Goal: Task Accomplishment & Management: Manage account settings

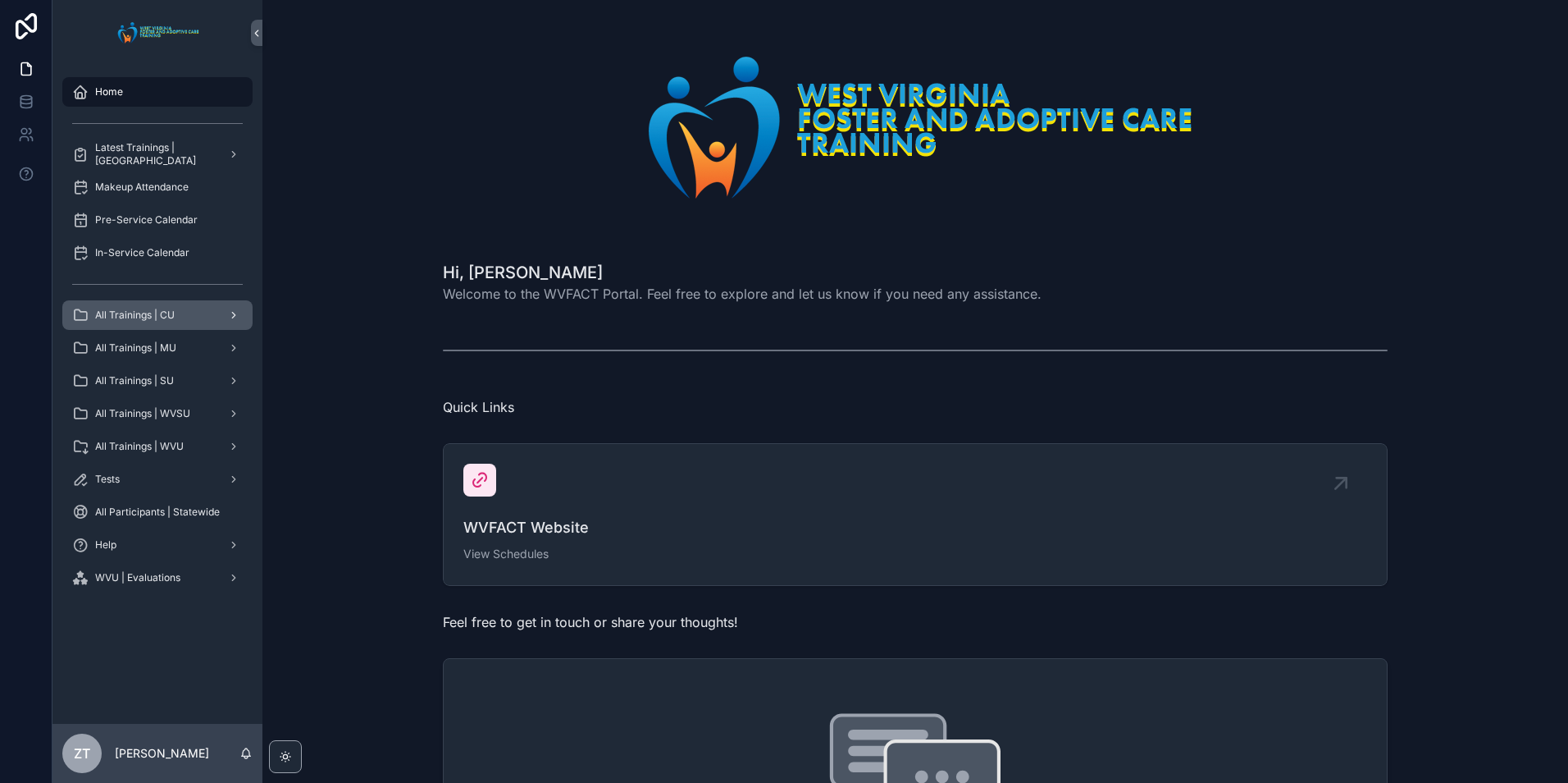
click at [122, 303] on div "All Trainings | CU" at bounding box center [157, 315] width 170 height 27
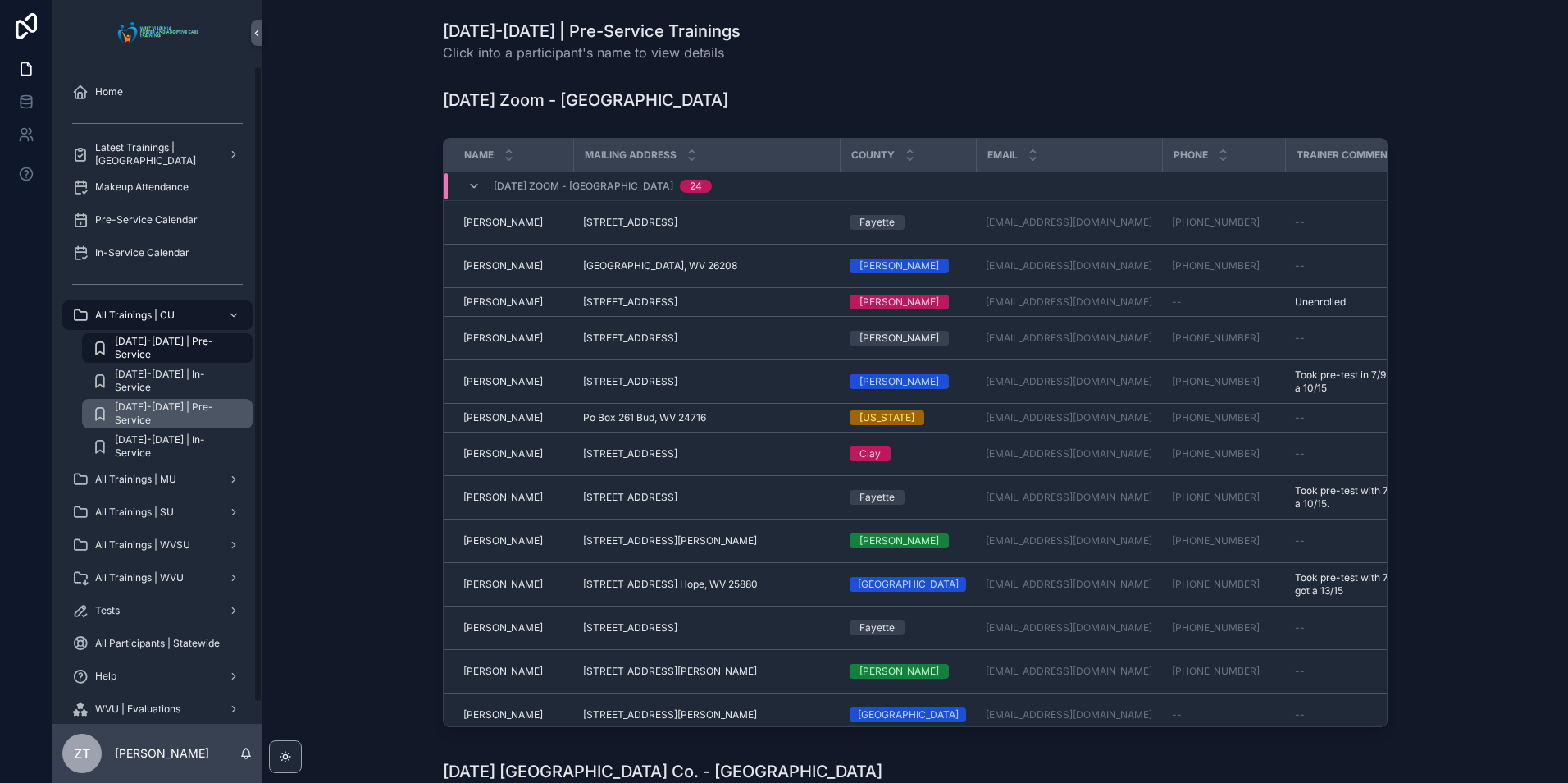
click at [203, 408] on span "[DATE]-[DATE] | Pre-Service" at bounding box center [175, 413] width 122 height 27
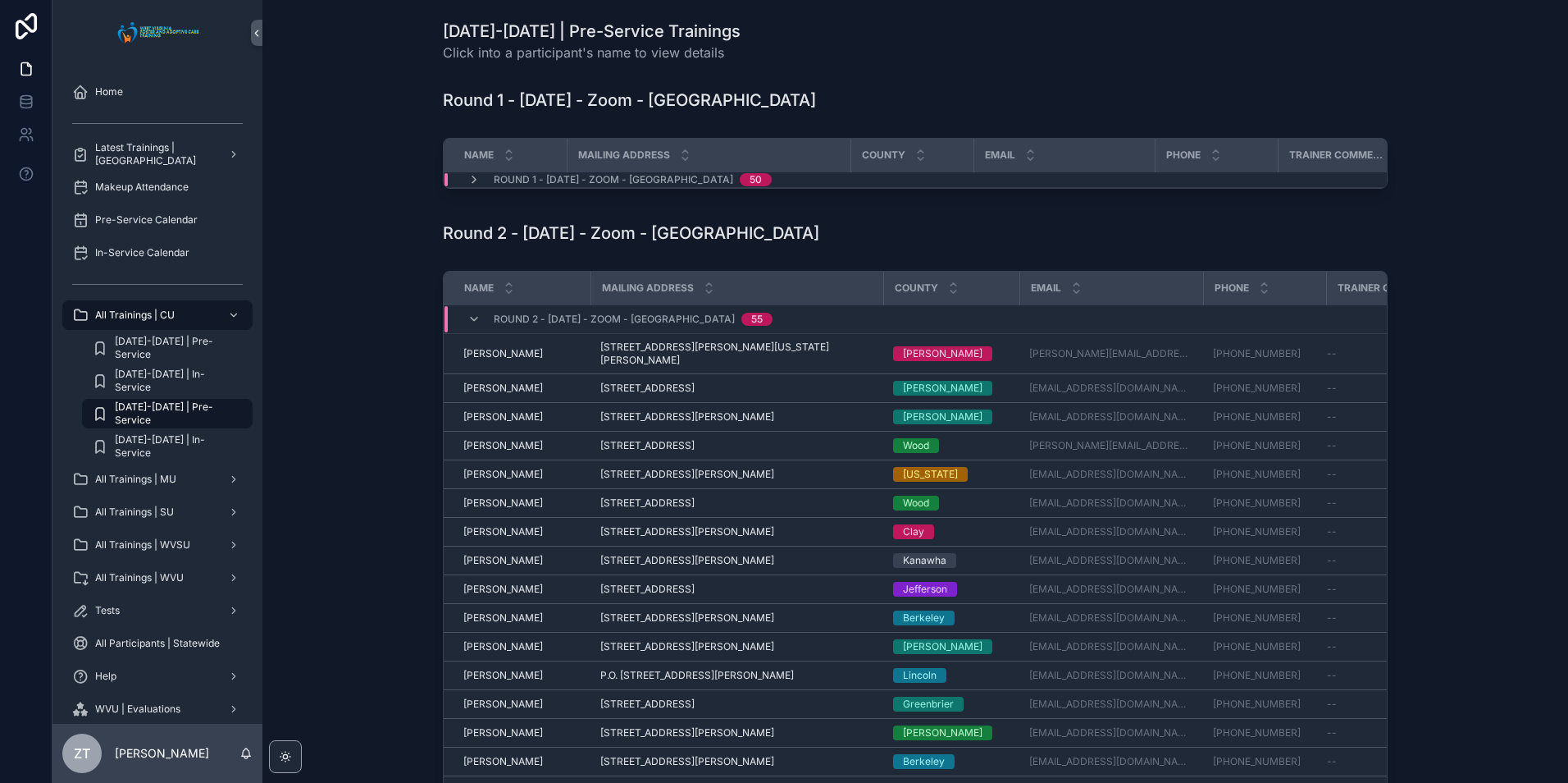
click at [461, 327] on div "Round 2 - [DATE] - Zoom - [GEOGRAPHIC_DATA] 55" at bounding box center [620, 319] width 344 height 27
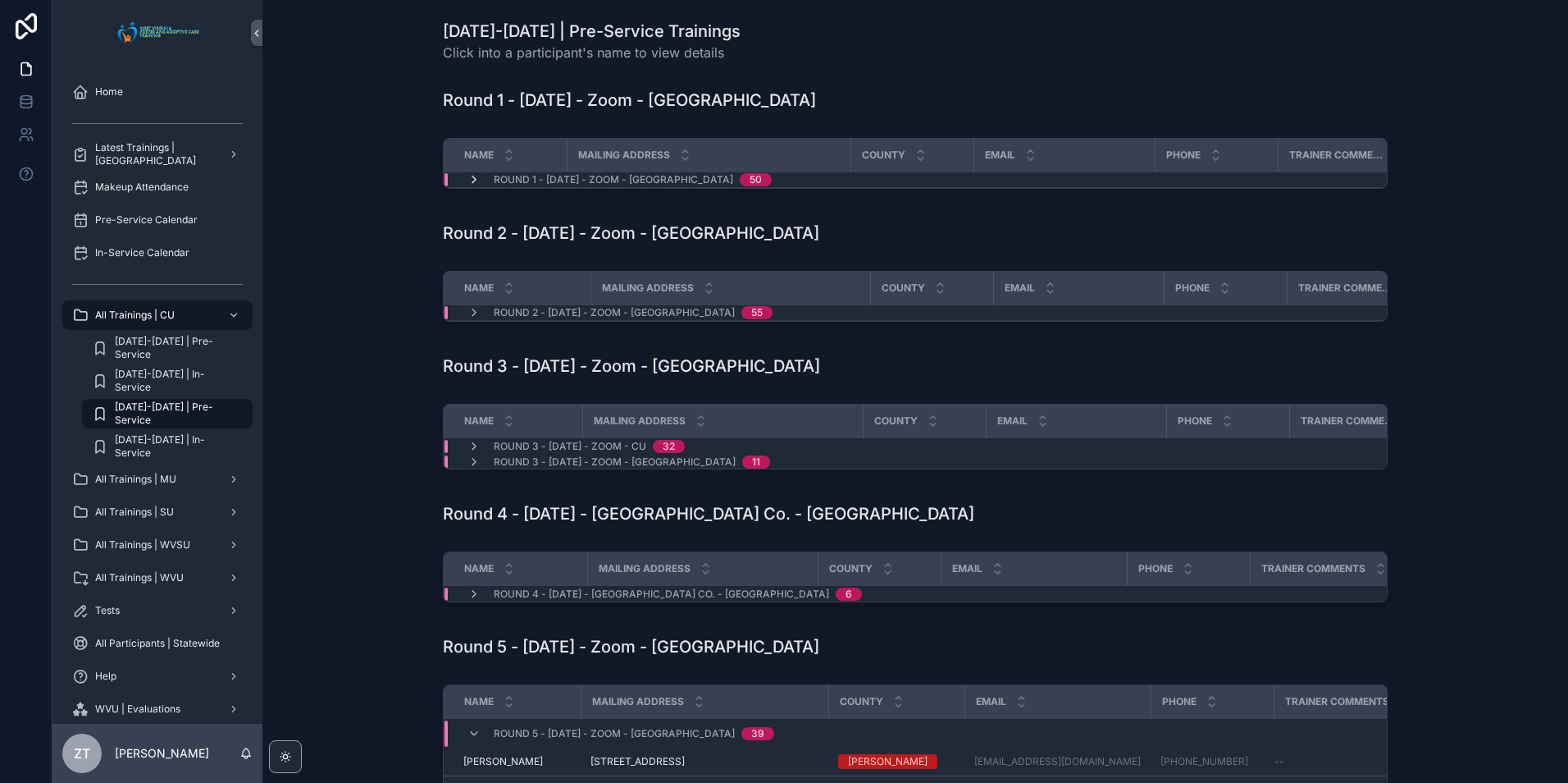
click at [469, 177] on icon "scrollable content" at bounding box center [474, 179] width 13 height 13
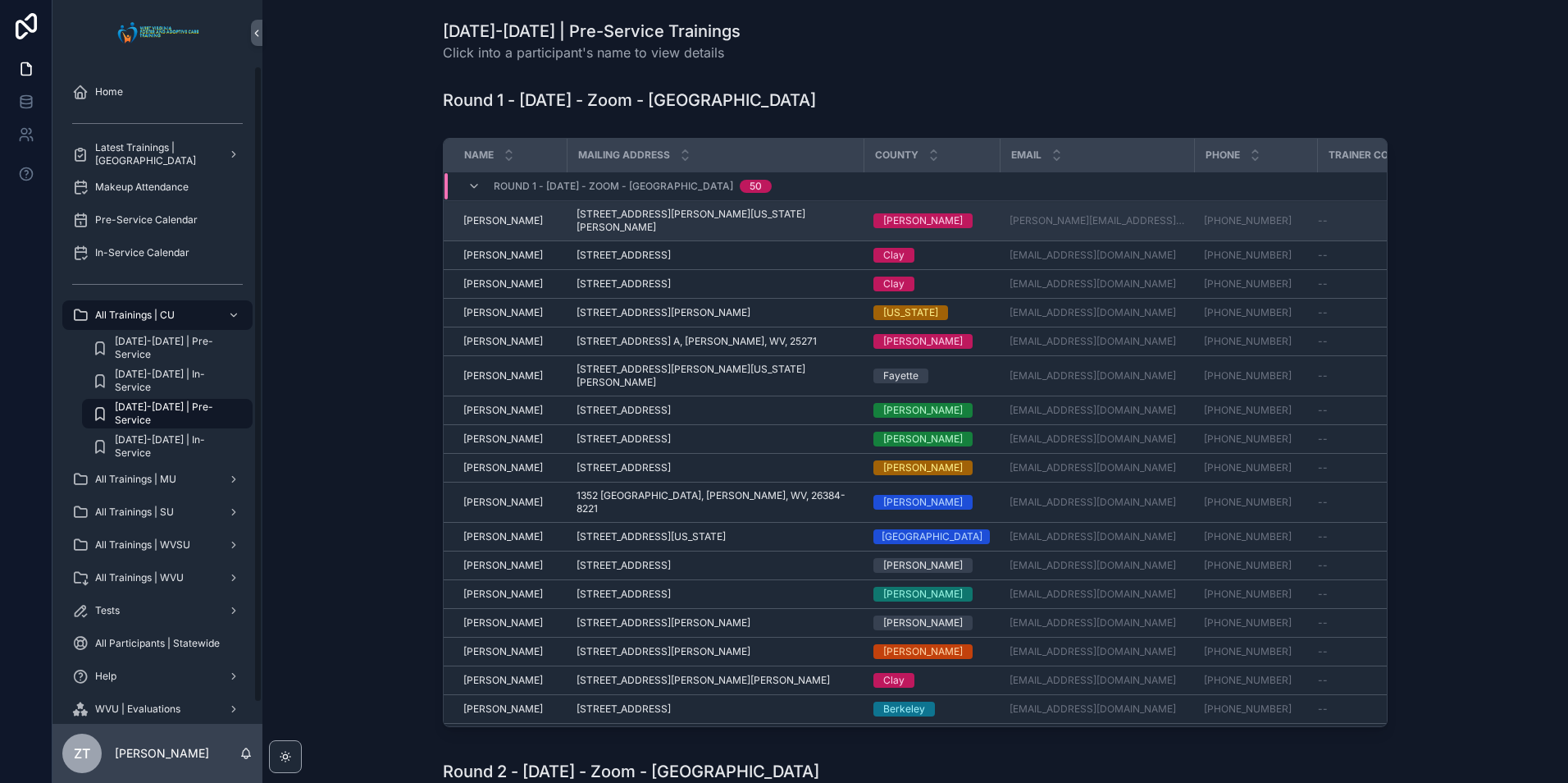
click at [468, 214] on span "[PERSON_NAME]" at bounding box center [503, 221] width 80 height 13
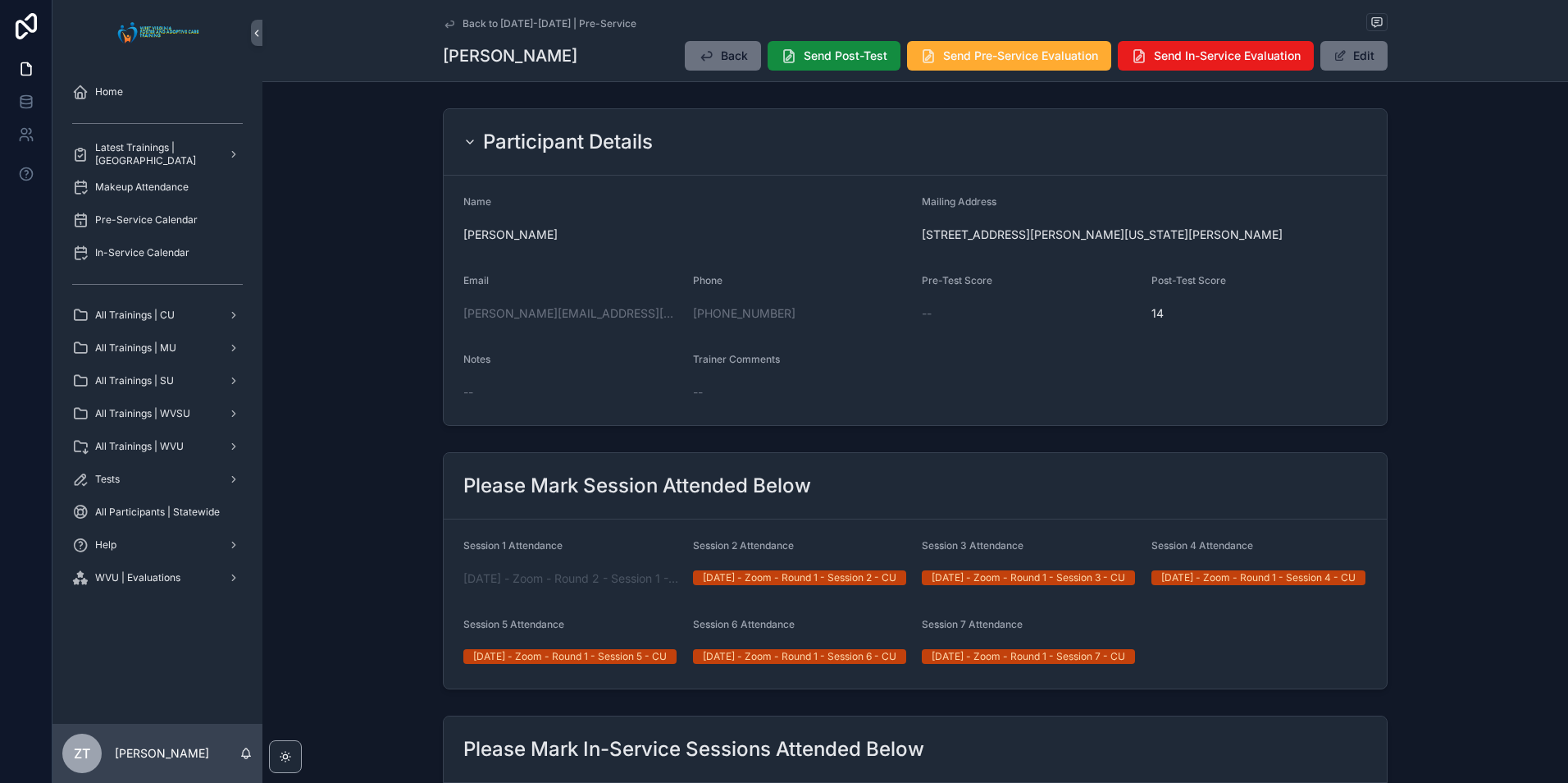
click at [443, 24] on icon "scrollable content" at bounding box center [449, 24] width 13 height 13
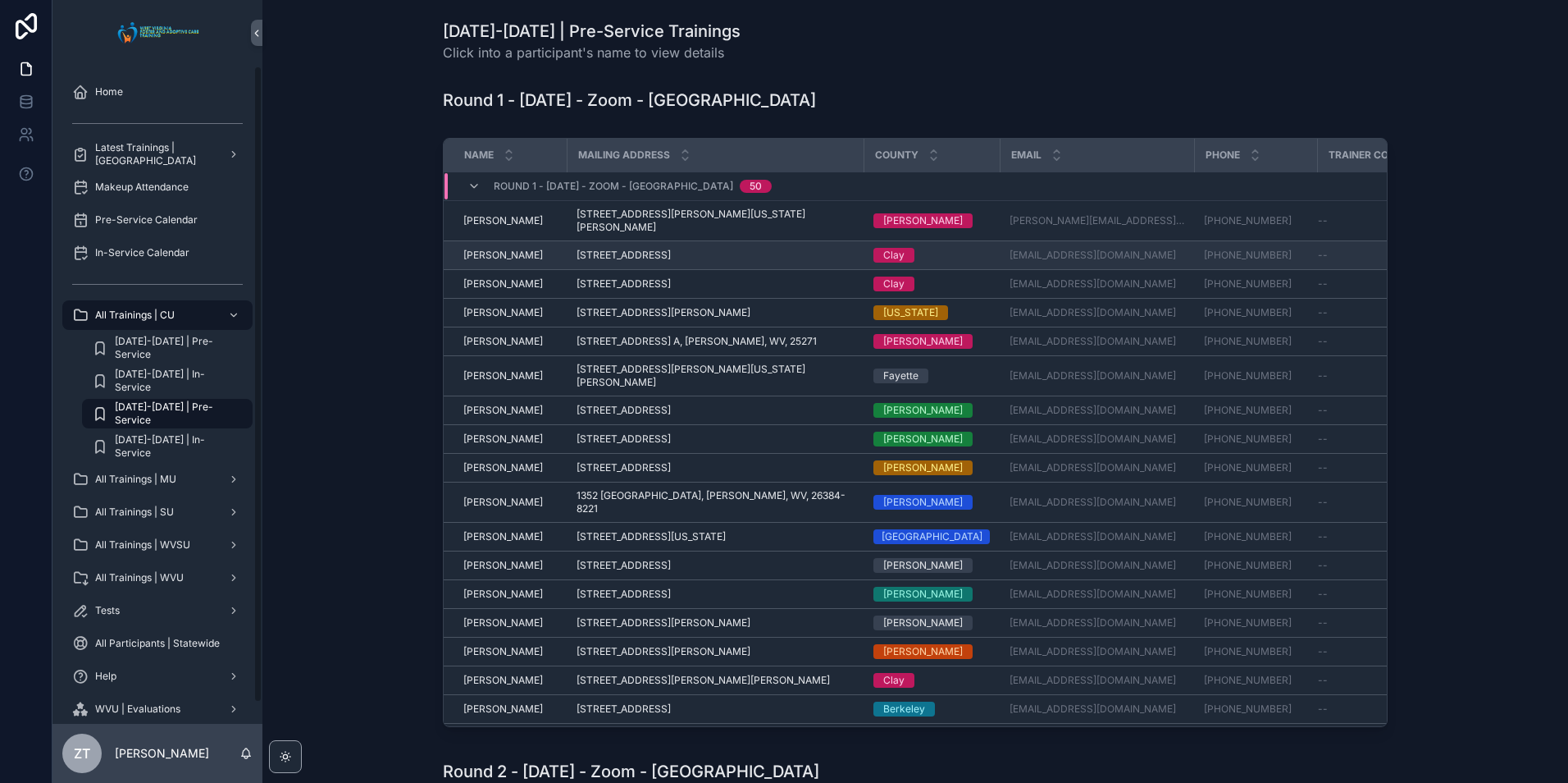
click at [484, 248] on span "[PERSON_NAME]" at bounding box center [503, 255] width 80 height 13
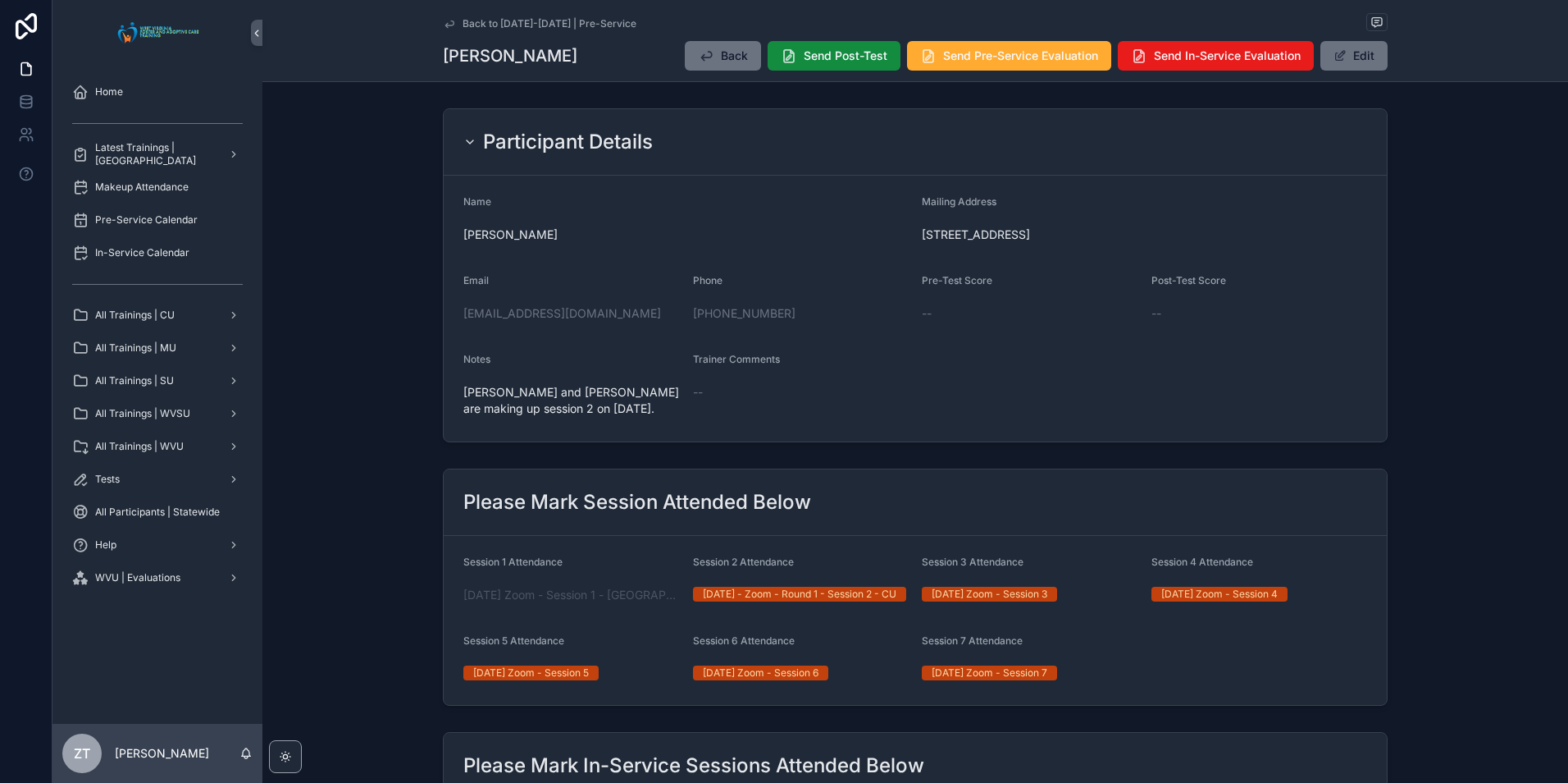
click at [443, 21] on icon "scrollable content" at bounding box center [449, 24] width 13 height 13
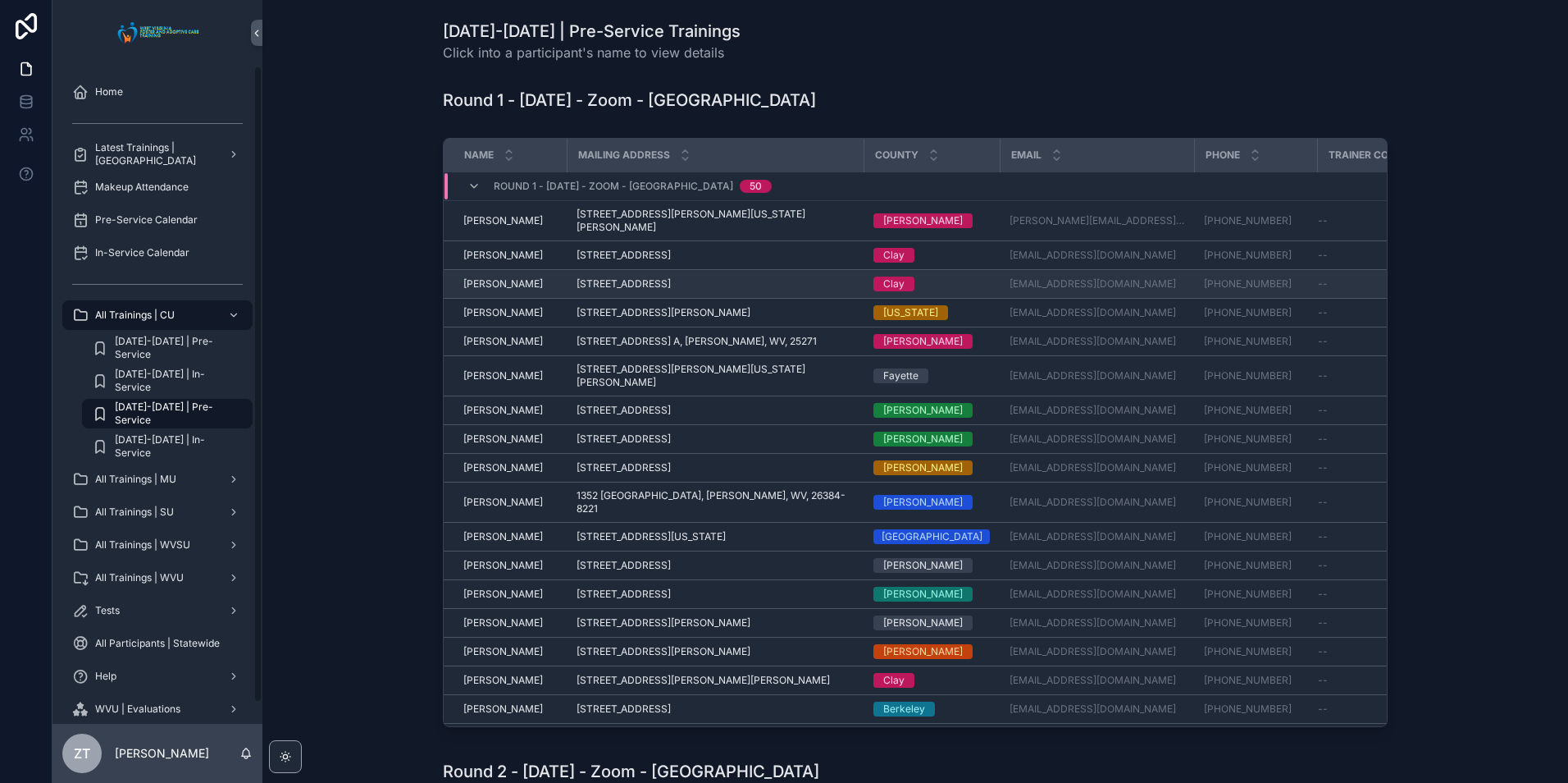
click at [480, 277] on span "[PERSON_NAME]" at bounding box center [503, 284] width 80 height 13
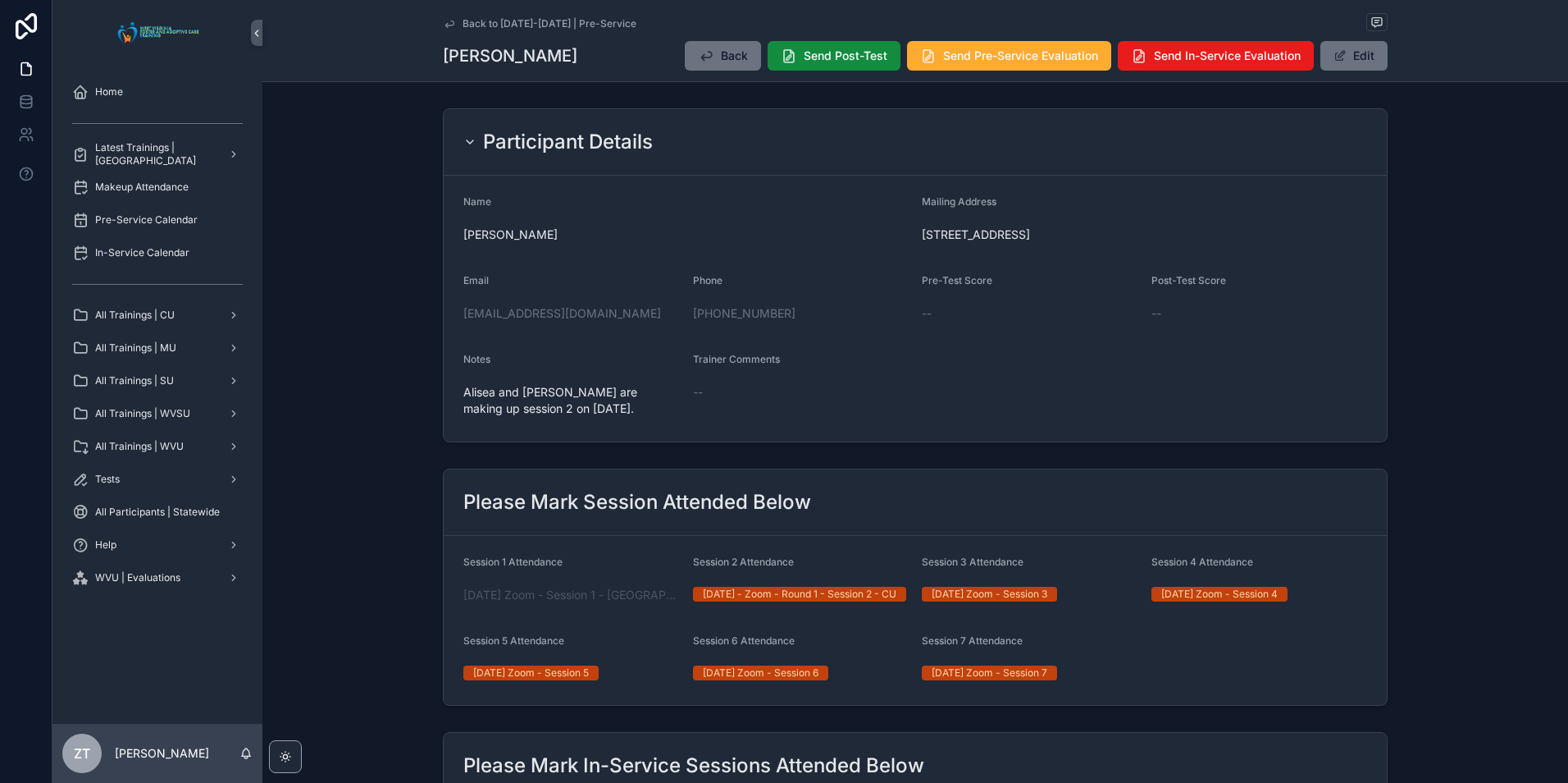
click at [445, 17] on icon "scrollable content" at bounding box center [449, 24] width 13 height 13
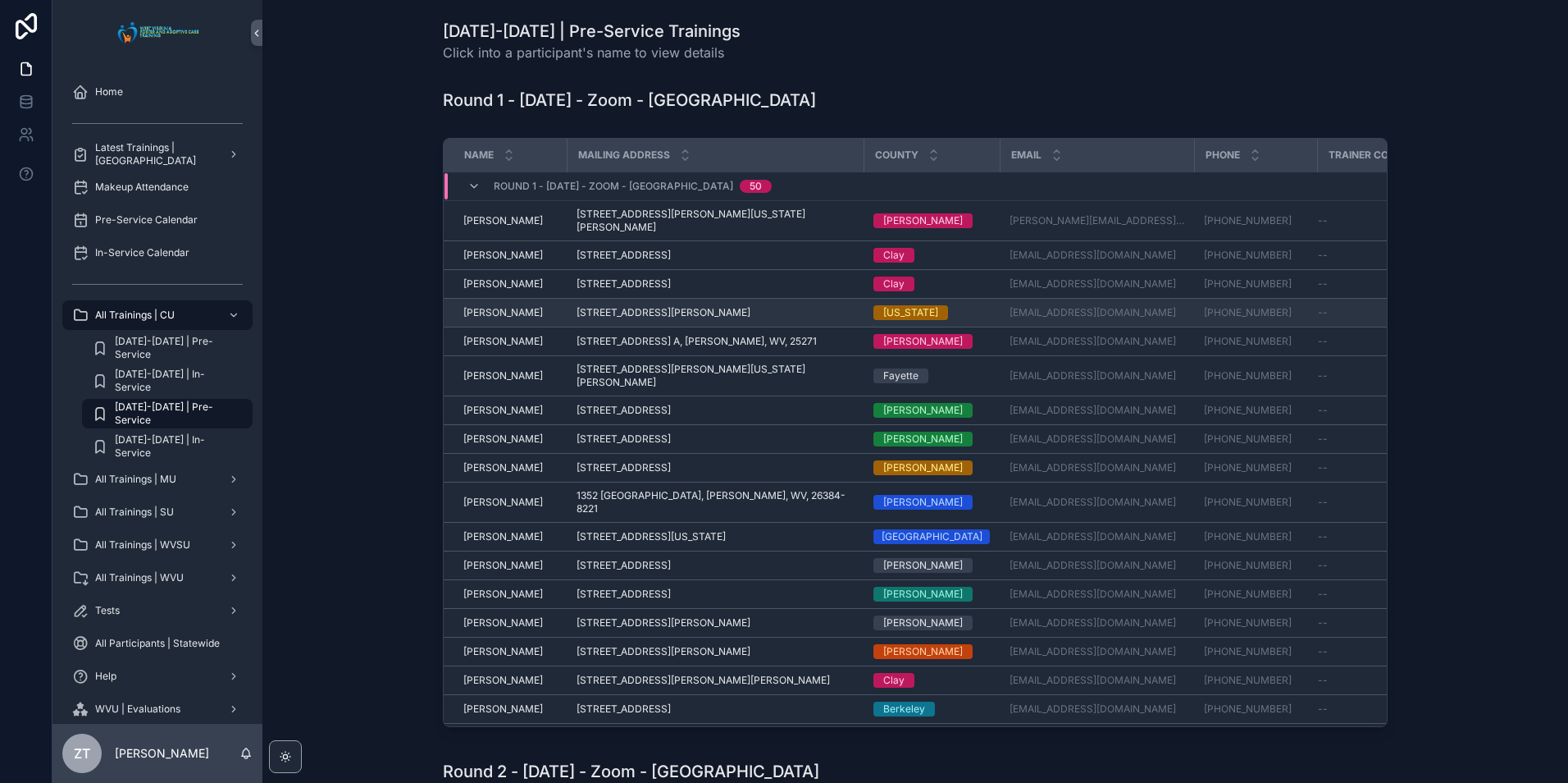
click at [503, 306] on span "[PERSON_NAME]" at bounding box center [503, 312] width 80 height 13
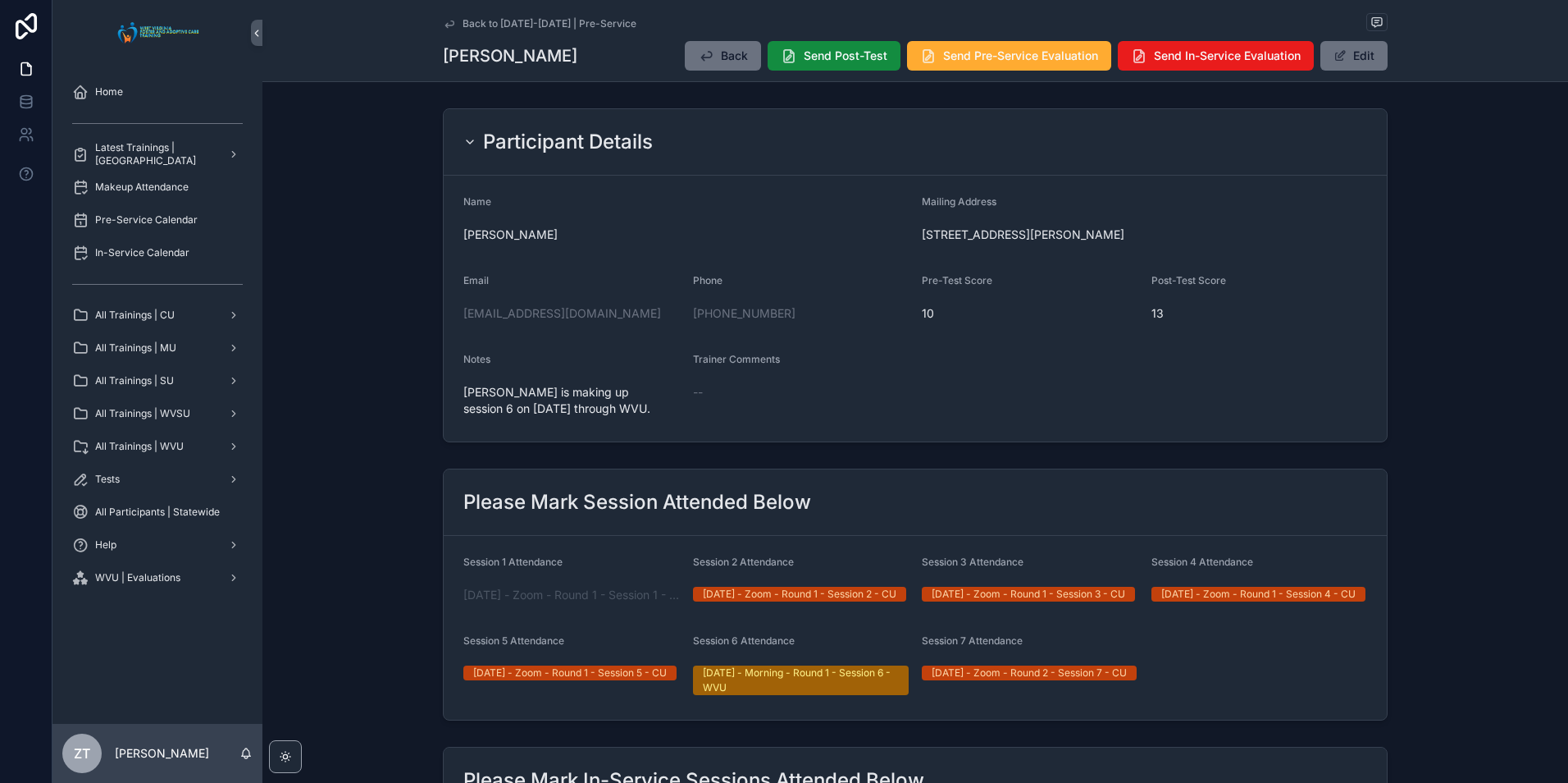
drag, startPoint x: 443, startPoint y: 18, endPoint x: 5, endPoint y: 563, distance: 699.2
click at [443, 18] on icon "scrollable content" at bounding box center [449, 24] width 13 height 13
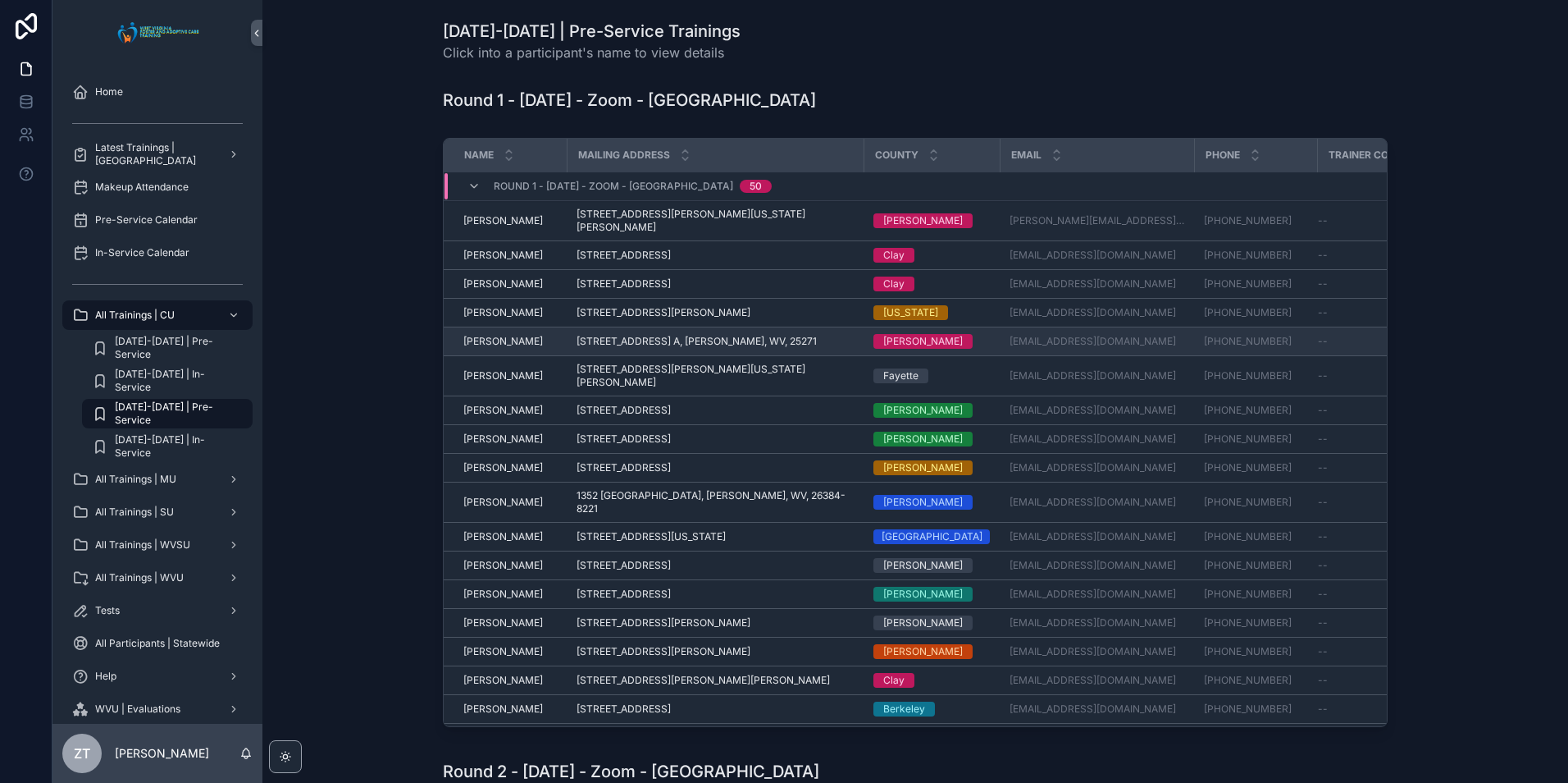
click at [499, 334] on span "[PERSON_NAME]" at bounding box center [503, 341] width 80 height 13
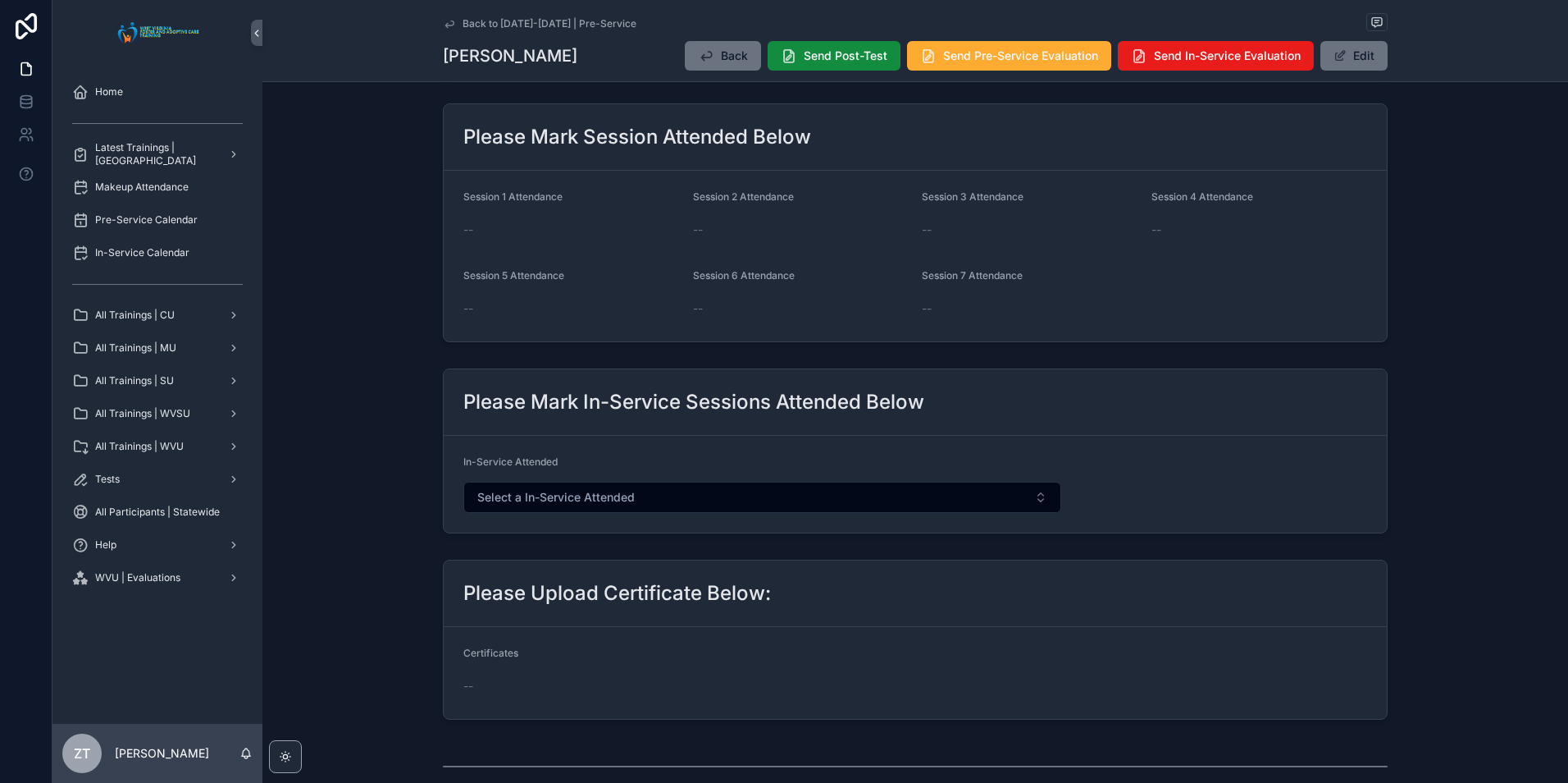
scroll to position [82, 0]
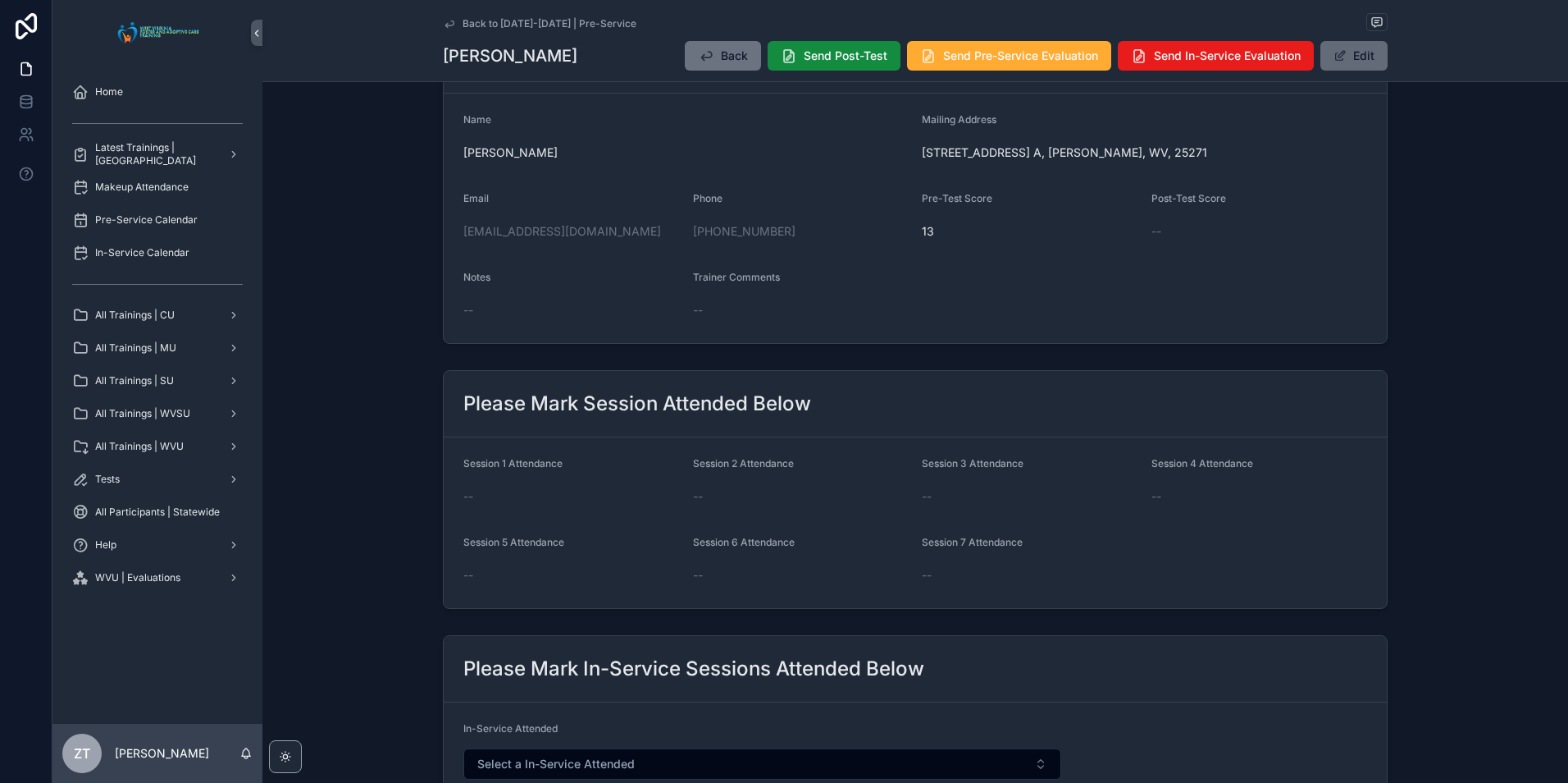
click at [1346, 53] on button "Edit" at bounding box center [1353, 56] width 67 height 29
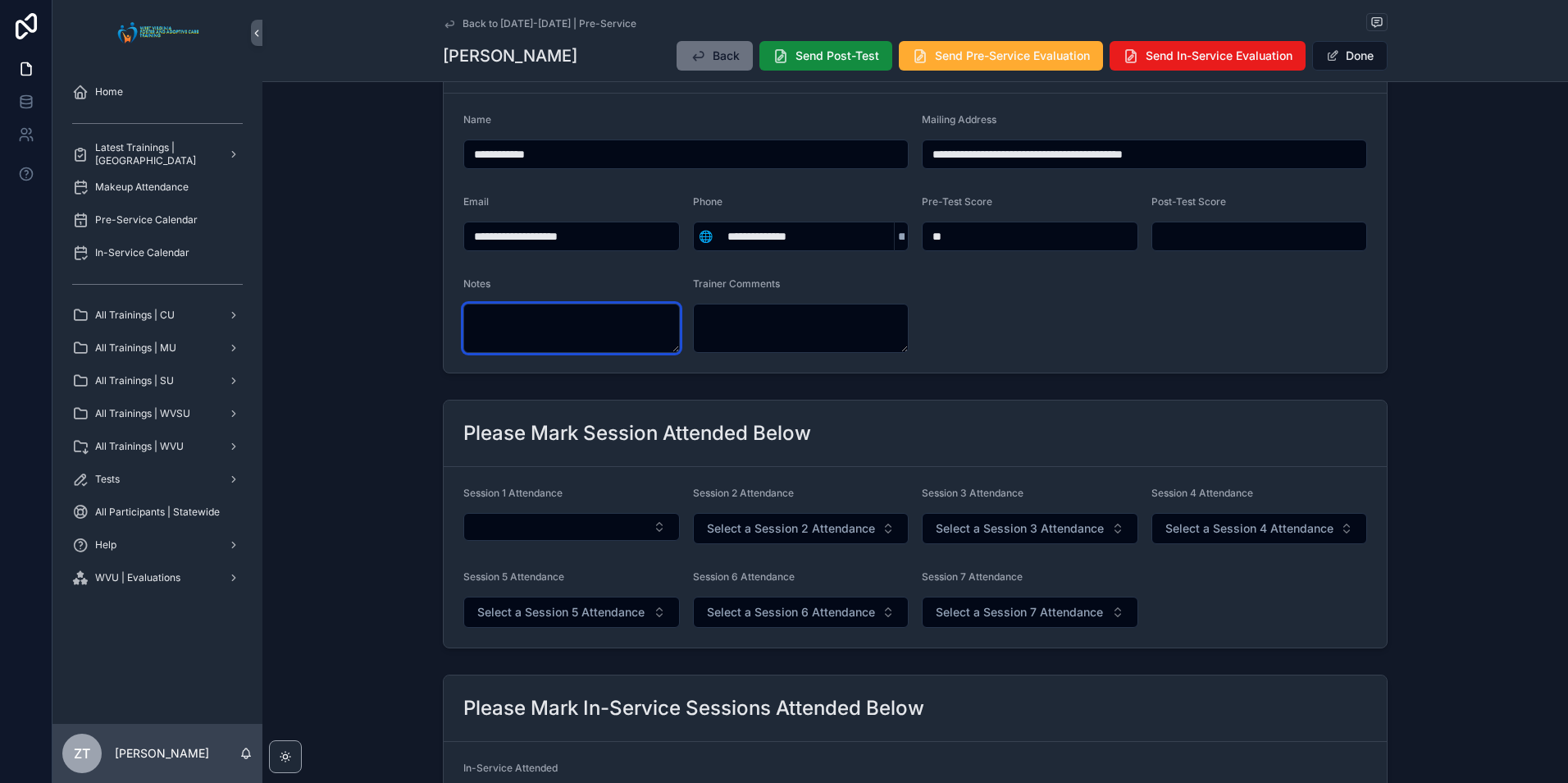
click at [512, 325] on textarea "scrollable content" at bounding box center [571, 328] width 216 height 49
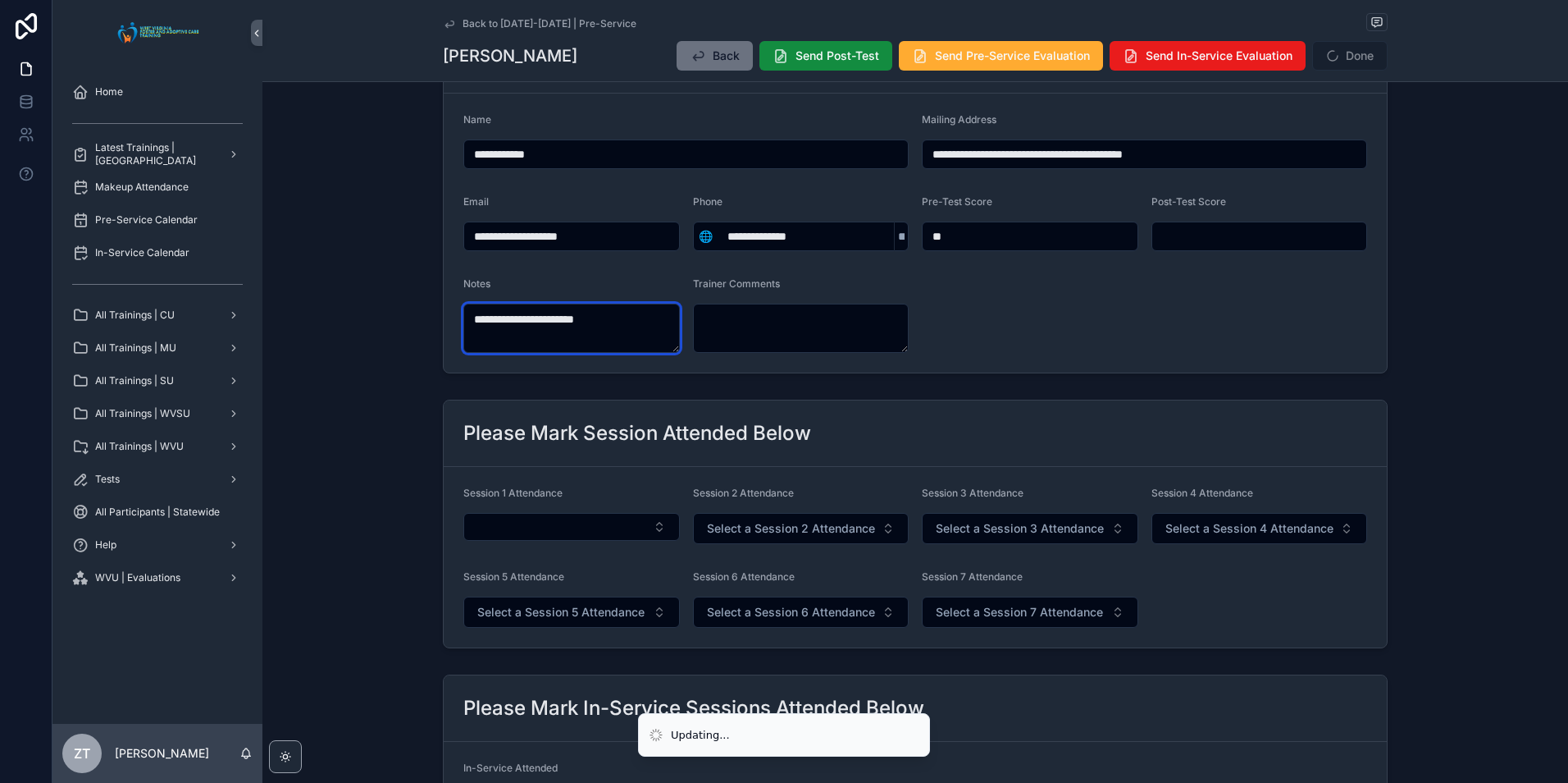
type textarea "**********"
click at [1230, 291] on form "**********" at bounding box center [915, 233] width 943 height 279
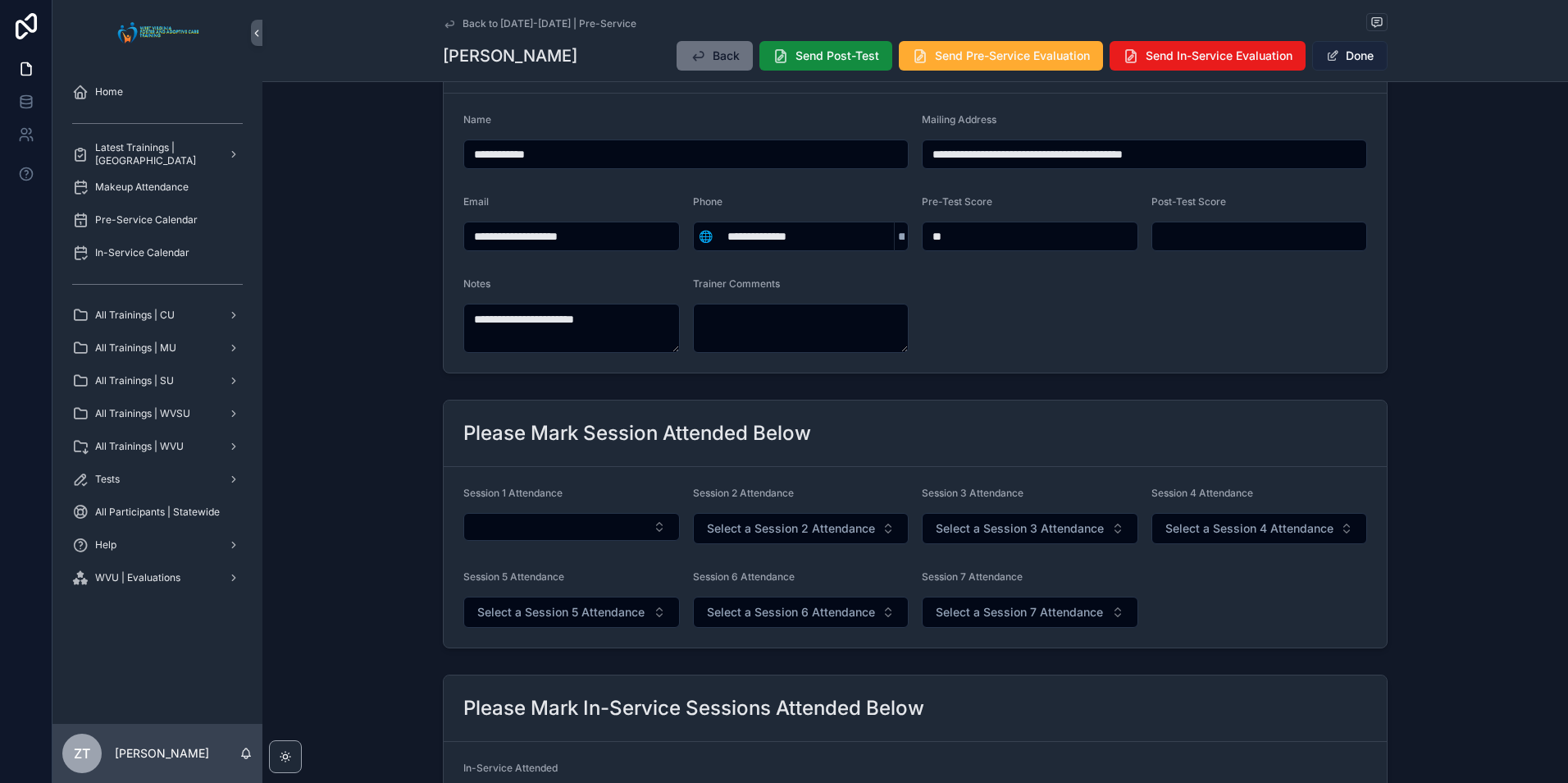
click at [1325, 56] on span "scrollable content" at bounding box center [1332, 56] width 13 height 13
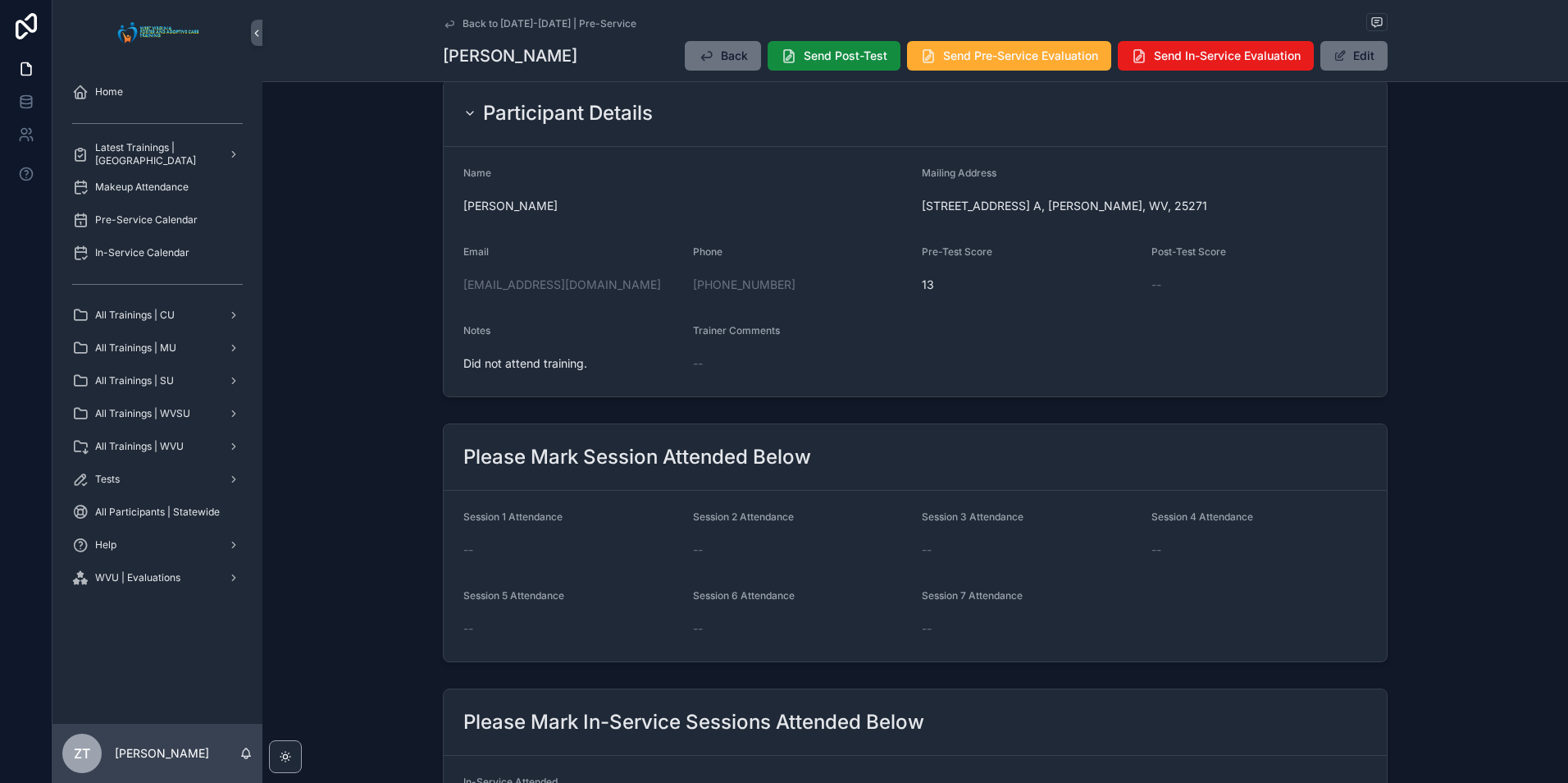
scroll to position [0, 0]
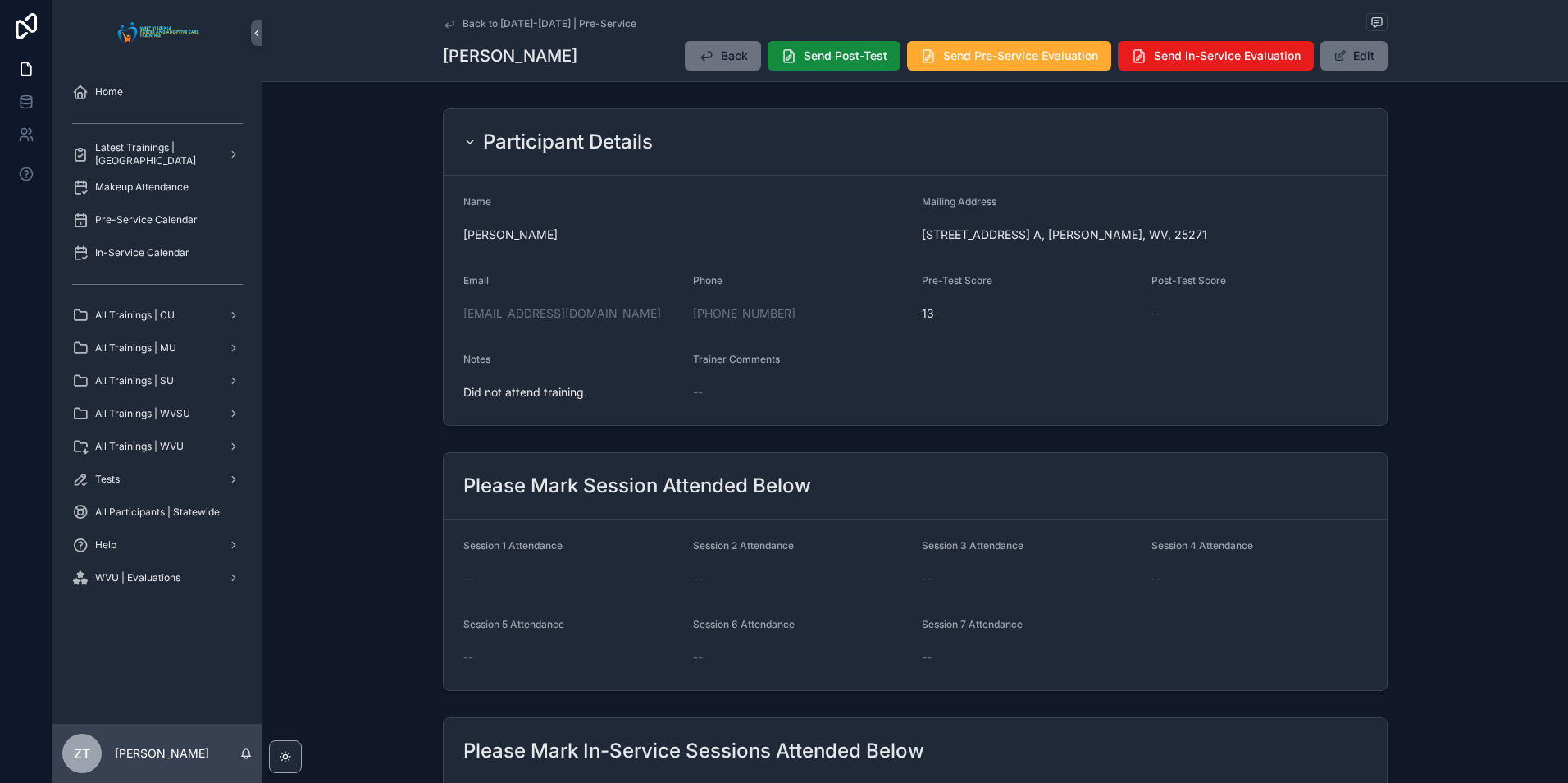
click at [449, 25] on icon "scrollable content" at bounding box center [449, 23] width 8 height 6
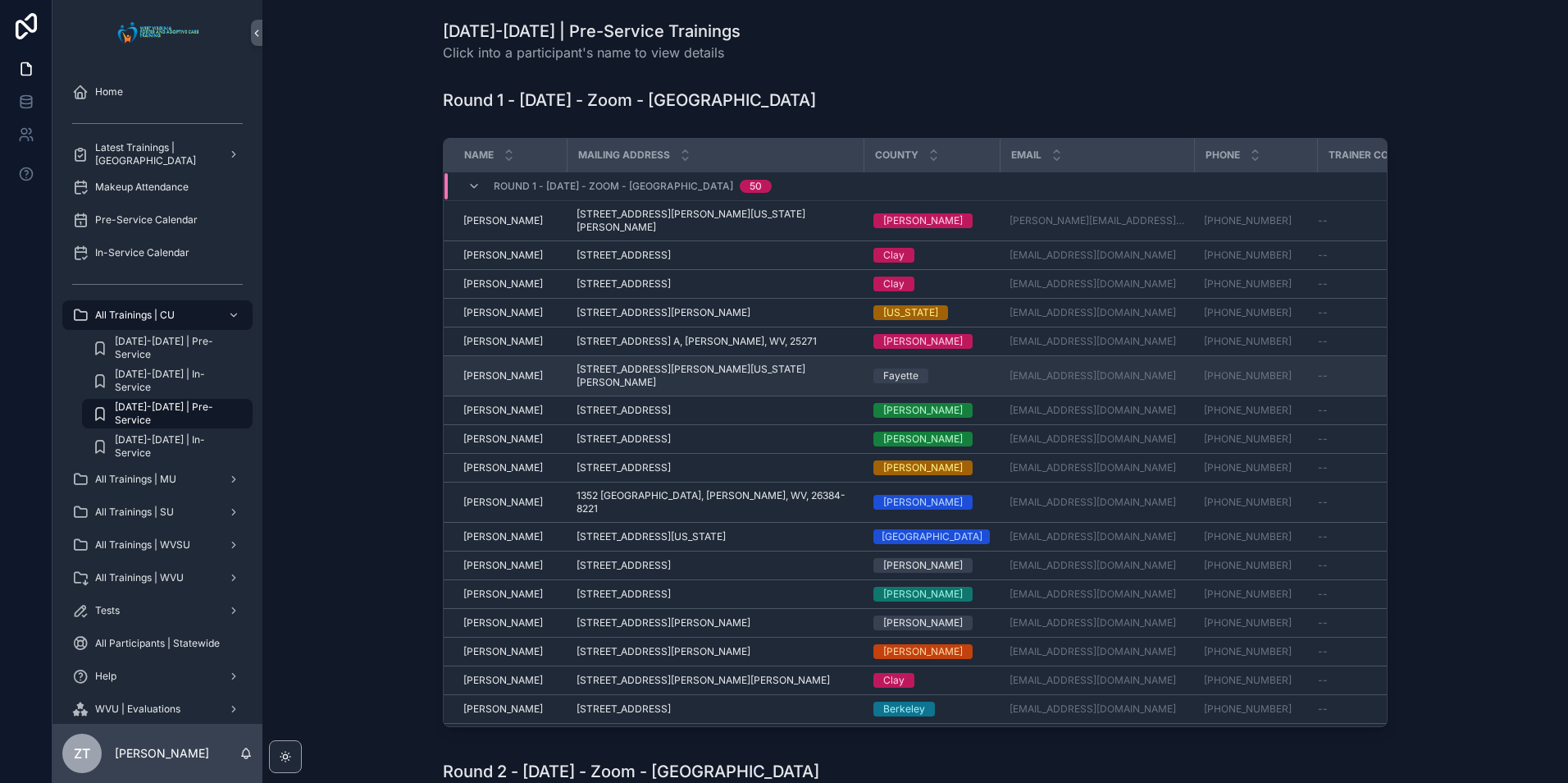
click at [496, 369] on span "[PERSON_NAME]" at bounding box center [503, 375] width 80 height 13
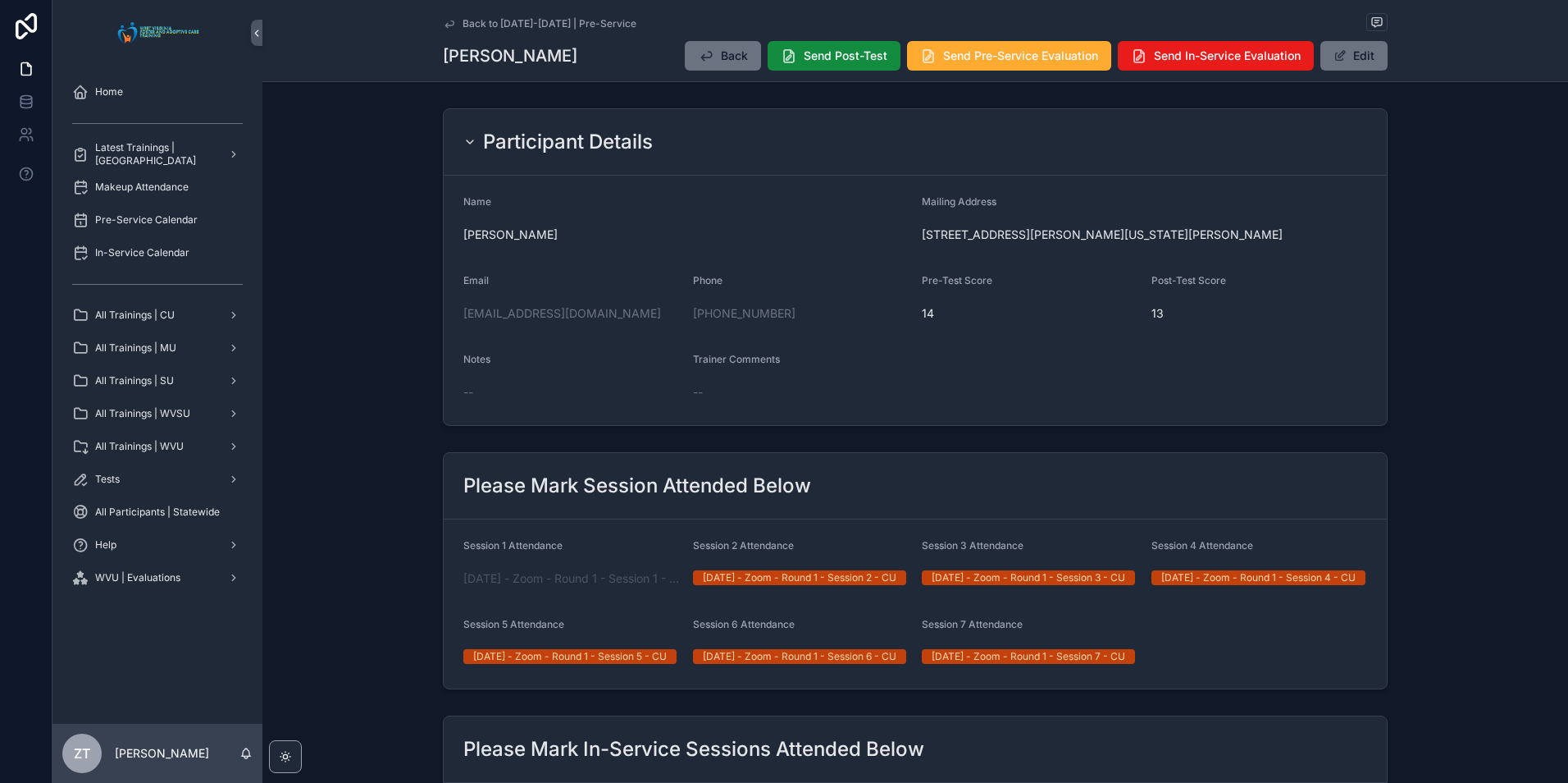
click at [445, 23] on icon "scrollable content" at bounding box center [449, 23] width 8 height 6
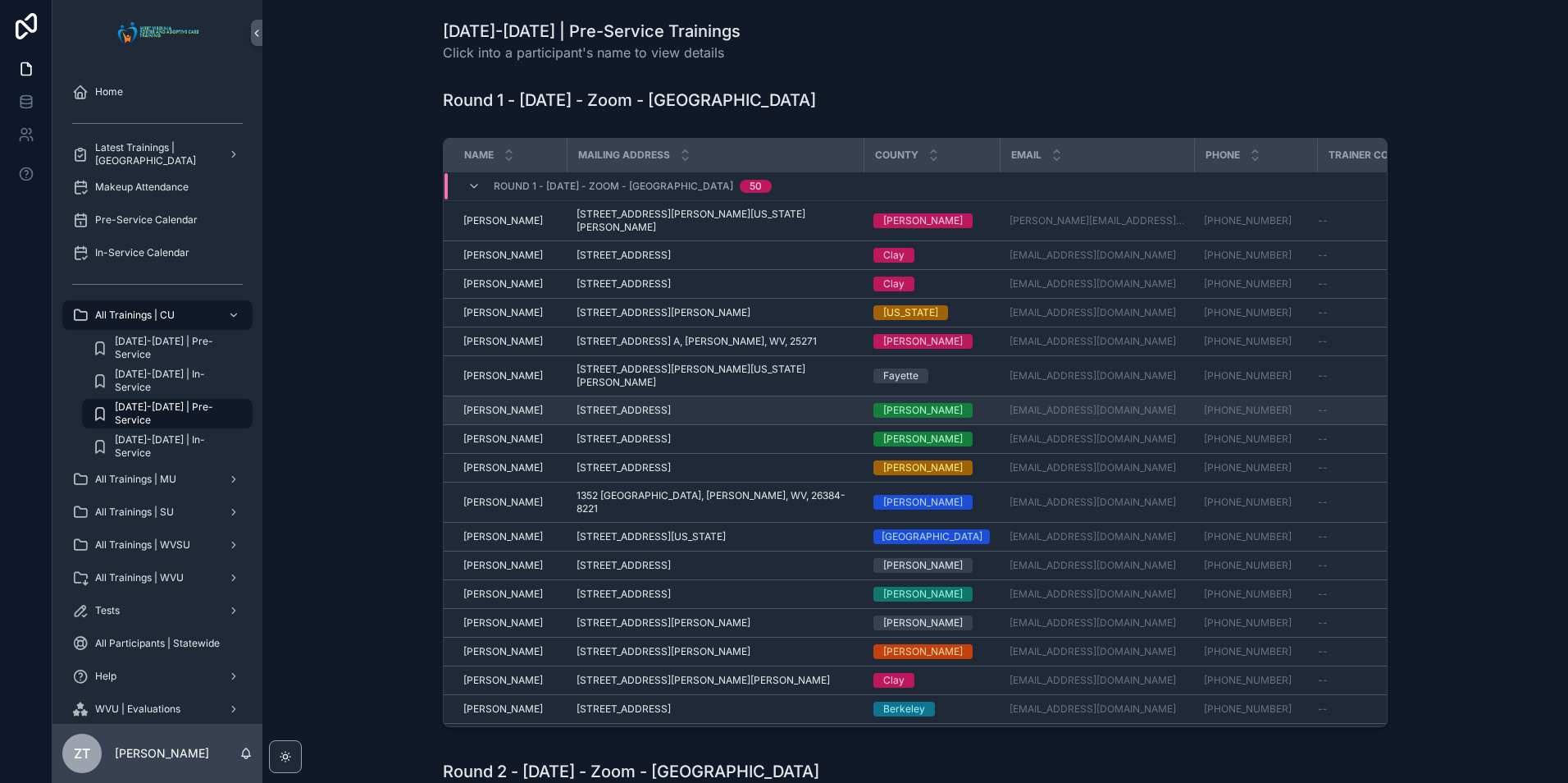
click at [506, 404] on span "[PERSON_NAME]" at bounding box center [503, 410] width 80 height 13
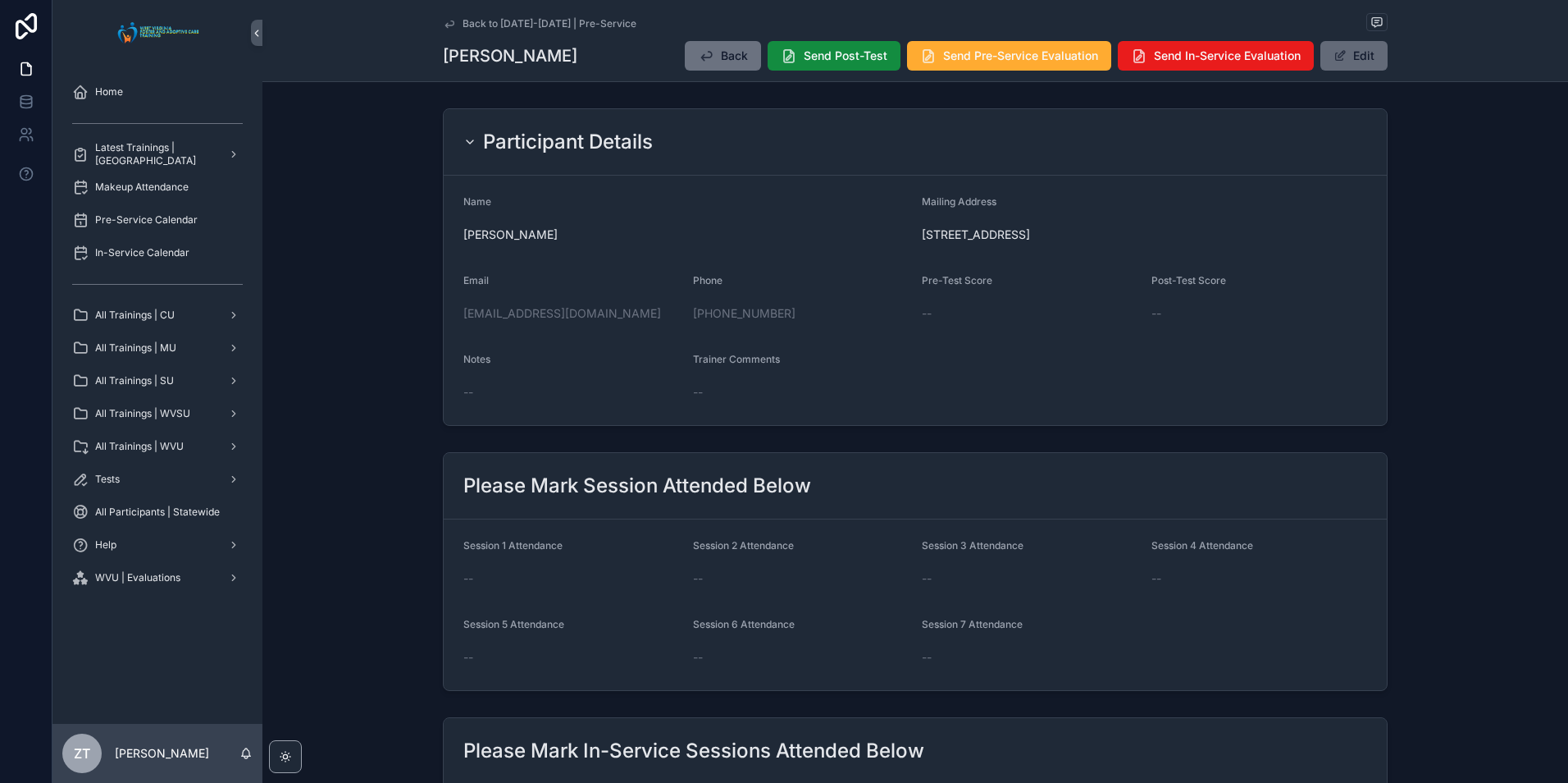
click at [1361, 54] on button "Edit" at bounding box center [1353, 56] width 67 height 29
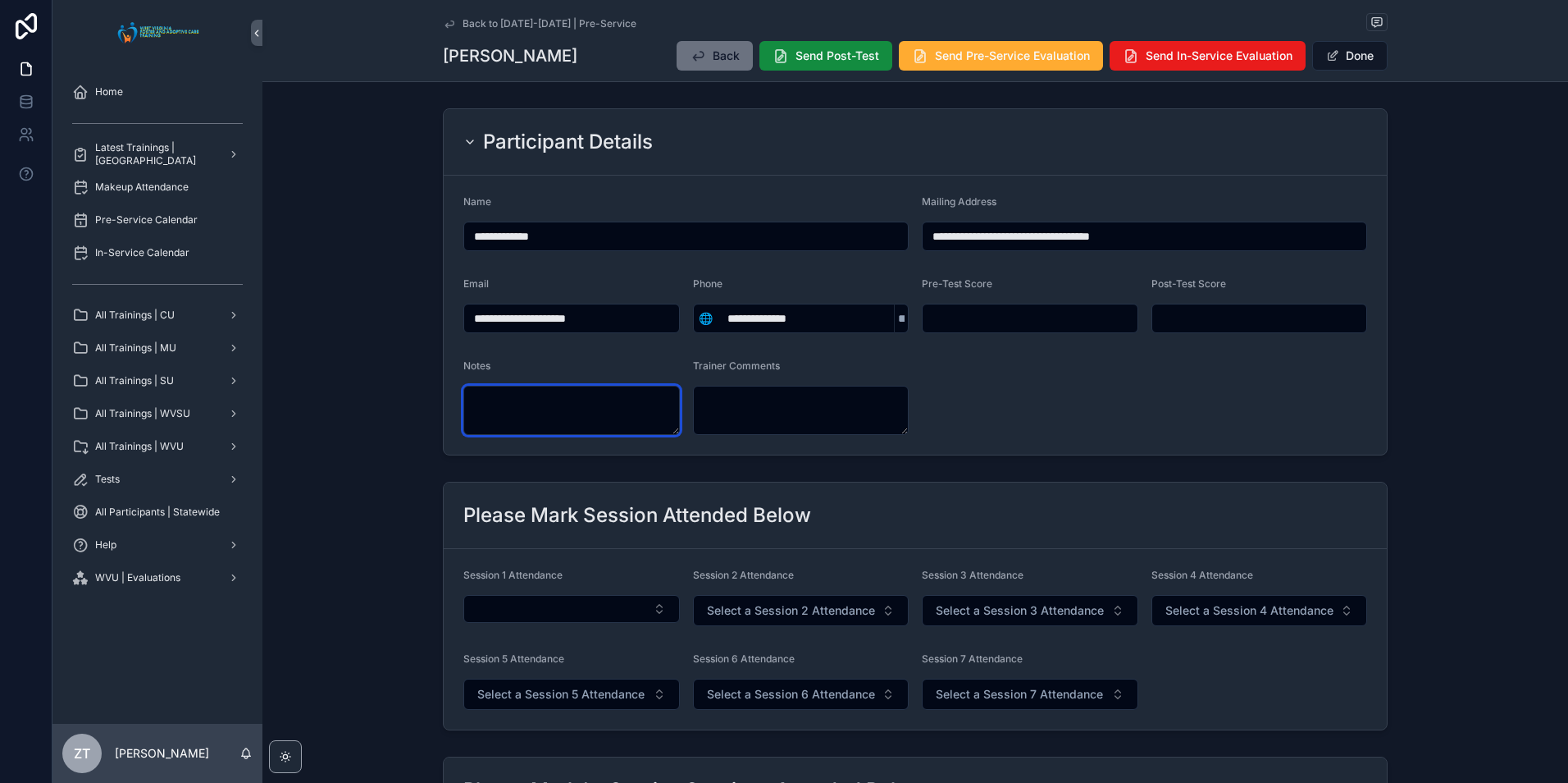
click at [615, 417] on textarea "scrollable content" at bounding box center [571, 410] width 216 height 49
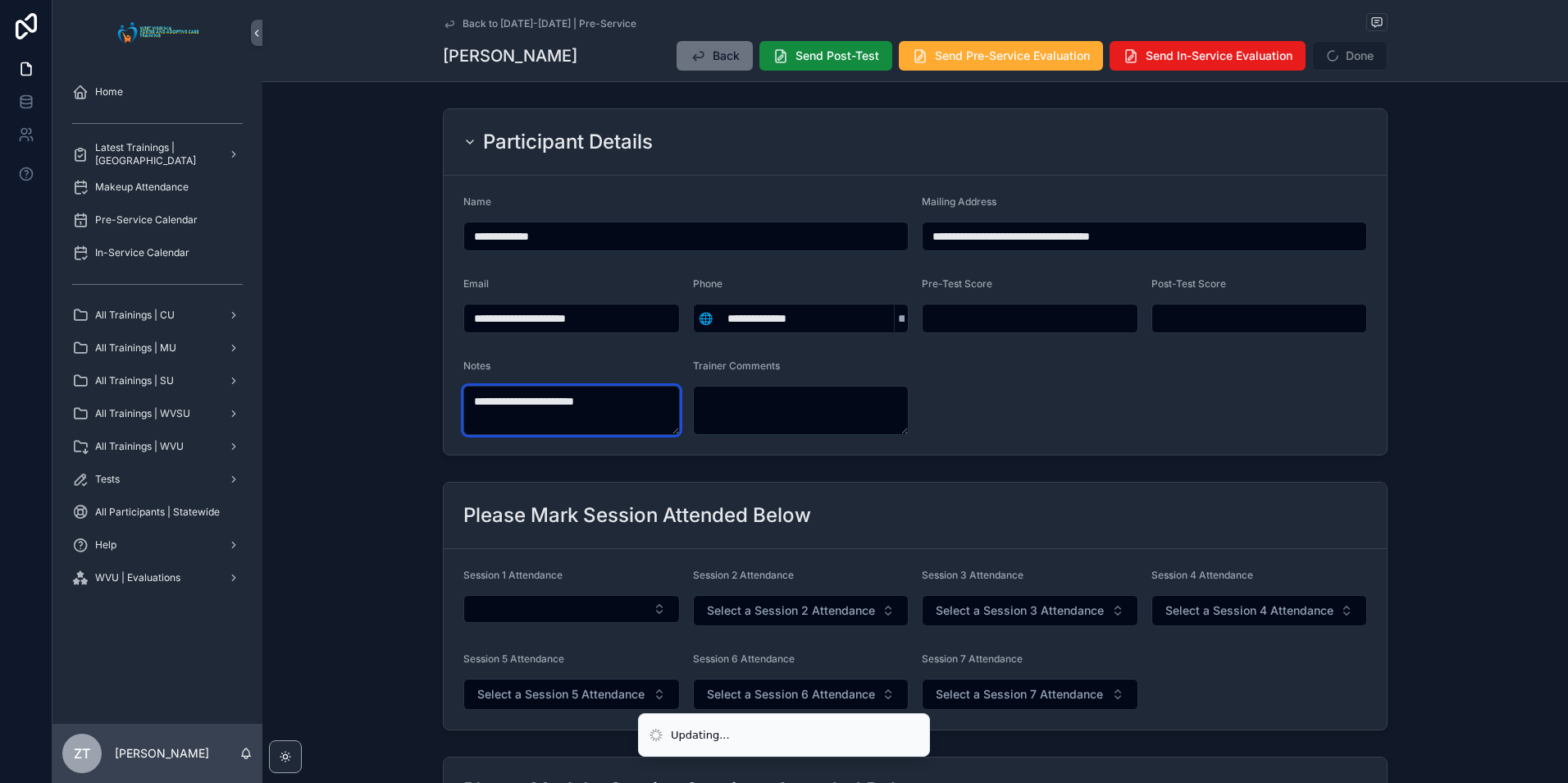
type textarea "**********"
click at [1087, 351] on form "**********" at bounding box center [915, 315] width 943 height 279
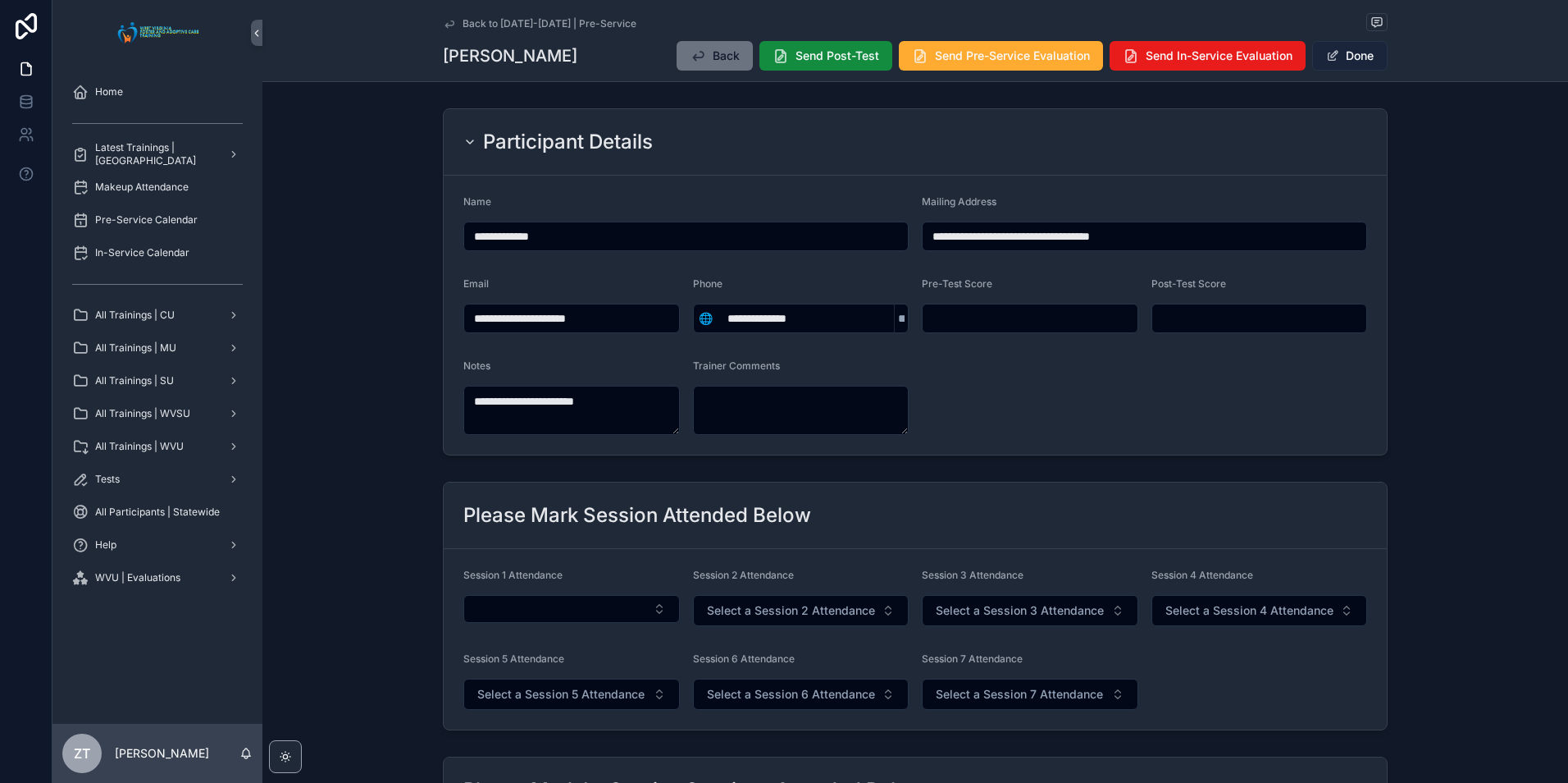
click at [1350, 62] on button "Done" at bounding box center [1349, 56] width 75 height 29
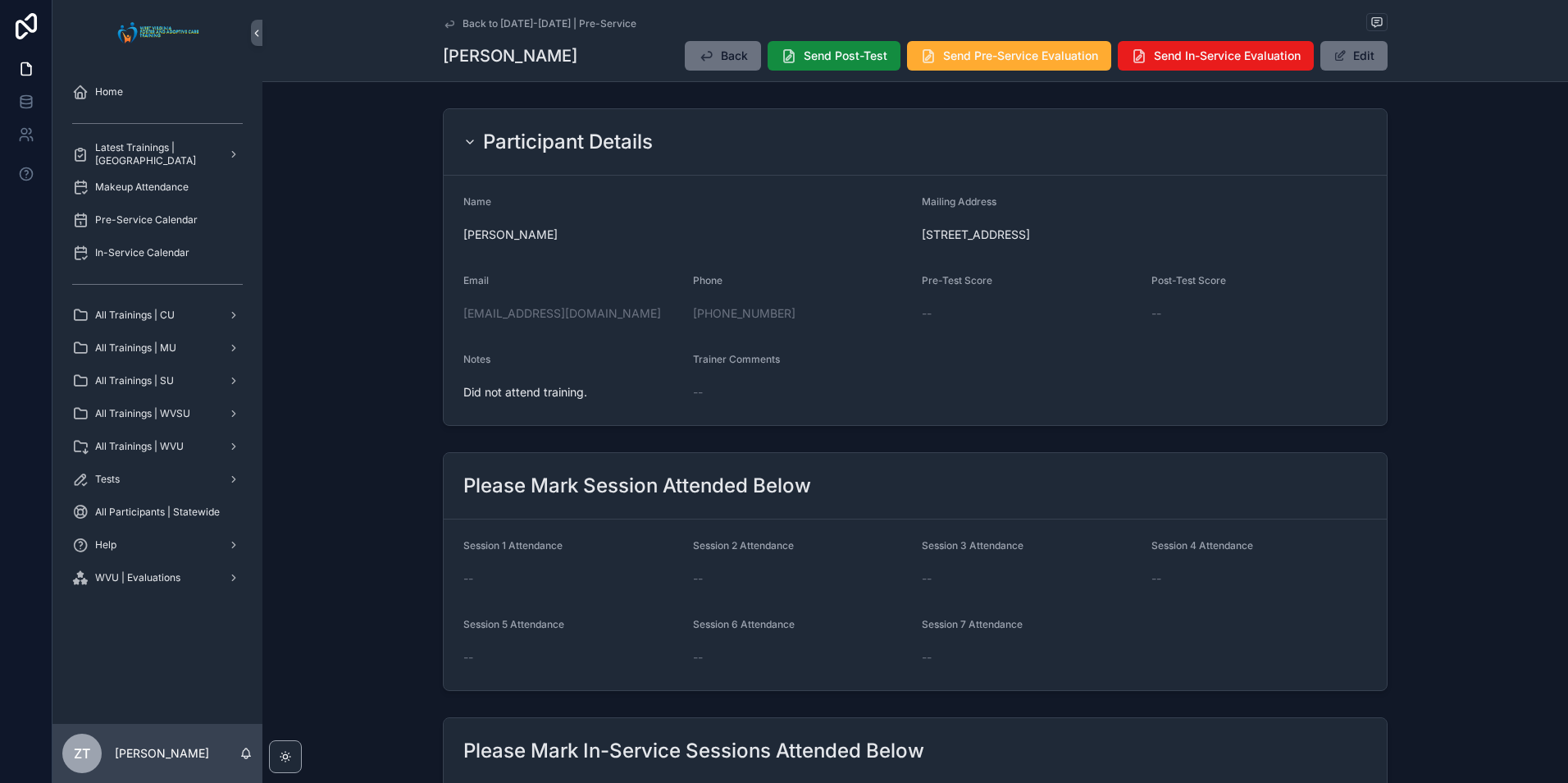
click at [449, 28] on icon "scrollable content" at bounding box center [449, 24] width 13 height 13
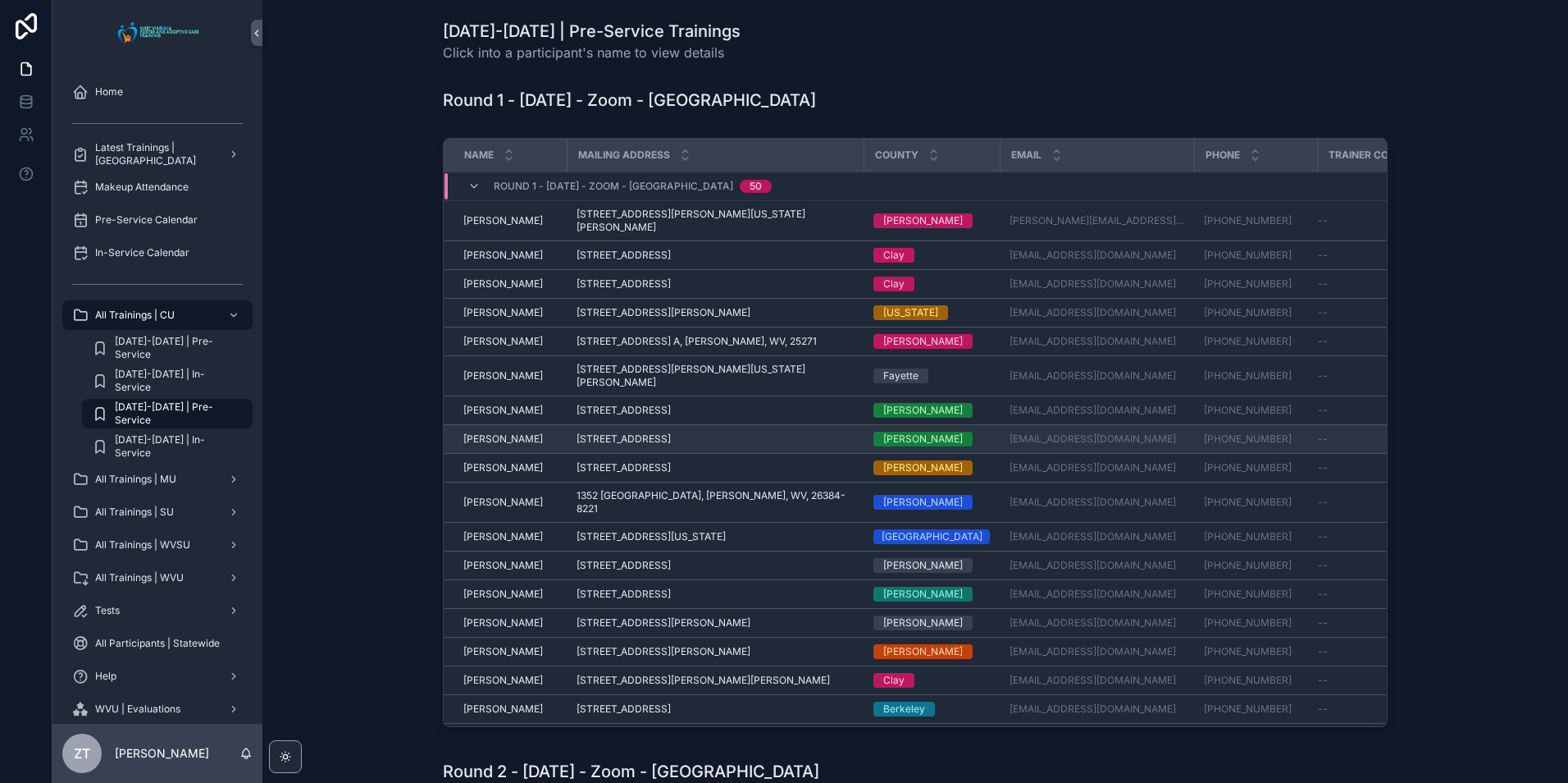
click at [491, 432] on span "[PERSON_NAME]" at bounding box center [503, 439] width 80 height 13
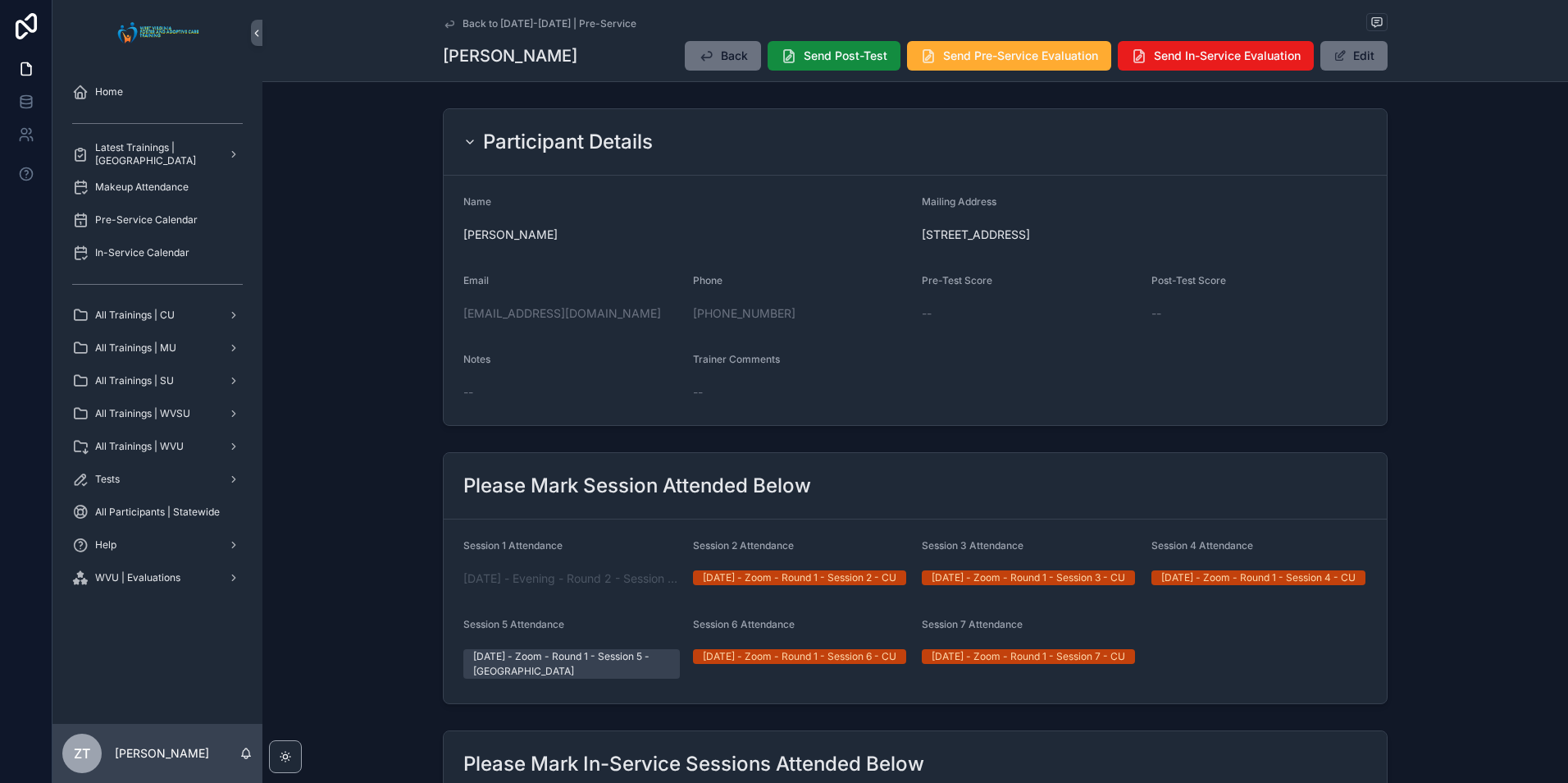
click at [444, 24] on icon "scrollable content" at bounding box center [449, 24] width 13 height 13
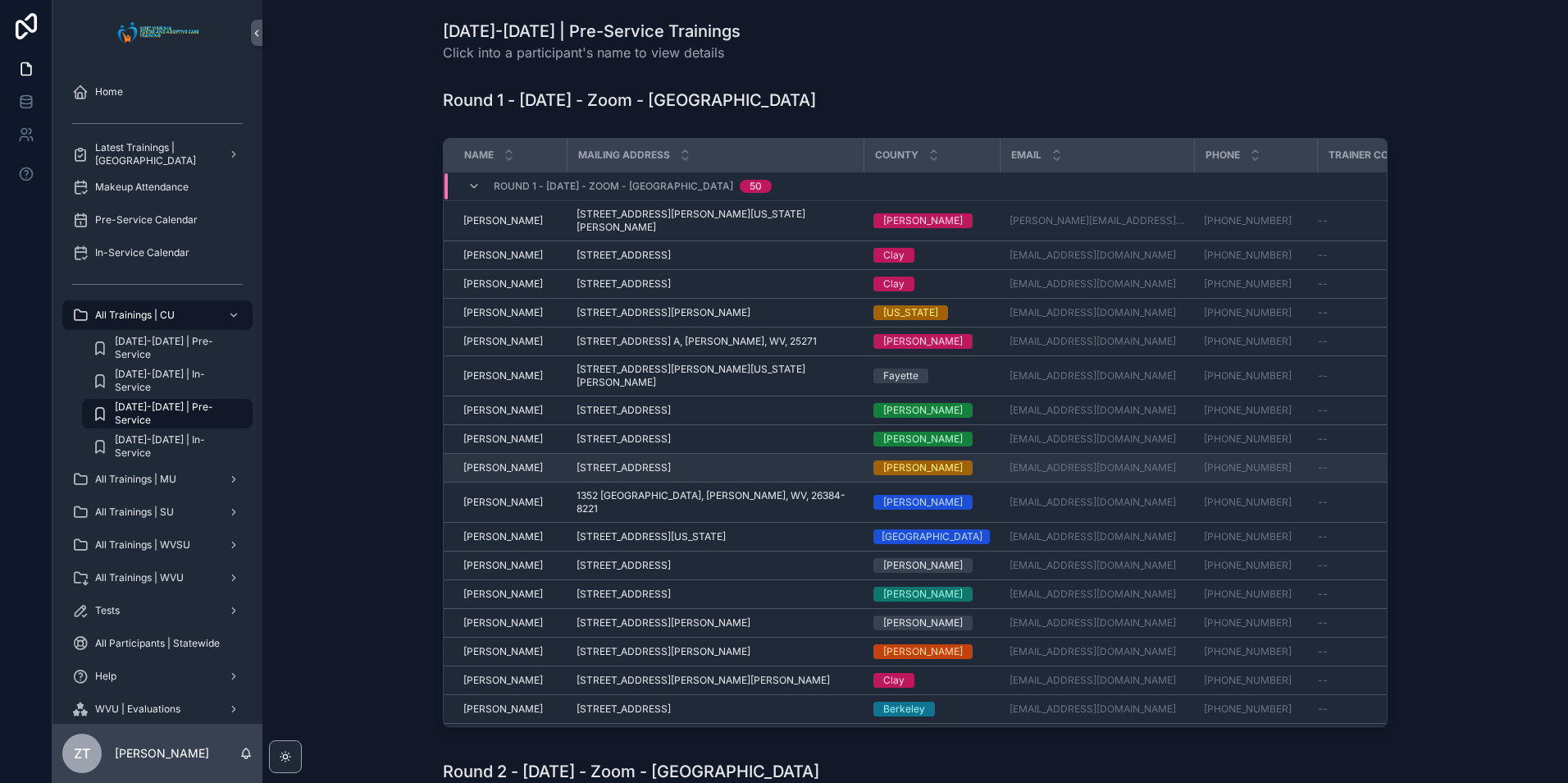
click at [507, 461] on span "[PERSON_NAME]" at bounding box center [503, 467] width 80 height 13
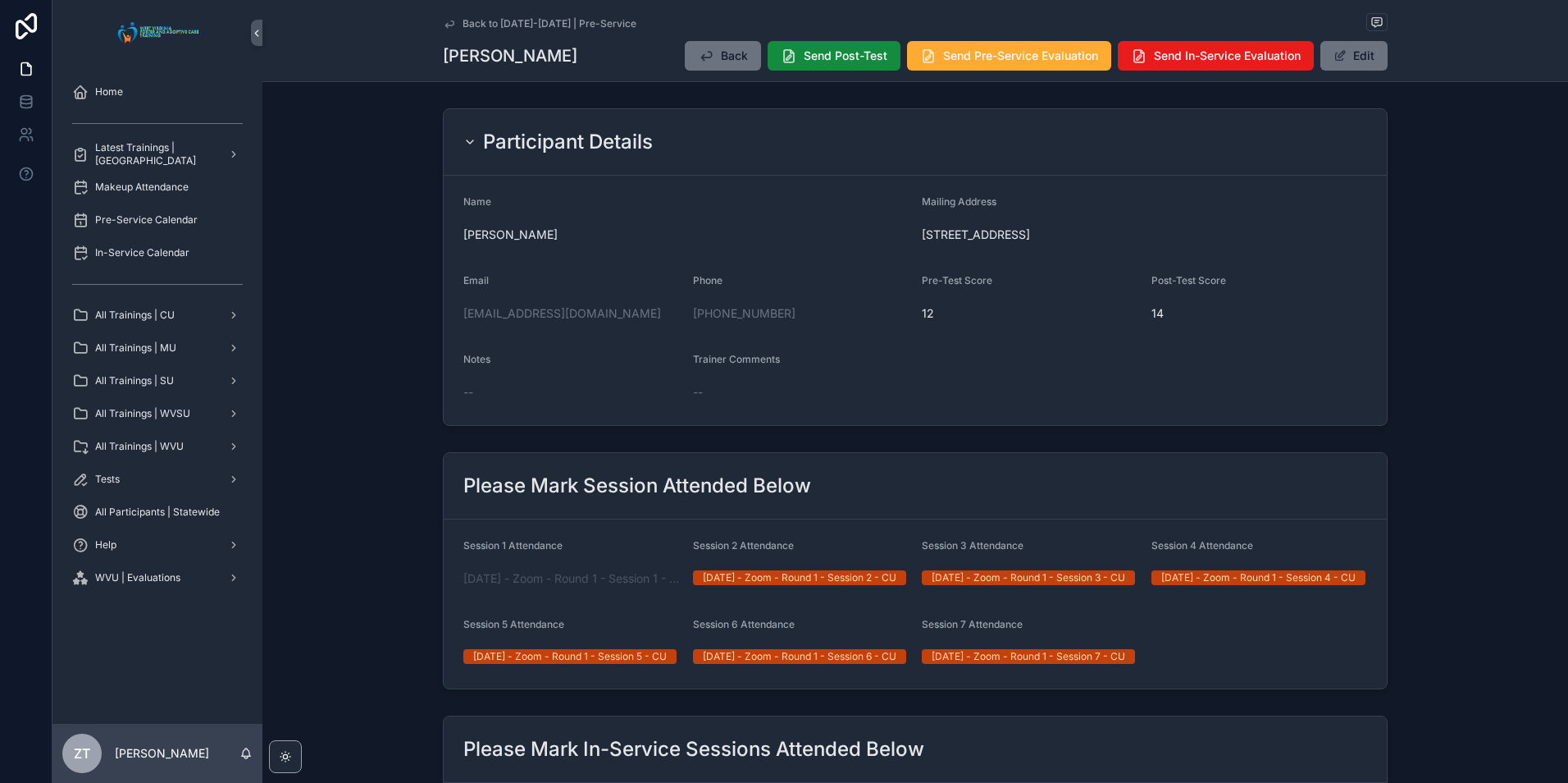
click at [443, 20] on icon "scrollable content" at bounding box center [449, 24] width 13 height 13
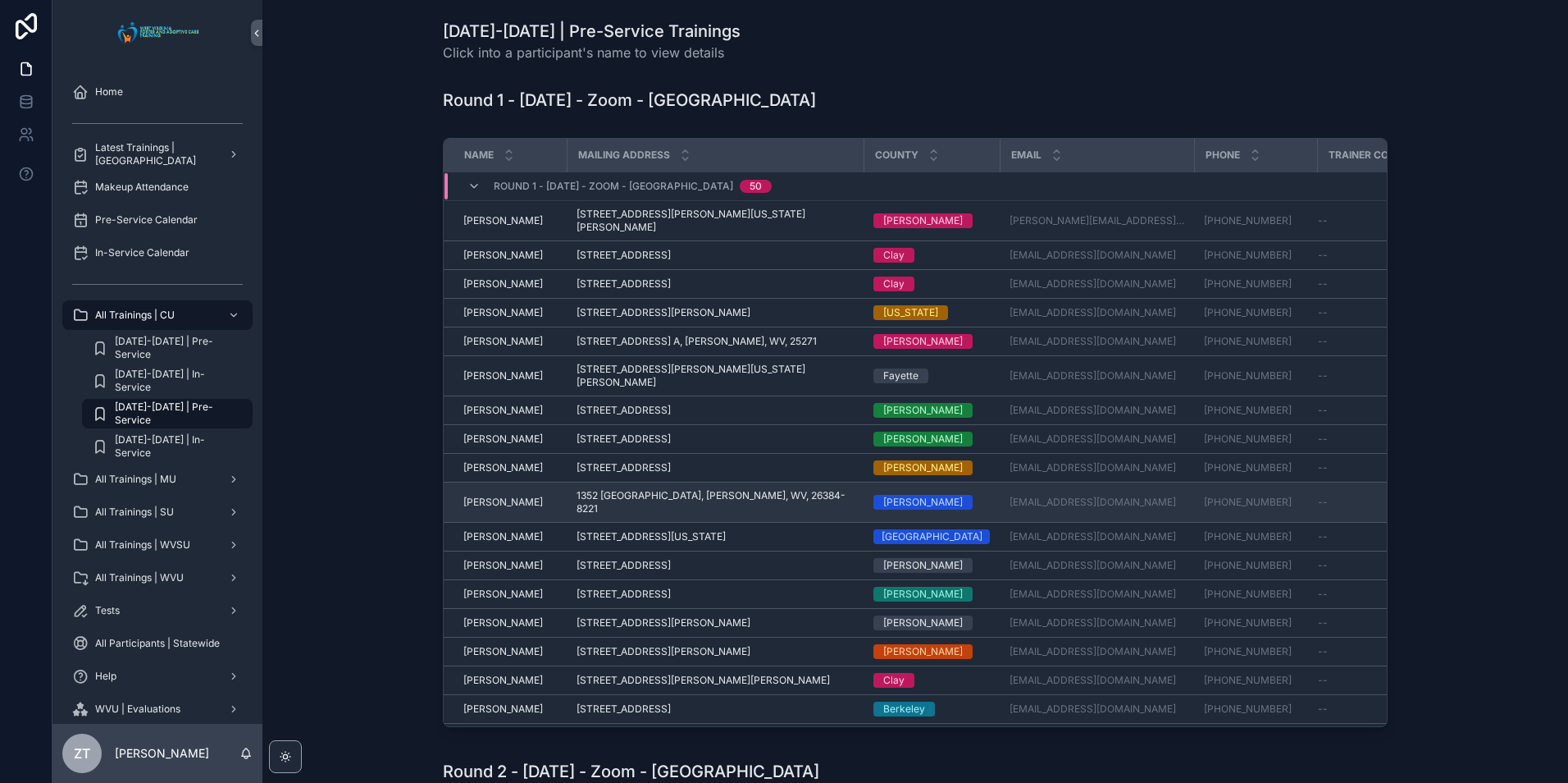
click at [502, 495] on span "[PERSON_NAME]" at bounding box center [503, 502] width 80 height 13
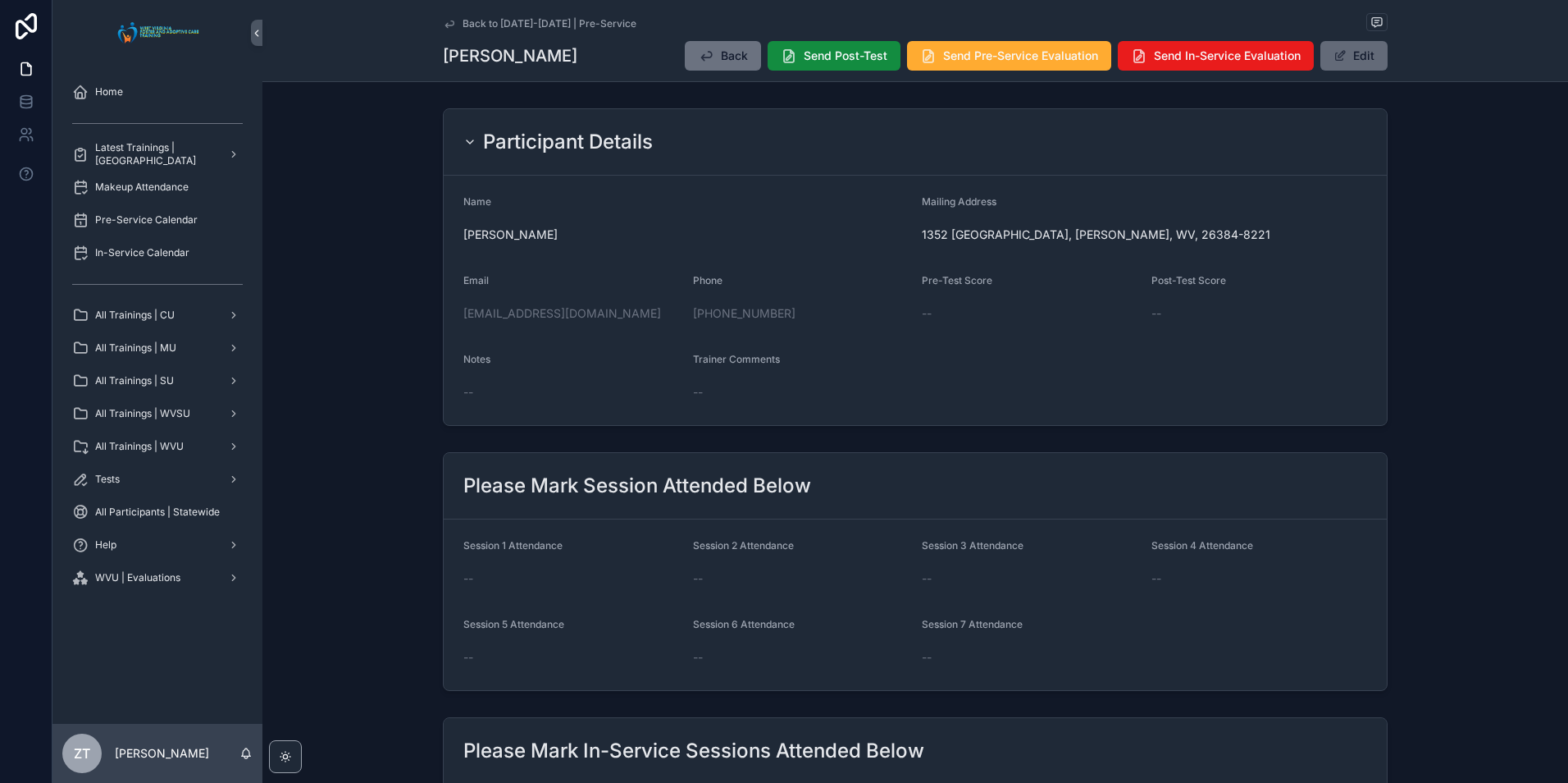
click at [1355, 59] on button "Edit" at bounding box center [1353, 56] width 67 height 29
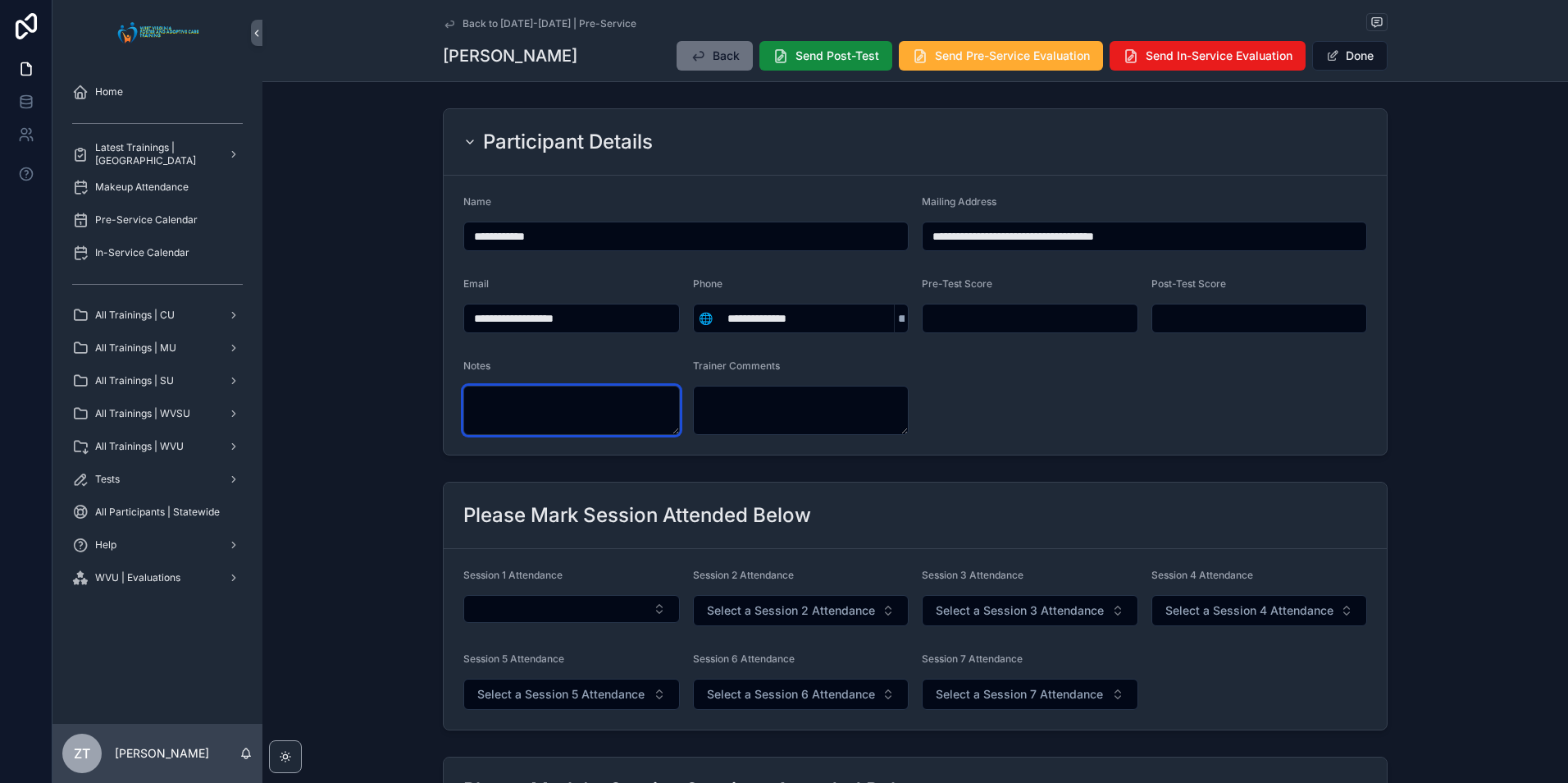
click at [603, 414] on textarea "scrollable content" at bounding box center [571, 410] width 216 height 49
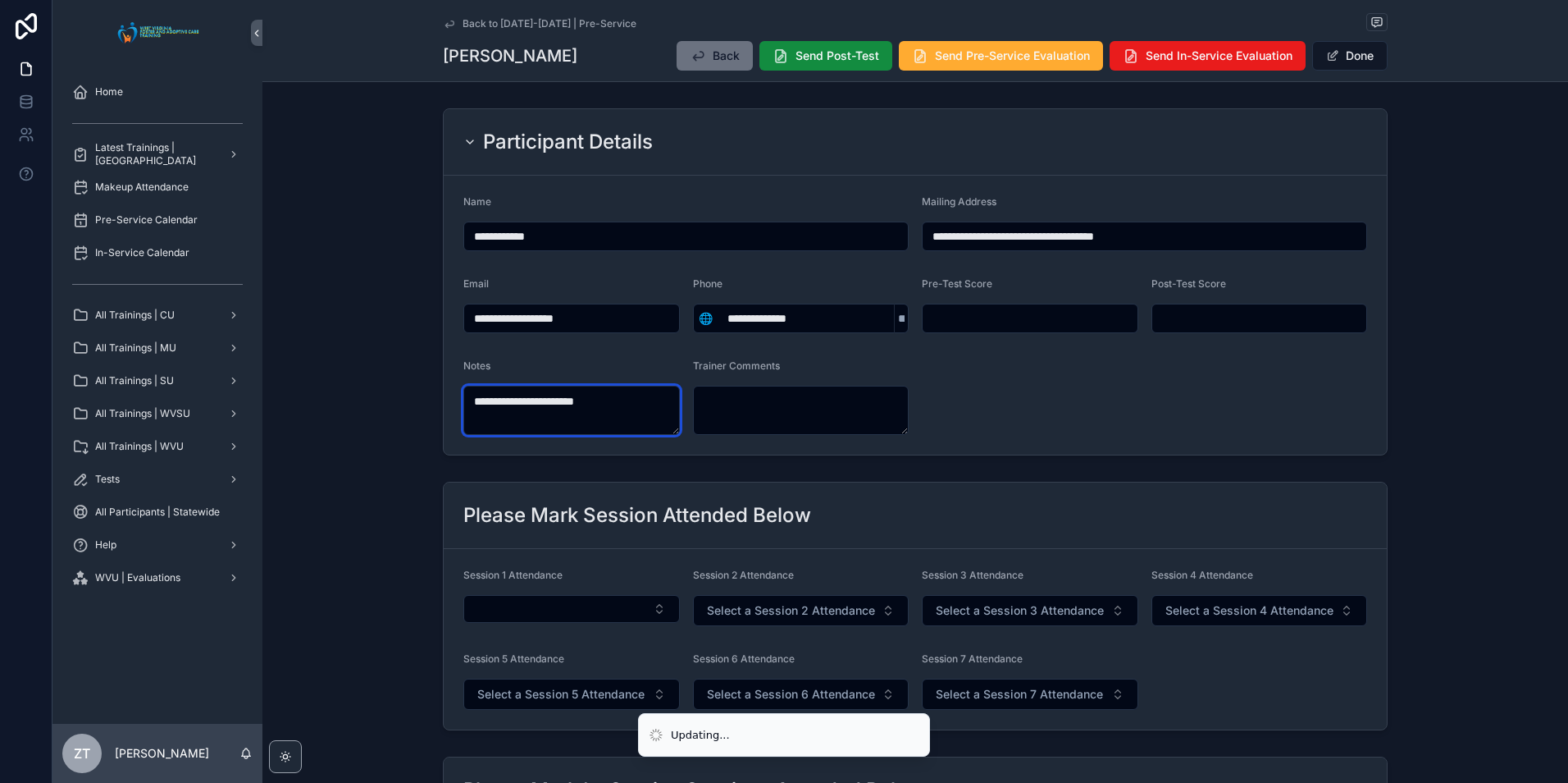
type textarea "**********"
click at [1119, 397] on form "**********" at bounding box center [915, 315] width 943 height 279
click at [1344, 55] on button "Done" at bounding box center [1349, 56] width 75 height 29
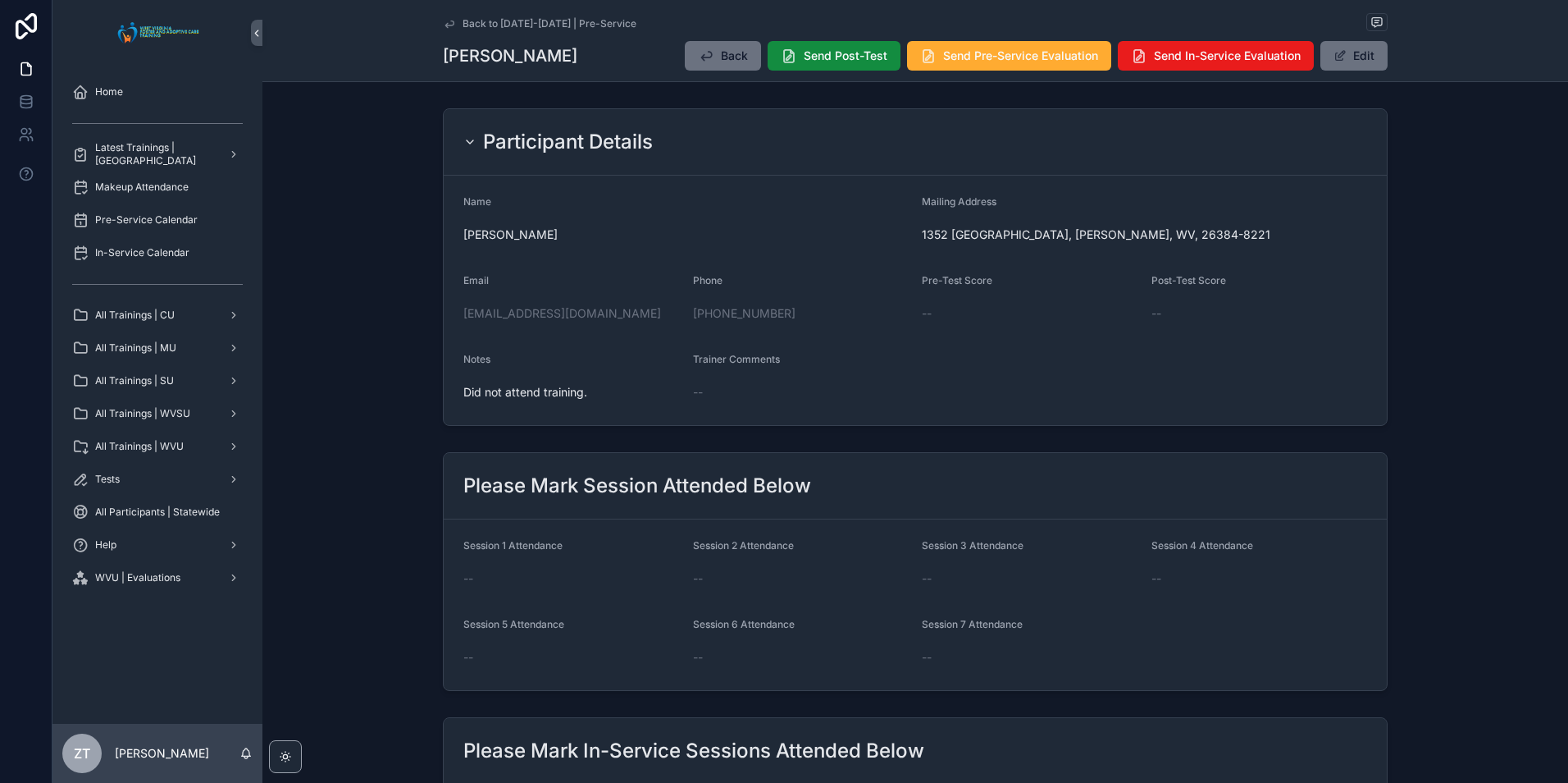
click at [451, 23] on icon "scrollable content" at bounding box center [449, 24] width 13 height 13
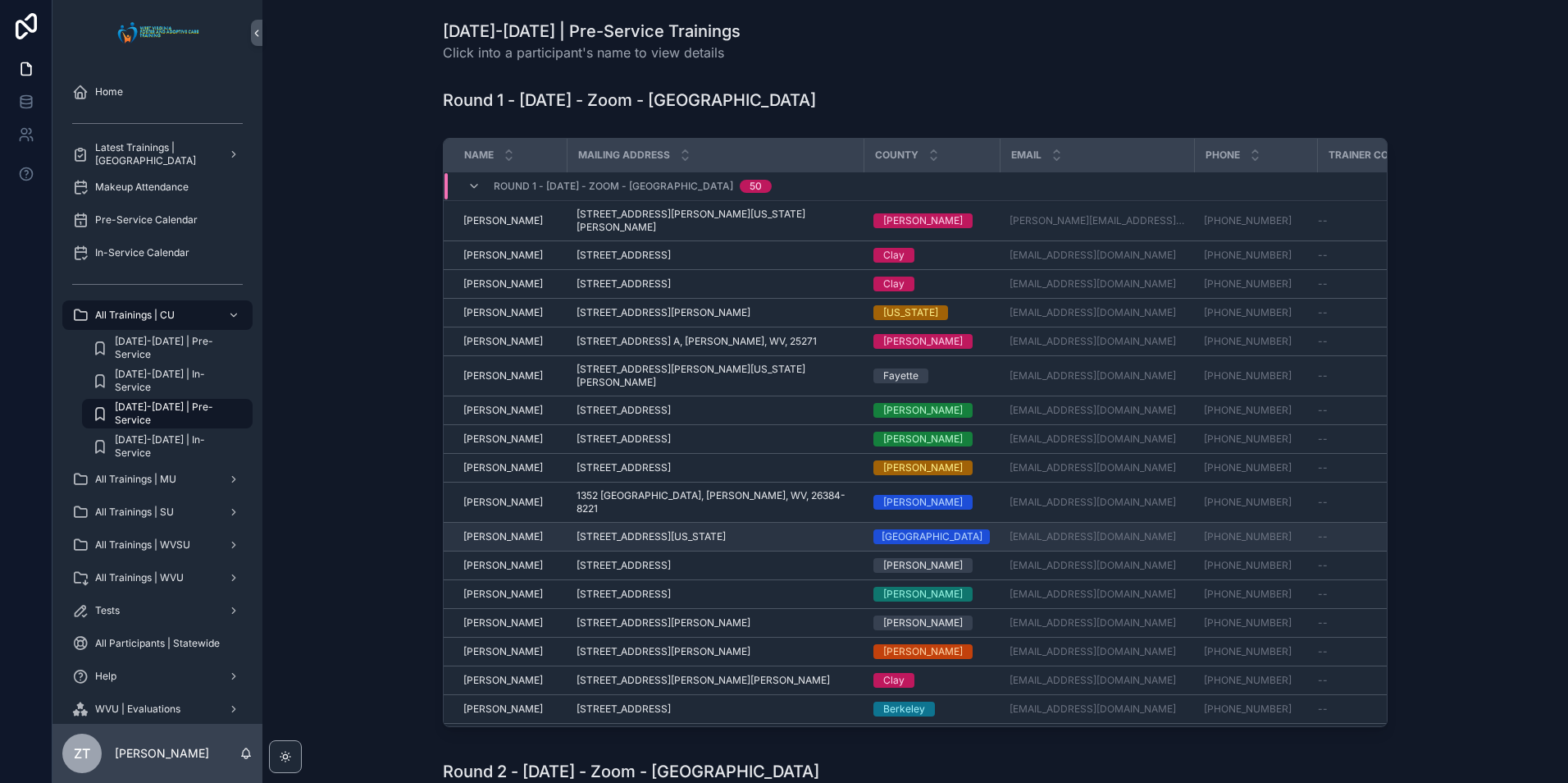
click at [484, 530] on span "[PERSON_NAME]" at bounding box center [503, 537] width 80 height 13
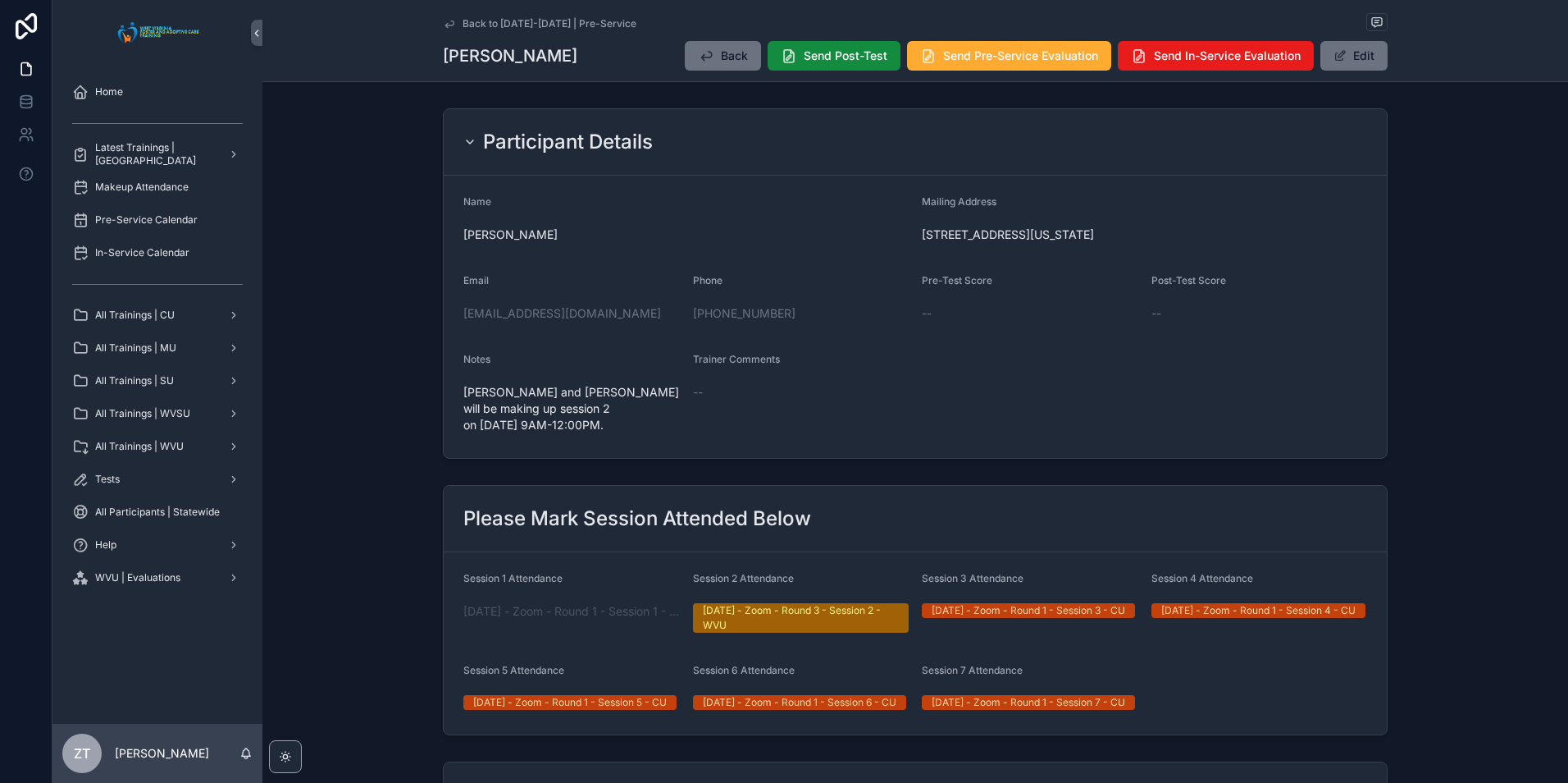
click at [449, 27] on icon "scrollable content" at bounding box center [449, 24] width 13 height 13
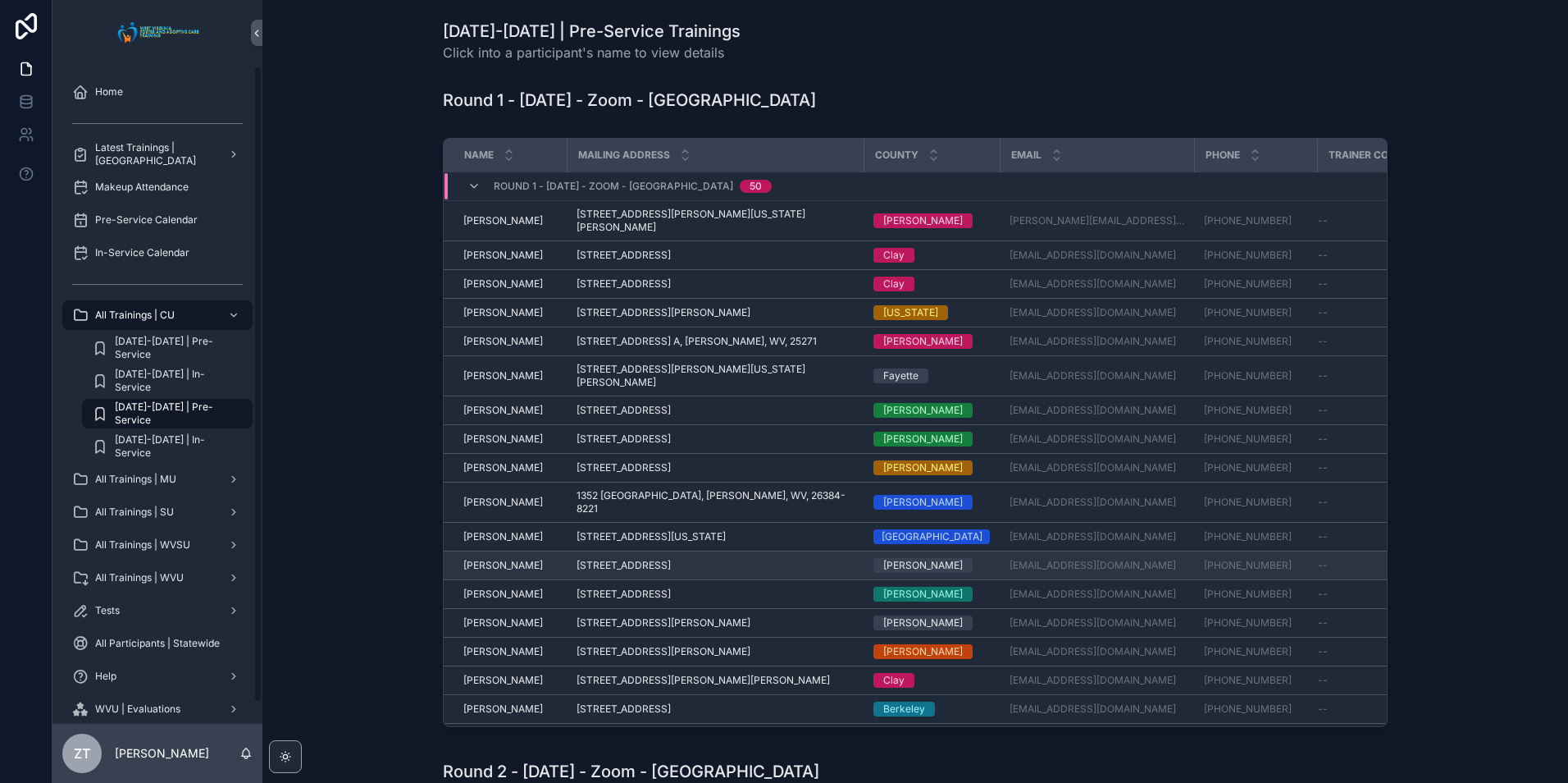
click at [478, 559] on span "[PERSON_NAME]" at bounding box center [503, 565] width 80 height 13
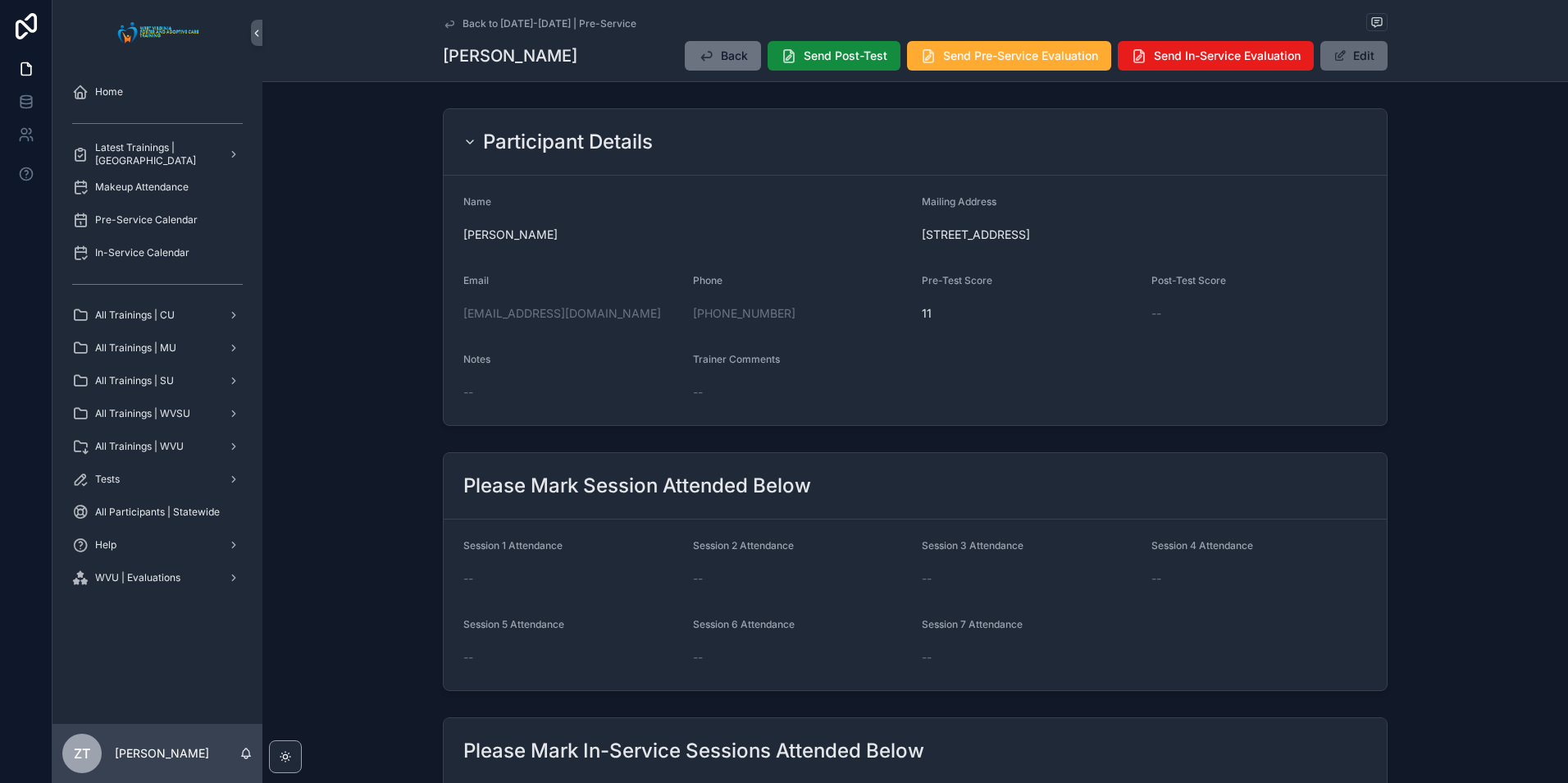
click at [1364, 55] on button "Edit" at bounding box center [1353, 56] width 67 height 29
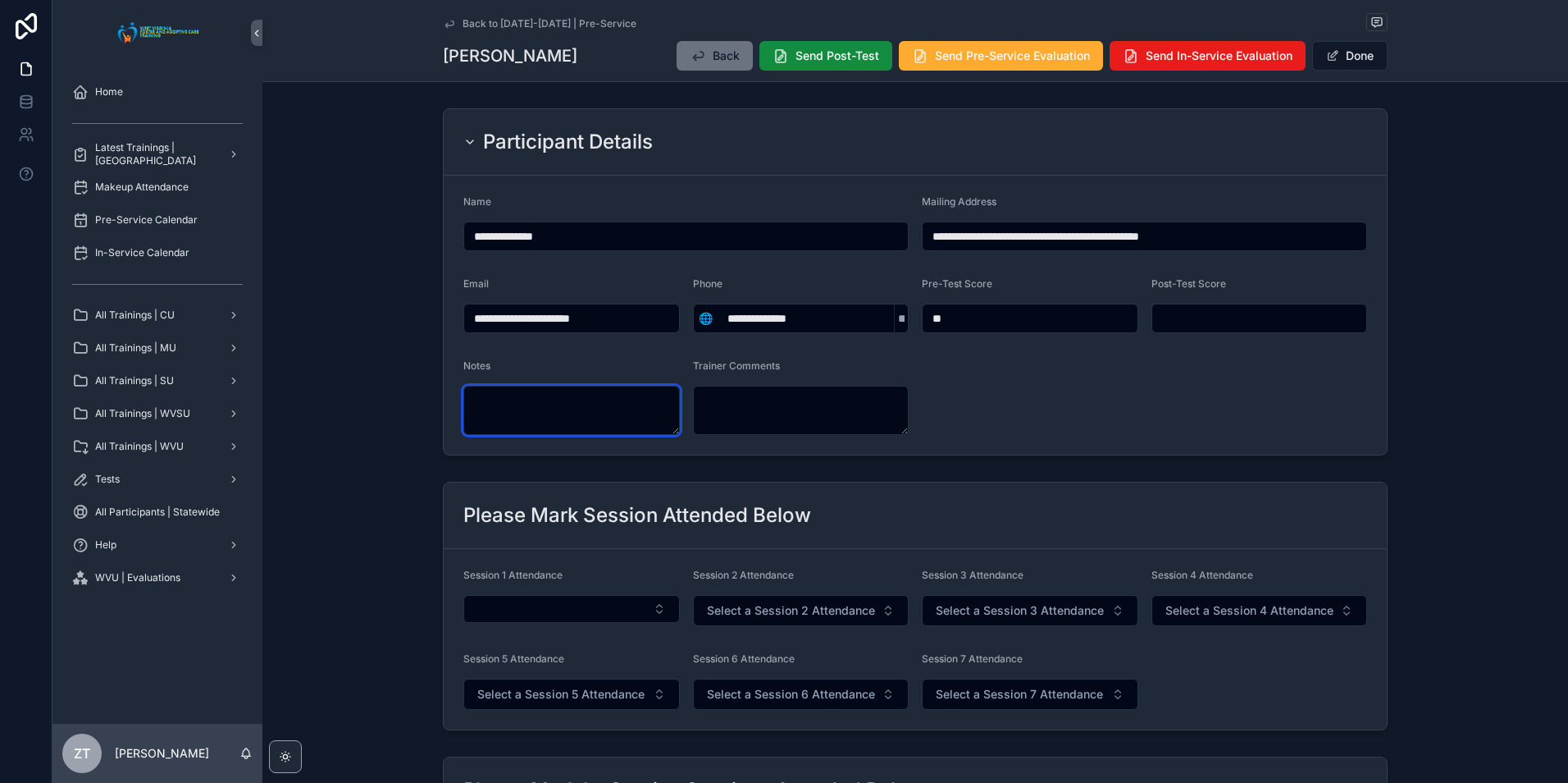
click at [556, 415] on textarea "scrollable content" at bounding box center [571, 410] width 216 height 49
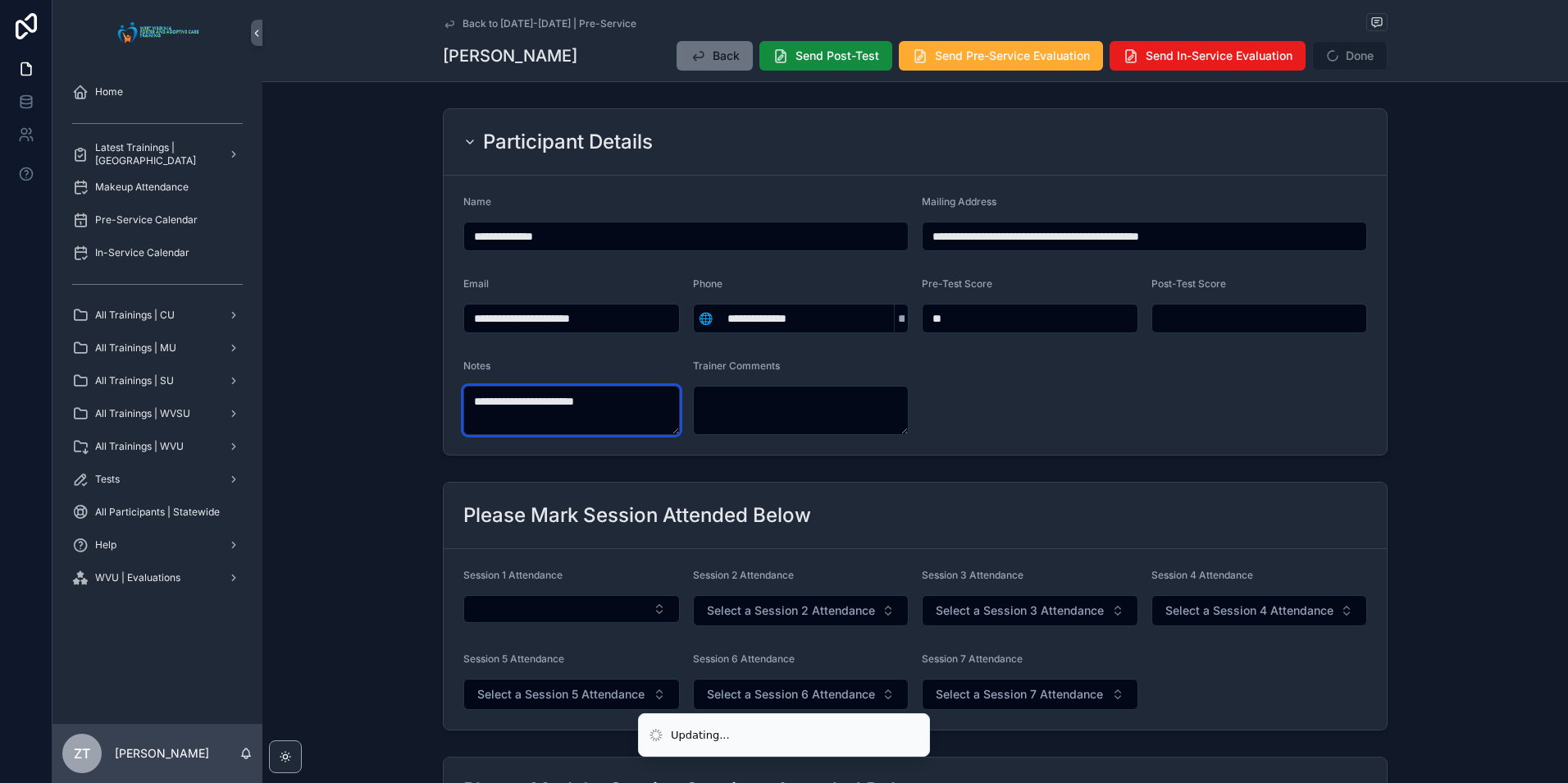
type textarea "**********"
click at [1231, 383] on form "**********" at bounding box center [915, 315] width 943 height 279
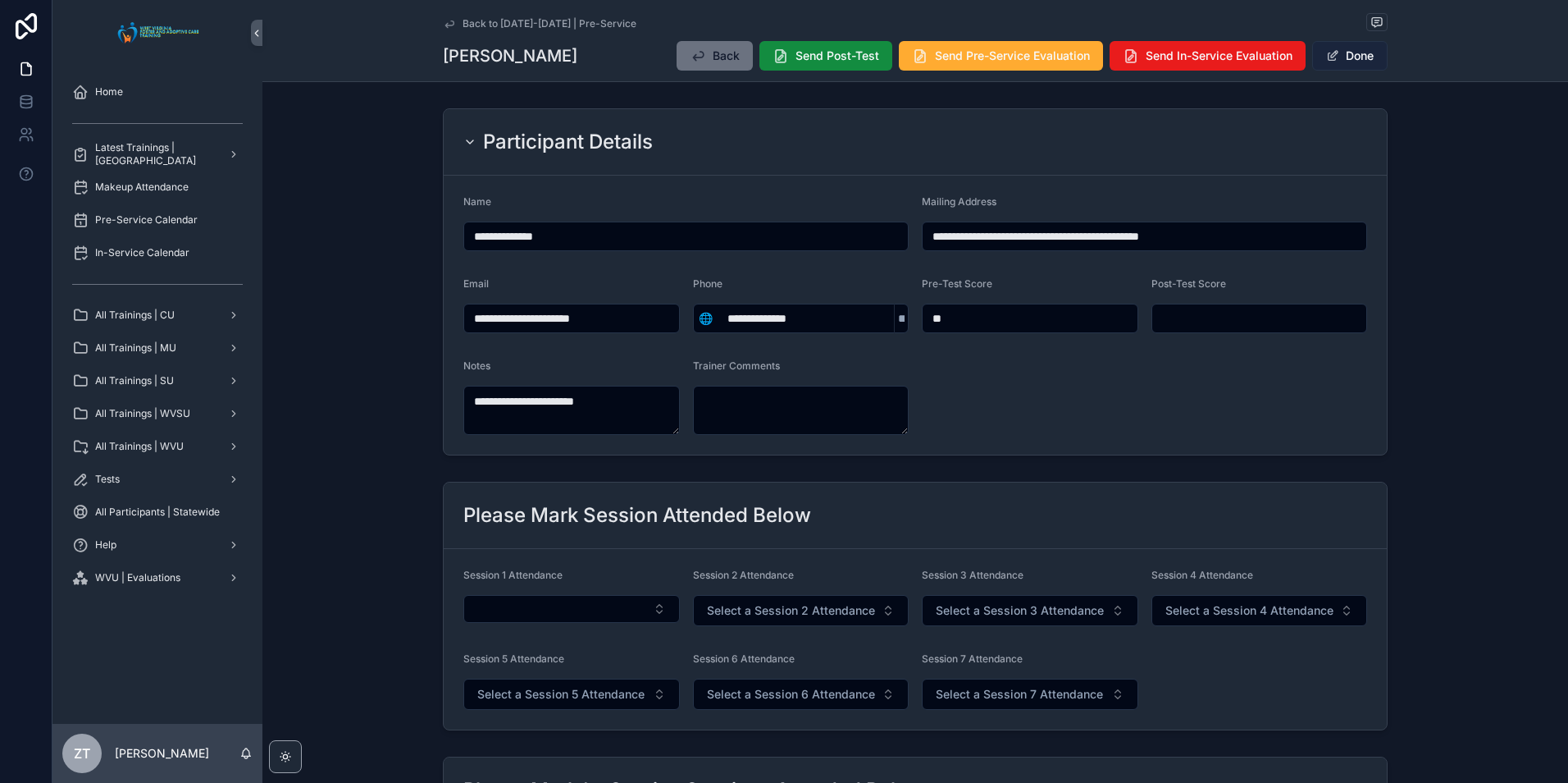
click at [1346, 55] on button "Done" at bounding box center [1349, 56] width 75 height 29
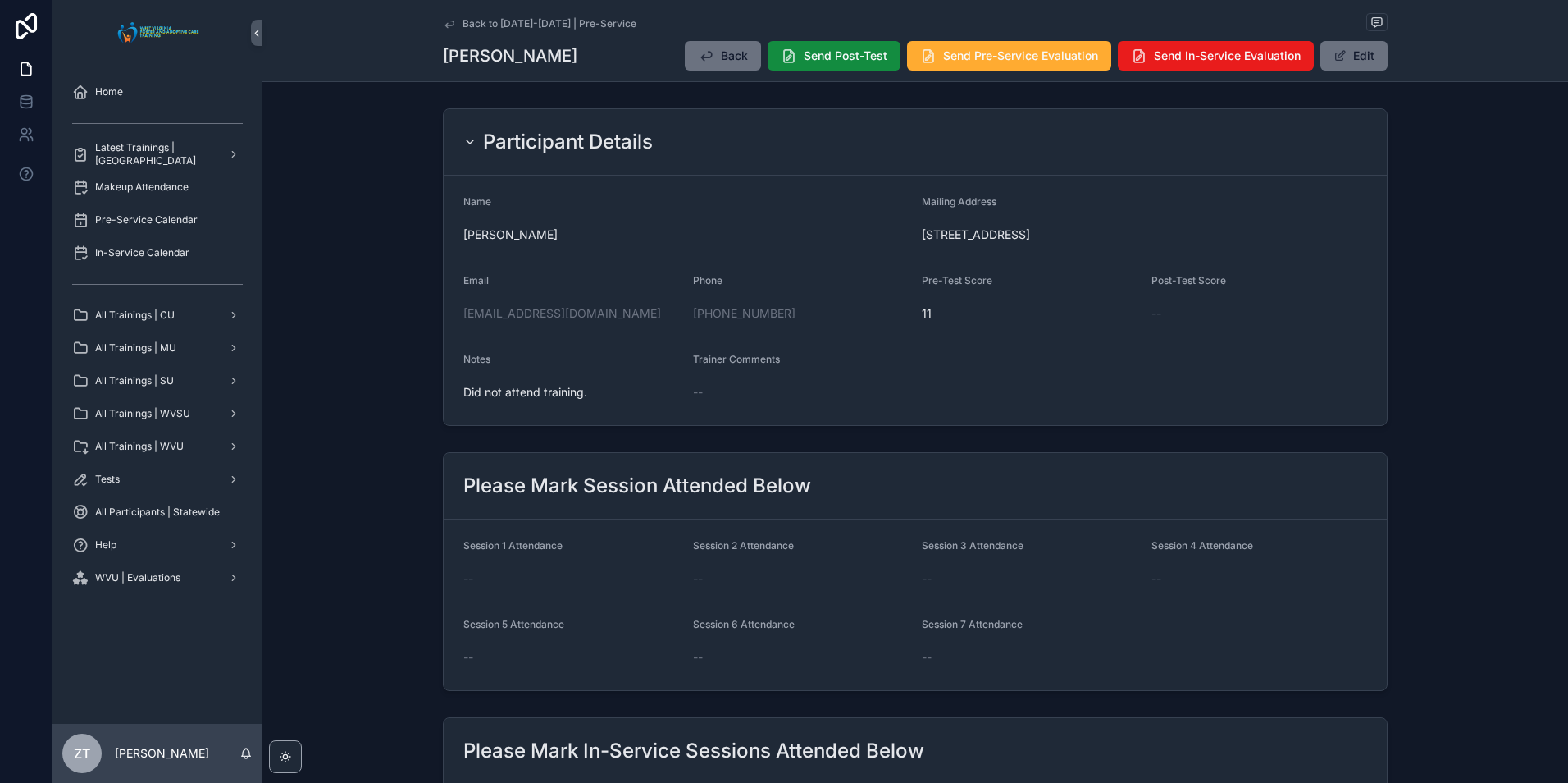
click at [443, 23] on icon "scrollable content" at bounding box center [449, 24] width 13 height 13
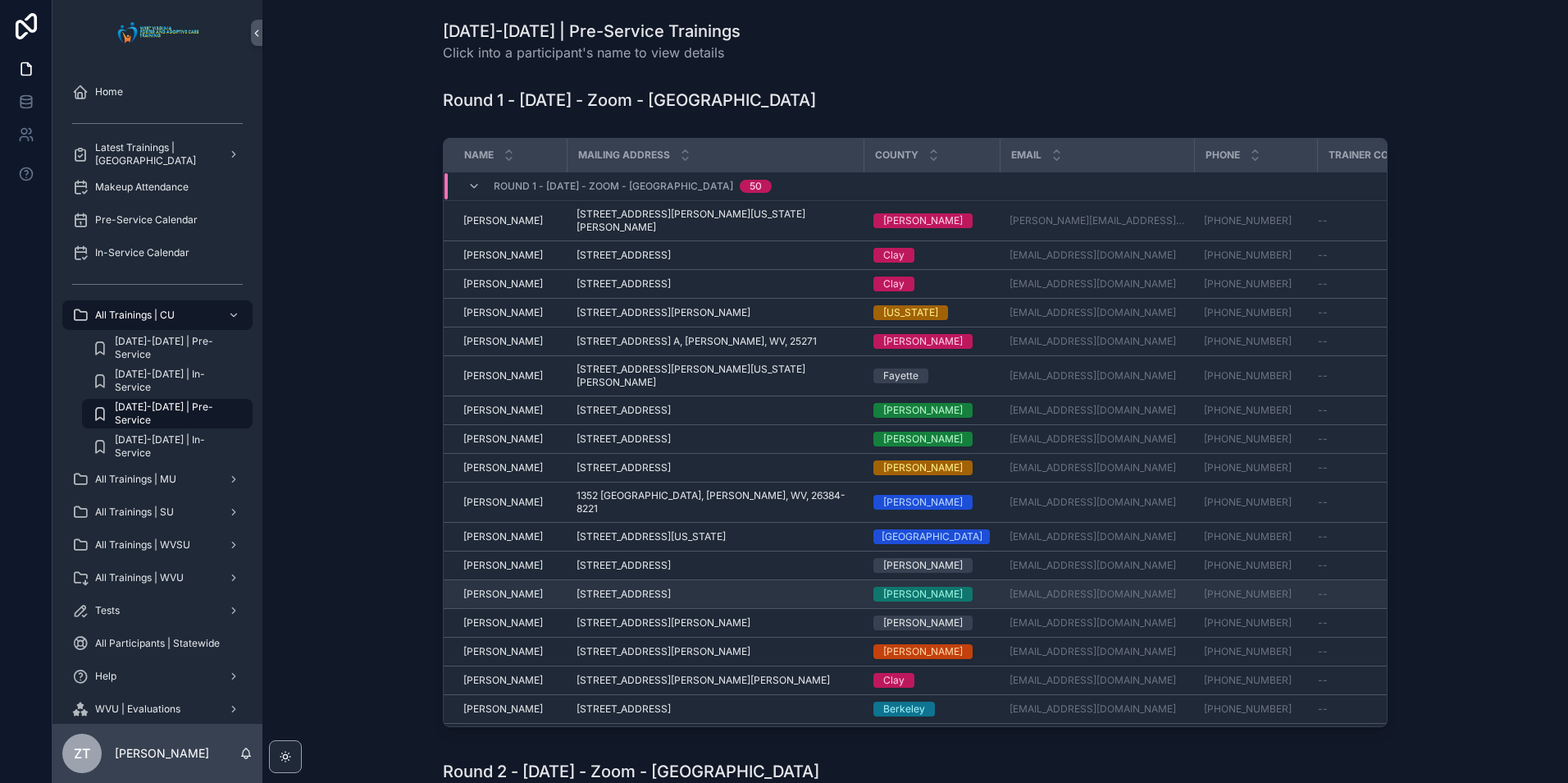
click at [488, 587] on span "[PERSON_NAME]" at bounding box center [503, 593] width 80 height 13
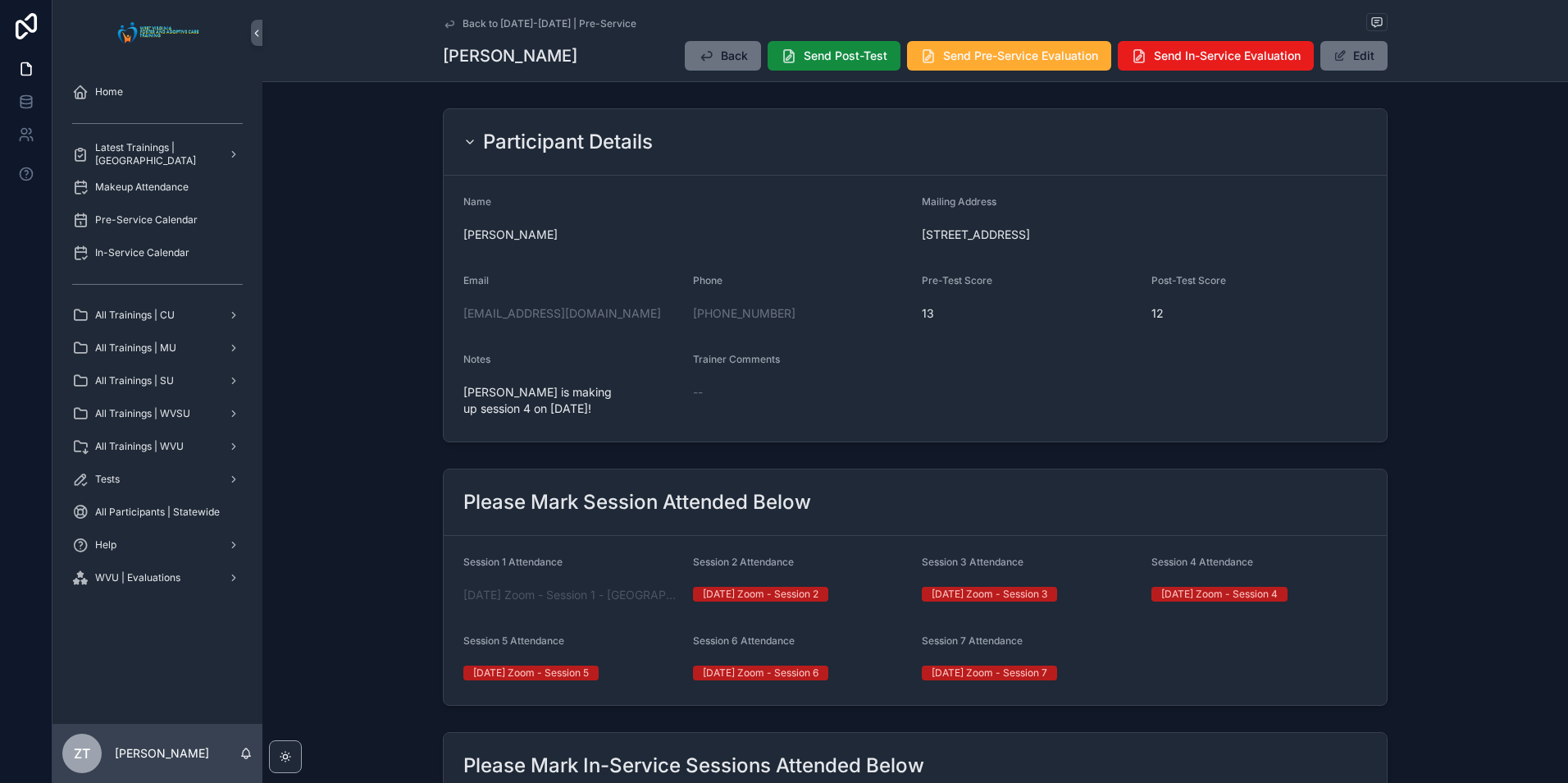
click at [448, 27] on icon "scrollable content" at bounding box center [449, 24] width 13 height 13
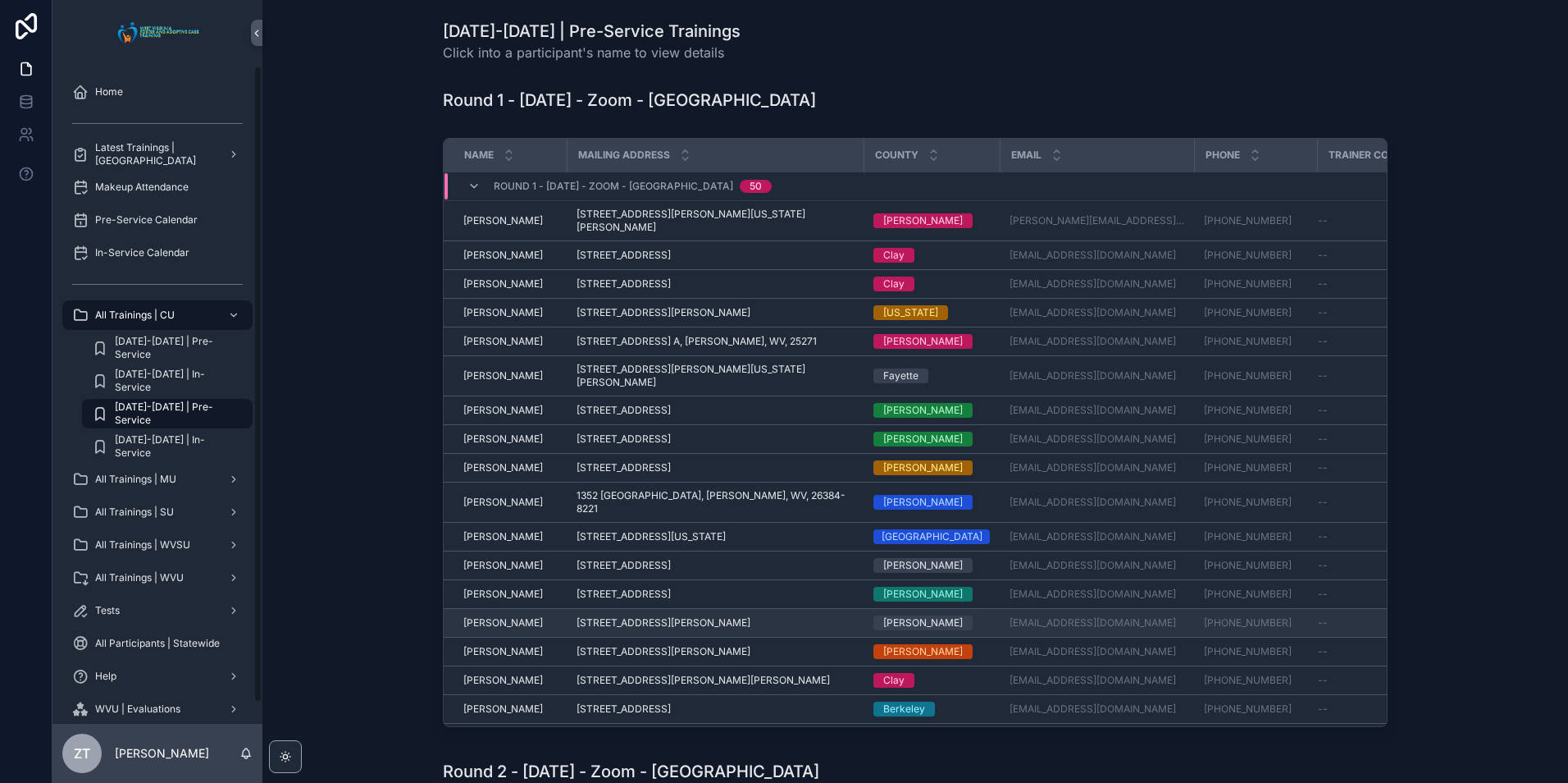
click at [469, 616] on span "[PERSON_NAME]" at bounding box center [503, 623] width 80 height 13
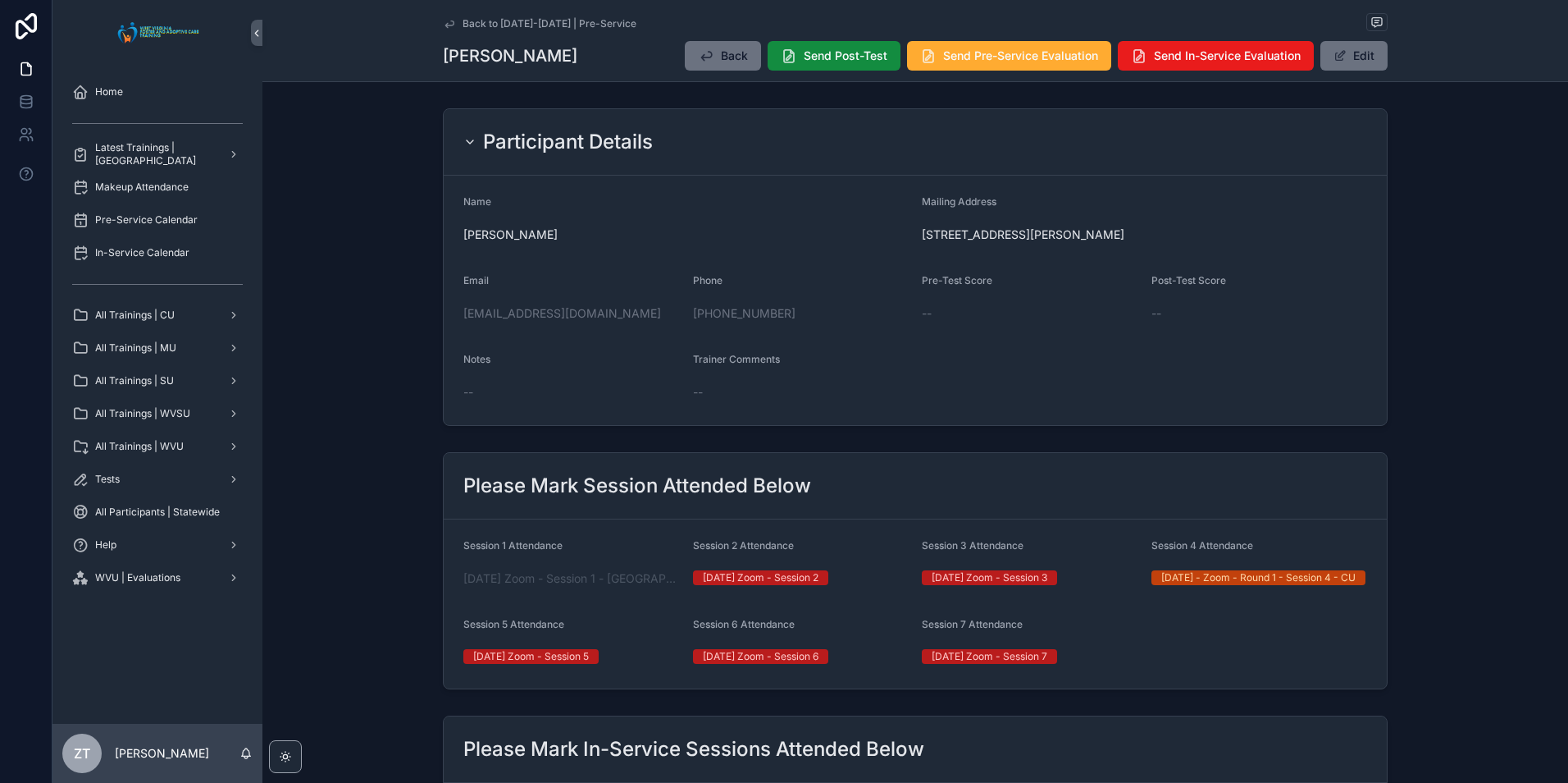
click at [1369, 71] on div "Back Send Post-Test Send Pre-Service Evaluation Send In-Service Evaluation Edit" at bounding box center [1030, 56] width 716 height 31
click at [1343, 51] on button "Edit" at bounding box center [1353, 56] width 67 height 29
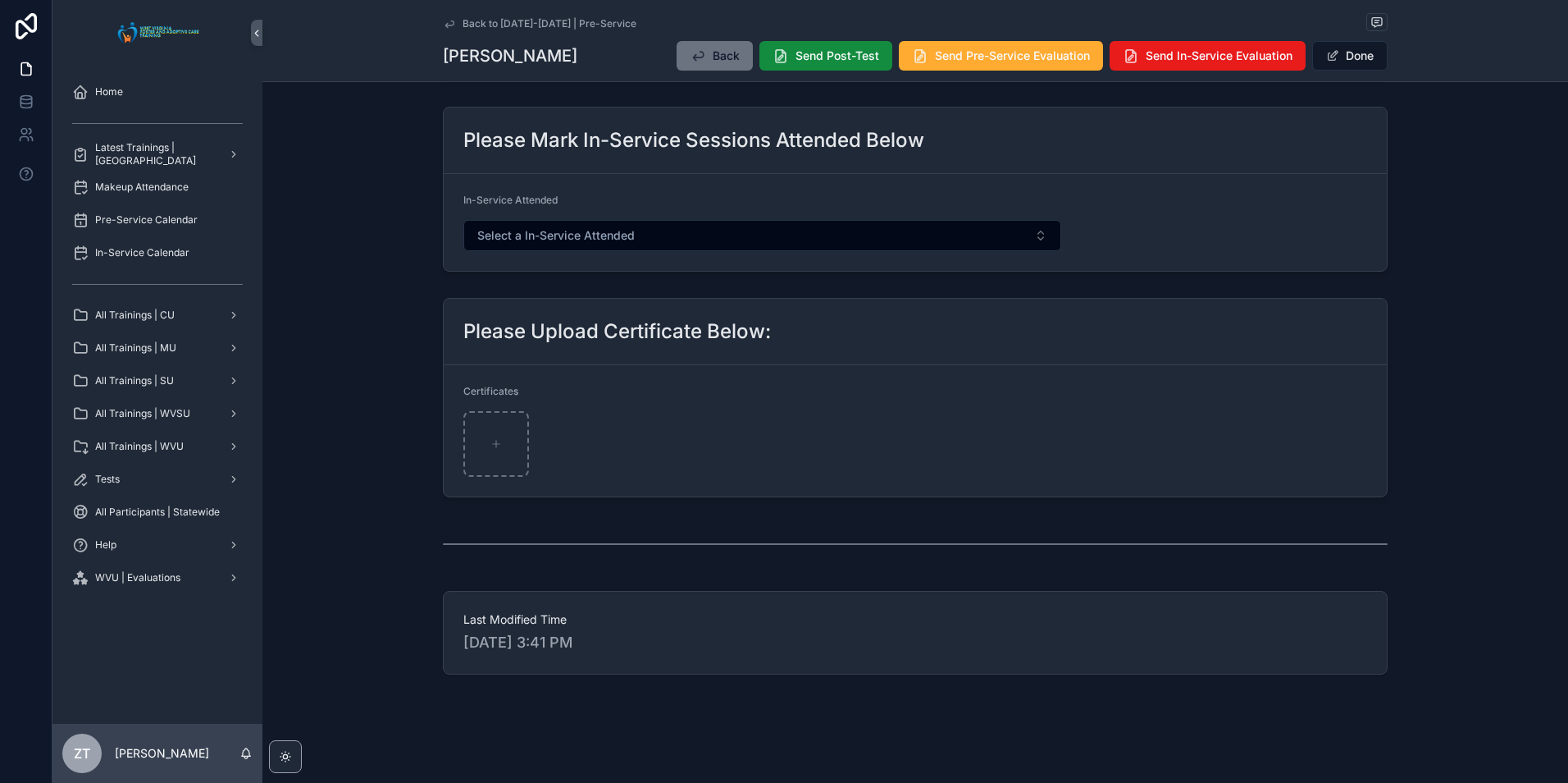
scroll to position [668, 0]
click at [1357, 67] on button "Done" at bounding box center [1349, 56] width 75 height 29
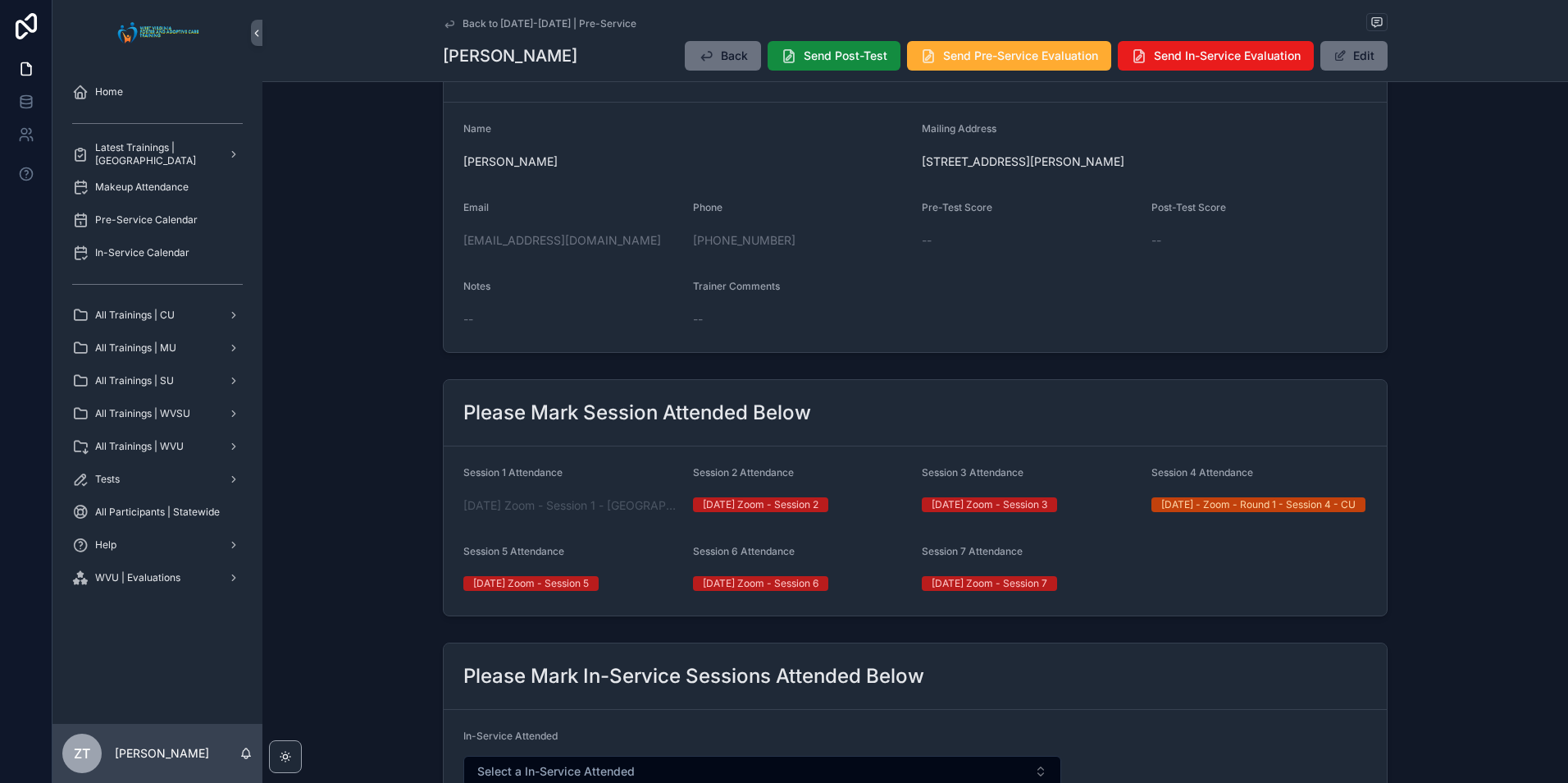
scroll to position [0, 0]
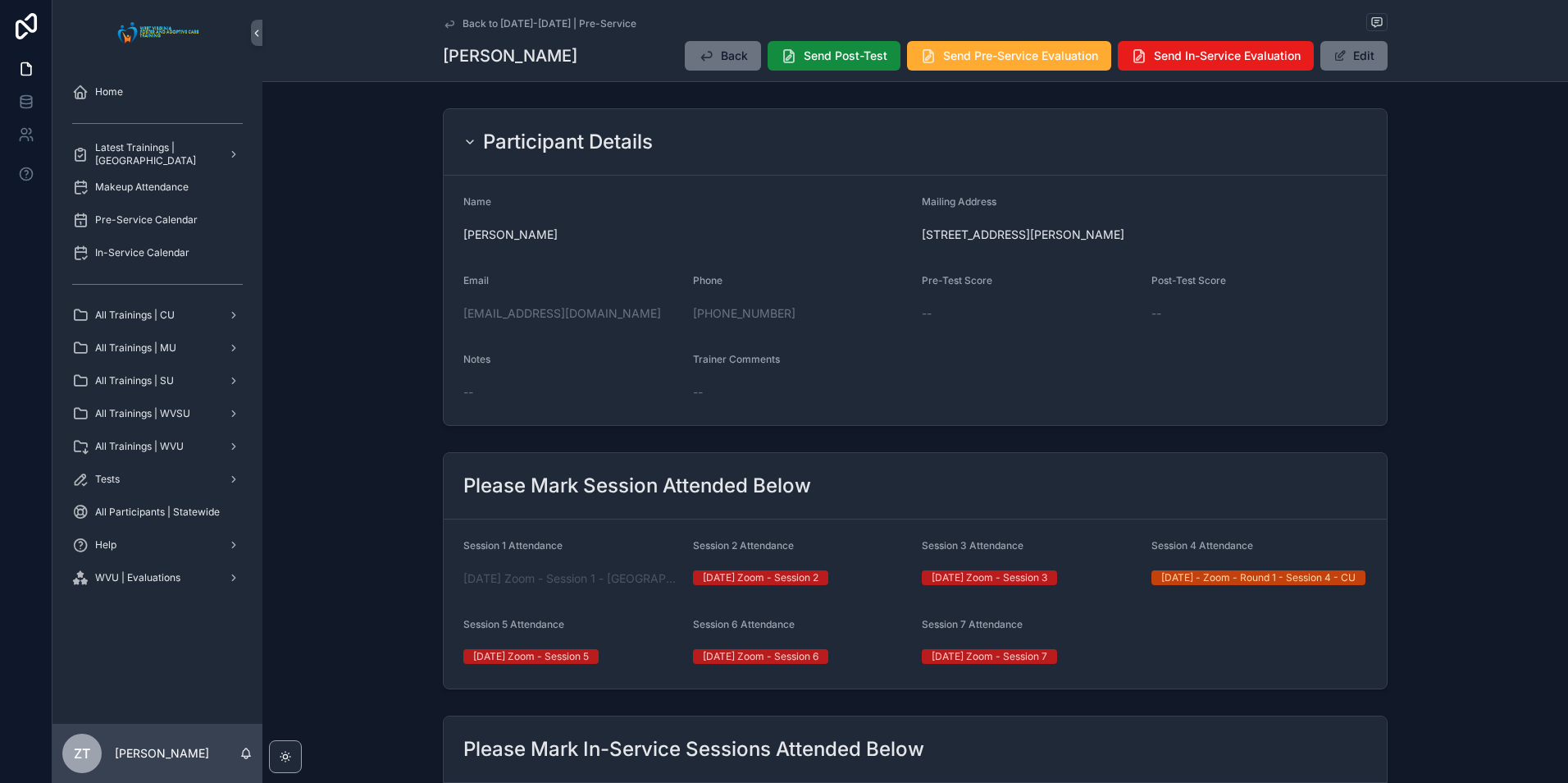
click at [446, 22] on icon "scrollable content" at bounding box center [449, 24] width 13 height 13
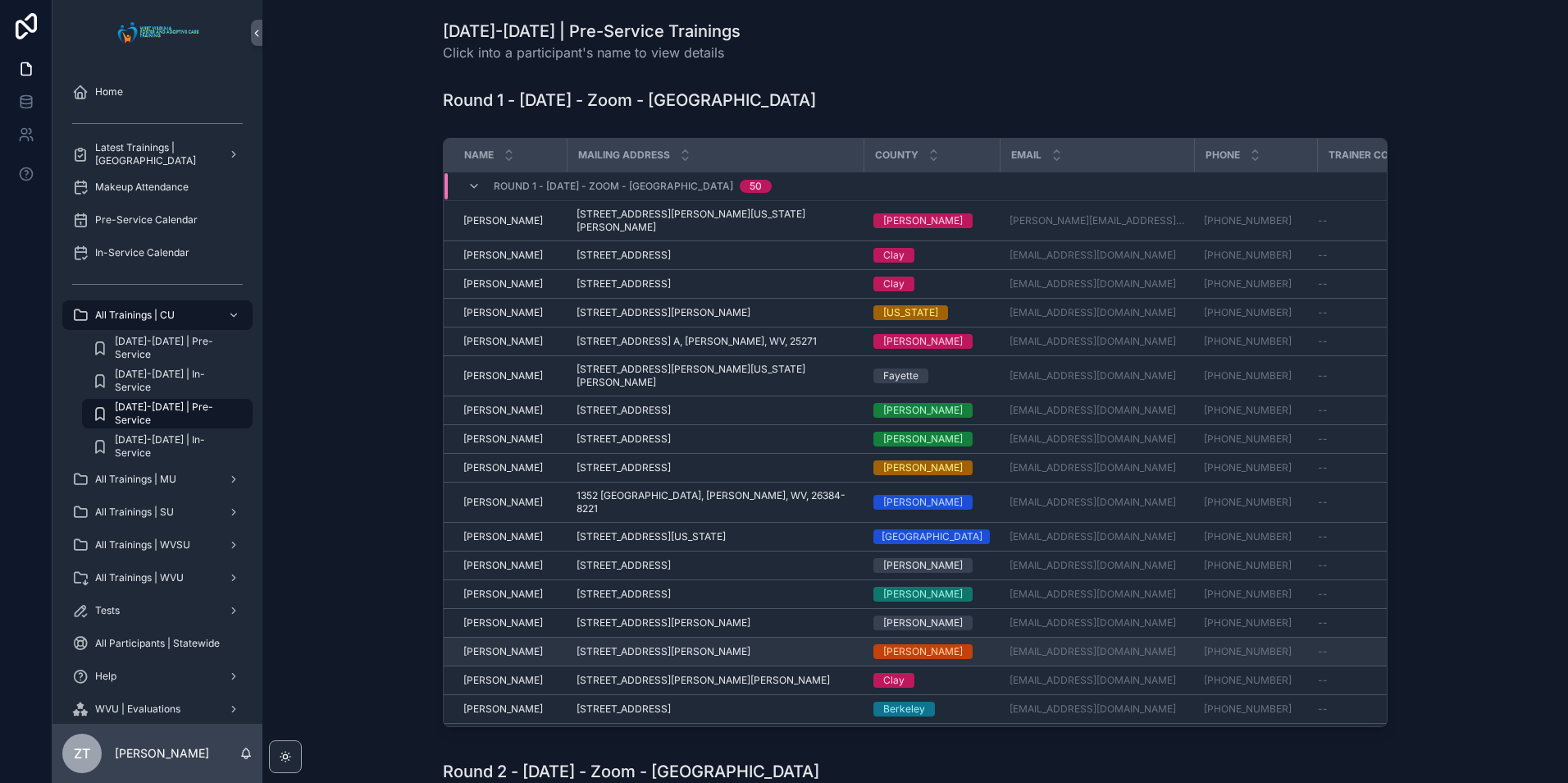
click at [484, 645] on span "[PERSON_NAME]" at bounding box center [503, 651] width 80 height 13
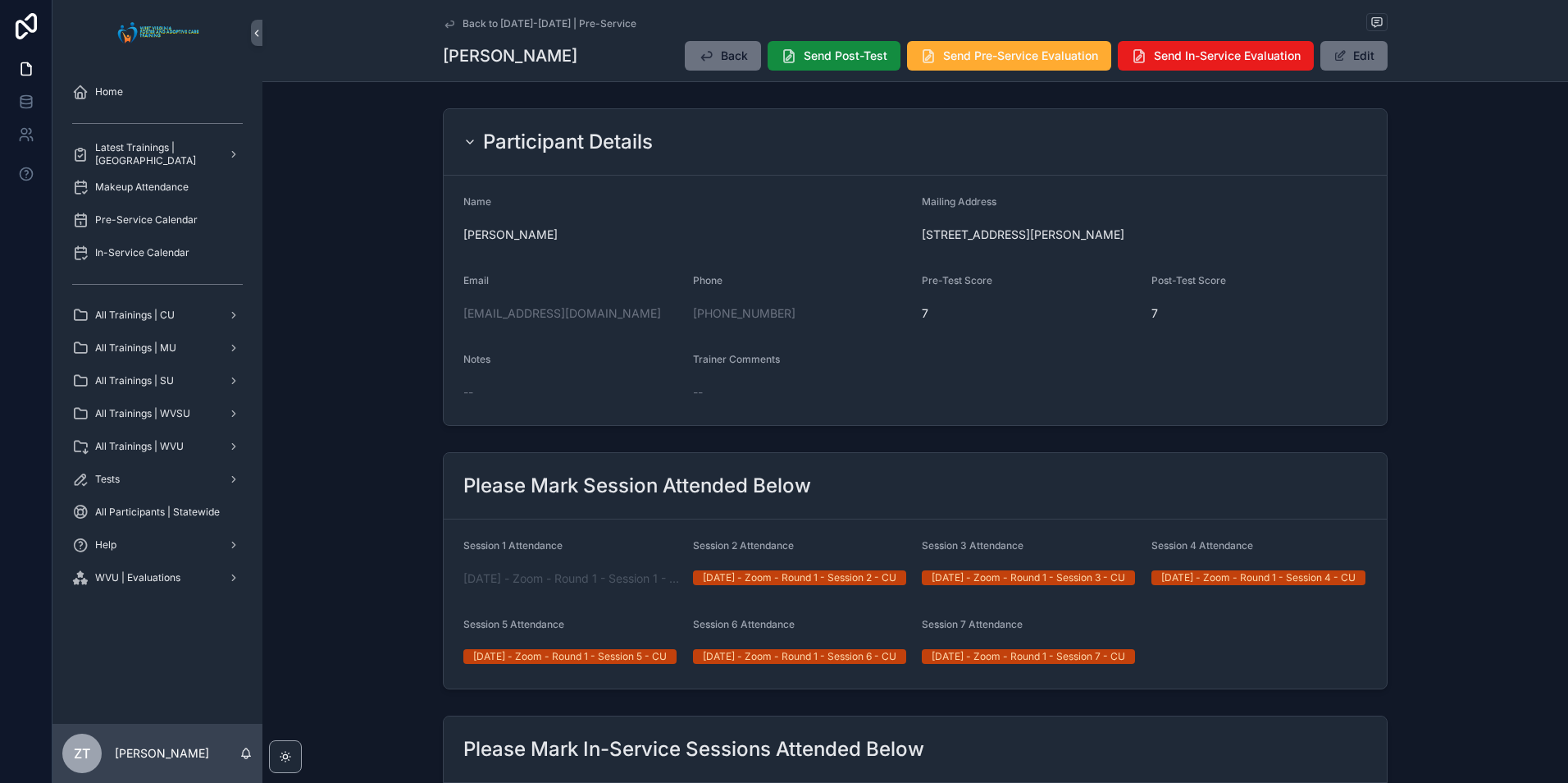
click at [445, 27] on icon "scrollable content" at bounding box center [449, 23] width 8 height 6
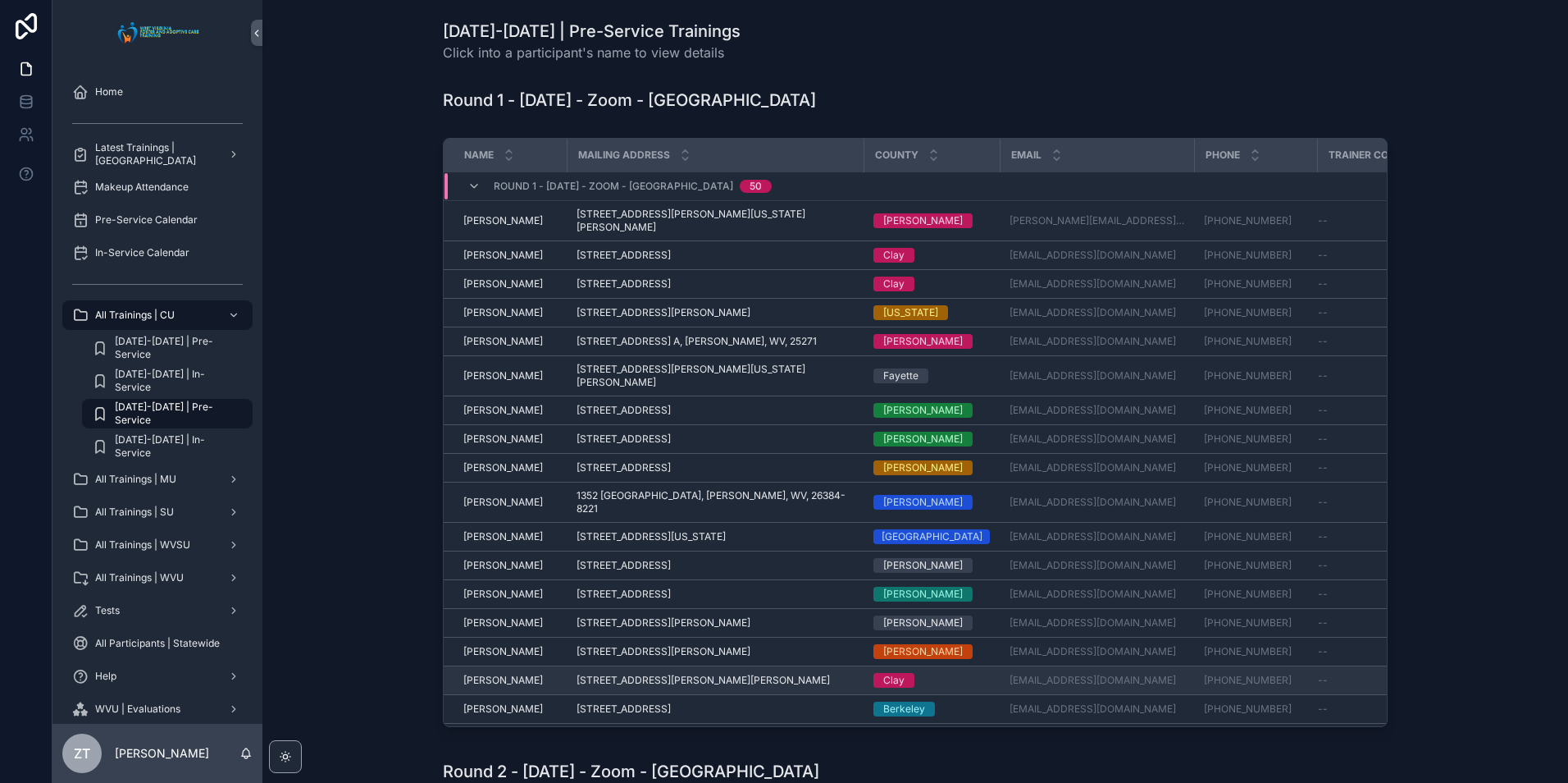
click at [487, 673] on span "[PERSON_NAME]" at bounding box center [503, 680] width 80 height 13
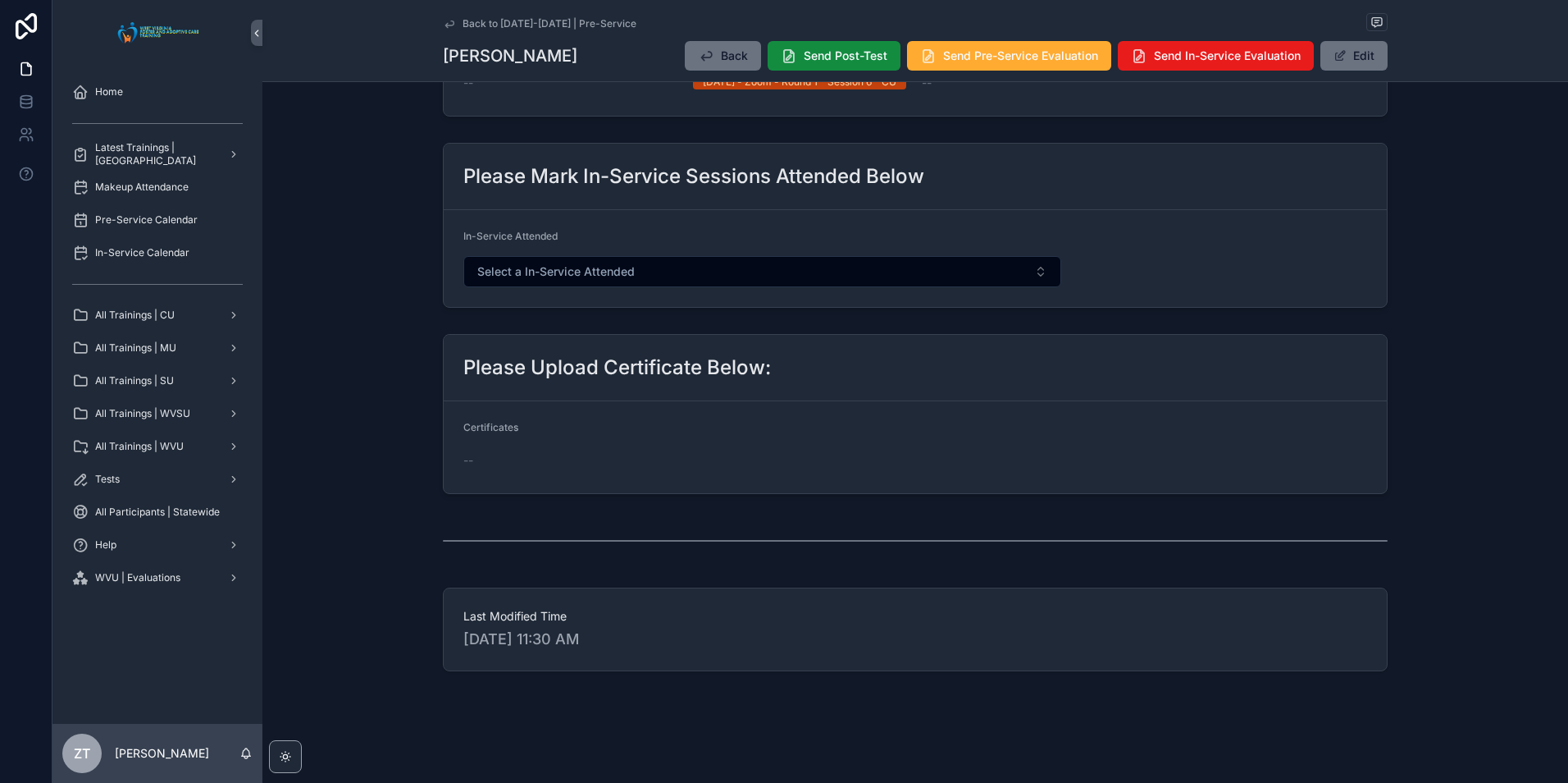
scroll to position [27, 0]
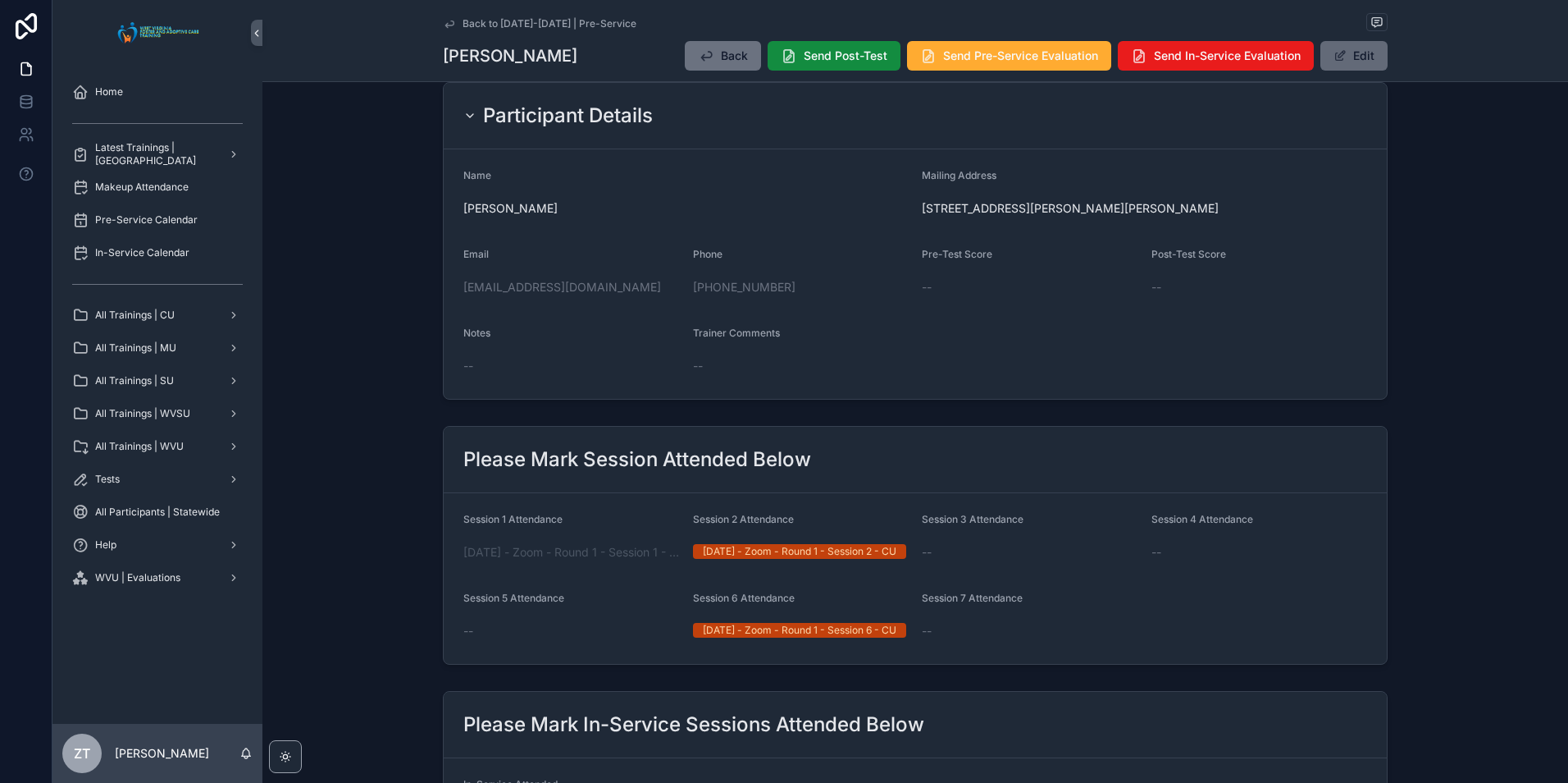
click at [1350, 52] on button "Edit" at bounding box center [1353, 56] width 67 height 29
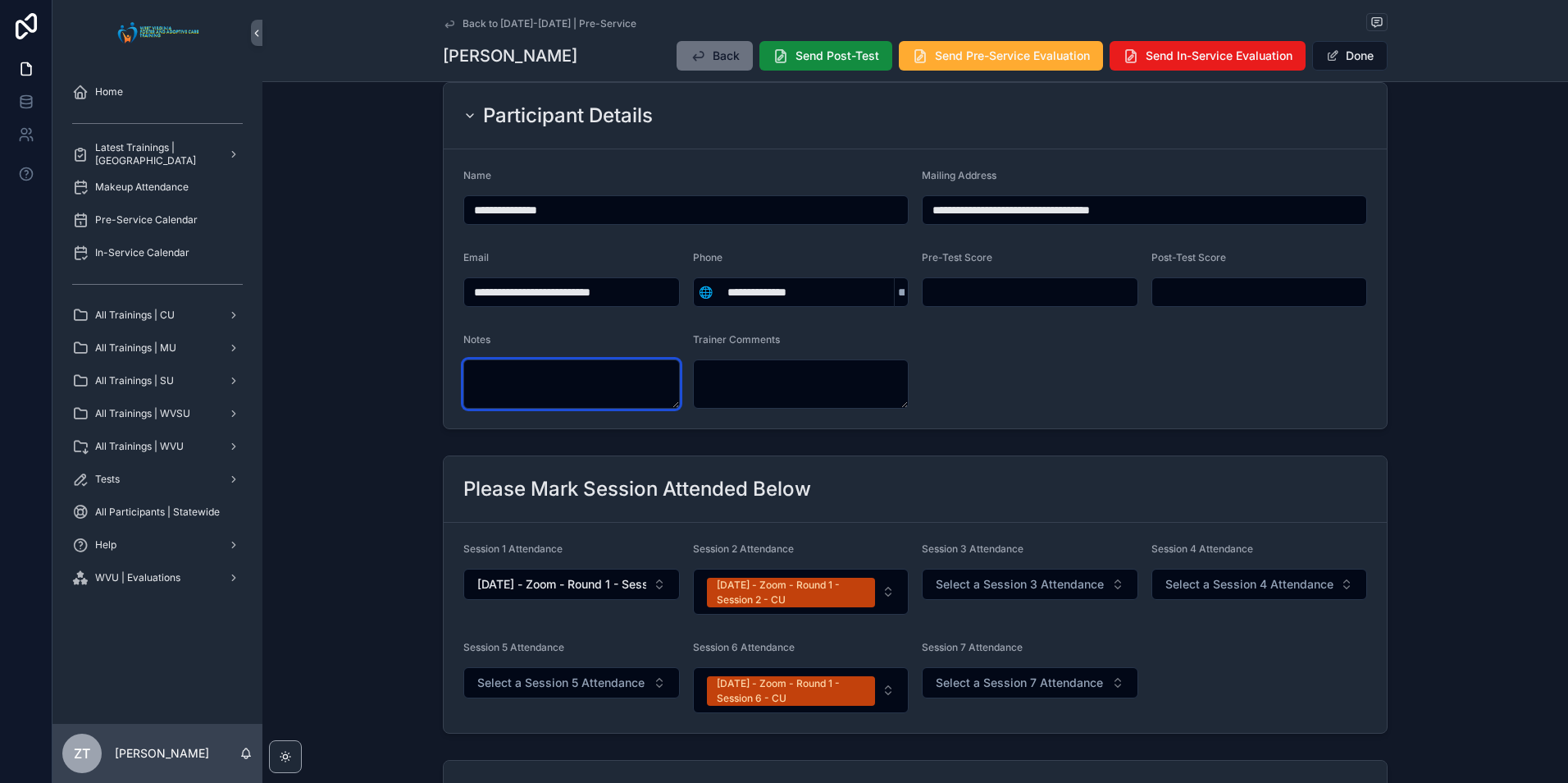
click at [568, 362] on textarea "scrollable content" at bounding box center [571, 384] width 216 height 49
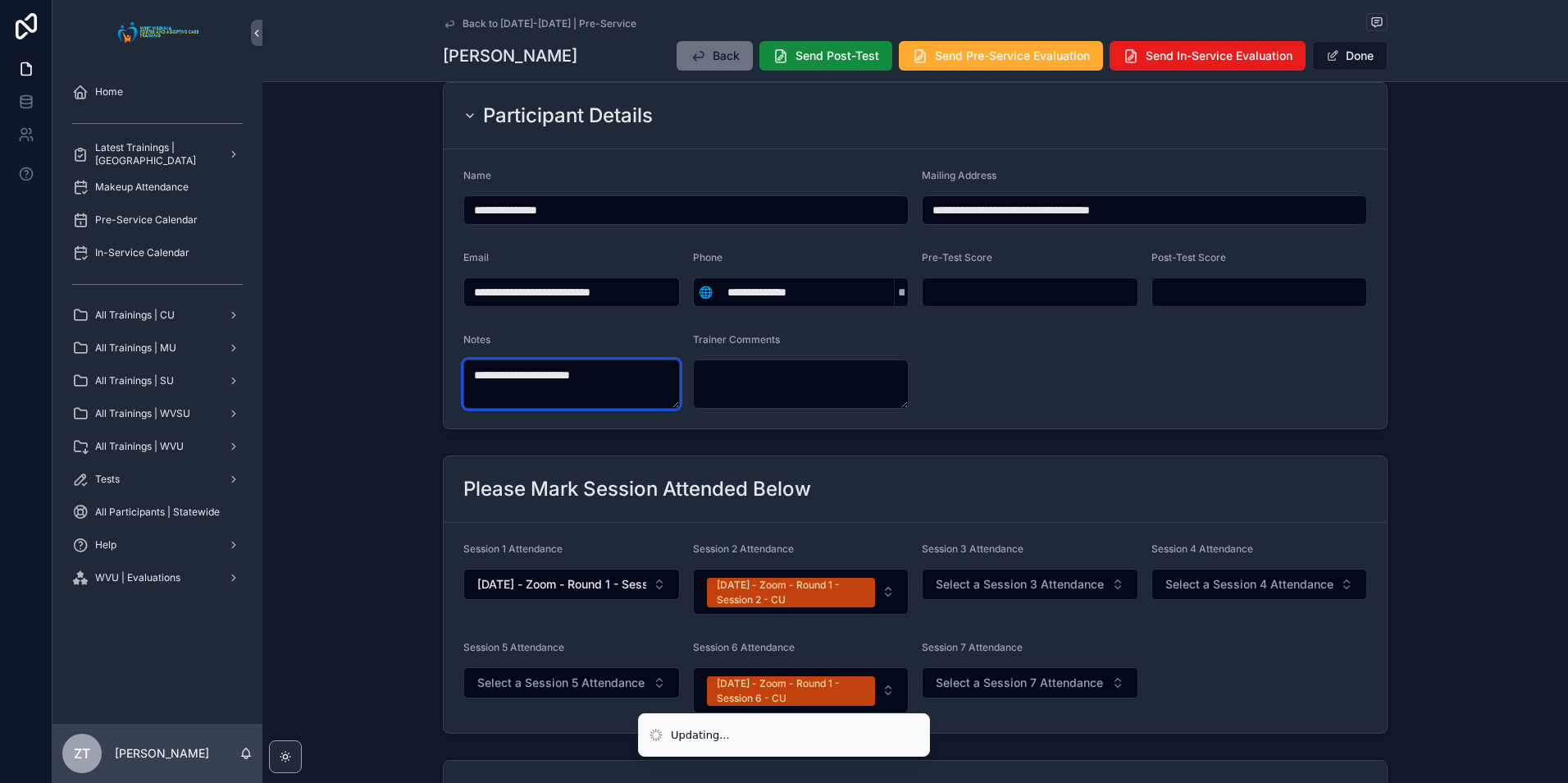
type textarea "**********"
click at [1055, 365] on form "**********" at bounding box center [915, 288] width 943 height 279
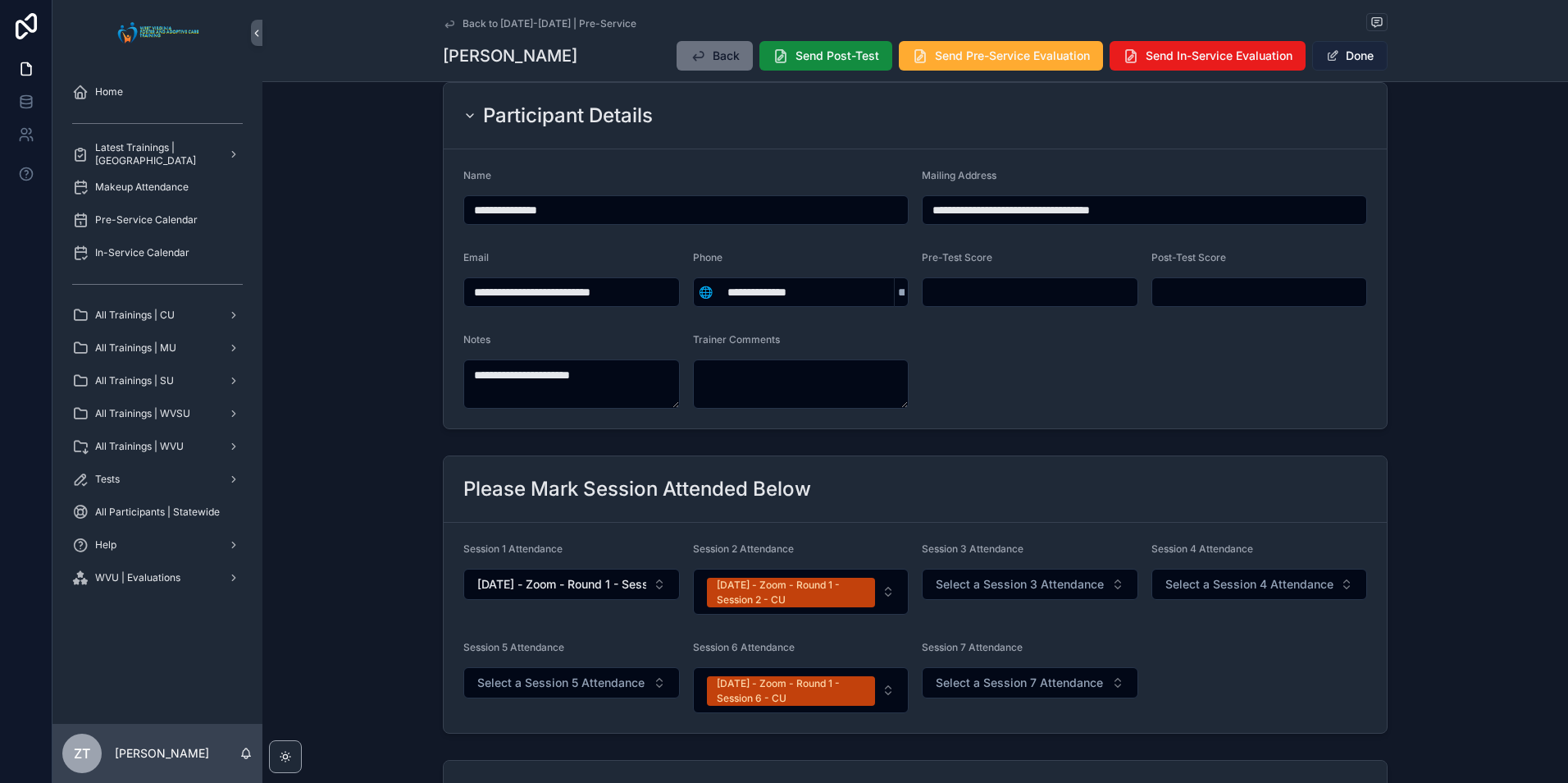
click at [1367, 58] on button "Done" at bounding box center [1349, 56] width 75 height 29
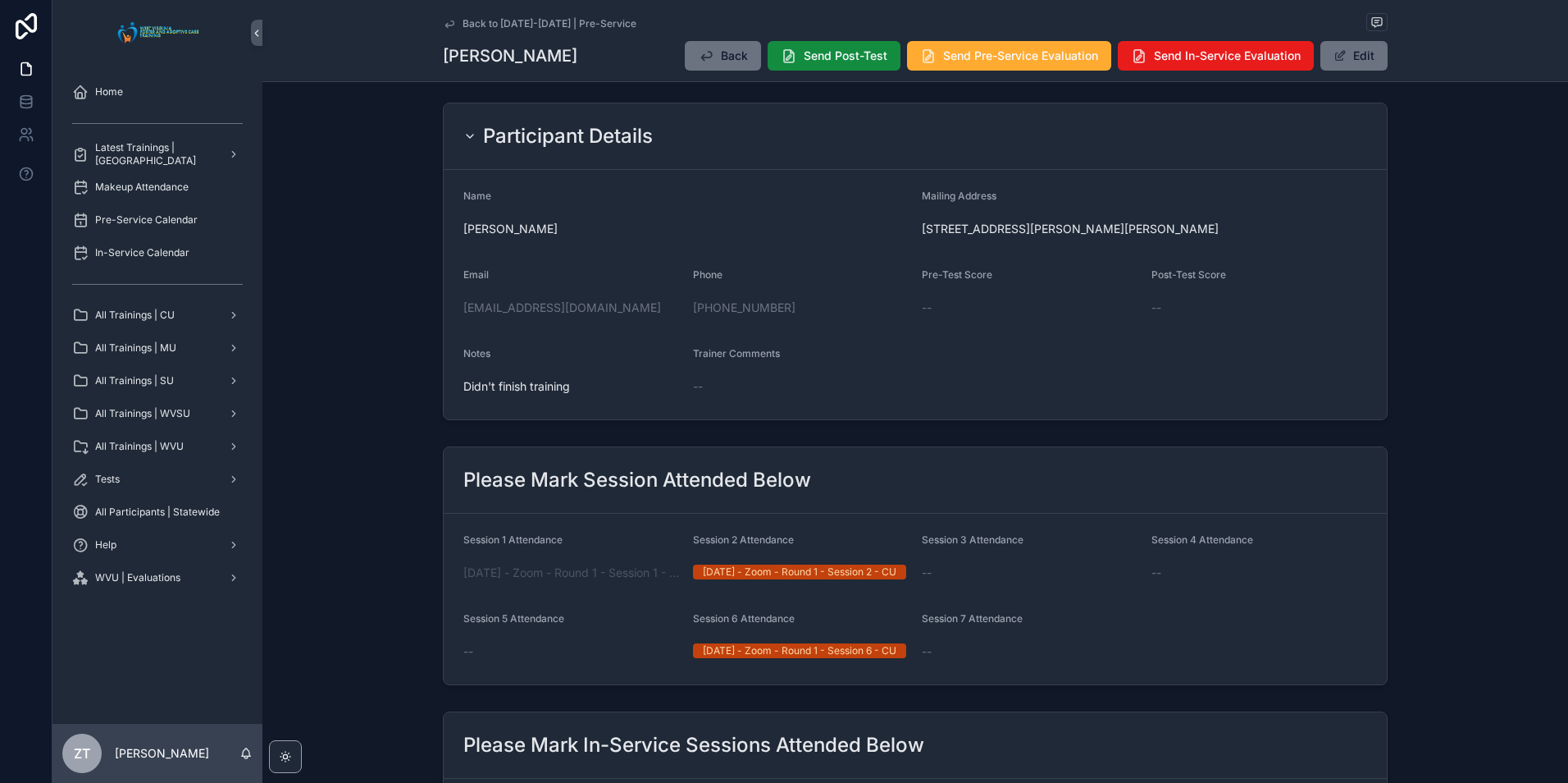
scroll to position [0, 0]
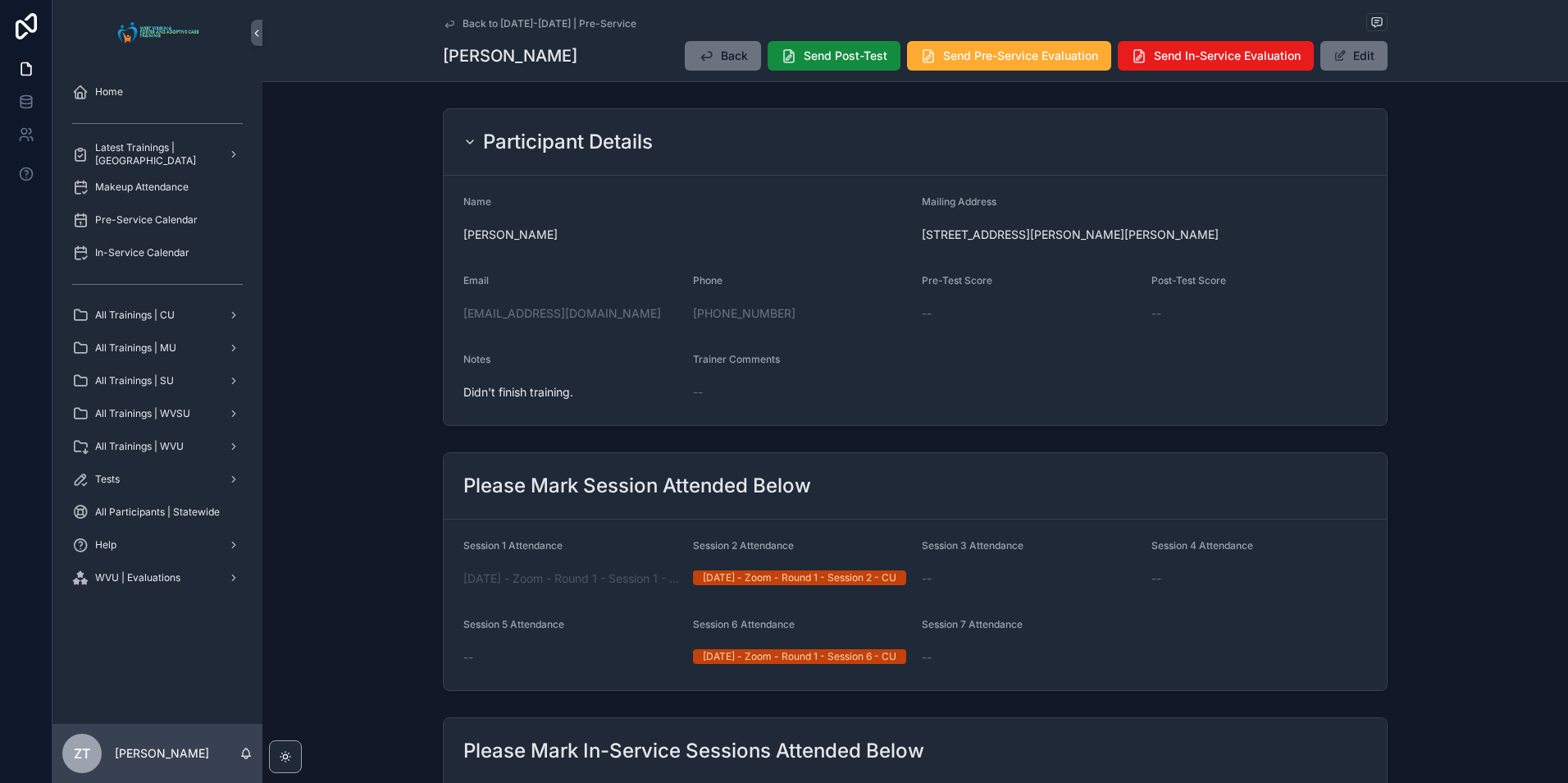
click at [443, 17] on icon "scrollable content" at bounding box center [449, 24] width 13 height 13
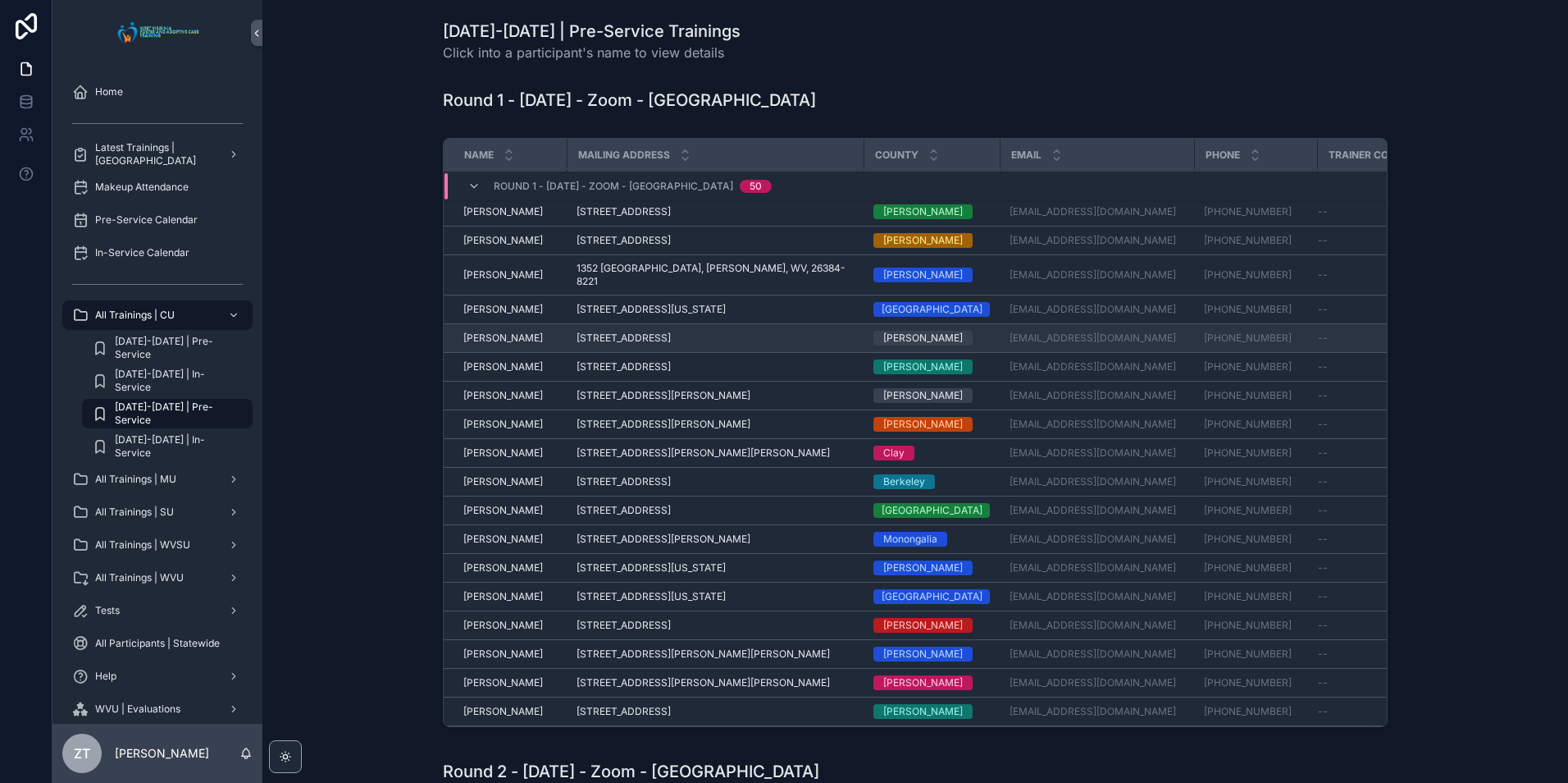
scroll to position [246, 0]
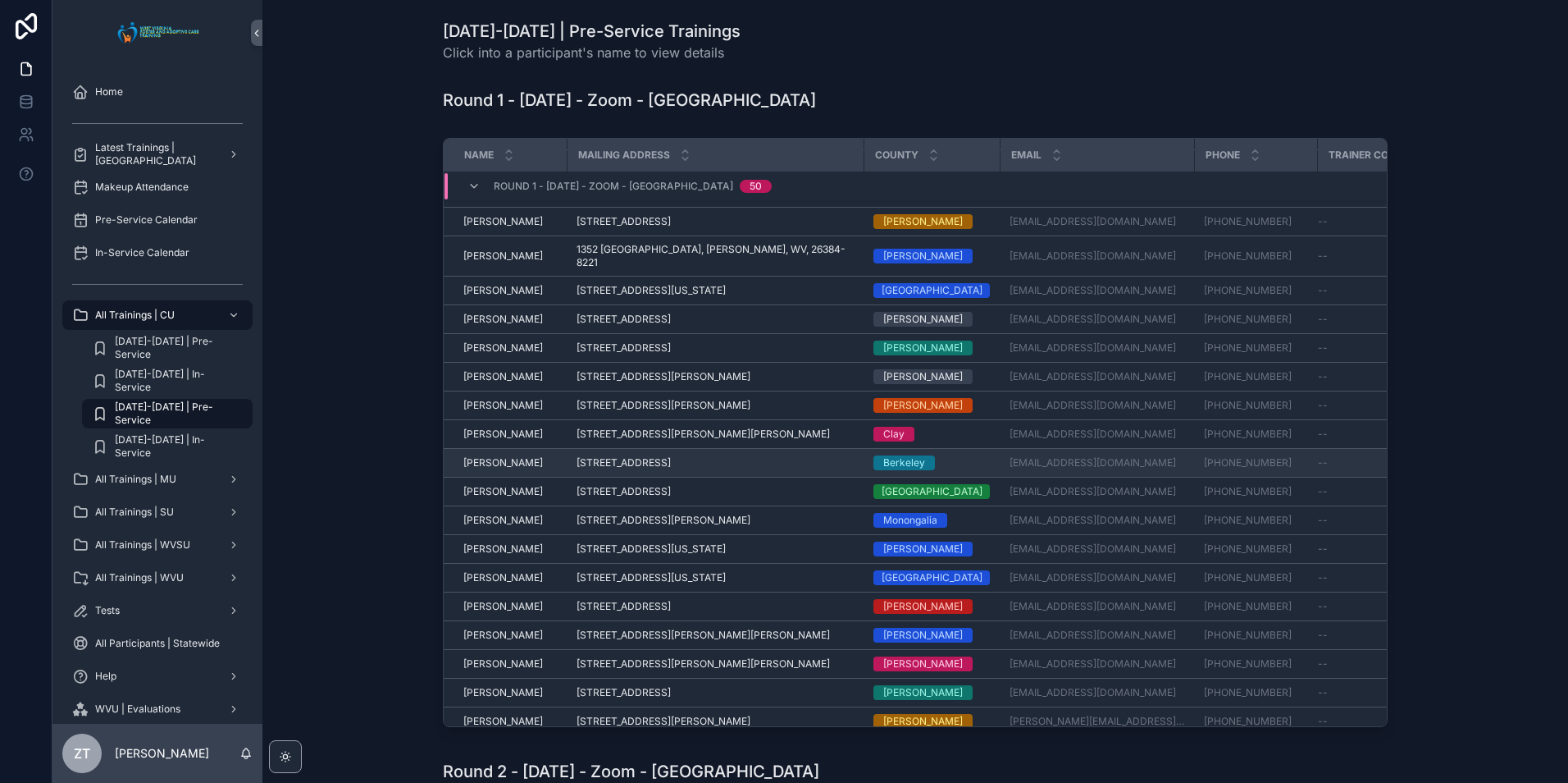
click at [486, 456] on span "[PERSON_NAME]" at bounding box center [503, 462] width 80 height 13
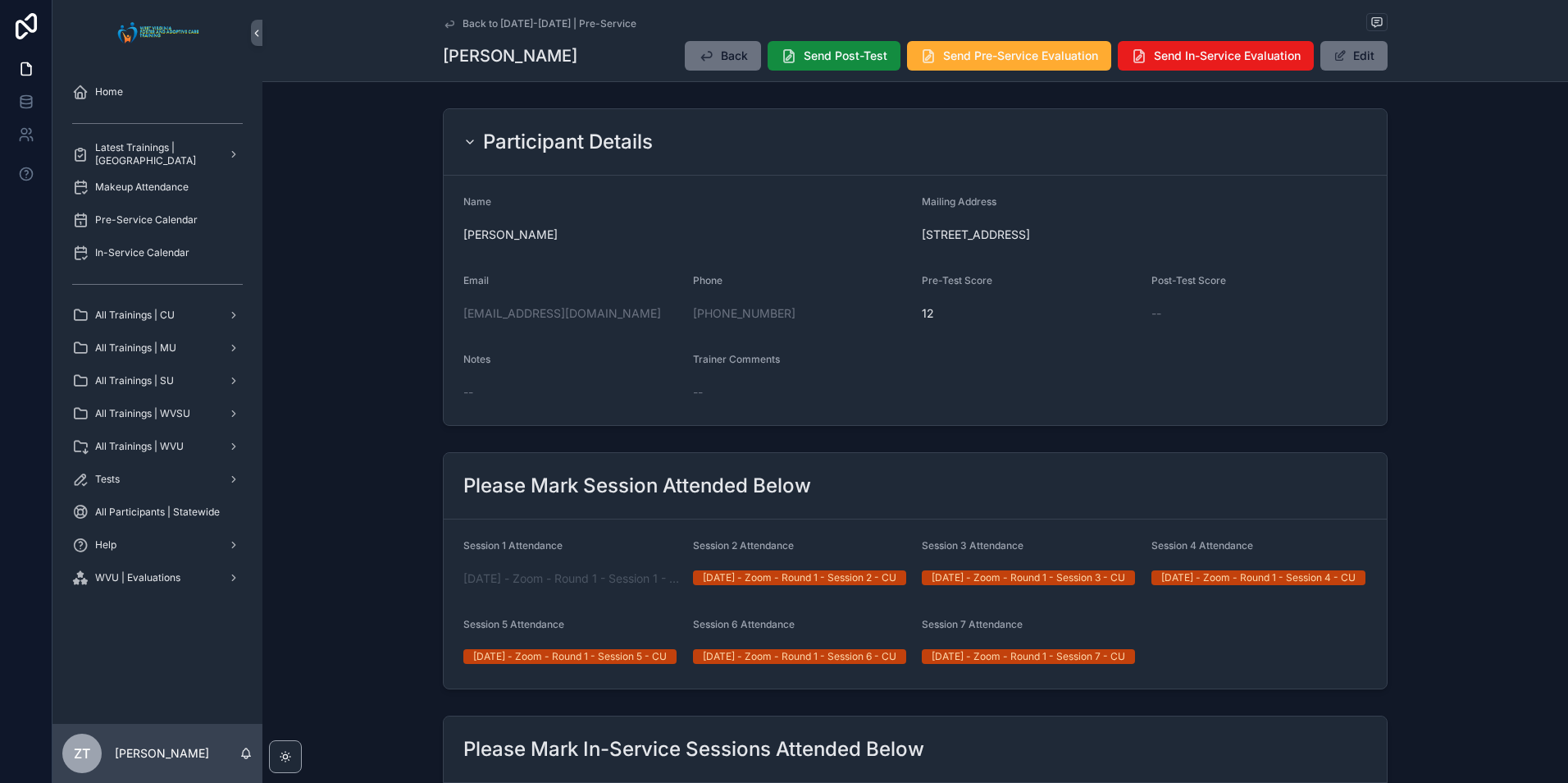
click at [451, 22] on icon "scrollable content" at bounding box center [449, 24] width 13 height 13
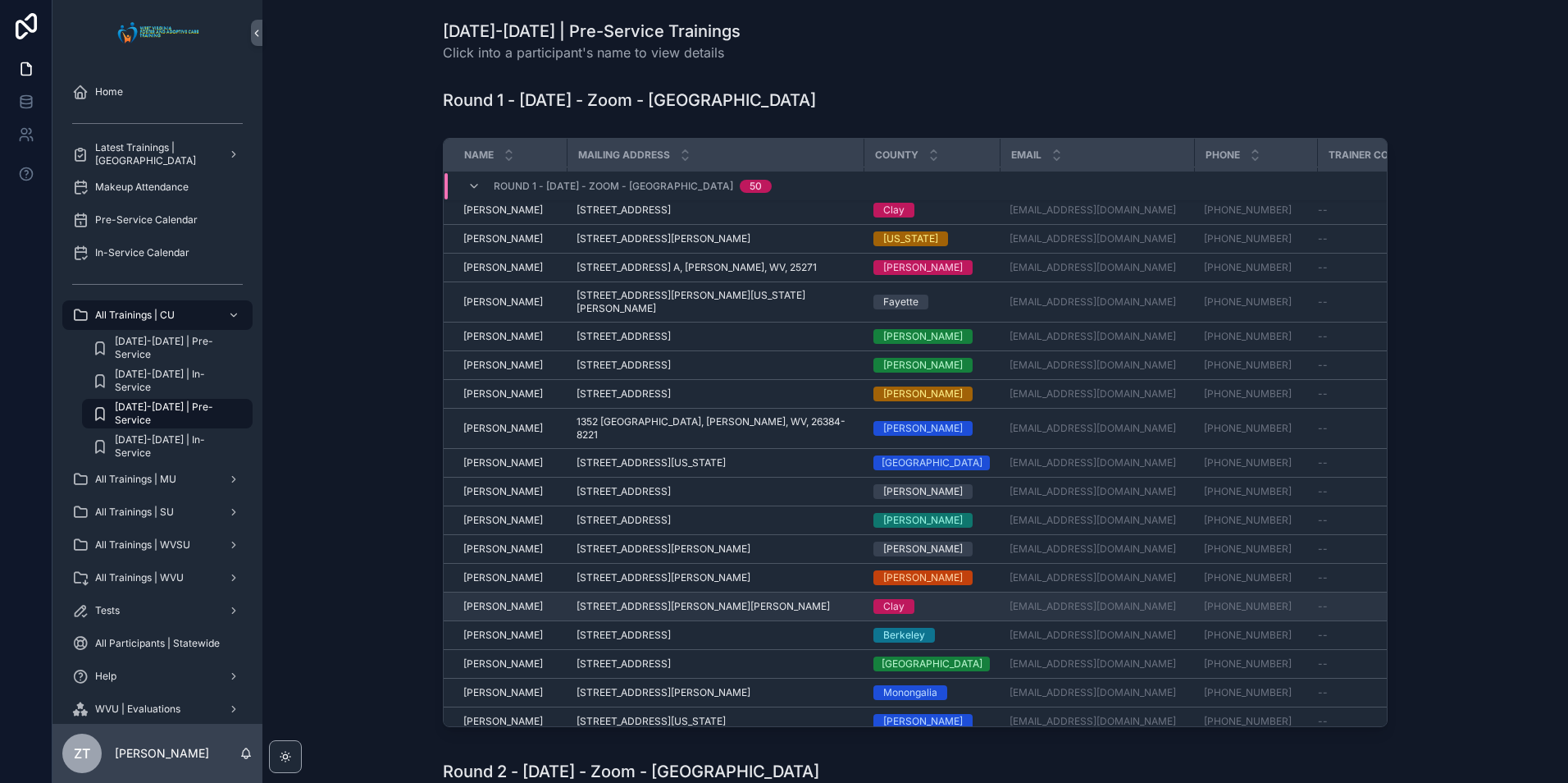
scroll to position [82, 0]
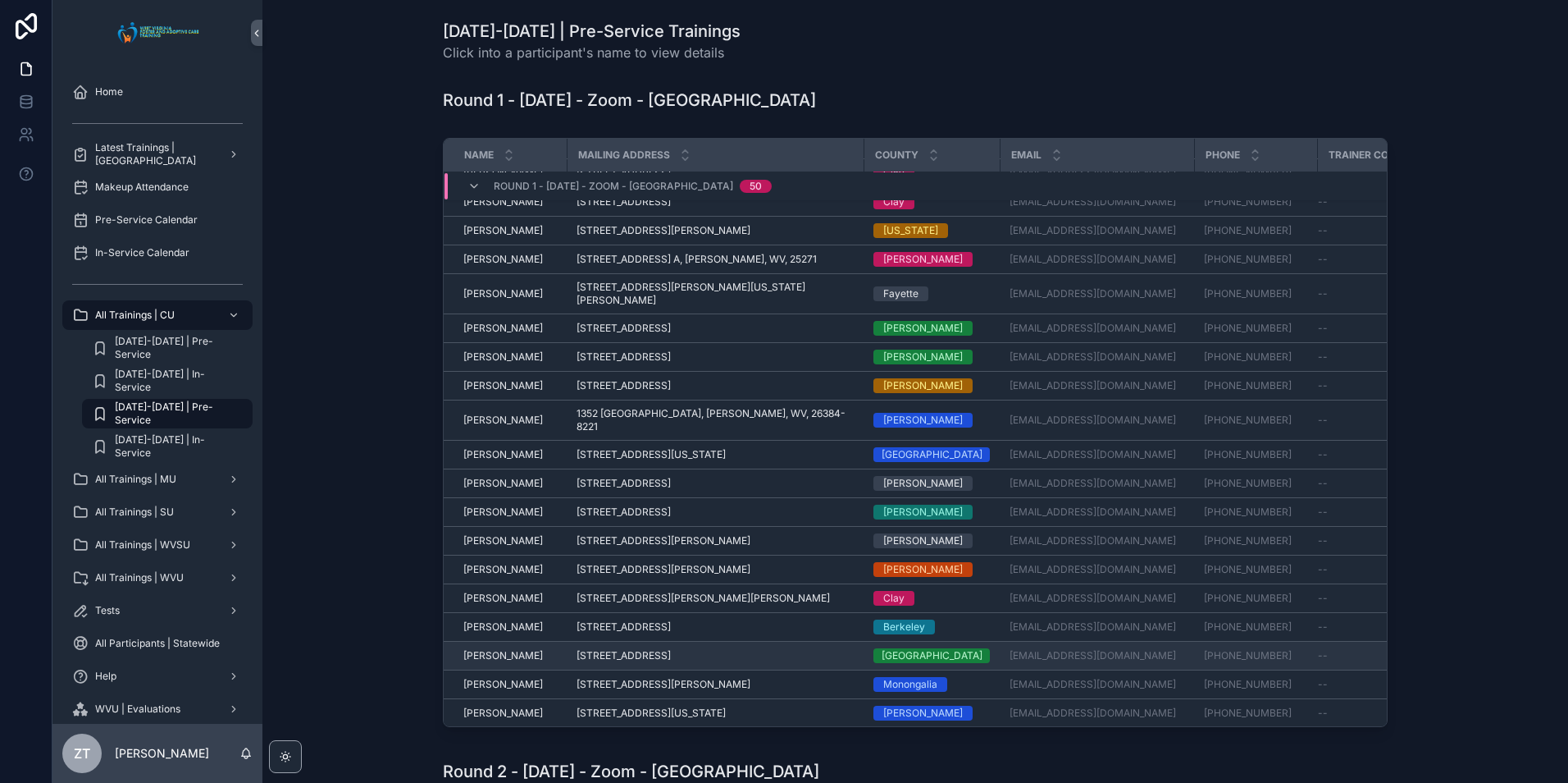
click at [498, 649] on span "[PERSON_NAME]" at bounding box center [503, 656] width 80 height 13
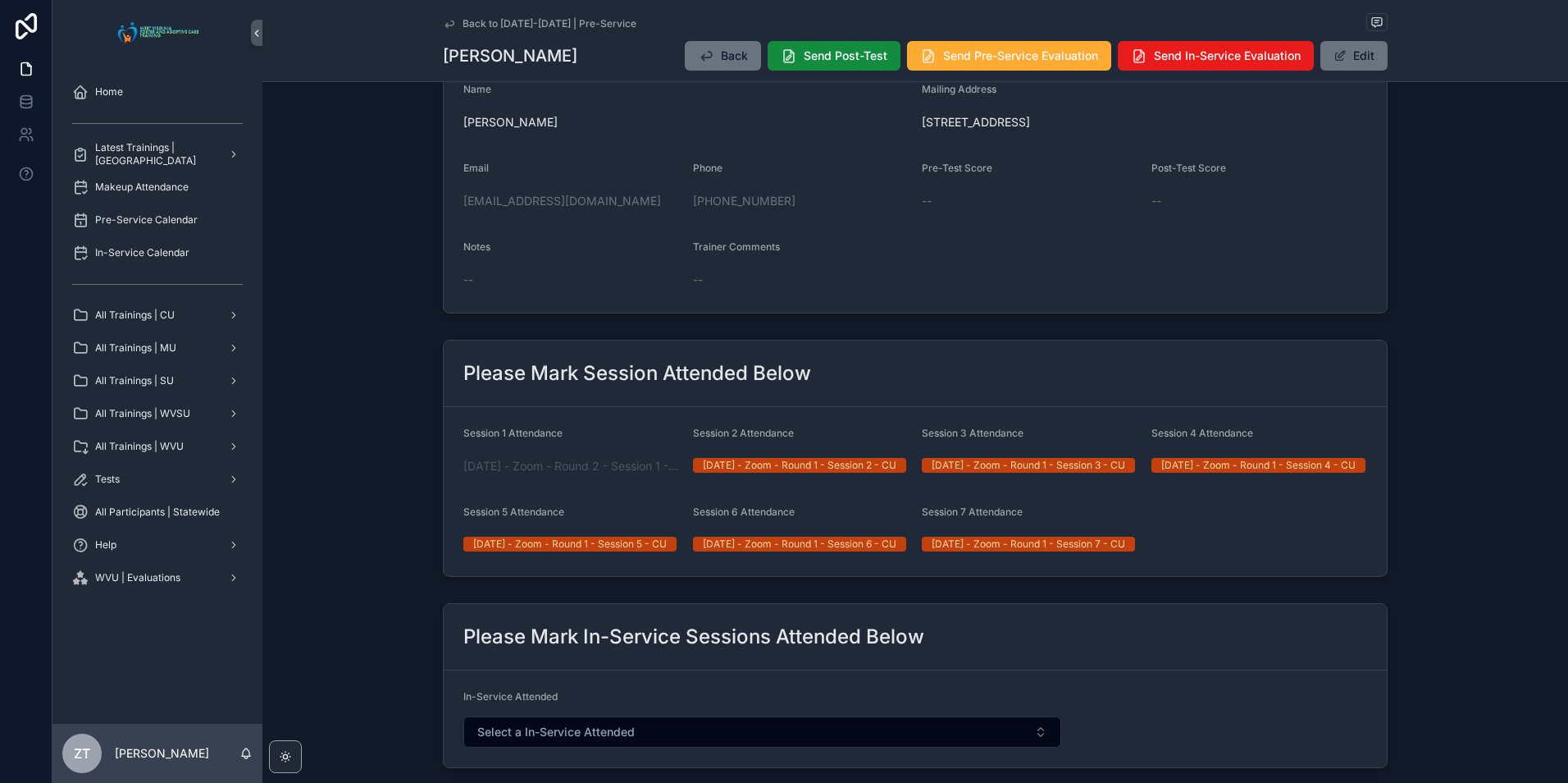
scroll to position [574, 0]
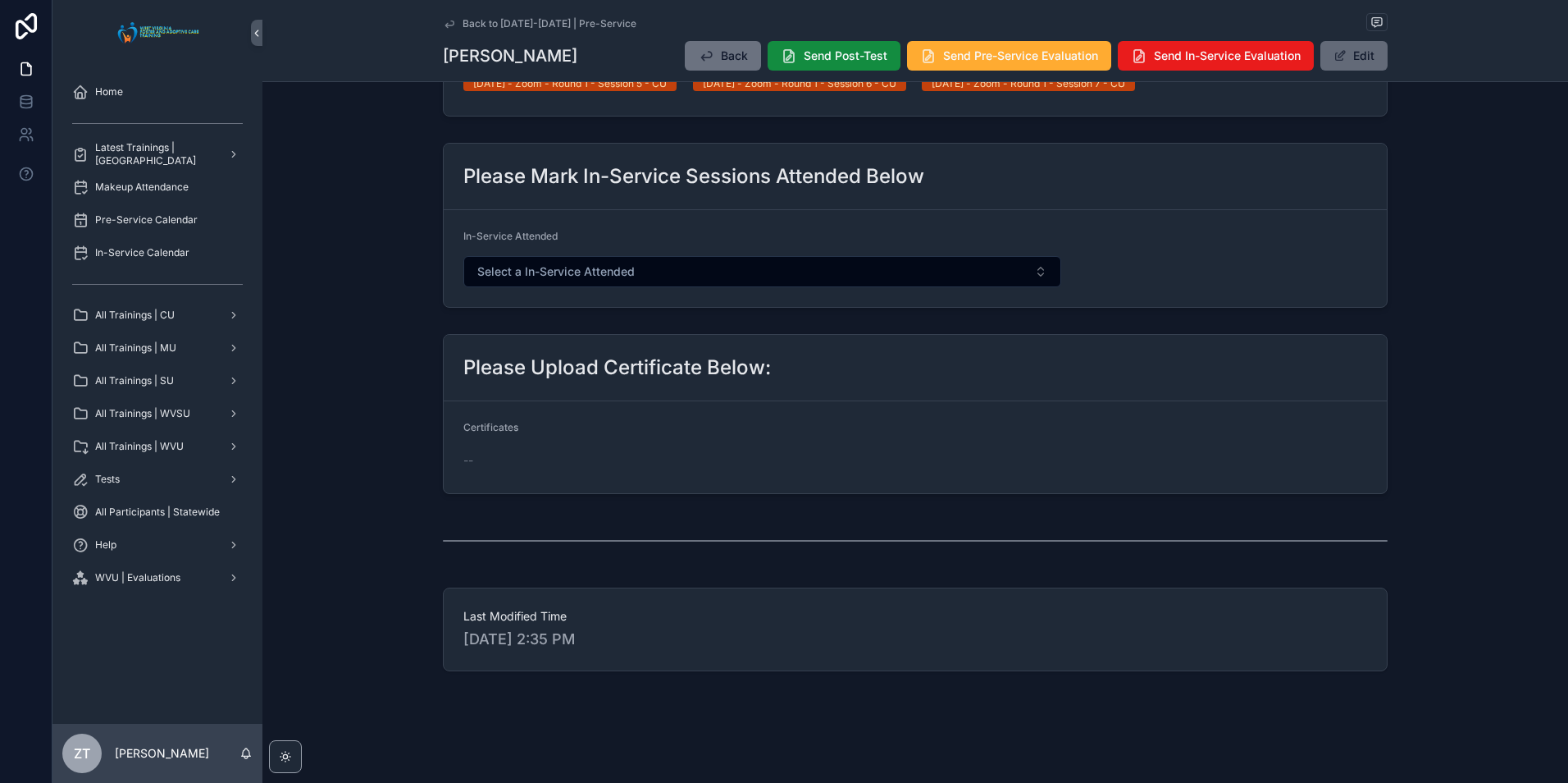
click at [1341, 44] on button "Edit" at bounding box center [1353, 56] width 67 height 29
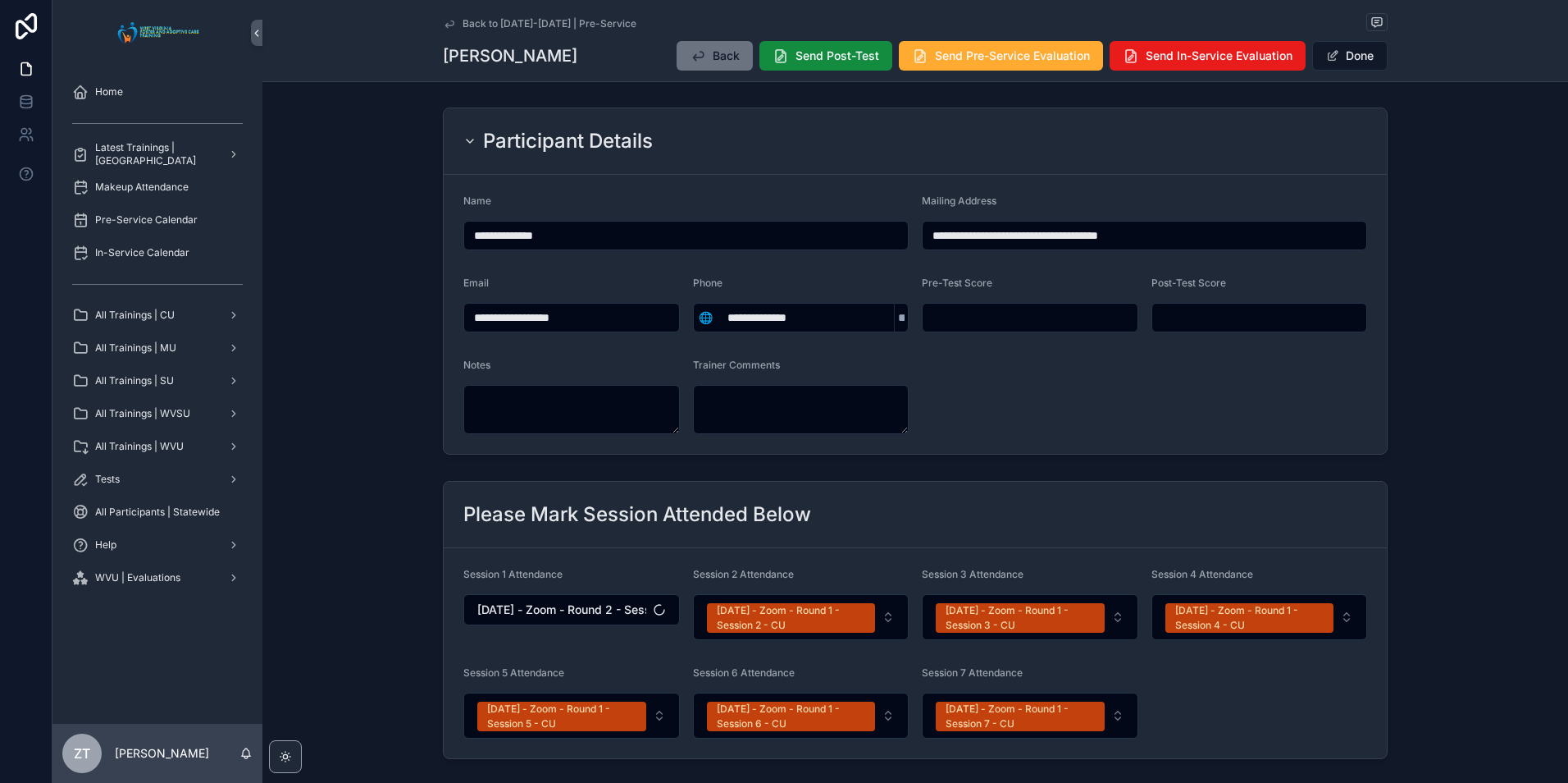
scroll to position [0, 0]
click at [1342, 60] on button "Done" at bounding box center [1349, 56] width 75 height 29
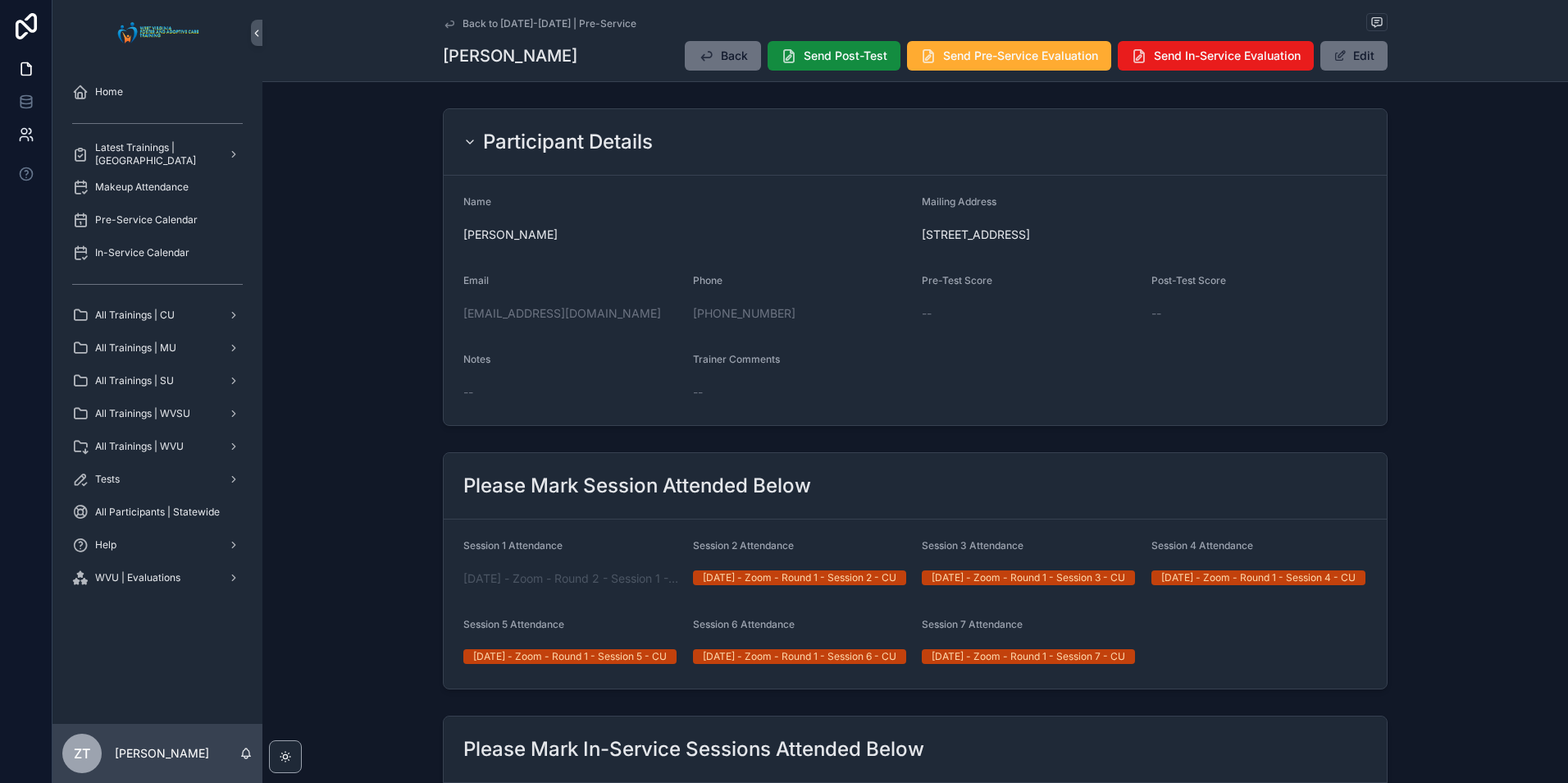
drag, startPoint x: 446, startPoint y: 24, endPoint x: 23, endPoint y: 118, distance: 433.3
click at [446, 24] on icon "scrollable content" at bounding box center [449, 24] width 13 height 13
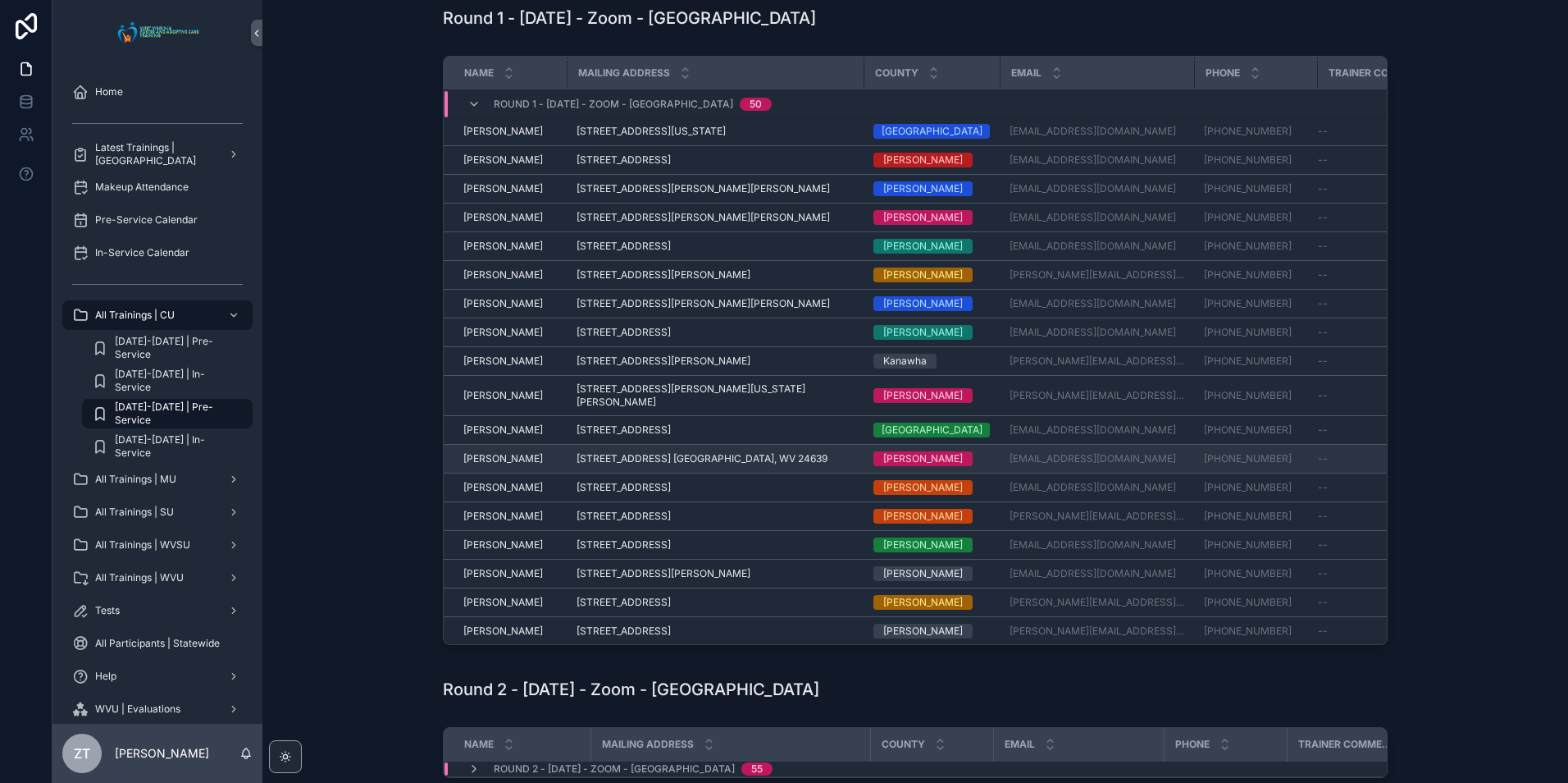
scroll to position [516, 0]
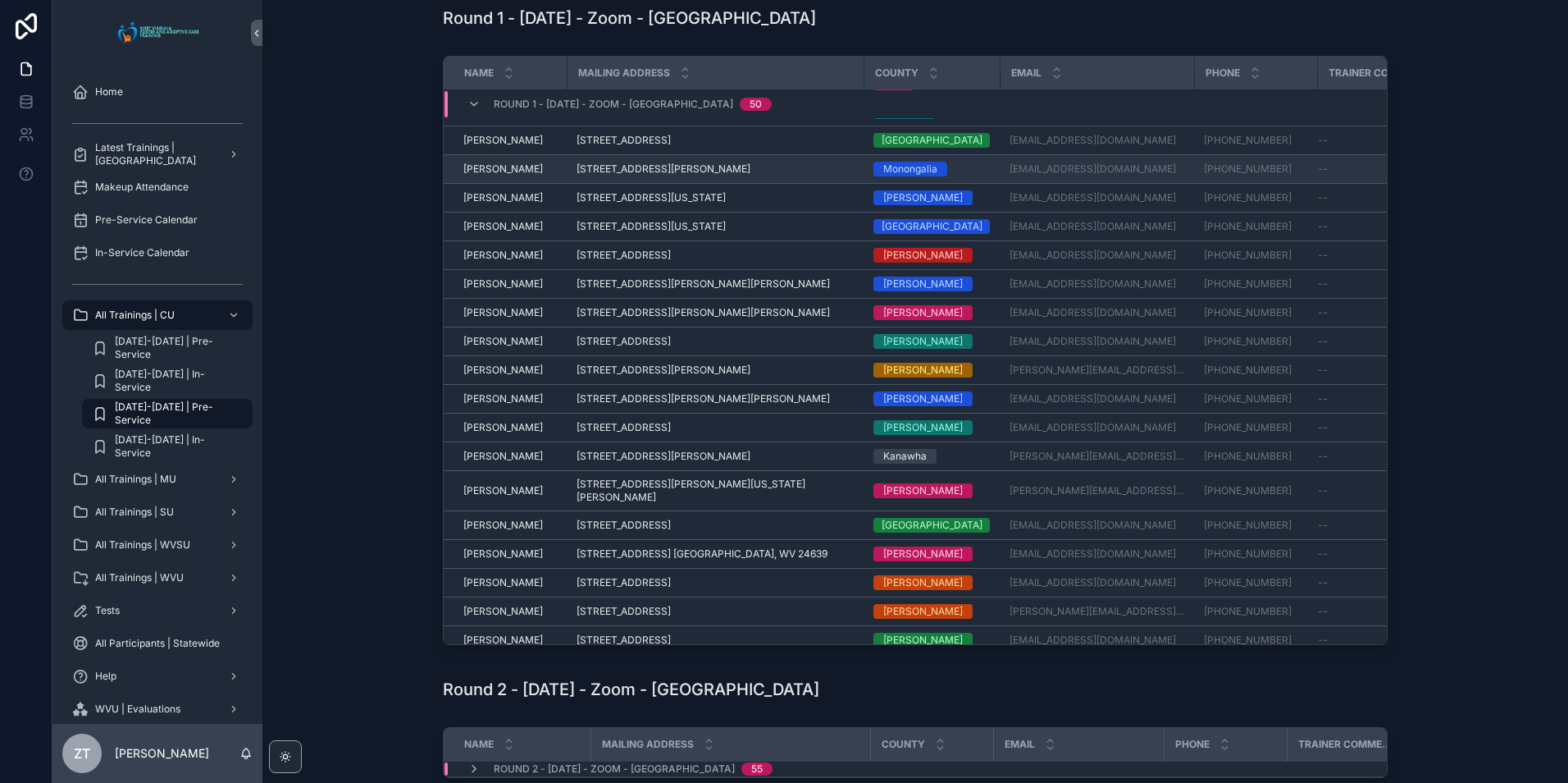
click at [494, 162] on span "[PERSON_NAME]" at bounding box center [503, 169] width 80 height 13
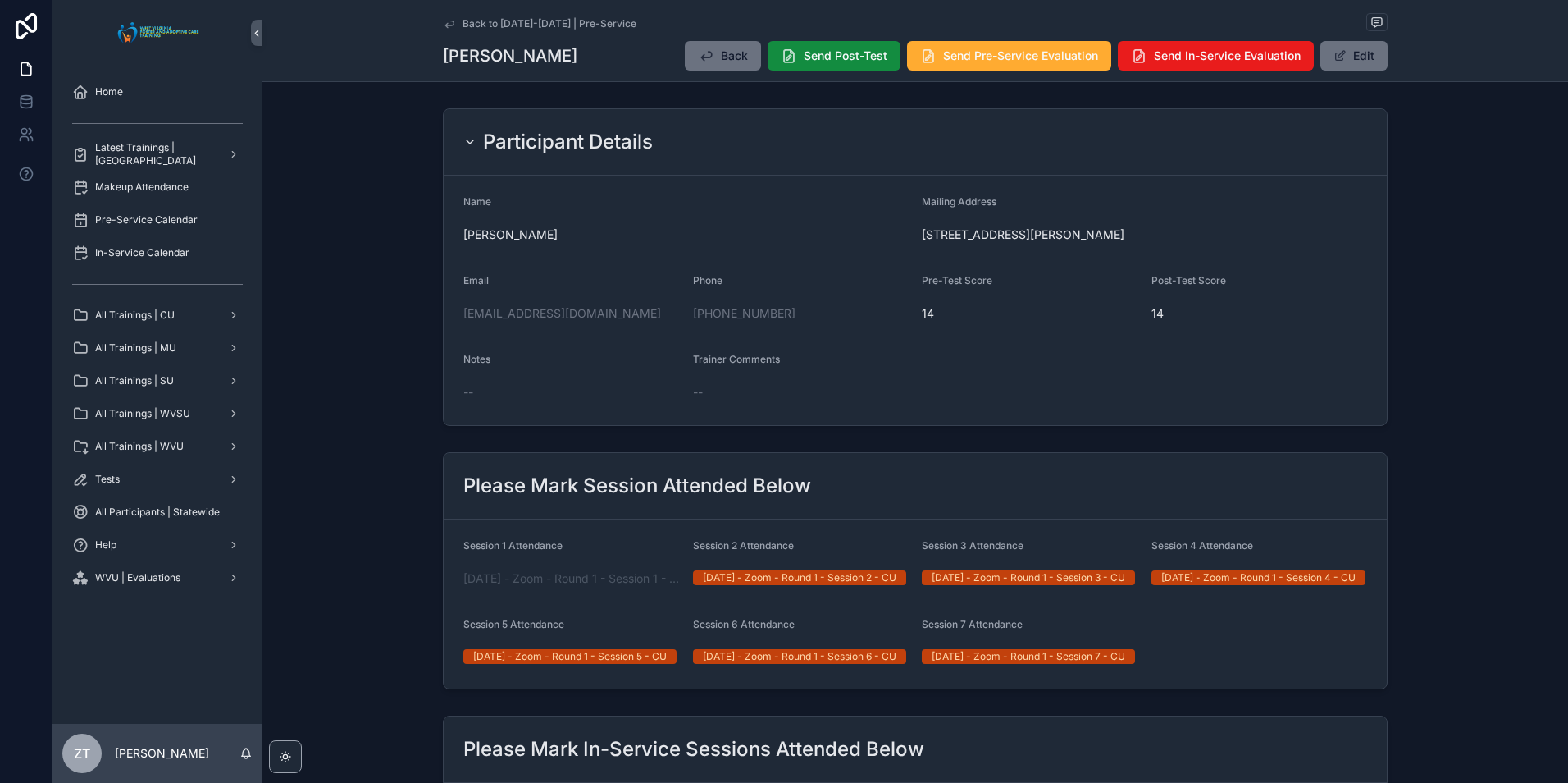
click at [446, 27] on icon "scrollable content" at bounding box center [449, 24] width 13 height 13
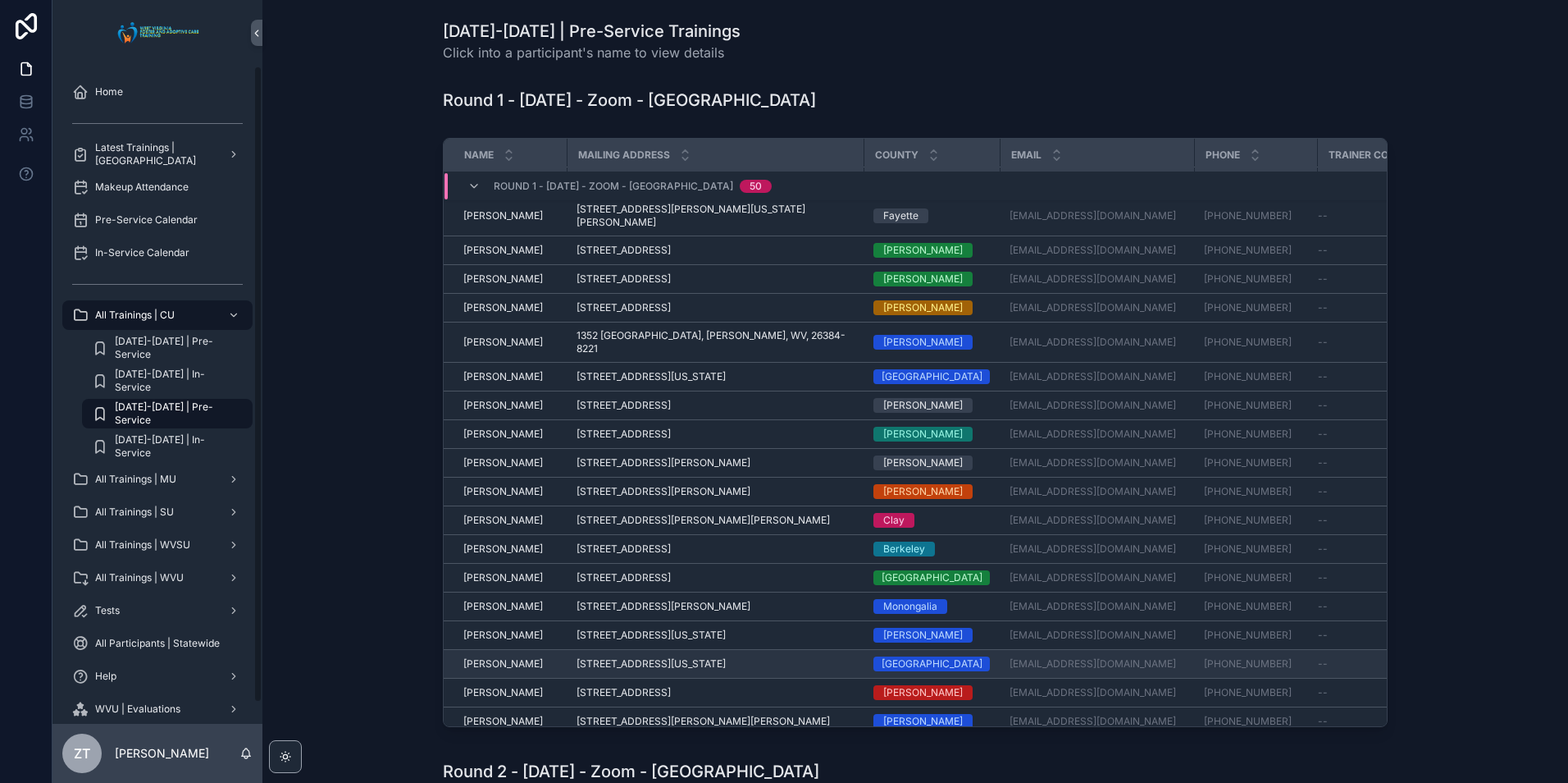
scroll to position [164, 0]
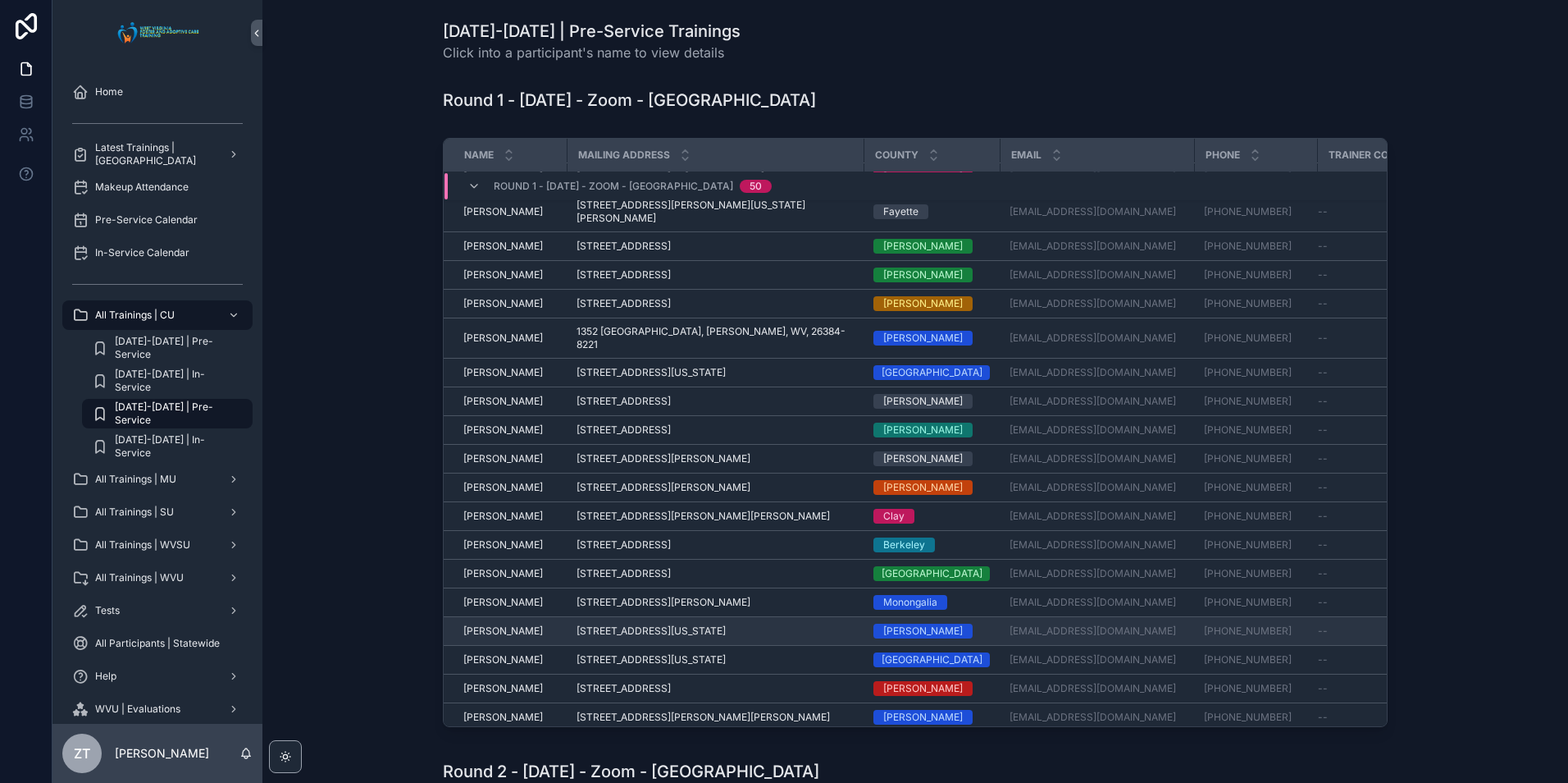
click at [492, 625] on span "[PERSON_NAME]" at bounding box center [503, 631] width 80 height 13
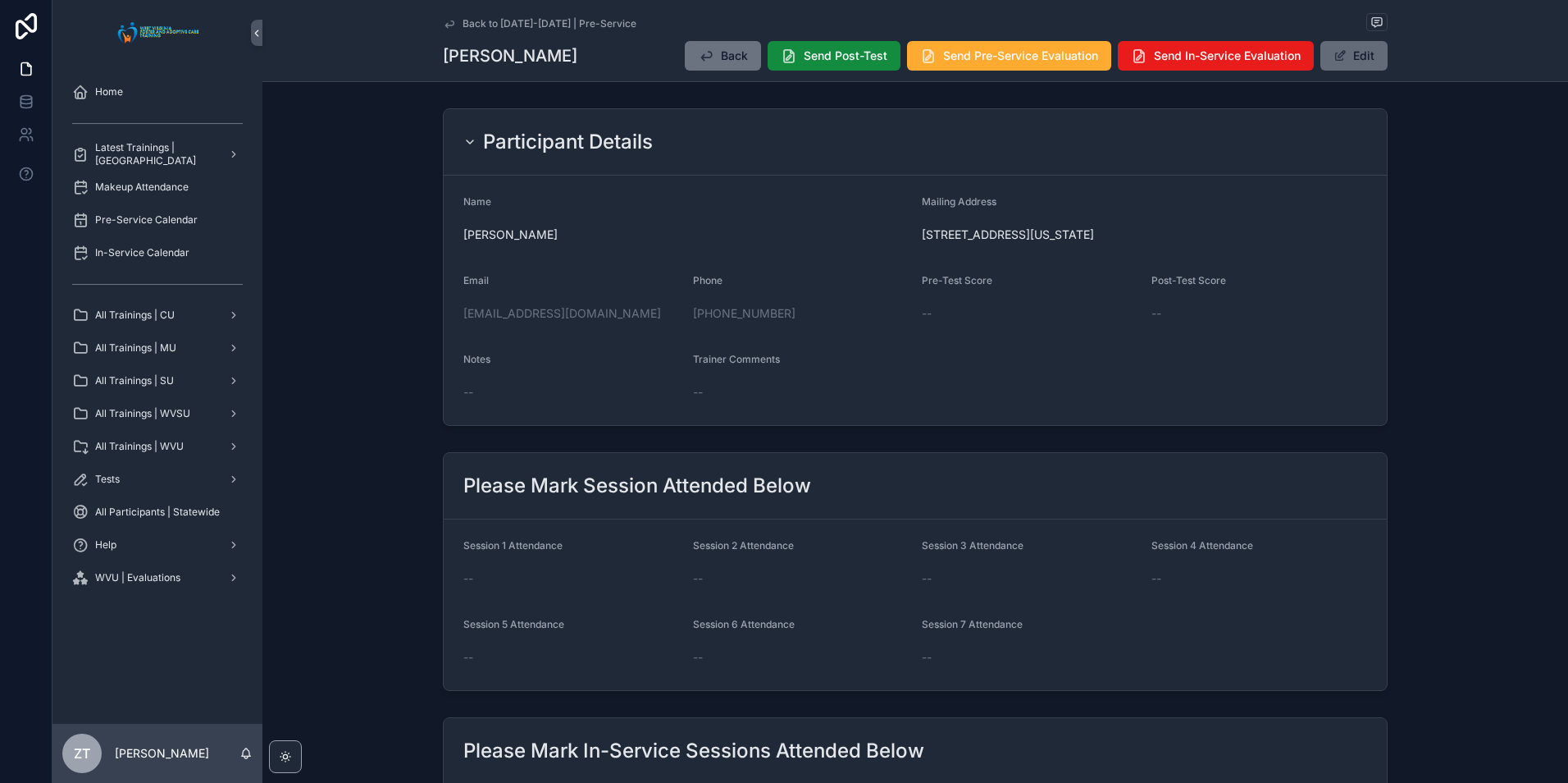
click at [1381, 68] on button "Edit" at bounding box center [1353, 56] width 67 height 29
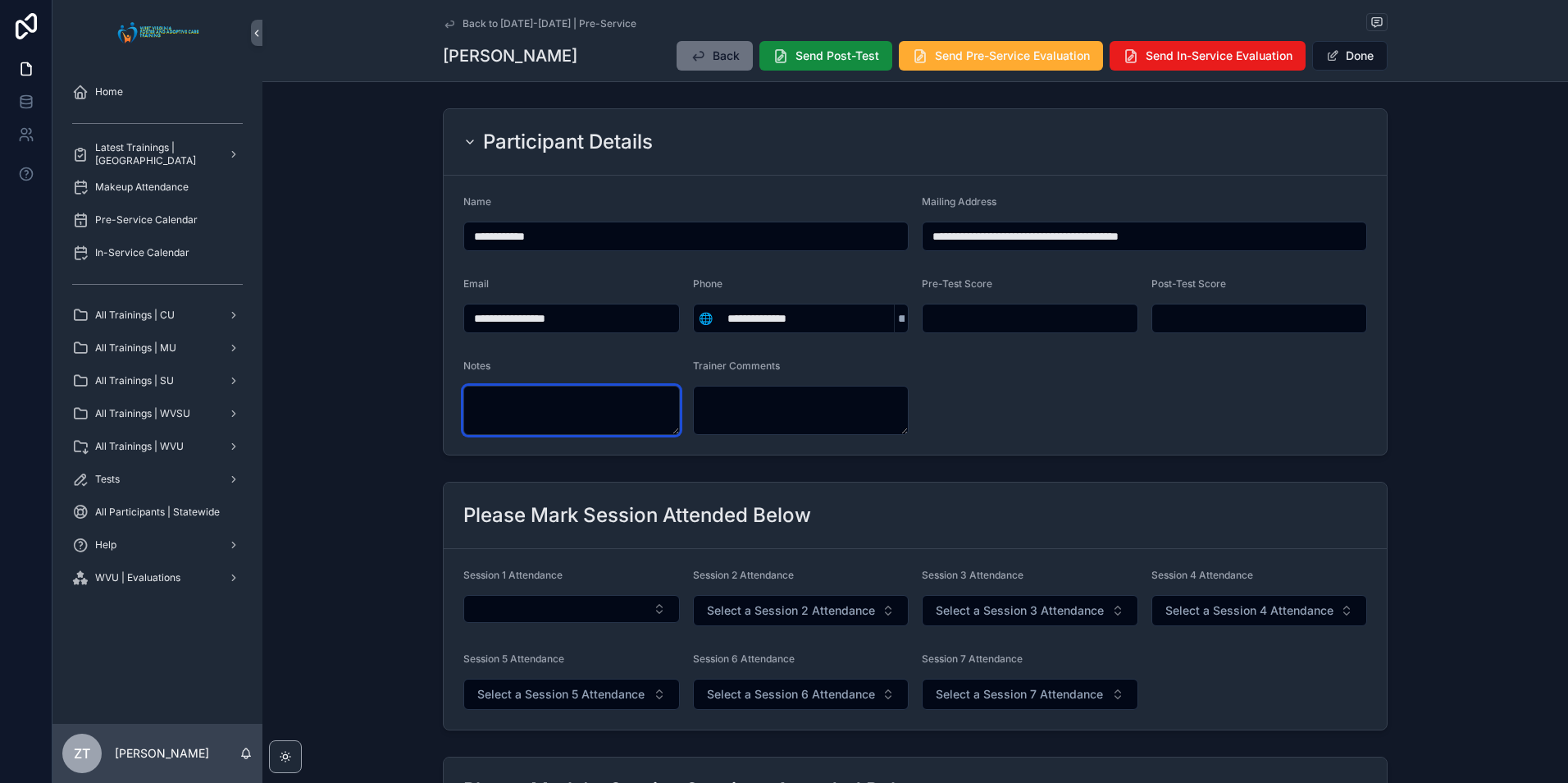
click at [582, 401] on textarea "scrollable content" at bounding box center [571, 410] width 216 height 49
type textarea "**********"
click at [1024, 393] on form "**********" at bounding box center [915, 315] width 943 height 279
click at [1354, 56] on button "Done" at bounding box center [1349, 56] width 75 height 29
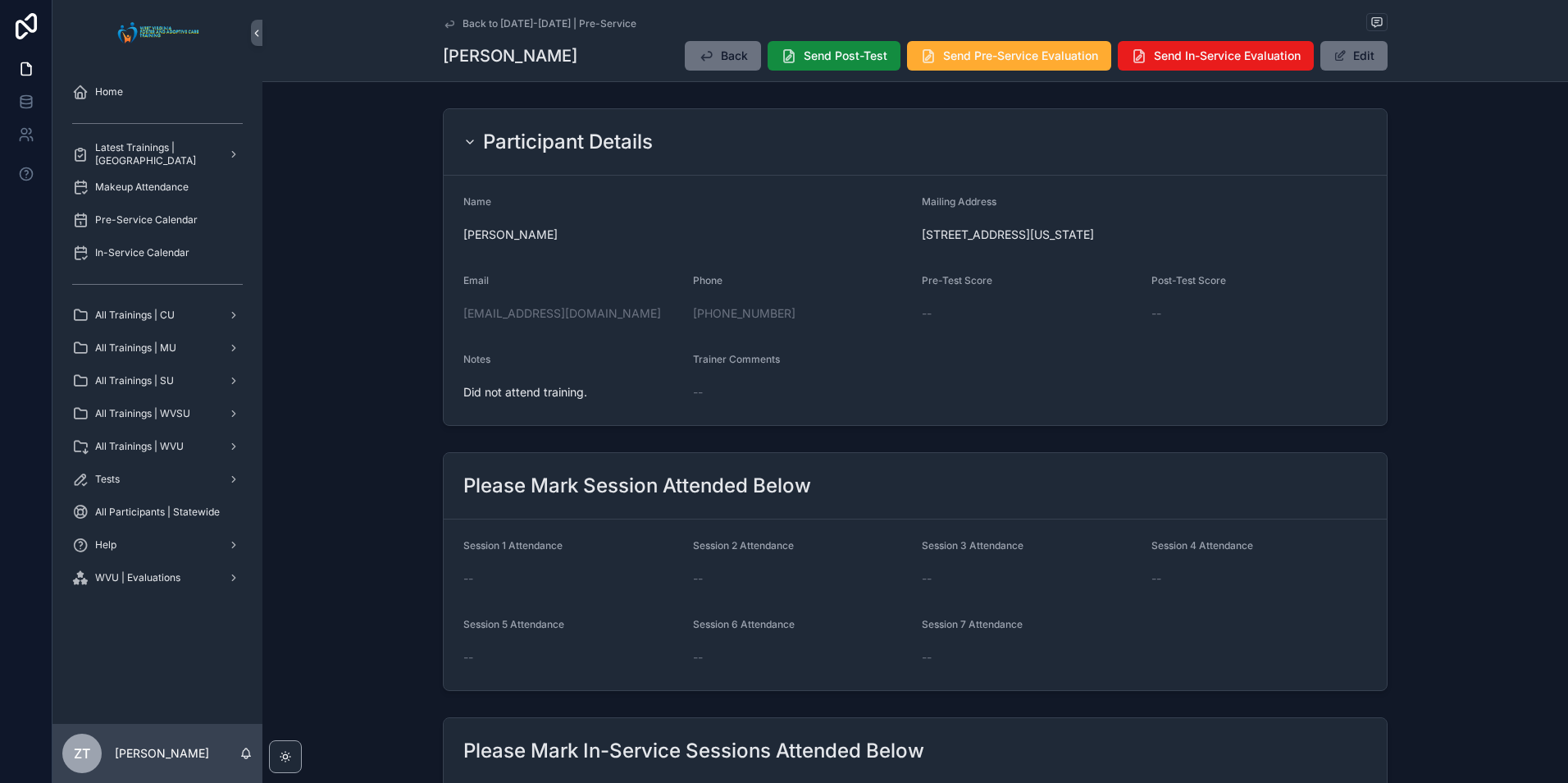
click at [448, 30] on div "Back to [DATE]-[DATE] | Pre-Service" at bounding box center [915, 23] width 945 height 20
click at [446, 22] on icon "scrollable content" at bounding box center [449, 24] width 13 height 13
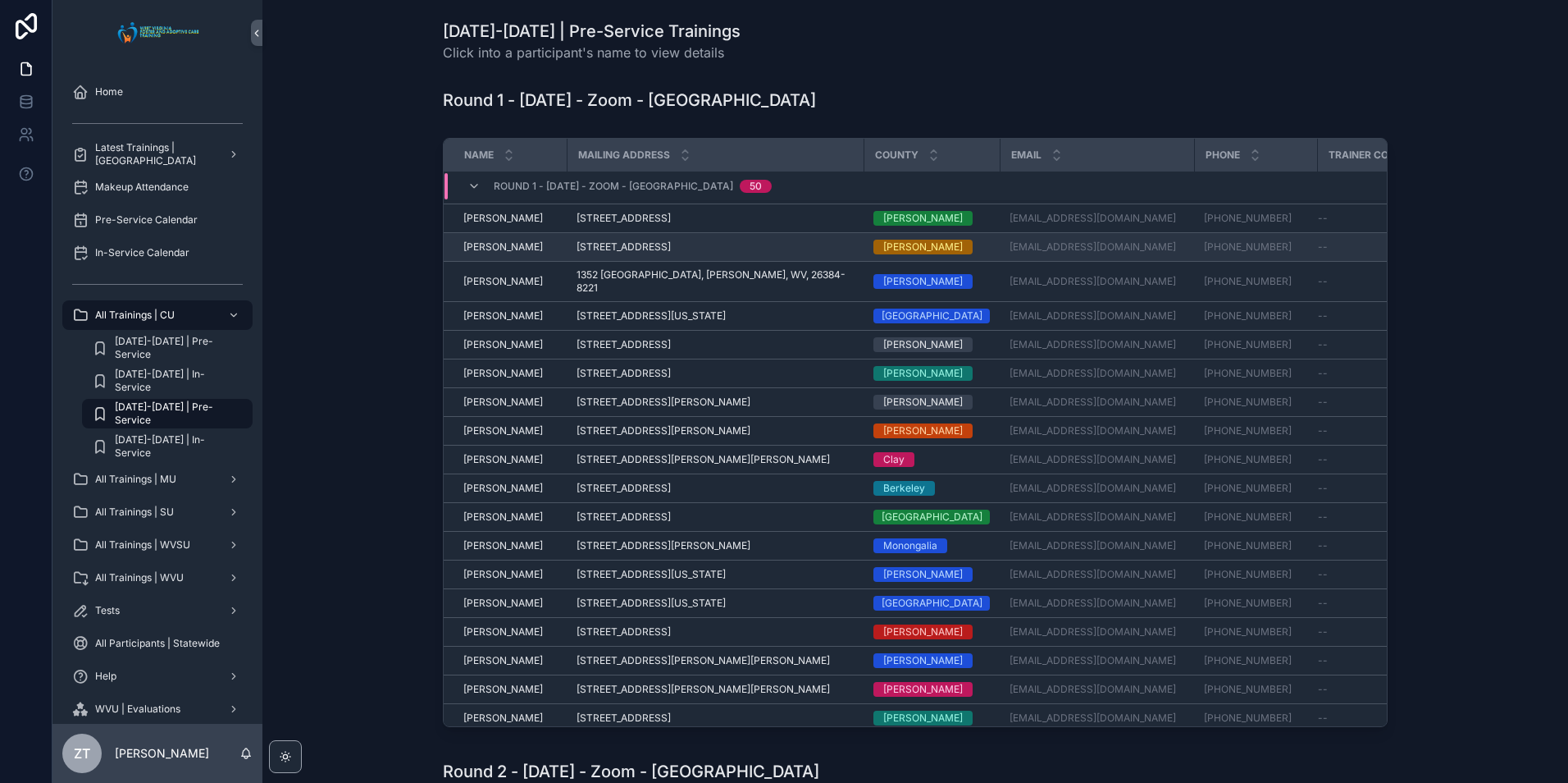
scroll to position [246, 0]
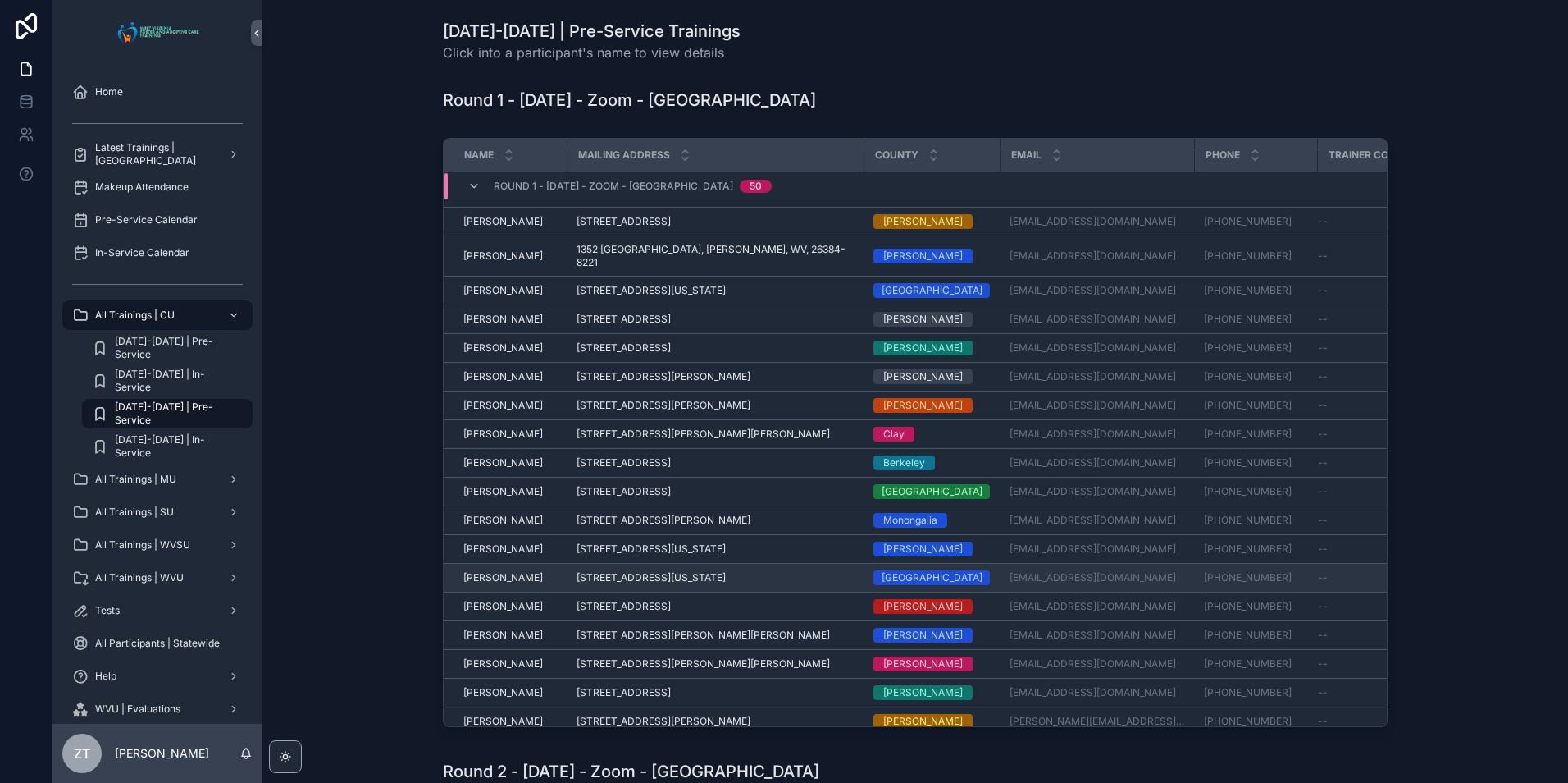
click at [494, 571] on span "[PERSON_NAME]" at bounding box center [503, 577] width 80 height 13
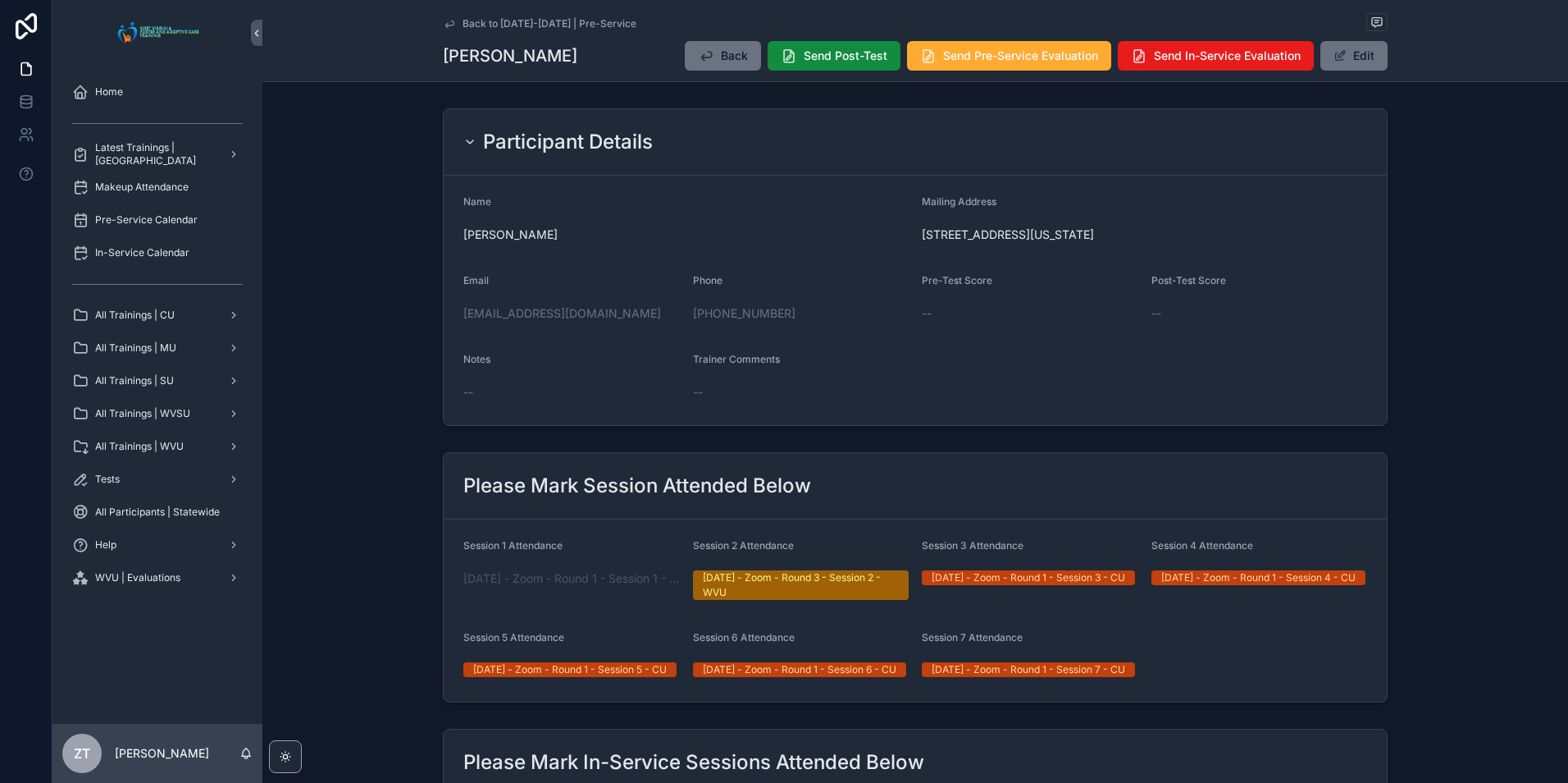
click at [446, 21] on icon "scrollable content" at bounding box center [449, 24] width 13 height 13
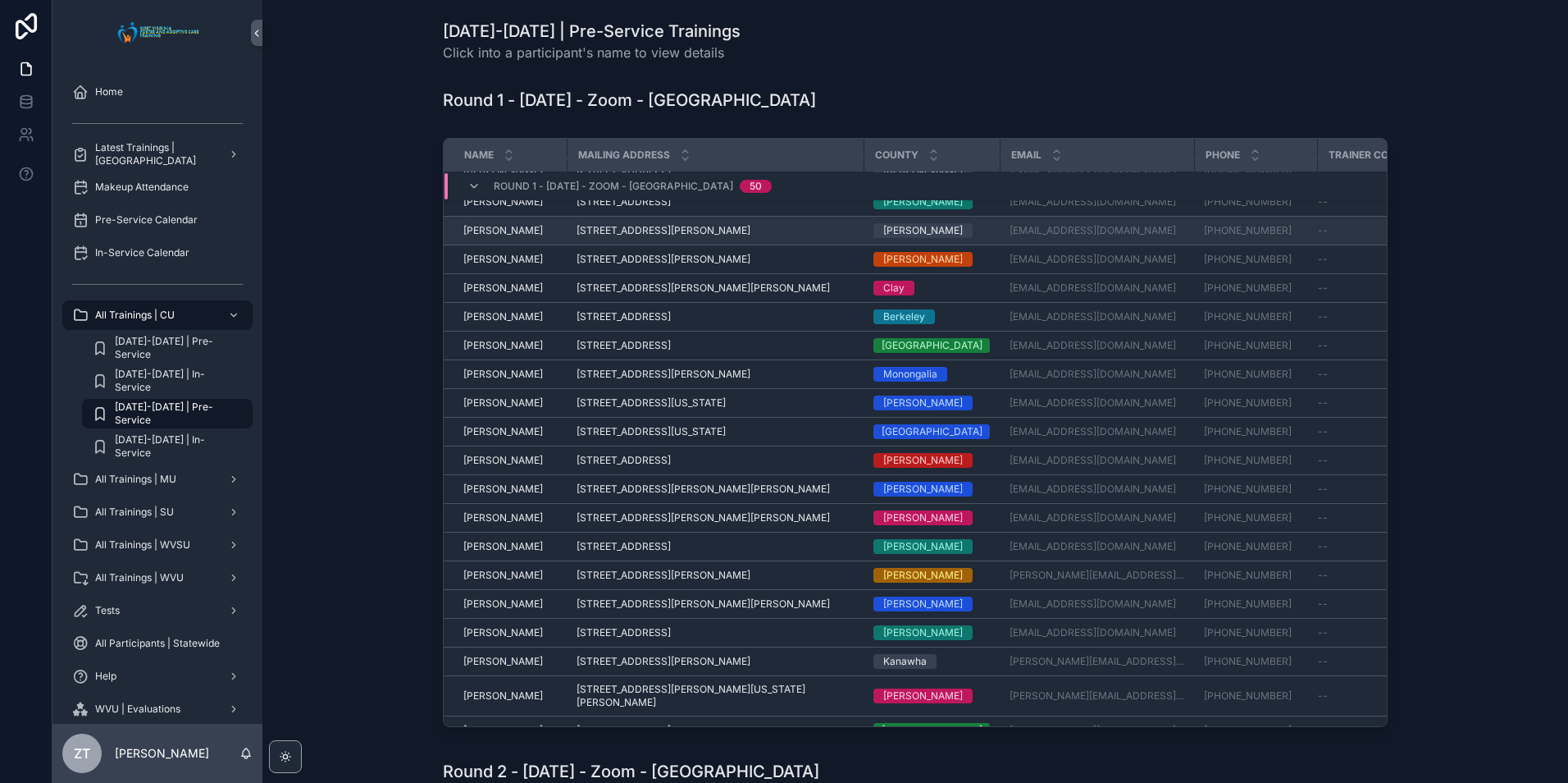
scroll to position [433, 0]
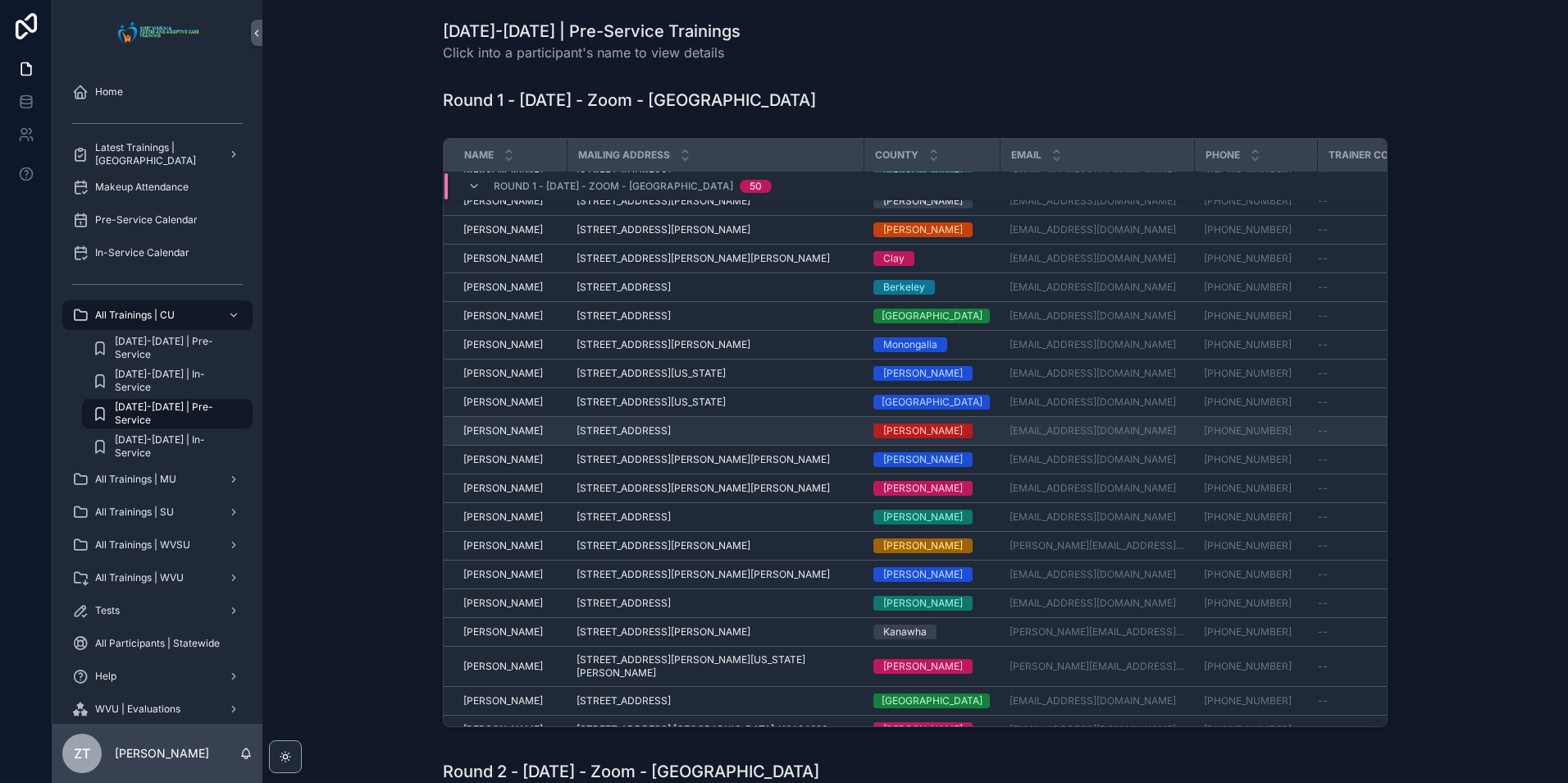
click at [505, 424] on span "[PERSON_NAME]" at bounding box center [503, 430] width 80 height 13
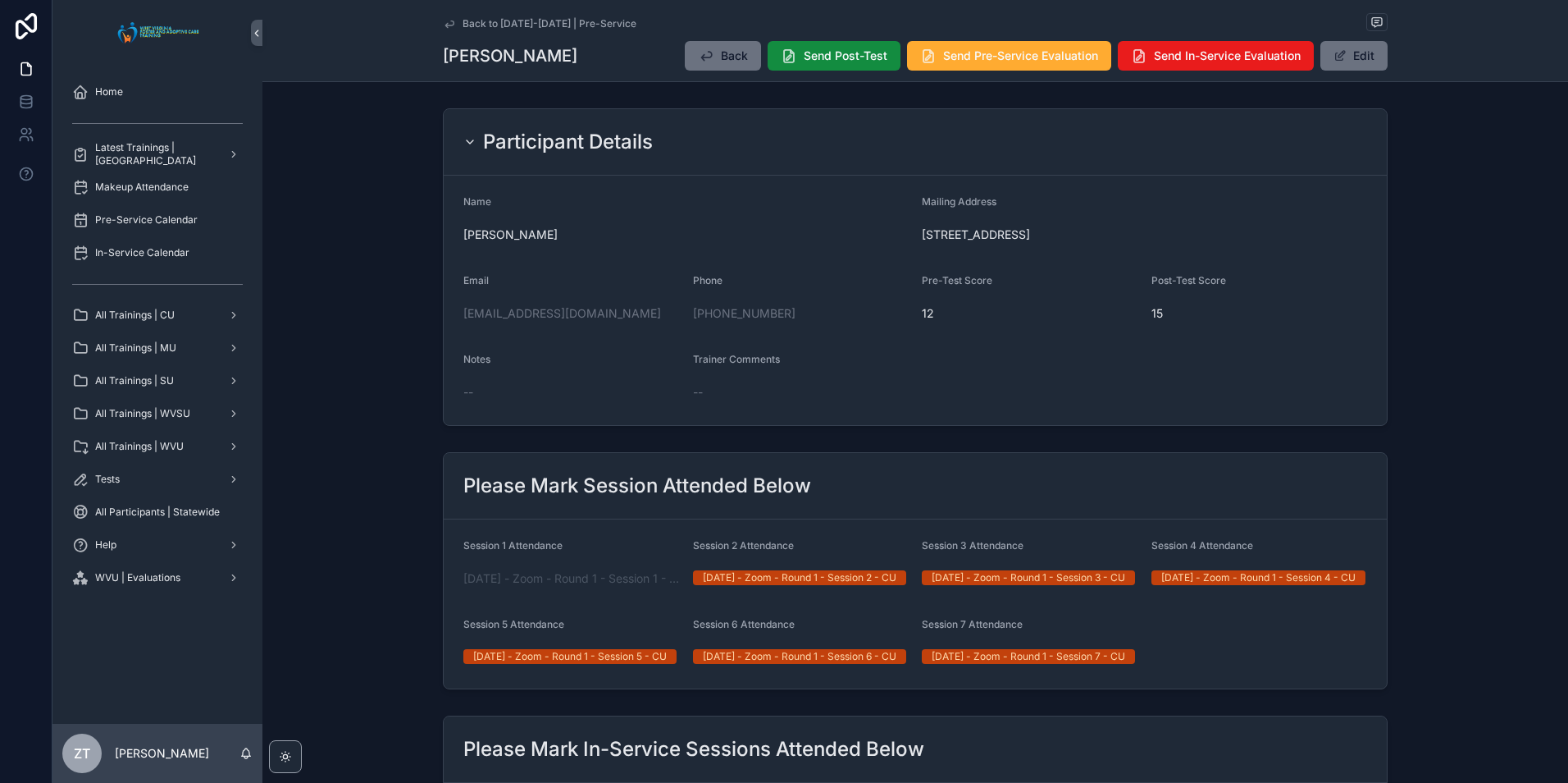
click at [447, 18] on icon "scrollable content" at bounding box center [449, 24] width 13 height 13
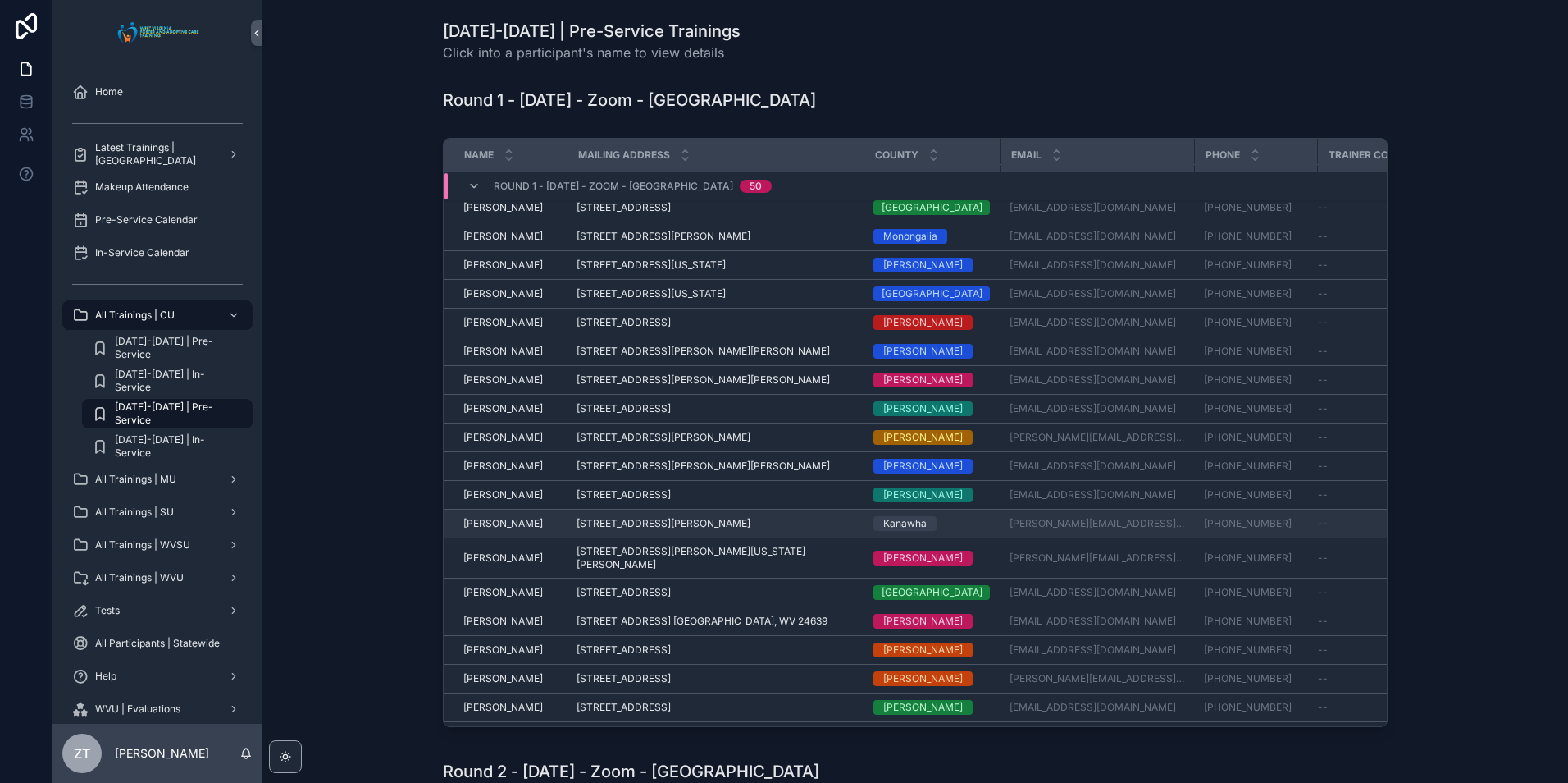
scroll to position [516, 0]
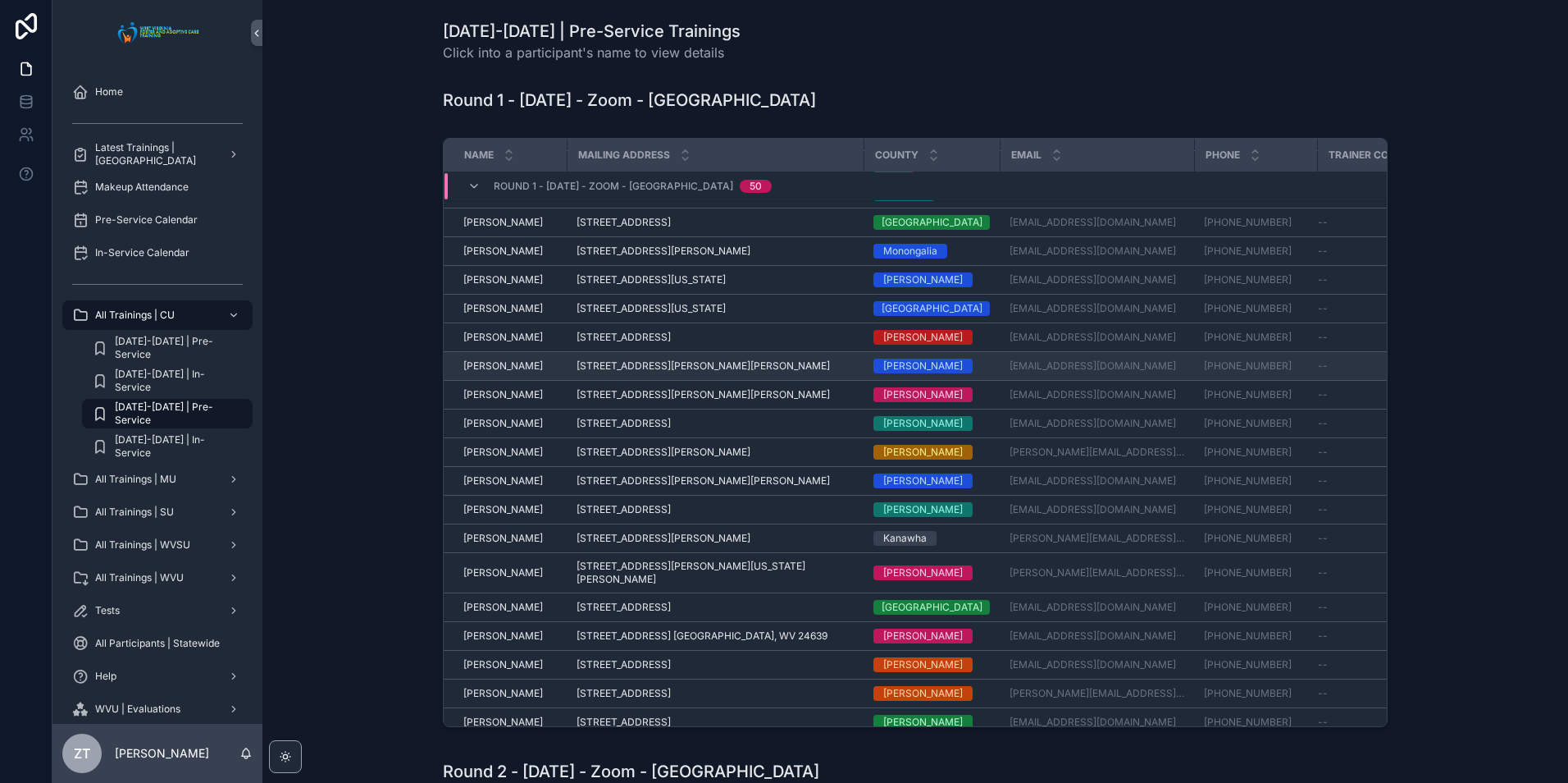
click at [481, 359] on span "[PERSON_NAME]" at bounding box center [503, 365] width 80 height 13
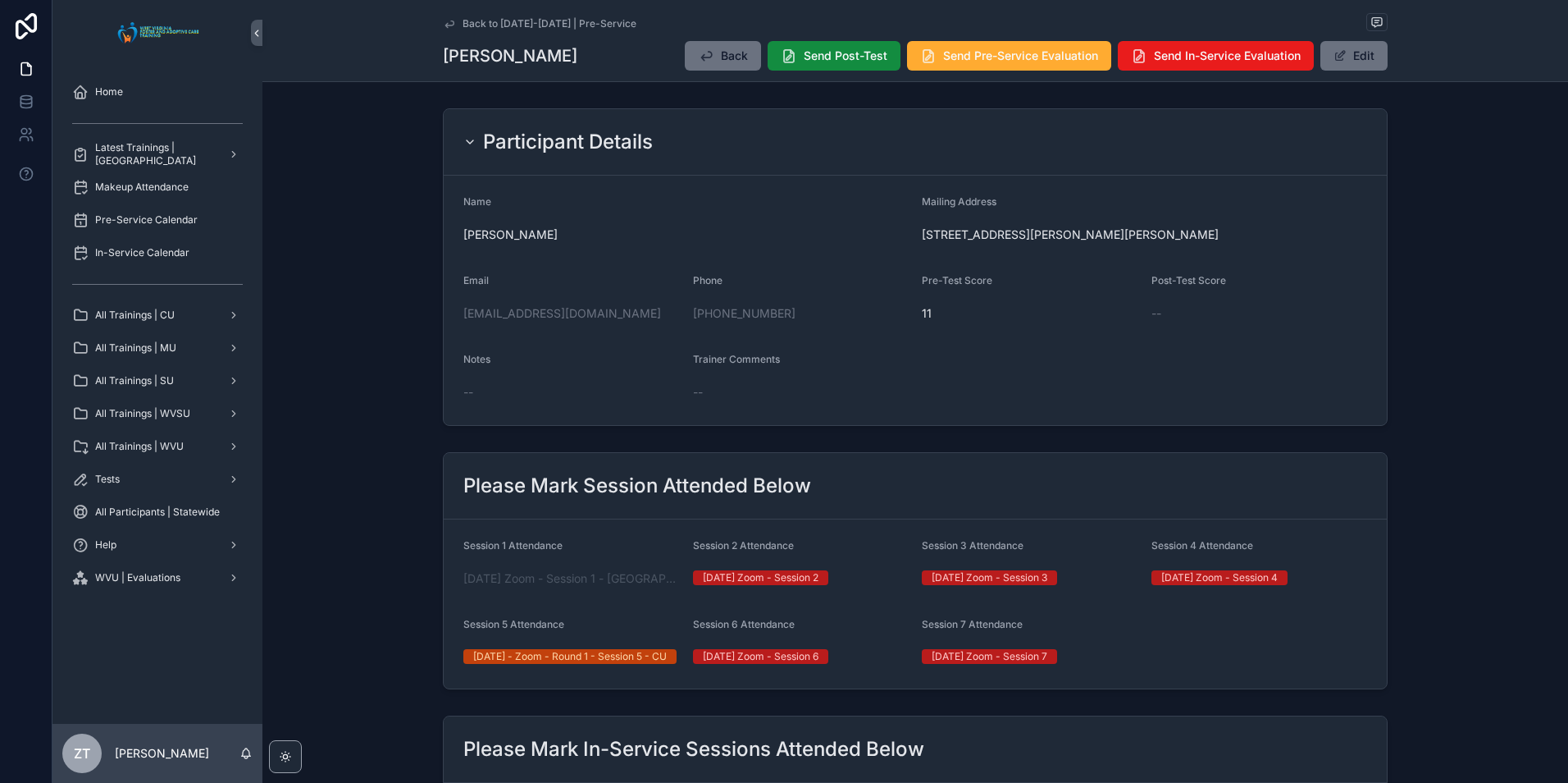
click at [443, 19] on icon "scrollable content" at bounding box center [449, 24] width 13 height 13
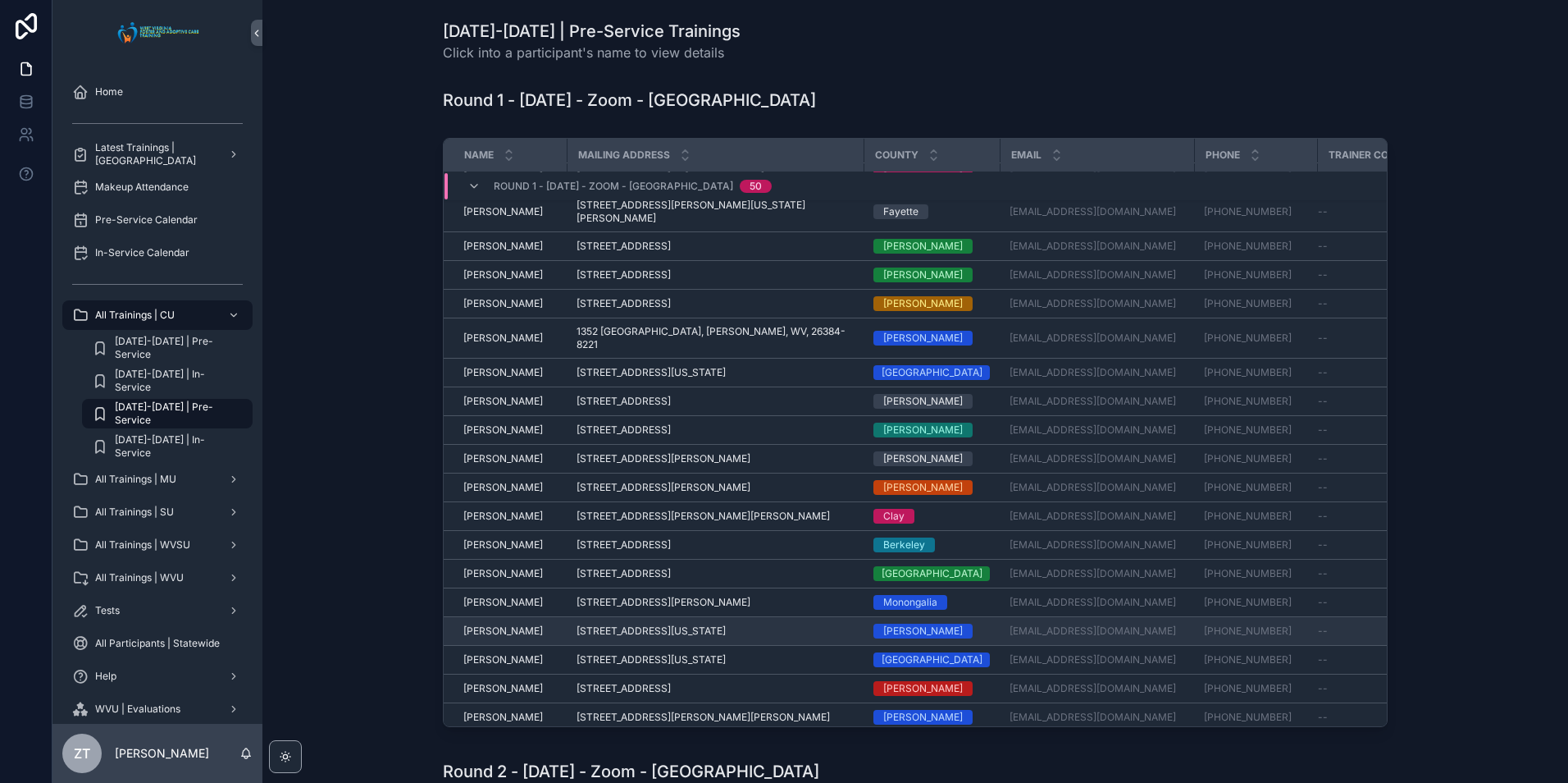
scroll to position [351, 0]
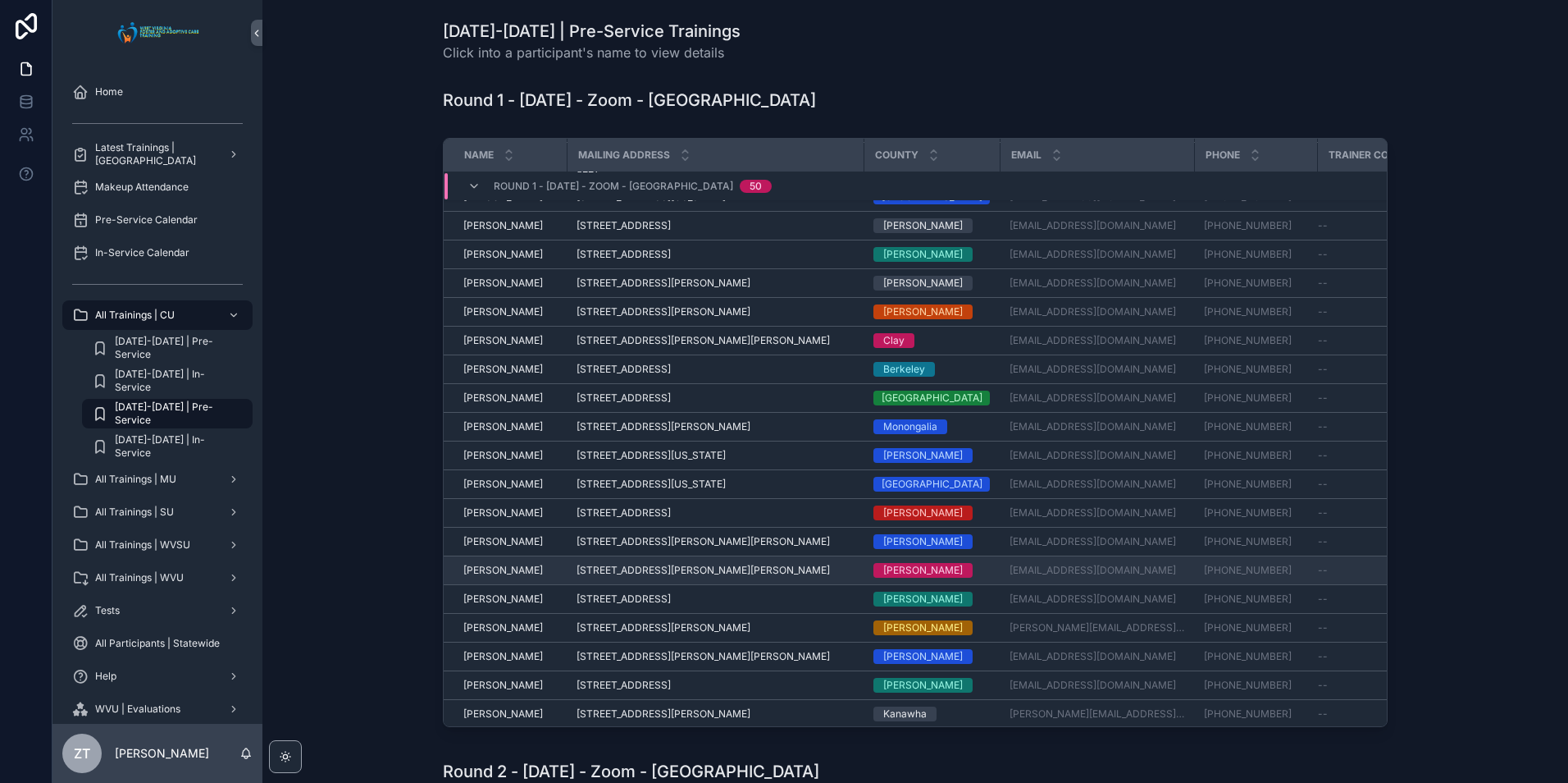
click at [500, 563] on span "[PERSON_NAME]" at bounding box center [503, 570] width 80 height 13
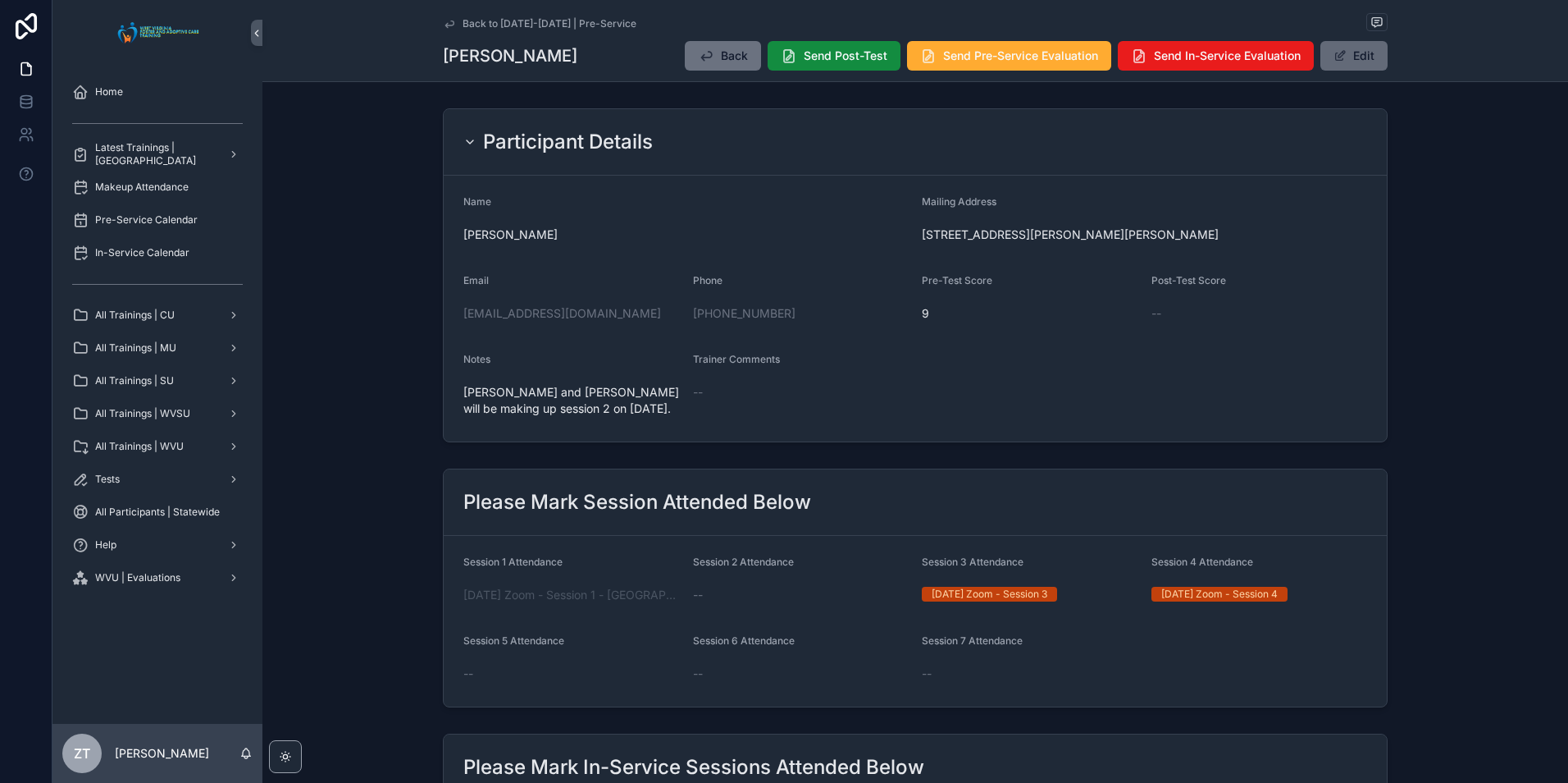
click at [1354, 56] on button "Edit" at bounding box center [1353, 56] width 67 height 29
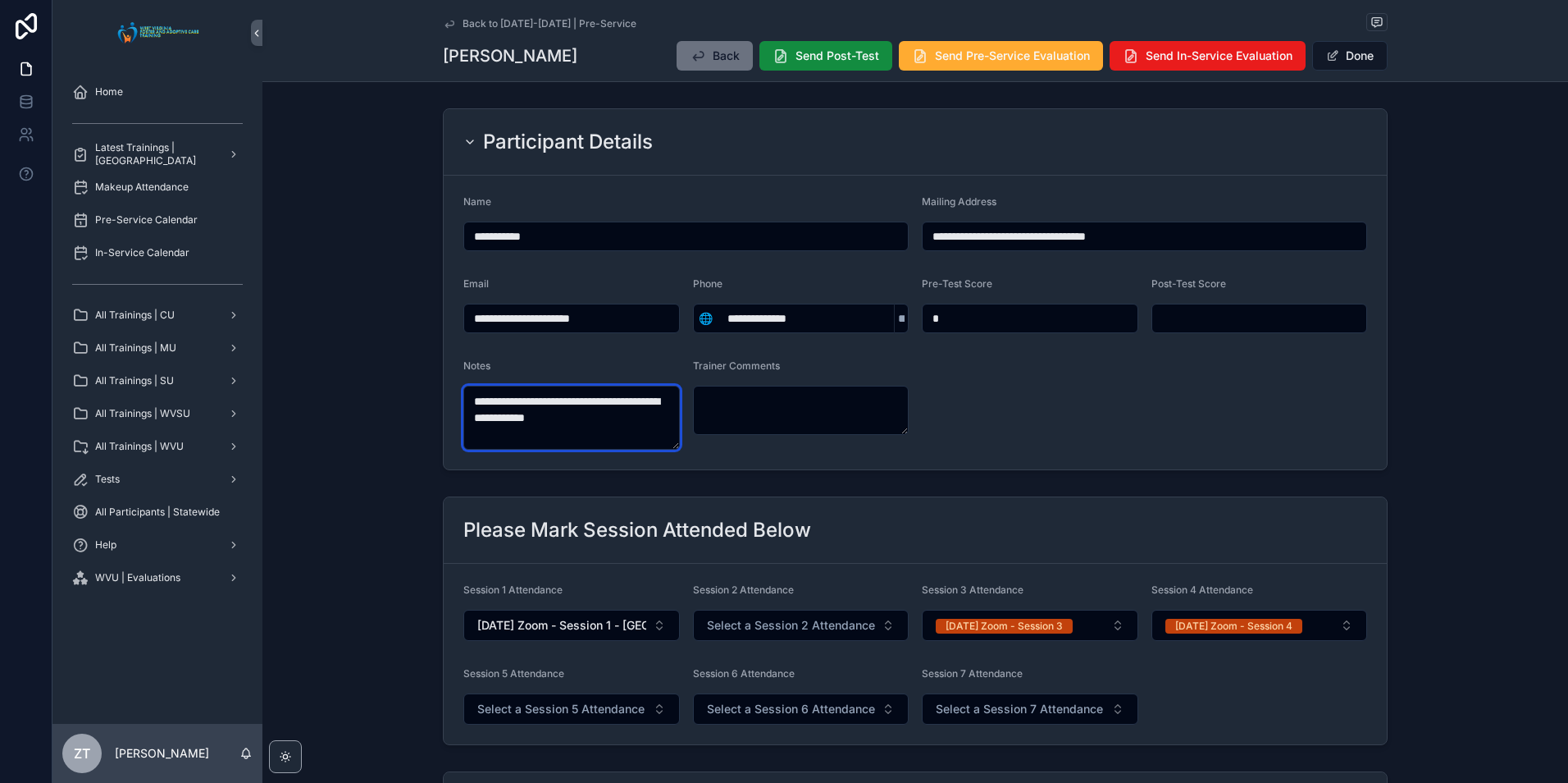
click at [643, 420] on textarea "**********" at bounding box center [571, 418] width 216 height 64
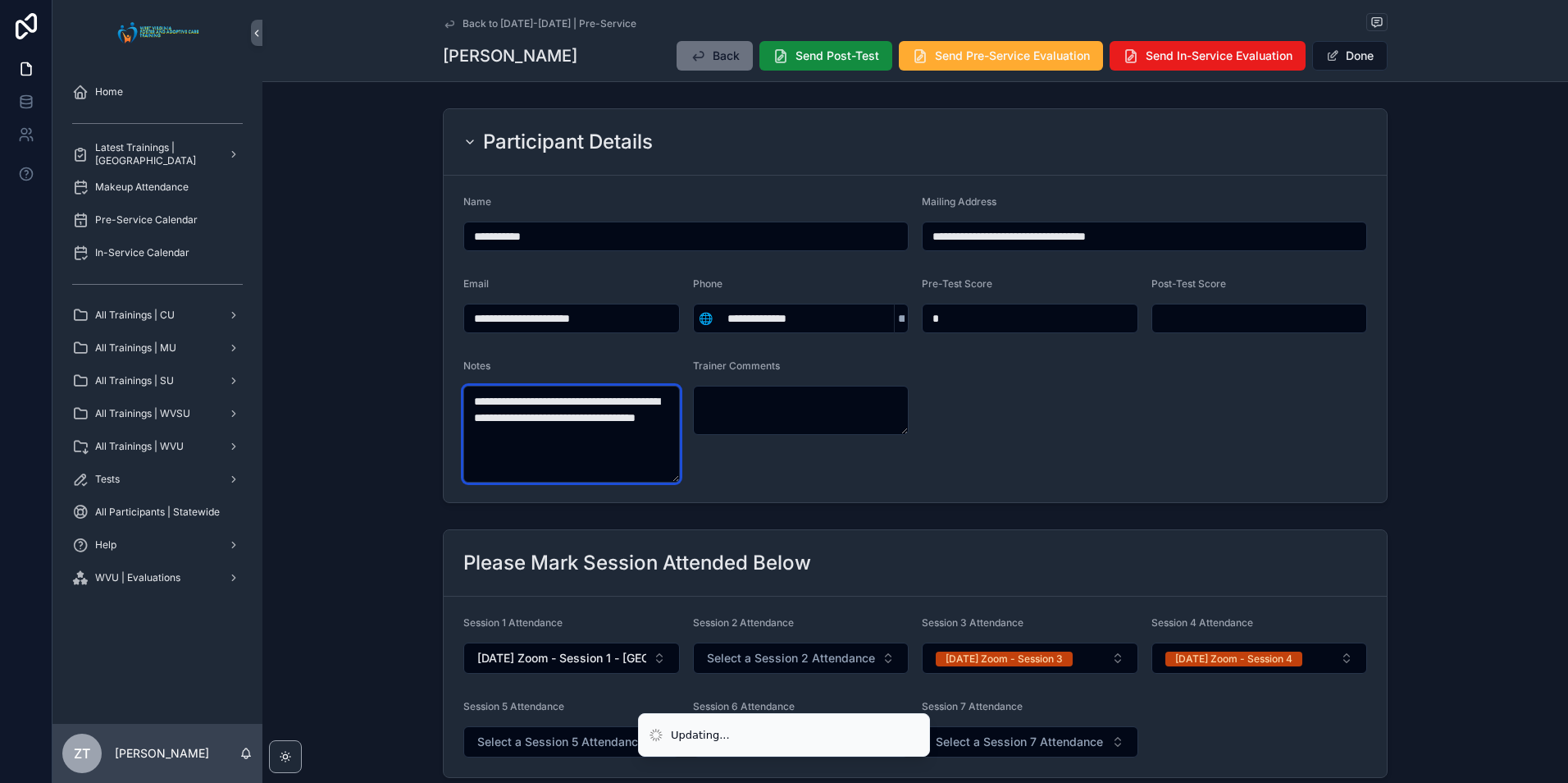
type textarea "**********"
click at [1031, 412] on form "**********" at bounding box center [915, 339] width 943 height 327
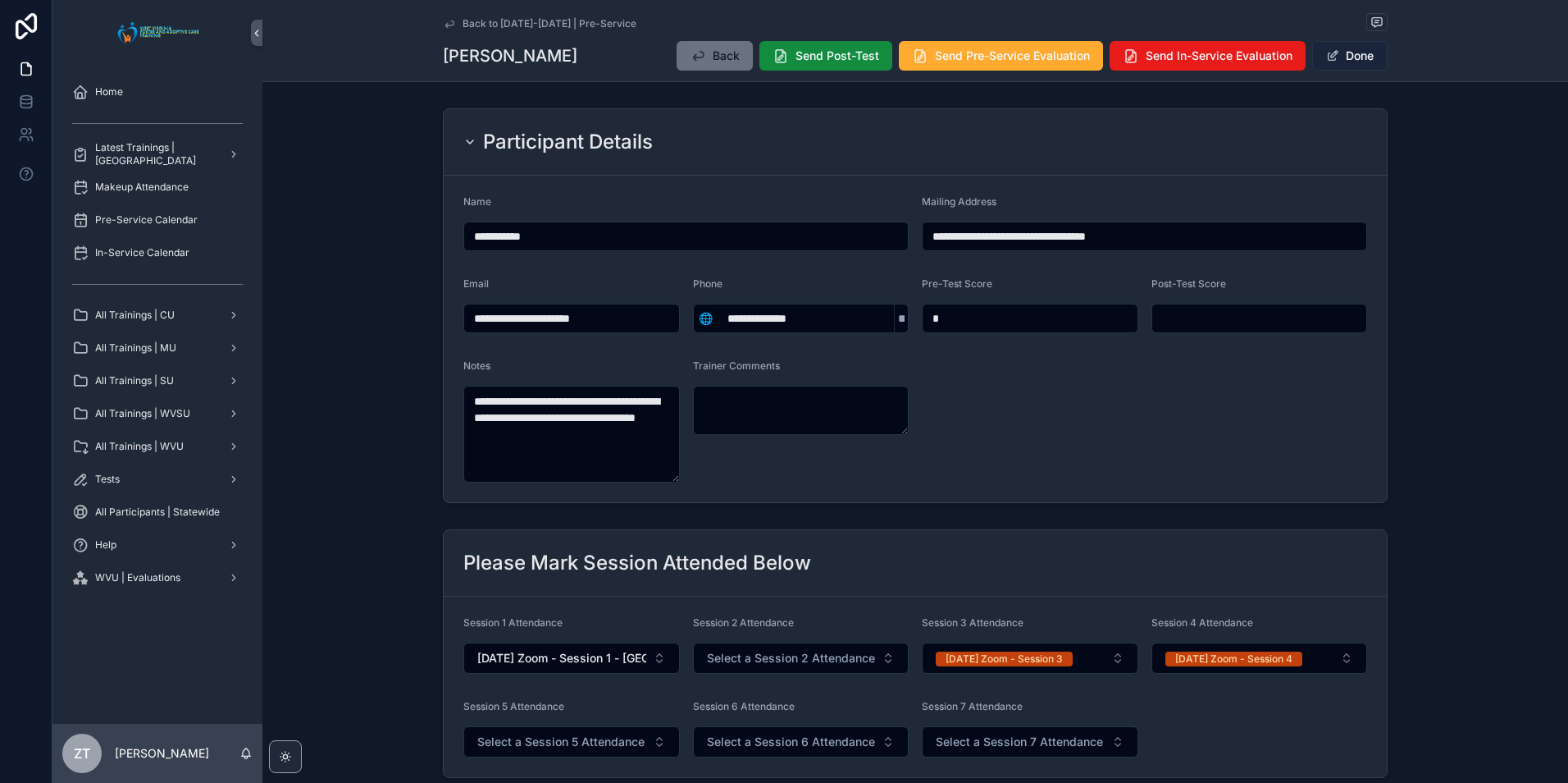
click at [1343, 58] on button "Done" at bounding box center [1349, 56] width 75 height 29
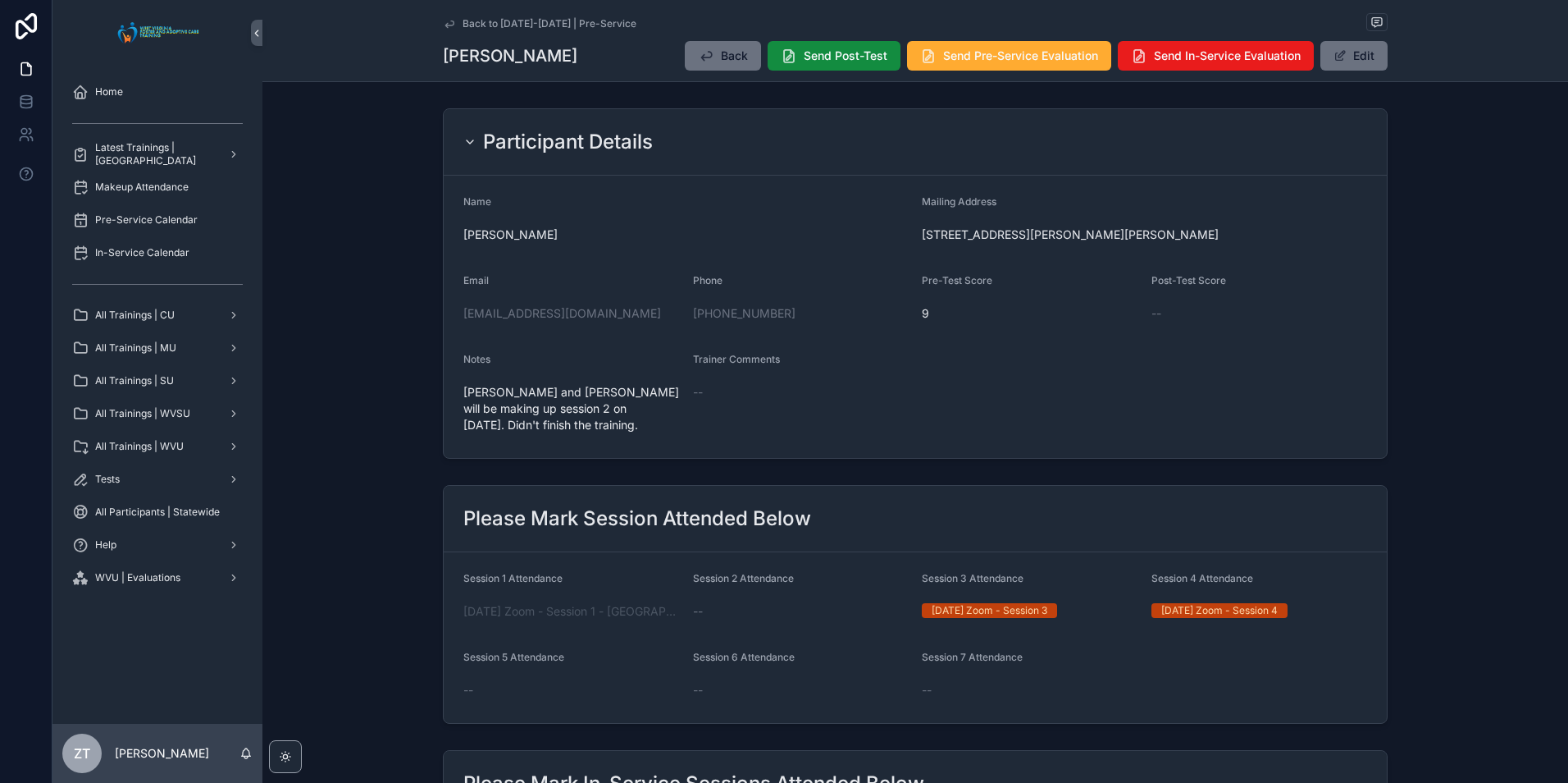
click at [445, 26] on icon "scrollable content" at bounding box center [449, 23] width 8 height 6
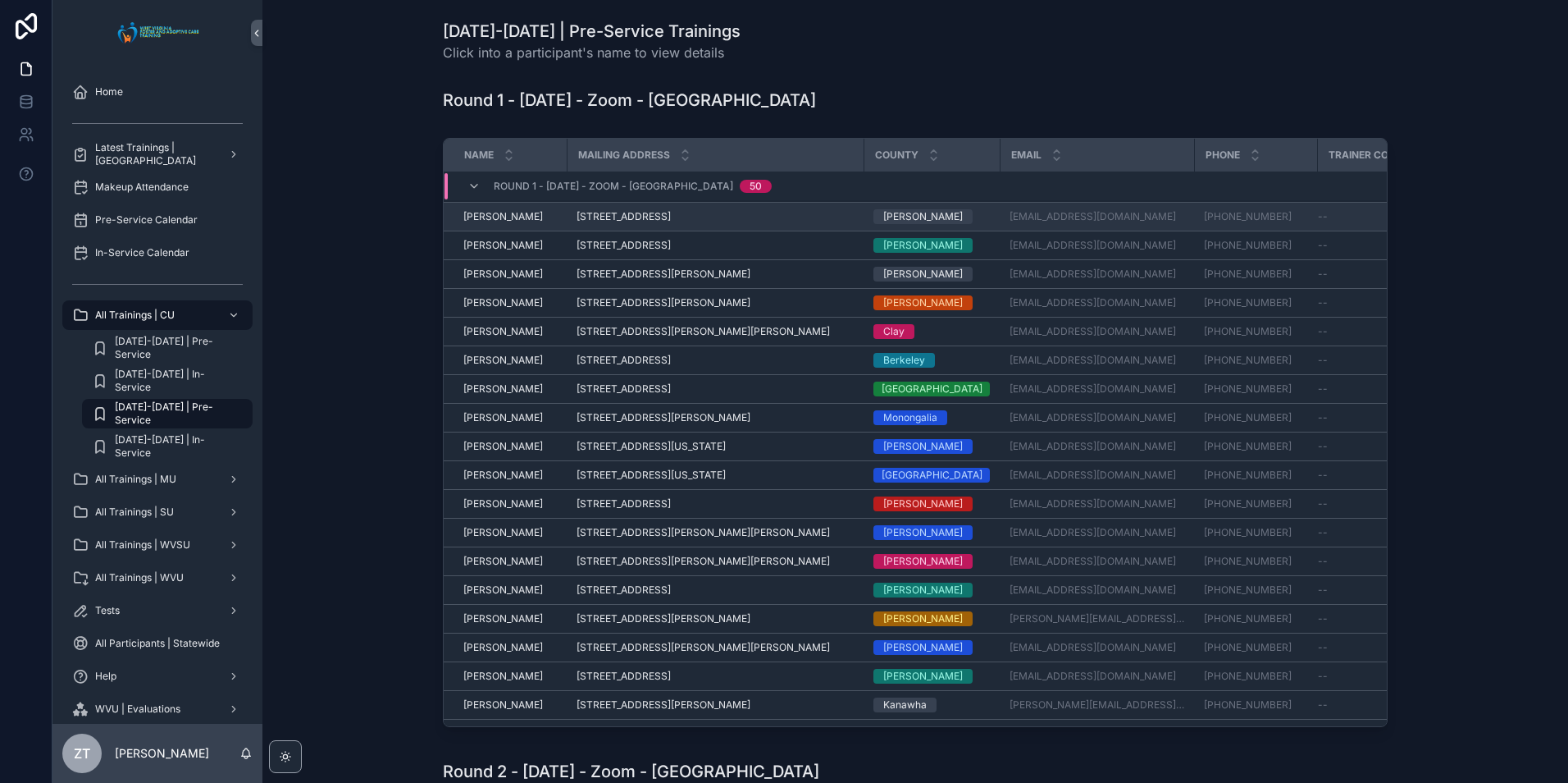
scroll to position [433, 0]
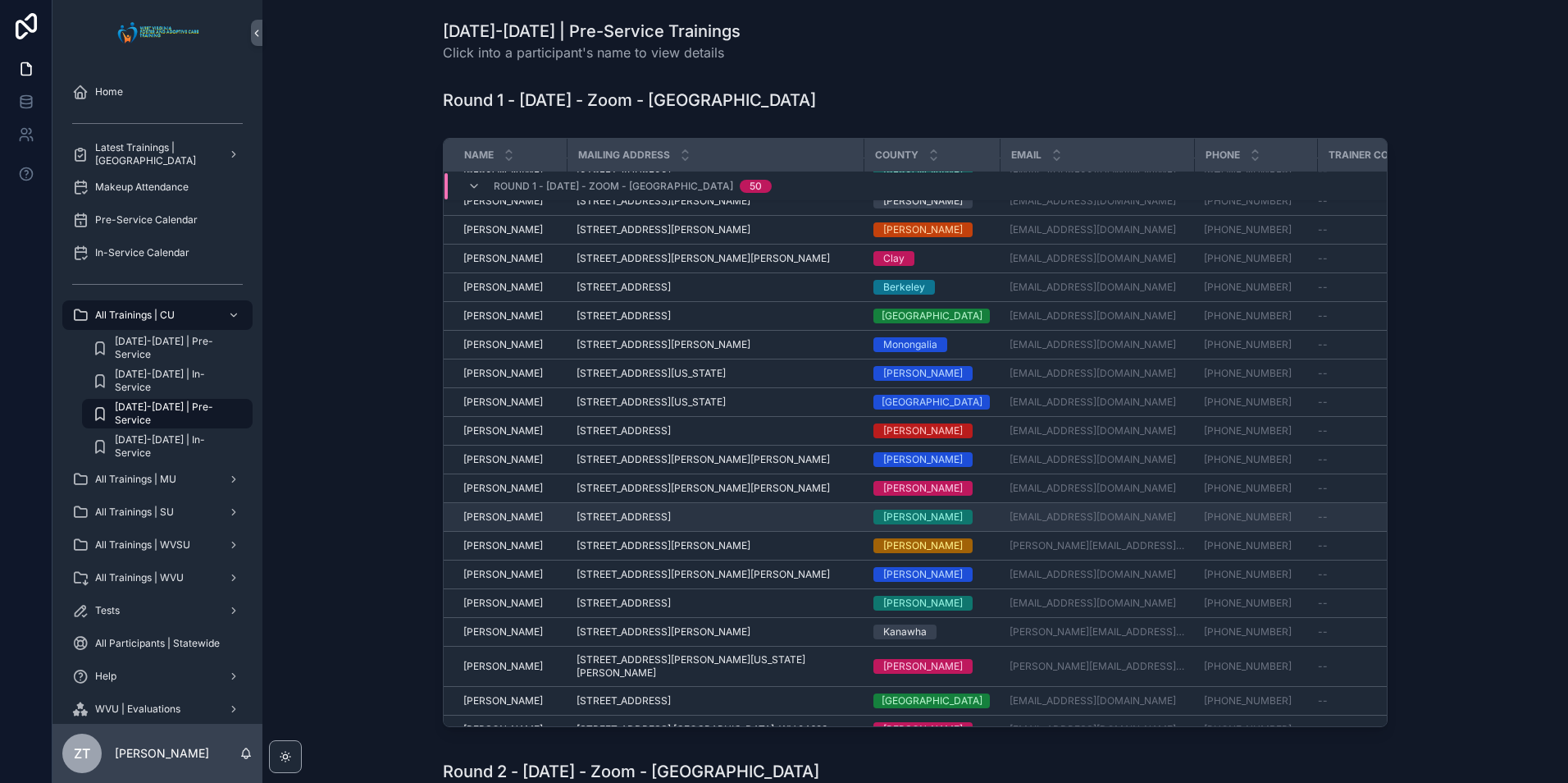
click at [526, 510] on span "[PERSON_NAME]" at bounding box center [503, 517] width 80 height 13
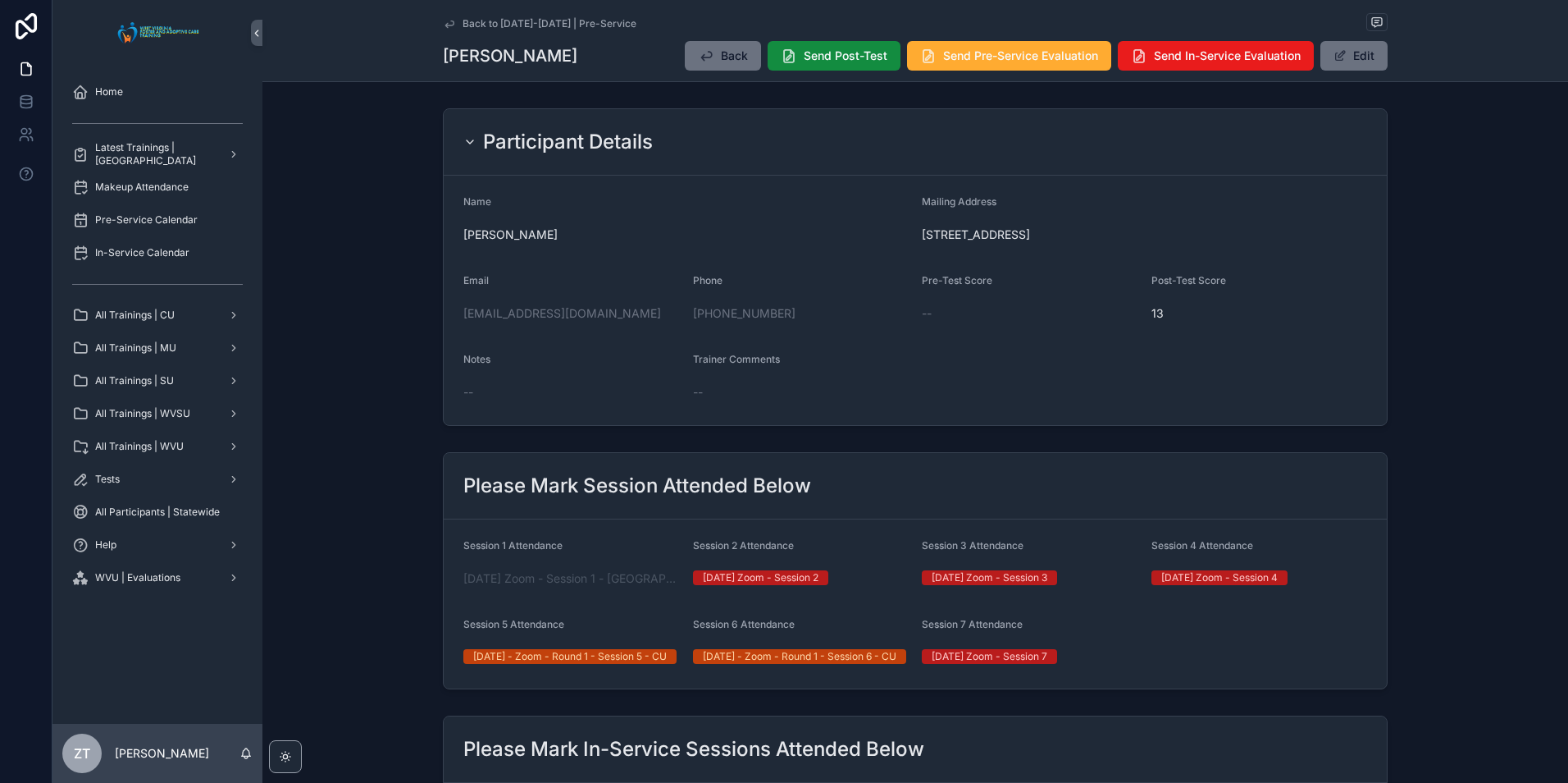
click at [443, 19] on icon "scrollable content" at bounding box center [449, 24] width 13 height 13
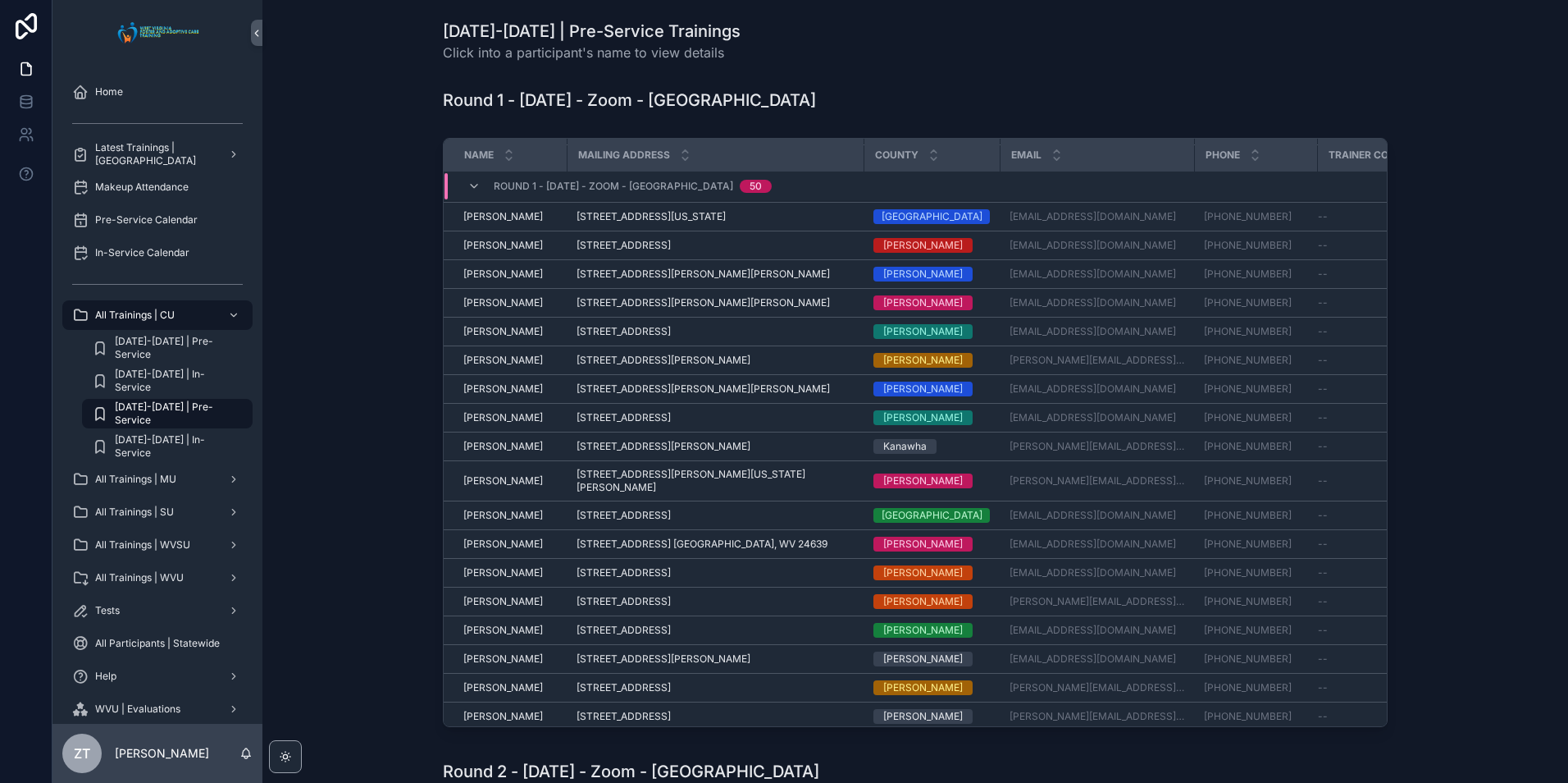
scroll to position [597, 0]
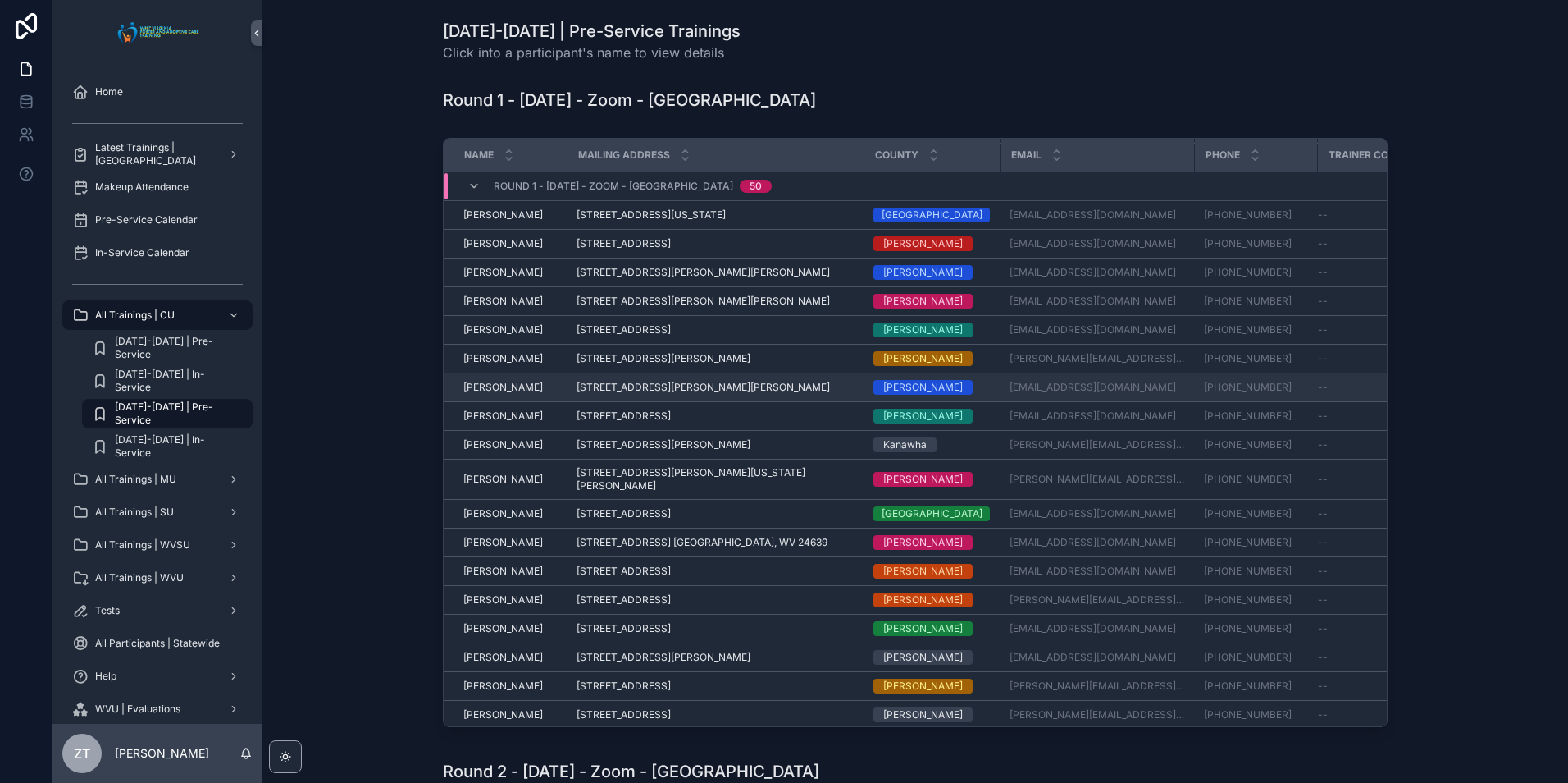
click at [485, 386] on span "[PERSON_NAME]" at bounding box center [503, 387] width 80 height 13
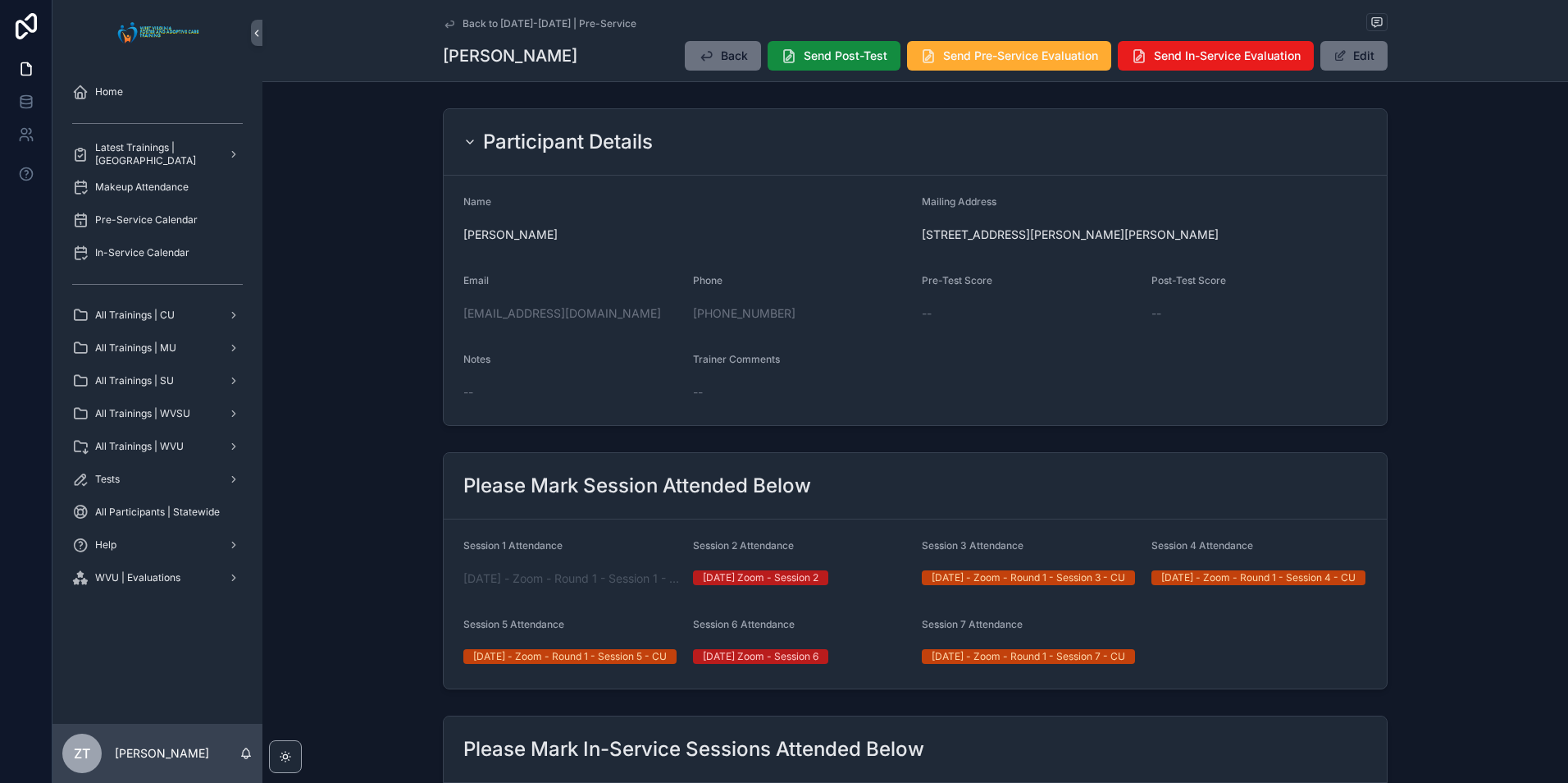
click at [448, 19] on icon "scrollable content" at bounding box center [449, 24] width 13 height 13
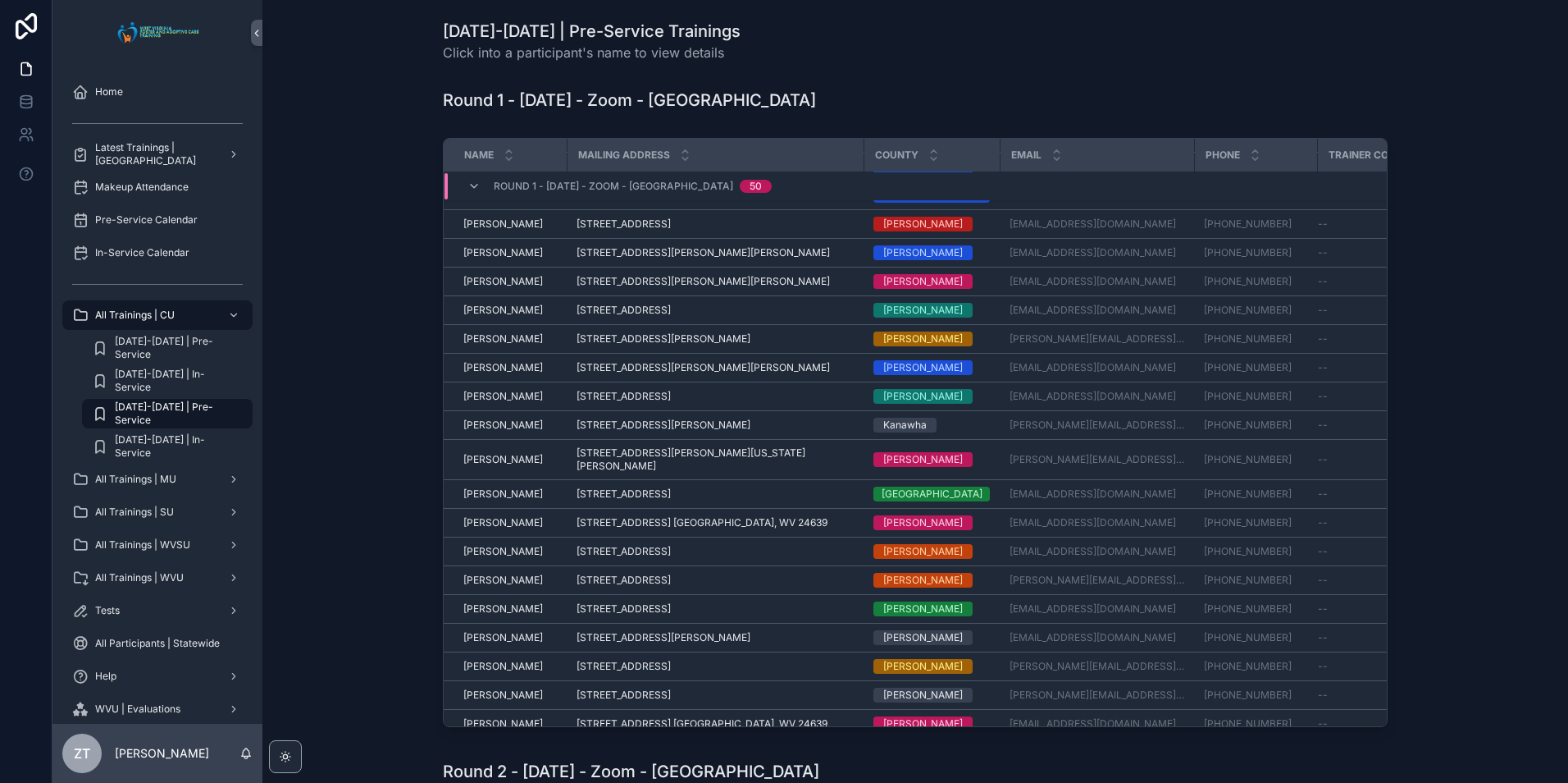
scroll to position [597, 0]
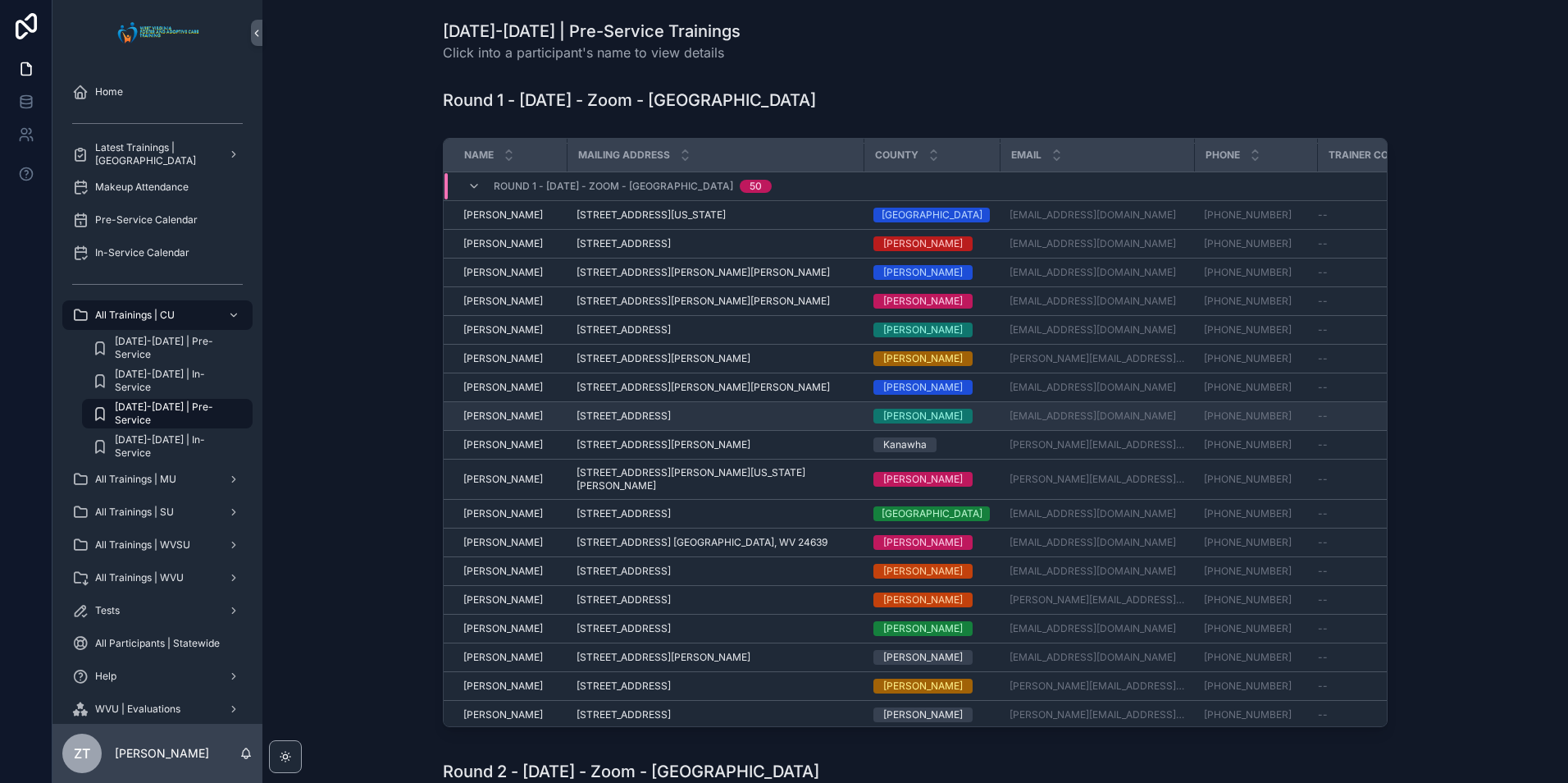
click at [500, 415] on span "[PERSON_NAME]" at bounding box center [503, 416] width 80 height 13
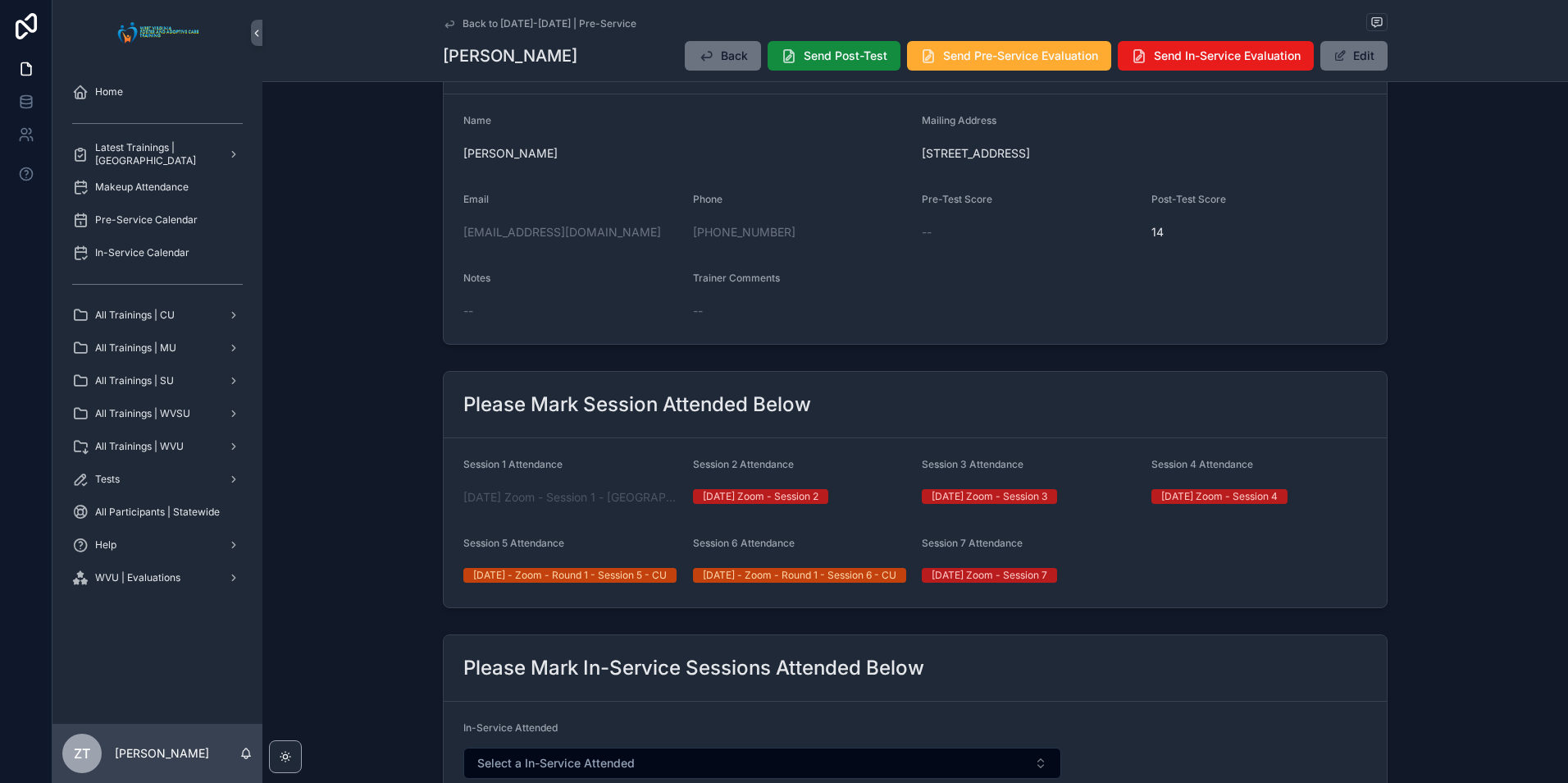
scroll to position [62, 0]
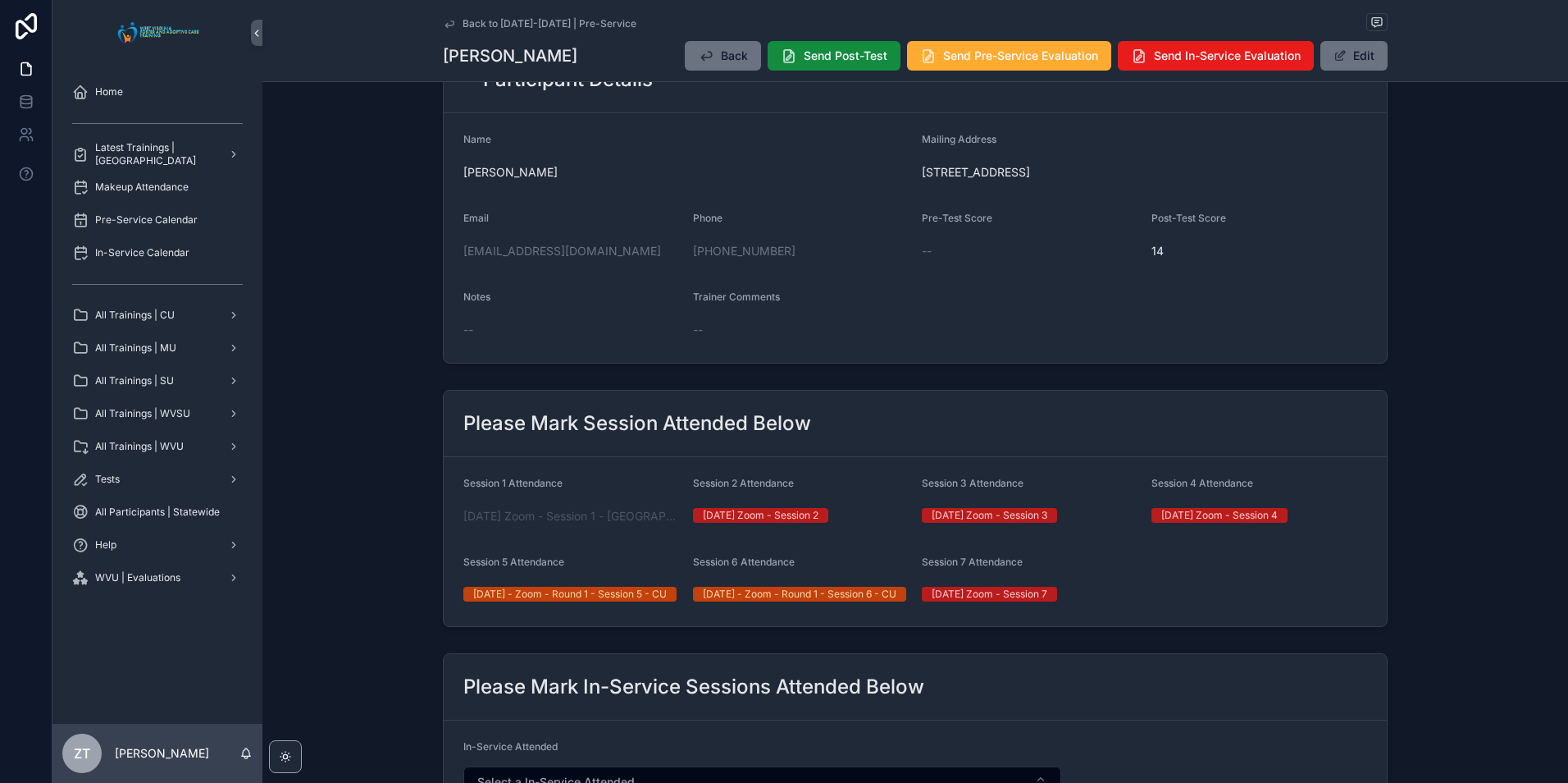
click at [450, 15] on div "Back to [DATE]-[DATE] | Pre-Service" at bounding box center [915, 23] width 945 height 20
click at [443, 20] on icon "scrollable content" at bounding box center [449, 24] width 13 height 13
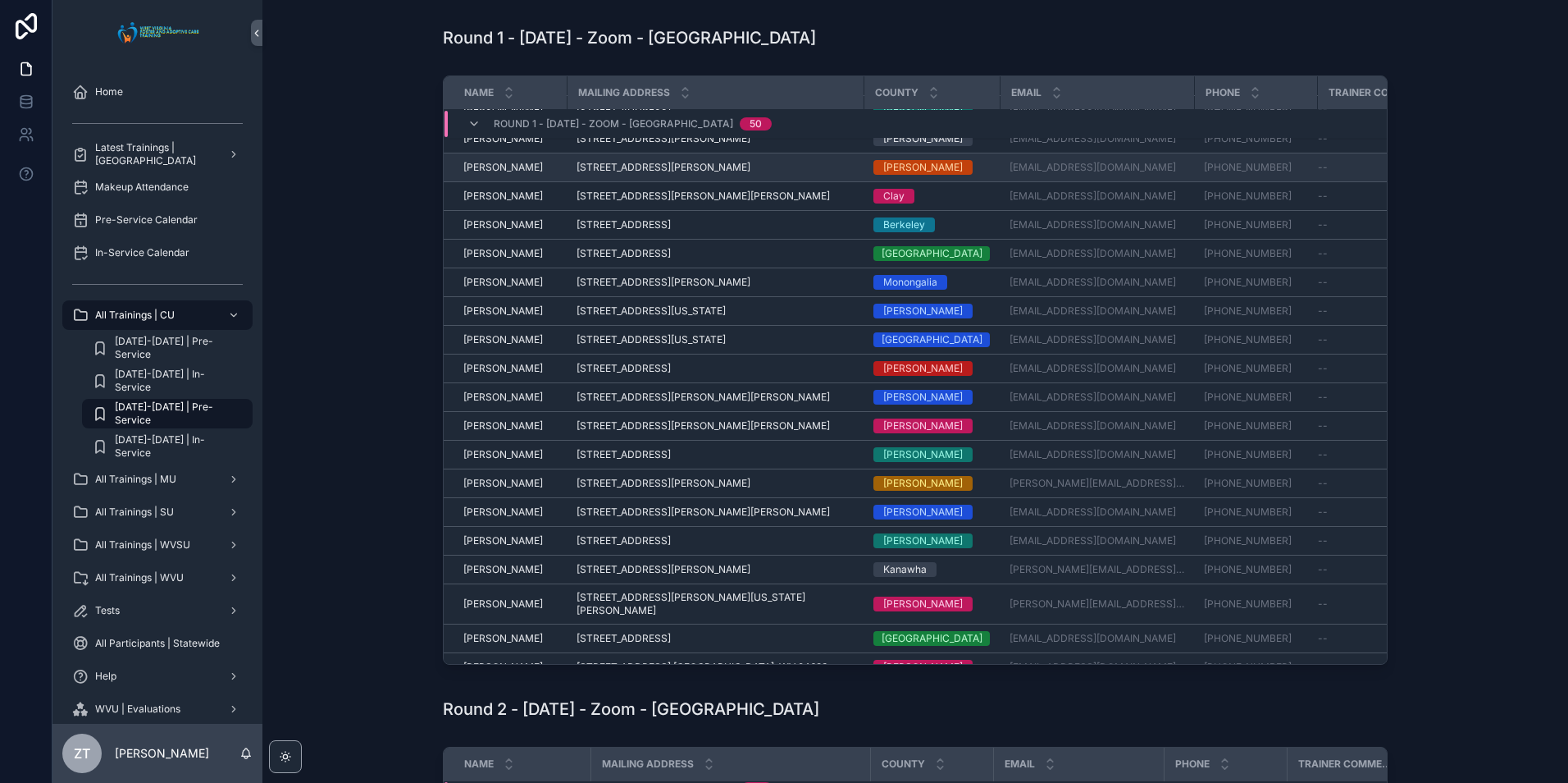
scroll to position [516, 0]
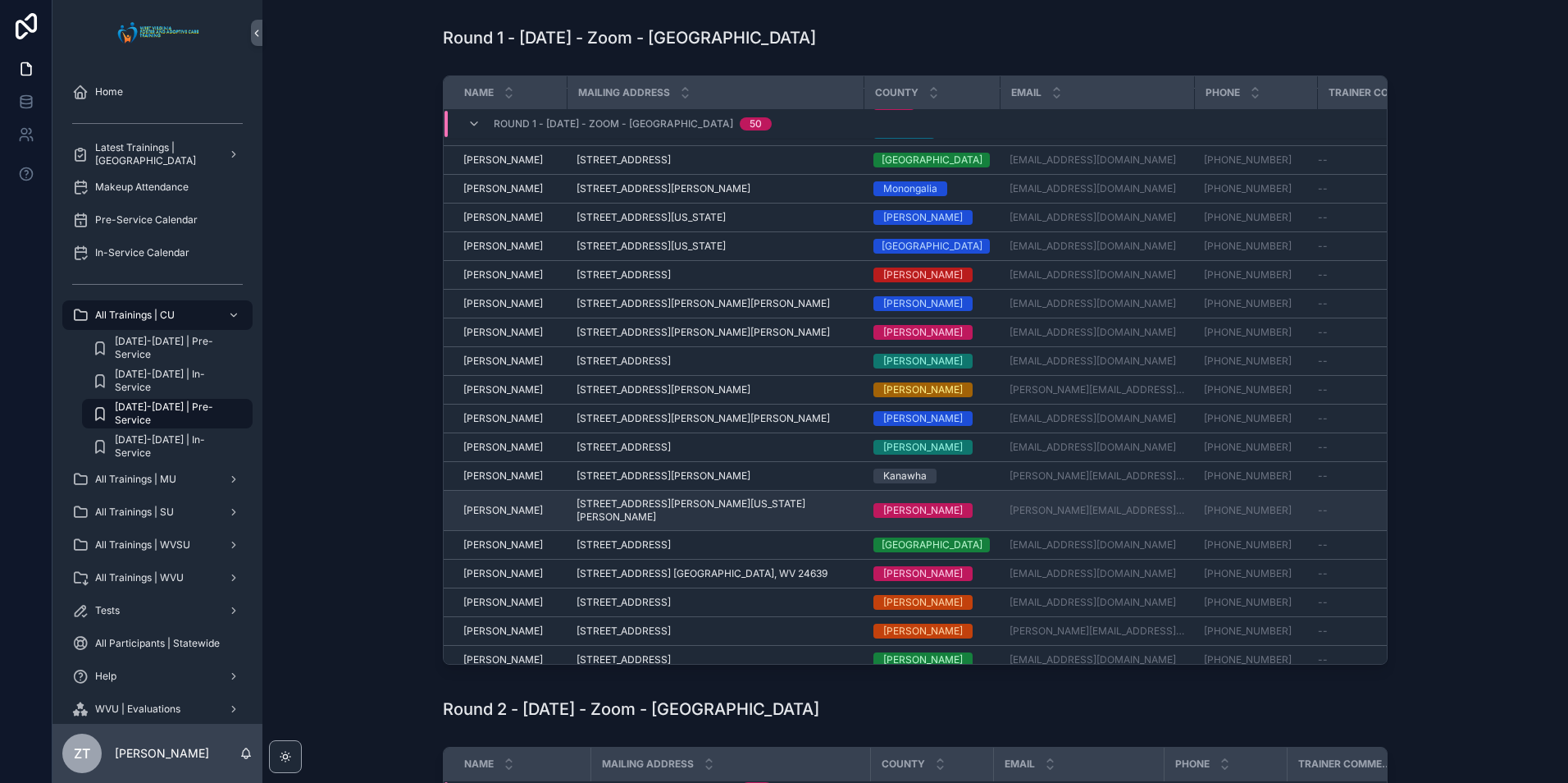
click at [493, 504] on span "[PERSON_NAME]" at bounding box center [503, 510] width 80 height 13
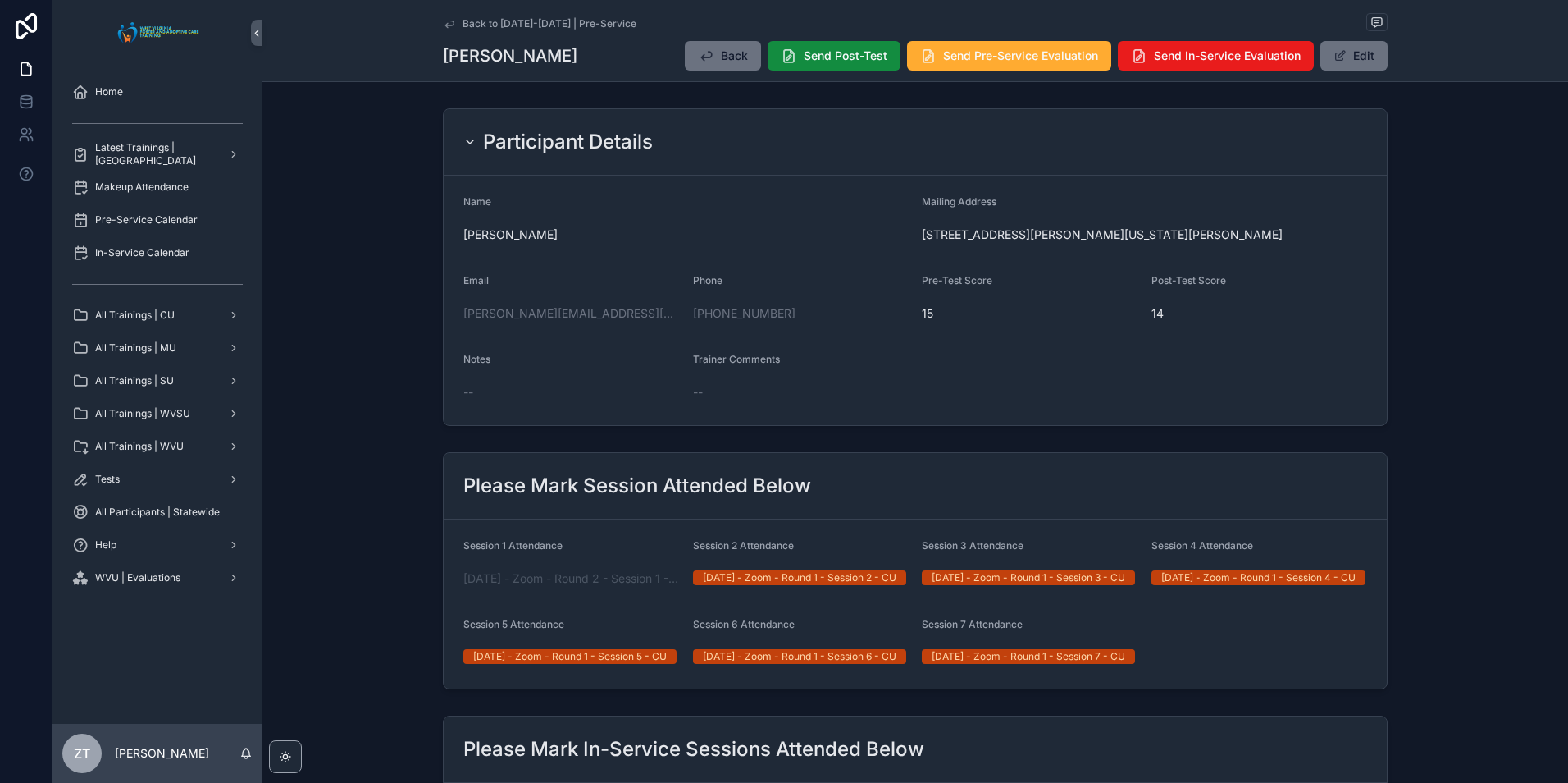
click at [443, 15] on div "Back to [DATE]-[DATE] | Pre-Service" at bounding box center [915, 23] width 945 height 20
click at [451, 19] on icon "scrollable content" at bounding box center [449, 24] width 13 height 13
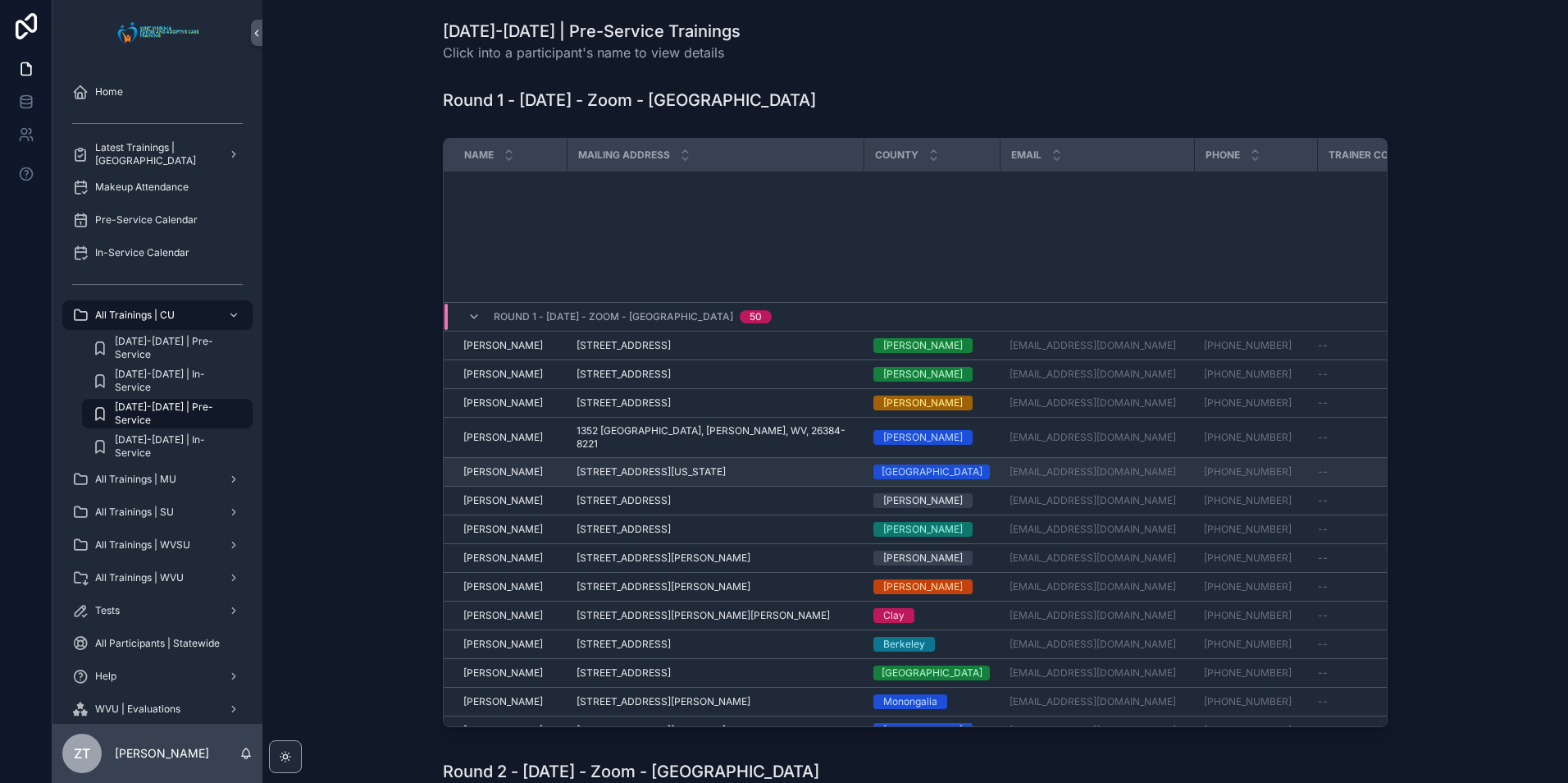
scroll to position [516, 0]
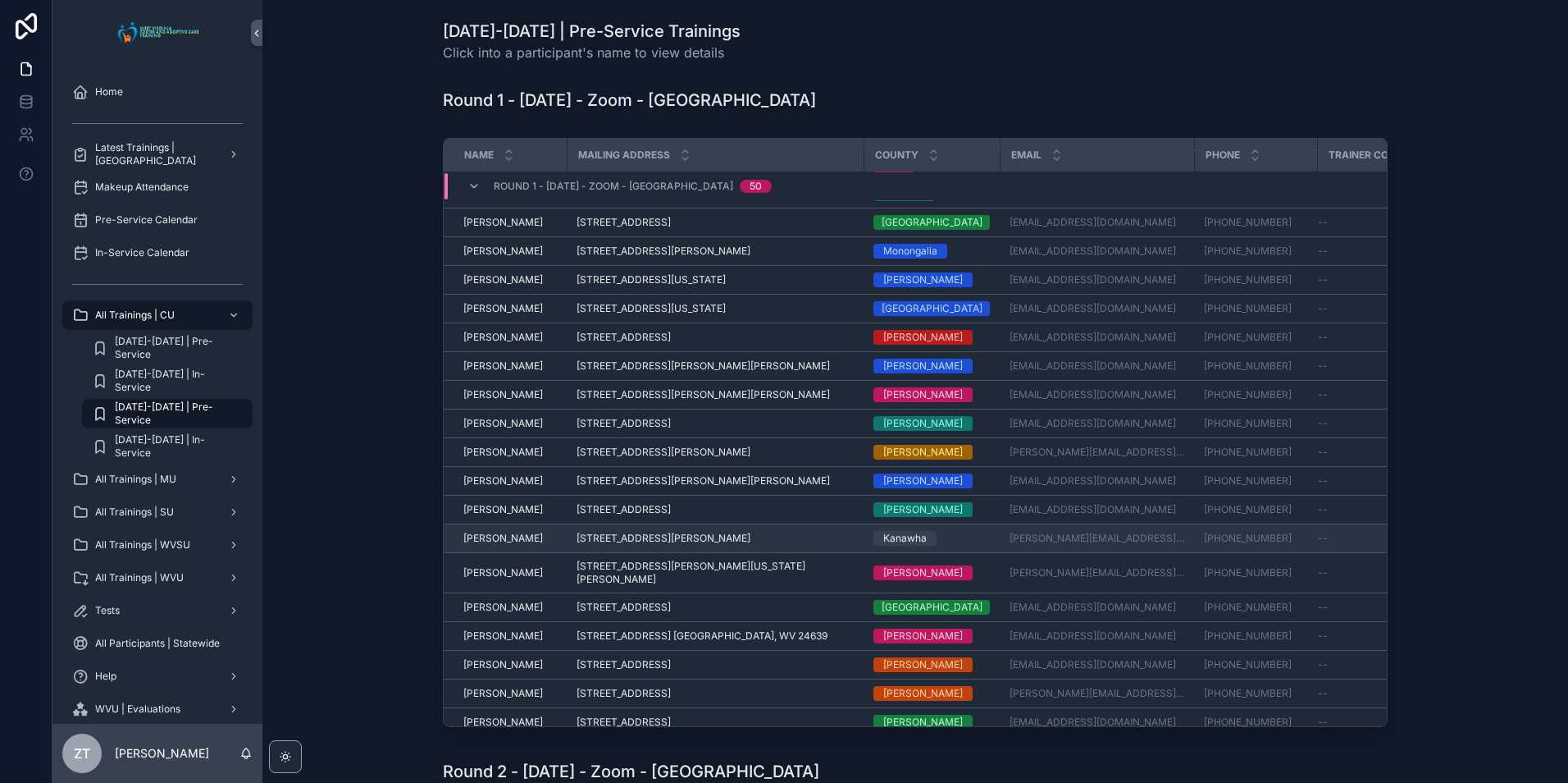
click at [489, 531] on span "[PERSON_NAME]" at bounding box center [503, 538] width 80 height 13
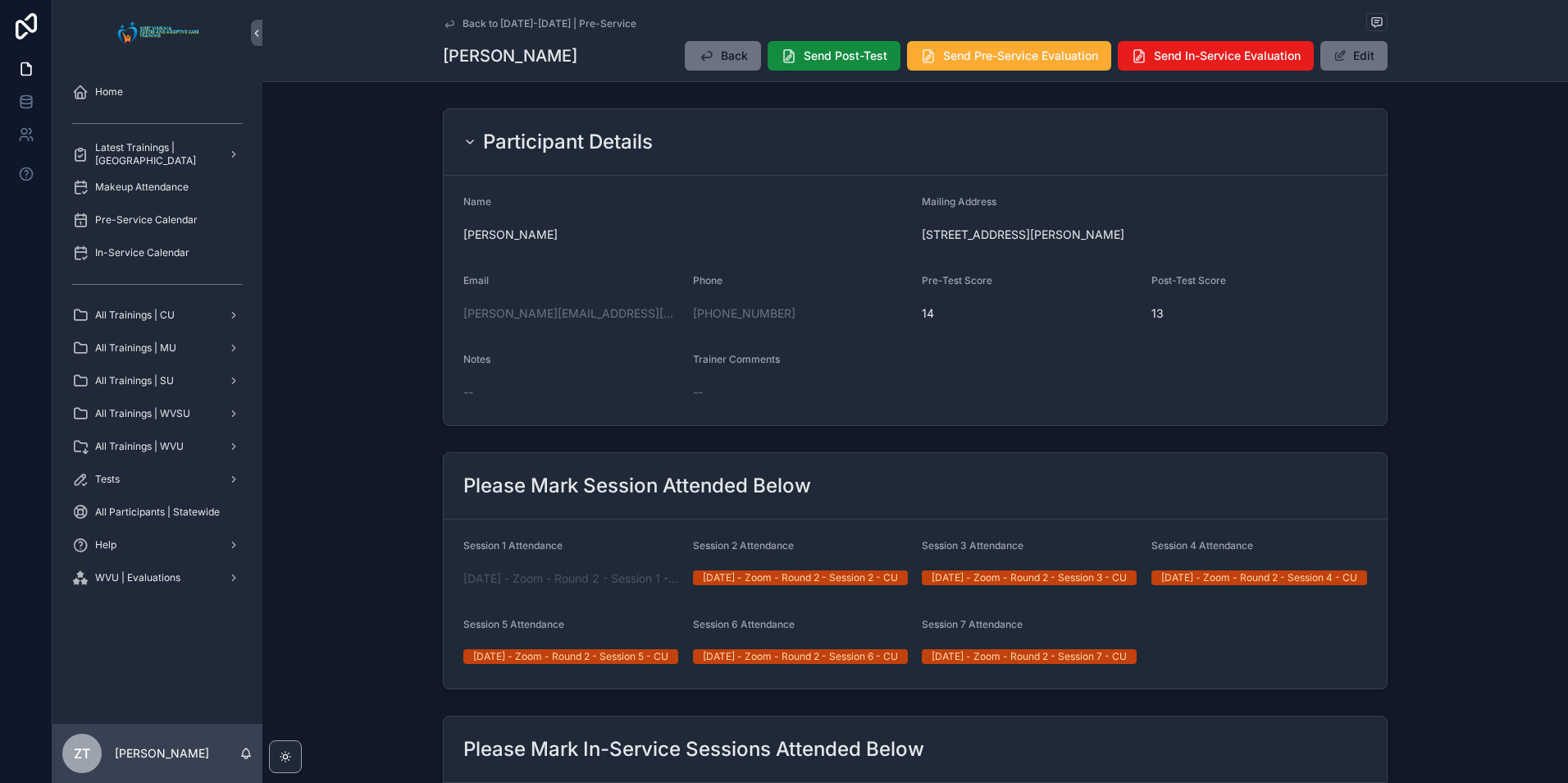
click at [443, 23] on icon "scrollable content" at bounding box center [449, 24] width 13 height 13
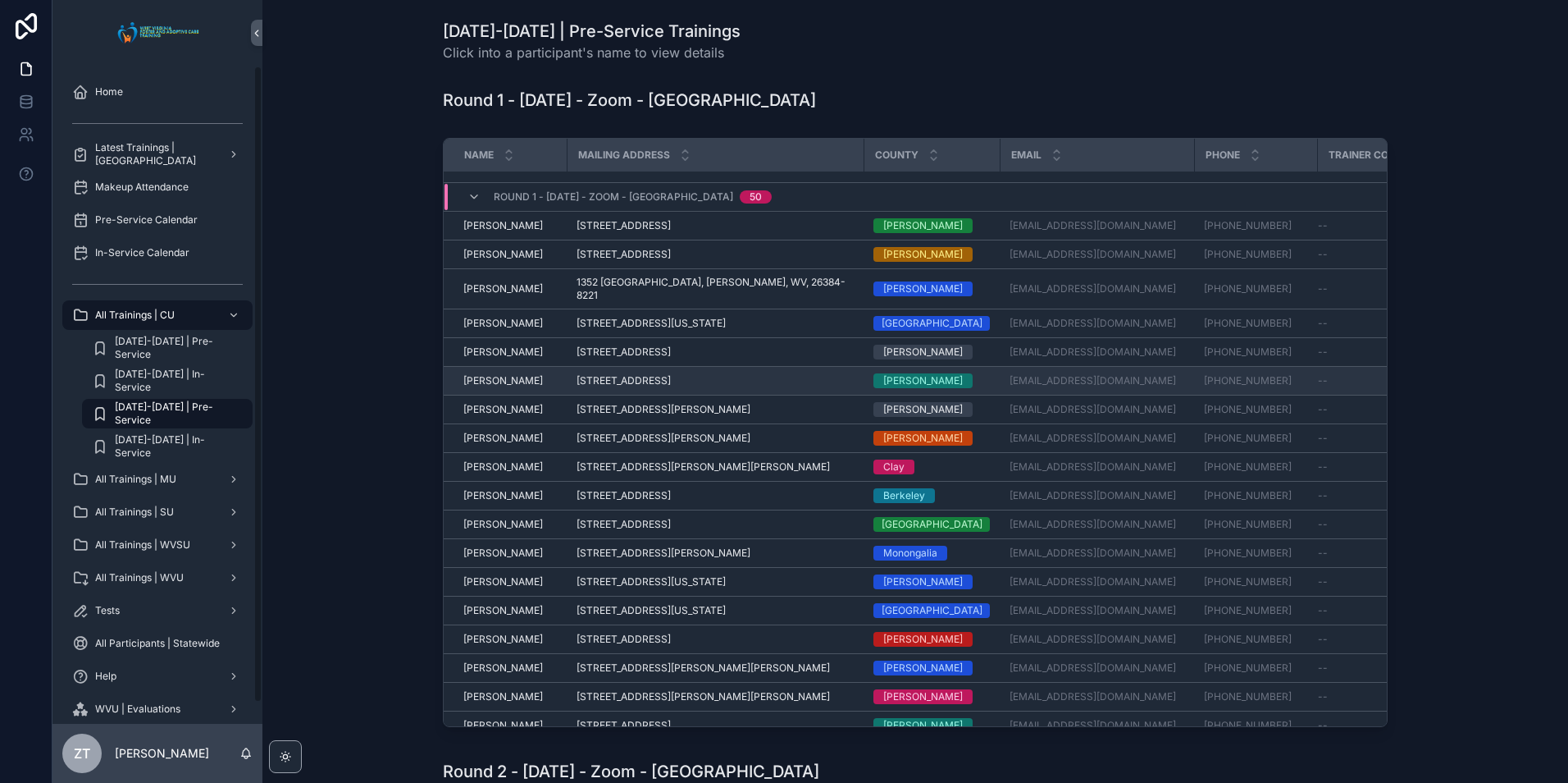
scroll to position [516, 0]
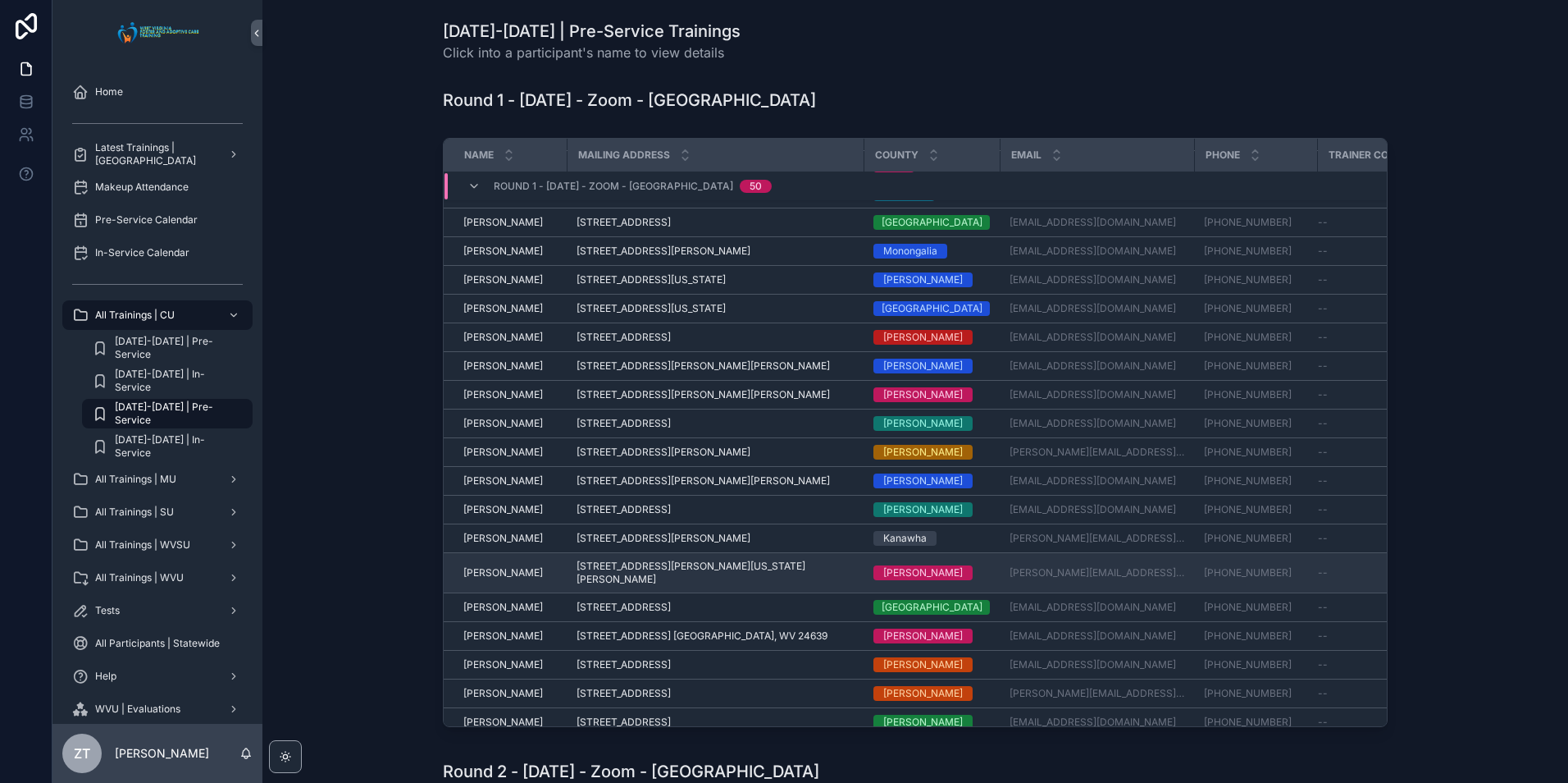
click at [484, 566] on span "[PERSON_NAME]" at bounding box center [503, 572] width 80 height 13
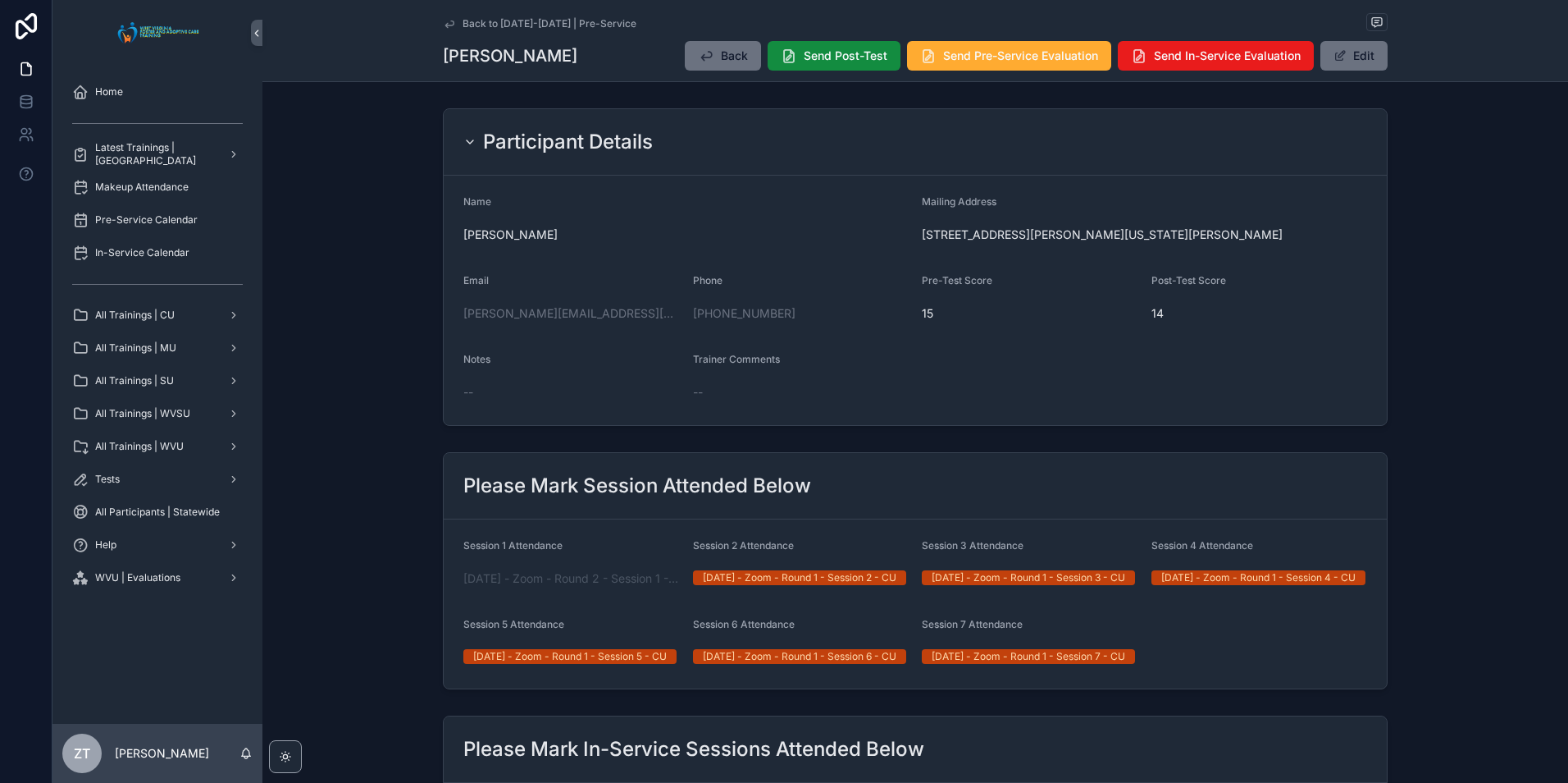
click at [449, 24] on icon "scrollable content" at bounding box center [449, 24] width 13 height 13
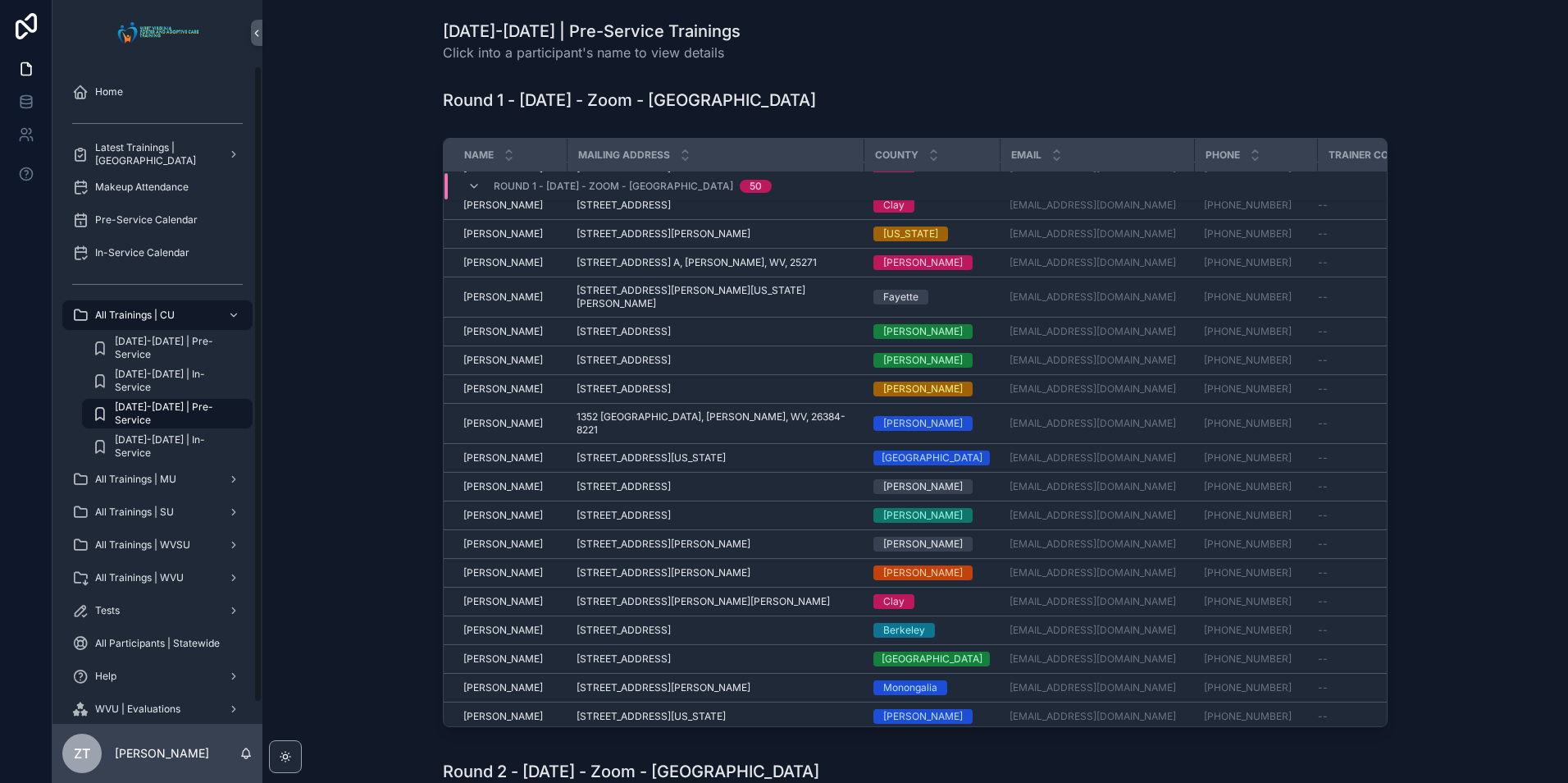
scroll to position [516, 0]
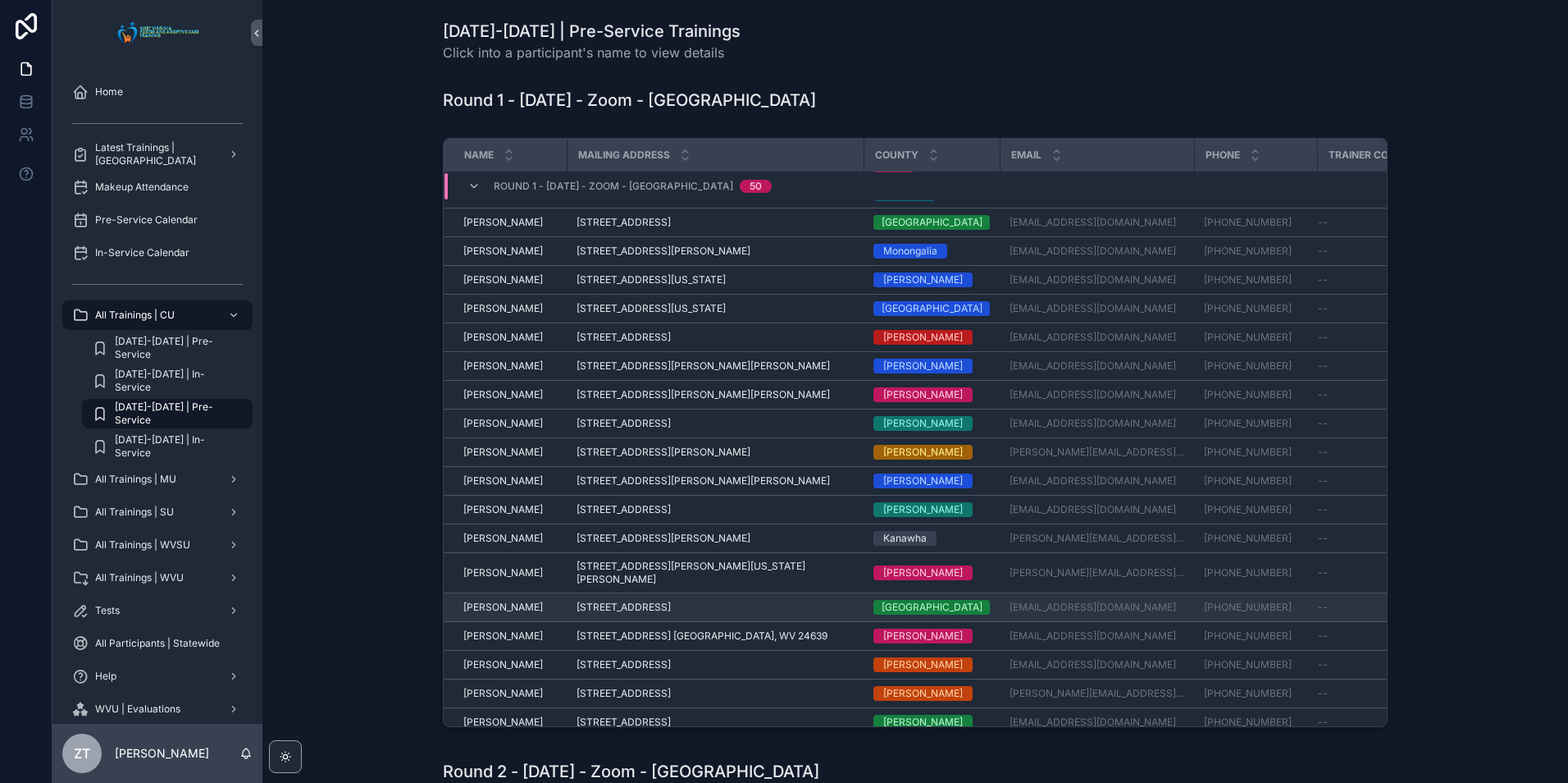
click at [490, 601] on span "[PERSON_NAME]" at bounding box center [503, 607] width 80 height 13
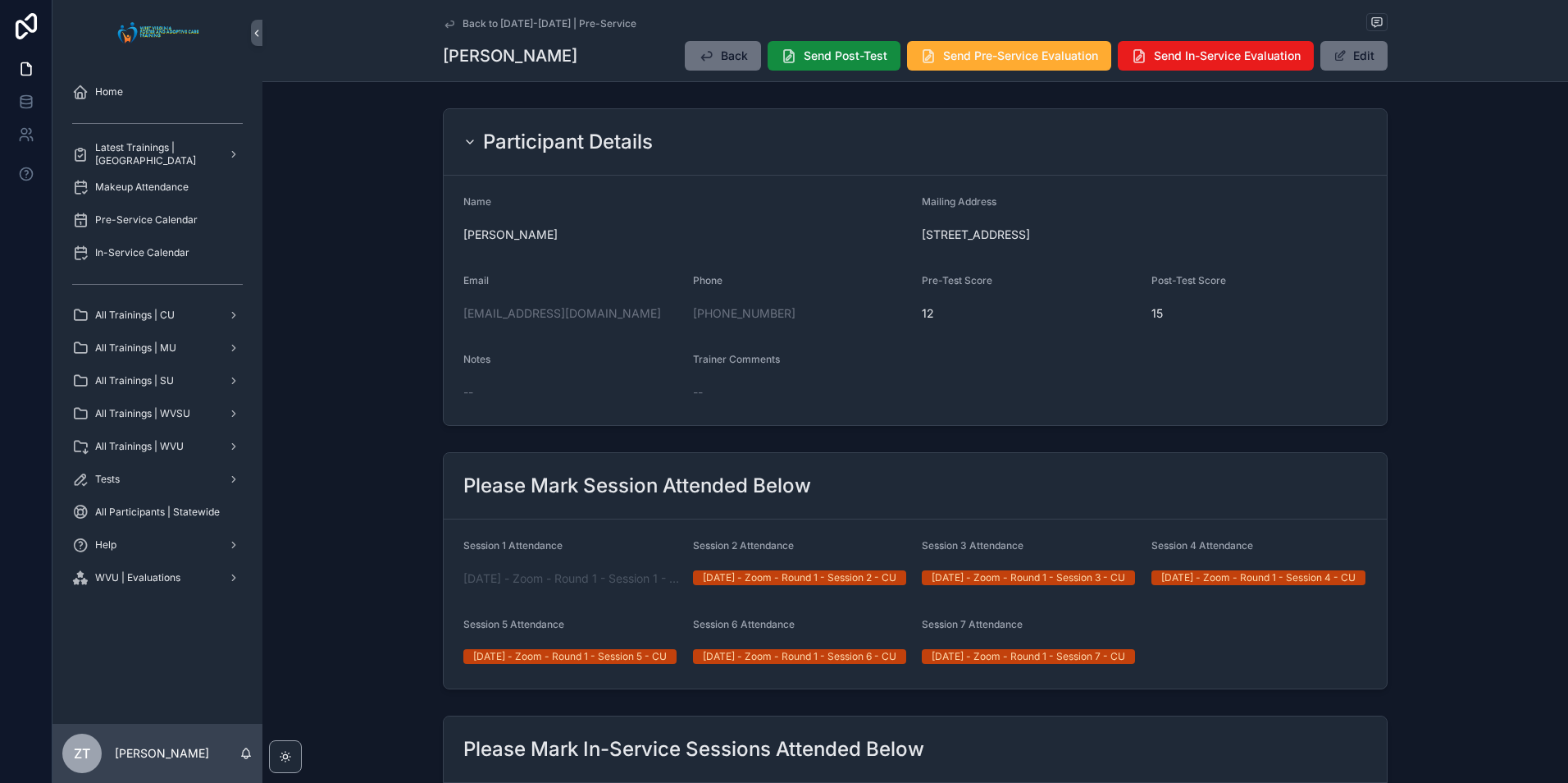
click at [445, 25] on icon "scrollable content" at bounding box center [449, 23] width 8 height 6
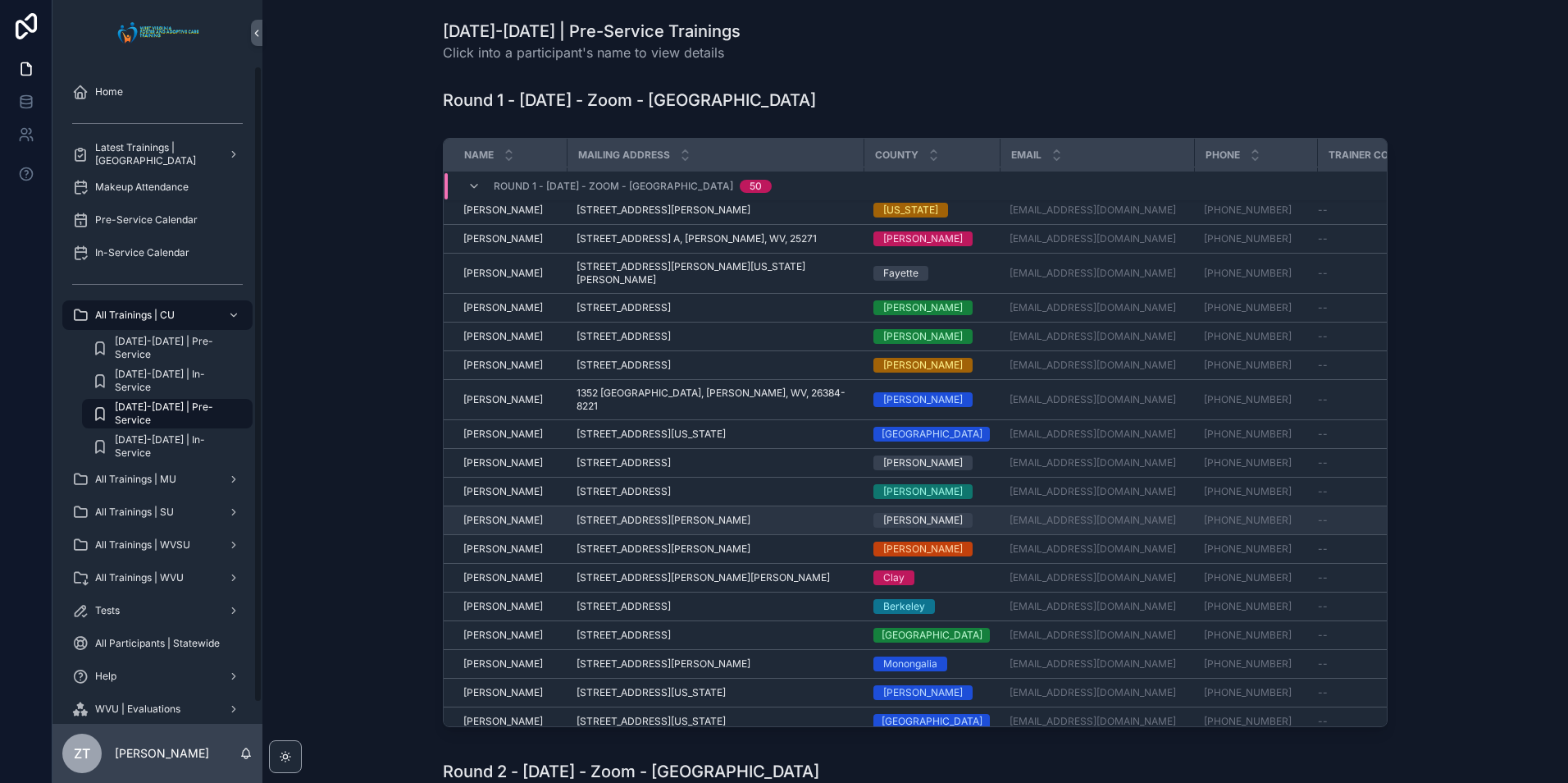
scroll to position [433, 0]
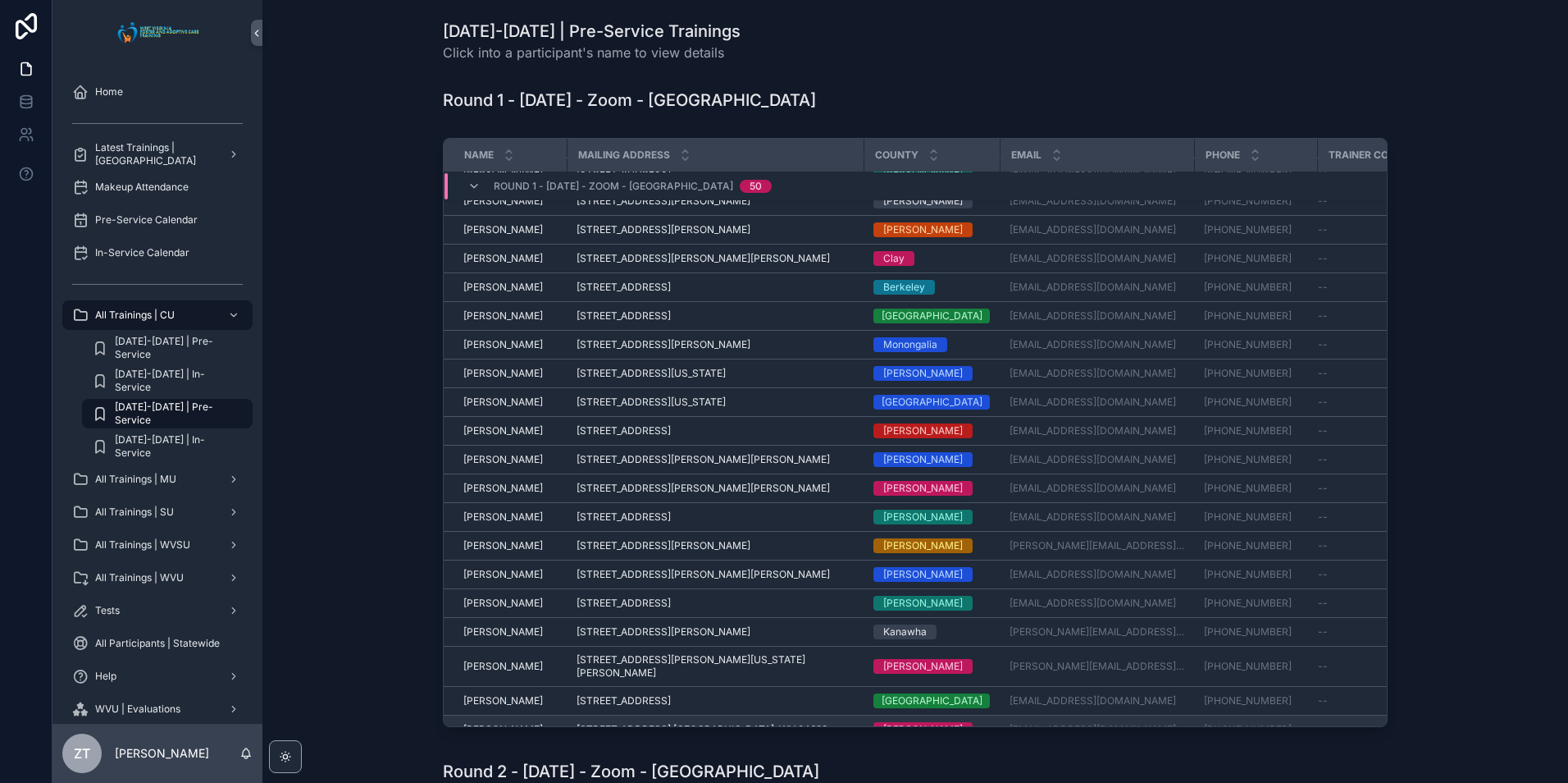
click at [494, 723] on span "[PERSON_NAME]" at bounding box center [503, 729] width 80 height 13
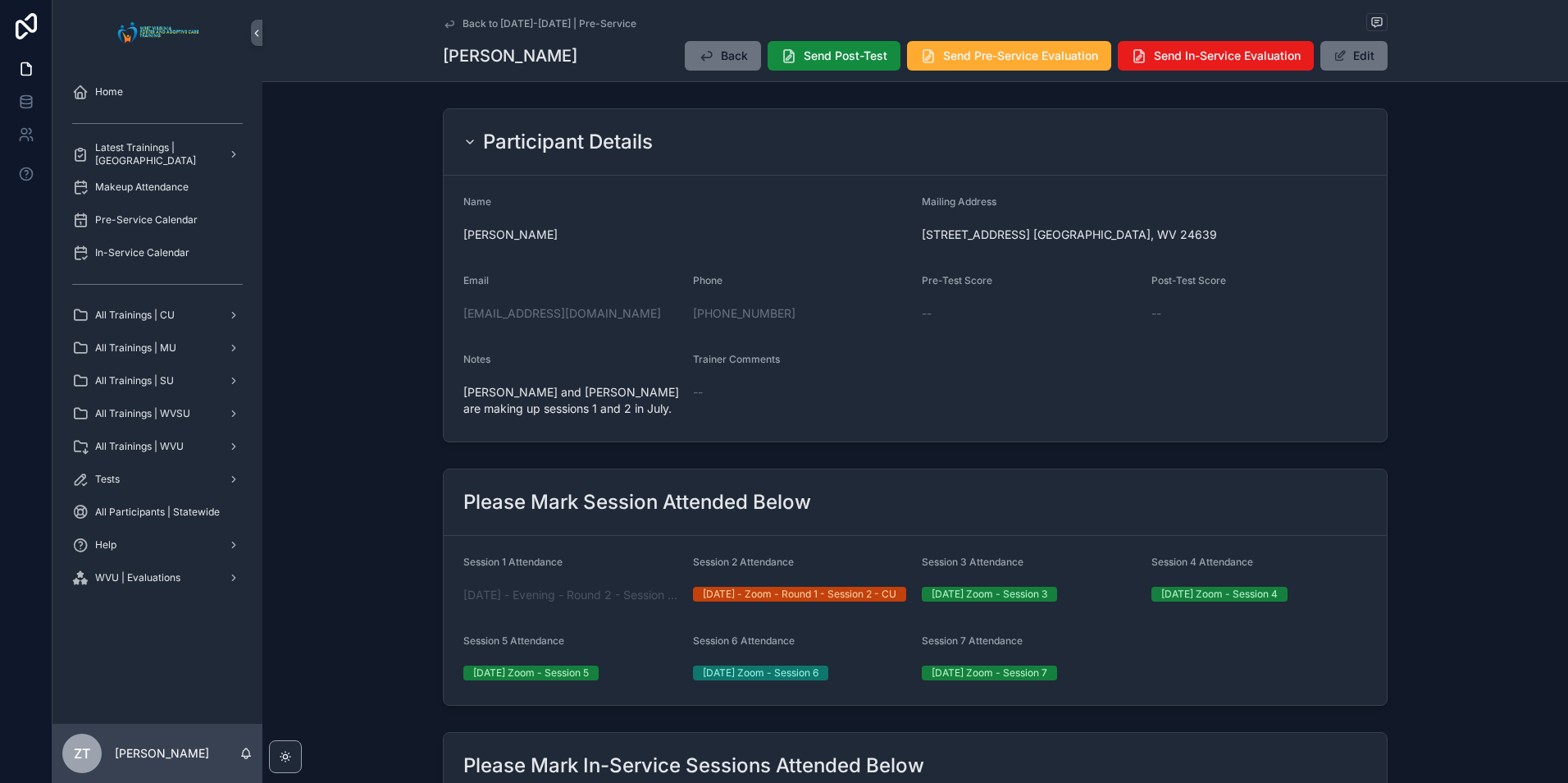
click at [448, 17] on icon "scrollable content" at bounding box center [449, 24] width 13 height 13
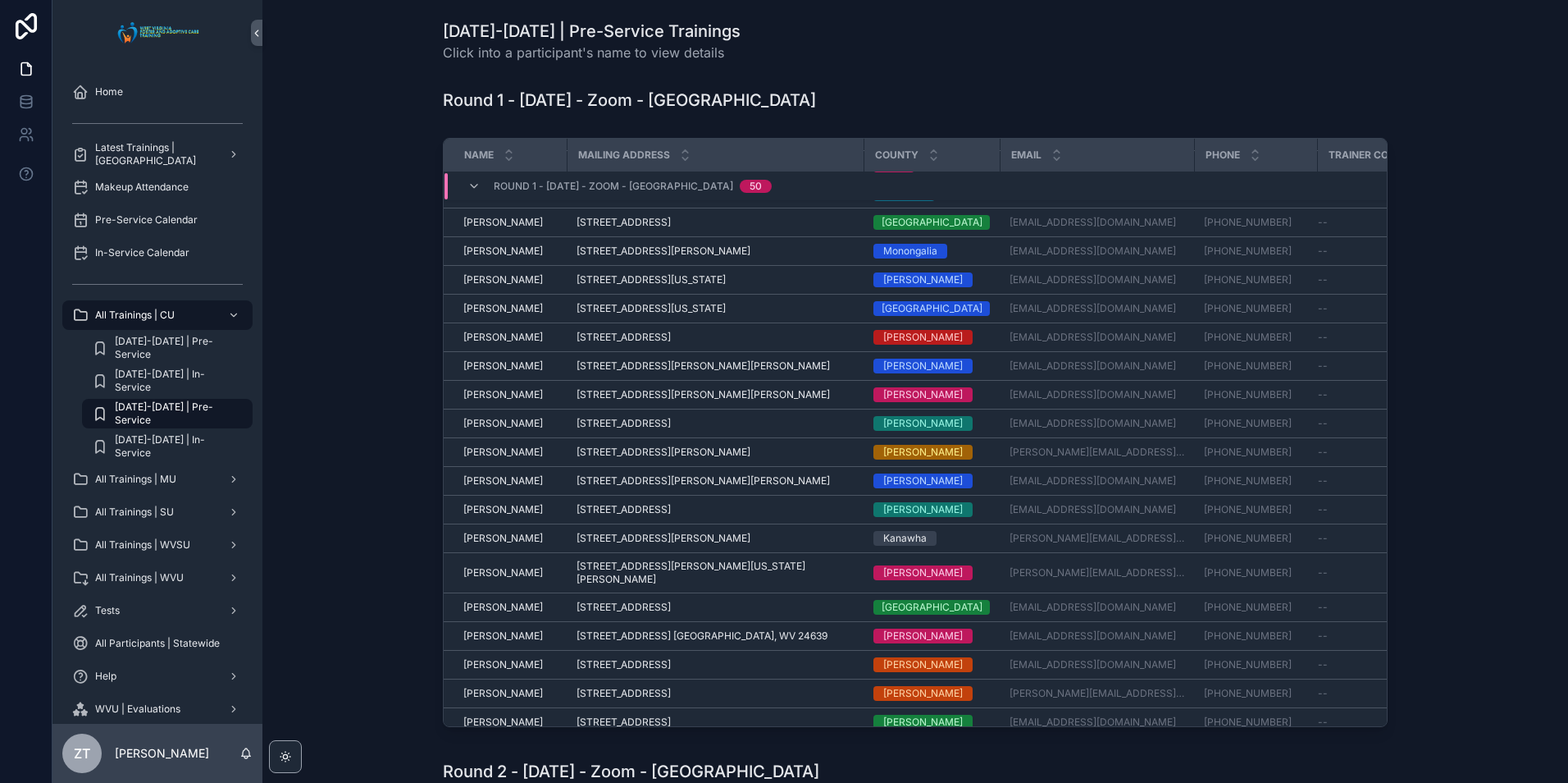
scroll to position [597, 0]
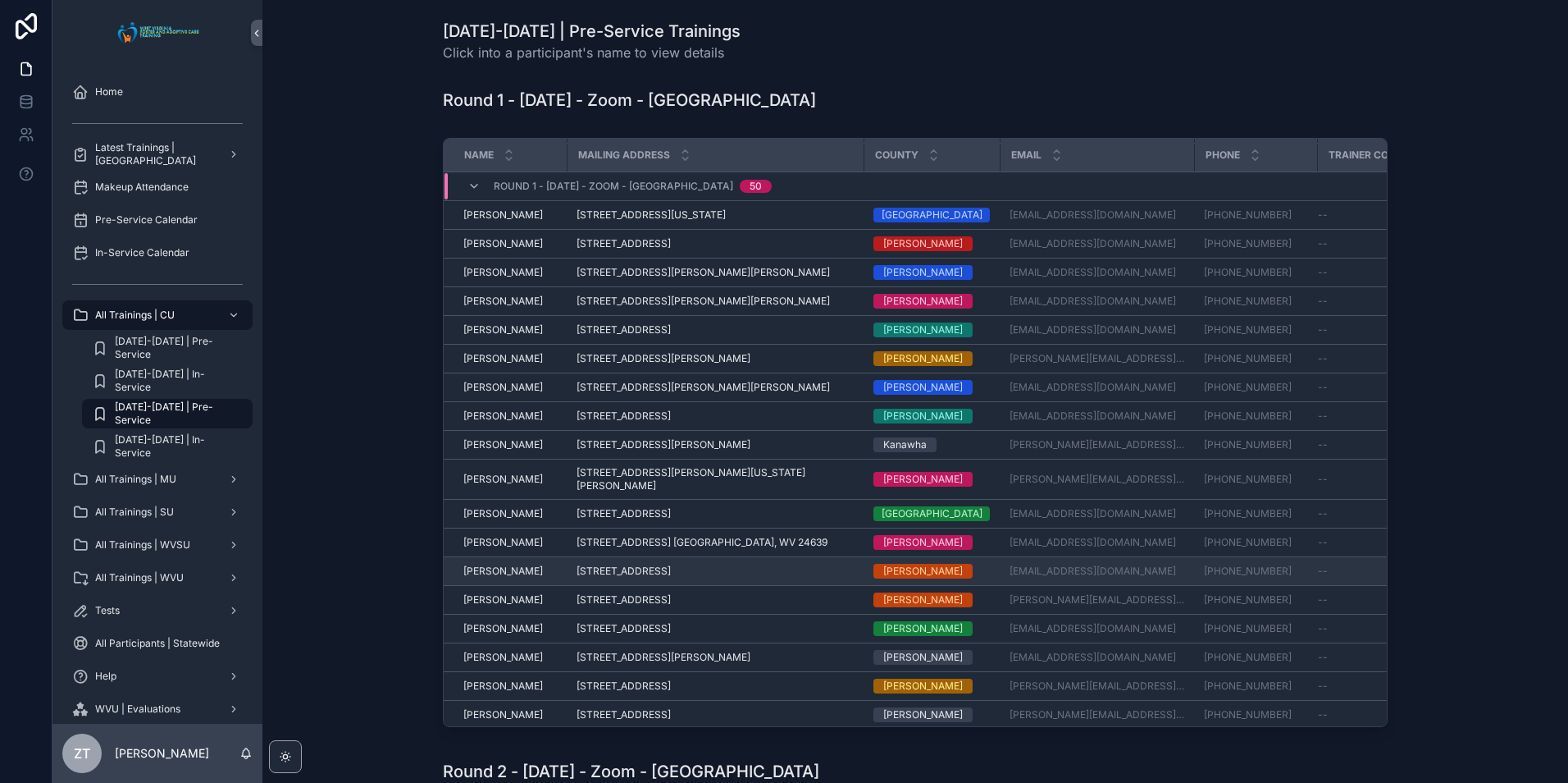
click at [498, 564] on span "[PERSON_NAME]" at bounding box center [503, 571] width 80 height 13
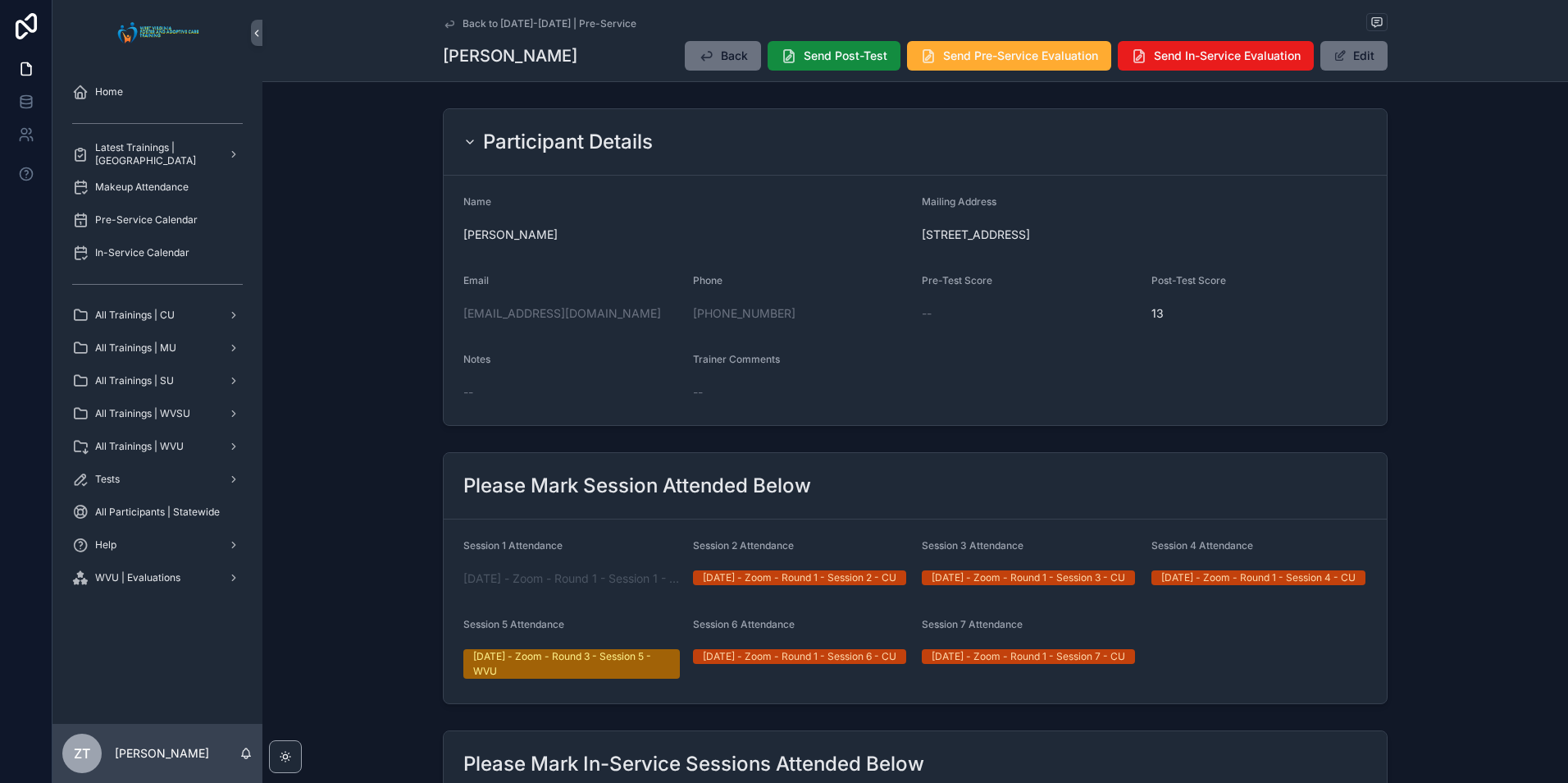
drag, startPoint x: 452, startPoint y: 21, endPoint x: 36, endPoint y: 389, distance: 555.4
click at [452, 21] on link "Back to [DATE]-[DATE] | Pre-Service" at bounding box center [539, 24] width 193 height 13
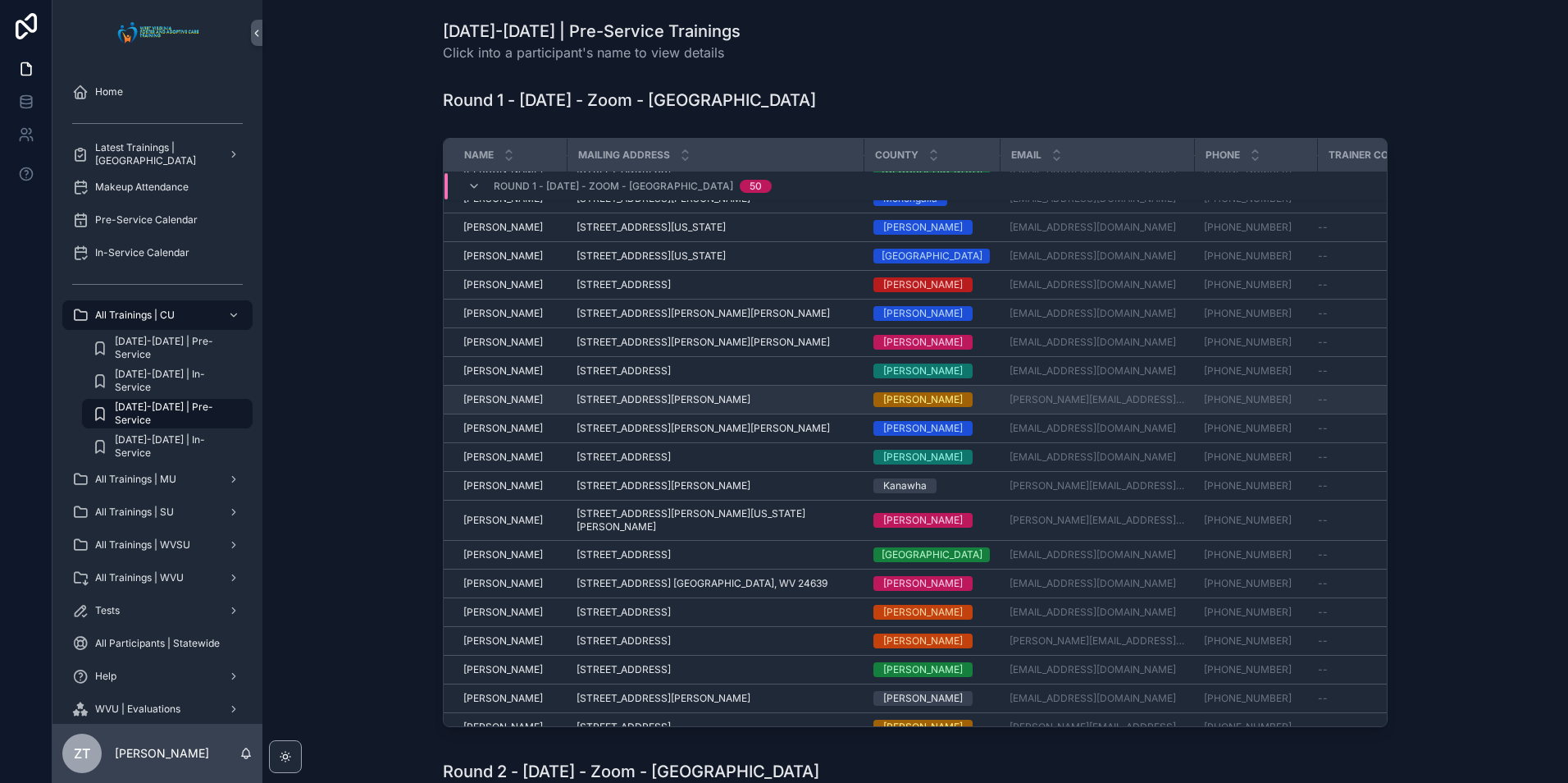
scroll to position [597, 0]
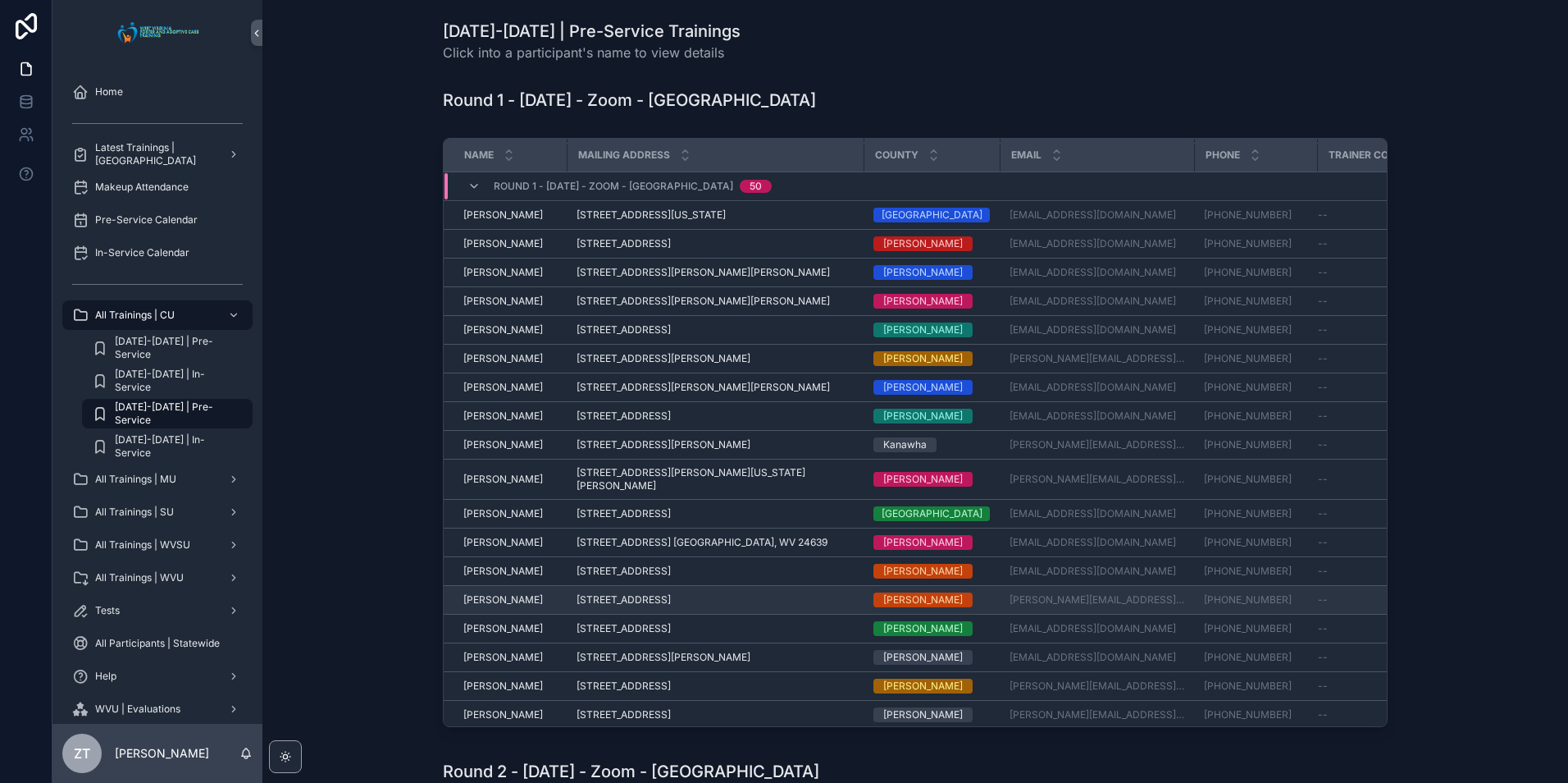
click at [481, 593] on span "[PERSON_NAME]" at bounding box center [503, 600] width 80 height 13
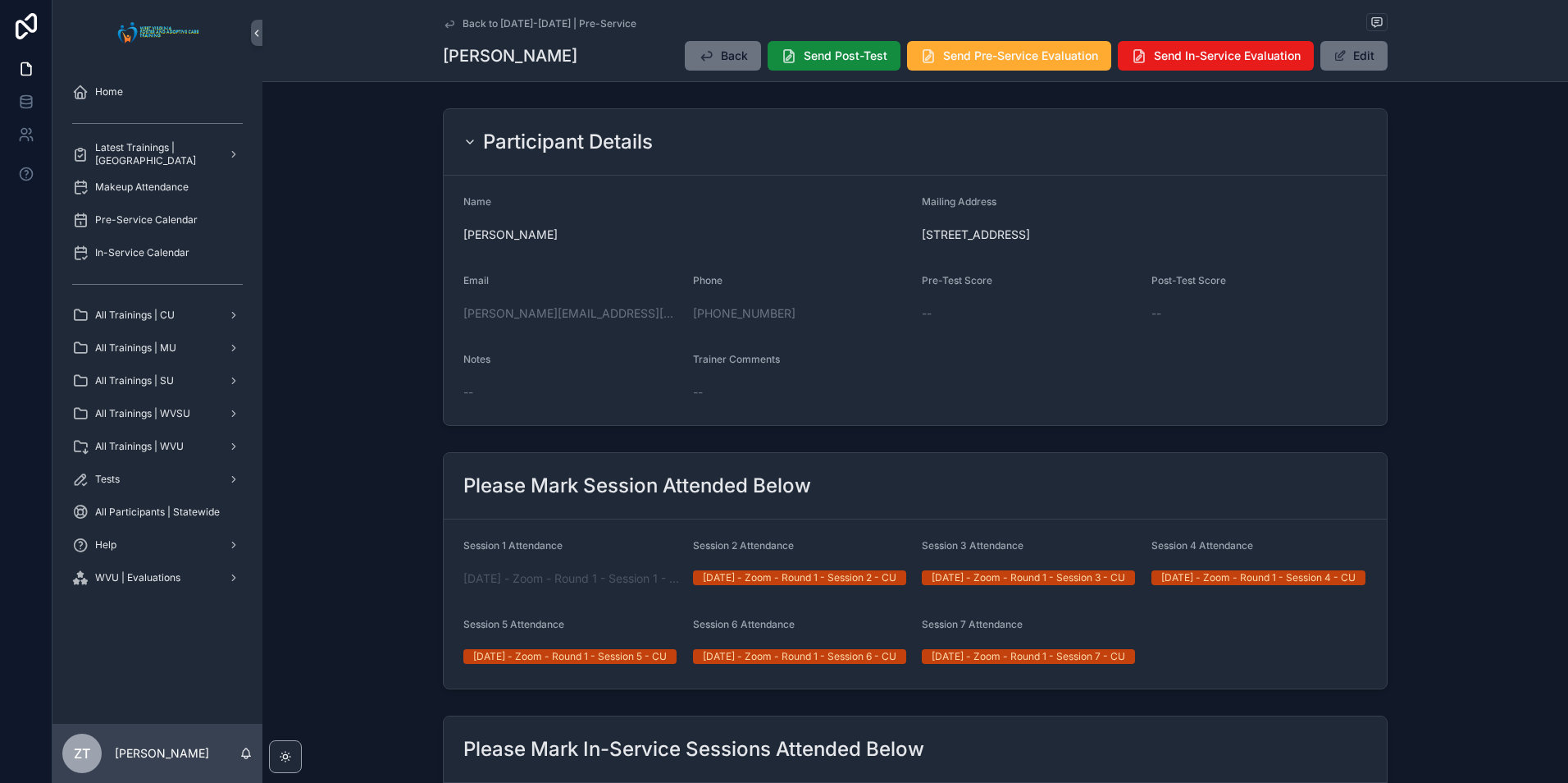
click at [449, 25] on icon "scrollable content" at bounding box center [449, 23] width 8 height 6
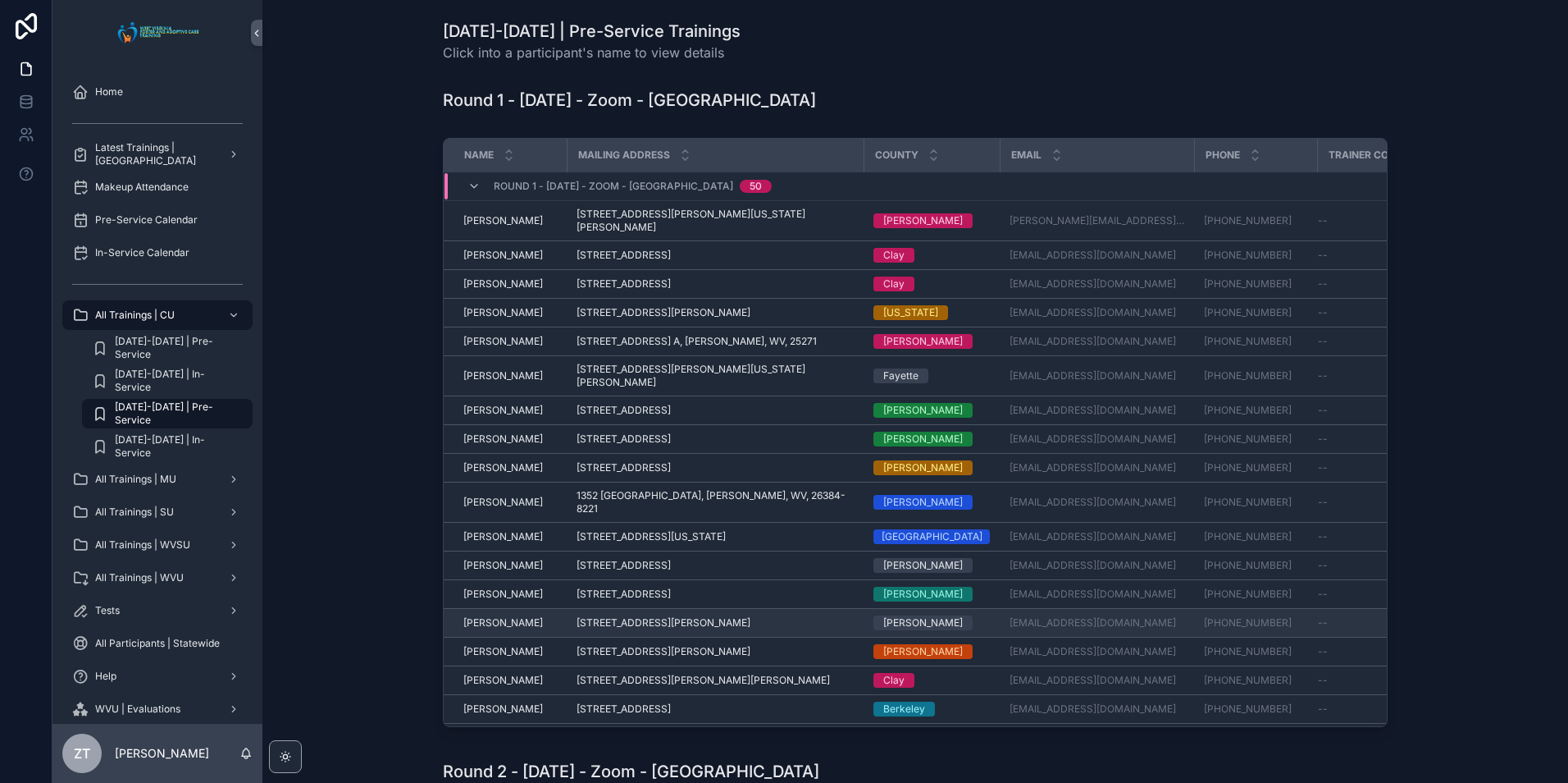
scroll to position [516, 0]
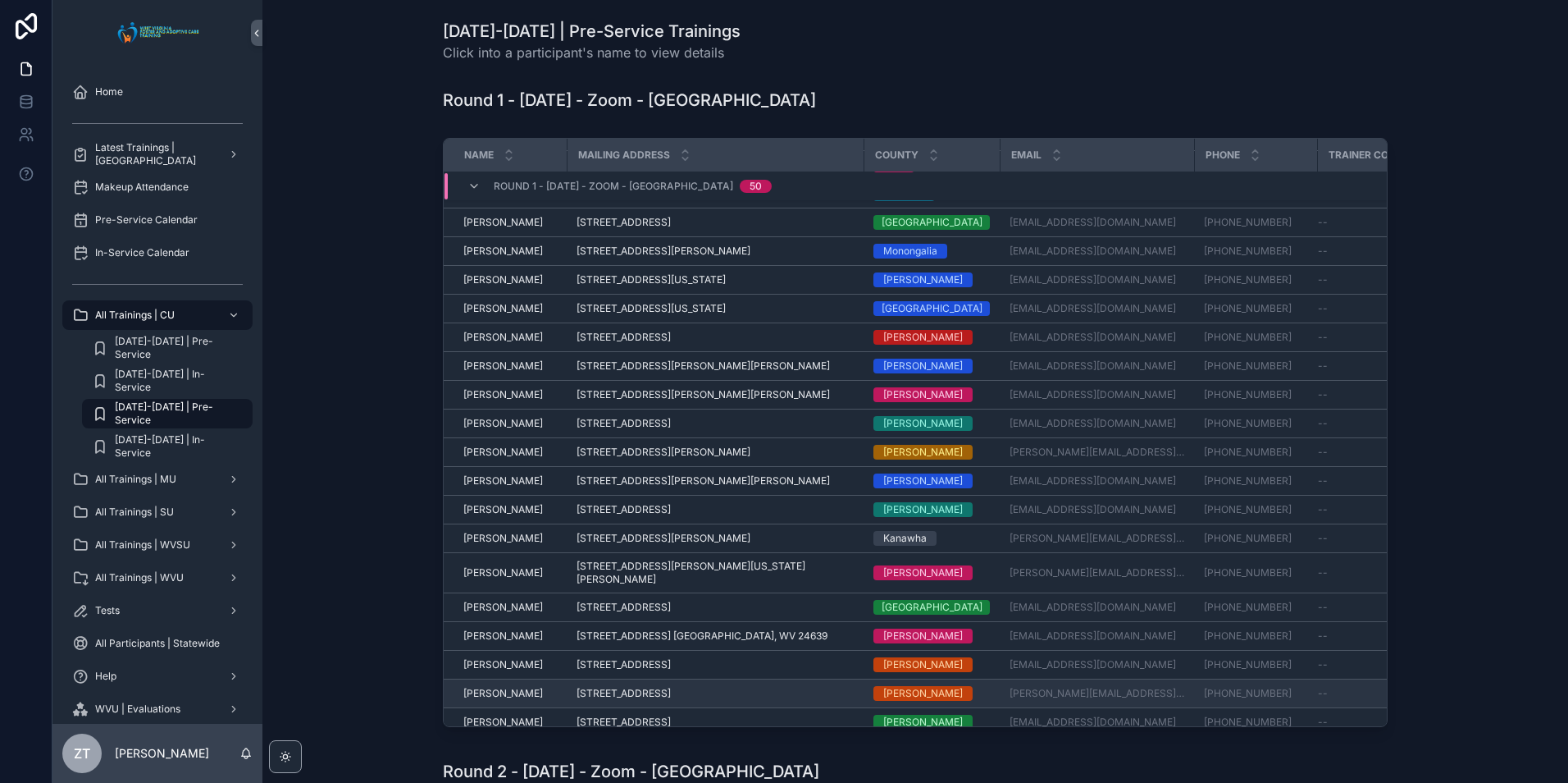
click at [502, 687] on span "[PERSON_NAME]" at bounding box center [503, 693] width 80 height 13
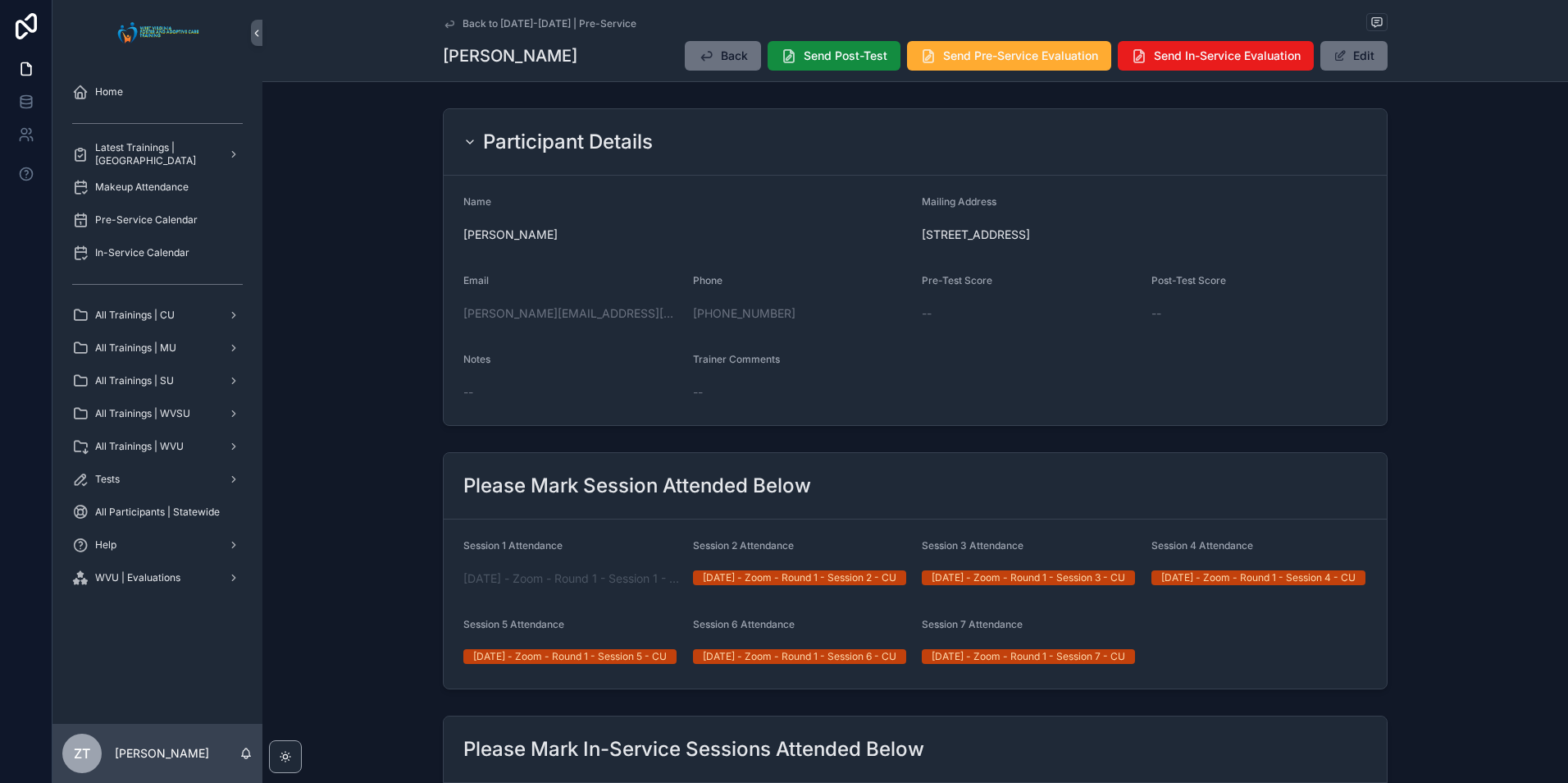
click at [445, 24] on icon "scrollable content" at bounding box center [449, 24] width 13 height 13
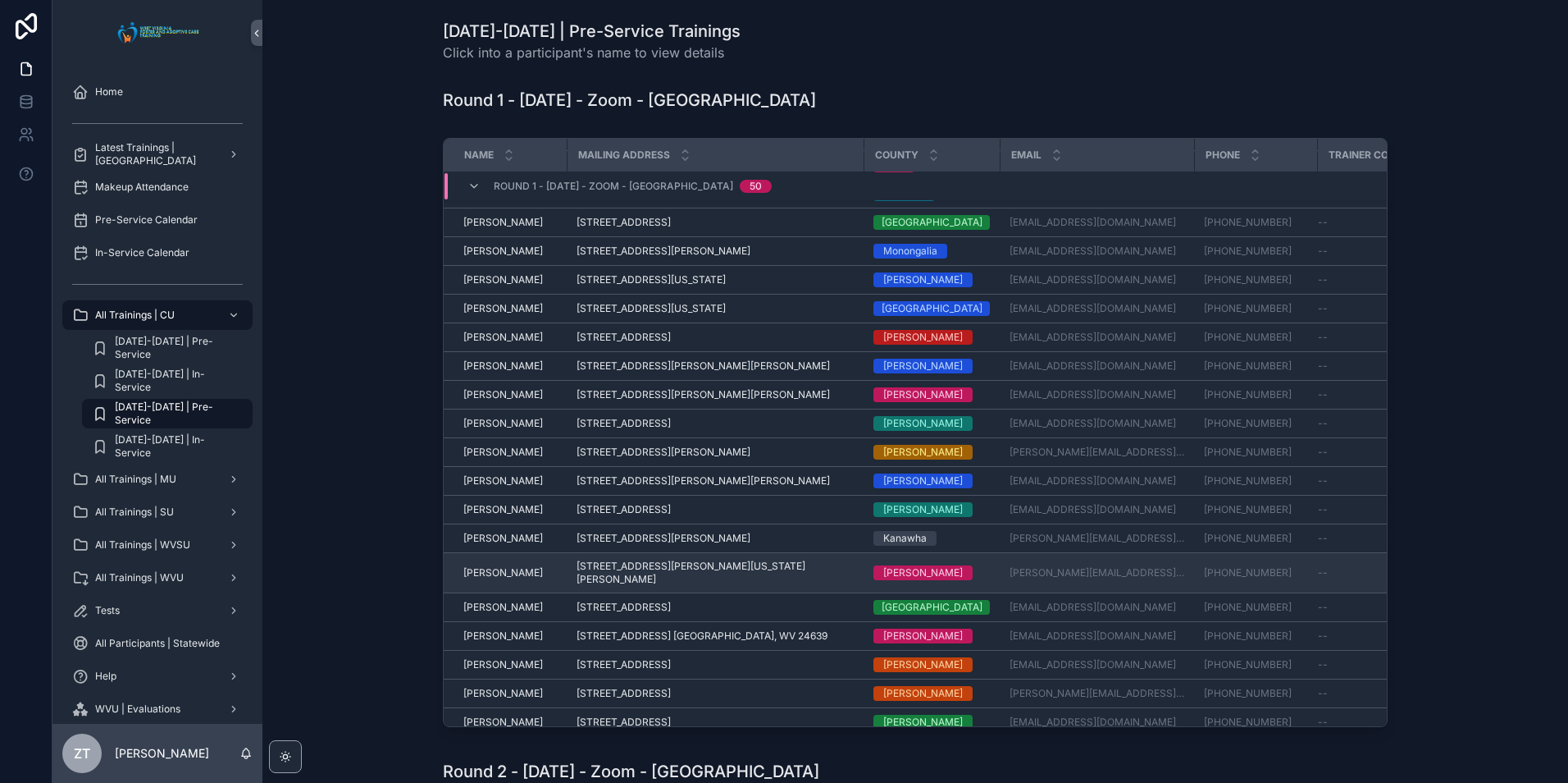
scroll to position [597, 0]
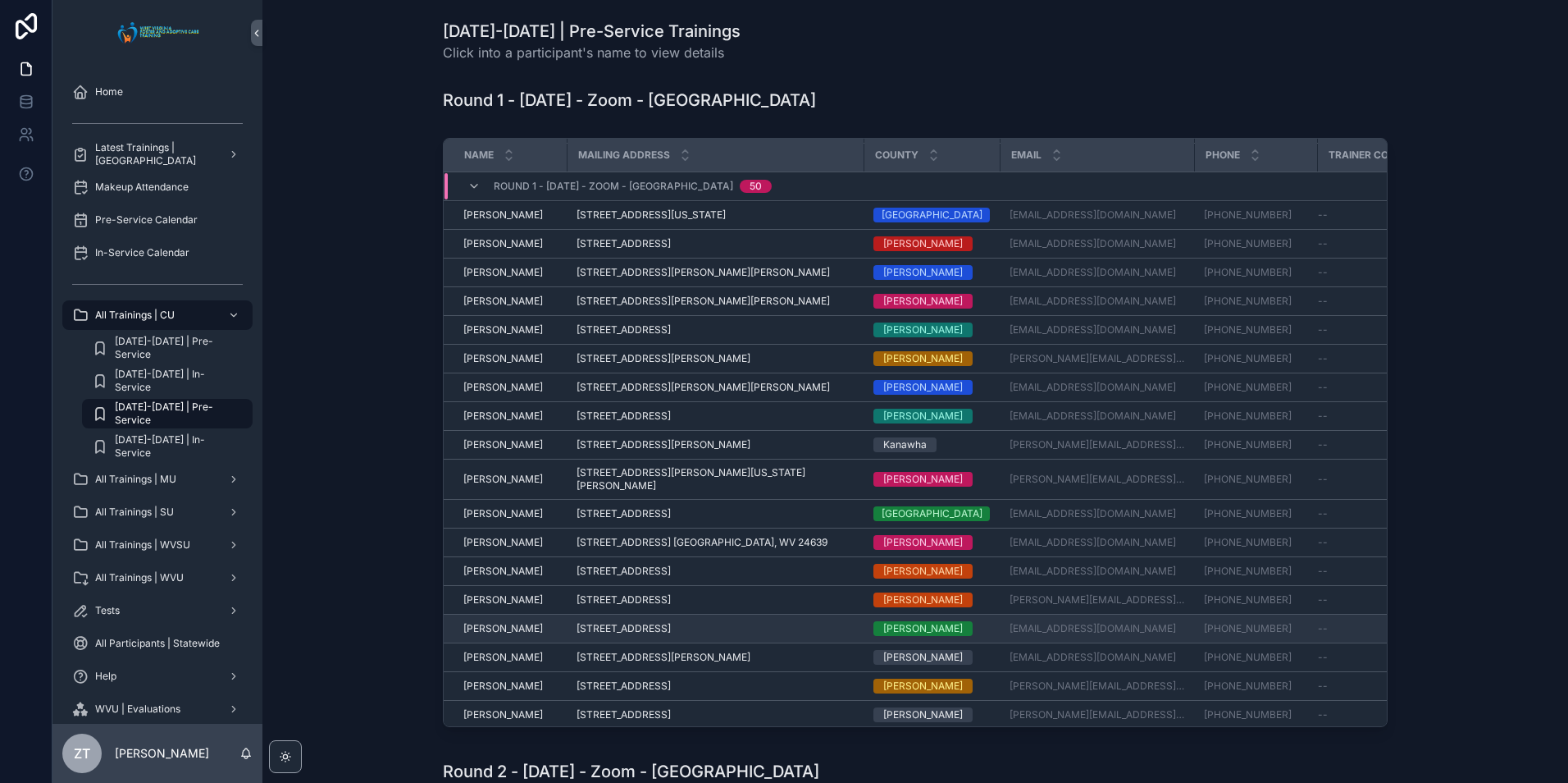
click at [505, 622] on span "[PERSON_NAME]" at bounding box center [503, 628] width 80 height 13
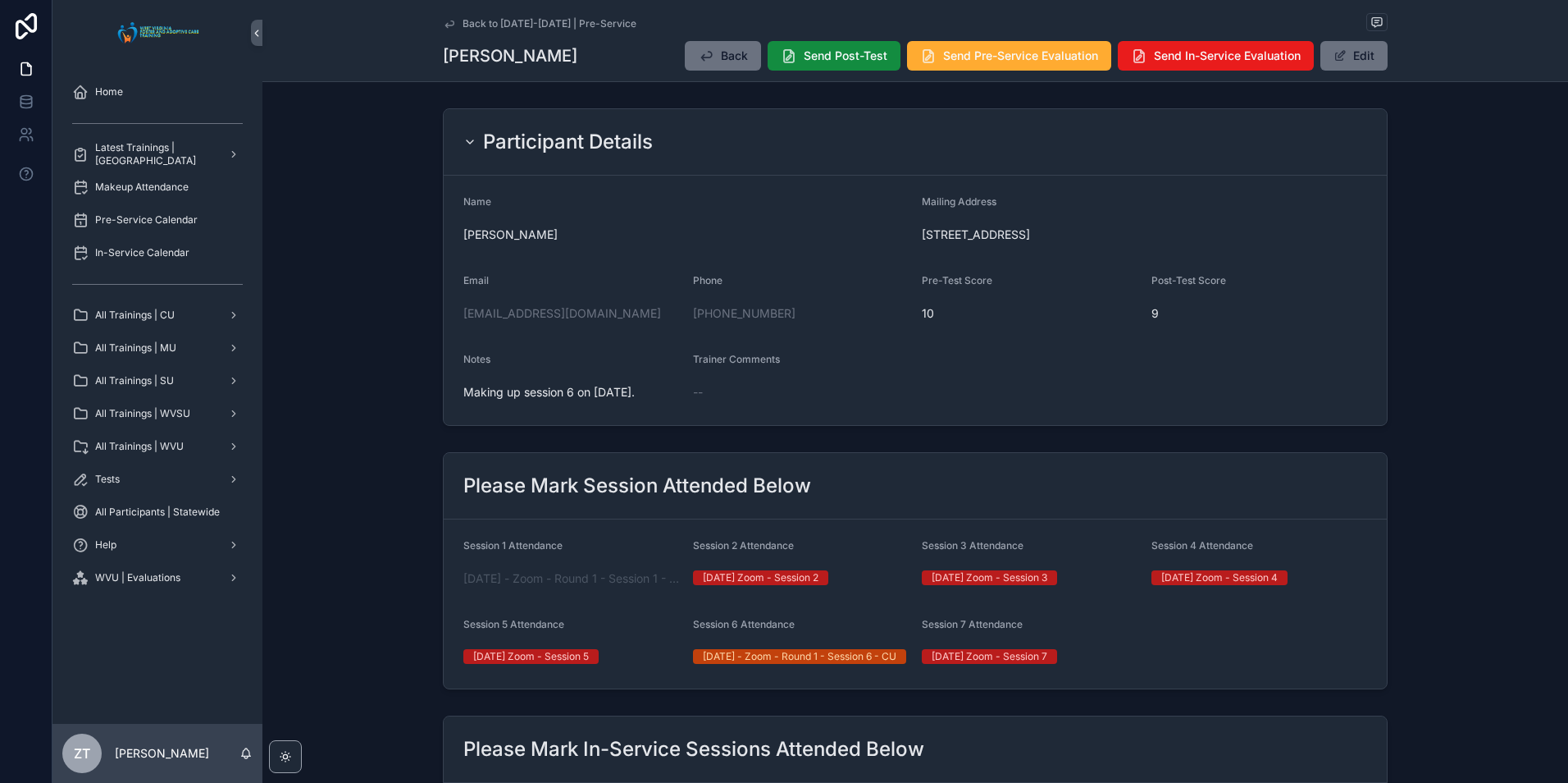
click at [447, 19] on icon "scrollable content" at bounding box center [449, 24] width 13 height 13
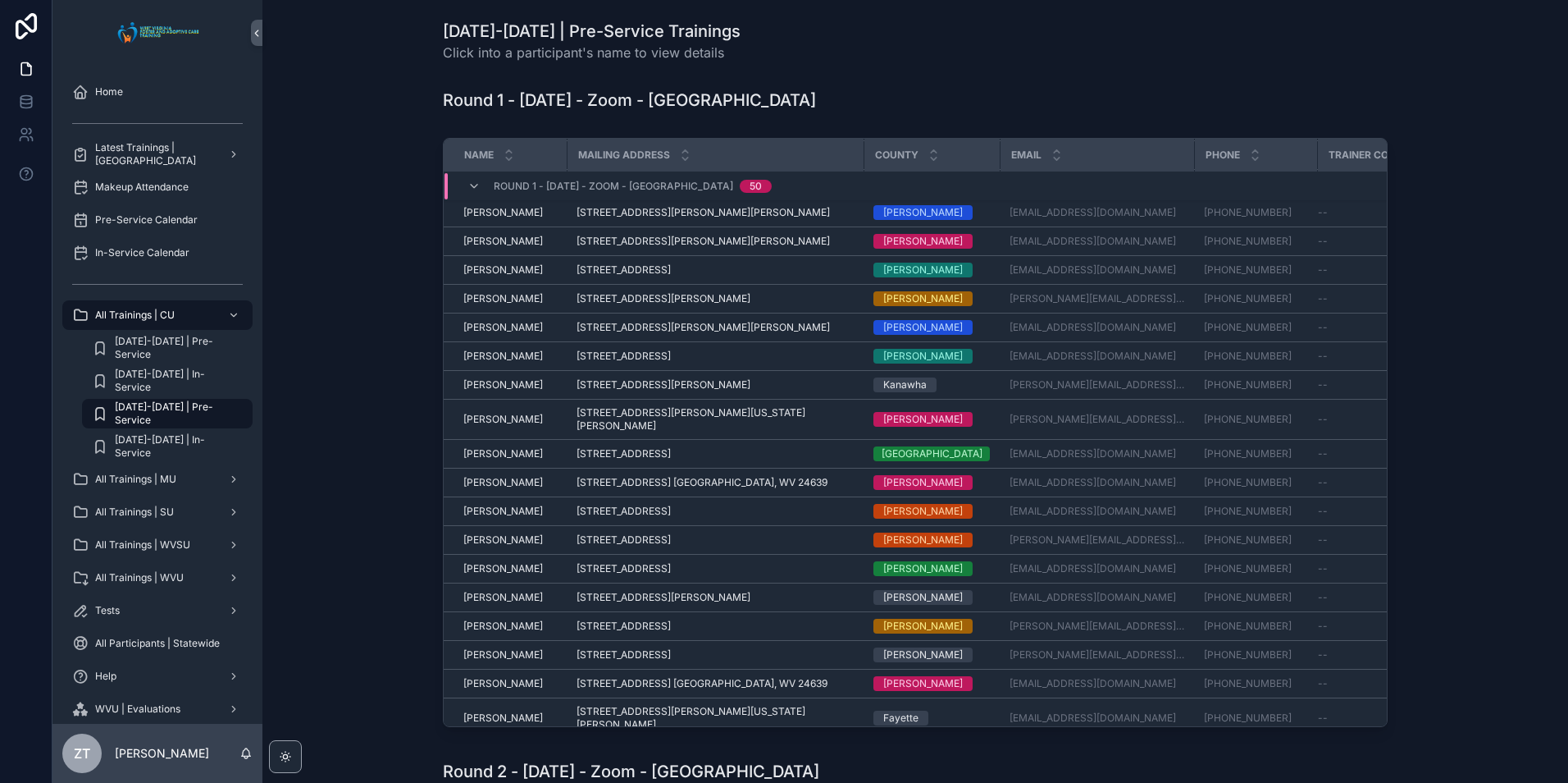
scroll to position [680, 0]
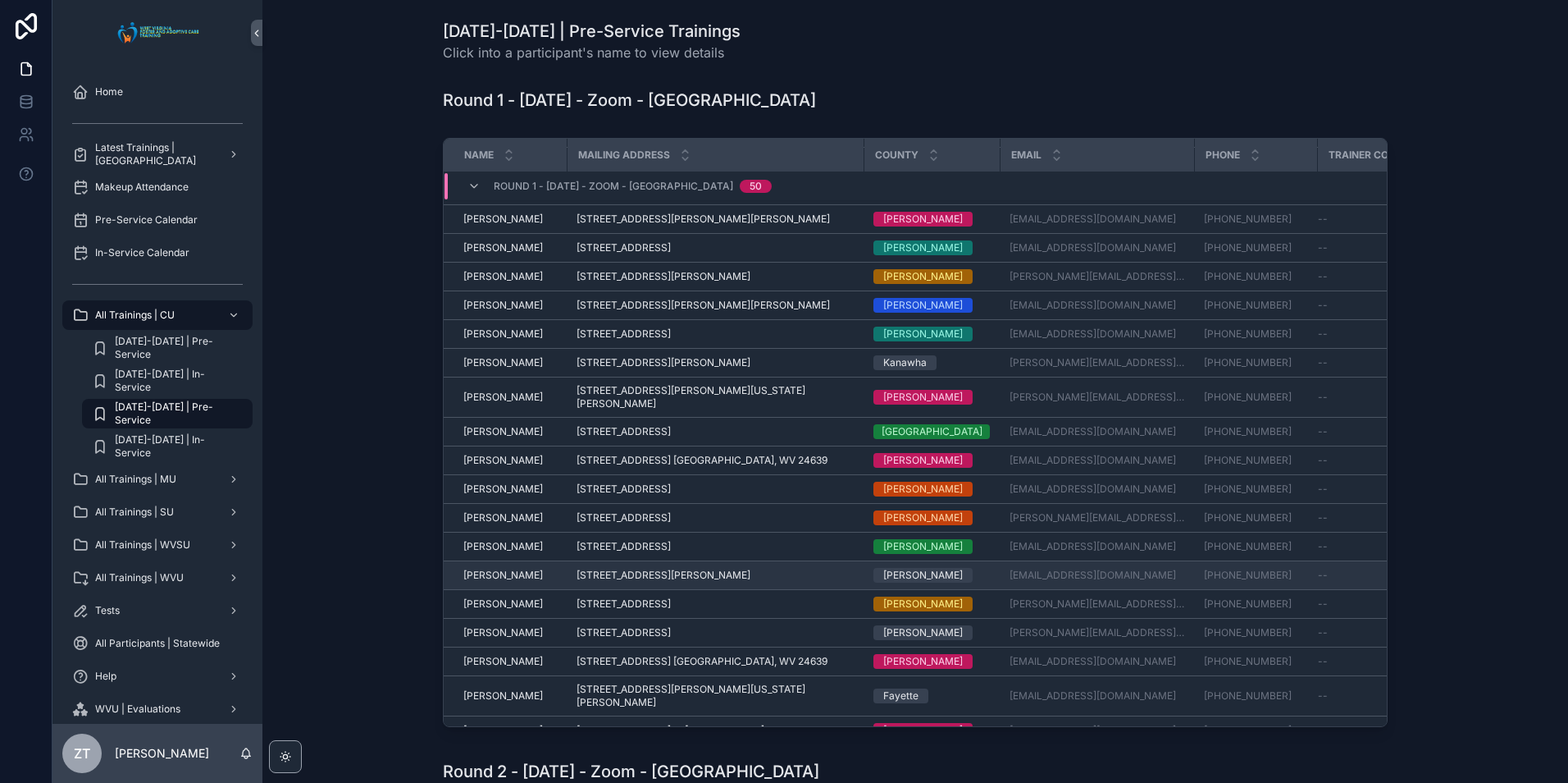
click at [492, 569] on span "[PERSON_NAME]" at bounding box center [503, 575] width 80 height 13
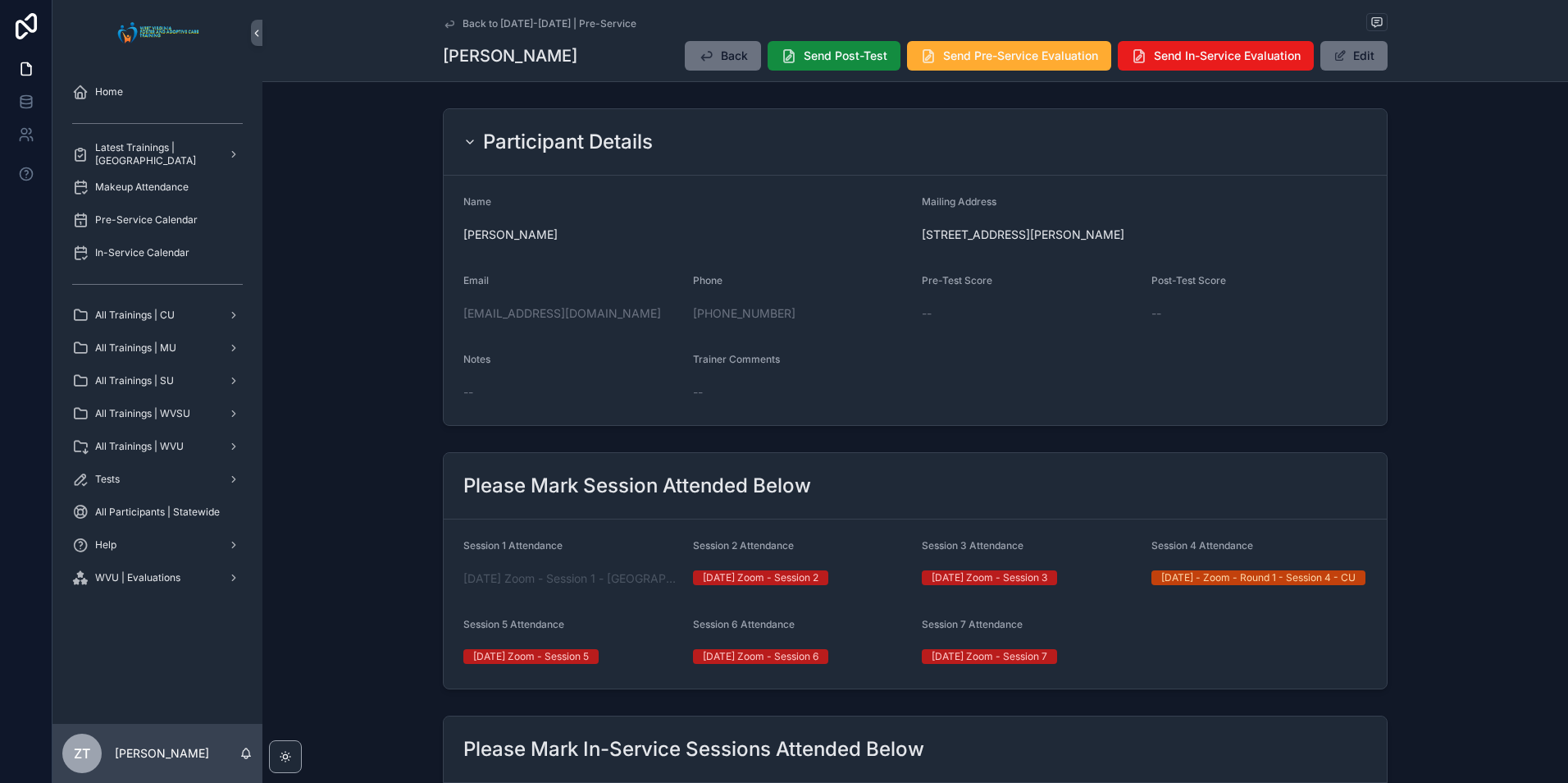
click at [445, 26] on icon "scrollable content" at bounding box center [449, 23] width 8 height 6
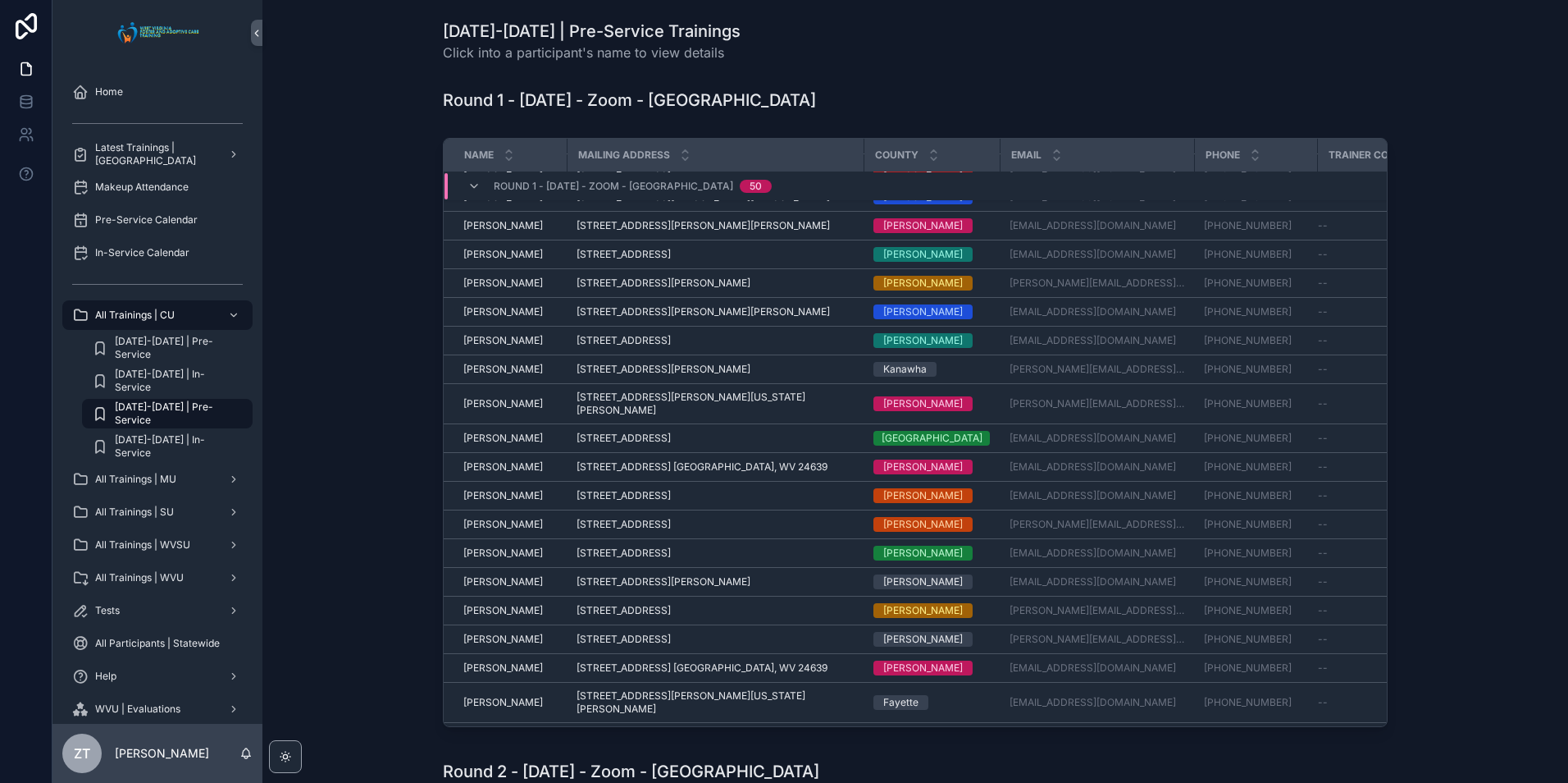
scroll to position [680, 0]
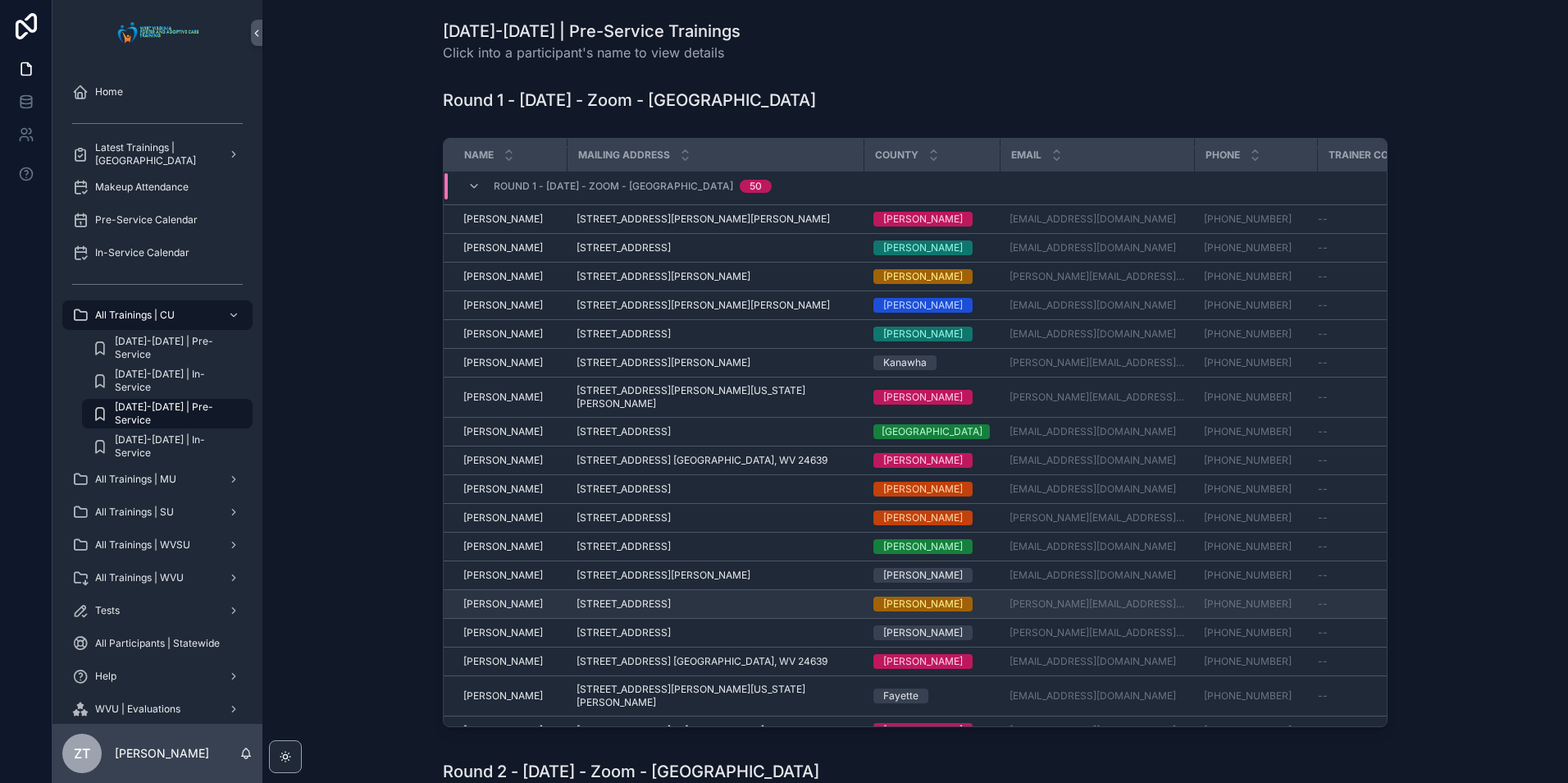
click at [508, 590] on td "[PERSON_NAME] [PERSON_NAME]" at bounding box center [505, 604] width 123 height 28
click at [502, 597] on span "[PERSON_NAME]" at bounding box center [503, 604] width 80 height 13
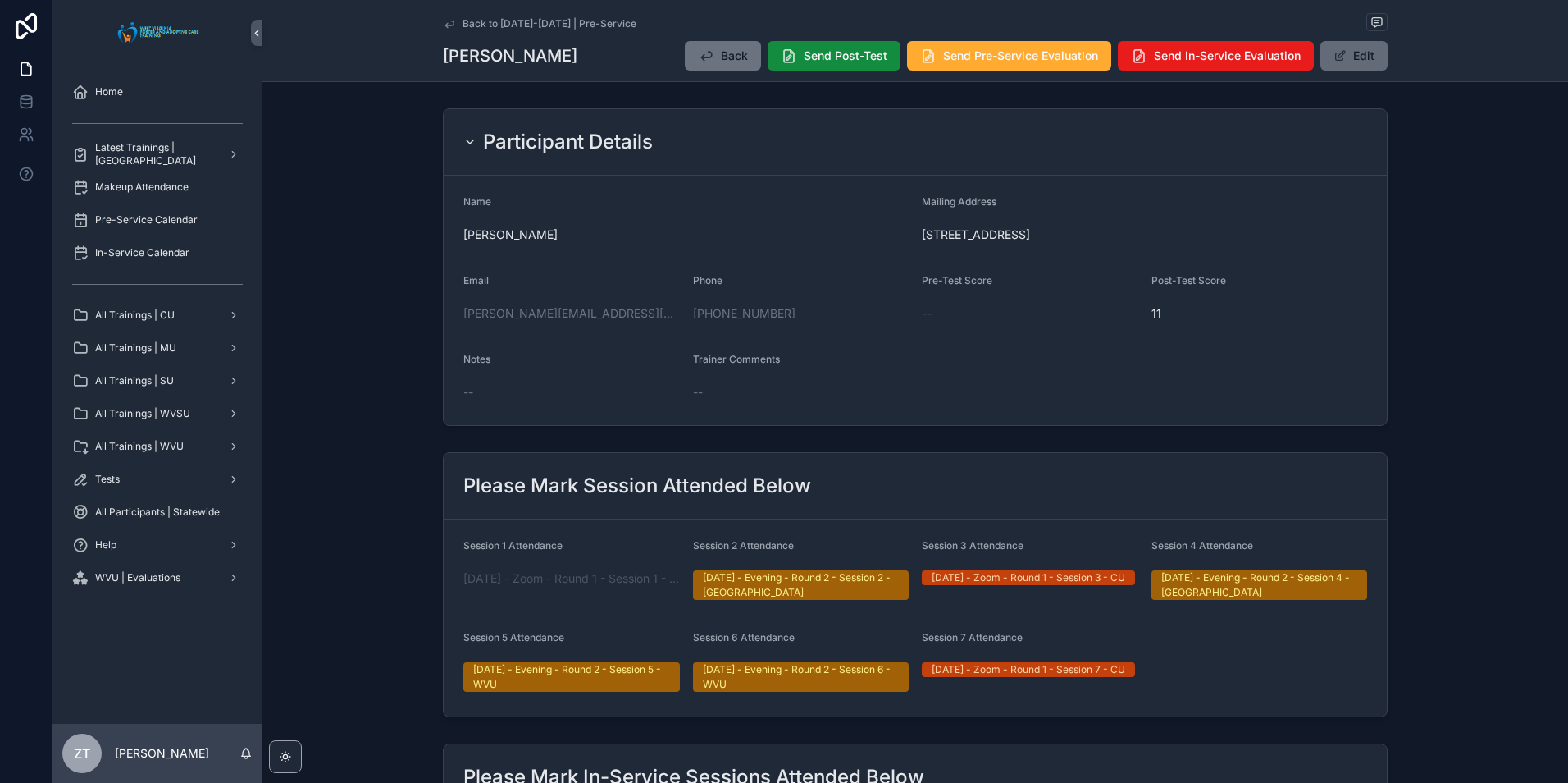
click at [1347, 54] on button "Edit" at bounding box center [1353, 56] width 67 height 29
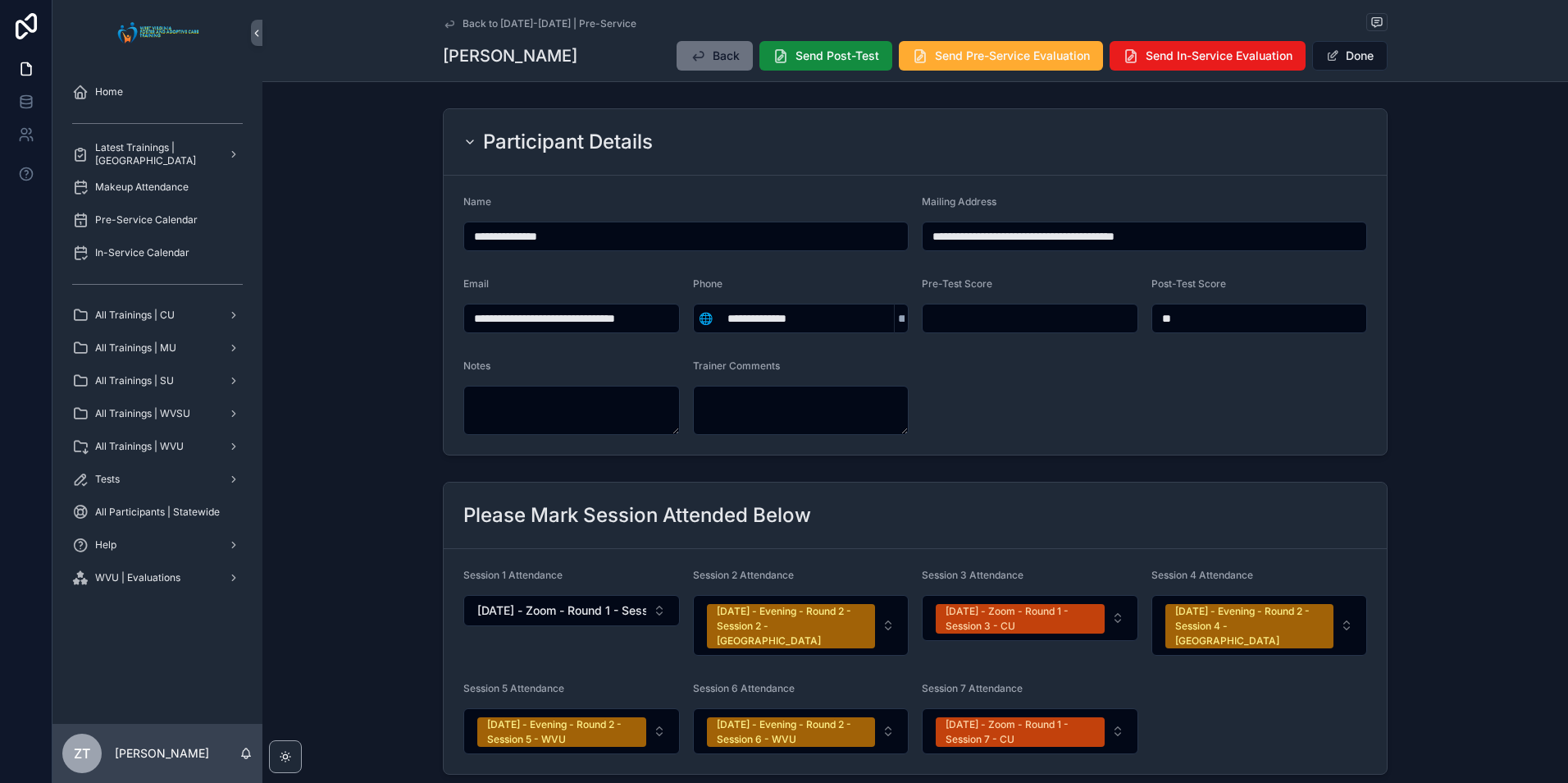
click at [1044, 336] on form "**********" at bounding box center [915, 315] width 943 height 279
click at [1043, 328] on input "scrollable content" at bounding box center [1030, 318] width 215 height 23
type input "**"
click at [1033, 383] on form "**********" at bounding box center [915, 315] width 943 height 279
click at [1340, 51] on button "Done" at bounding box center [1349, 56] width 75 height 29
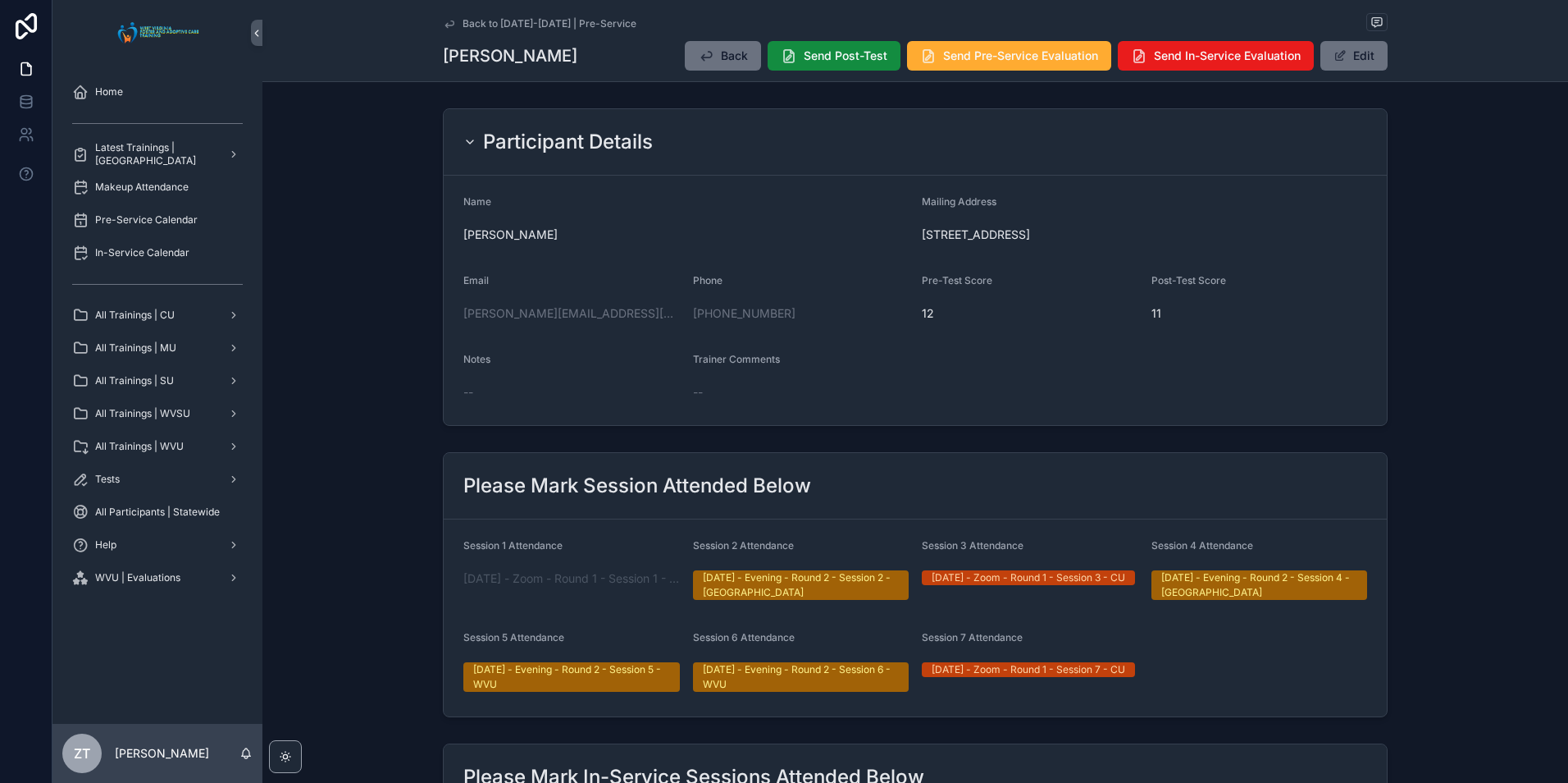
click at [444, 19] on icon "scrollable content" at bounding box center [449, 24] width 13 height 13
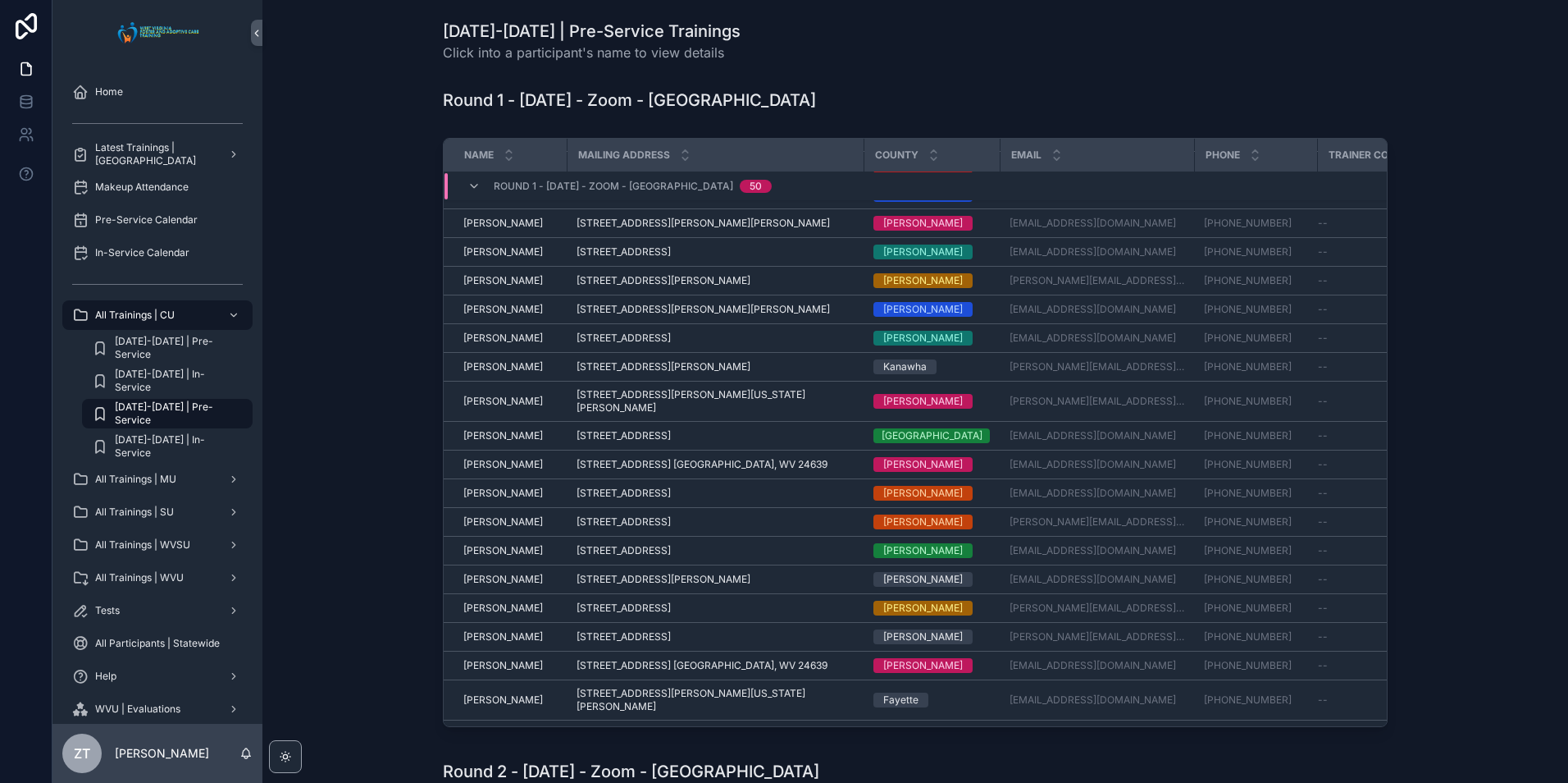
scroll to position [761, 0]
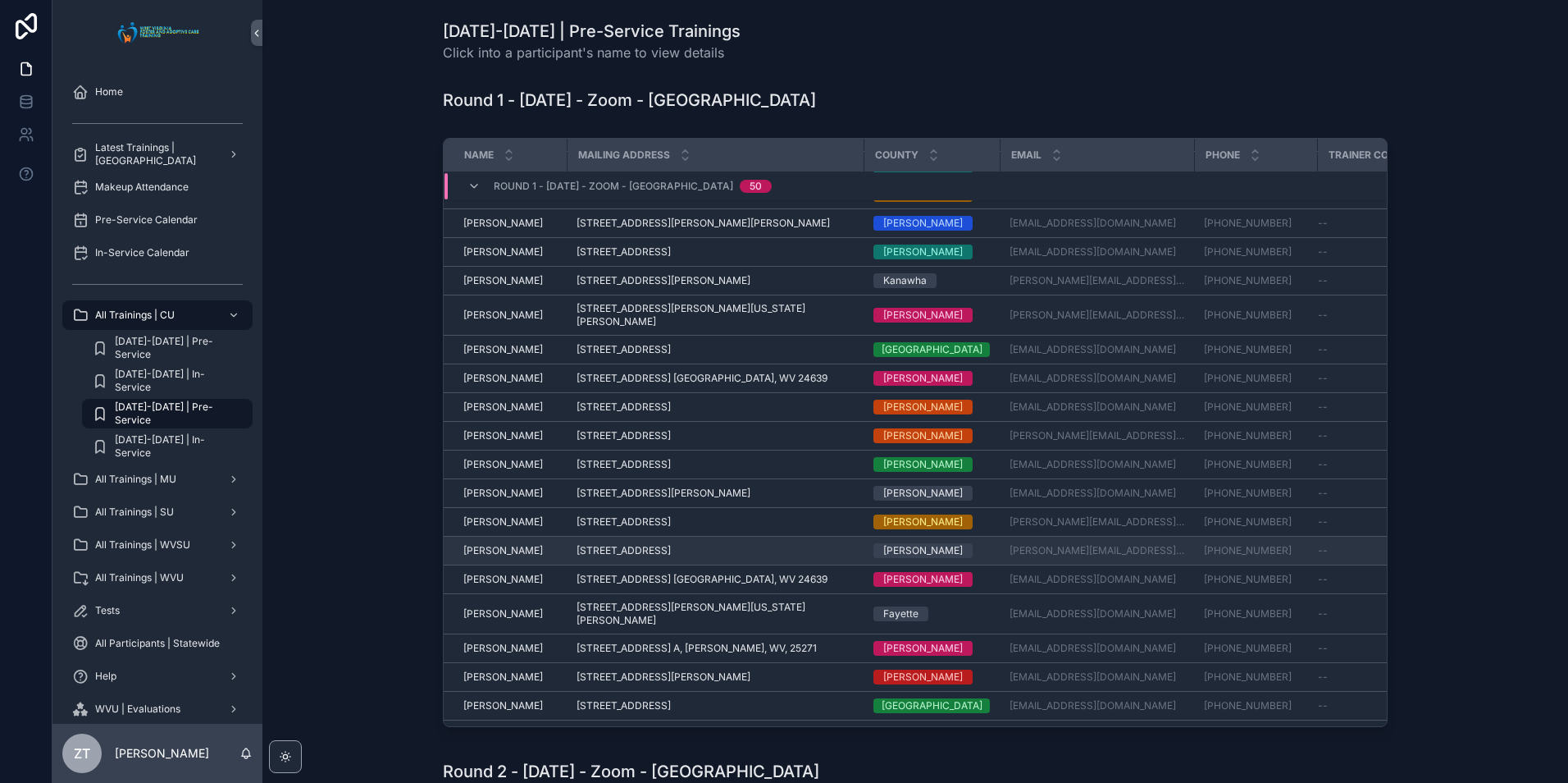
click at [507, 544] on span "[PERSON_NAME]" at bounding box center [503, 550] width 80 height 13
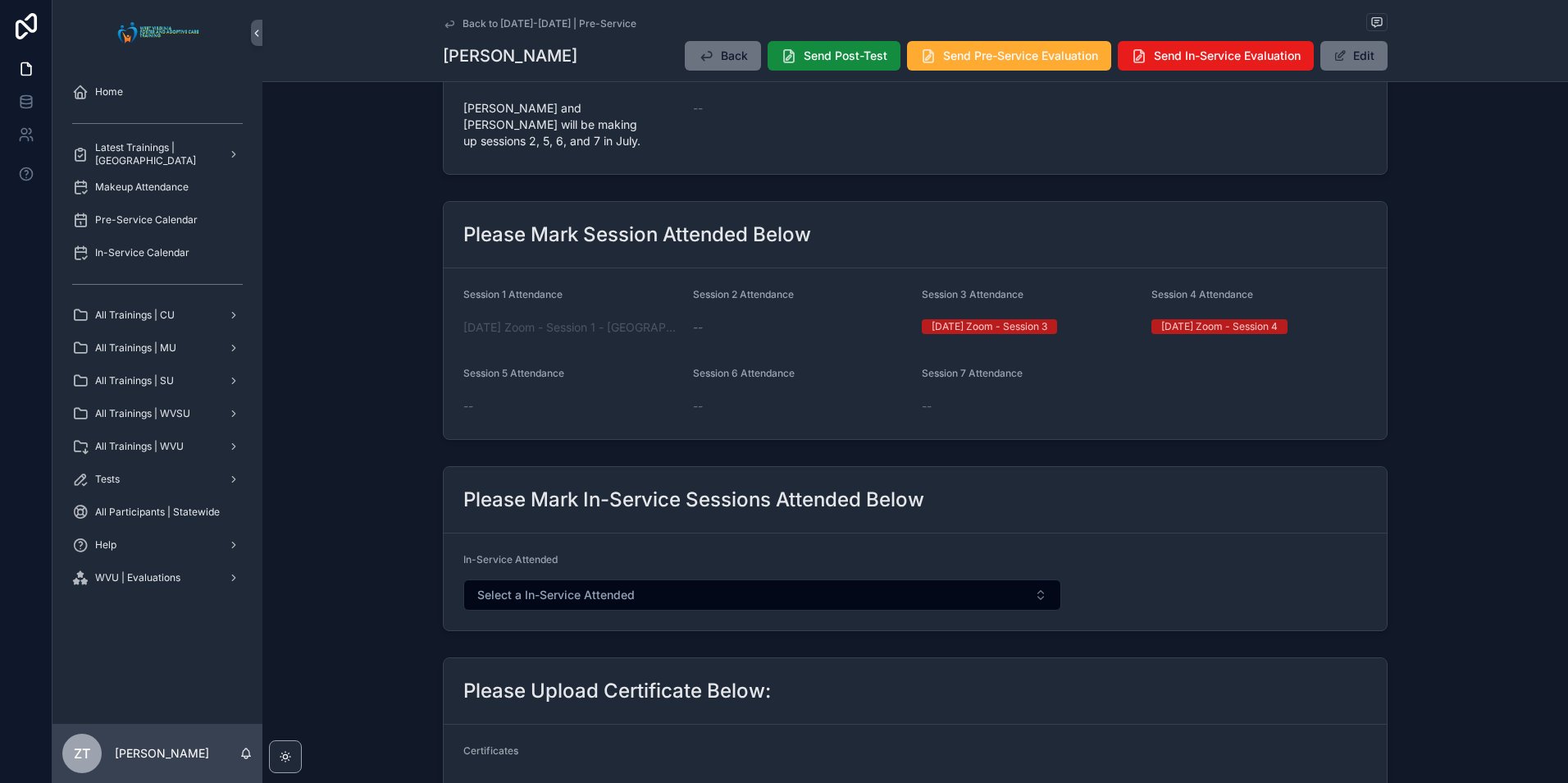
scroll to position [16, 0]
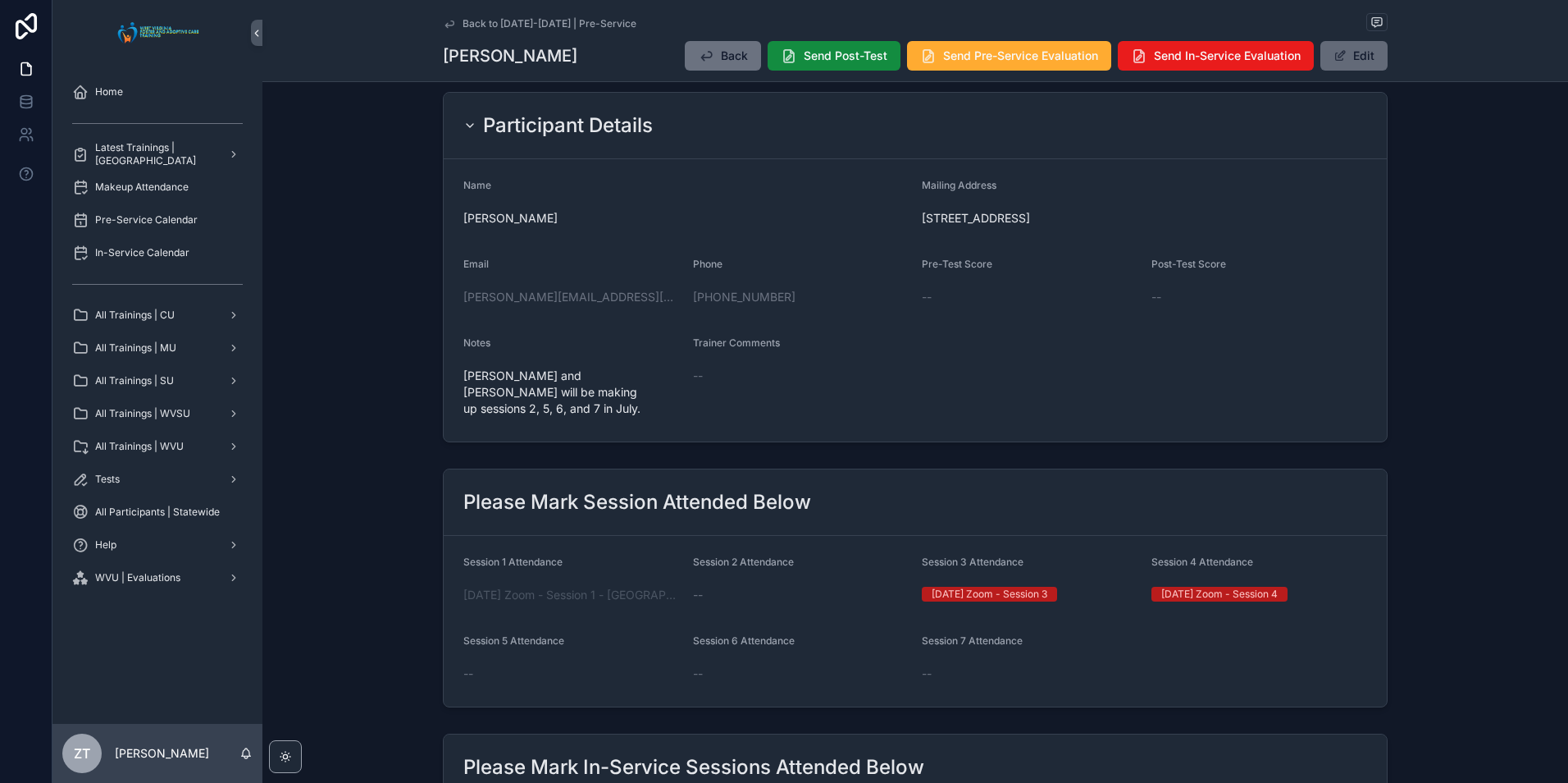
click at [1346, 56] on button "Edit" at bounding box center [1353, 56] width 67 height 29
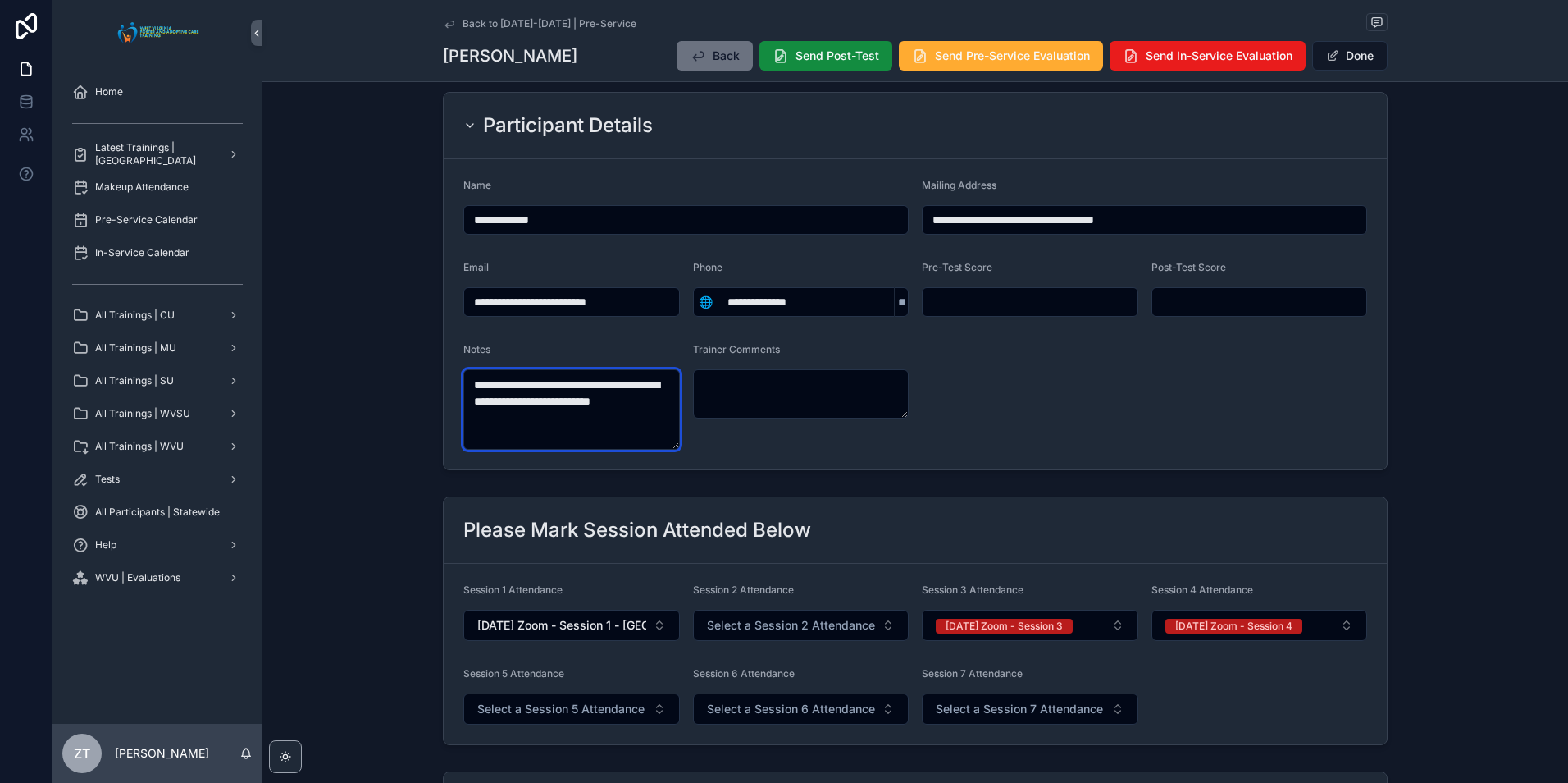
click at [535, 425] on textarea "**********" at bounding box center [571, 409] width 216 height 81
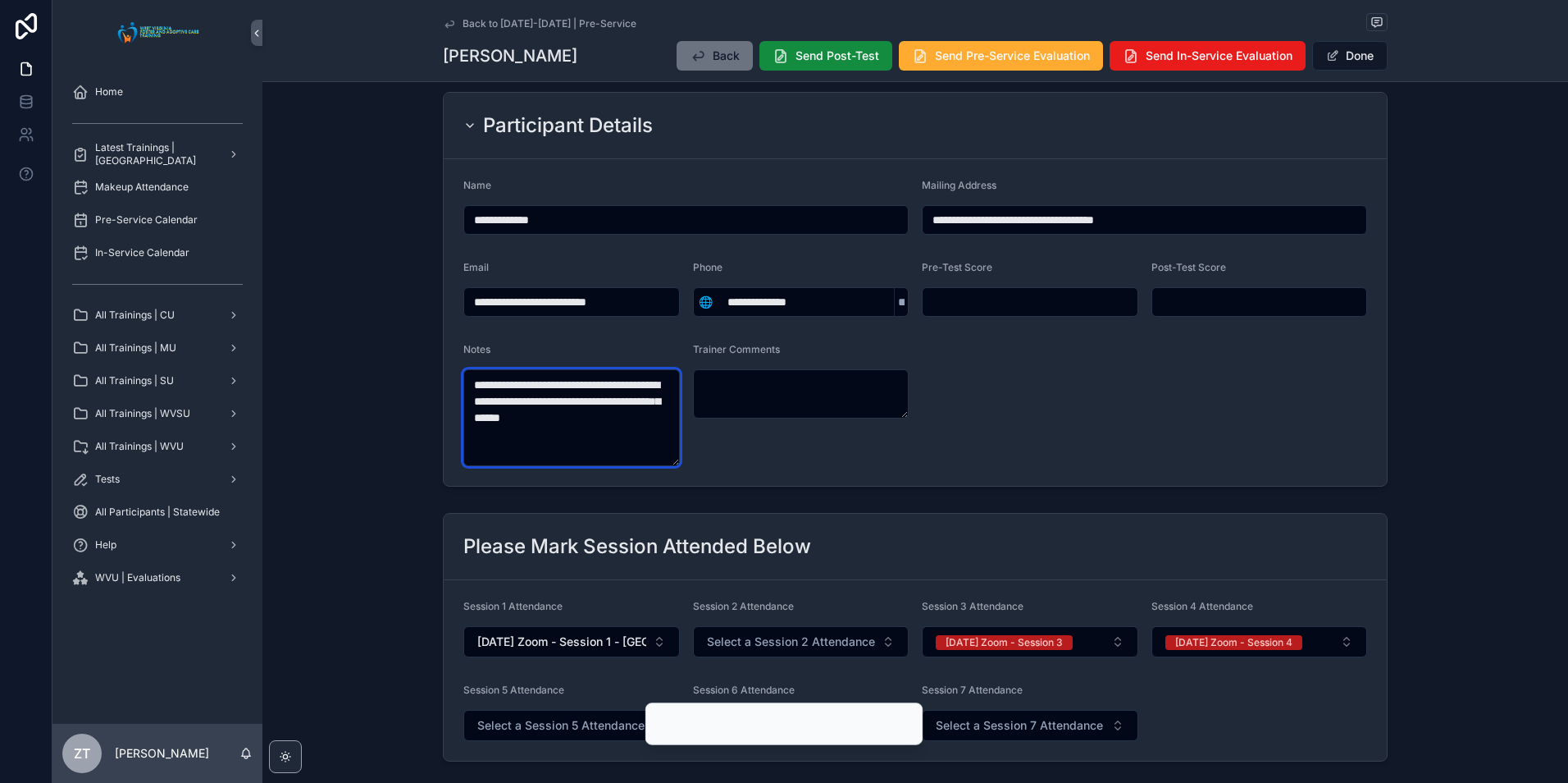
type textarea "**********"
click at [1126, 355] on form "**********" at bounding box center [915, 322] width 943 height 327
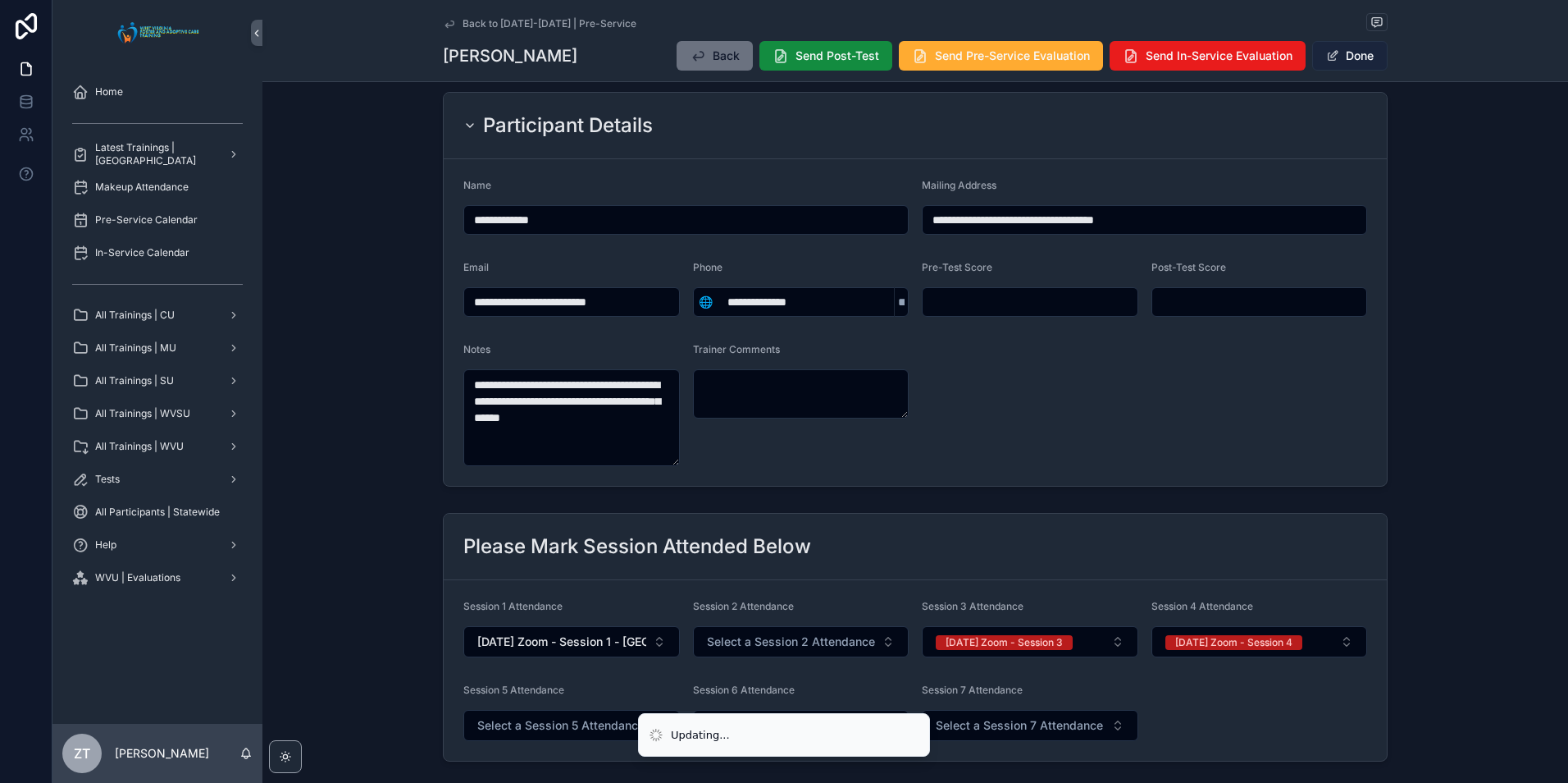
click at [1354, 57] on button "Done" at bounding box center [1349, 56] width 75 height 29
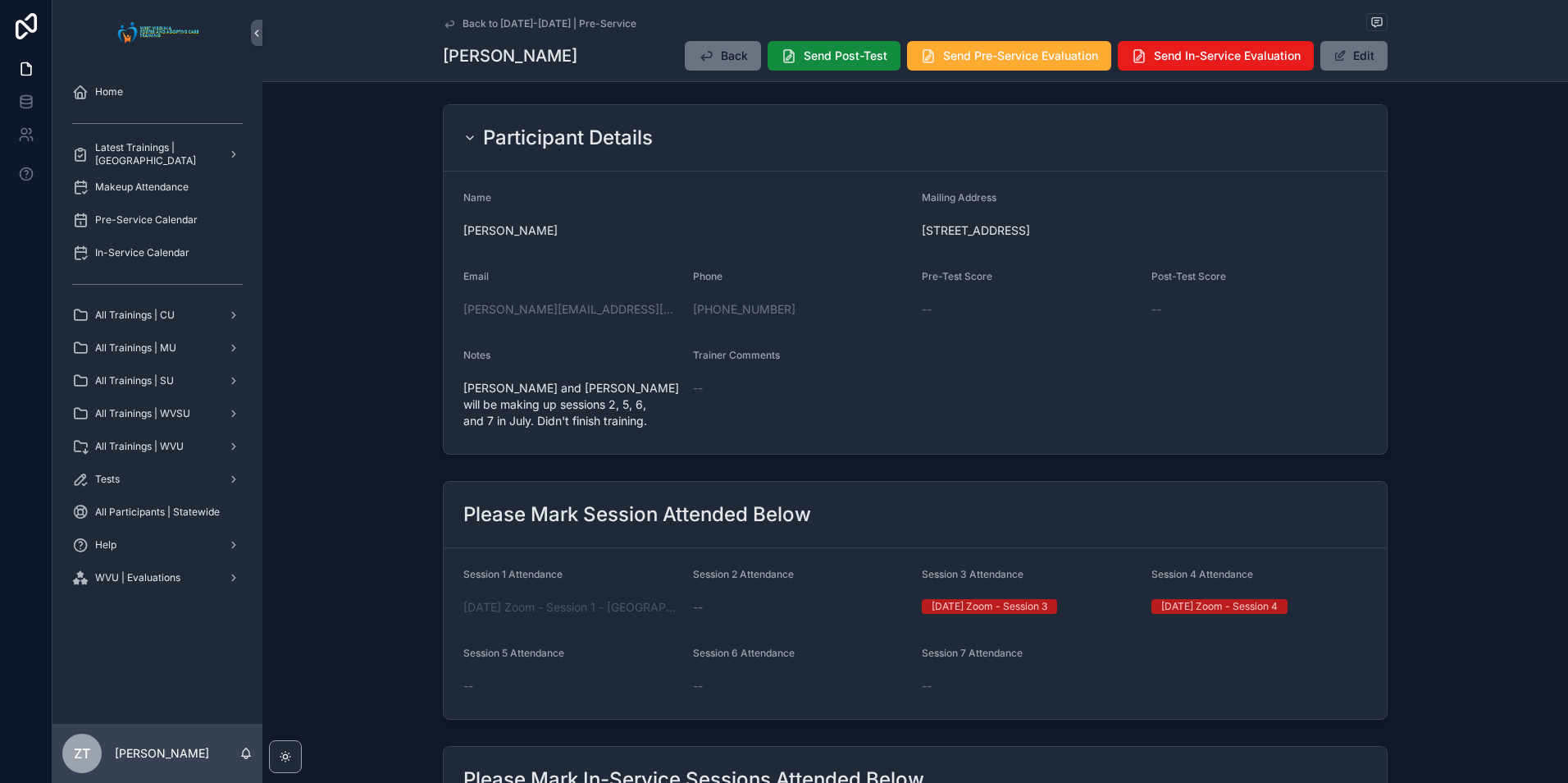
scroll to position [0, 0]
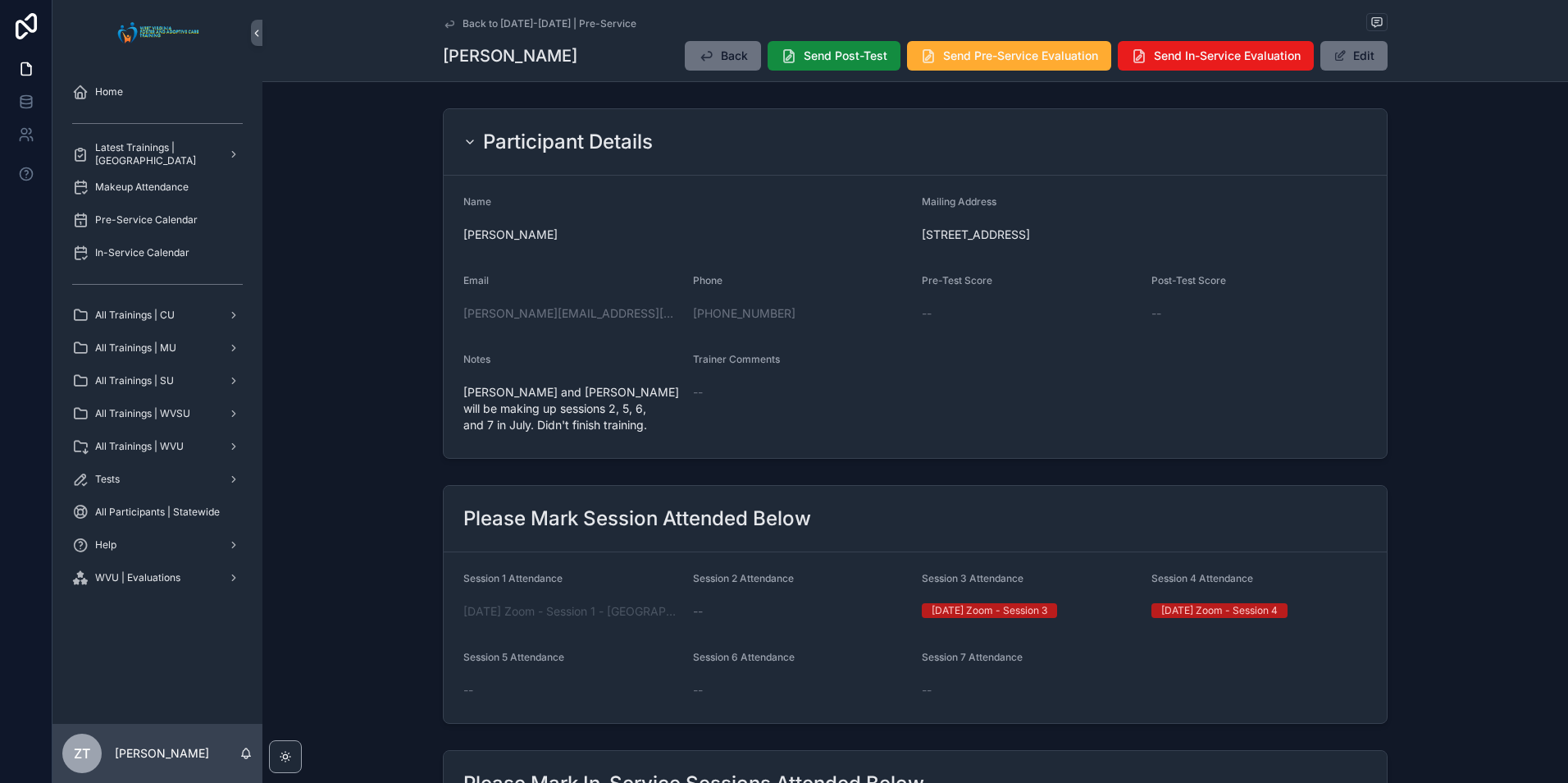
click at [445, 24] on icon "scrollable content" at bounding box center [449, 23] width 8 height 6
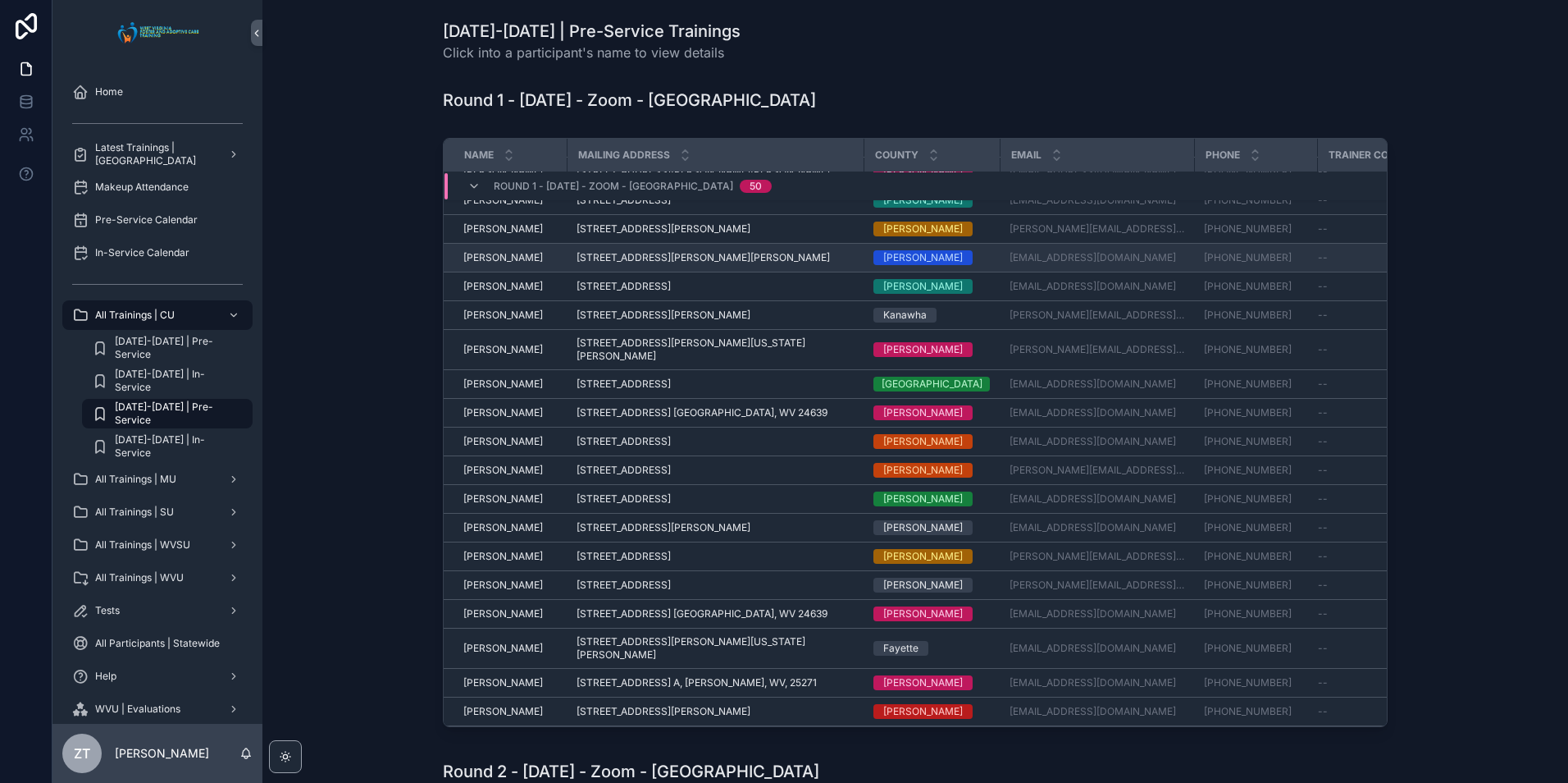
scroll to position [761, 0]
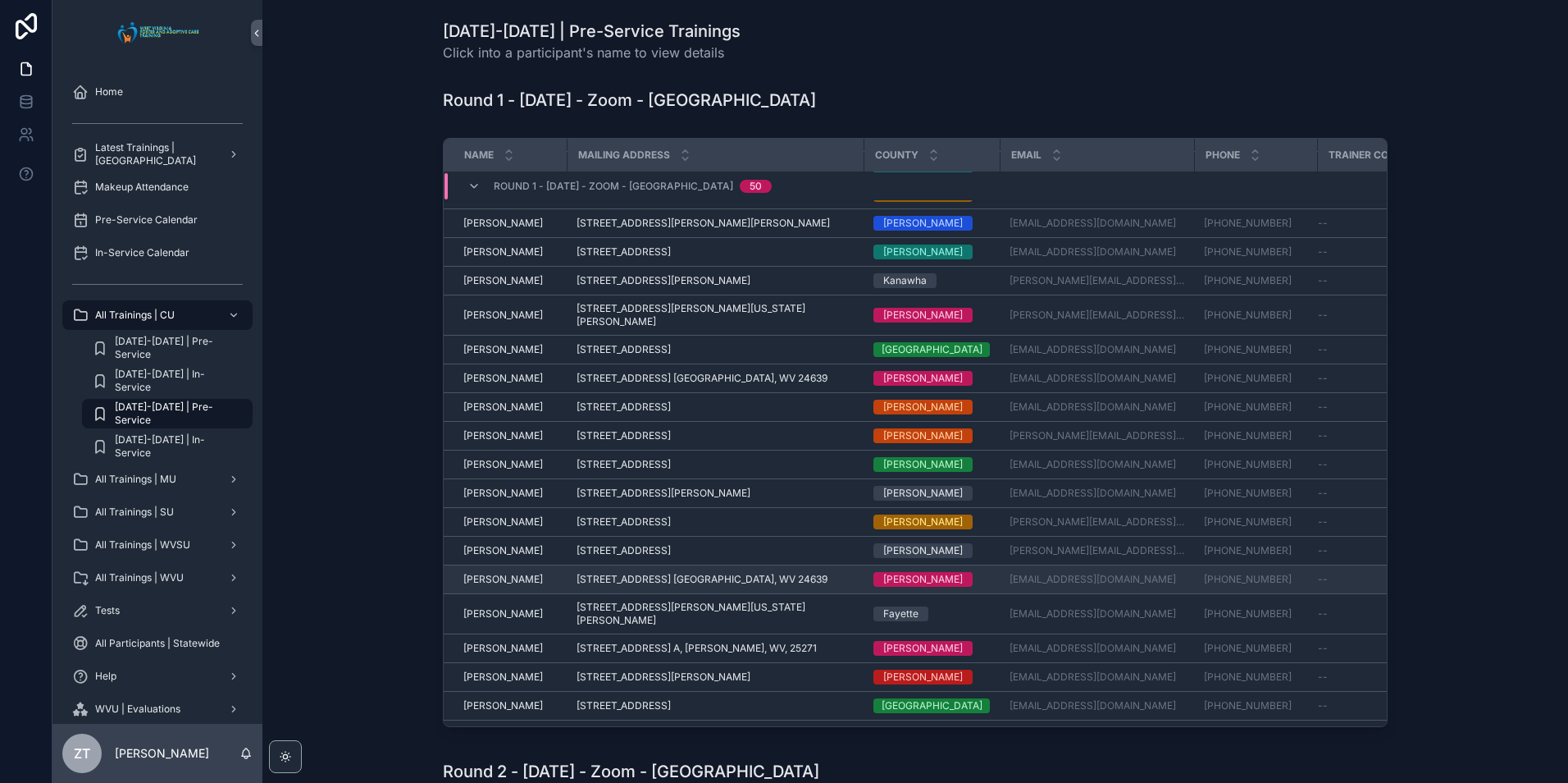
click at [500, 572] on span "[PERSON_NAME]" at bounding box center [503, 579] width 80 height 13
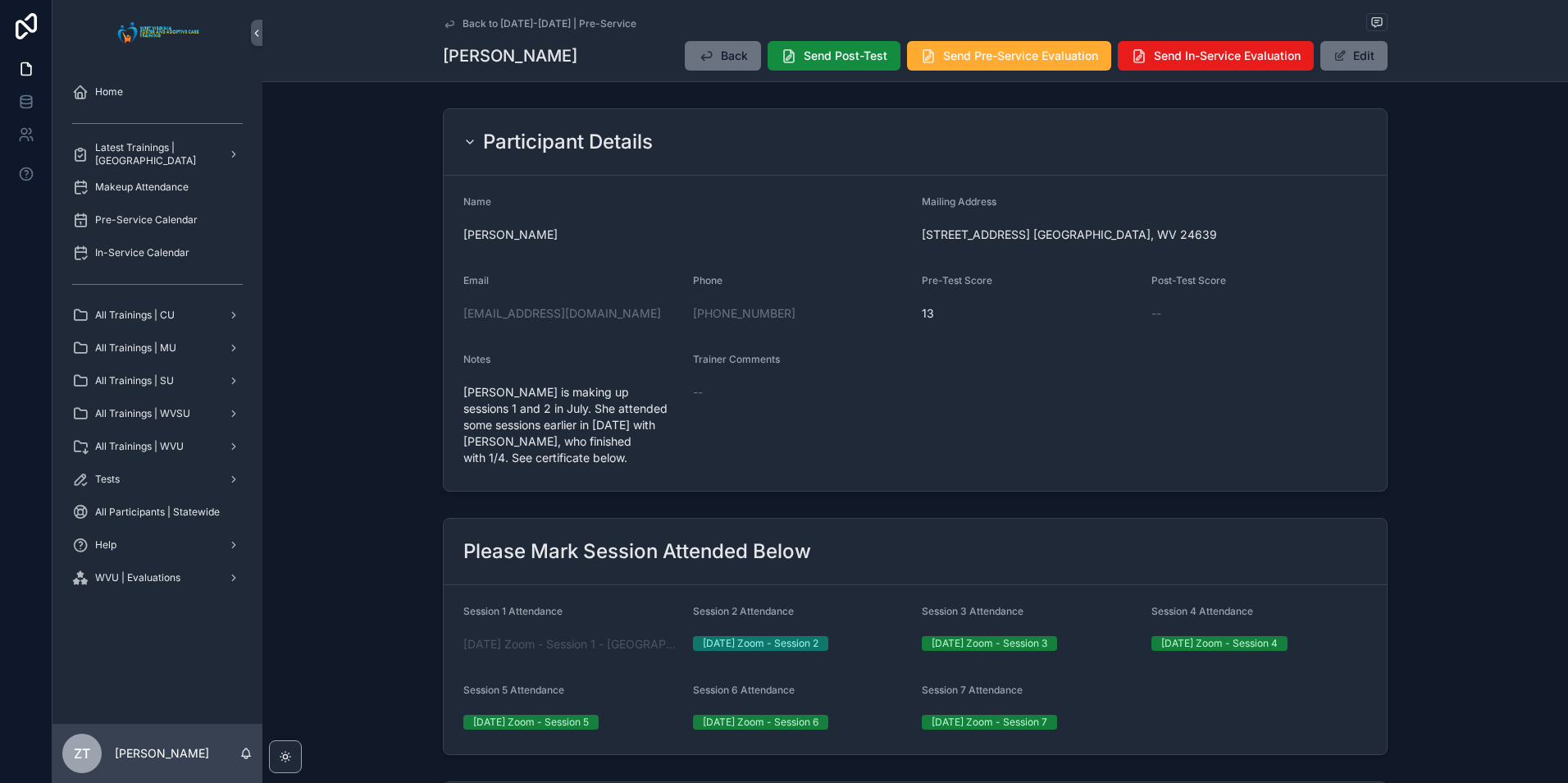
click at [445, 23] on icon "scrollable content" at bounding box center [449, 24] width 13 height 13
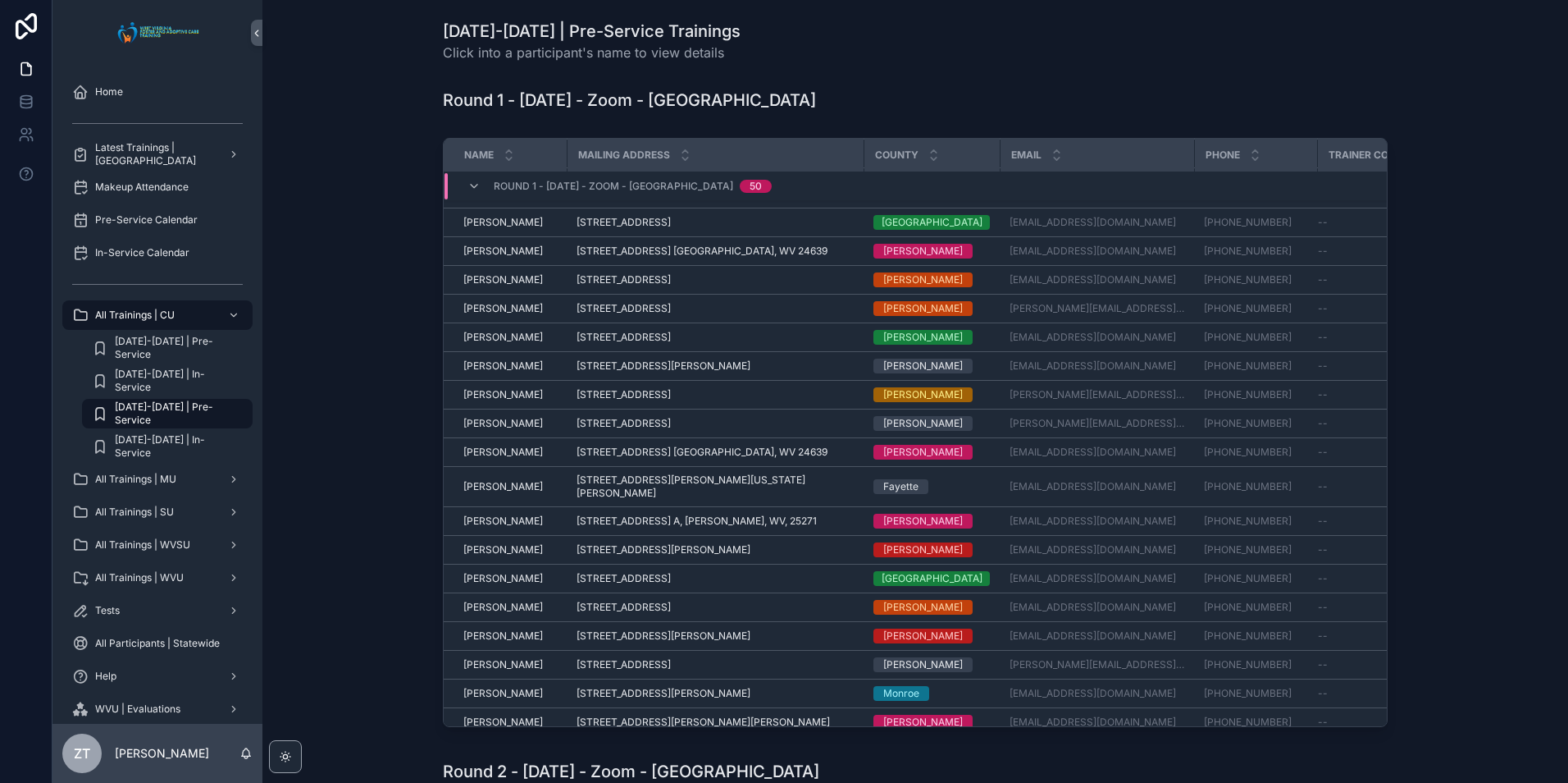
scroll to position [941, 0]
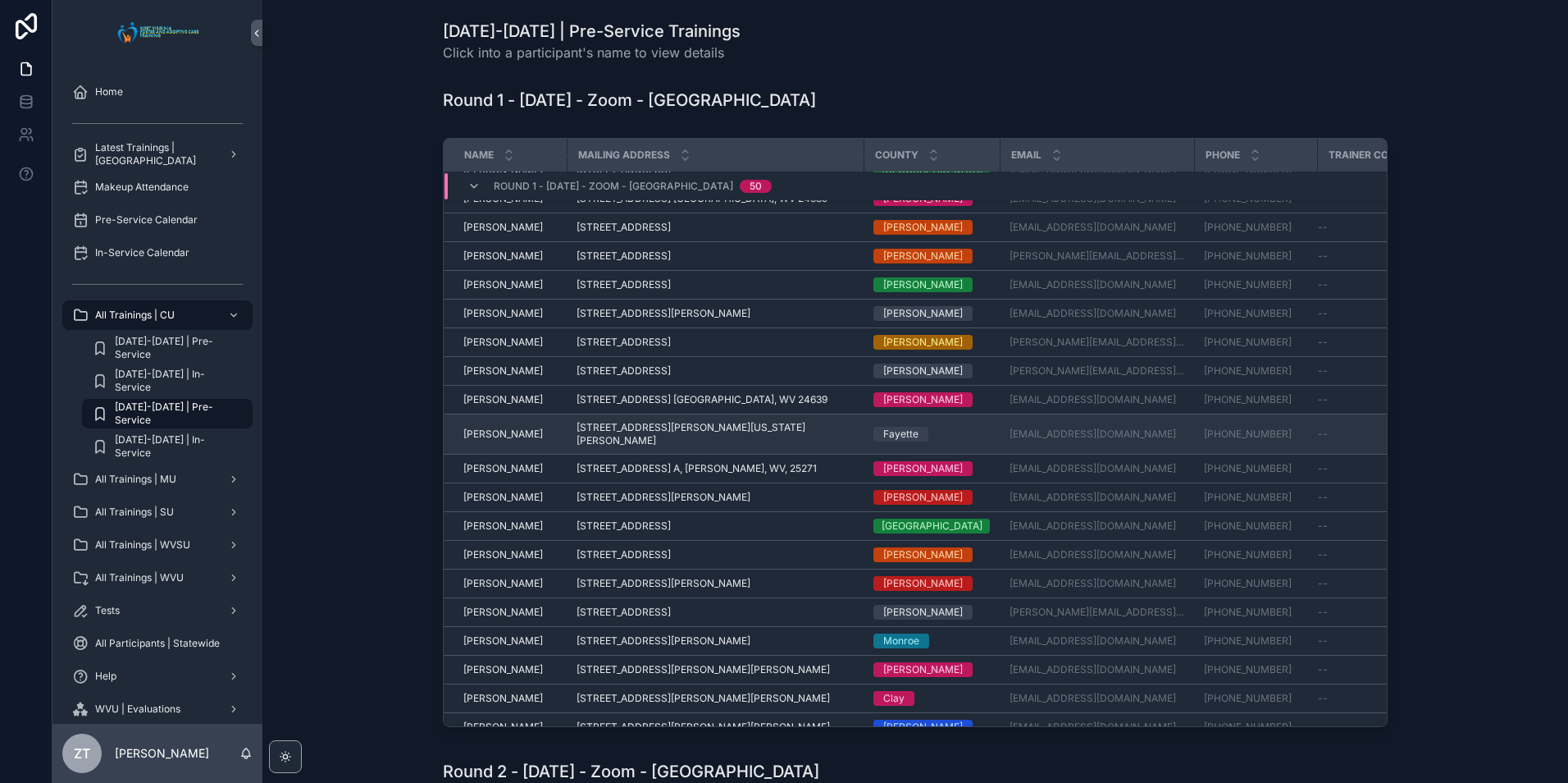
click at [505, 428] on span "[PERSON_NAME]" at bounding box center [503, 434] width 80 height 13
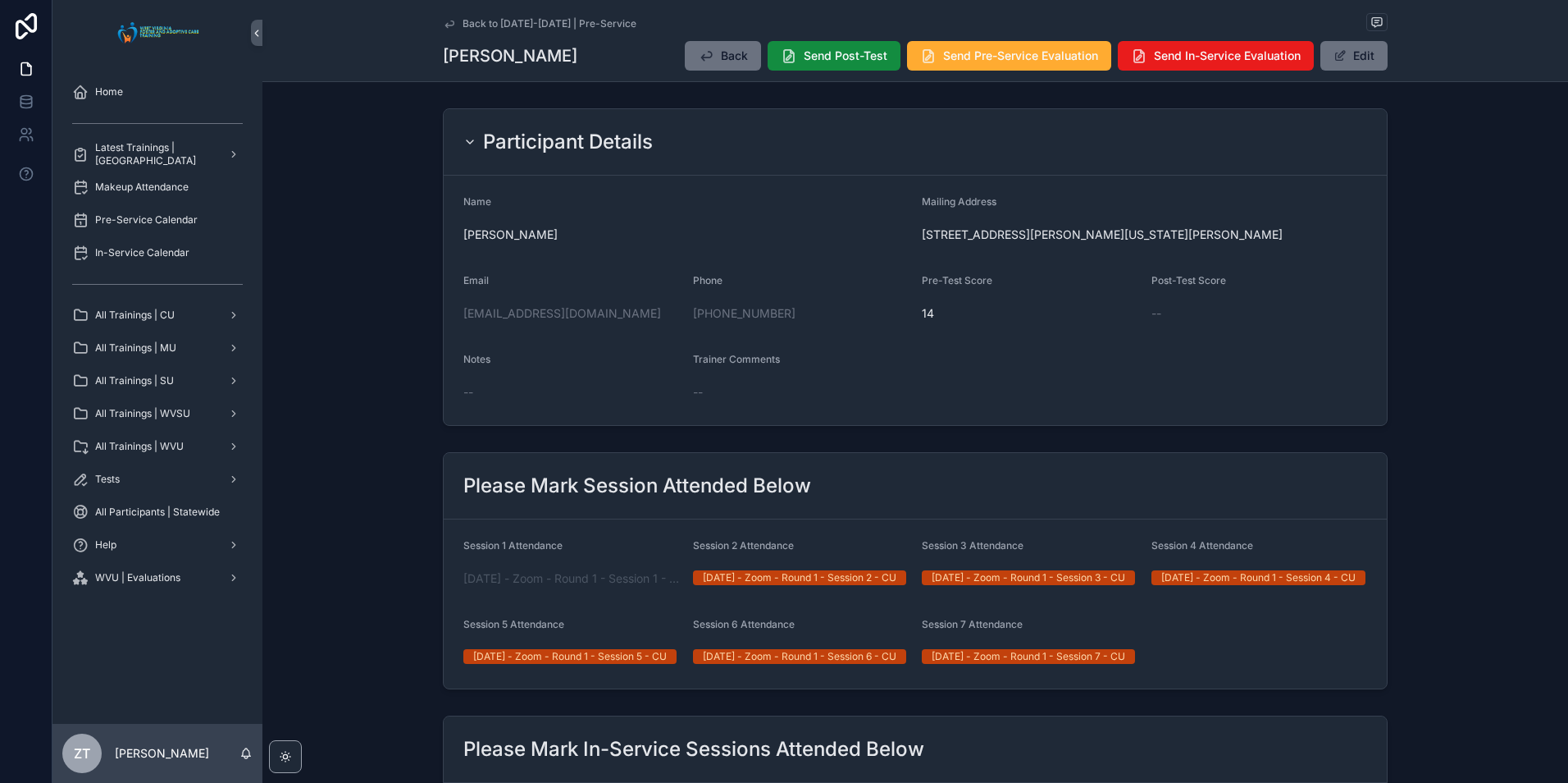
click at [449, 20] on icon "scrollable content" at bounding box center [449, 23] width 8 height 6
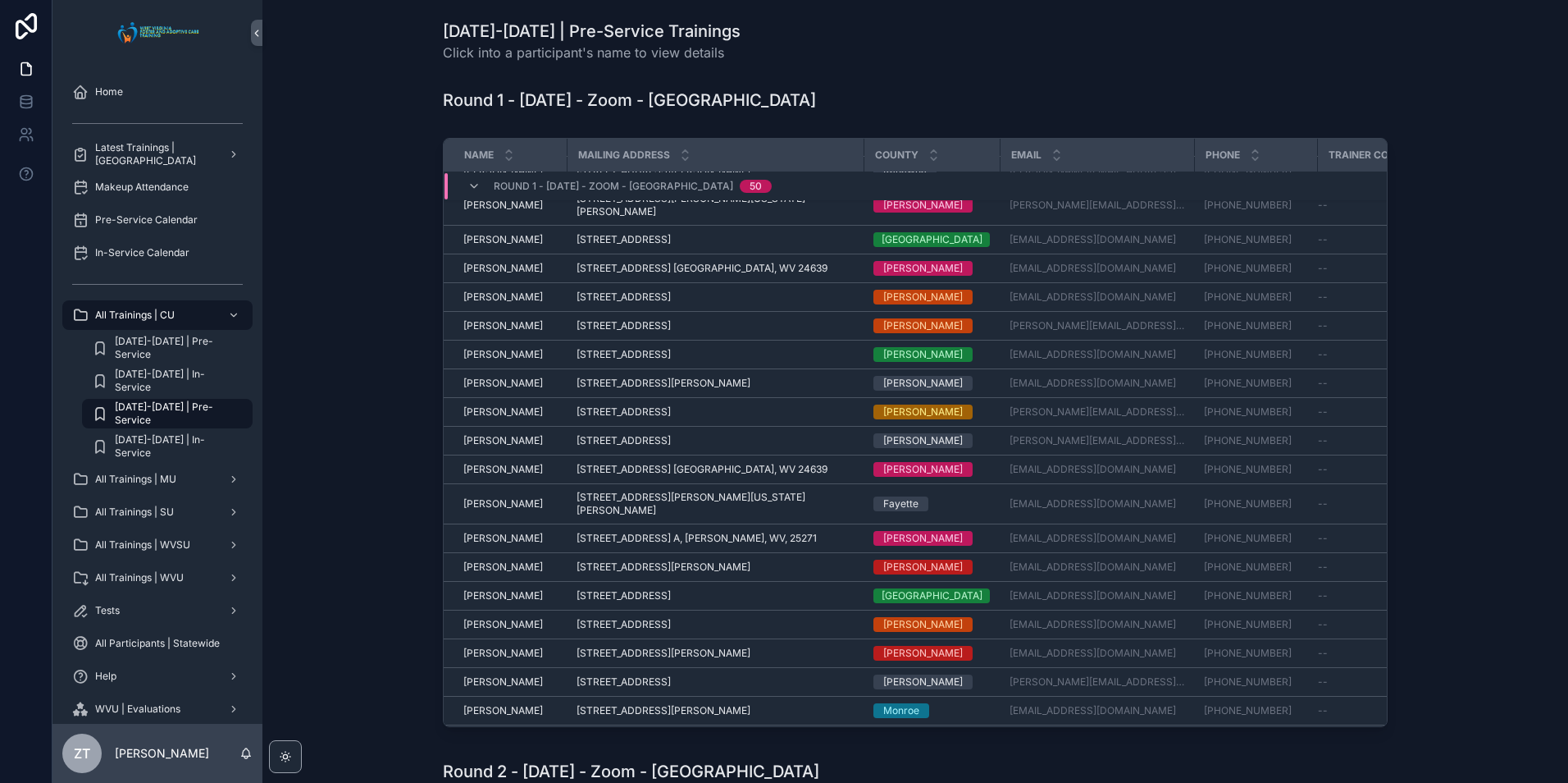
scroll to position [941, 0]
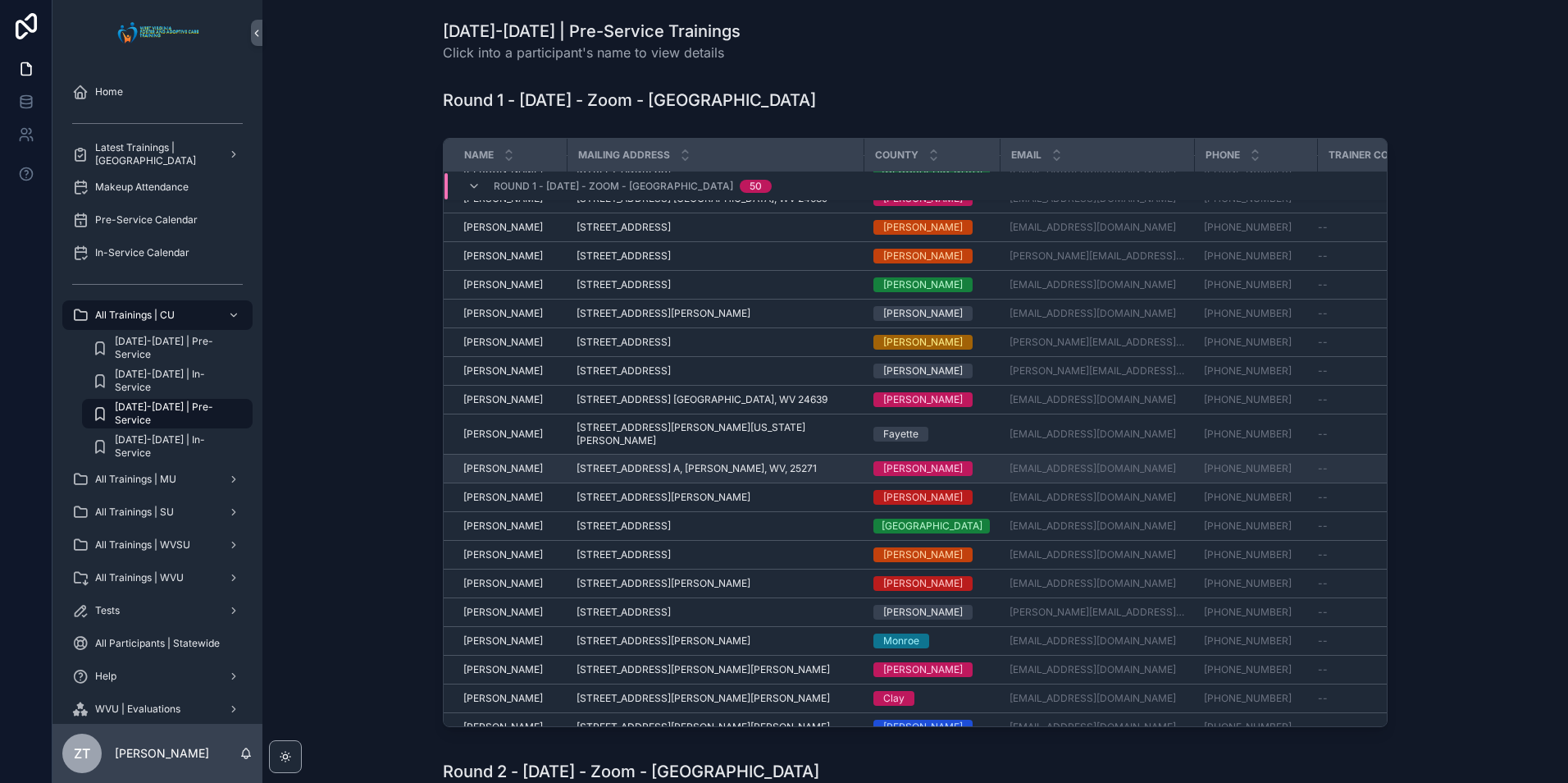
click at [505, 462] on span "[PERSON_NAME]" at bounding box center [503, 468] width 80 height 13
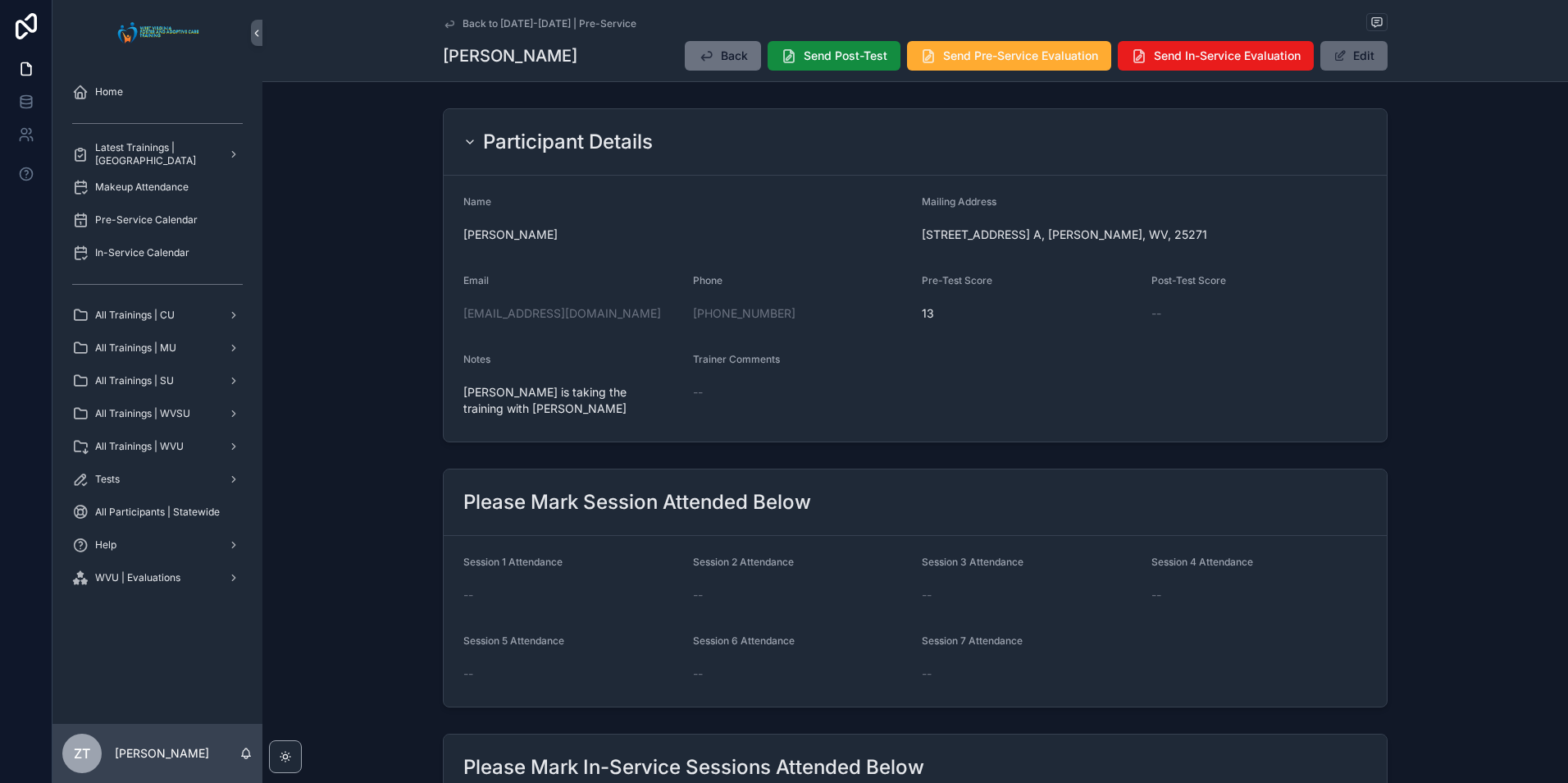
click at [1334, 60] on span "scrollable content" at bounding box center [1340, 56] width 13 height 13
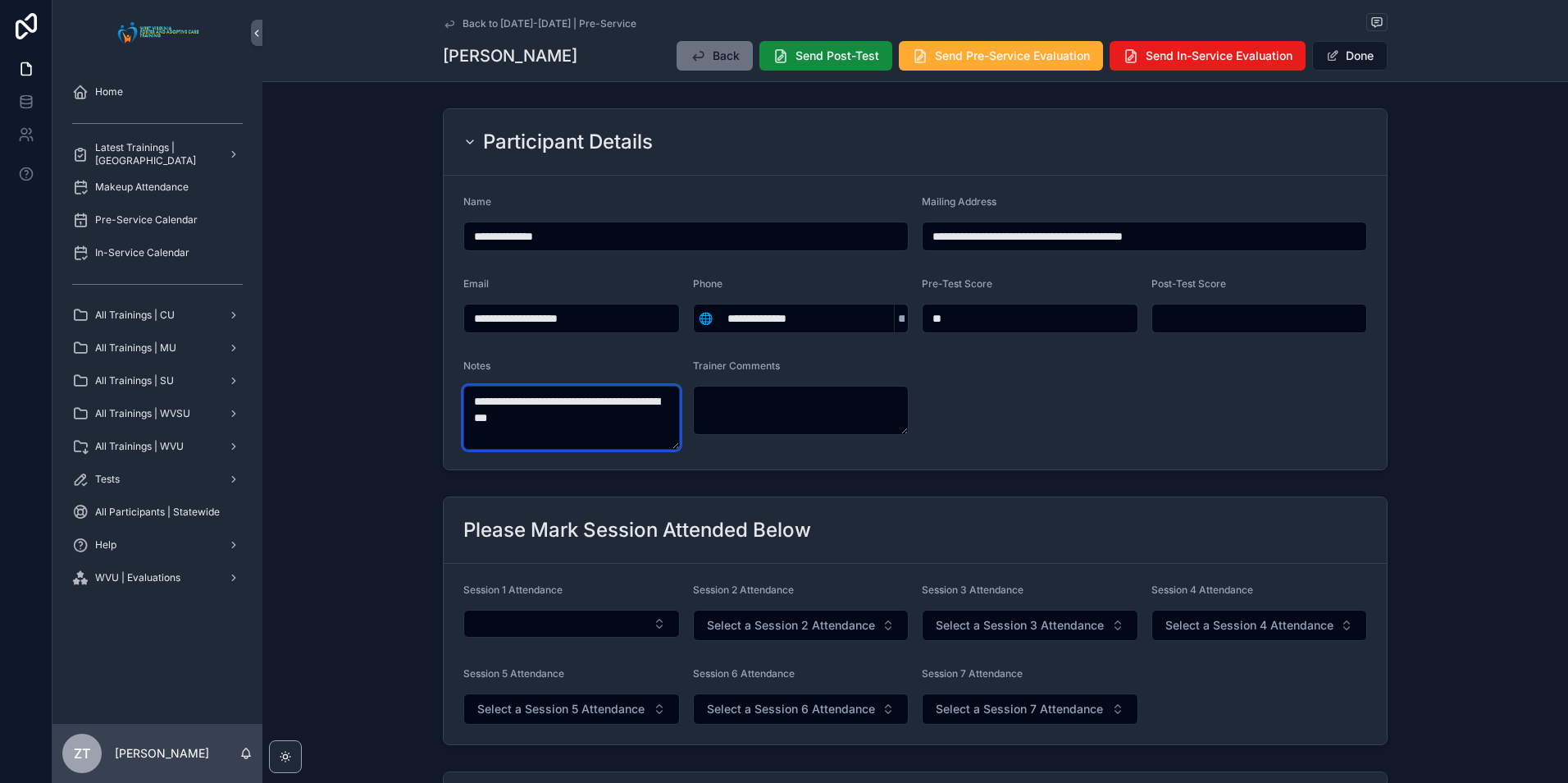
click at [578, 426] on textarea "**********" at bounding box center [571, 418] width 216 height 64
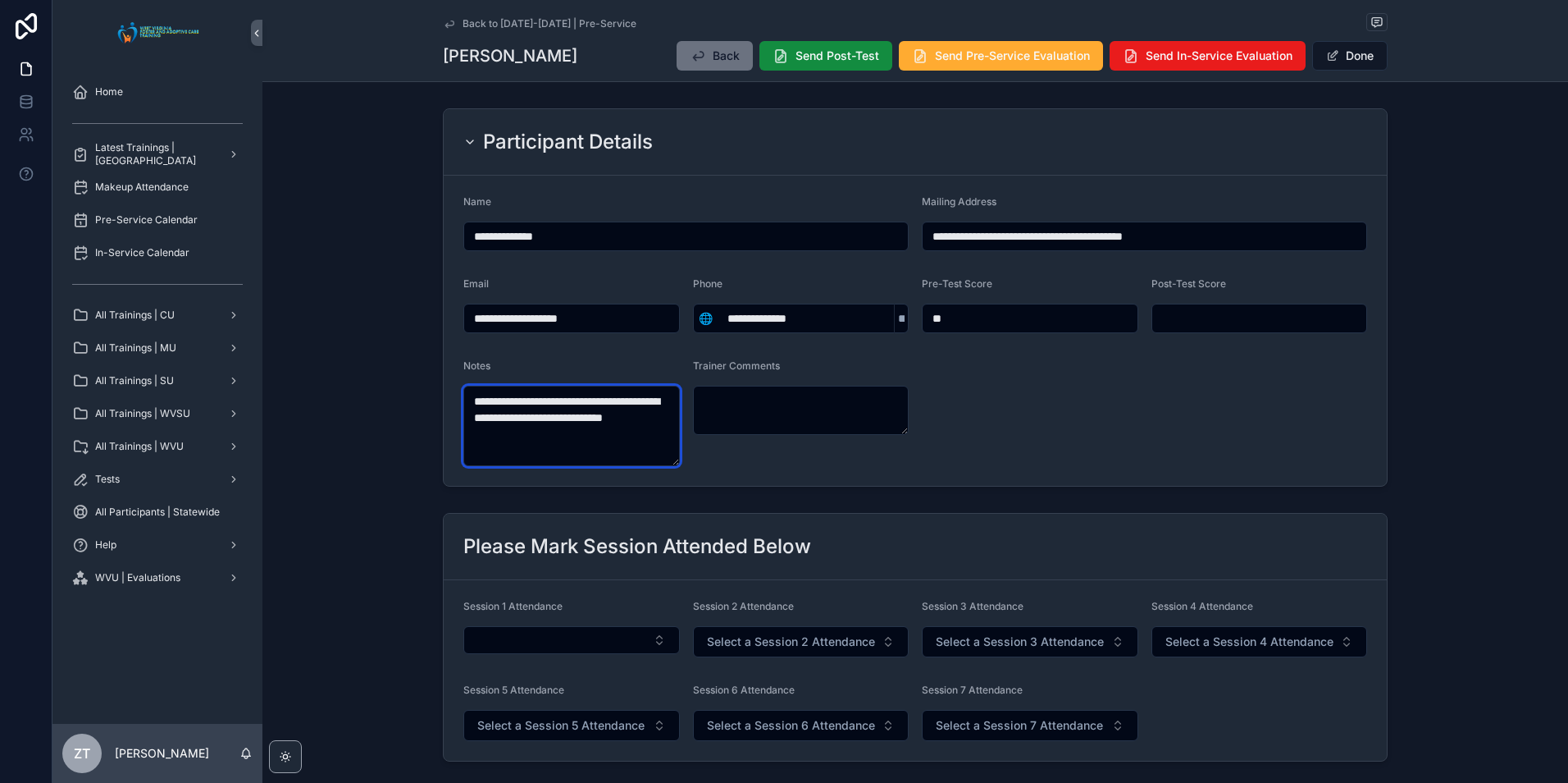
type textarea "**********"
click at [1078, 369] on form "**********" at bounding box center [915, 331] width 943 height 310
click at [1342, 60] on button "Done" at bounding box center [1349, 56] width 75 height 29
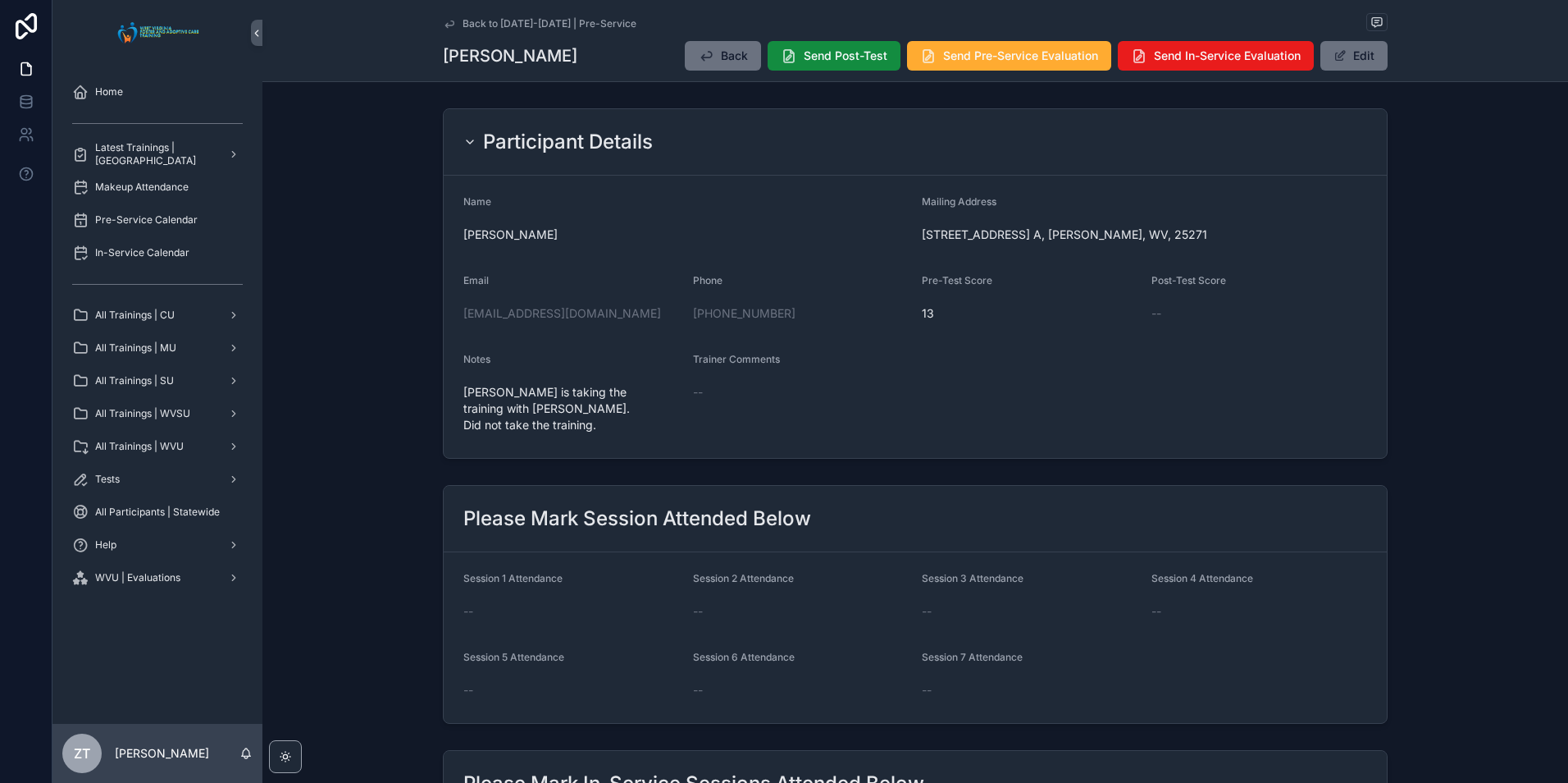
click at [445, 23] on icon "scrollable content" at bounding box center [449, 23] width 8 height 6
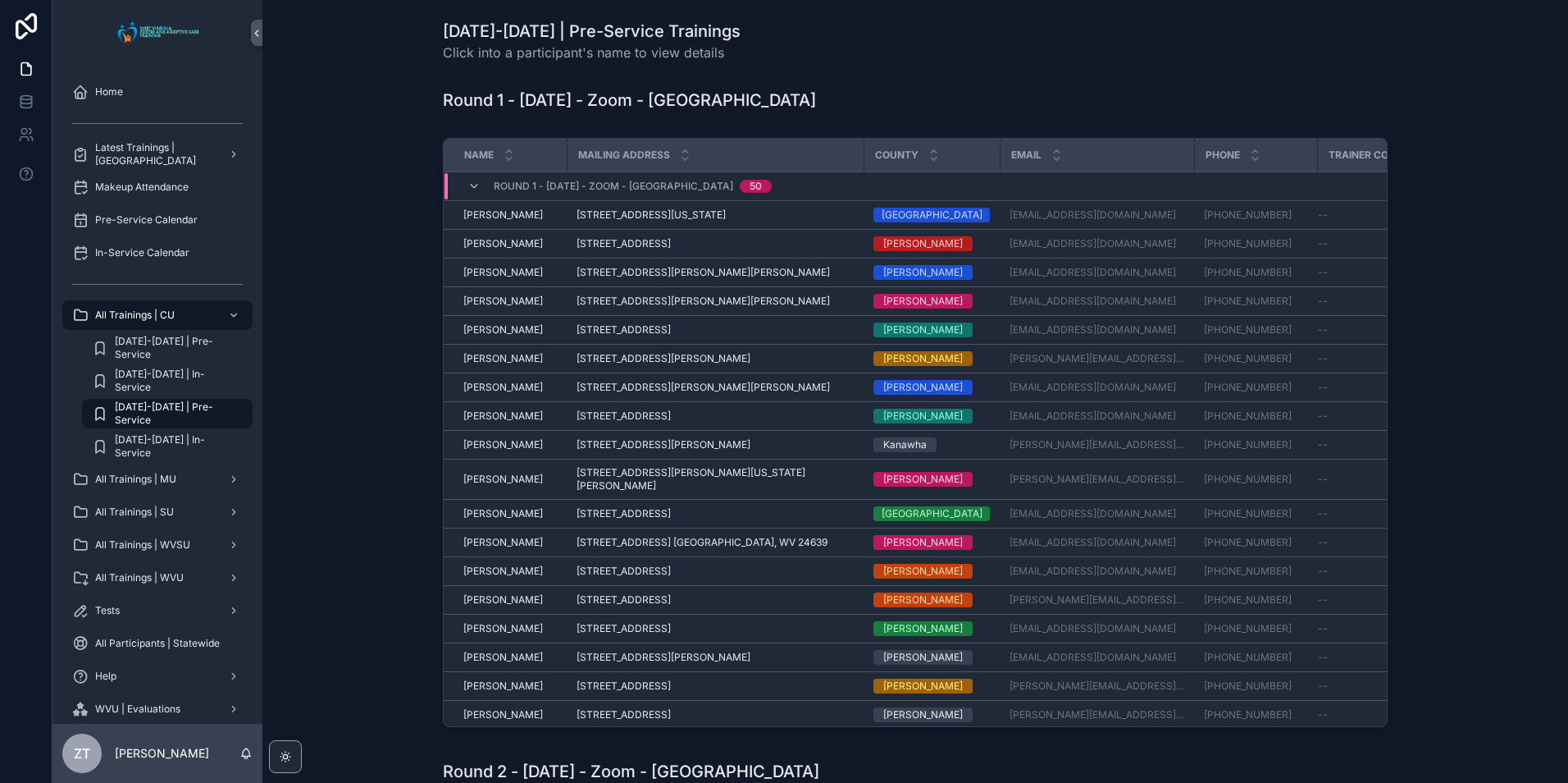
scroll to position [941, 0]
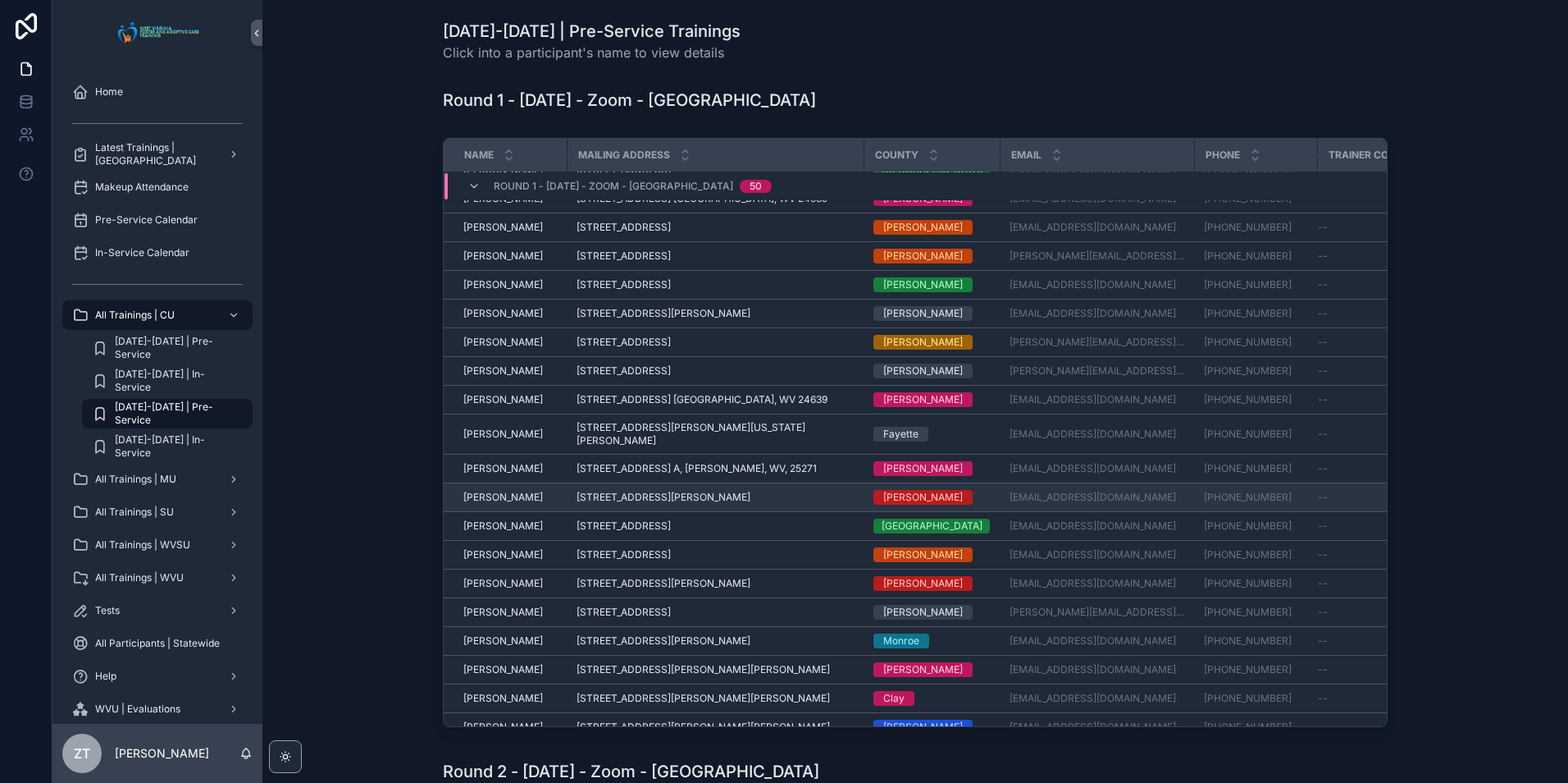
click at [498, 491] on span "[PERSON_NAME]" at bounding box center [503, 497] width 80 height 13
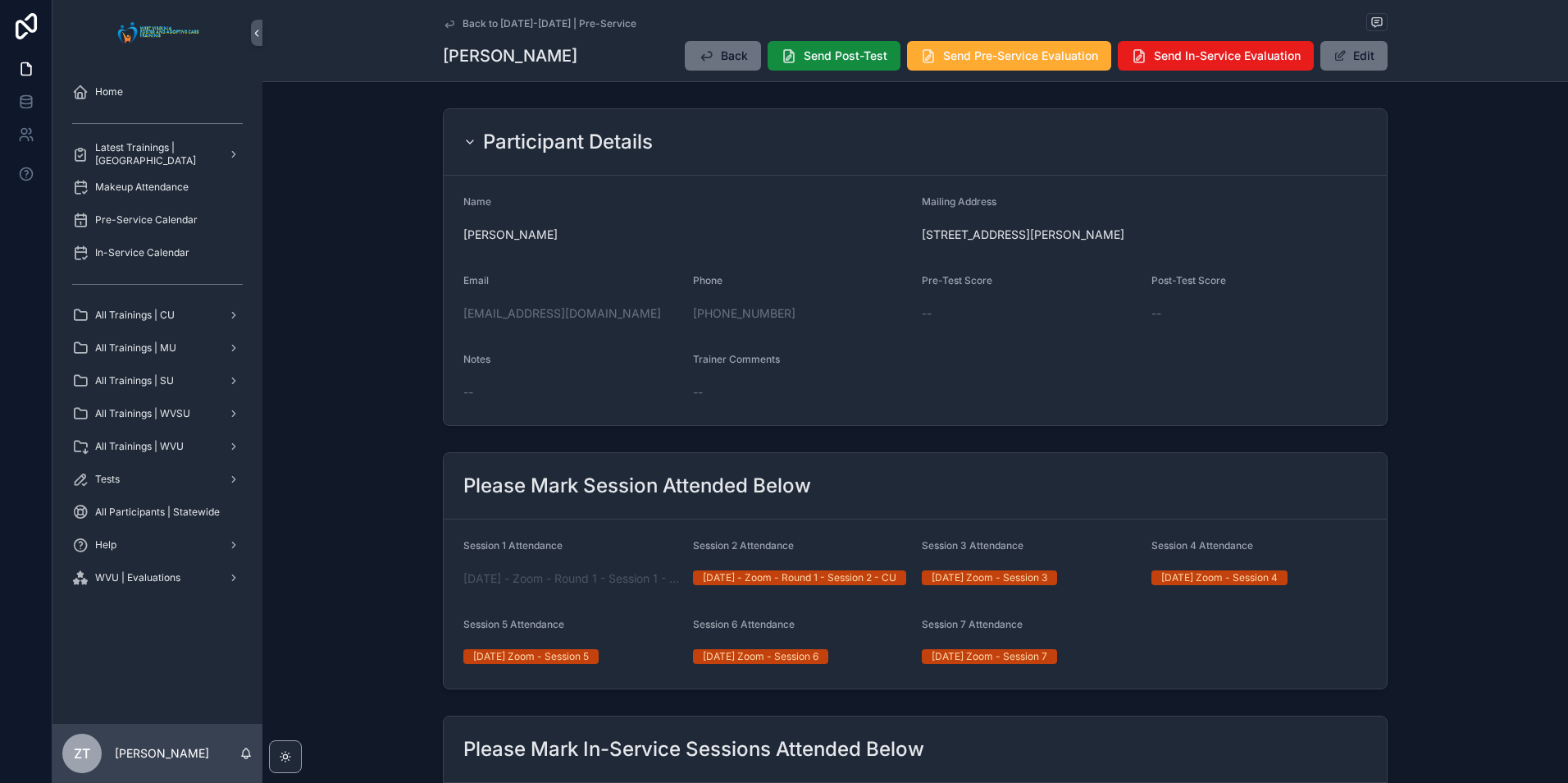
click at [450, 23] on icon "scrollable content" at bounding box center [449, 24] width 13 height 13
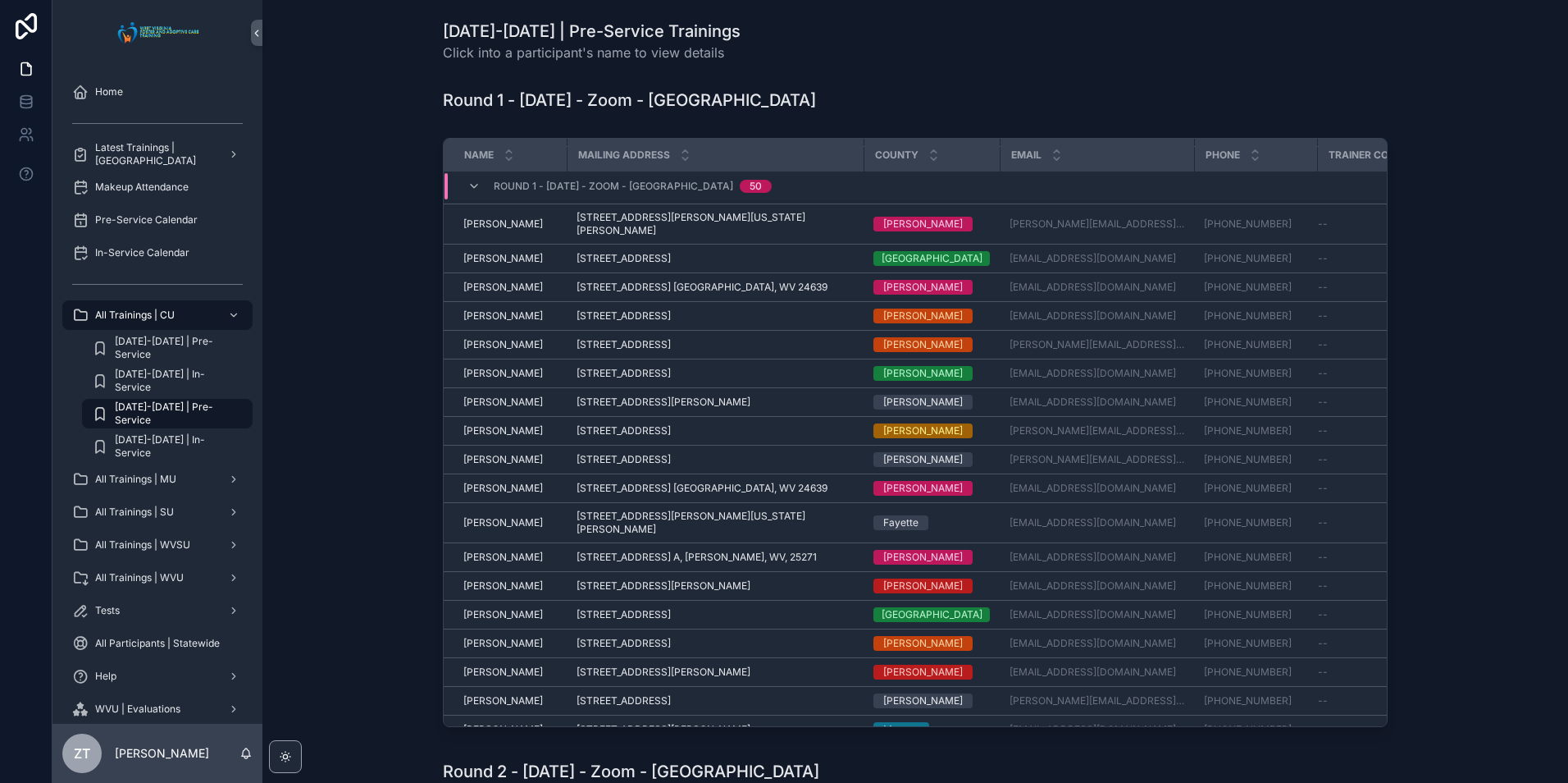
scroll to position [941, 0]
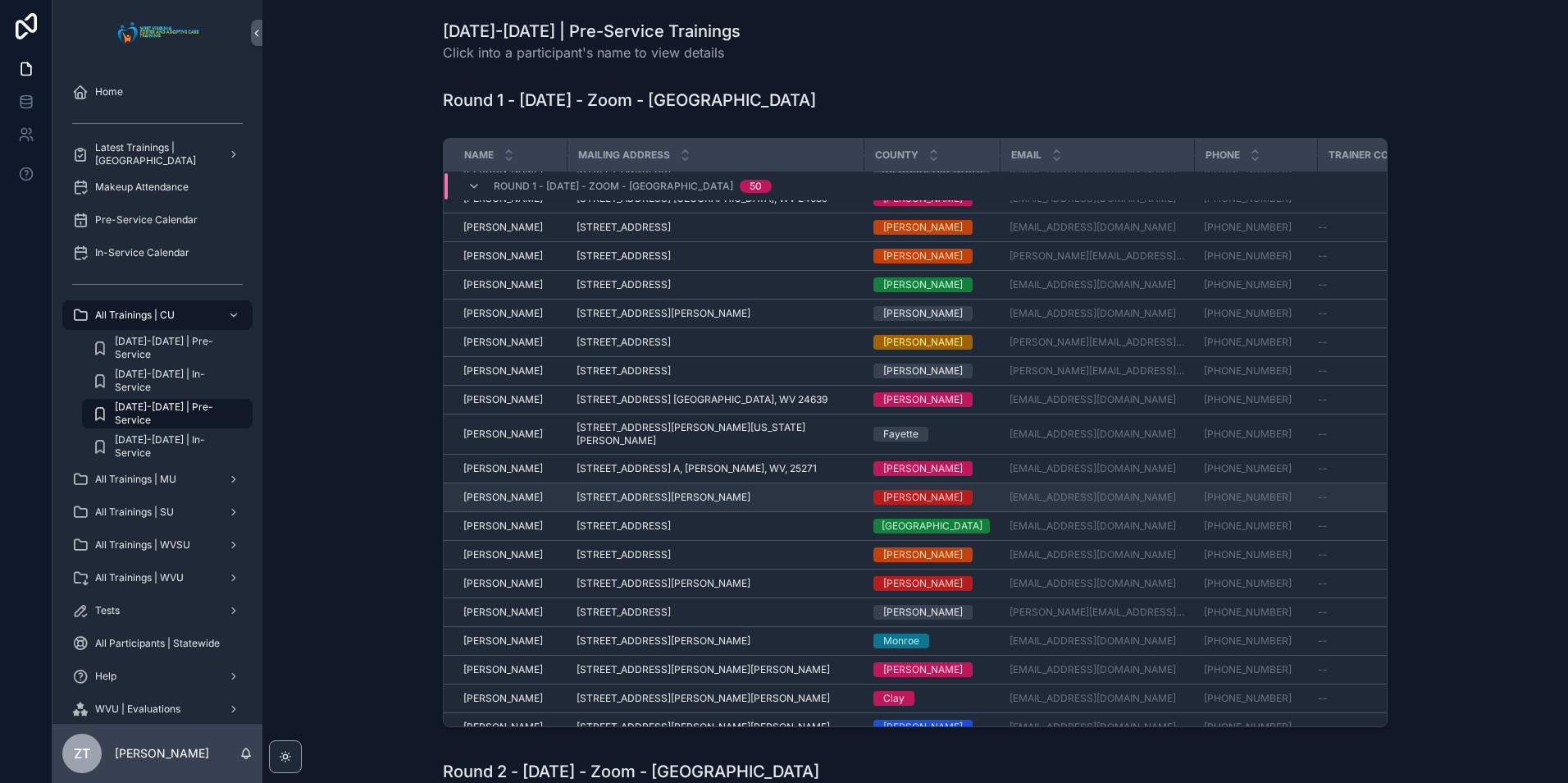
click at [498, 491] on span "[PERSON_NAME]" at bounding box center [503, 497] width 80 height 13
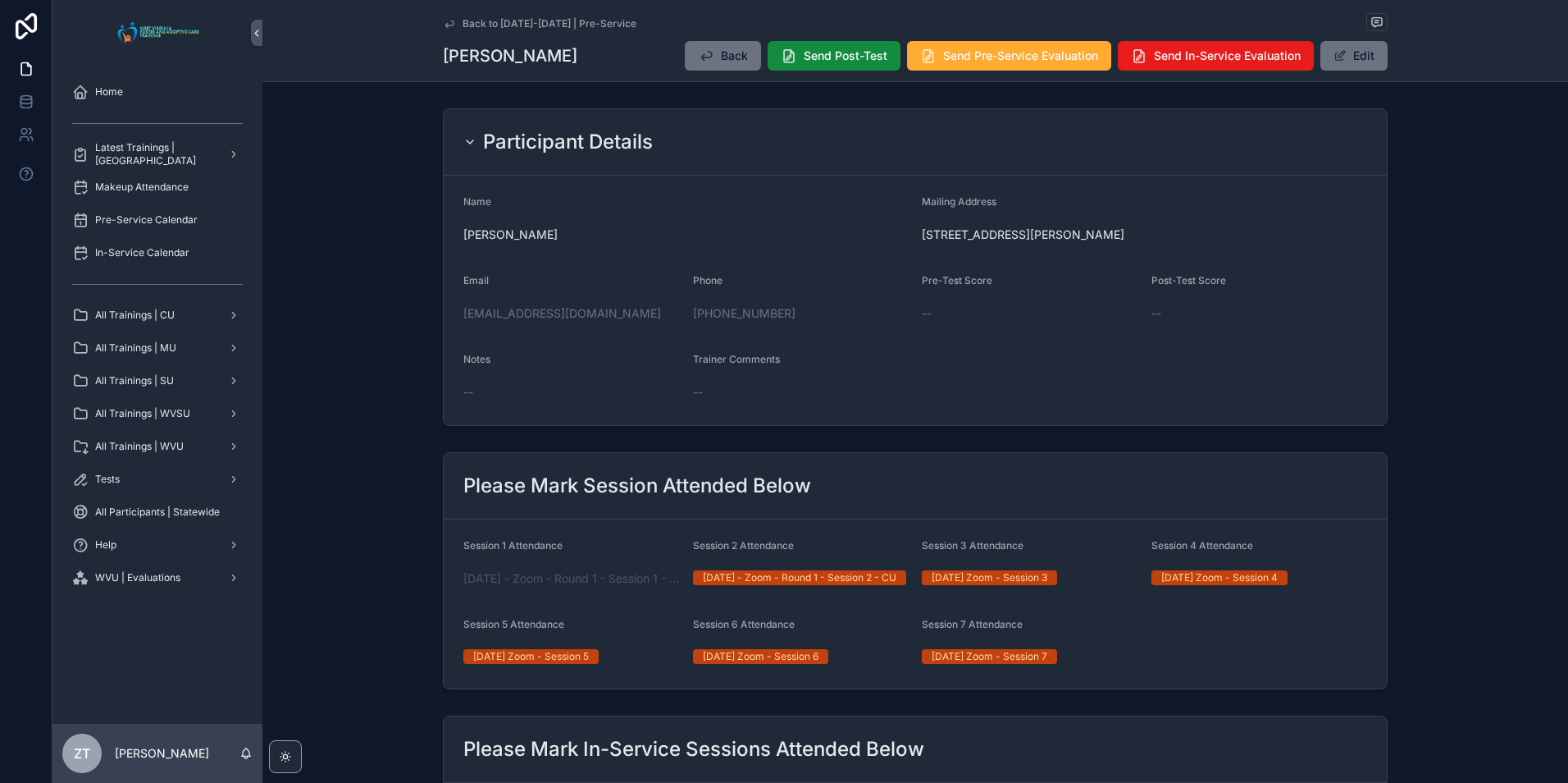
click at [446, 24] on icon "scrollable content" at bounding box center [449, 24] width 13 height 13
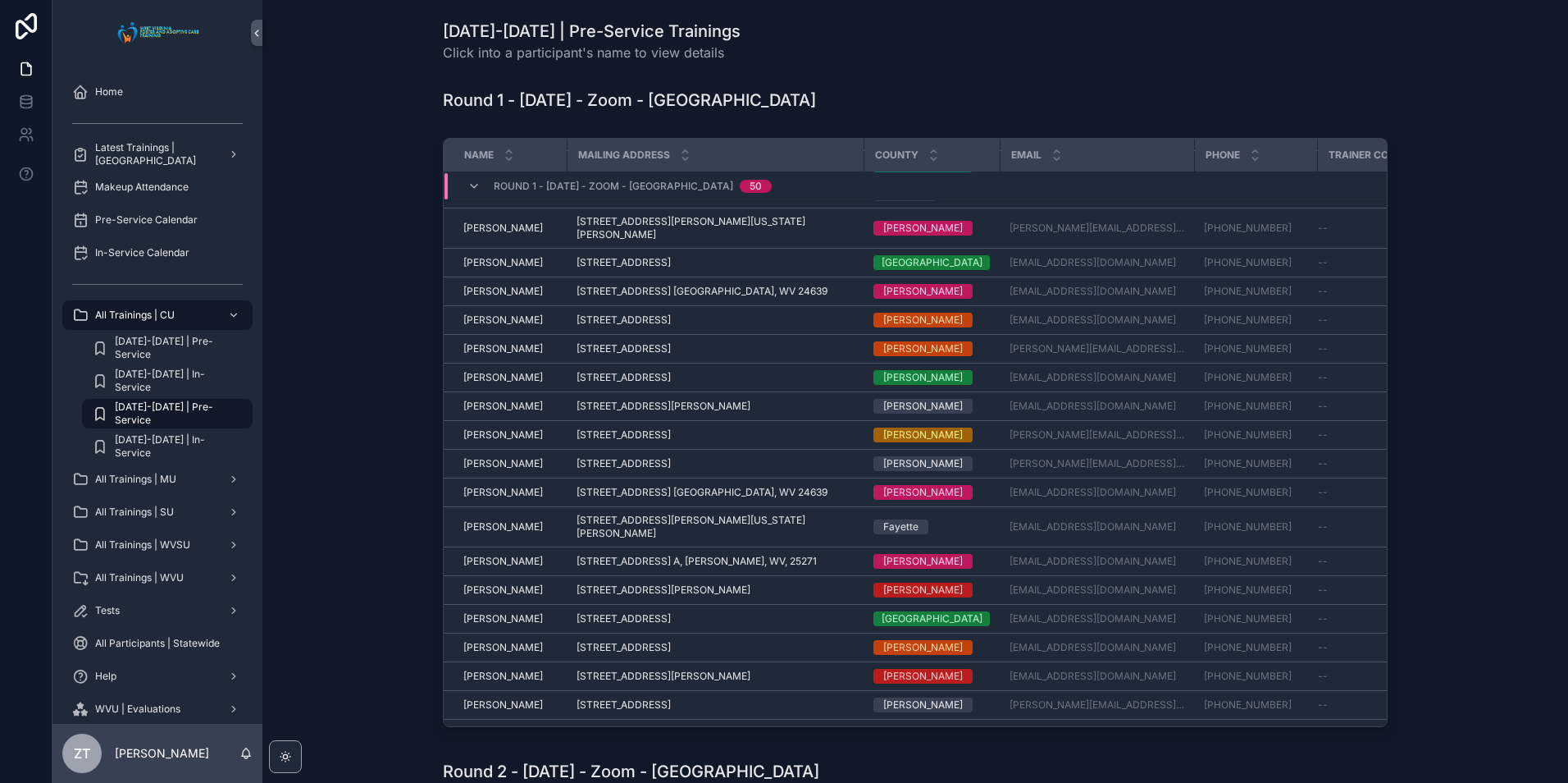
scroll to position [941, 0]
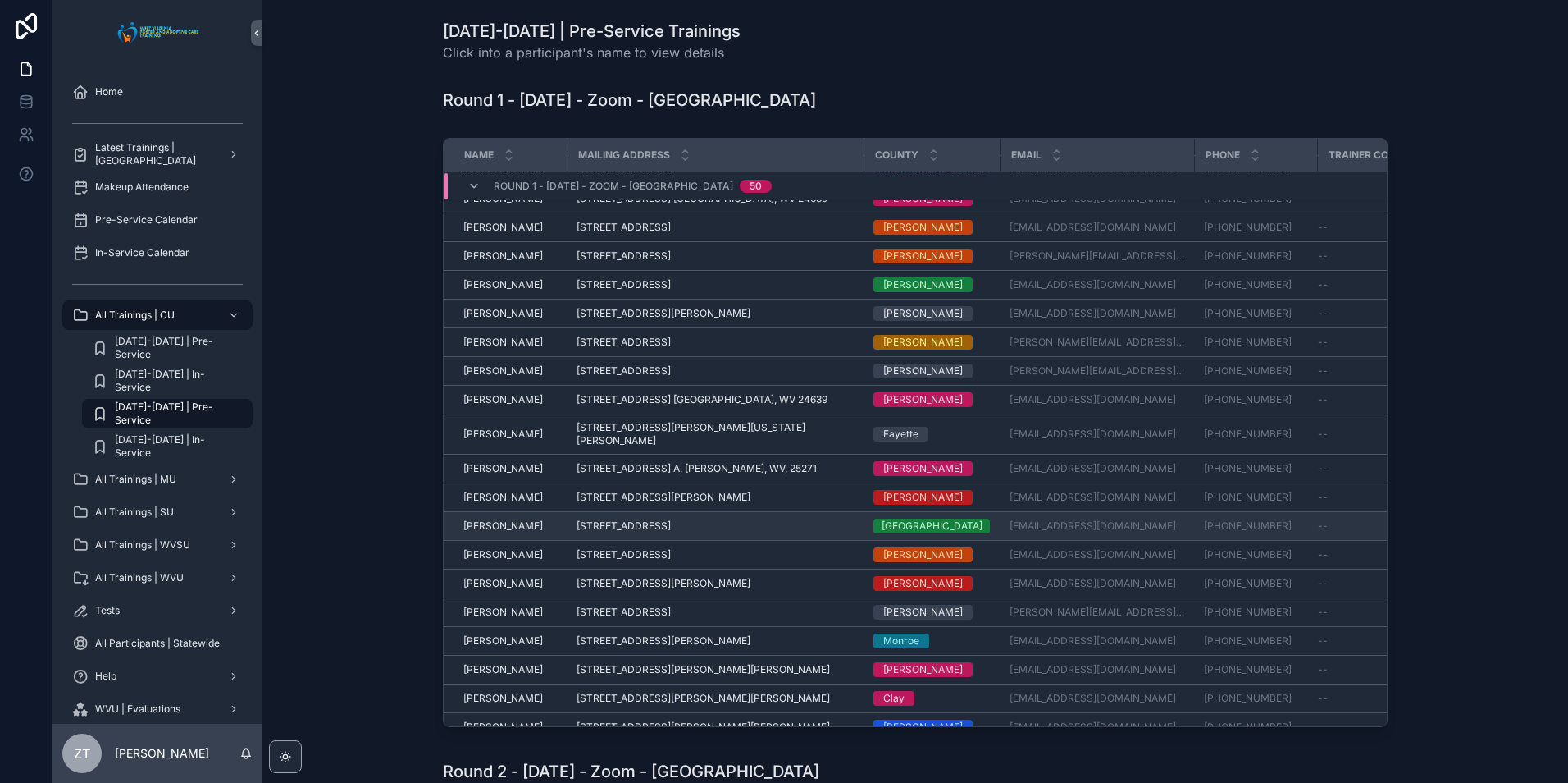
click at [500, 519] on span "[PERSON_NAME]" at bounding box center [503, 526] width 80 height 13
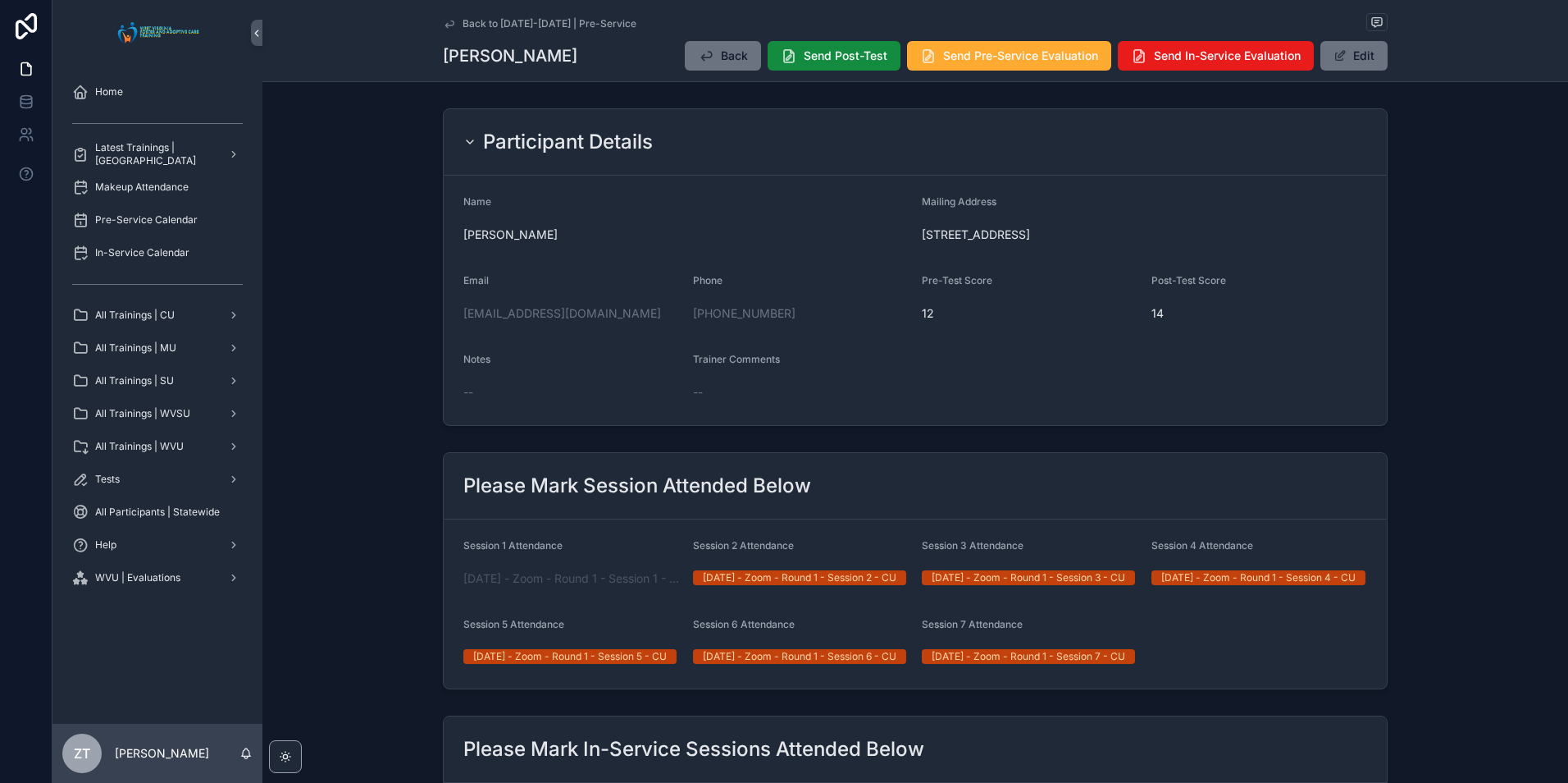
click at [443, 23] on icon "scrollable content" at bounding box center [449, 24] width 13 height 13
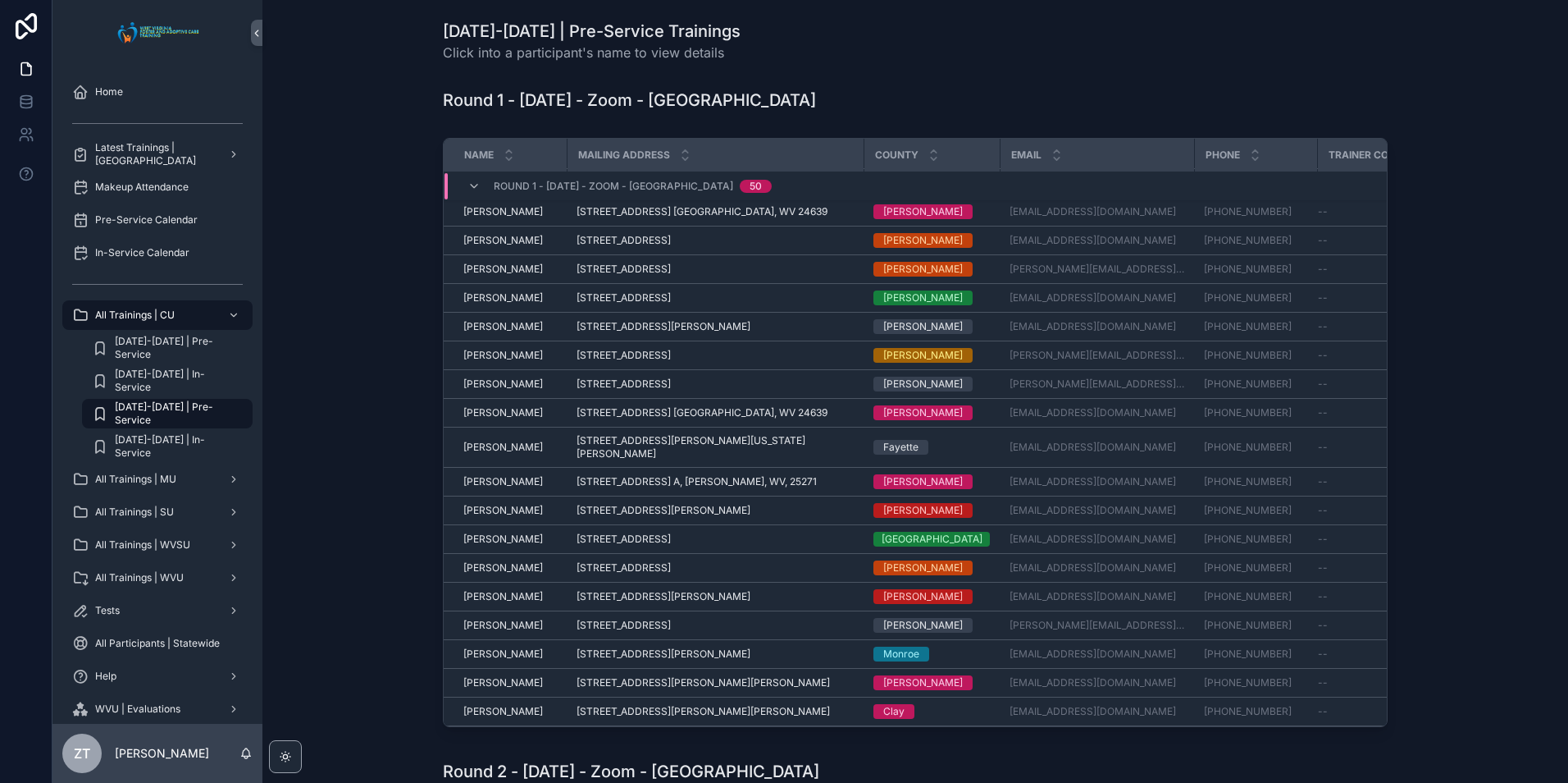
scroll to position [941, 0]
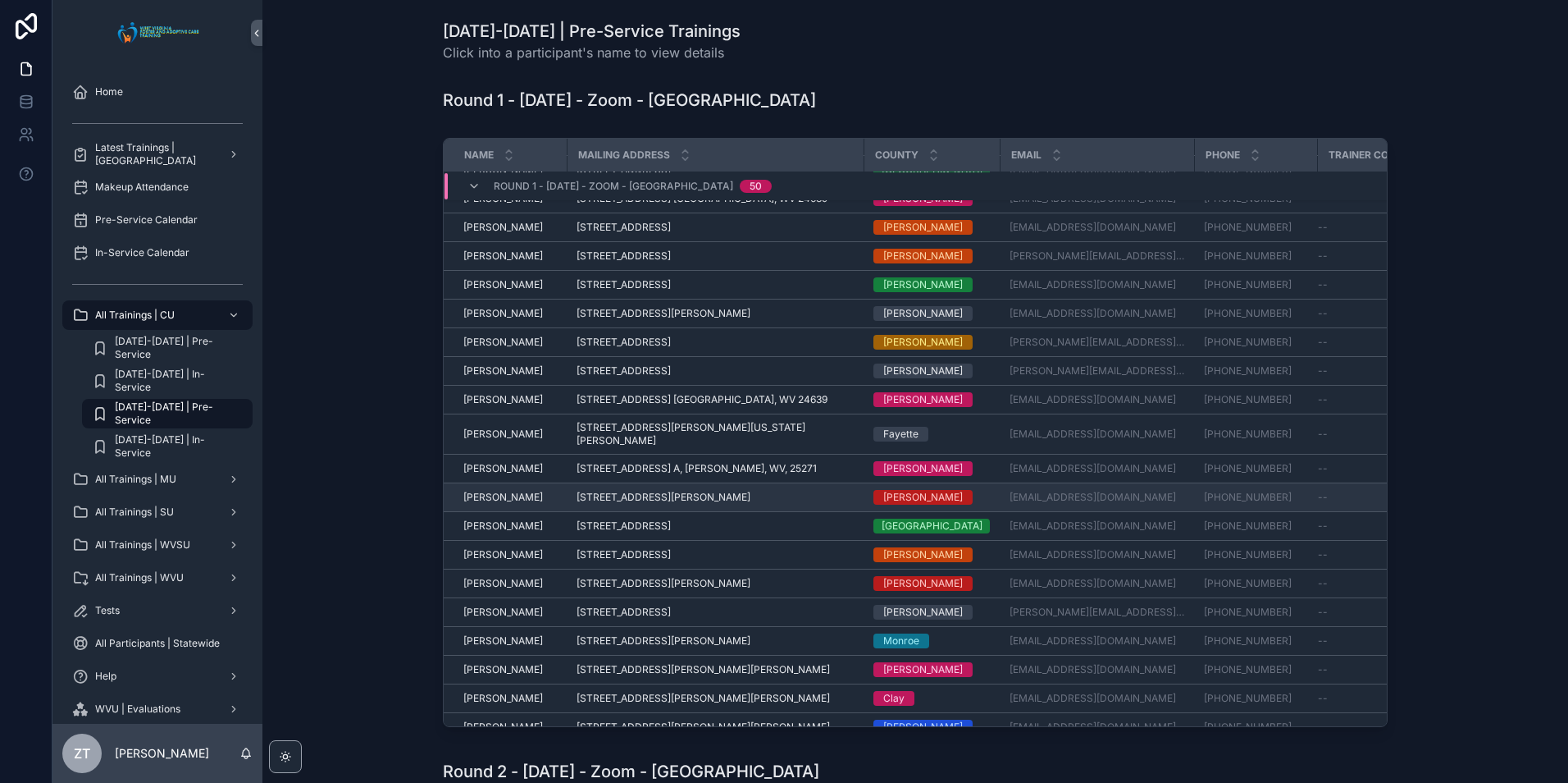
click at [492, 491] on span "[PERSON_NAME]" at bounding box center [503, 497] width 80 height 13
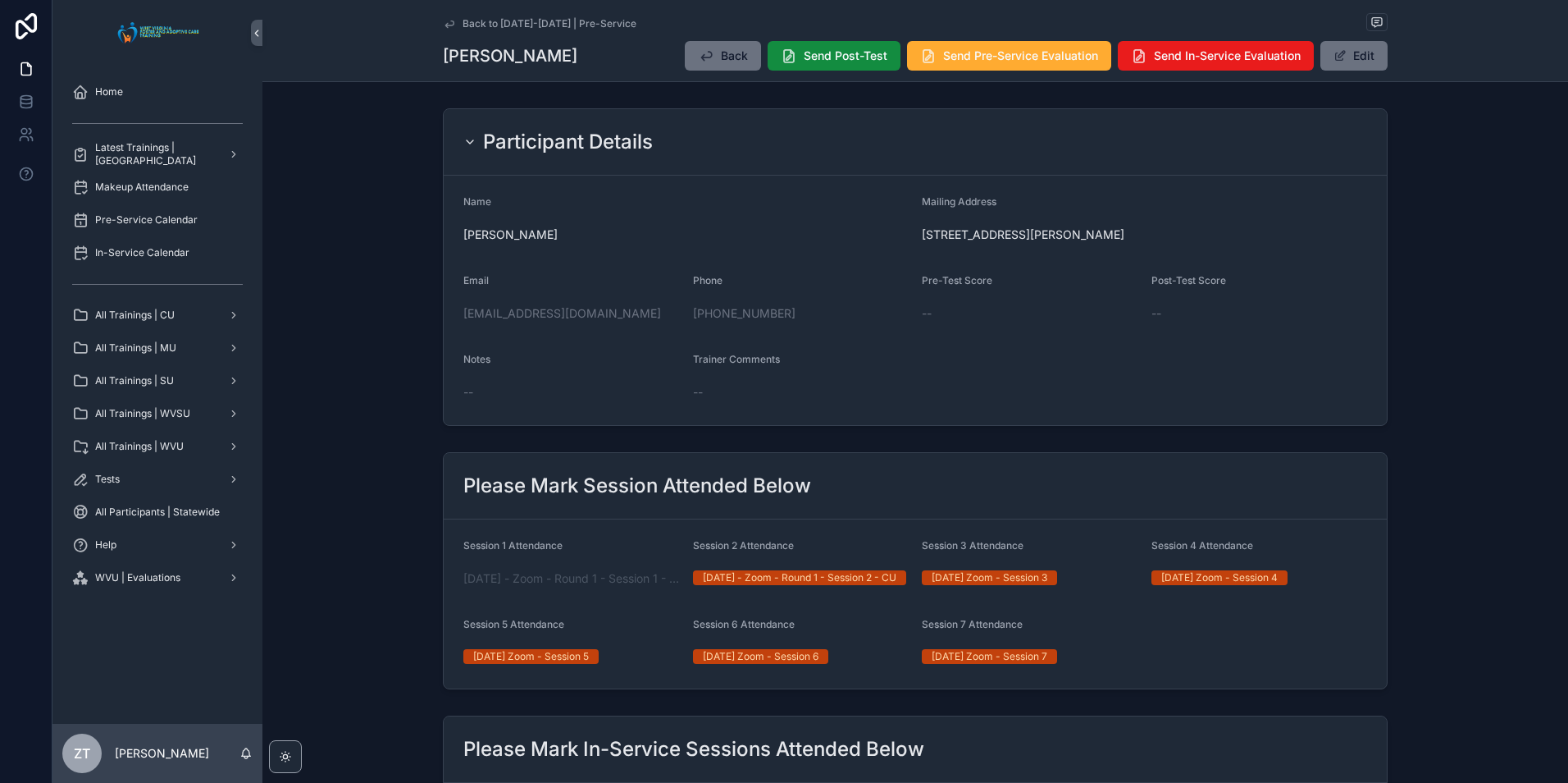
click at [445, 25] on icon "scrollable content" at bounding box center [449, 23] width 8 height 6
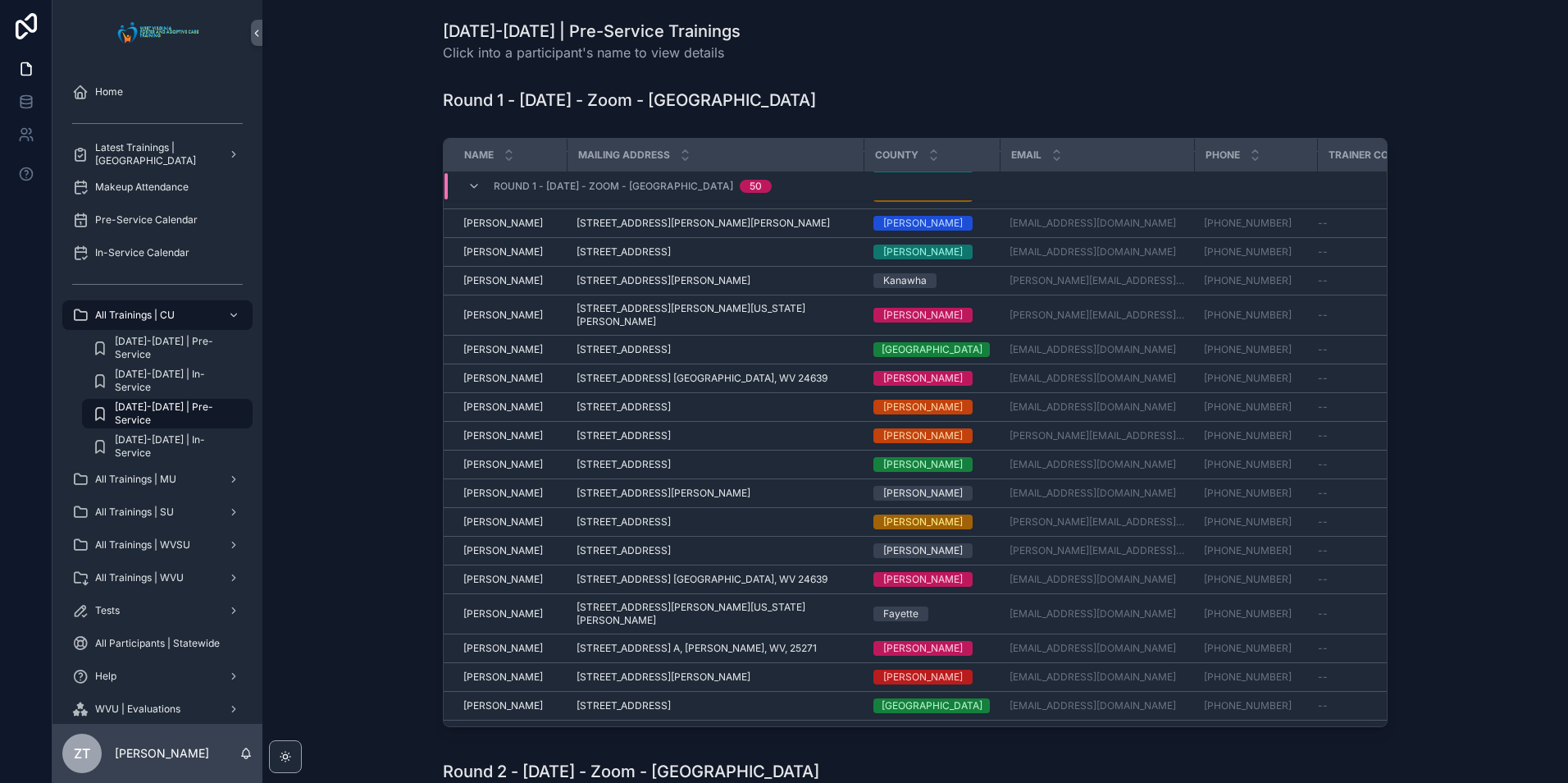
scroll to position [941, 0]
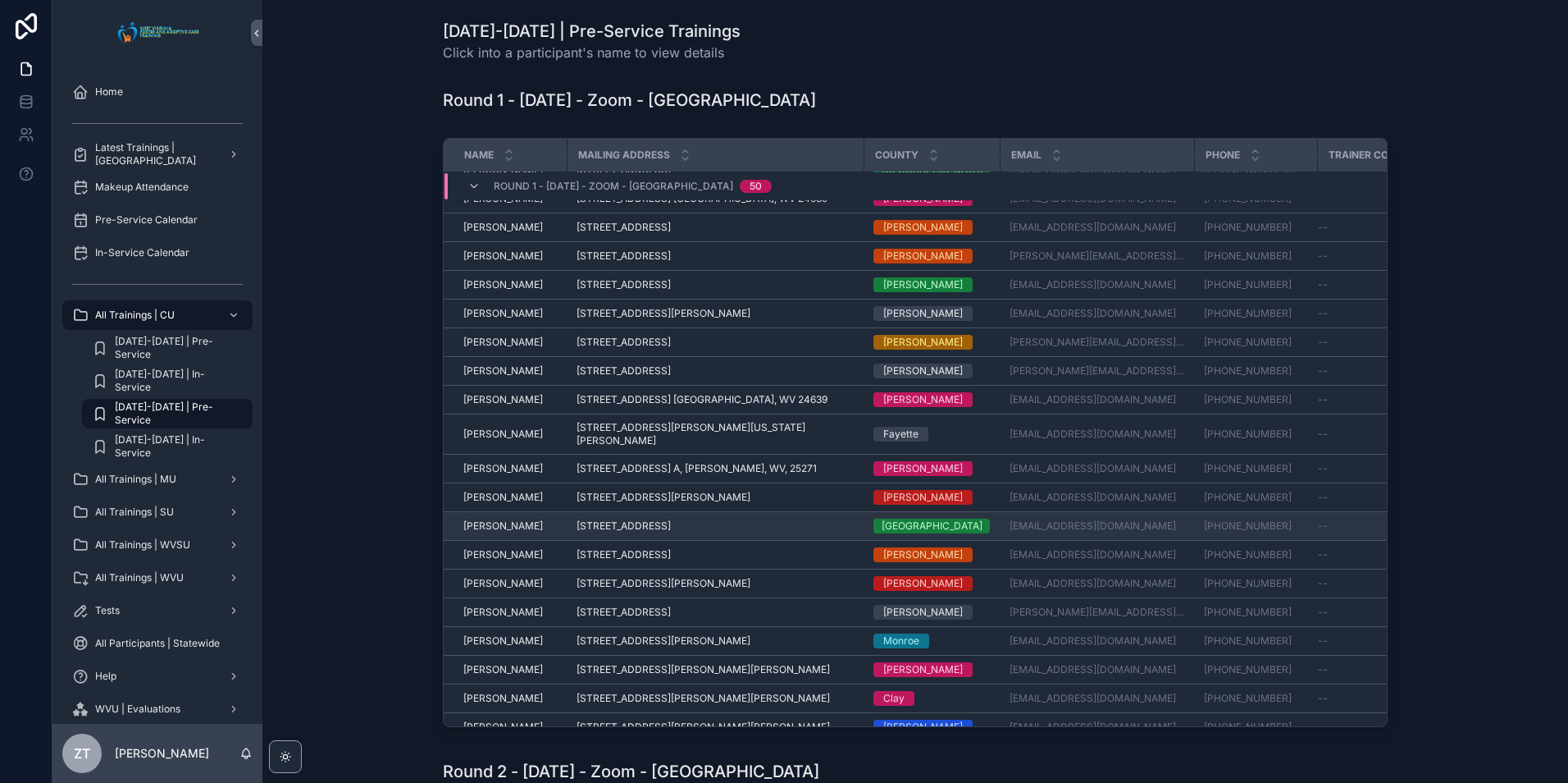
click at [491, 519] on span "[PERSON_NAME]" at bounding box center [503, 526] width 80 height 13
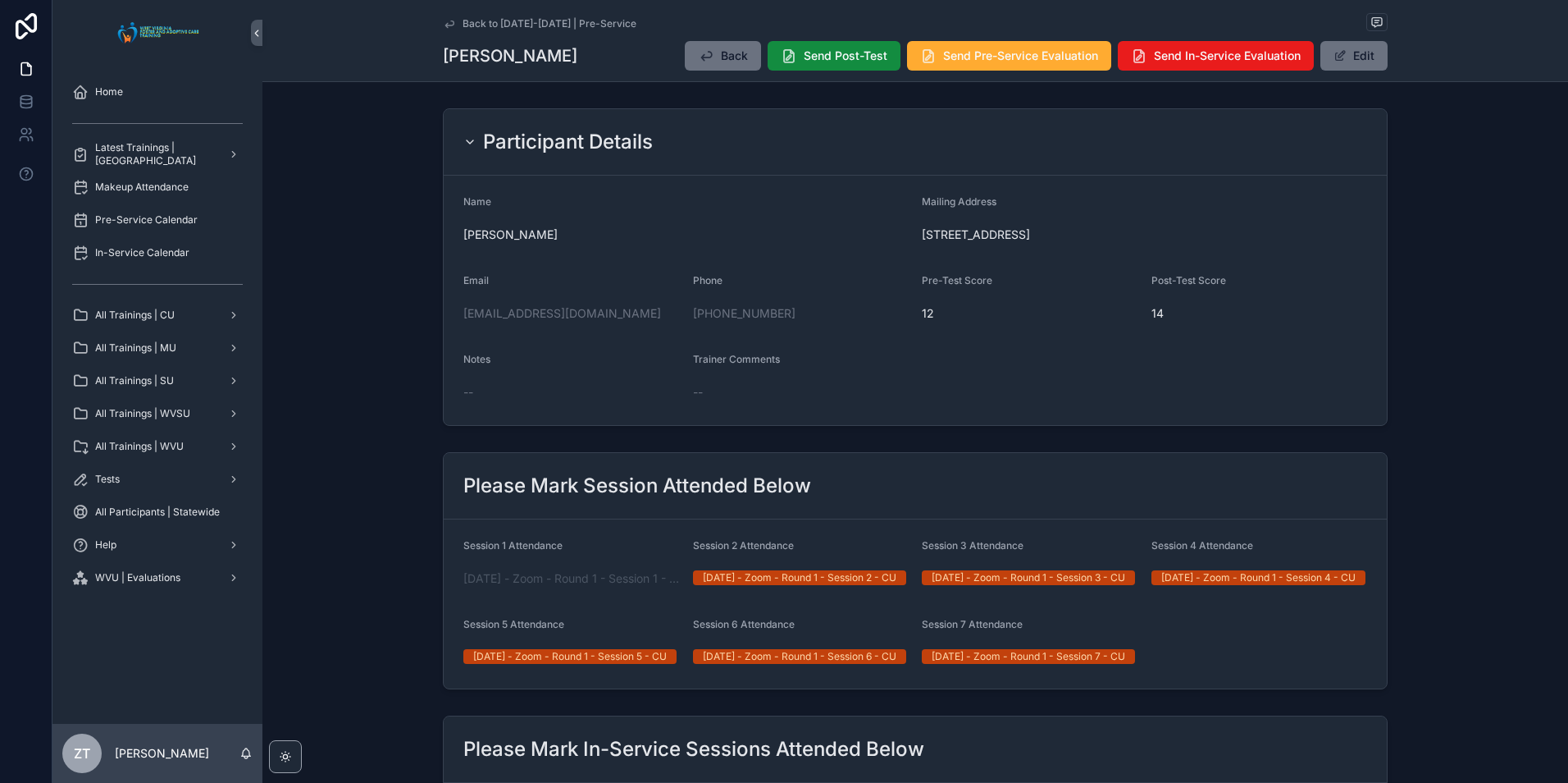
click at [445, 23] on icon "scrollable content" at bounding box center [449, 23] width 8 height 6
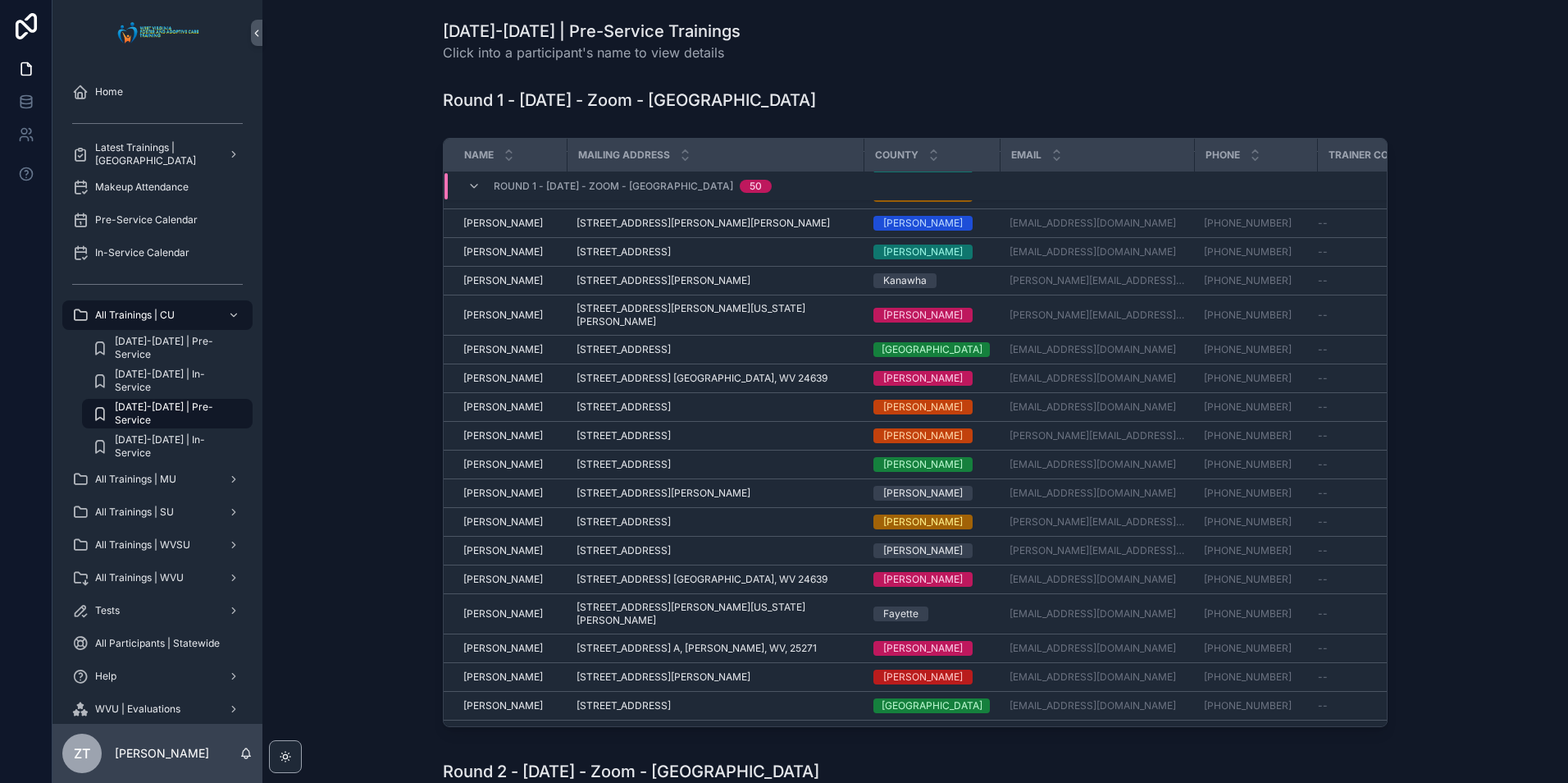
scroll to position [941, 0]
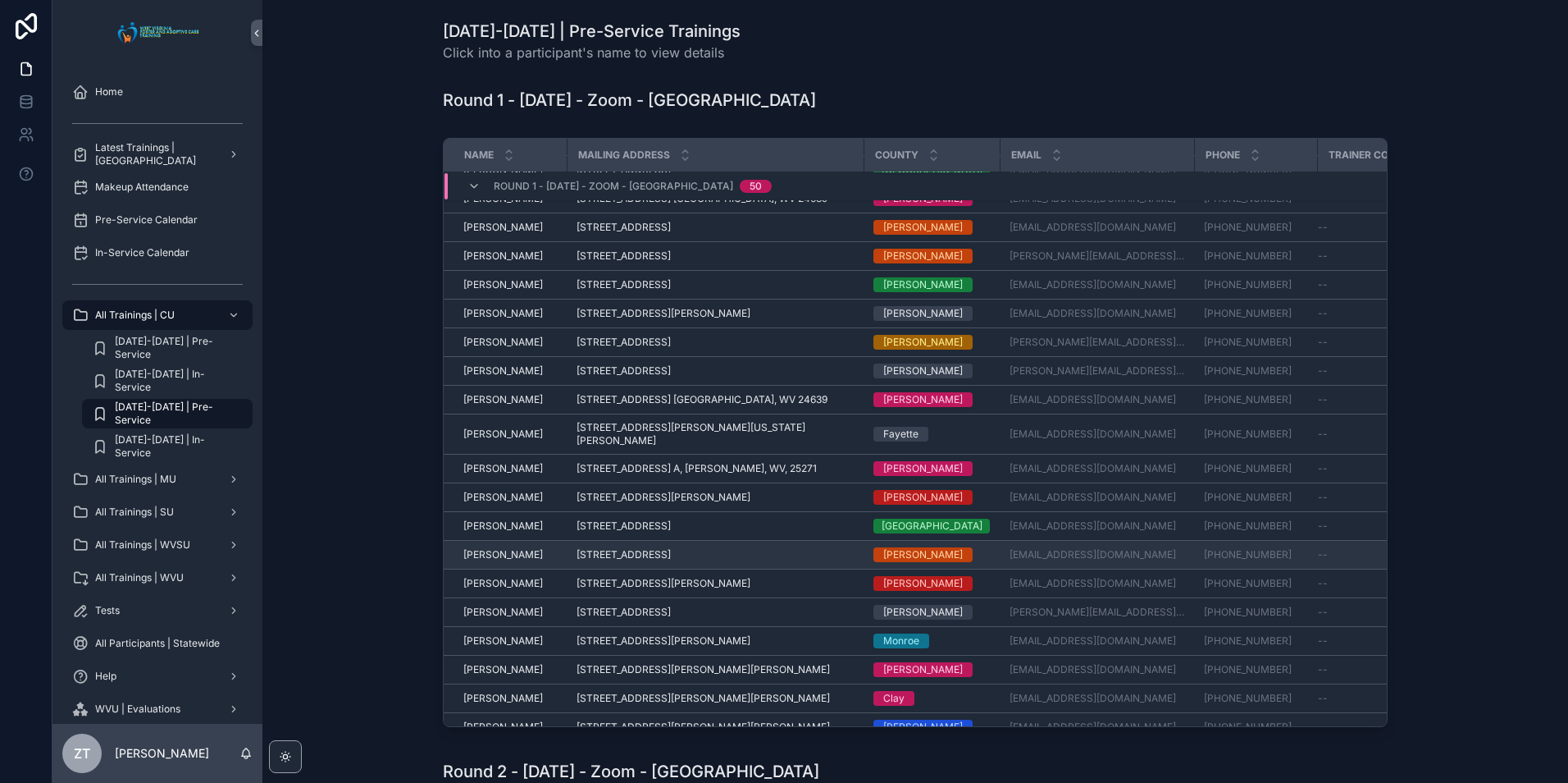
click at [496, 548] on span "[PERSON_NAME]" at bounding box center [503, 554] width 80 height 13
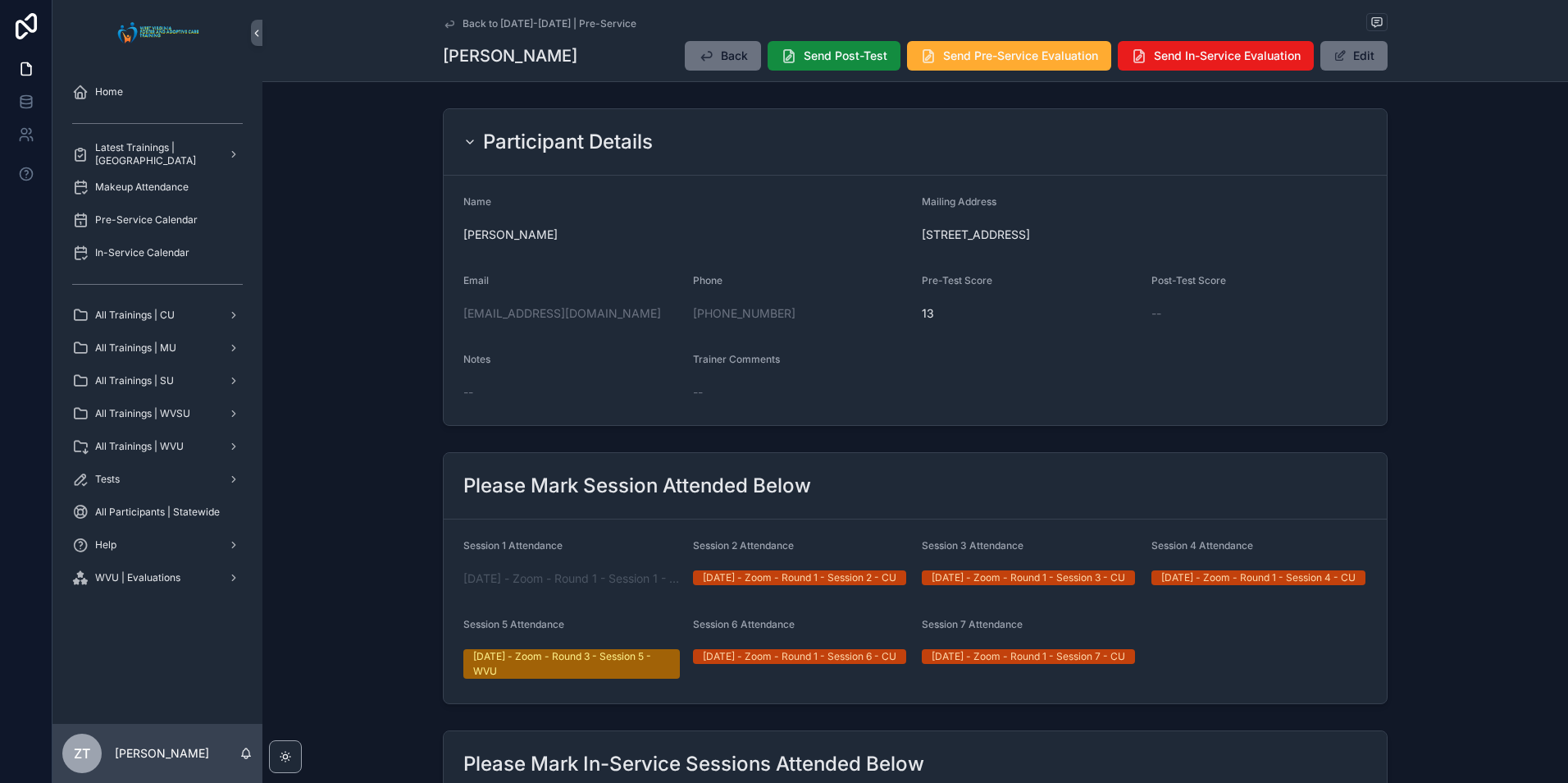
click at [449, 23] on icon "scrollable content" at bounding box center [449, 24] width 13 height 13
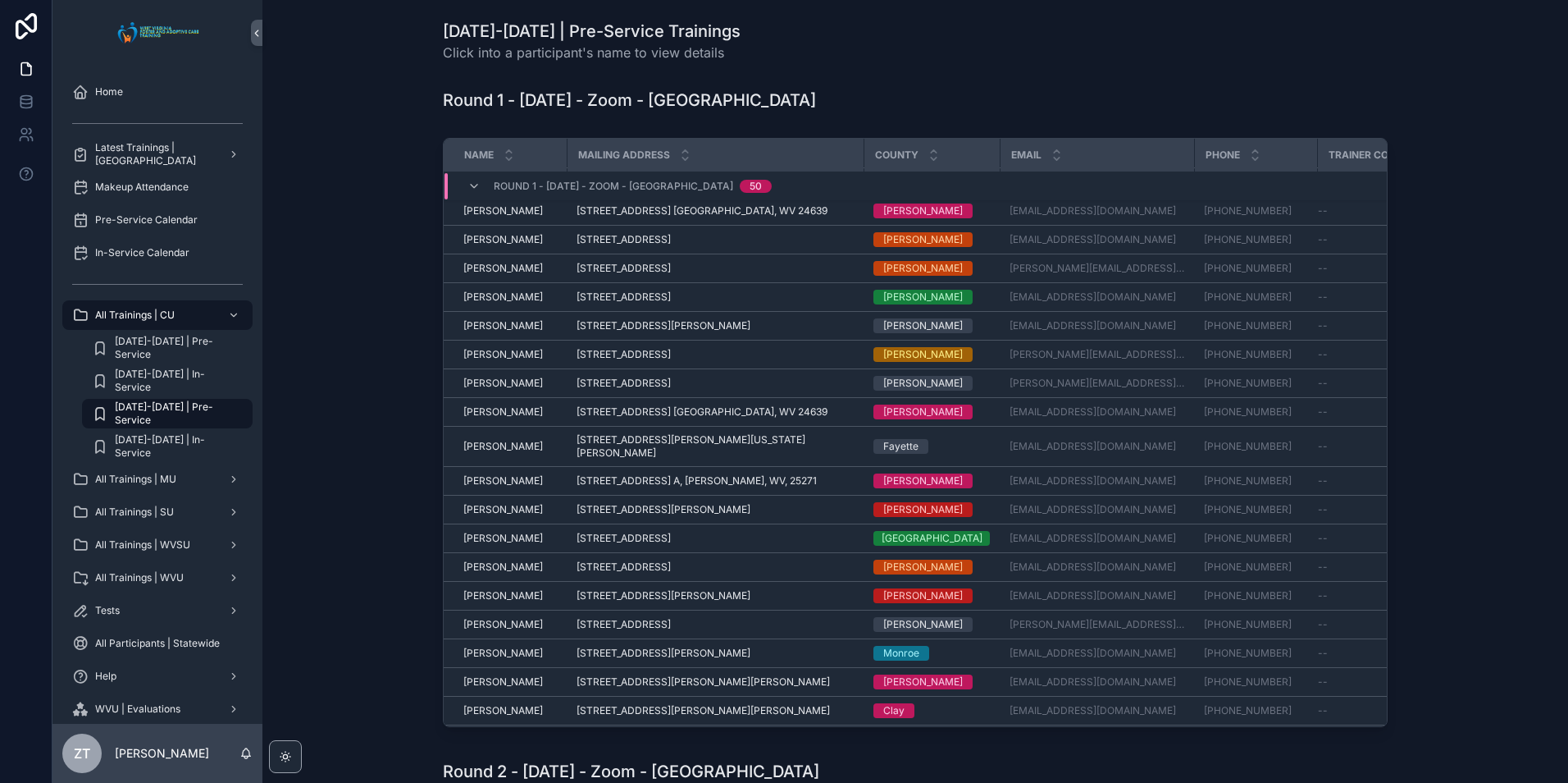
scroll to position [941, 0]
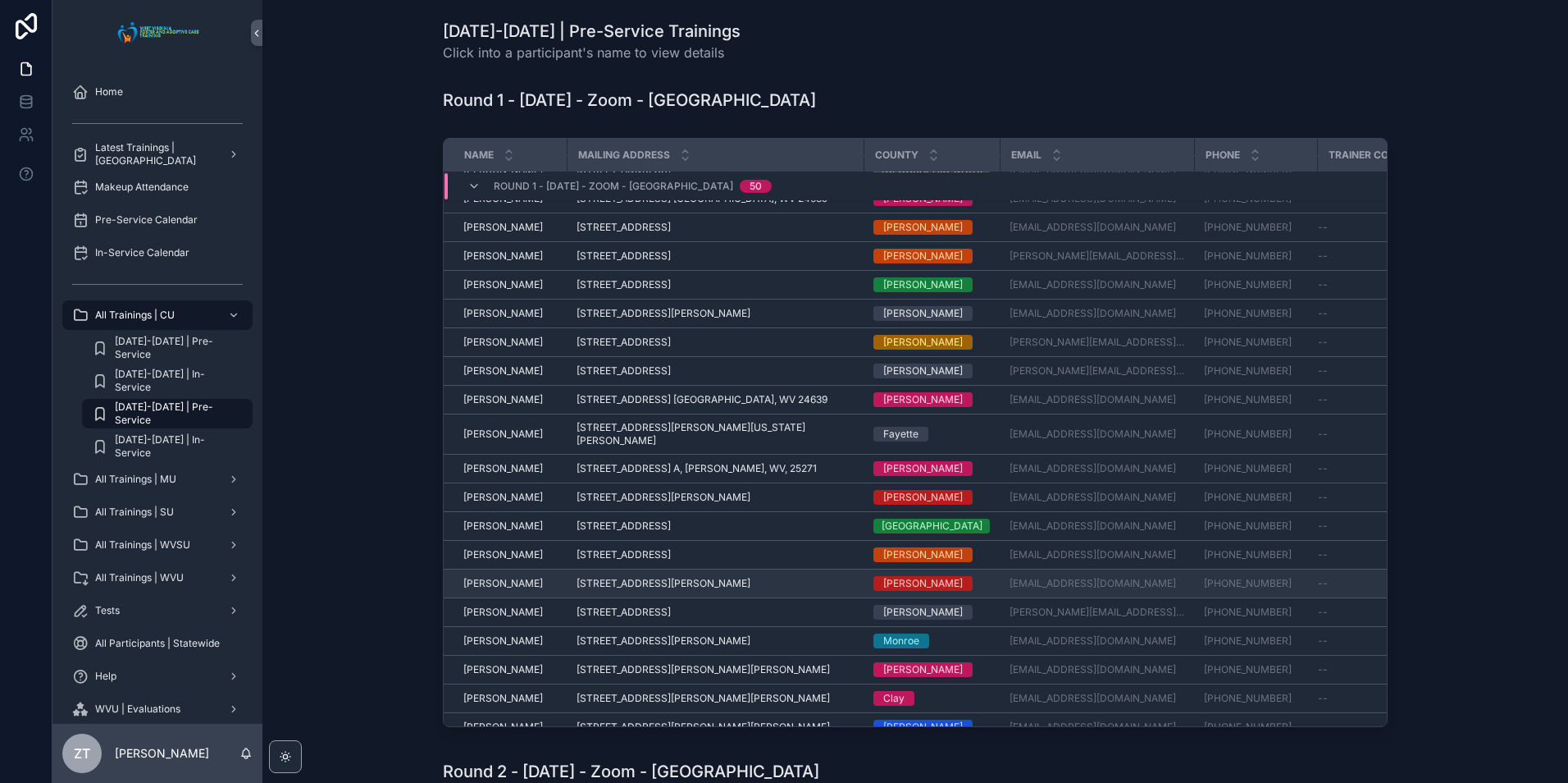
click at [482, 577] on span "[PERSON_NAME]" at bounding box center [503, 583] width 80 height 13
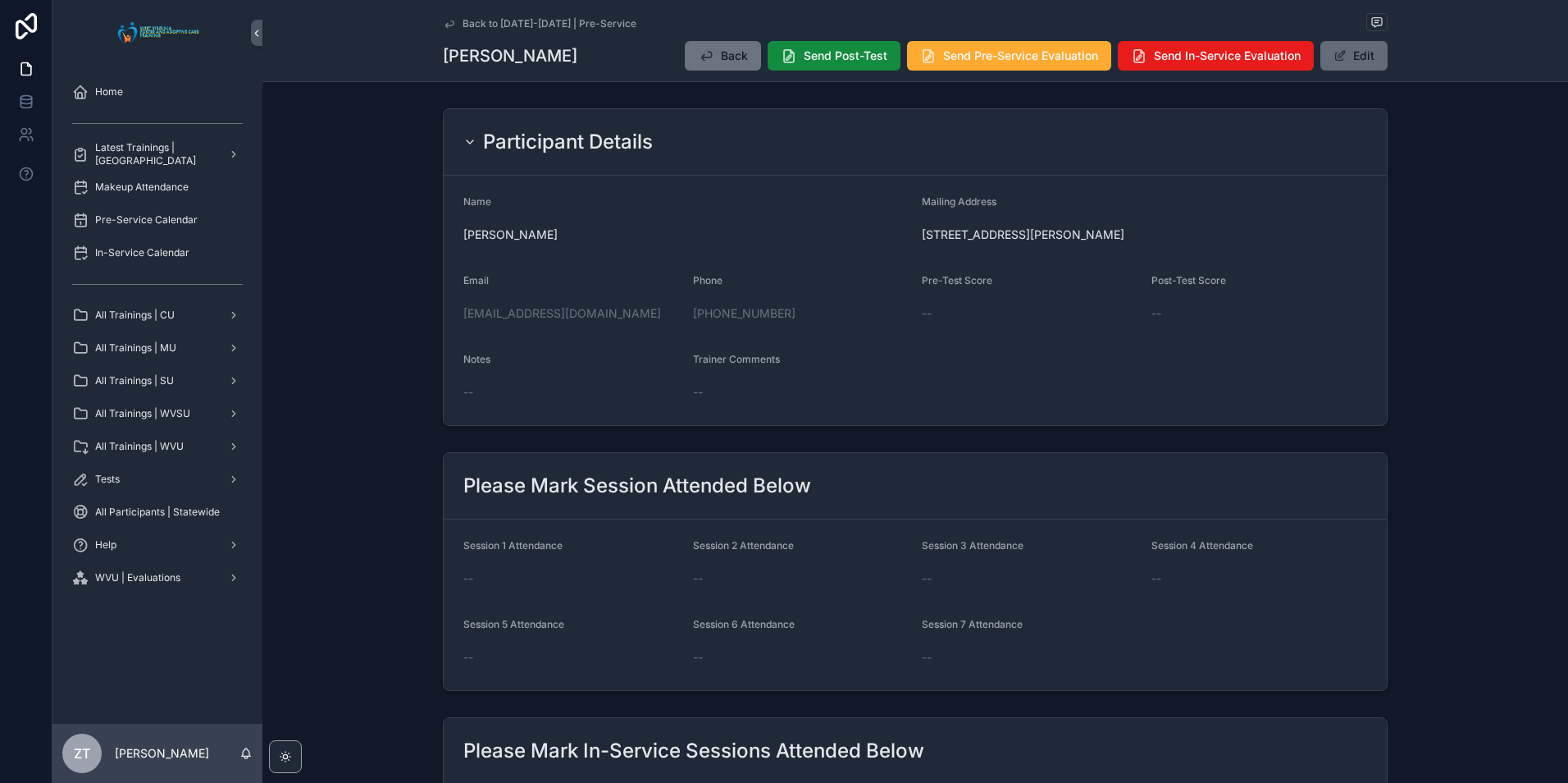
click at [1369, 47] on button "Edit" at bounding box center [1353, 56] width 67 height 29
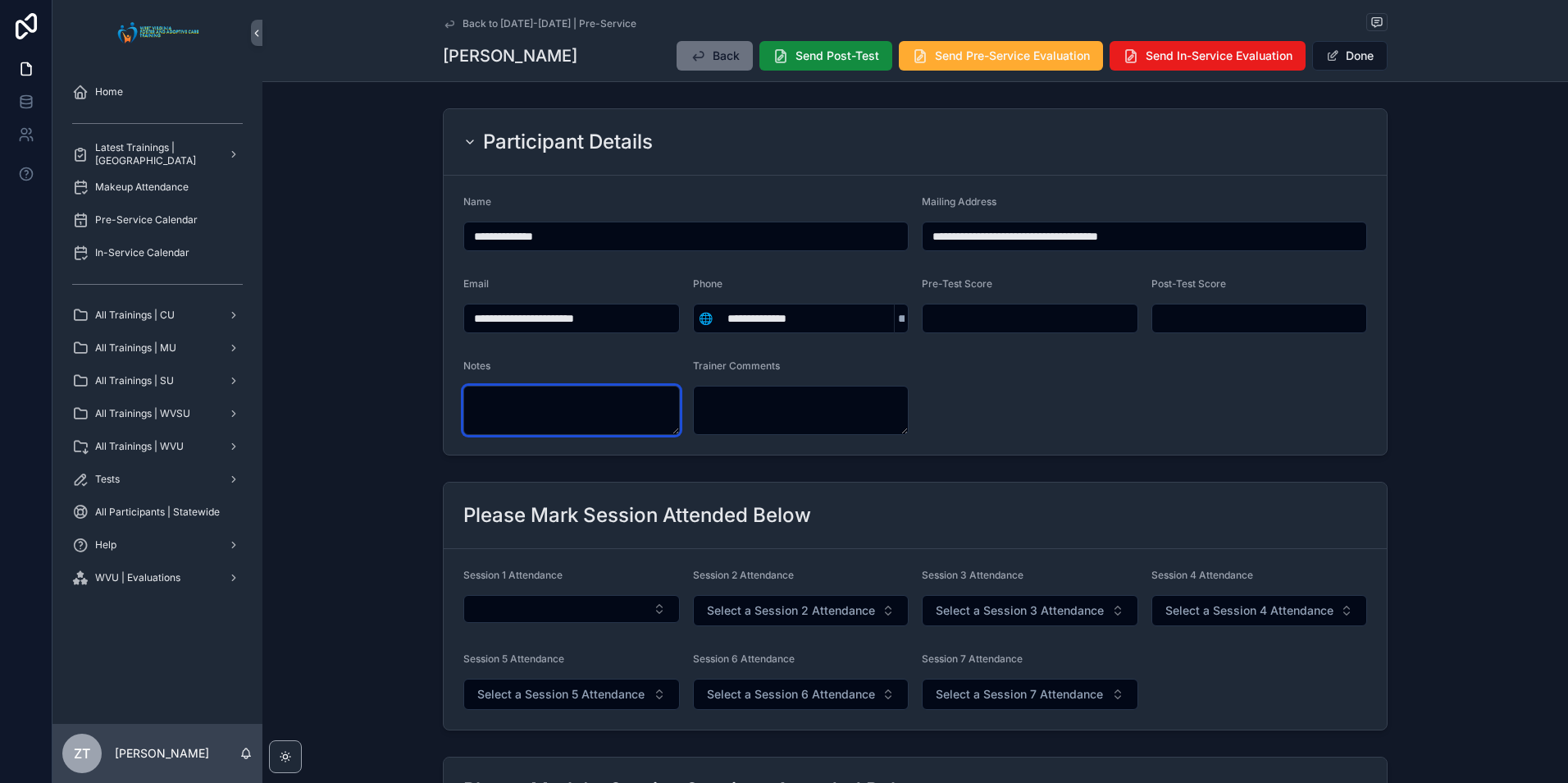
click at [588, 397] on textarea "scrollable content" at bounding box center [571, 410] width 216 height 49
type textarea "**********"
click at [1014, 376] on form "**********" at bounding box center [915, 315] width 943 height 279
click at [1348, 62] on button "Done" at bounding box center [1349, 56] width 75 height 29
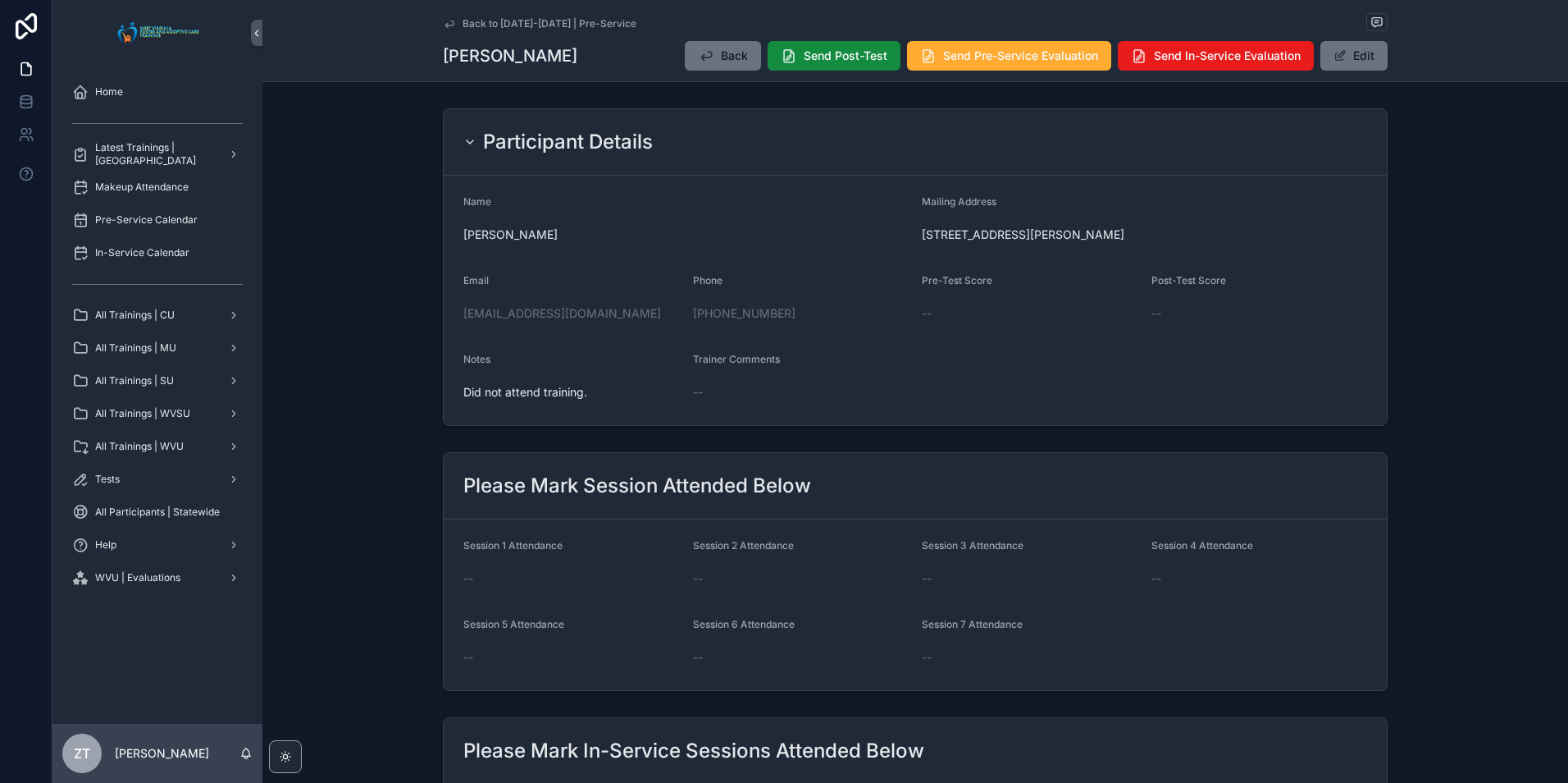
click at [446, 22] on icon "scrollable content" at bounding box center [449, 24] width 13 height 13
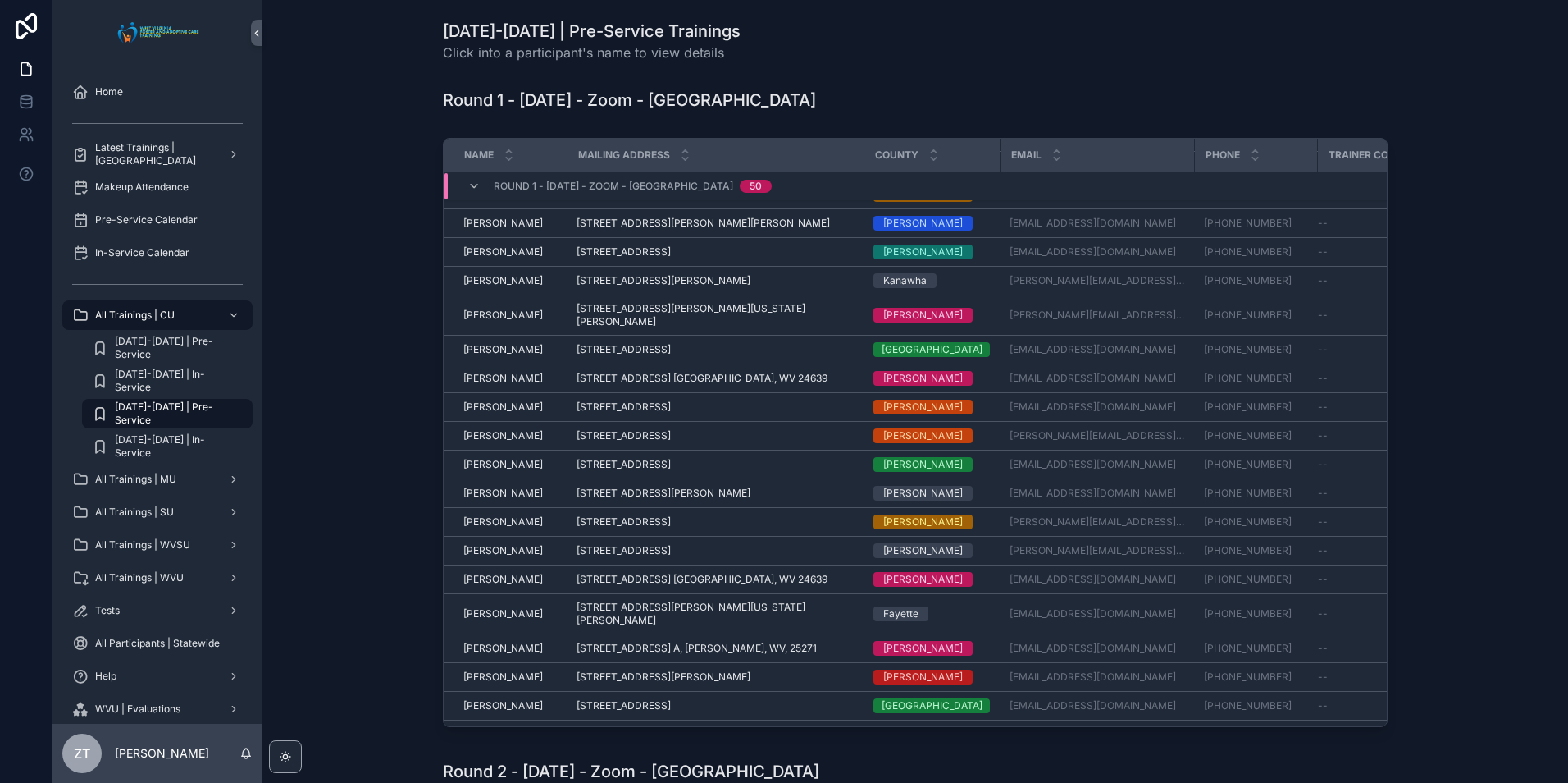
scroll to position [941, 0]
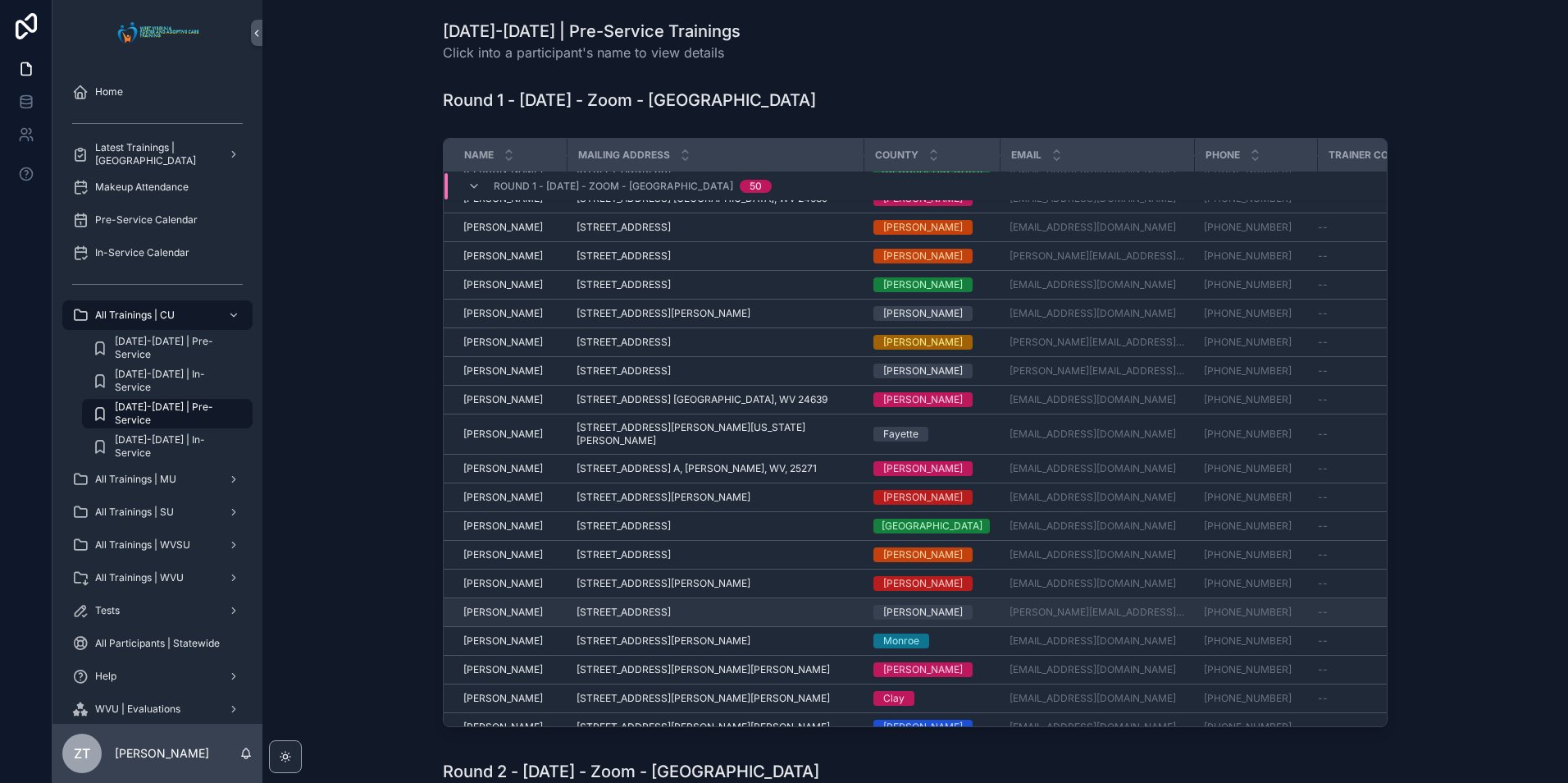
click at [491, 605] on span "[PERSON_NAME]" at bounding box center [503, 612] width 80 height 13
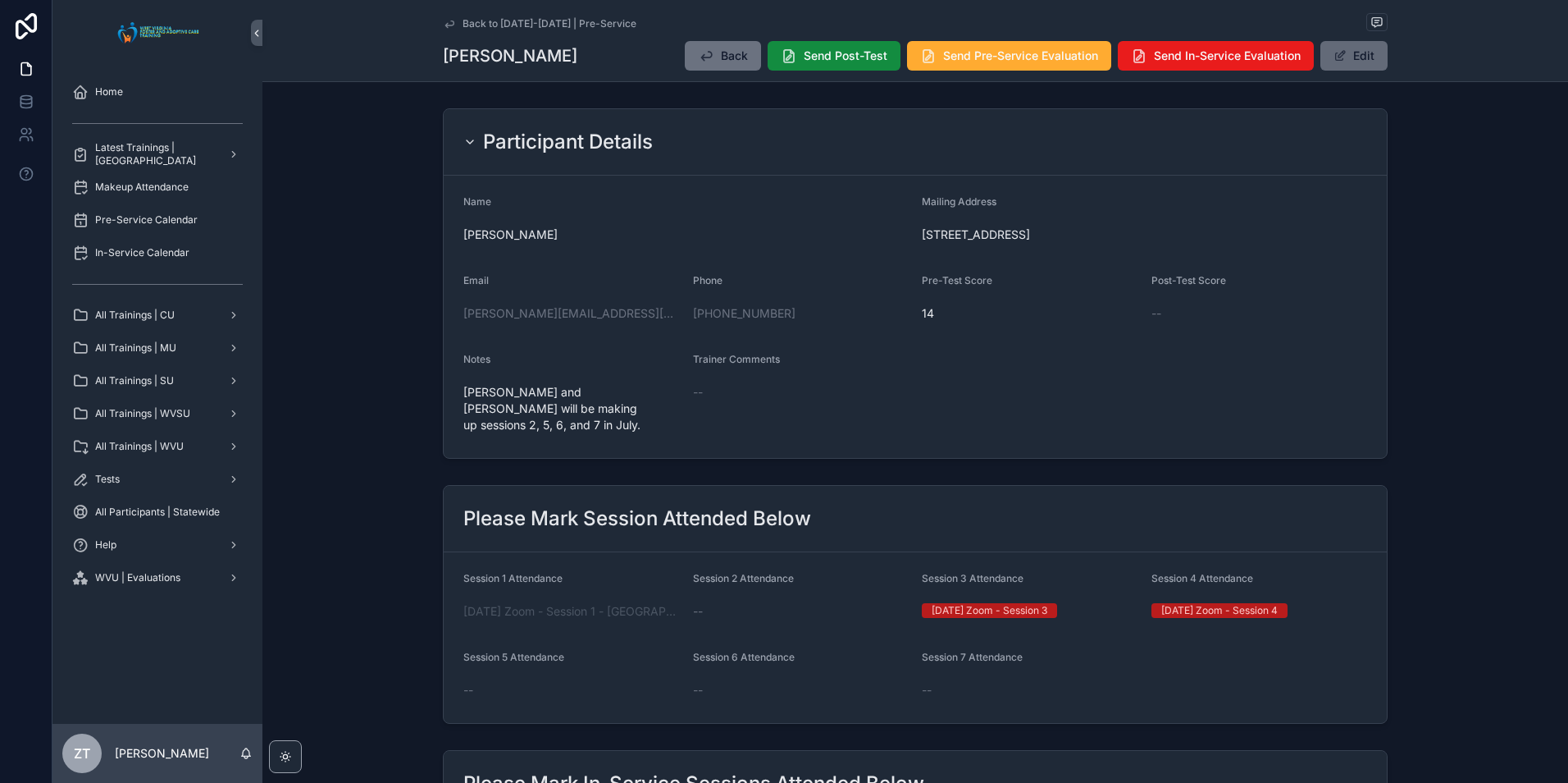
click at [1346, 68] on button "Edit" at bounding box center [1353, 56] width 67 height 29
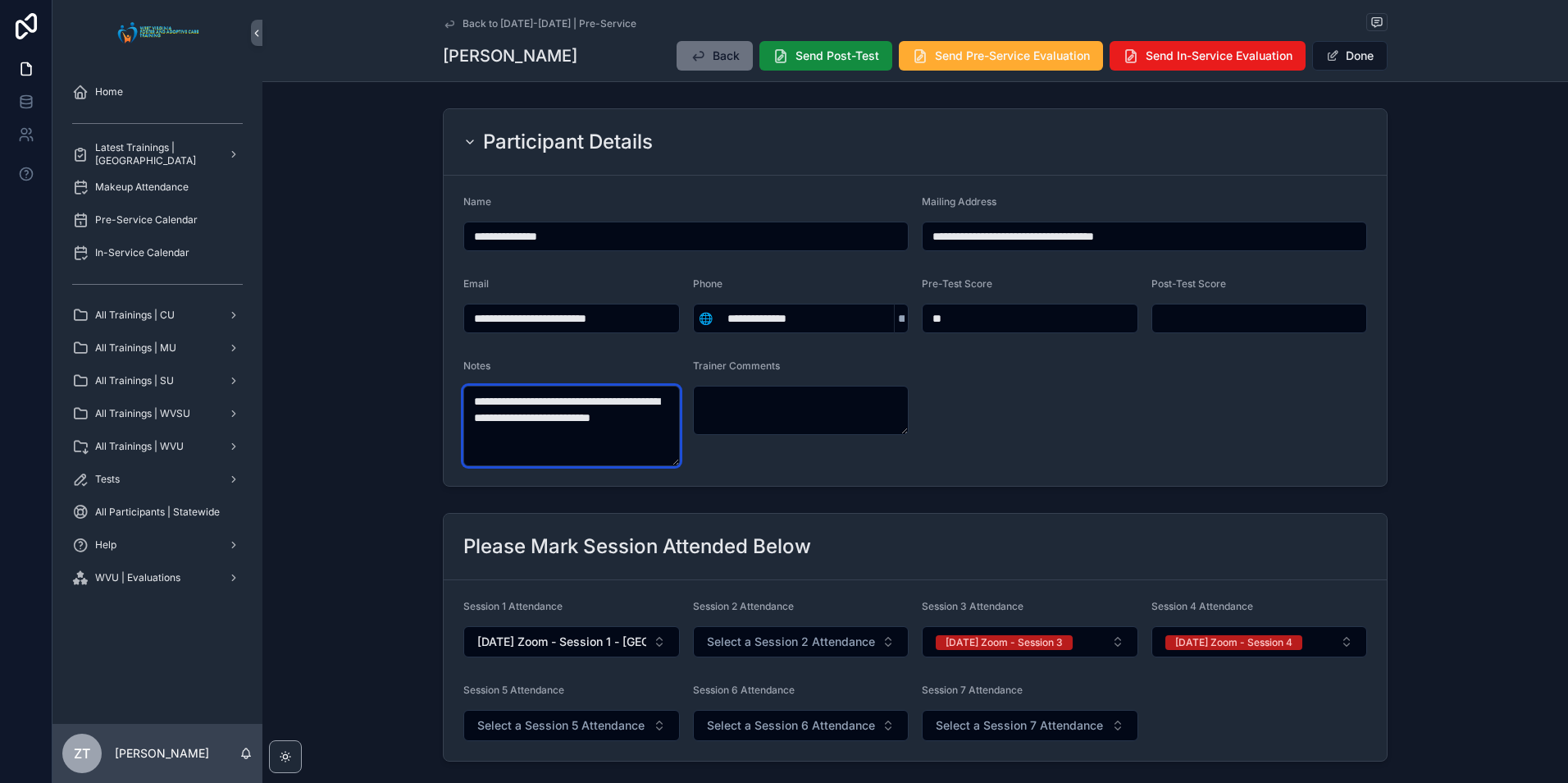
click at [534, 444] on textarea "**********" at bounding box center [571, 426] width 216 height 81
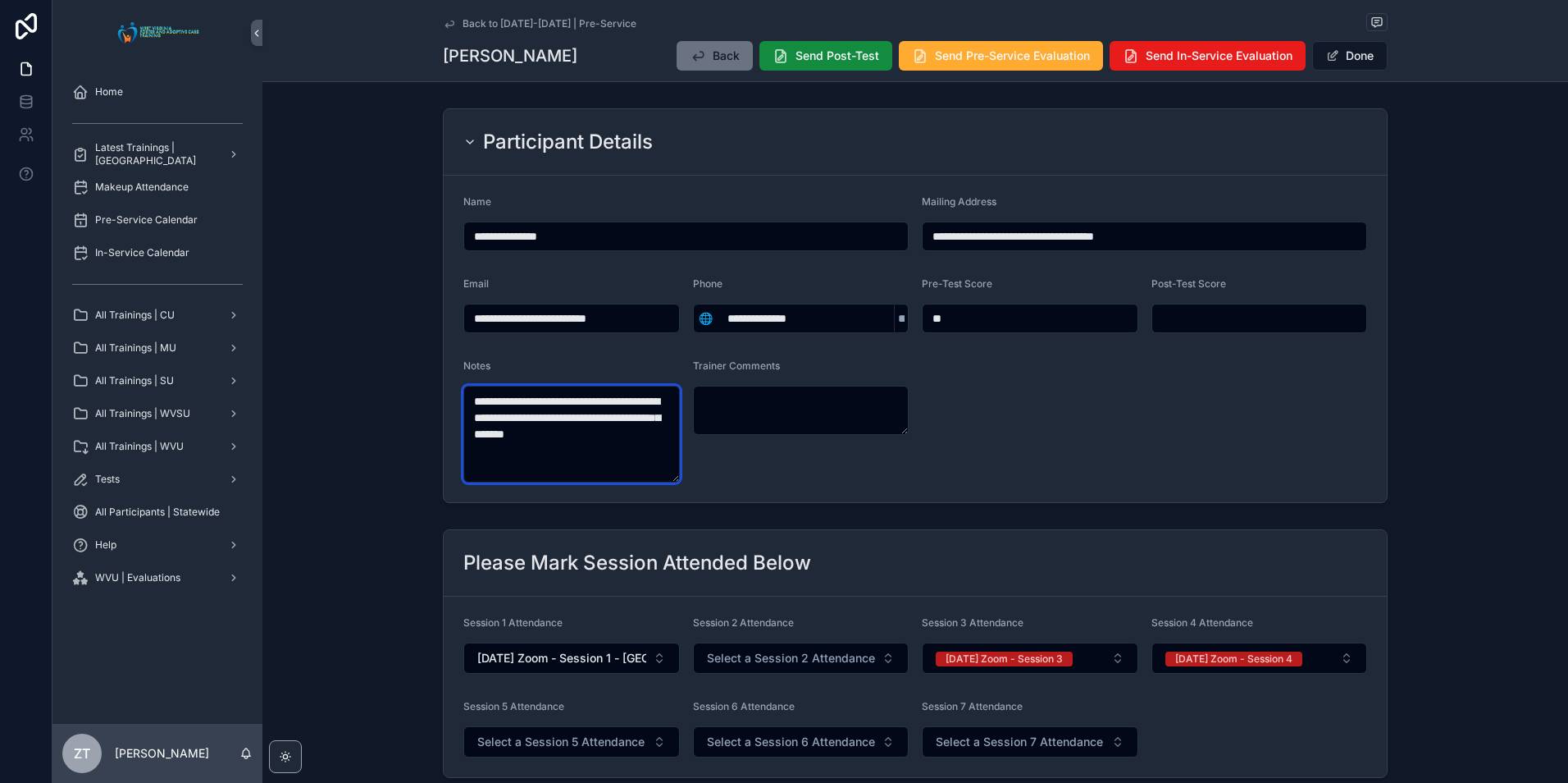
type textarea "**********"
click at [1133, 426] on form "**********" at bounding box center [915, 339] width 943 height 327
click at [1330, 62] on button "Done" at bounding box center [1349, 56] width 75 height 29
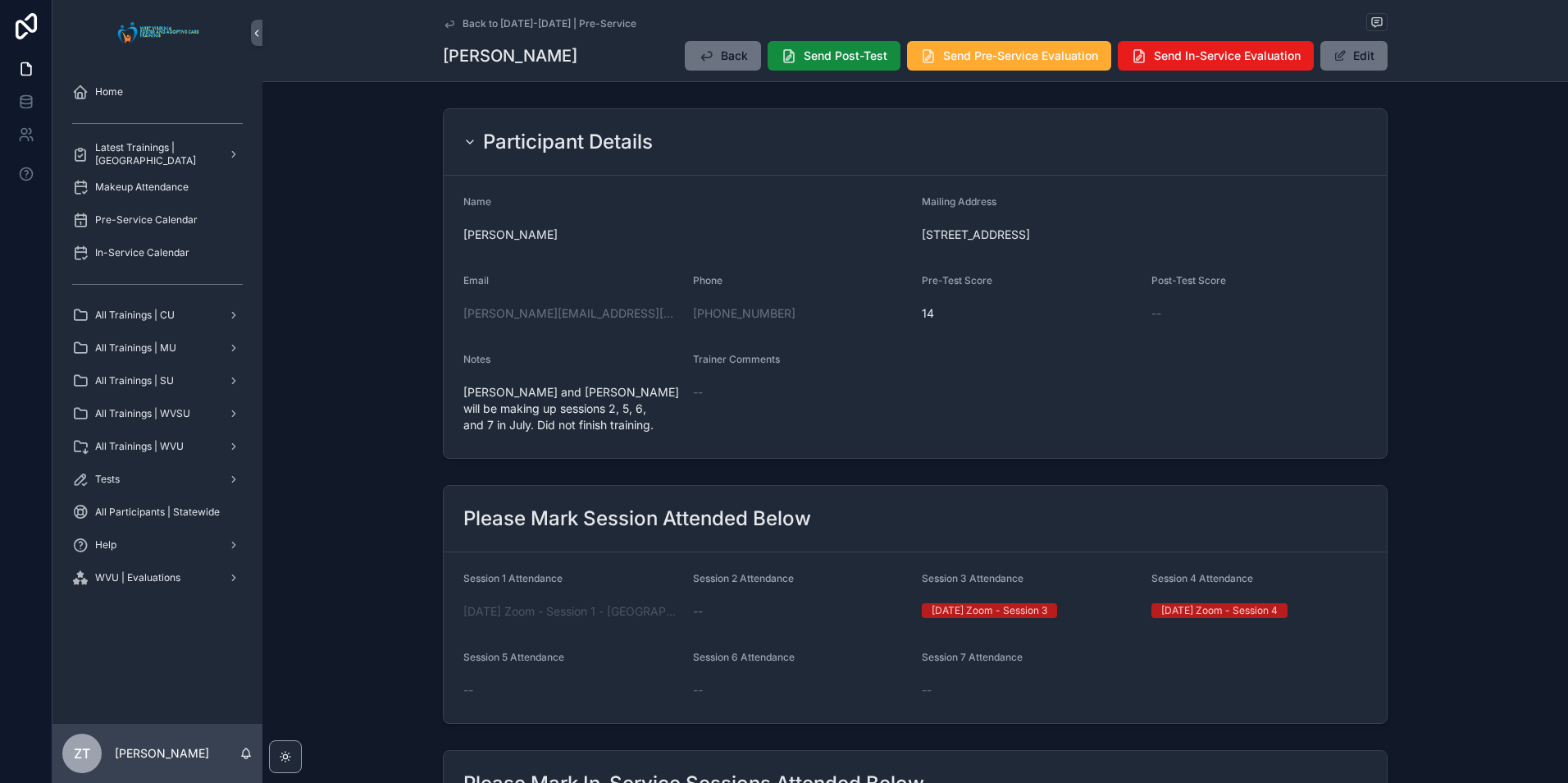
click at [447, 23] on icon "scrollable content" at bounding box center [449, 24] width 13 height 13
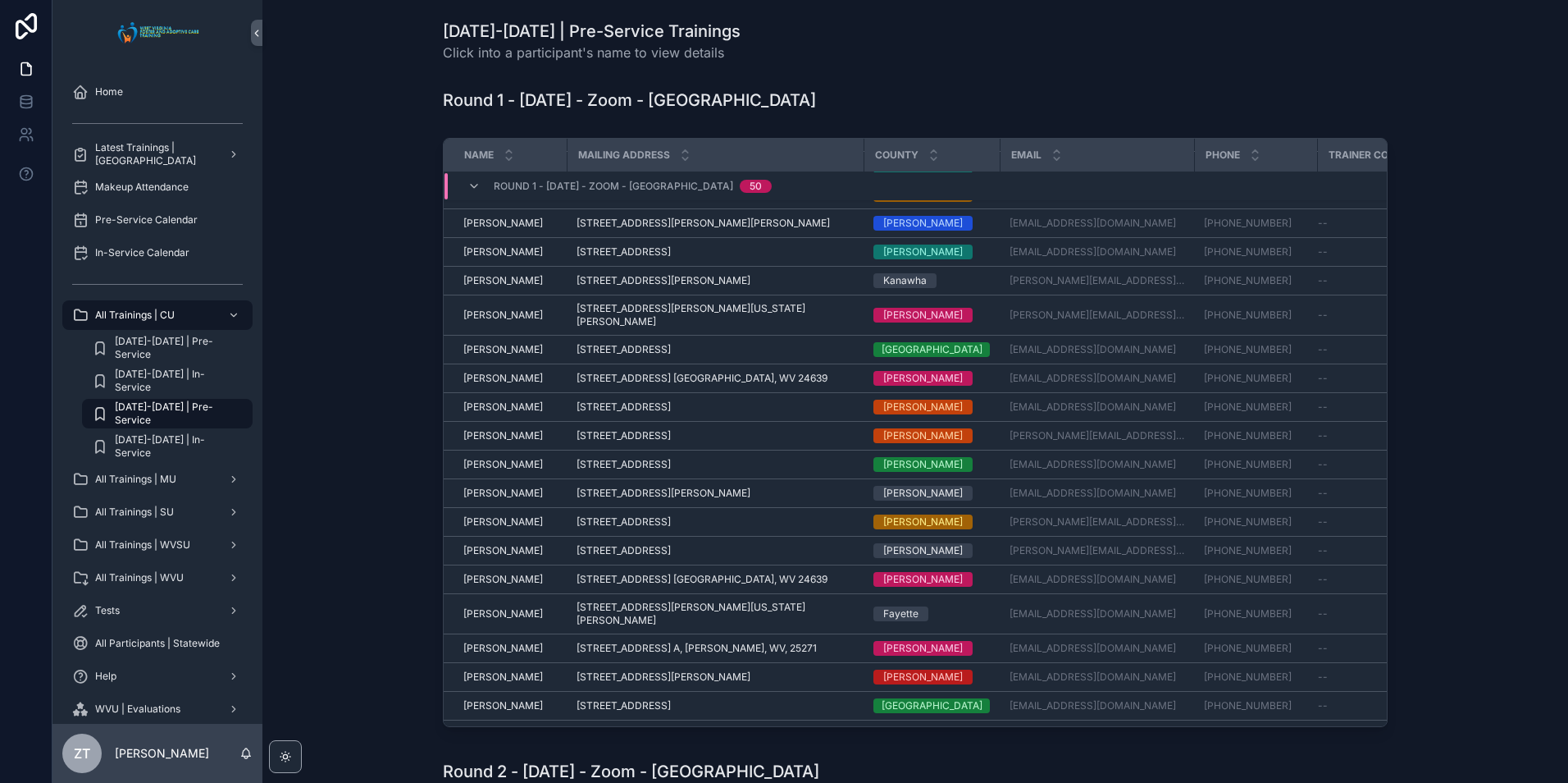
scroll to position [941, 0]
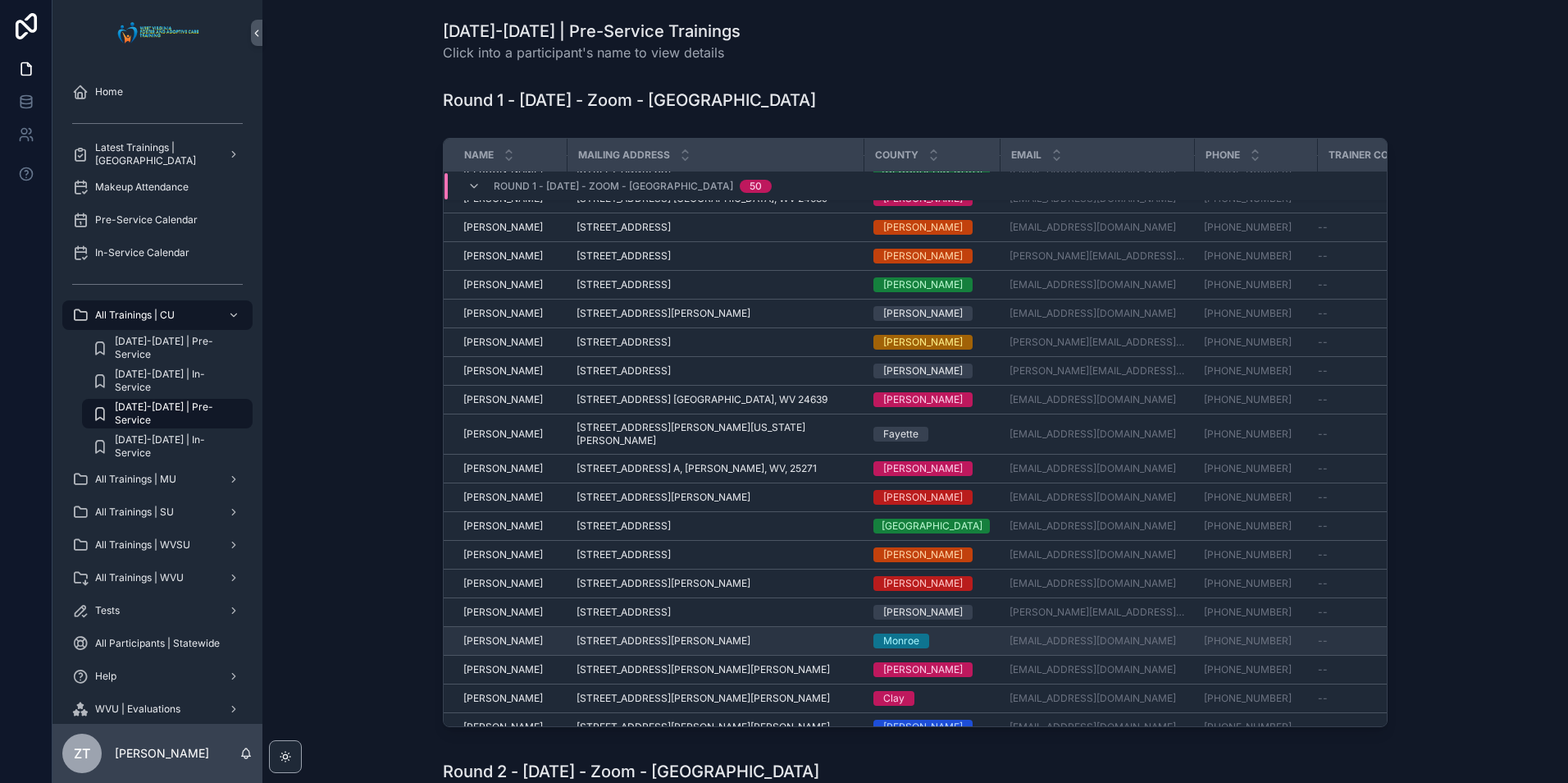
click at [502, 634] on span "[PERSON_NAME]" at bounding box center [503, 640] width 80 height 13
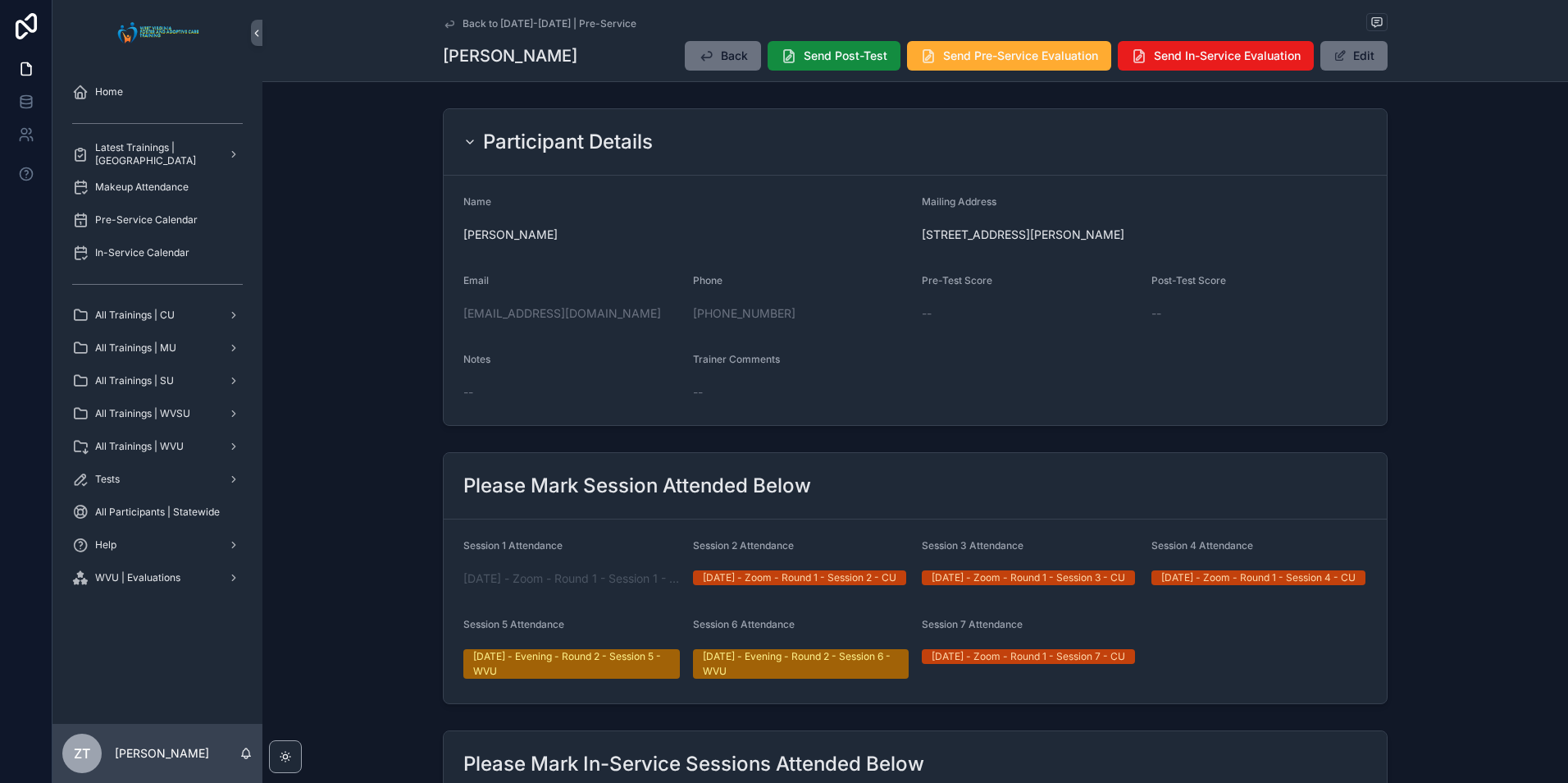
click at [446, 22] on icon "scrollable content" at bounding box center [449, 24] width 13 height 13
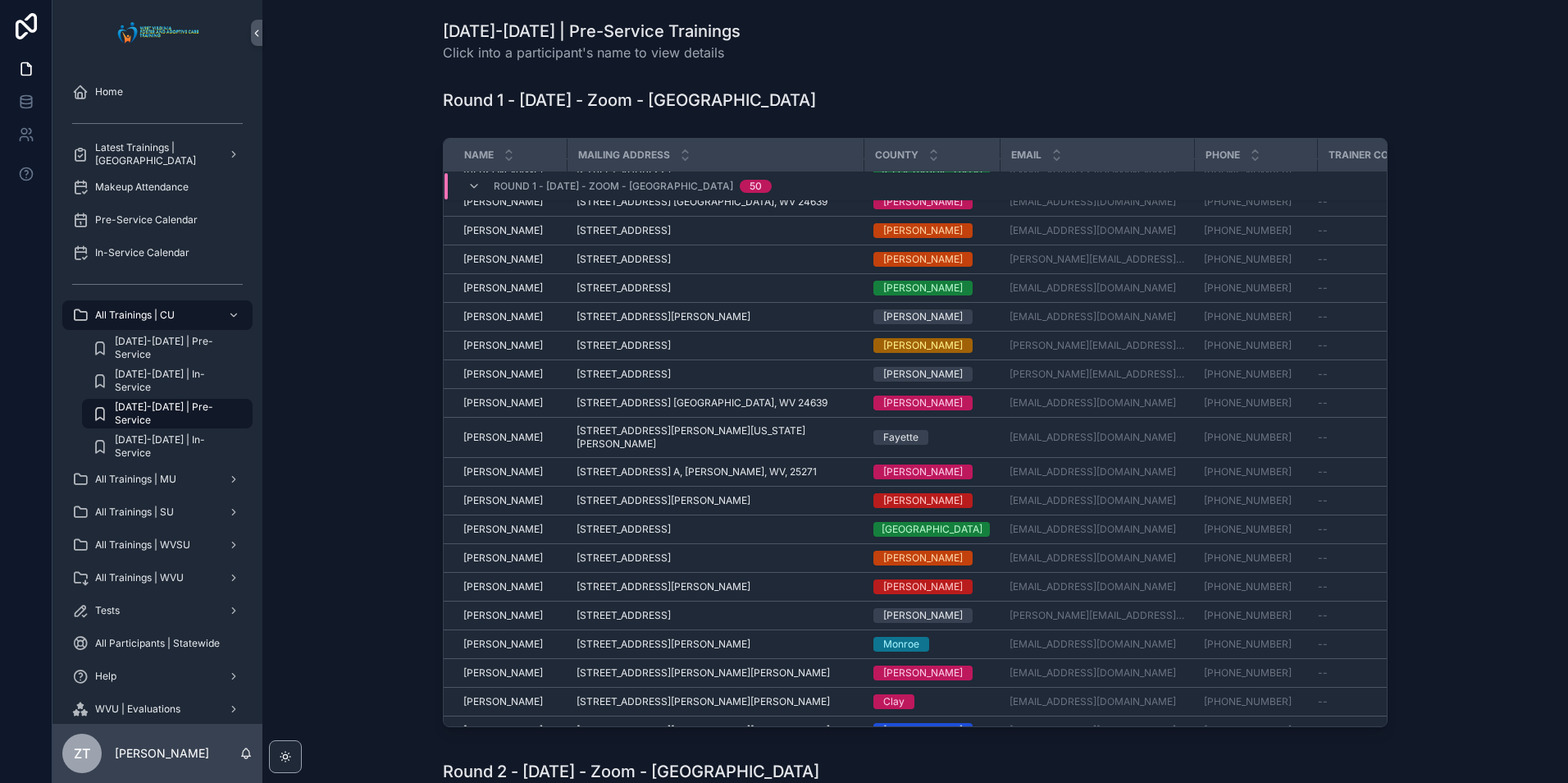
scroll to position [941, 0]
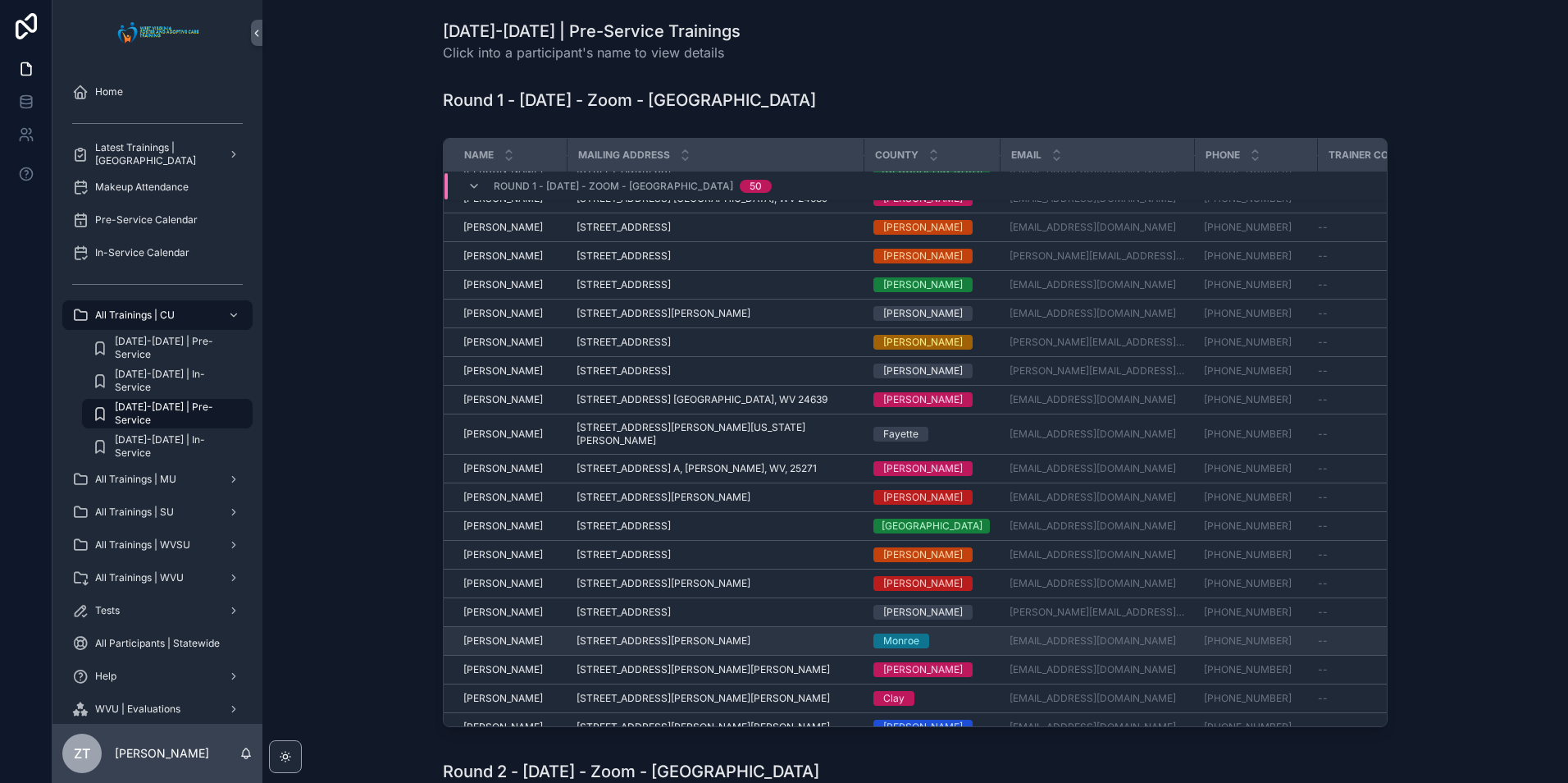
click at [482, 634] on span "[PERSON_NAME]" at bounding box center [503, 640] width 80 height 13
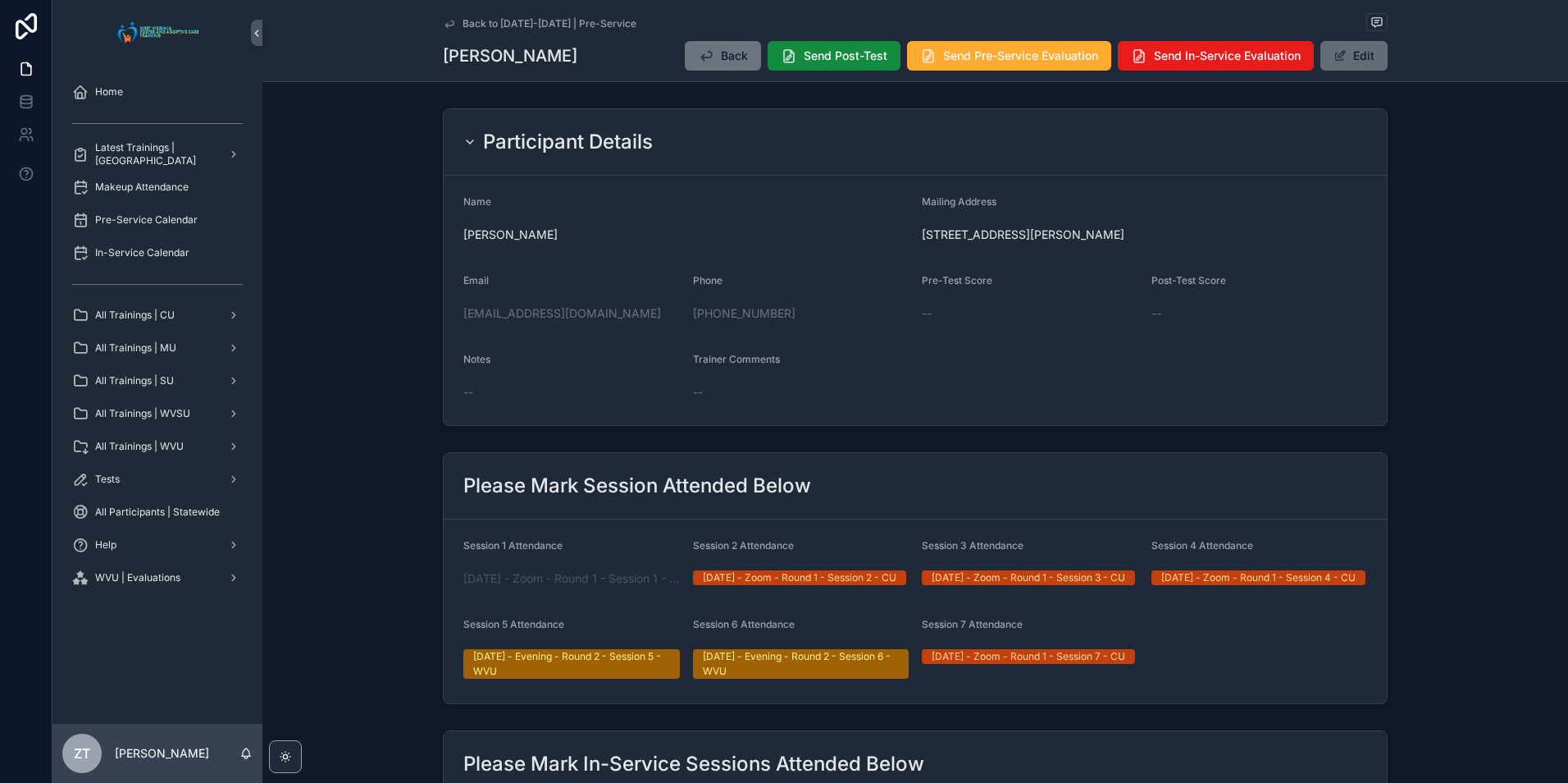
click at [1355, 58] on button "Edit" at bounding box center [1353, 56] width 67 height 29
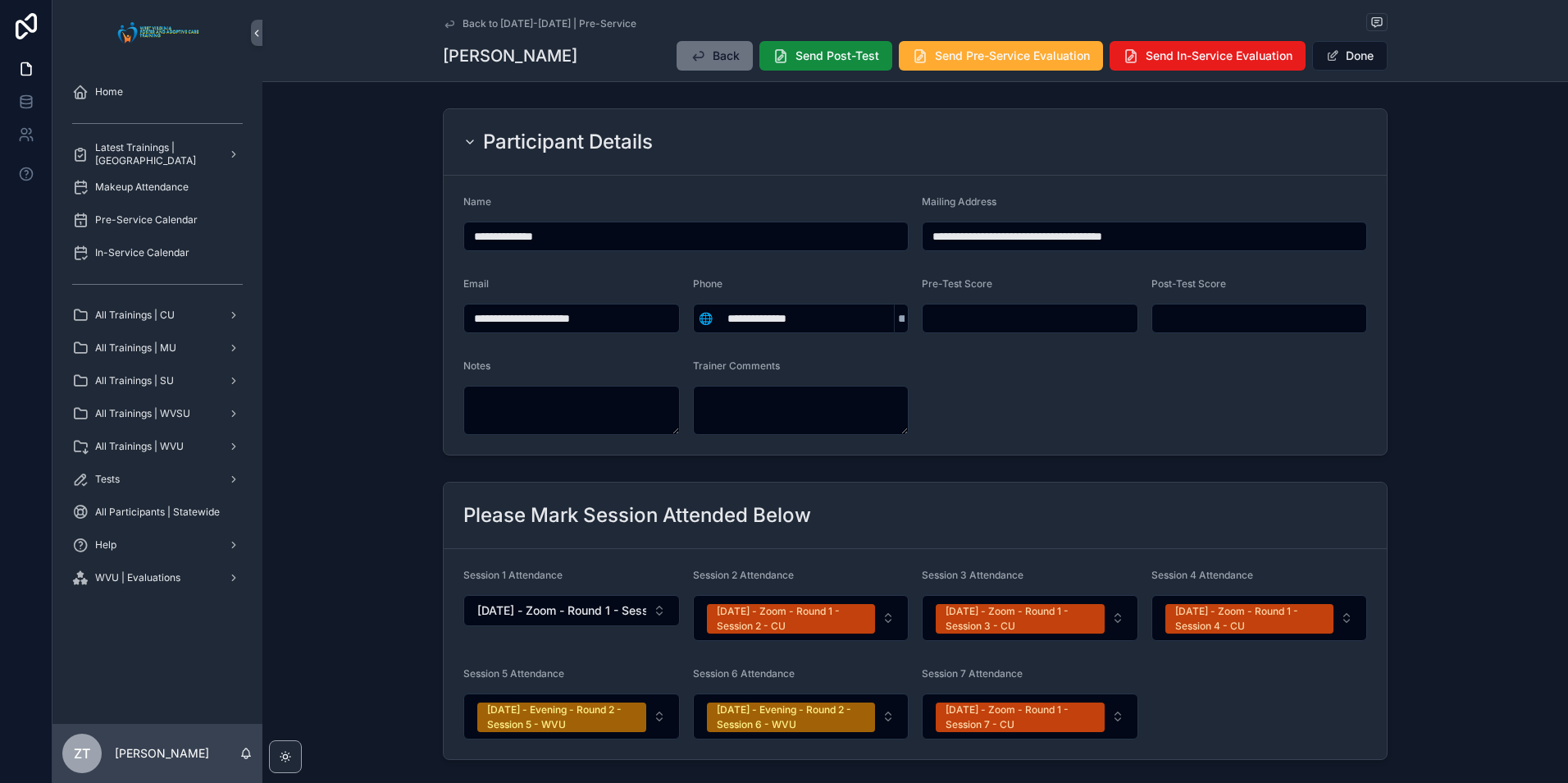
click at [961, 310] on input "scrollable content" at bounding box center [1030, 318] width 215 height 23
type input "**"
click at [1189, 410] on form "**********" at bounding box center [915, 315] width 943 height 279
click at [1337, 52] on button "Done" at bounding box center [1349, 56] width 75 height 29
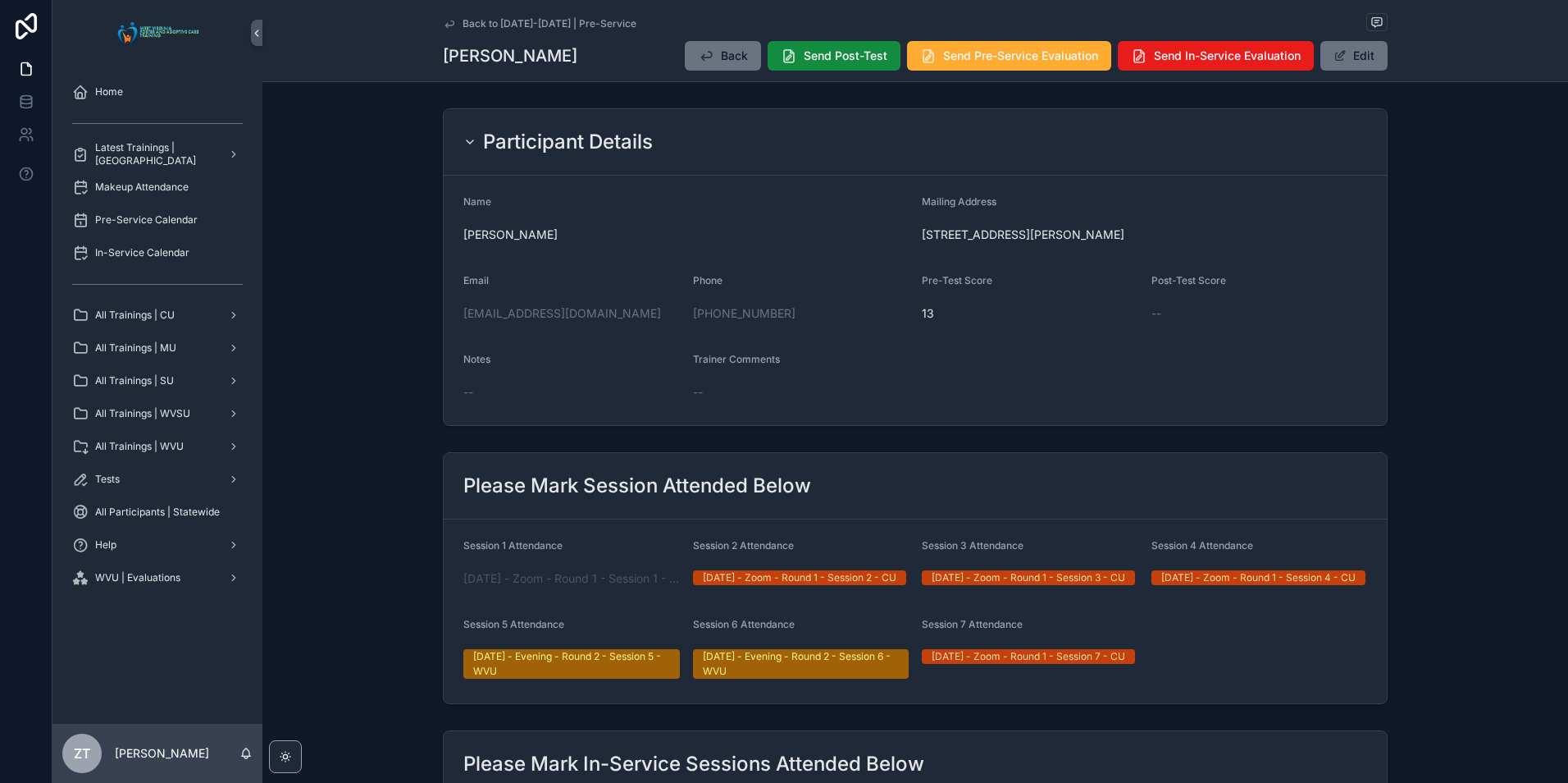
drag, startPoint x: 449, startPoint y: 20, endPoint x: 29, endPoint y: 444, distance: 596.8
click at [449, 20] on icon "scrollable content" at bounding box center [449, 24] width 13 height 13
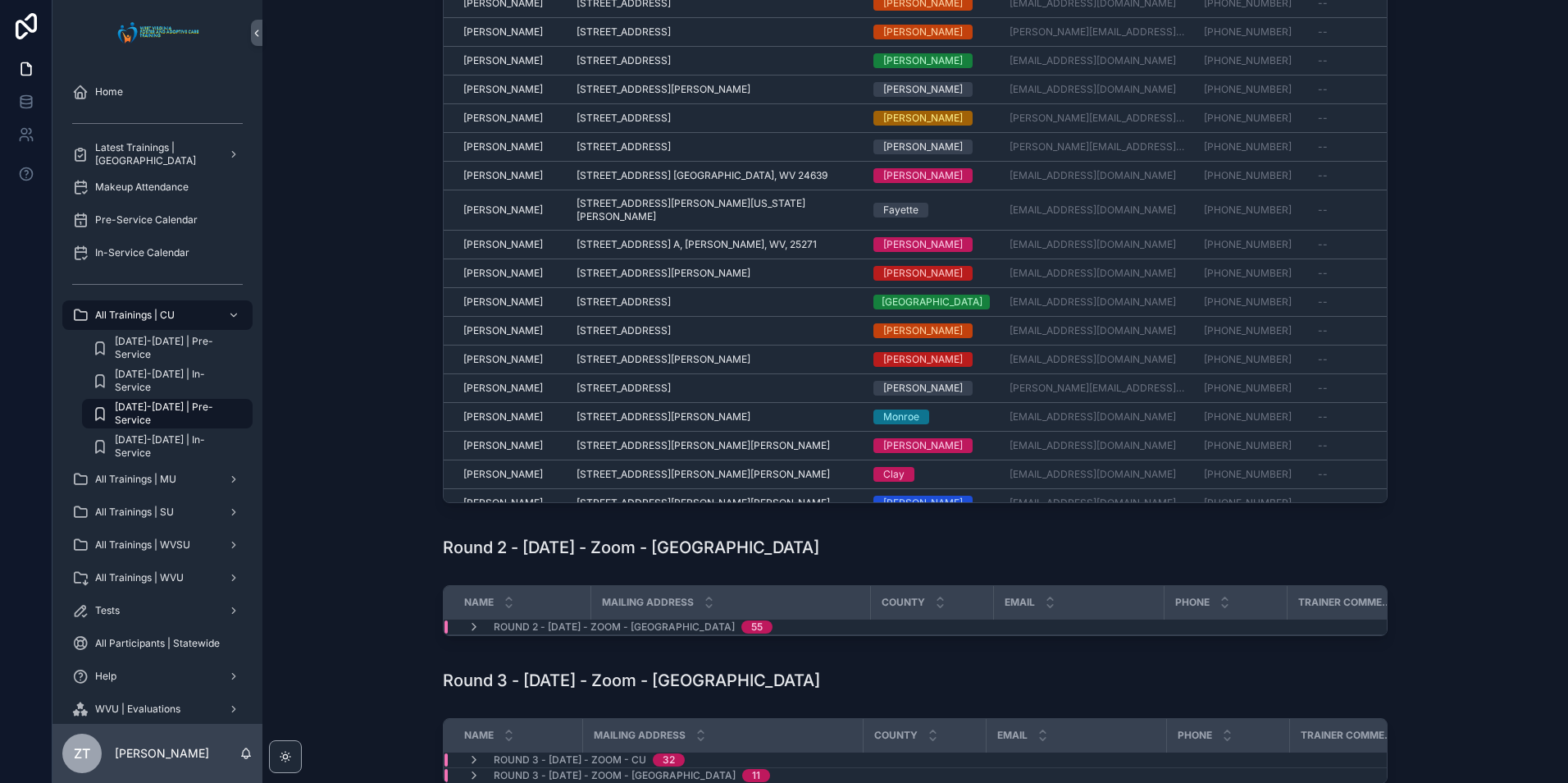
scroll to position [164, 0]
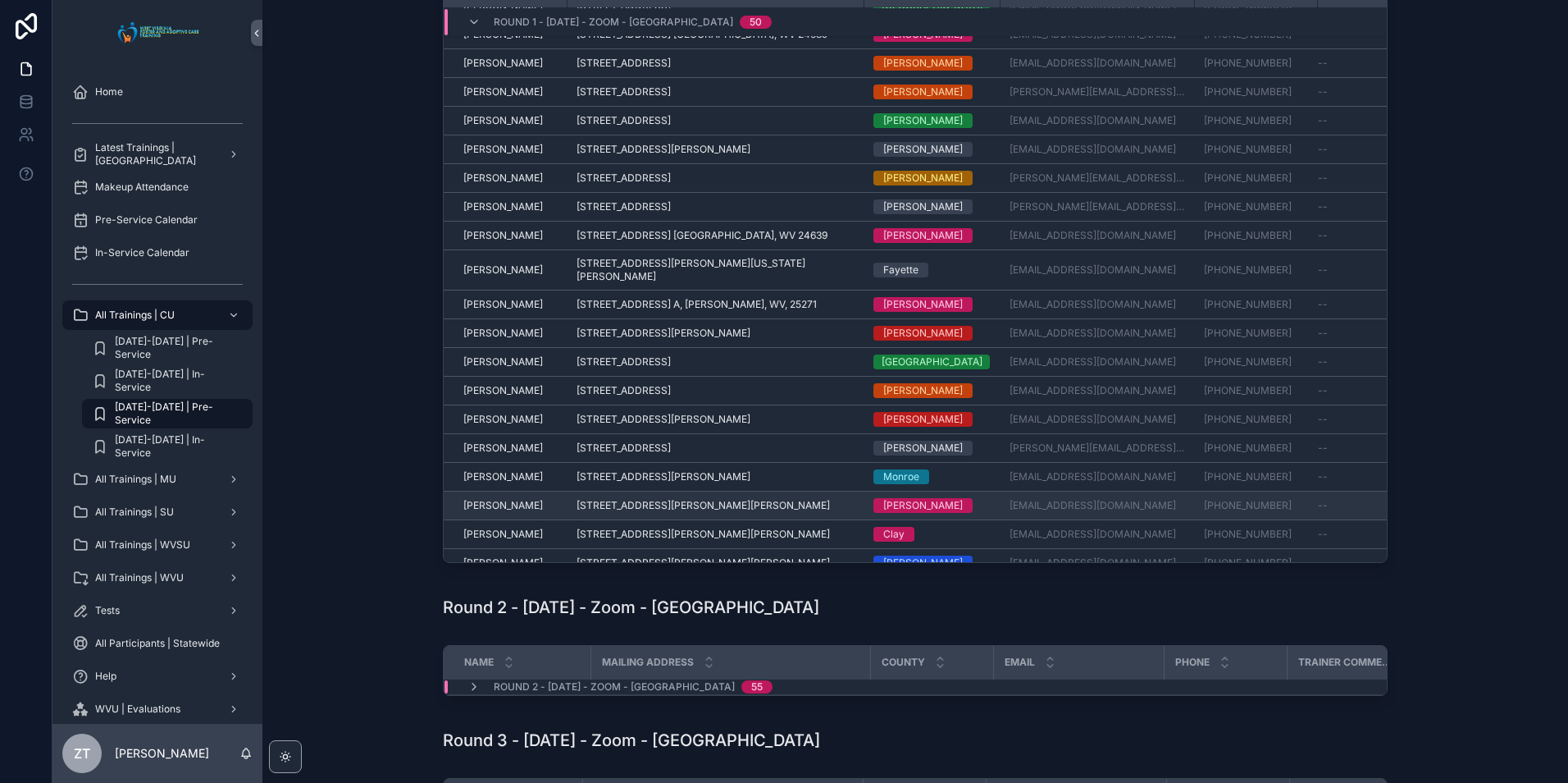
click at [492, 499] on span "[PERSON_NAME]" at bounding box center [503, 506] width 80 height 13
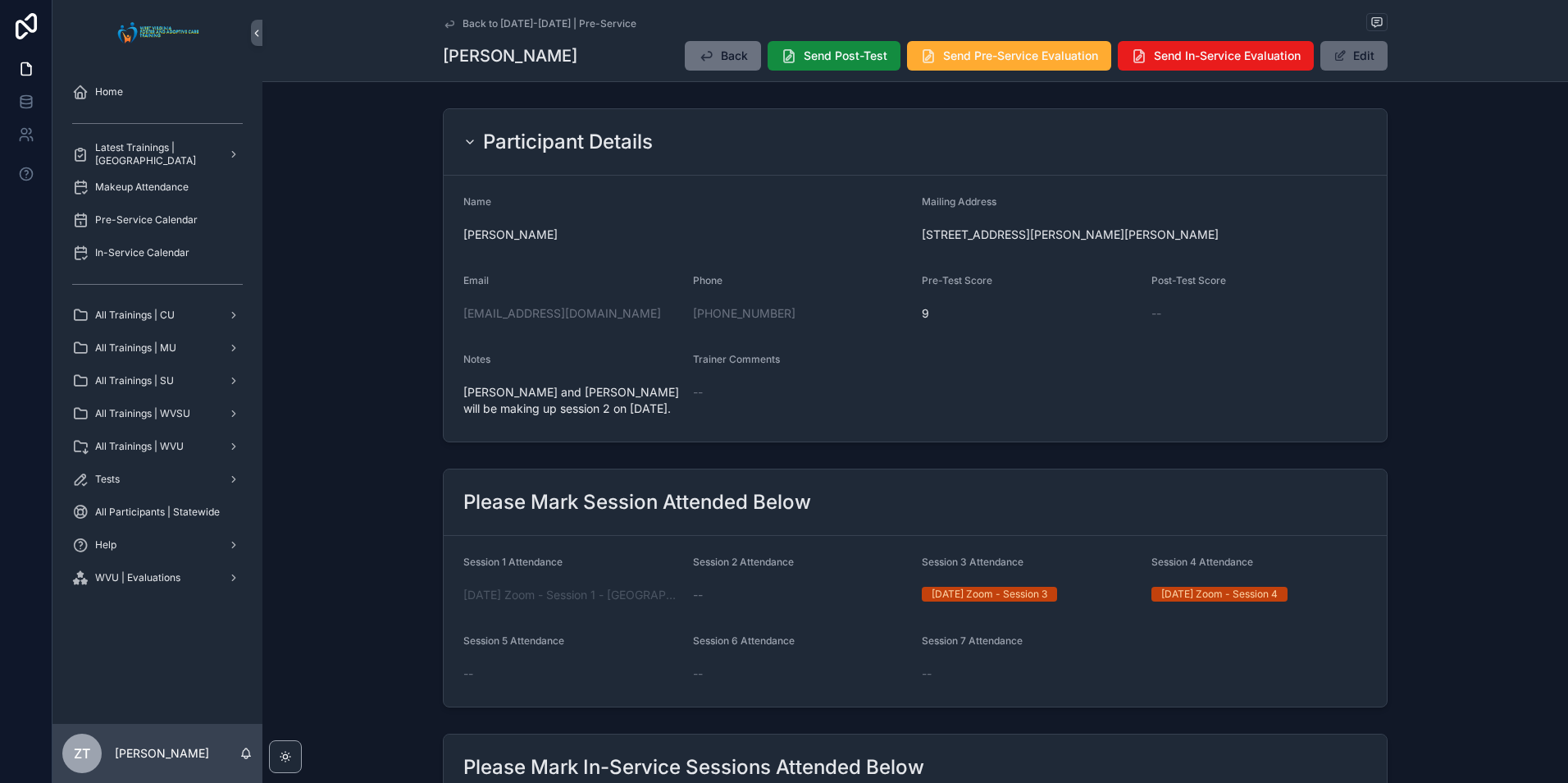
click at [1350, 65] on button "Edit" at bounding box center [1353, 56] width 67 height 29
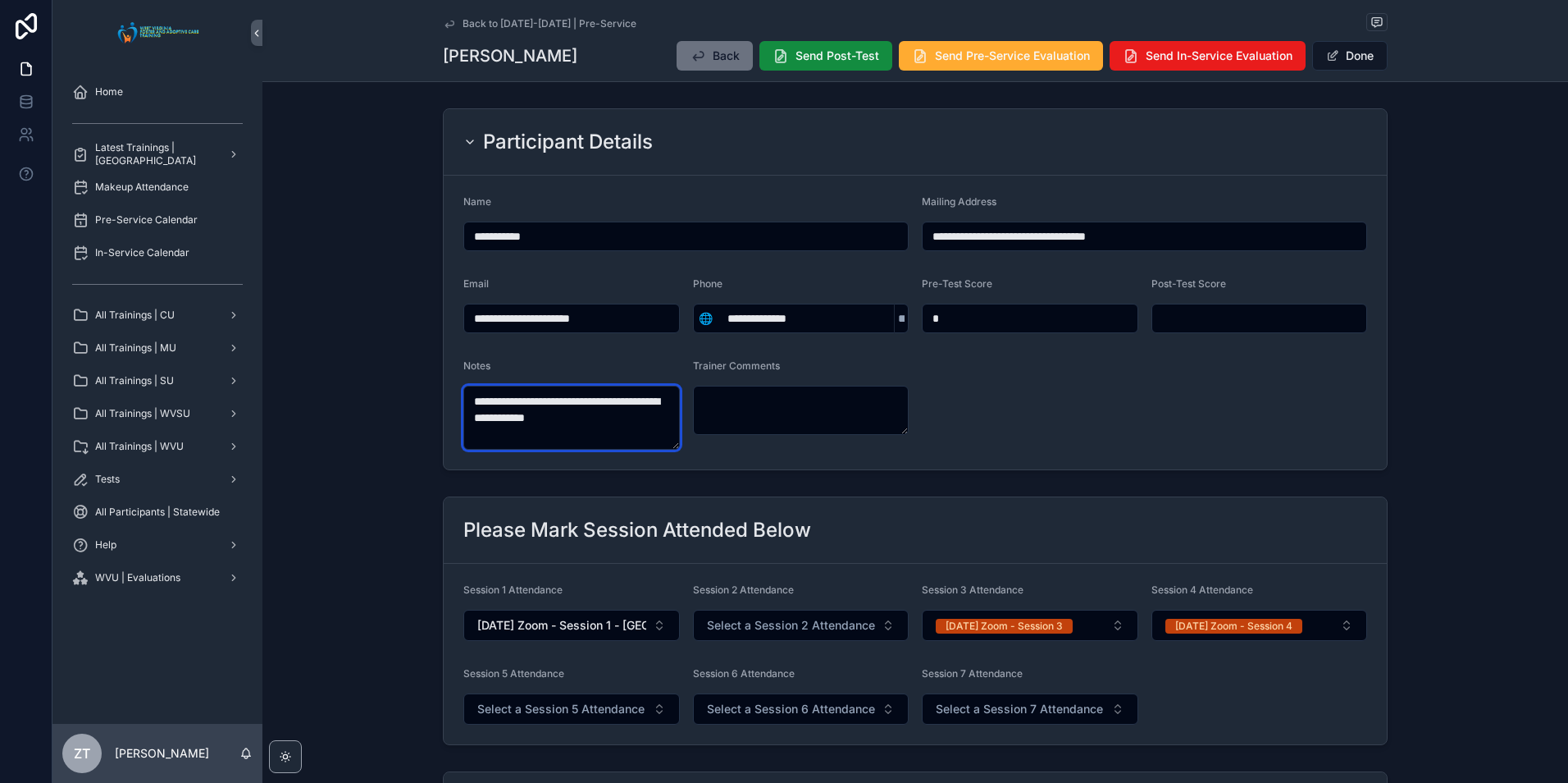
click at [641, 432] on textarea "**********" at bounding box center [571, 418] width 216 height 64
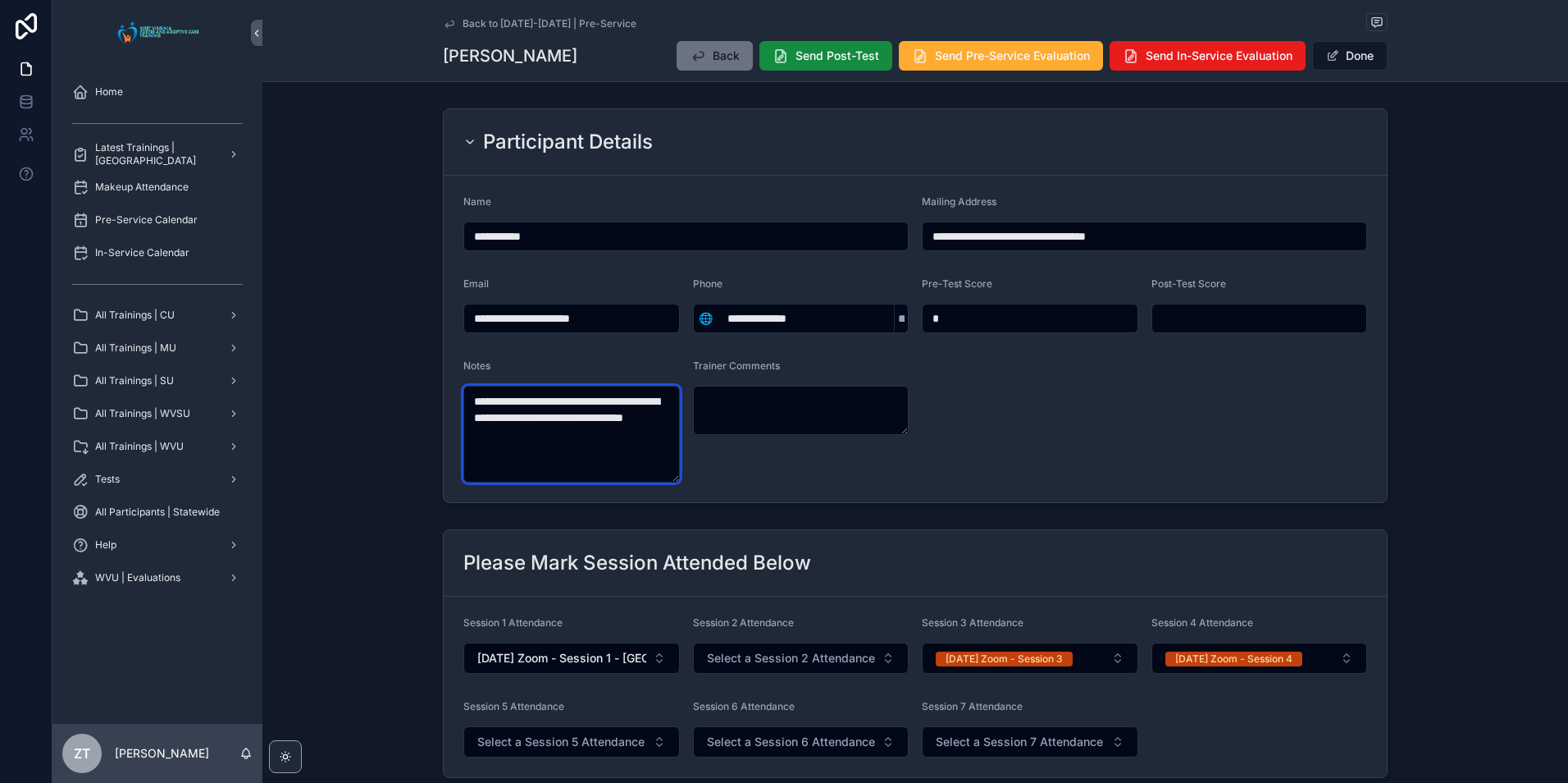
type textarea "**********"
click at [1087, 356] on form "**********" at bounding box center [915, 339] width 943 height 327
click at [1340, 56] on button "Done" at bounding box center [1349, 56] width 75 height 29
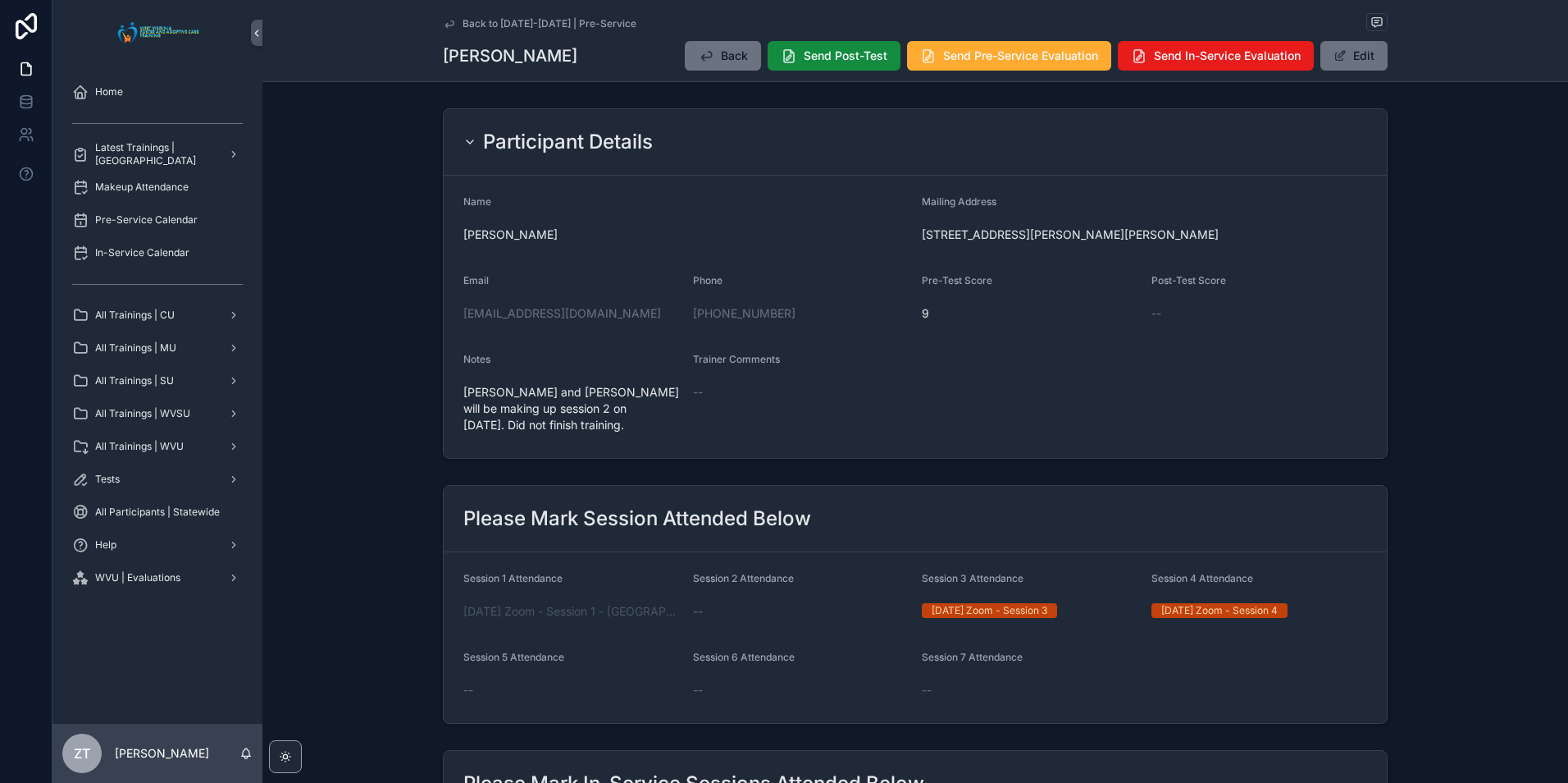
click at [443, 22] on icon "scrollable content" at bounding box center [449, 24] width 13 height 13
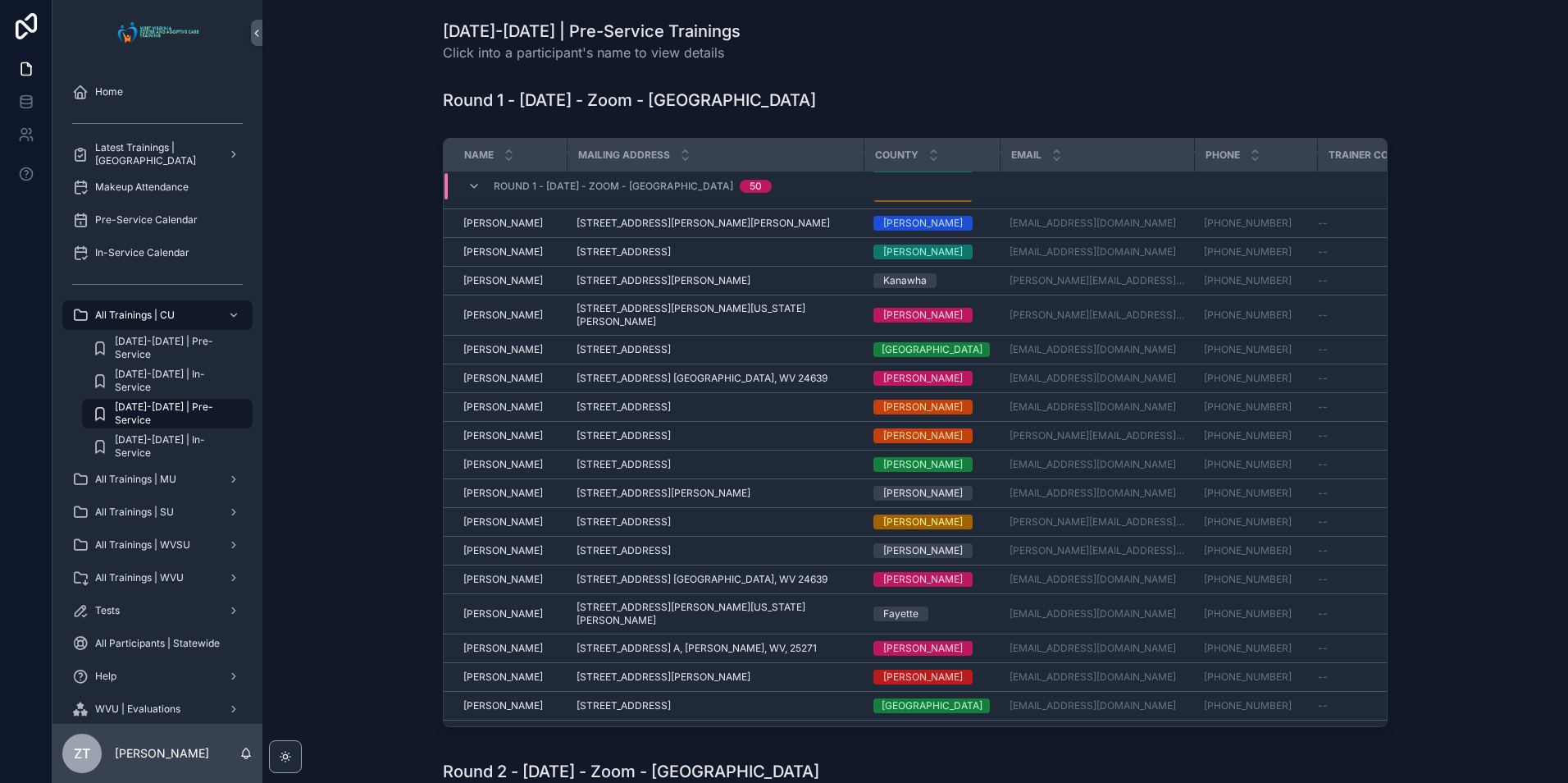
scroll to position [941, 0]
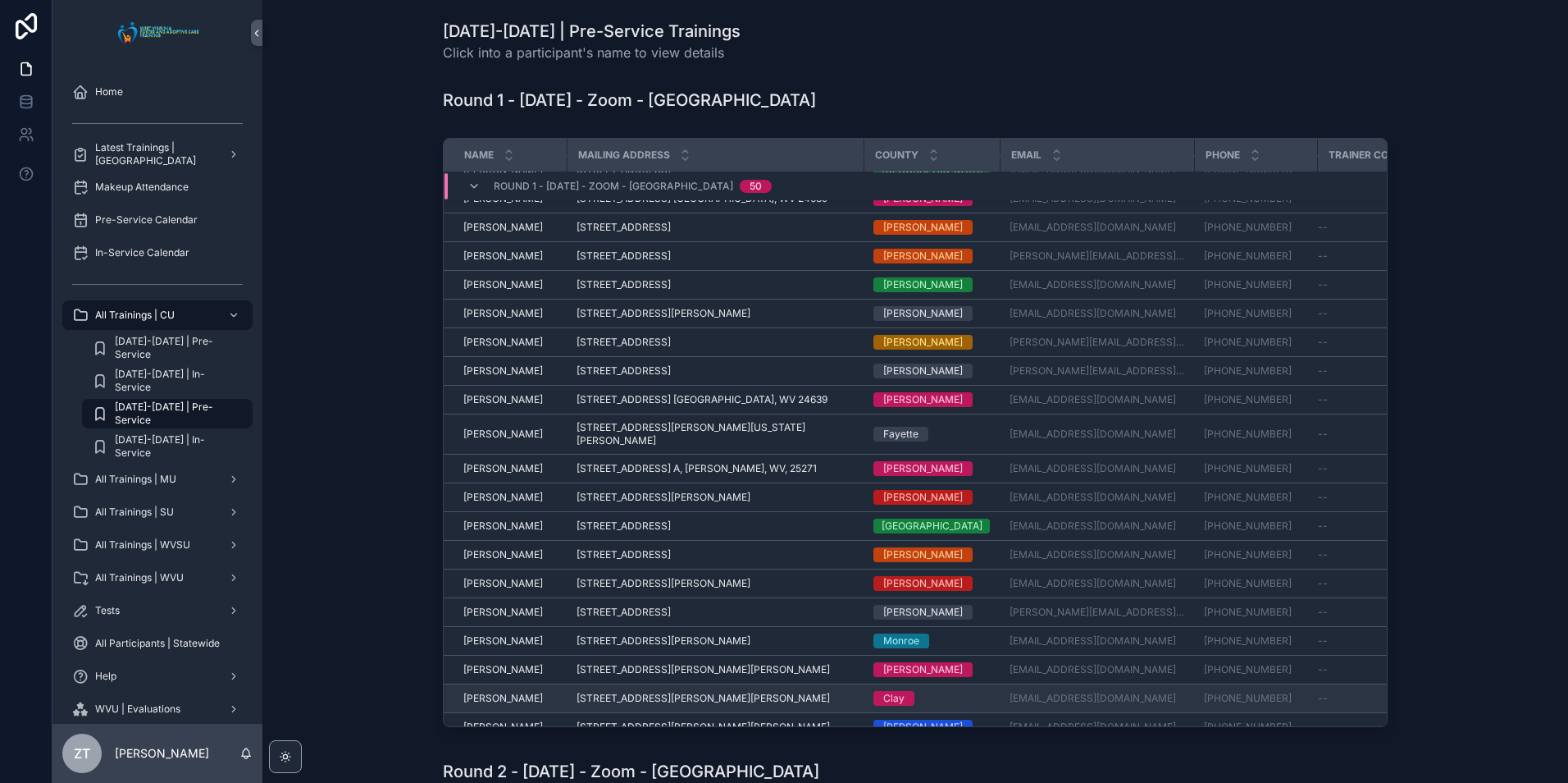
click at [481, 691] on span "[PERSON_NAME]" at bounding box center [503, 698] width 80 height 13
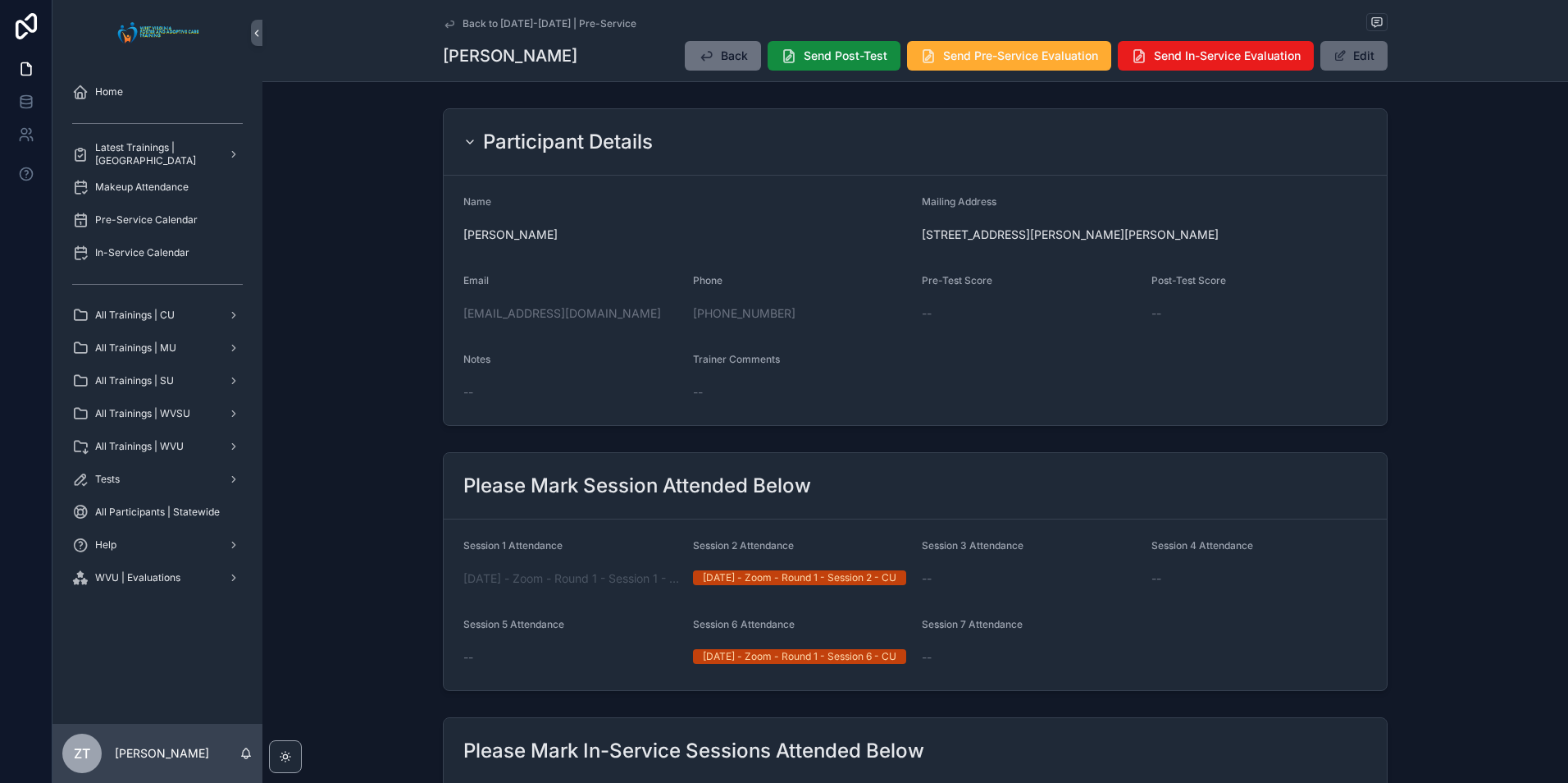
click at [1368, 61] on button "Edit" at bounding box center [1353, 56] width 67 height 29
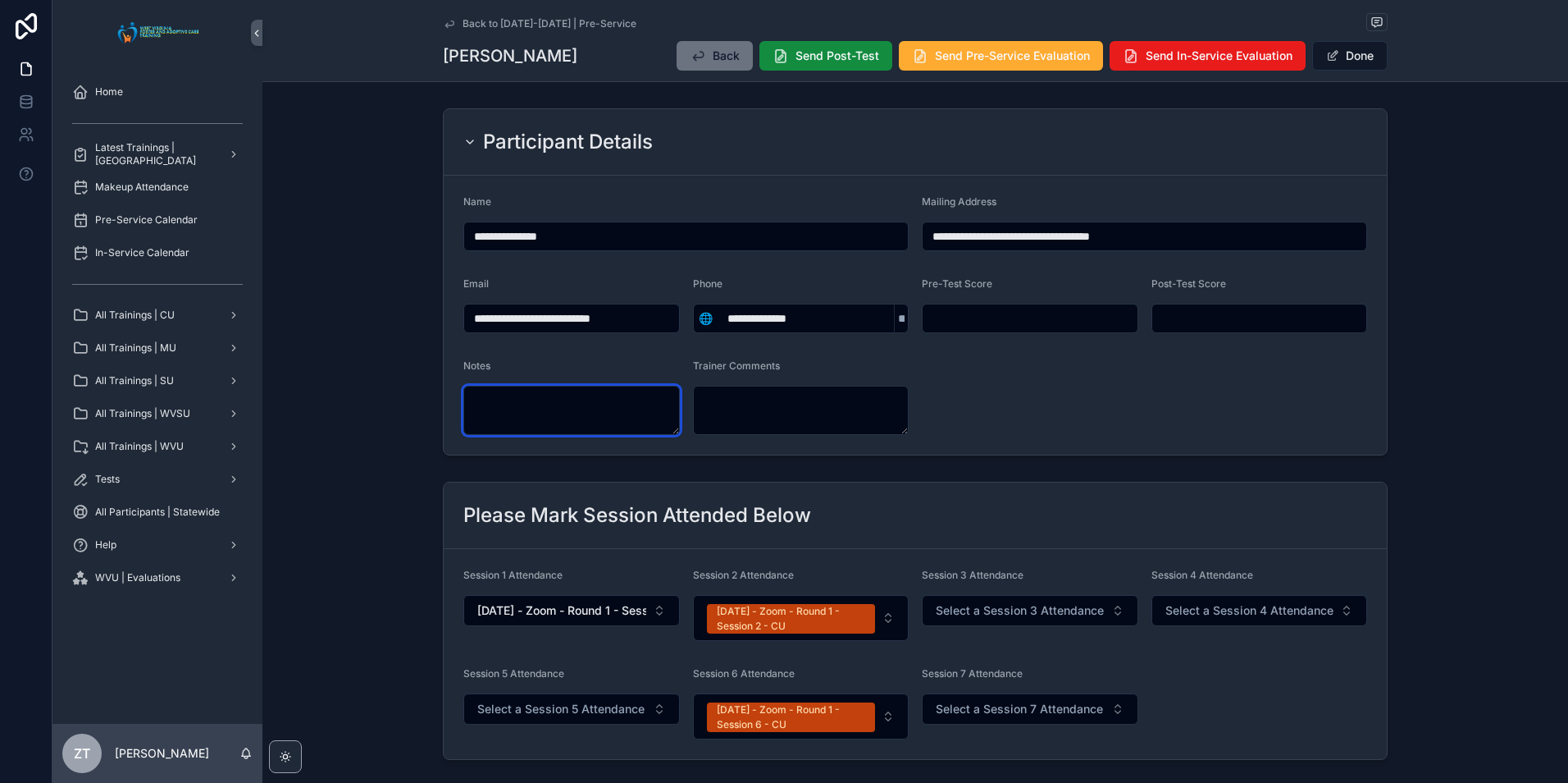
click at [636, 422] on textarea "scrollable content" at bounding box center [571, 410] width 216 height 49
type textarea "**********"
click at [1346, 59] on button "Done" at bounding box center [1349, 56] width 75 height 29
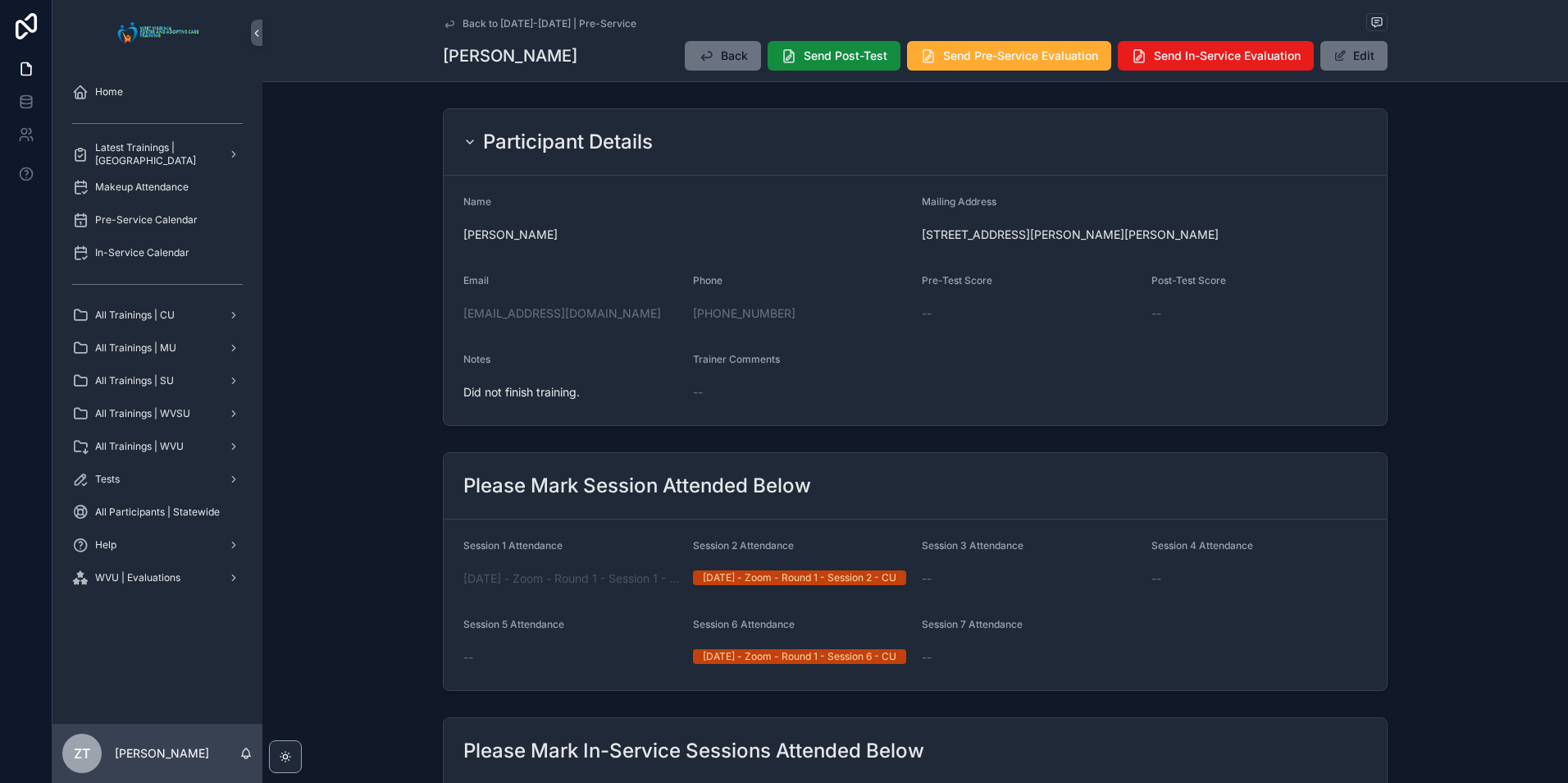
click at [445, 22] on icon "scrollable content" at bounding box center [449, 24] width 13 height 13
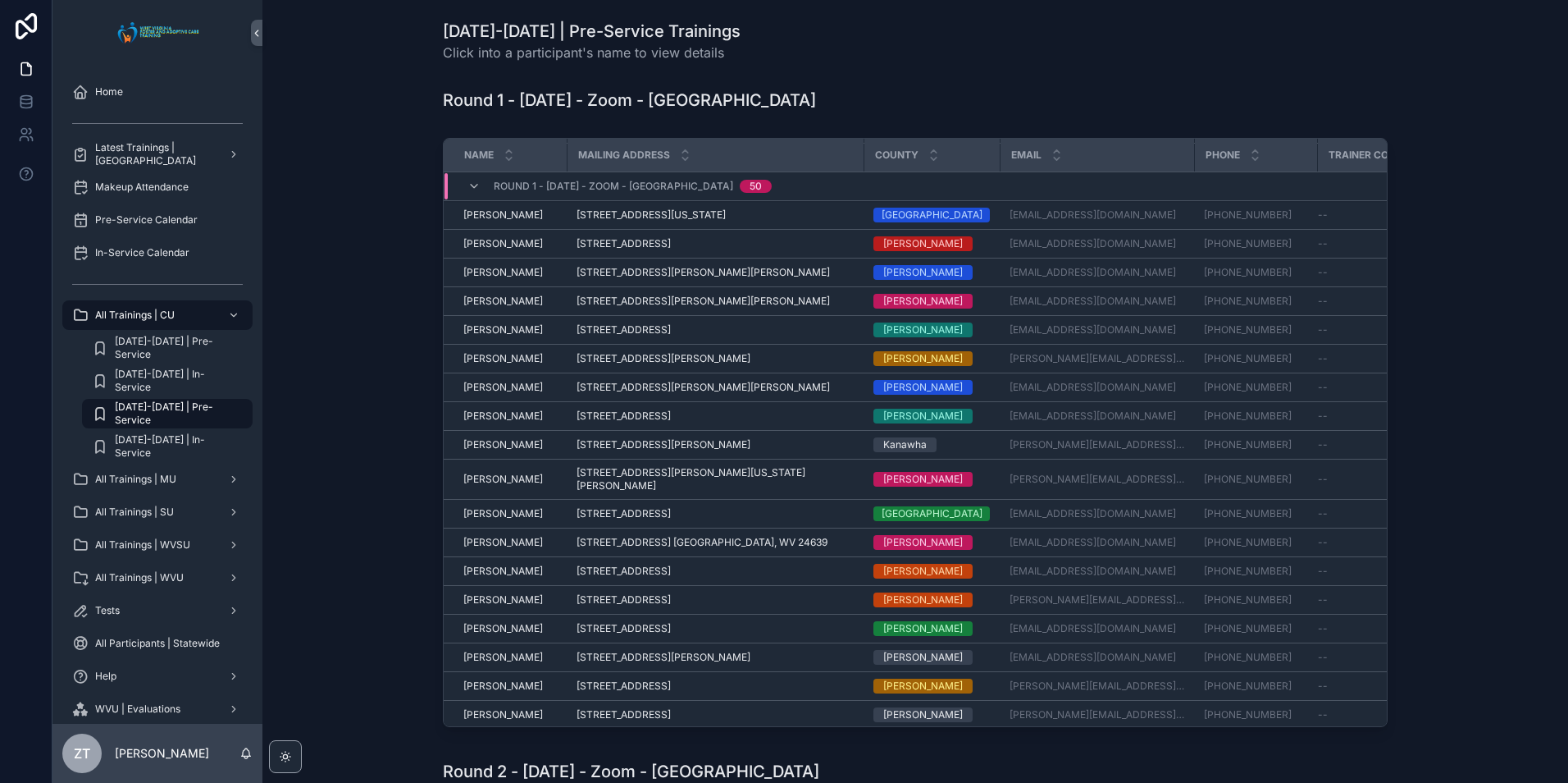
scroll to position [941, 0]
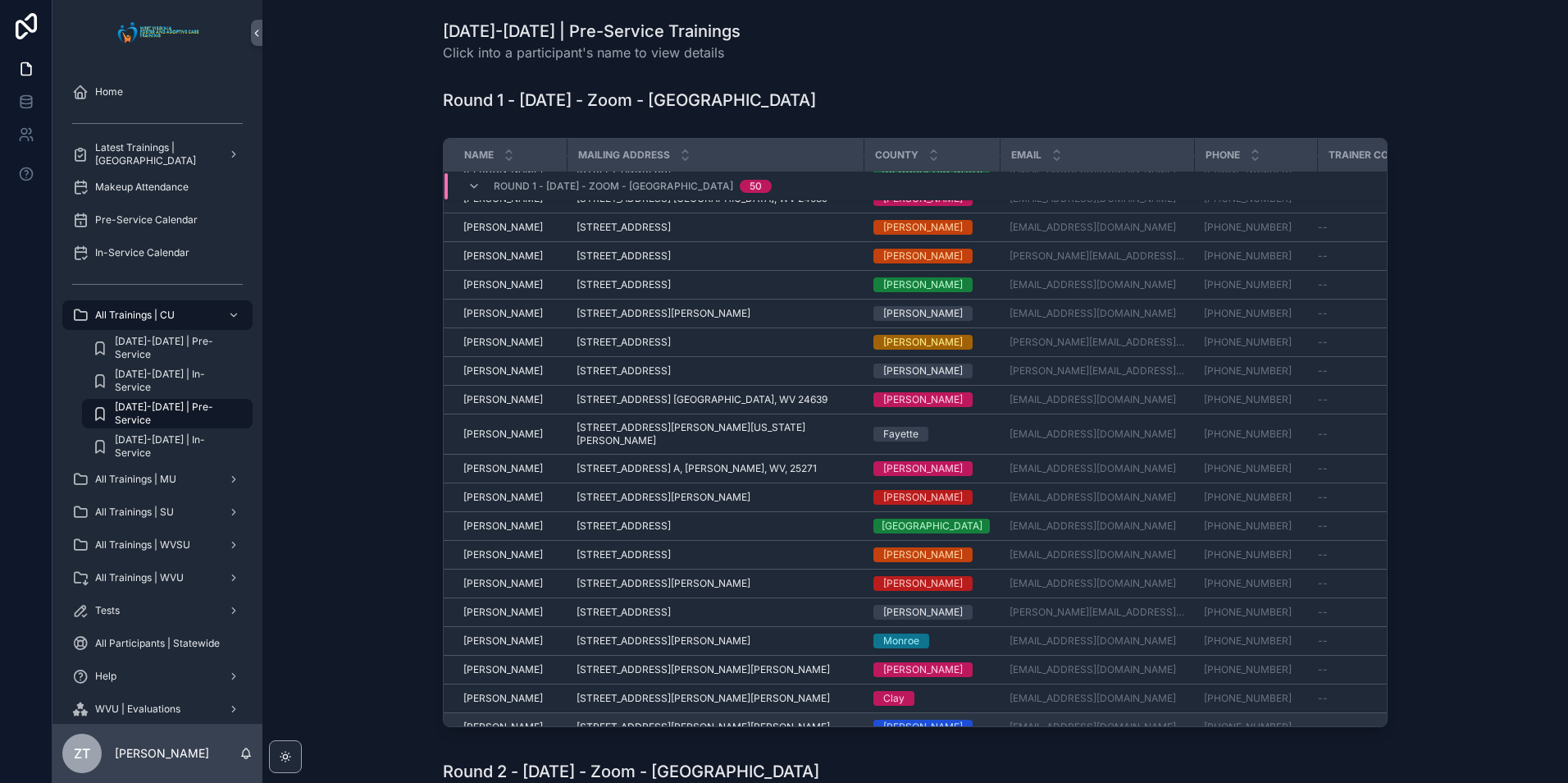
click at [486, 721] on span "[PERSON_NAME]" at bounding box center [503, 727] width 80 height 13
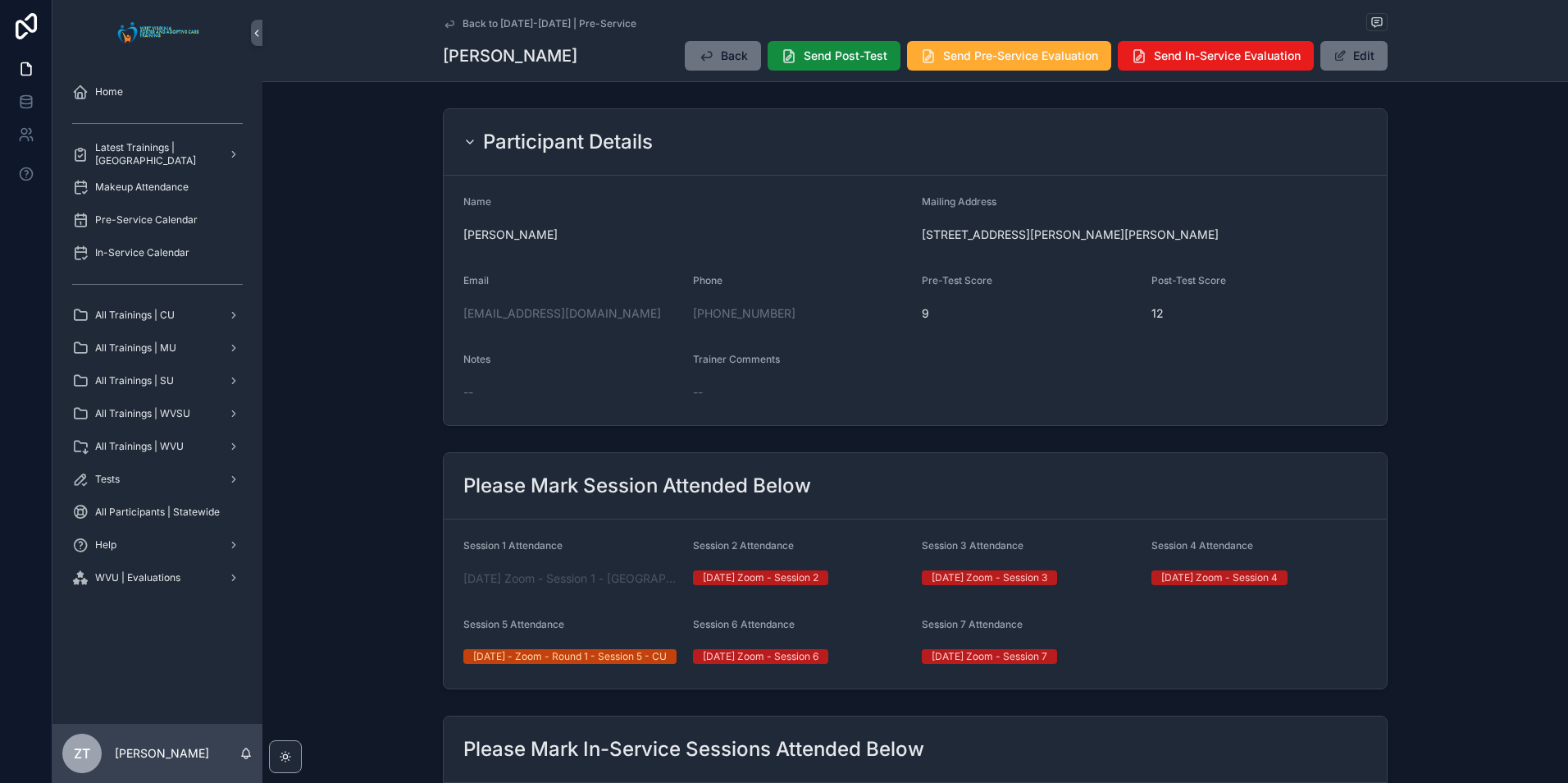
drag, startPoint x: 449, startPoint y: 22, endPoint x: 43, endPoint y: 543, distance: 660.5
click at [449, 22] on icon "scrollable content" at bounding box center [449, 24] width 13 height 13
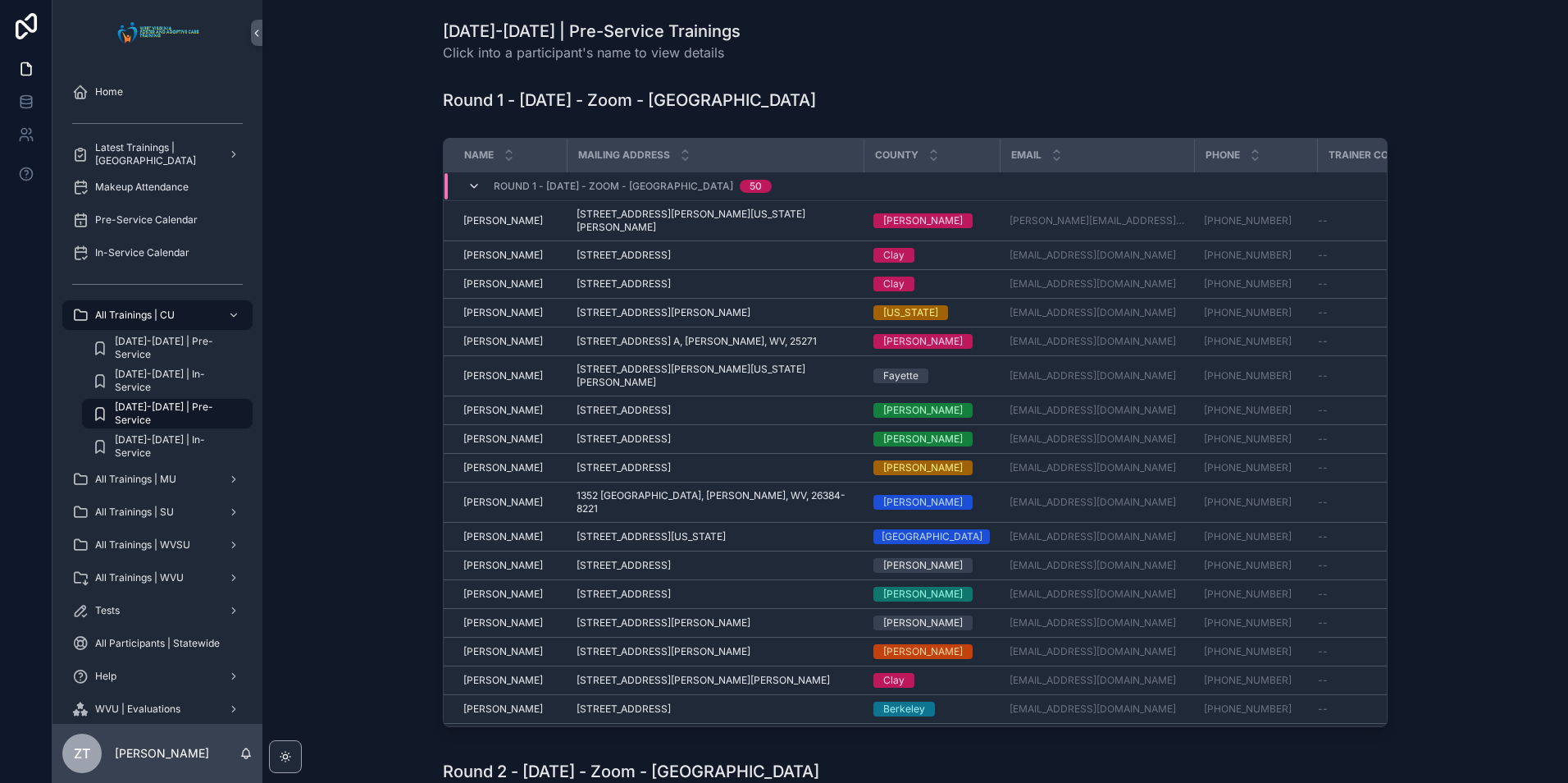
click at [469, 184] on icon "scrollable content" at bounding box center [474, 186] width 13 height 13
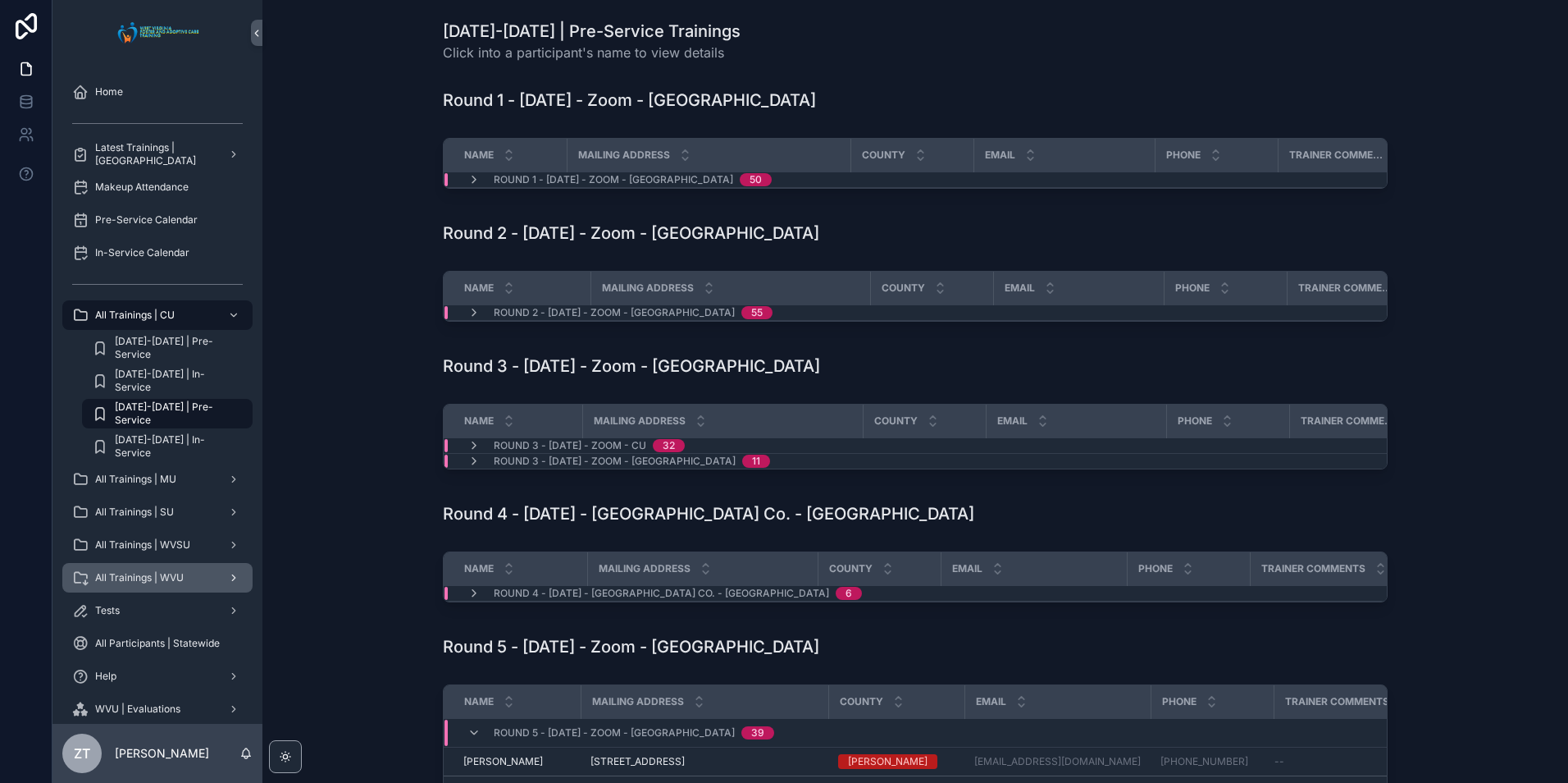
click at [165, 567] on div "All Trainings | WVU" at bounding box center [157, 577] width 170 height 27
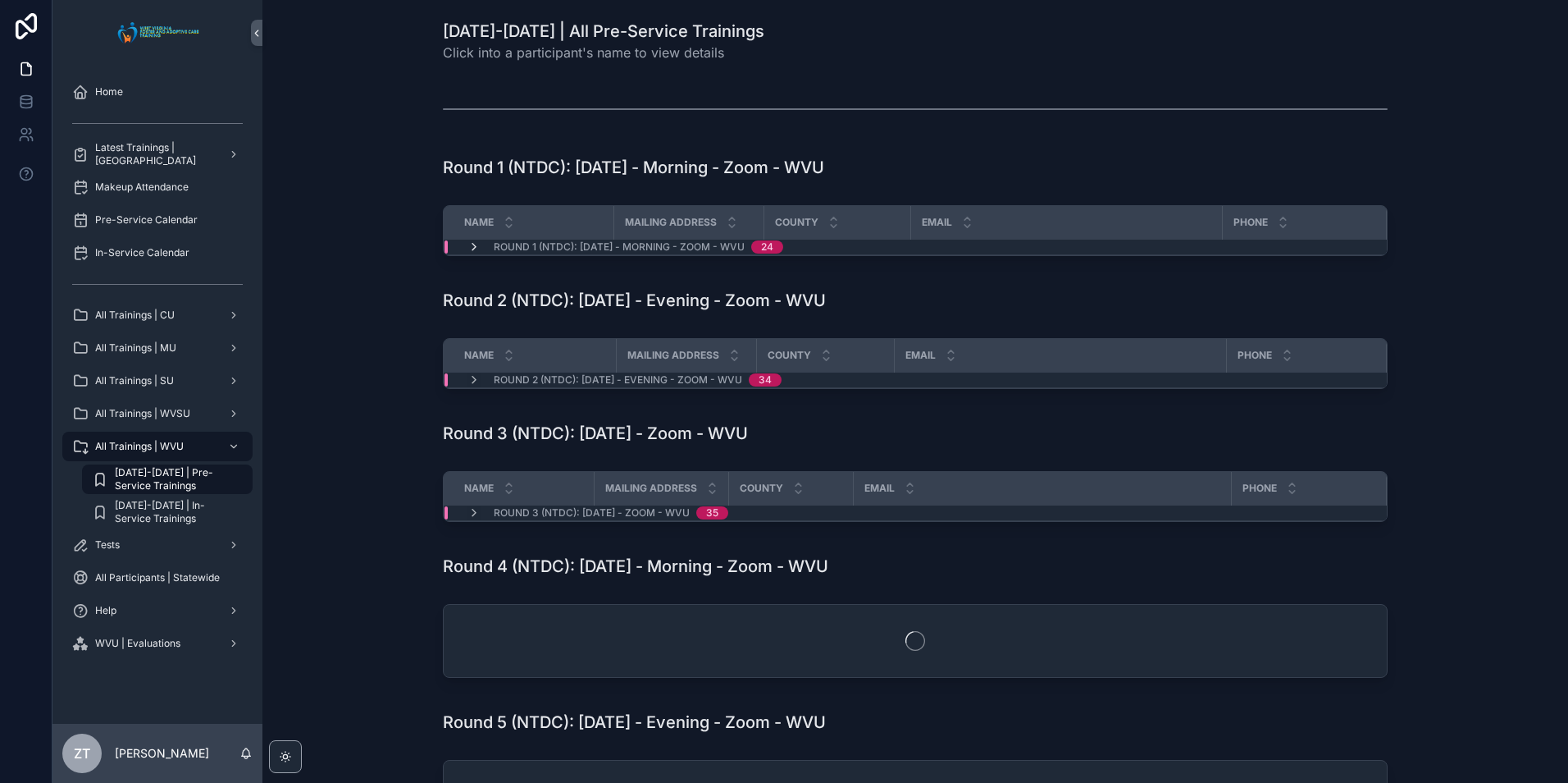
click at [468, 243] on icon "scrollable content" at bounding box center [474, 246] width 13 height 13
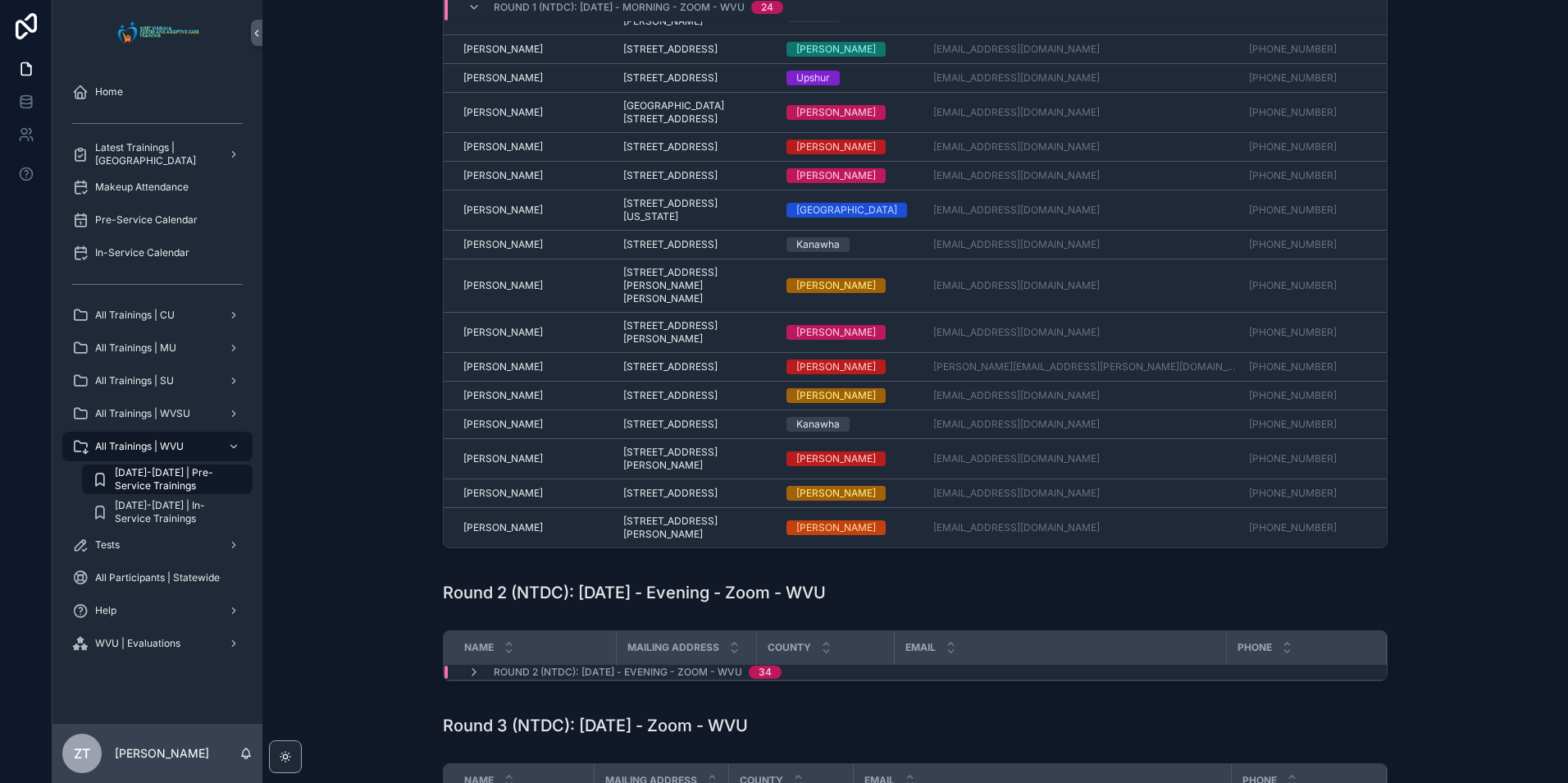
scroll to position [164, 0]
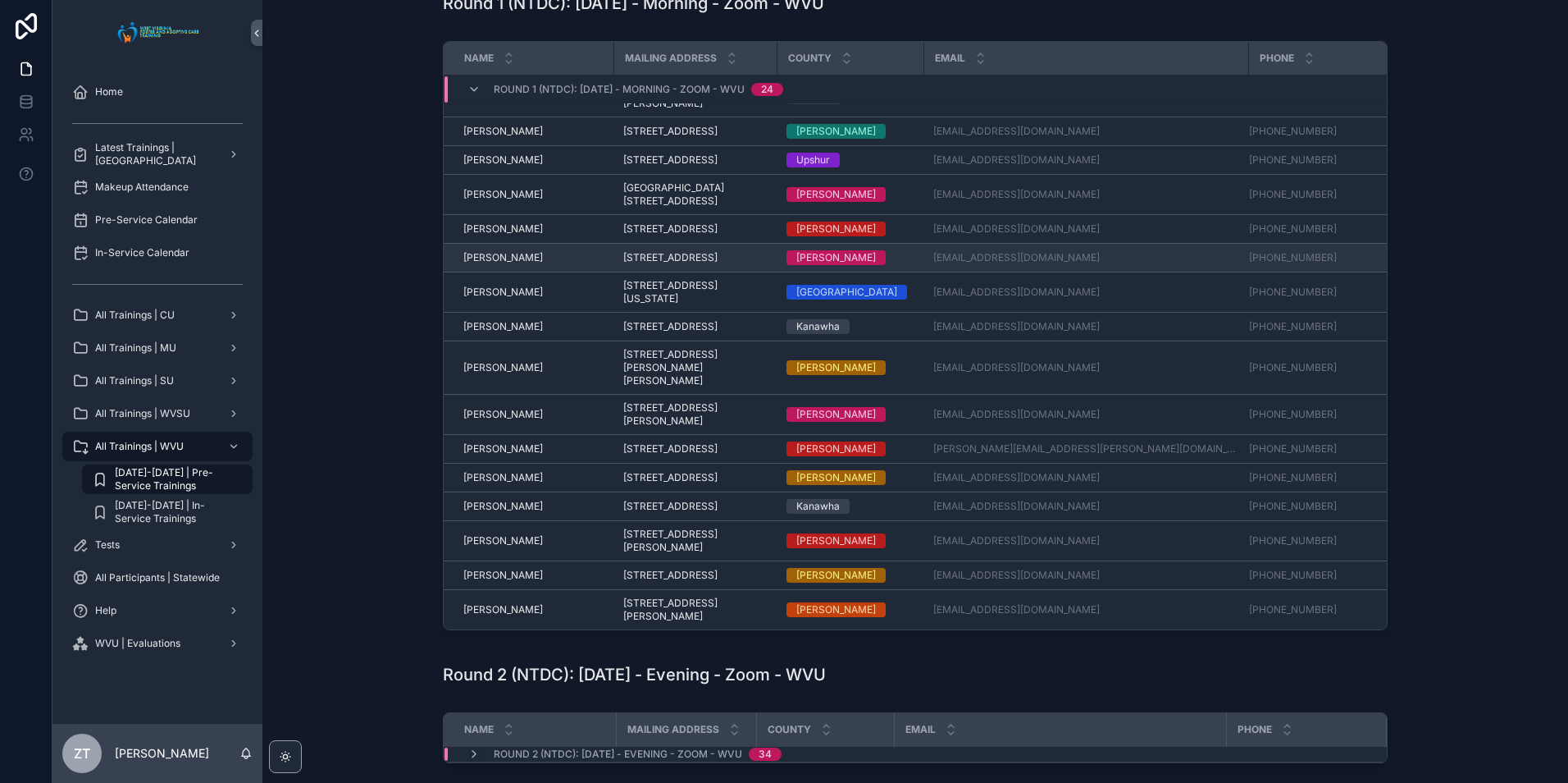
click at [493, 251] on span "[PERSON_NAME]" at bounding box center [503, 257] width 80 height 13
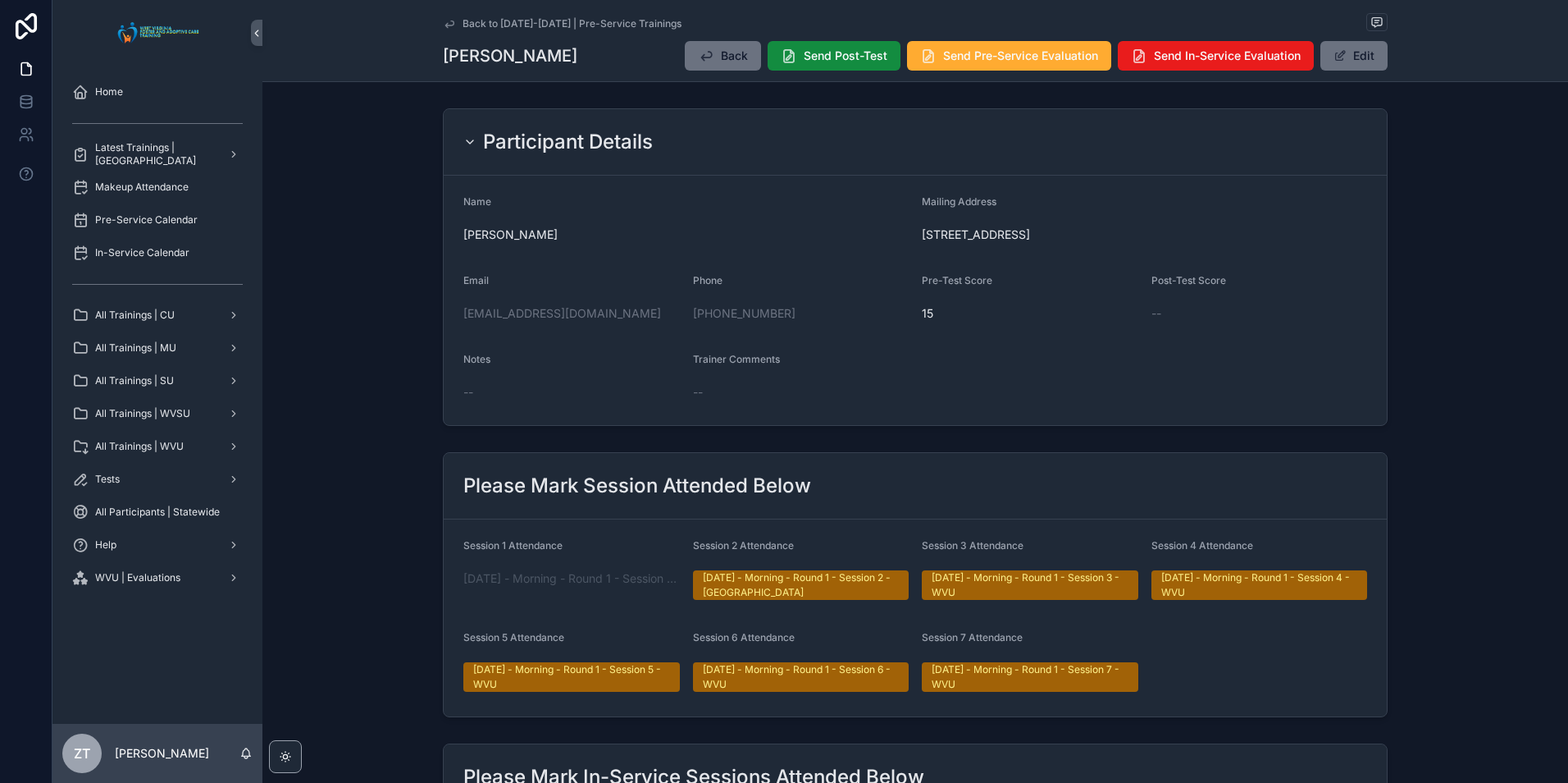
click at [445, 25] on icon "scrollable content" at bounding box center [449, 23] width 8 height 6
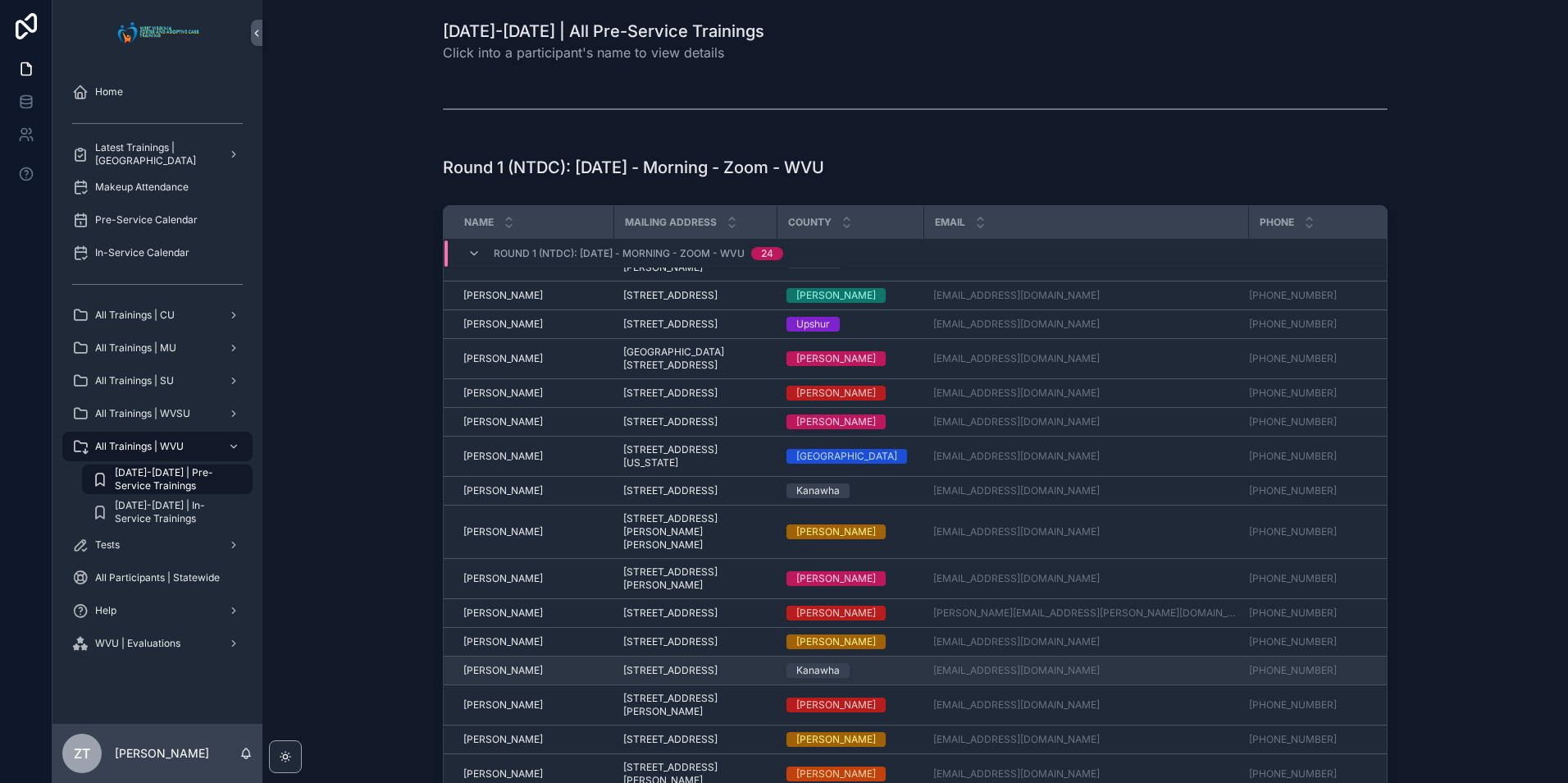
scroll to position [82, 0]
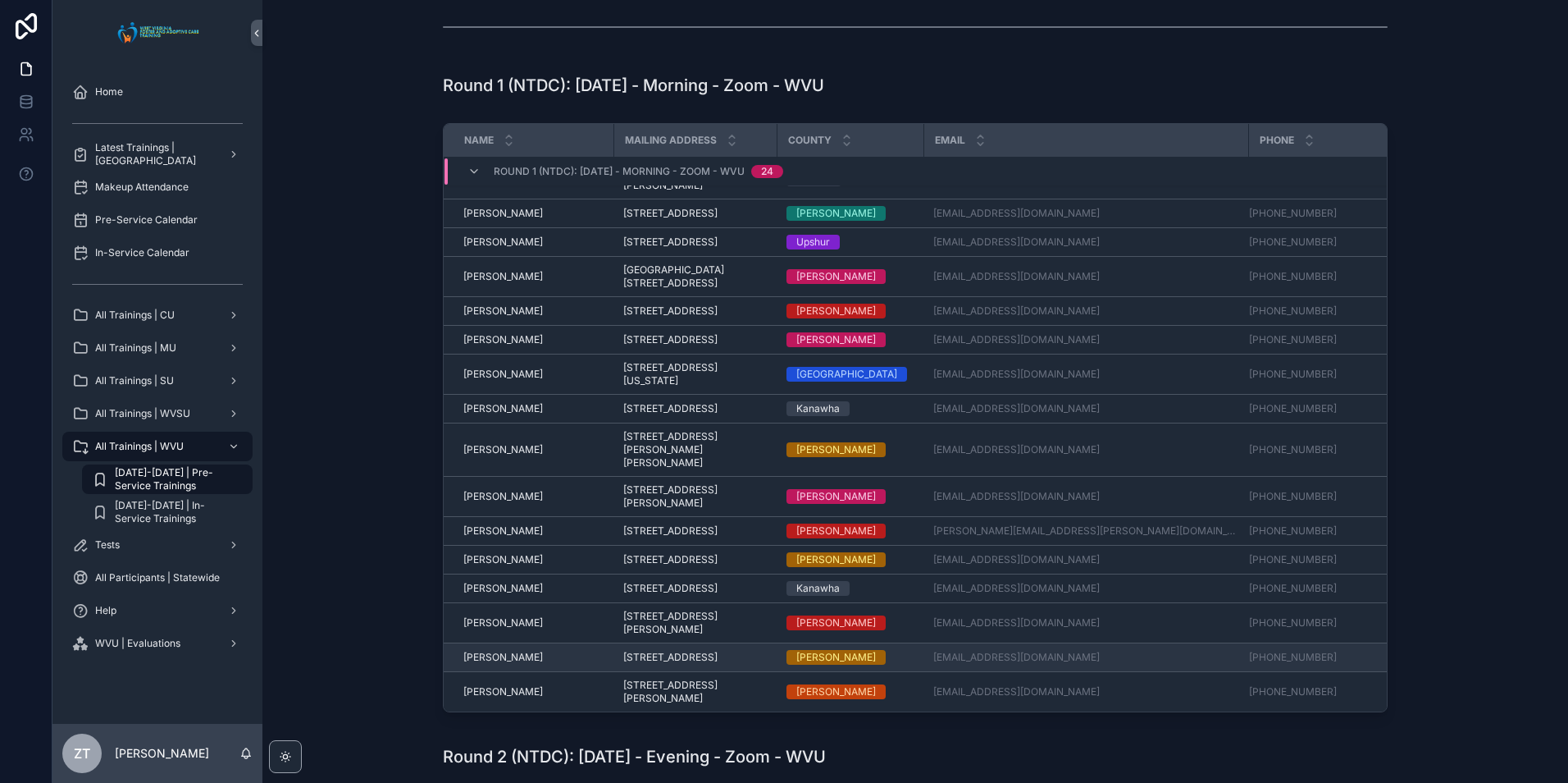
click at [498, 650] on span "[PERSON_NAME]" at bounding box center [503, 657] width 80 height 13
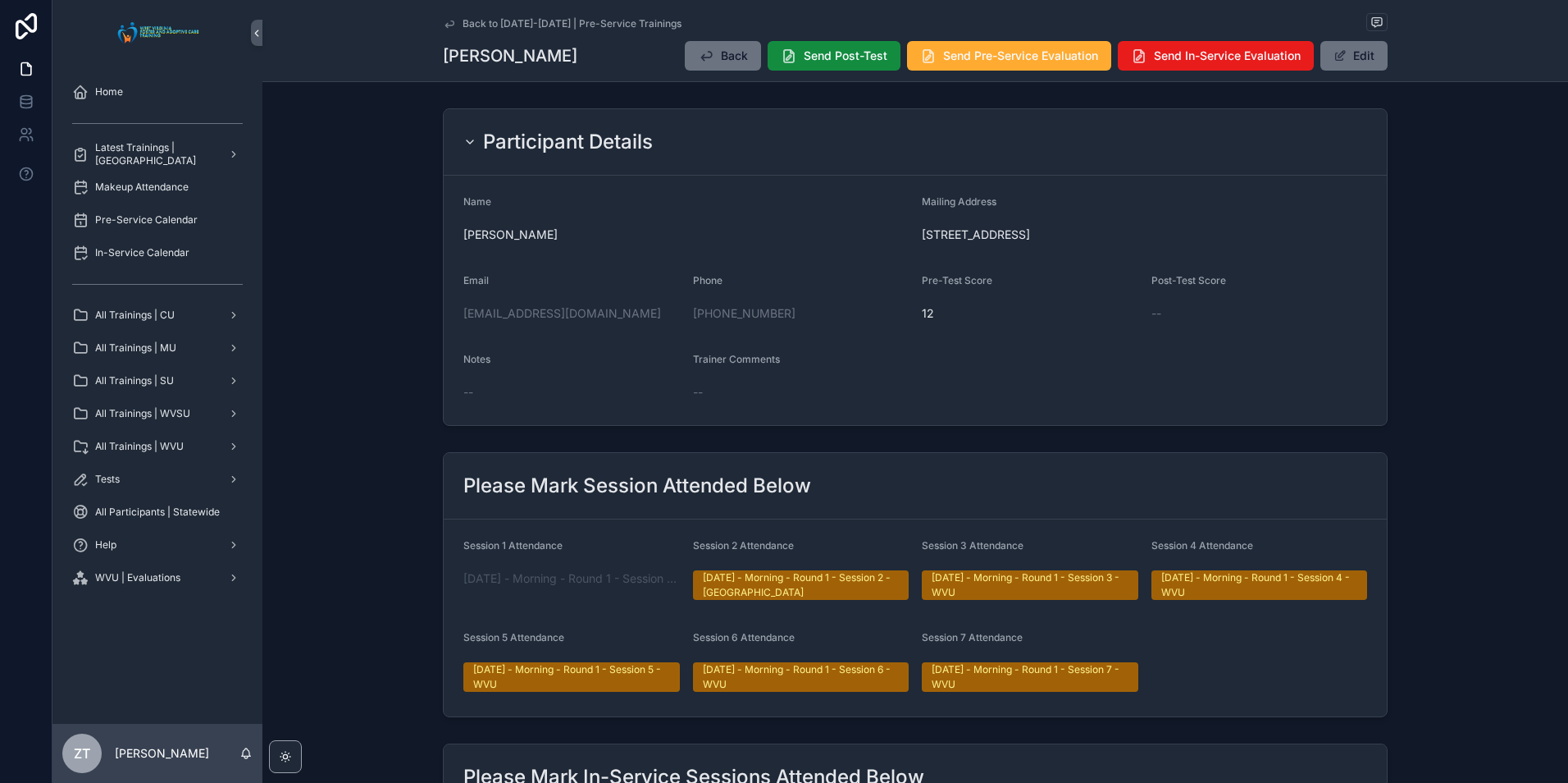
click at [446, 19] on icon "scrollable content" at bounding box center [449, 24] width 13 height 13
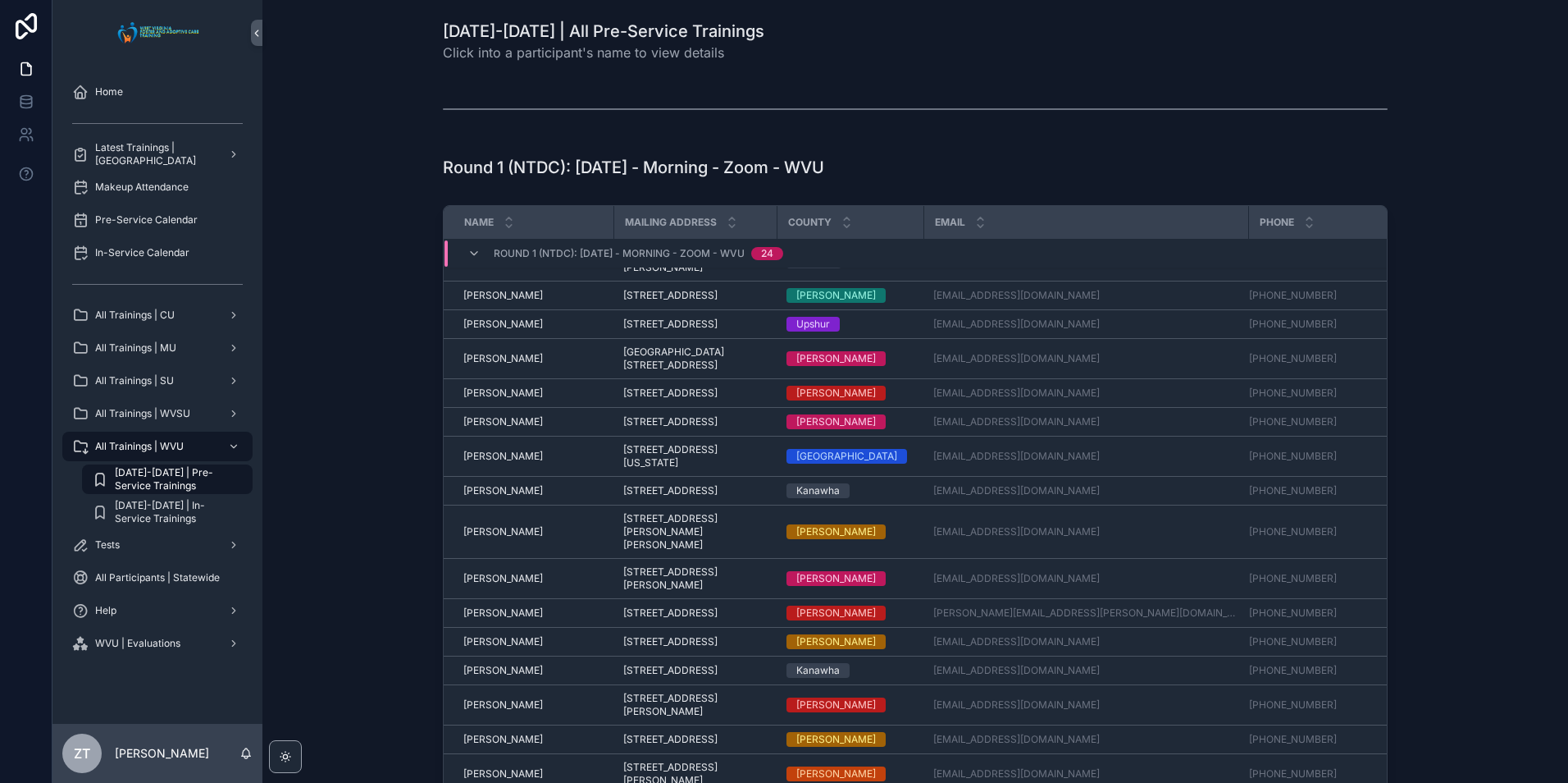
scroll to position [82, 0]
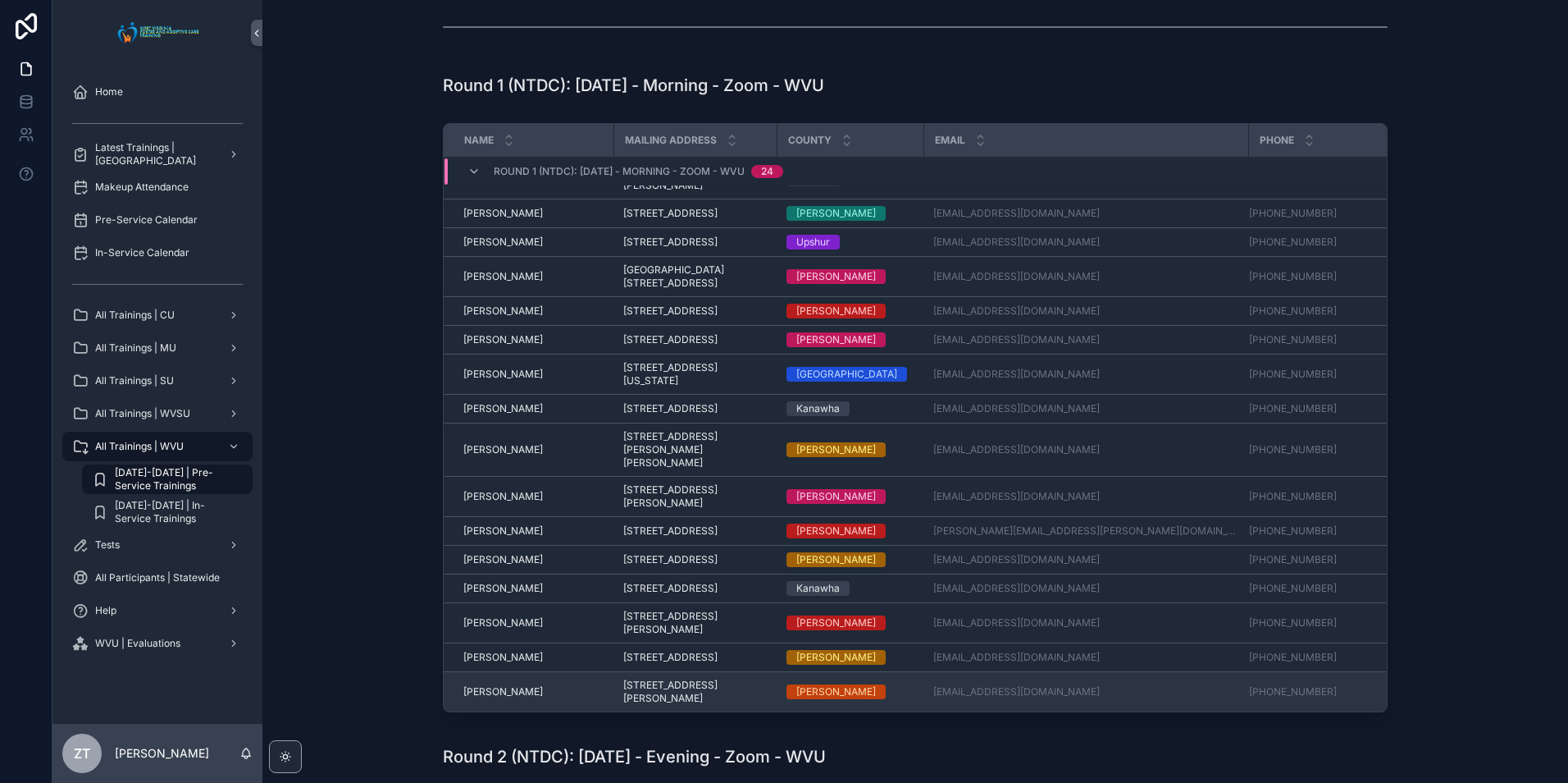
click at [475, 685] on span "[PERSON_NAME]" at bounding box center [503, 691] width 80 height 13
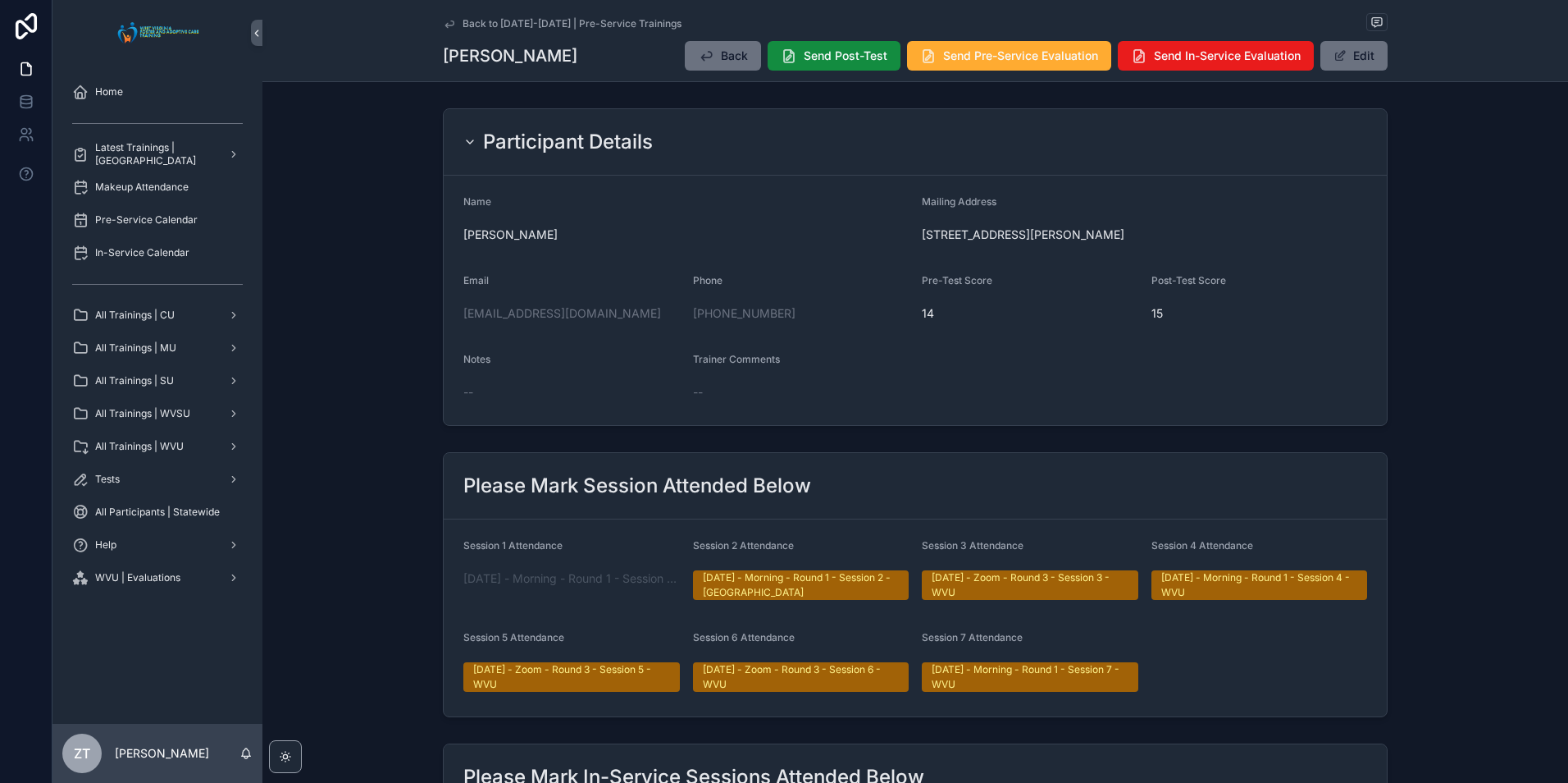
click at [451, 23] on icon "scrollable content" at bounding box center [449, 24] width 13 height 13
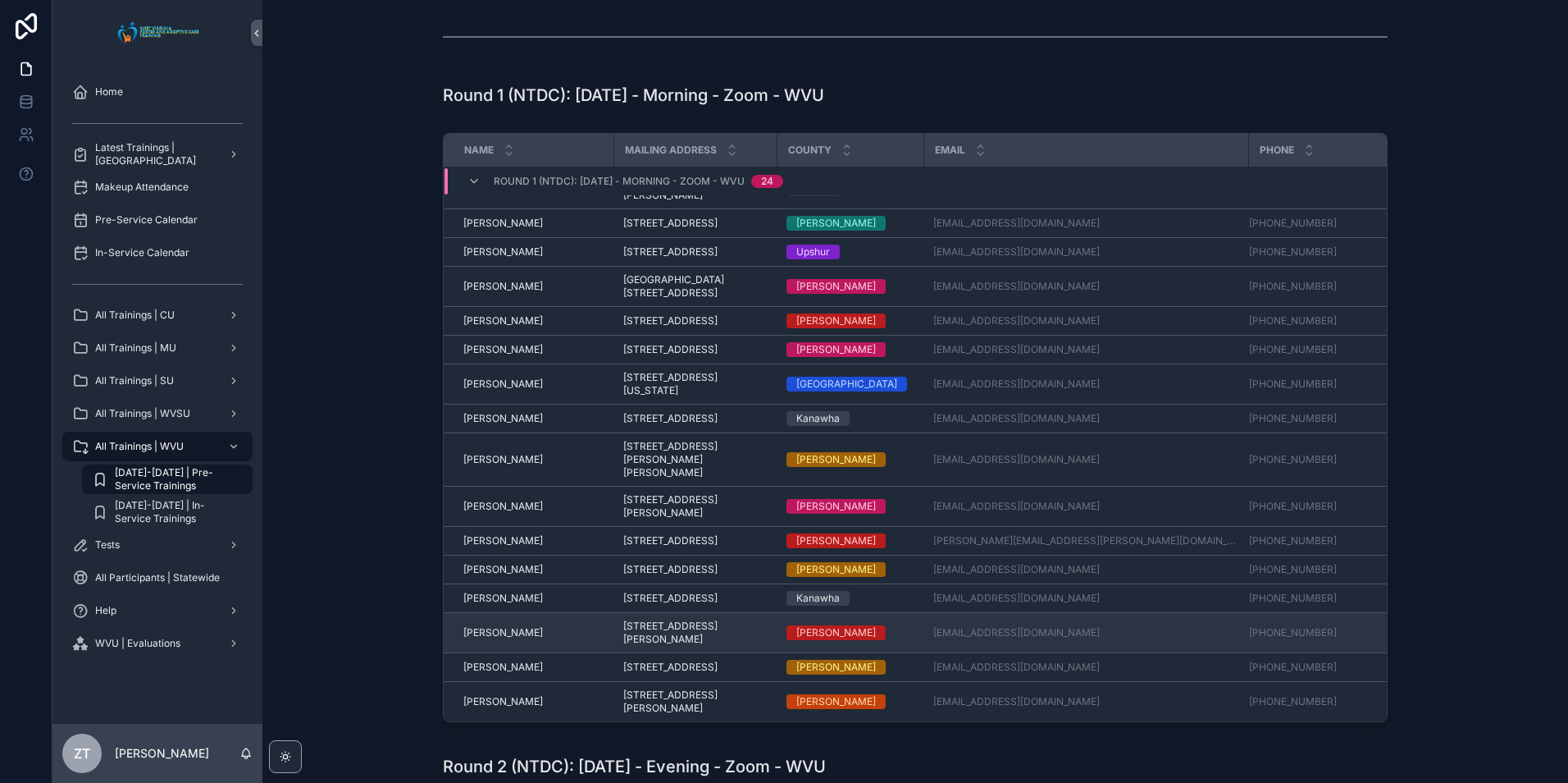
scroll to position [164, 0]
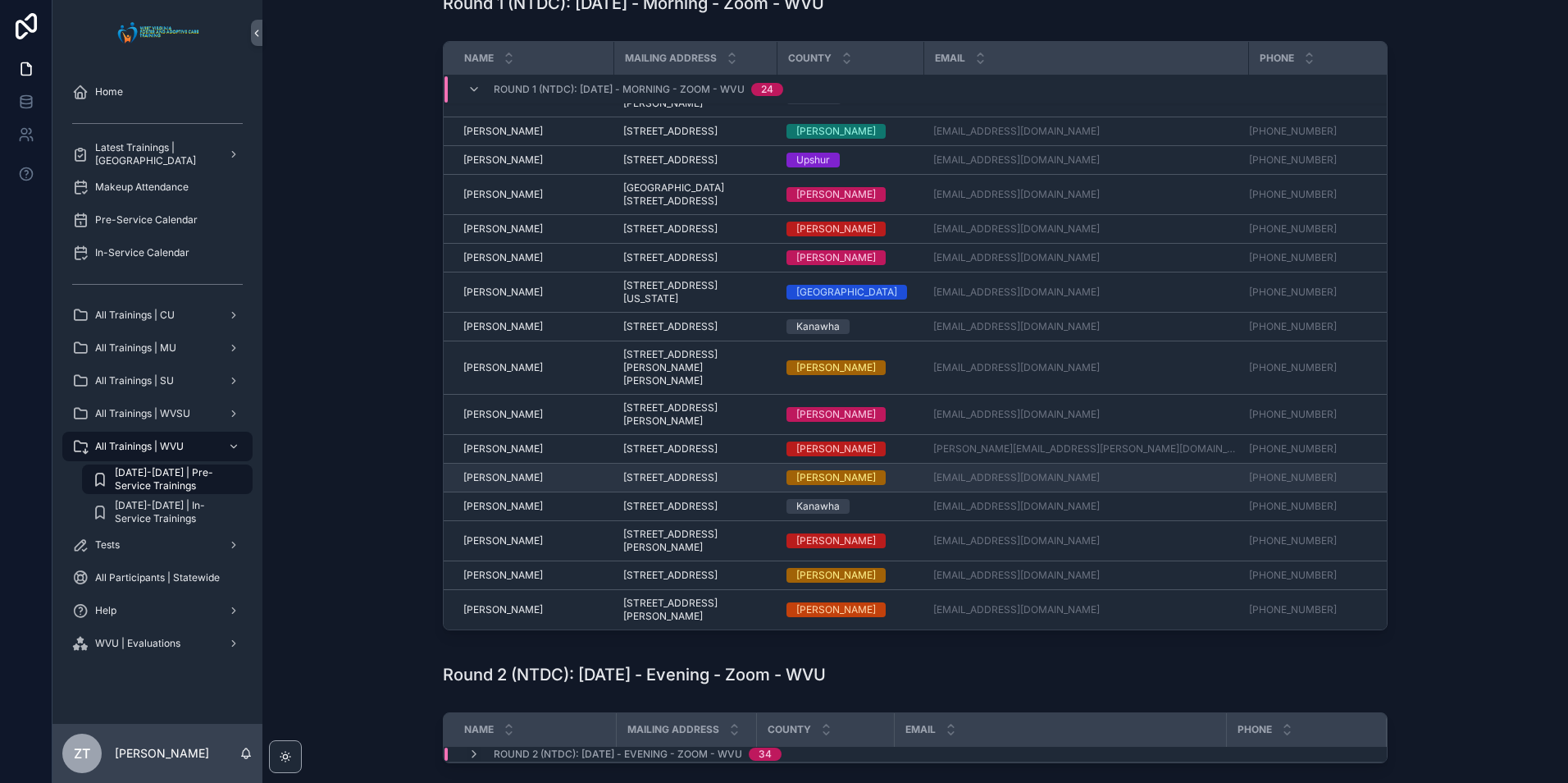
click at [484, 471] on span "[PERSON_NAME]" at bounding box center [503, 477] width 80 height 13
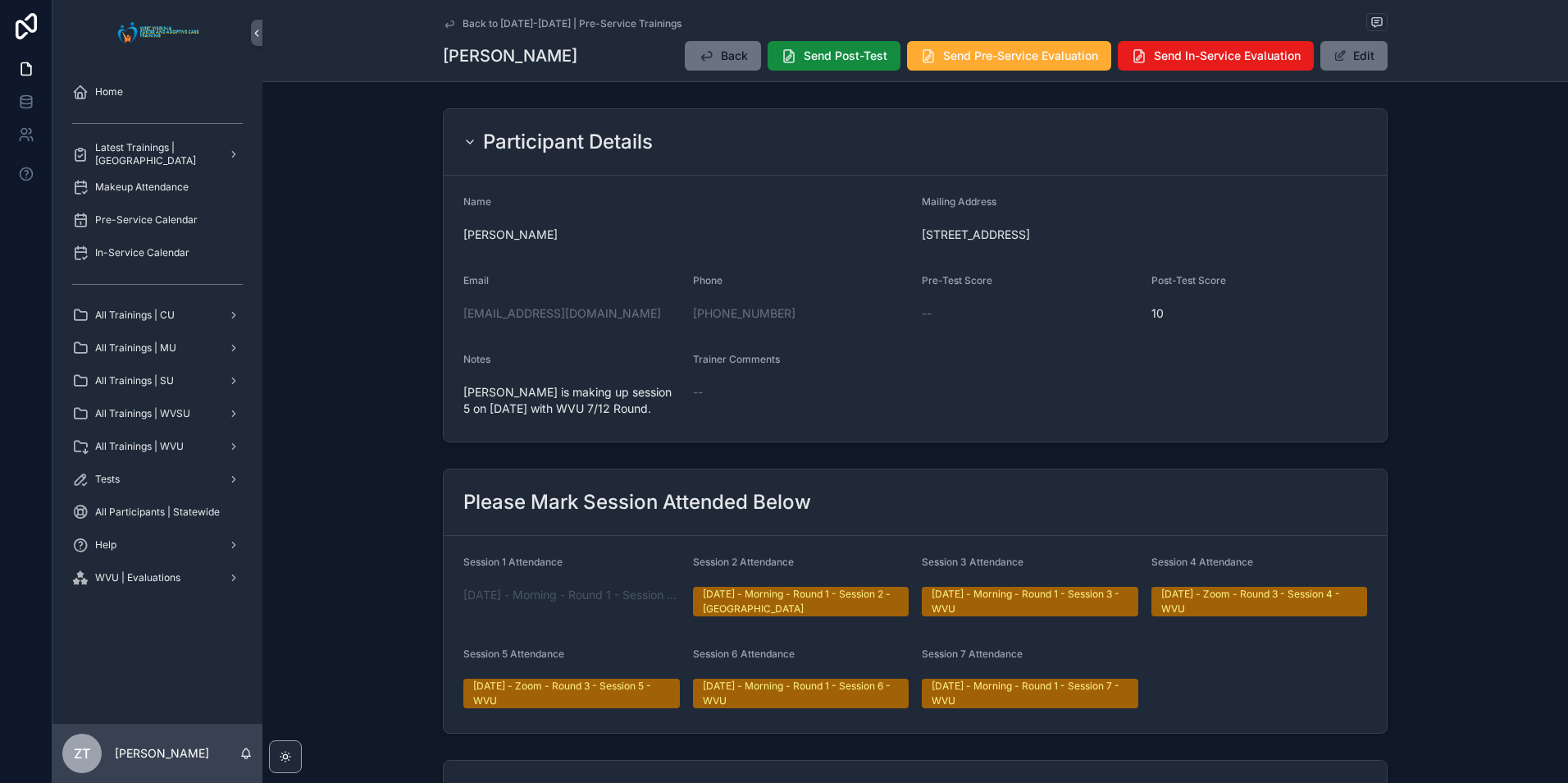
click at [443, 22] on icon "scrollable content" at bounding box center [449, 24] width 13 height 13
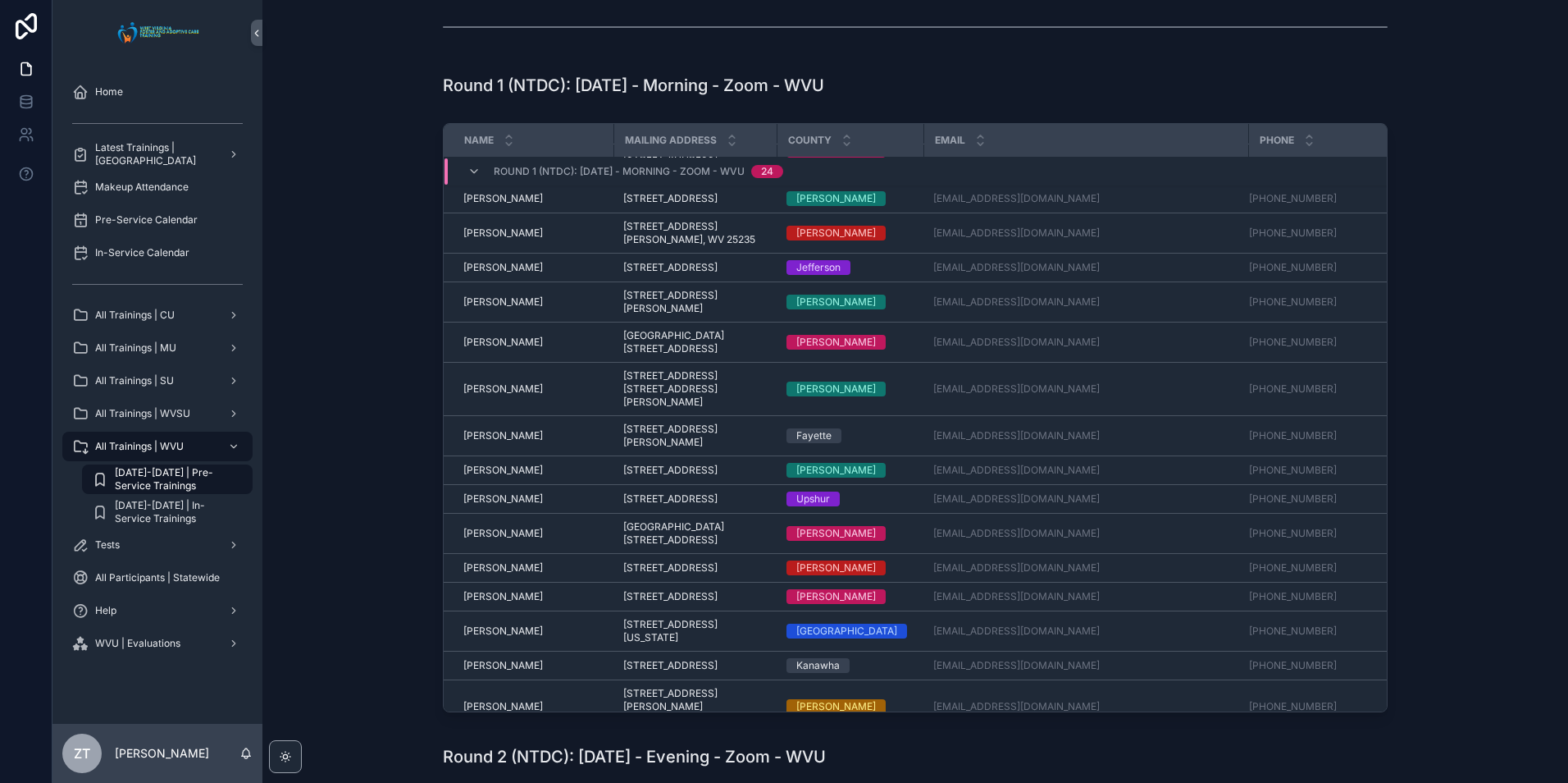
scroll to position [164, 0]
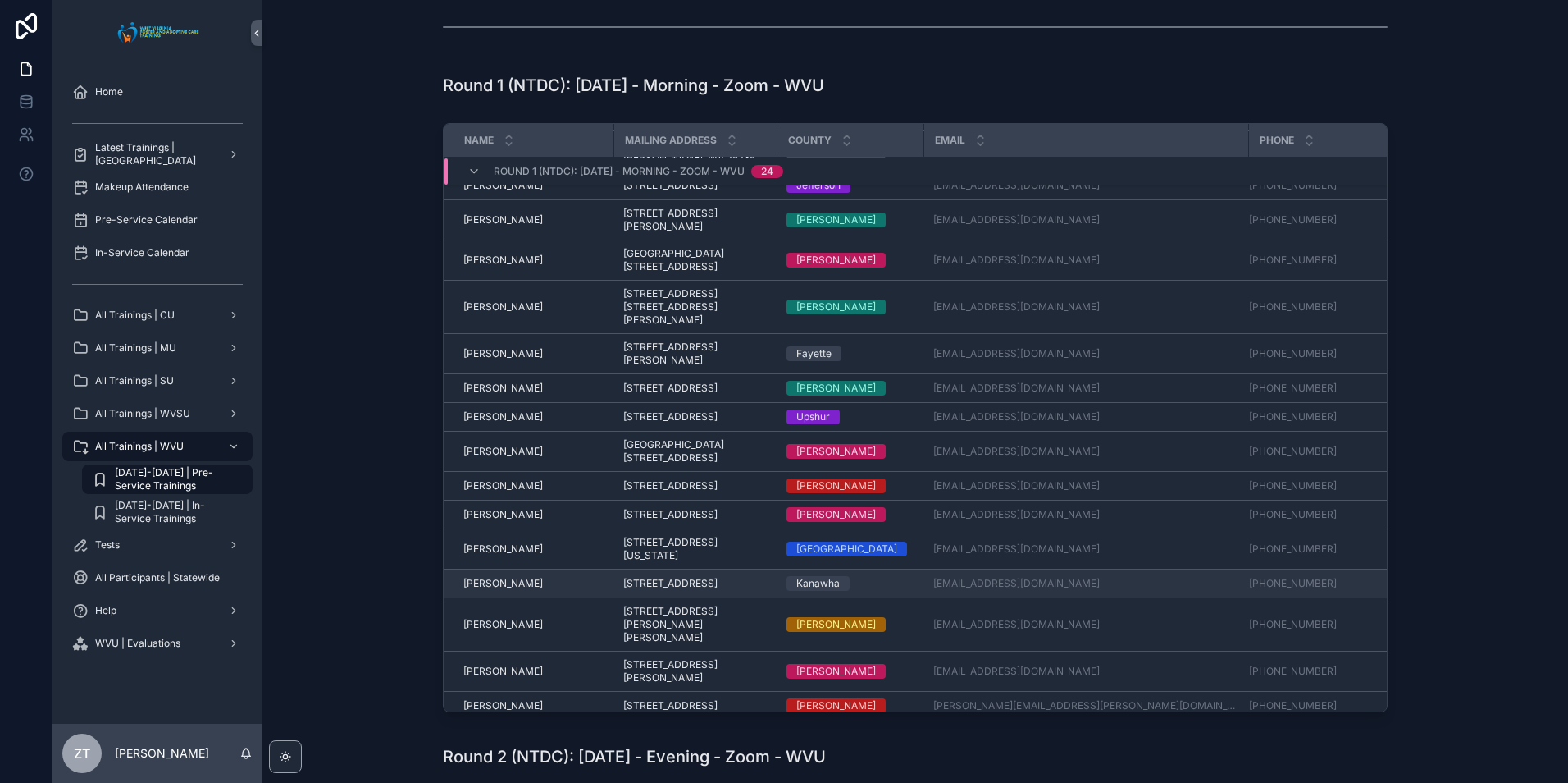
click at [499, 590] on span "[PERSON_NAME]" at bounding box center [503, 583] width 80 height 13
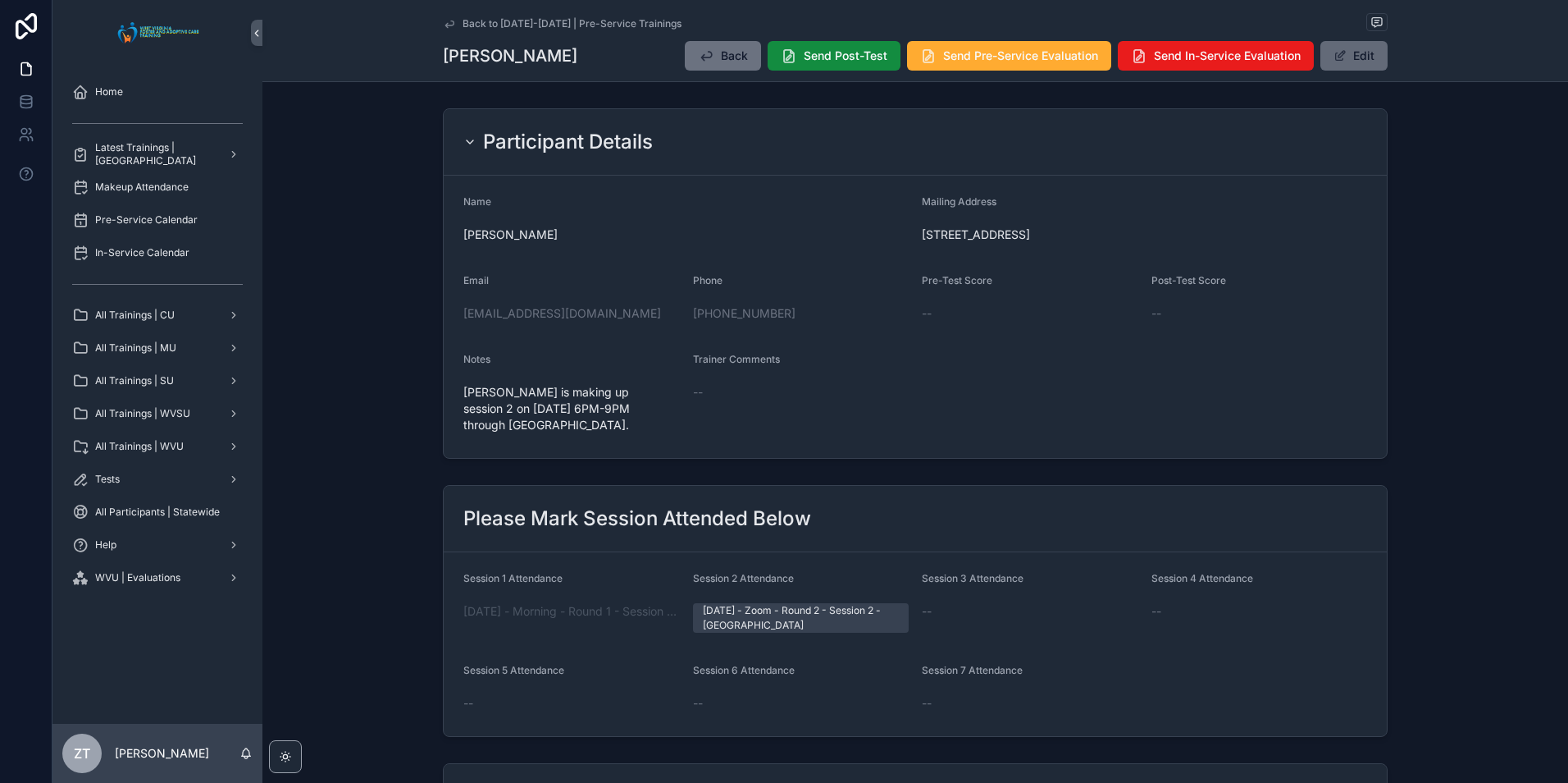
click at [1351, 49] on button "Edit" at bounding box center [1353, 56] width 67 height 29
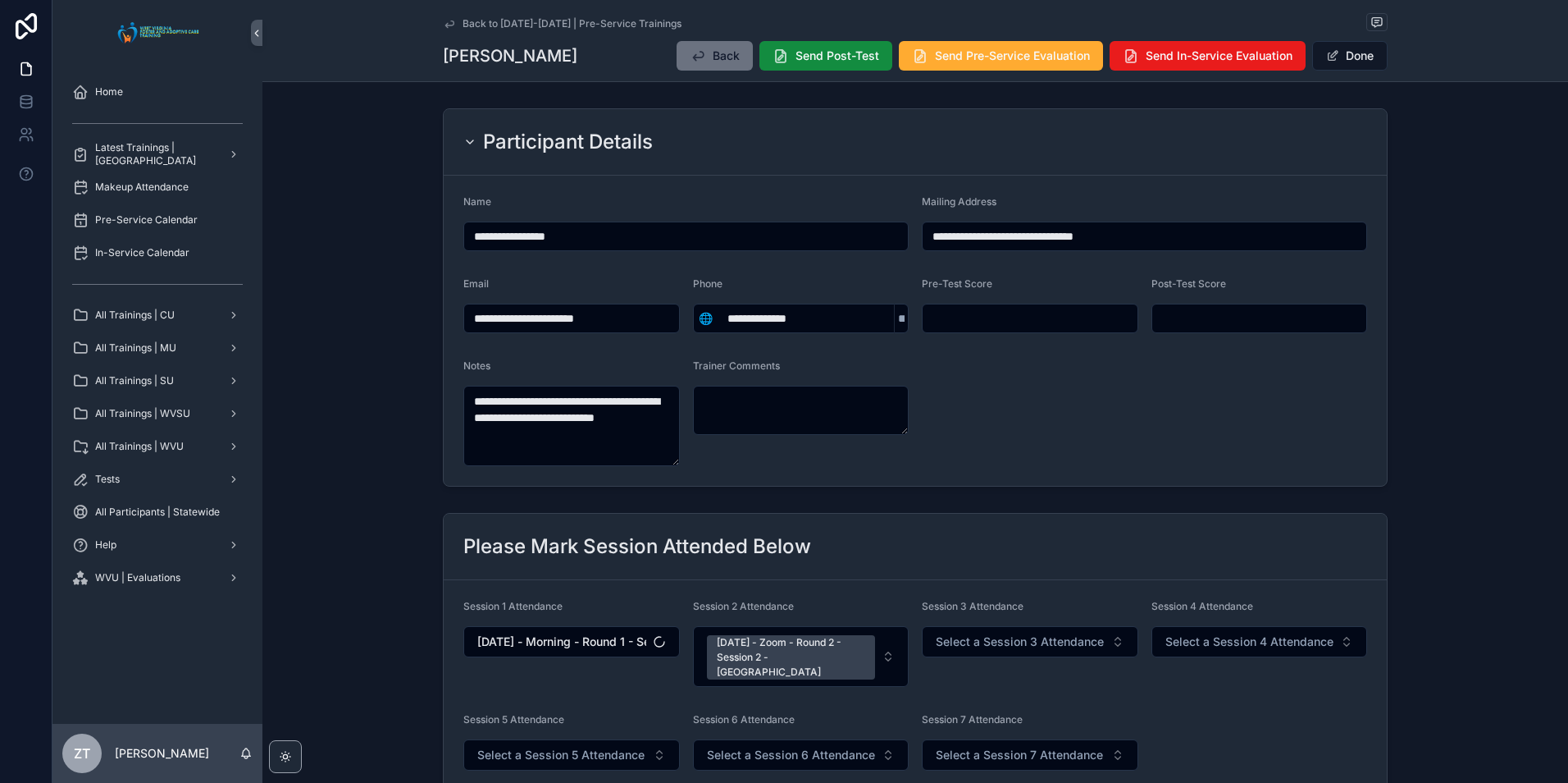
click at [973, 319] on input "scrollable content" at bounding box center [1030, 318] width 215 height 23
type input "**"
click at [1353, 58] on button "Done" at bounding box center [1349, 56] width 75 height 29
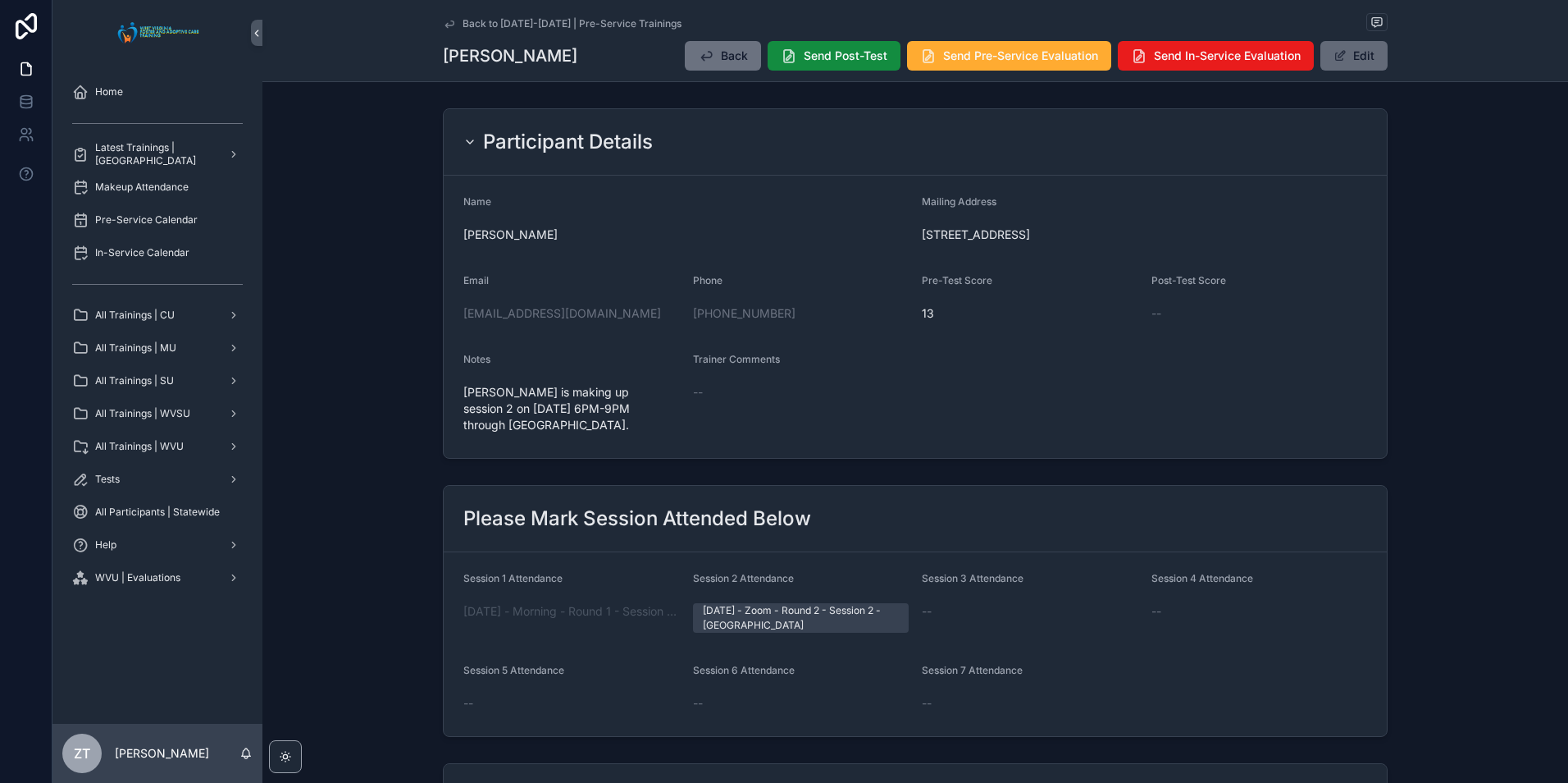
click at [1357, 49] on button "Edit" at bounding box center [1353, 56] width 67 height 29
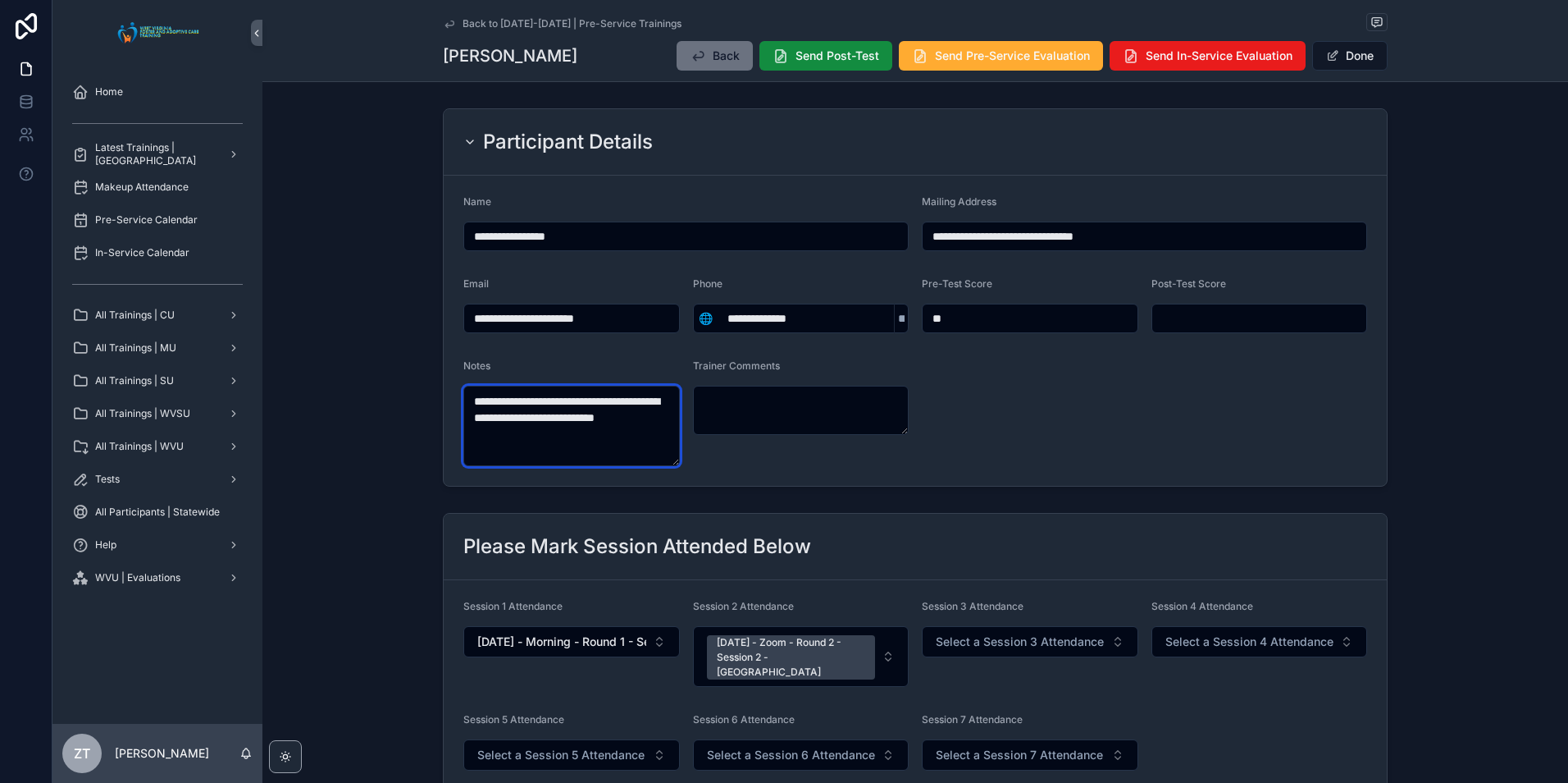
click at [564, 436] on textarea "**********" at bounding box center [571, 426] width 216 height 81
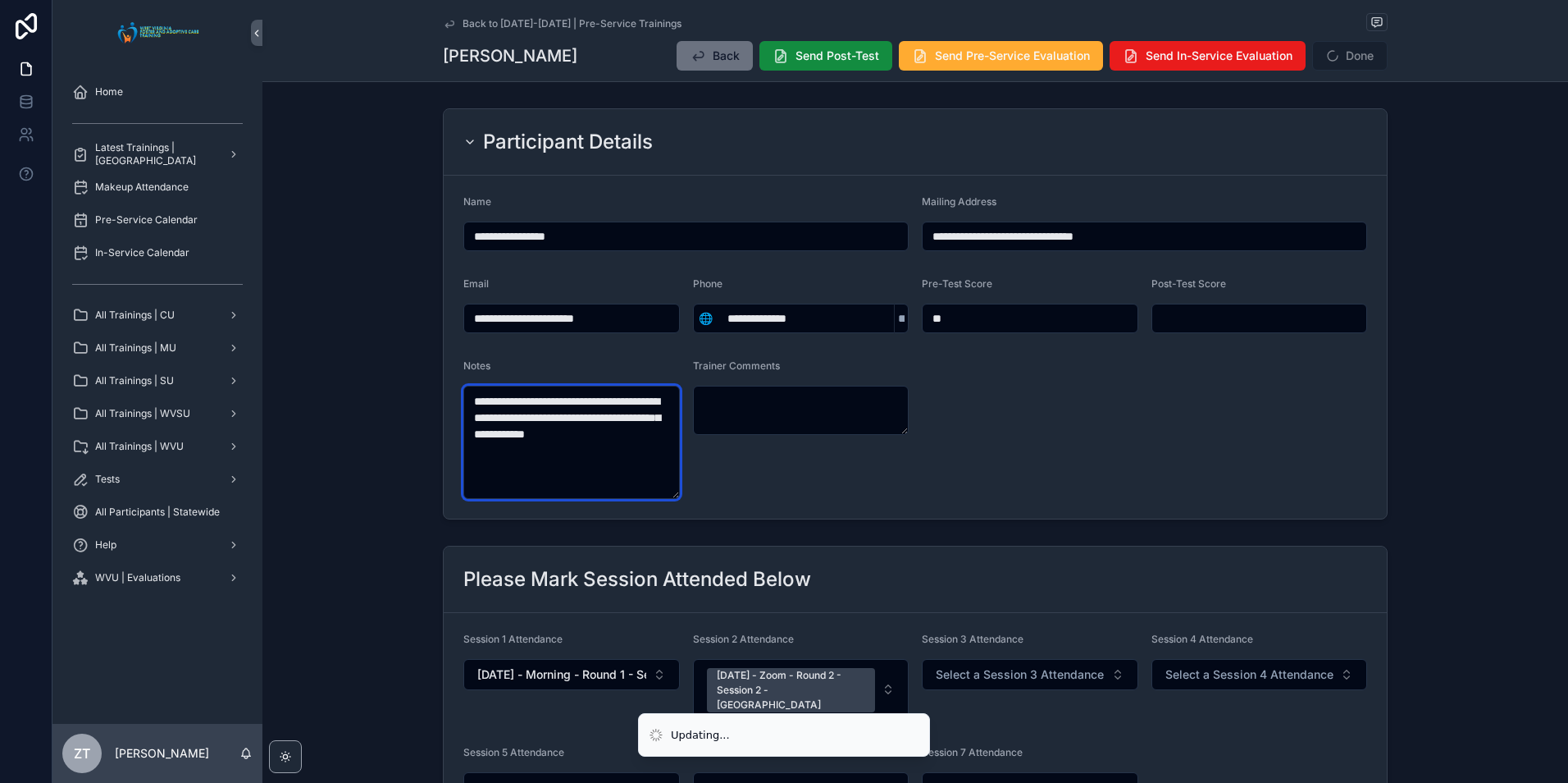
type textarea "**********"
click at [1044, 424] on form "**********" at bounding box center [915, 347] width 943 height 343
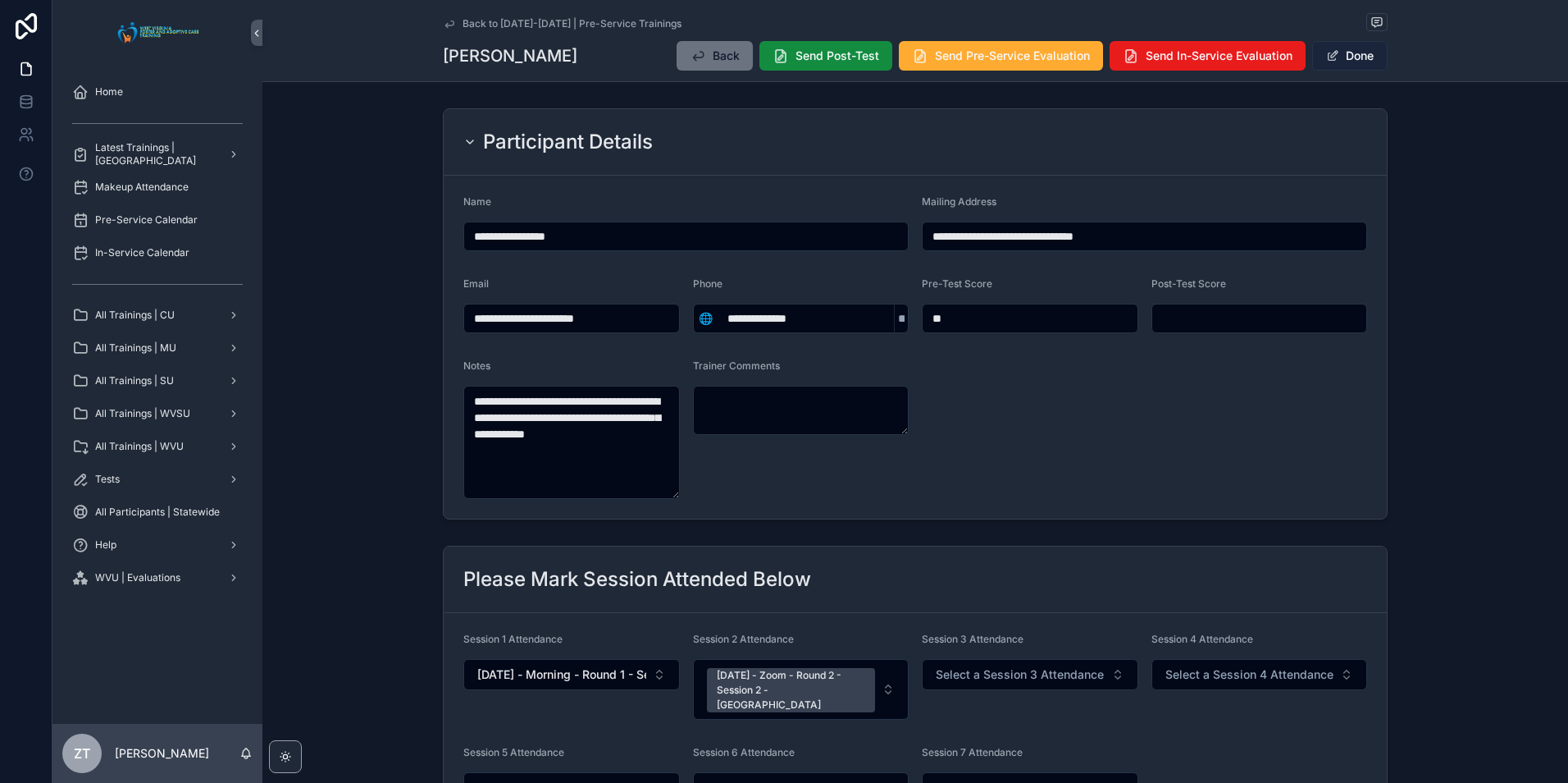
click at [1348, 48] on button "Done" at bounding box center [1349, 56] width 75 height 29
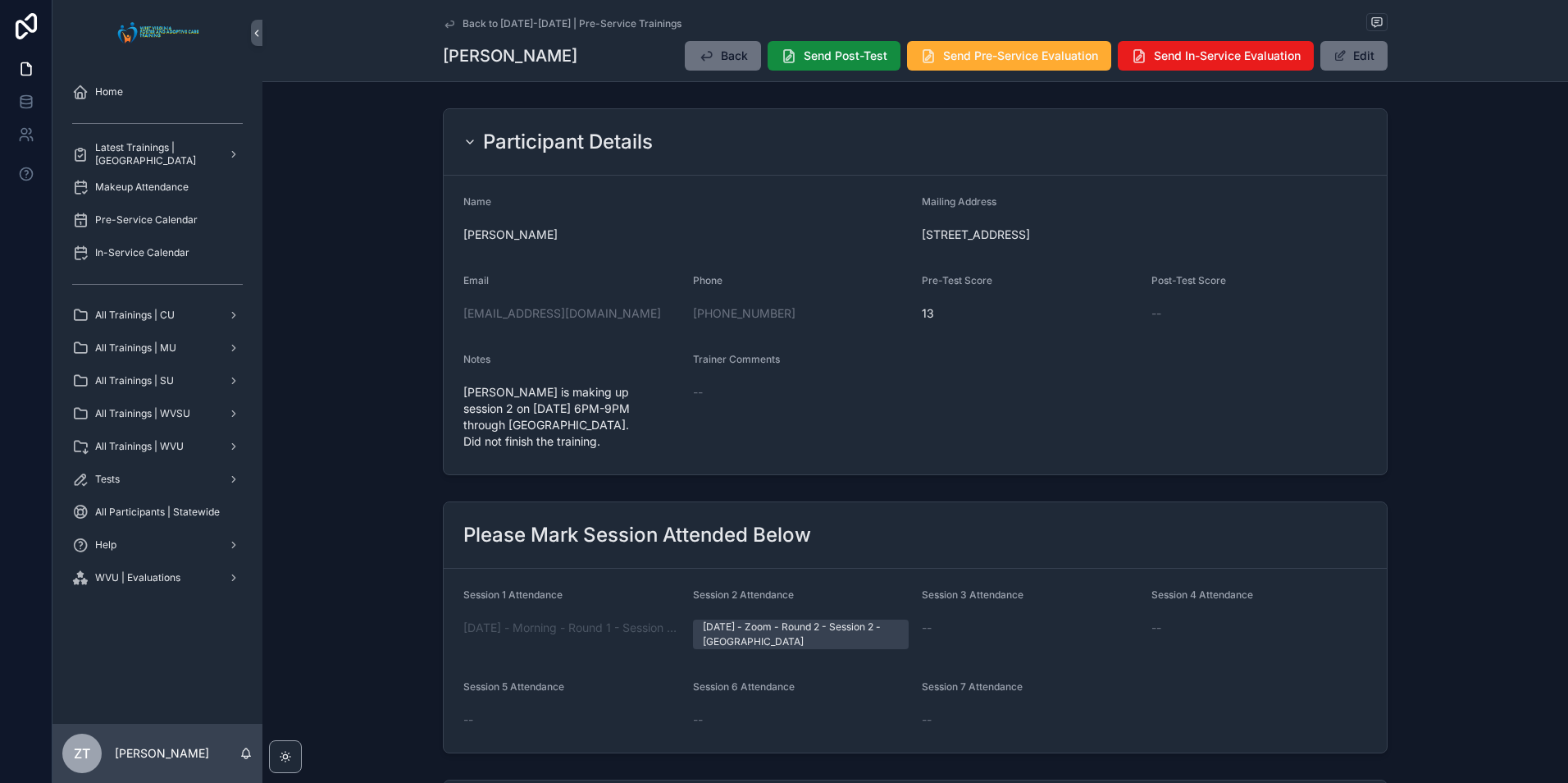
click at [446, 28] on icon "scrollable content" at bounding box center [449, 24] width 13 height 13
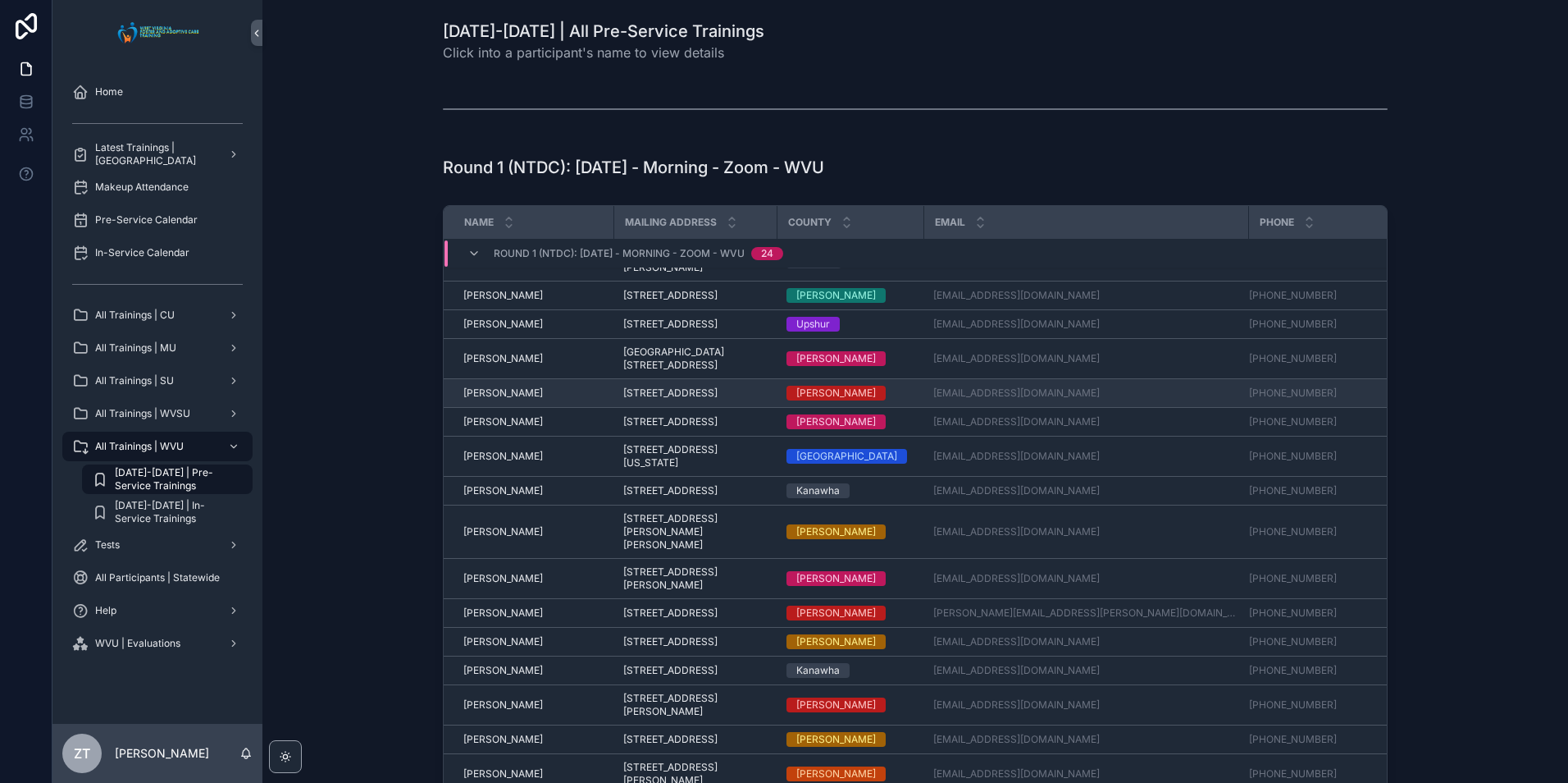
click at [492, 386] on span "[PERSON_NAME]" at bounding box center [503, 393] width 80 height 13
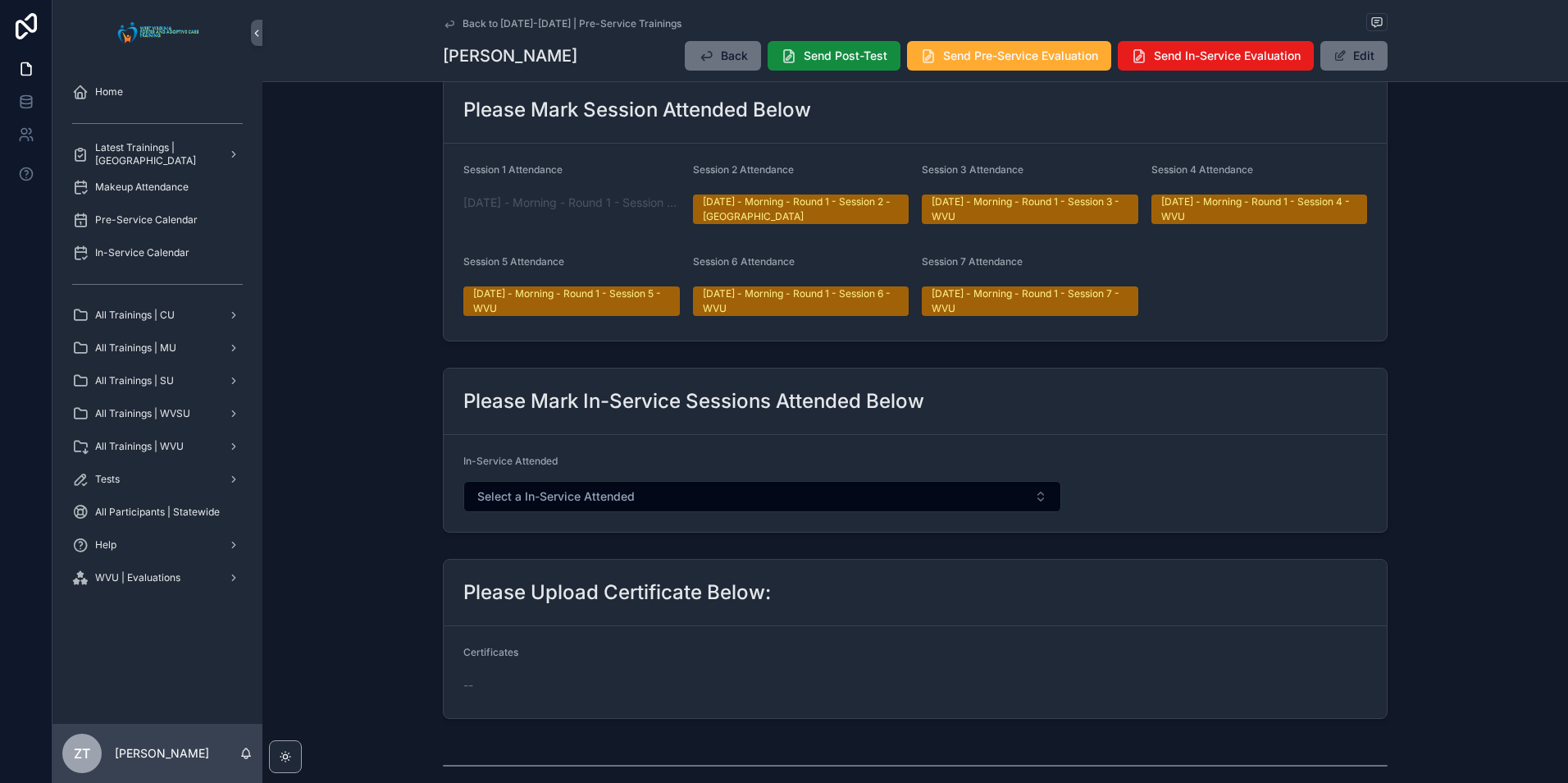
scroll to position [27, 0]
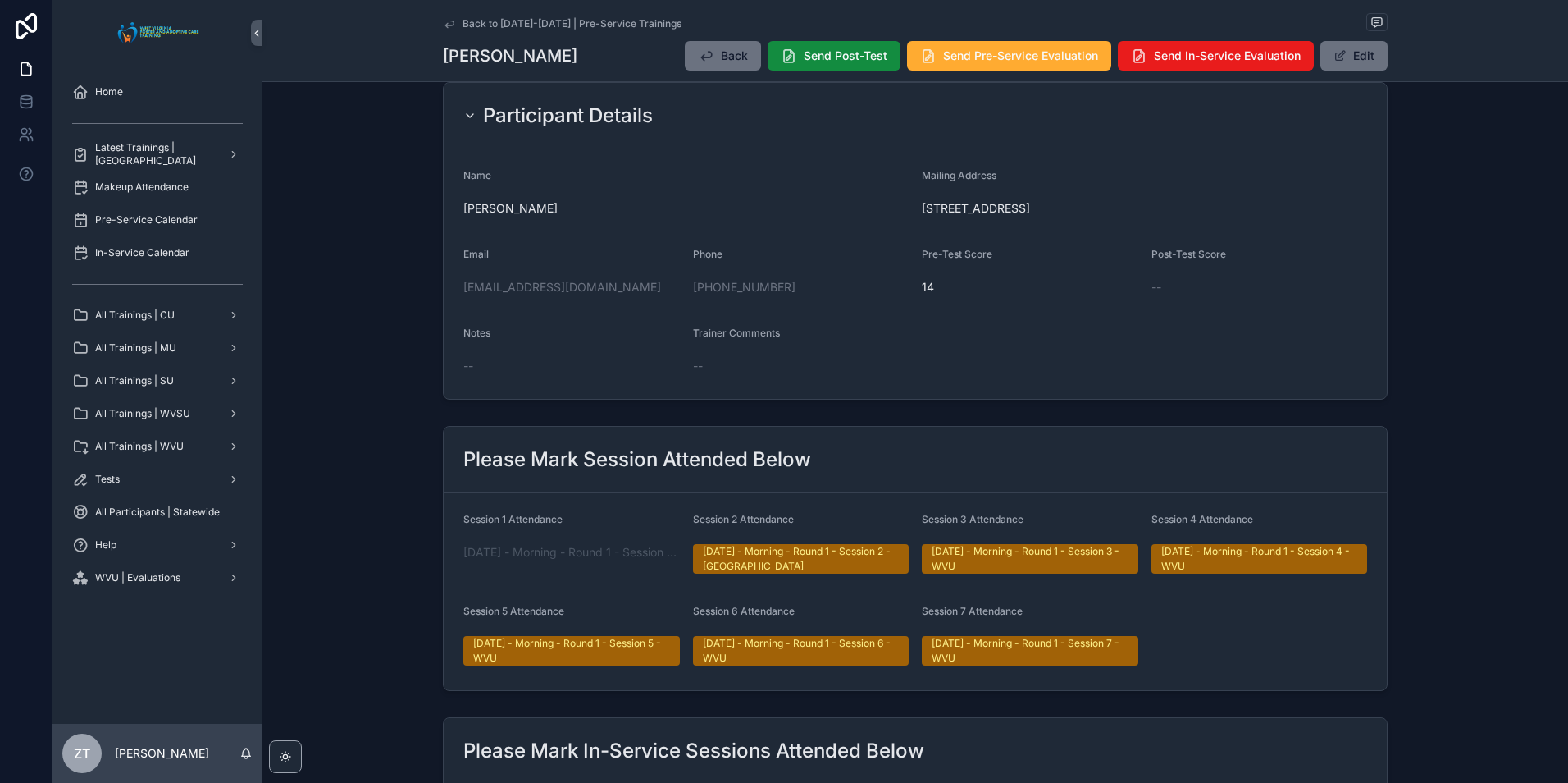
click at [443, 23] on icon "scrollable content" at bounding box center [449, 24] width 13 height 13
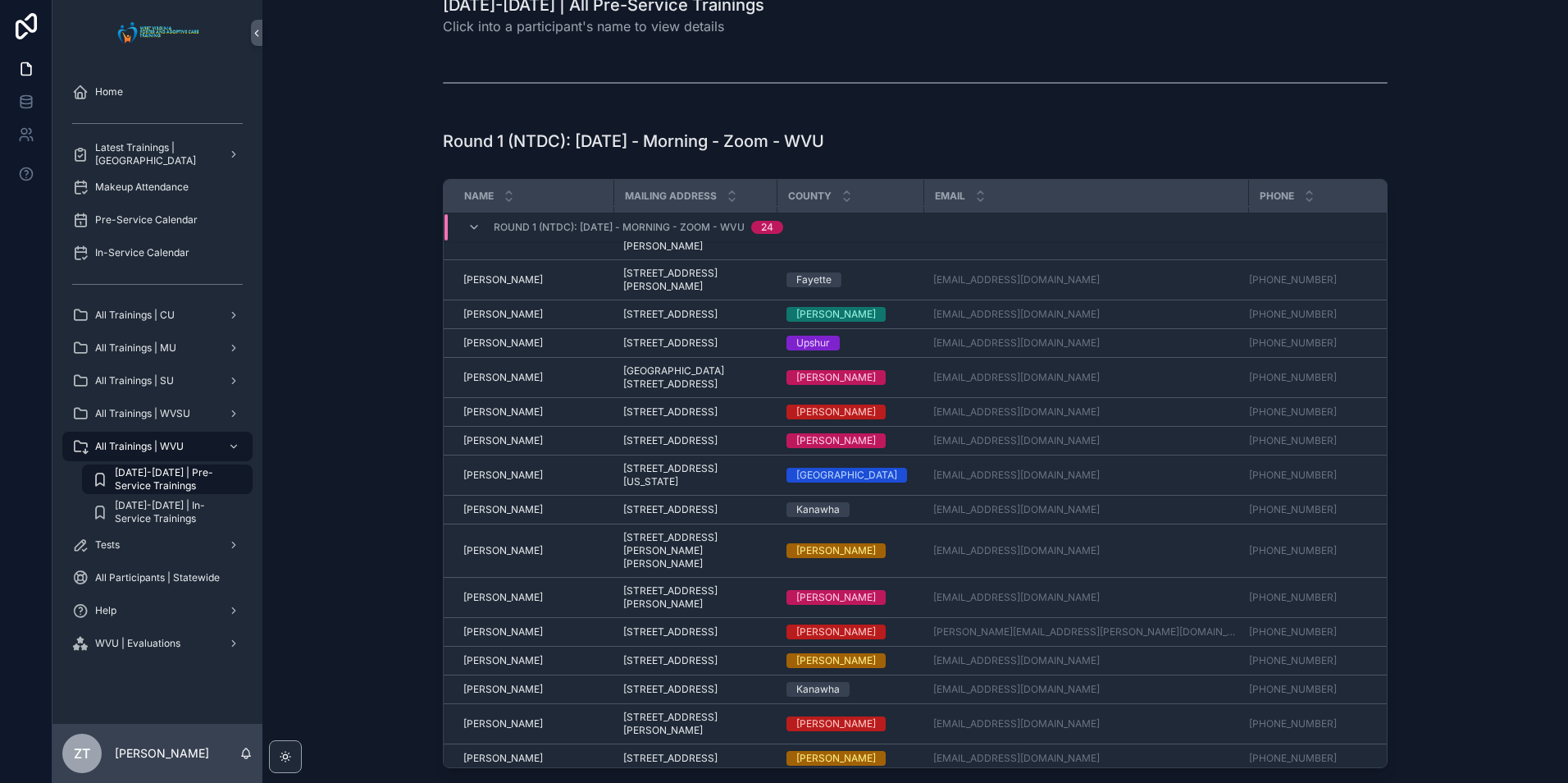
scroll to position [470, 0]
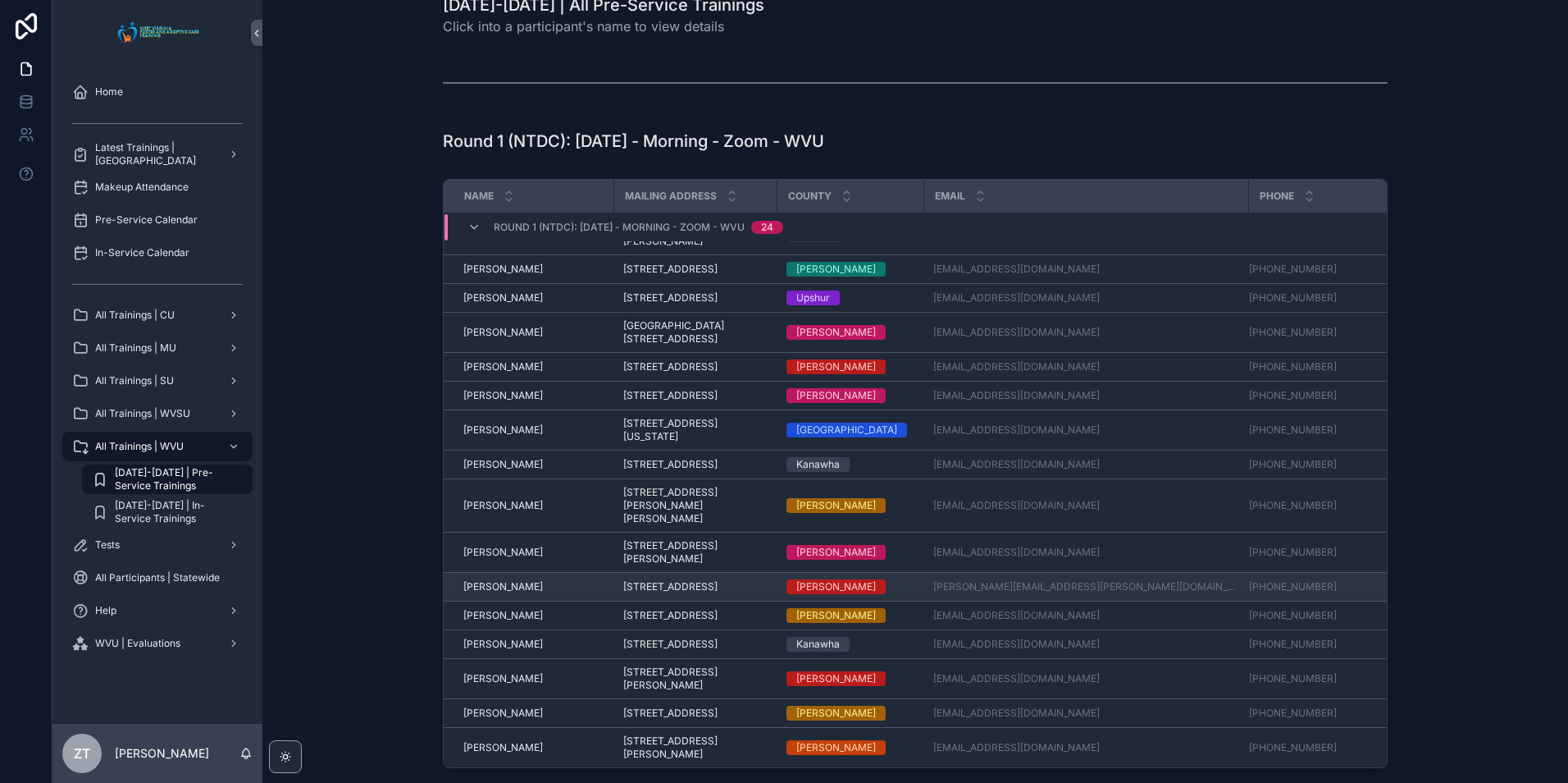
click at [491, 572] on td "[PERSON_NAME] [PERSON_NAME]" at bounding box center [528, 586] width 169 height 28
click at [486, 580] on span "[PERSON_NAME]" at bounding box center [503, 586] width 80 height 13
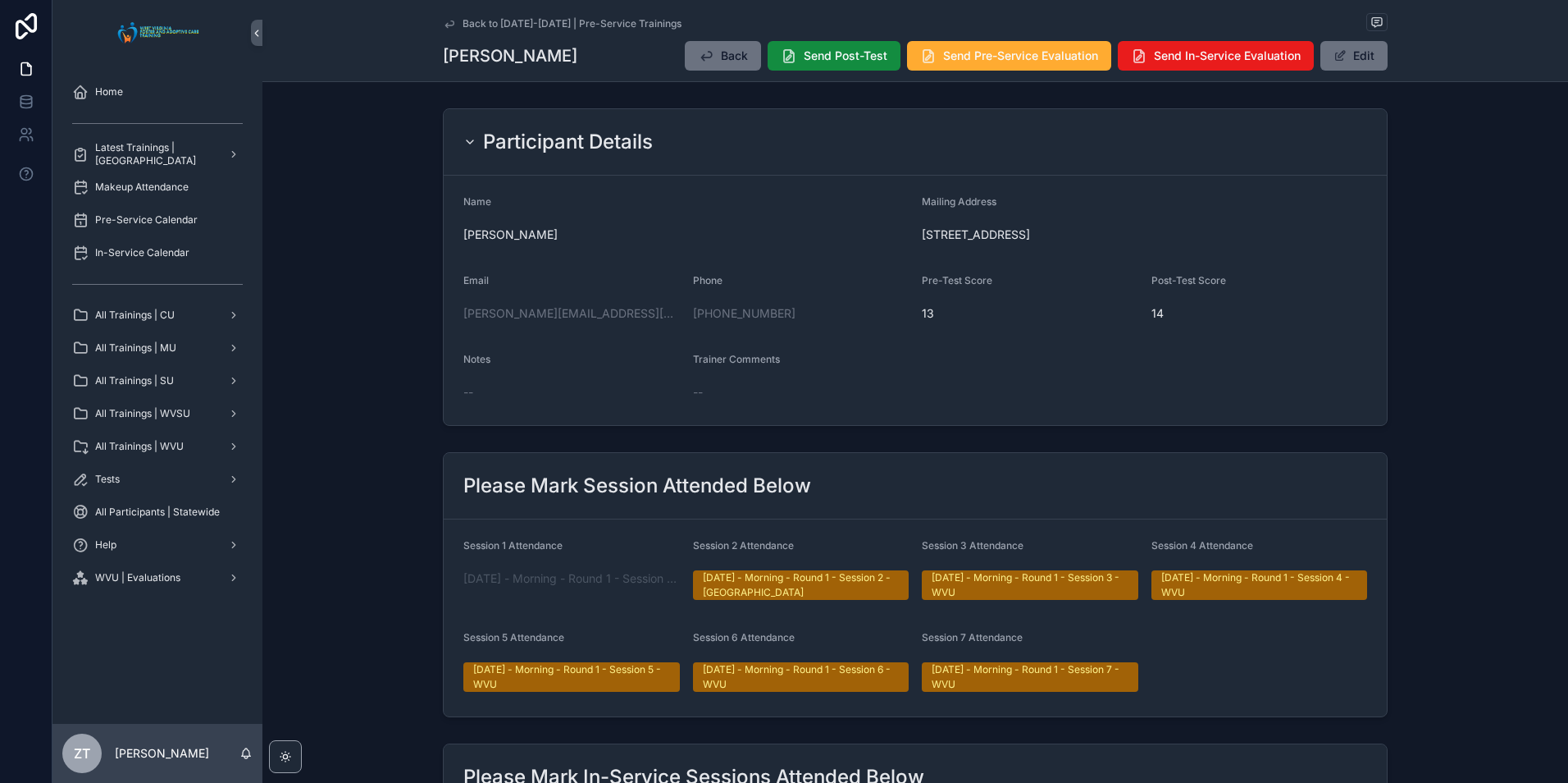
drag, startPoint x: 447, startPoint y: 24, endPoint x: 54, endPoint y: 276, distance: 466.9
click at [447, 24] on icon "scrollable content" at bounding box center [449, 24] width 13 height 13
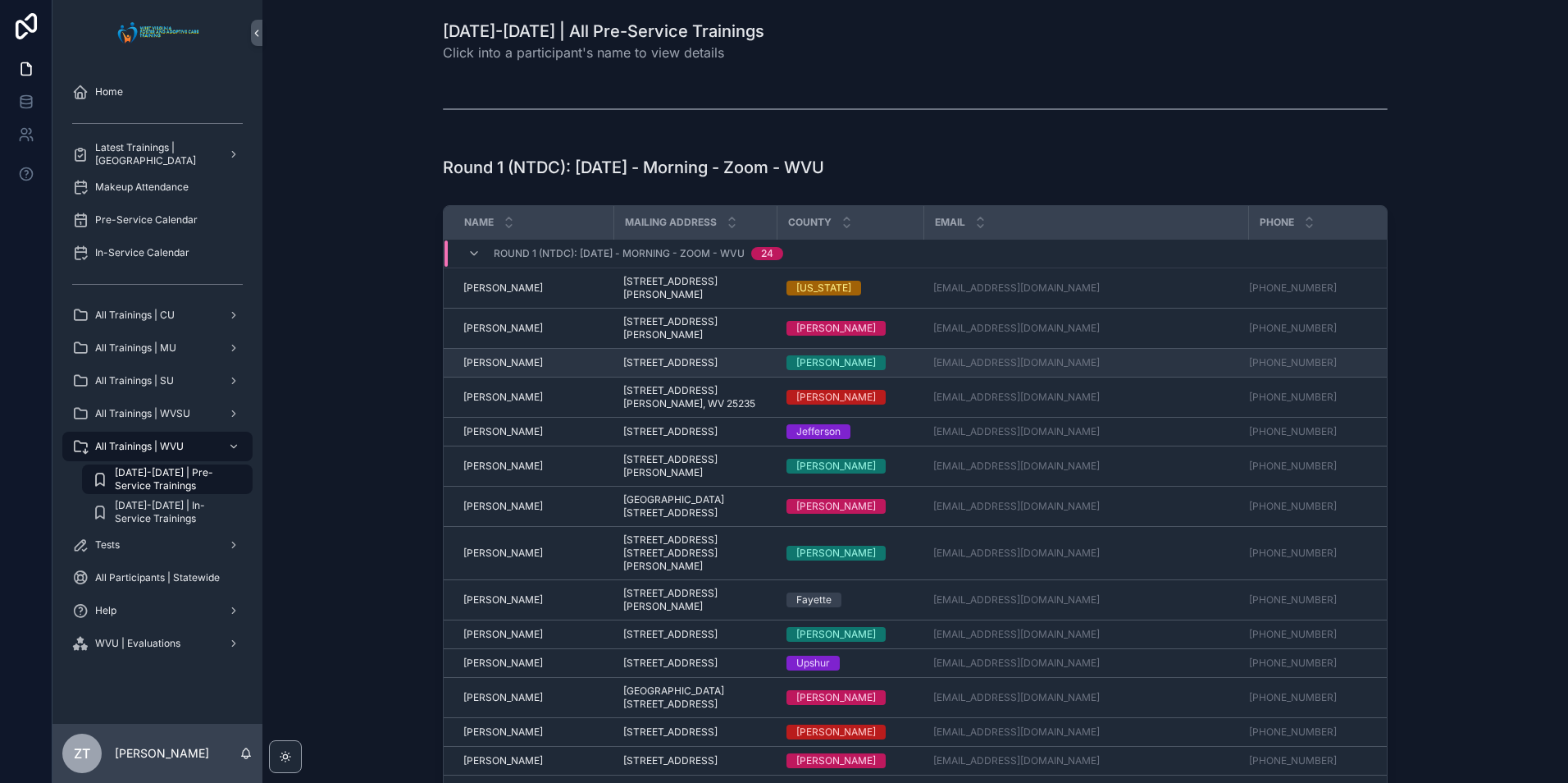
click at [500, 364] on span "[PERSON_NAME]" at bounding box center [503, 363] width 80 height 13
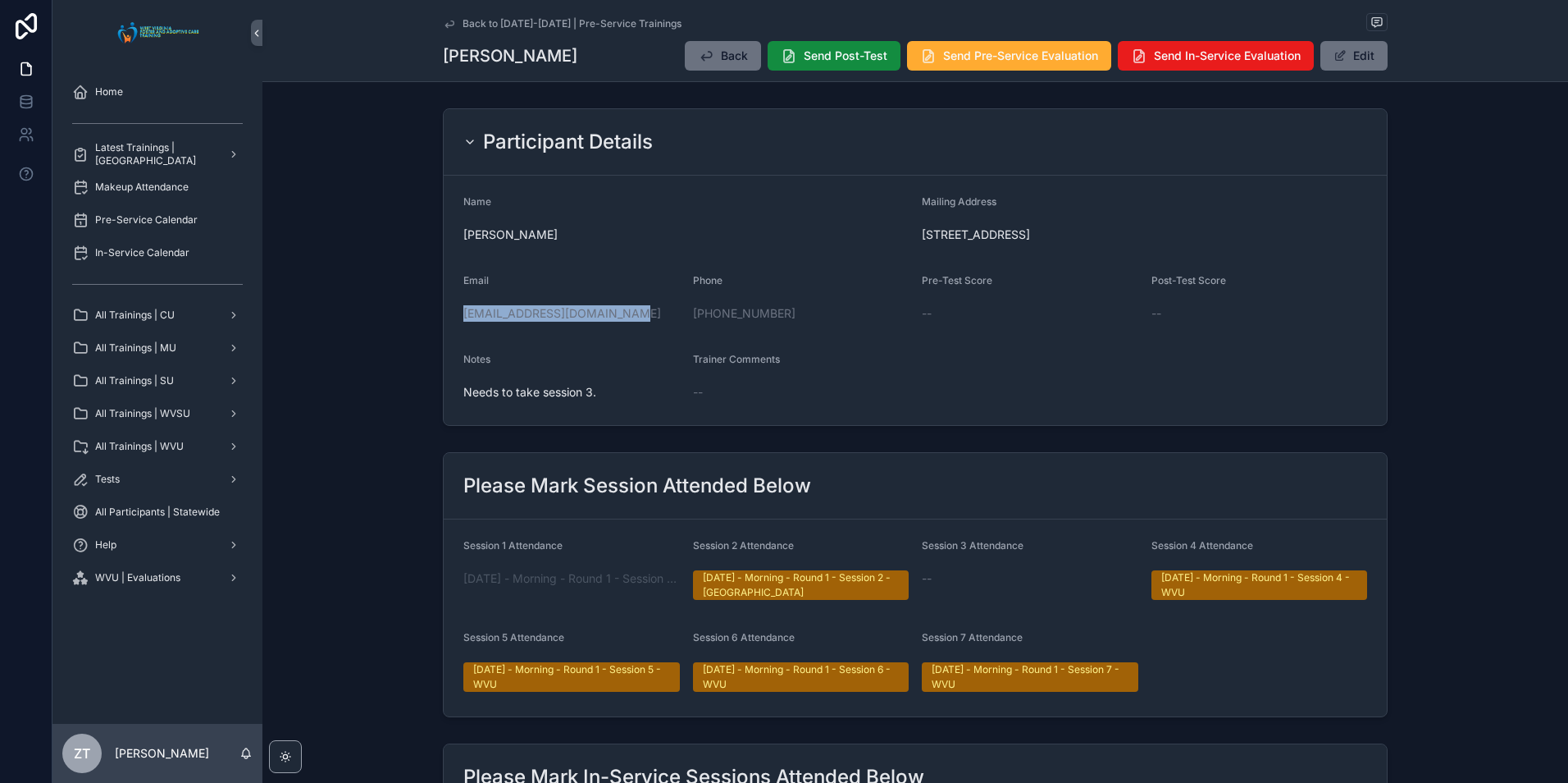
drag, startPoint x: 623, startPoint y: 316, endPoint x: 457, endPoint y: 318, distance: 166.0
click at [457, 318] on form "Name [PERSON_NAME] Mailing Address [STREET_ADDRESS] Email [EMAIL_ADDRESS][DOMAI…" at bounding box center [915, 300] width 943 height 249
copy link "[EMAIL_ADDRESS][DOMAIN_NAME]"
drag, startPoint x: 445, startPoint y: 27, endPoint x: 31, endPoint y: 486, distance: 618.1
click at [445, 27] on icon "scrollable content" at bounding box center [449, 24] width 13 height 13
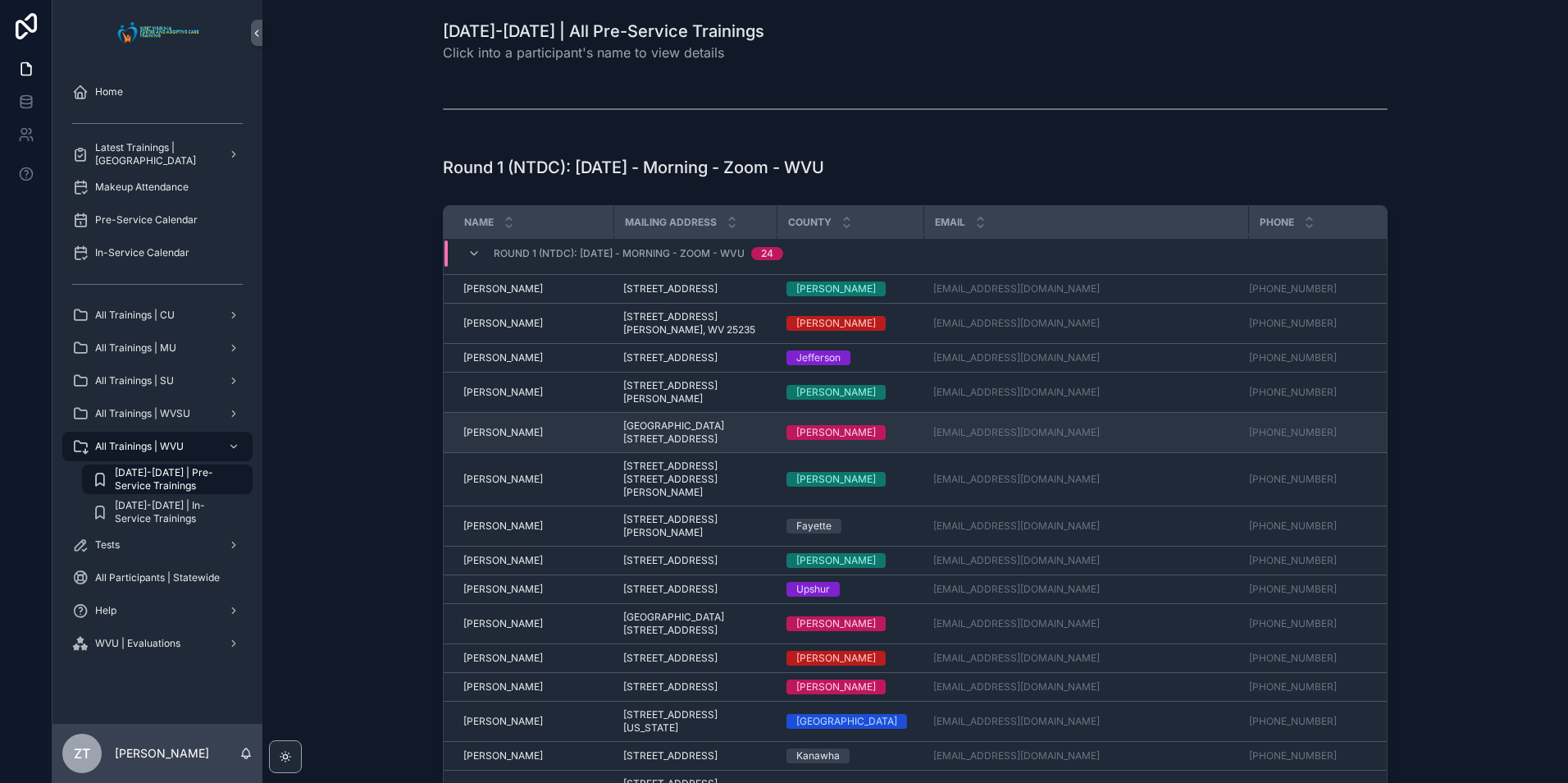
scroll to position [328, 0]
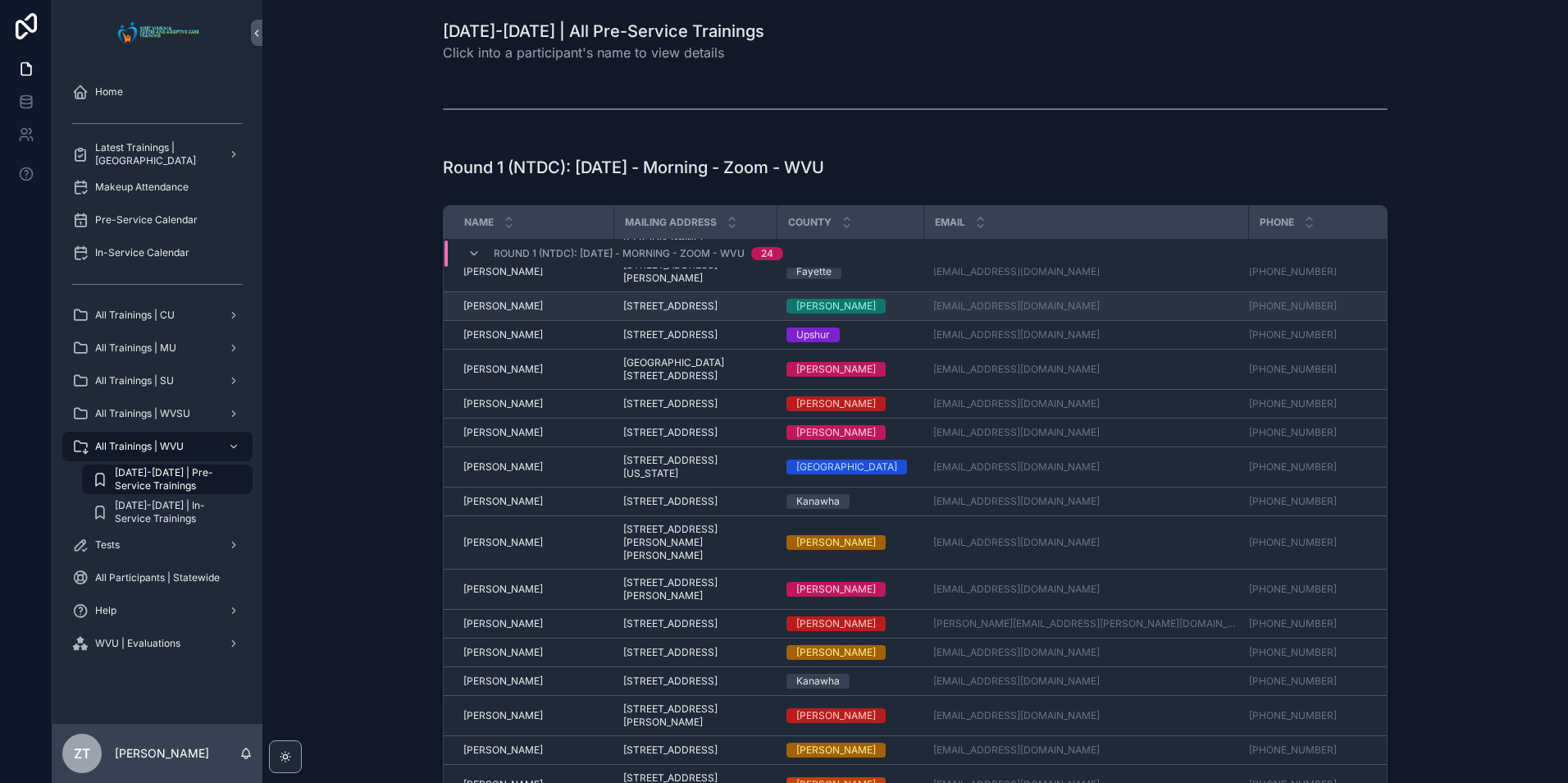
click at [489, 312] on span "[PERSON_NAME]" at bounding box center [503, 306] width 80 height 13
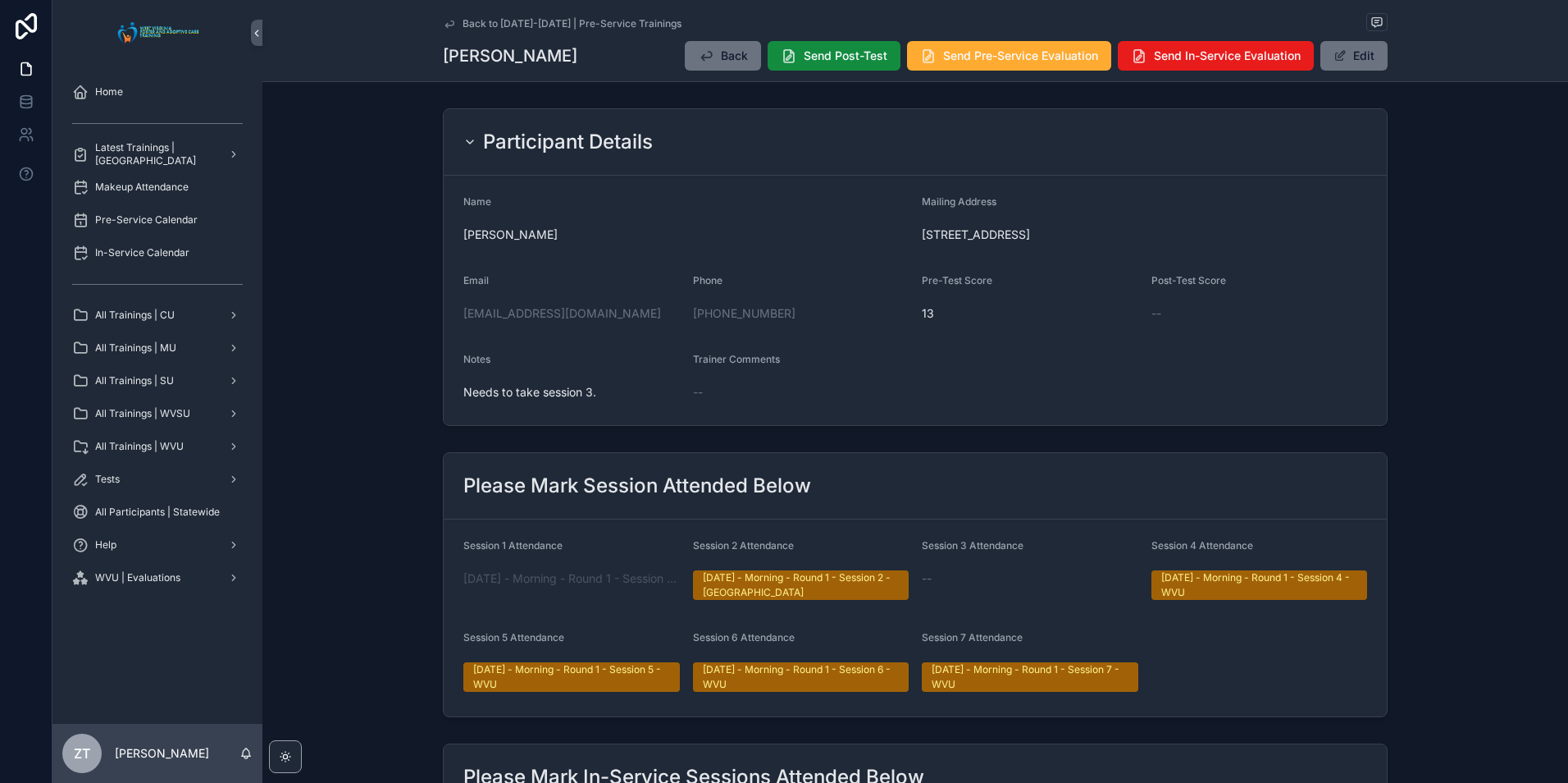
click at [448, 27] on icon "scrollable content" at bounding box center [449, 24] width 13 height 13
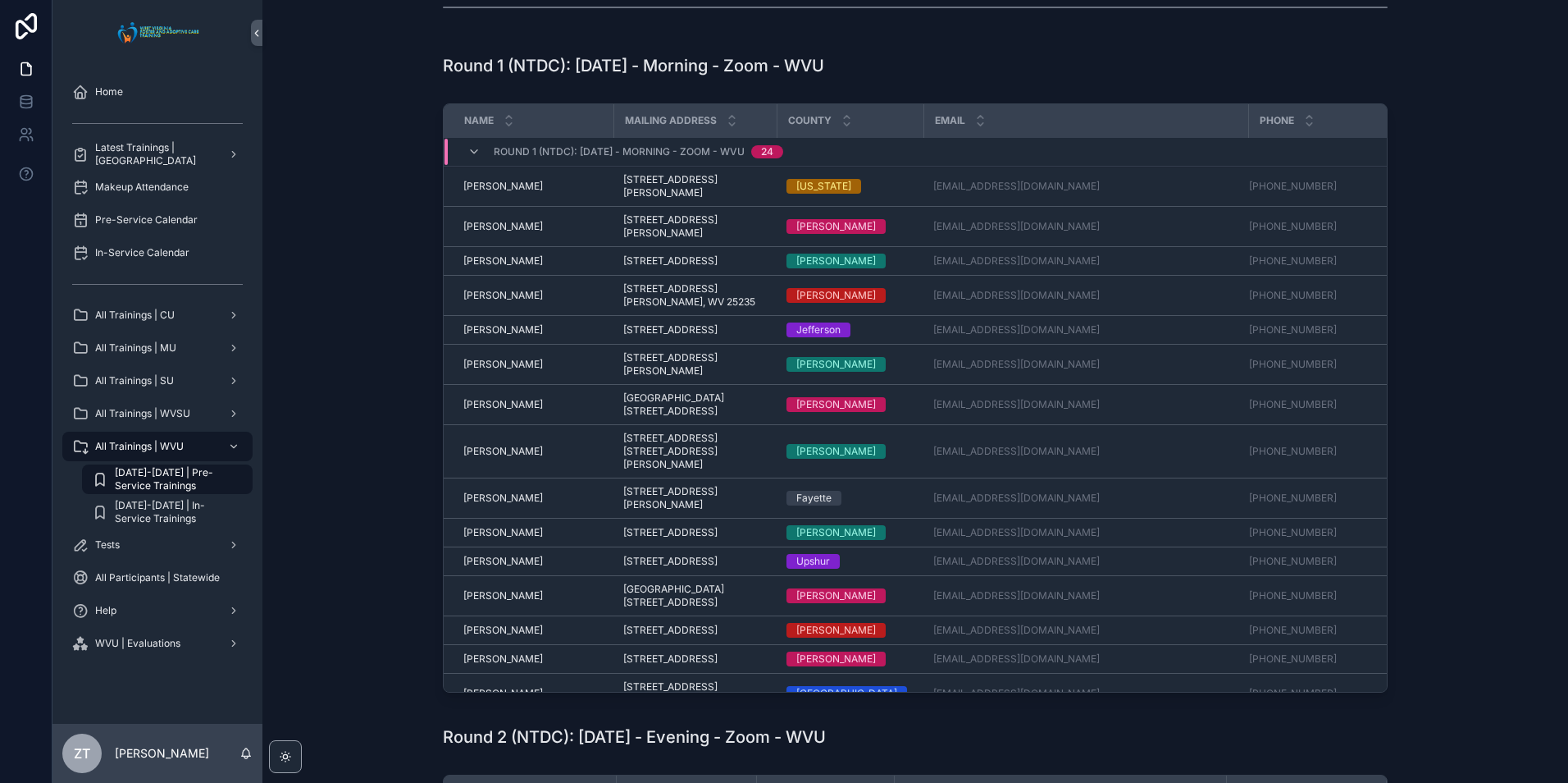
scroll to position [59, 0]
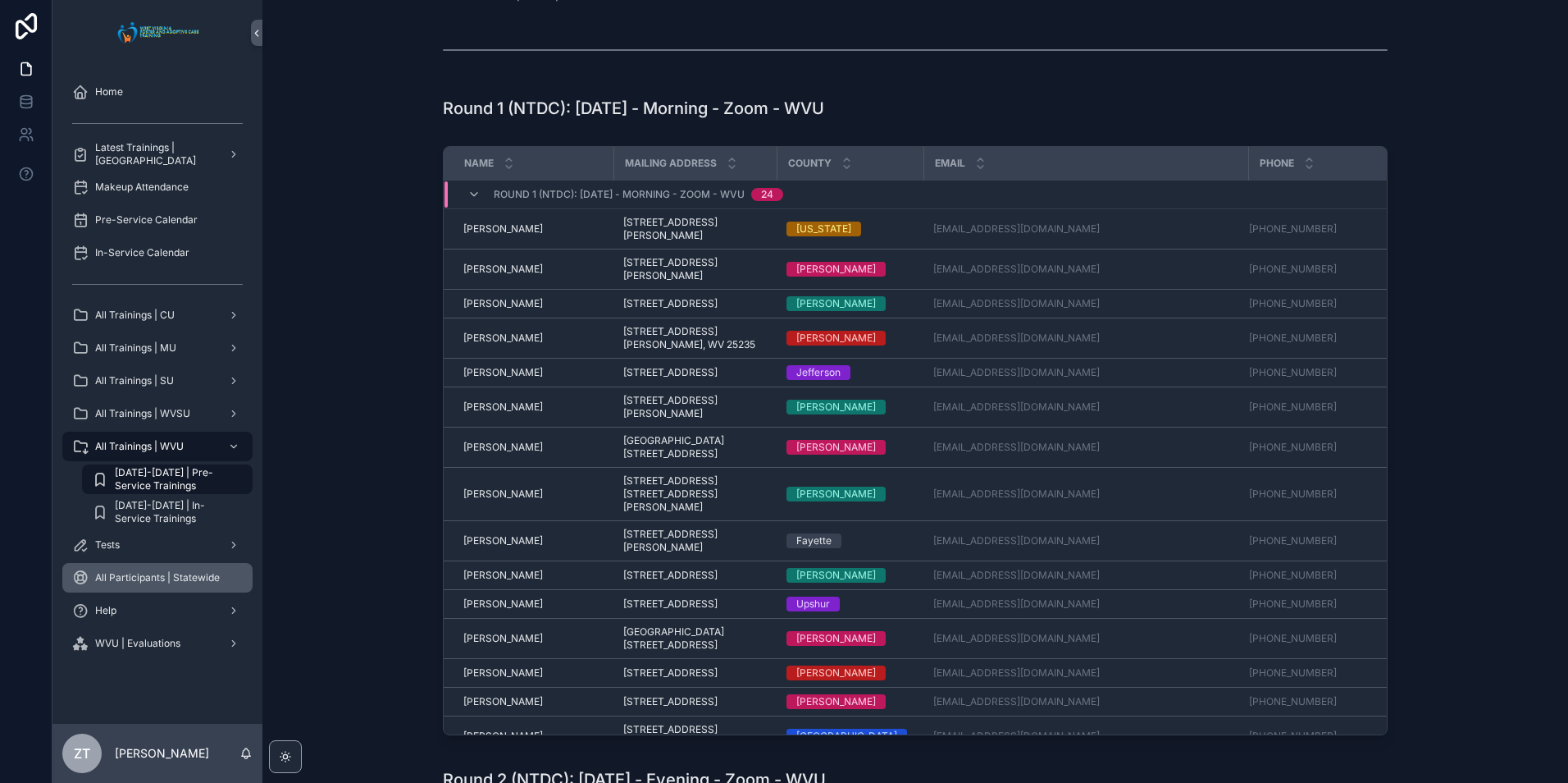
click at [172, 570] on div "All Participants | Statewide" at bounding box center [157, 577] width 170 height 27
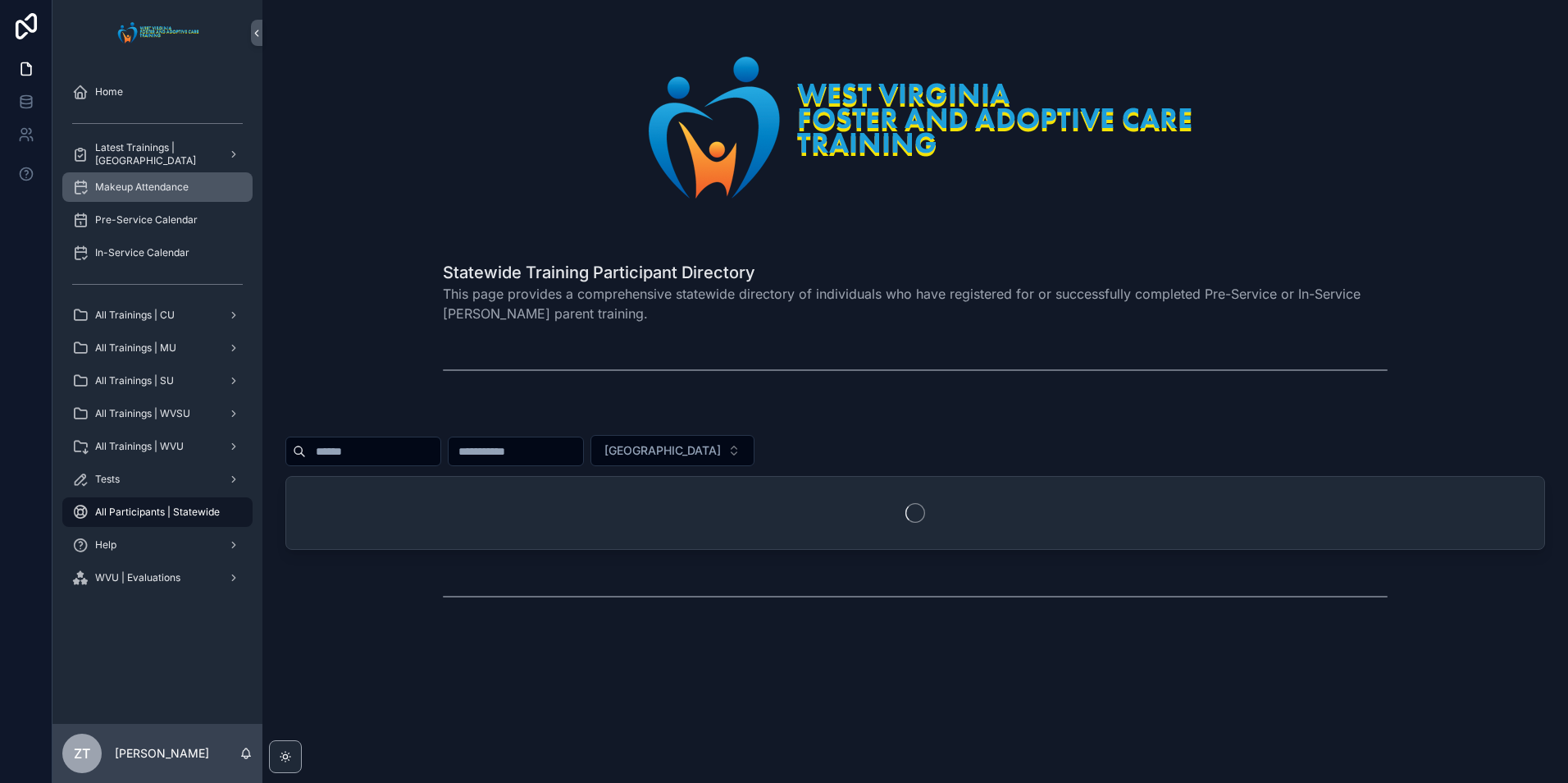
click at [154, 187] on span "Makeup Attendance" at bounding box center [142, 187] width 93 height 13
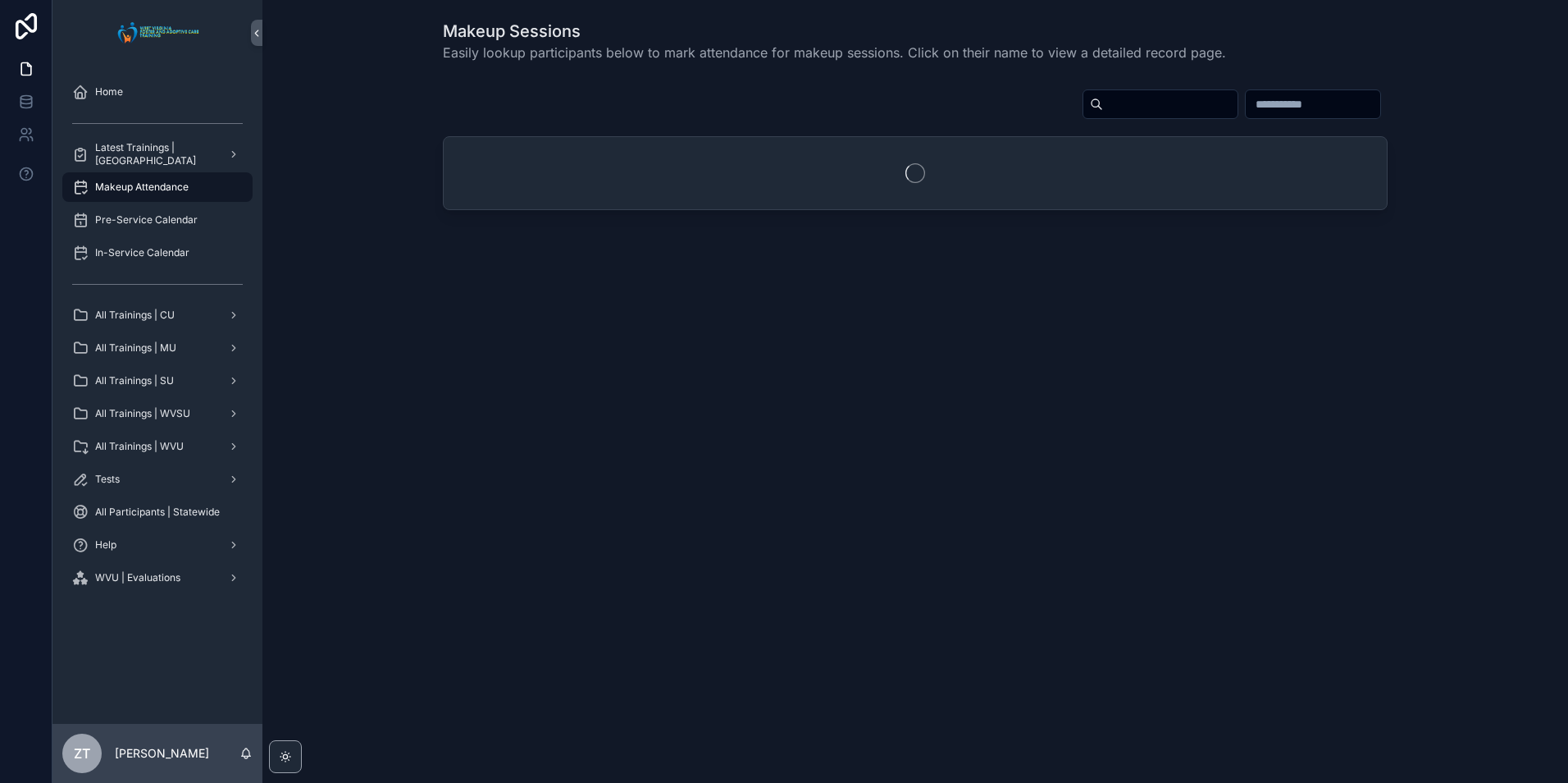
click at [1103, 112] on input "scrollable content" at bounding box center [1170, 103] width 135 height 23
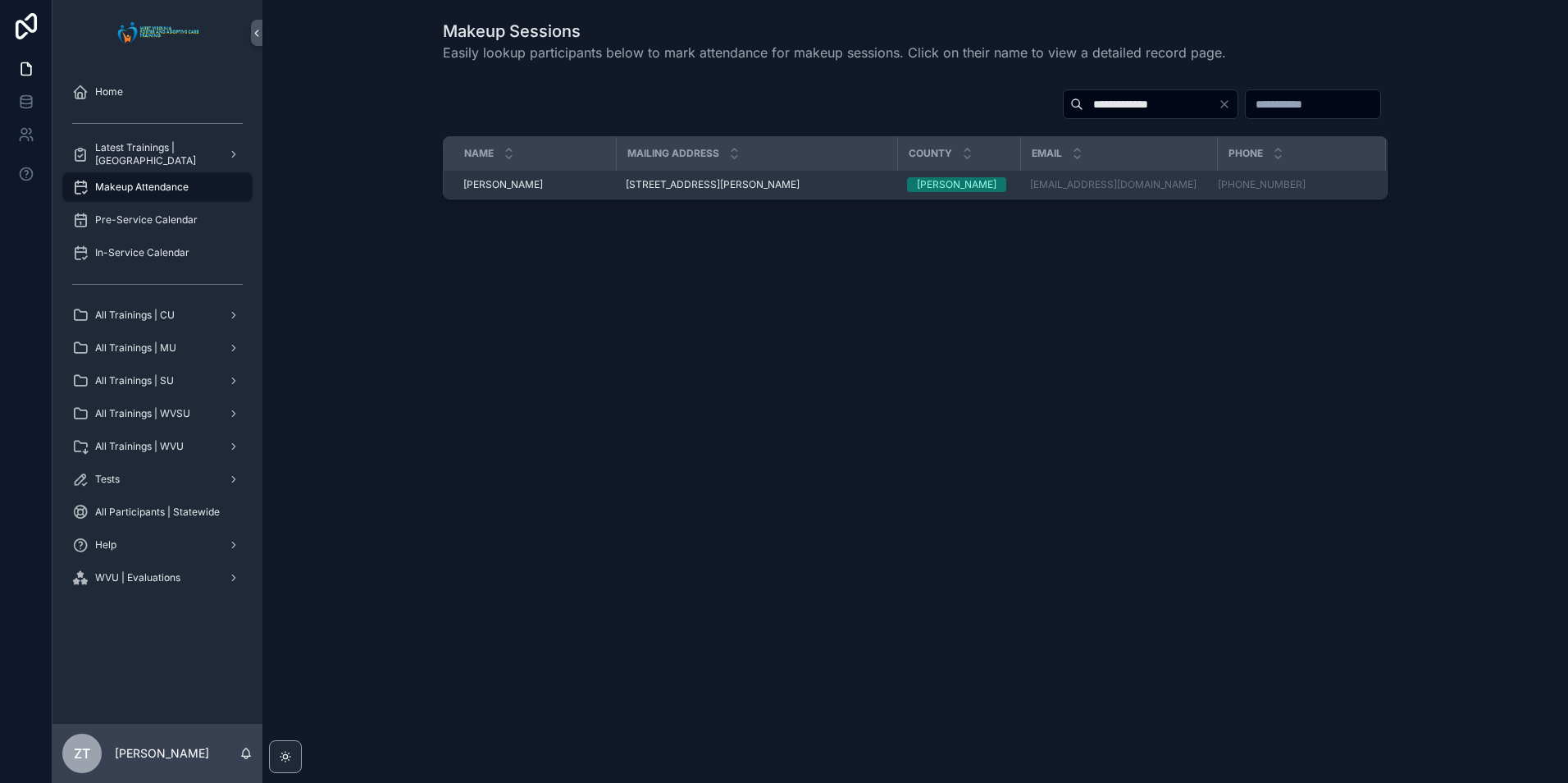
type input "**********"
click at [515, 181] on span "[PERSON_NAME]" at bounding box center [503, 184] width 80 height 13
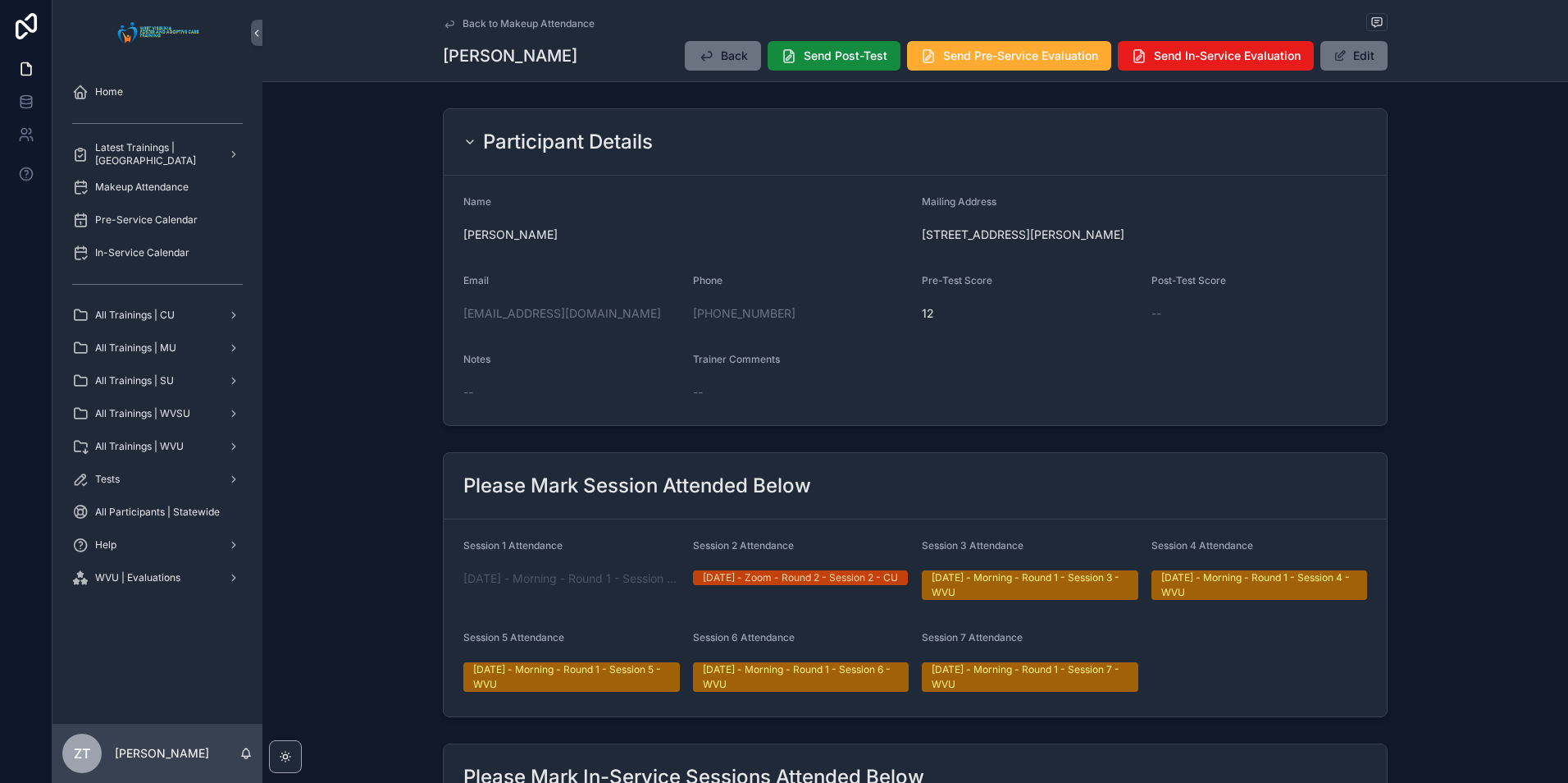
click at [446, 22] on icon "scrollable content" at bounding box center [449, 24] width 13 height 13
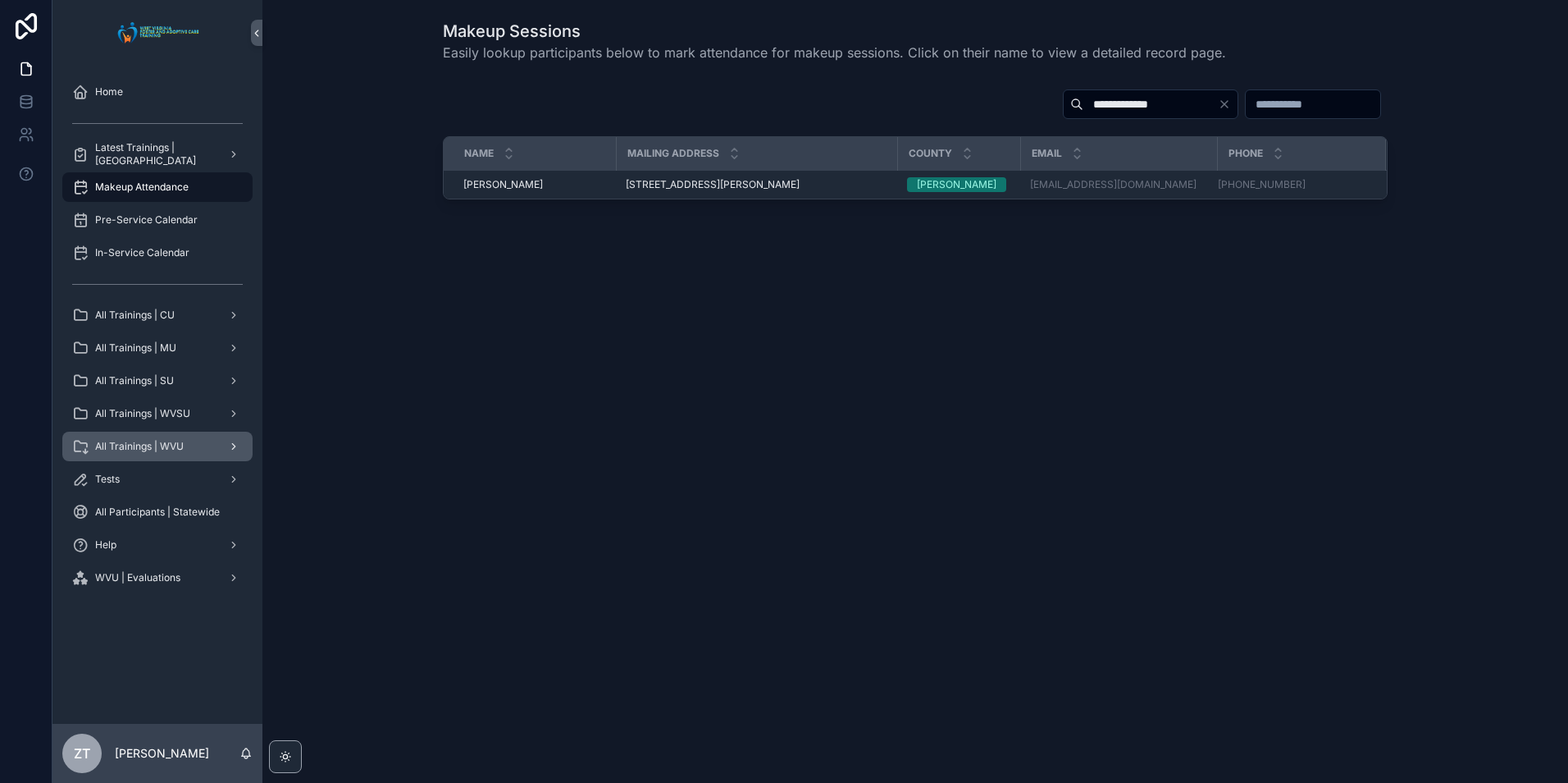
click at [156, 440] on span "All Trainings | WVU" at bounding box center [139, 446] width 89 height 13
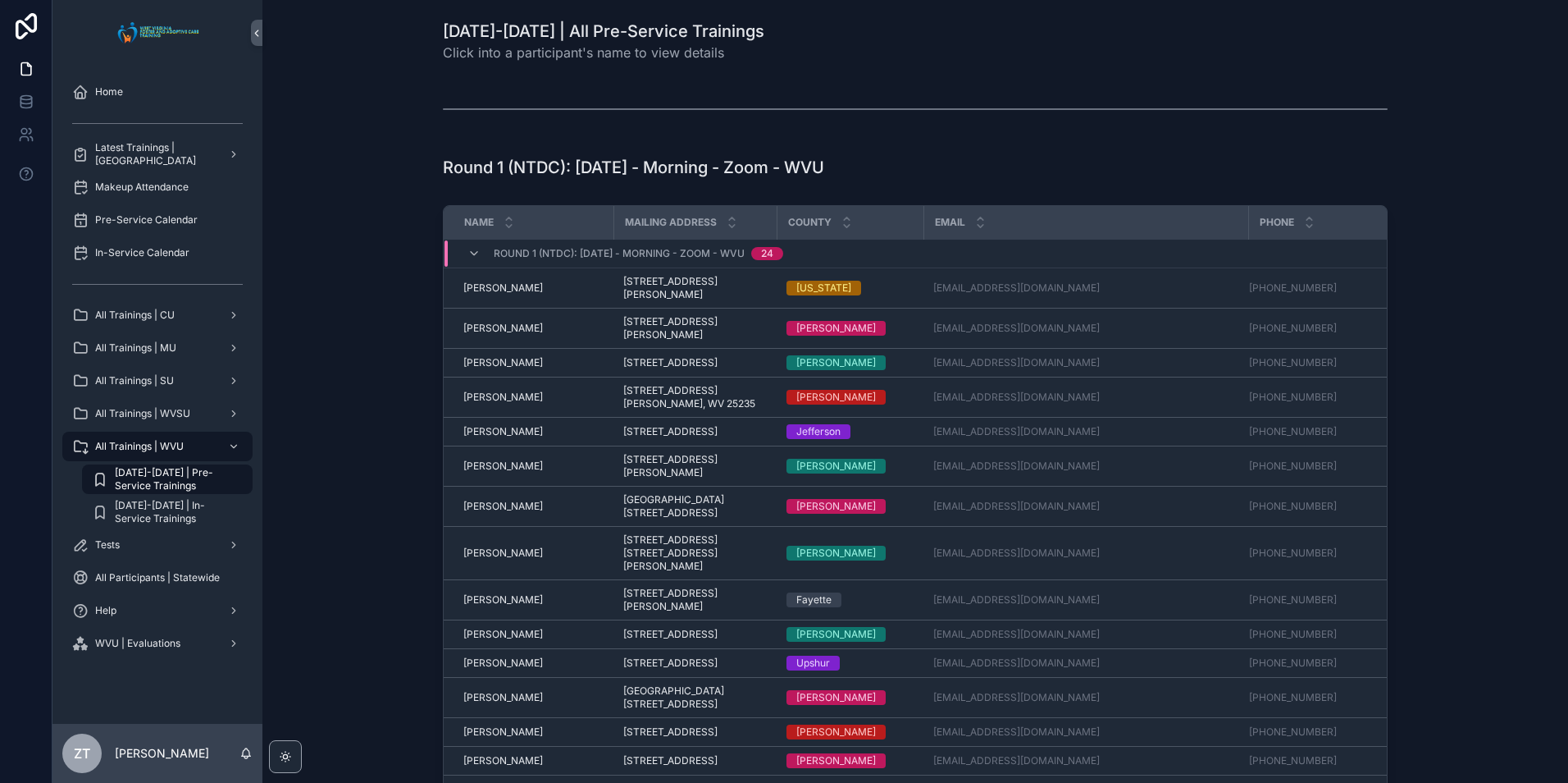
click at [145, 484] on span "[DATE]-[DATE] | Pre-Service Trainings" at bounding box center [175, 479] width 122 height 27
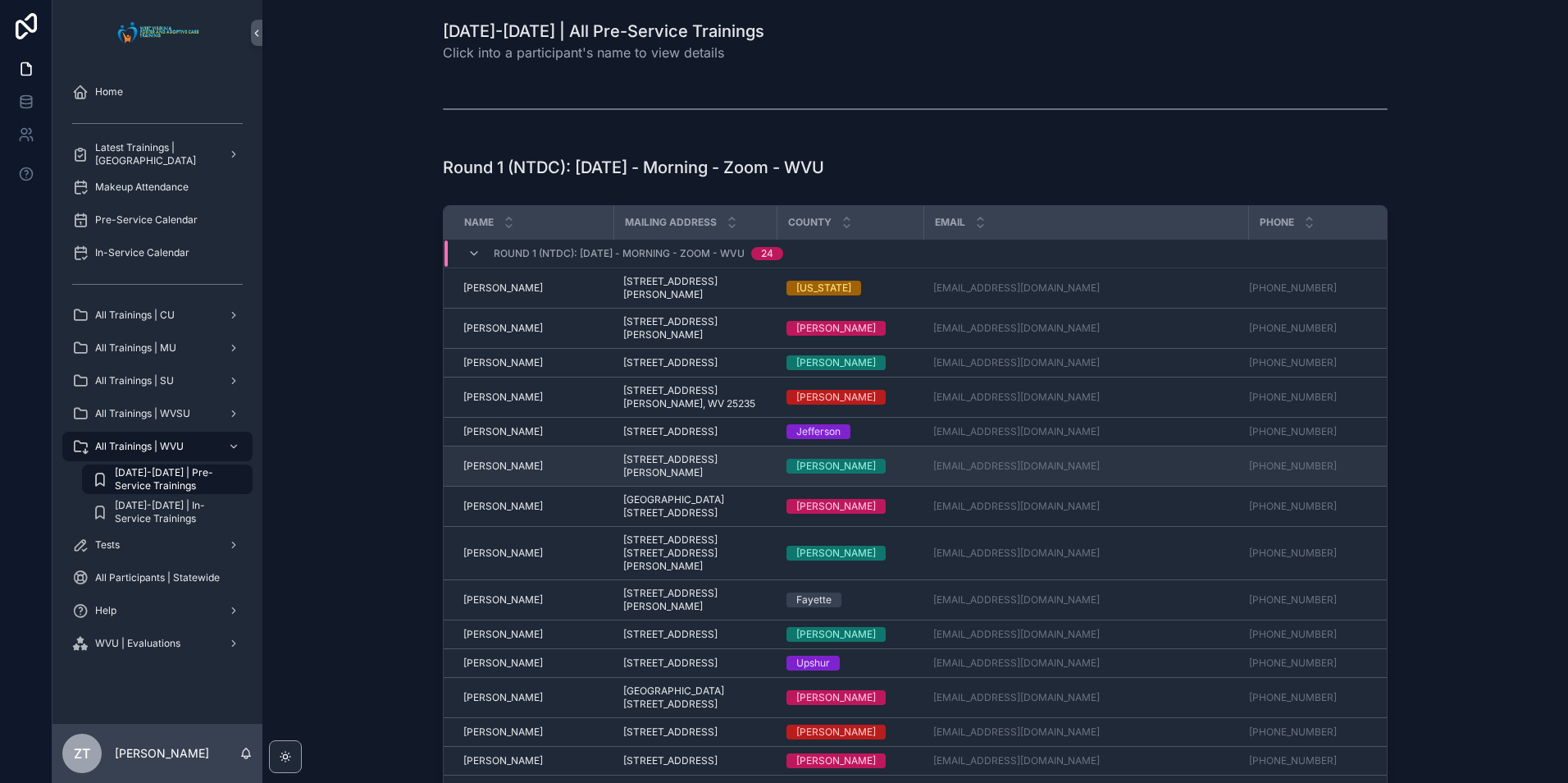
click at [503, 473] on span "[PERSON_NAME]" at bounding box center [503, 466] width 80 height 13
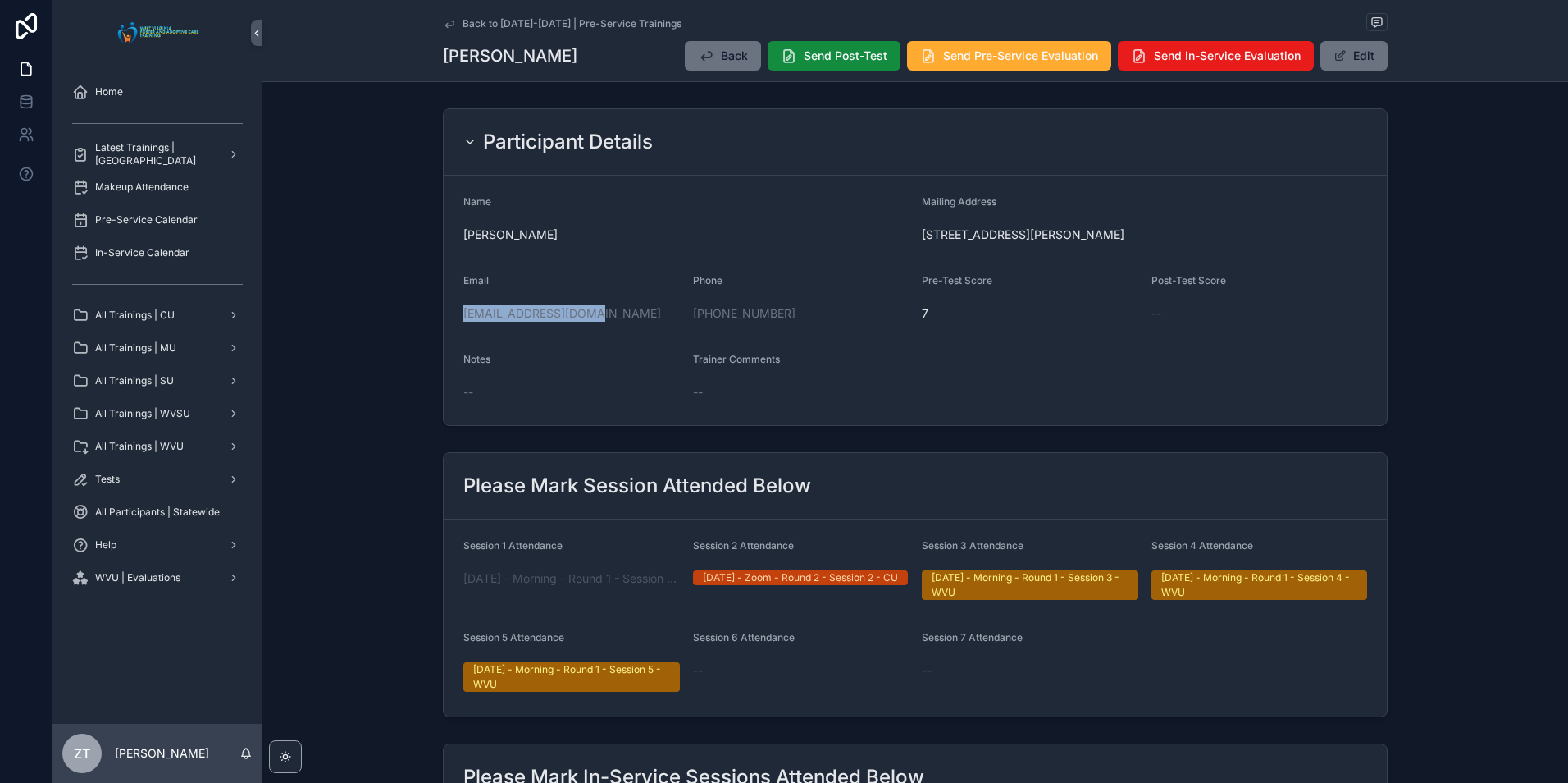
drag, startPoint x: 615, startPoint y: 313, endPoint x: 454, endPoint y: 312, distance: 161.0
click at [454, 312] on form "Name Christopher Vance Mailing Address 38 Mountain Peak Road, Logan, WV, 25601 …" at bounding box center [915, 300] width 943 height 249
copy link "[EMAIL_ADDRESS][DOMAIN_NAME]"
click at [623, 461] on div "Please Mark Session Attended Below" at bounding box center [915, 485] width 943 height 67
click at [447, 19] on icon "scrollable content" at bounding box center [449, 24] width 13 height 13
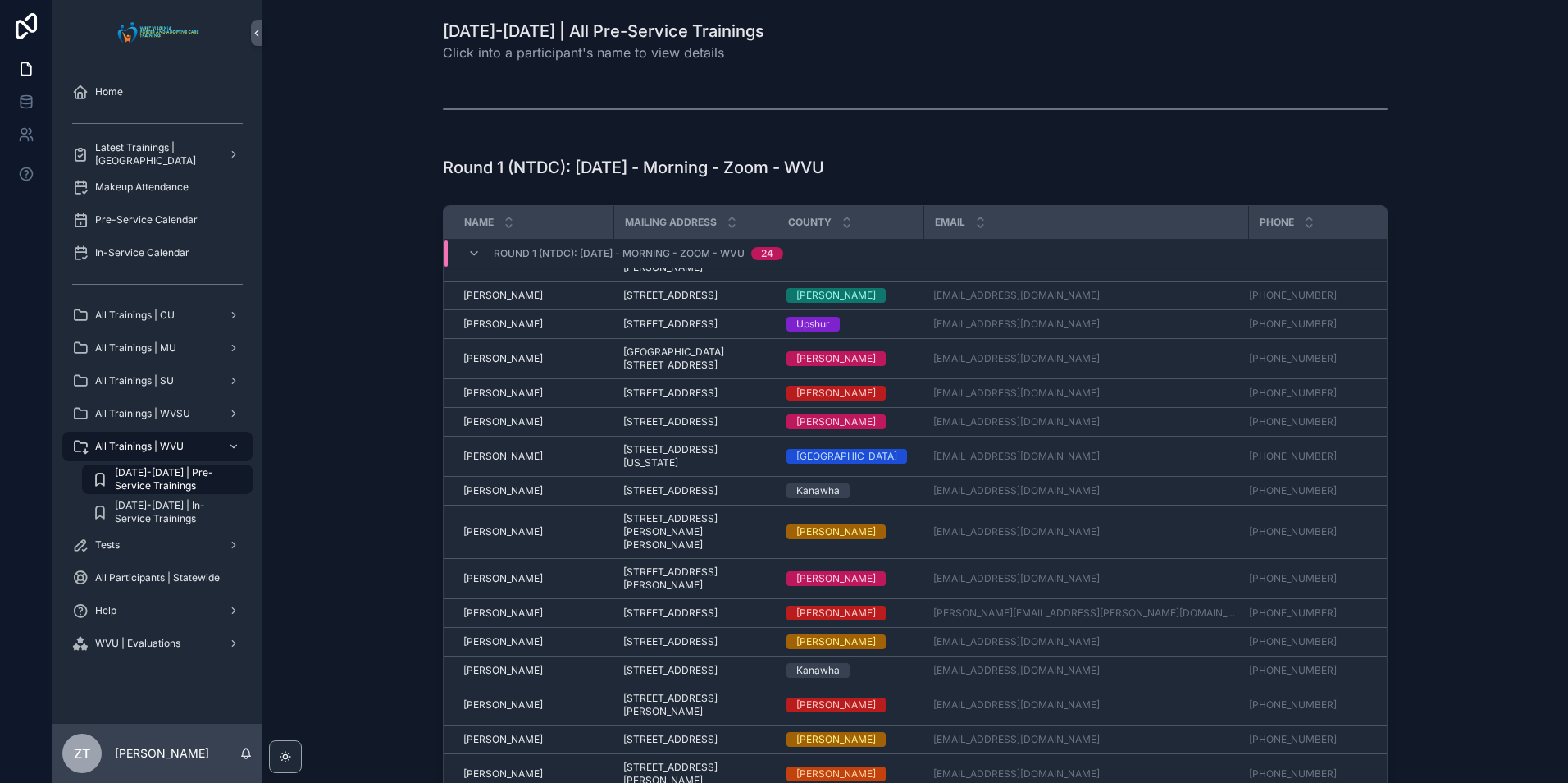
scroll to position [470, 0]
click at [489, 664] on span "[PERSON_NAME]" at bounding box center [503, 670] width 80 height 13
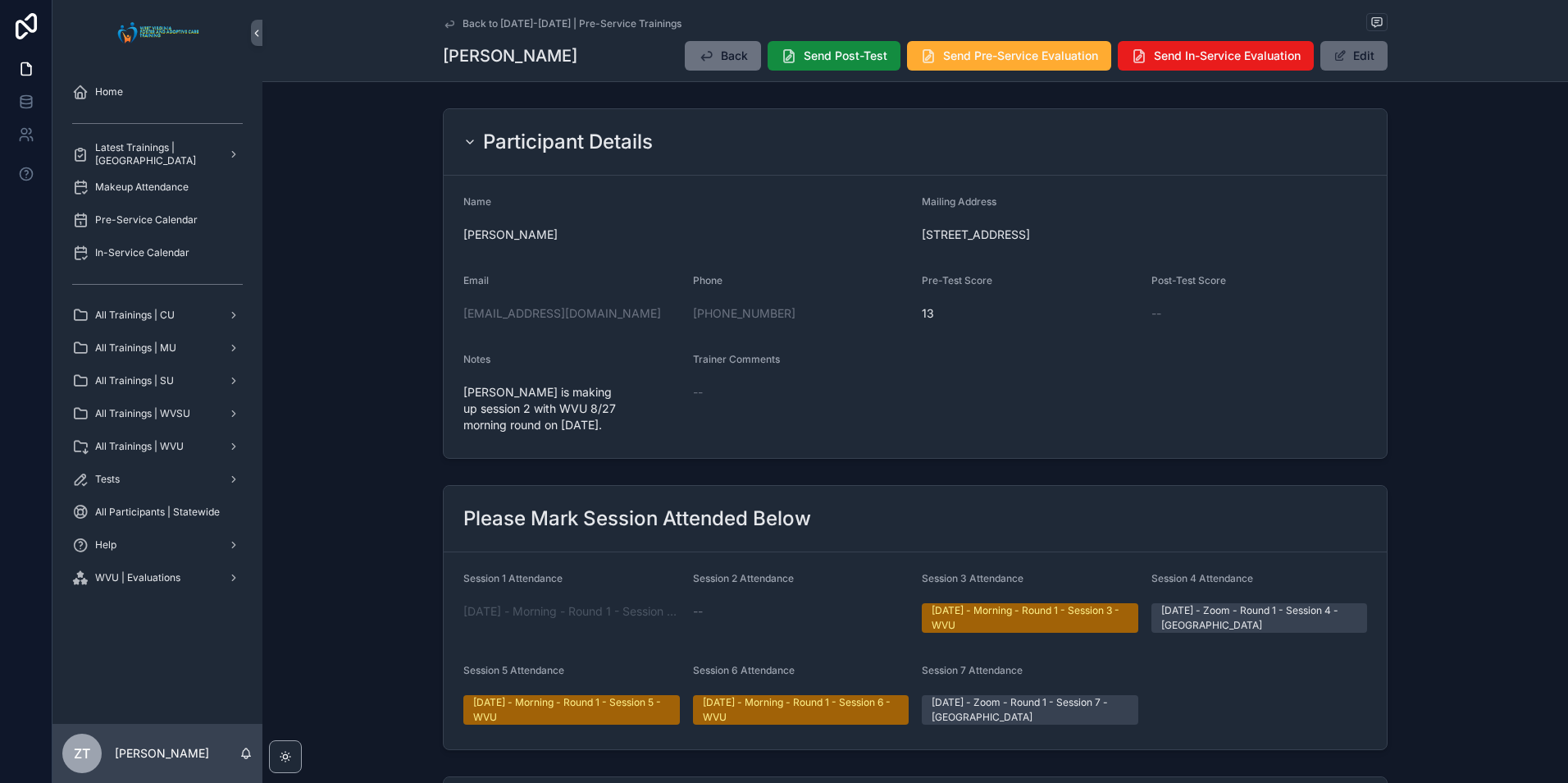
click at [1364, 58] on button "Edit" at bounding box center [1353, 56] width 67 height 29
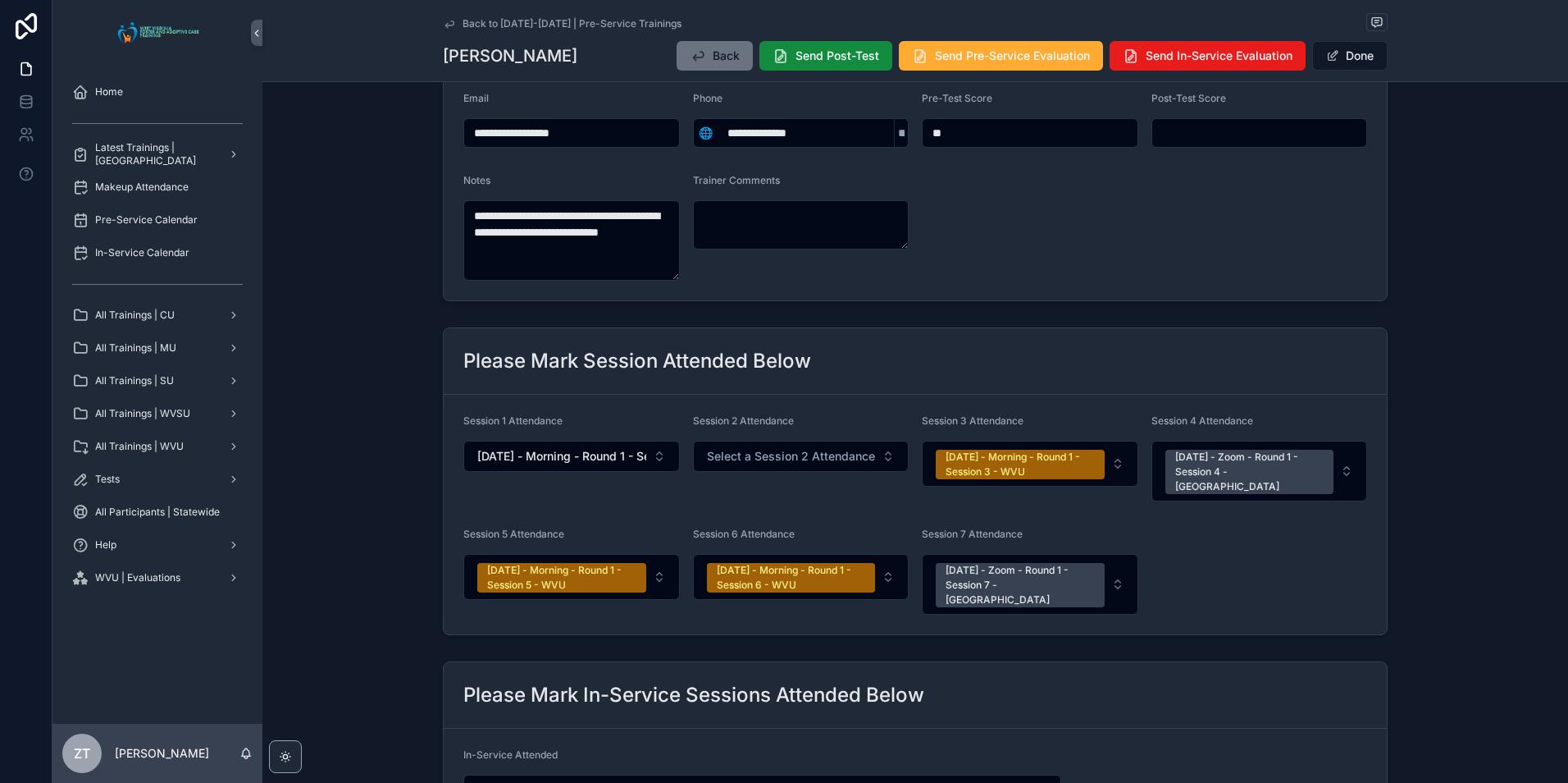
scroll to position [246, 0]
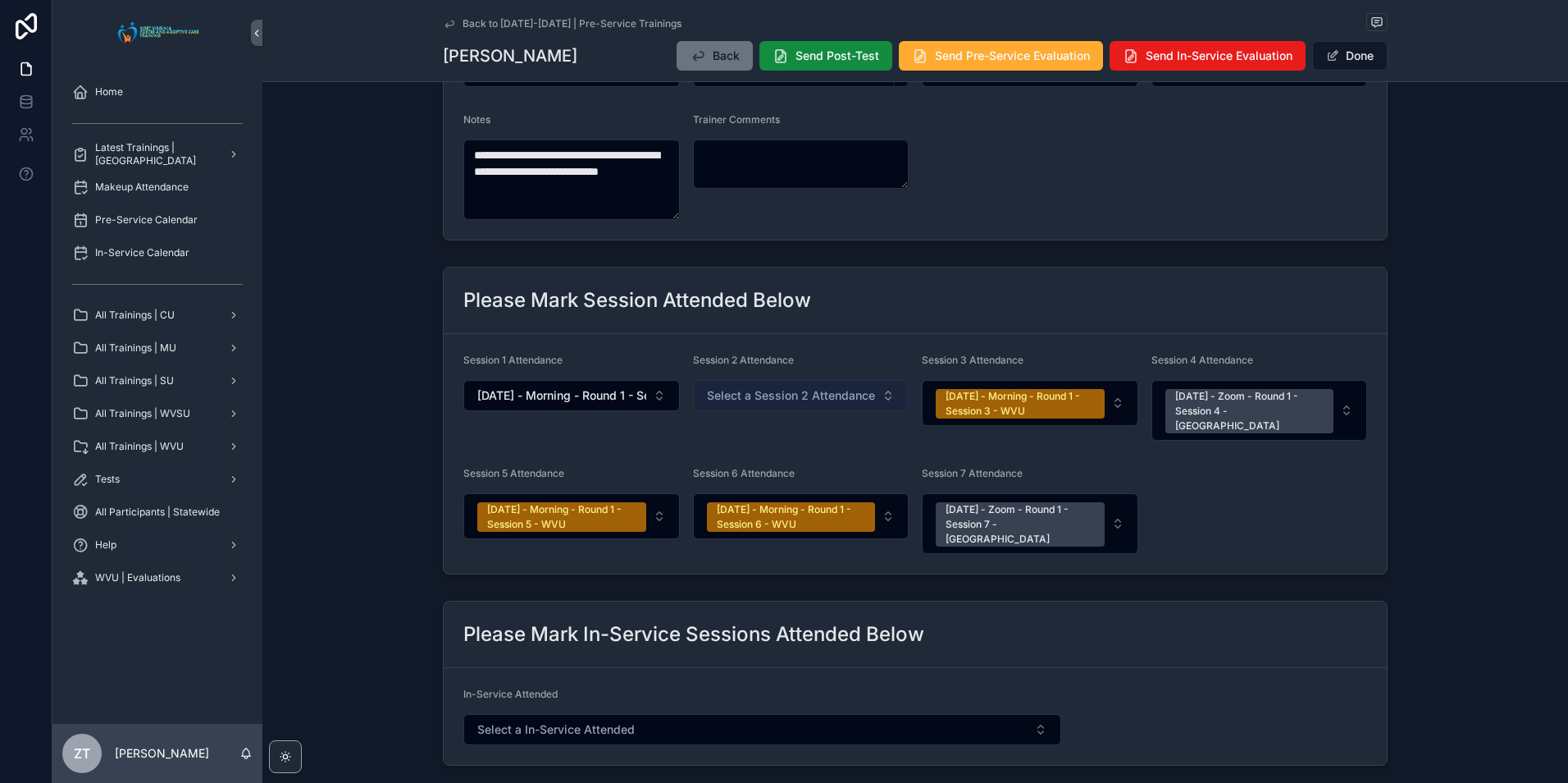
click at [755, 402] on span "Select a Session 2 Attendance" at bounding box center [791, 396] width 168 height 16
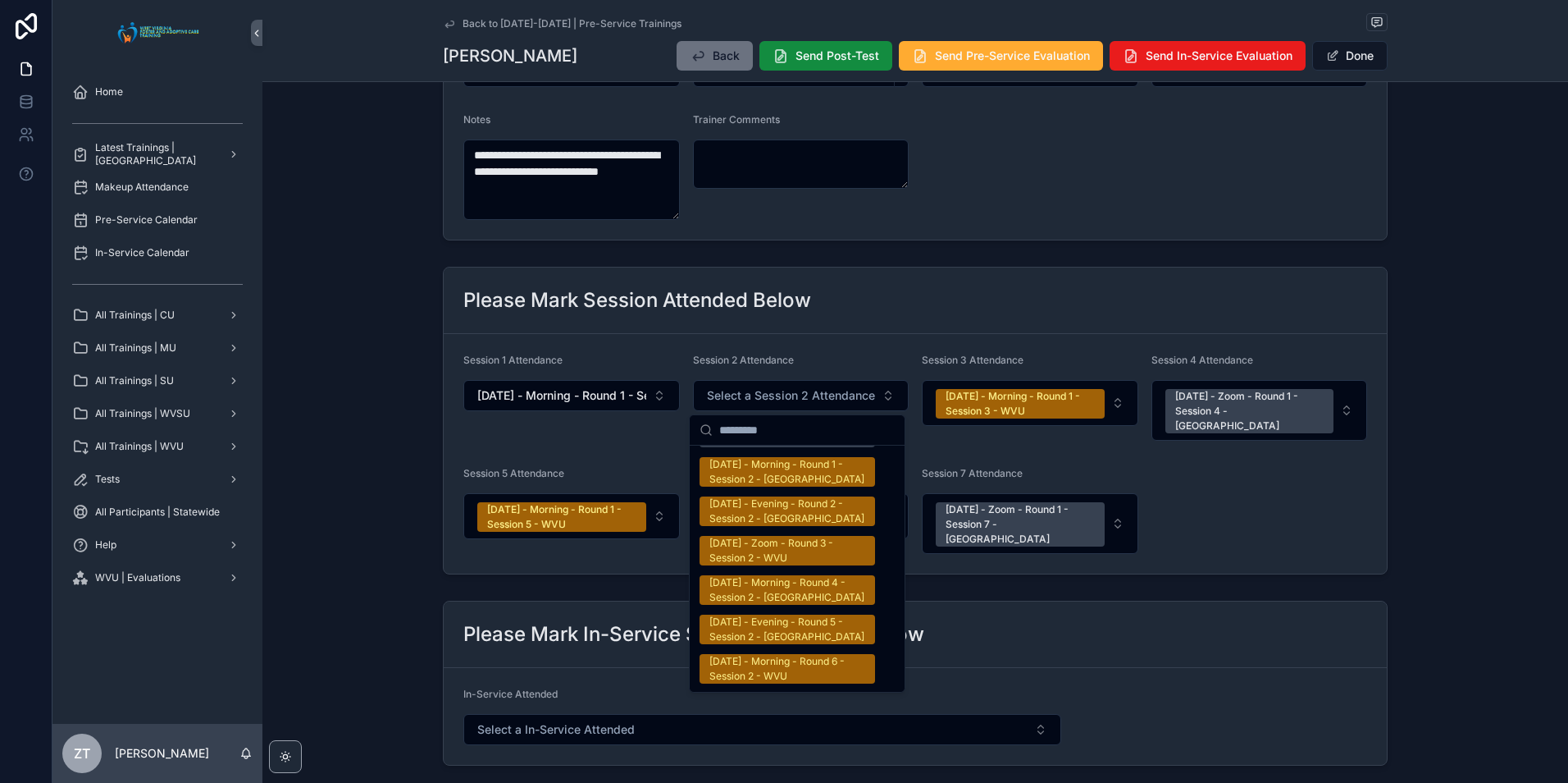
scroll to position [2707, 0]
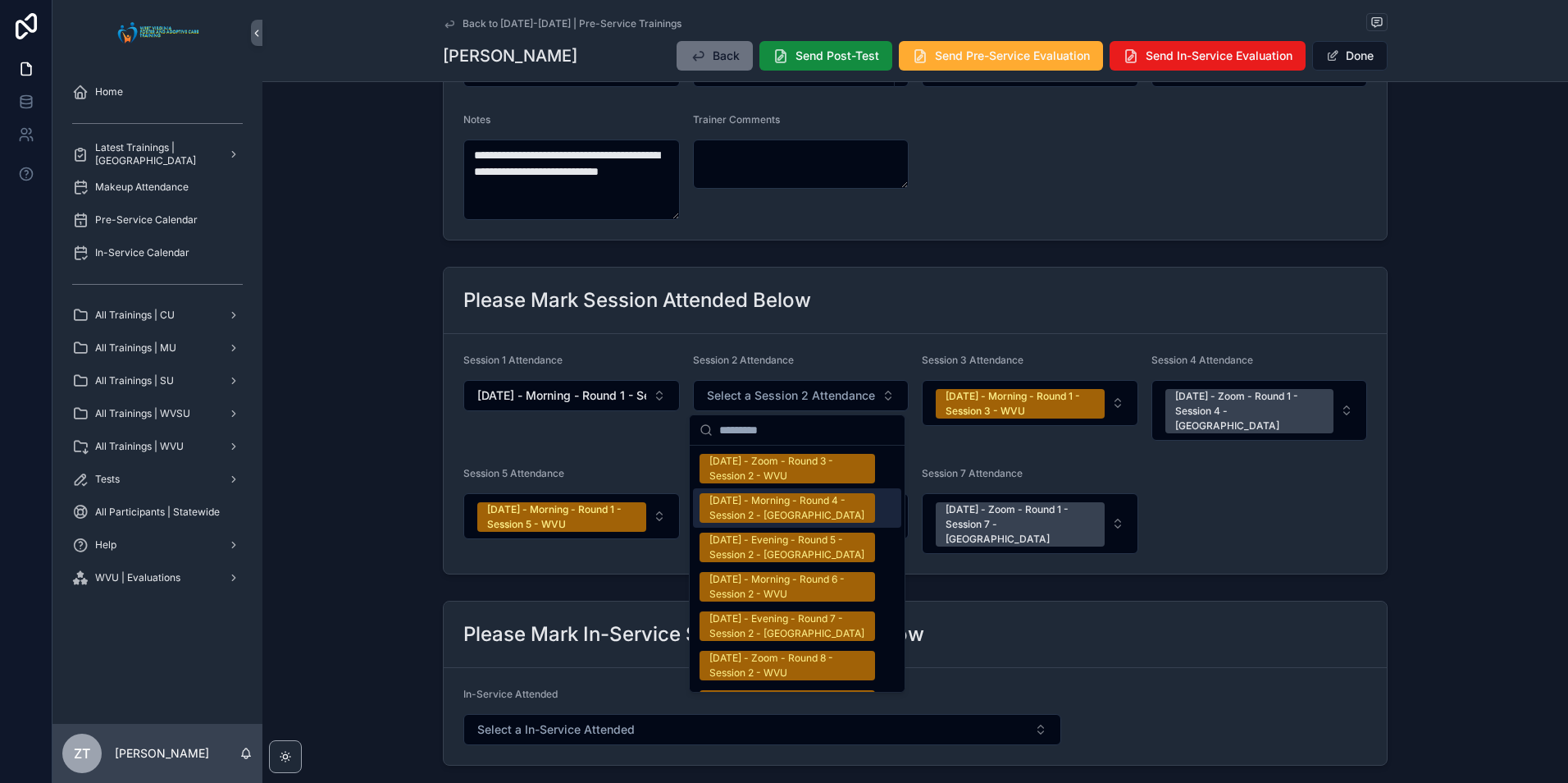
click at [763, 493] on div "8/27/2025 - Morning - Round 4 - Session 2 - WVU" at bounding box center [787, 507] width 156 height 29
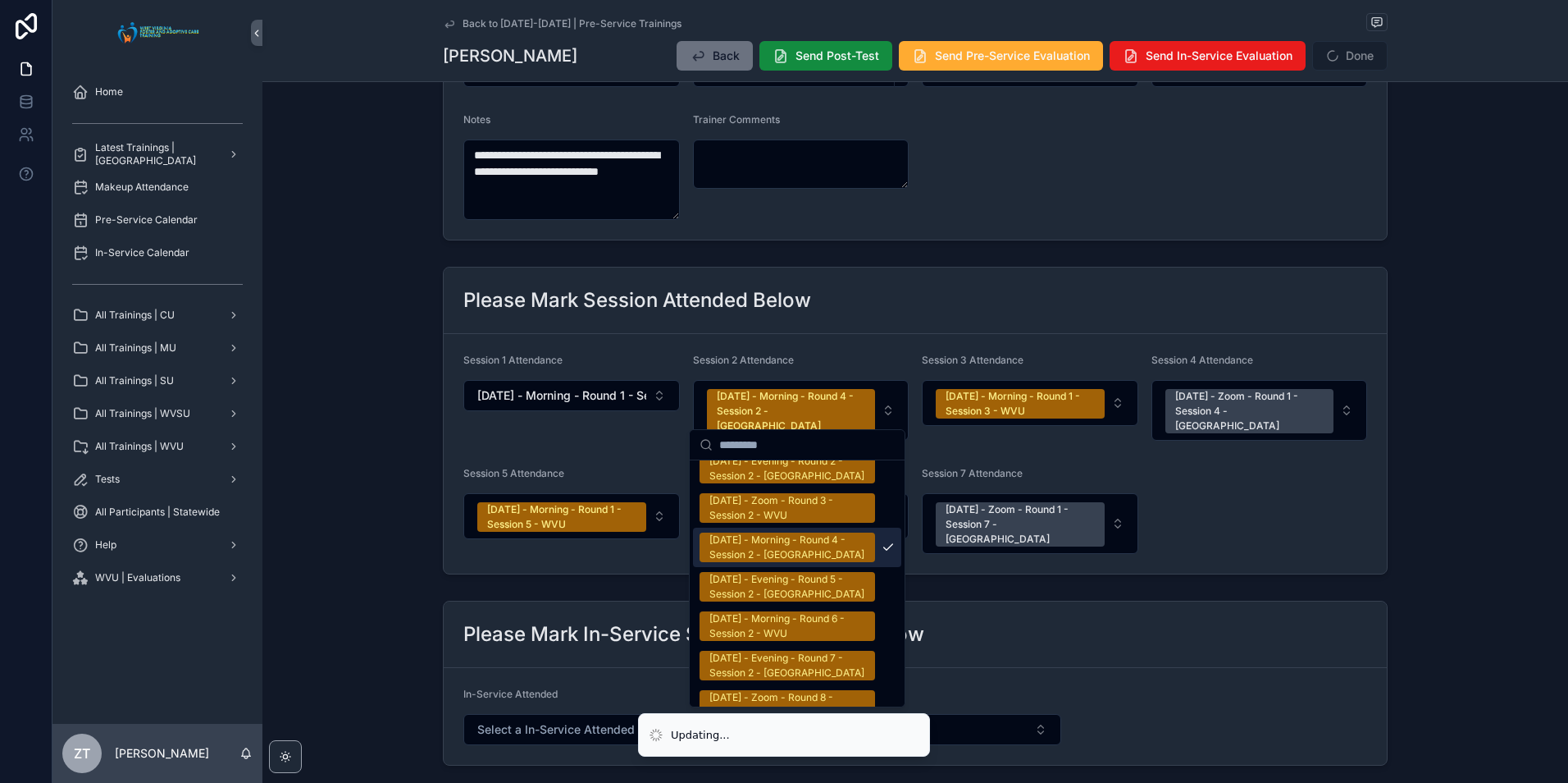
scroll to position [2732, 0]
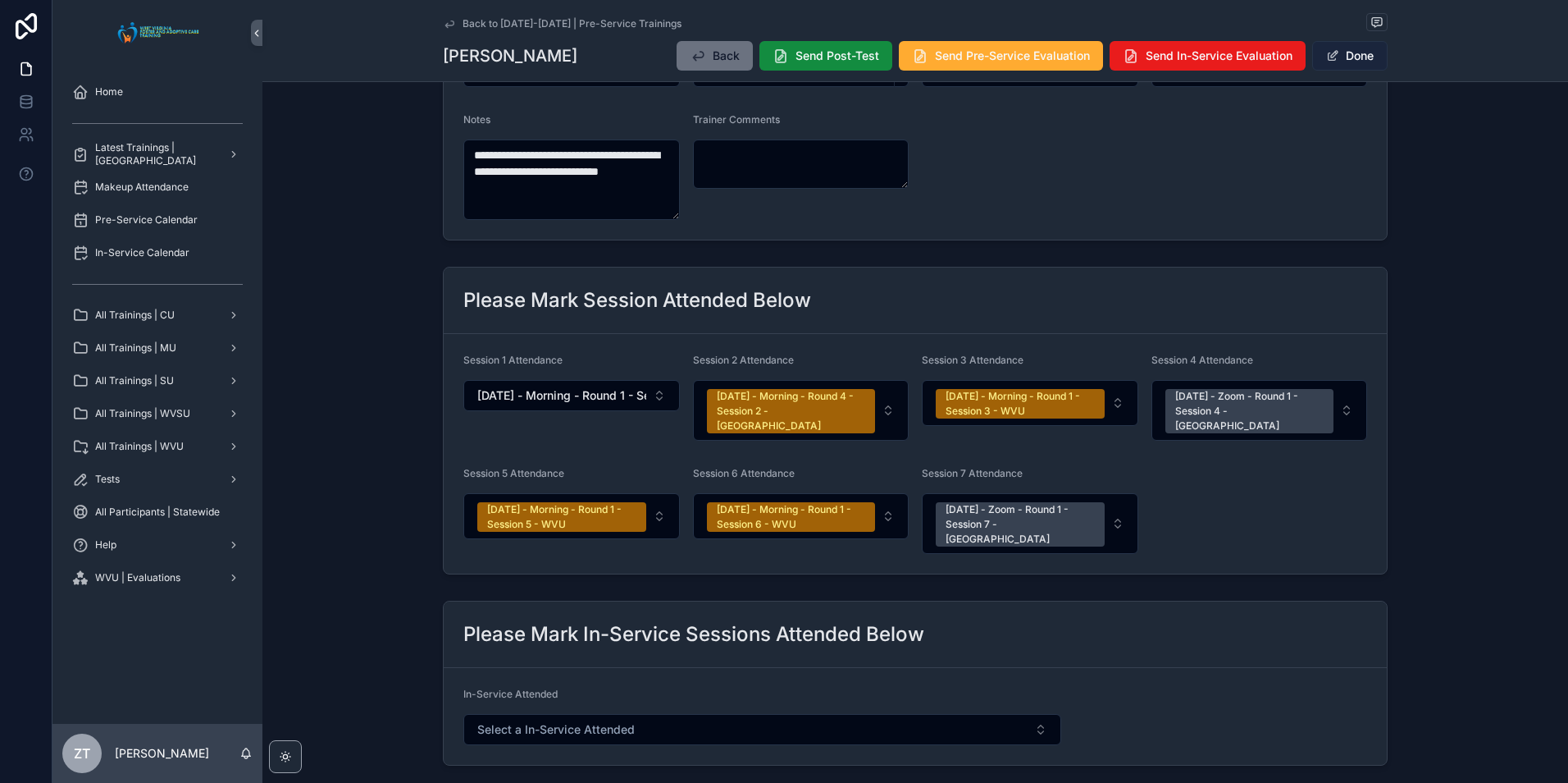
click at [1331, 59] on span "scrollable content" at bounding box center [1332, 56] width 13 height 13
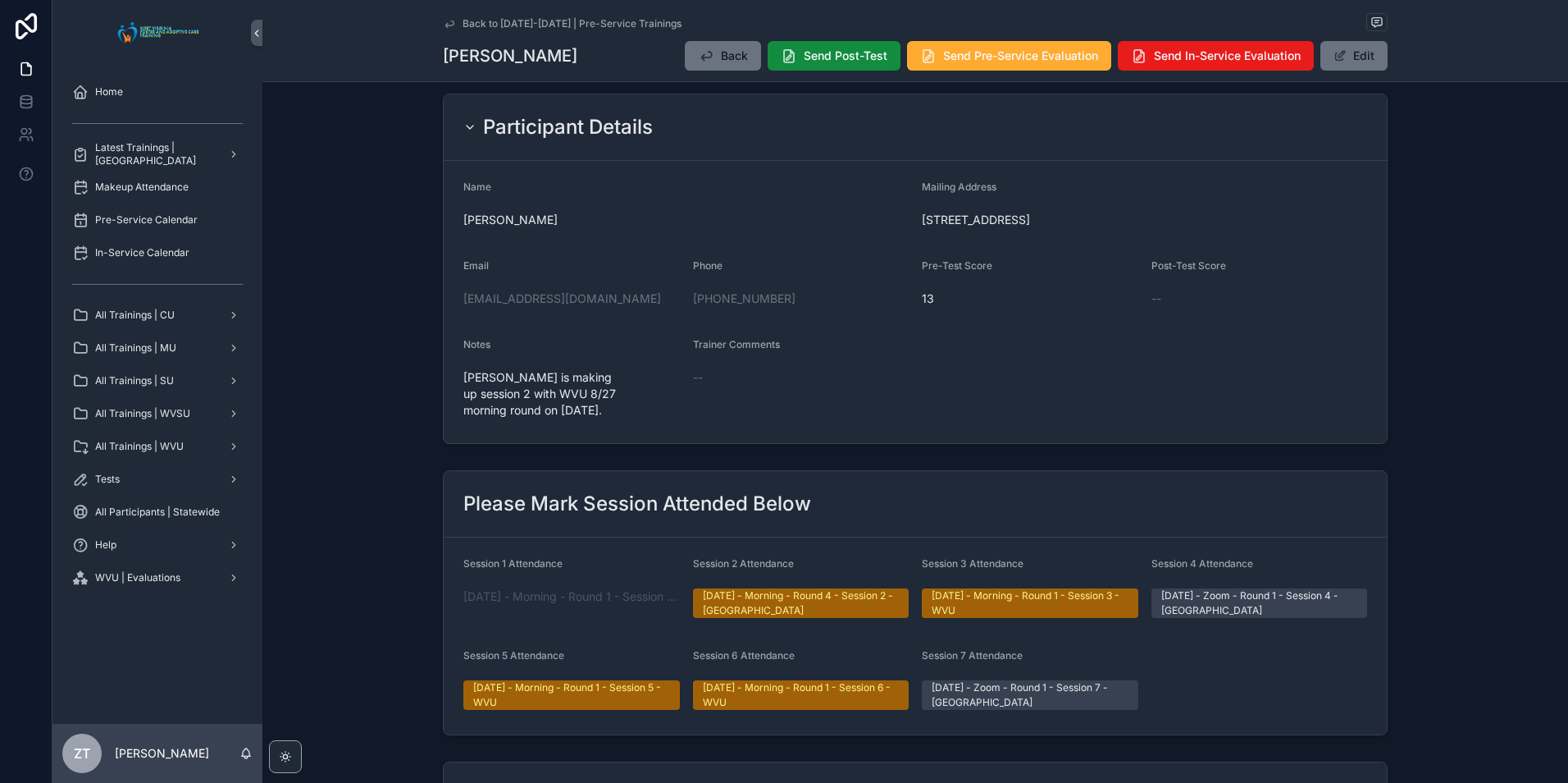
scroll to position [0, 0]
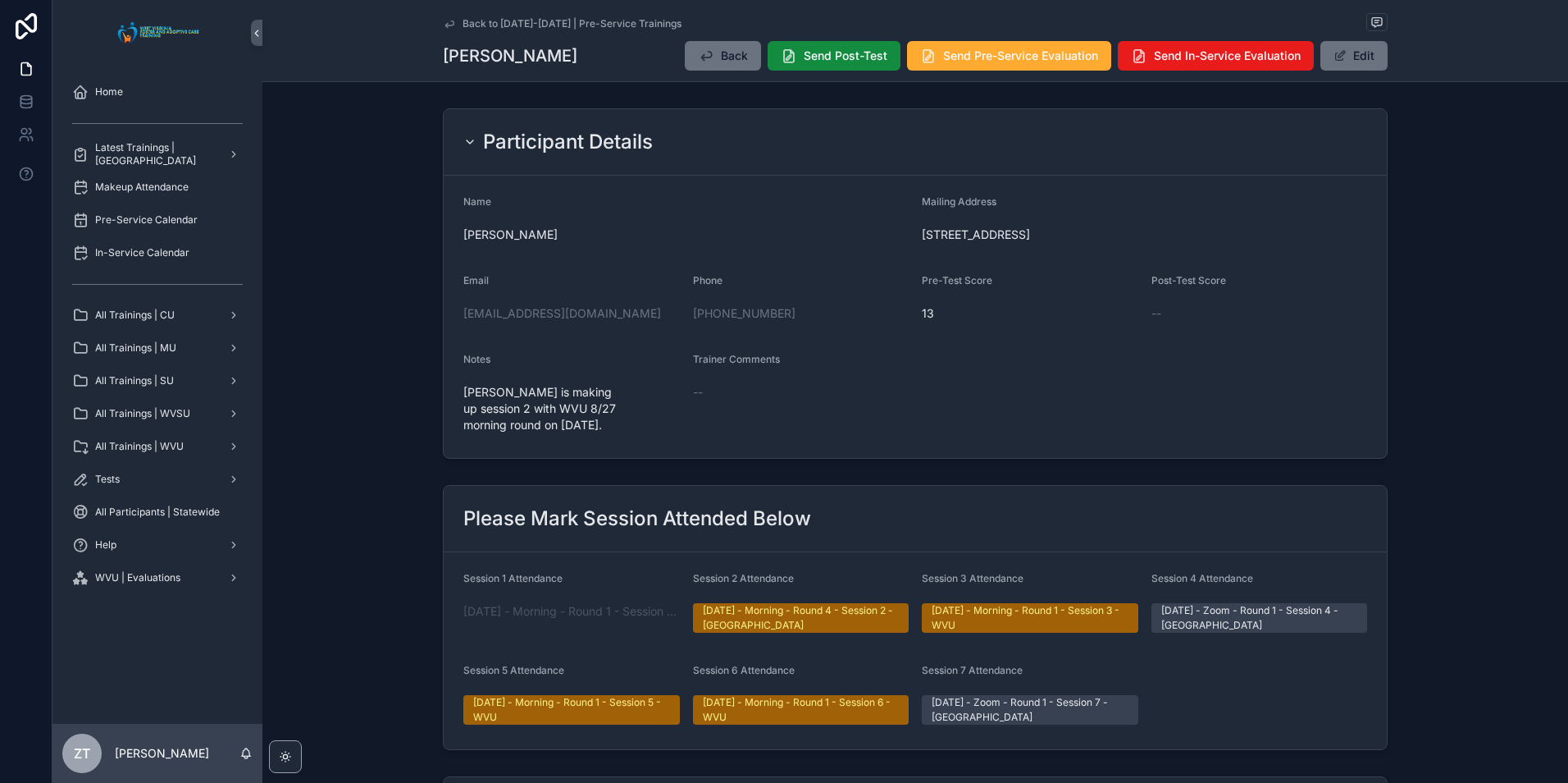
click at [445, 25] on icon "scrollable content" at bounding box center [449, 23] width 8 height 6
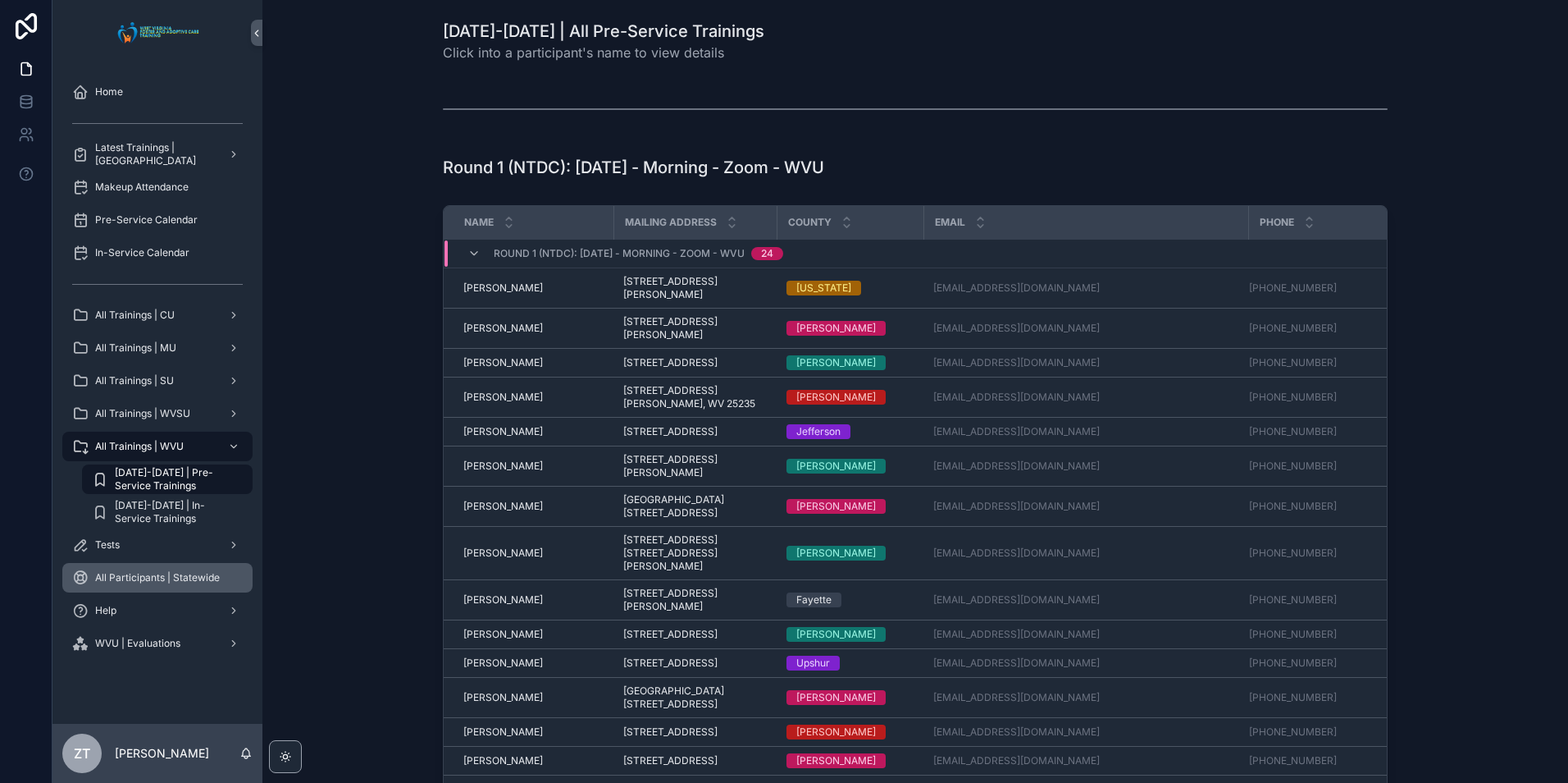
click at [166, 577] on span "All Participants | Statewide" at bounding box center [157, 577] width 124 height 13
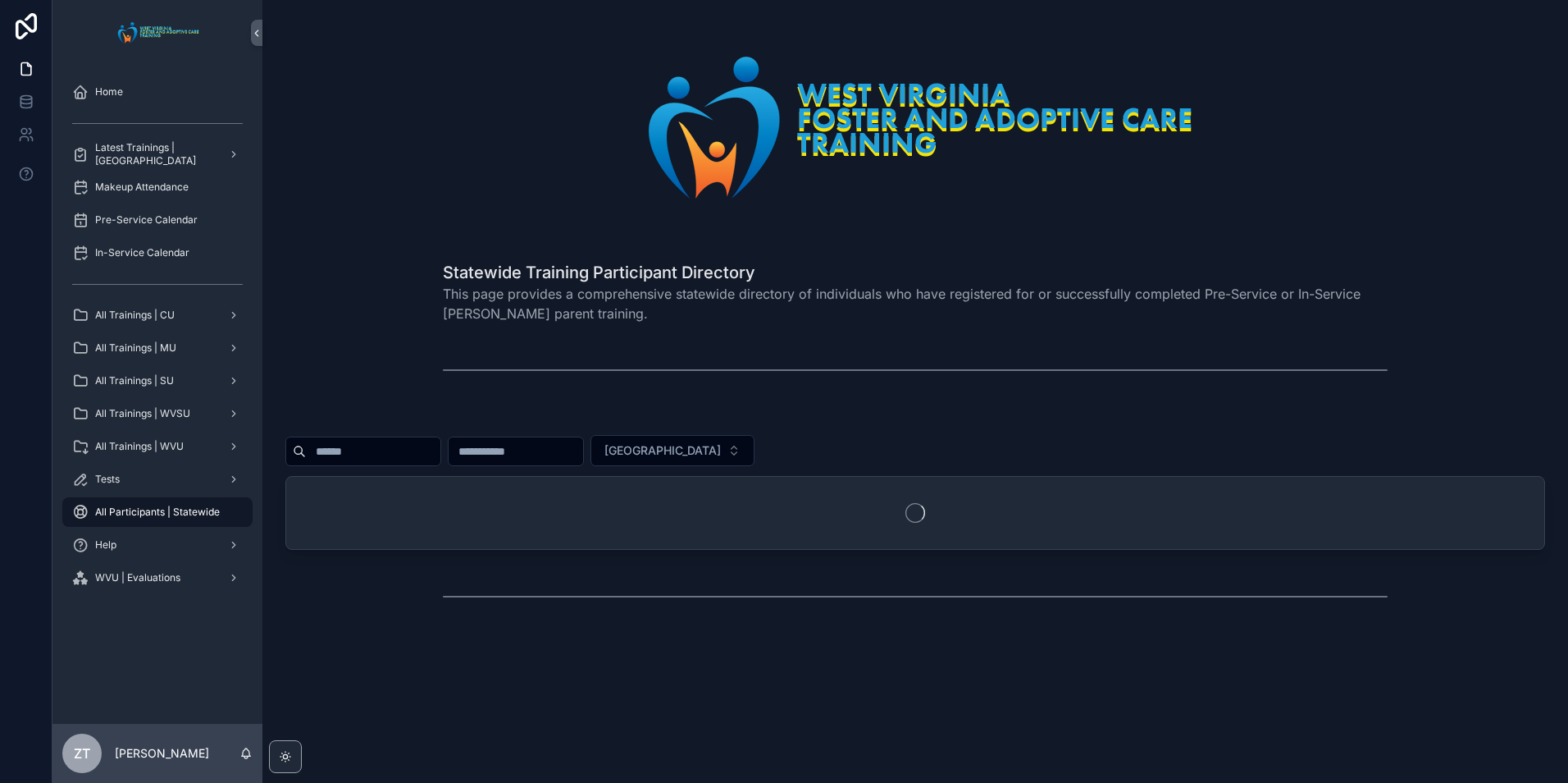
click at [390, 444] on input "scrollable content" at bounding box center [373, 451] width 135 height 23
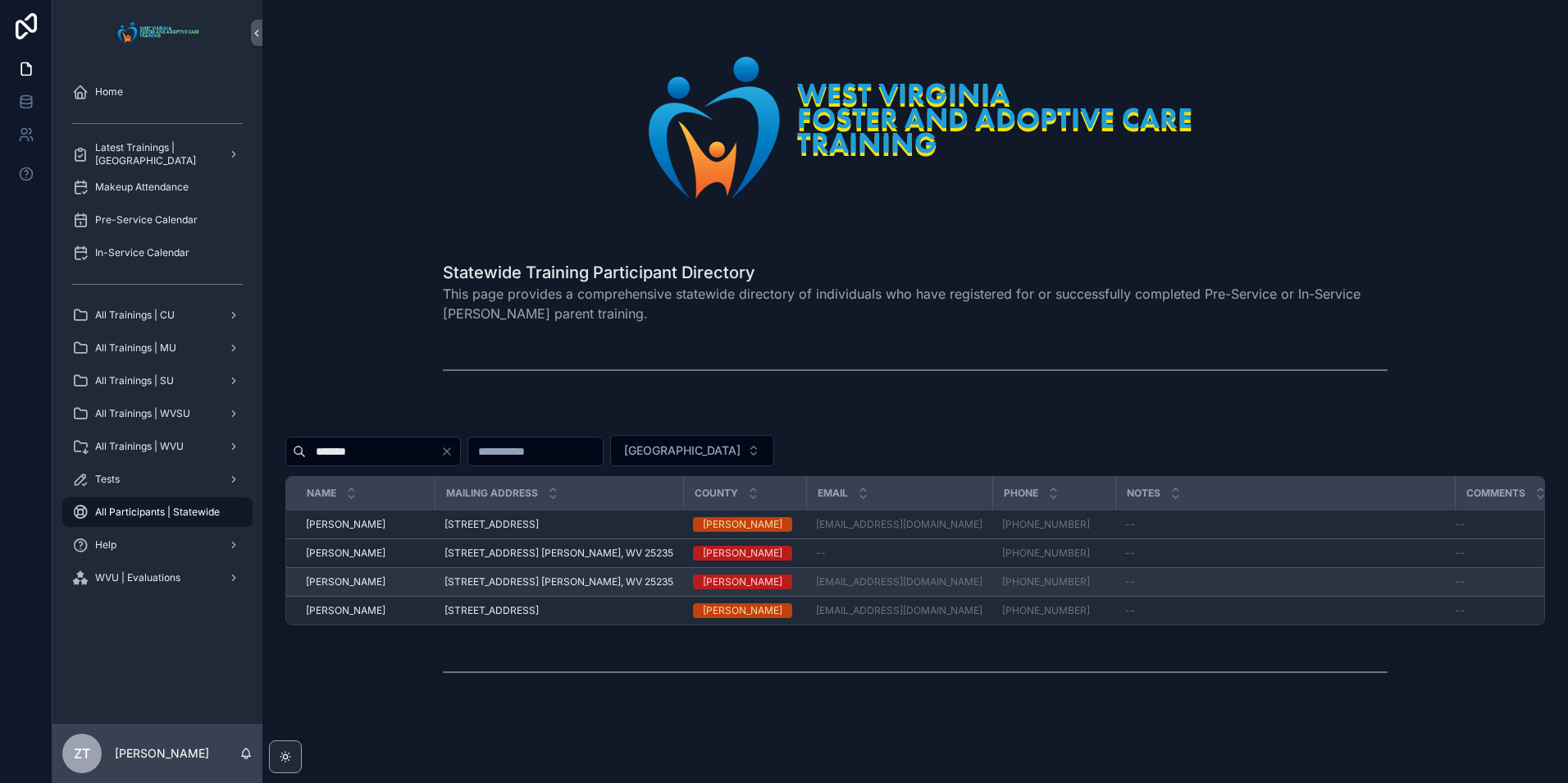
type input "*******"
click at [355, 582] on span "Carolyn Murphy" at bounding box center [345, 582] width 80 height 13
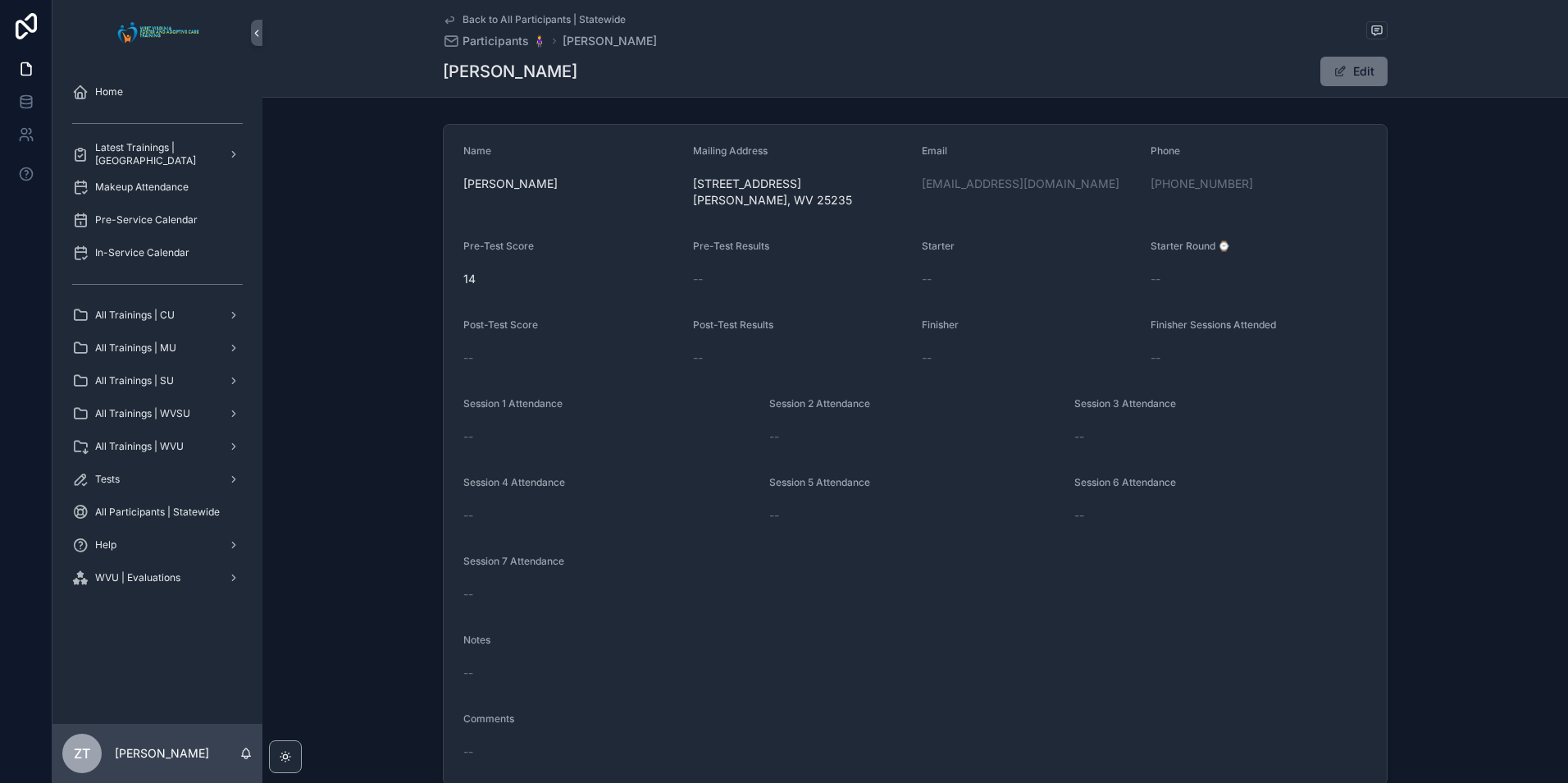
click at [445, 14] on icon "scrollable content" at bounding box center [449, 19] width 13 height 13
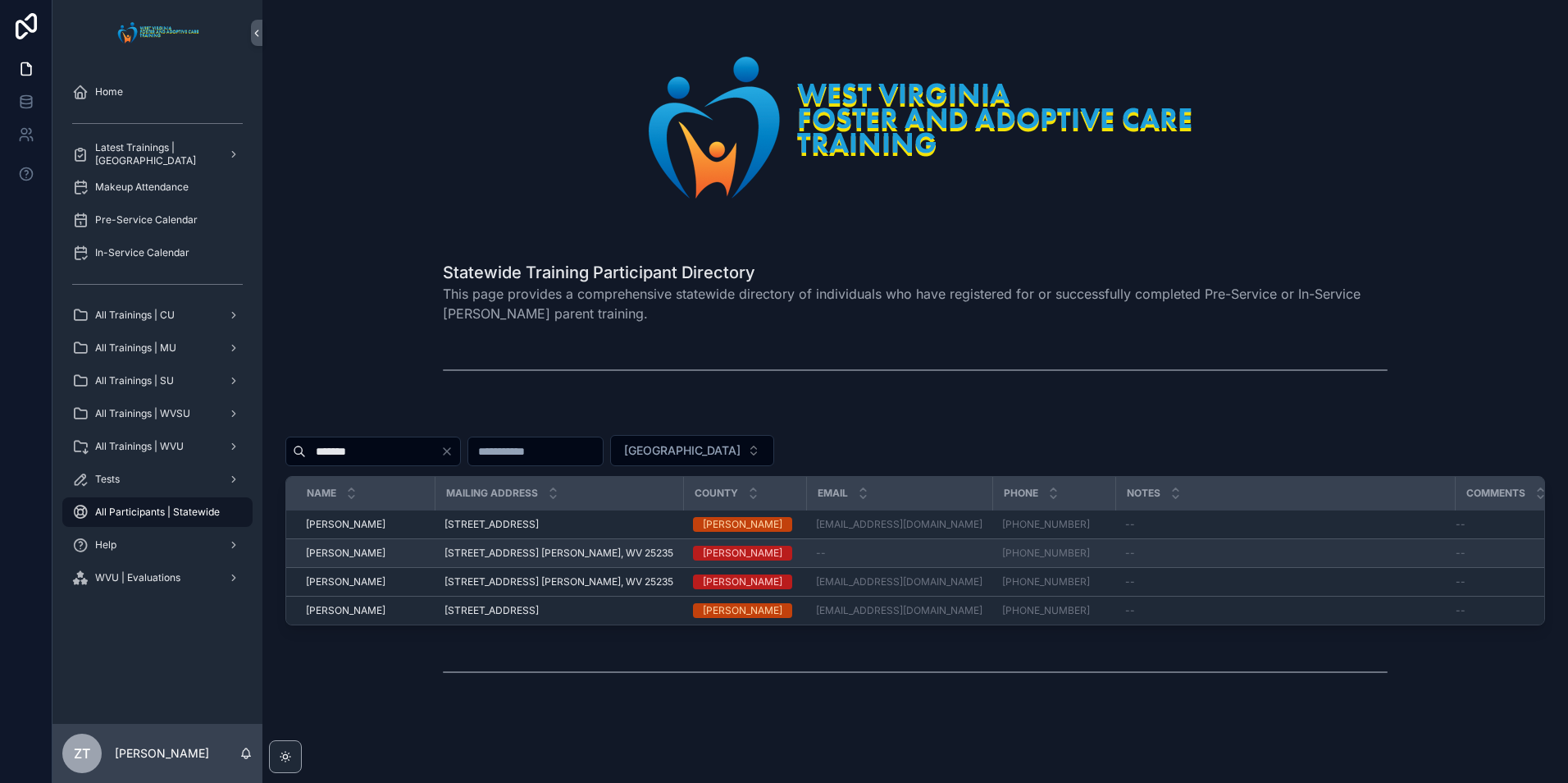
click at [345, 550] on span "Carolyn Murphy" at bounding box center [345, 553] width 80 height 13
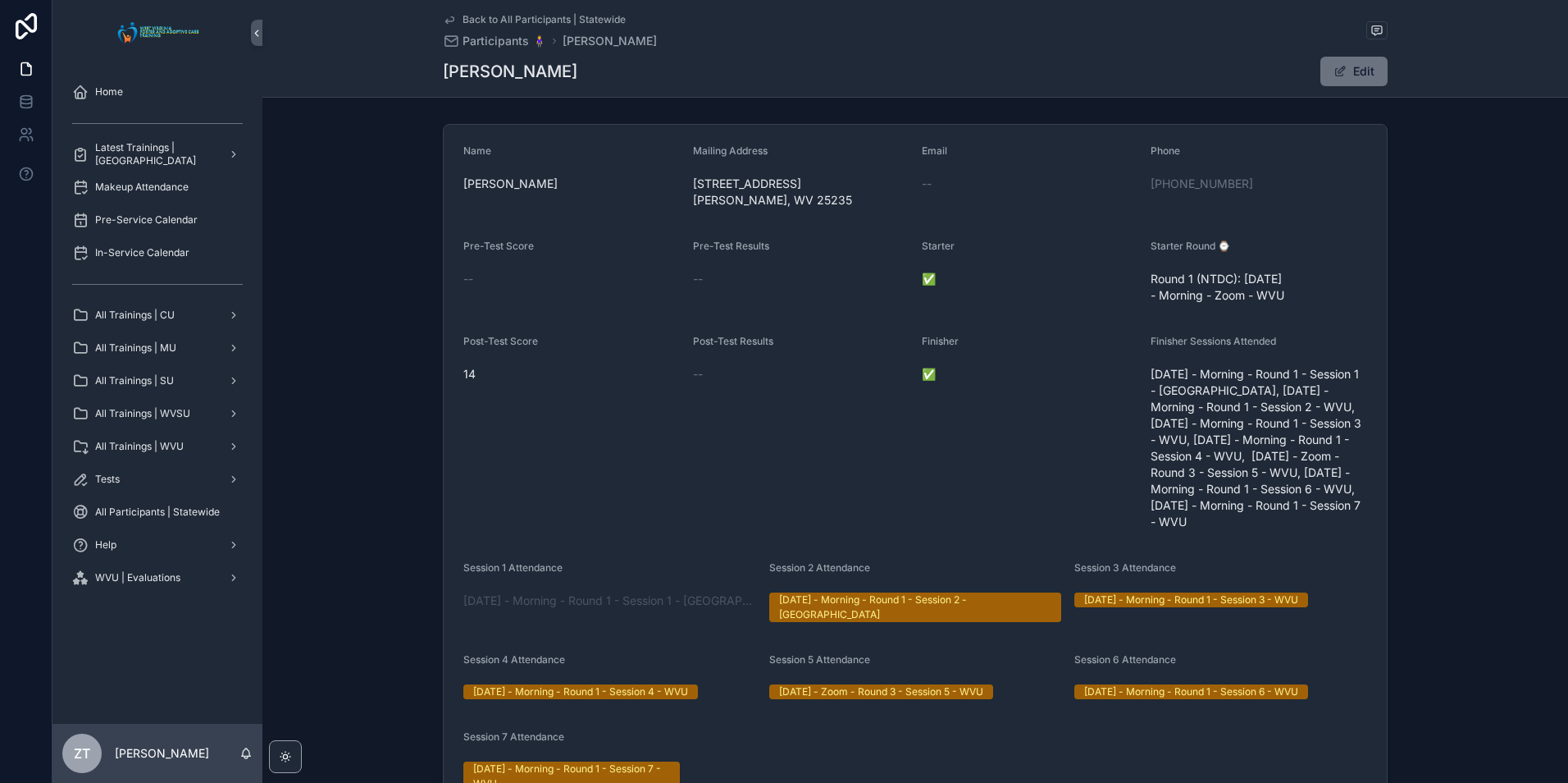
click at [444, 17] on icon "scrollable content" at bounding box center [449, 19] width 13 height 13
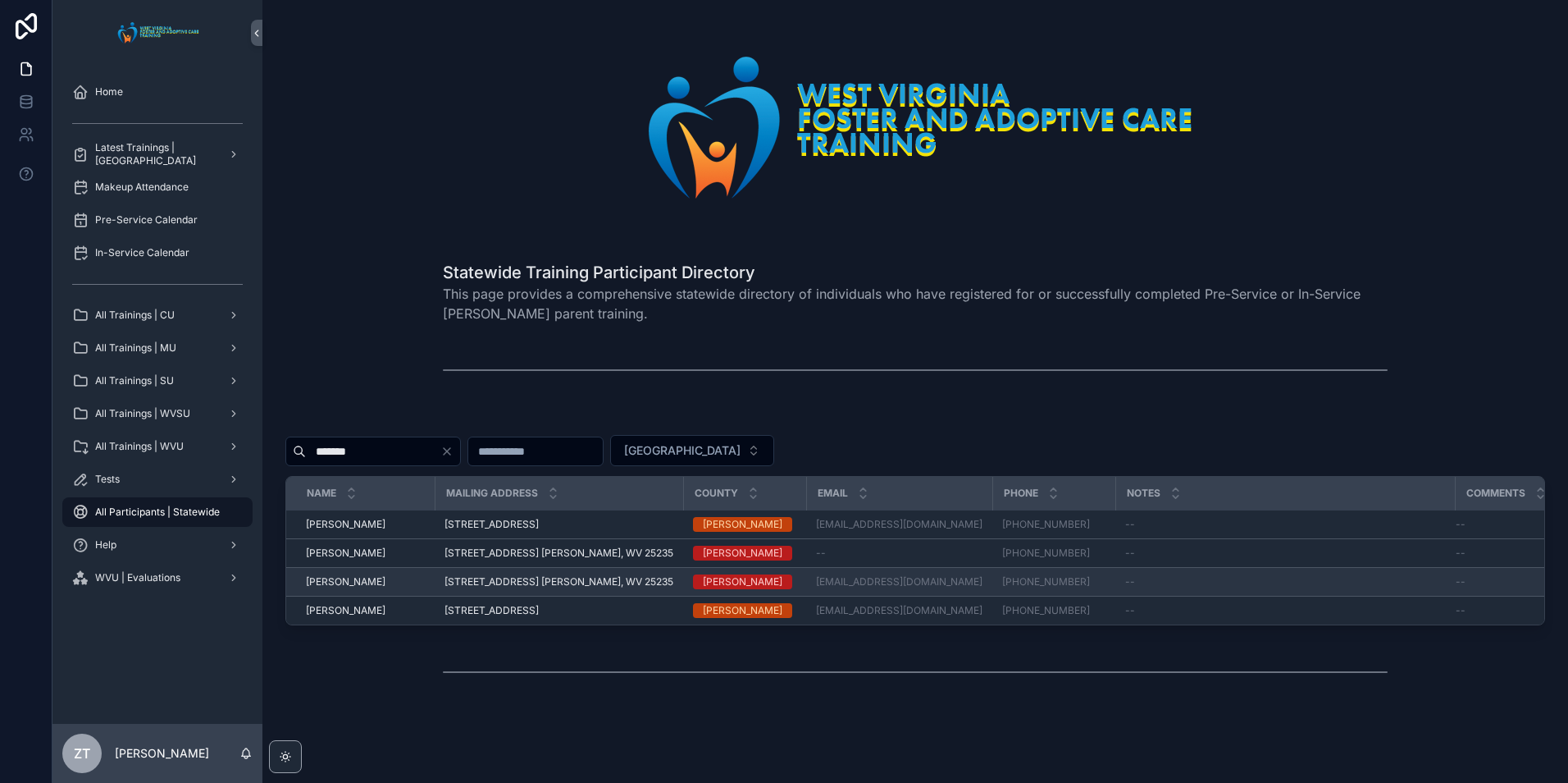
click at [362, 582] on span "Carolyn Murphy" at bounding box center [345, 582] width 80 height 13
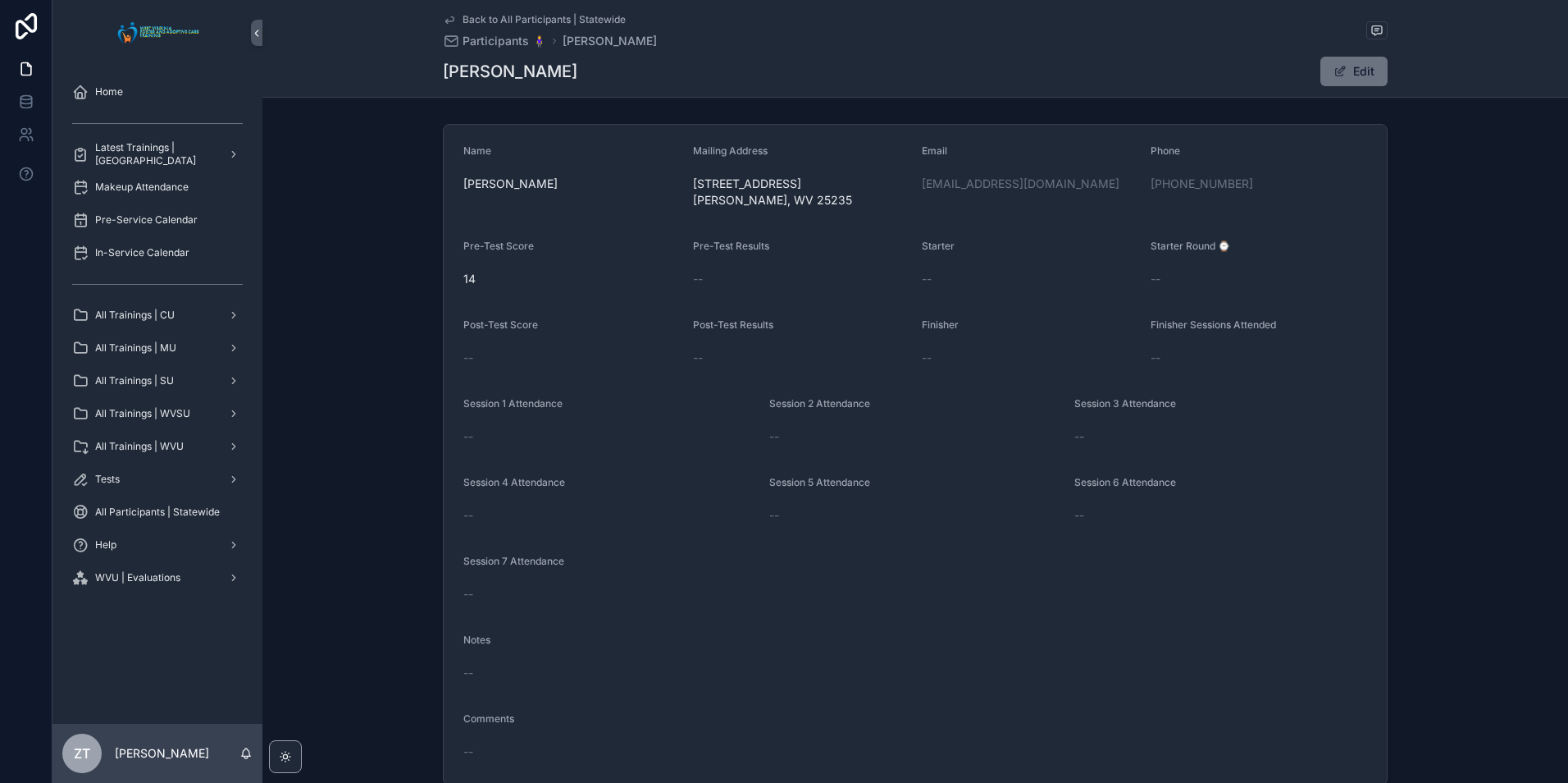
click at [445, 16] on icon "scrollable content" at bounding box center [449, 19] width 13 height 13
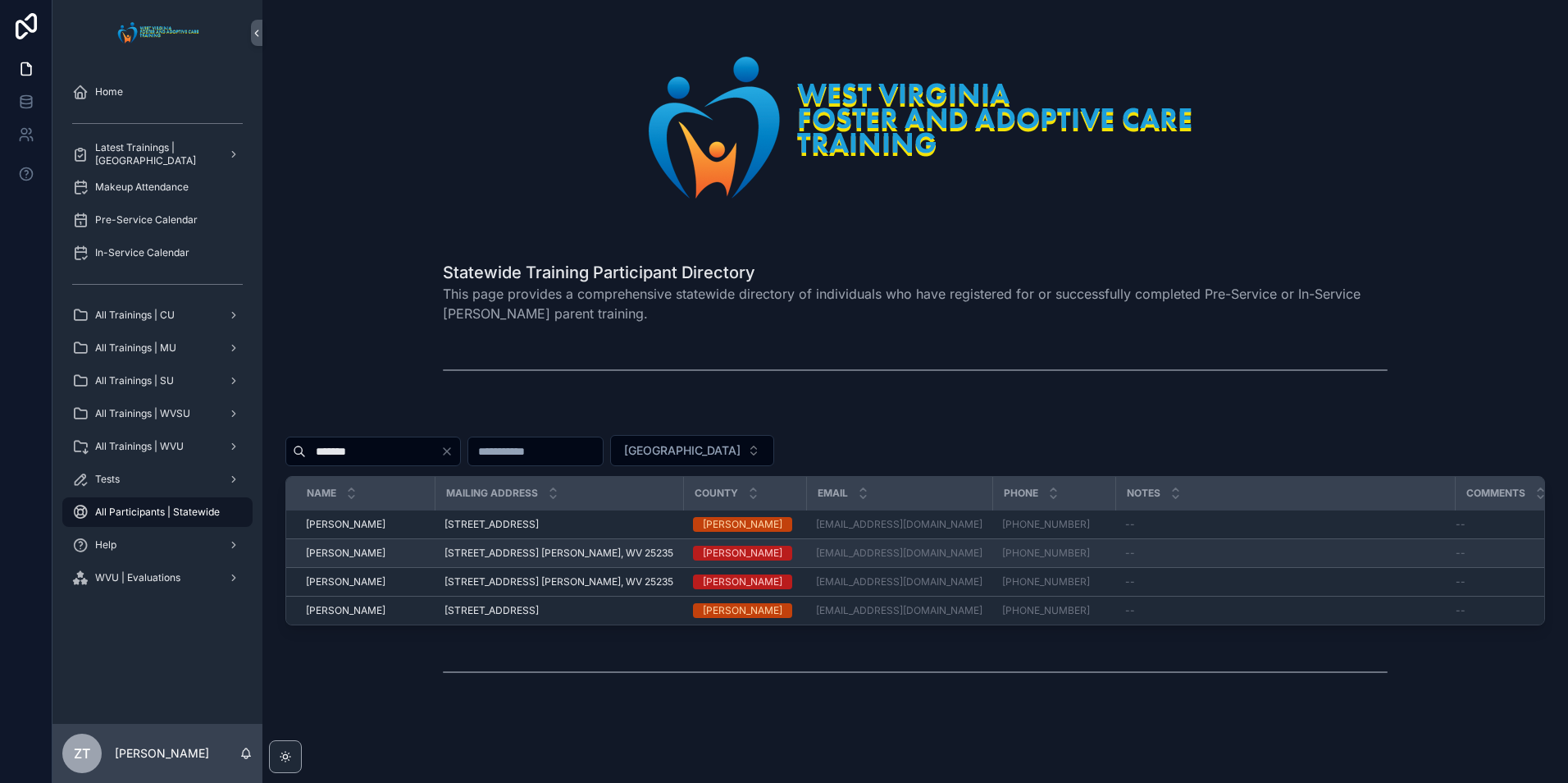
click at [539, 551] on span "[STREET_ADDRESS] [PERSON_NAME], WV 25235" at bounding box center [559, 553] width 229 height 13
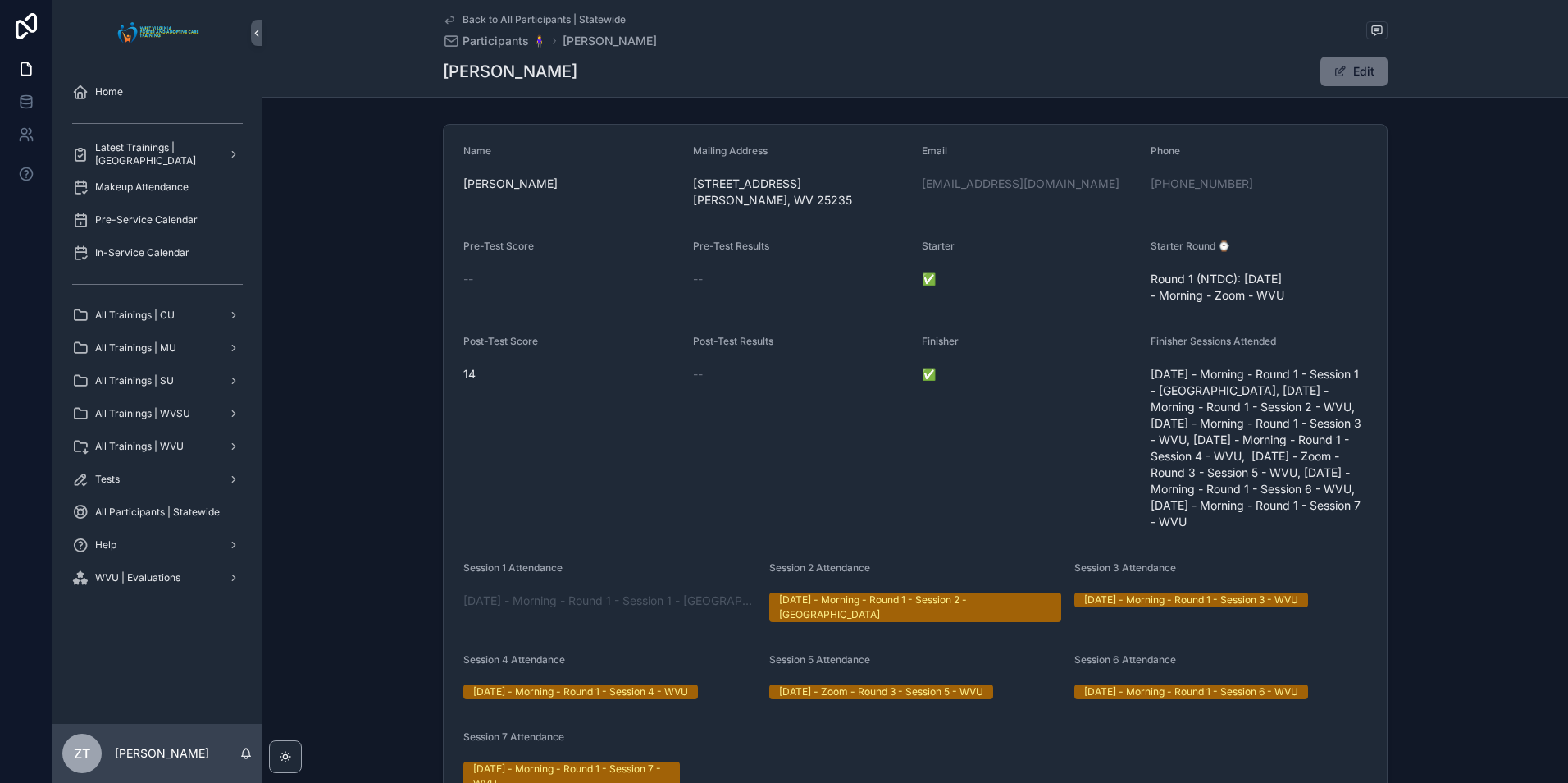
click at [446, 17] on icon "scrollable content" at bounding box center [449, 19] width 13 height 13
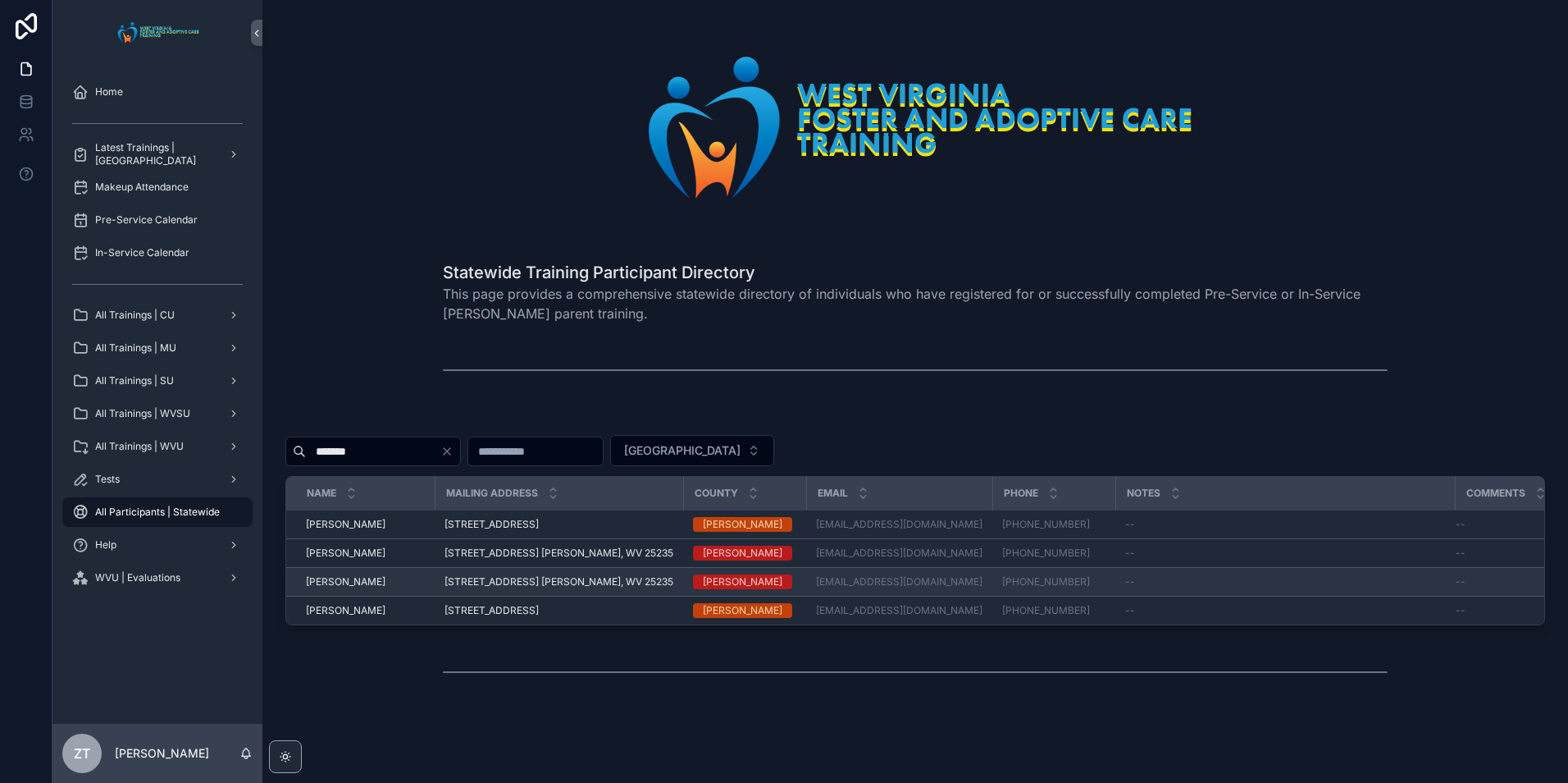
click at [471, 575] on span "[STREET_ADDRESS] [PERSON_NAME], WV 25235" at bounding box center [559, 582] width 229 height 13
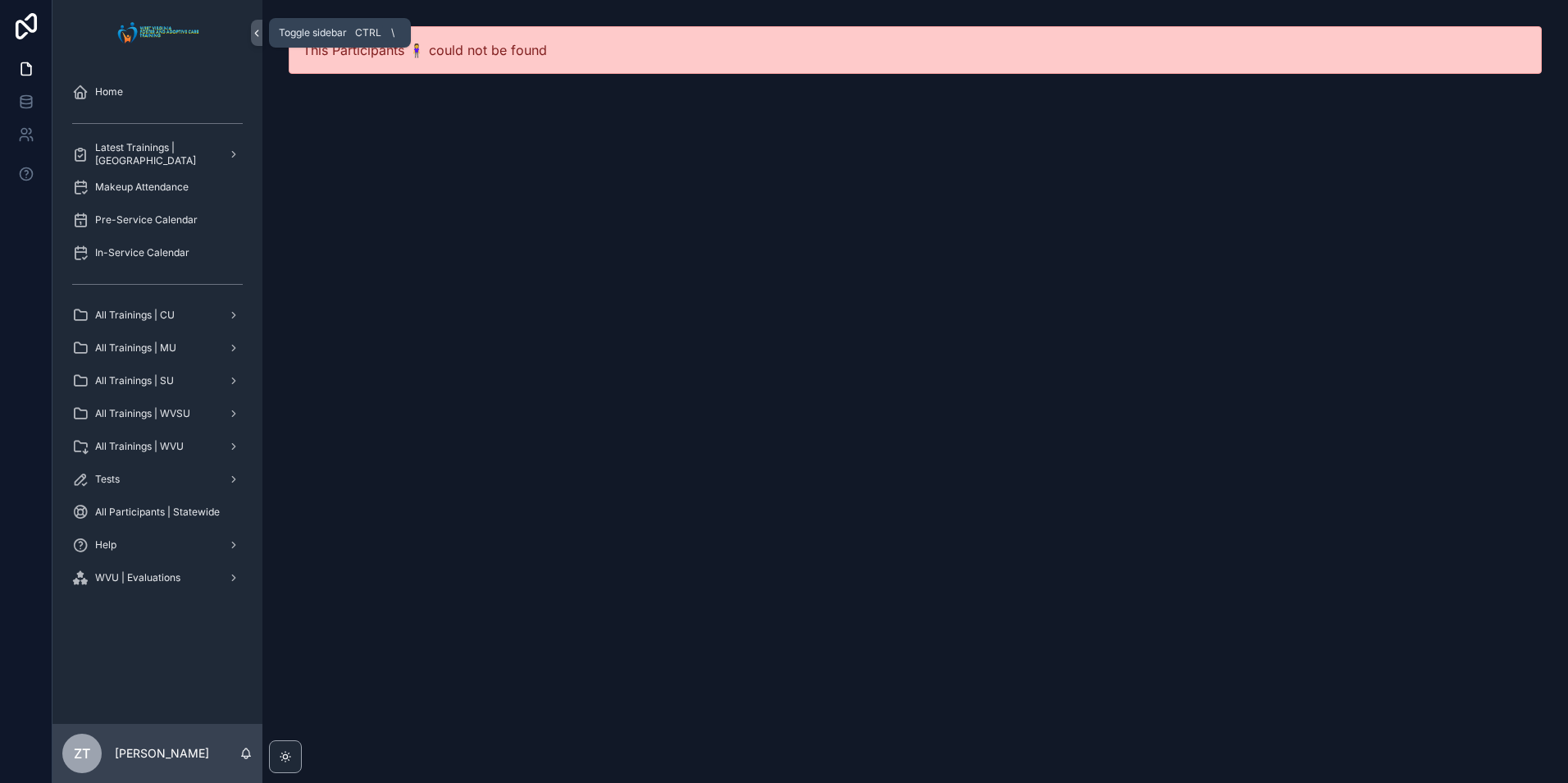
click at [258, 30] on icon "scrollable content" at bounding box center [257, 33] width 4 height 5
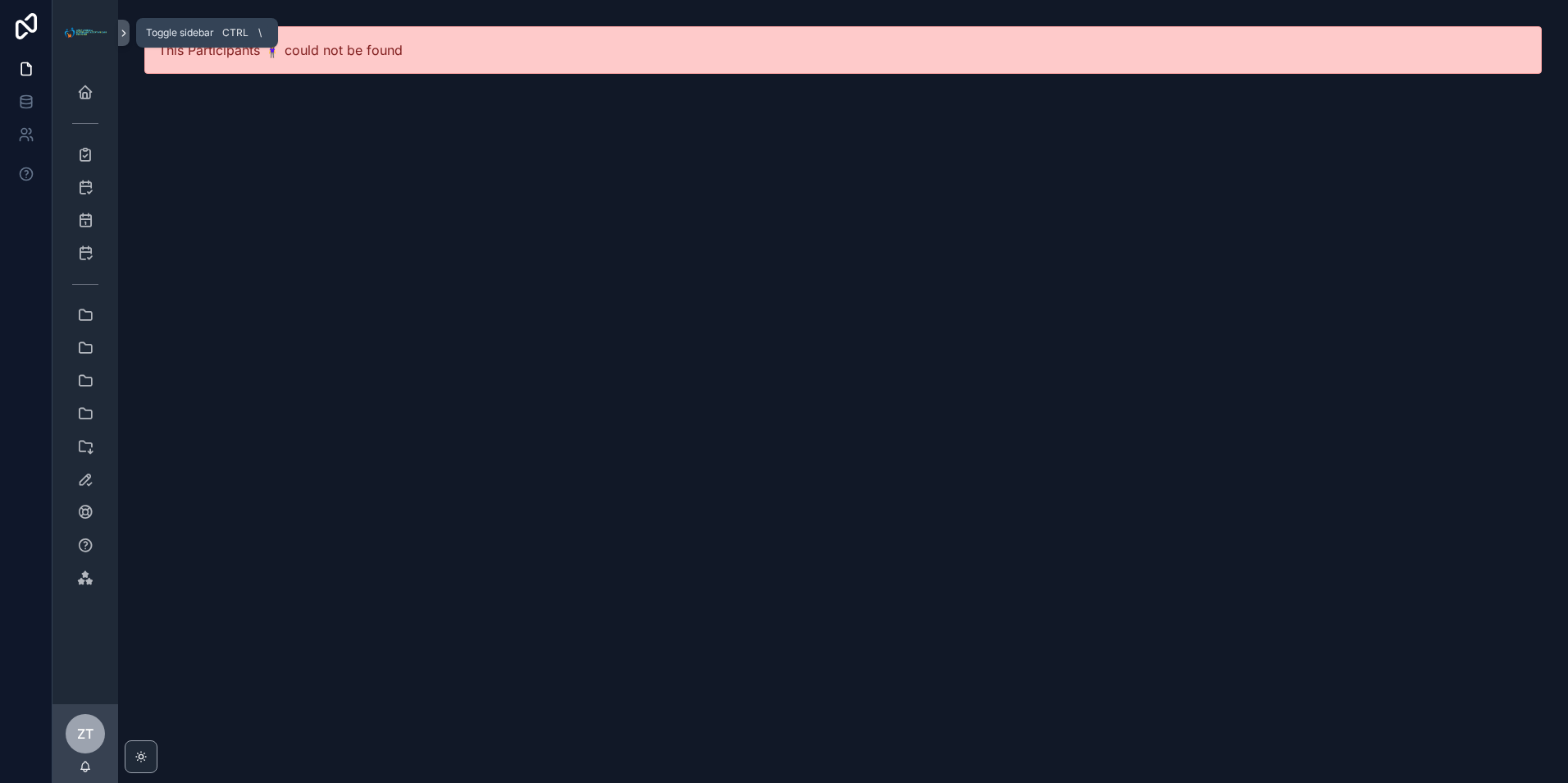
click at [127, 36] on icon "scrollable content" at bounding box center [124, 33] width 12 height 12
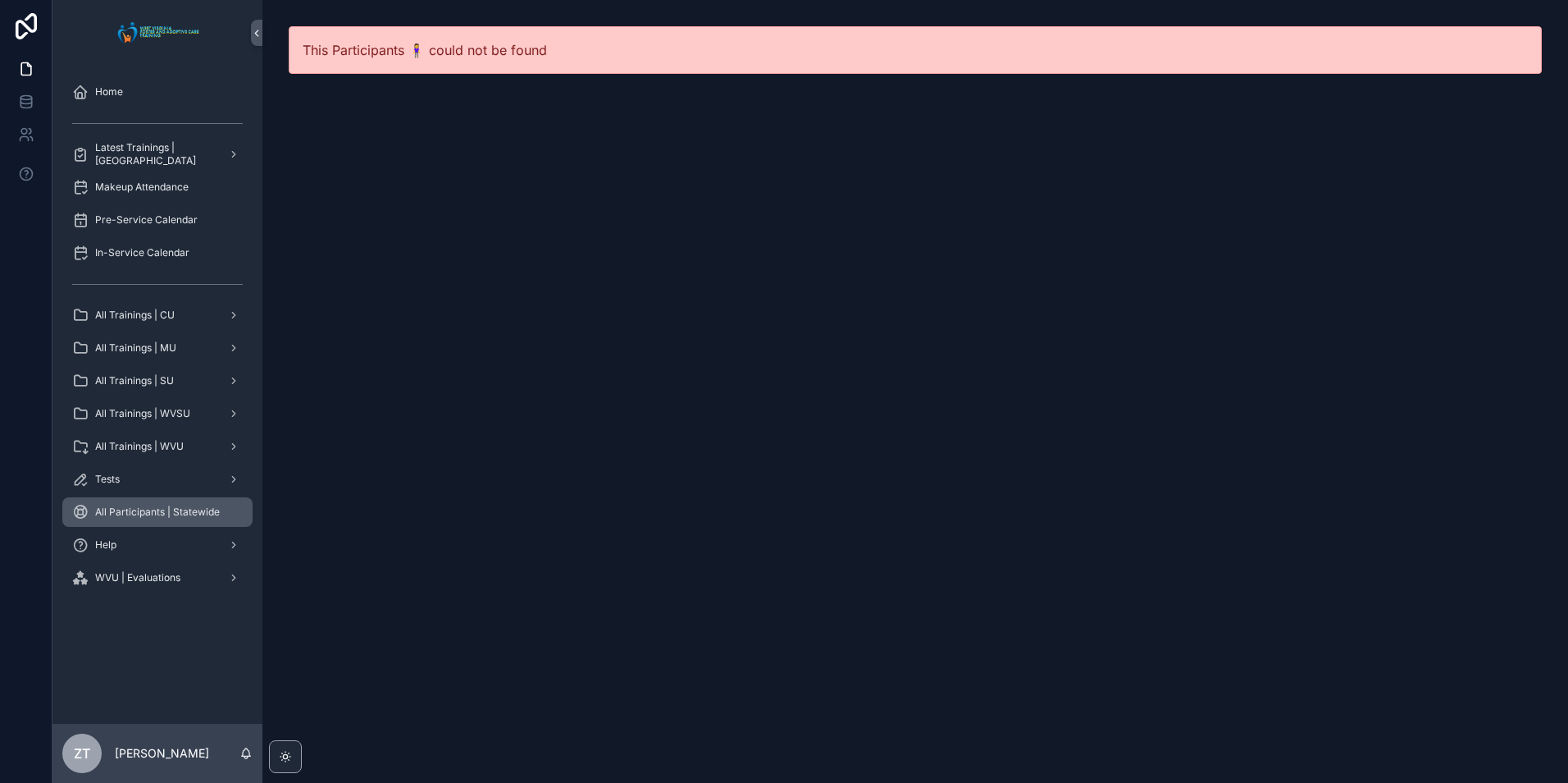
click at [139, 511] on span "All Participants | Statewide" at bounding box center [157, 512] width 124 height 13
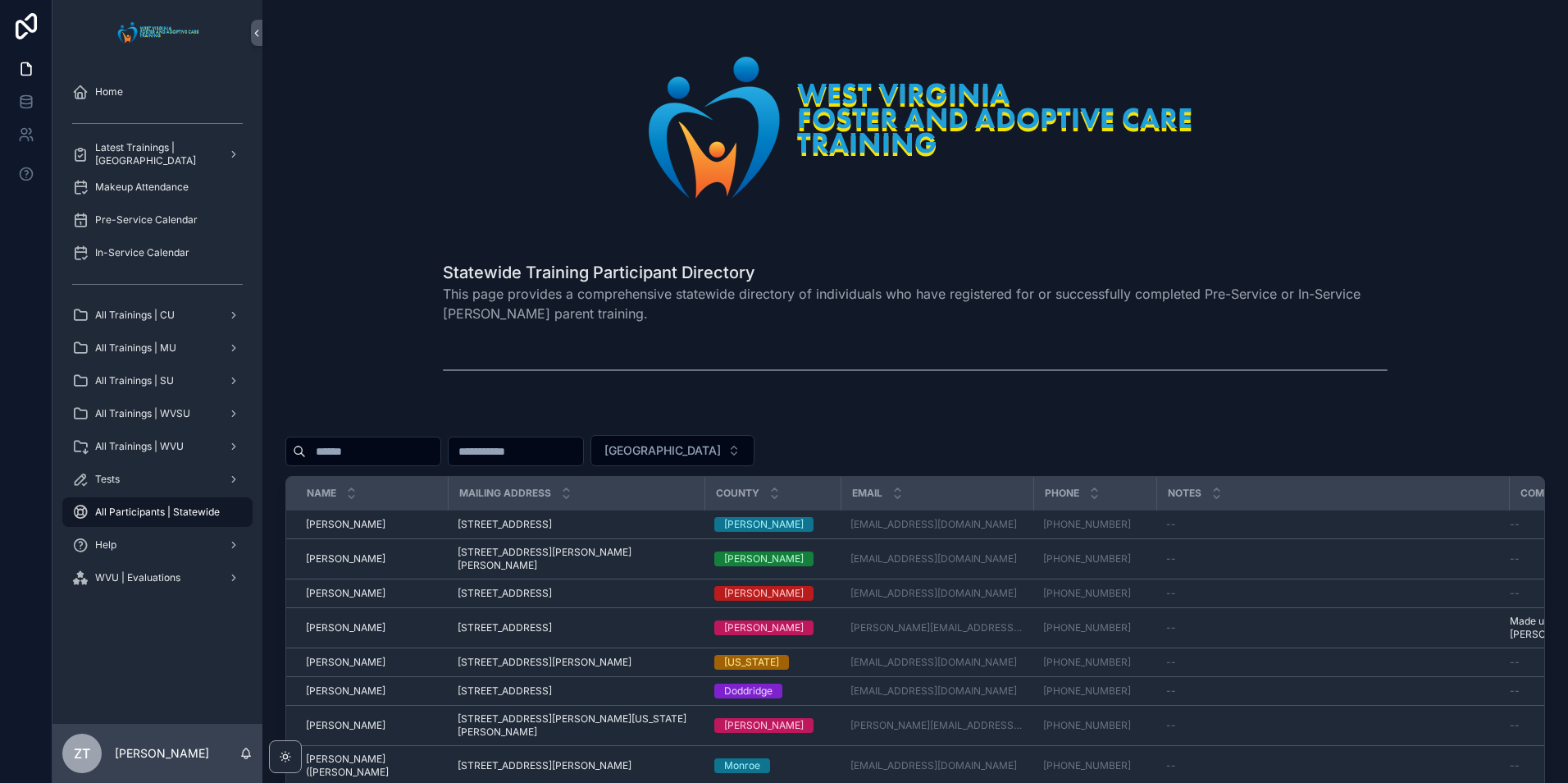
click at [358, 443] on input "scrollable content" at bounding box center [373, 451] width 135 height 23
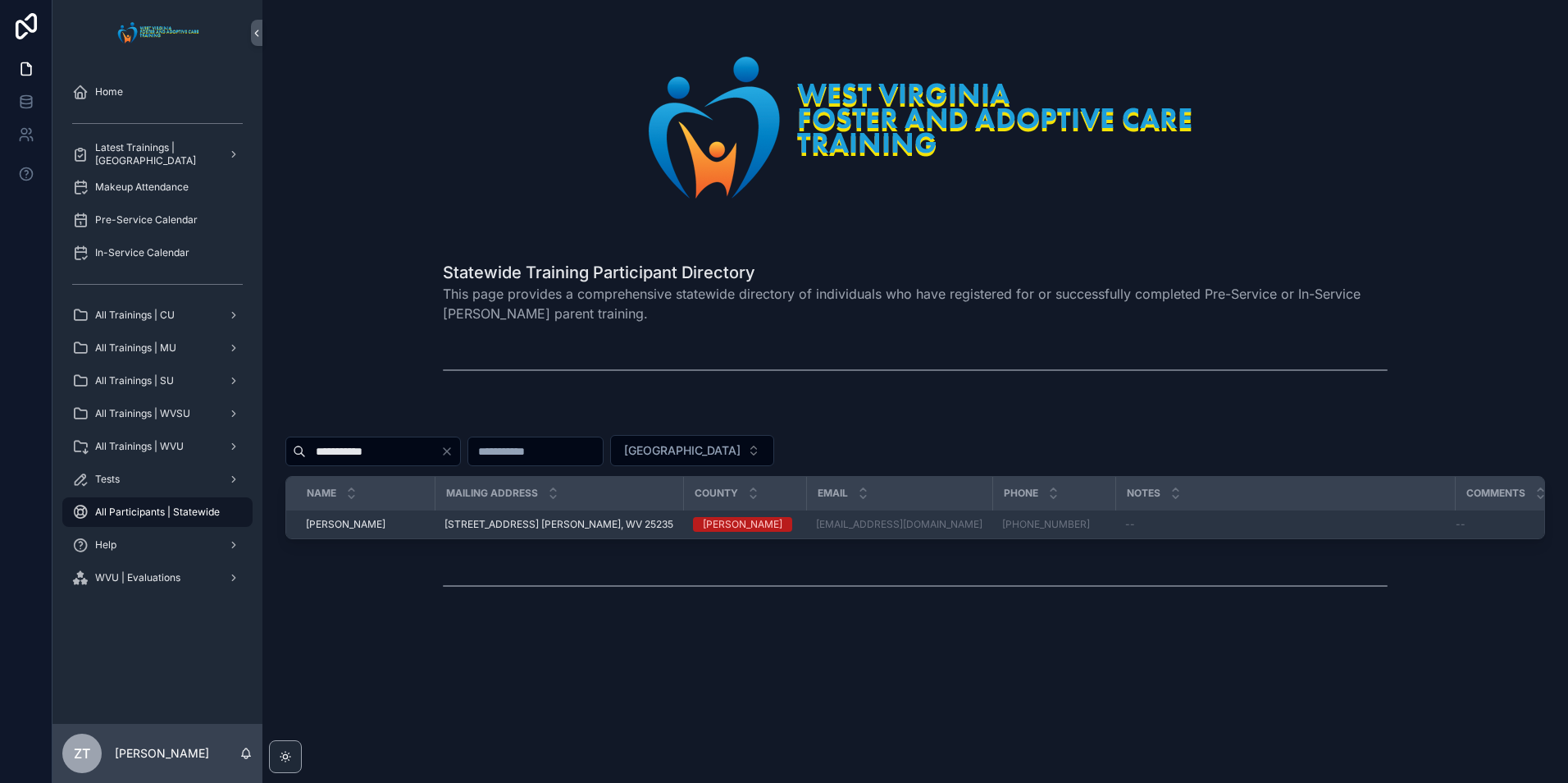
type input "**********"
click at [356, 523] on span "Carolyn Murphy" at bounding box center [345, 524] width 80 height 13
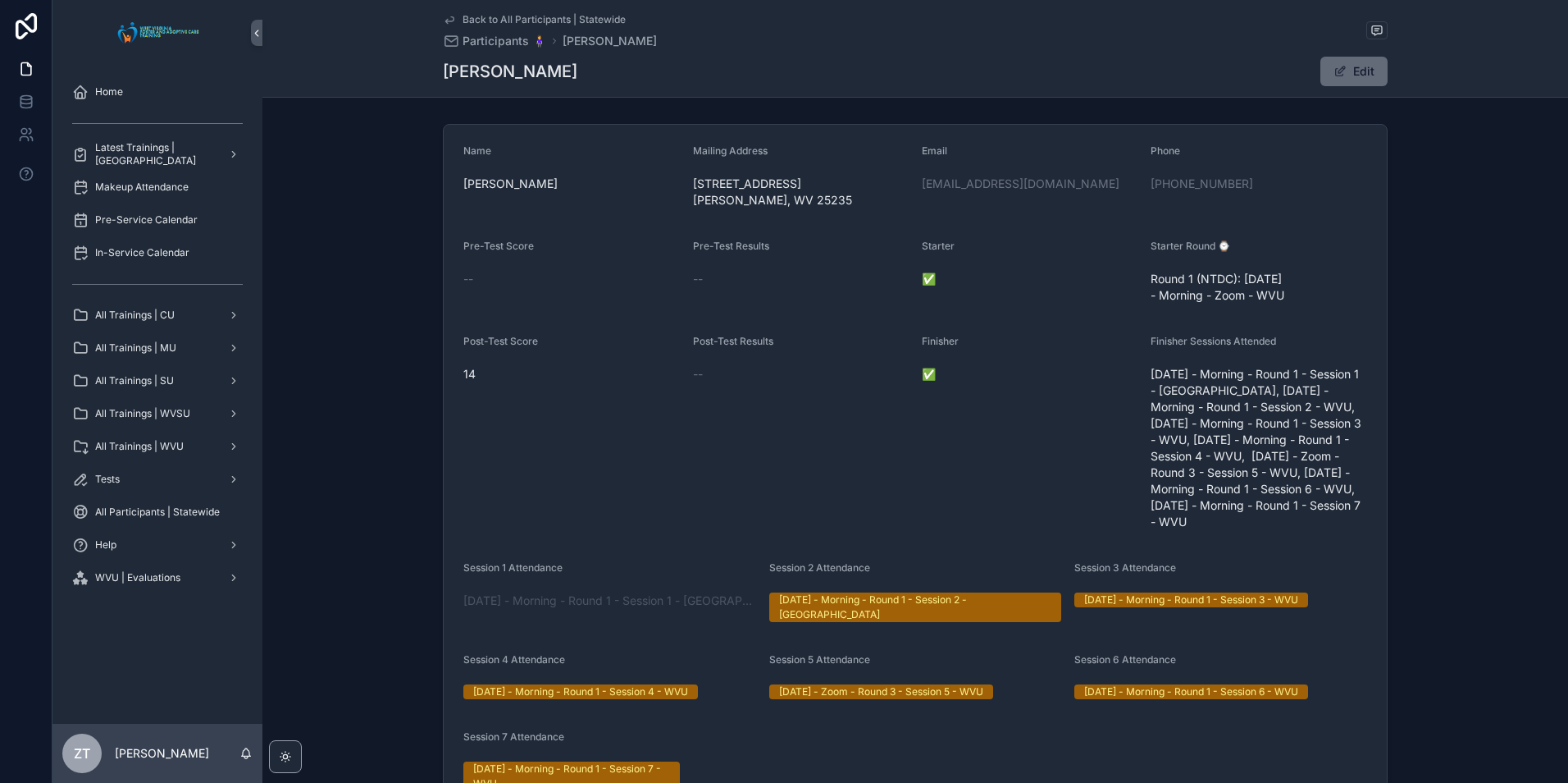
click at [1342, 68] on span "scrollable content" at bounding box center [1340, 71] width 13 height 13
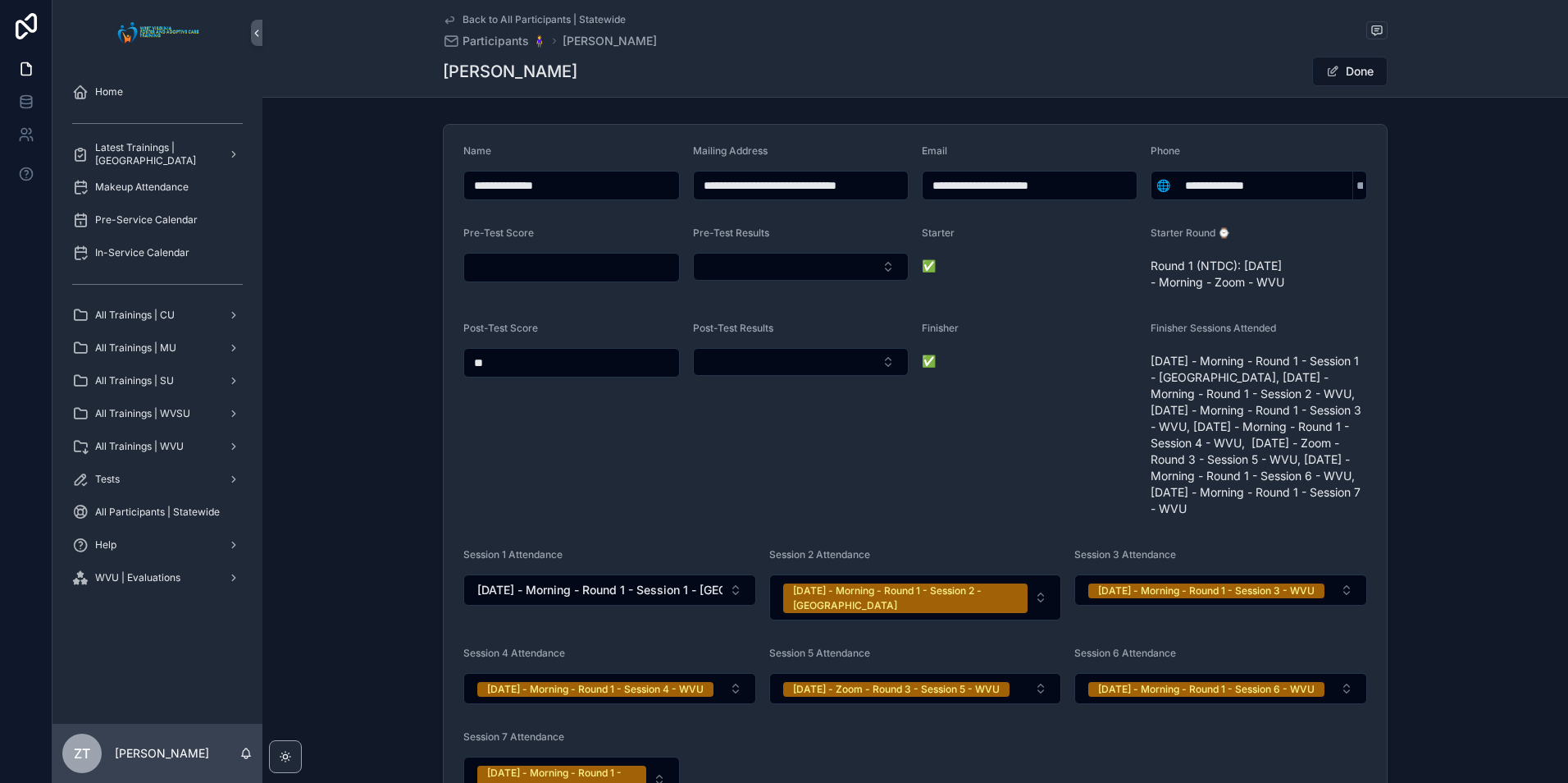
click at [503, 265] on input "scrollable content" at bounding box center [571, 266] width 215 height 23
type input "**"
click at [844, 479] on div "Post-Test Results" at bounding box center [801, 421] width 216 height 201
click at [1347, 70] on button "Done" at bounding box center [1349, 71] width 75 height 29
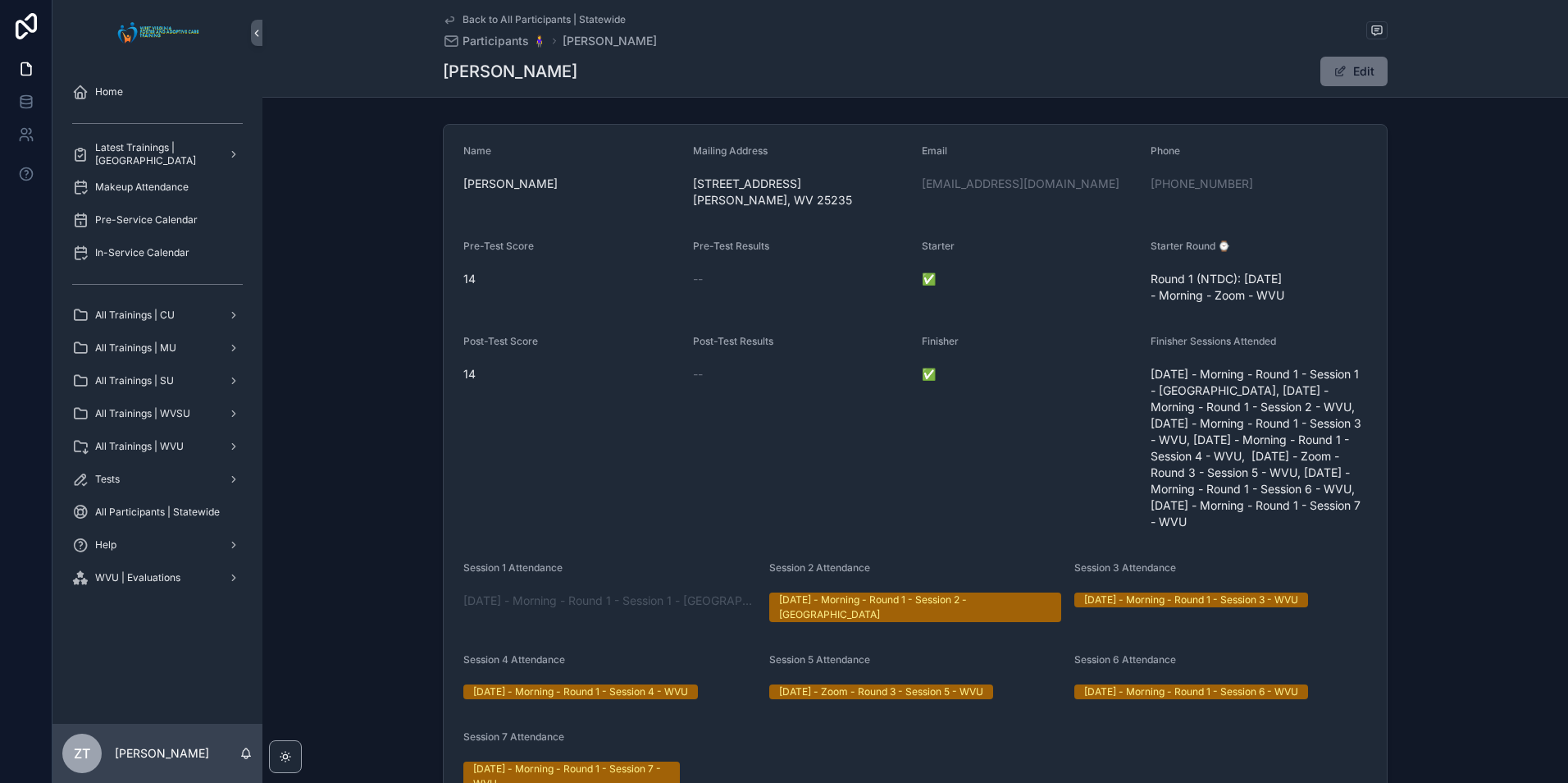
click at [448, 16] on icon "scrollable content" at bounding box center [449, 19] width 13 height 13
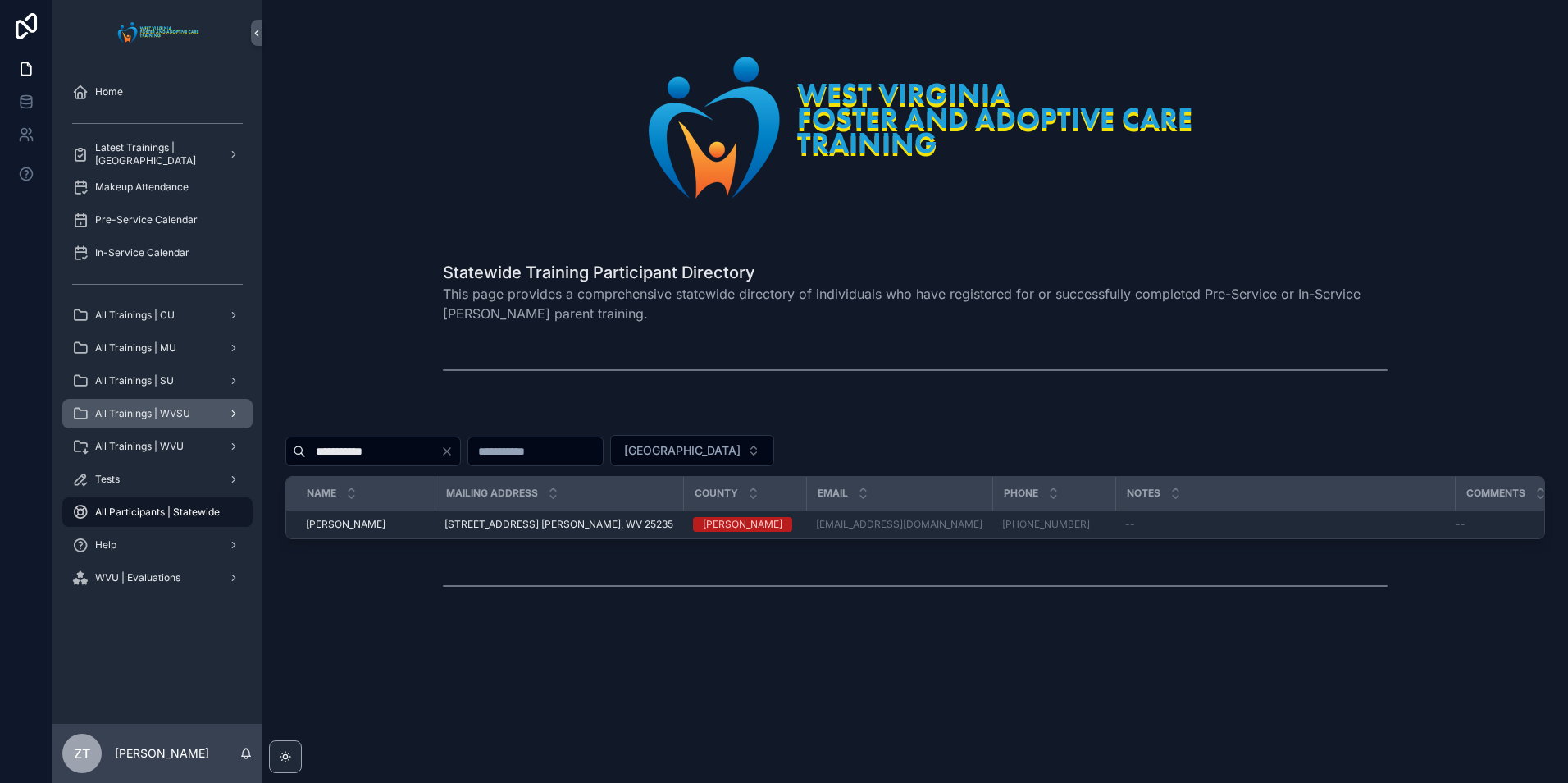
click at [172, 416] on span "All Trainings | WVSU" at bounding box center [143, 413] width 95 height 13
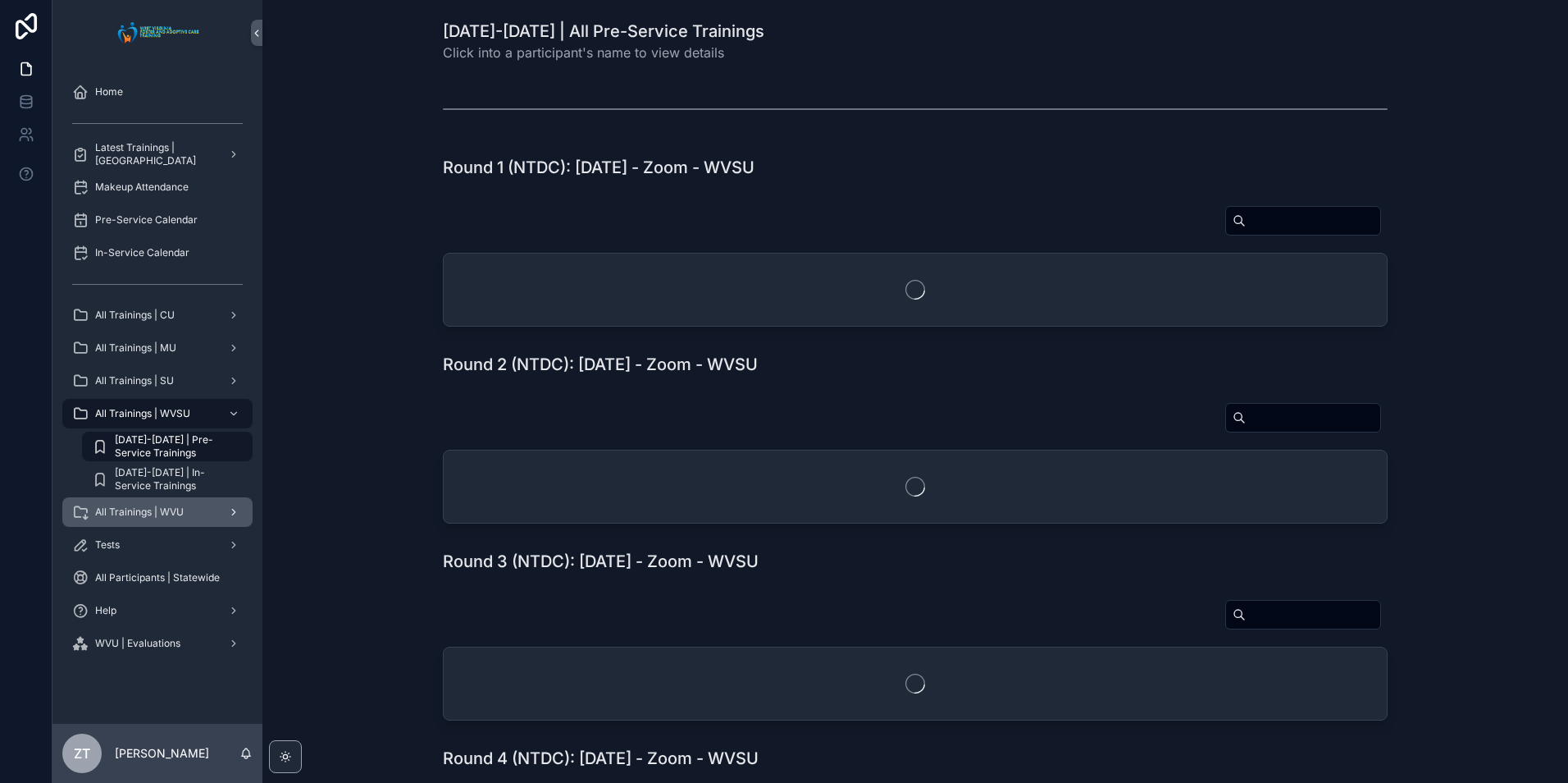
click at [143, 508] on span "All Trainings | WVU" at bounding box center [139, 512] width 89 height 13
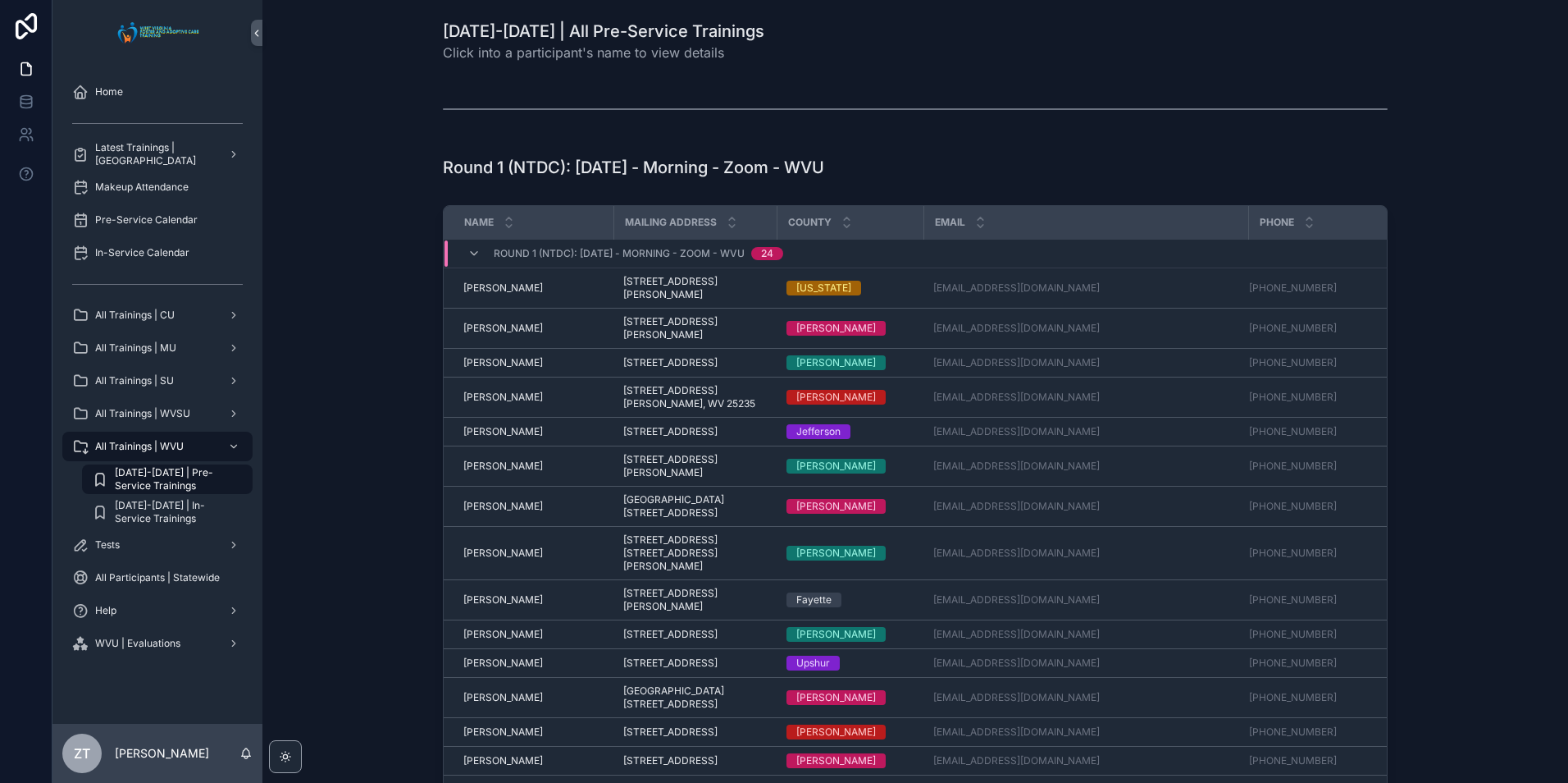
click at [154, 477] on span "[DATE]-[DATE] | Pre-Service Trainings" at bounding box center [175, 479] width 122 height 27
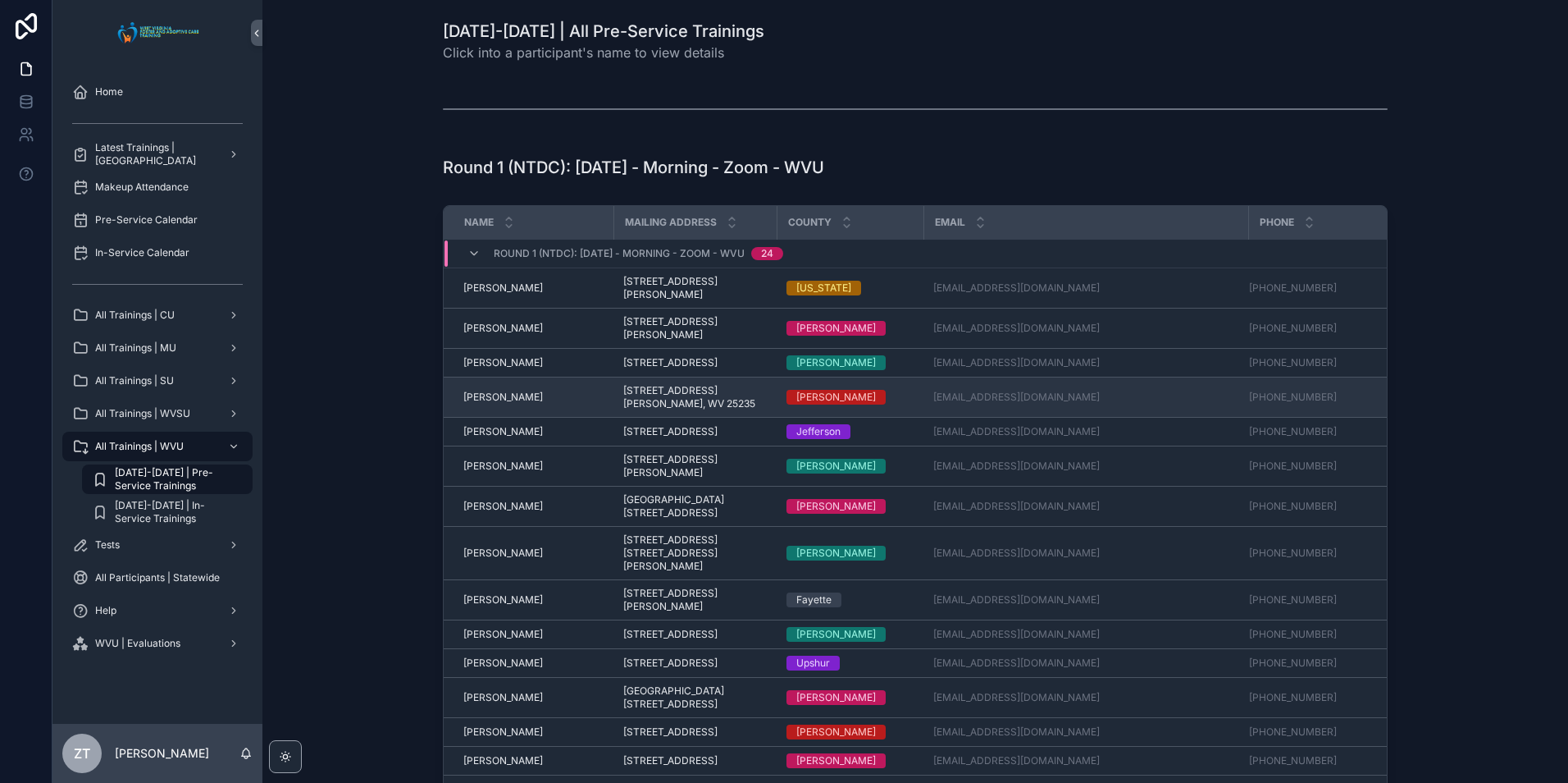
click at [486, 404] on span "[PERSON_NAME]" at bounding box center [503, 397] width 80 height 13
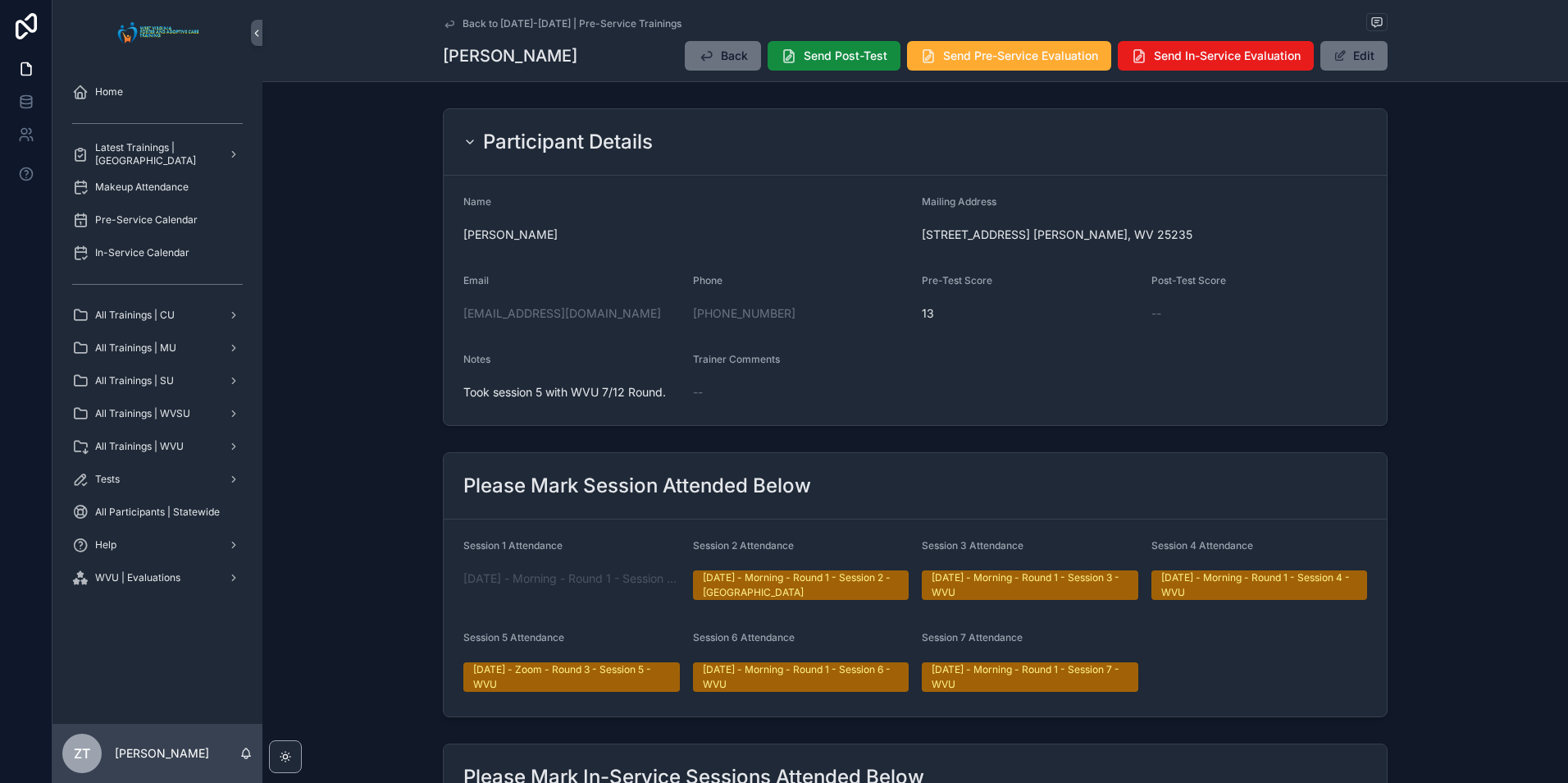
click at [445, 25] on icon "scrollable content" at bounding box center [449, 23] width 8 height 6
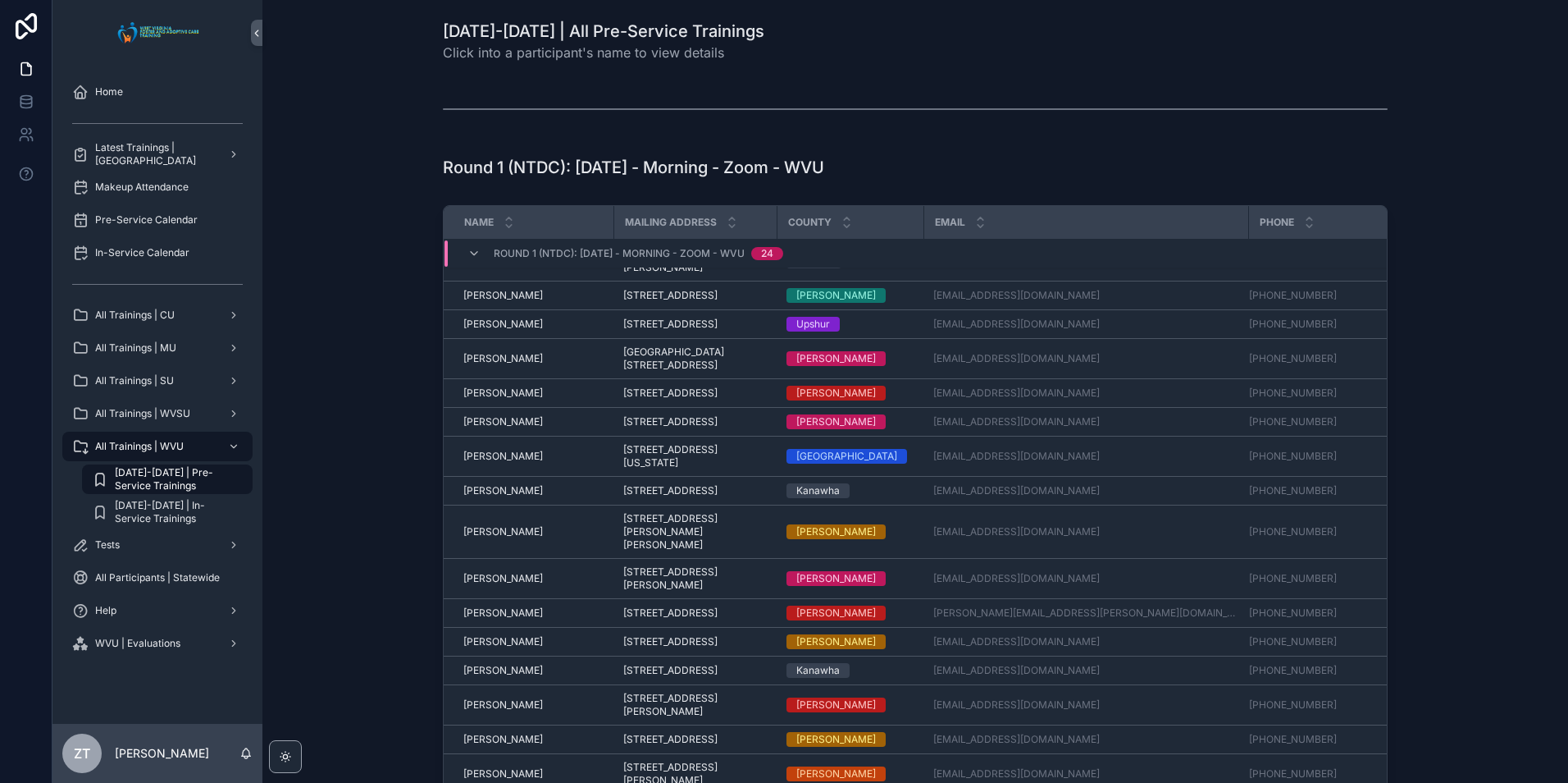
scroll to position [410, 0]
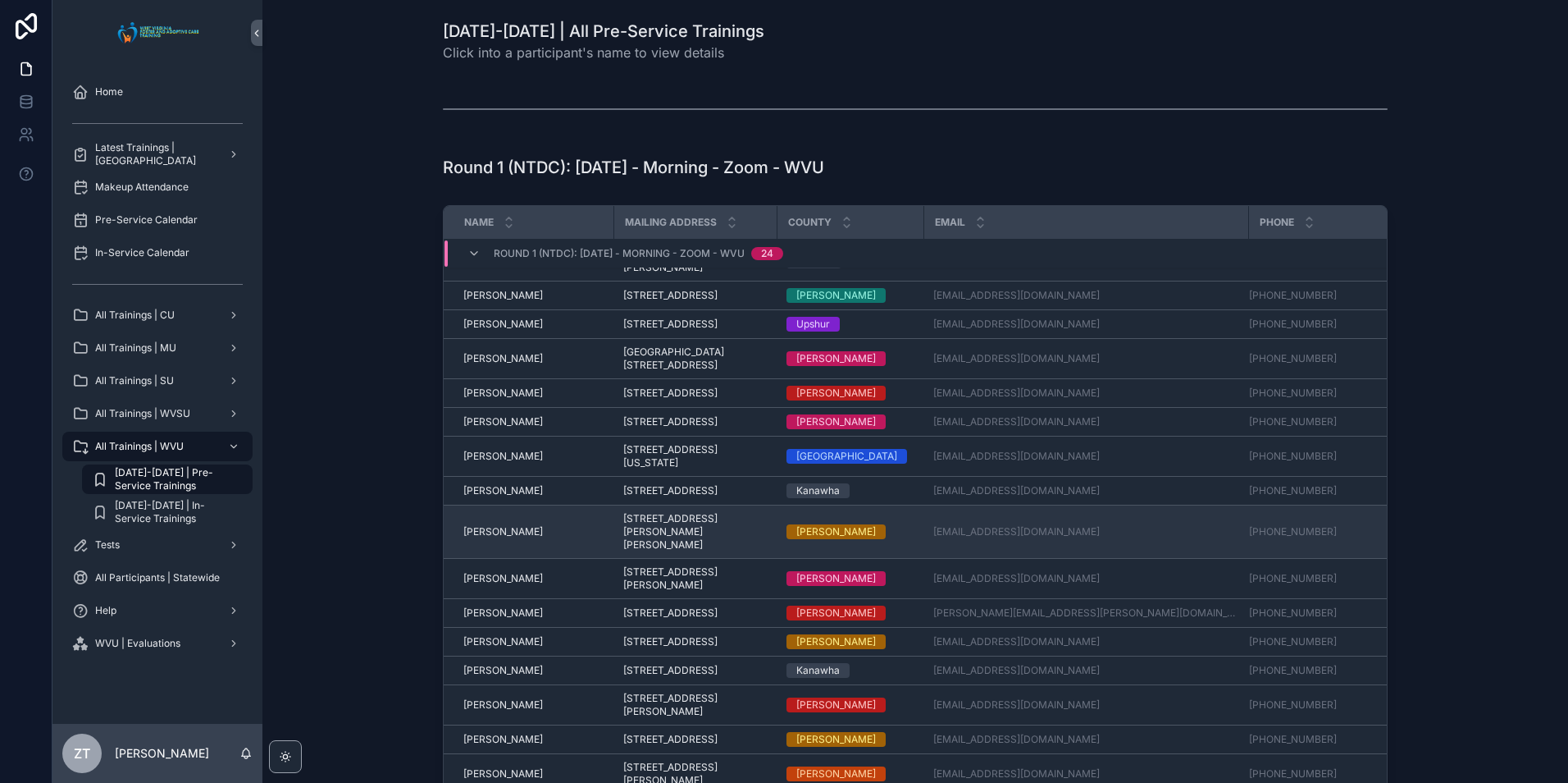
click at [499, 525] on span "[PERSON_NAME]" at bounding box center [503, 531] width 80 height 13
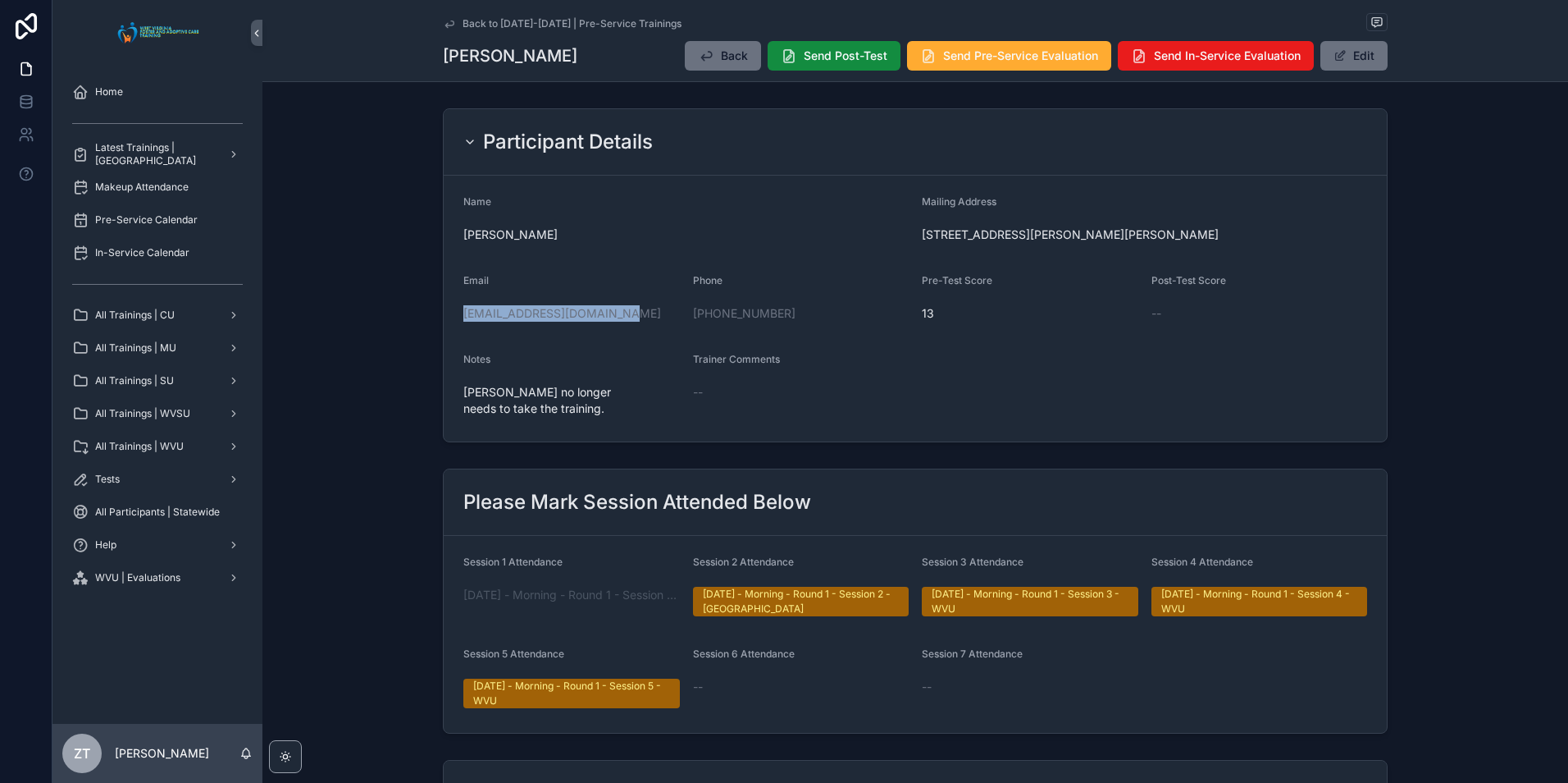
drag, startPoint x: 644, startPoint y: 315, endPoint x: 433, endPoint y: 316, distance: 211.0
click at [433, 316] on div "Participant Details Name Mary Crawford Mailing Address 20 Stoney Brooke Drive H…" at bounding box center [915, 275] width 1305 height 347
copy link "[EMAIL_ADDRESS][DOMAIN_NAME]"
click at [753, 425] on form "Name Mary Crawford Mailing Address 20 Stoney Brooke Drive Hinton, WV 25951 Emai…" at bounding box center [915, 309] width 943 height 266
click at [443, 22] on icon "scrollable content" at bounding box center [449, 24] width 13 height 13
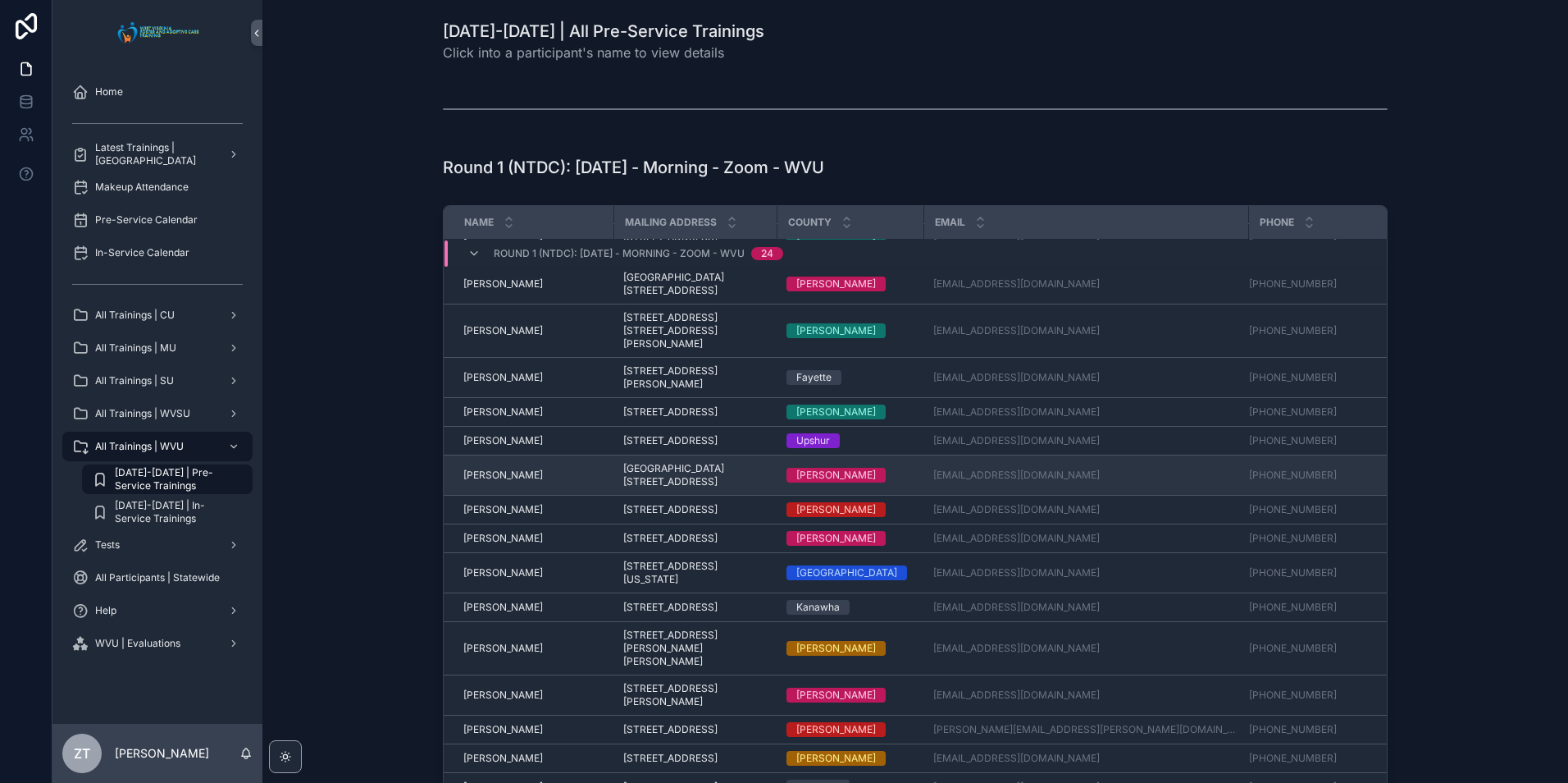
scroll to position [365, 0]
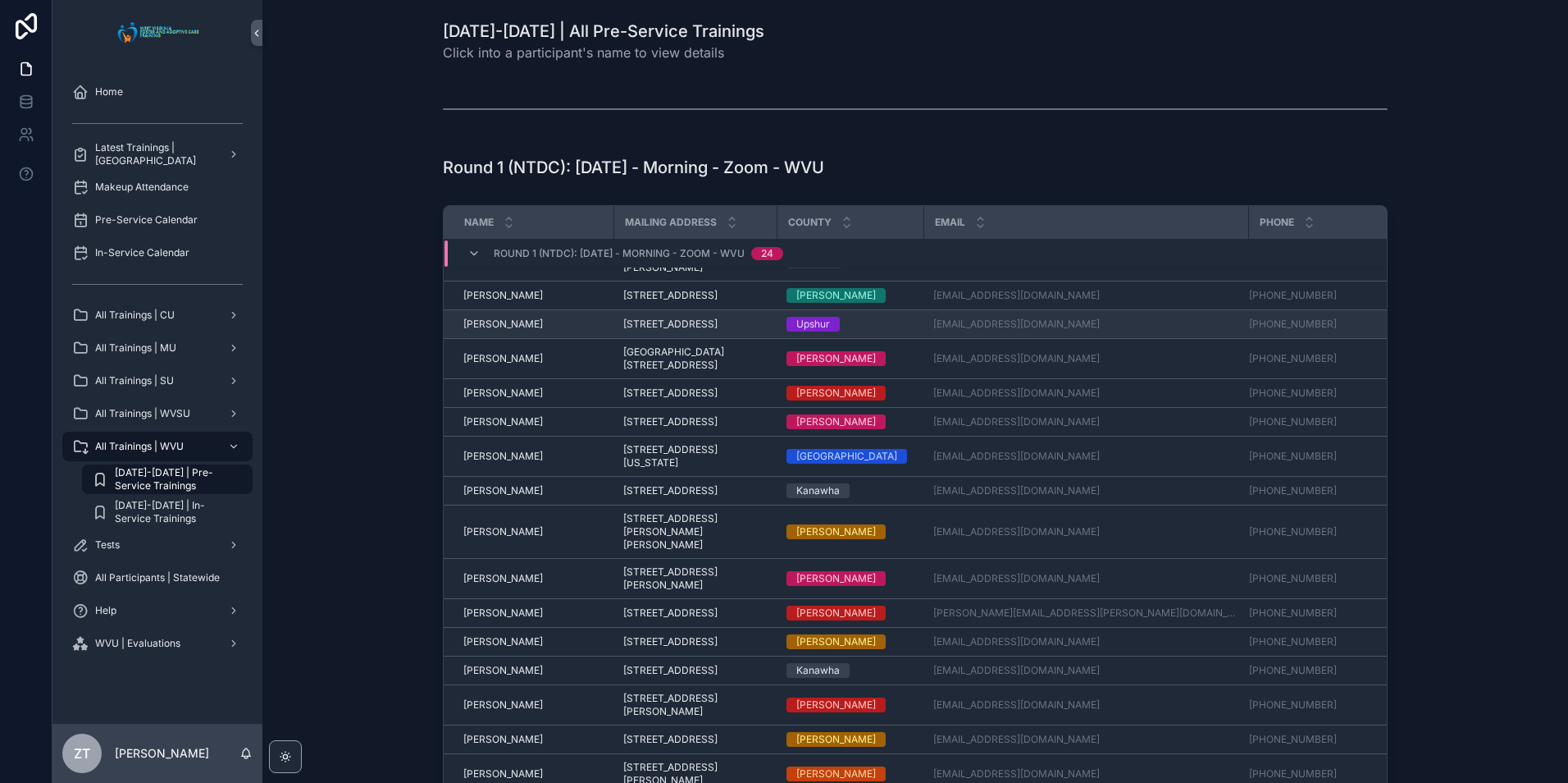
click at [499, 325] on span "[PERSON_NAME]" at bounding box center [503, 324] width 80 height 13
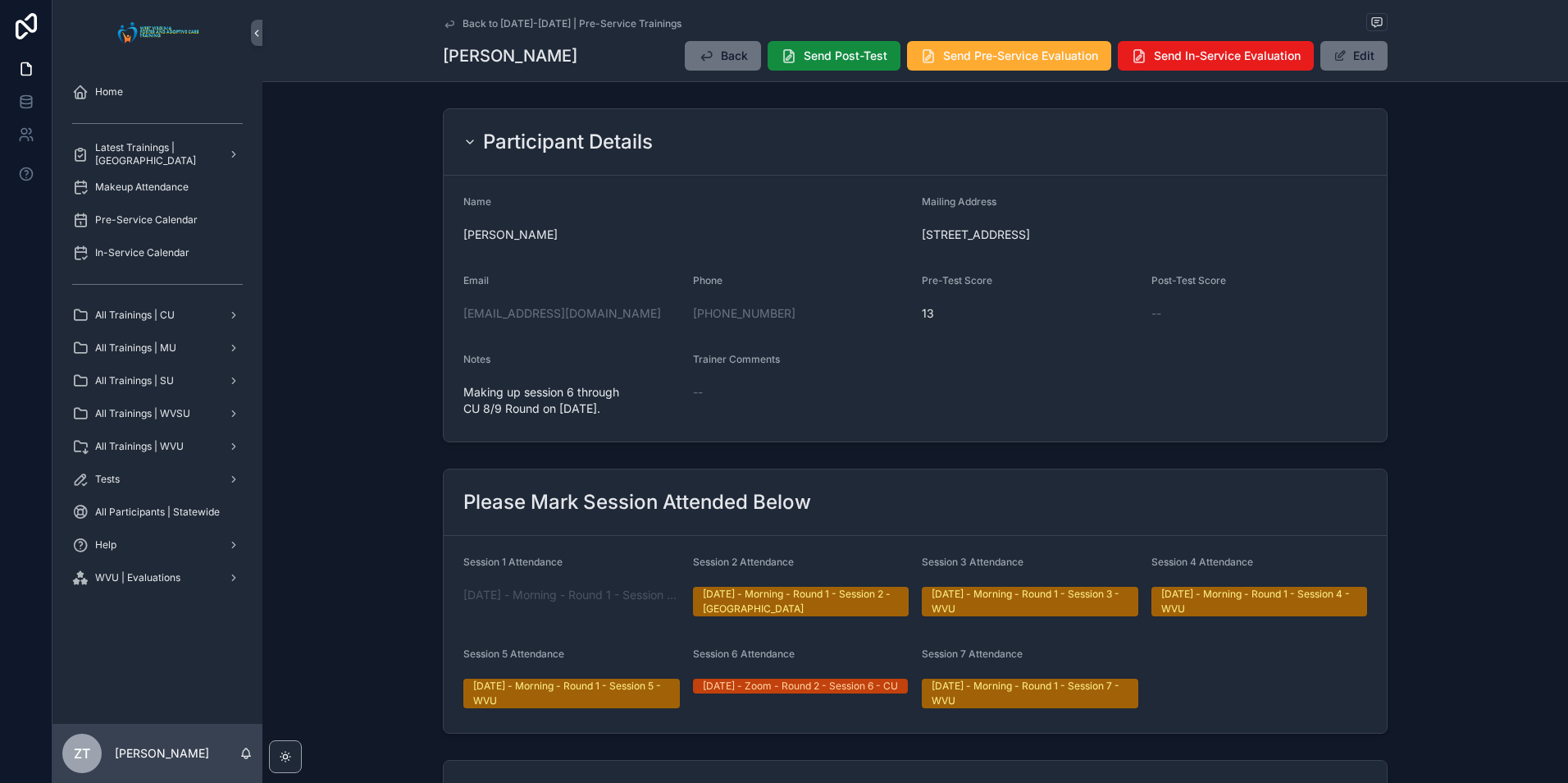
click at [447, 27] on icon "scrollable content" at bounding box center [449, 24] width 13 height 13
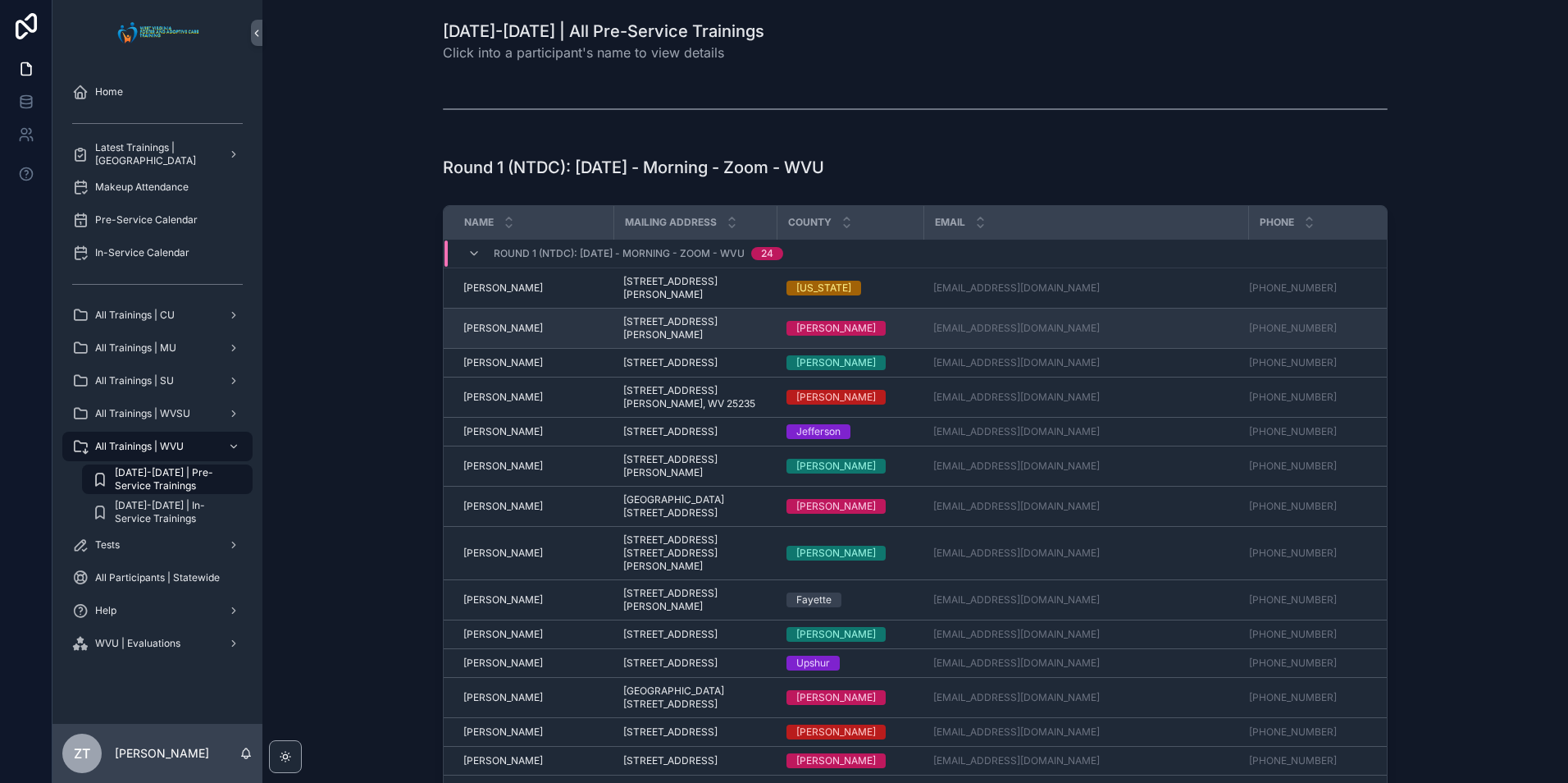
click at [481, 332] on span "[PERSON_NAME]" at bounding box center [503, 328] width 80 height 13
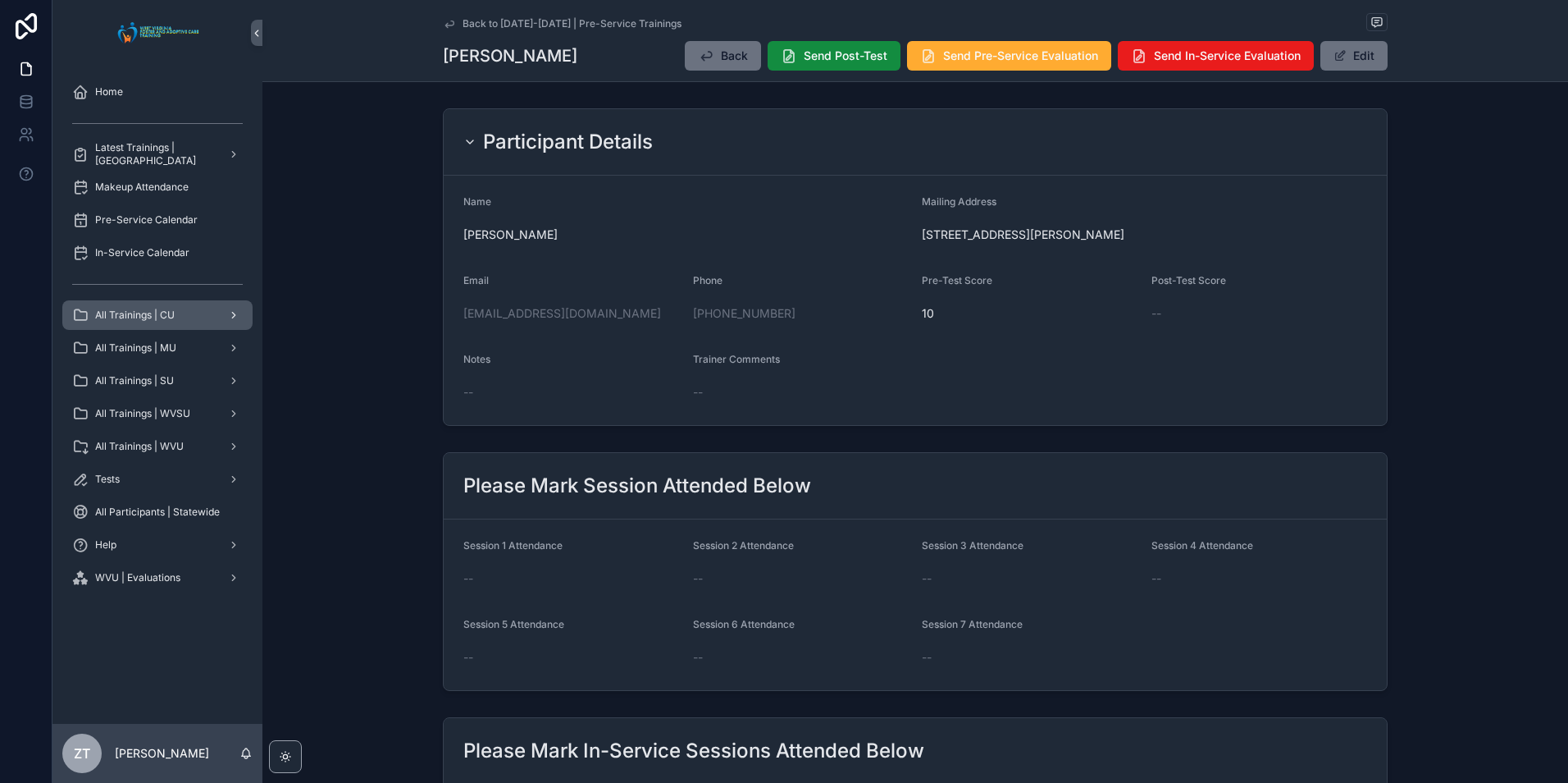
click at [146, 318] on span "All Trainings | CU" at bounding box center [135, 315] width 80 height 13
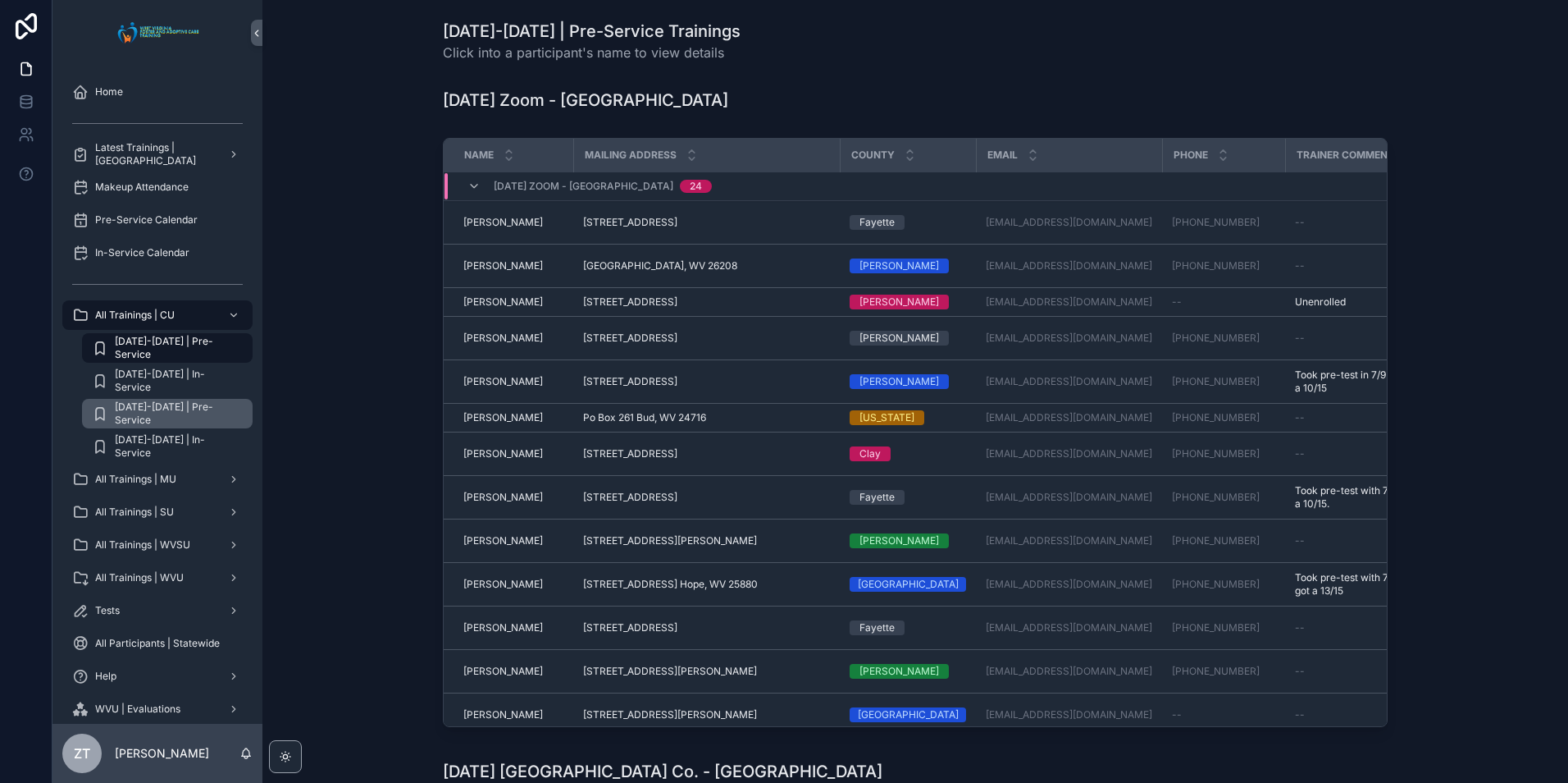
click at [178, 404] on div "[DATE]-[DATE] | Pre-Service" at bounding box center [167, 413] width 151 height 27
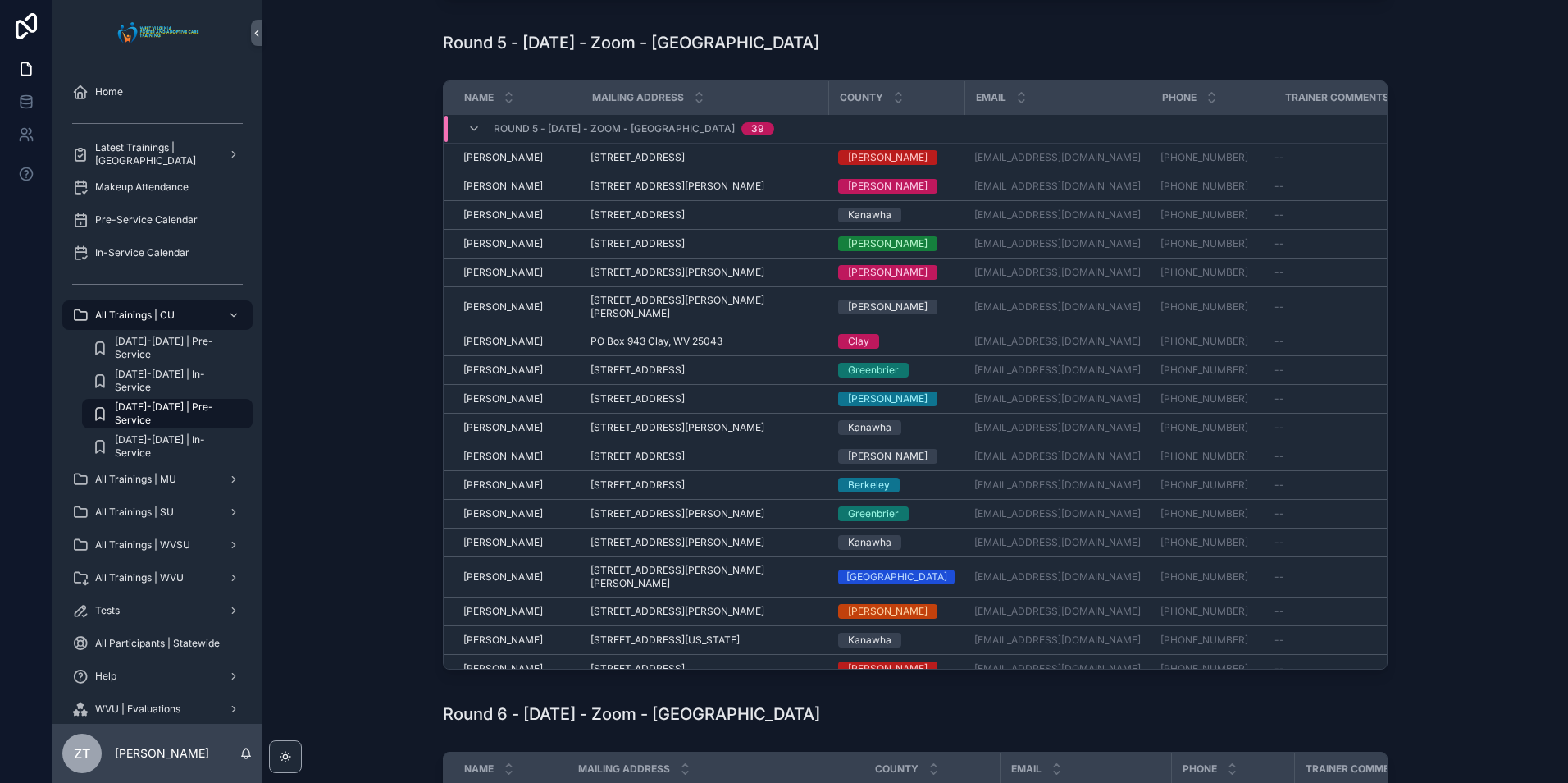
scroll to position [574, 0]
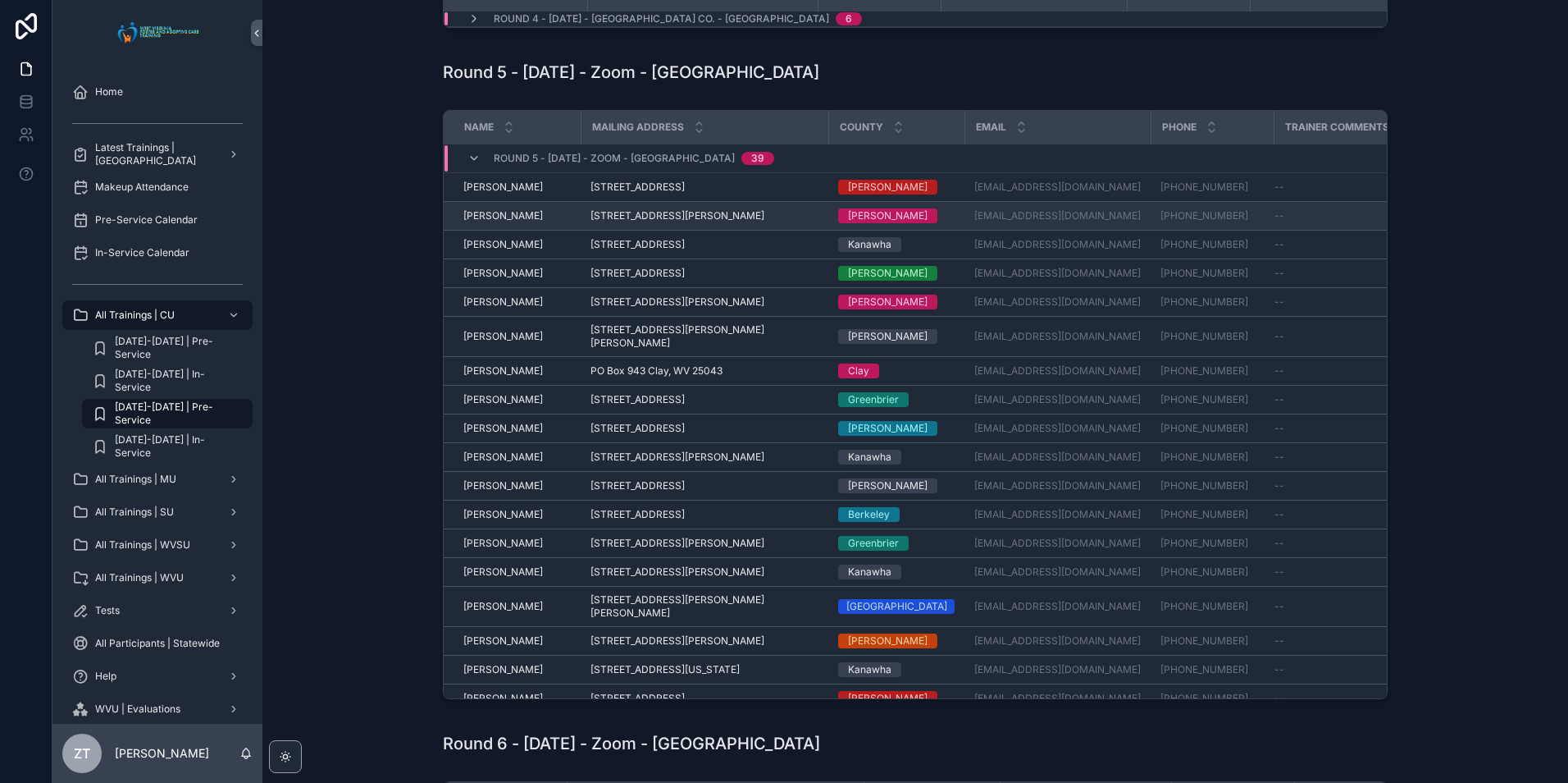
click at [488, 223] on span "[PERSON_NAME]" at bounding box center [503, 215] width 80 height 13
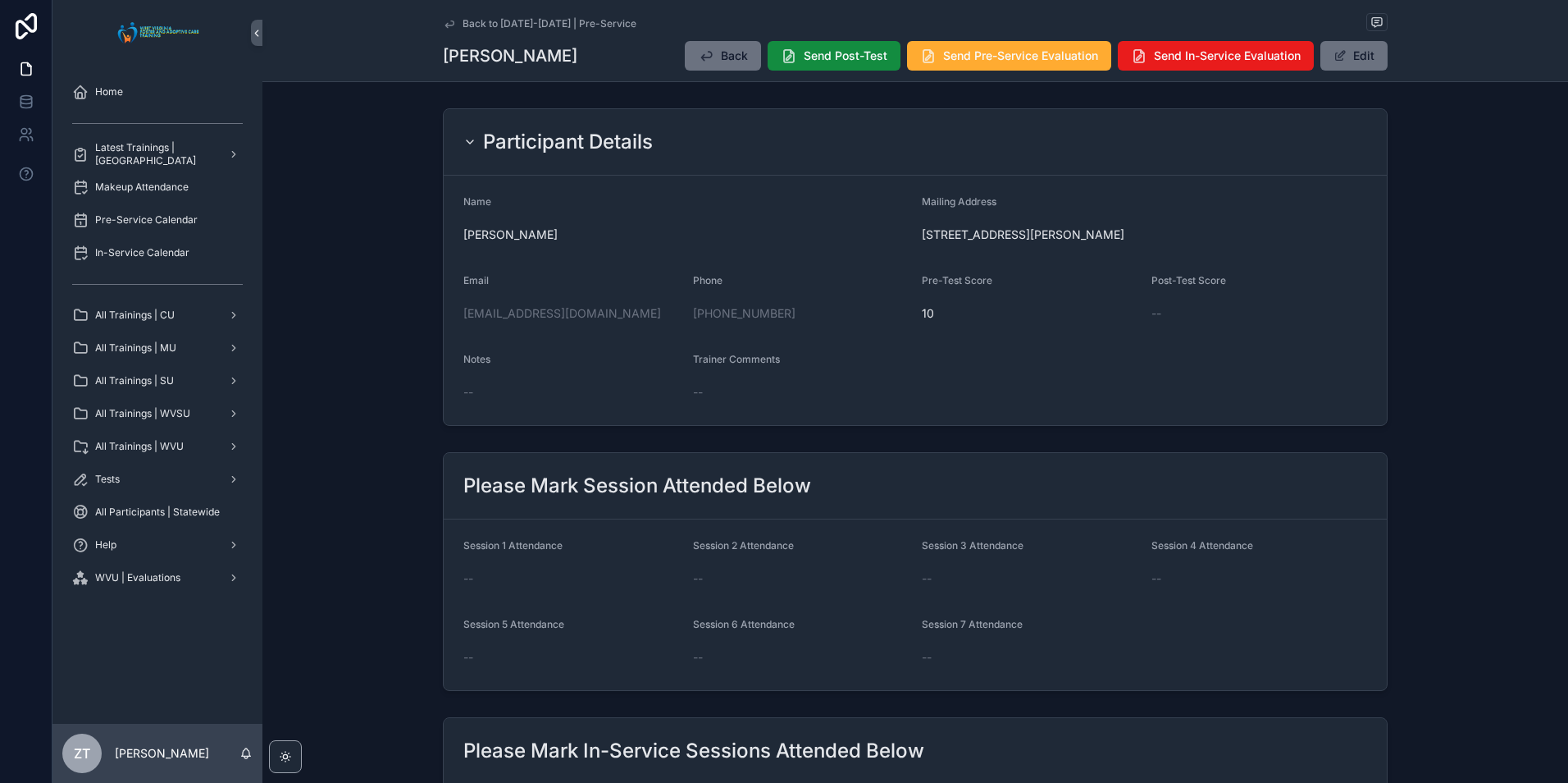
click at [449, 27] on icon "scrollable content" at bounding box center [449, 24] width 13 height 13
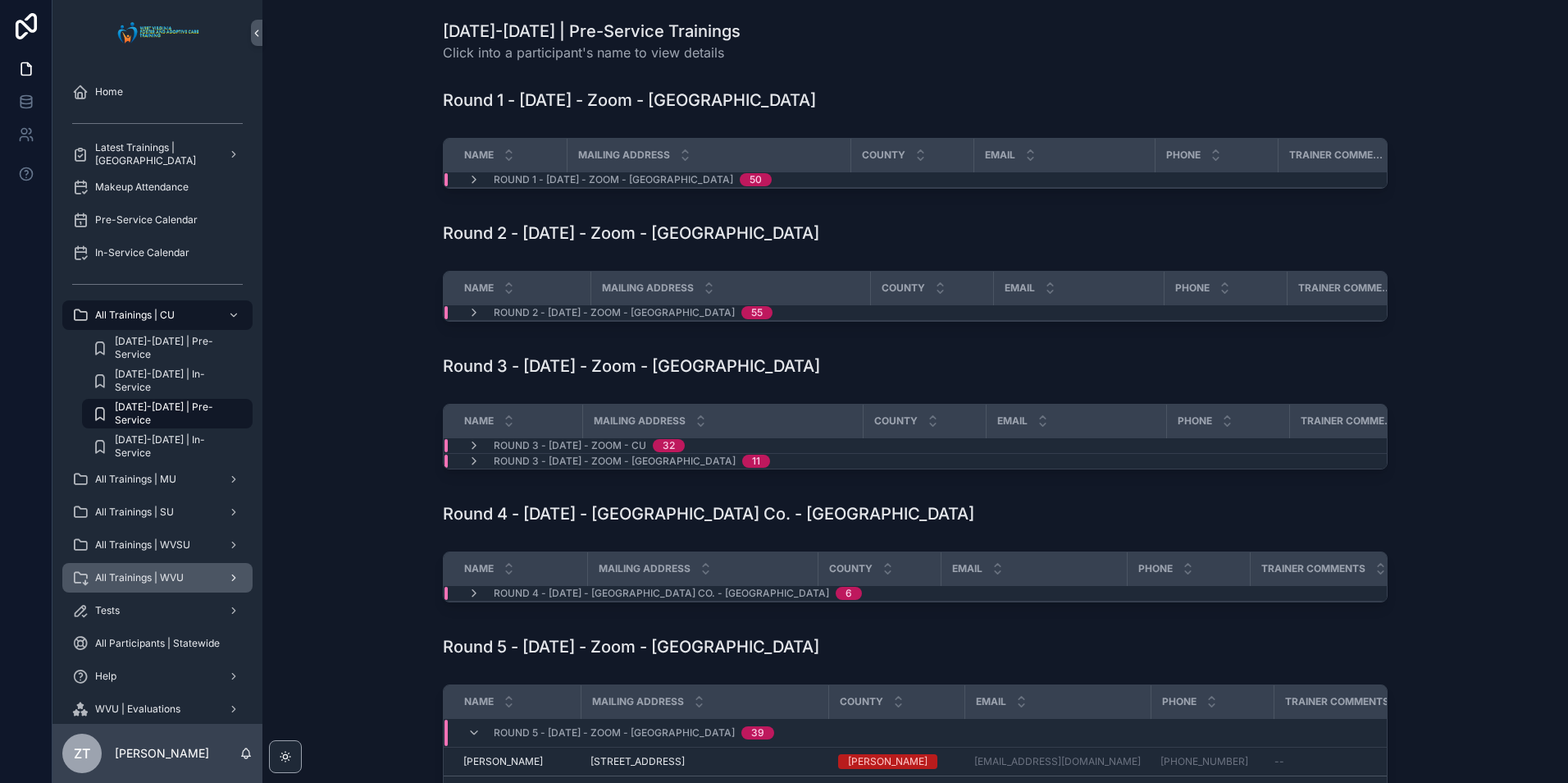
click at [166, 580] on span "All Trainings | WVU" at bounding box center [139, 577] width 89 height 13
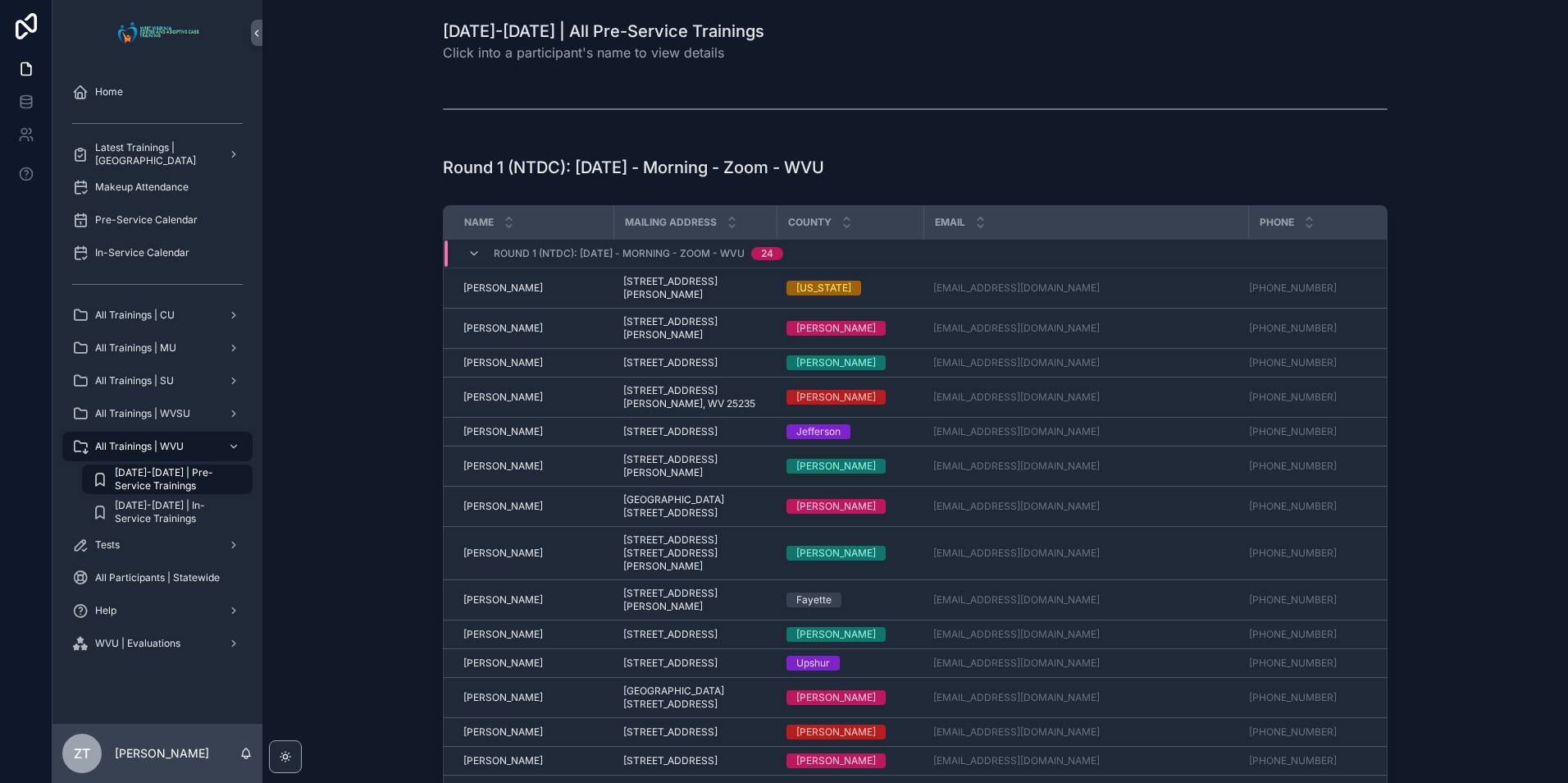
click at [180, 478] on span "[DATE]-[DATE] | Pre-Service Trainings" at bounding box center [175, 479] width 122 height 27
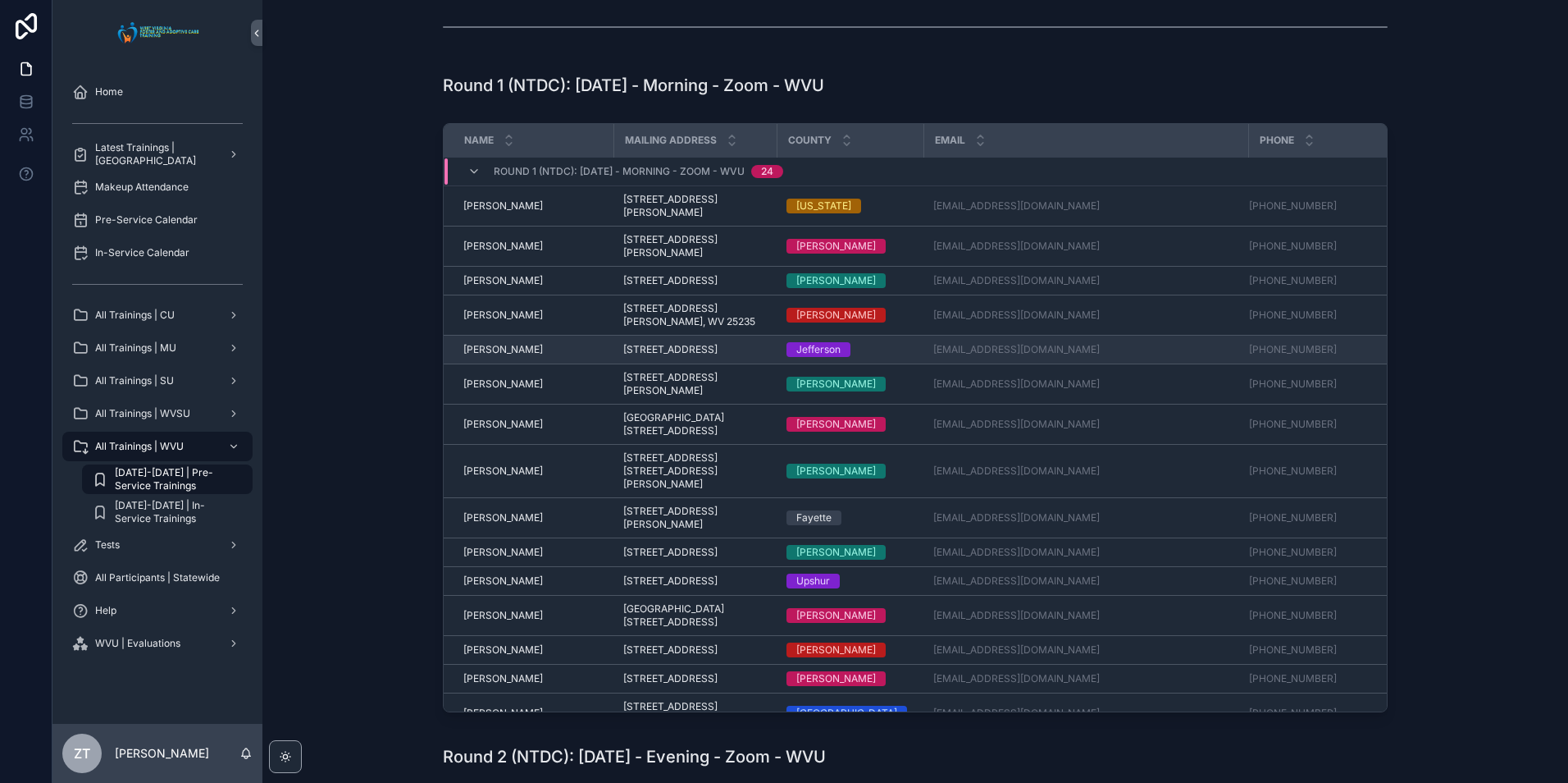
click at [502, 356] on span "[PERSON_NAME]" at bounding box center [503, 349] width 80 height 13
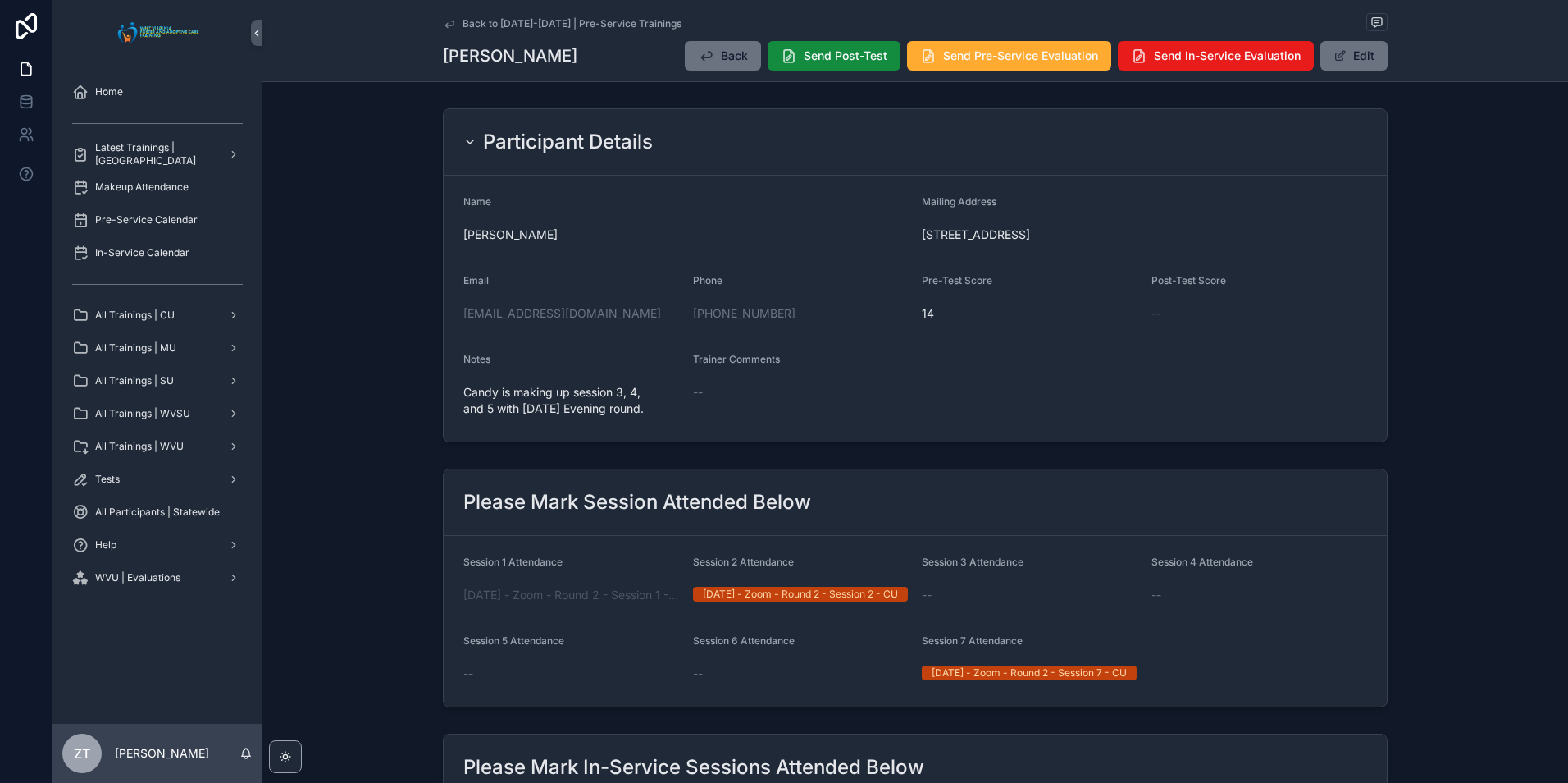
click at [445, 26] on icon "scrollable content" at bounding box center [449, 23] width 8 height 6
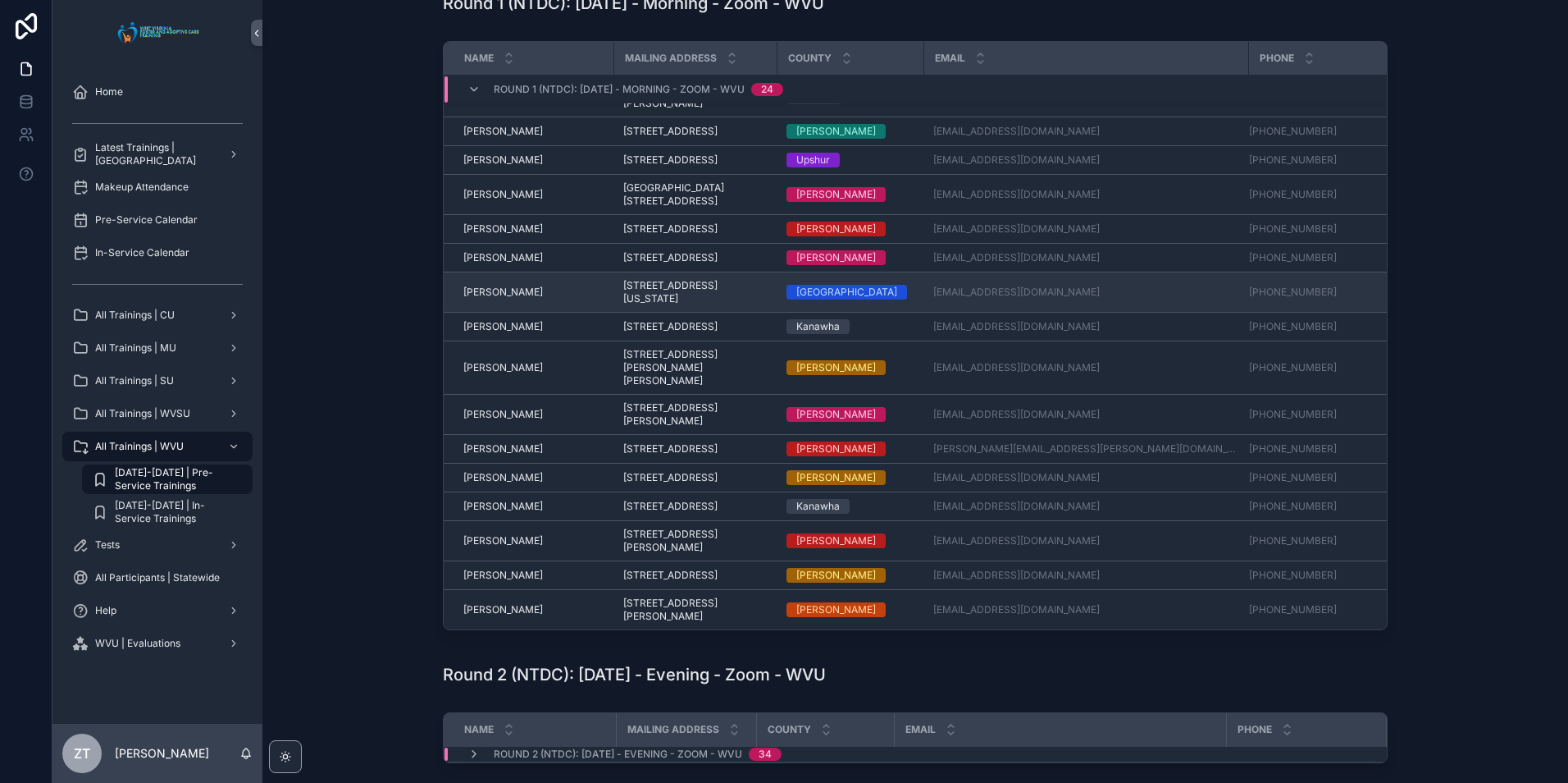
scroll to position [119, 0]
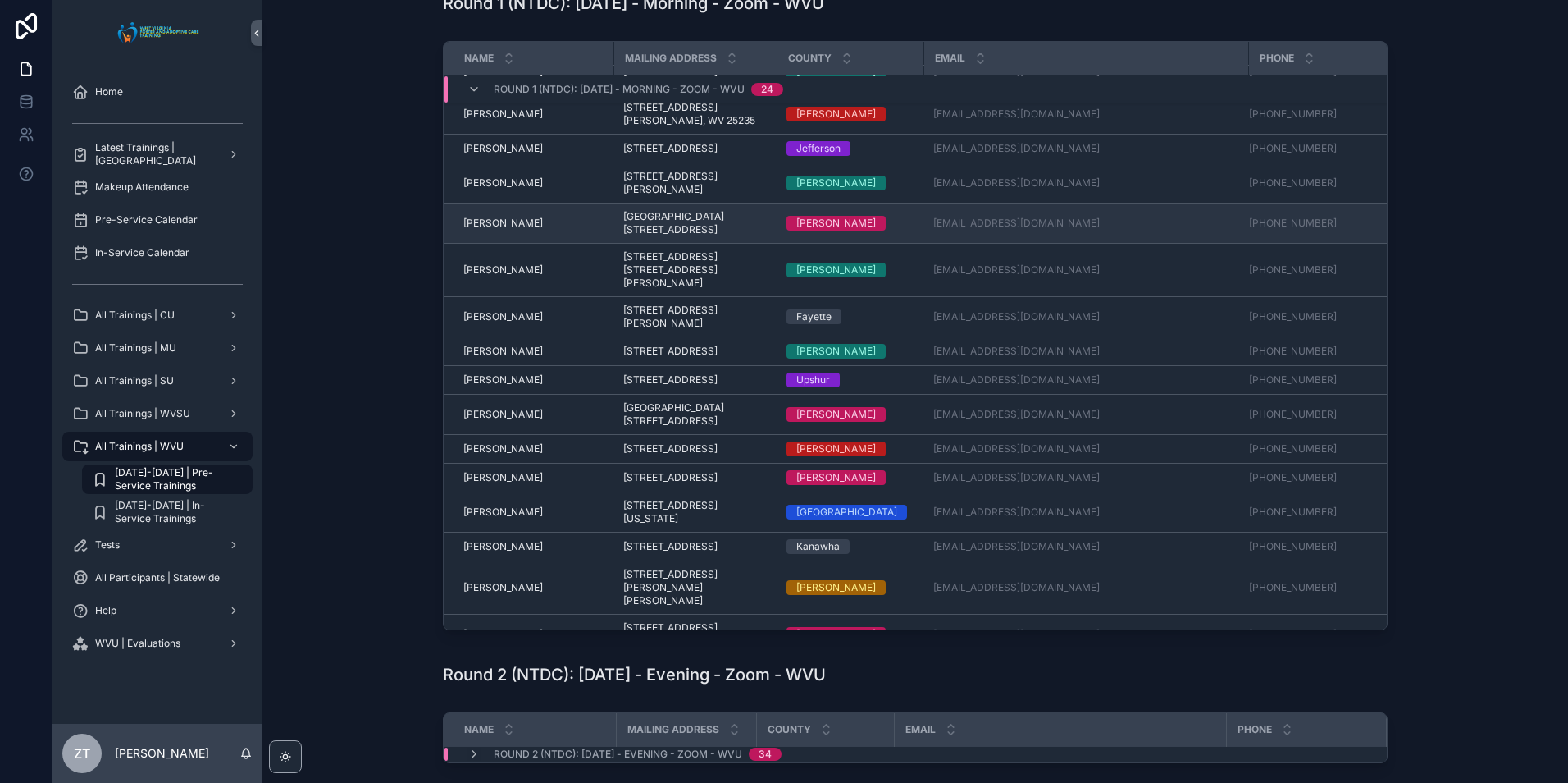
click at [507, 230] on span "[PERSON_NAME]" at bounding box center [503, 223] width 80 height 13
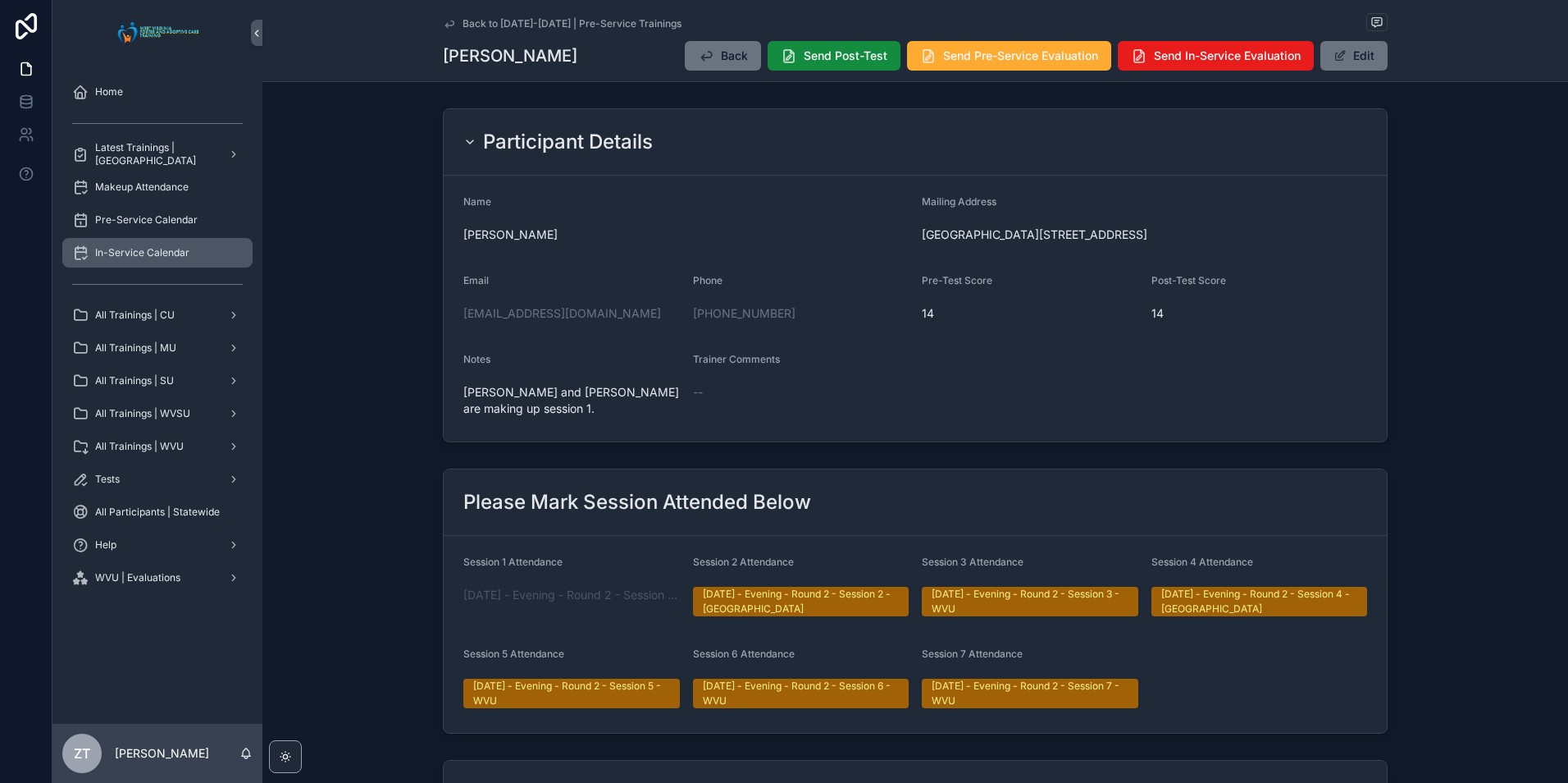
drag, startPoint x: 444, startPoint y: 24, endPoint x: 134, endPoint y: 265, distance: 392.7
click at [444, 24] on icon "scrollable content" at bounding box center [449, 24] width 13 height 13
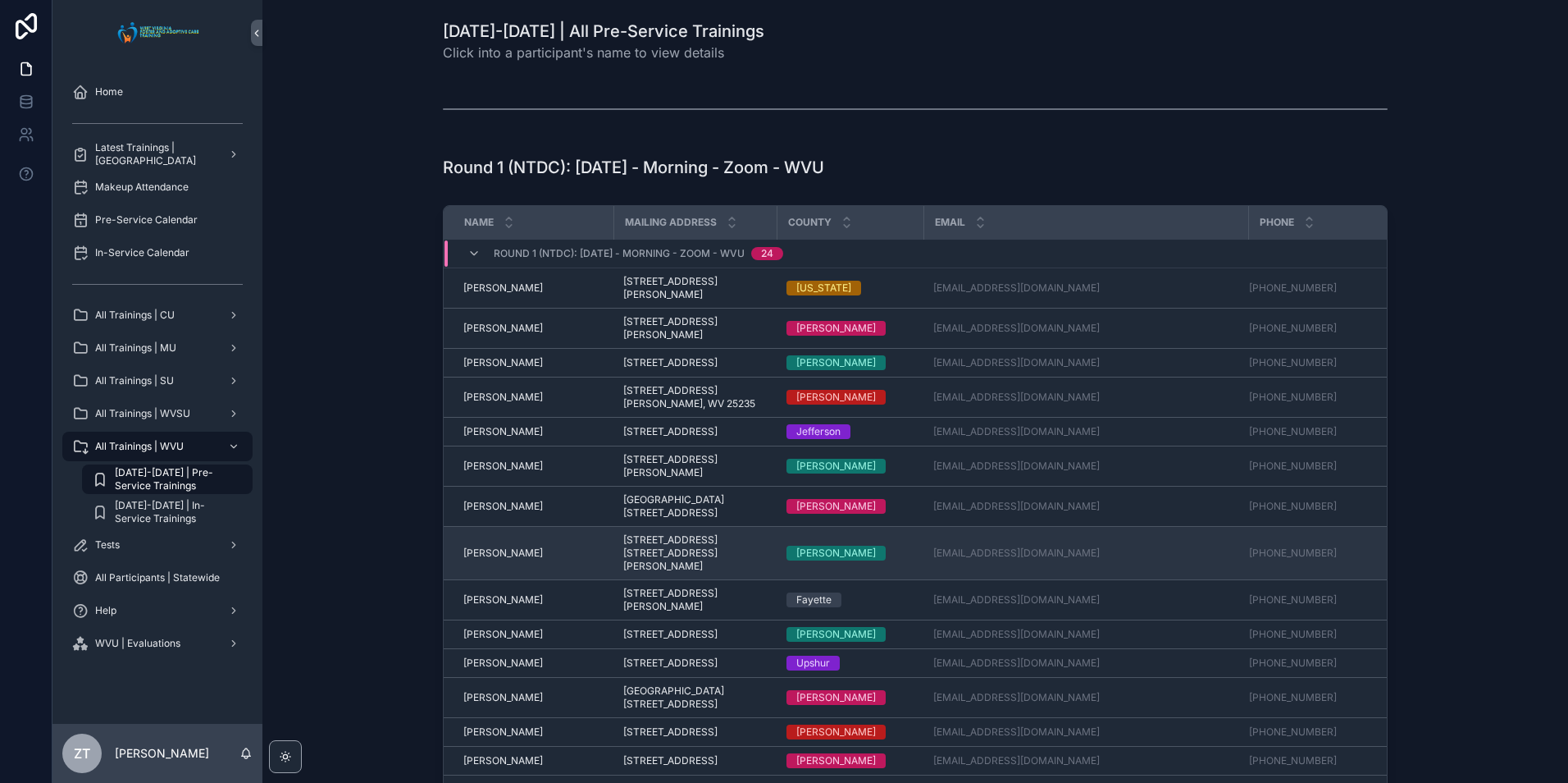
click at [512, 560] on span "[PERSON_NAME]" at bounding box center [503, 553] width 80 height 13
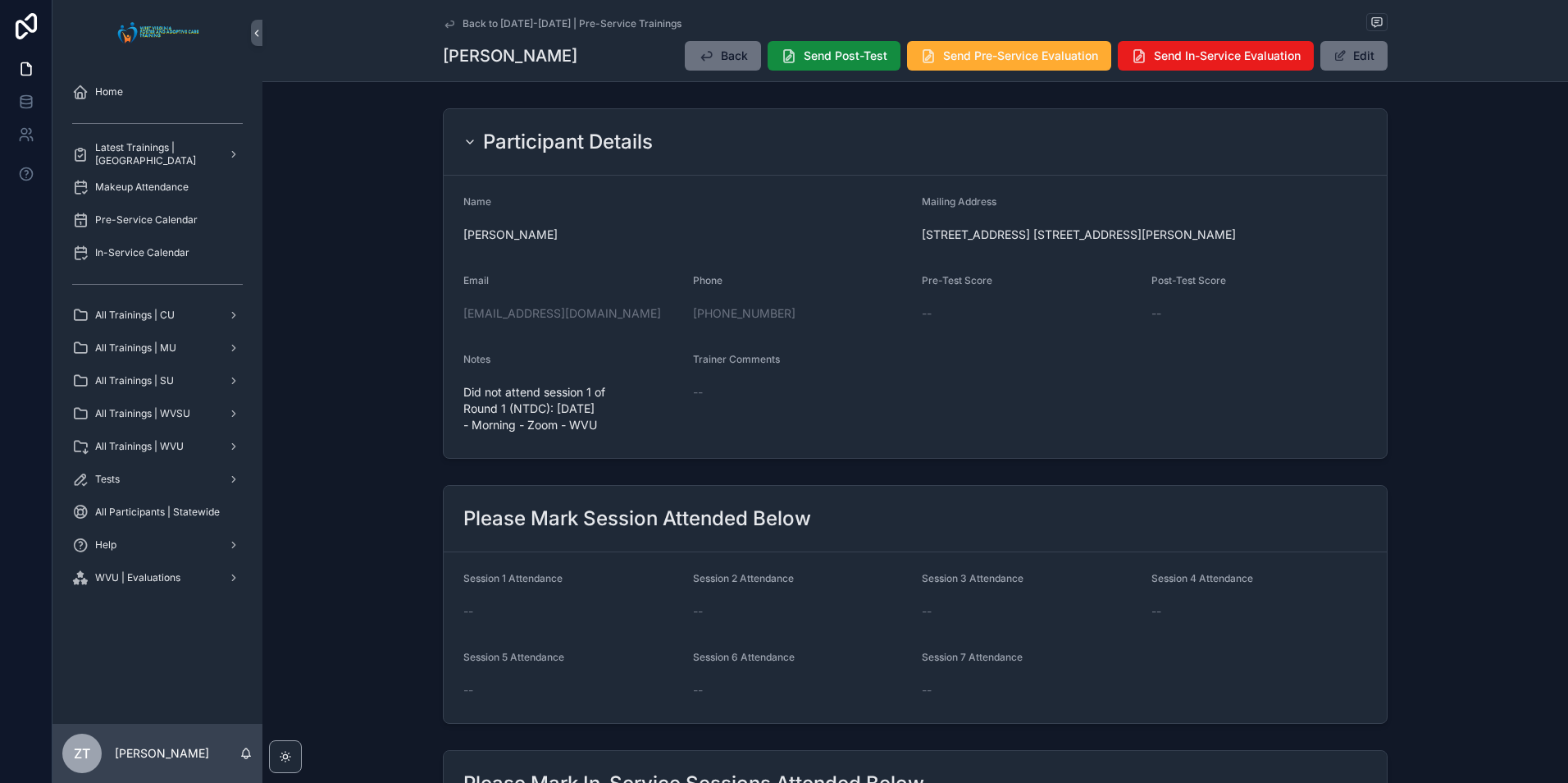
click at [445, 19] on icon "scrollable content" at bounding box center [449, 24] width 13 height 13
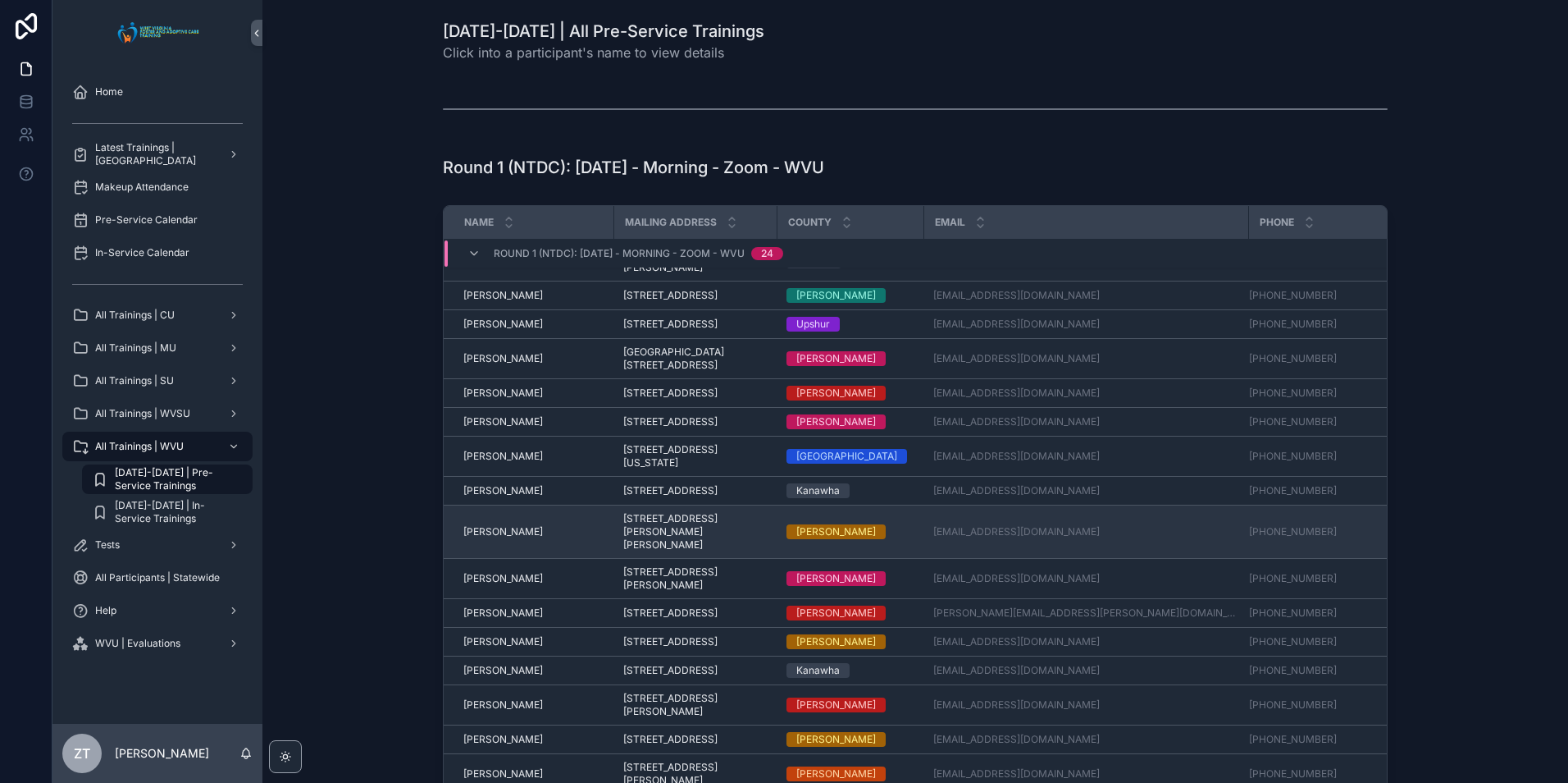
scroll to position [365, 0]
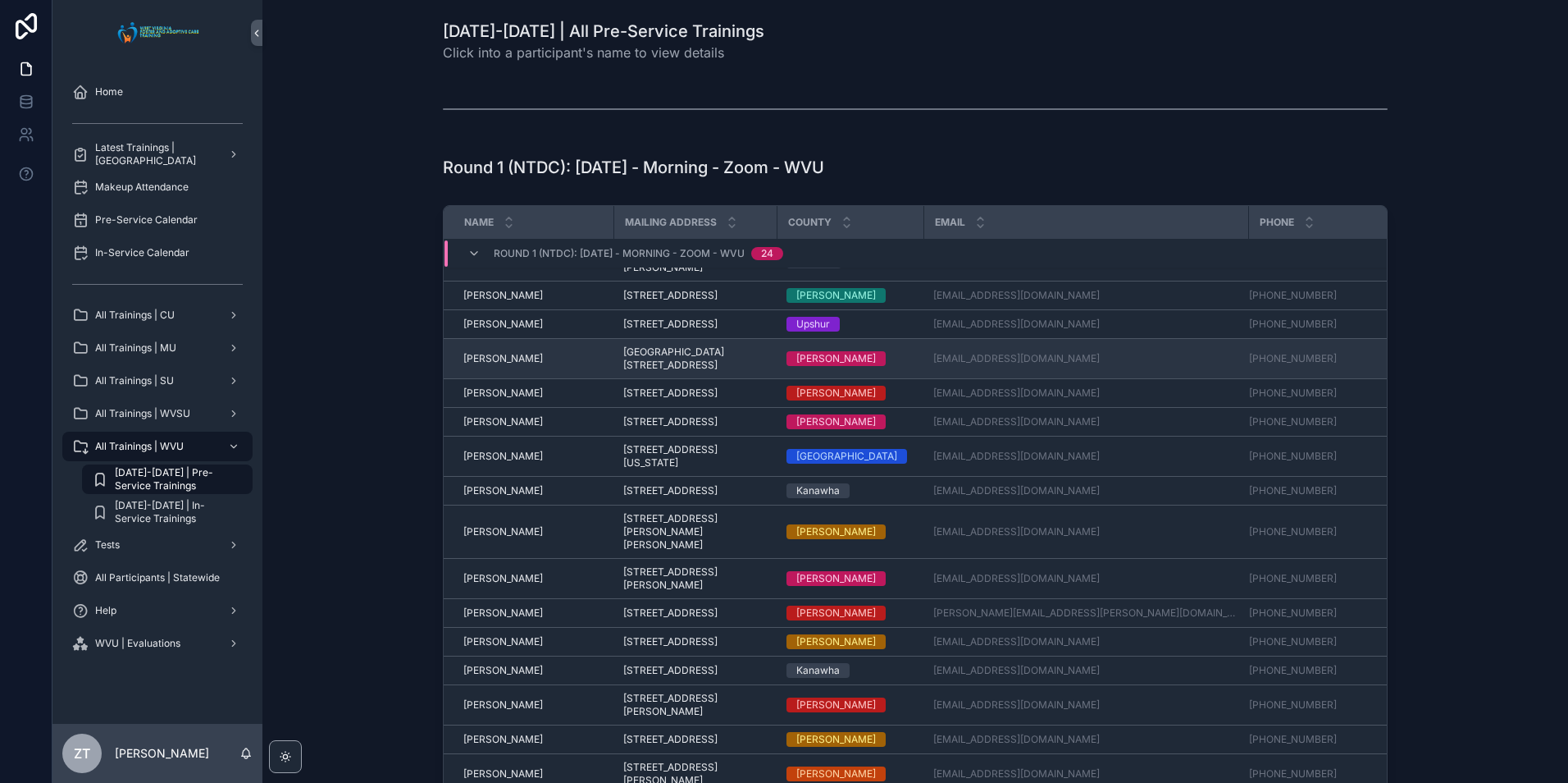
click at [513, 365] on span "[PERSON_NAME]" at bounding box center [503, 358] width 80 height 13
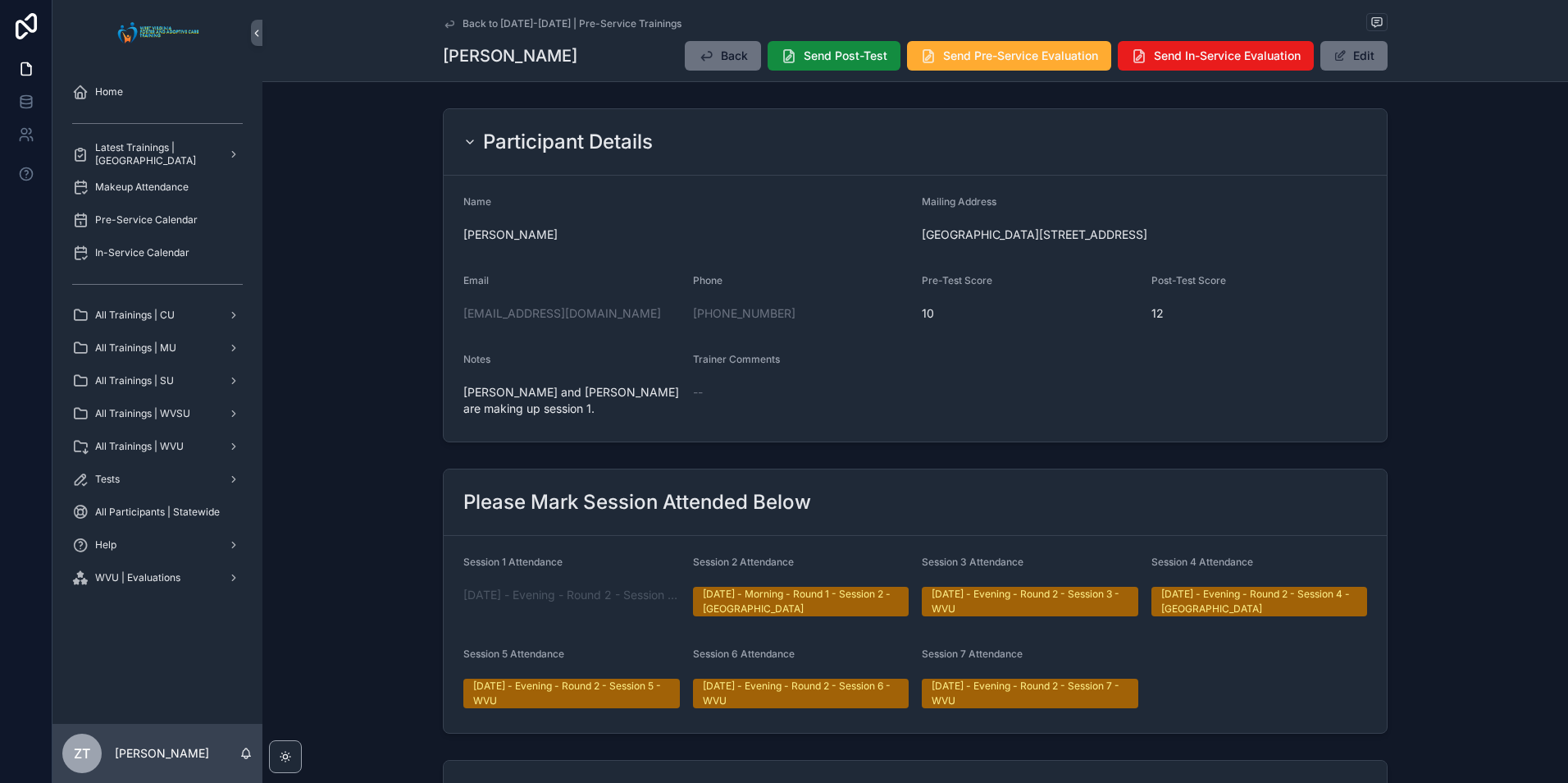
drag, startPoint x: 451, startPoint y: 19, endPoint x: 0, endPoint y: 343, distance: 555.3
click at [451, 19] on icon "scrollable content" at bounding box center [449, 24] width 13 height 13
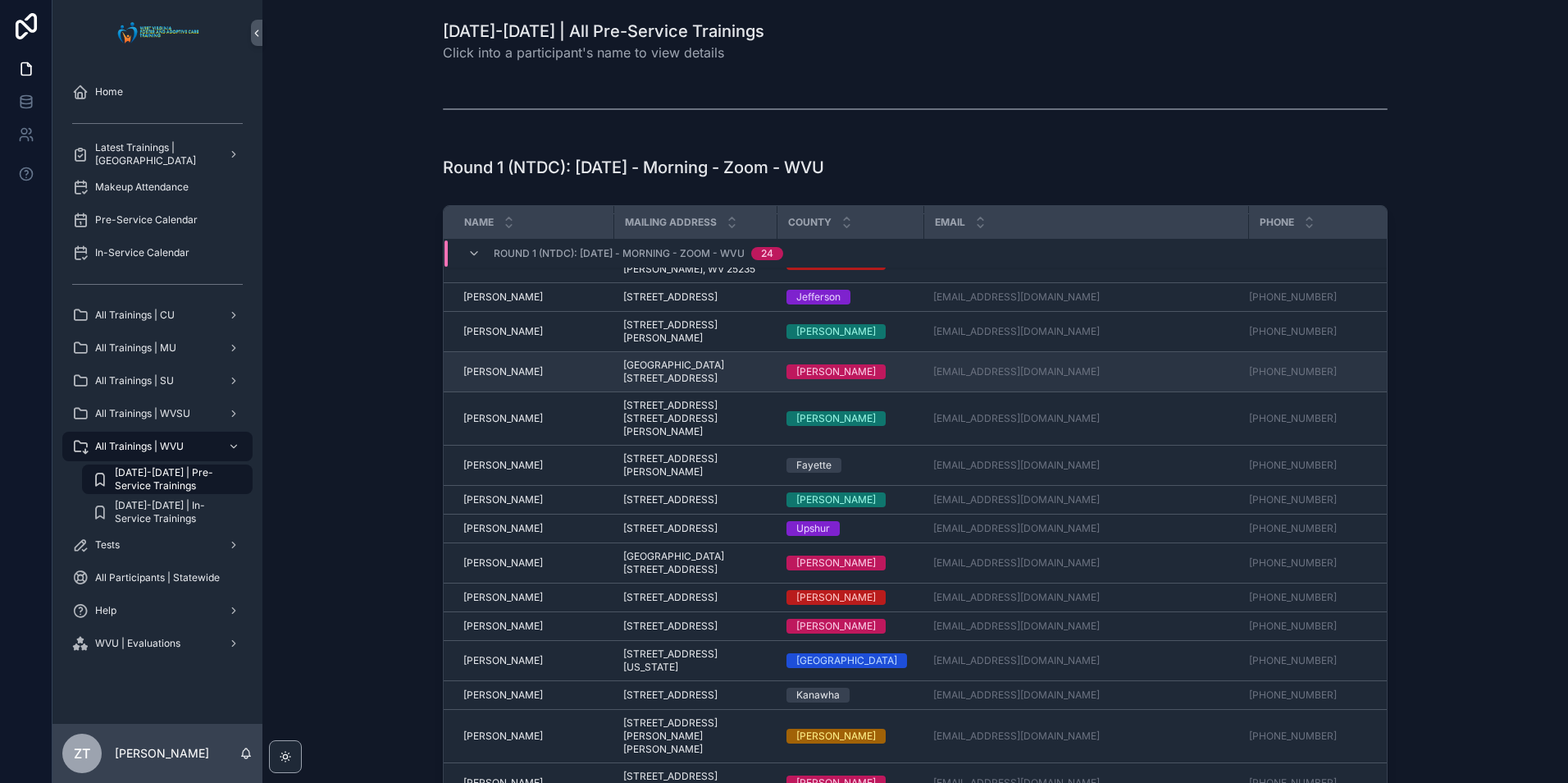
scroll to position [164, 0]
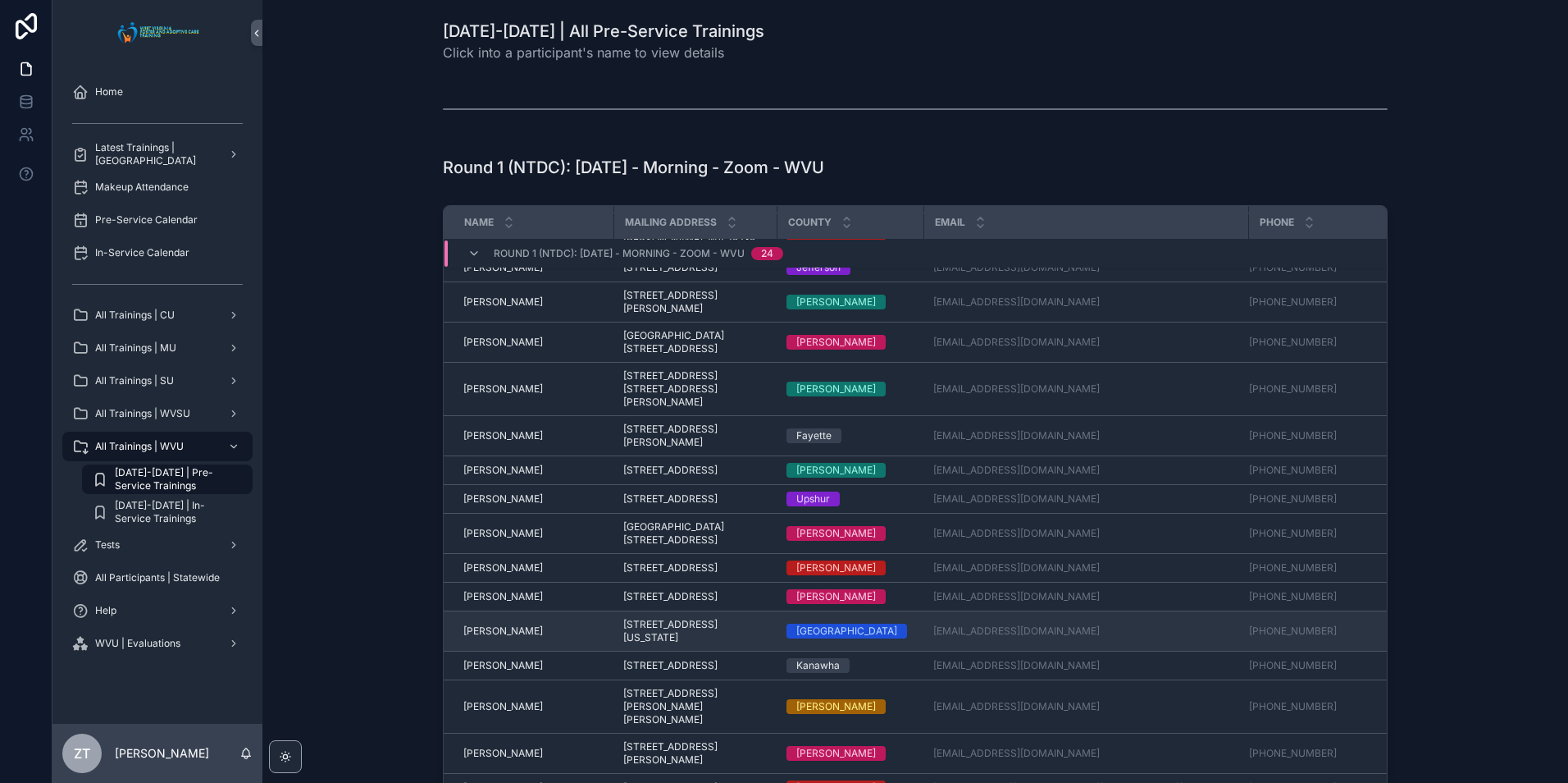
click at [494, 637] on span "[PERSON_NAME]" at bounding box center [503, 631] width 80 height 13
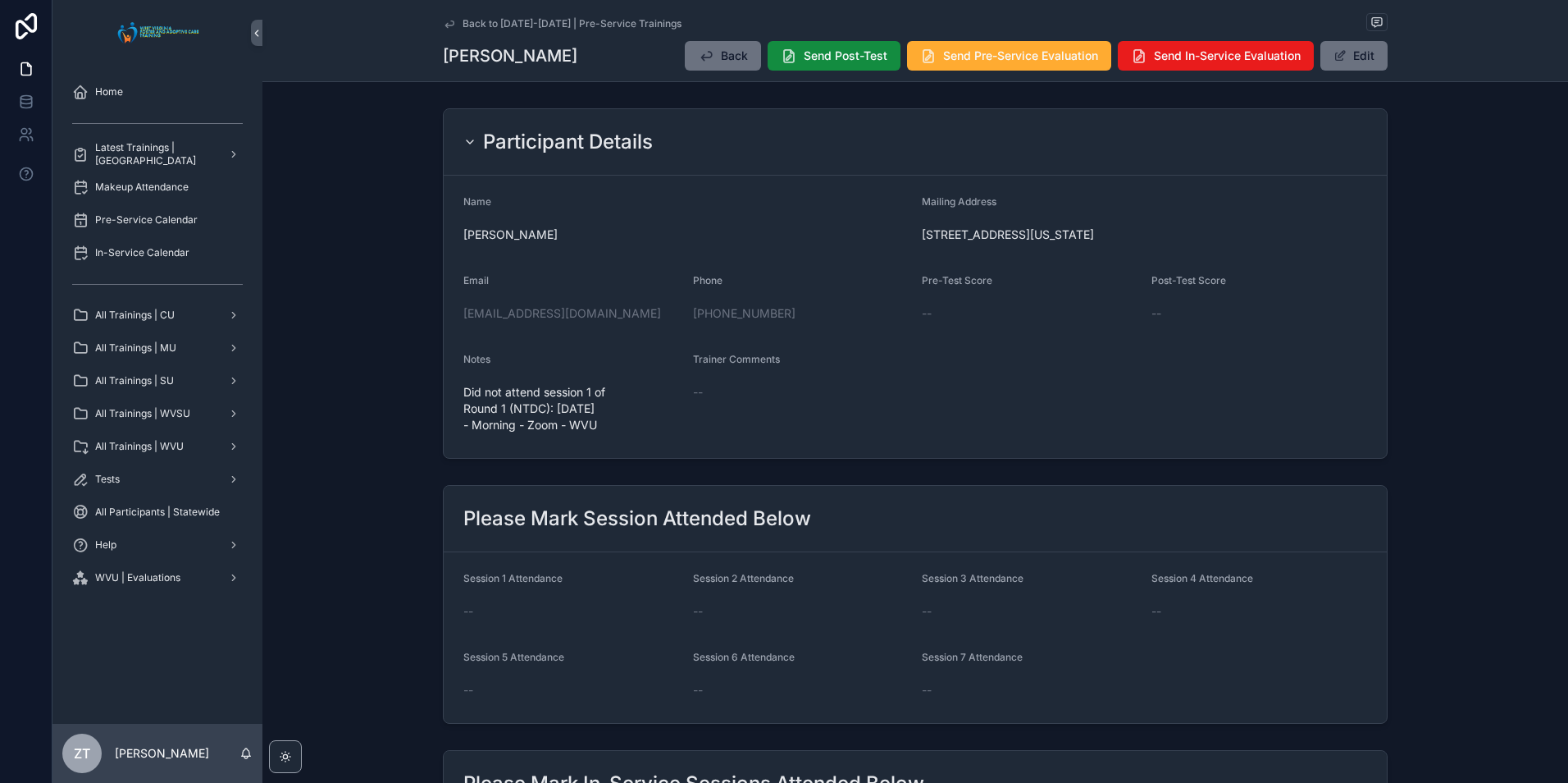
click at [444, 28] on icon "scrollable content" at bounding box center [449, 24] width 13 height 13
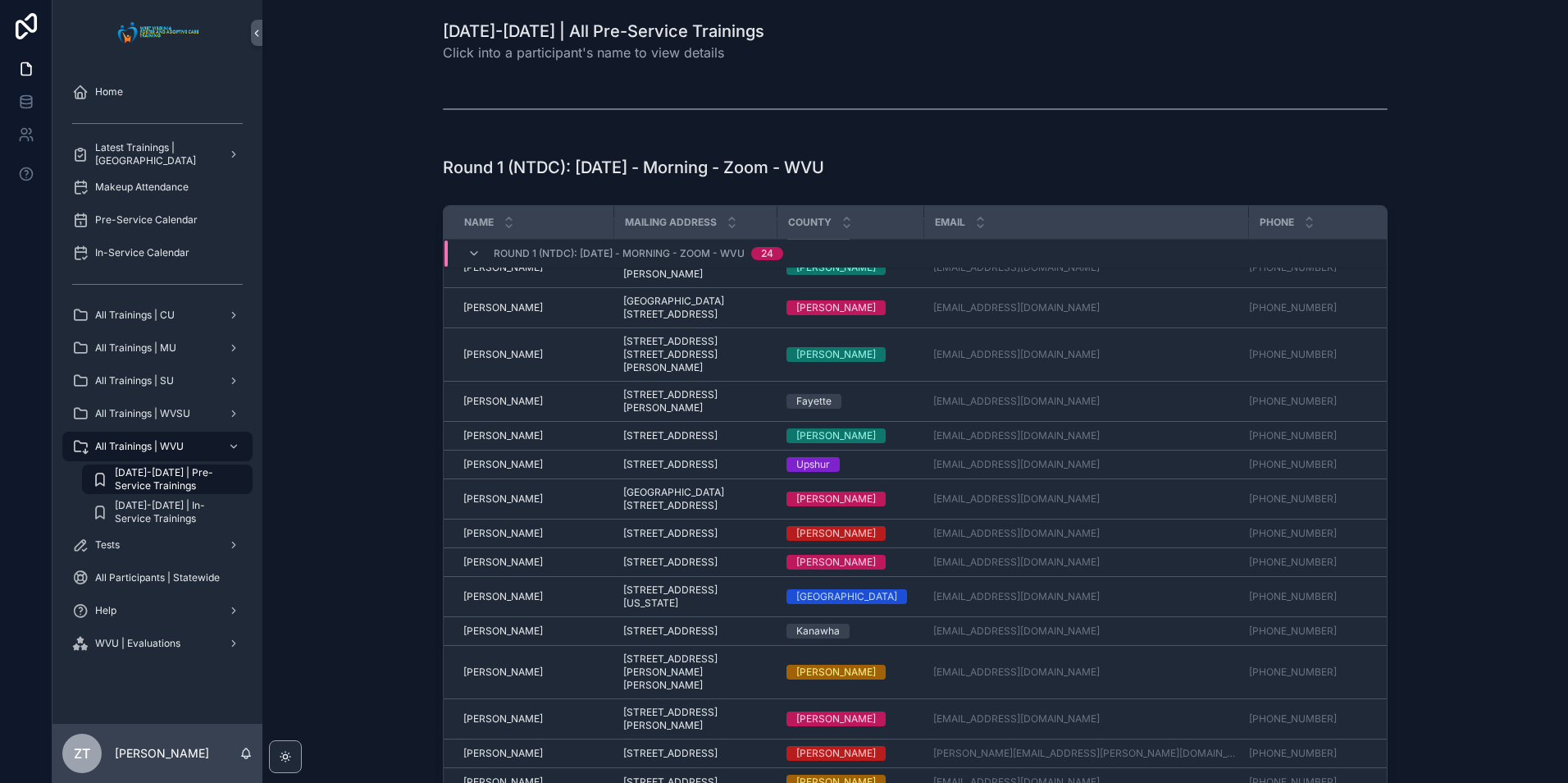
scroll to position [470, 0]
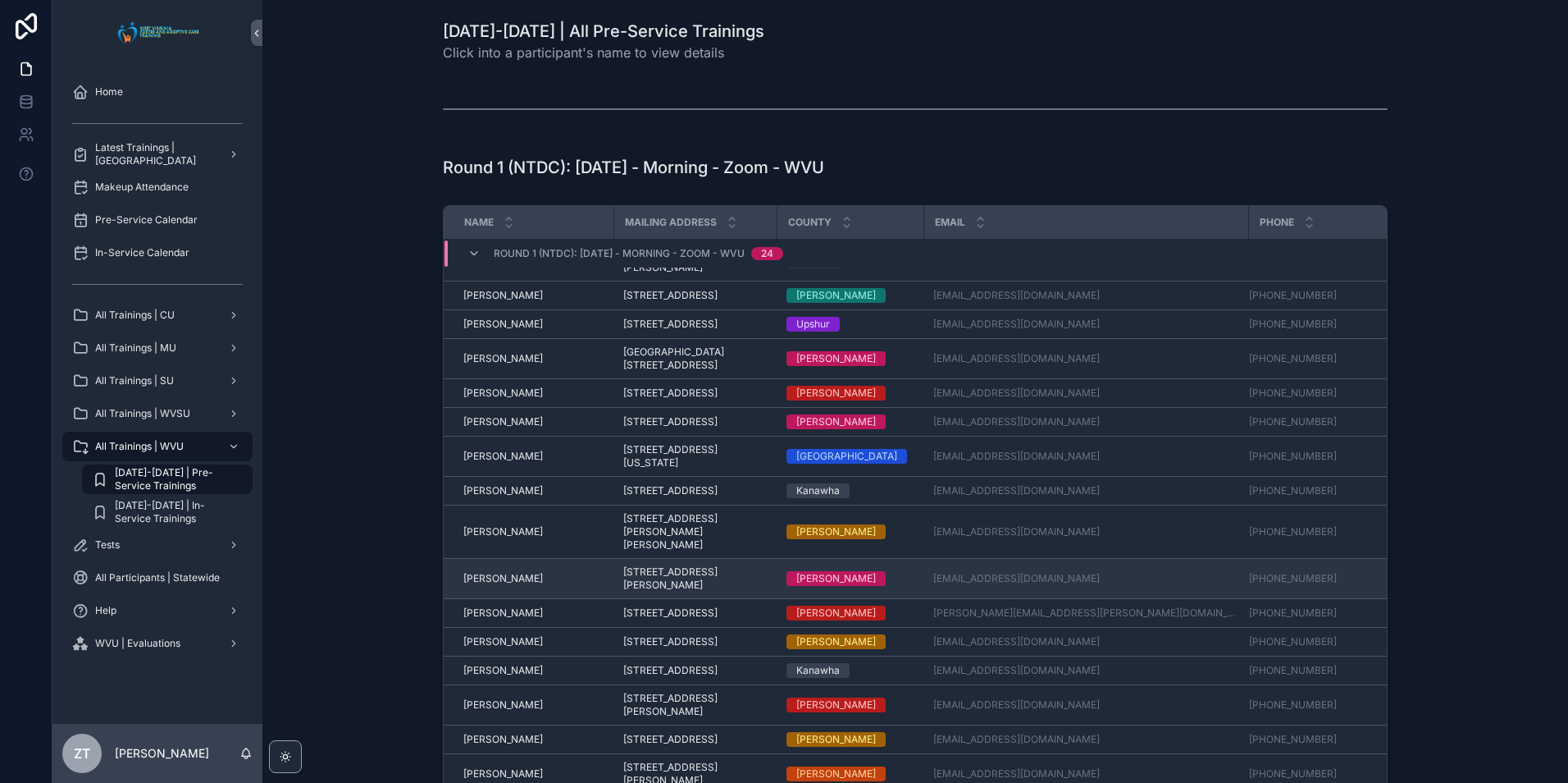
click at [497, 571] on span "[PERSON_NAME]" at bounding box center [503, 578] width 80 height 13
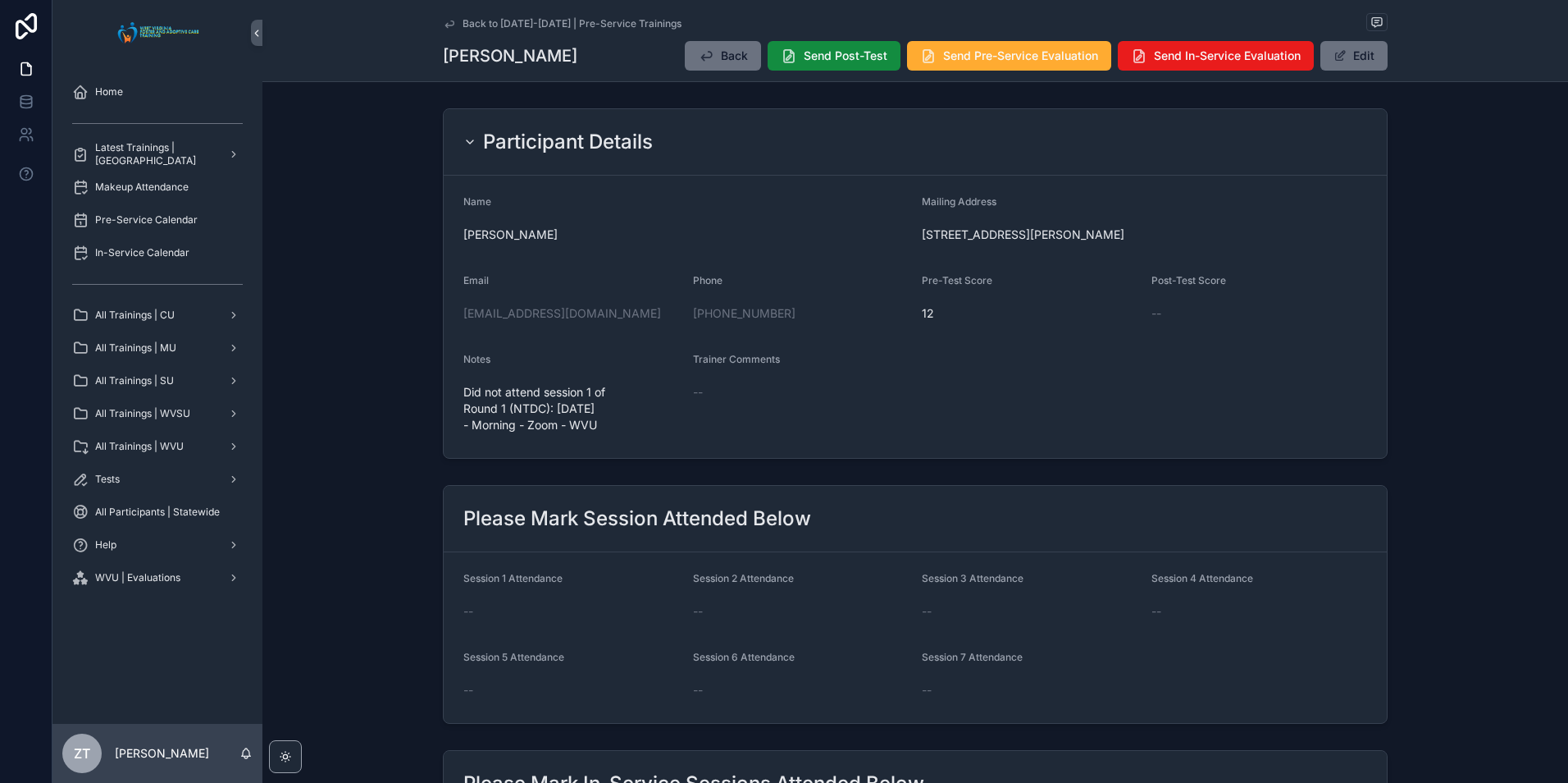
click at [443, 20] on icon "scrollable content" at bounding box center [449, 24] width 13 height 13
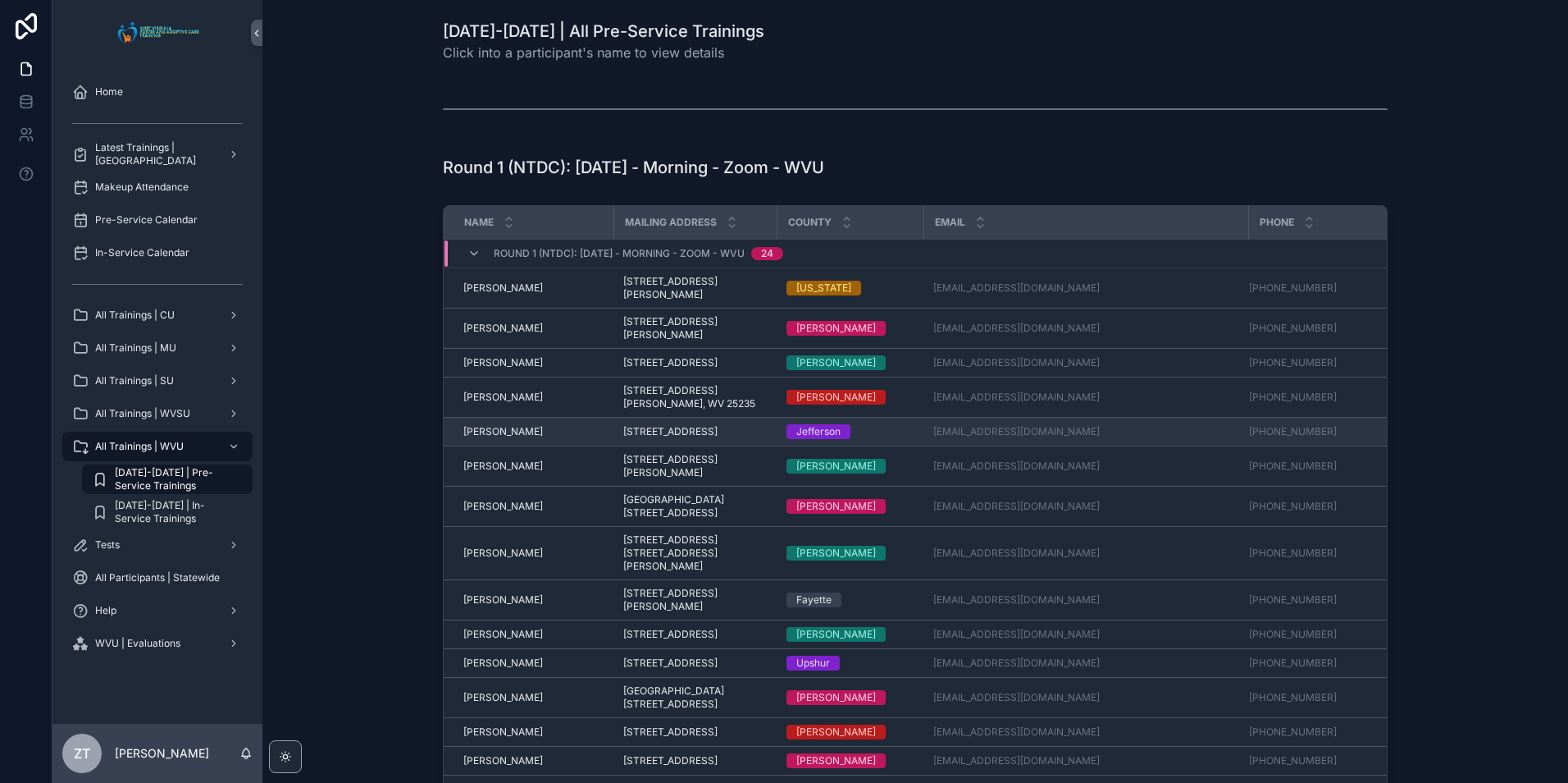
scroll to position [470, 0]
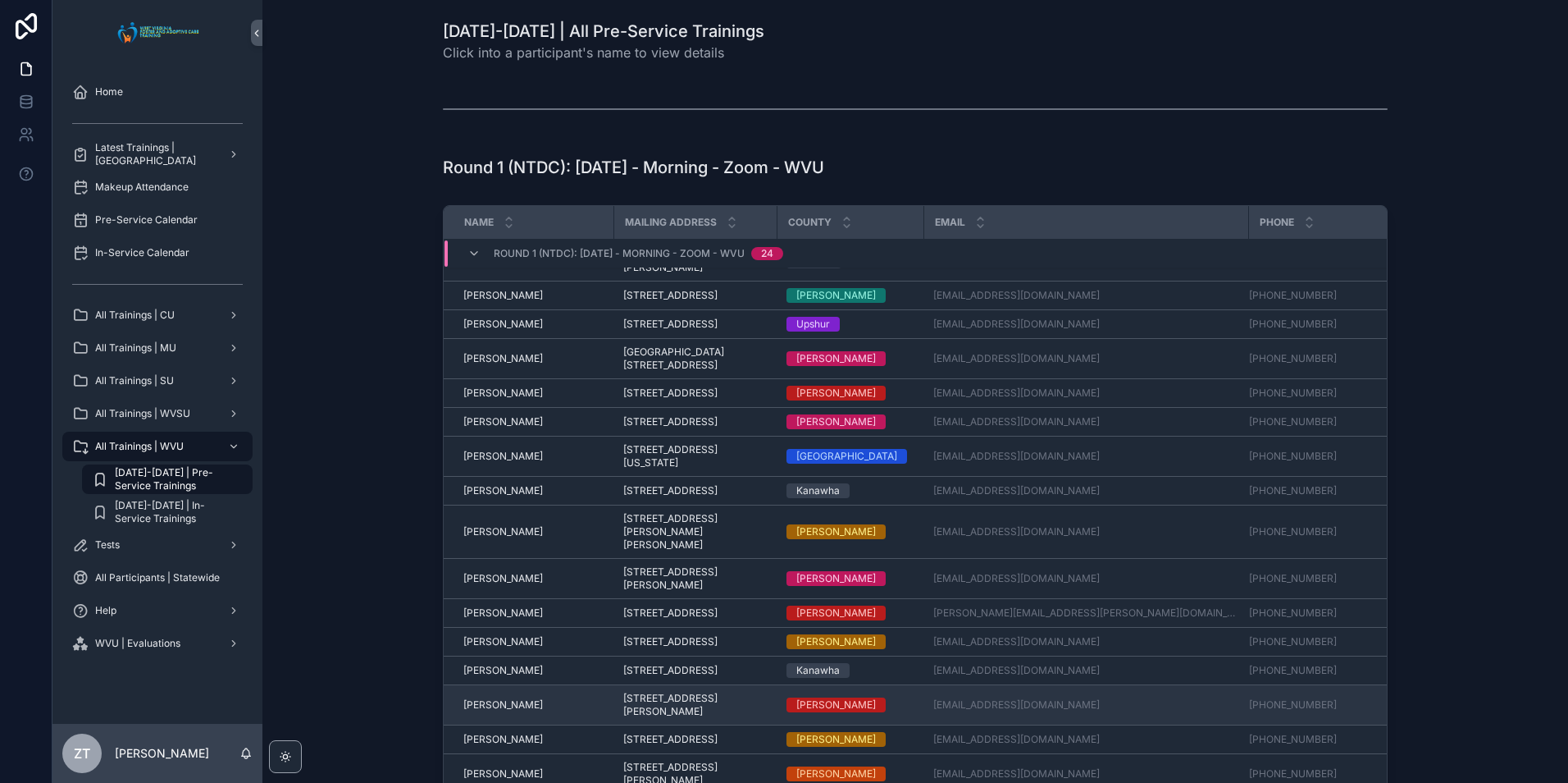
click at [494, 698] on span "[PERSON_NAME]" at bounding box center [503, 704] width 80 height 13
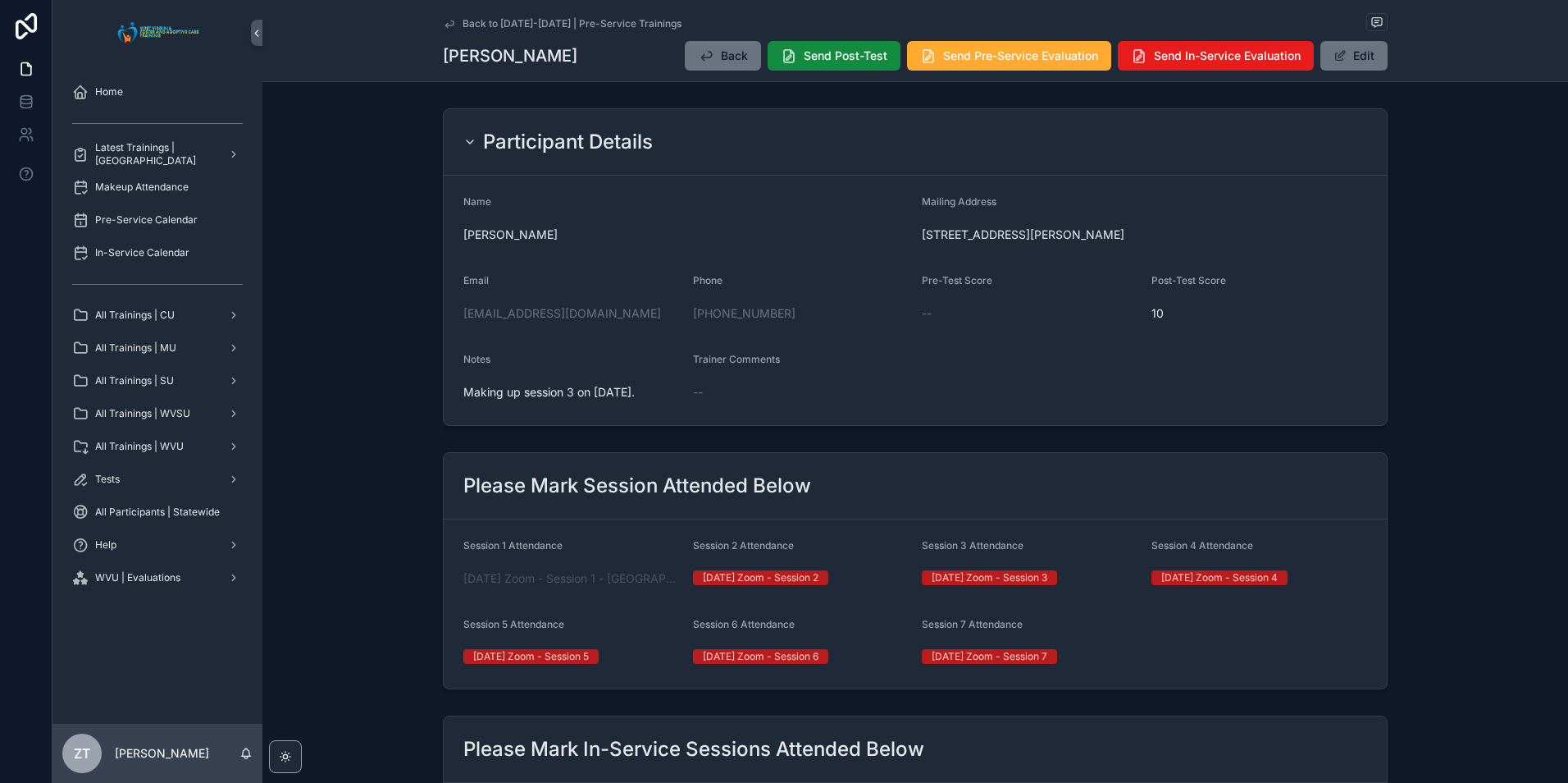
click at [445, 27] on icon "scrollable content" at bounding box center [449, 23] width 8 height 6
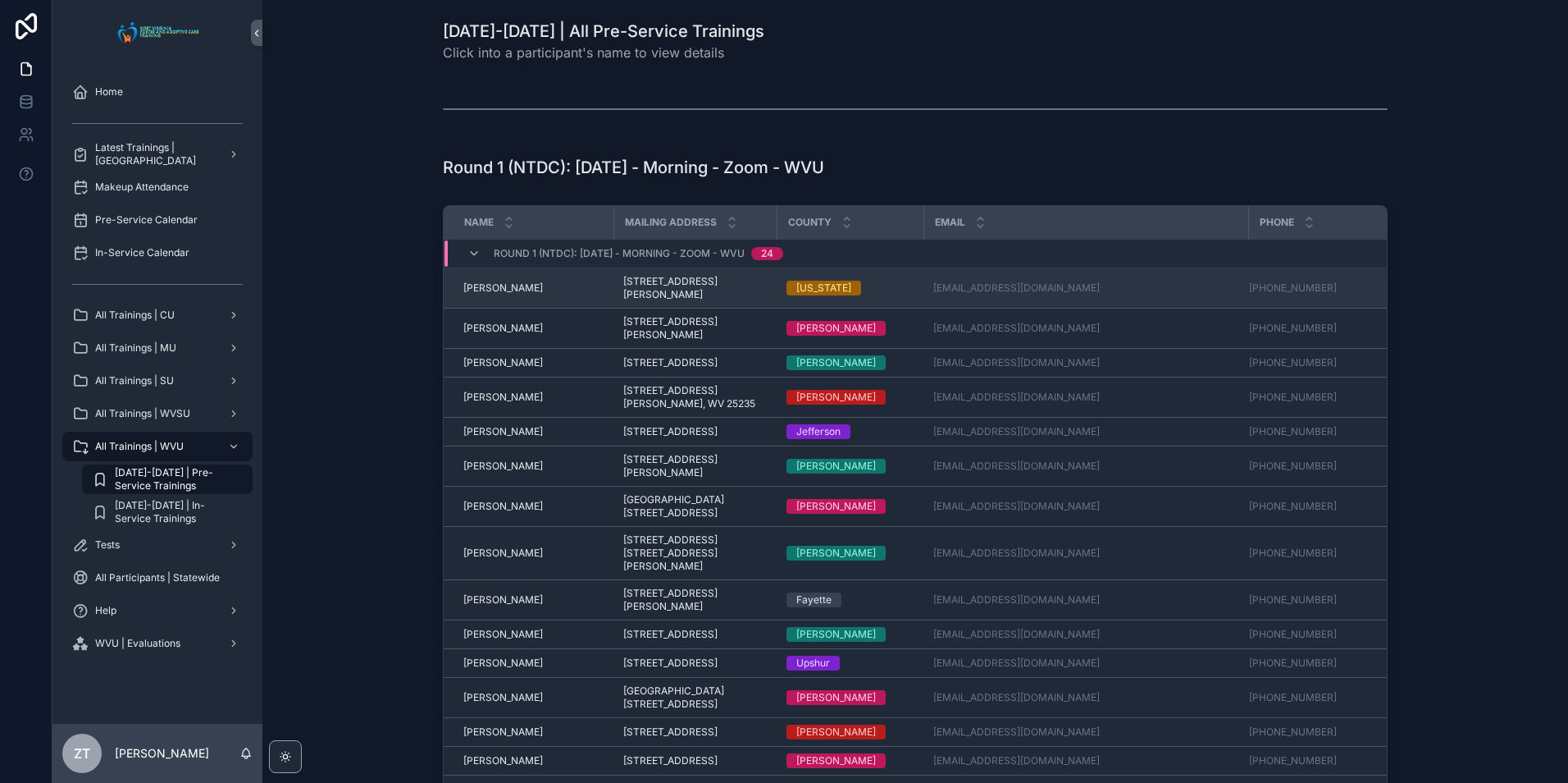
click at [489, 291] on span "[PERSON_NAME]" at bounding box center [503, 288] width 80 height 13
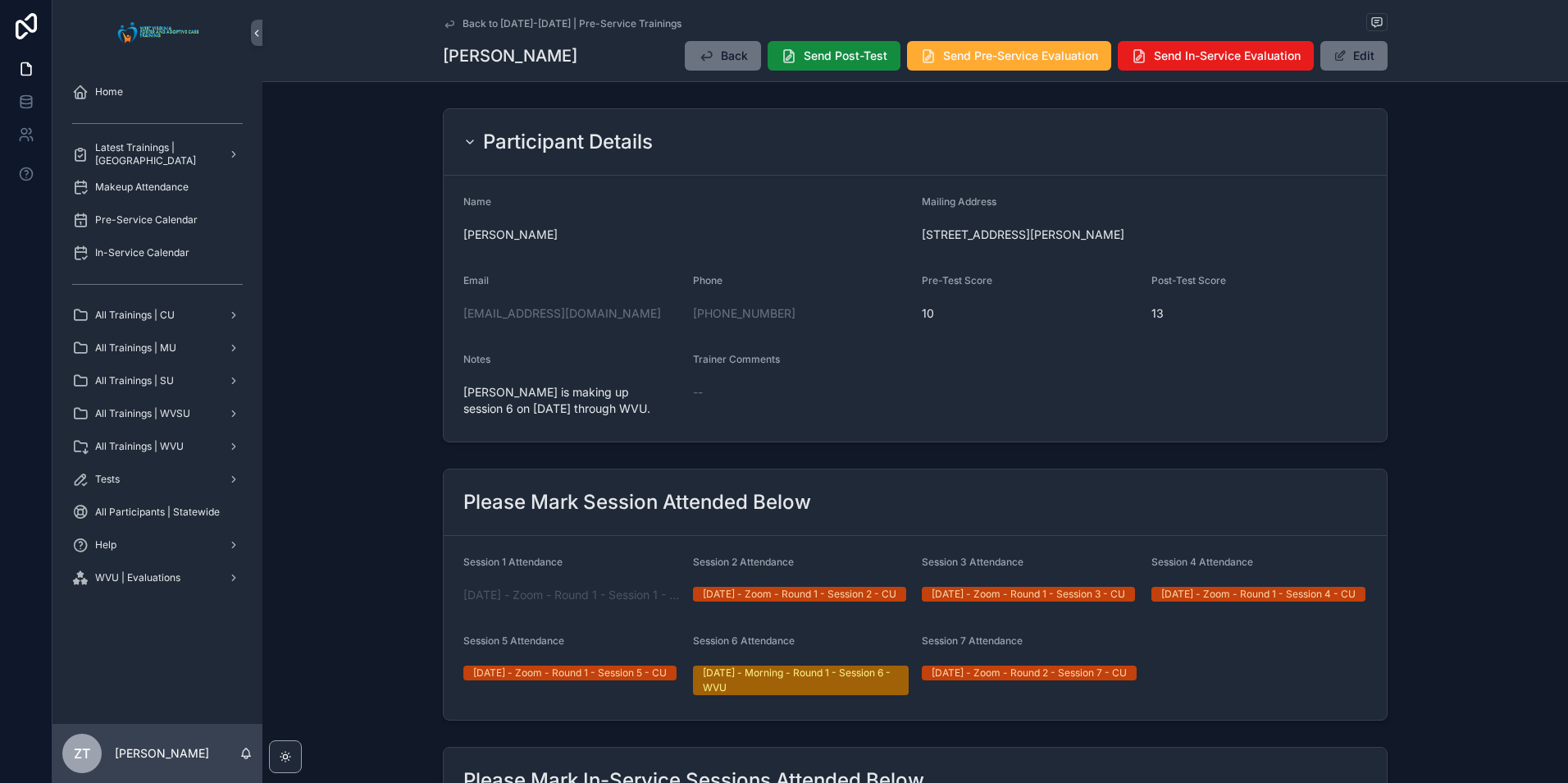
click at [445, 27] on icon "scrollable content" at bounding box center [449, 24] width 13 height 13
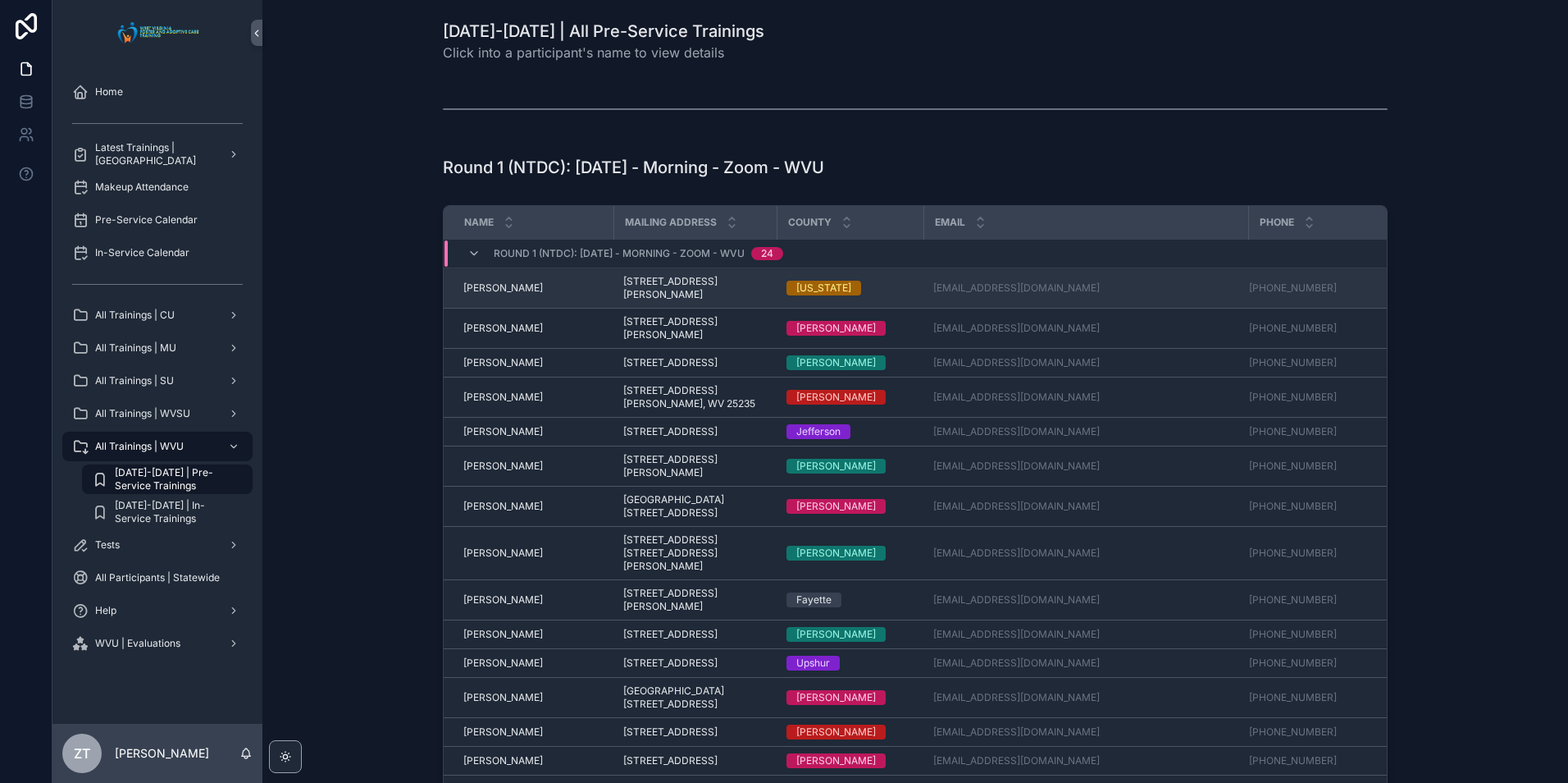
click at [500, 283] on span "[PERSON_NAME]" at bounding box center [503, 288] width 80 height 13
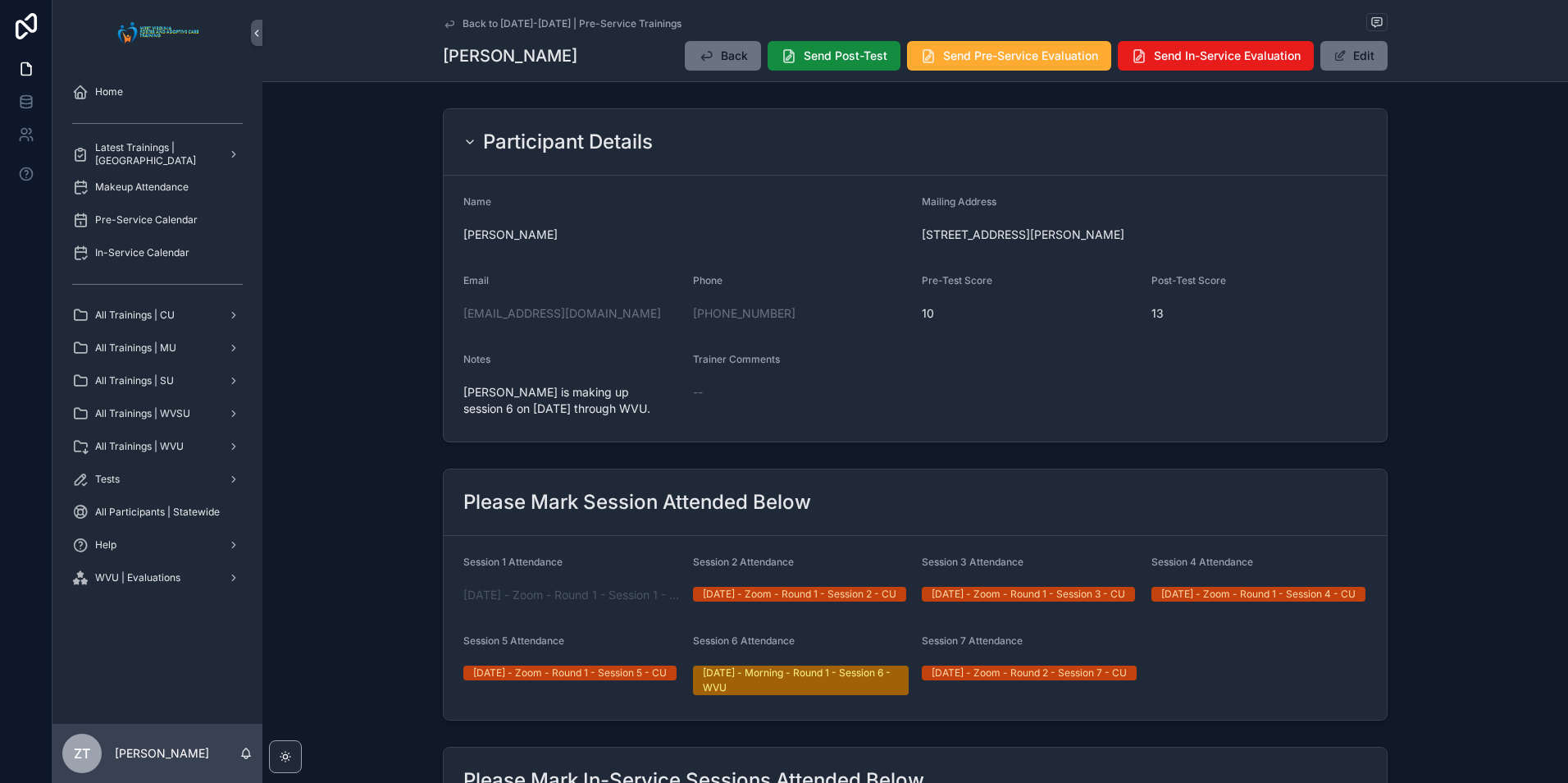
click at [449, 27] on icon "scrollable content" at bounding box center [449, 24] width 13 height 13
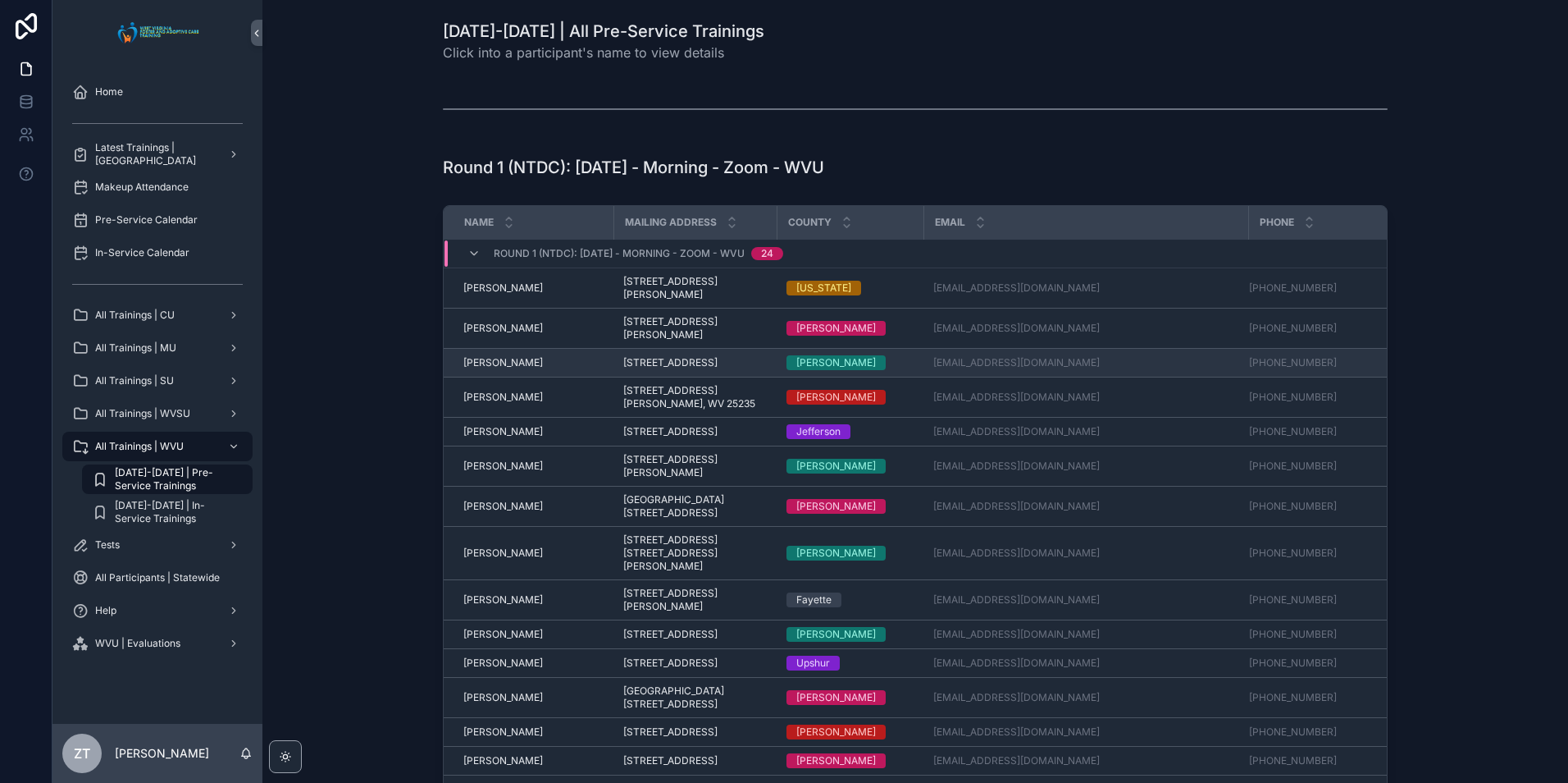
click at [508, 369] on span "[PERSON_NAME]" at bounding box center [503, 363] width 80 height 13
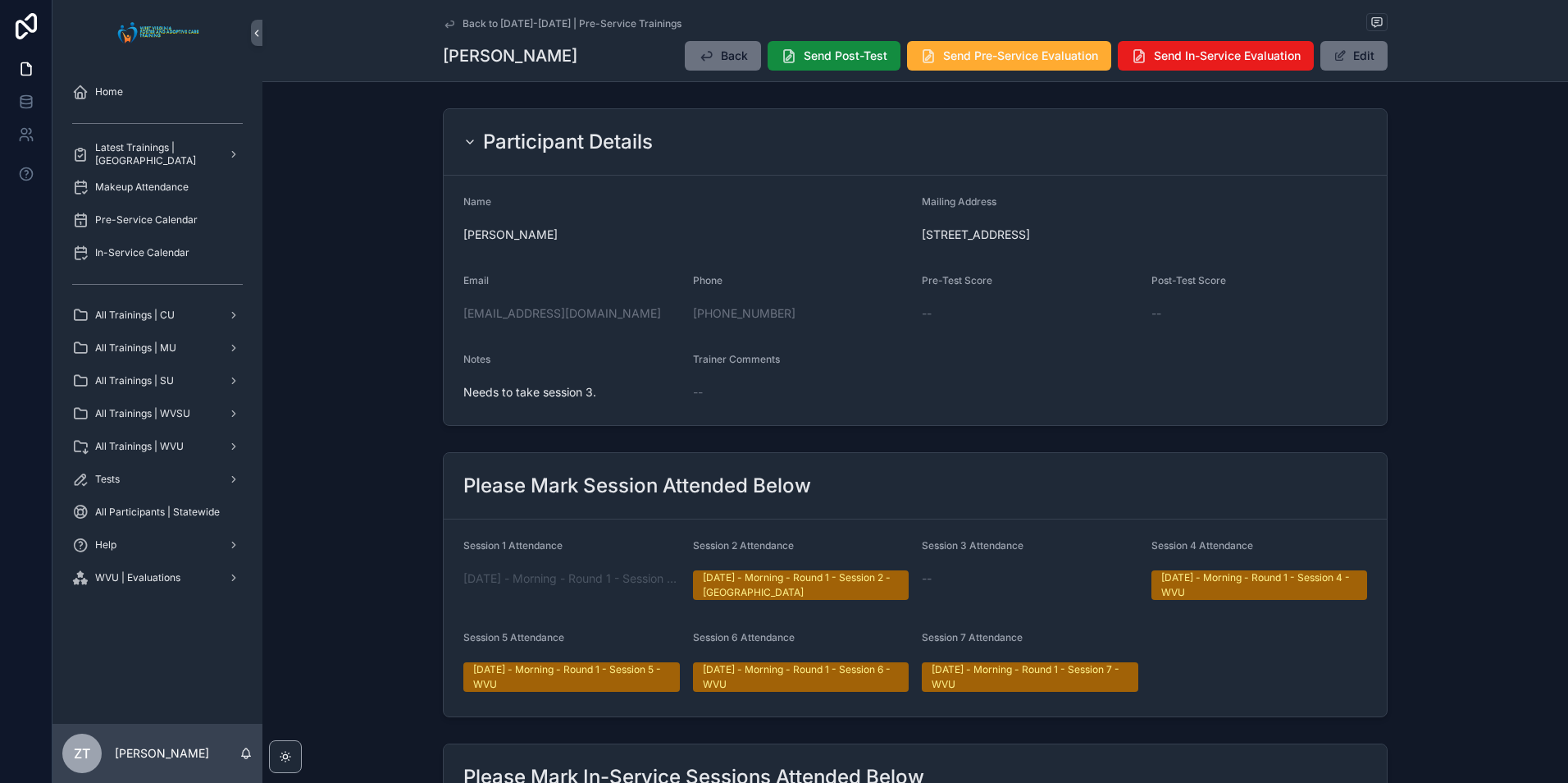
click at [443, 18] on icon "scrollable content" at bounding box center [449, 24] width 13 height 13
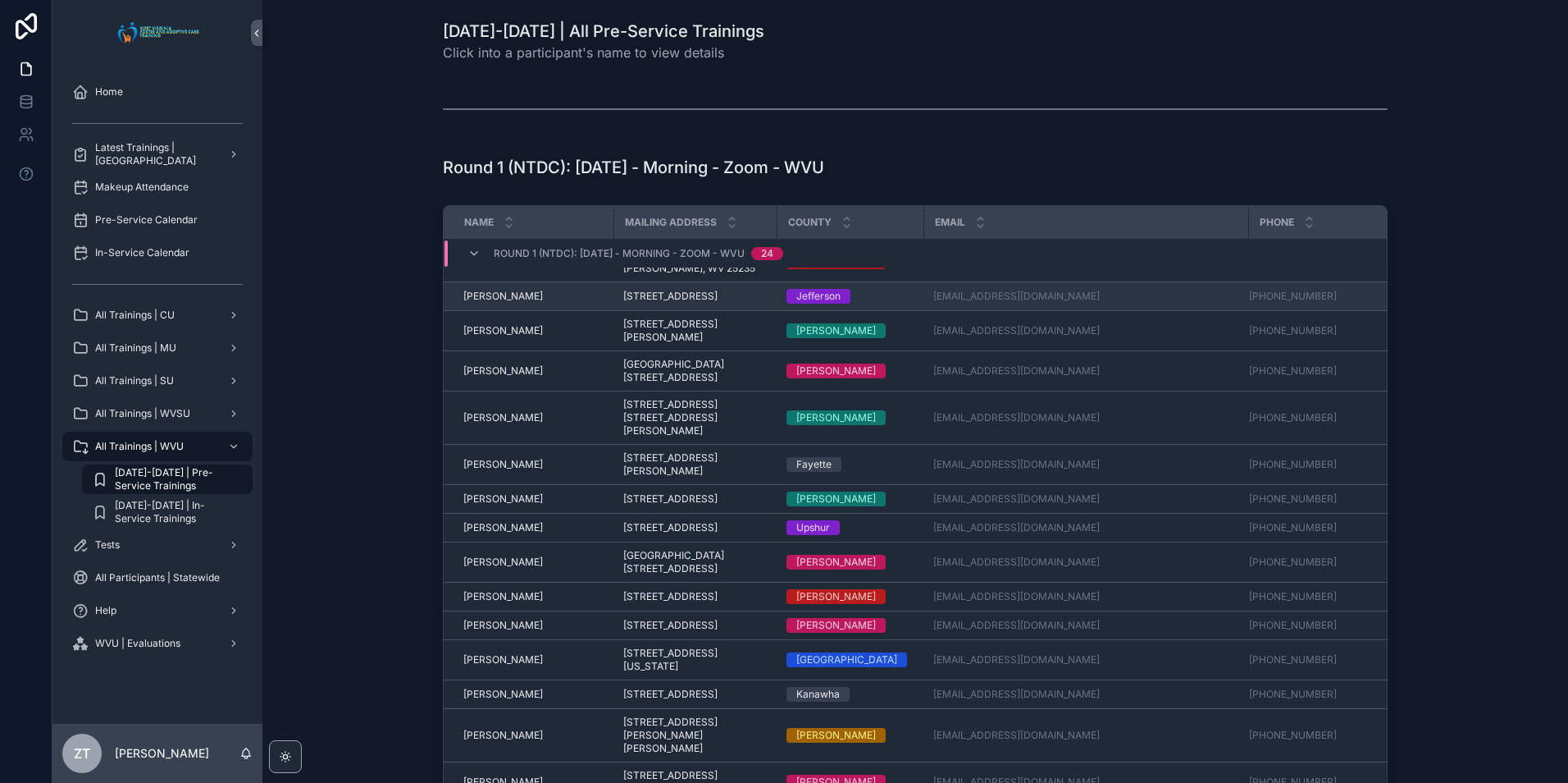
scroll to position [164, 0]
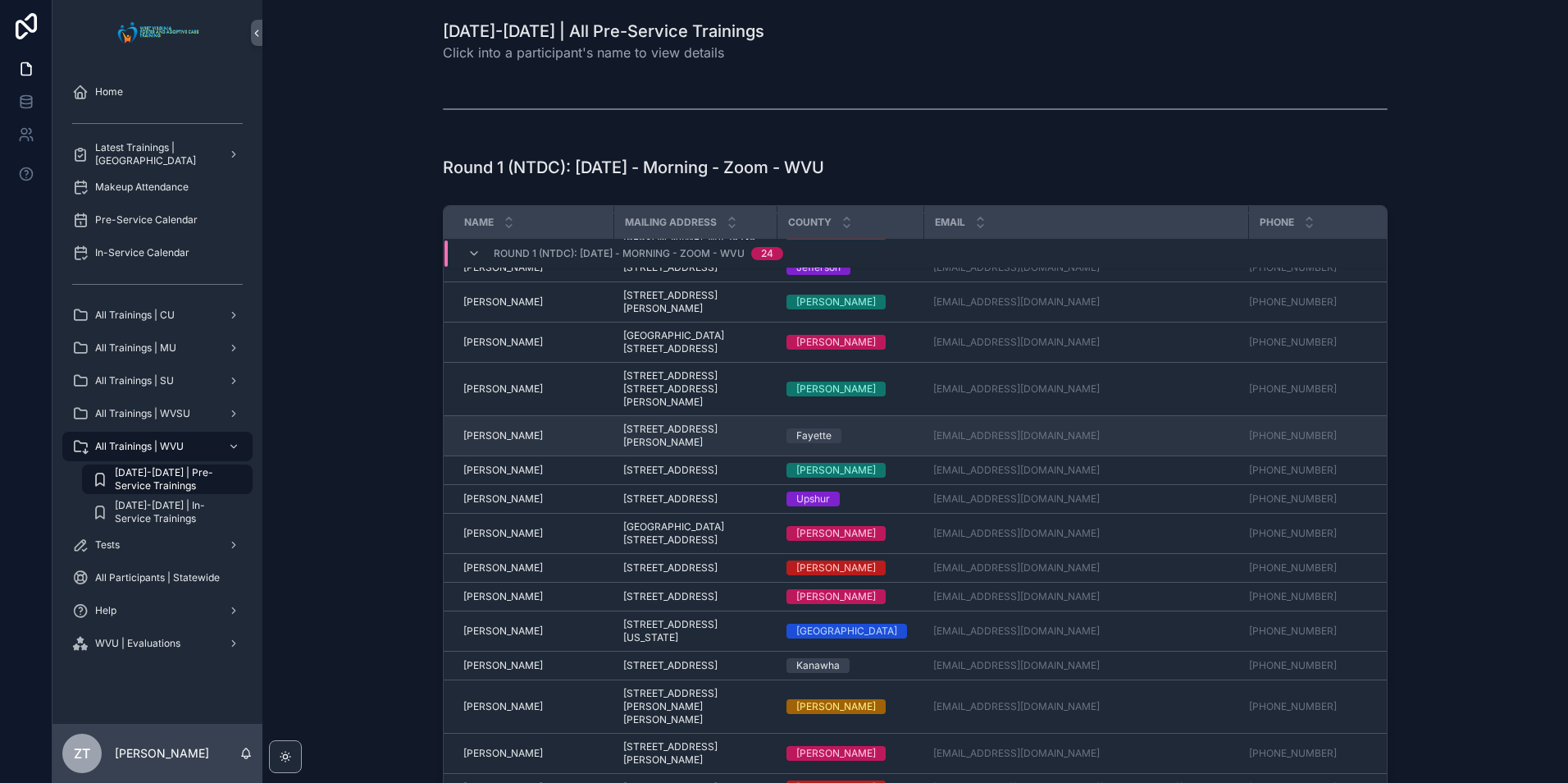
click at [498, 442] on span "[PERSON_NAME]" at bounding box center [503, 435] width 80 height 13
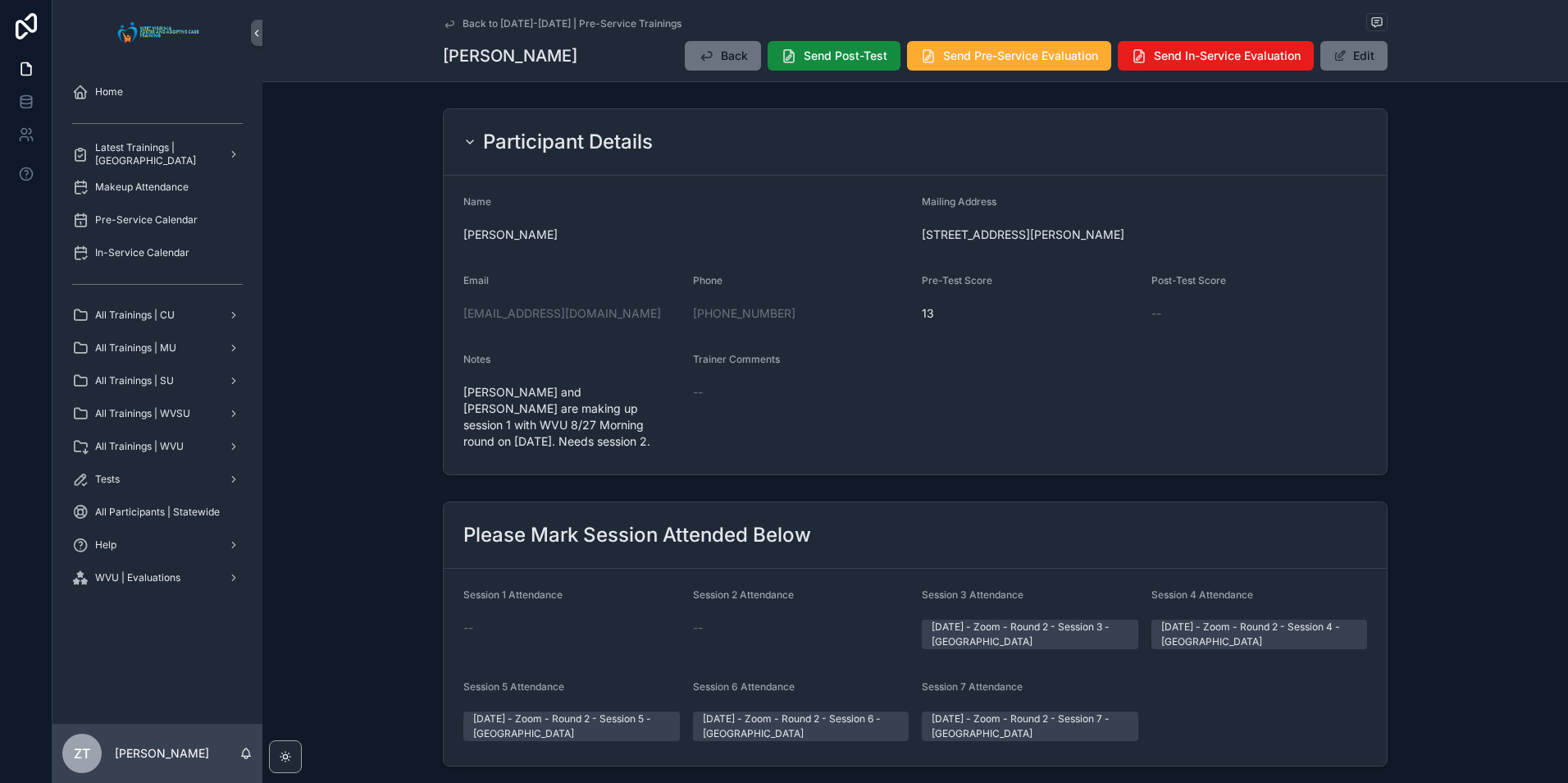
click at [445, 20] on icon "scrollable content" at bounding box center [449, 24] width 13 height 13
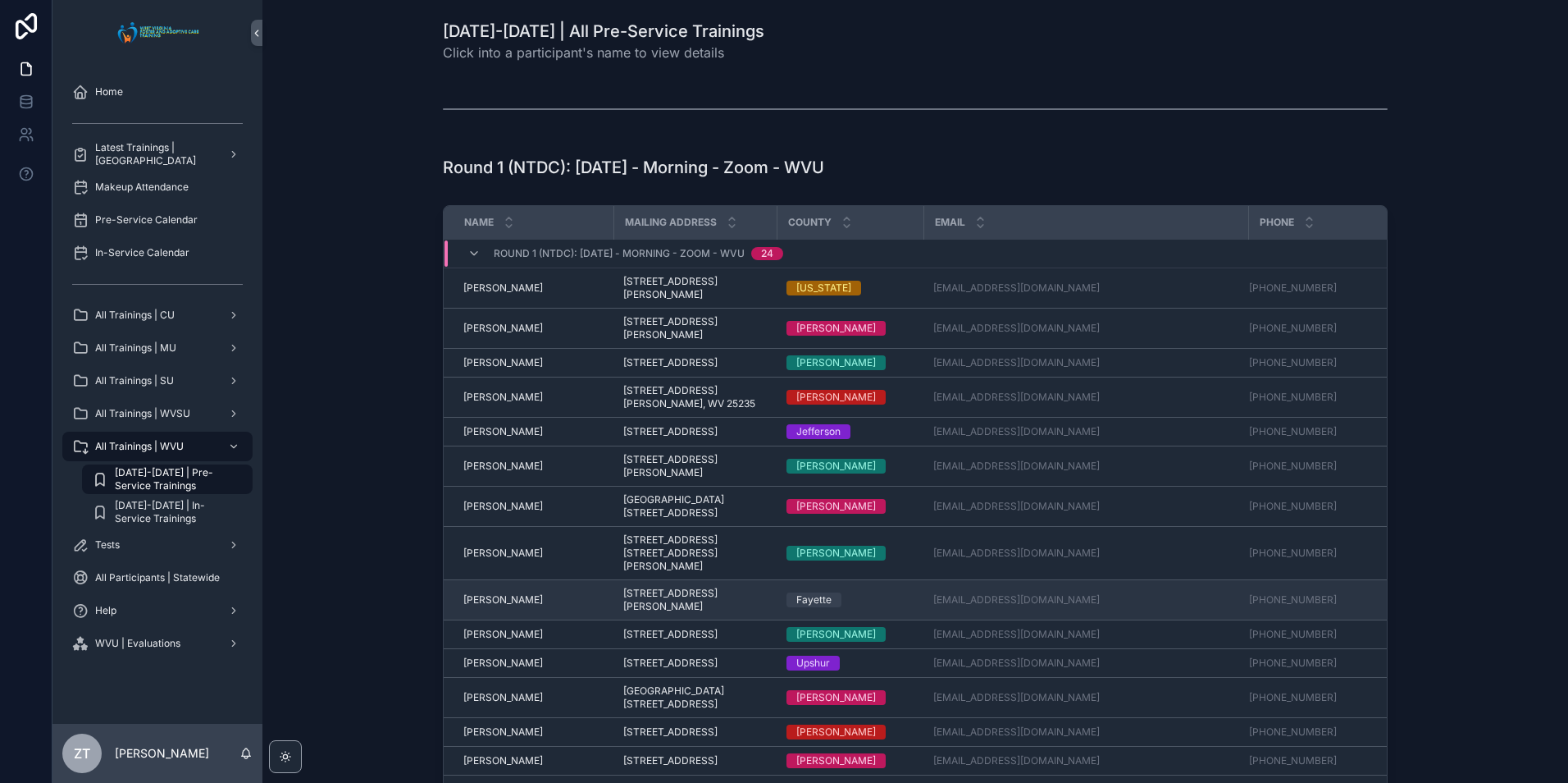
click at [486, 604] on span "[PERSON_NAME]" at bounding box center [503, 600] width 80 height 13
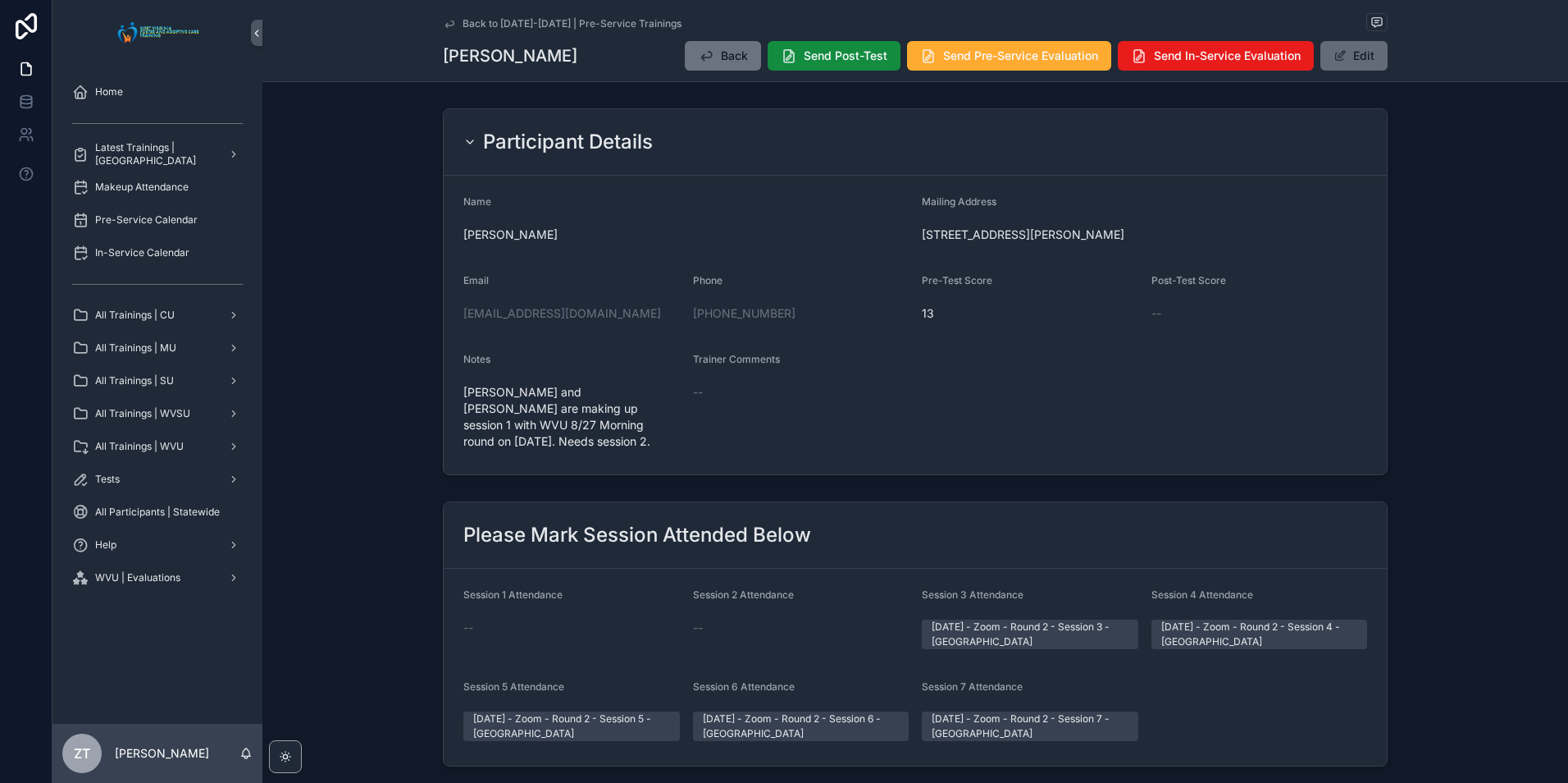
click at [1351, 60] on button "Edit" at bounding box center [1353, 56] width 67 height 29
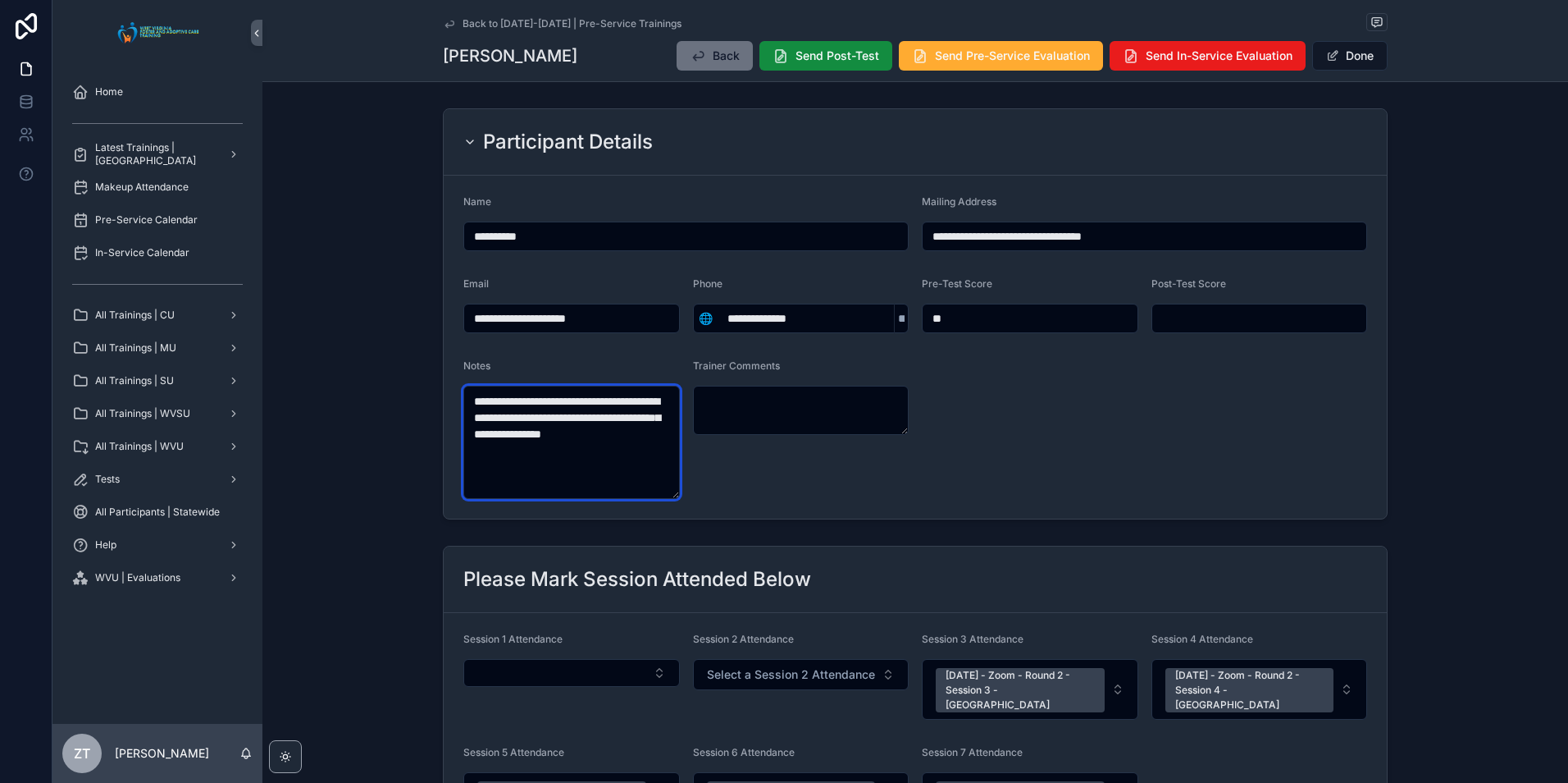
click at [587, 452] on textarea "**********" at bounding box center [571, 442] width 216 height 114
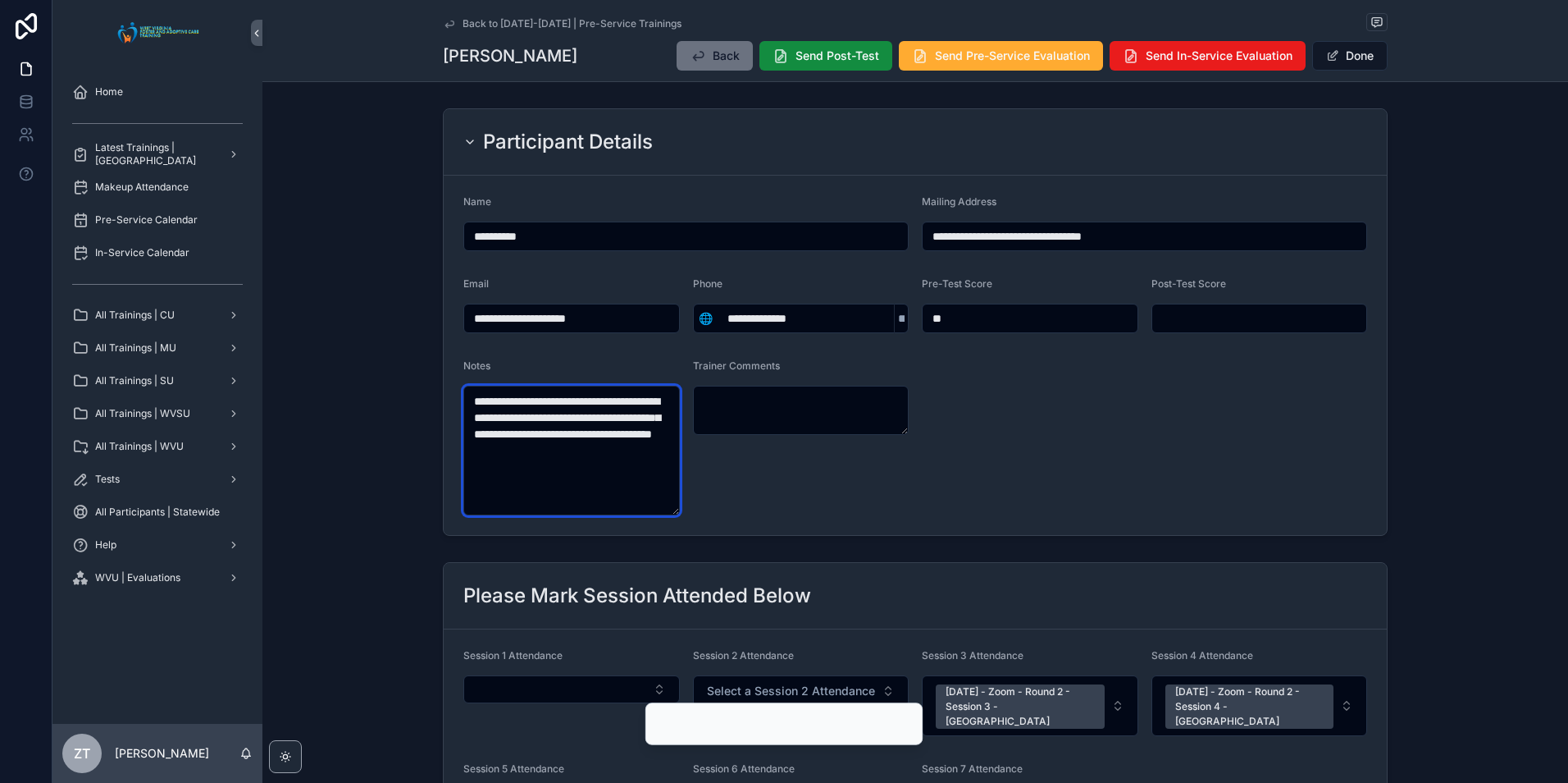
type textarea "**********"
click at [1197, 494] on form "**********" at bounding box center [915, 355] width 943 height 359
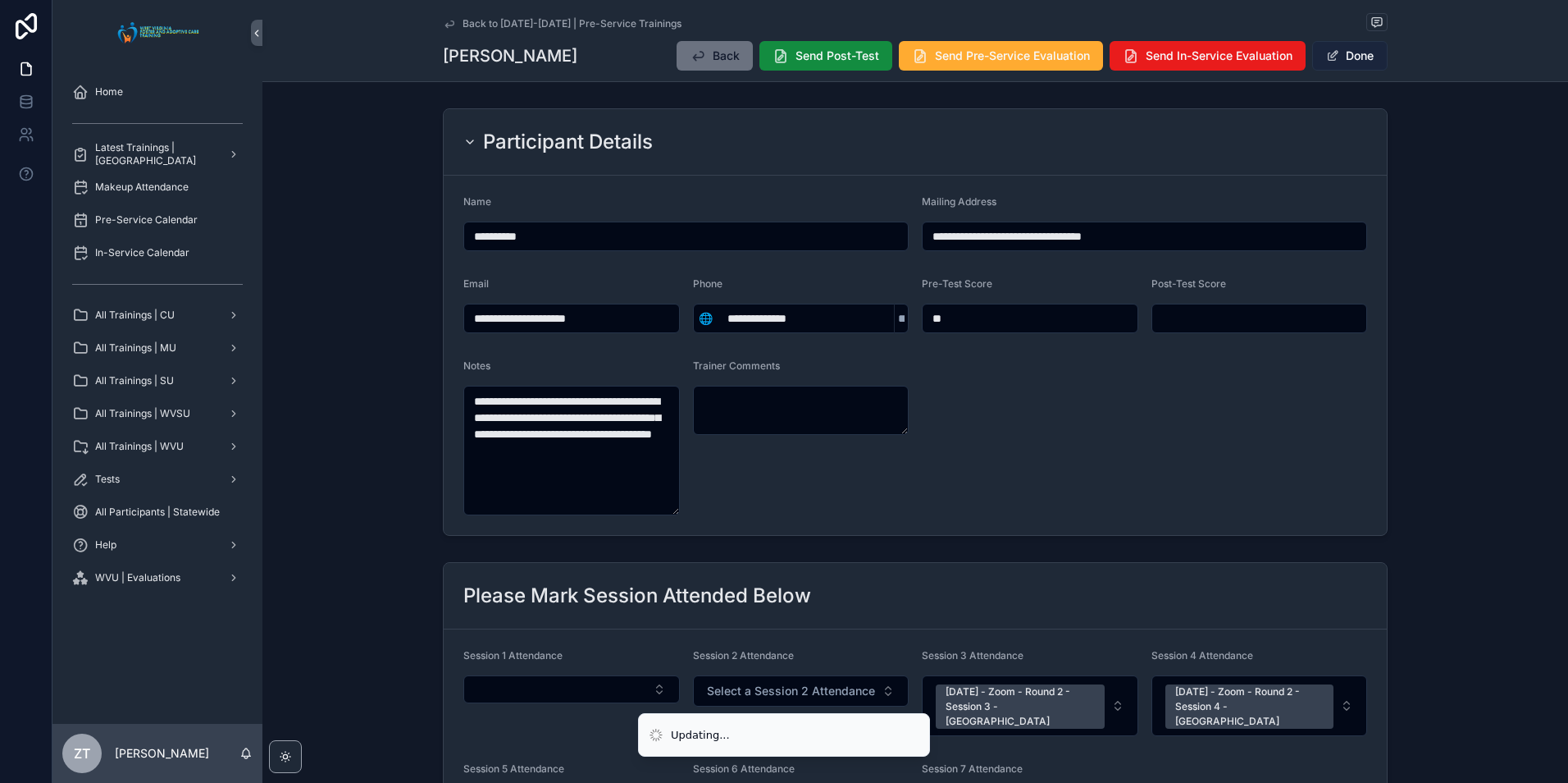
click at [1342, 52] on button "Done" at bounding box center [1349, 56] width 75 height 29
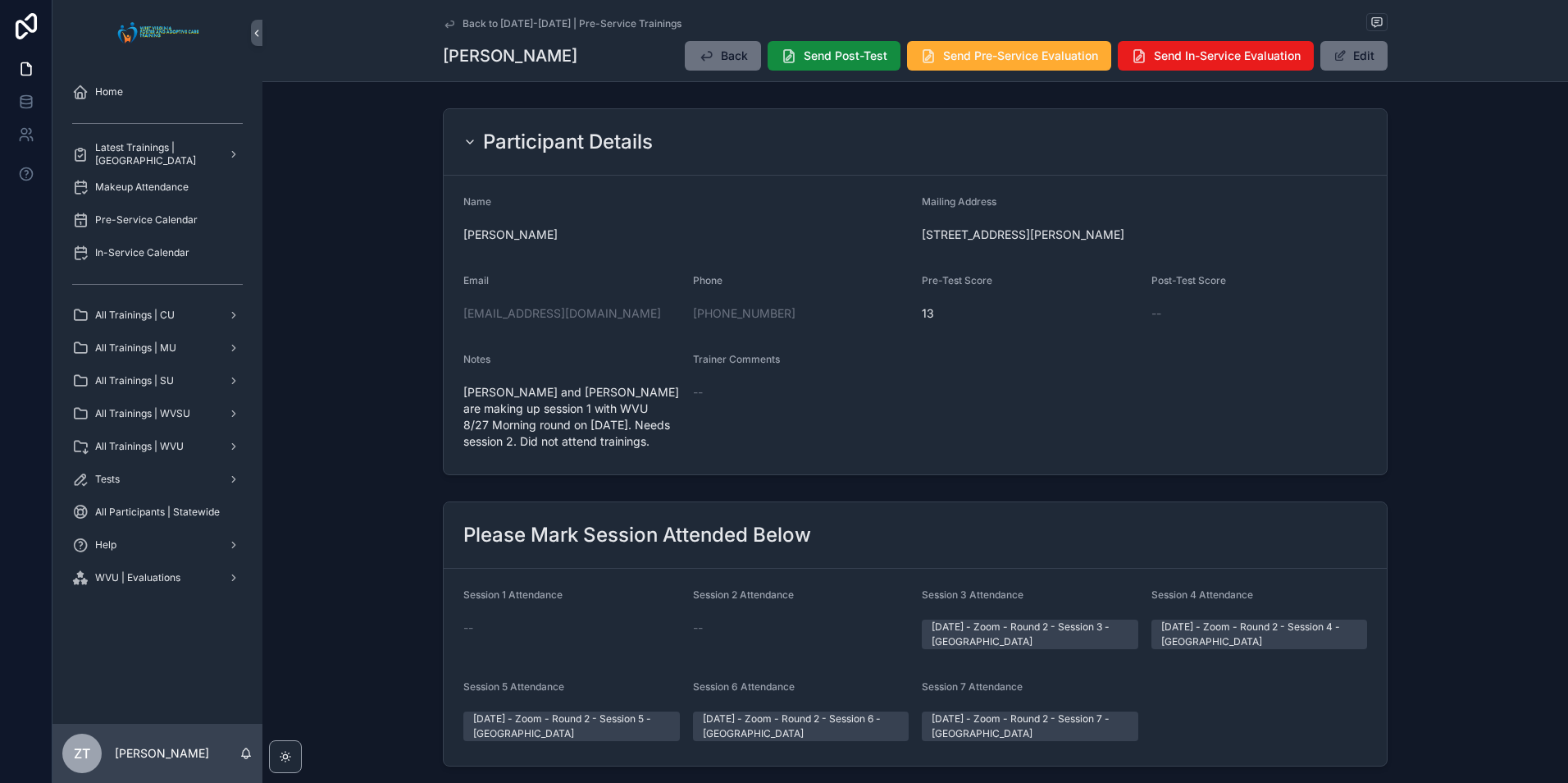
click at [444, 21] on icon "scrollable content" at bounding box center [449, 24] width 13 height 13
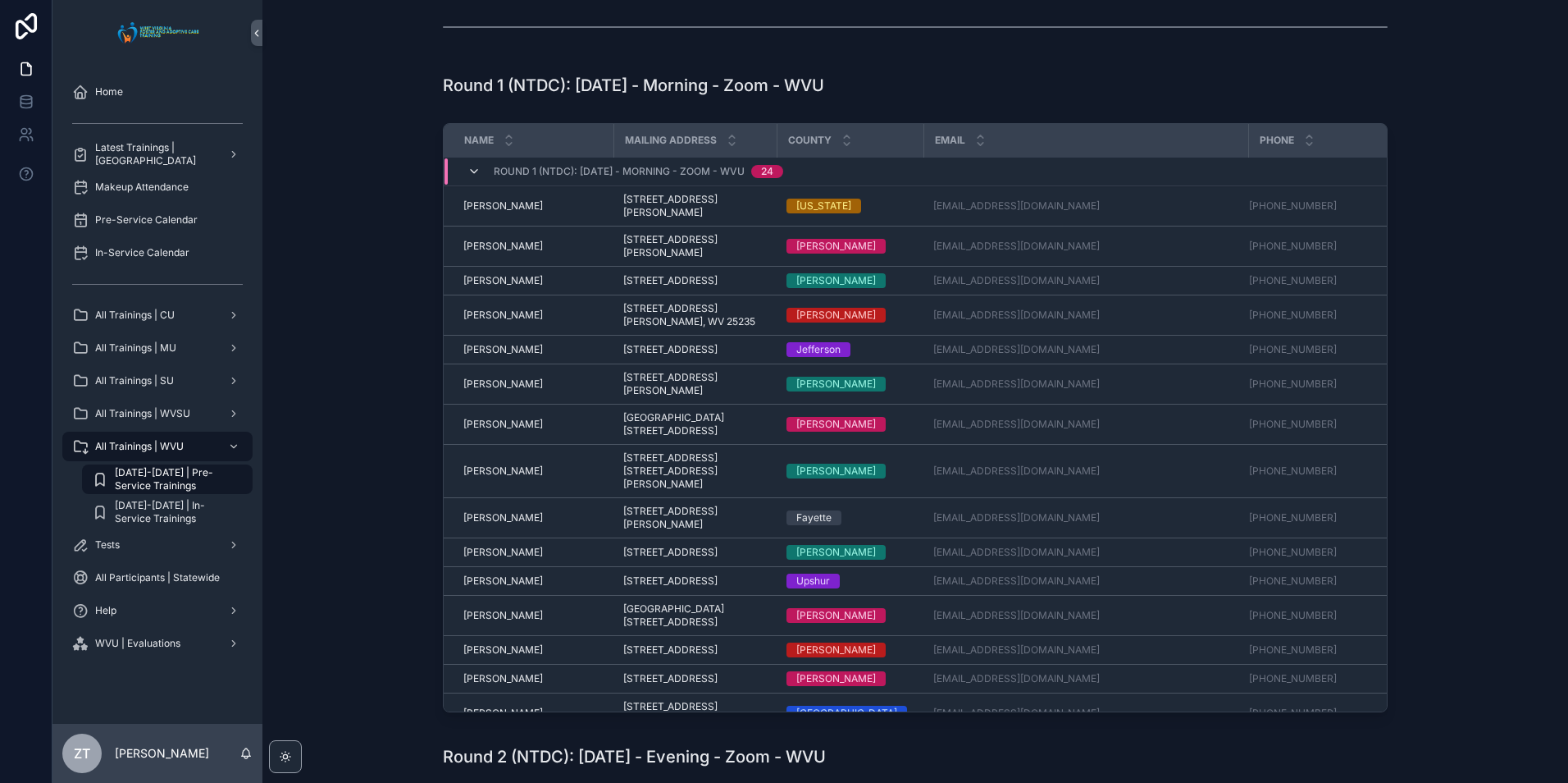
click at [470, 174] on icon "scrollable content" at bounding box center [474, 171] width 13 height 13
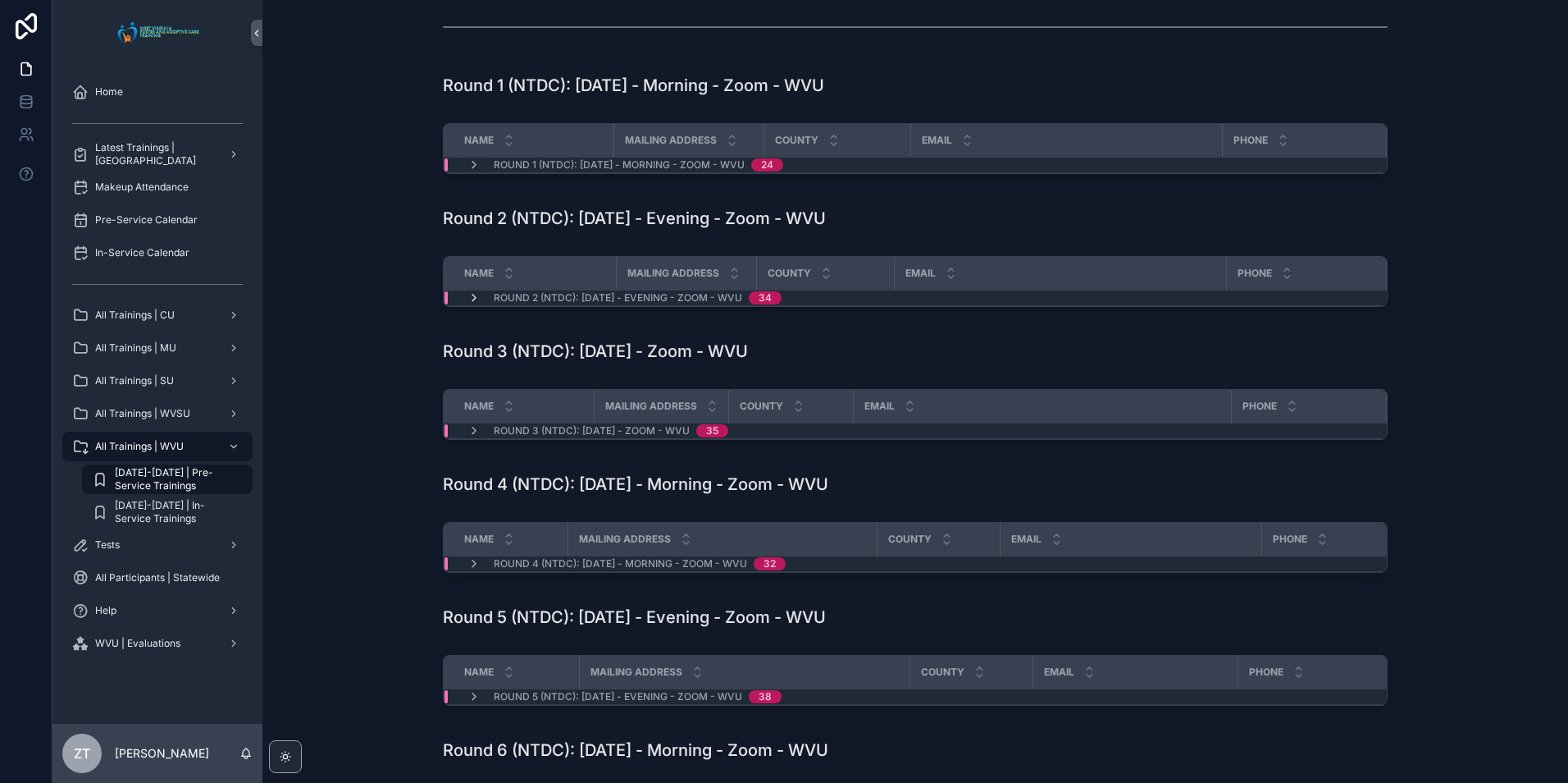
click at [468, 299] on icon "scrollable content" at bounding box center [474, 298] width 13 height 13
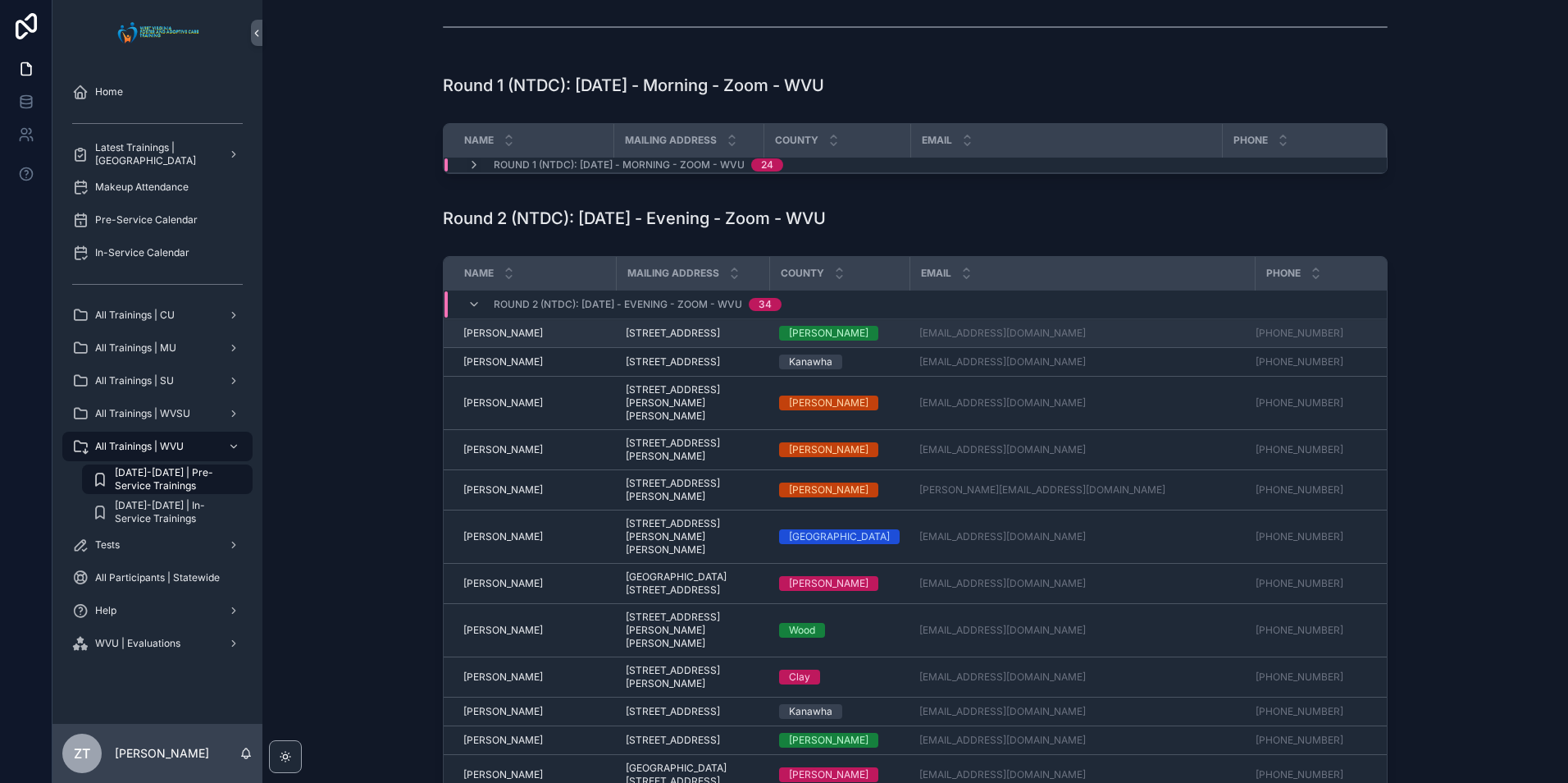
click at [492, 339] on span "[PERSON_NAME]" at bounding box center [503, 333] width 80 height 13
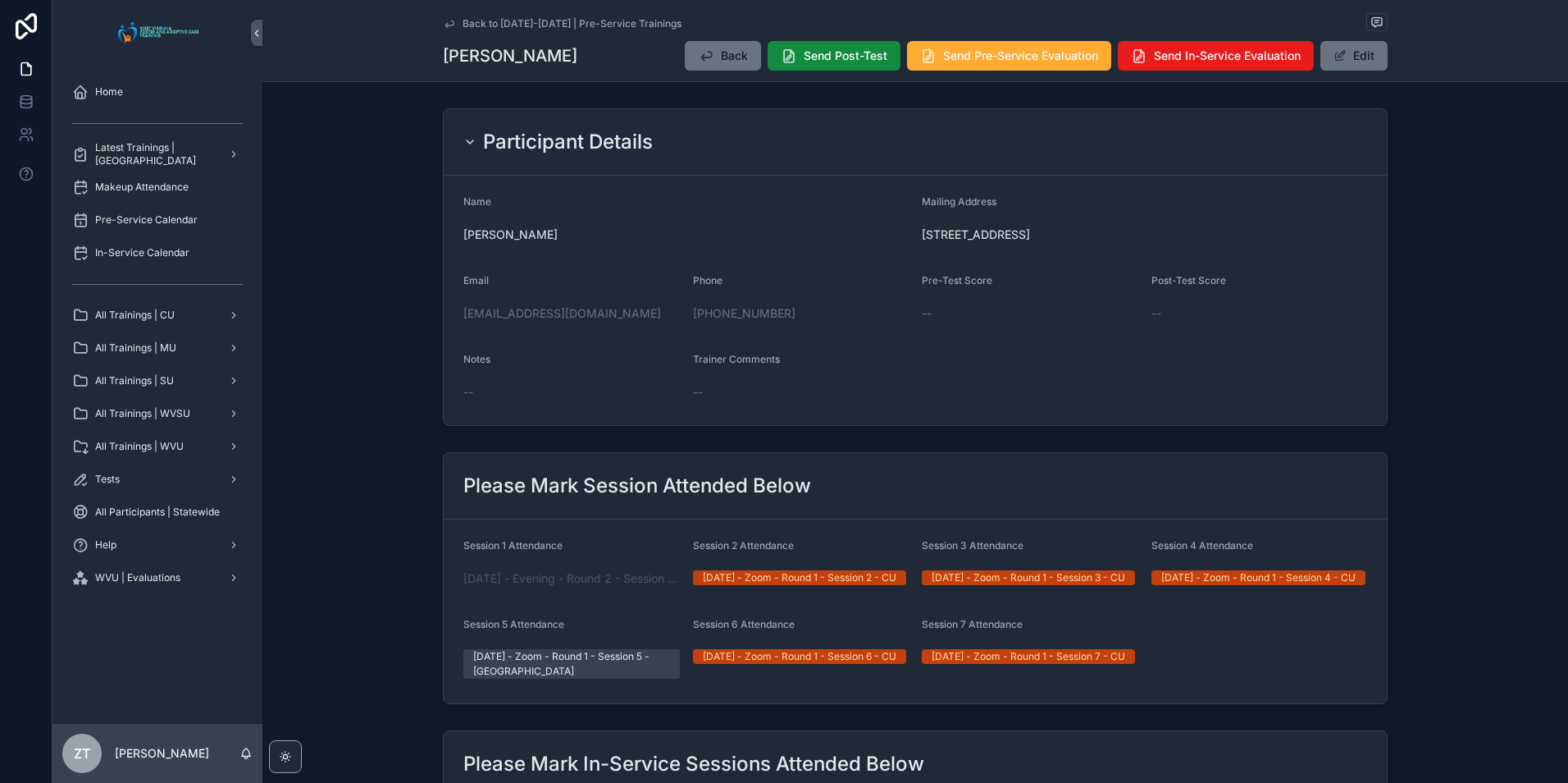
click at [445, 24] on icon "scrollable content" at bounding box center [449, 24] width 13 height 13
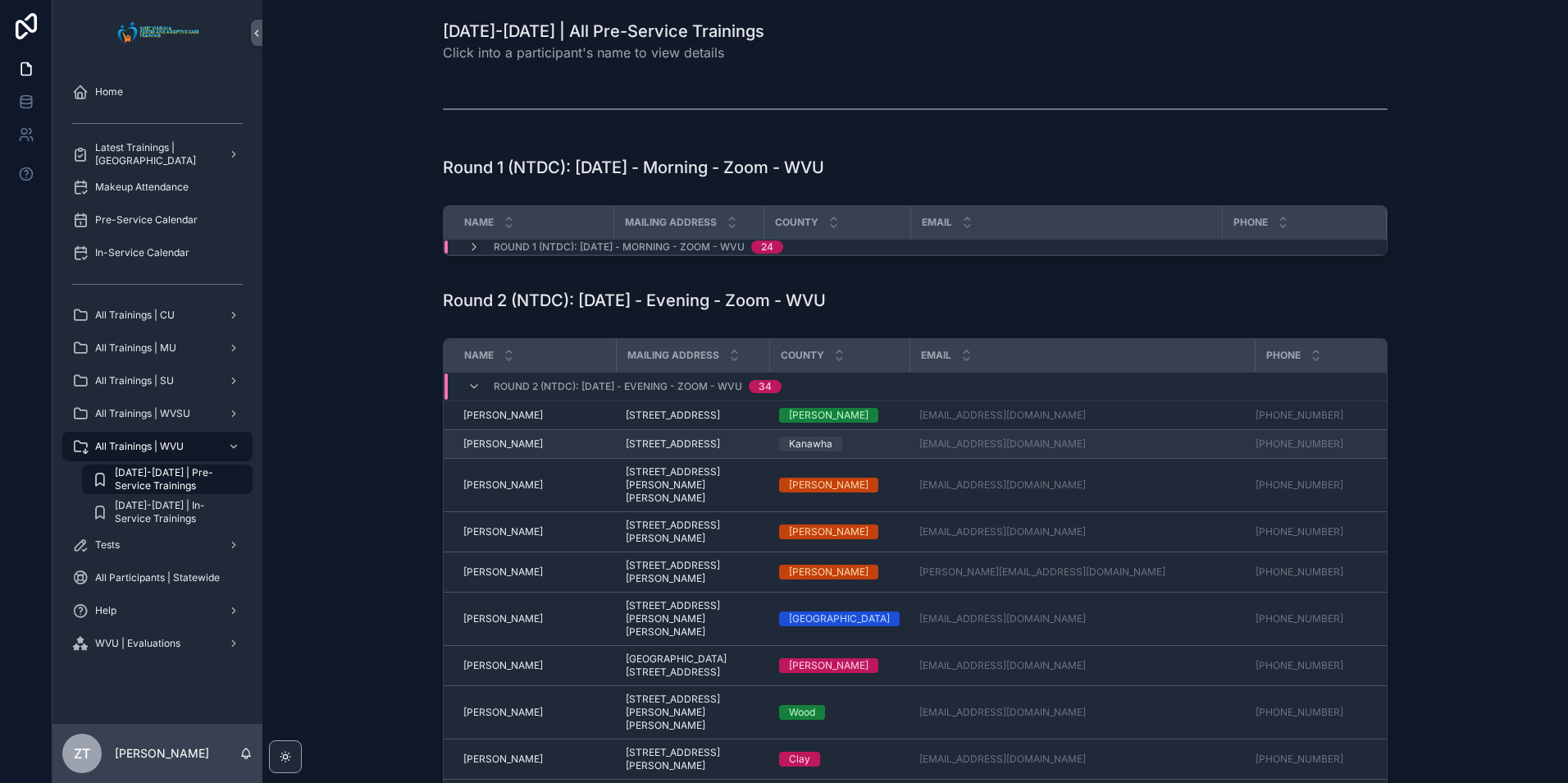
click at [495, 451] on span "Ashley Hawkins" at bounding box center [503, 443] width 80 height 13
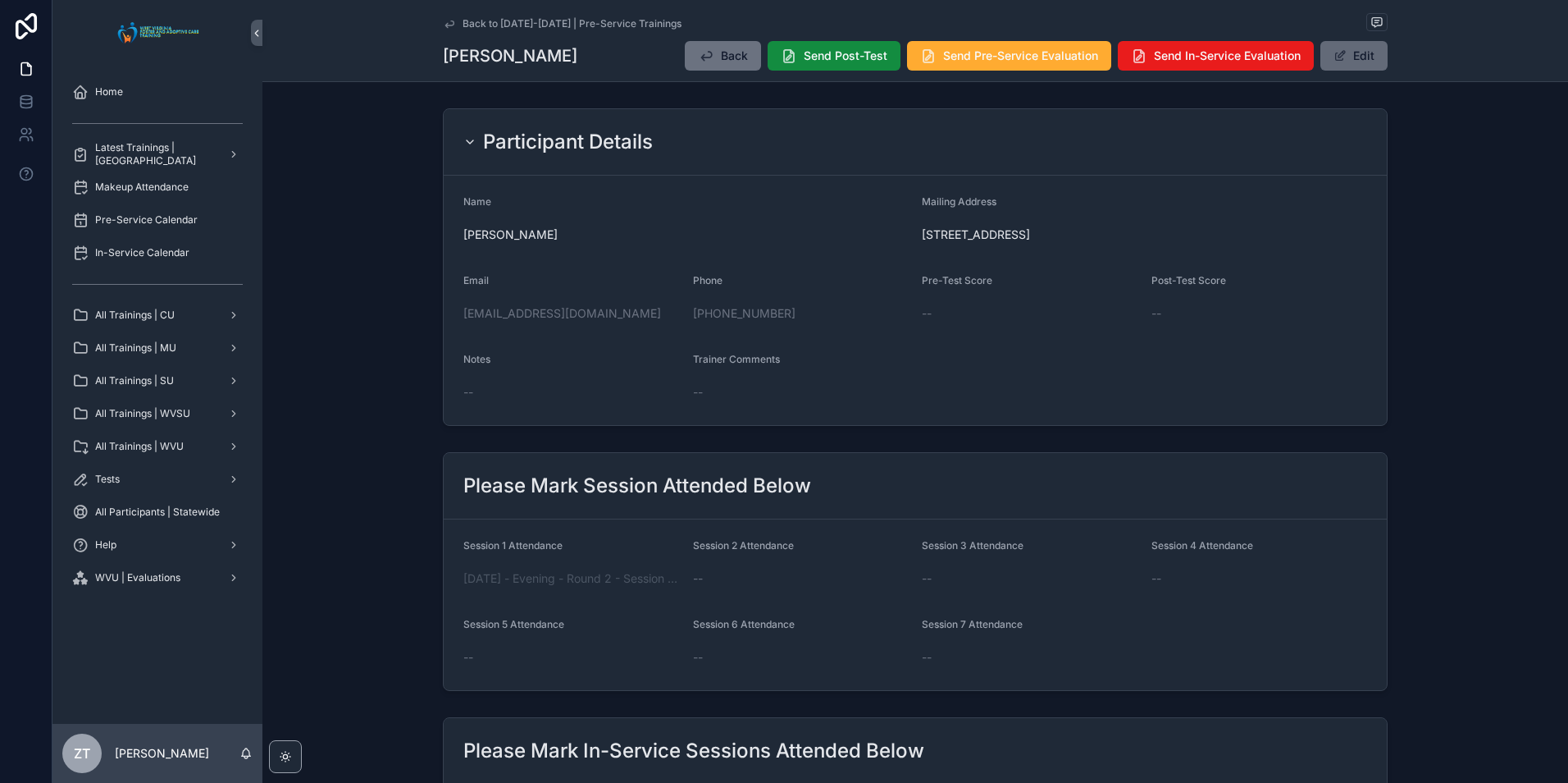
click at [1342, 64] on button "Edit" at bounding box center [1353, 56] width 67 height 29
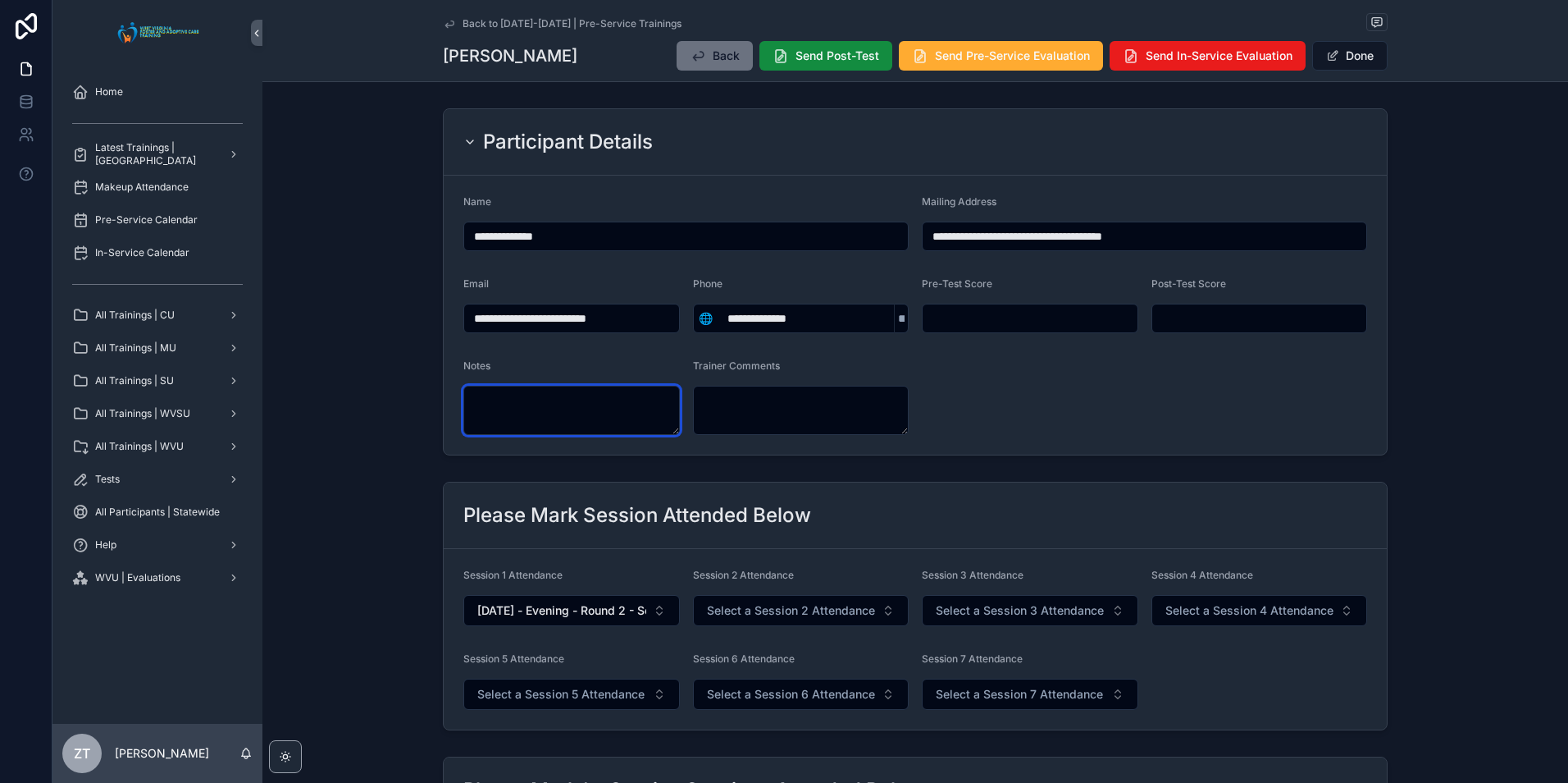
click at [563, 413] on textarea "scrollable content" at bounding box center [571, 410] width 216 height 49
type textarea "**********"
click at [1074, 380] on form "**********" at bounding box center [915, 315] width 943 height 279
click at [1325, 50] on span "scrollable content" at bounding box center [1332, 56] width 13 height 13
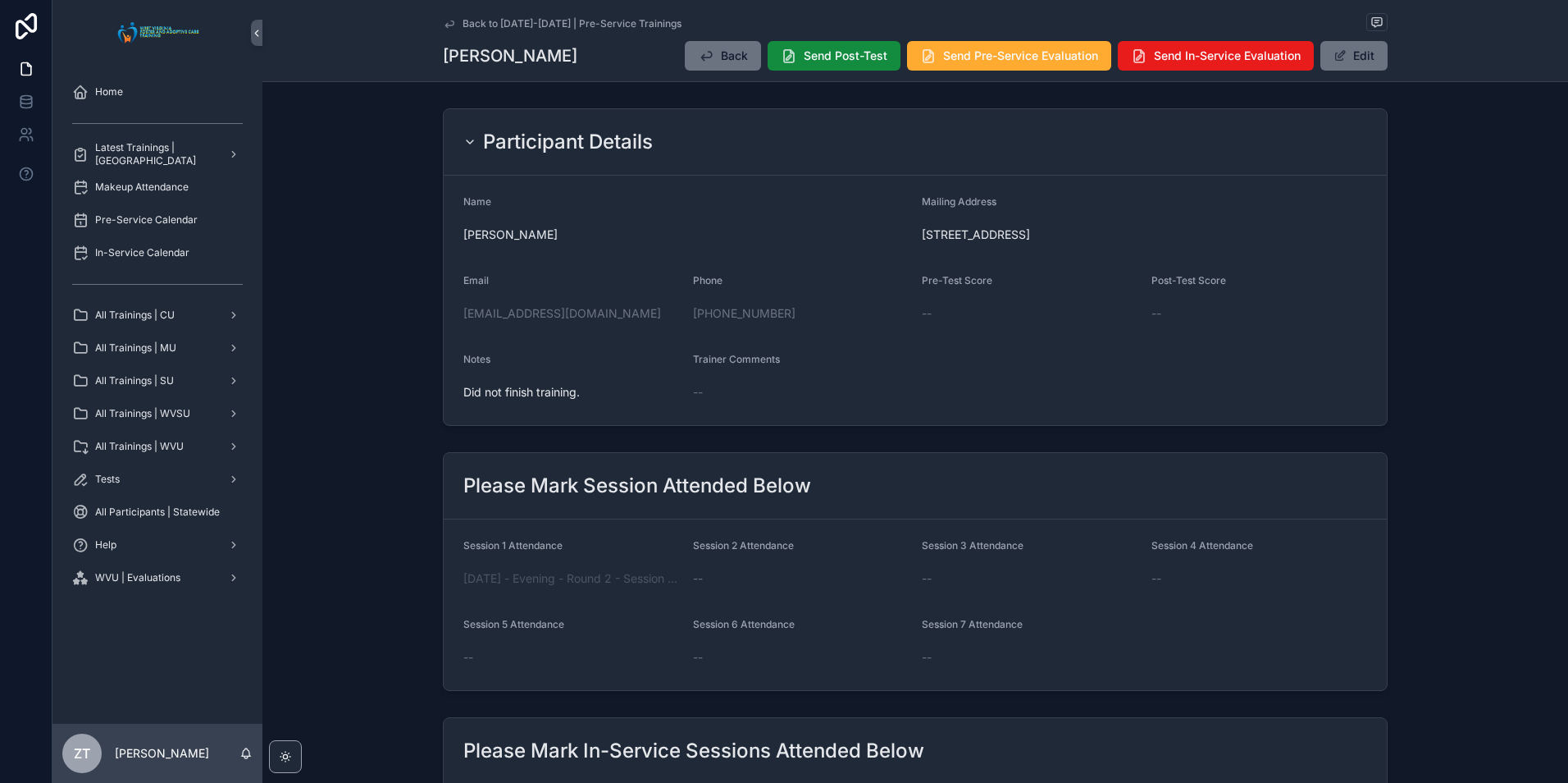
click at [443, 27] on icon "scrollable content" at bounding box center [449, 24] width 13 height 13
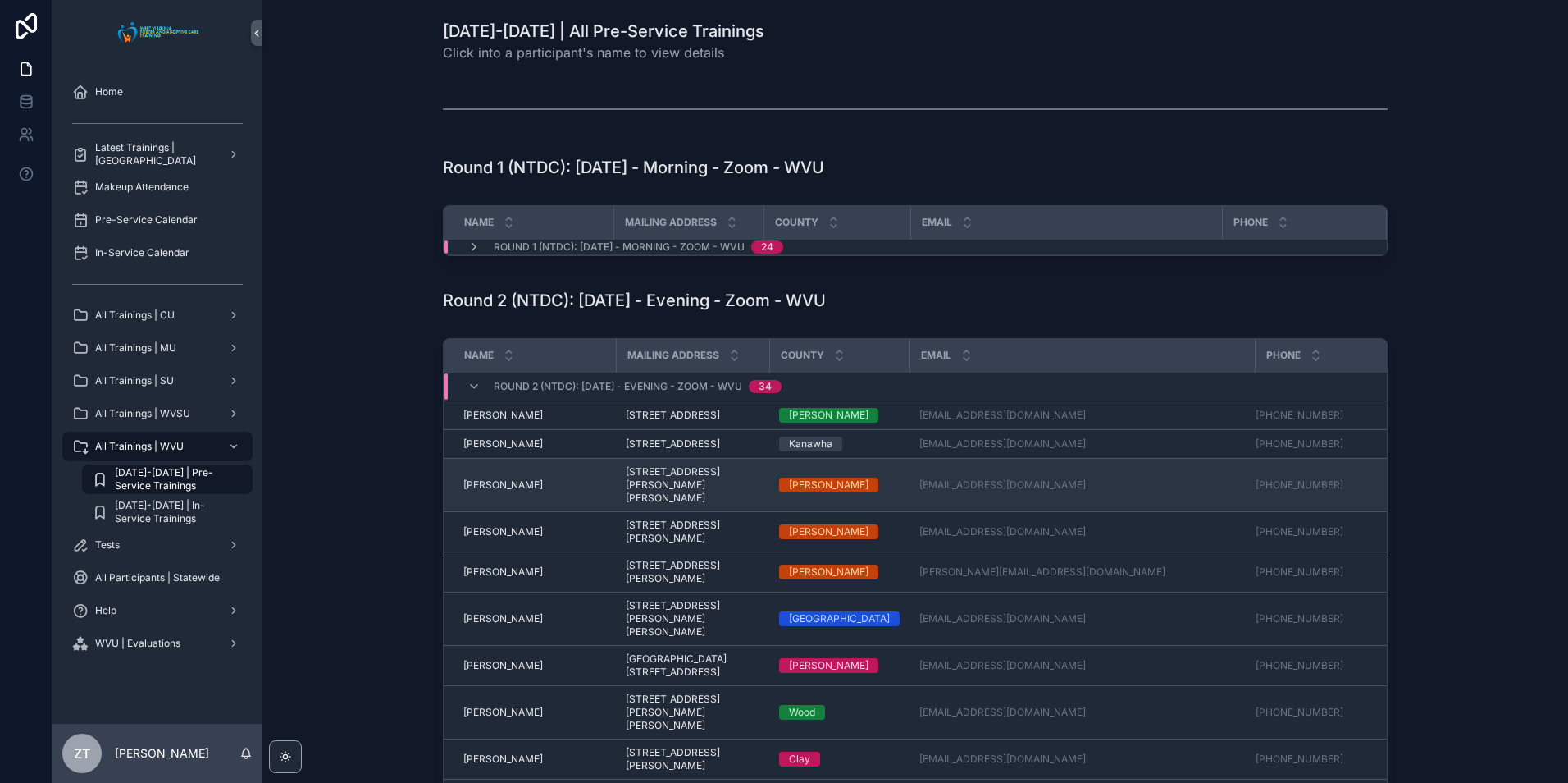
click at [499, 492] on span "Autumn Bartram" at bounding box center [503, 484] width 80 height 13
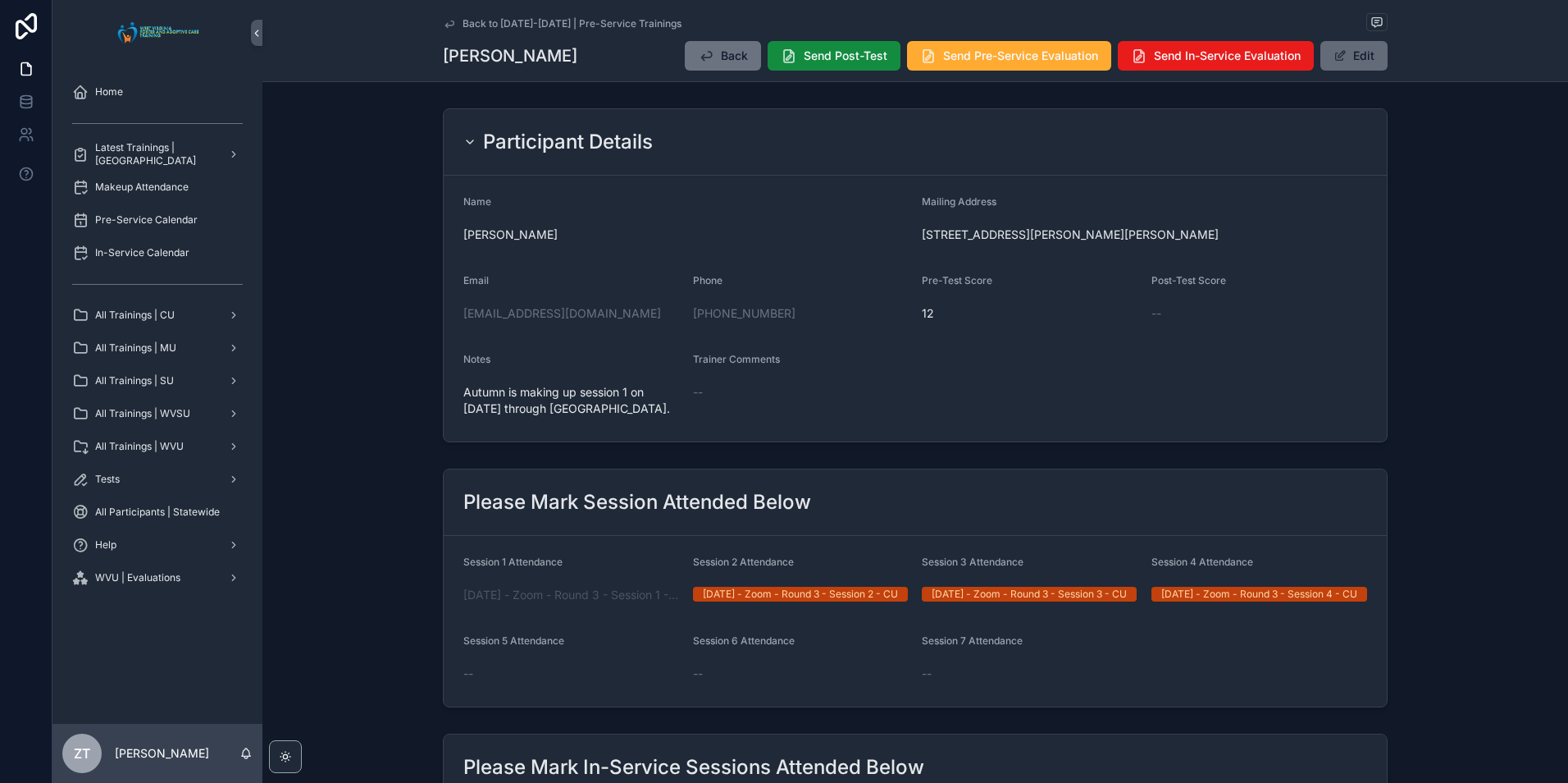
click at [1334, 52] on span "scrollable content" at bounding box center [1340, 56] width 13 height 13
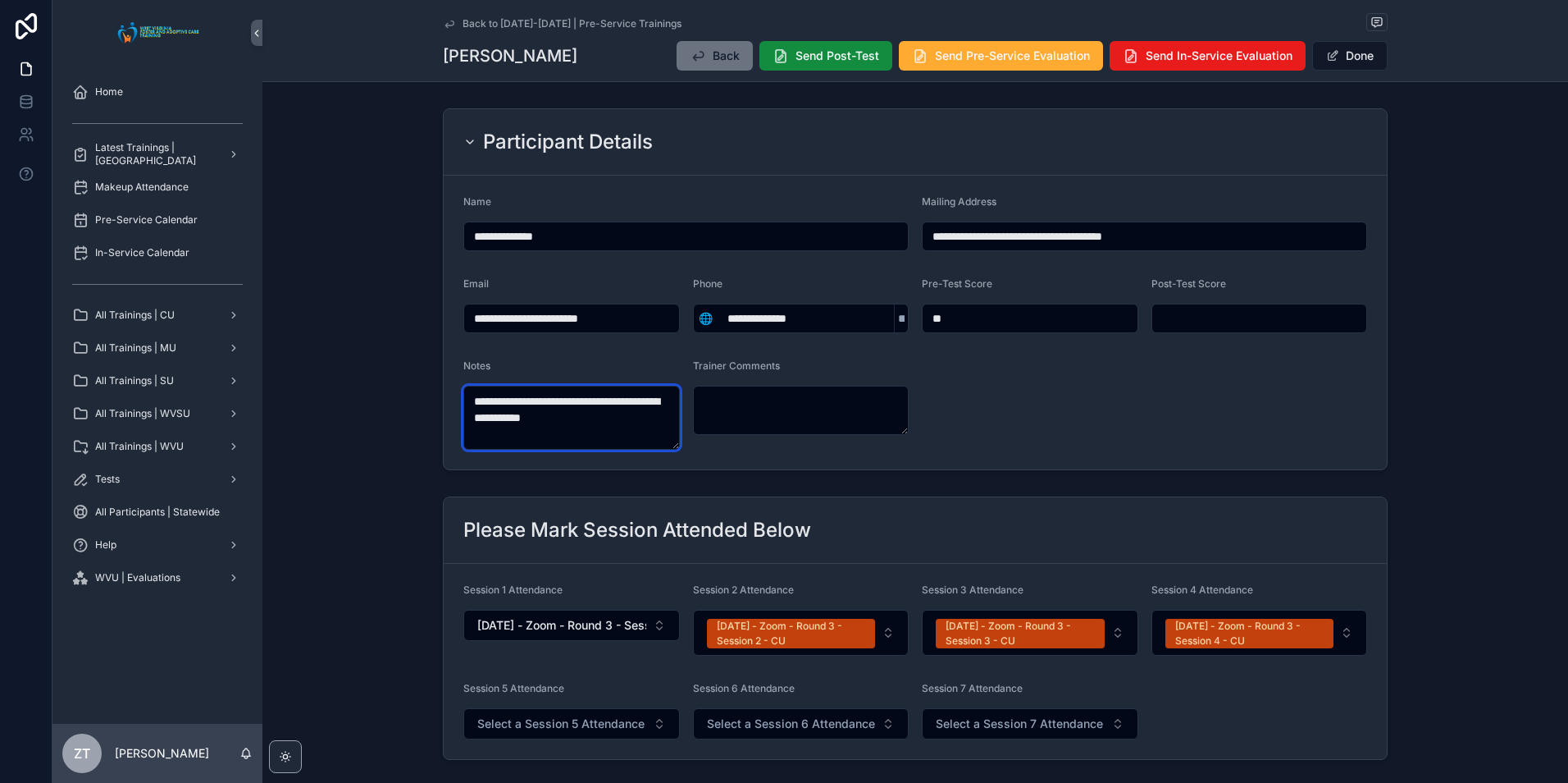
click at [604, 416] on textarea "**********" at bounding box center [571, 418] width 216 height 64
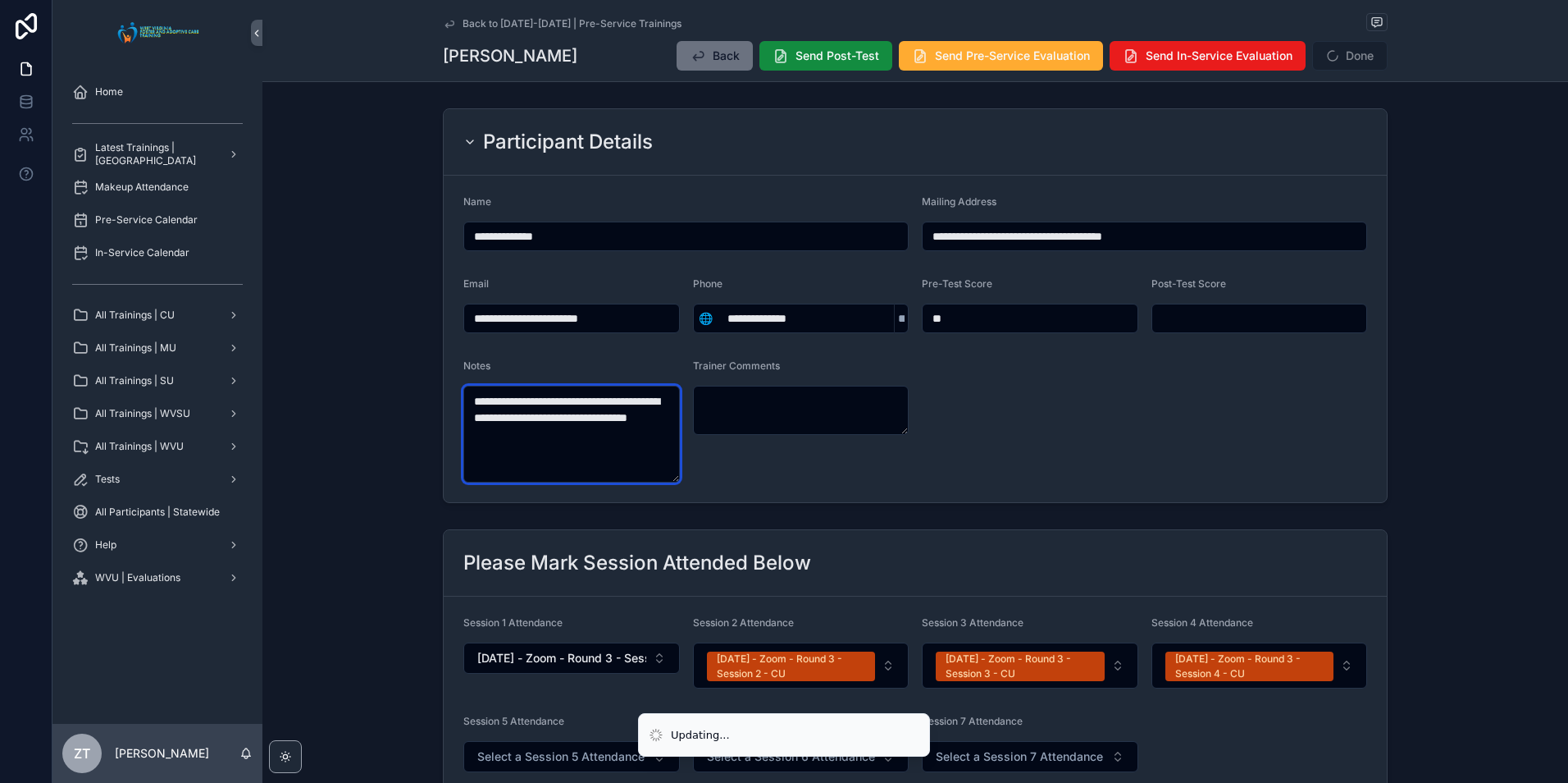
drag, startPoint x: 629, startPoint y: 418, endPoint x: 639, endPoint y: 418, distance: 10.0
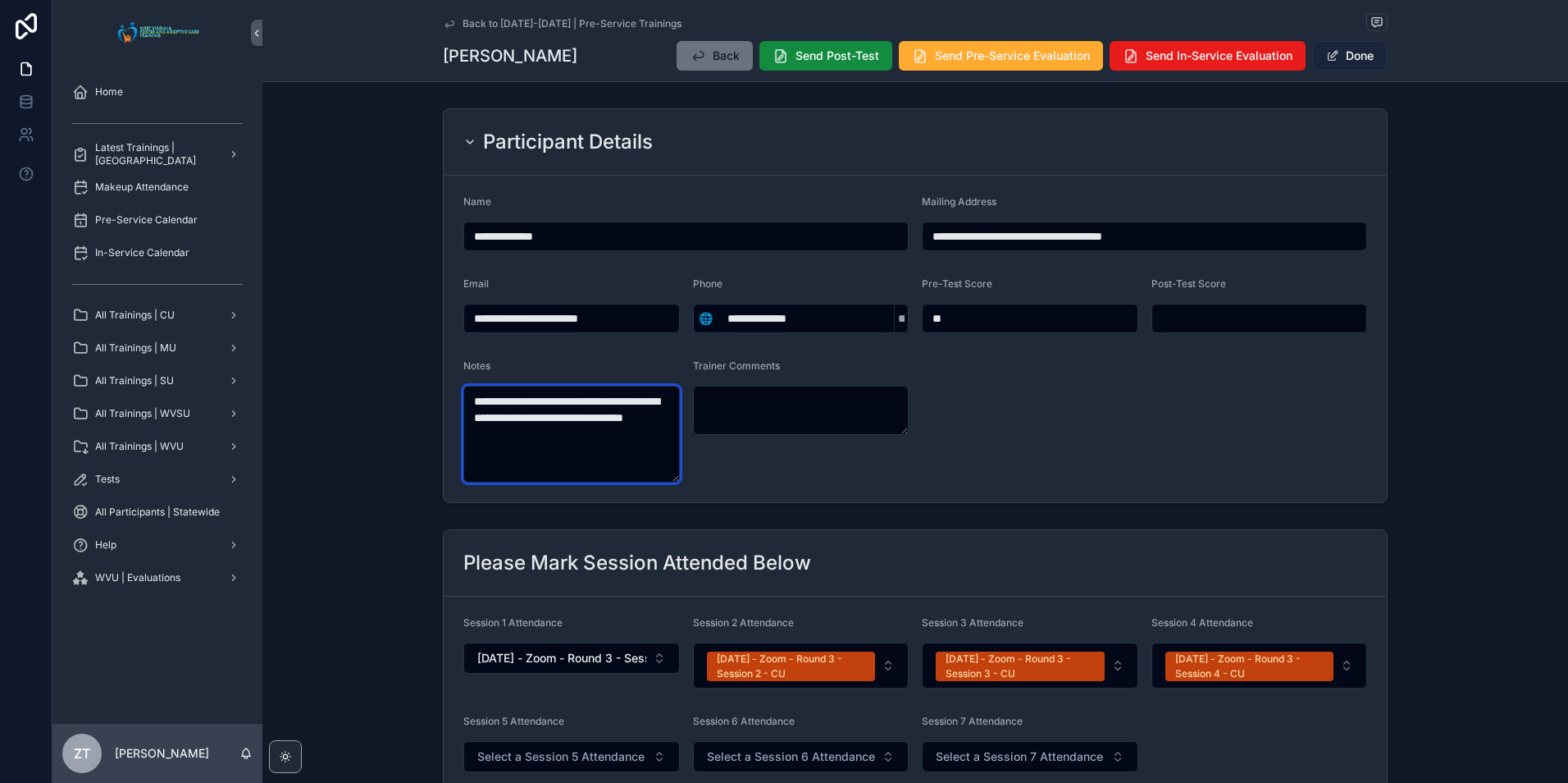
type textarea "**********"
click at [1342, 51] on button "Done" at bounding box center [1349, 56] width 75 height 29
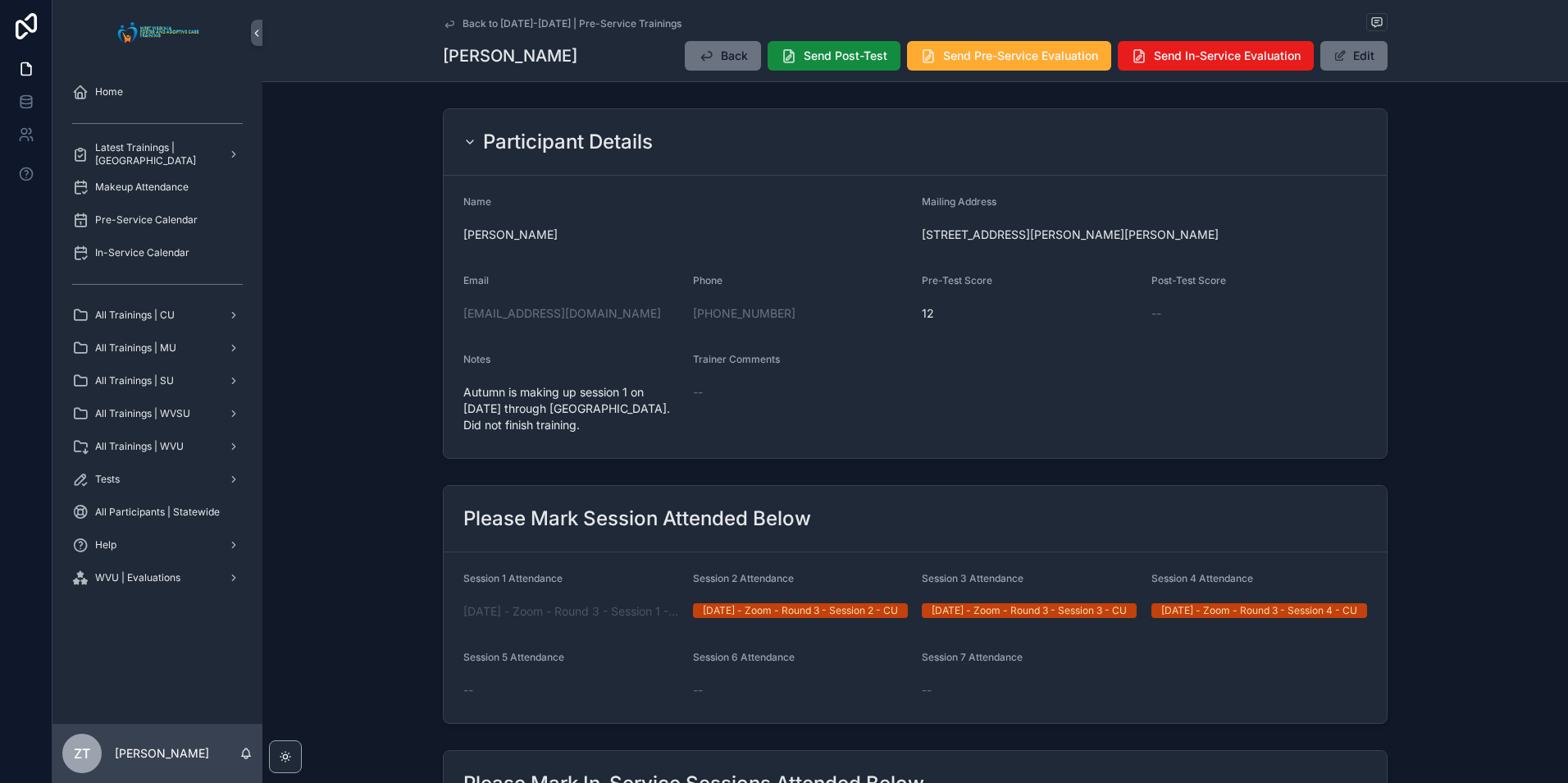
click at [448, 24] on icon "scrollable content" at bounding box center [449, 24] width 13 height 13
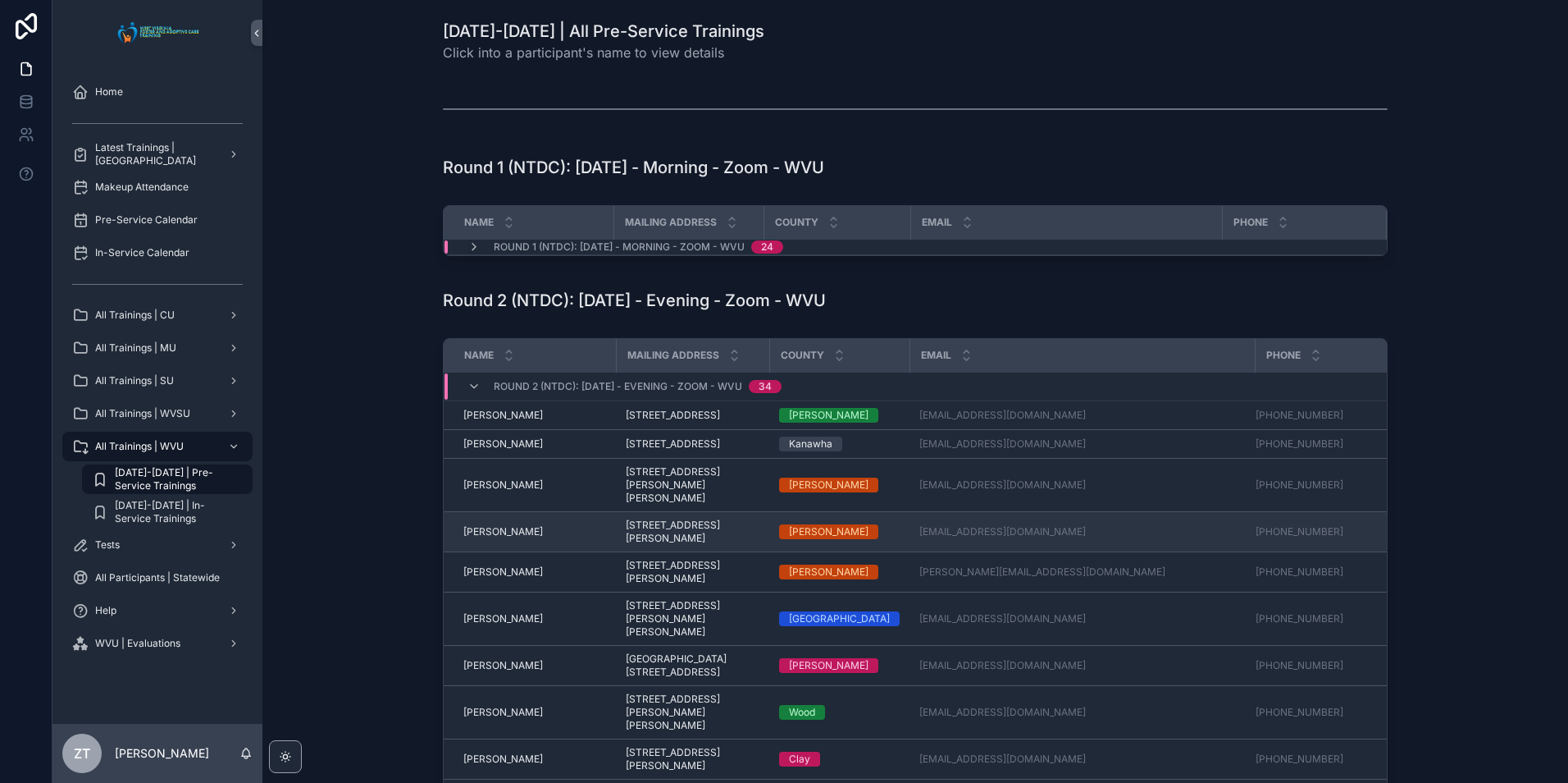
click at [487, 538] on span "Charles King" at bounding box center [503, 531] width 80 height 13
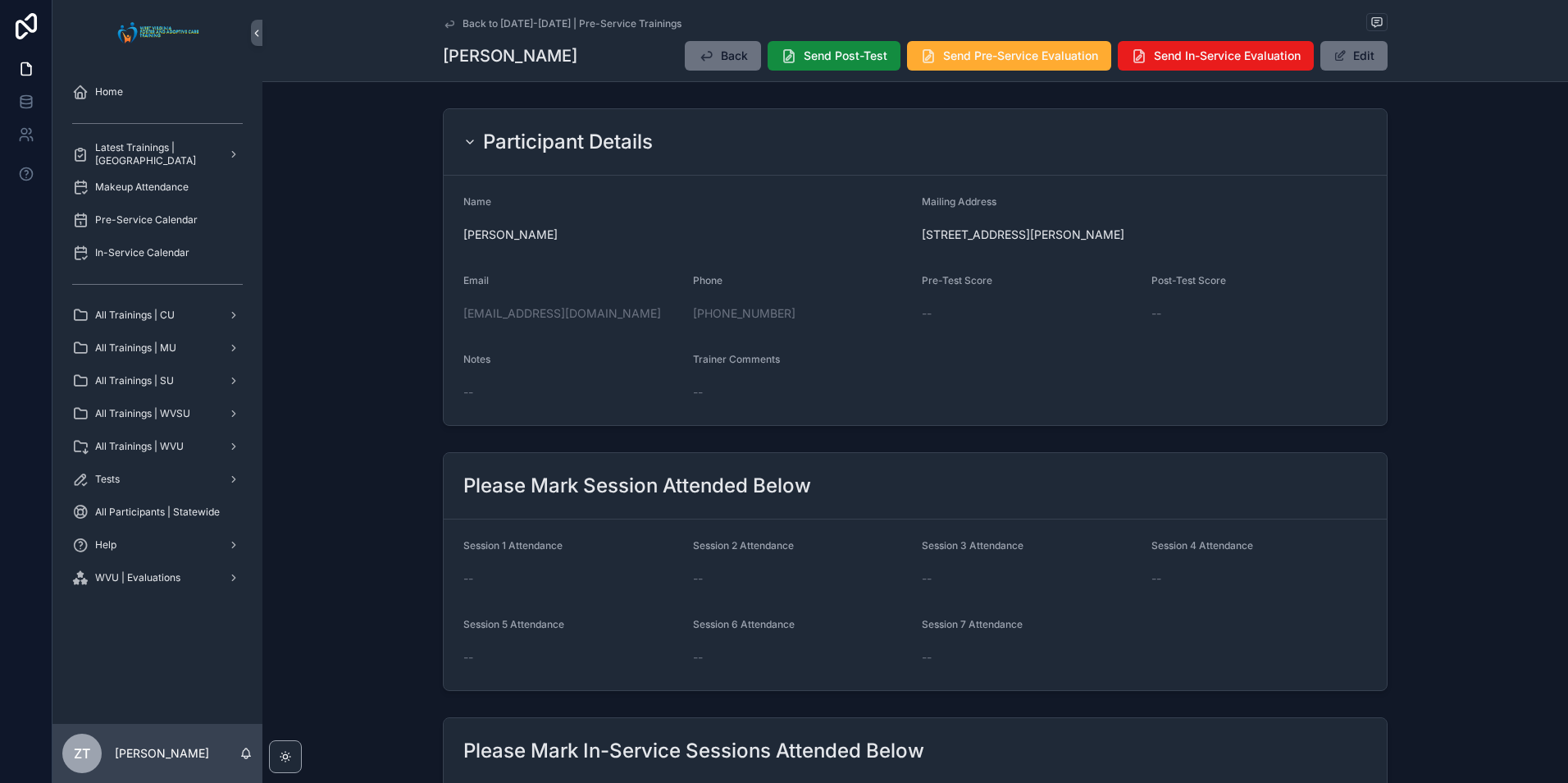
click at [451, 27] on icon "scrollable content" at bounding box center [449, 24] width 13 height 13
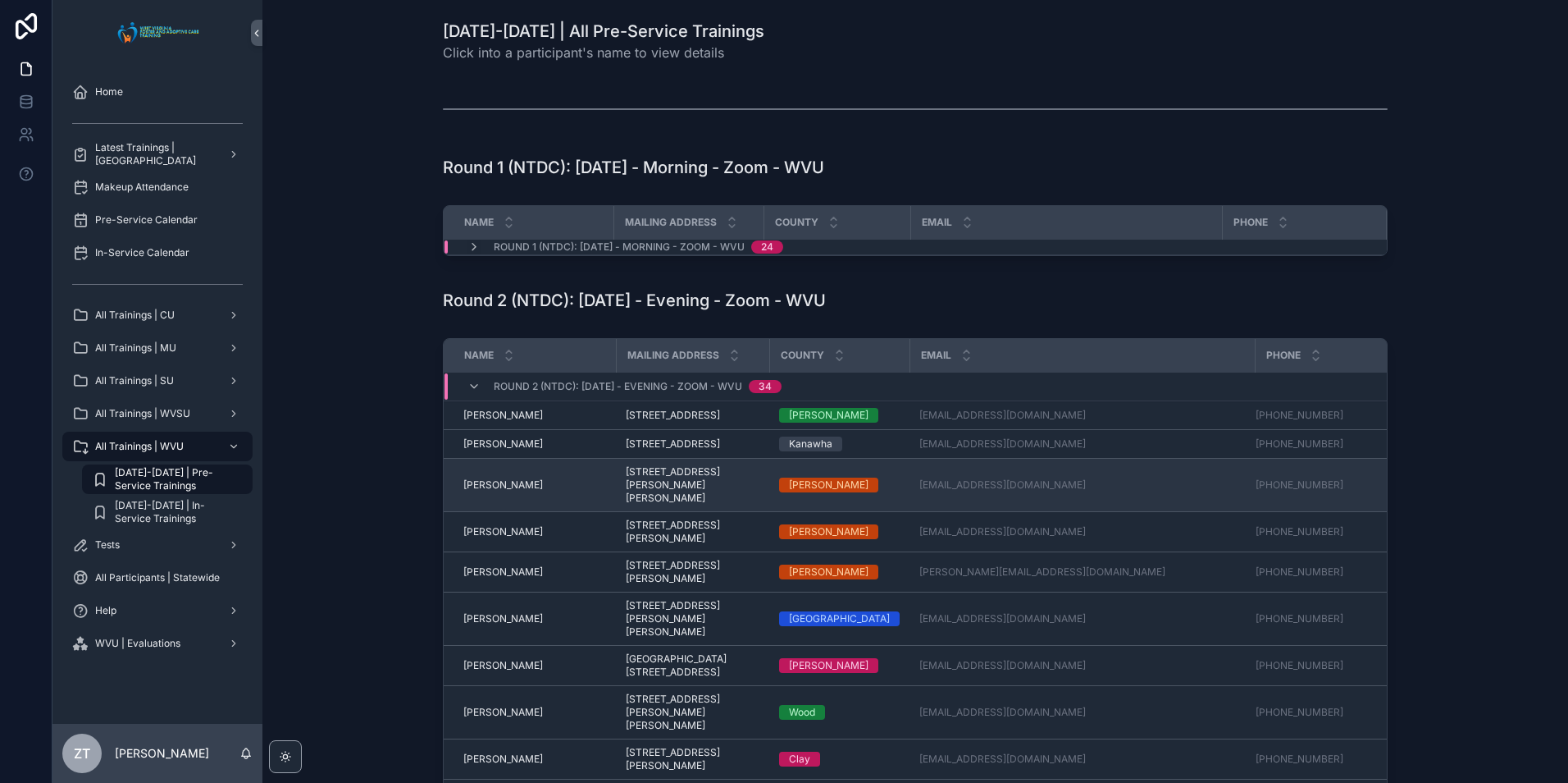
click at [463, 492] on span "Autumn Bartram" at bounding box center [503, 484] width 80 height 13
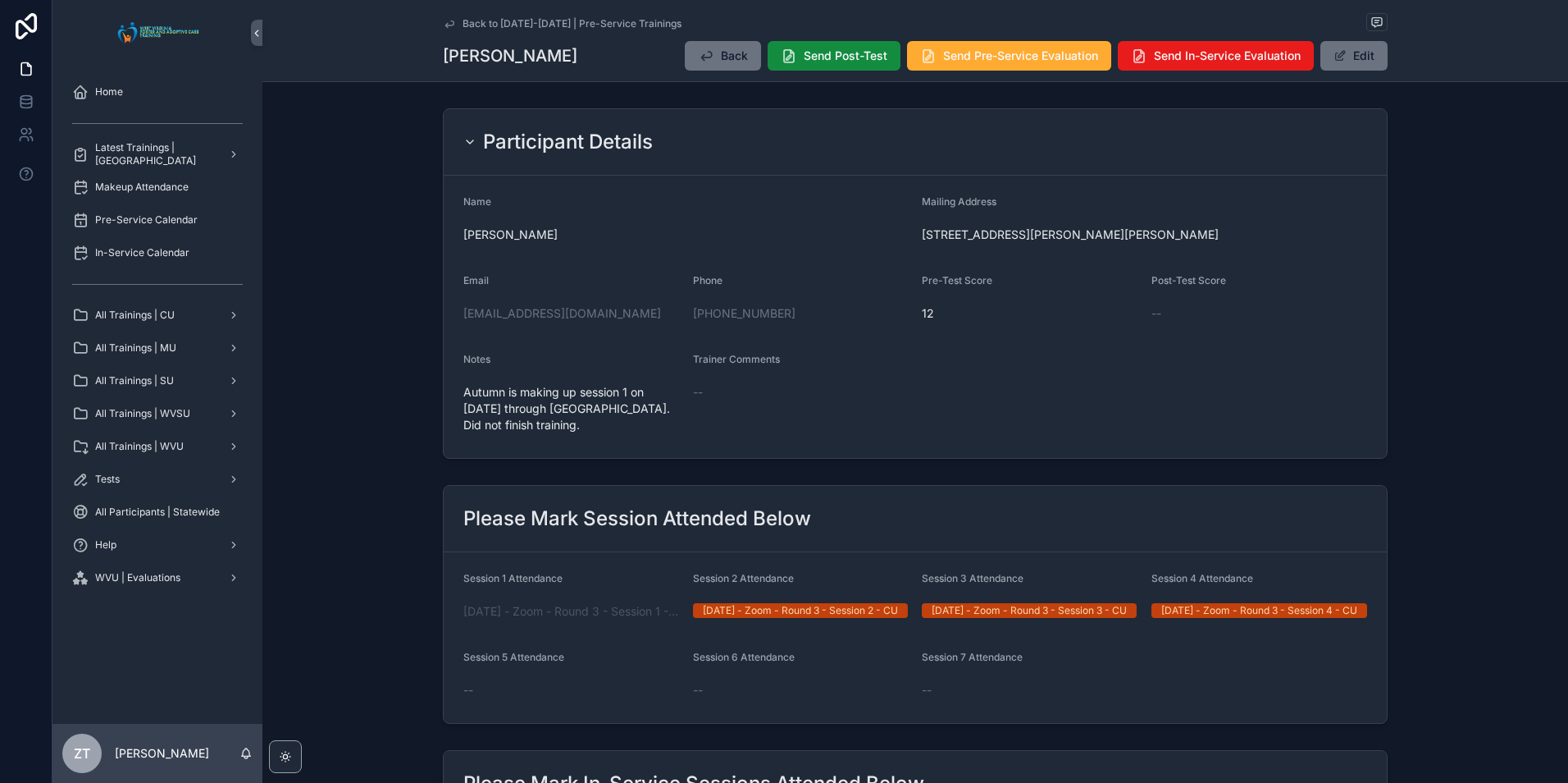
click at [443, 24] on icon "scrollable content" at bounding box center [449, 24] width 13 height 13
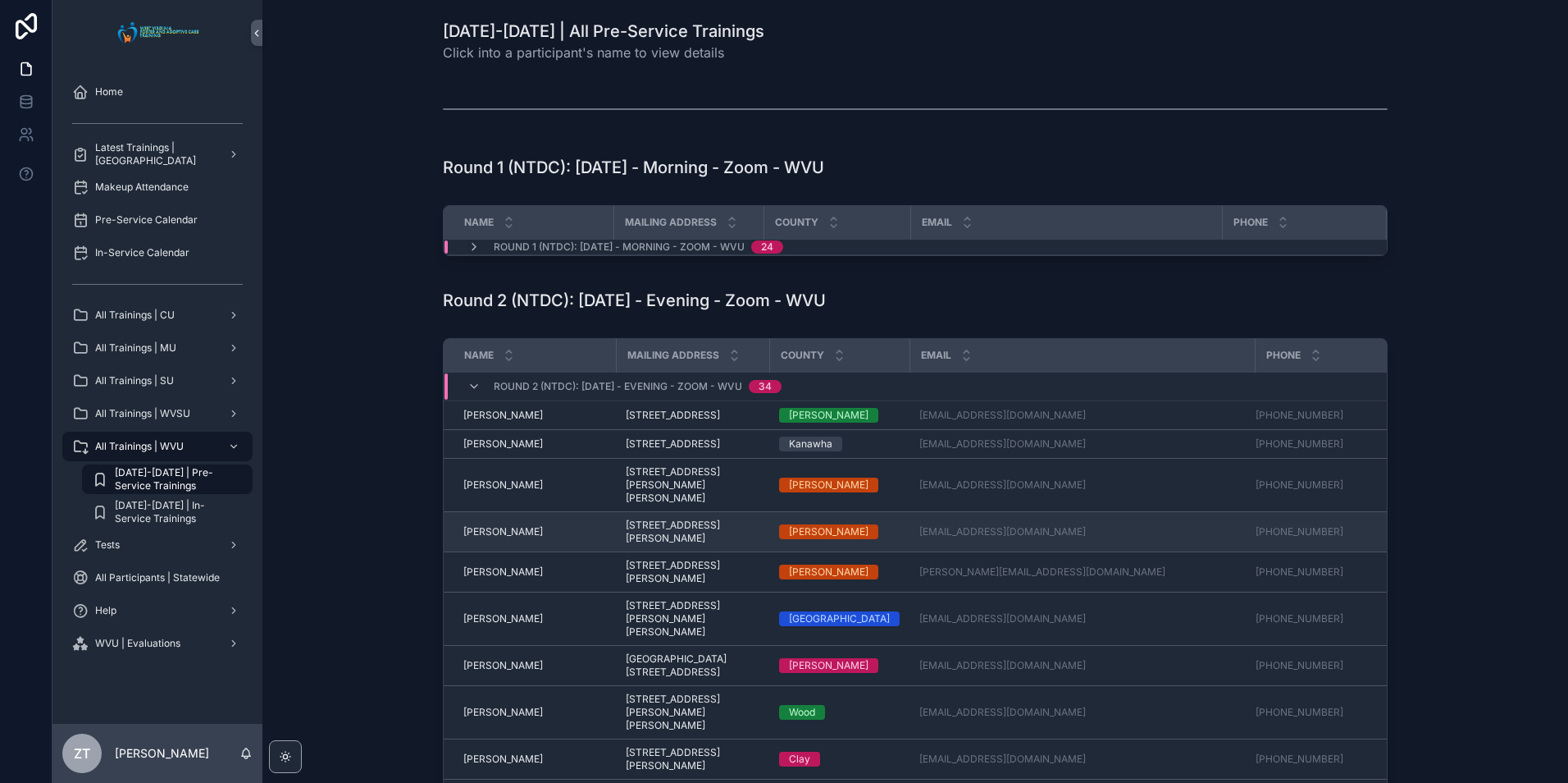
click at [505, 535] on span "Charles King" at bounding box center [503, 531] width 80 height 13
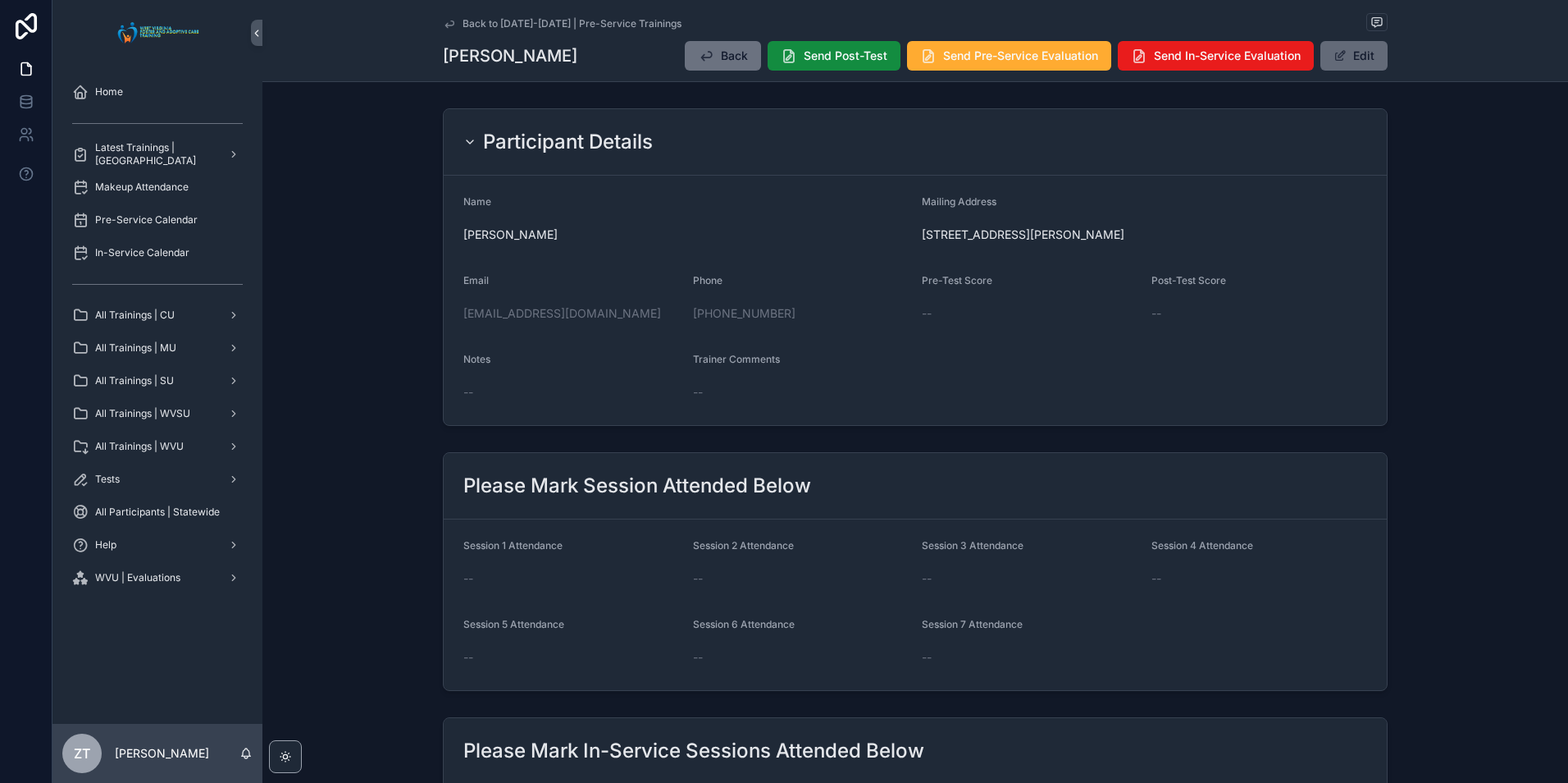
click at [1350, 50] on button "Edit" at bounding box center [1353, 56] width 67 height 29
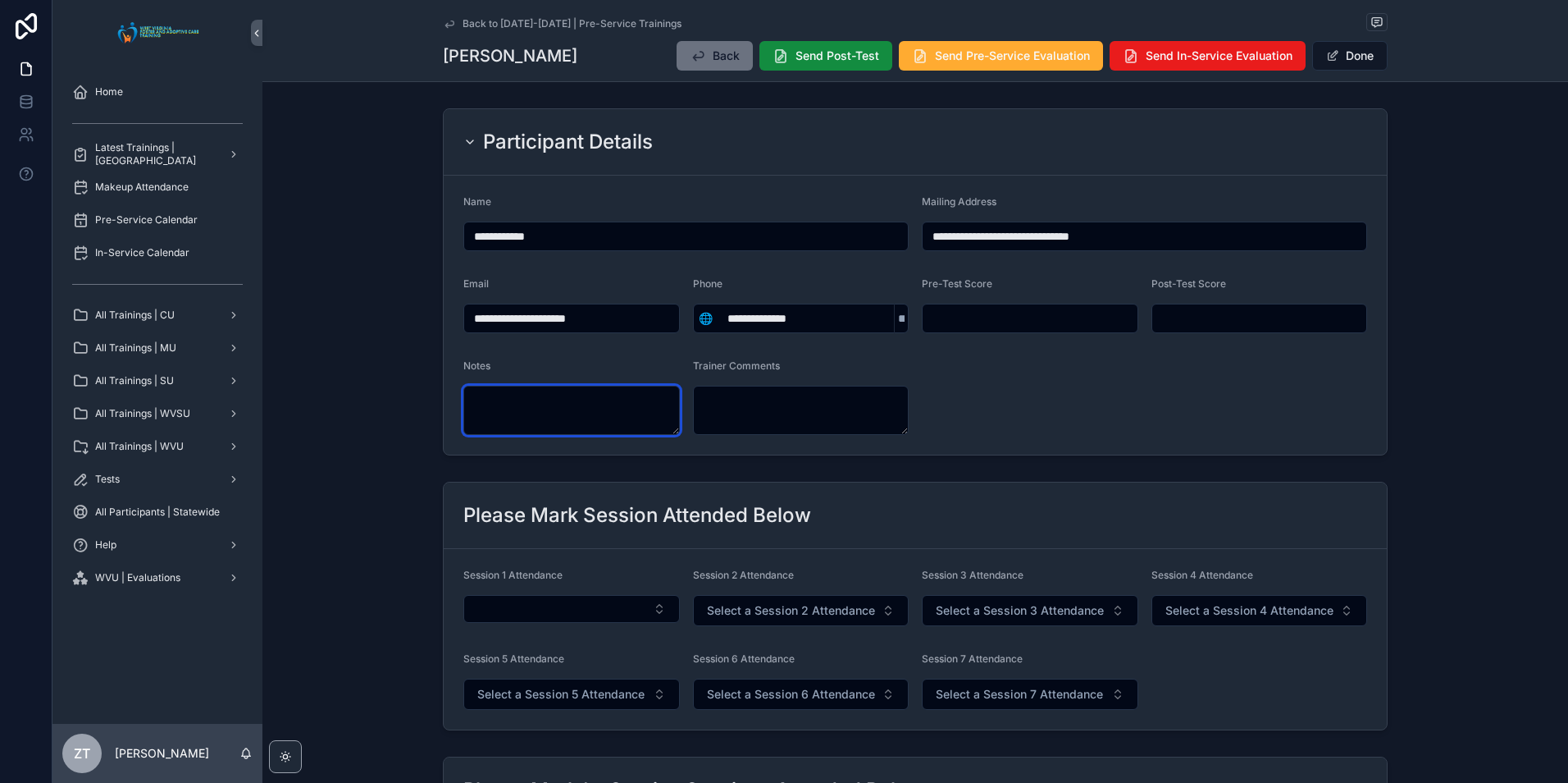
click at [543, 402] on textarea "scrollable content" at bounding box center [571, 410] width 216 height 49
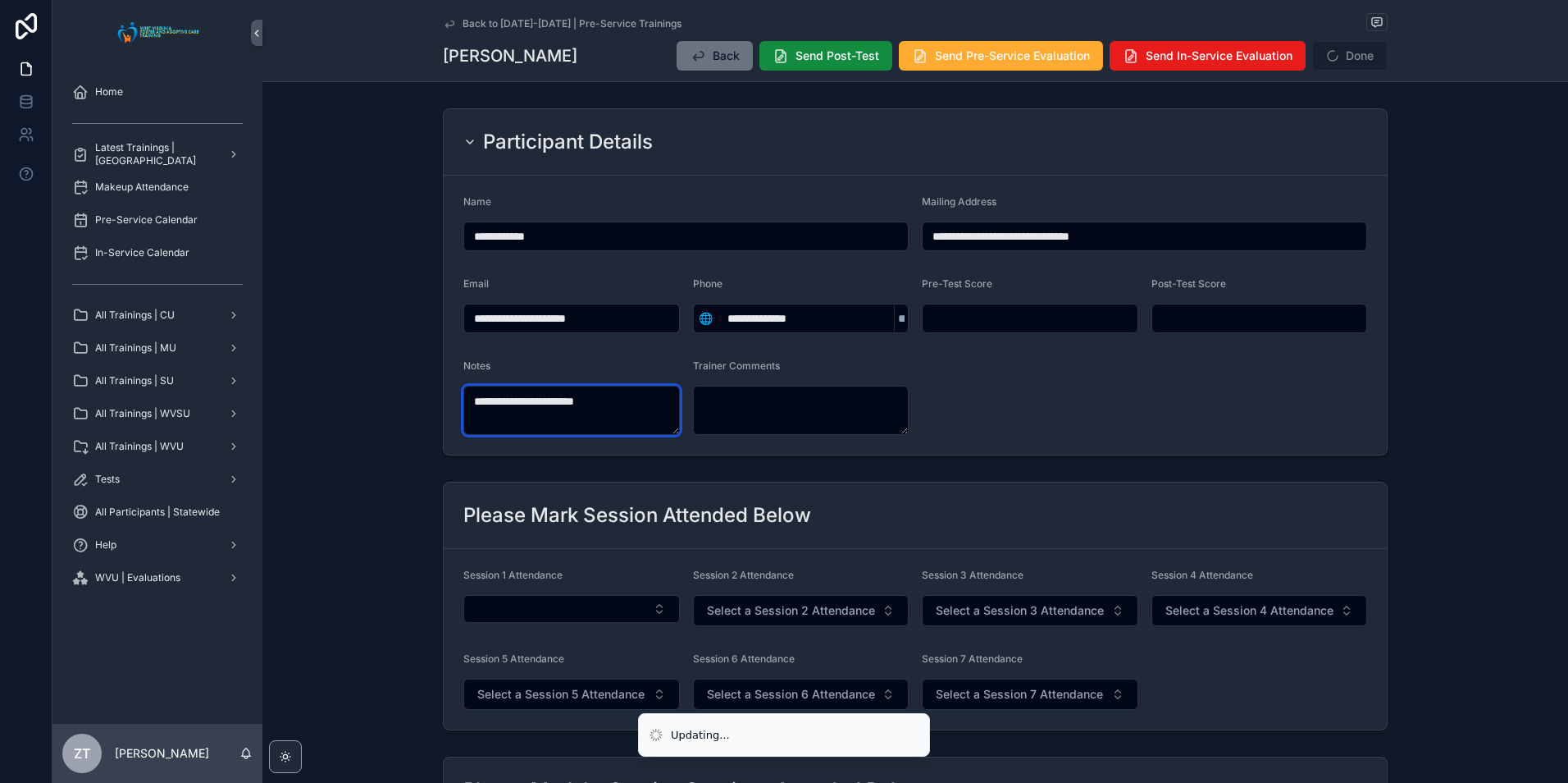
type textarea "**********"
click at [1013, 369] on form "**********" at bounding box center [915, 315] width 943 height 279
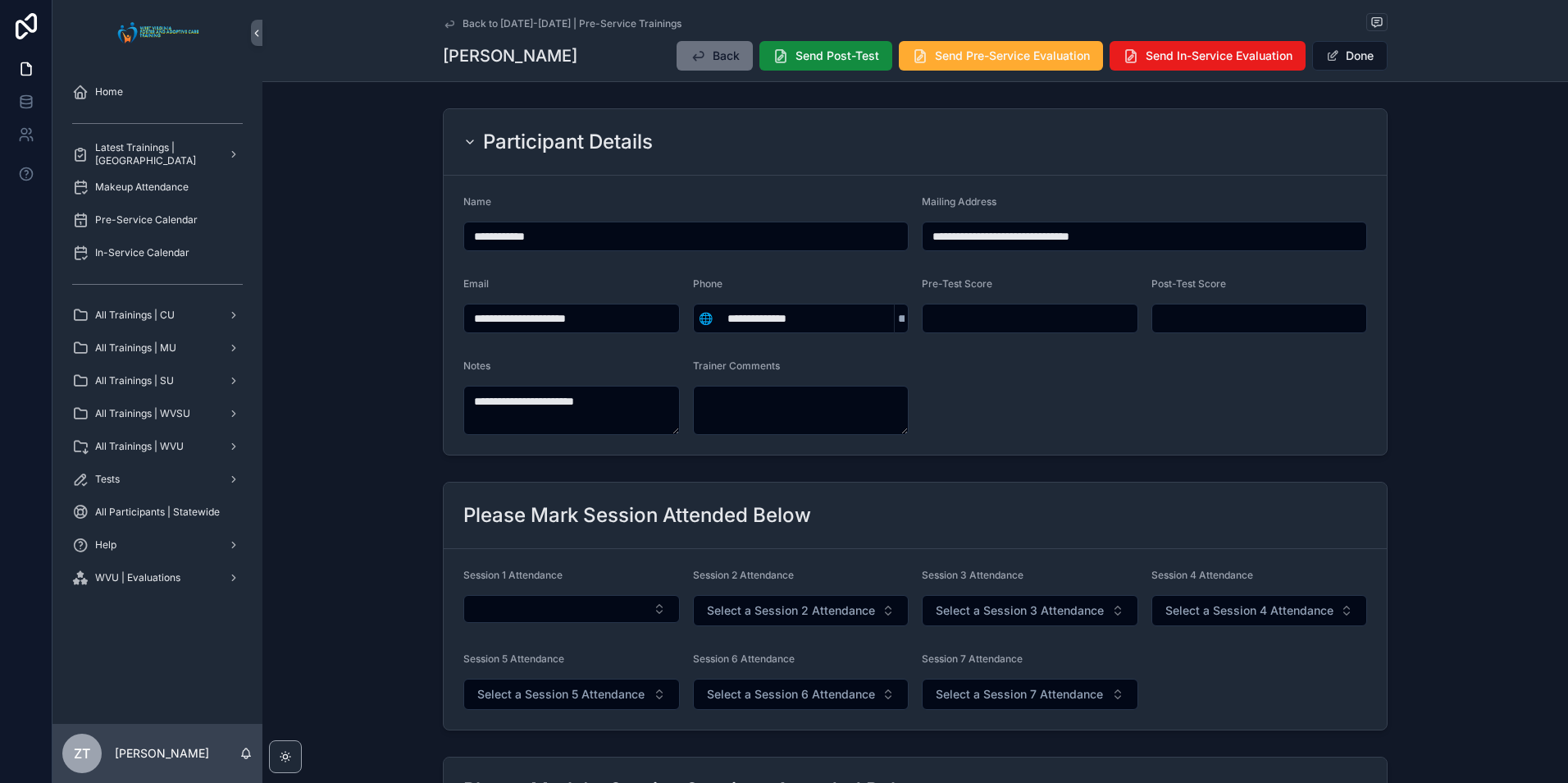
click at [1073, 374] on form "**********" at bounding box center [915, 315] width 943 height 279
click at [1344, 62] on button "Done" at bounding box center [1349, 56] width 75 height 29
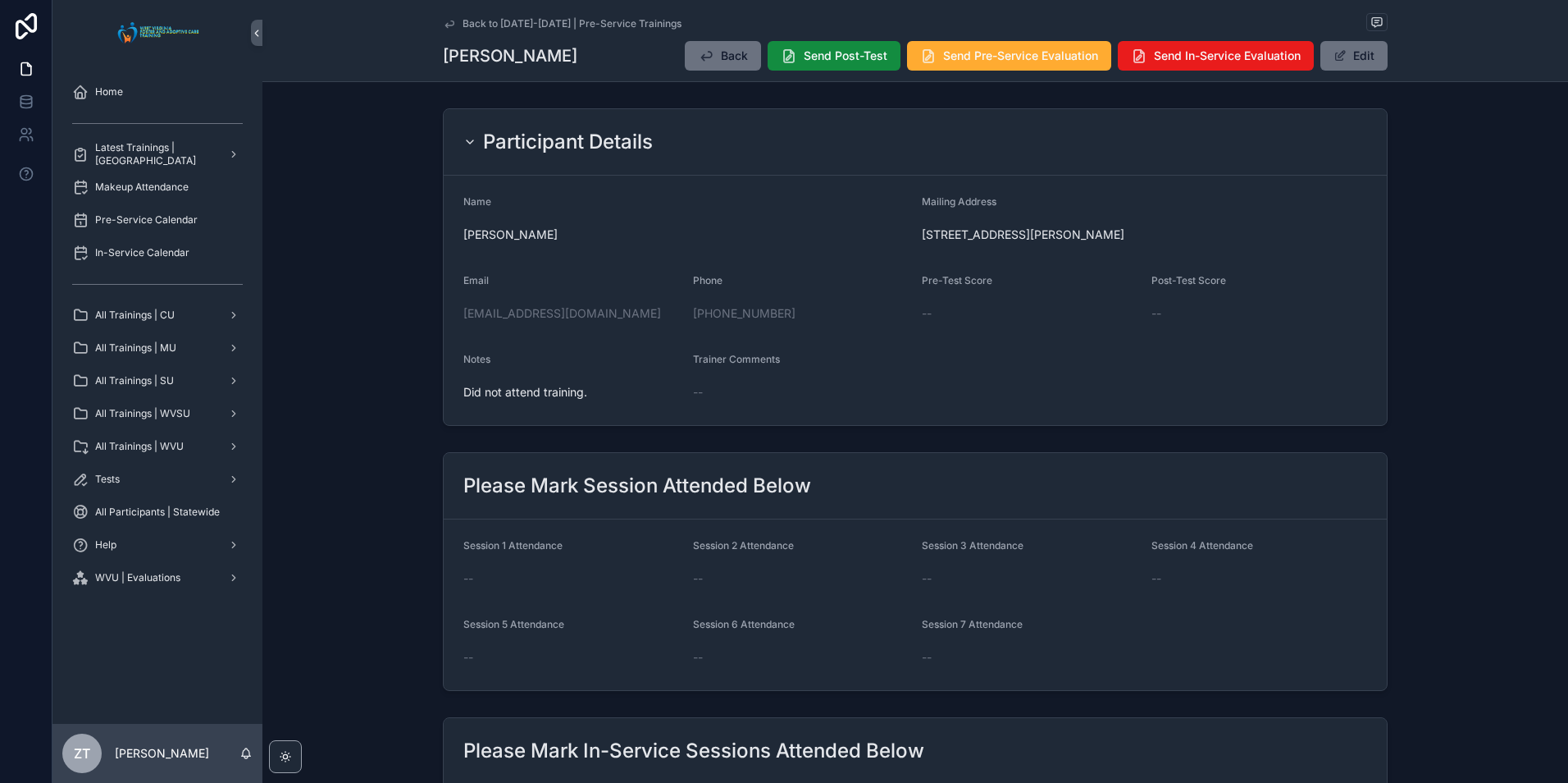
click at [448, 19] on icon "scrollable content" at bounding box center [449, 24] width 13 height 13
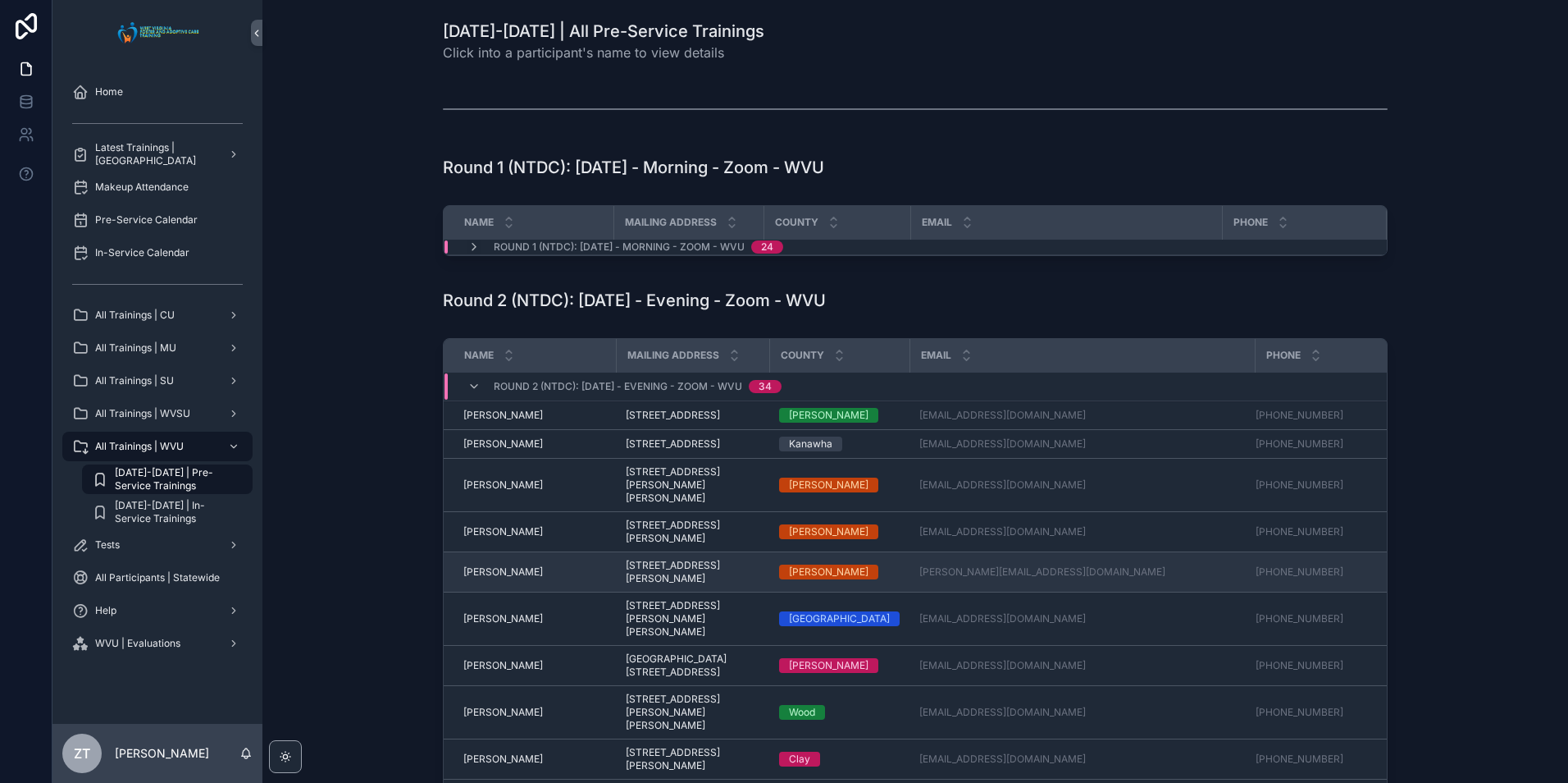
click at [514, 578] on span "Cheyenne Scarberry" at bounding box center [503, 571] width 80 height 13
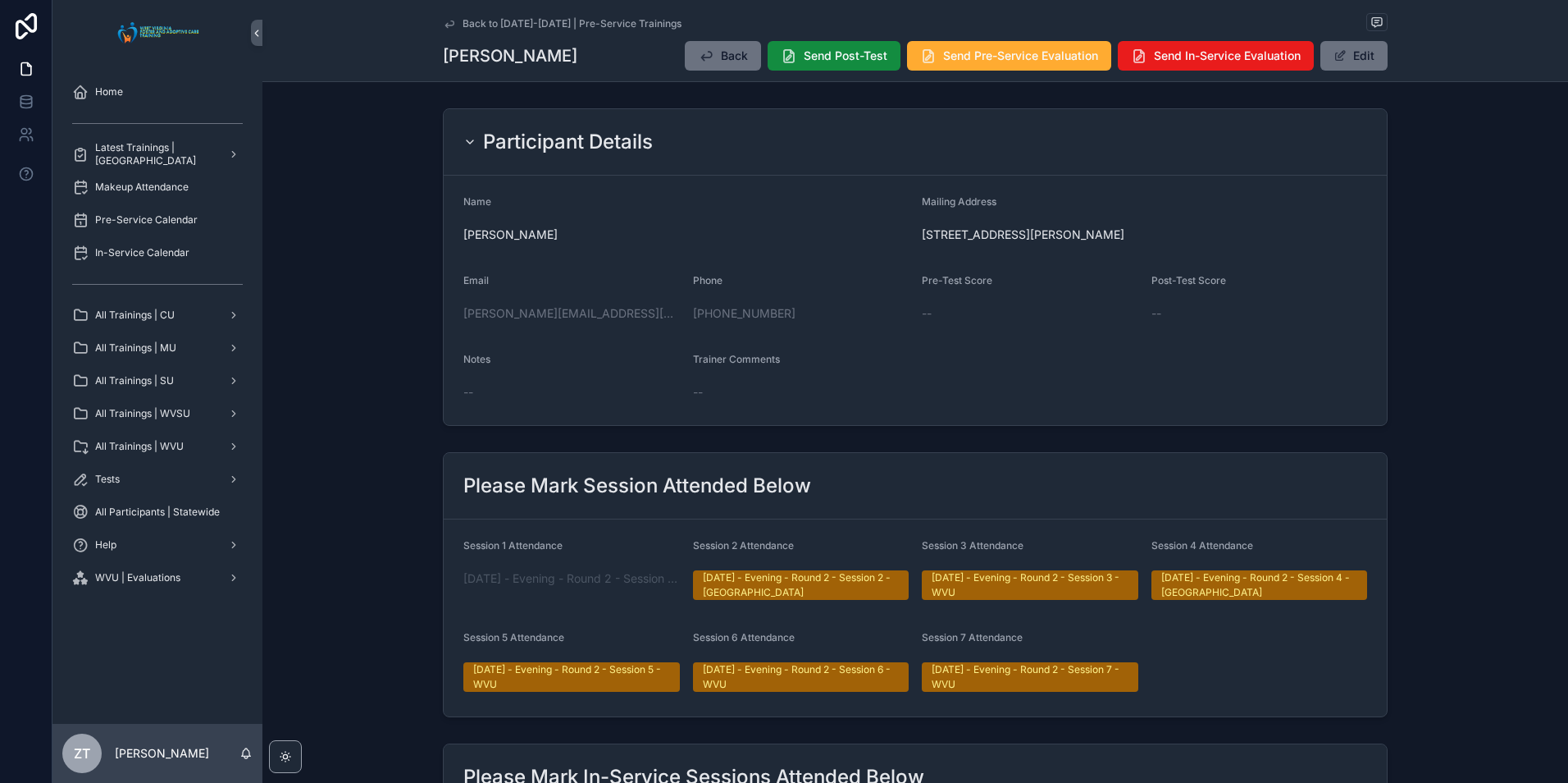
click at [443, 27] on icon "scrollable content" at bounding box center [449, 24] width 13 height 13
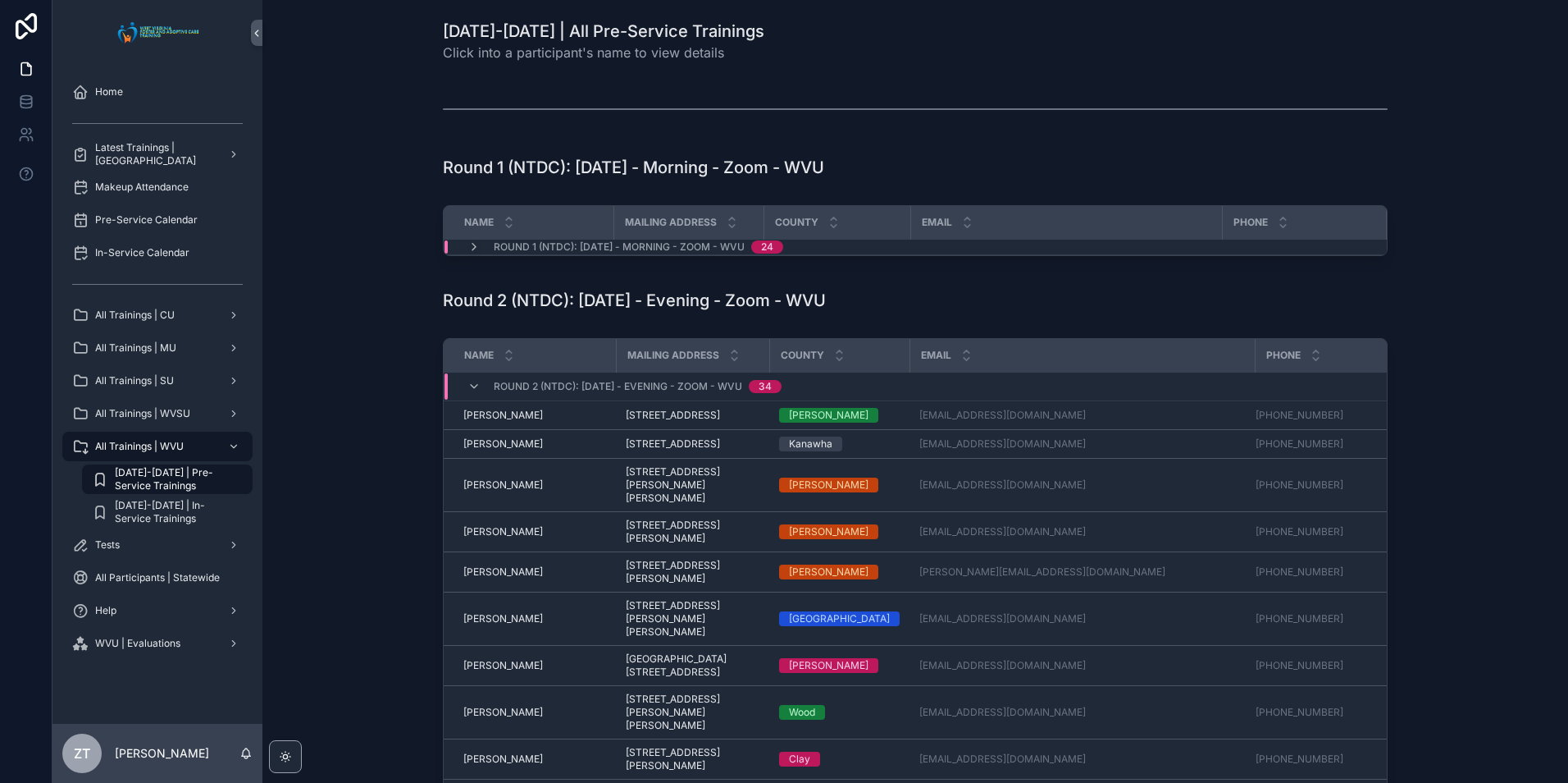
click at [486, 623] on span "Christina Pack" at bounding box center [503, 618] width 80 height 13
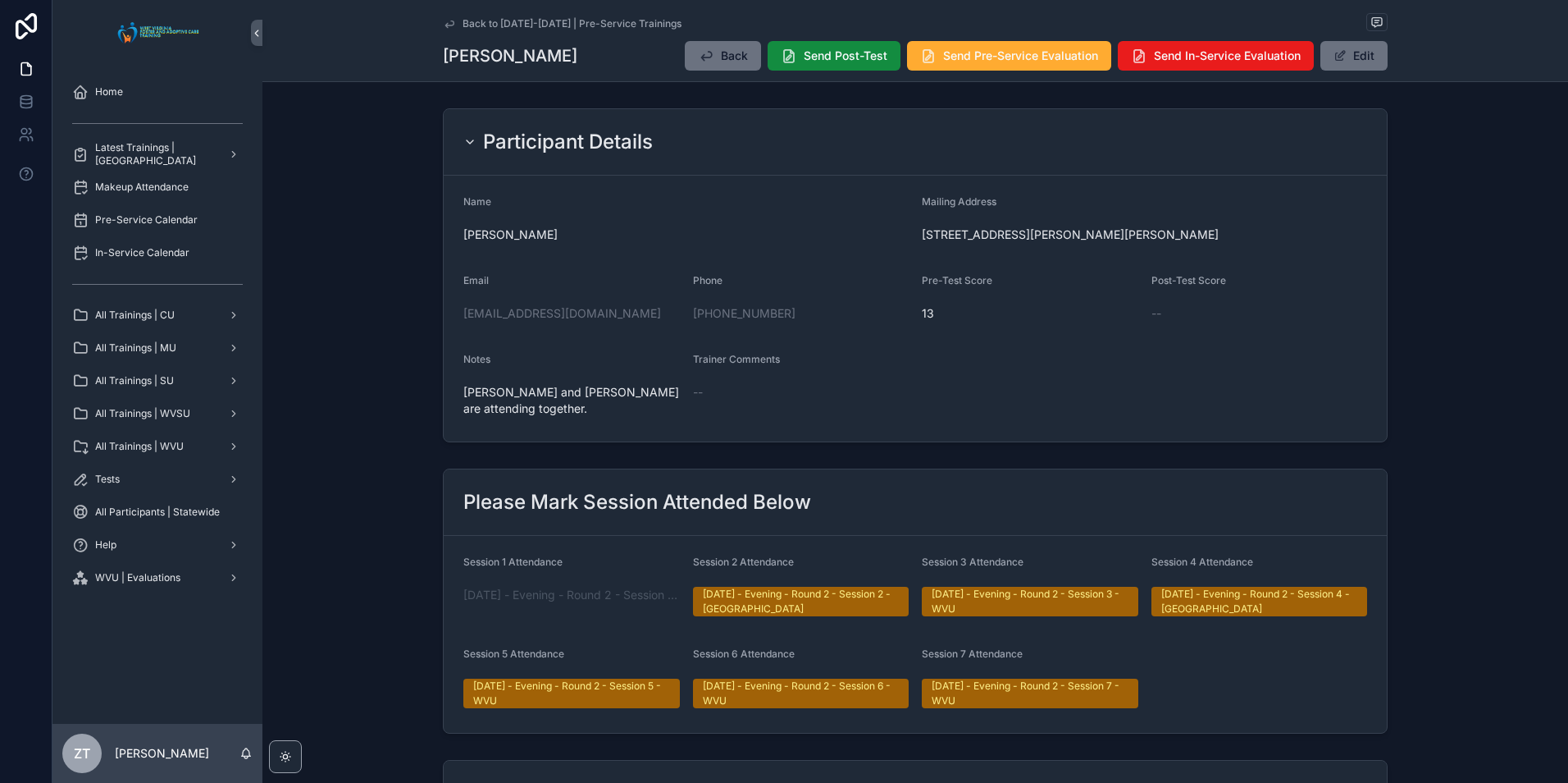
click at [445, 22] on icon "scrollable content" at bounding box center [449, 24] width 13 height 13
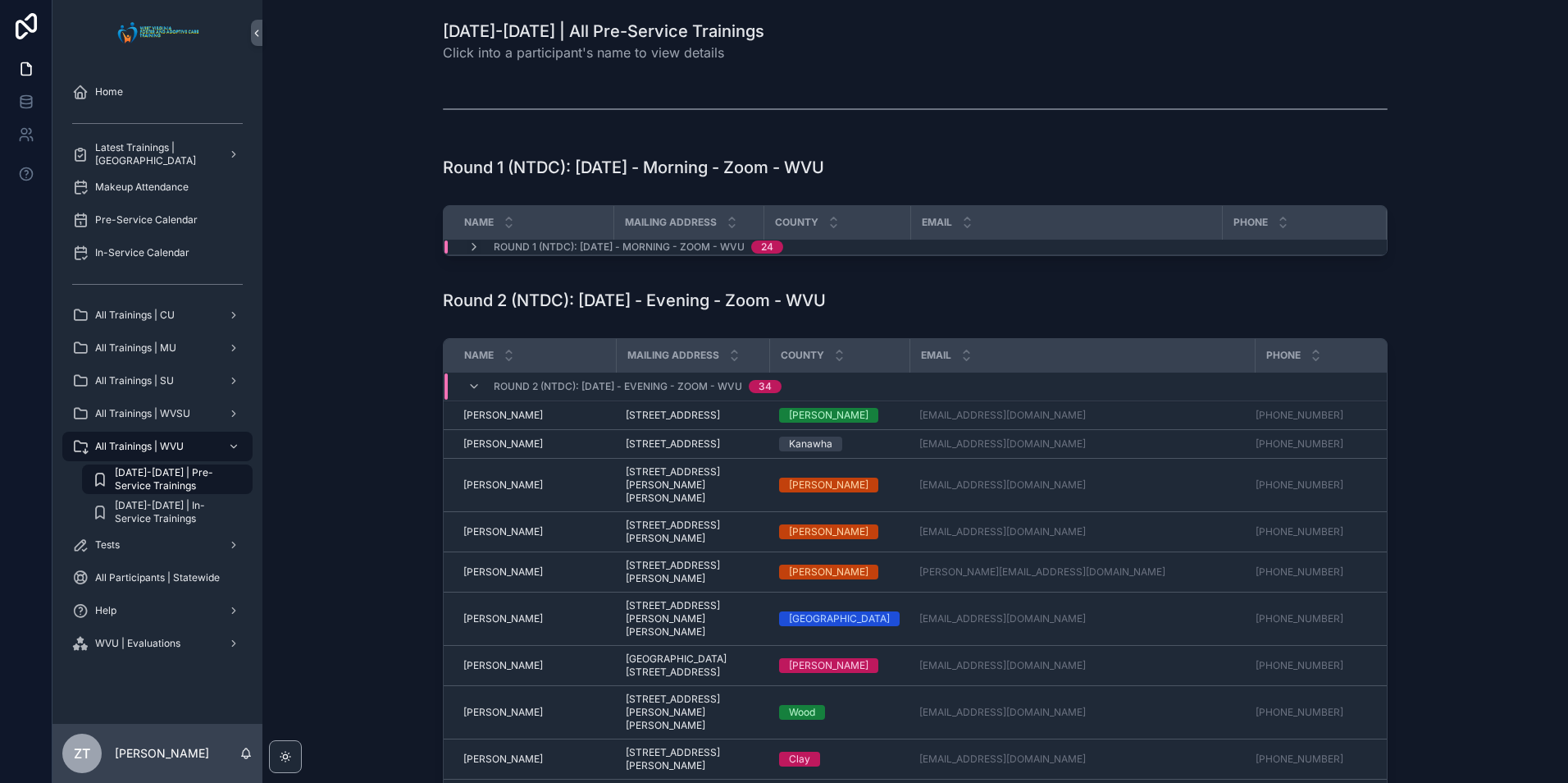
scroll to position [82, 0]
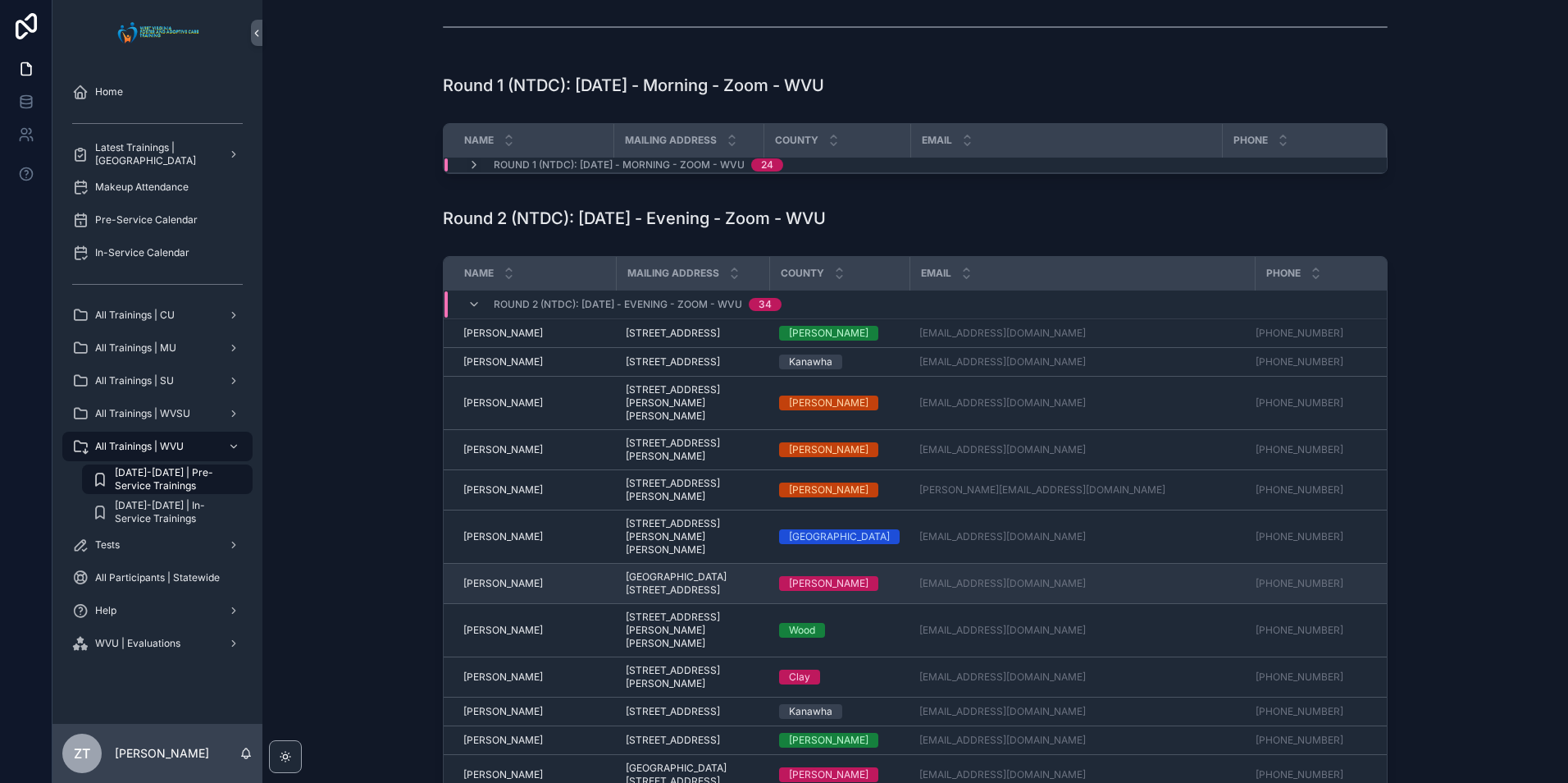
click at [508, 580] on span "[PERSON_NAME]" at bounding box center [503, 583] width 80 height 13
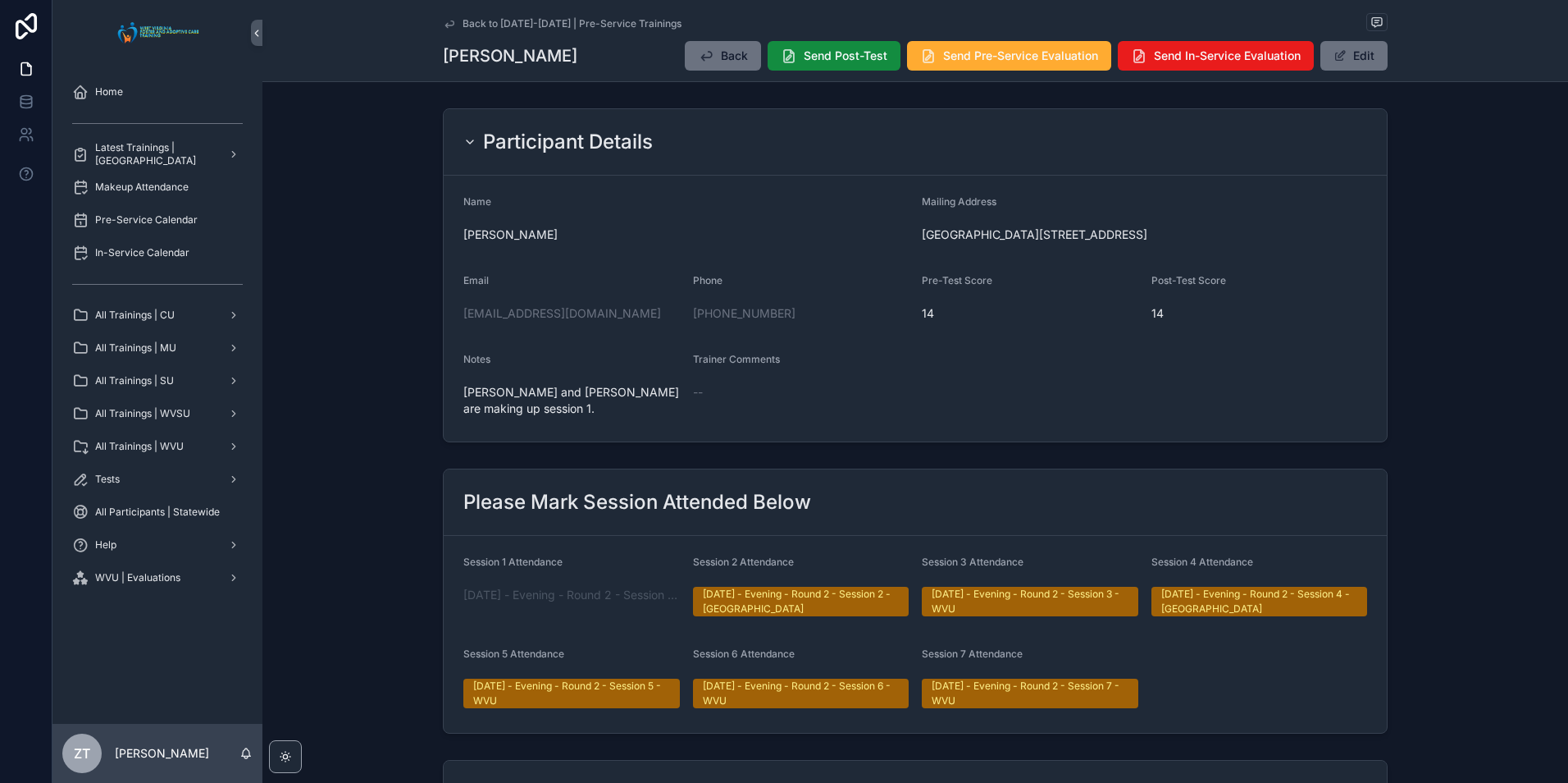
click at [445, 25] on icon "scrollable content" at bounding box center [449, 23] width 8 height 6
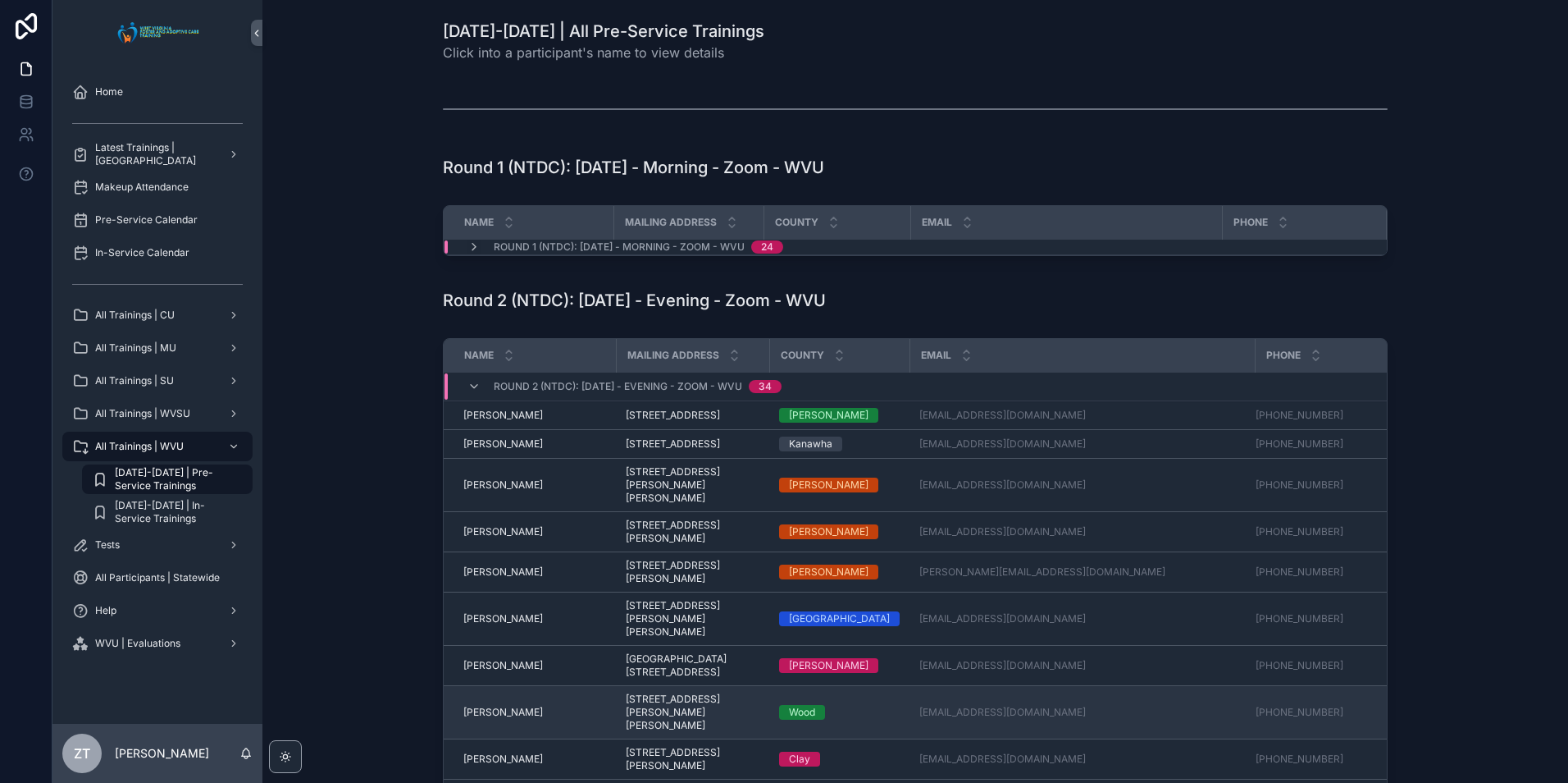
click at [492, 705] on span "Danny Wix" at bounding box center [503, 712] width 80 height 13
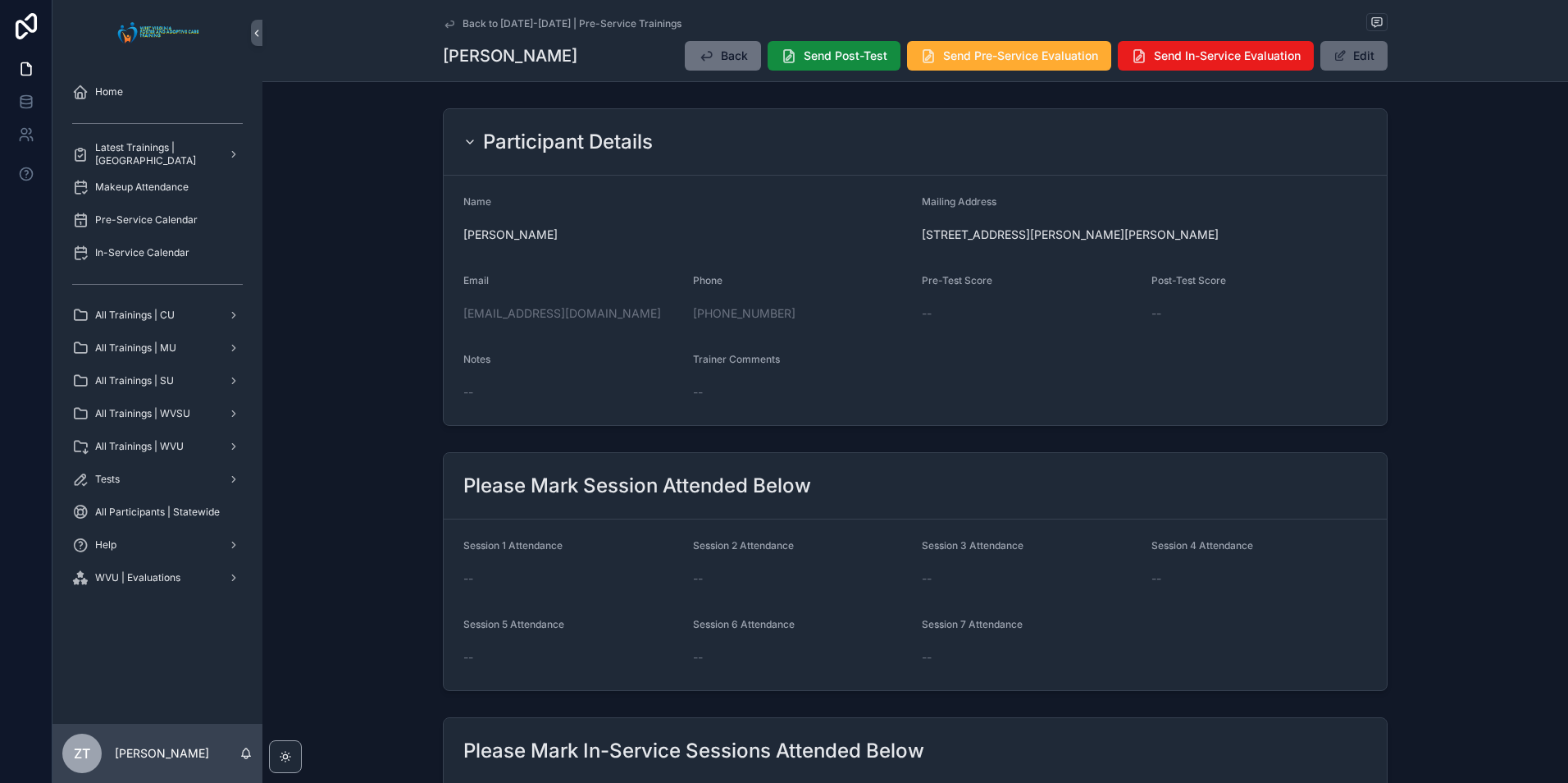
click at [1343, 58] on button "Edit" at bounding box center [1353, 56] width 67 height 29
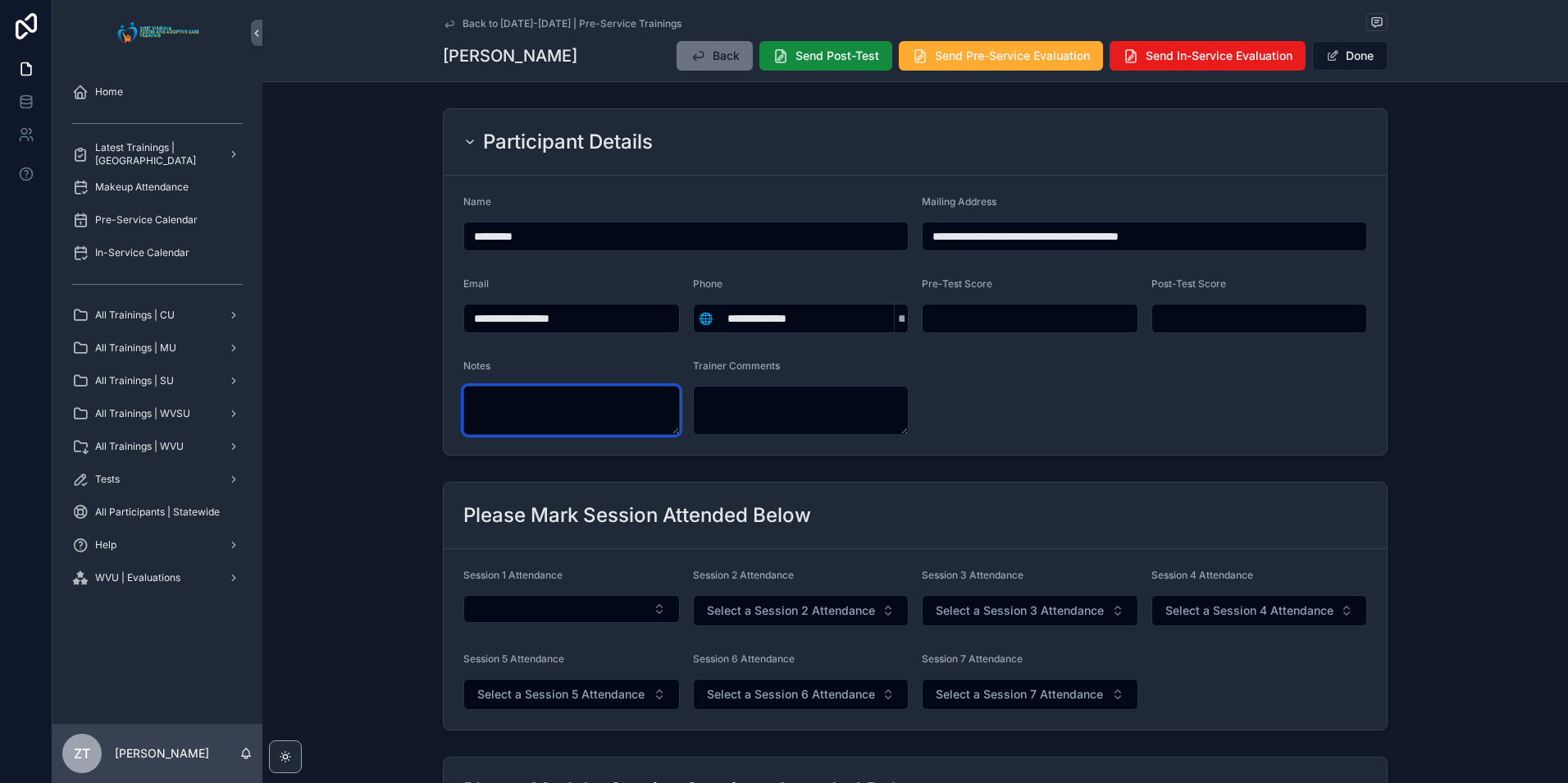
click at [530, 416] on textarea "scrollable content" at bounding box center [571, 410] width 216 height 49
type textarea "**********"
click at [1005, 382] on form "**********" at bounding box center [915, 315] width 943 height 279
click at [1341, 55] on button "Done" at bounding box center [1349, 56] width 75 height 29
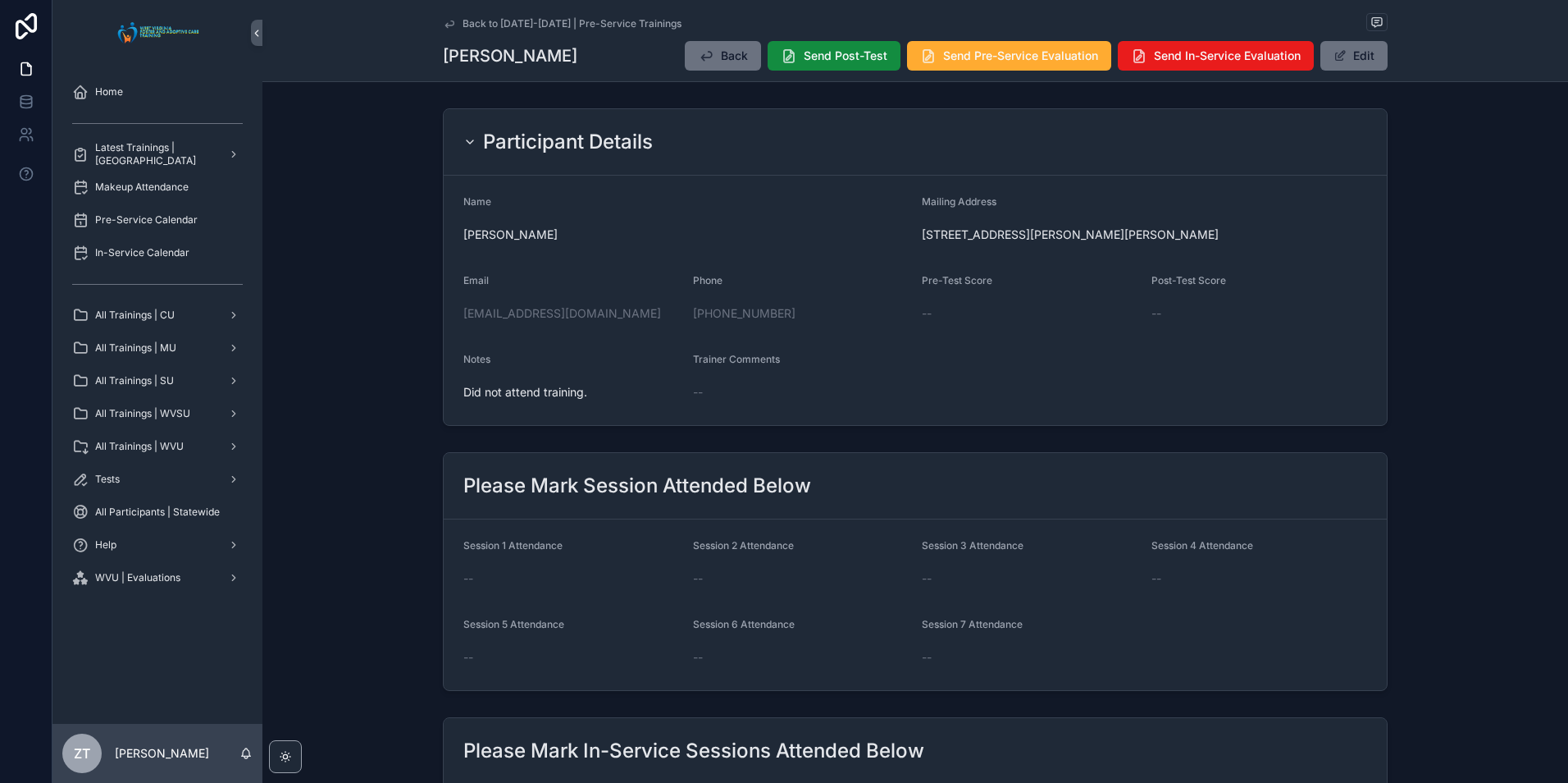
click at [443, 22] on icon "scrollable content" at bounding box center [449, 24] width 13 height 13
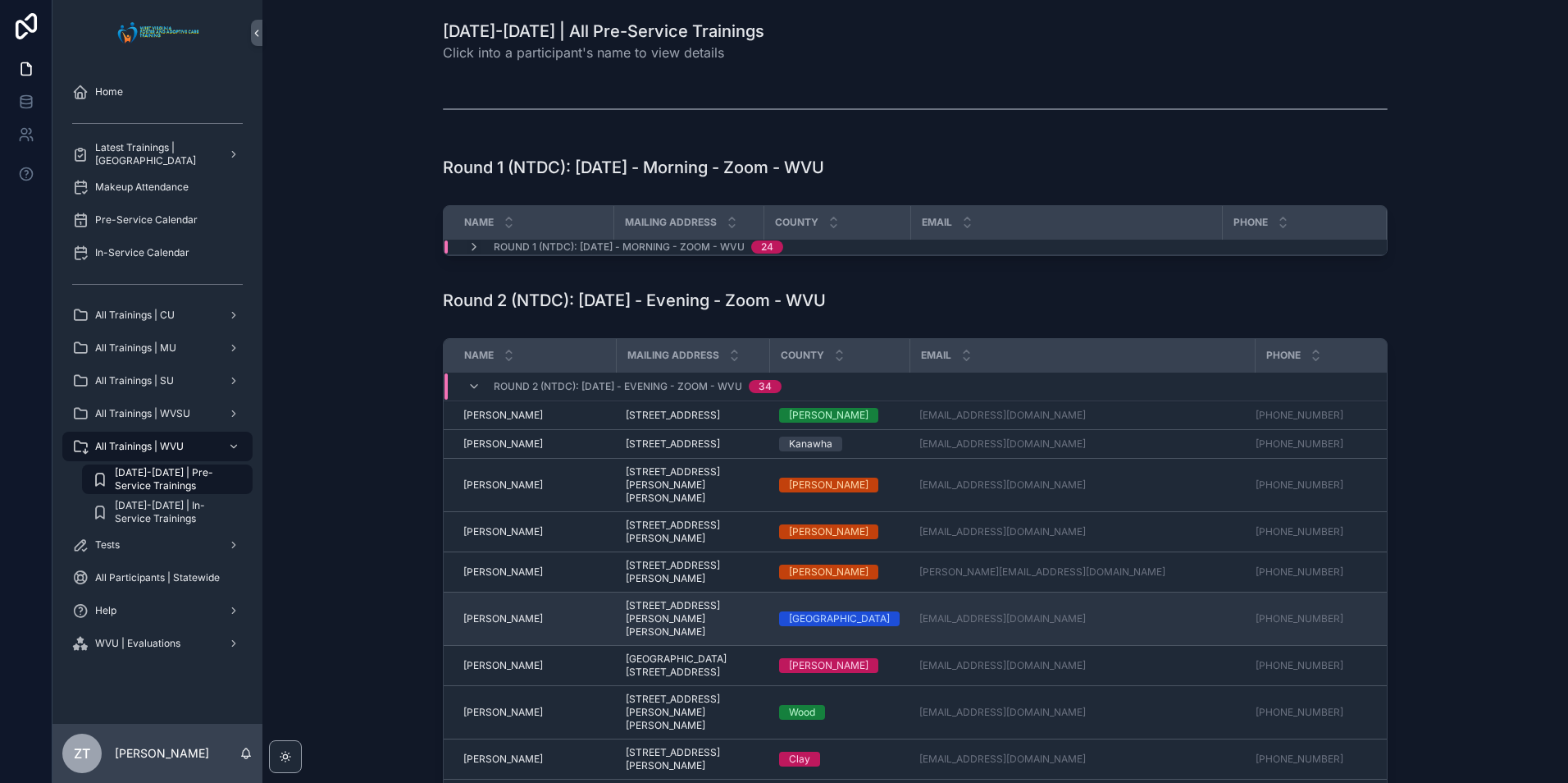
scroll to position [82, 0]
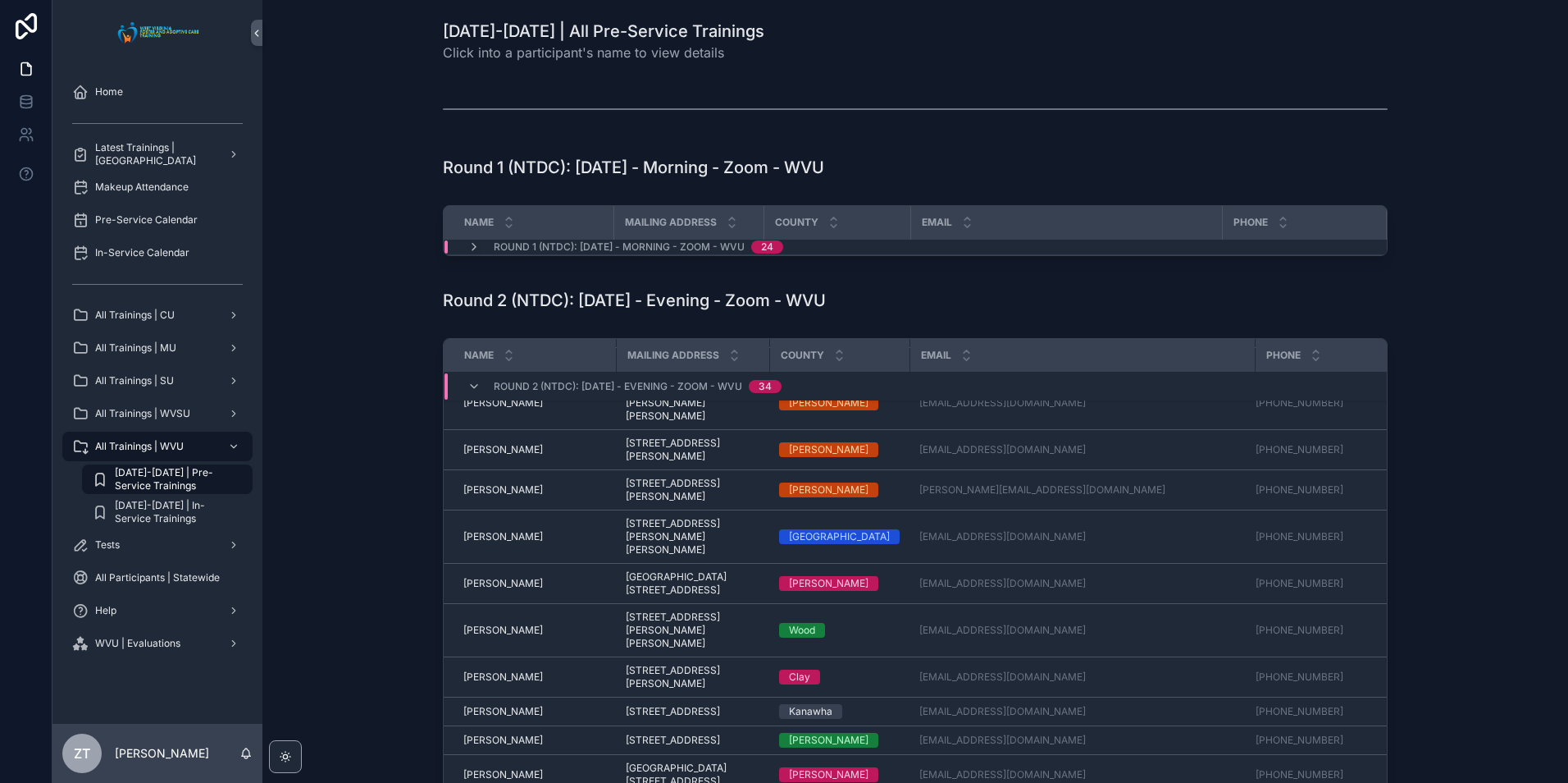
click at [482, 670] on span "Donna Tryon" at bounding box center [503, 677] width 80 height 13
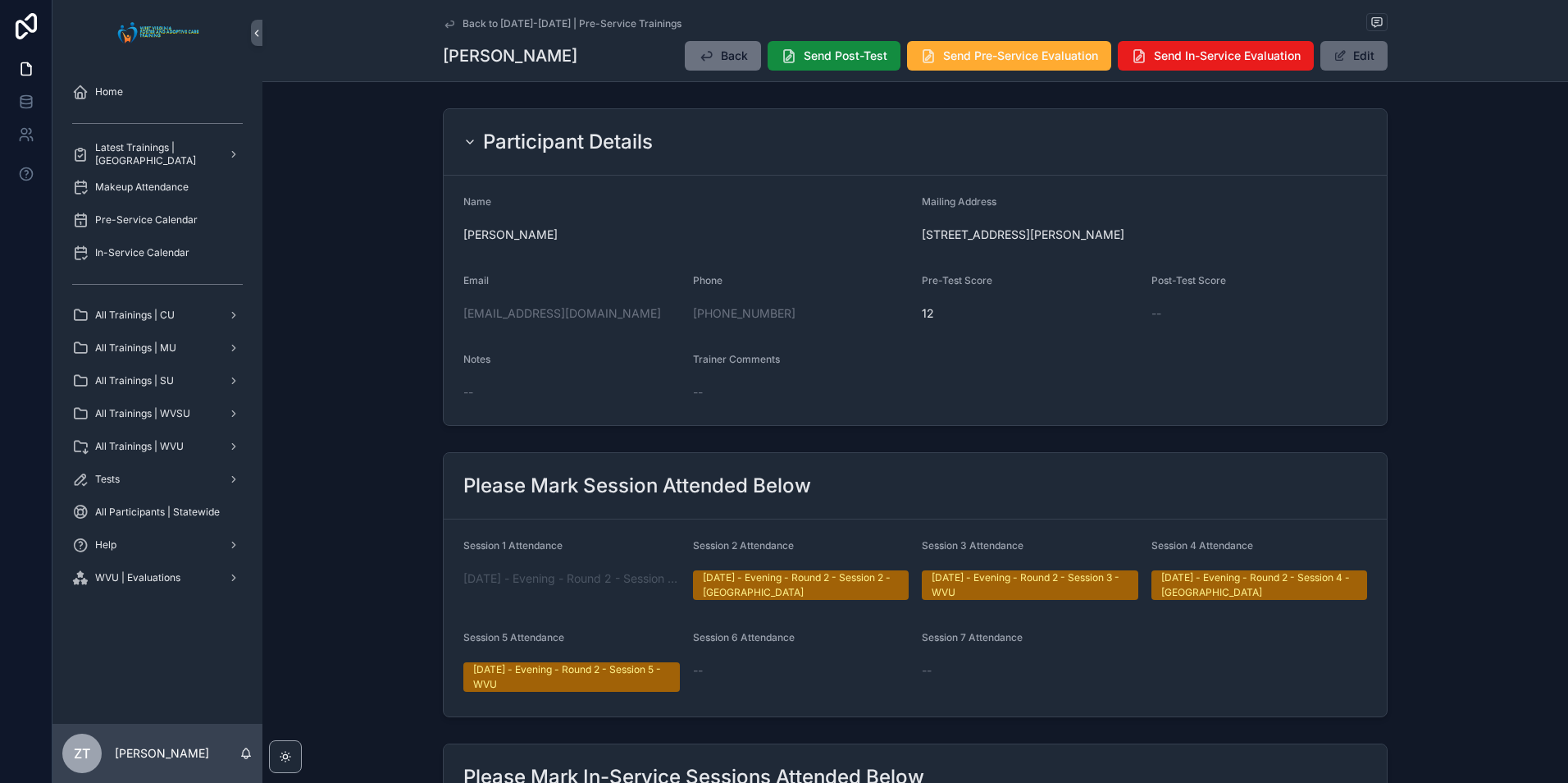
click at [1361, 69] on button "Edit" at bounding box center [1353, 56] width 67 height 29
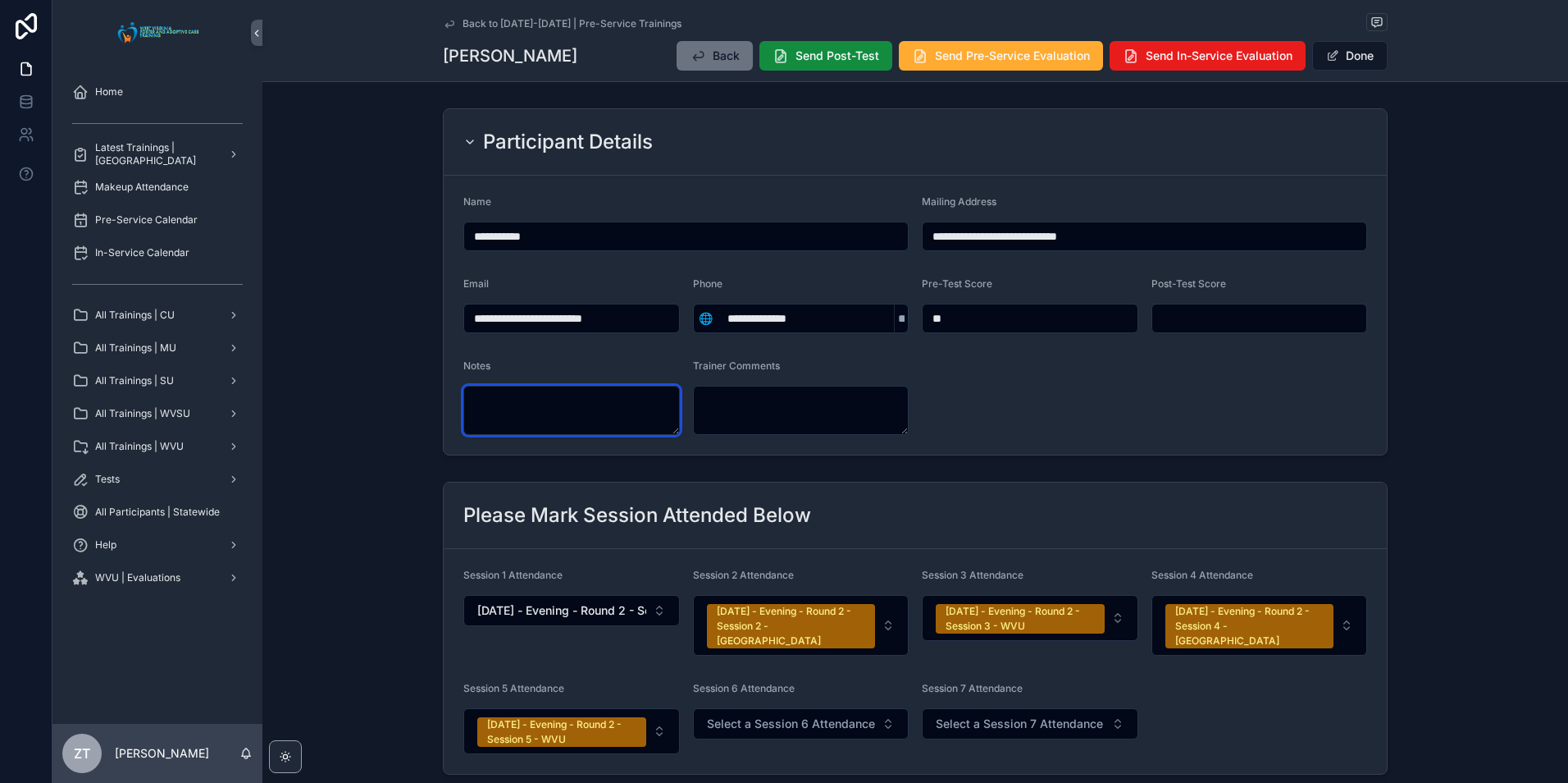
click at [506, 400] on textarea "scrollable content" at bounding box center [571, 410] width 216 height 49
type textarea "**********"
click at [1325, 59] on span "scrollable content" at bounding box center [1332, 56] width 13 height 13
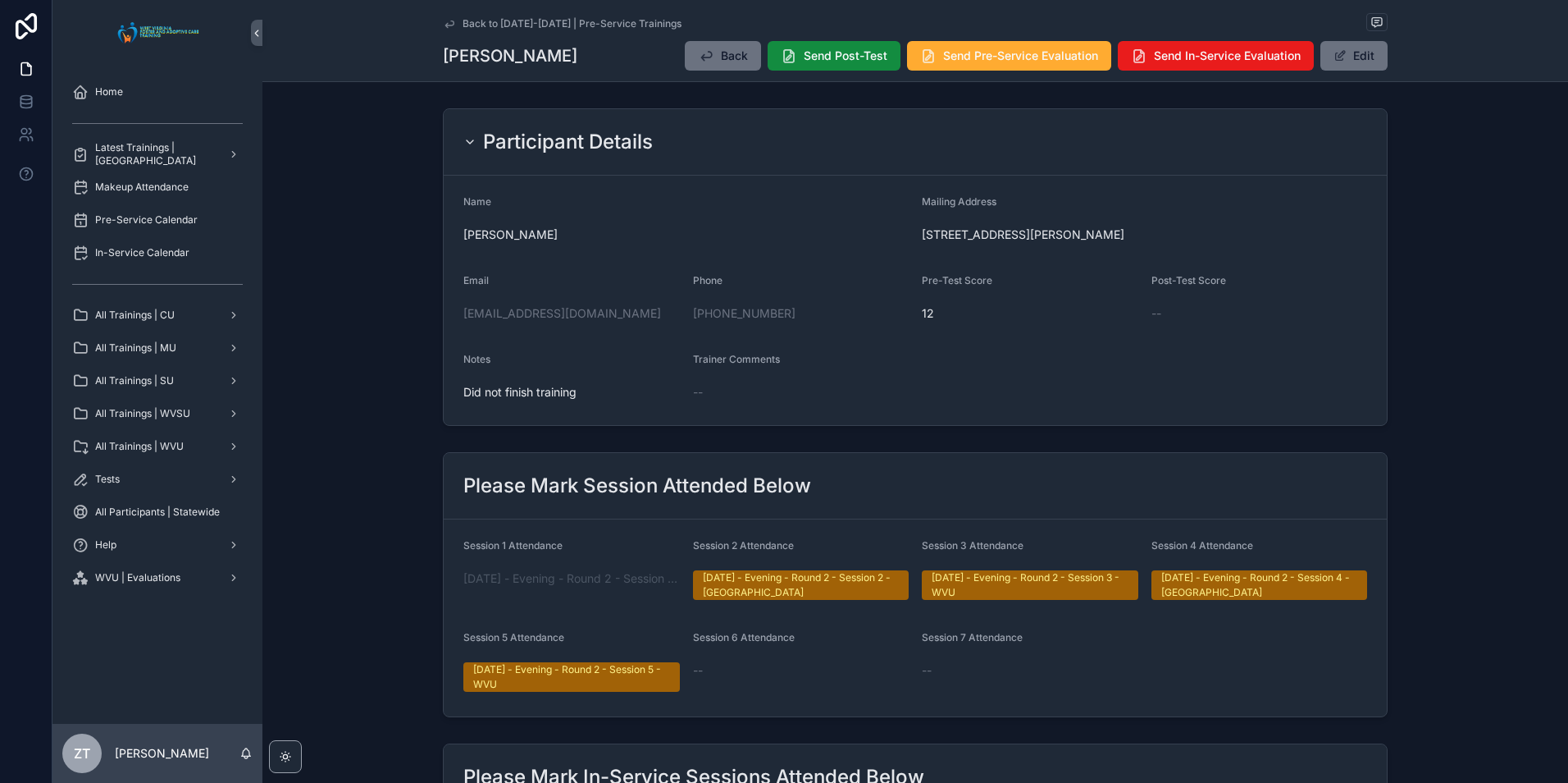
click at [451, 22] on icon "scrollable content" at bounding box center [449, 24] width 13 height 13
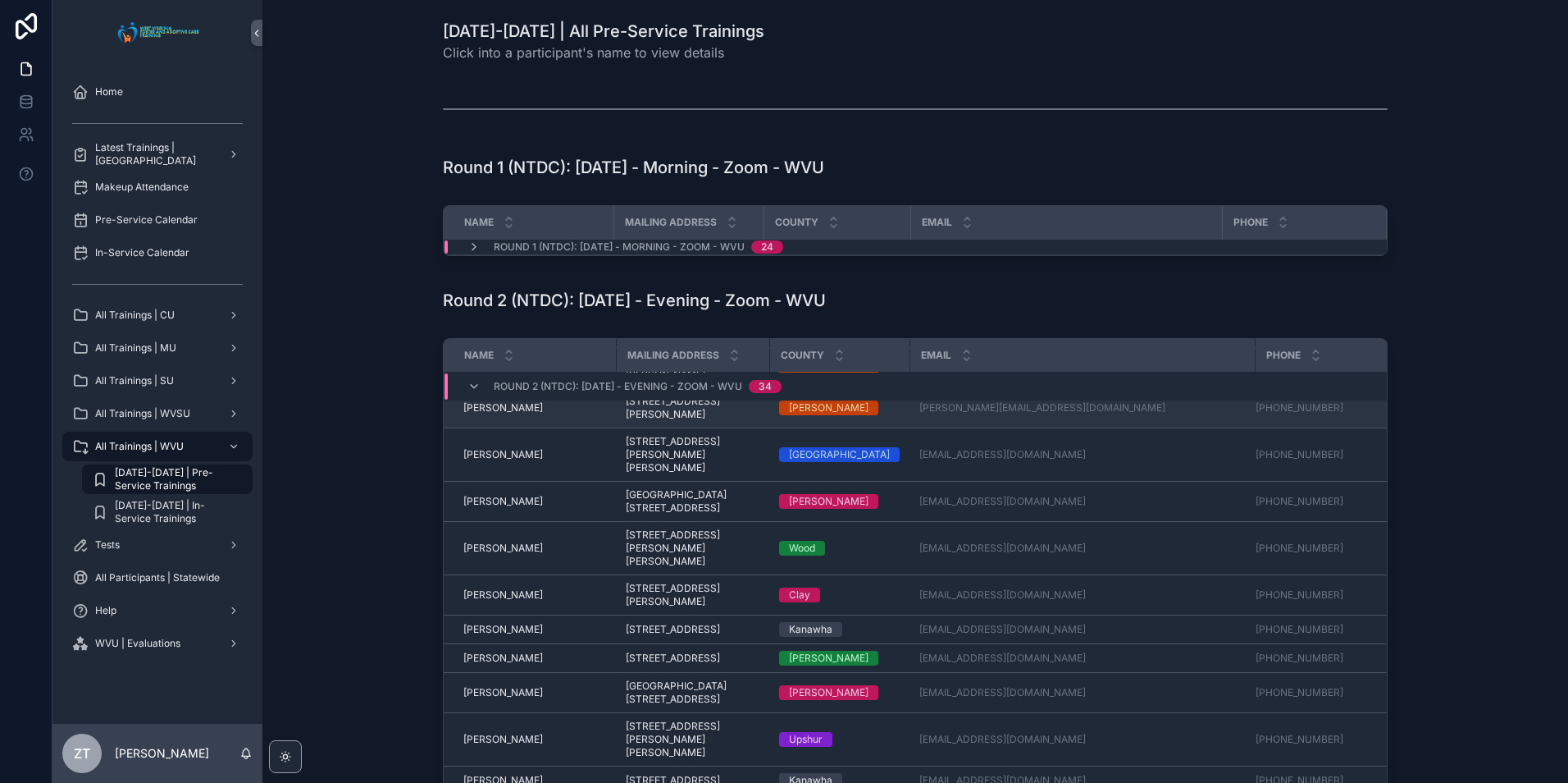
scroll to position [246, 0]
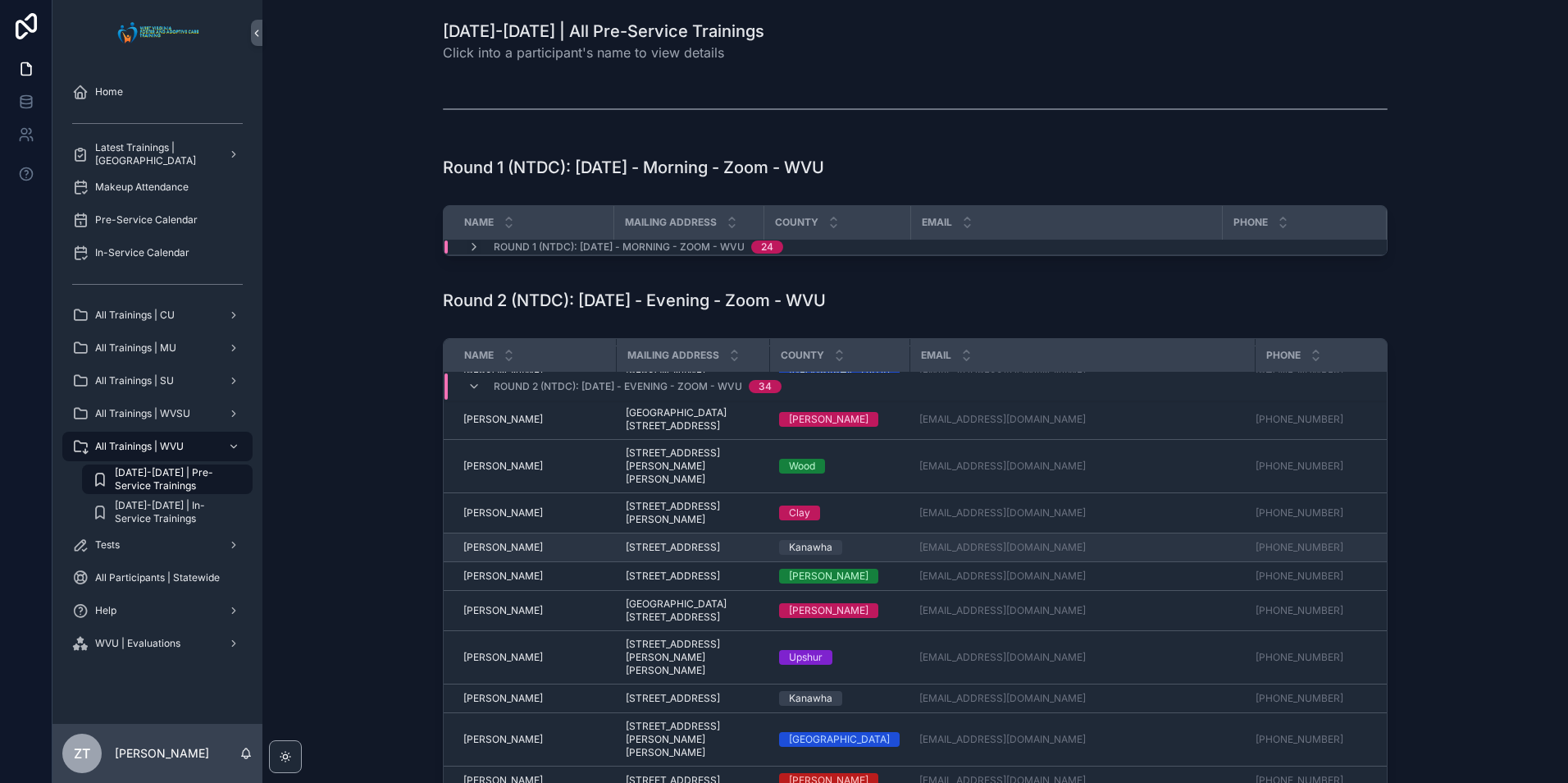
click at [494, 540] on span "[PERSON_NAME]" at bounding box center [503, 547] width 80 height 13
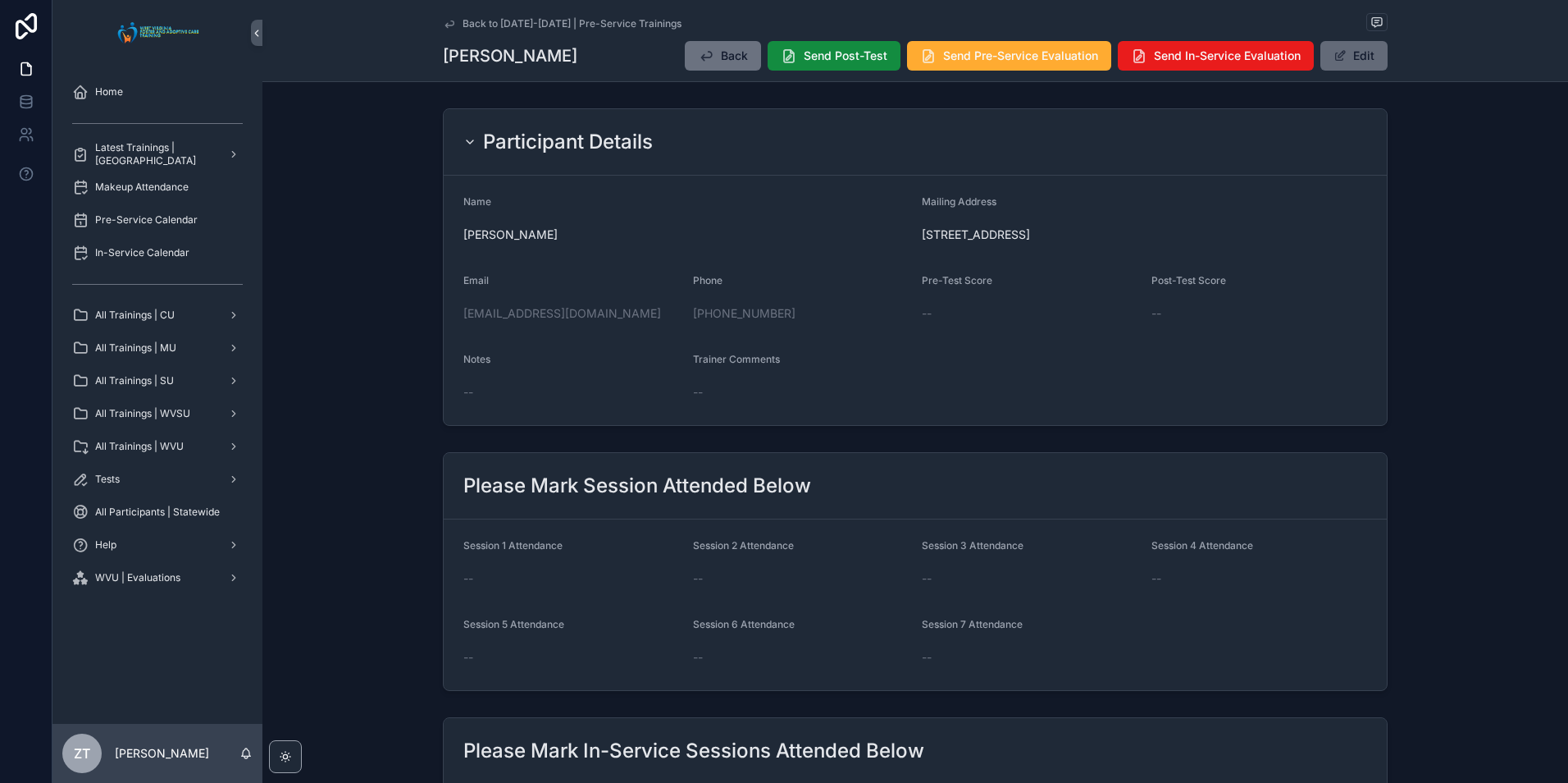
click at [1343, 58] on button "Edit" at bounding box center [1353, 56] width 67 height 29
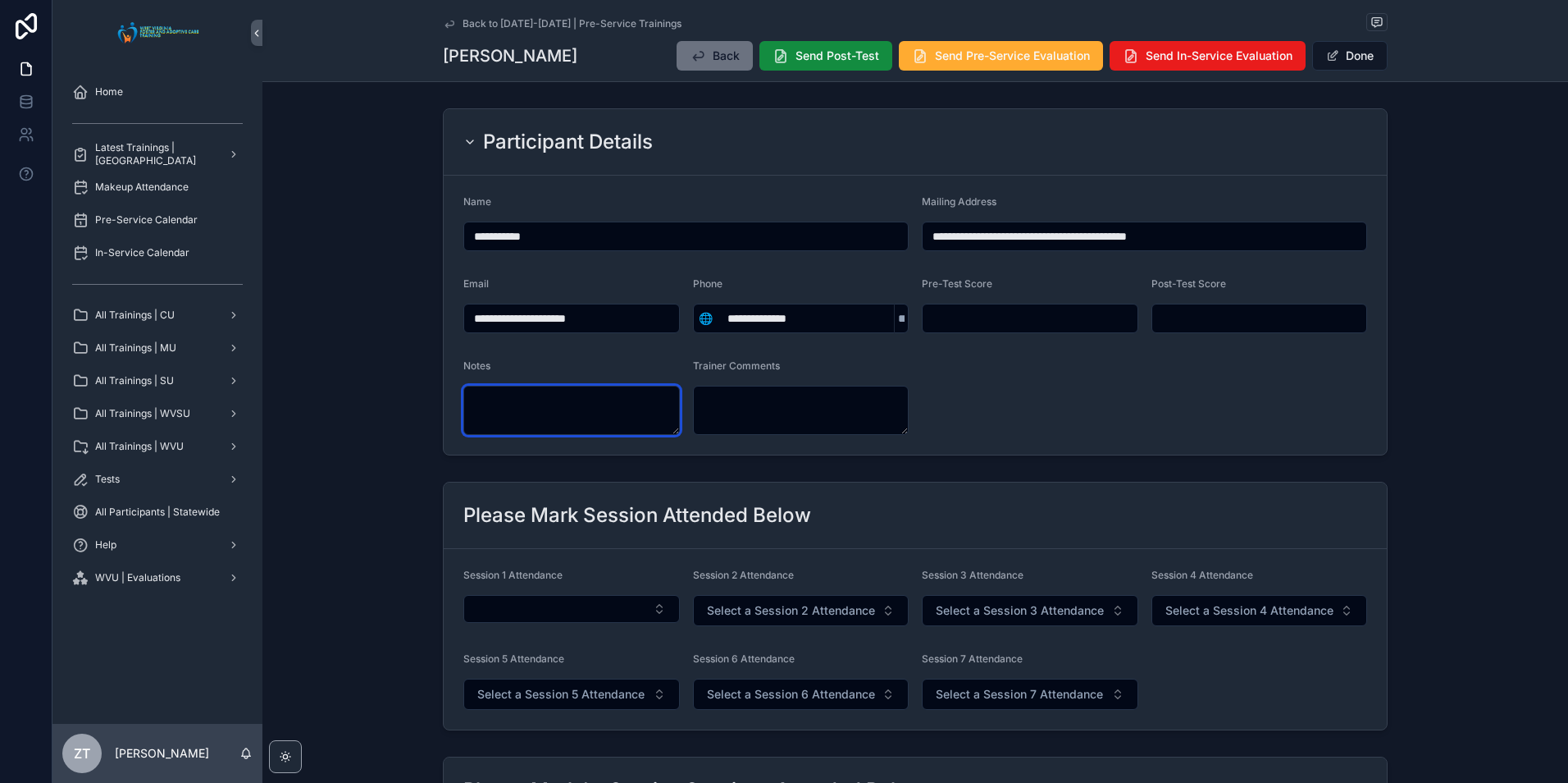
click at [595, 410] on textarea "scrollable content" at bounding box center [571, 410] width 216 height 49
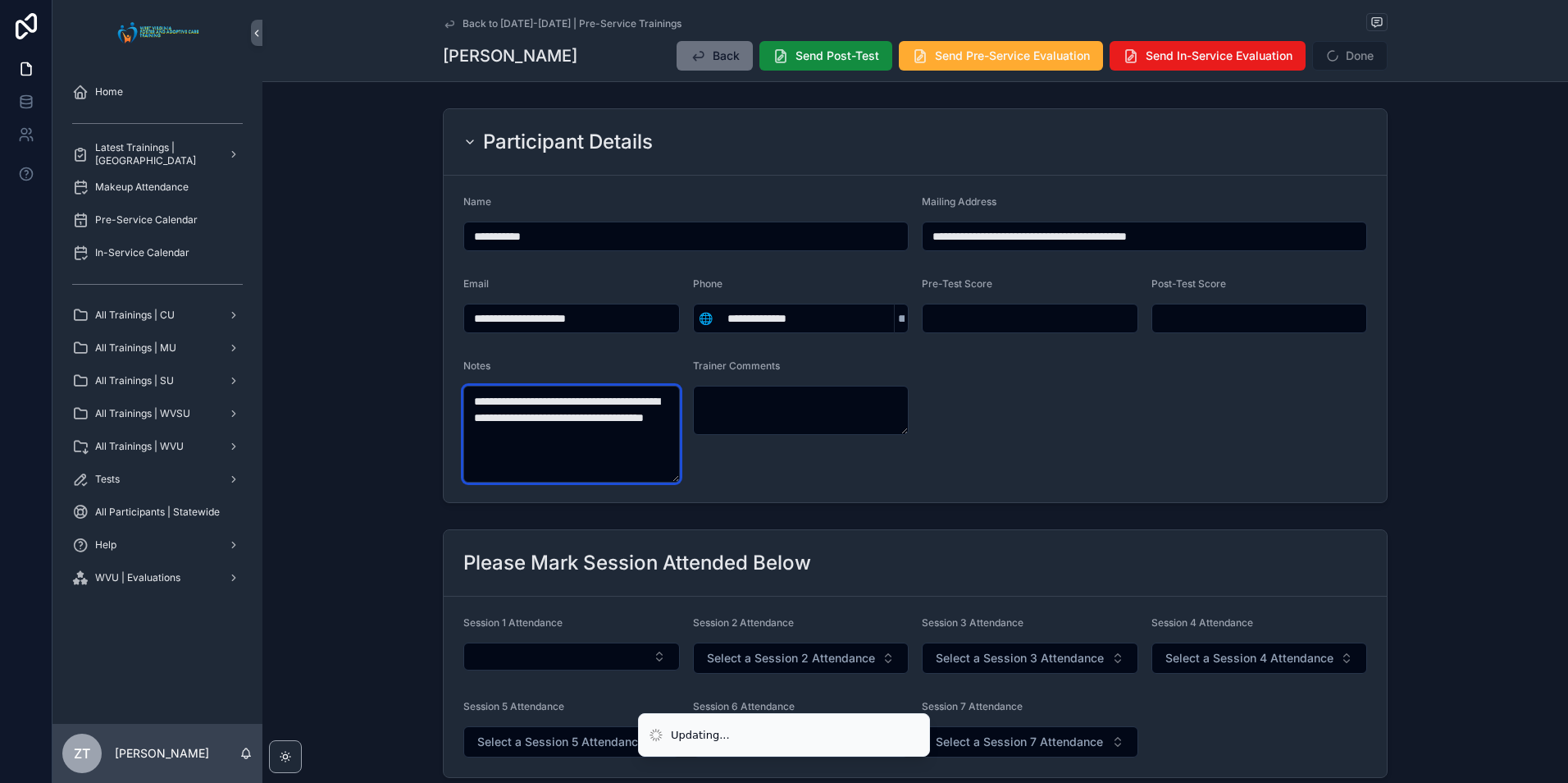
type textarea "**********"
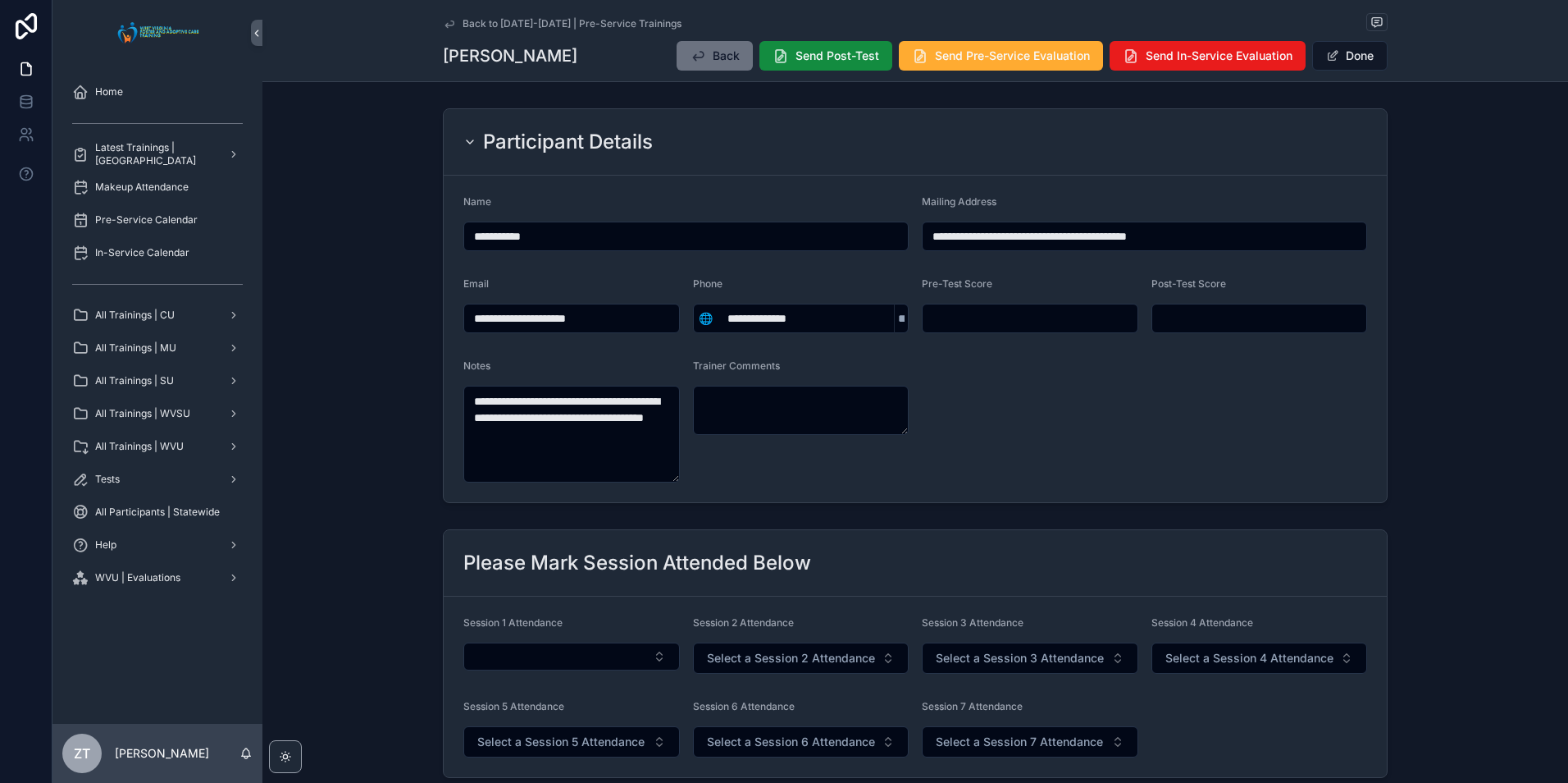
click at [1082, 409] on form "**********" at bounding box center [915, 339] width 943 height 327
click at [1349, 52] on button "Done" at bounding box center [1349, 56] width 75 height 29
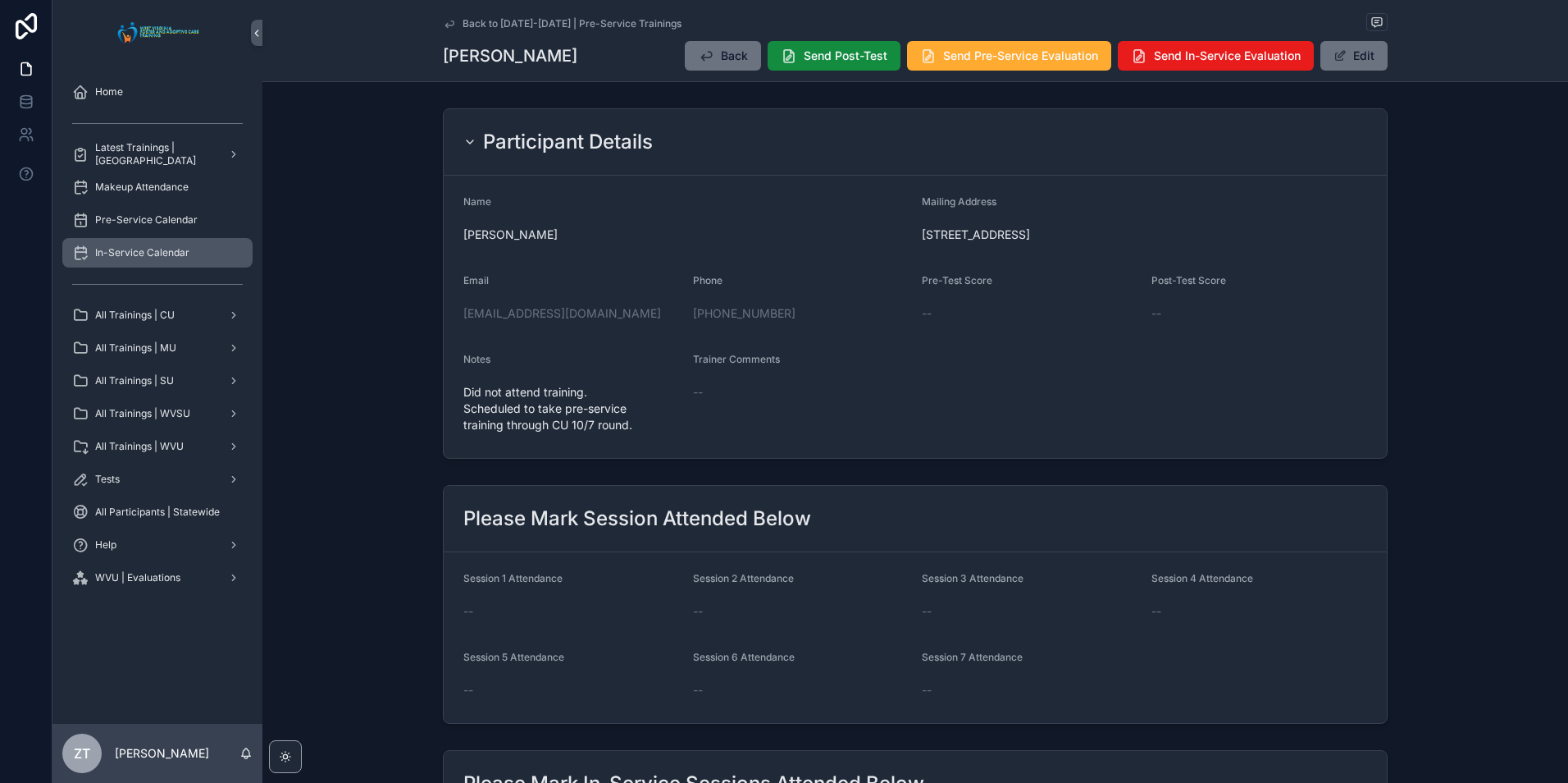
drag, startPoint x: 444, startPoint y: 21, endPoint x: 70, endPoint y: 245, distance: 435.9
click at [444, 21] on icon "scrollable content" at bounding box center [449, 24] width 13 height 13
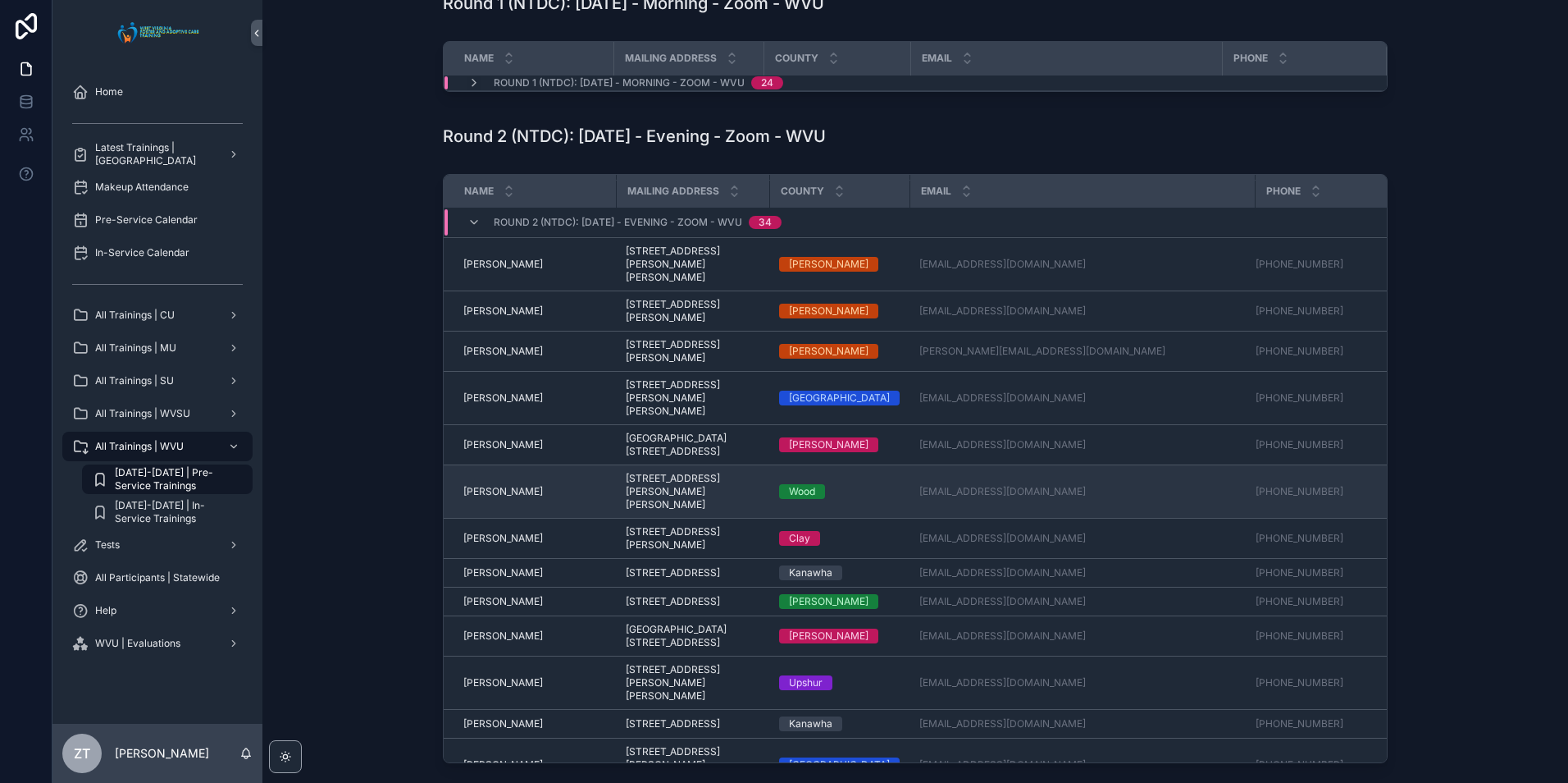
scroll to position [82, 0]
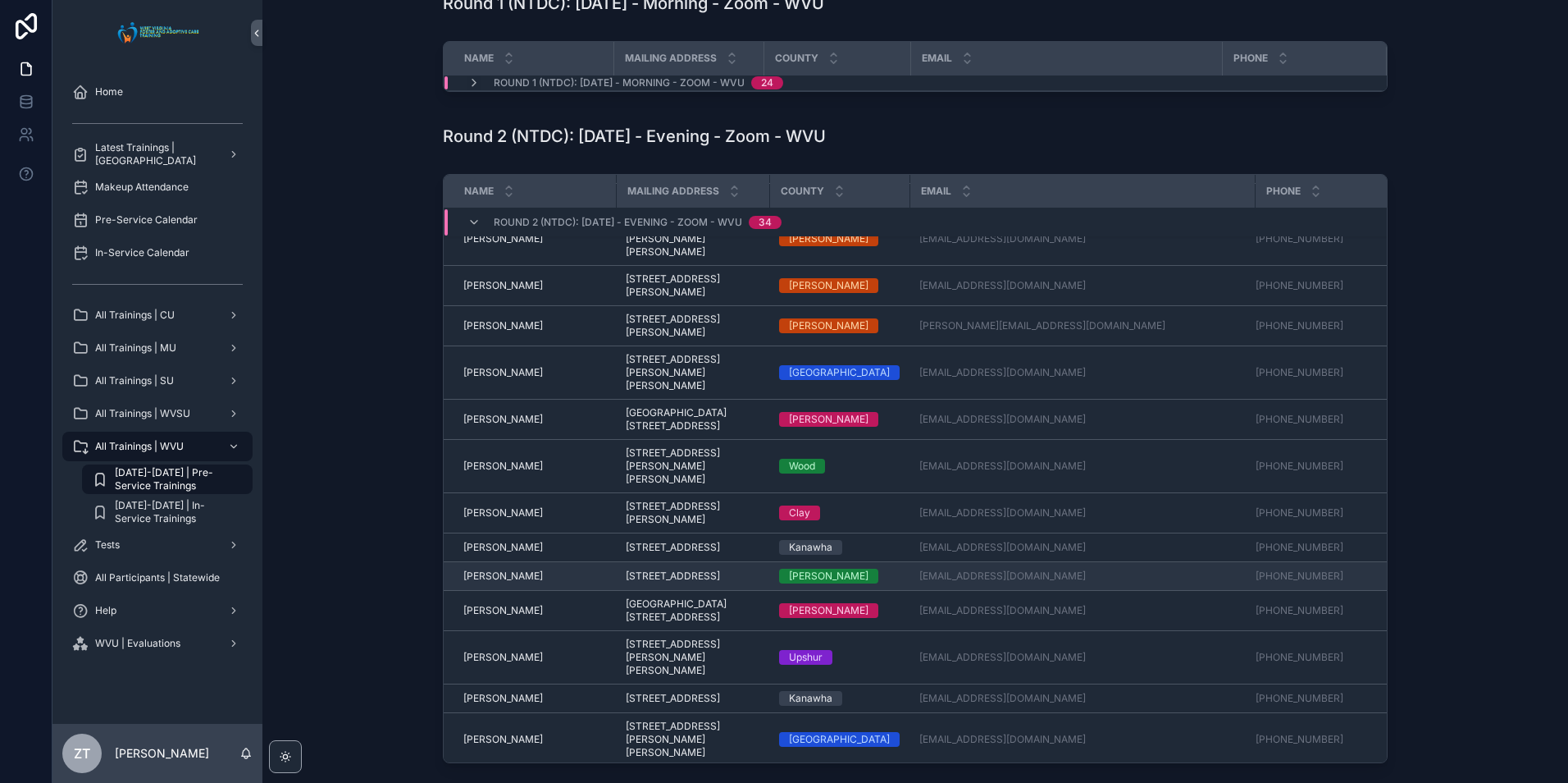
click at [488, 574] on span "Hannah Keith" at bounding box center [503, 576] width 80 height 13
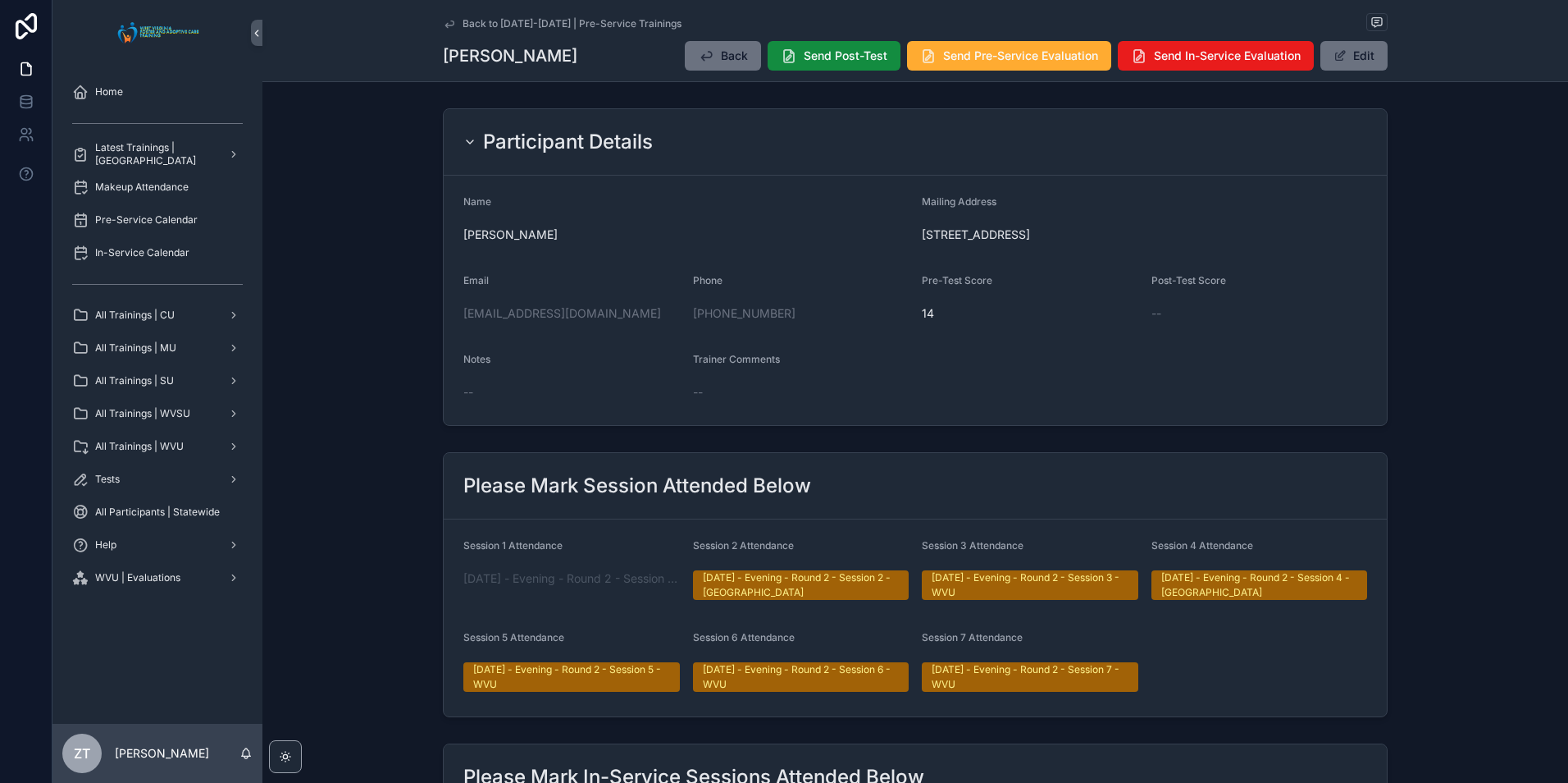
click at [445, 21] on icon "scrollable content" at bounding box center [449, 24] width 13 height 13
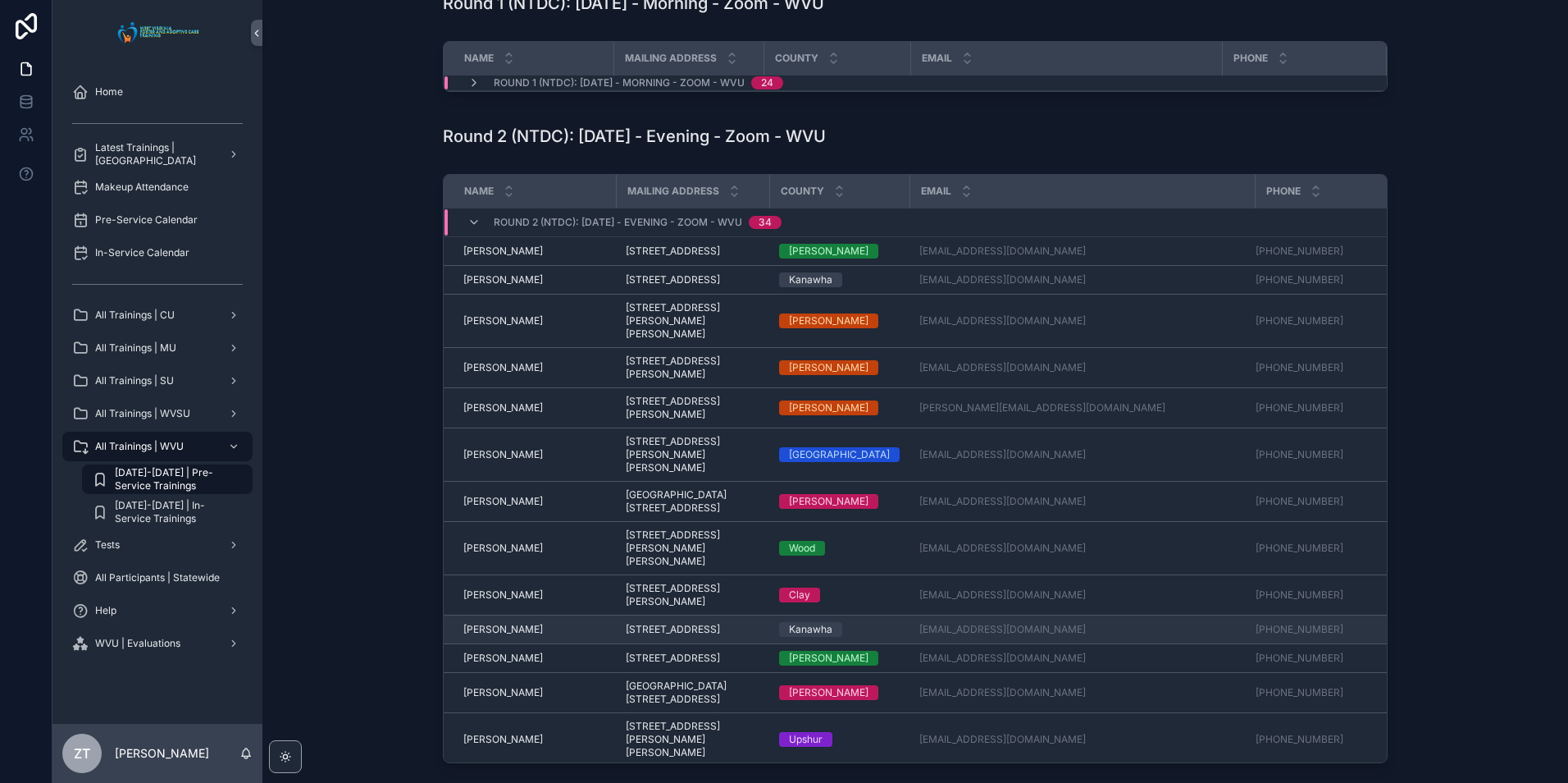
scroll to position [82, 0]
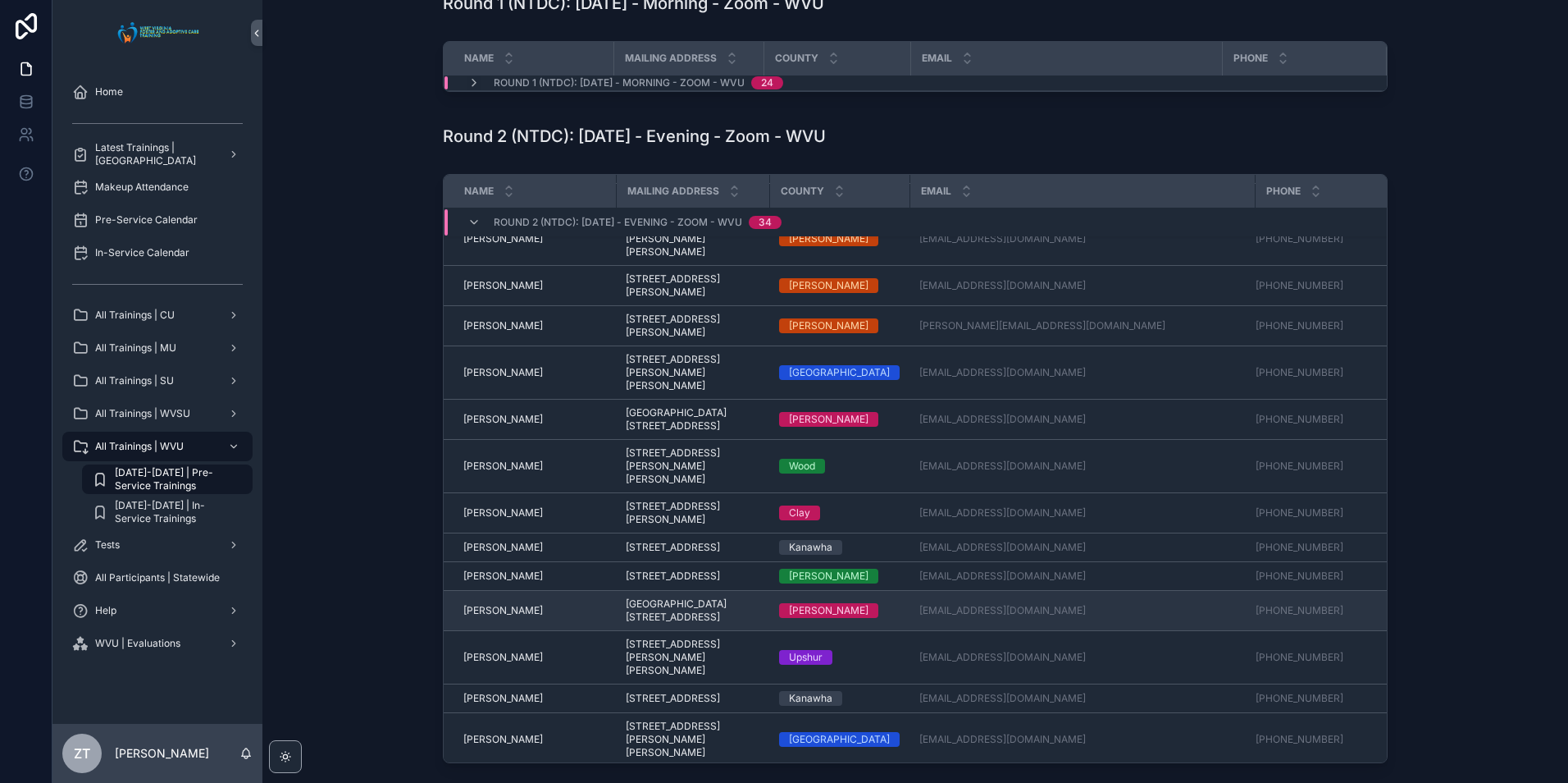
click at [474, 608] on td "Henry Greenblatt Henry Greenblatt" at bounding box center [530, 611] width 172 height 40
click at [475, 617] on span "[PERSON_NAME]" at bounding box center [503, 610] width 80 height 13
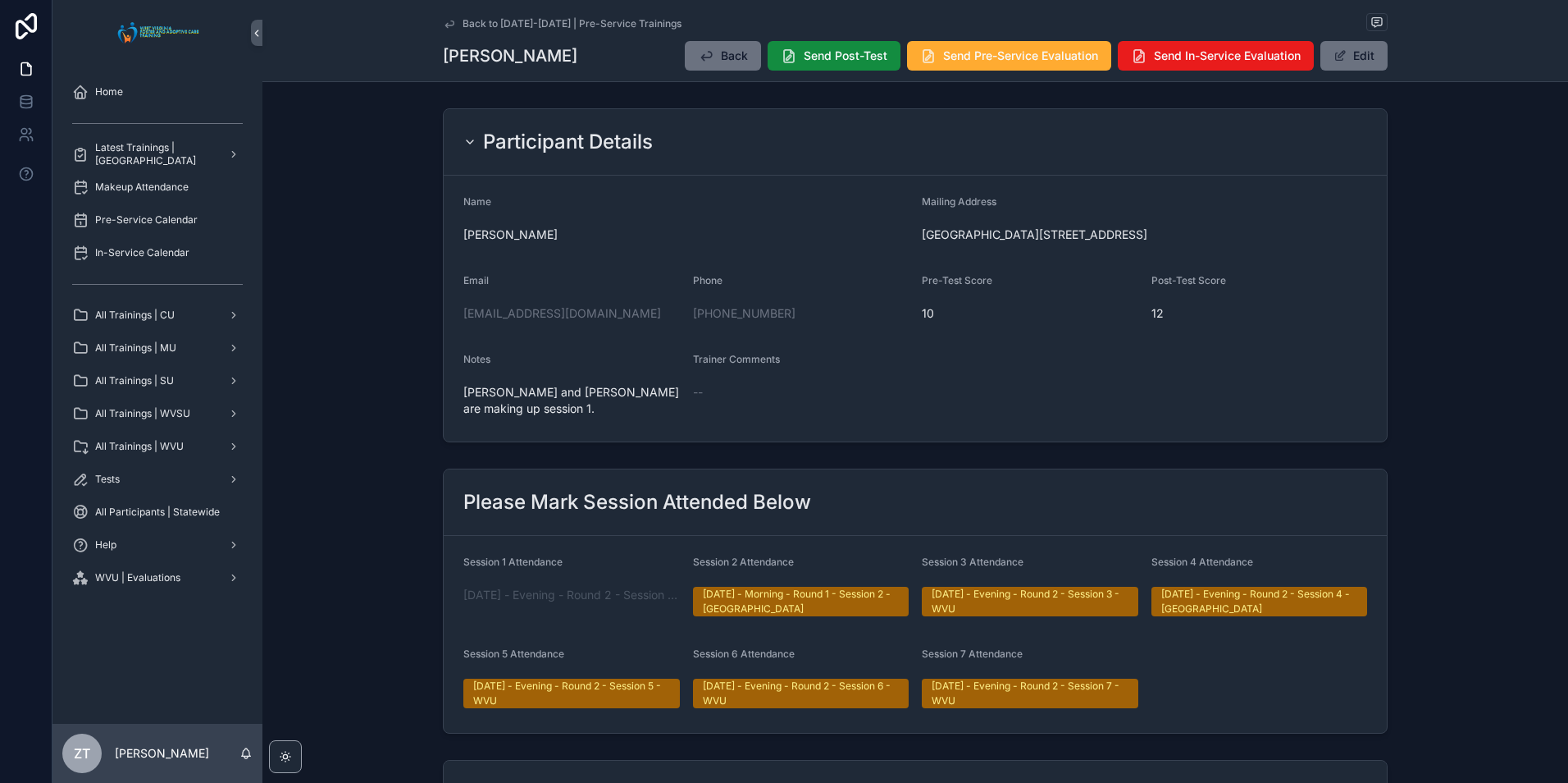
click at [443, 20] on icon "scrollable content" at bounding box center [449, 24] width 13 height 13
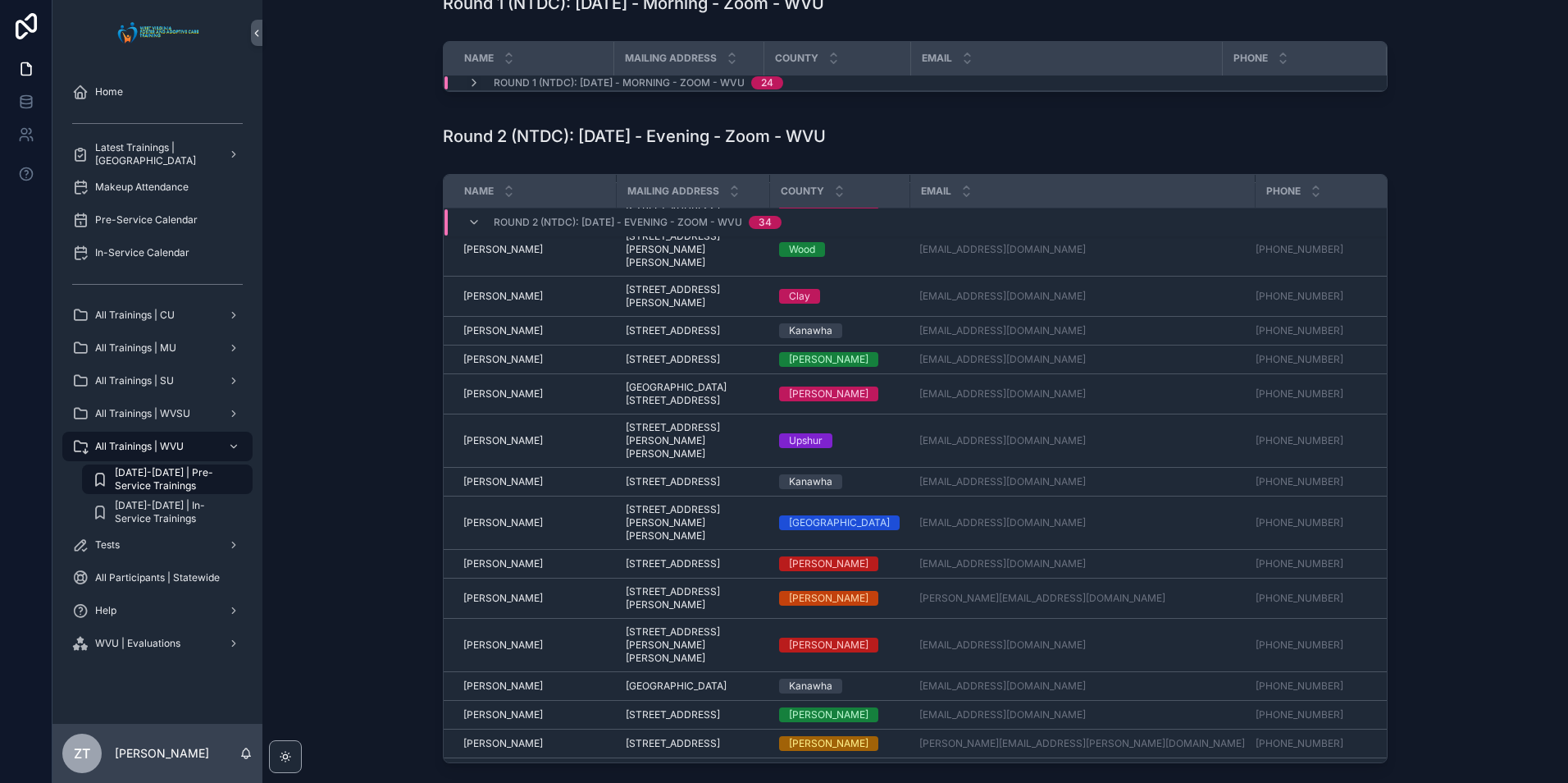
scroll to position [328, 0]
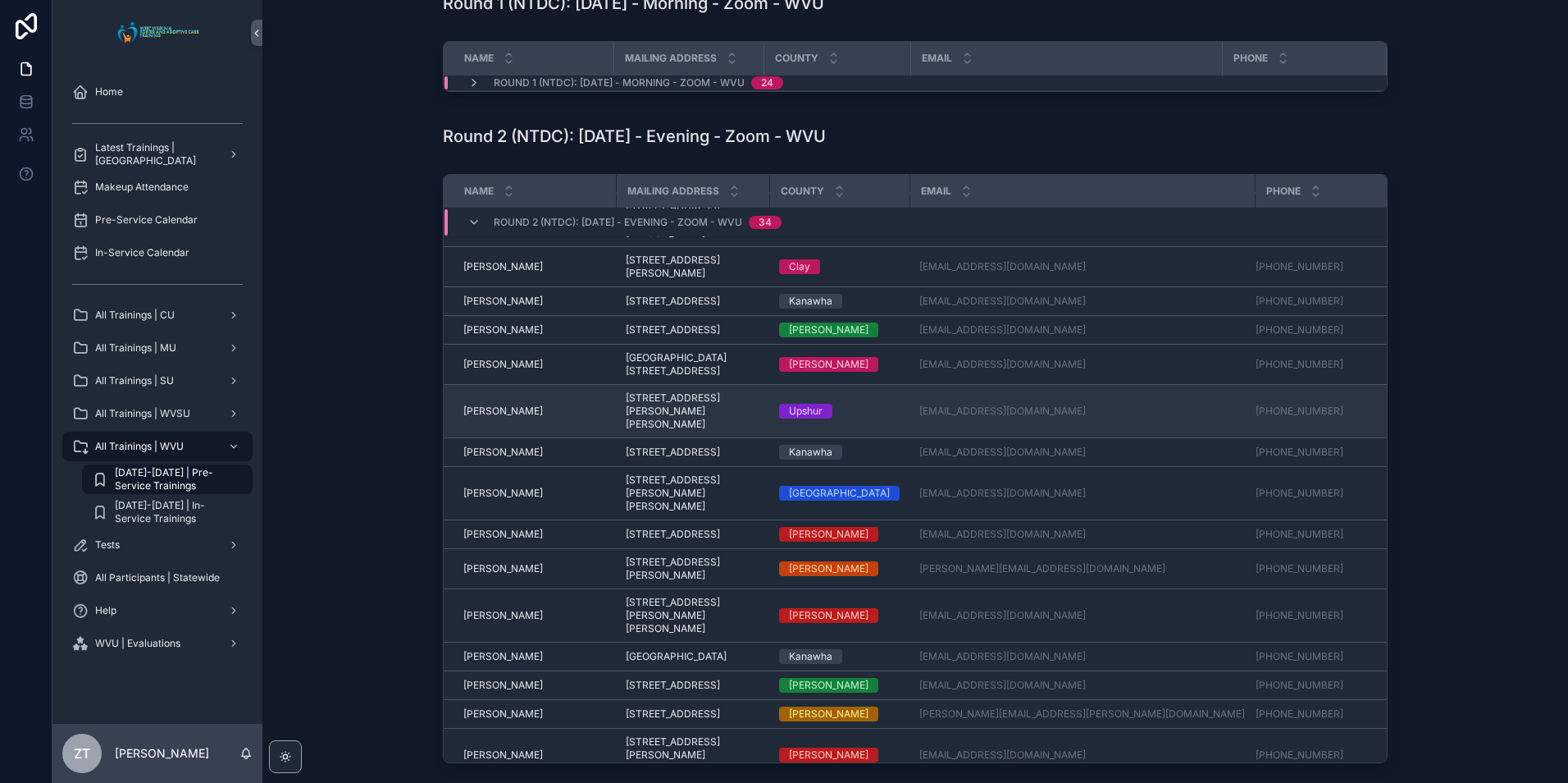
click at [485, 413] on span "Iris Bailey" at bounding box center [503, 411] width 80 height 13
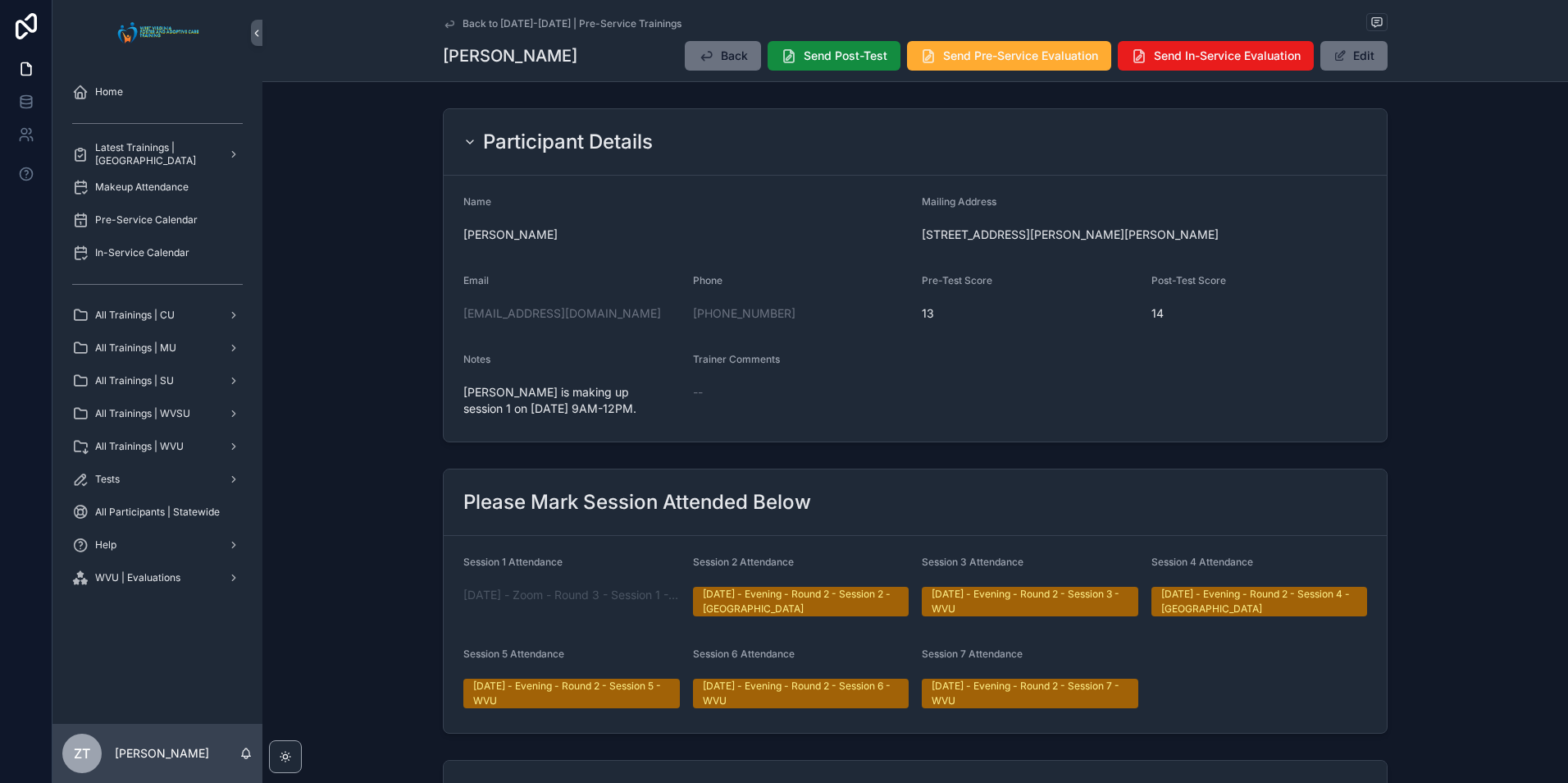
click at [443, 23] on icon "scrollable content" at bounding box center [449, 24] width 13 height 13
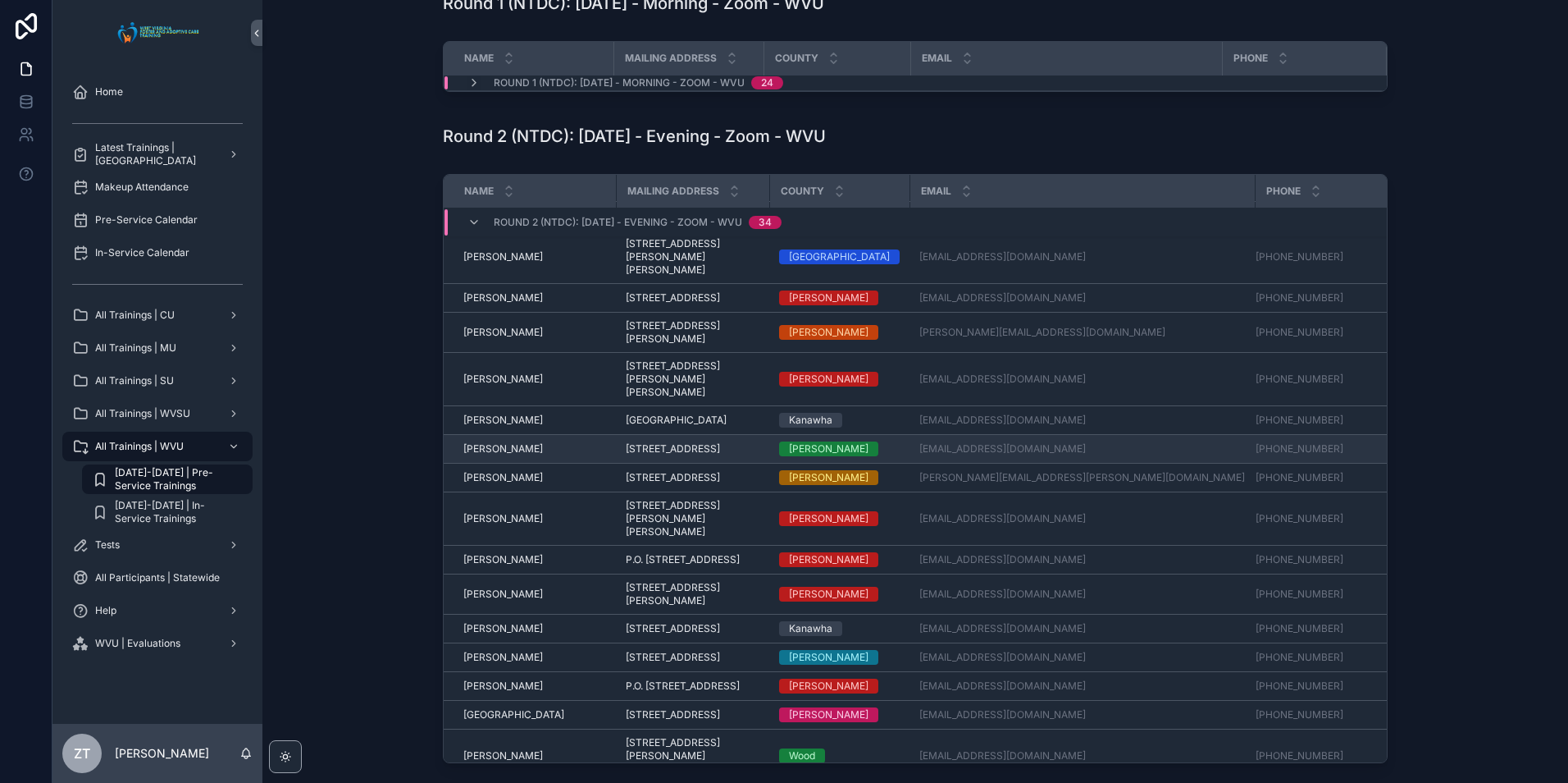
scroll to position [433, 0]
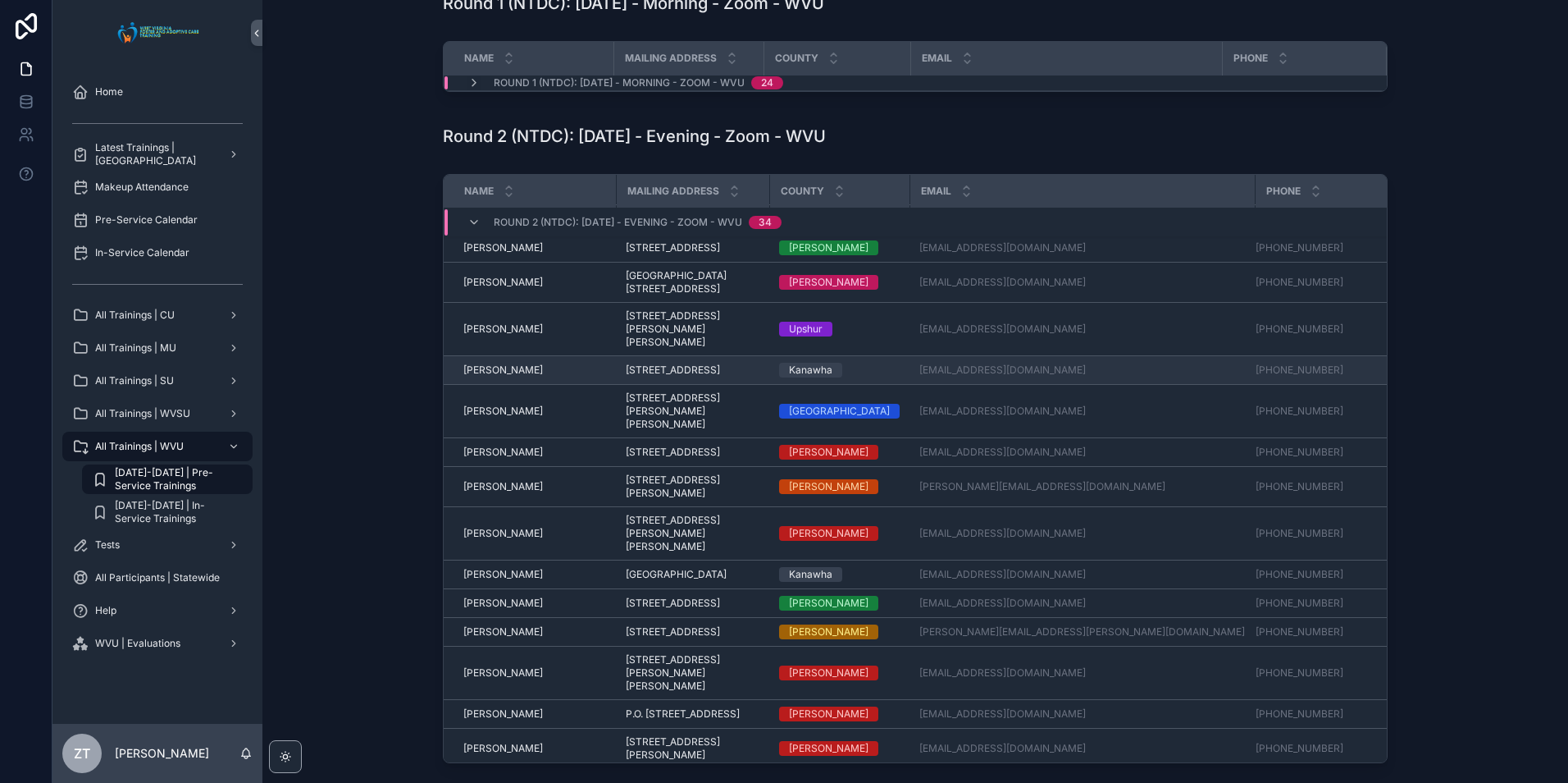
click at [514, 366] on span "Jeremy Hawkins" at bounding box center [503, 370] width 80 height 13
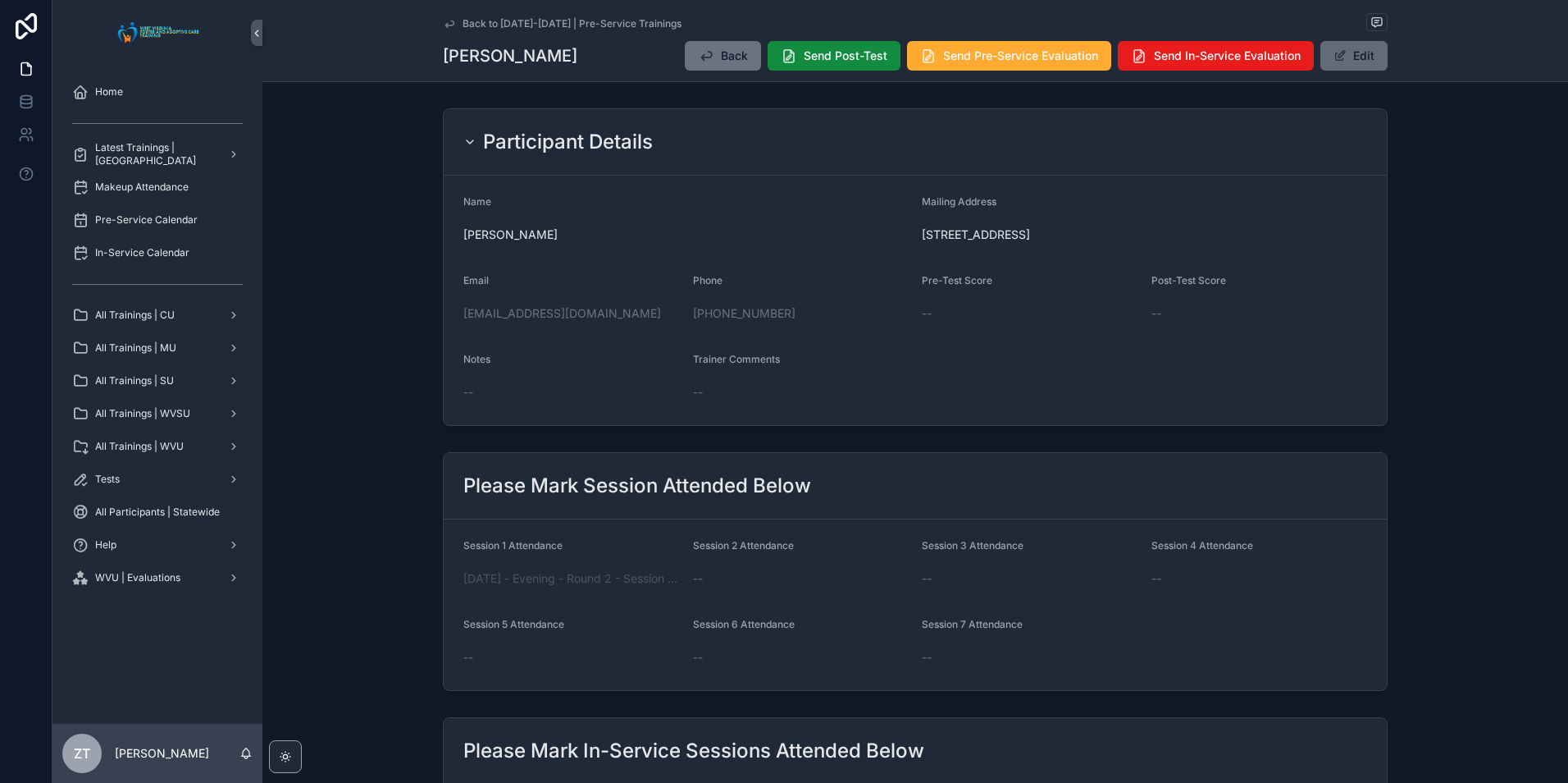
click at [1344, 61] on button "Edit" at bounding box center [1353, 56] width 67 height 29
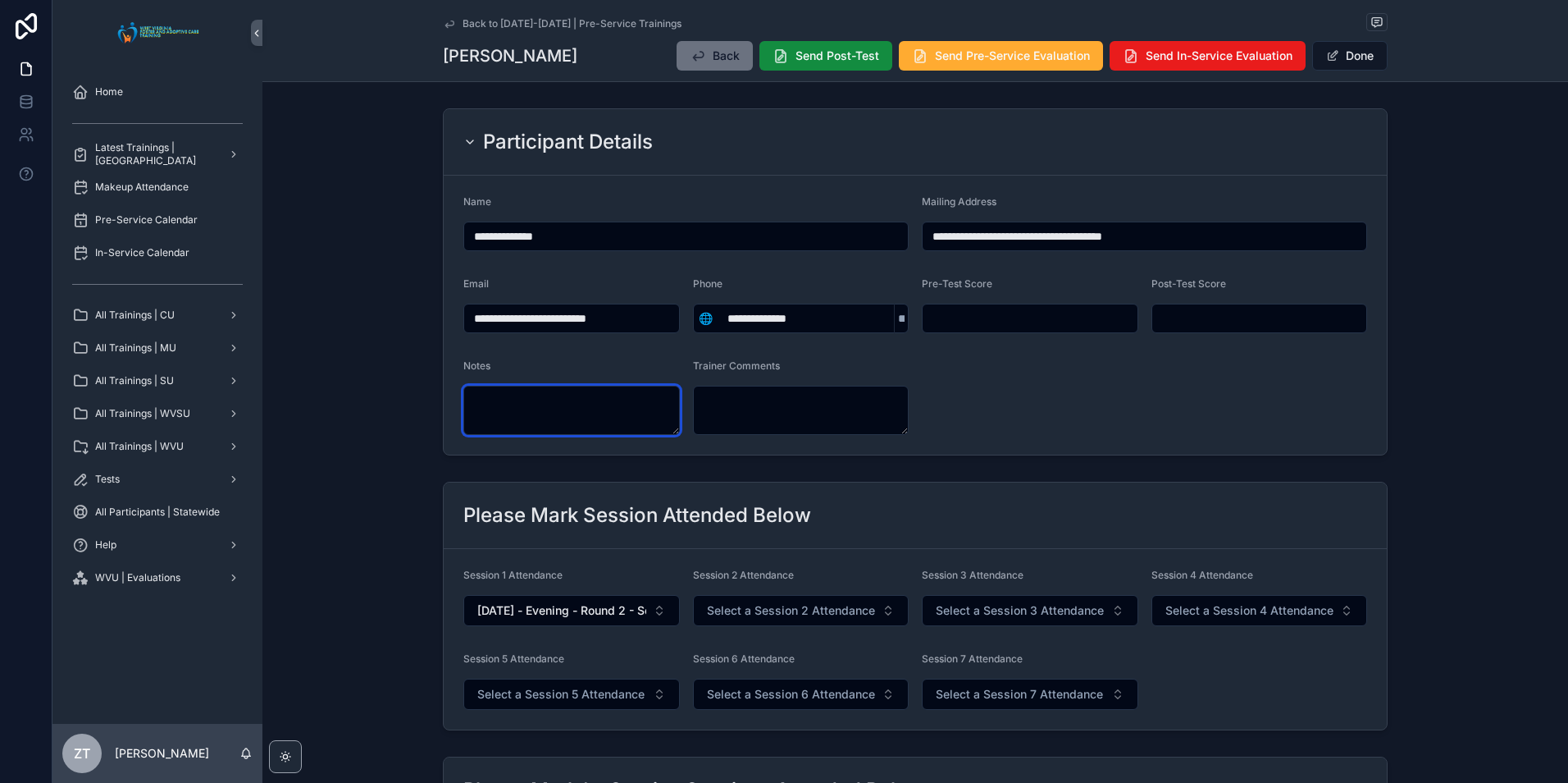
click at [516, 408] on textarea "scrollable content" at bounding box center [571, 410] width 216 height 49
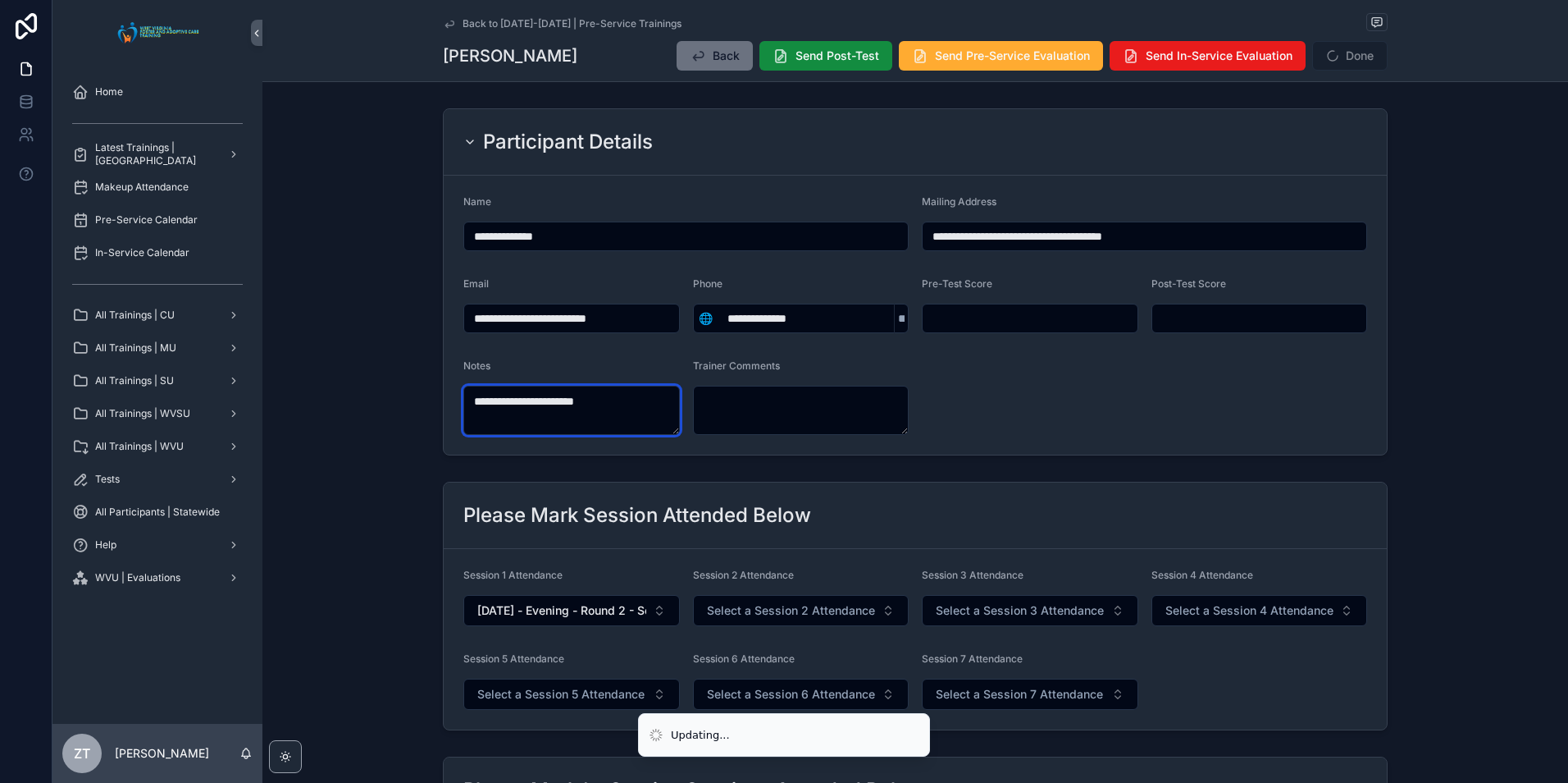
click at [480, 406] on textarea "**********" at bounding box center [571, 410] width 216 height 49
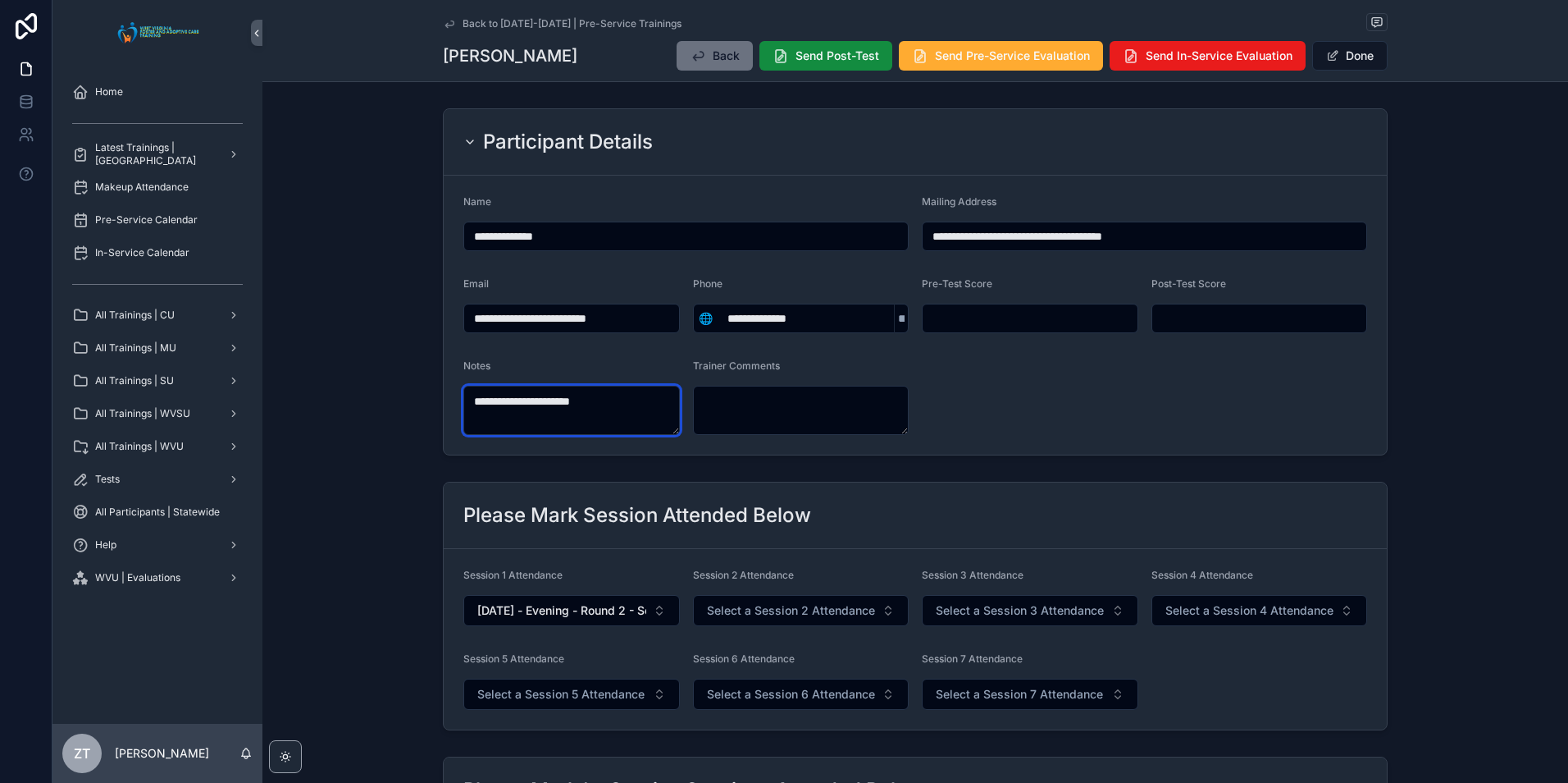
type textarea "**********"
click at [1342, 47] on button "Done" at bounding box center [1349, 56] width 75 height 29
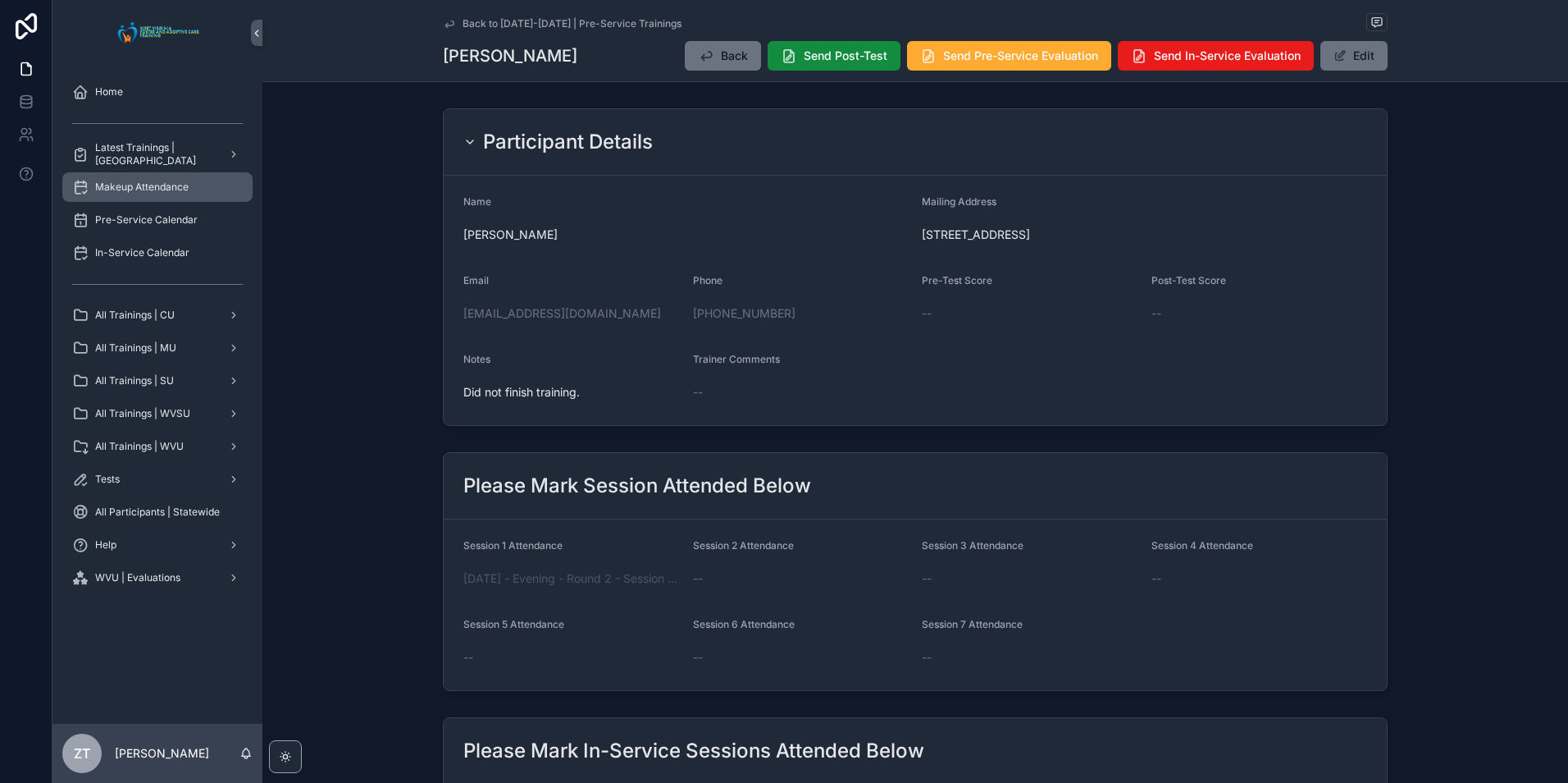
drag, startPoint x: 448, startPoint y: 23, endPoint x: 80, endPoint y: 188, distance: 403.3
click at [448, 23] on icon "scrollable content" at bounding box center [449, 24] width 13 height 13
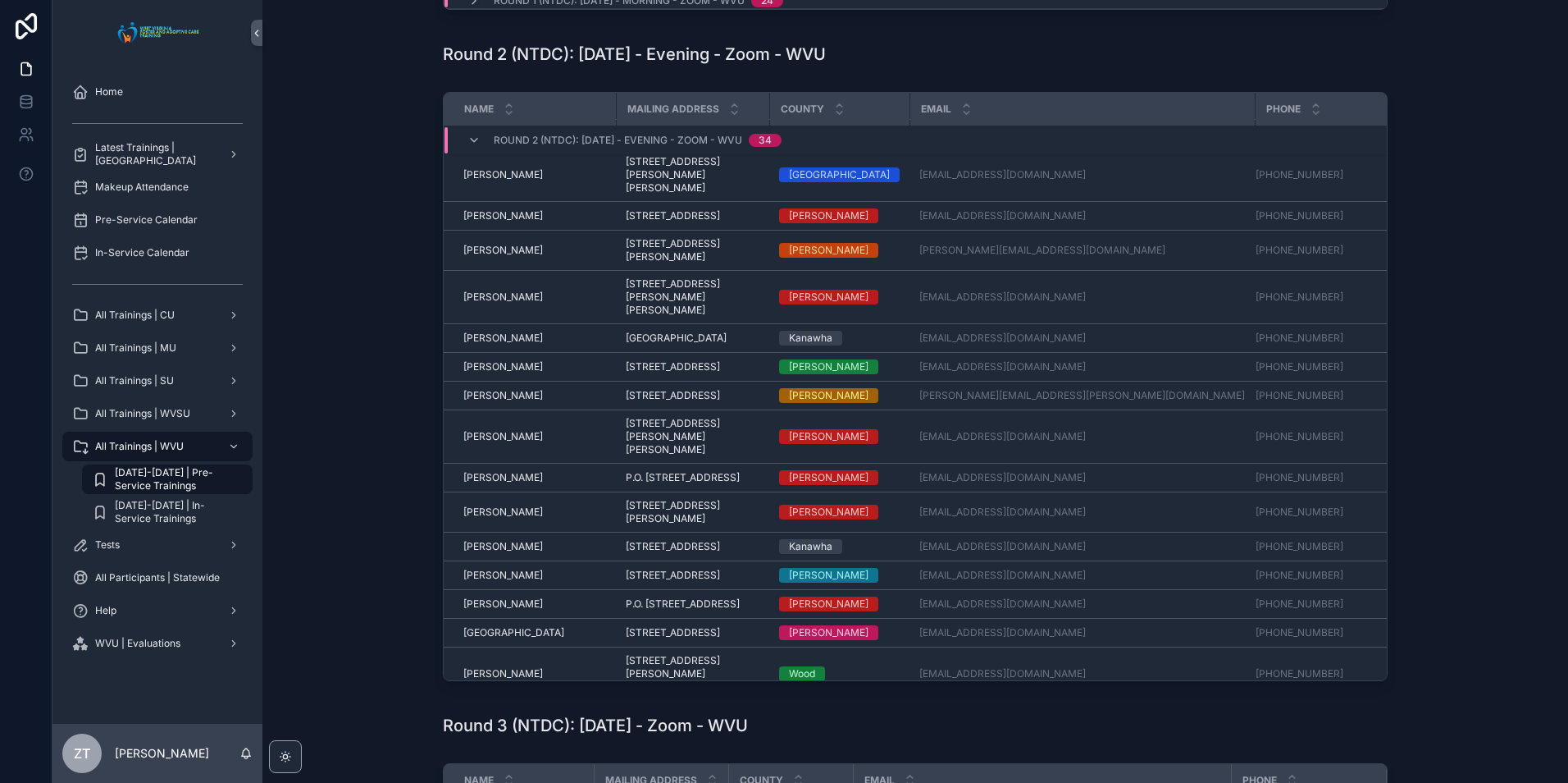
scroll to position [433, 0]
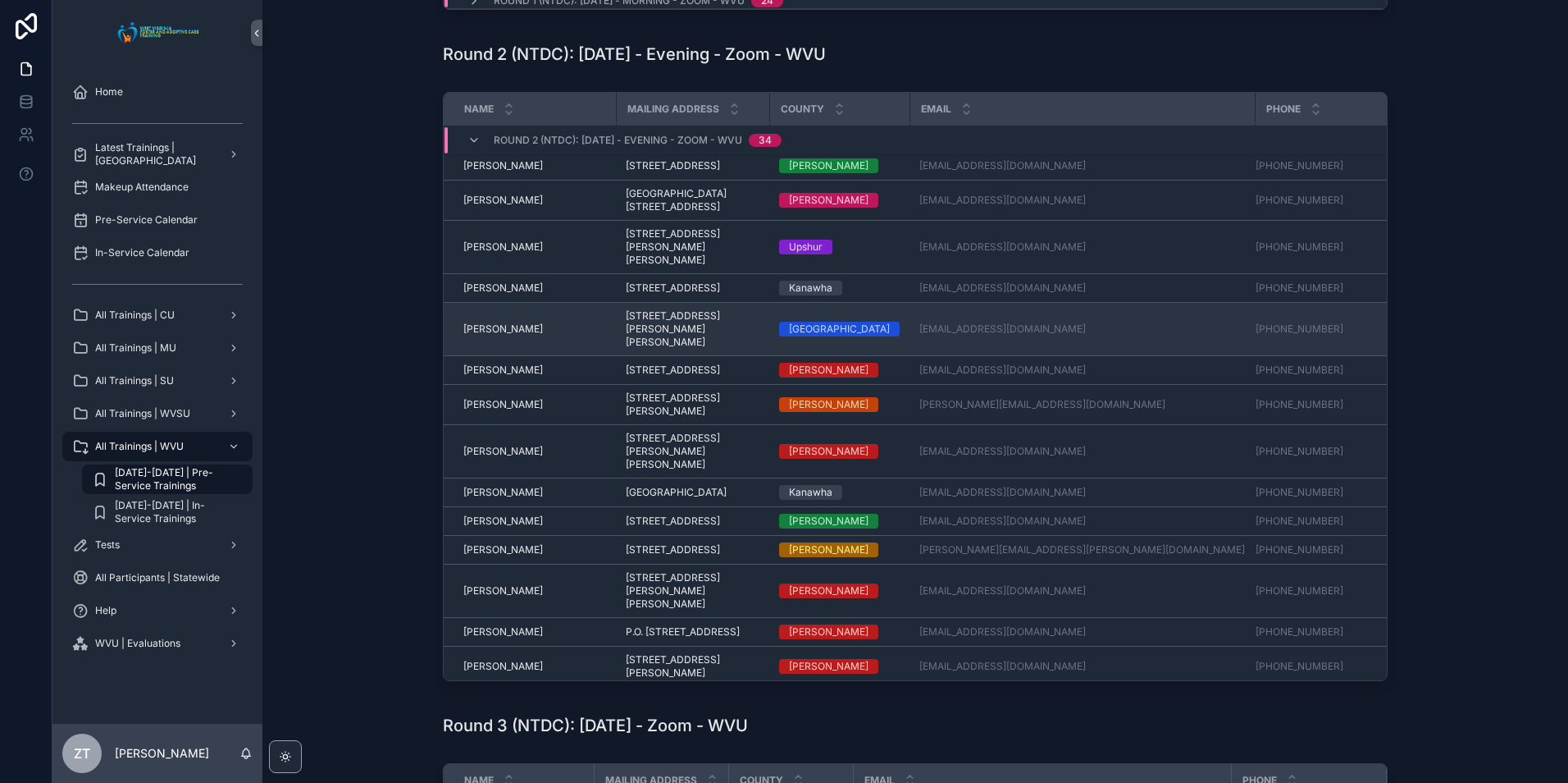
click at [507, 327] on span "Jerome Cousins" at bounding box center [503, 329] width 80 height 13
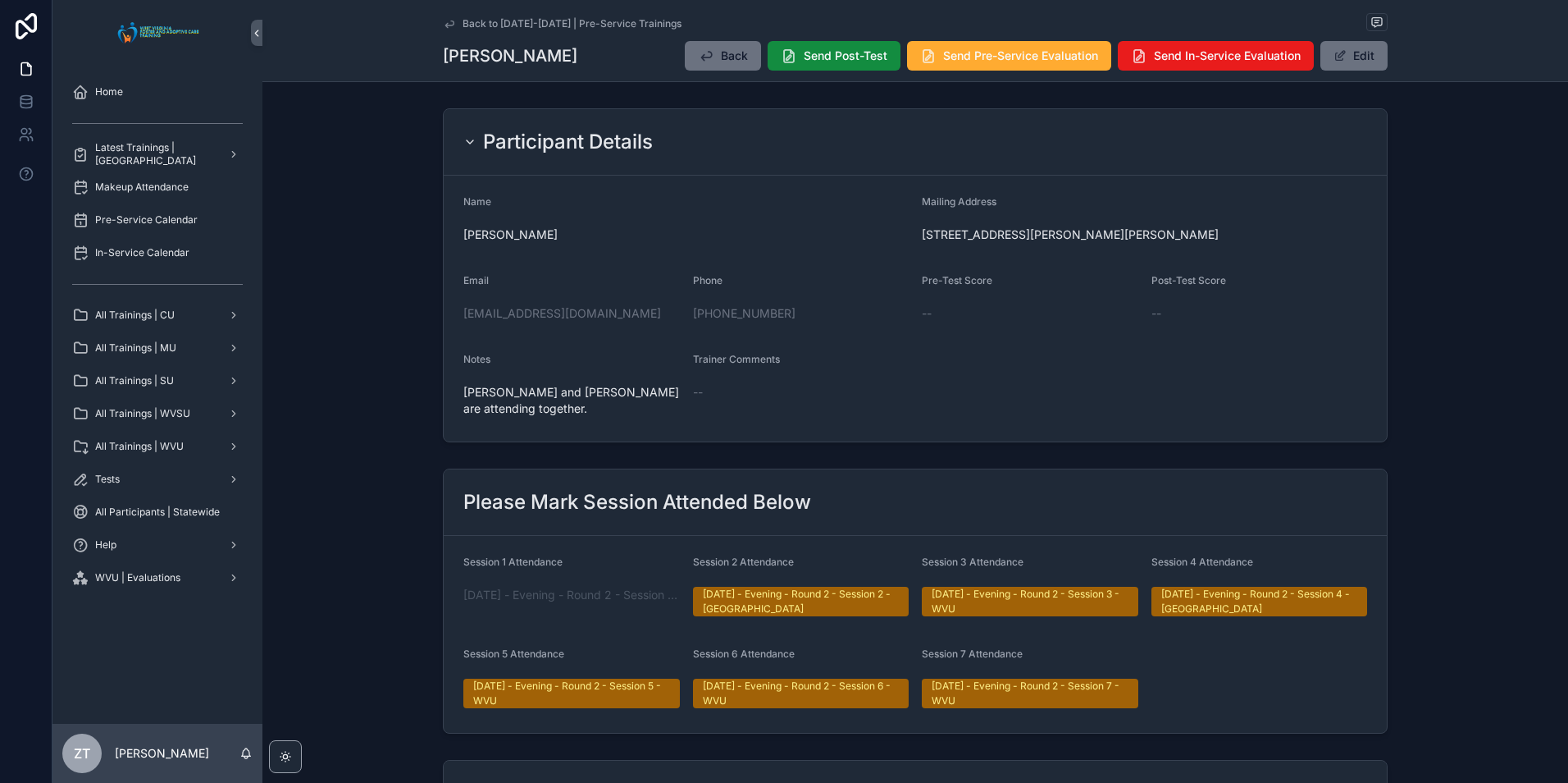
click at [444, 19] on icon "scrollable content" at bounding box center [449, 24] width 13 height 13
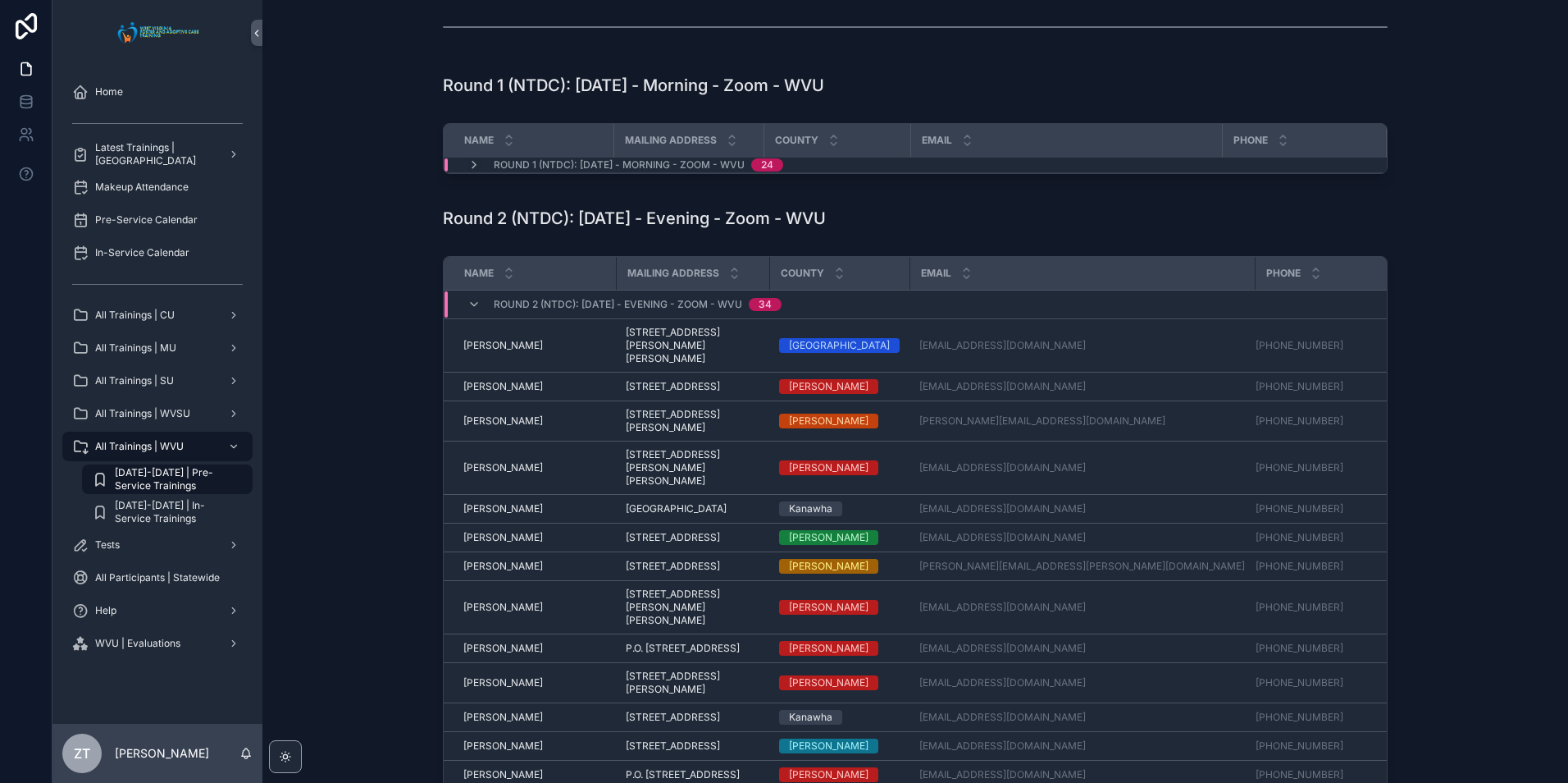
scroll to position [597, 0]
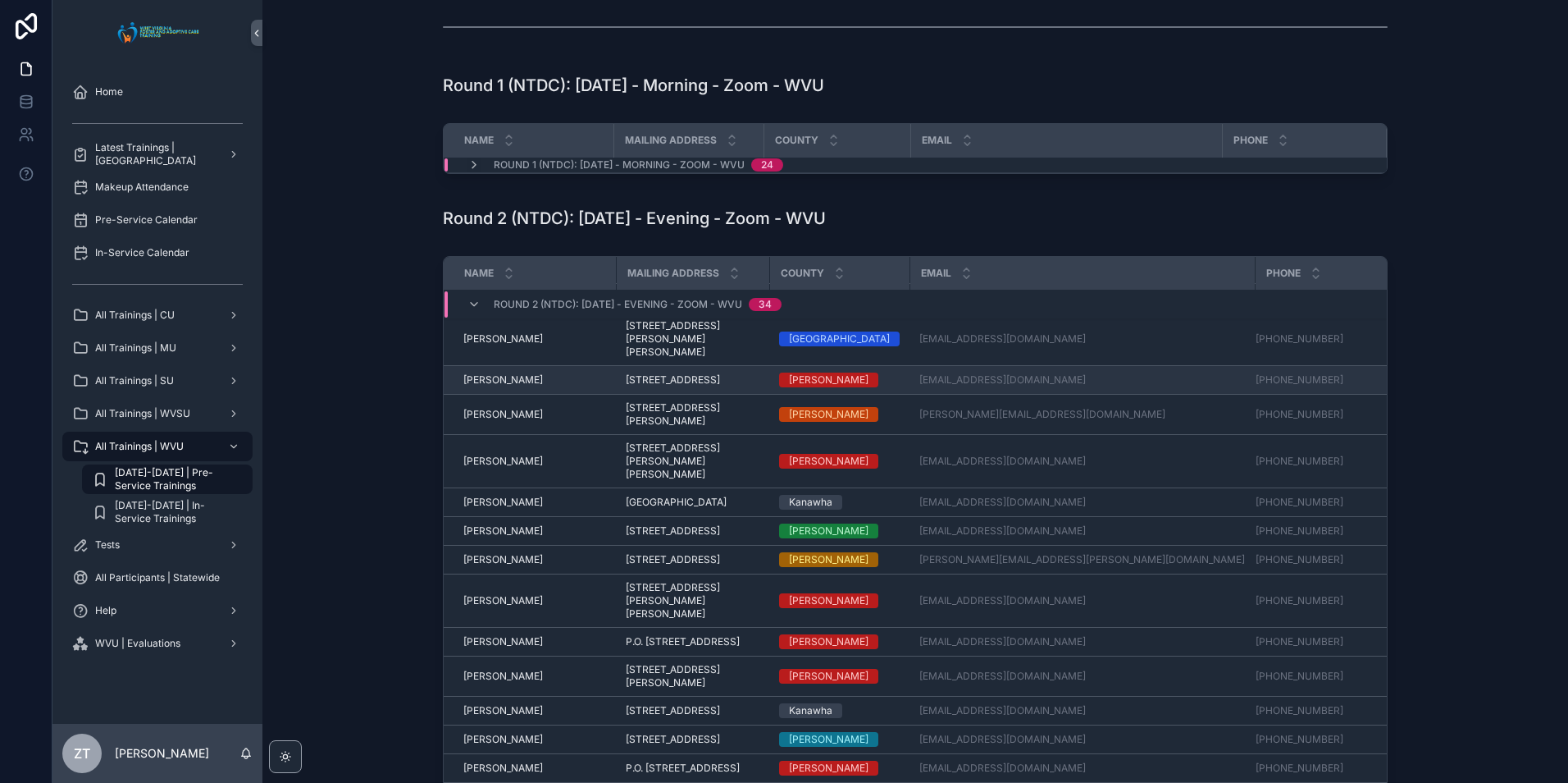
click at [513, 374] on span "Jessika Thompson" at bounding box center [503, 380] width 80 height 13
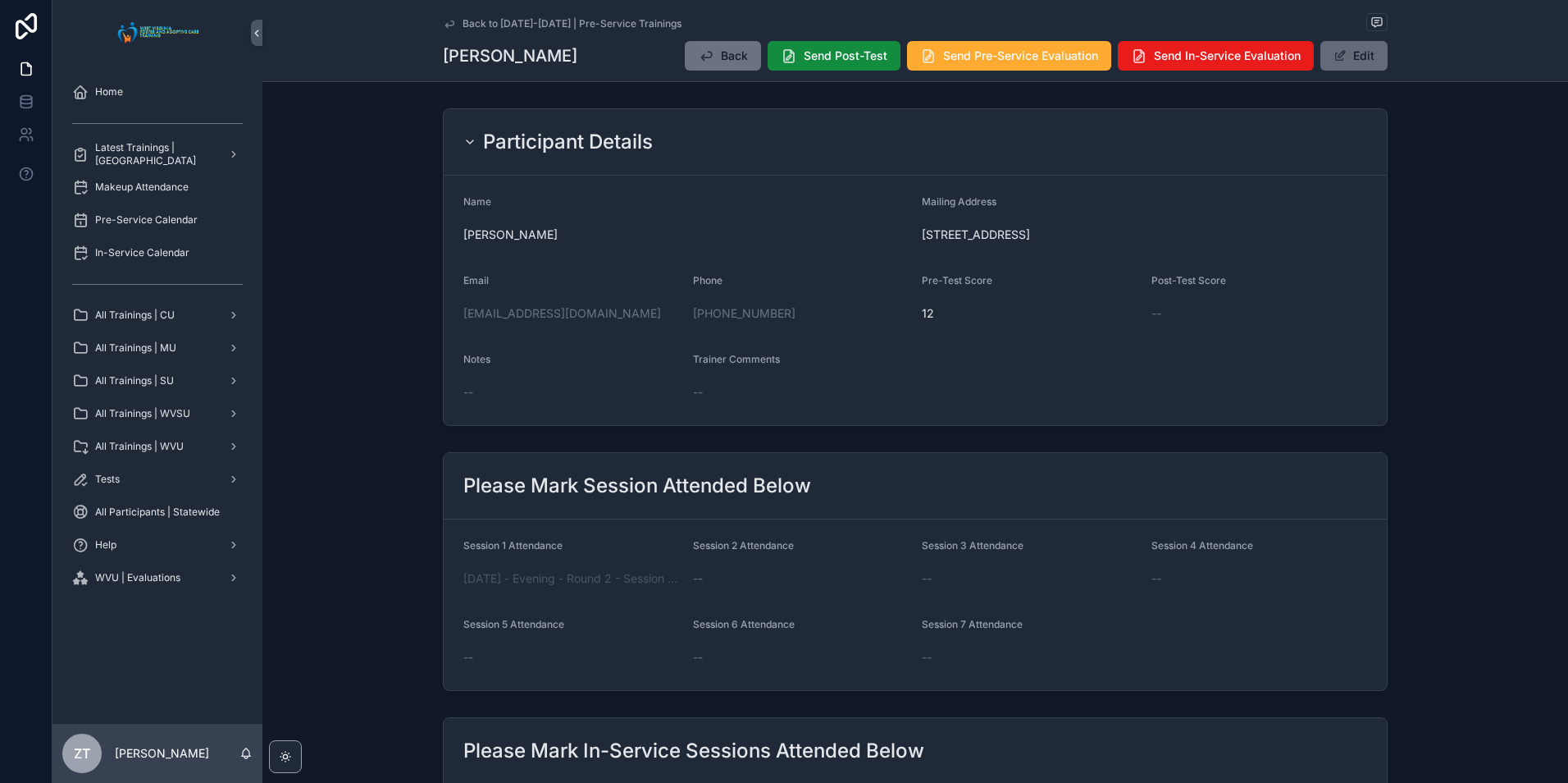
click at [1361, 43] on button "Edit" at bounding box center [1353, 56] width 67 height 29
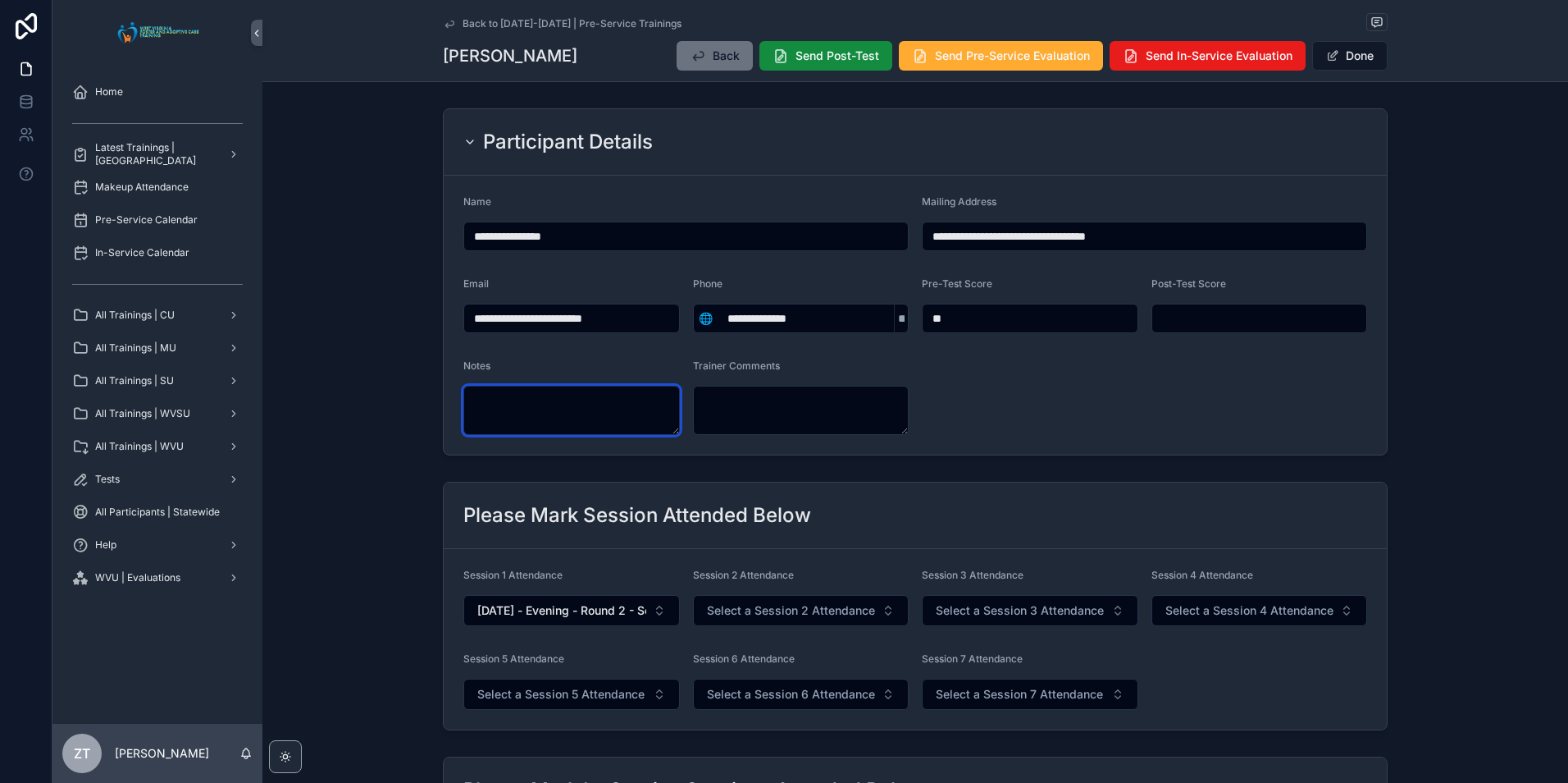
click at [613, 390] on textarea "scrollable content" at bounding box center [571, 410] width 216 height 49
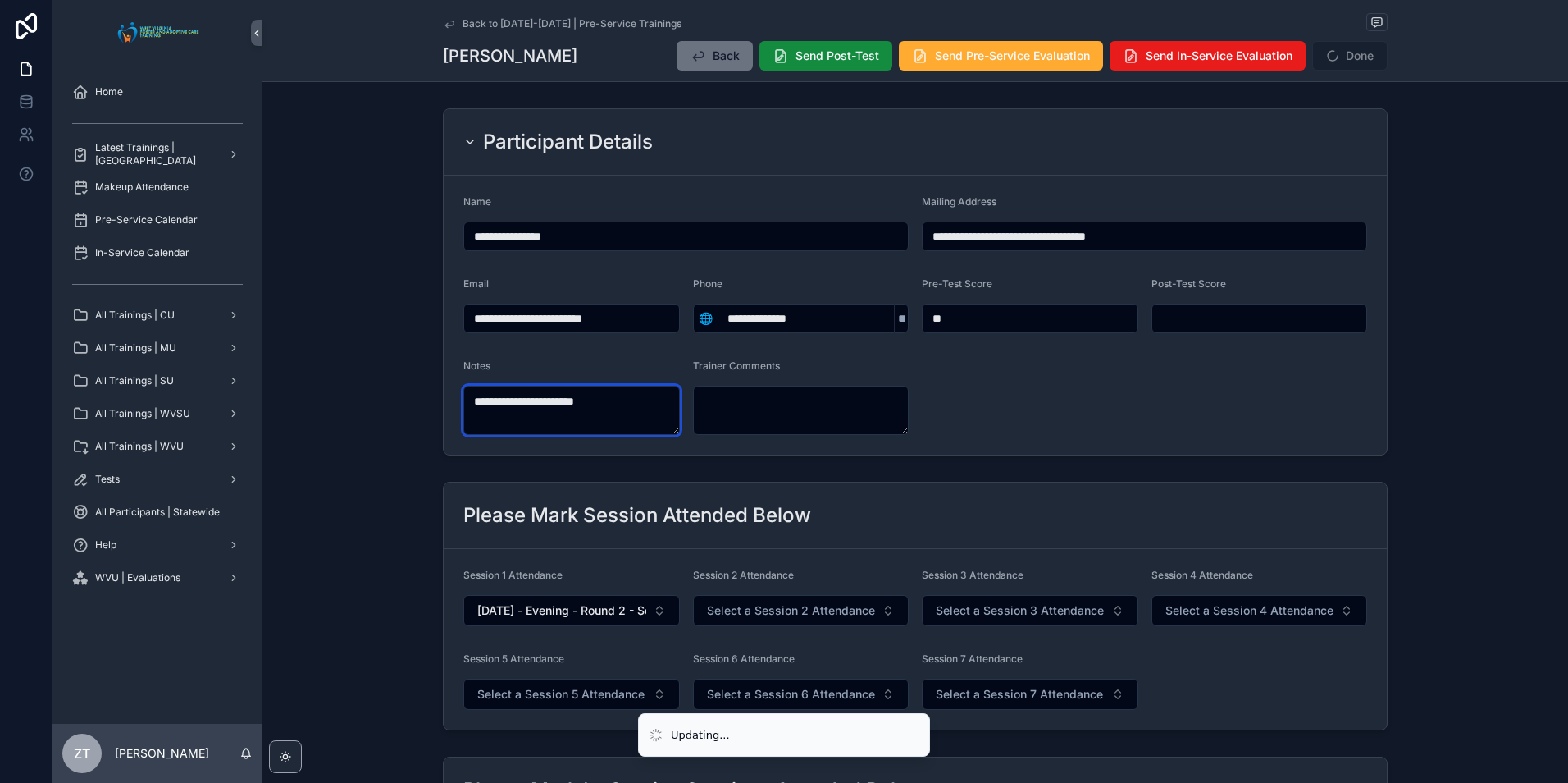
click at [481, 402] on textarea "**********" at bounding box center [571, 410] width 216 height 49
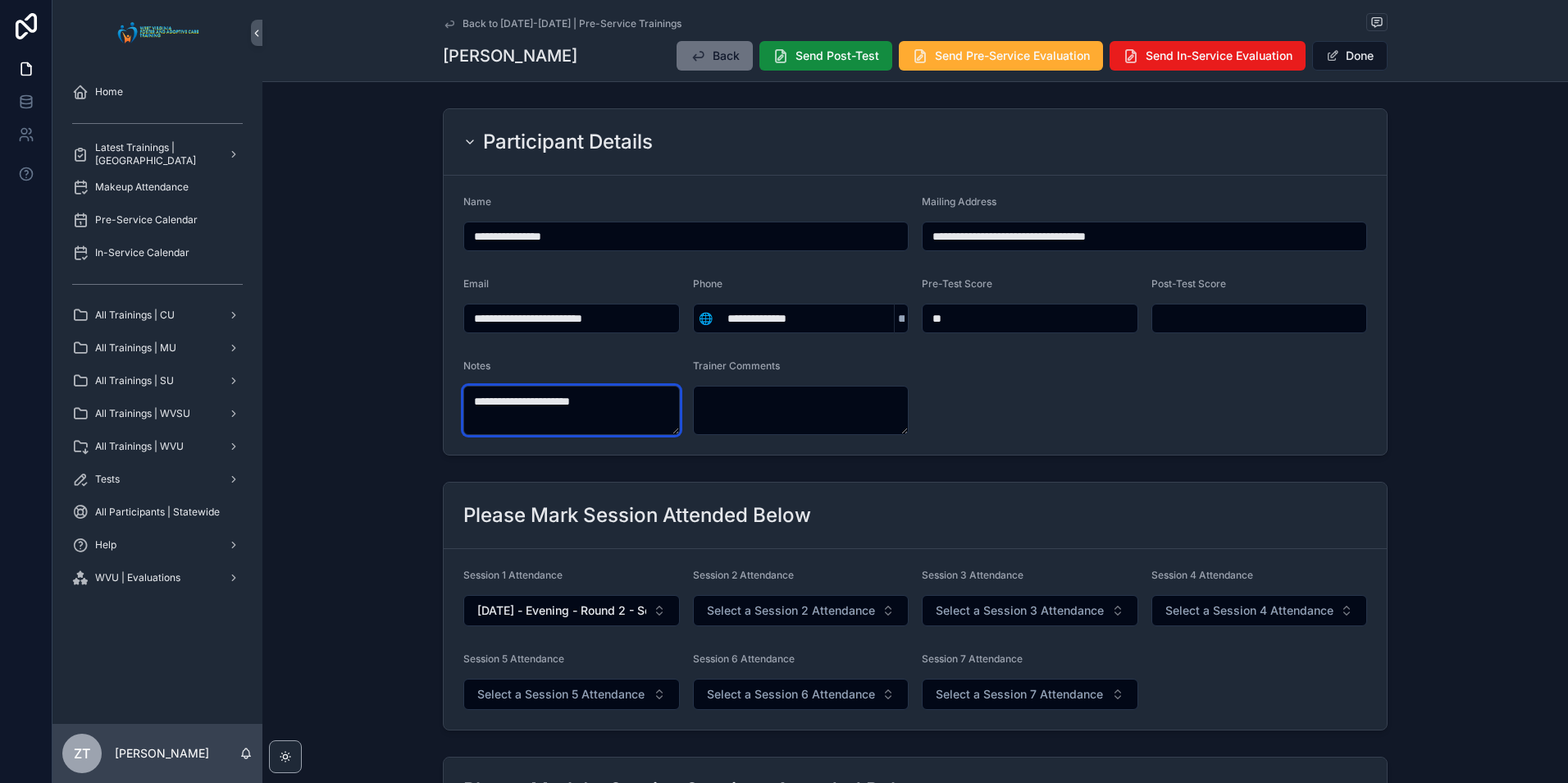
type textarea "**********"
click at [1346, 59] on button "Done" at bounding box center [1349, 56] width 75 height 29
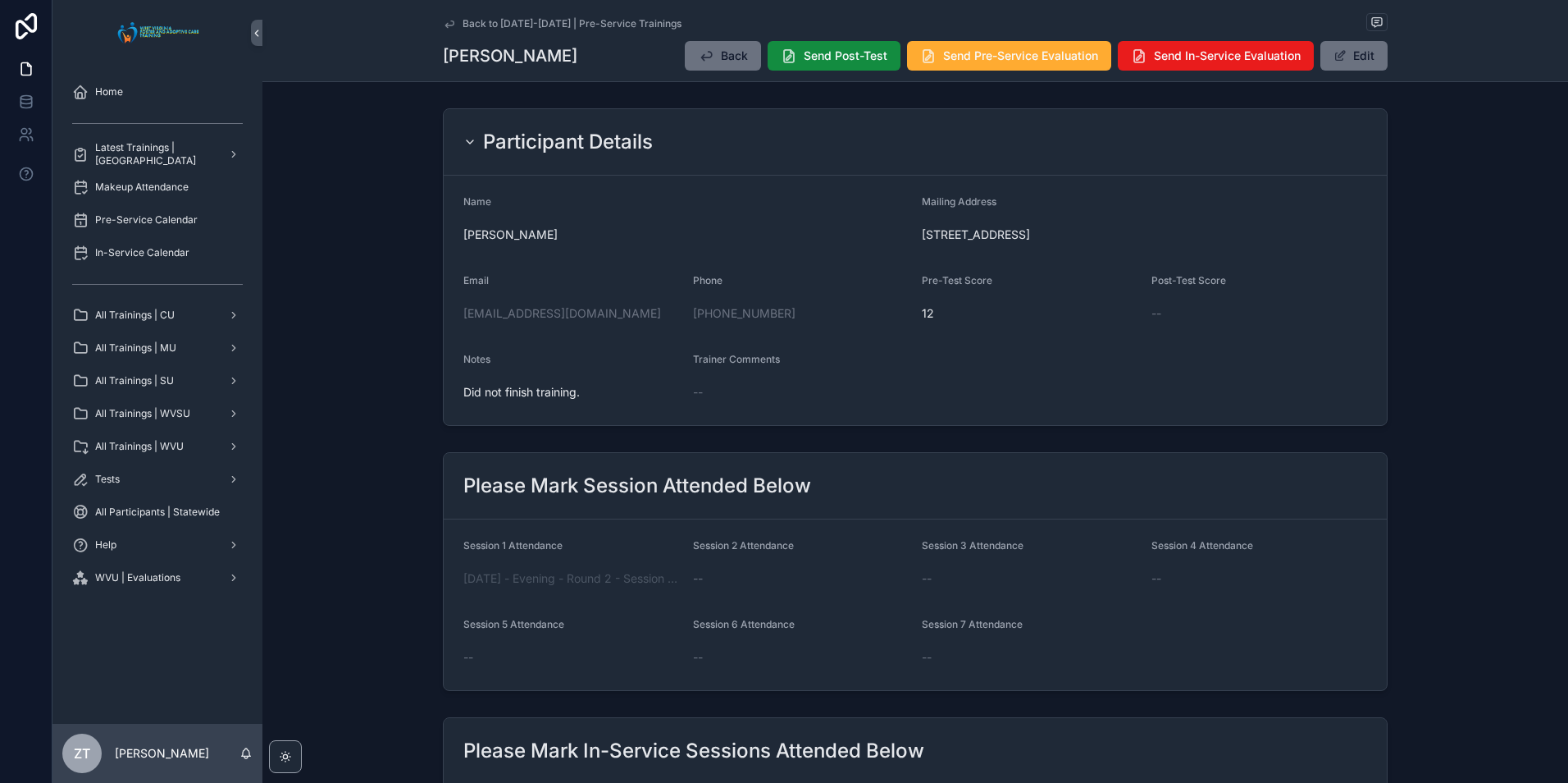
click at [445, 21] on icon "scrollable content" at bounding box center [449, 24] width 13 height 13
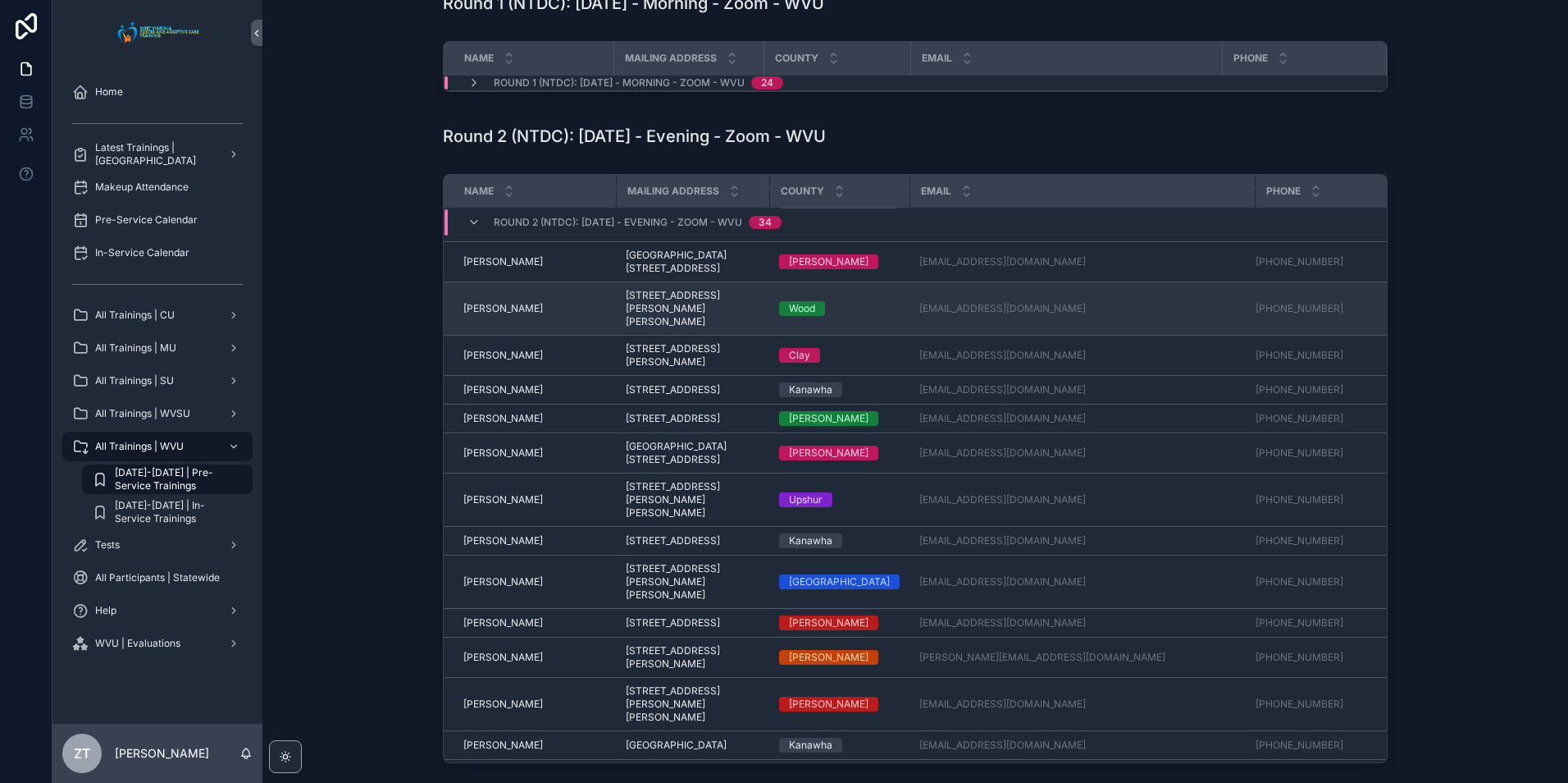
scroll to position [246, 0]
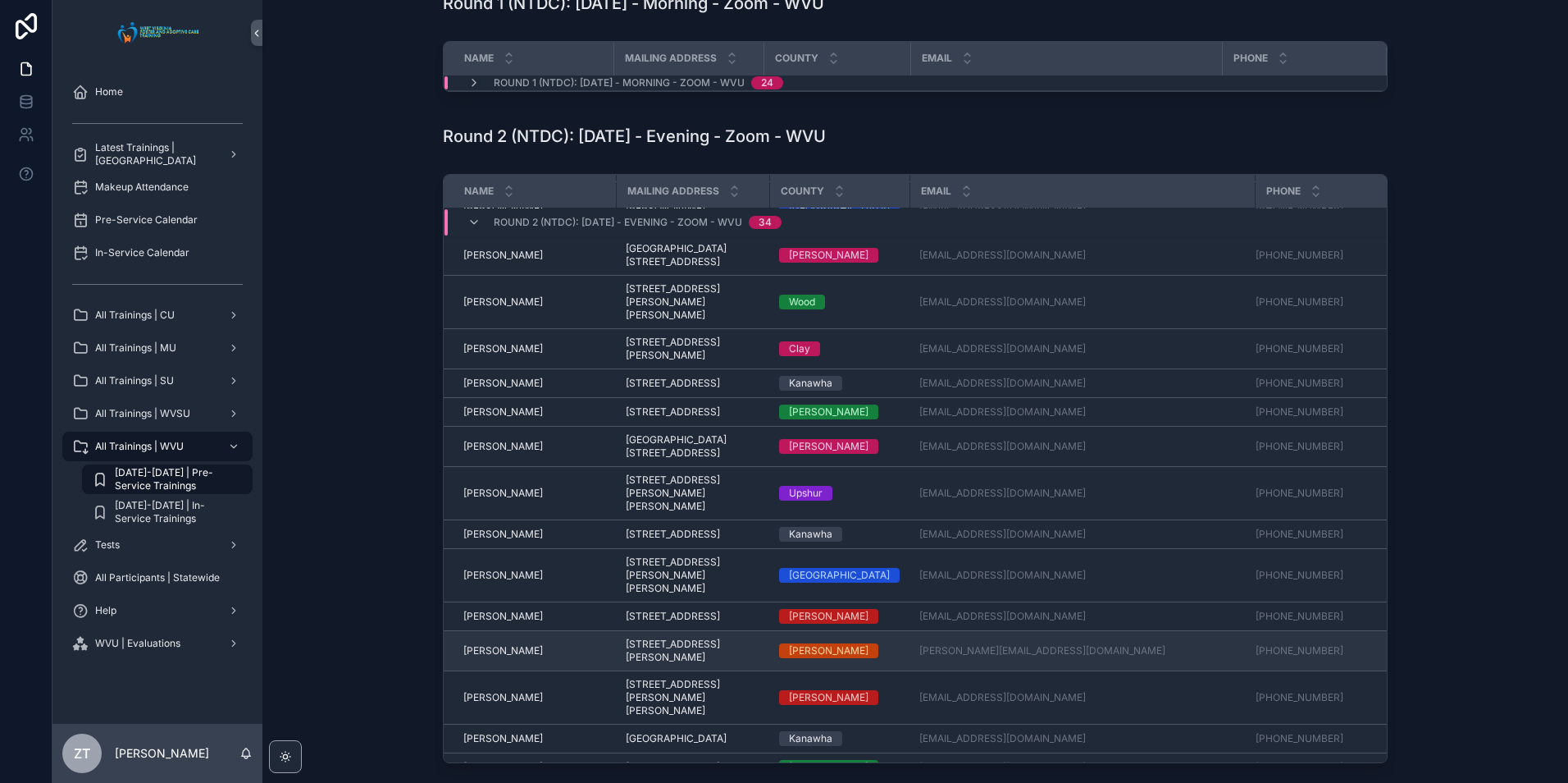
click at [495, 649] on span "Justin Scarberry" at bounding box center [503, 650] width 80 height 13
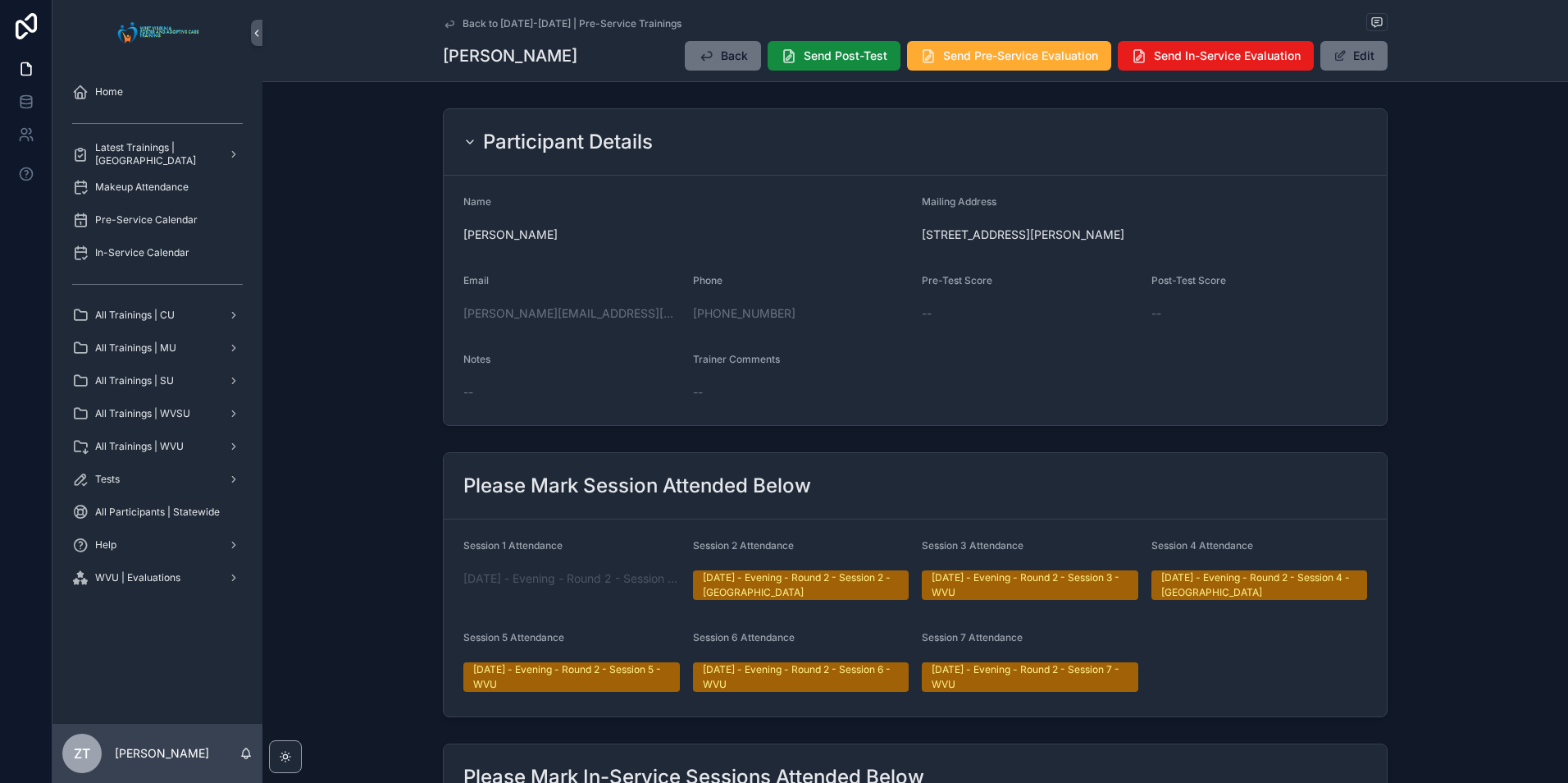
click at [449, 21] on icon "scrollable content" at bounding box center [449, 23] width 8 height 6
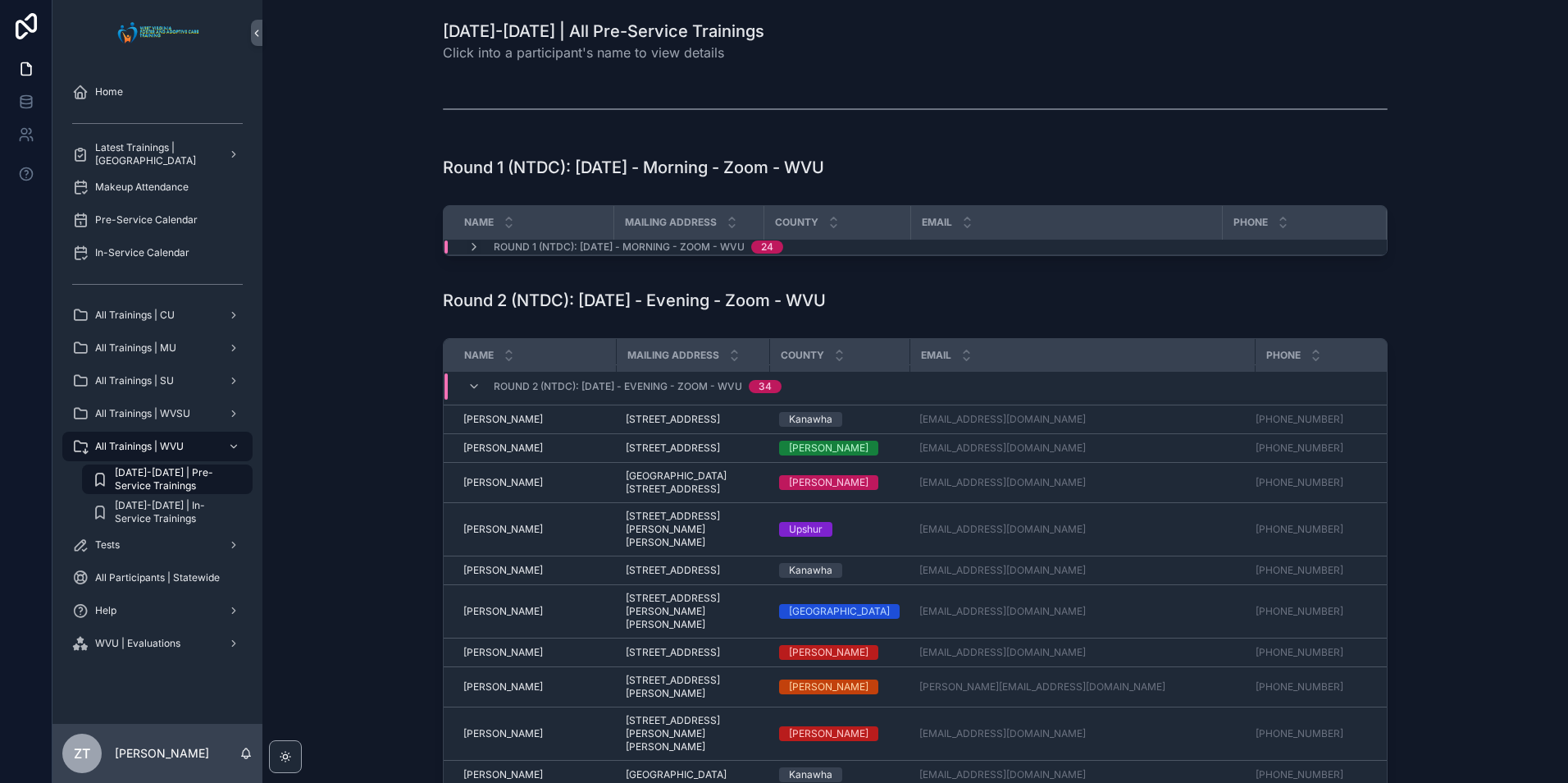
scroll to position [410, 0]
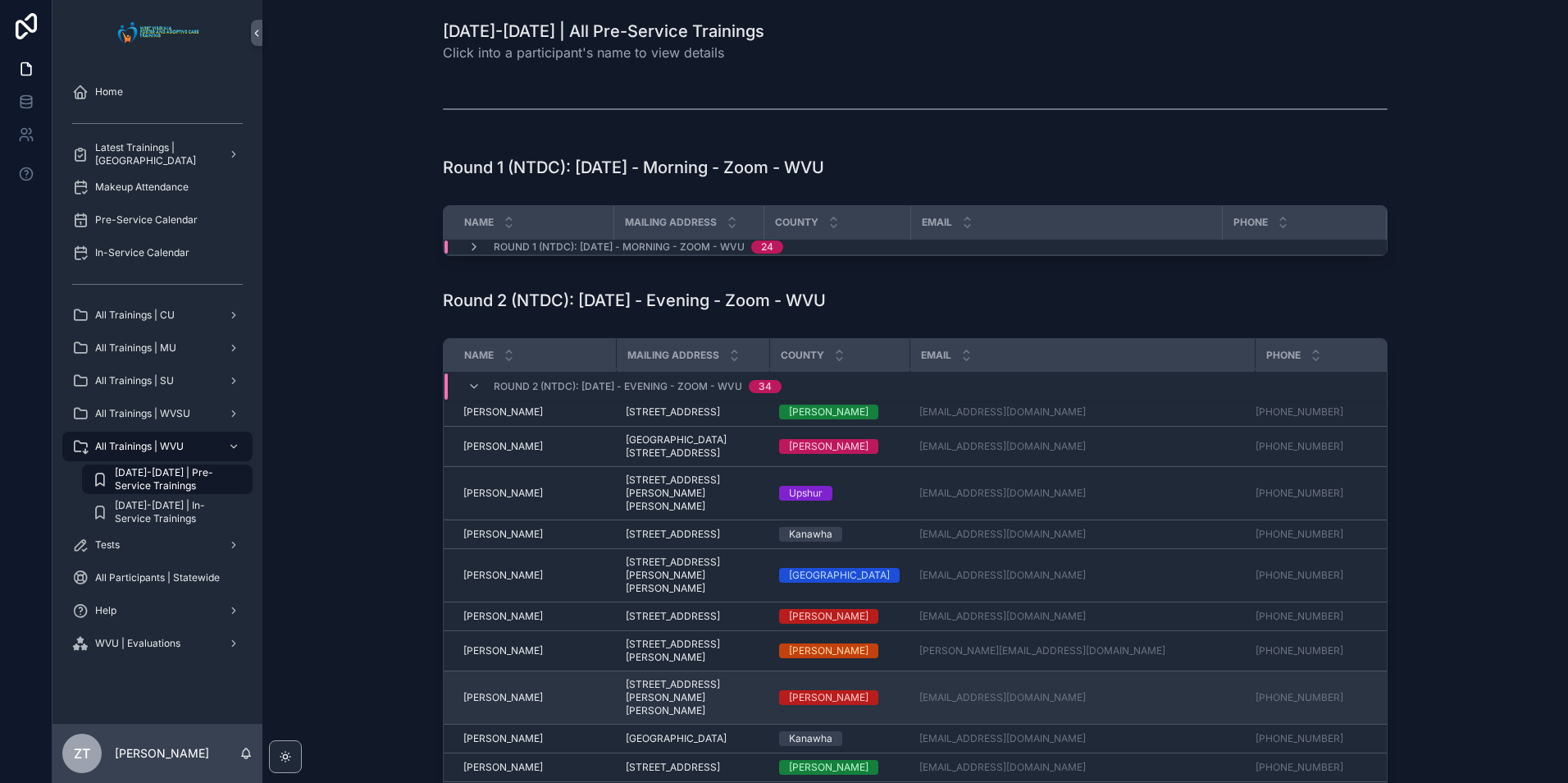
click at [485, 691] on span "Lisa Marks" at bounding box center [503, 697] width 80 height 13
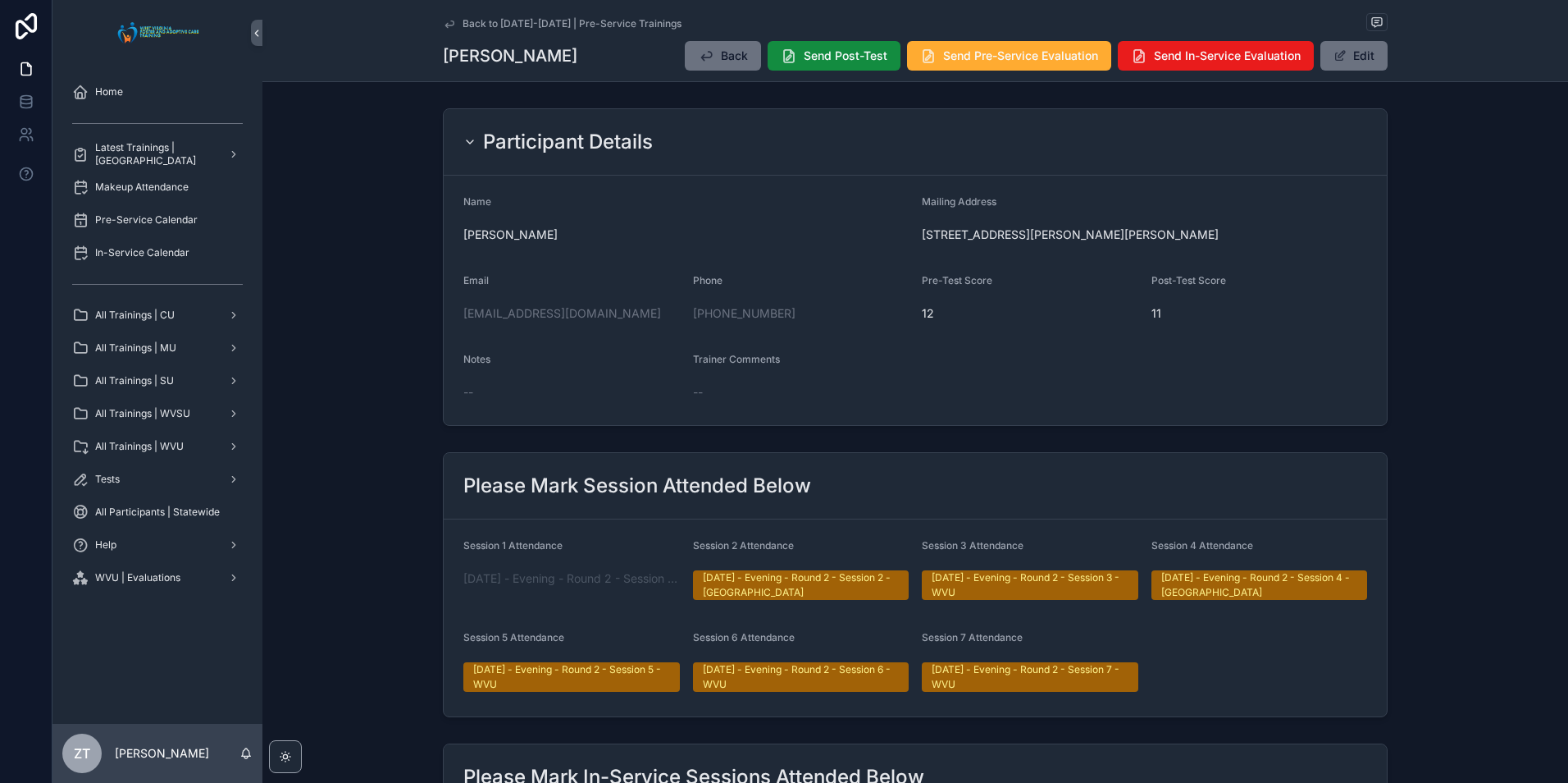
click at [445, 27] on icon "scrollable content" at bounding box center [449, 24] width 13 height 13
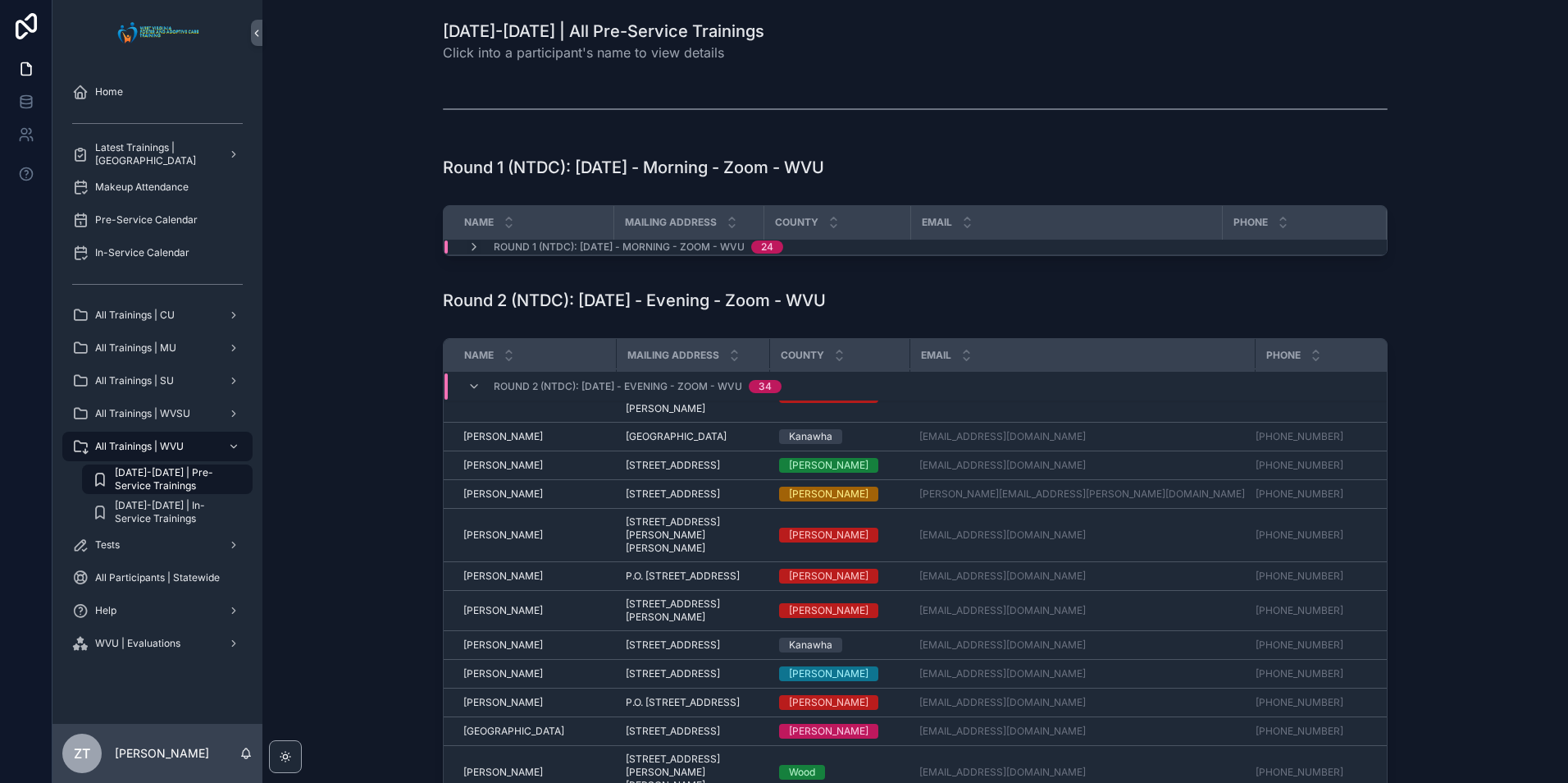
scroll to position [475, 0]
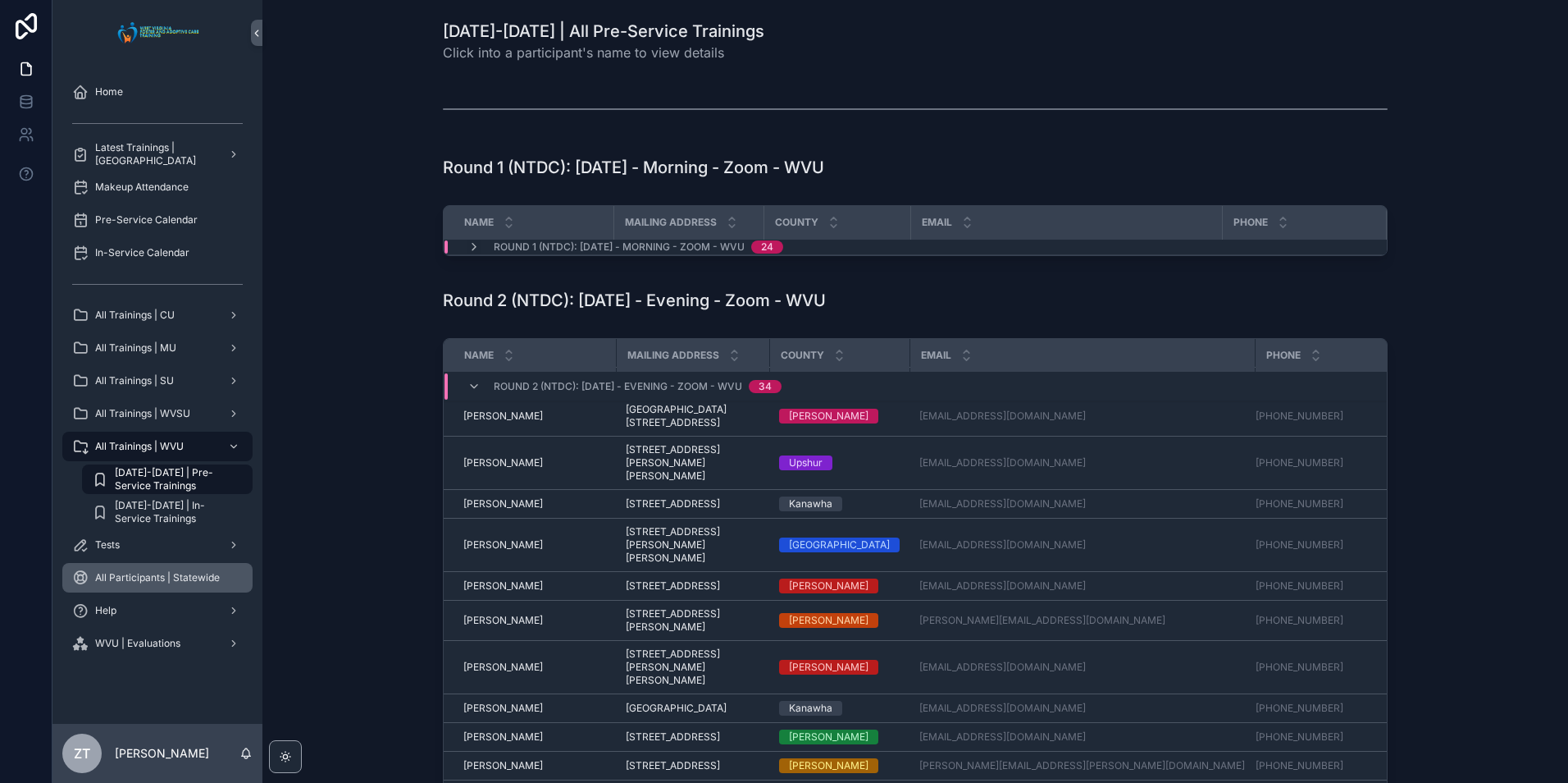
click at [157, 586] on div "All Participants | Statewide" at bounding box center [157, 577] width 170 height 27
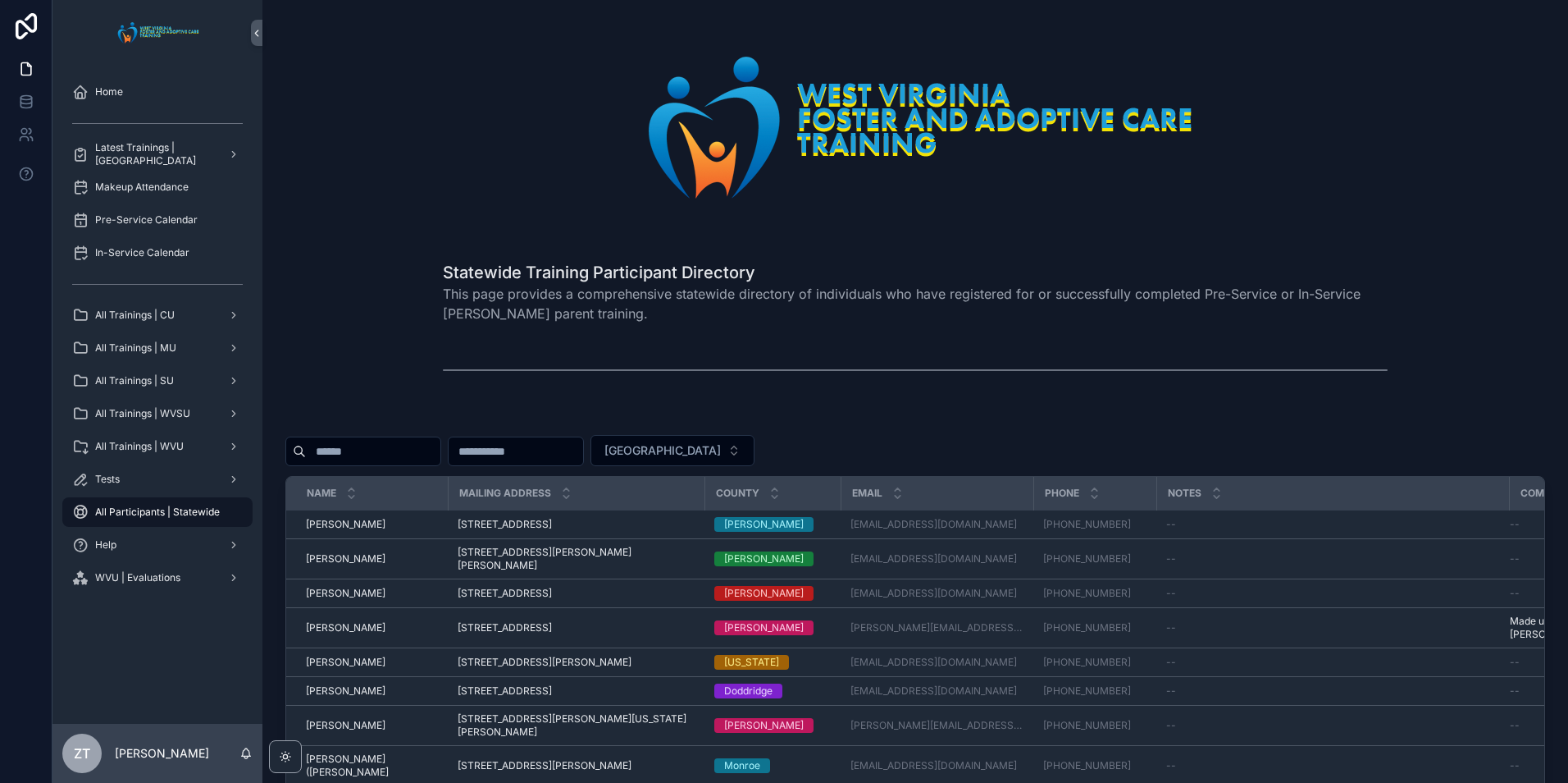
click at [382, 460] on input "scrollable content" at bounding box center [373, 451] width 135 height 23
type input "*****"
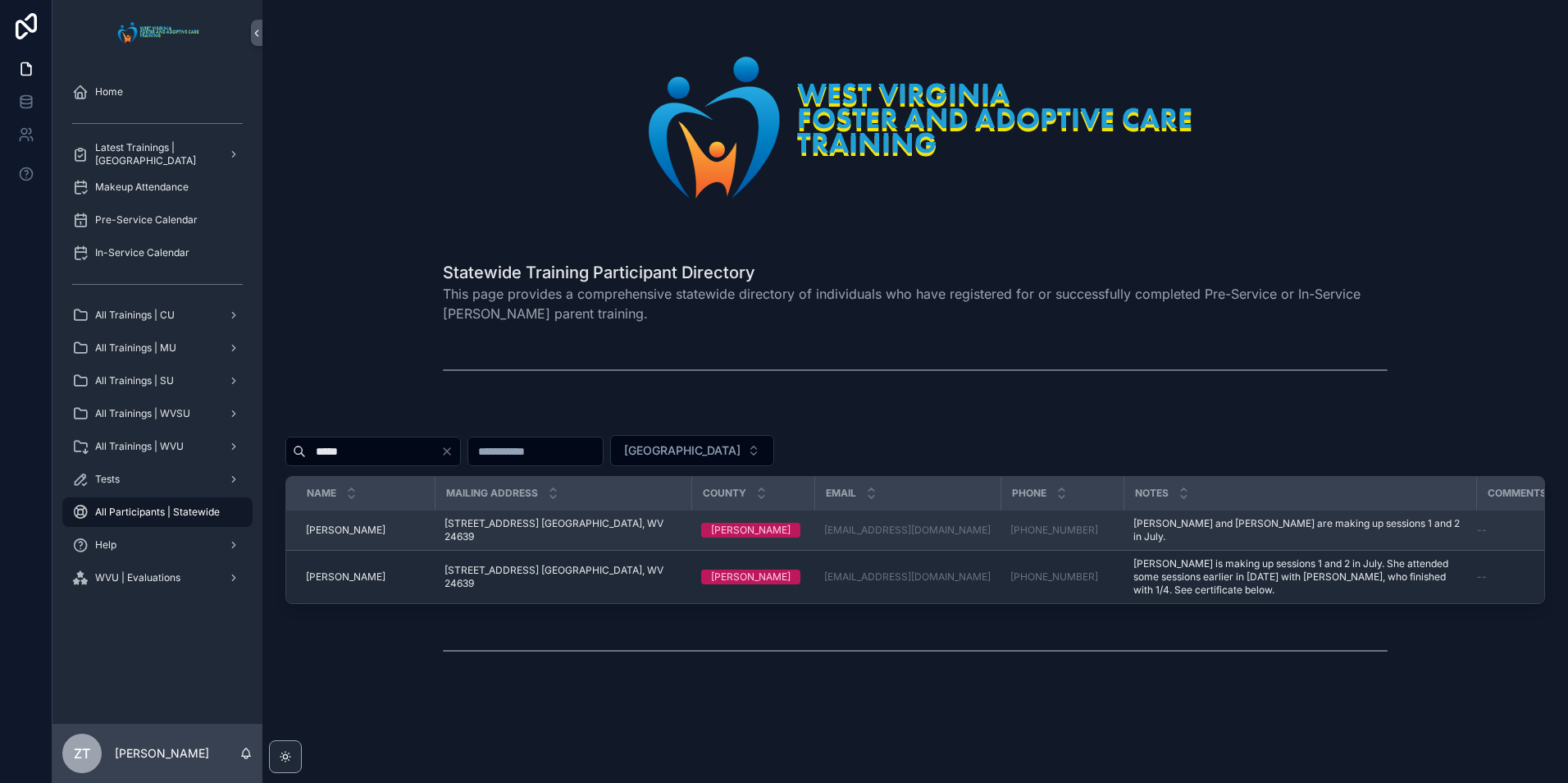
click at [327, 524] on span "[PERSON_NAME]" at bounding box center [345, 530] width 80 height 13
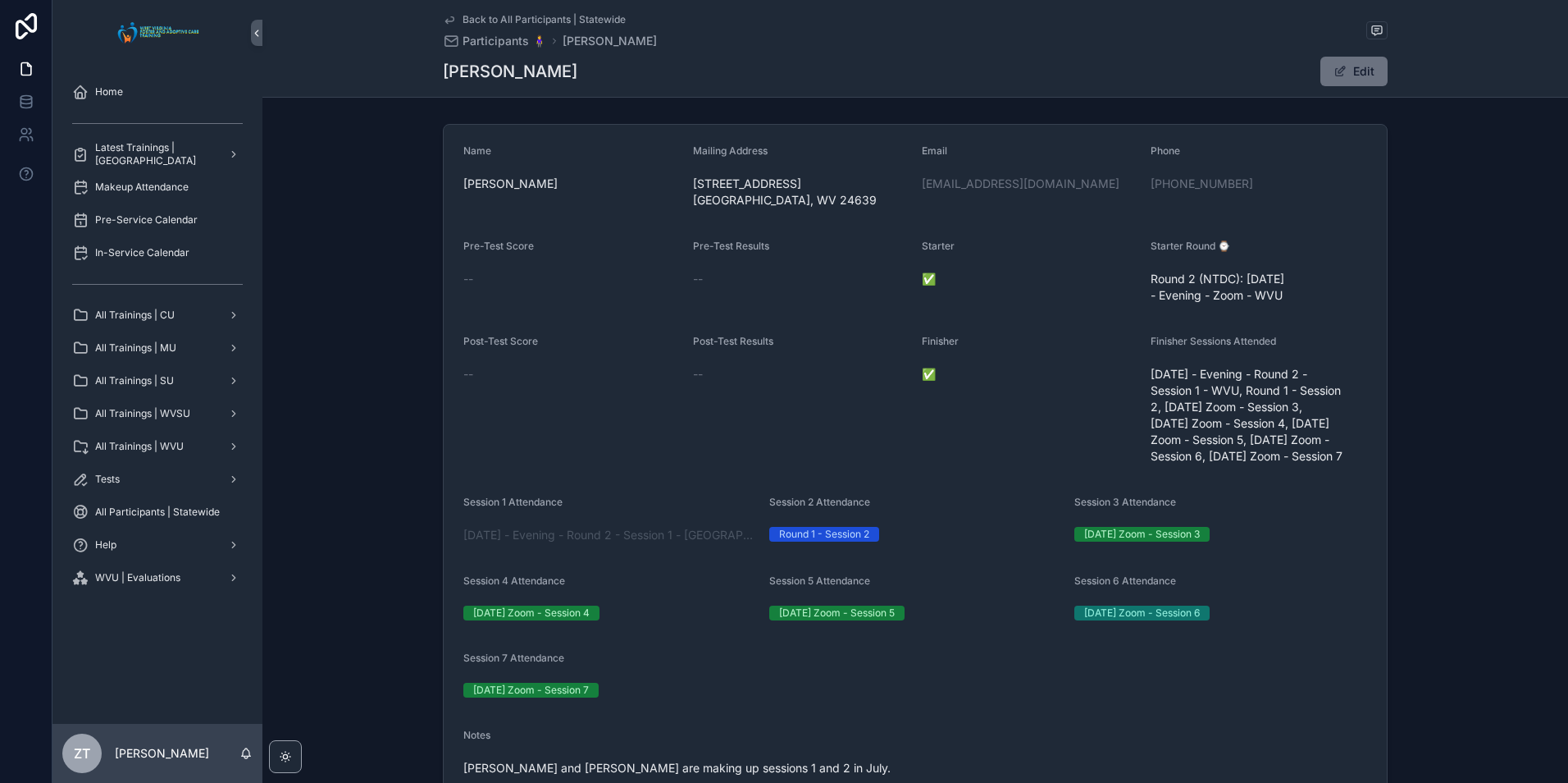
click at [446, 20] on icon "scrollable content" at bounding box center [449, 19] width 13 height 13
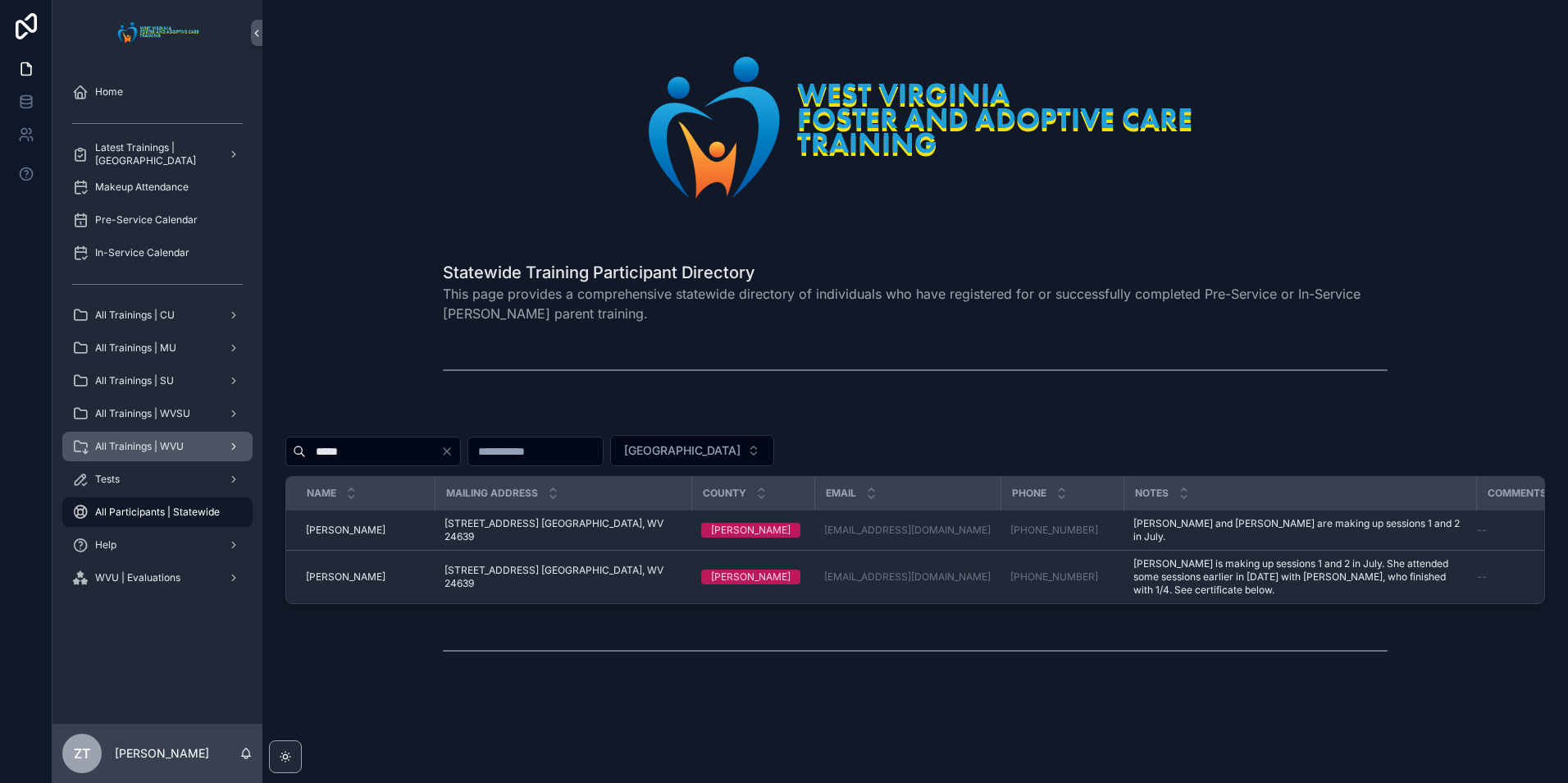
click at [168, 440] on span "All Trainings | WVU" at bounding box center [139, 446] width 89 height 13
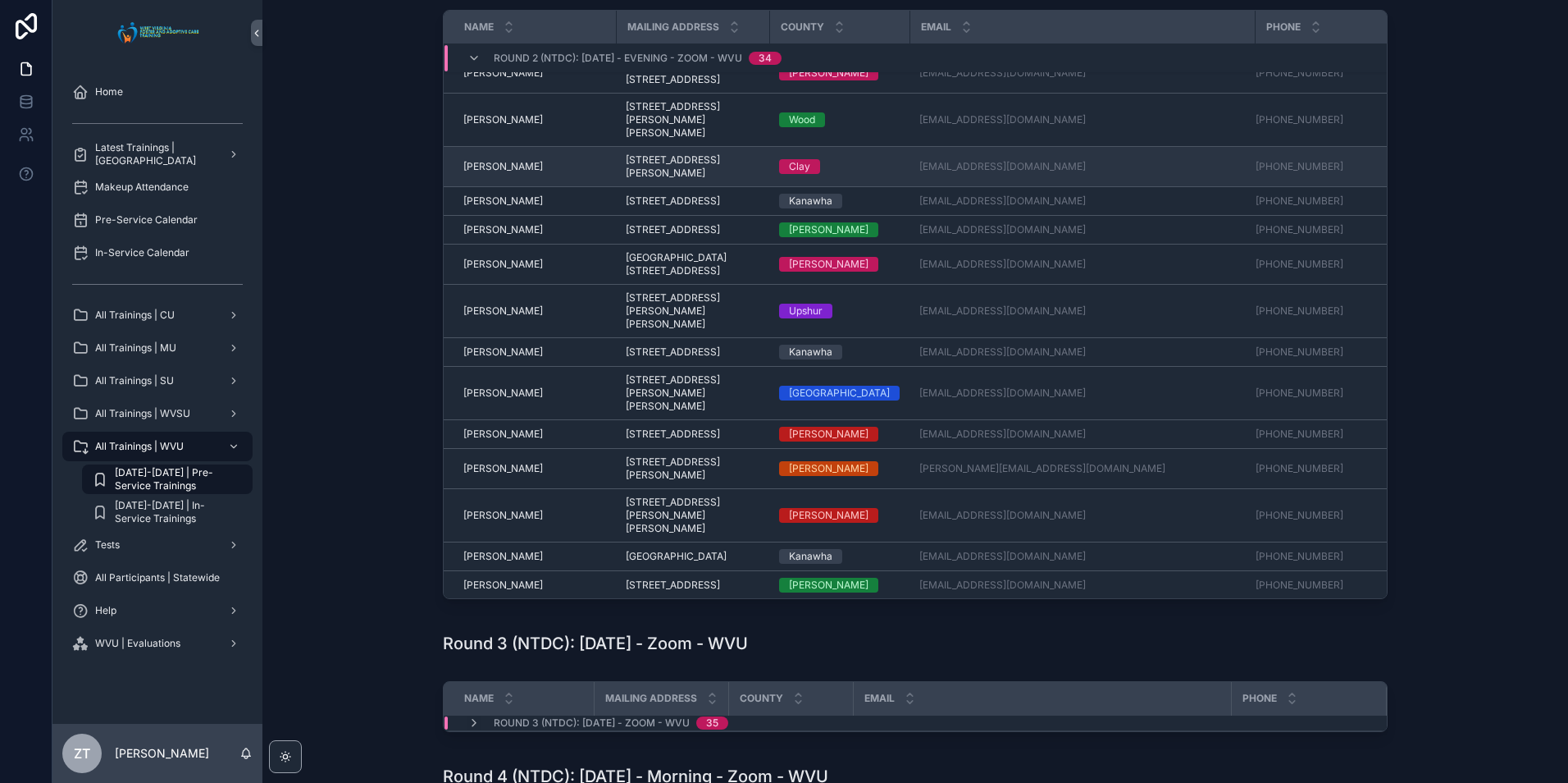
scroll to position [328, 0]
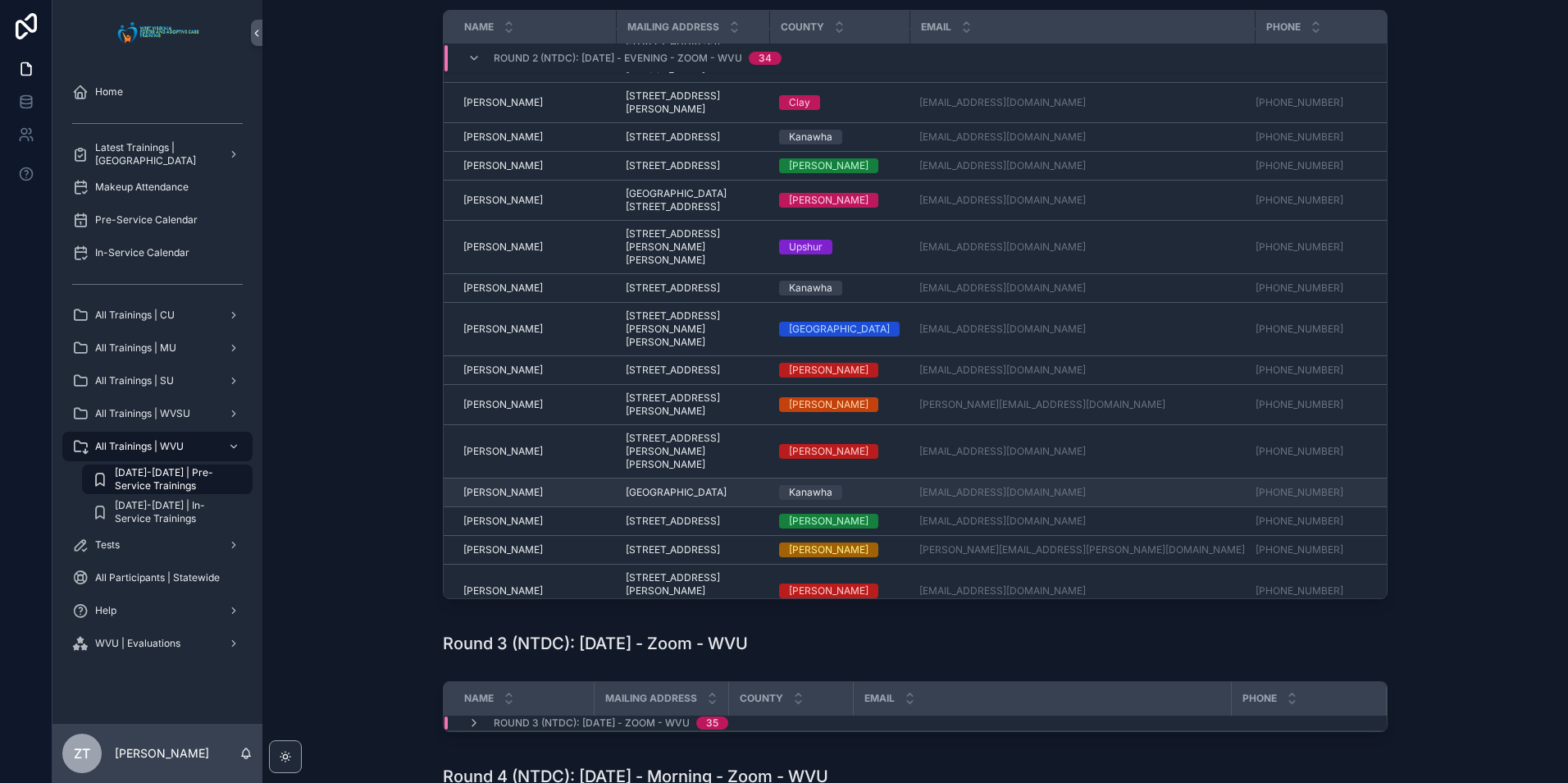
click at [499, 485] on span "Mary McCullough" at bounding box center [503, 492] width 80 height 13
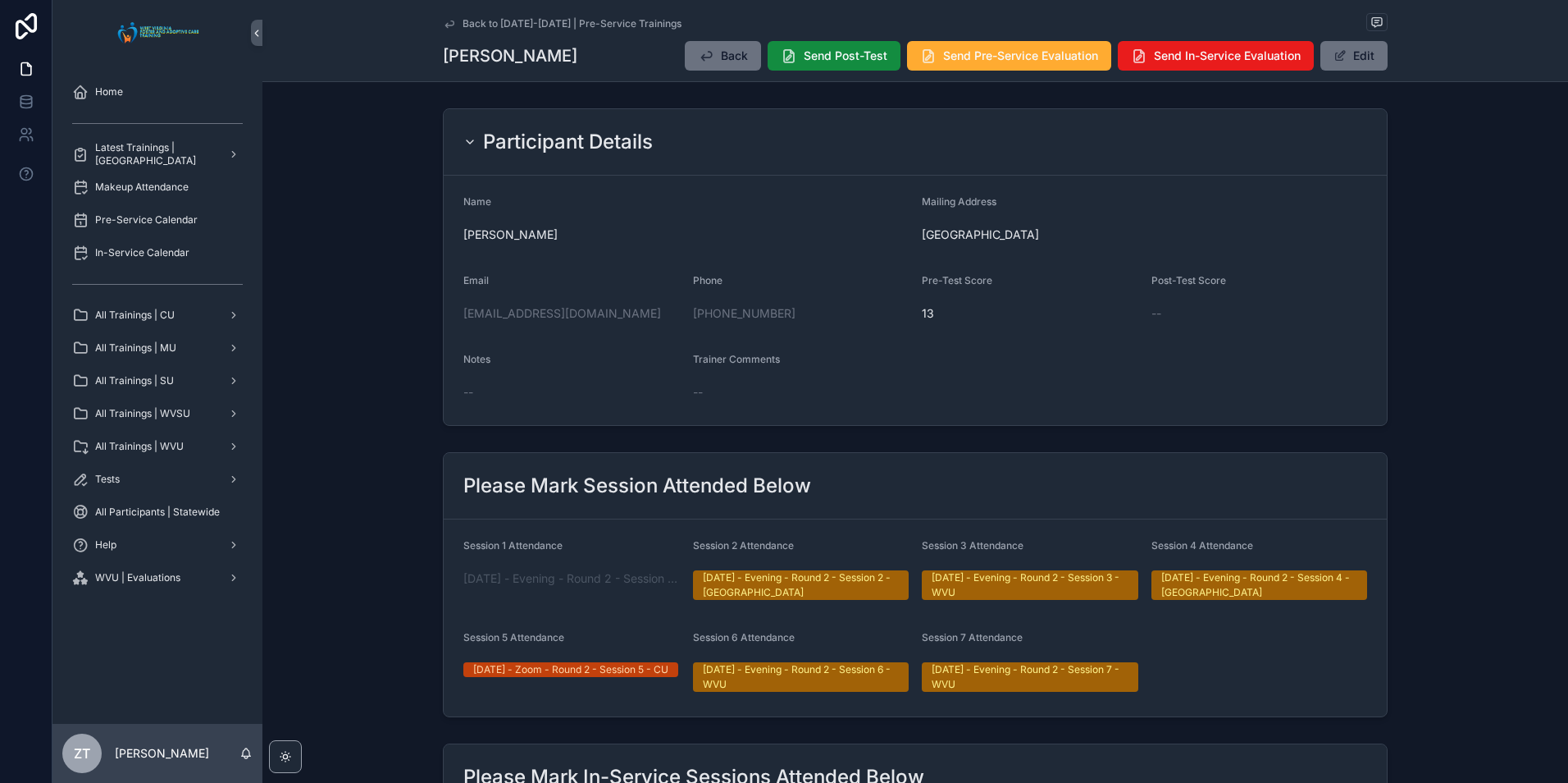
click at [445, 21] on icon "scrollable content" at bounding box center [449, 24] width 13 height 13
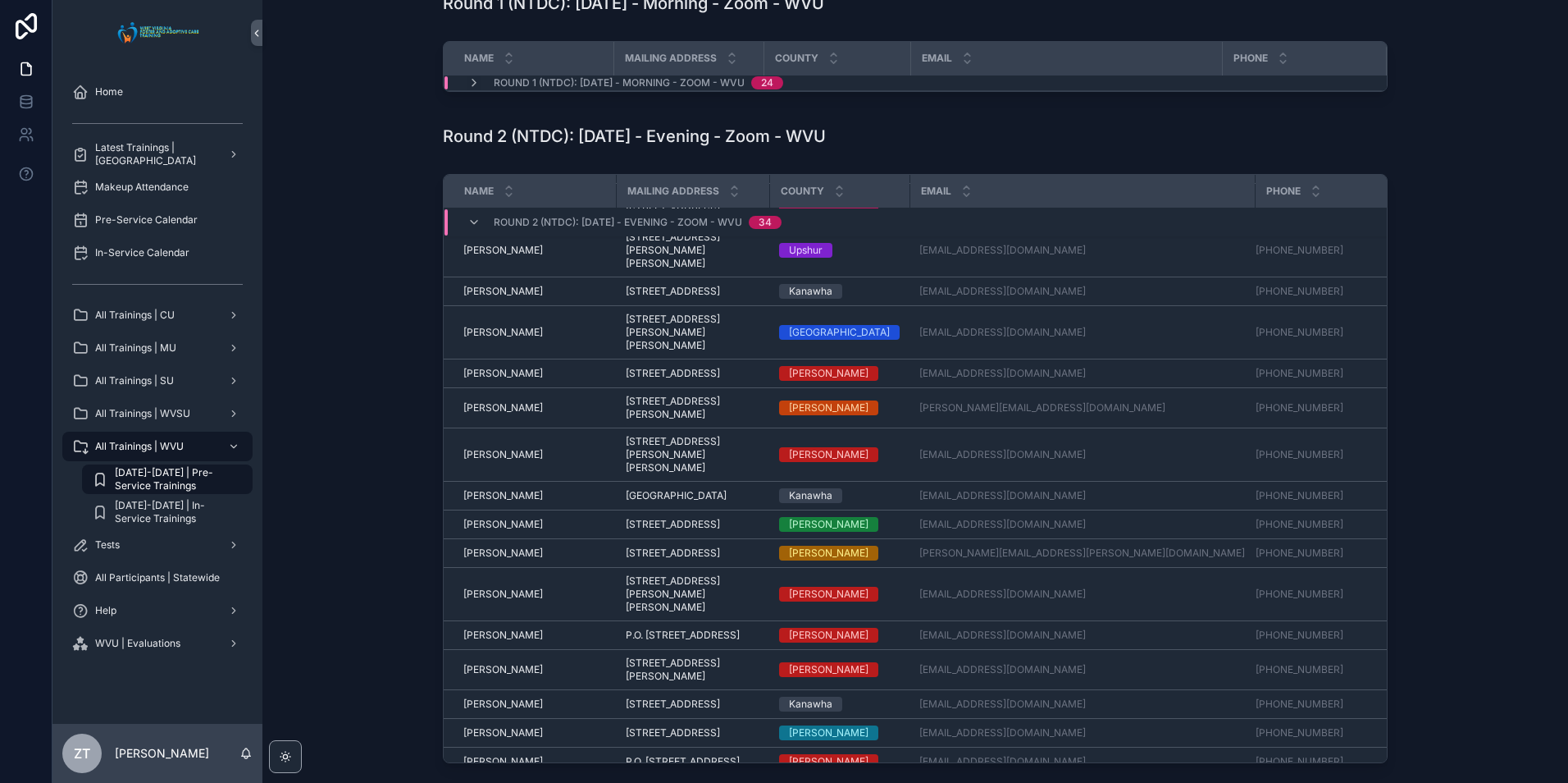
scroll to position [597, 0]
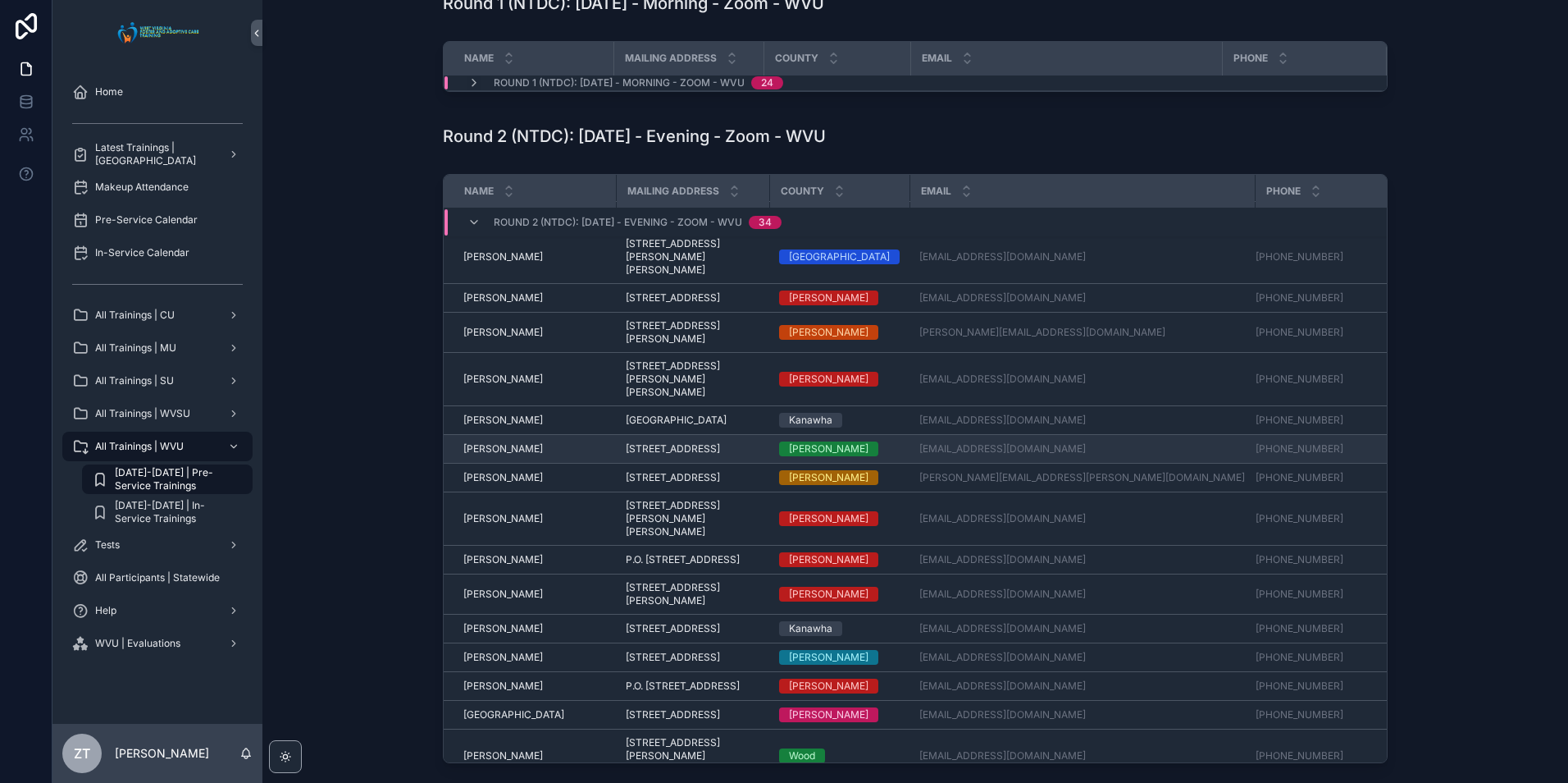
click at [507, 452] on td "Michael Keith Michael Keith" at bounding box center [530, 449] width 172 height 28
click at [505, 446] on span "Michael Keith" at bounding box center [503, 449] width 80 height 13
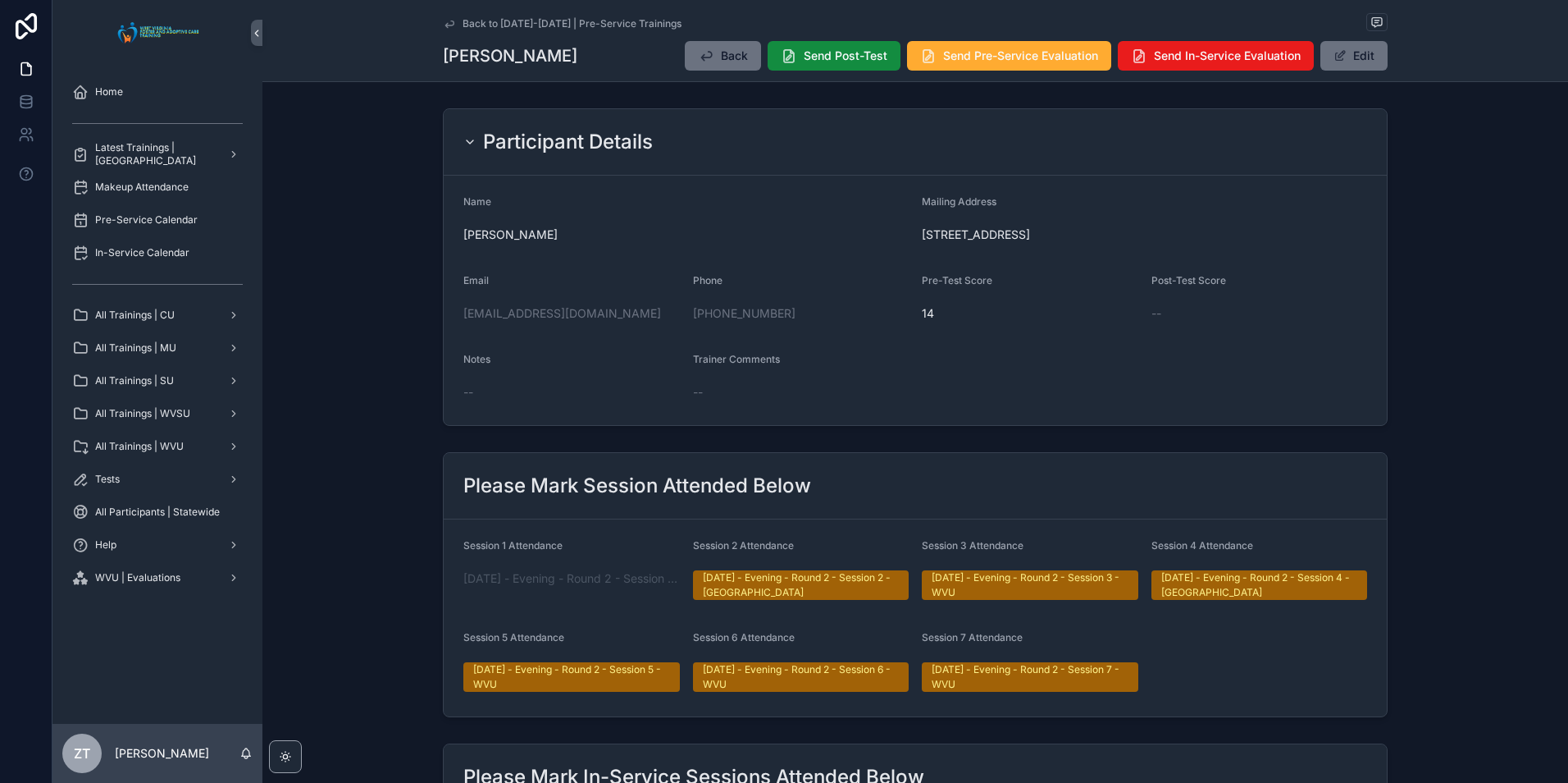
click at [449, 26] on icon "scrollable content" at bounding box center [449, 24] width 13 height 13
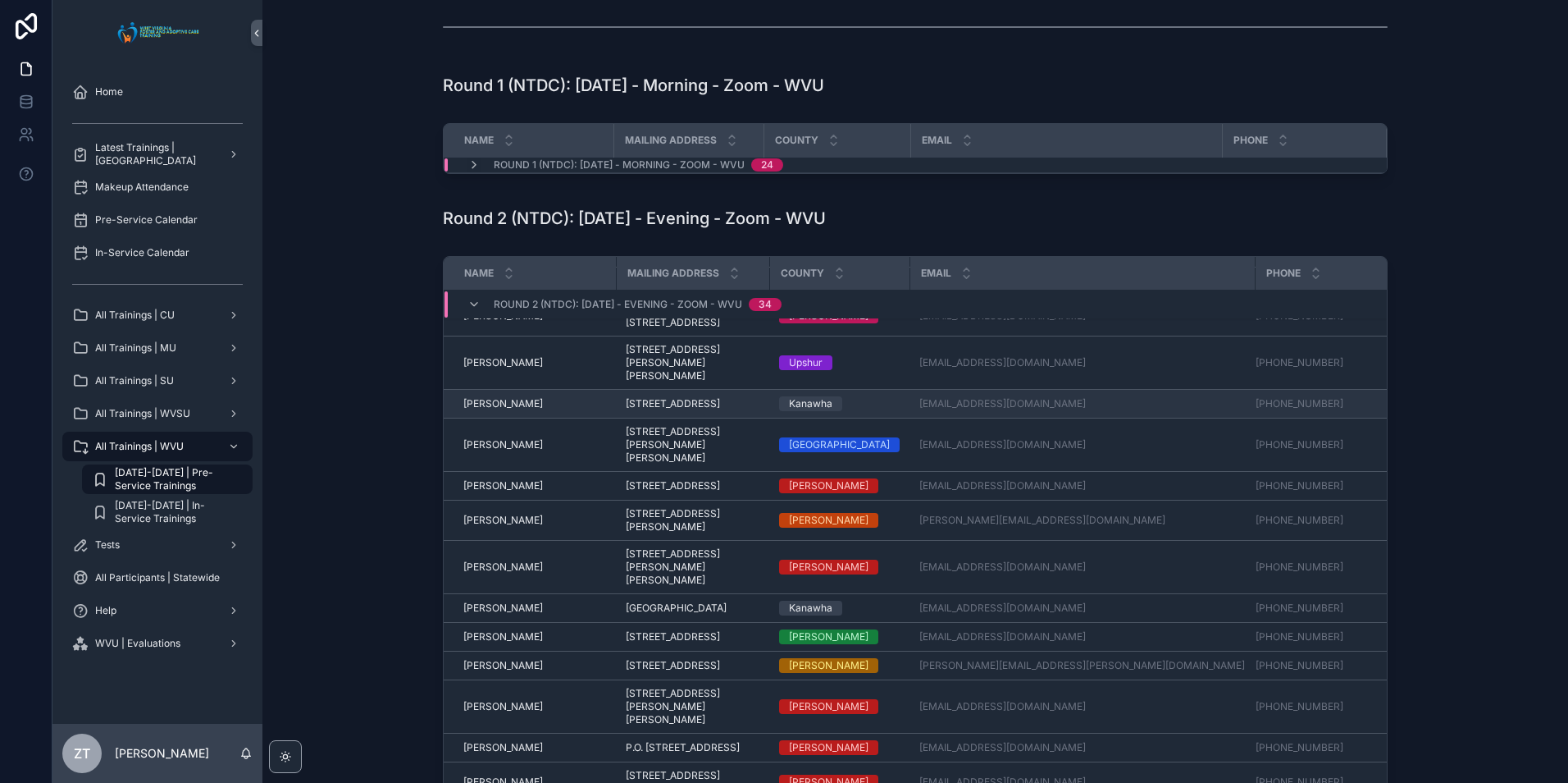
scroll to position [516, 0]
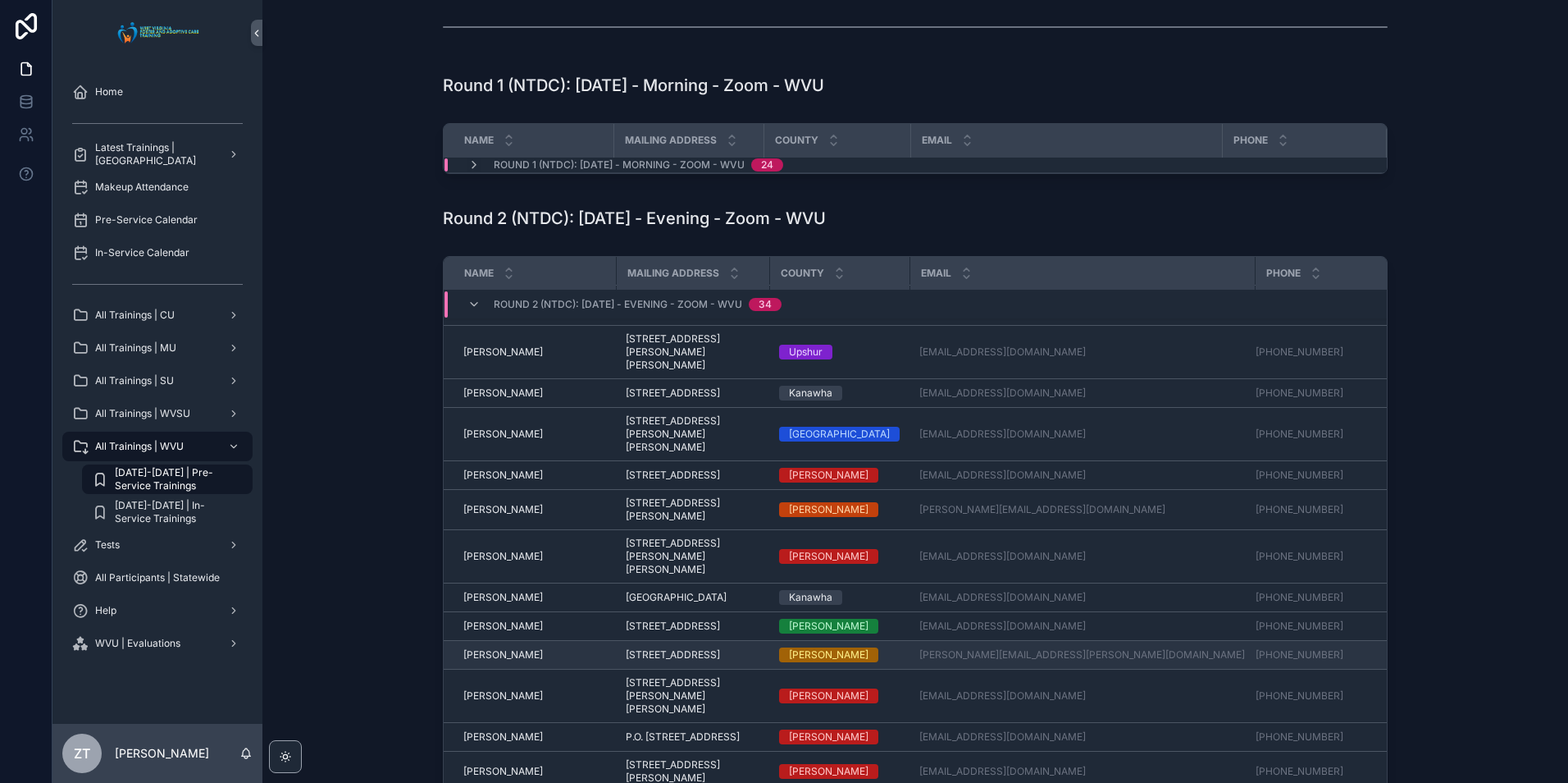
click at [511, 652] on span "[PERSON_NAME]" at bounding box center [503, 655] width 80 height 13
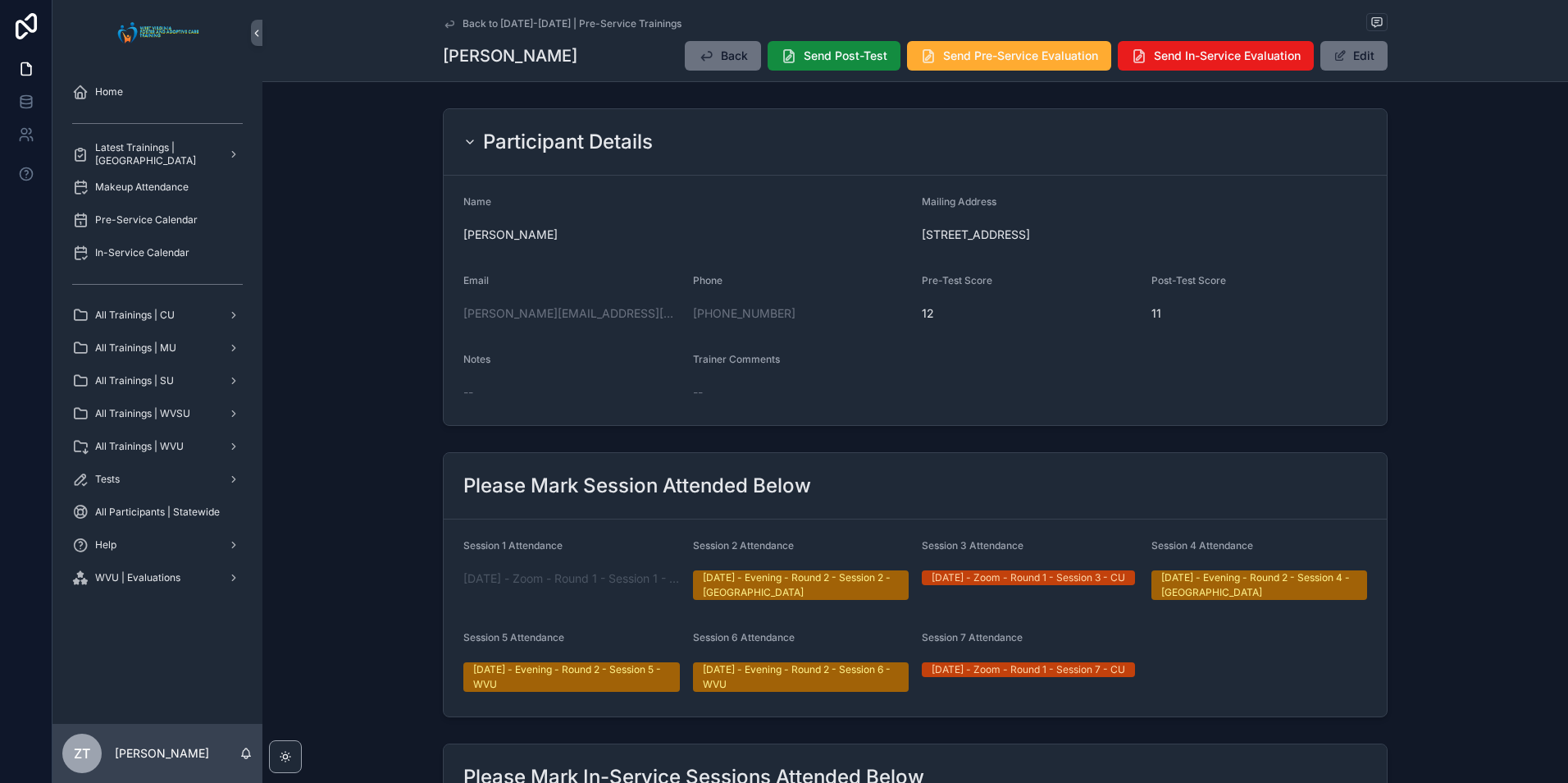
click at [443, 21] on icon "scrollable content" at bounding box center [449, 24] width 13 height 13
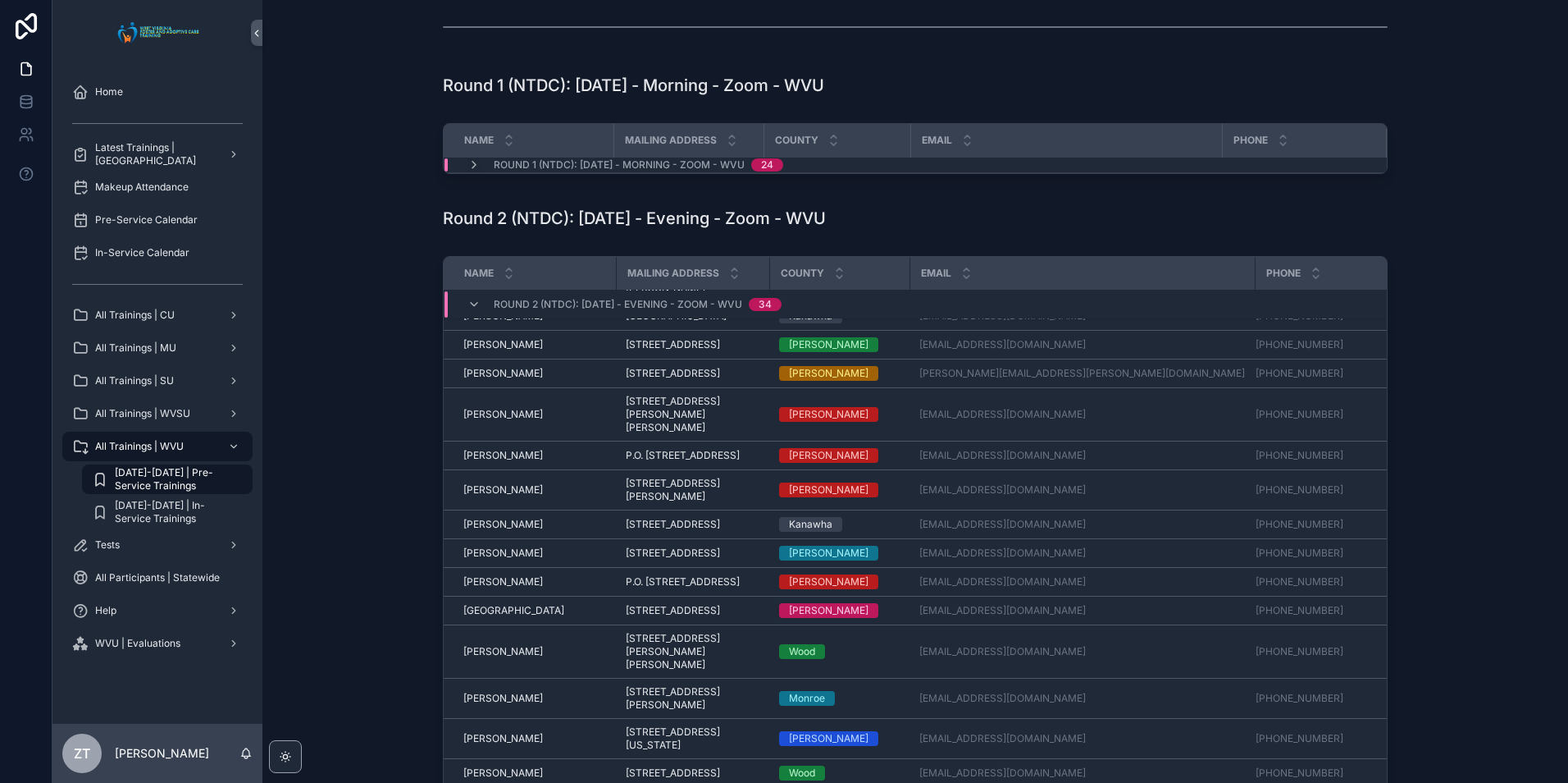
scroll to position [721, 0]
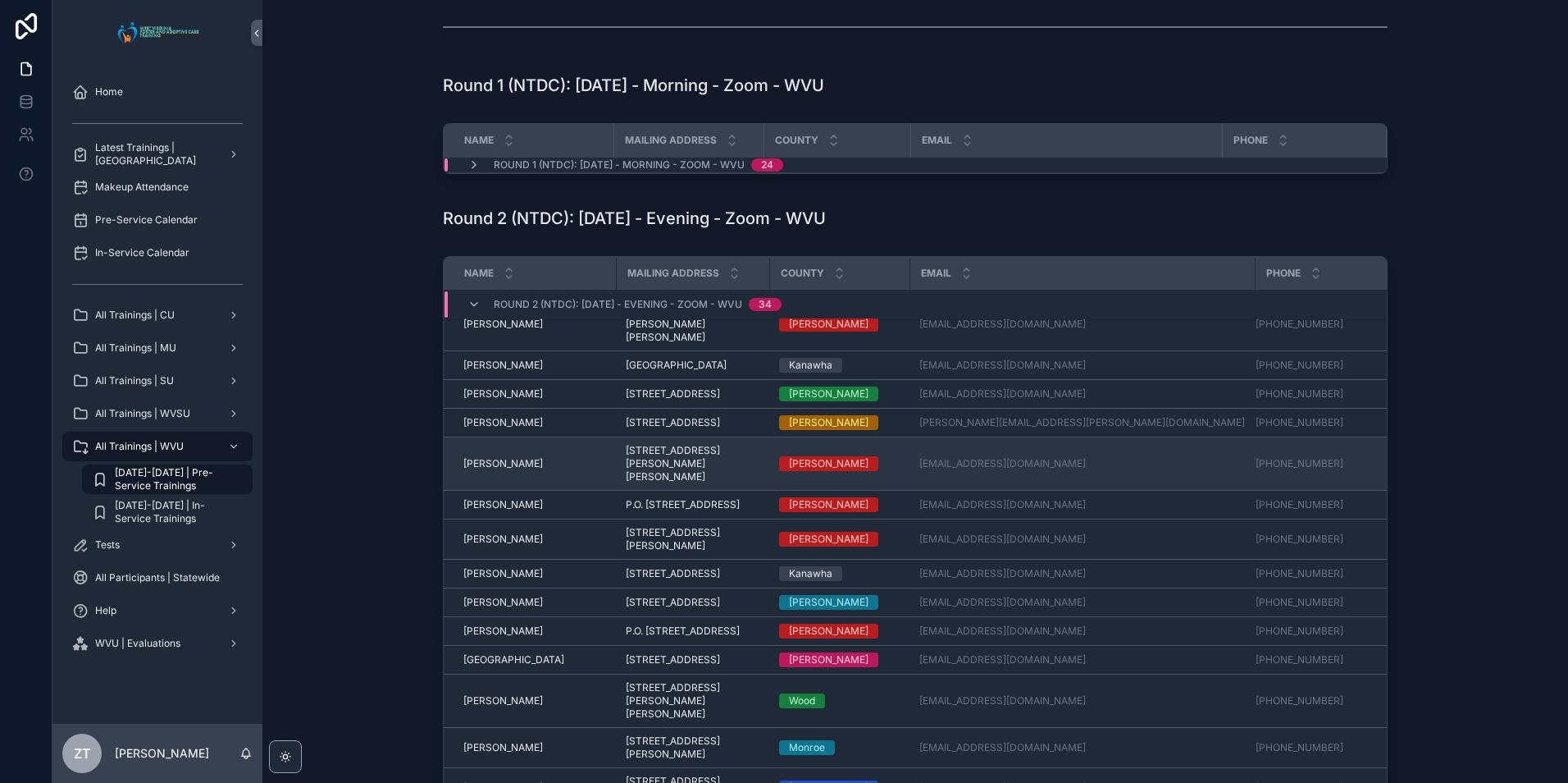
click at [497, 491] on td "Robert Marks Robert Marks" at bounding box center [530, 463] width 172 height 53
click at [499, 470] on span "Robert Marks" at bounding box center [503, 463] width 80 height 13
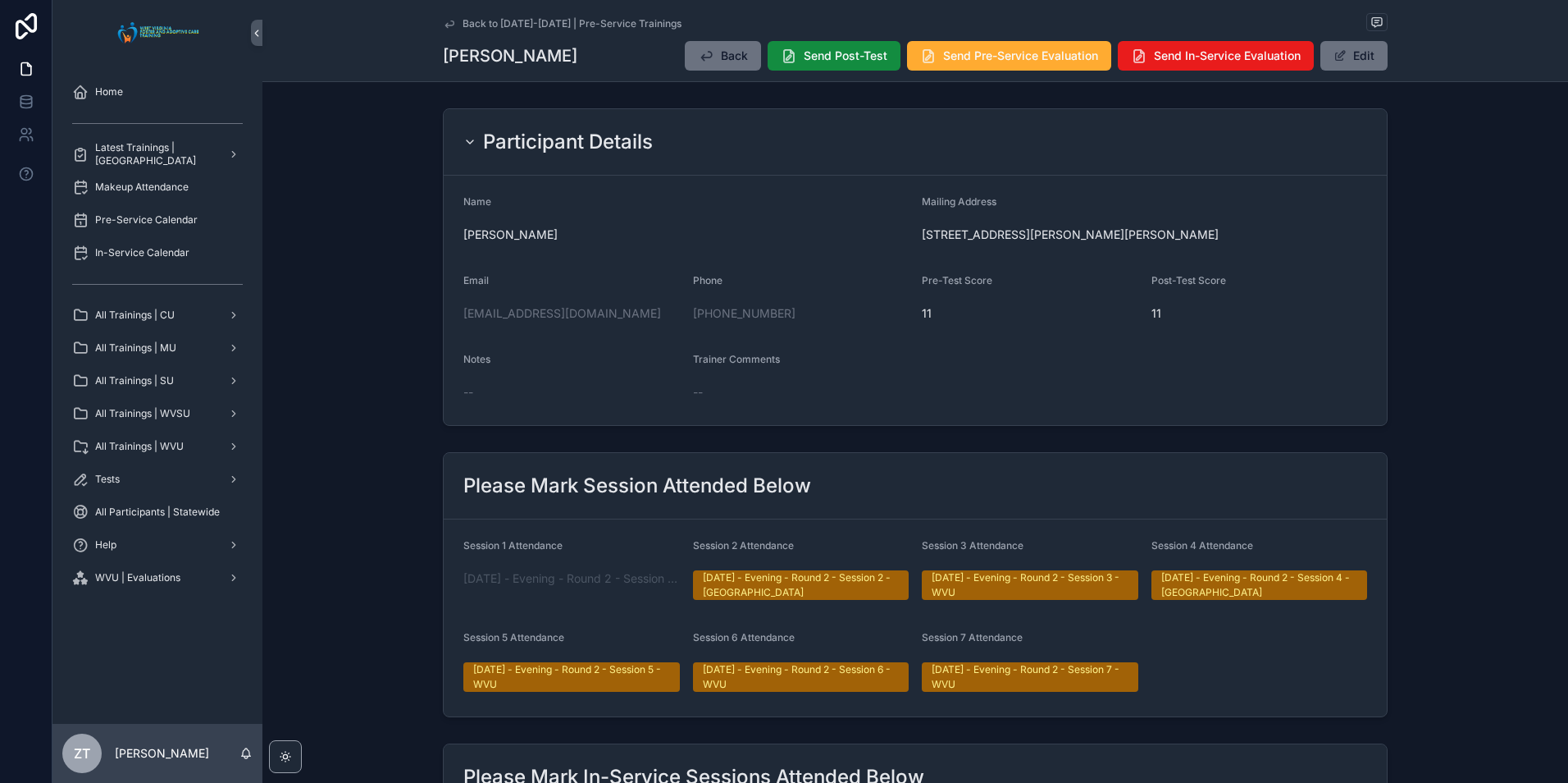
drag, startPoint x: 442, startPoint y: 27, endPoint x: 86, endPoint y: 279, distance: 436.2
click at [443, 27] on icon "scrollable content" at bounding box center [449, 24] width 13 height 13
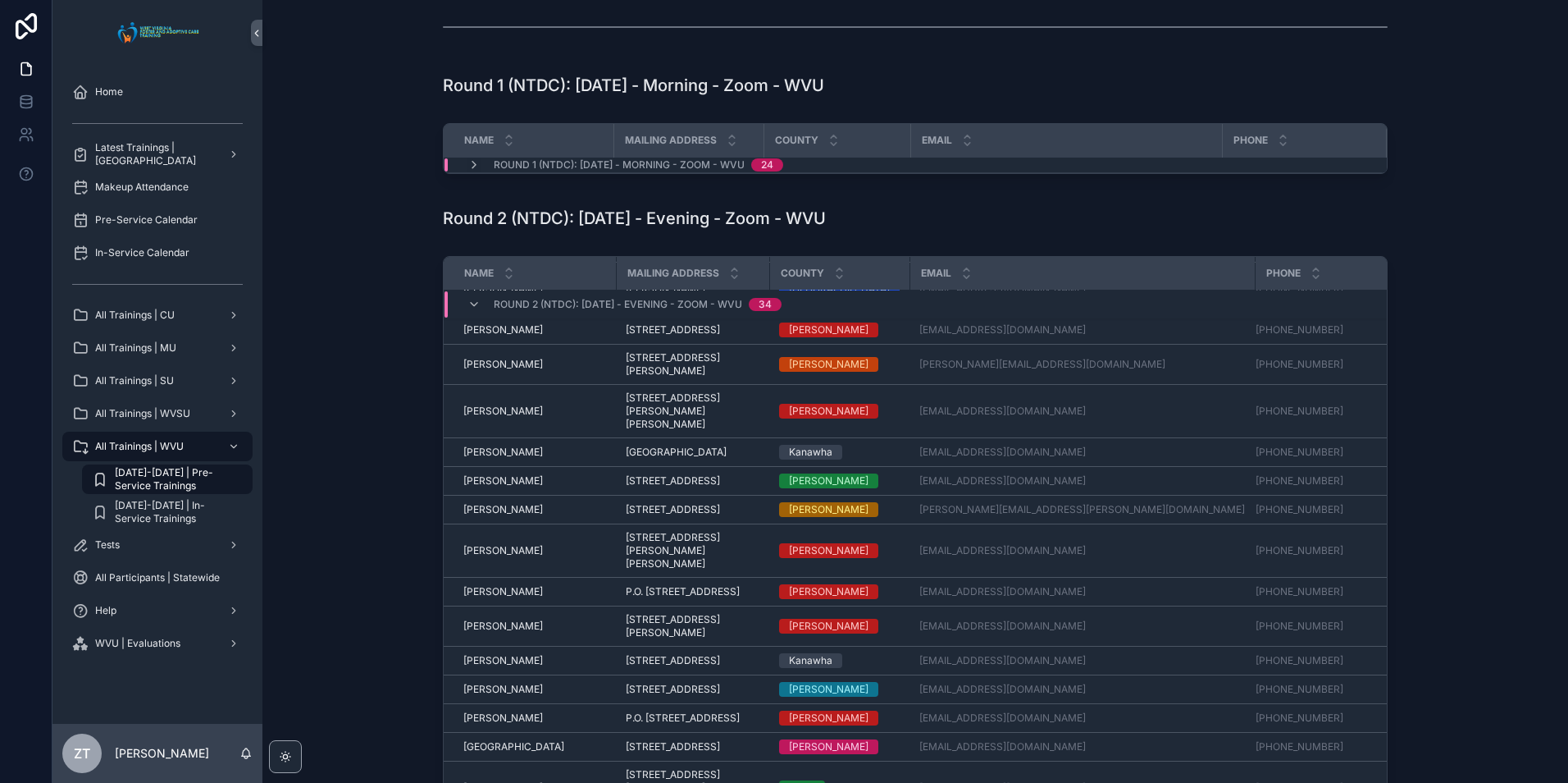
scroll to position [680, 0]
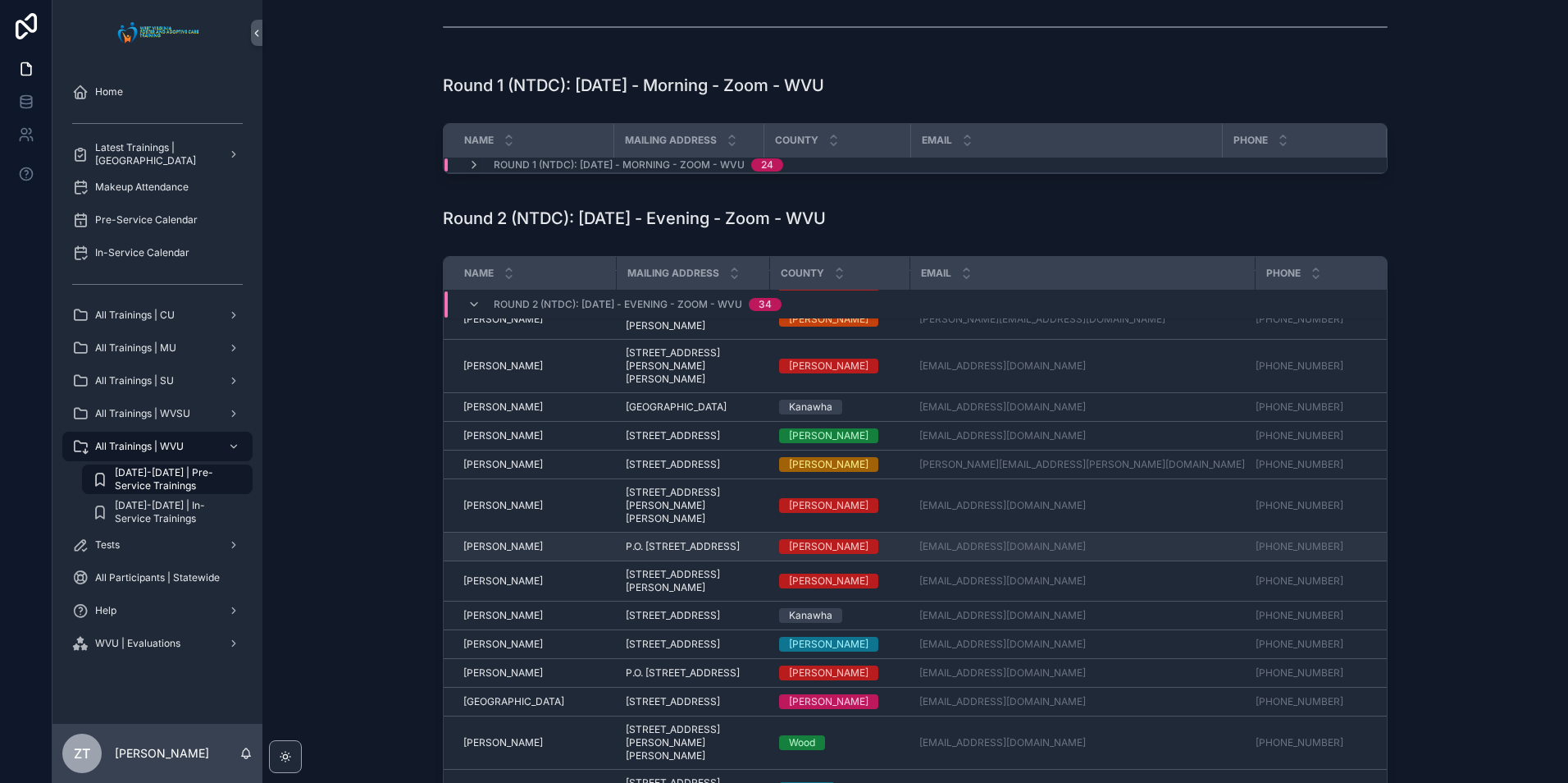
click at [496, 553] on span "Robert Todd" at bounding box center [503, 546] width 80 height 13
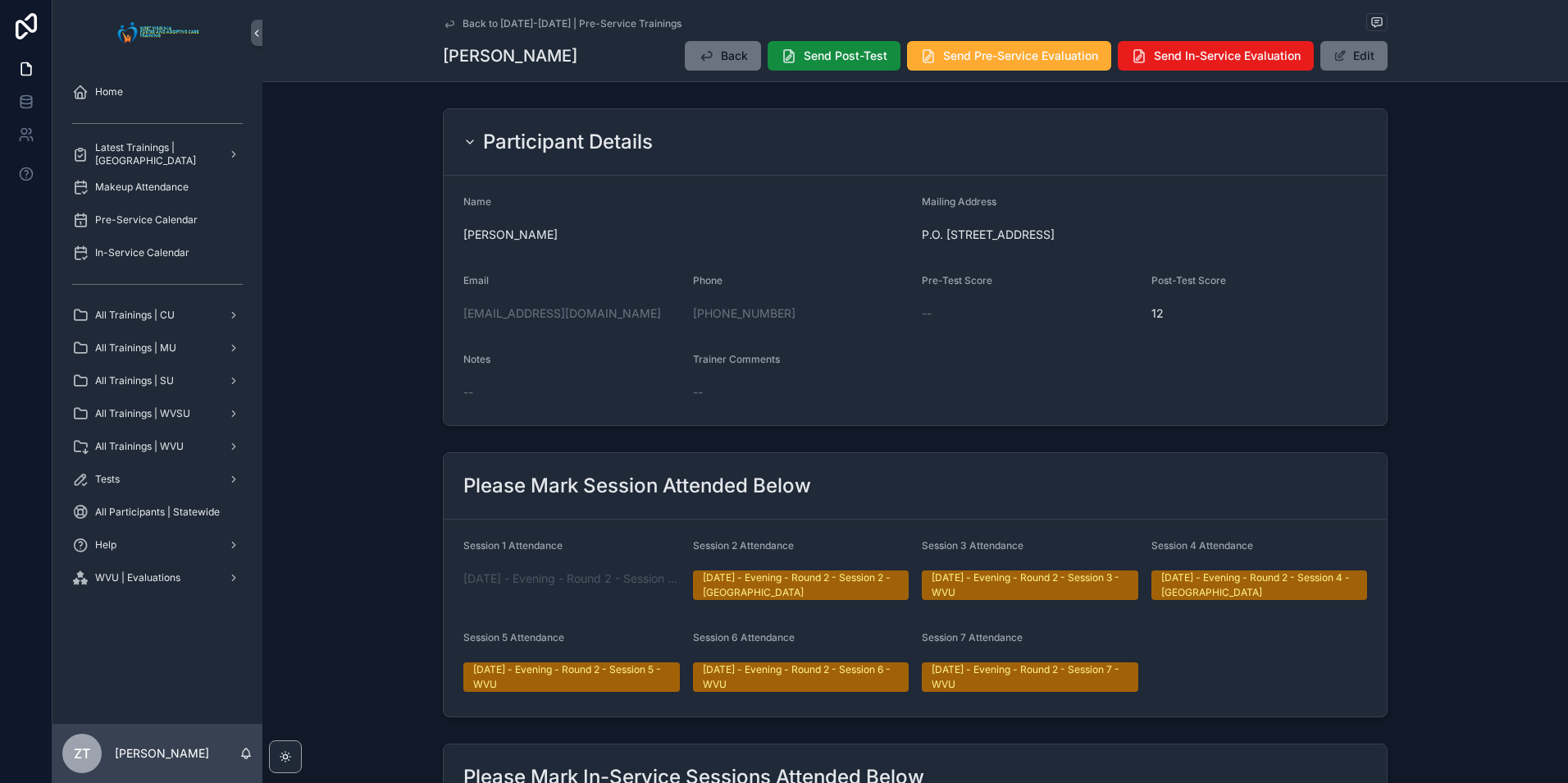
drag, startPoint x: 438, startPoint y: 23, endPoint x: 43, endPoint y: 382, distance: 533.8
click at [443, 23] on icon "scrollable content" at bounding box center [449, 24] width 13 height 13
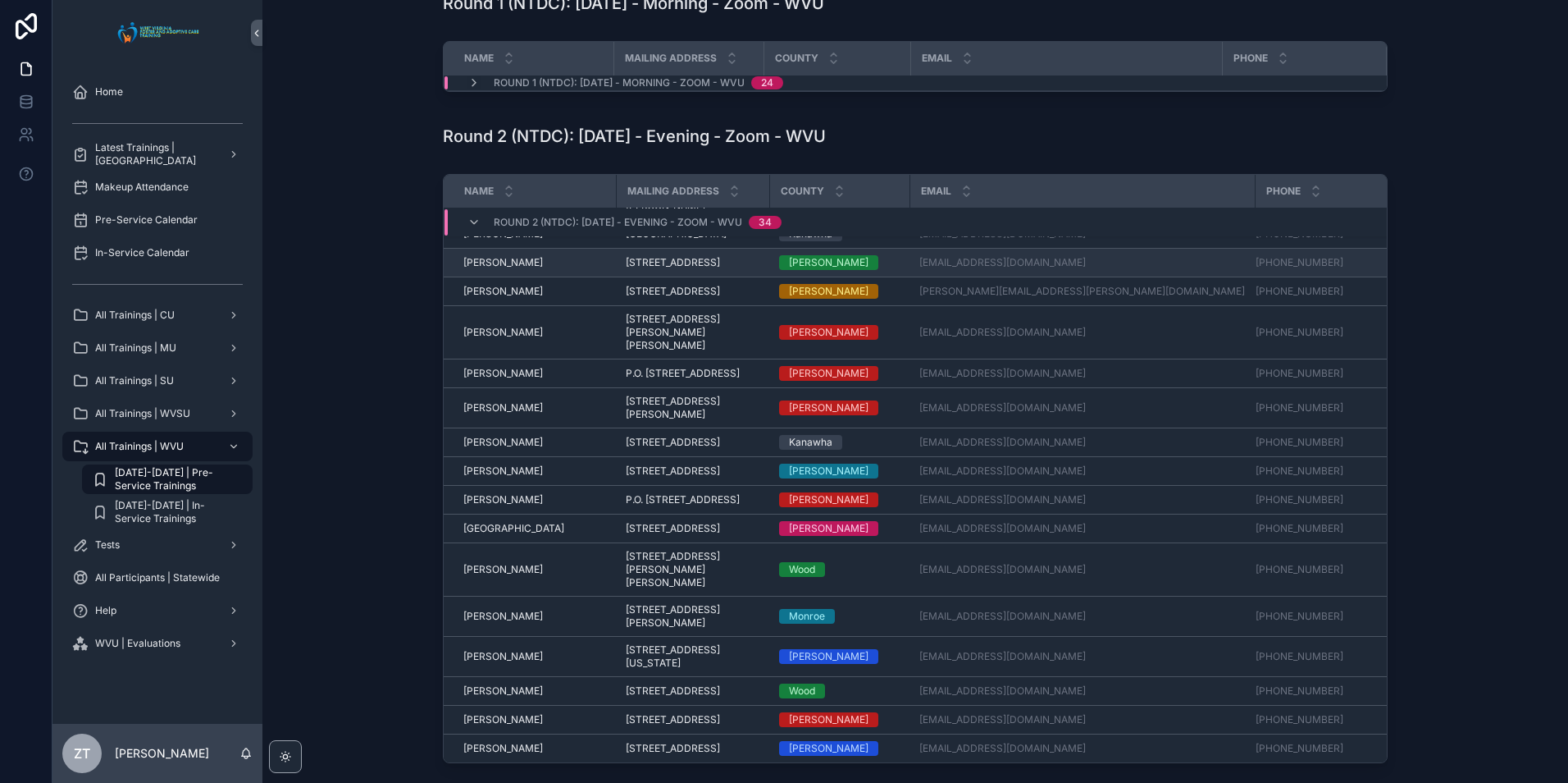
scroll to position [886, 0]
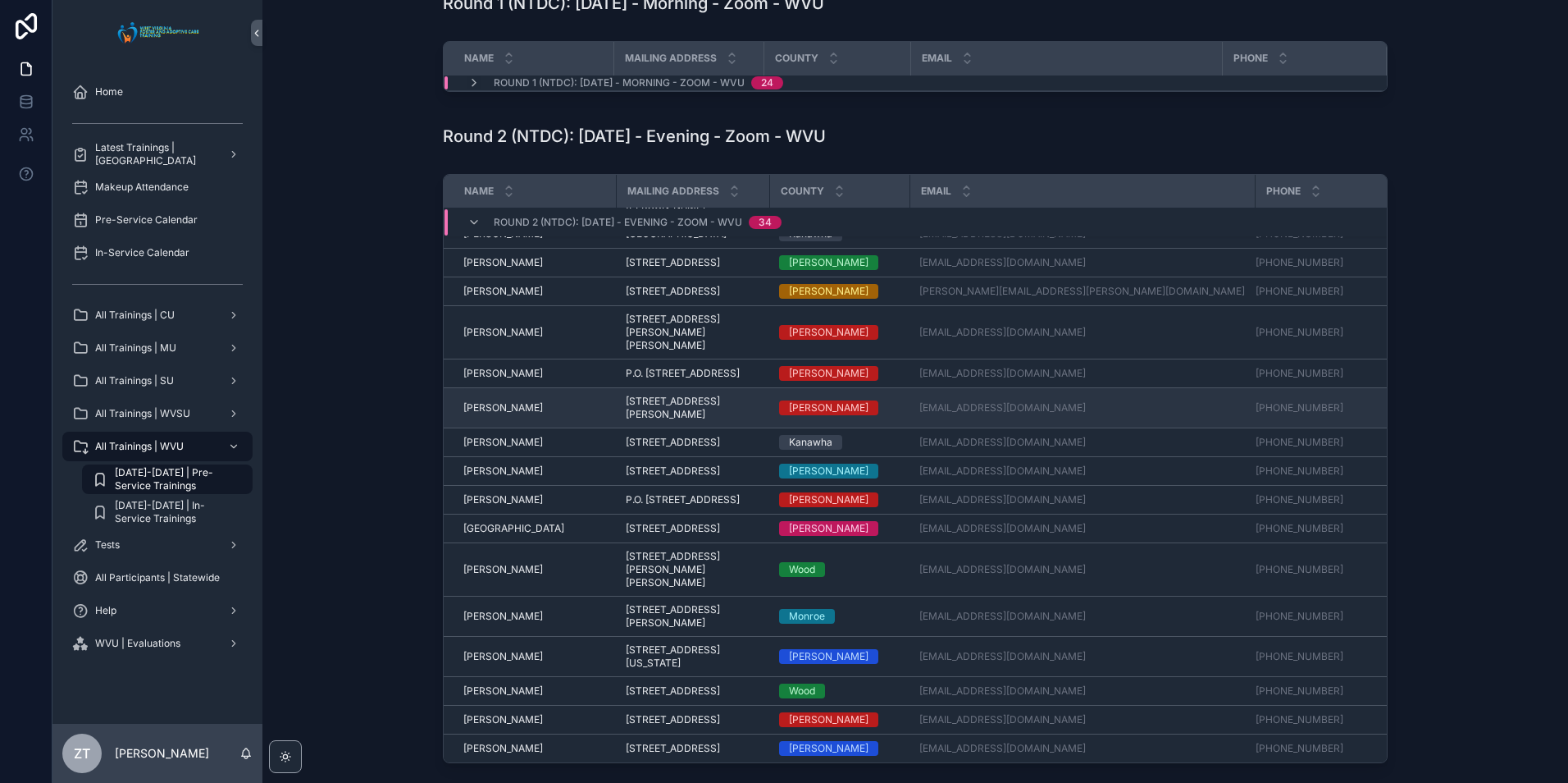
click at [497, 401] on span "[PERSON_NAME]" at bounding box center [503, 408] width 80 height 13
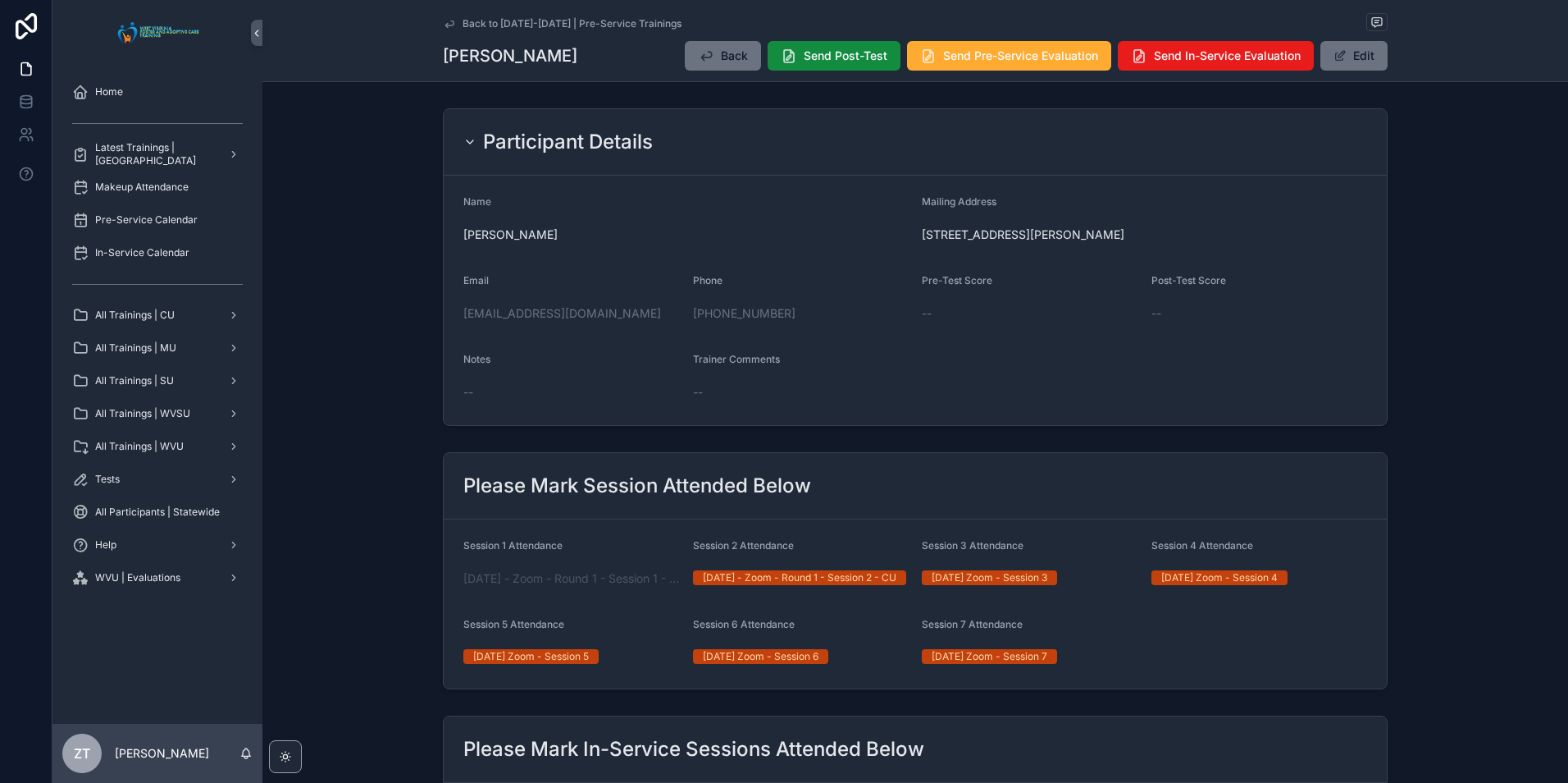
click at [443, 28] on icon "scrollable content" at bounding box center [449, 24] width 13 height 13
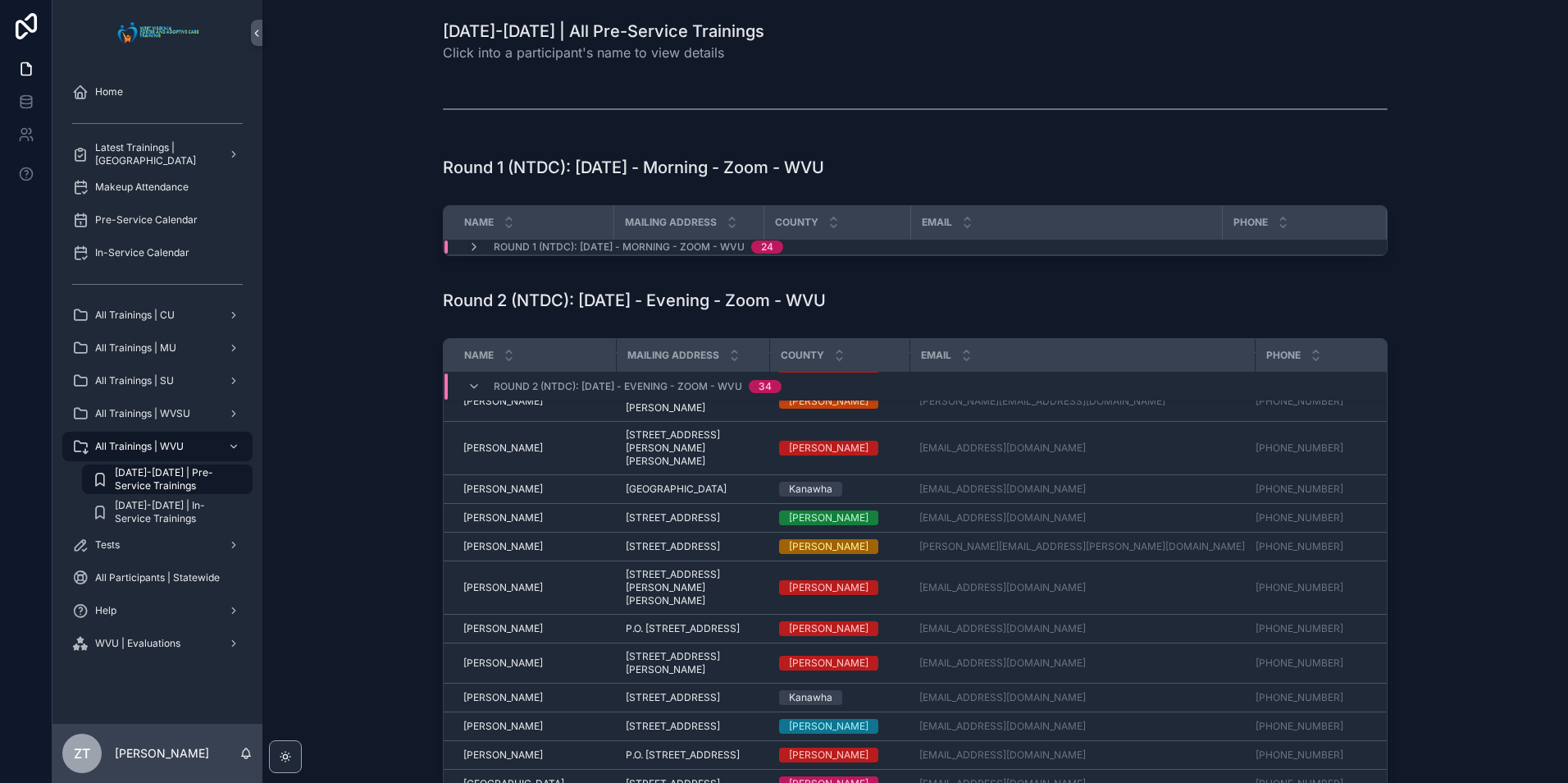
scroll to position [761, 0]
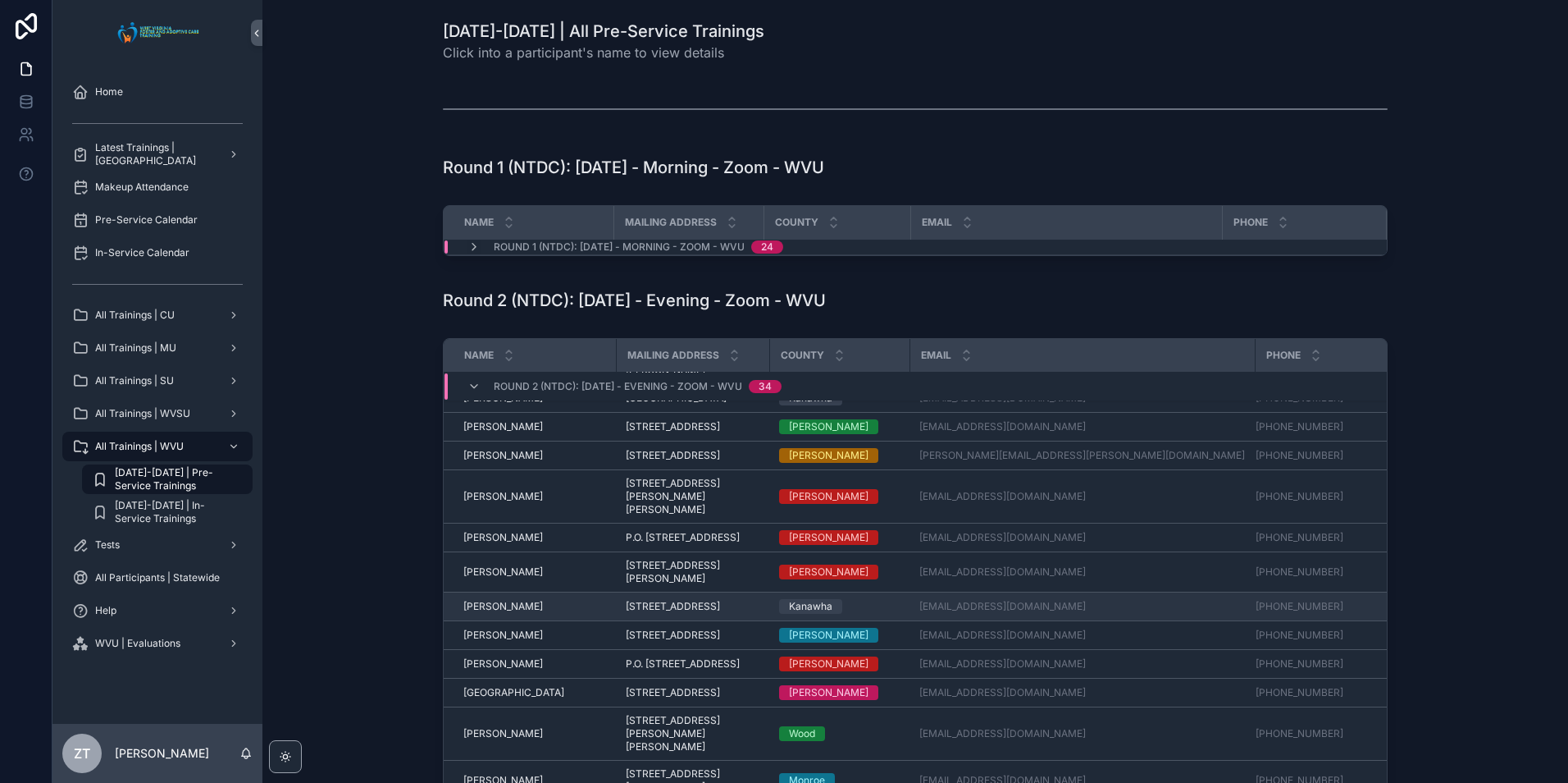
click at [509, 613] on span "Roya Shimshiry" at bounding box center [503, 606] width 80 height 13
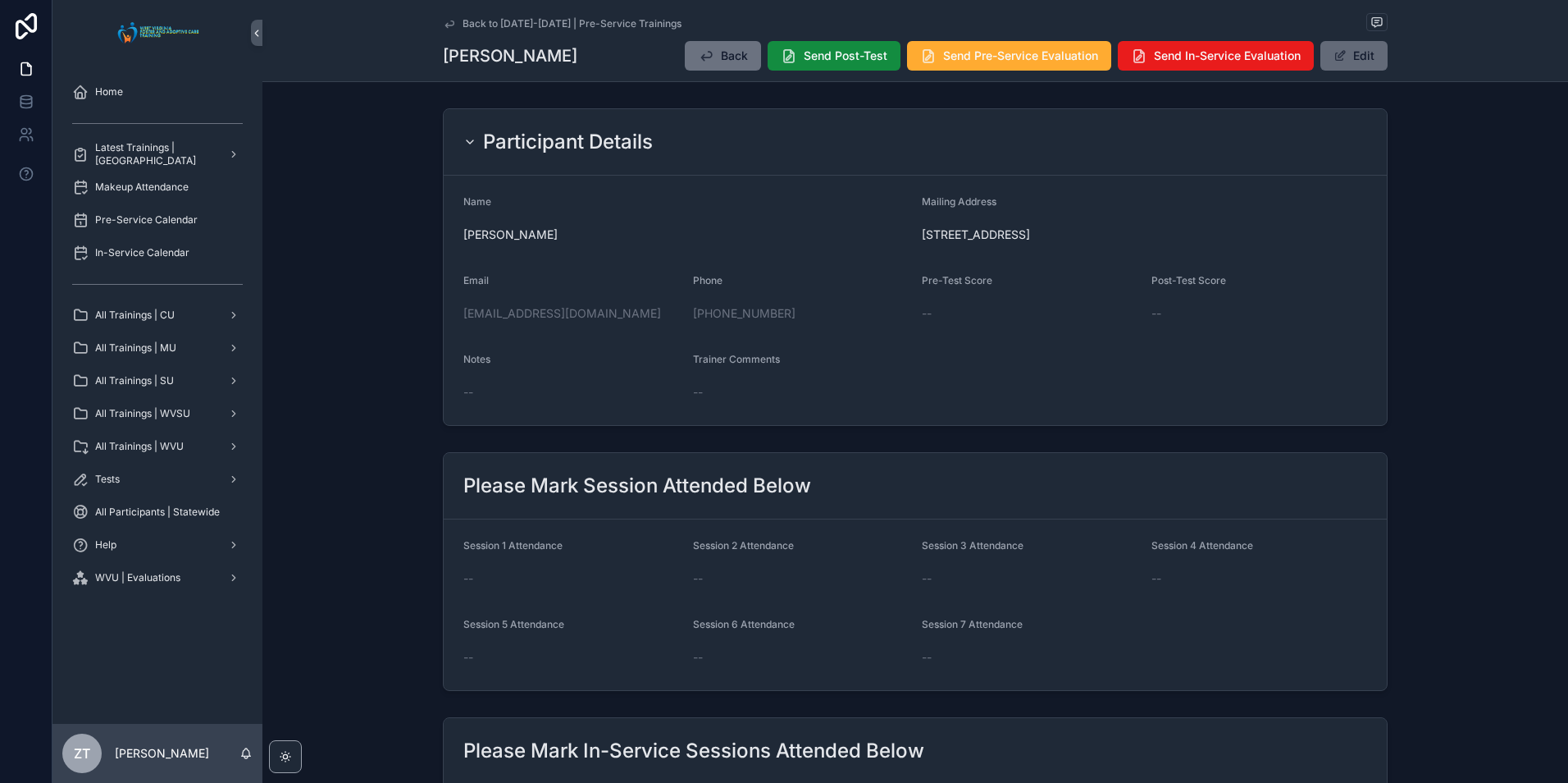
click at [1359, 54] on button "Edit" at bounding box center [1353, 56] width 67 height 29
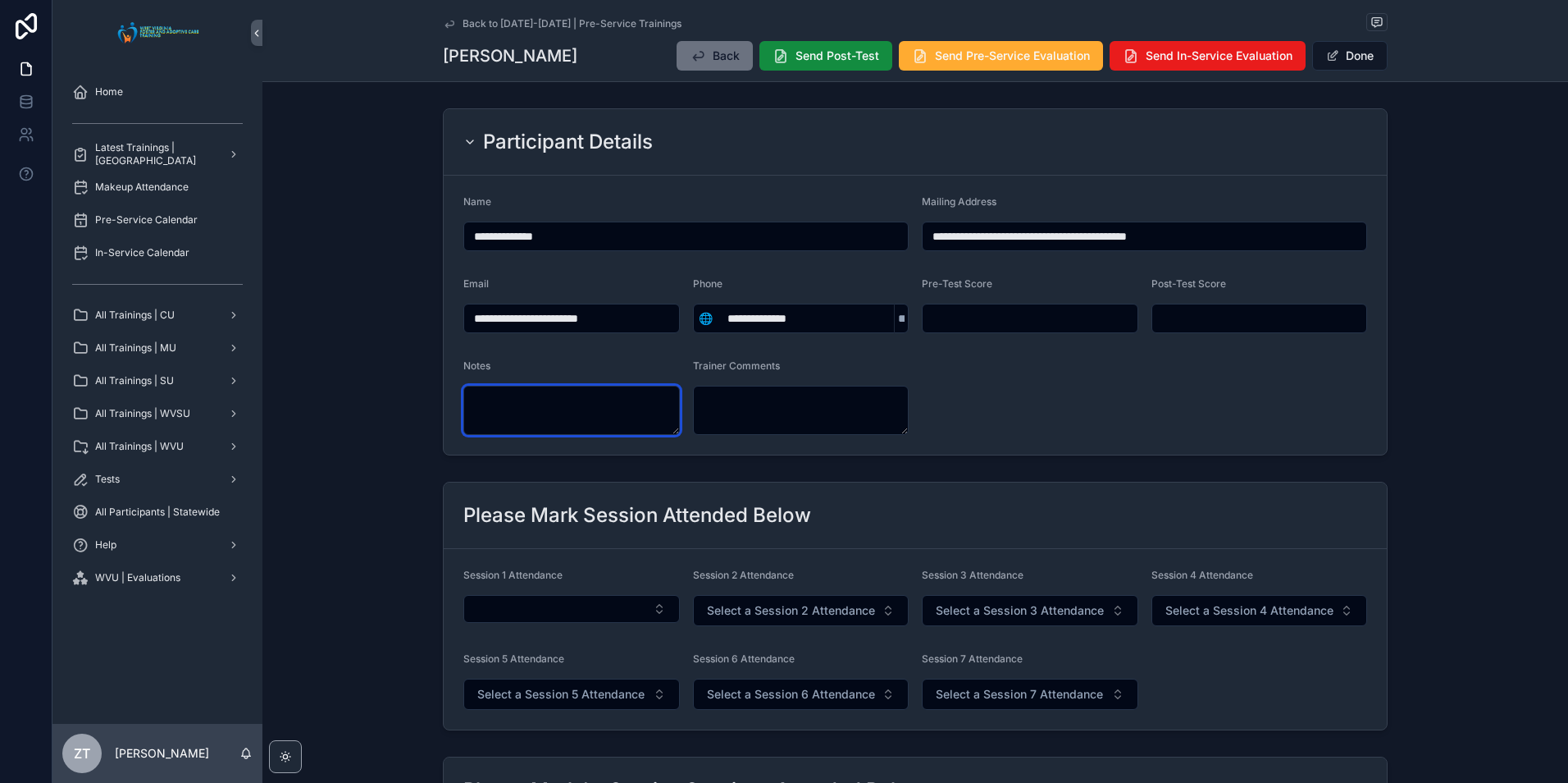
click at [560, 414] on textarea "scrollable content" at bounding box center [571, 410] width 216 height 49
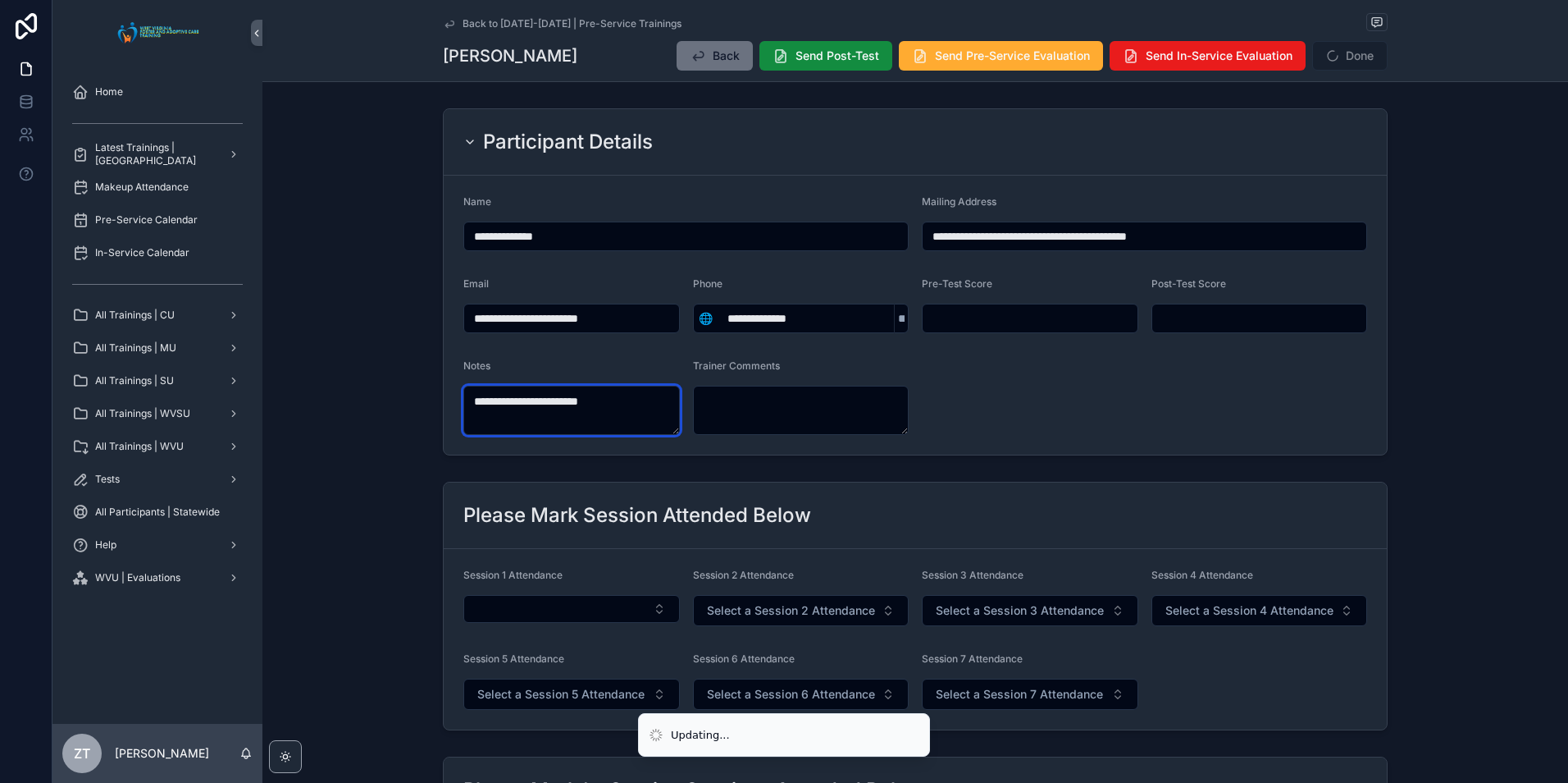
type textarea "**********"
click at [1264, 430] on form "**********" at bounding box center [915, 315] width 943 height 279
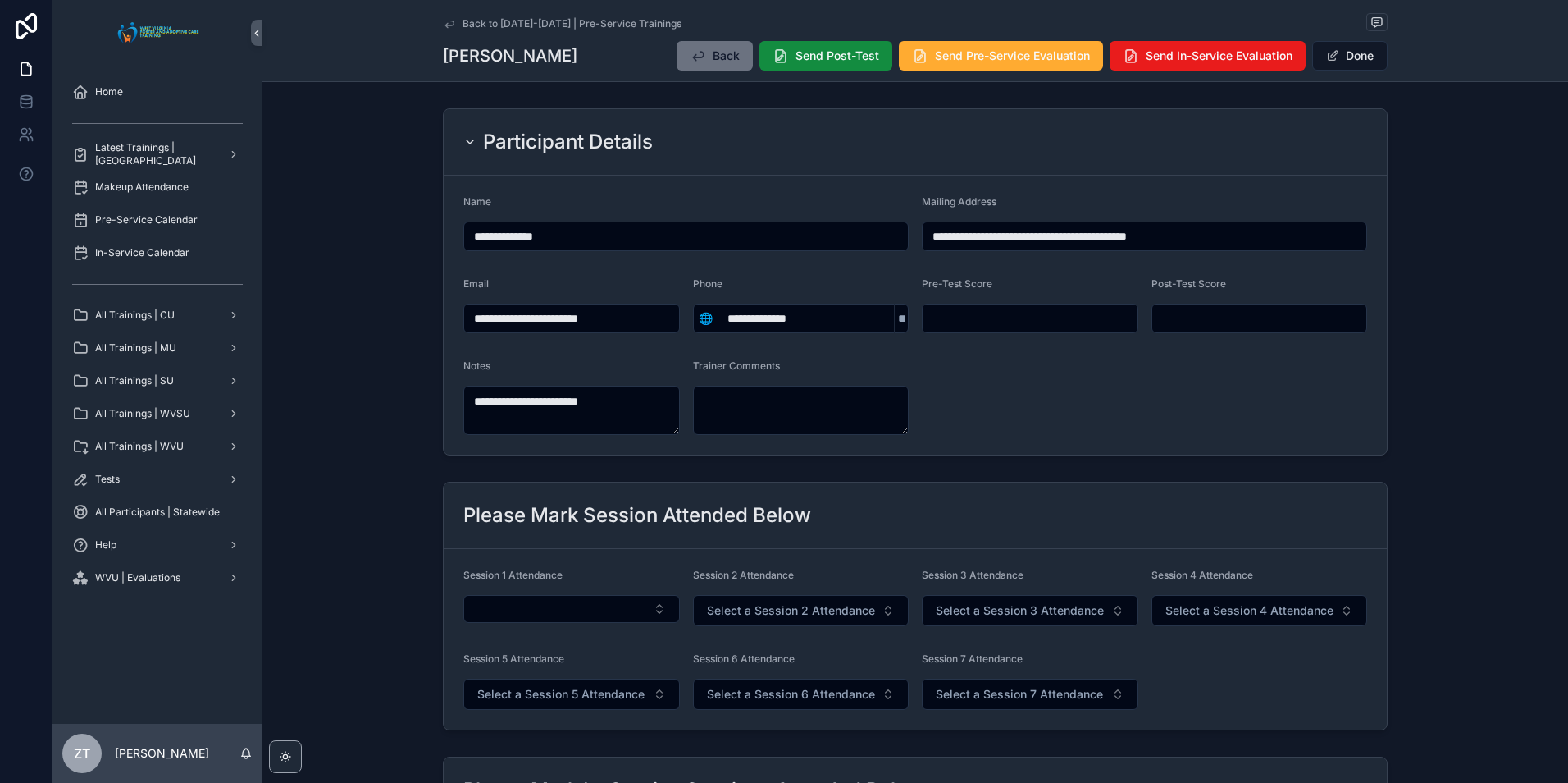
click at [1340, 59] on button "Done" at bounding box center [1349, 56] width 75 height 29
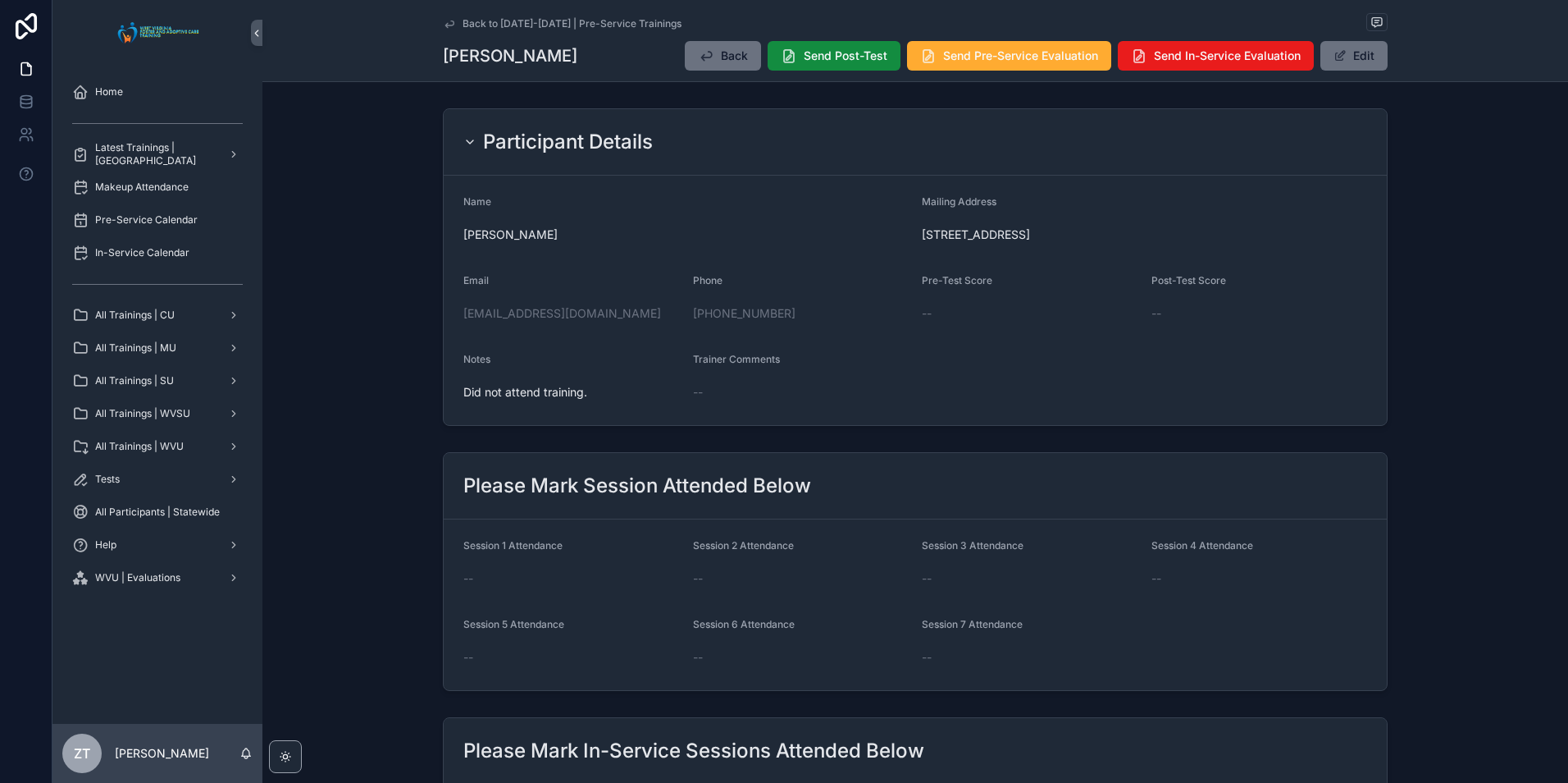
click at [445, 25] on icon "scrollable content" at bounding box center [449, 23] width 8 height 6
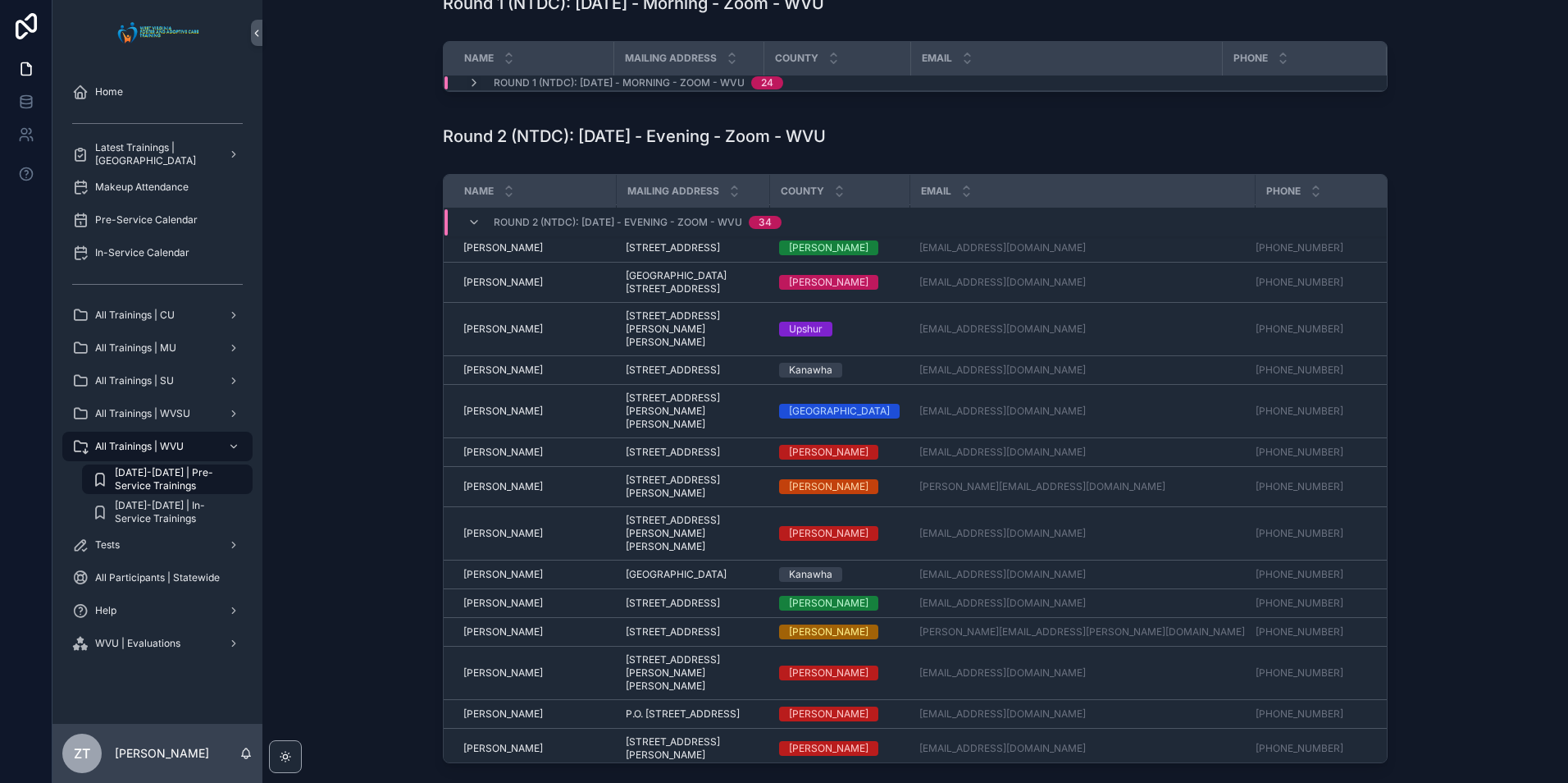
scroll to position [886, 0]
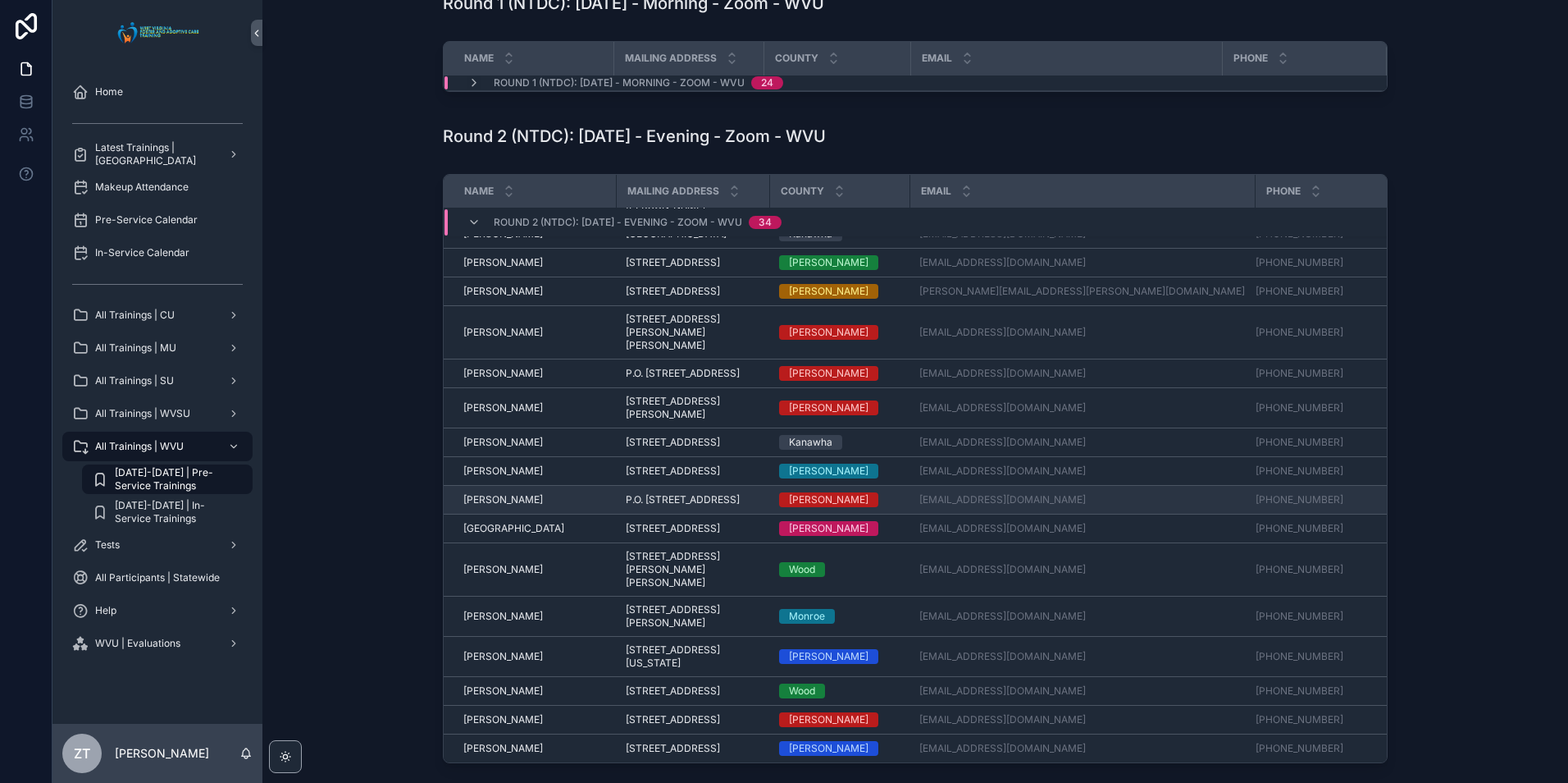
click at [504, 493] on span "Shirley Todd" at bounding box center [503, 499] width 80 height 13
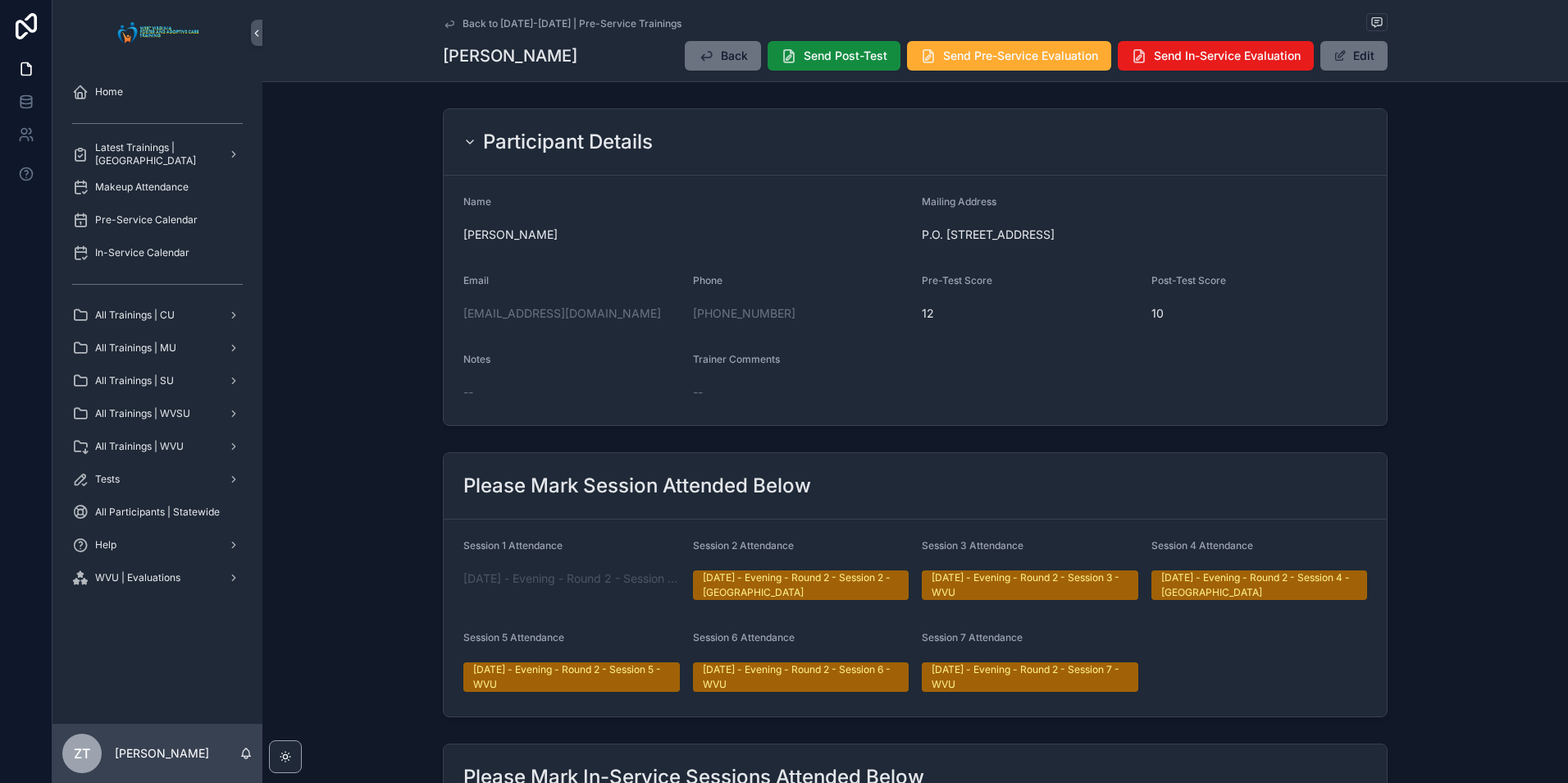
click at [447, 28] on icon "scrollable content" at bounding box center [449, 24] width 13 height 13
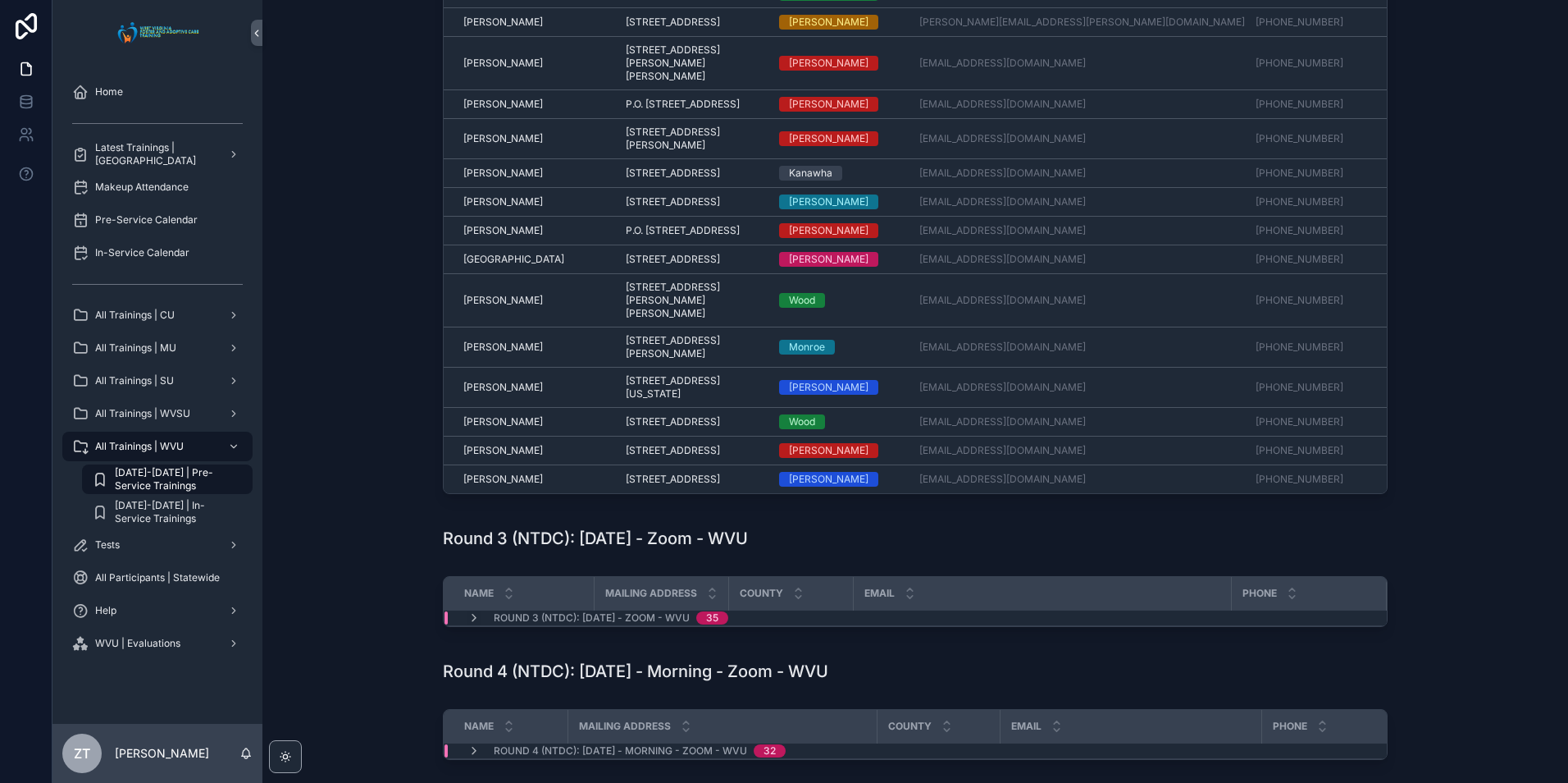
scroll to position [351, 0]
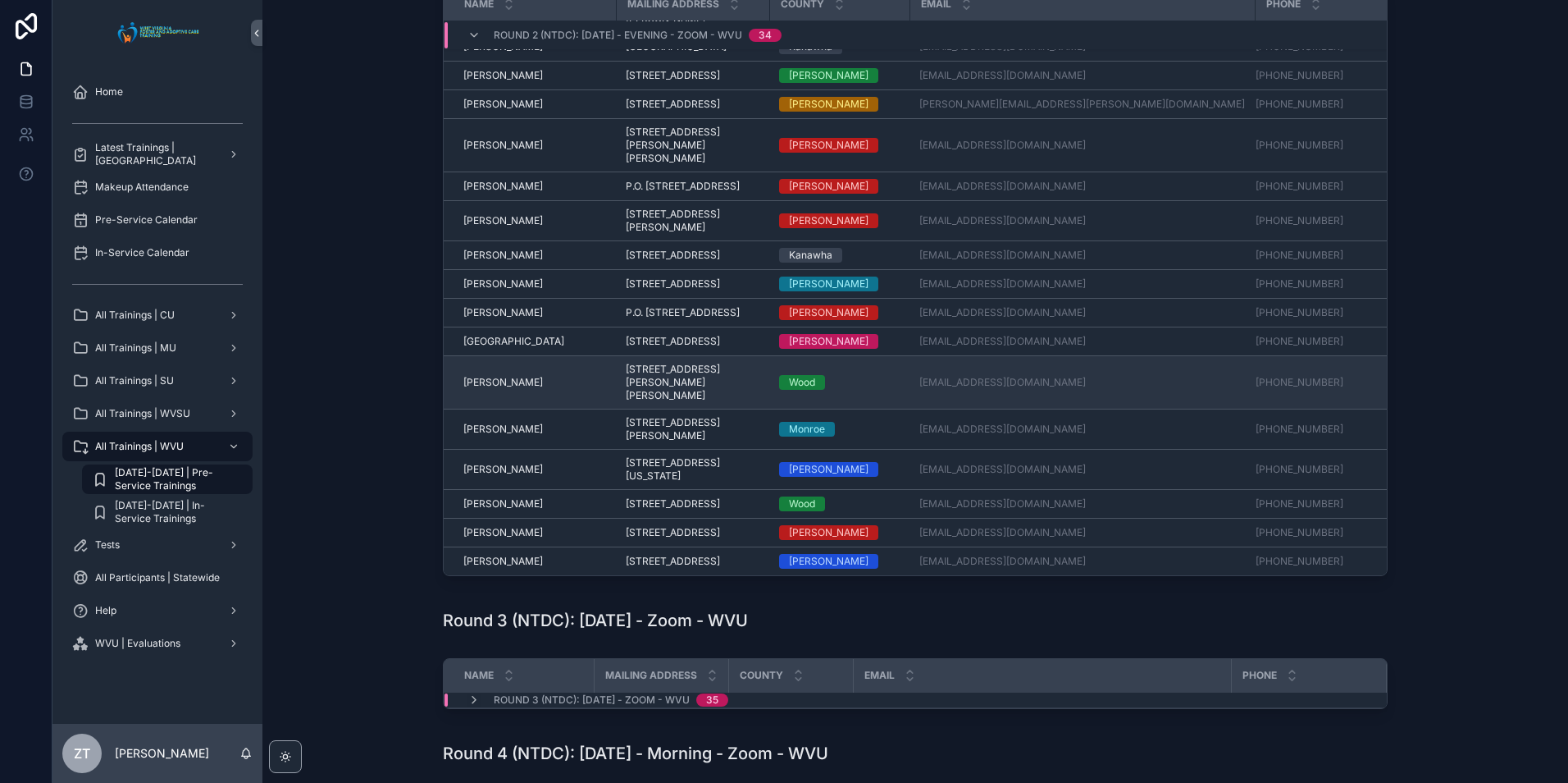
click at [499, 375] on span "Stephanie Wix" at bounding box center [503, 382] width 80 height 13
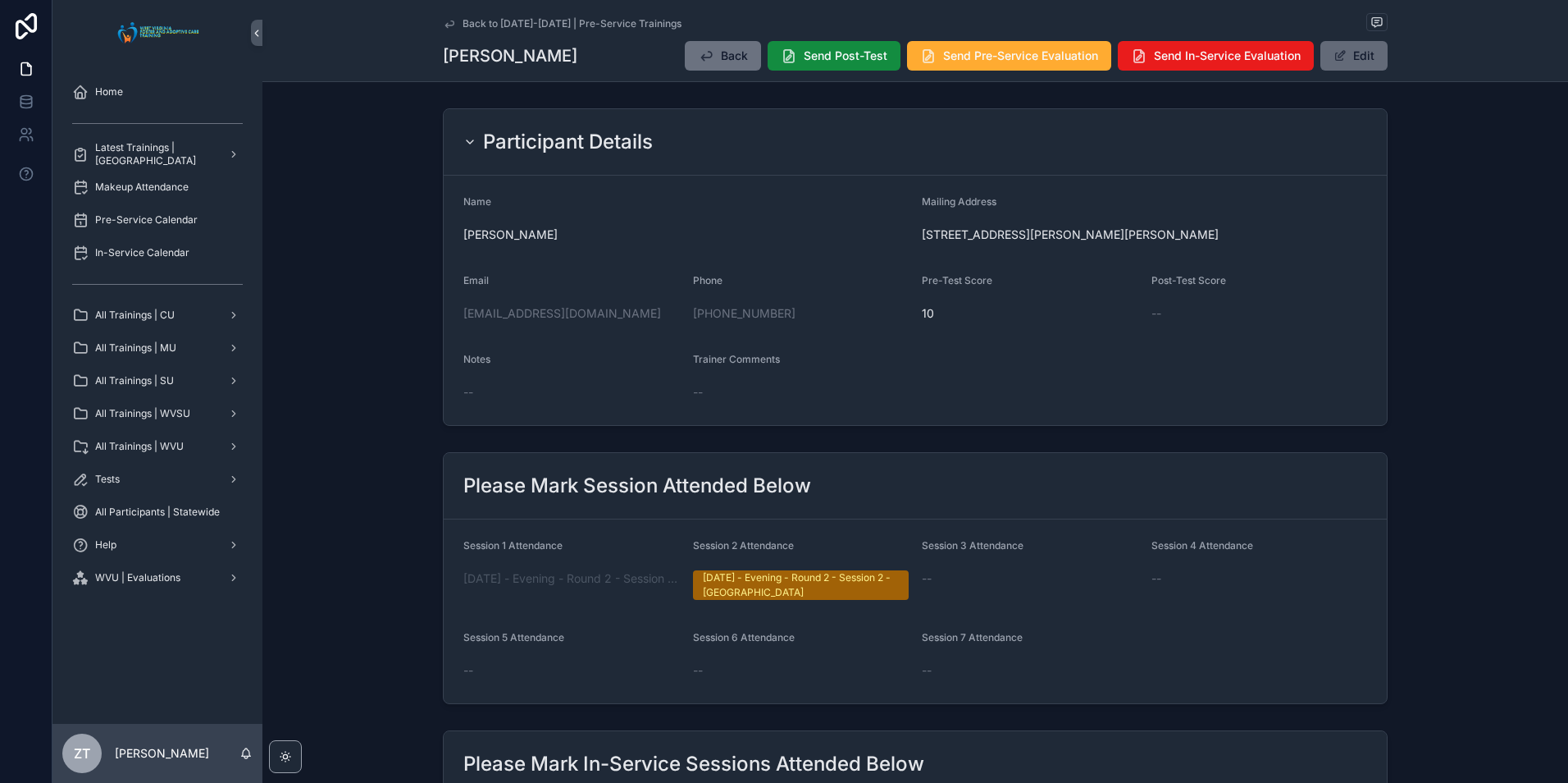
click at [1334, 60] on span "scrollable content" at bounding box center [1340, 56] width 13 height 13
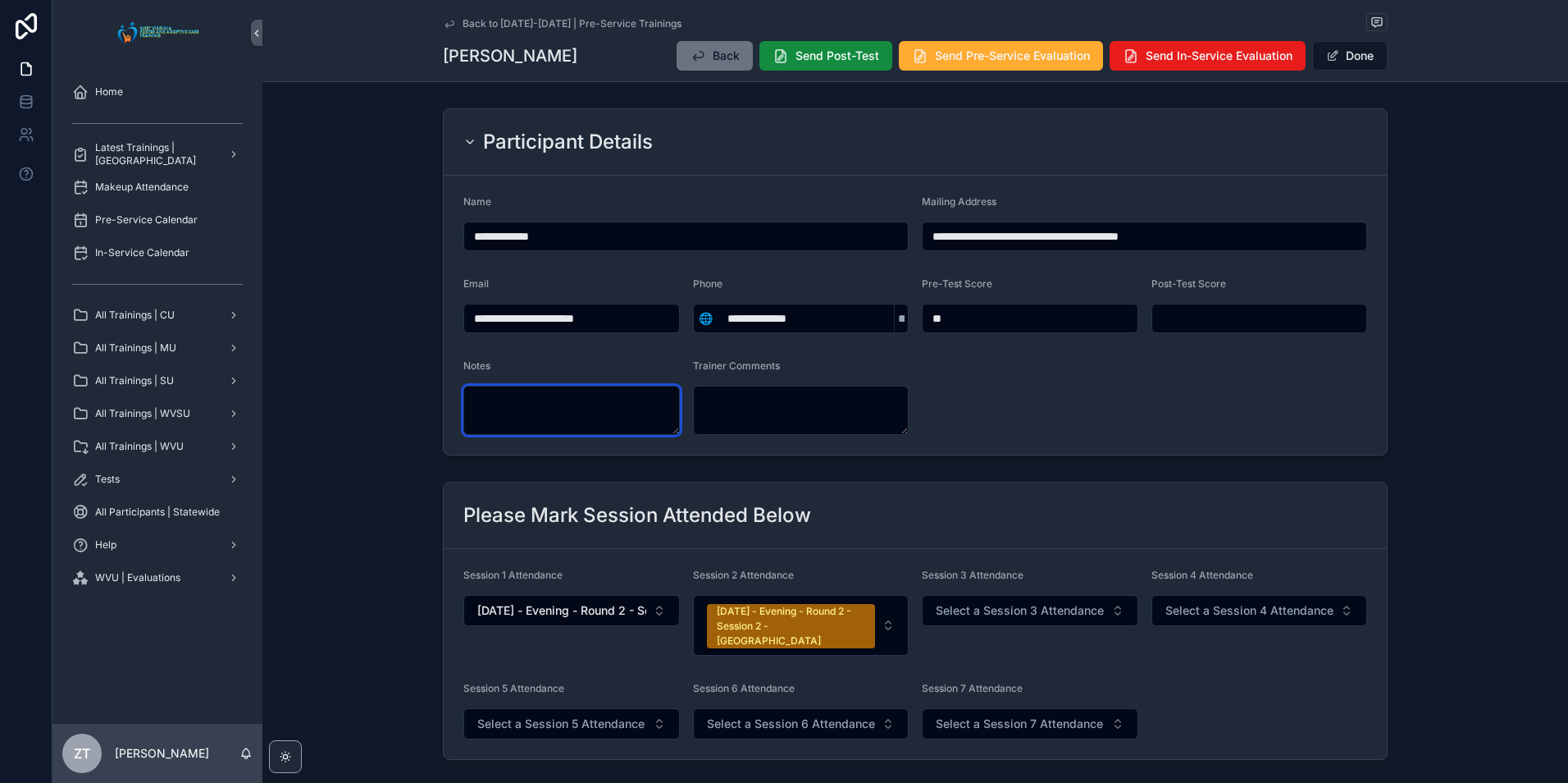
click at [543, 414] on textarea "scrollable content" at bounding box center [571, 410] width 216 height 49
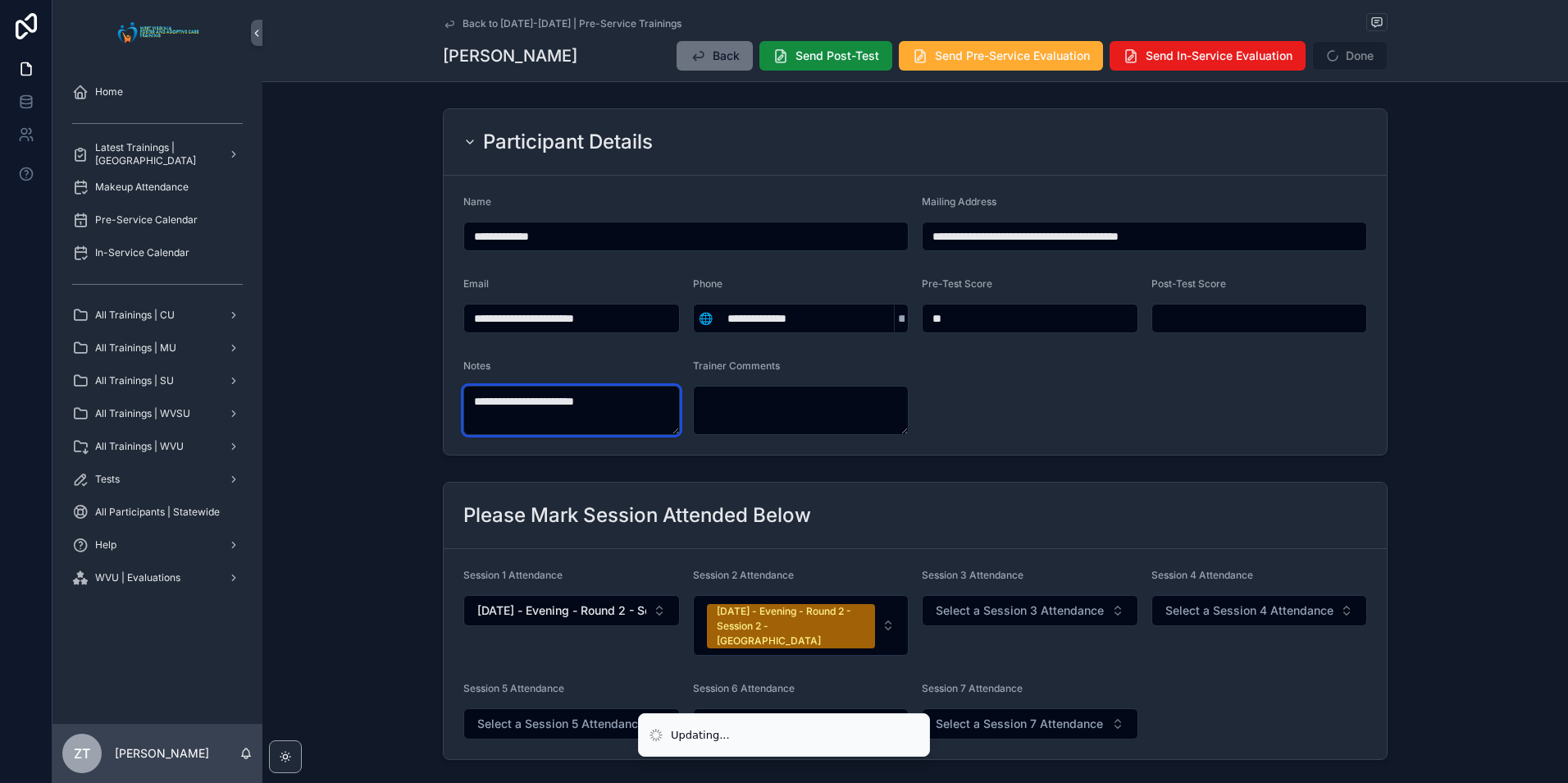
drag, startPoint x: 479, startPoint y: 405, endPoint x: 524, endPoint y: 401, distance: 45.2
click at [479, 405] on textarea "**********" at bounding box center [571, 410] width 216 height 49
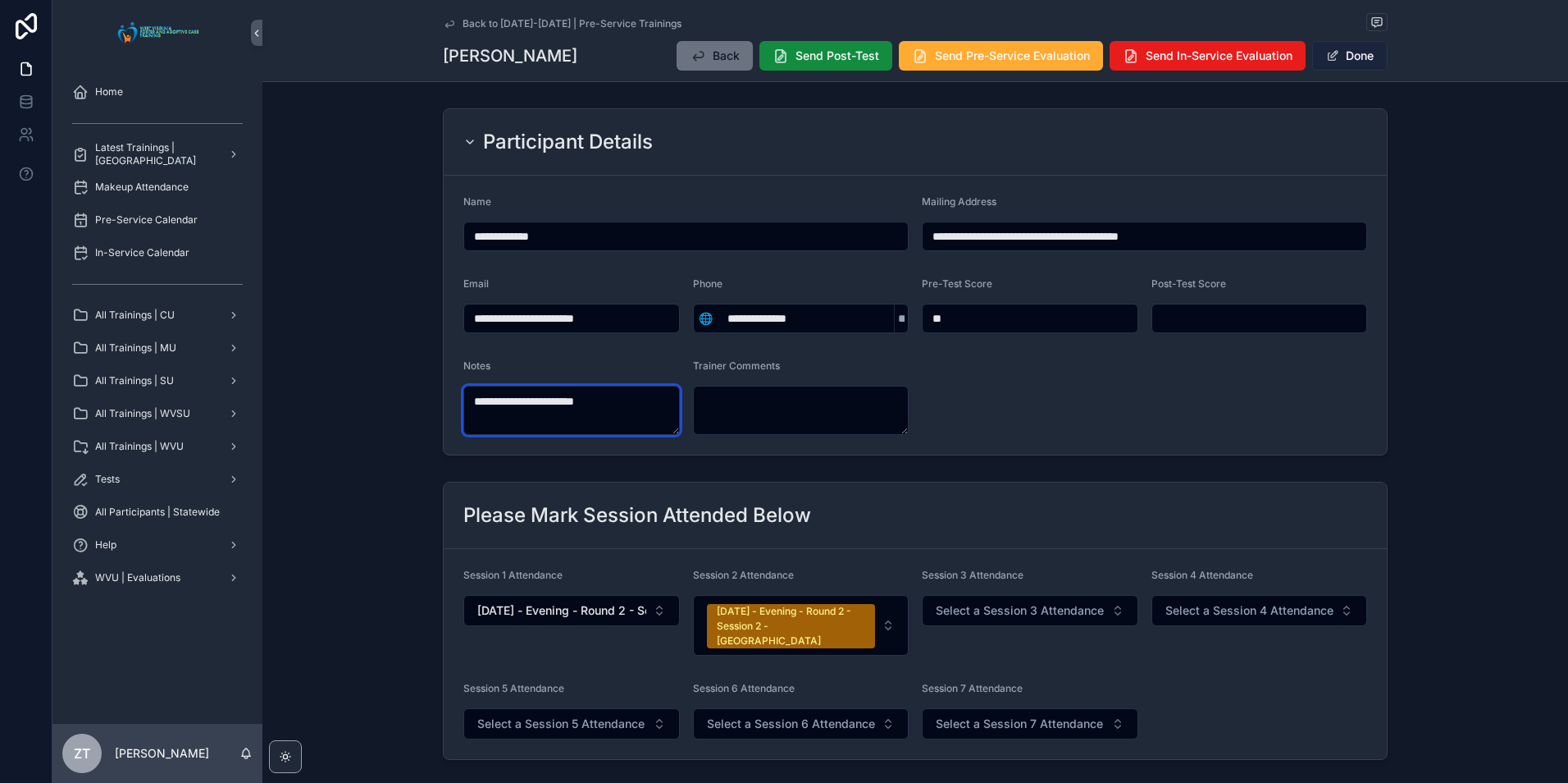
type textarea "**********"
click at [1346, 50] on button "Done" at bounding box center [1349, 56] width 75 height 29
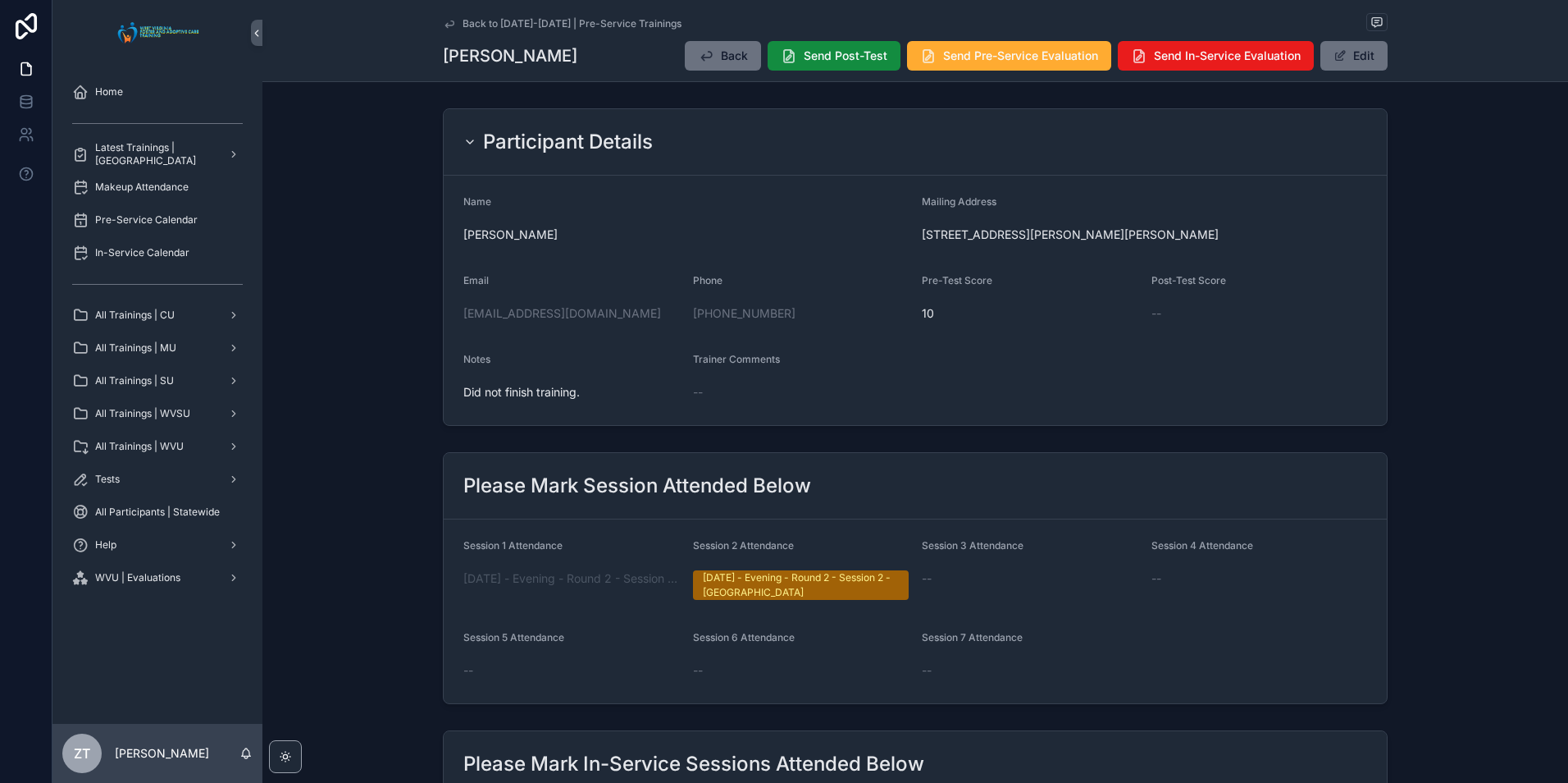
click at [444, 18] on icon "scrollable content" at bounding box center [449, 24] width 13 height 13
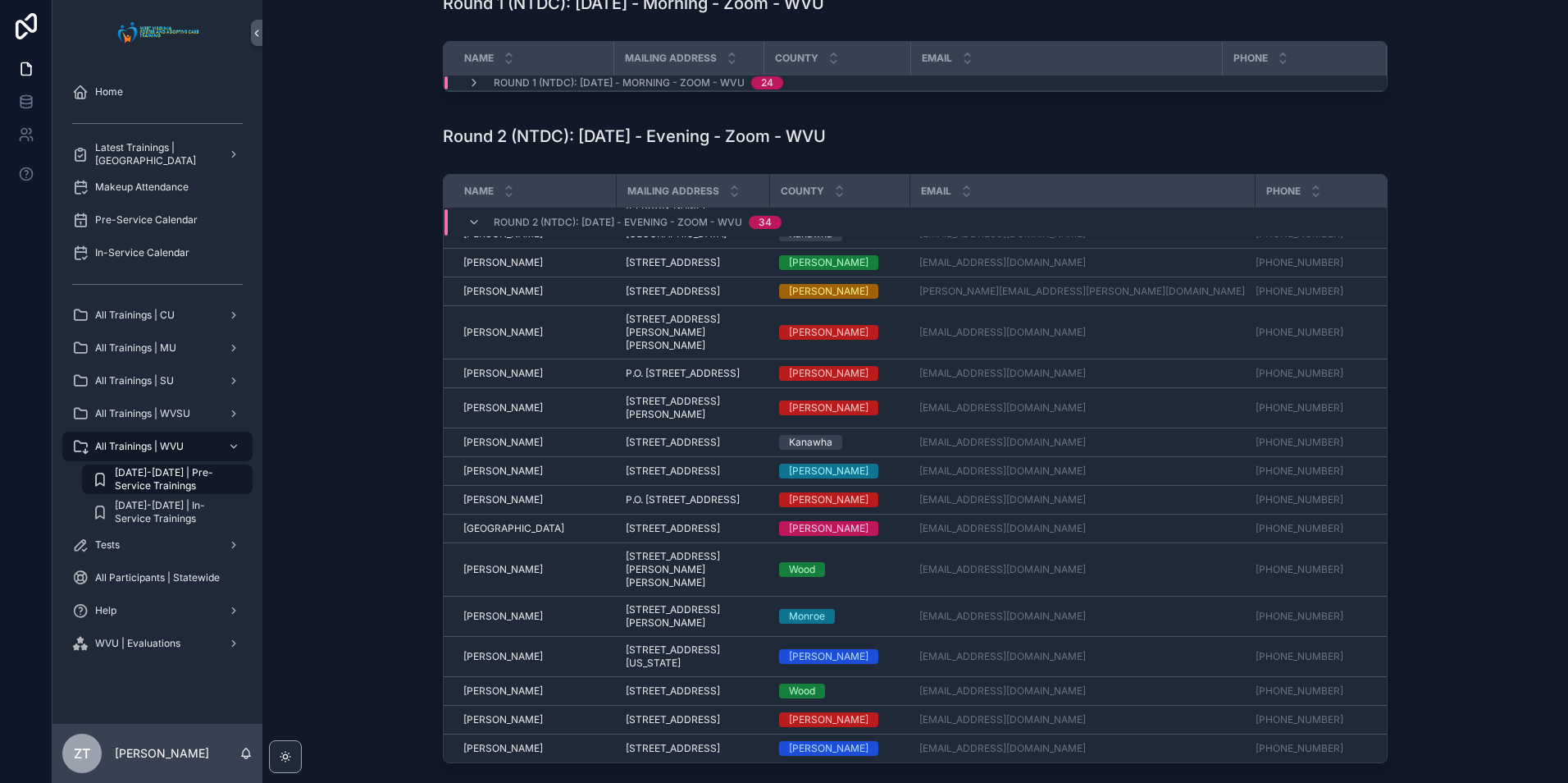
scroll to position [886, 0]
click at [505, 705] on td "Tiara Weisenberger Tiara Weisenberger" at bounding box center [530, 719] width 172 height 28
click at [507, 712] on span "Tiara Weisenberger" at bounding box center [503, 719] width 80 height 13
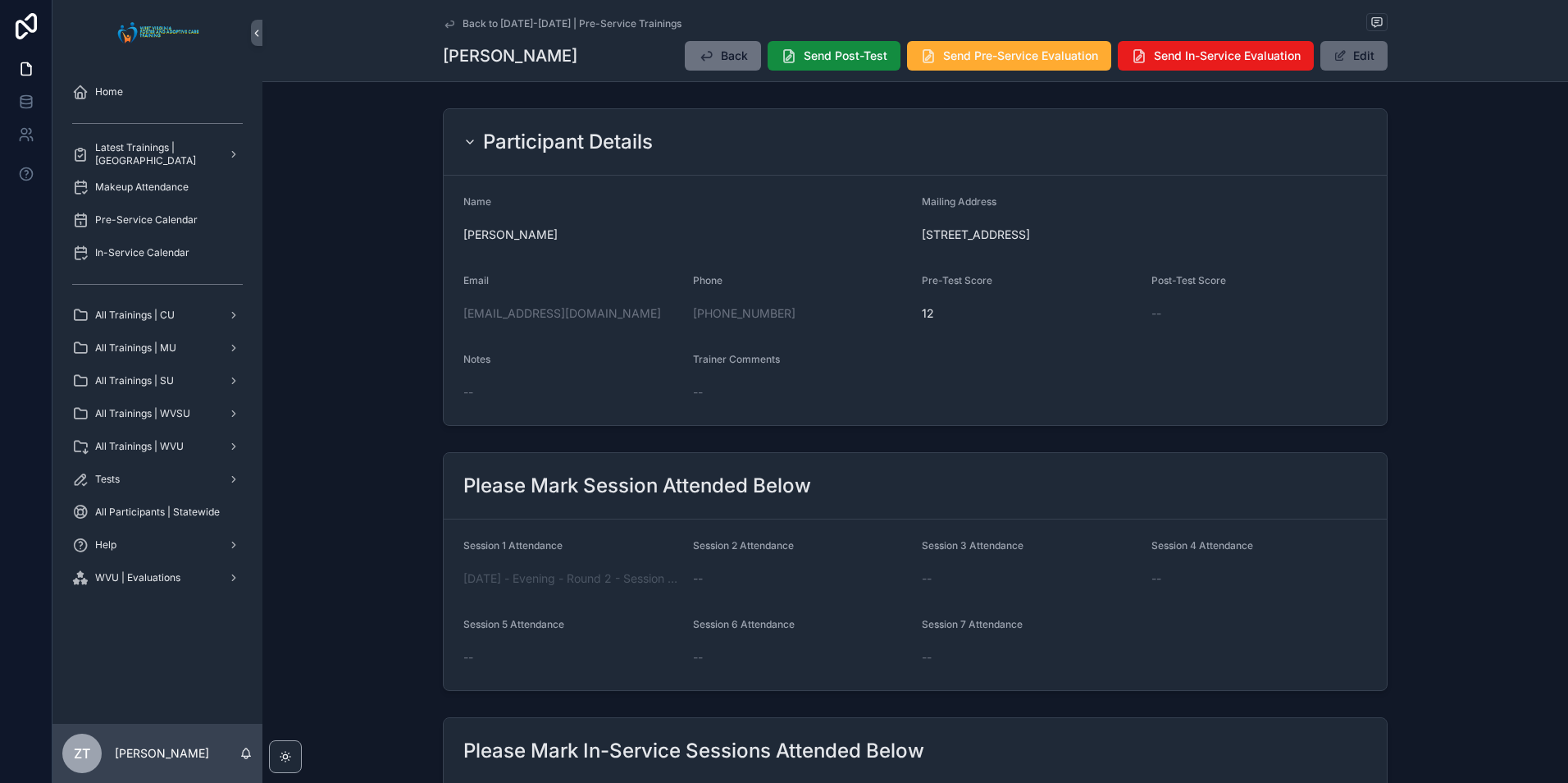
click at [1342, 67] on button "Edit" at bounding box center [1353, 56] width 67 height 29
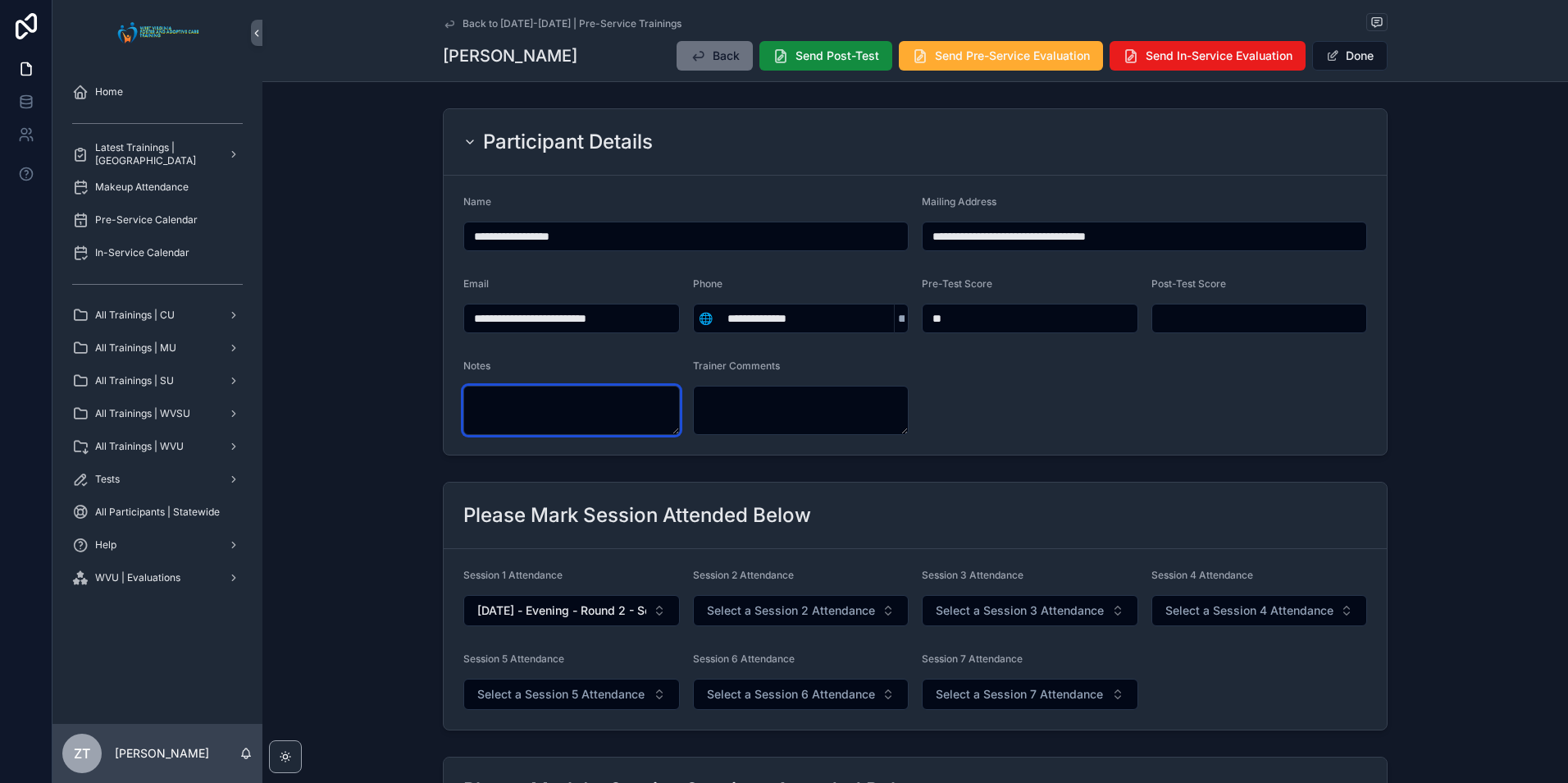
click at [557, 414] on textarea "scrollable content" at bounding box center [571, 410] width 216 height 49
type textarea "*"
type textarea "**********"
click at [1341, 59] on button "Done" at bounding box center [1349, 56] width 75 height 29
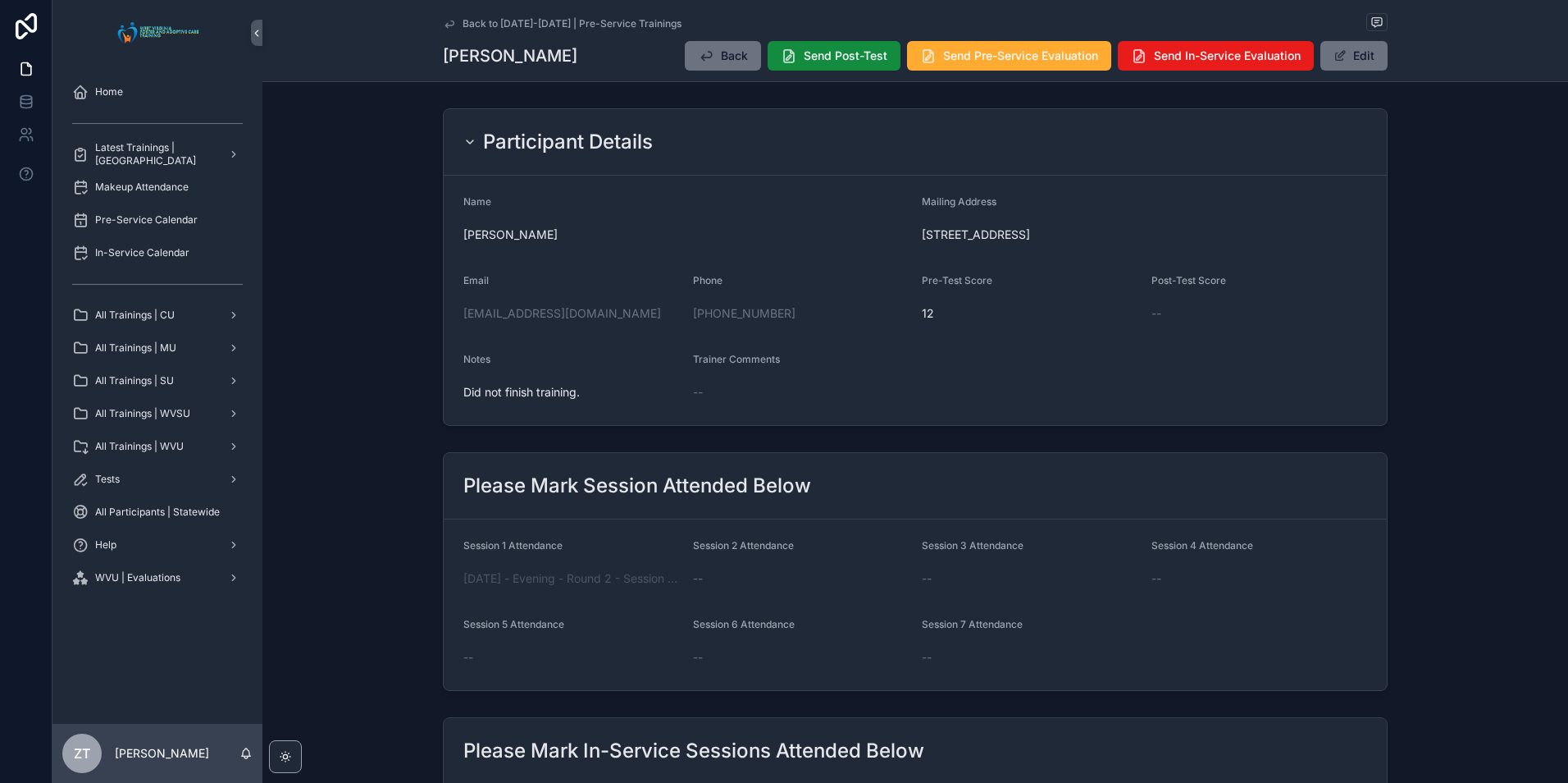
click at [449, 23] on icon "scrollable content" at bounding box center [449, 24] width 13 height 13
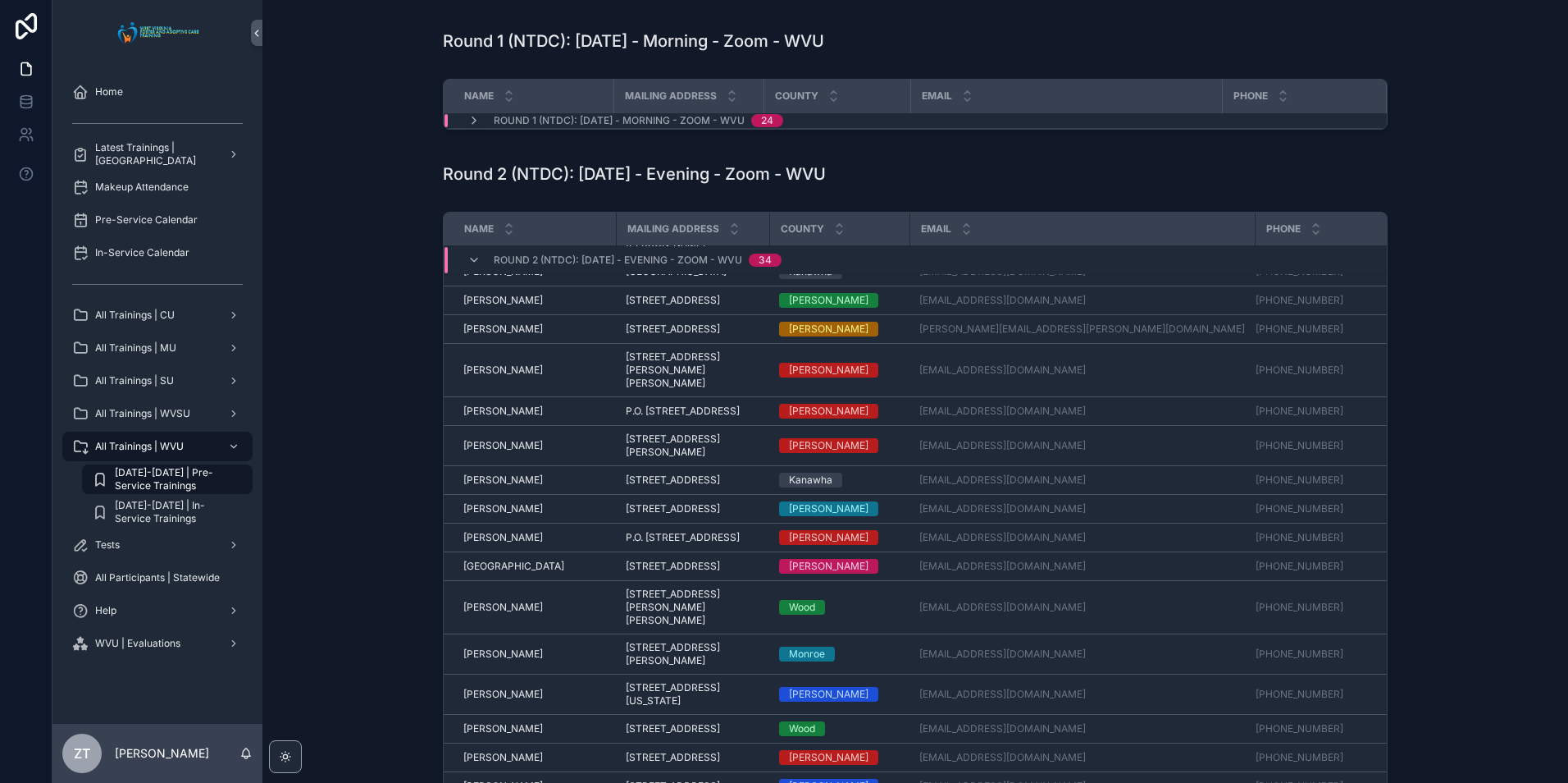
scroll to position [246, 0]
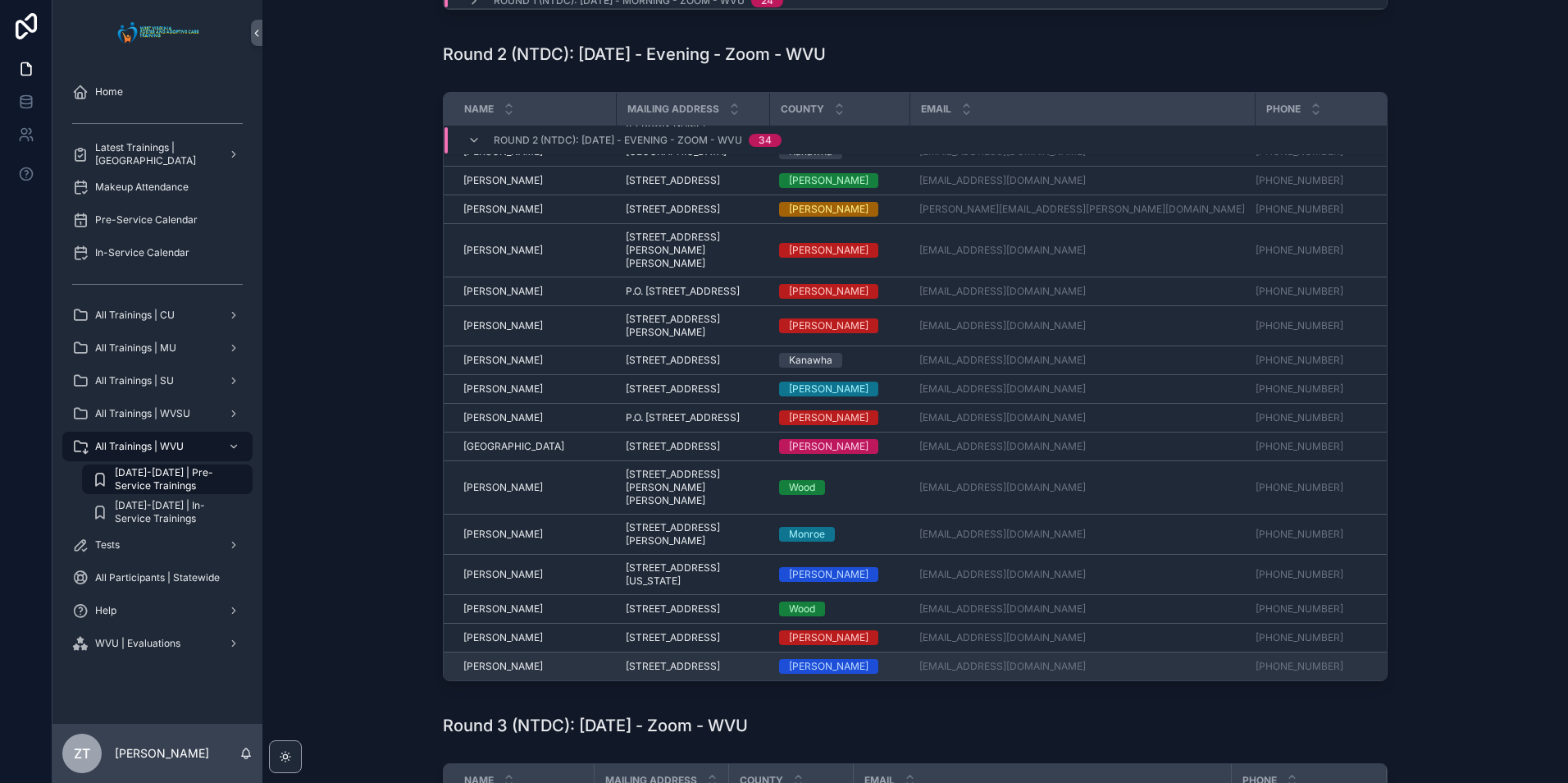
click at [472, 659] on span "Tim Ray" at bounding box center [503, 666] width 80 height 13
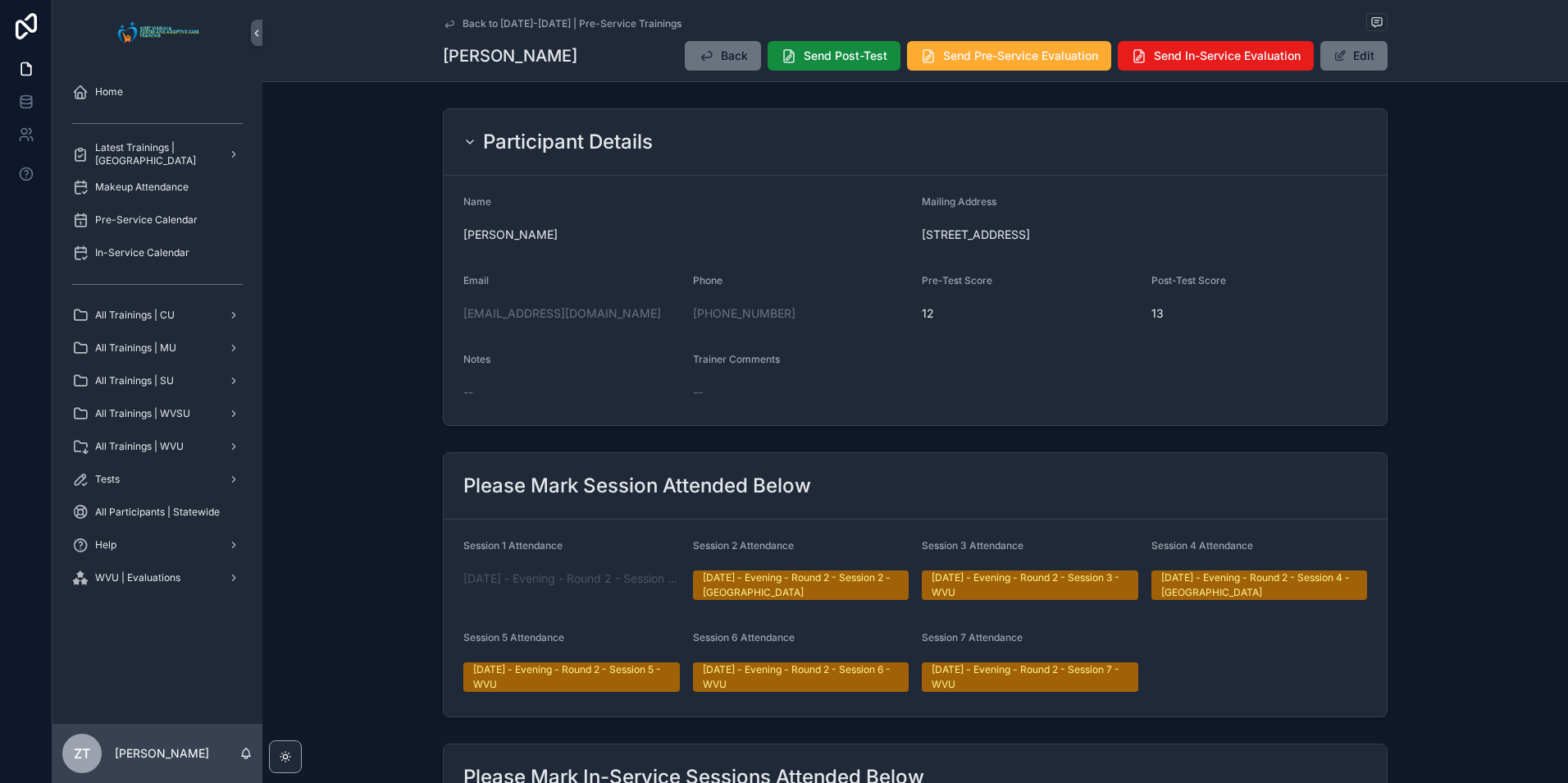
click at [443, 30] on div "Back to [DATE]-[DATE] | Pre-Service Trainings" at bounding box center [915, 23] width 945 height 20
click at [444, 27] on icon "scrollable content" at bounding box center [449, 24] width 13 height 13
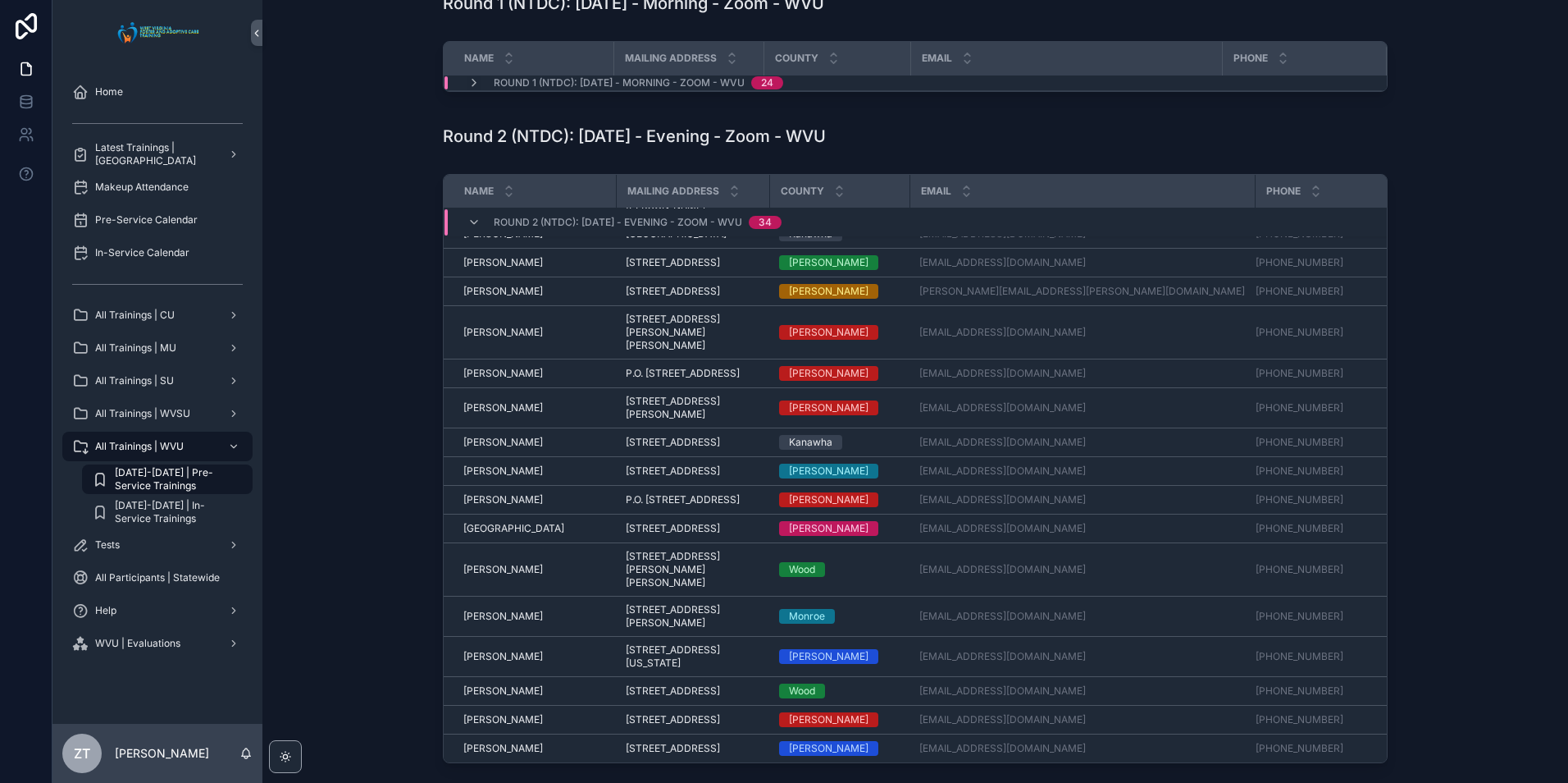
scroll to position [886, 0]
click at [492, 684] on span "Teresa Deaton" at bounding box center [503, 691] width 80 height 13
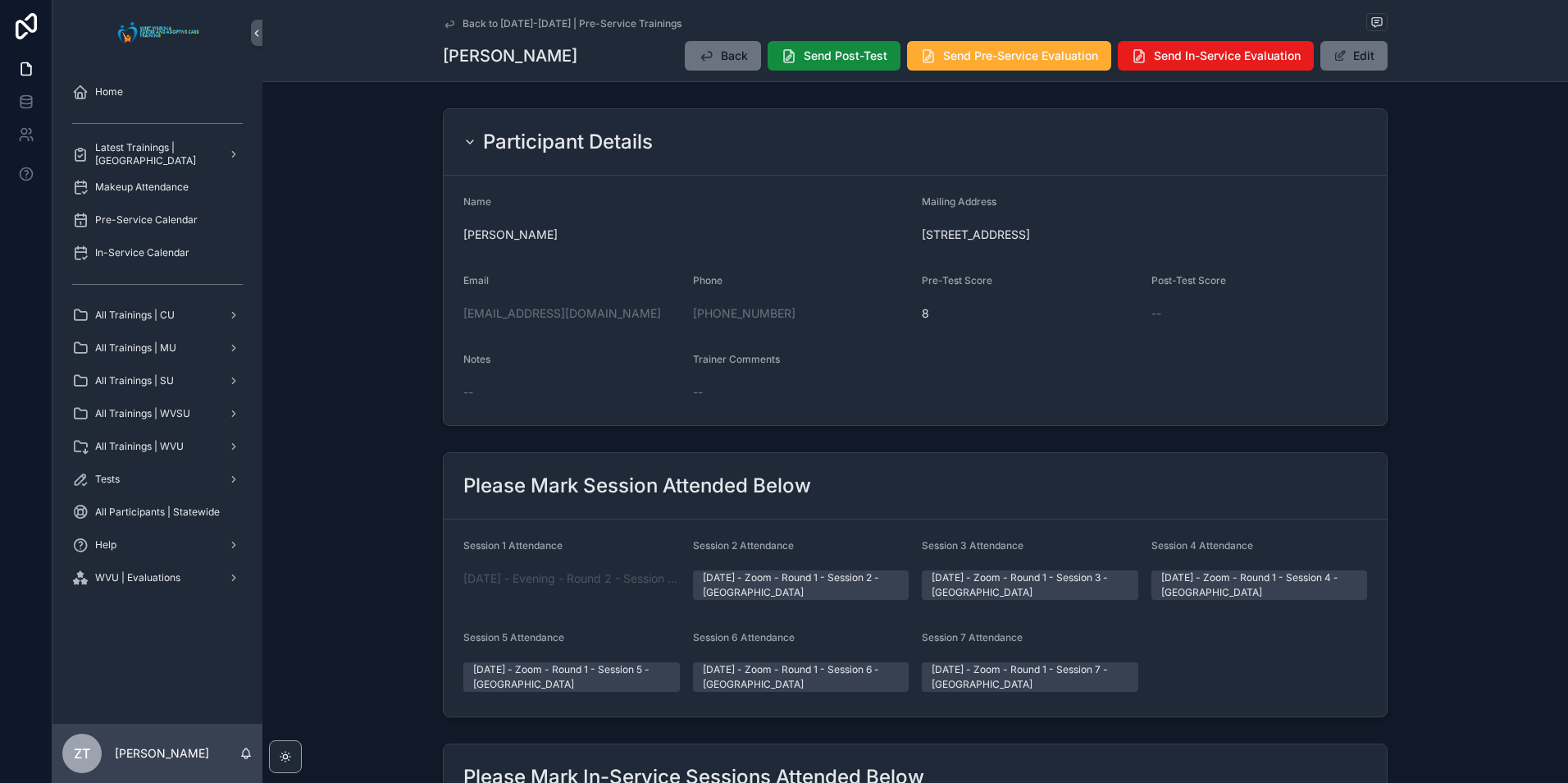
drag, startPoint x: 438, startPoint y: 27, endPoint x: 41, endPoint y: 3, distance: 397.7
click at [443, 27] on icon "scrollable content" at bounding box center [449, 24] width 13 height 13
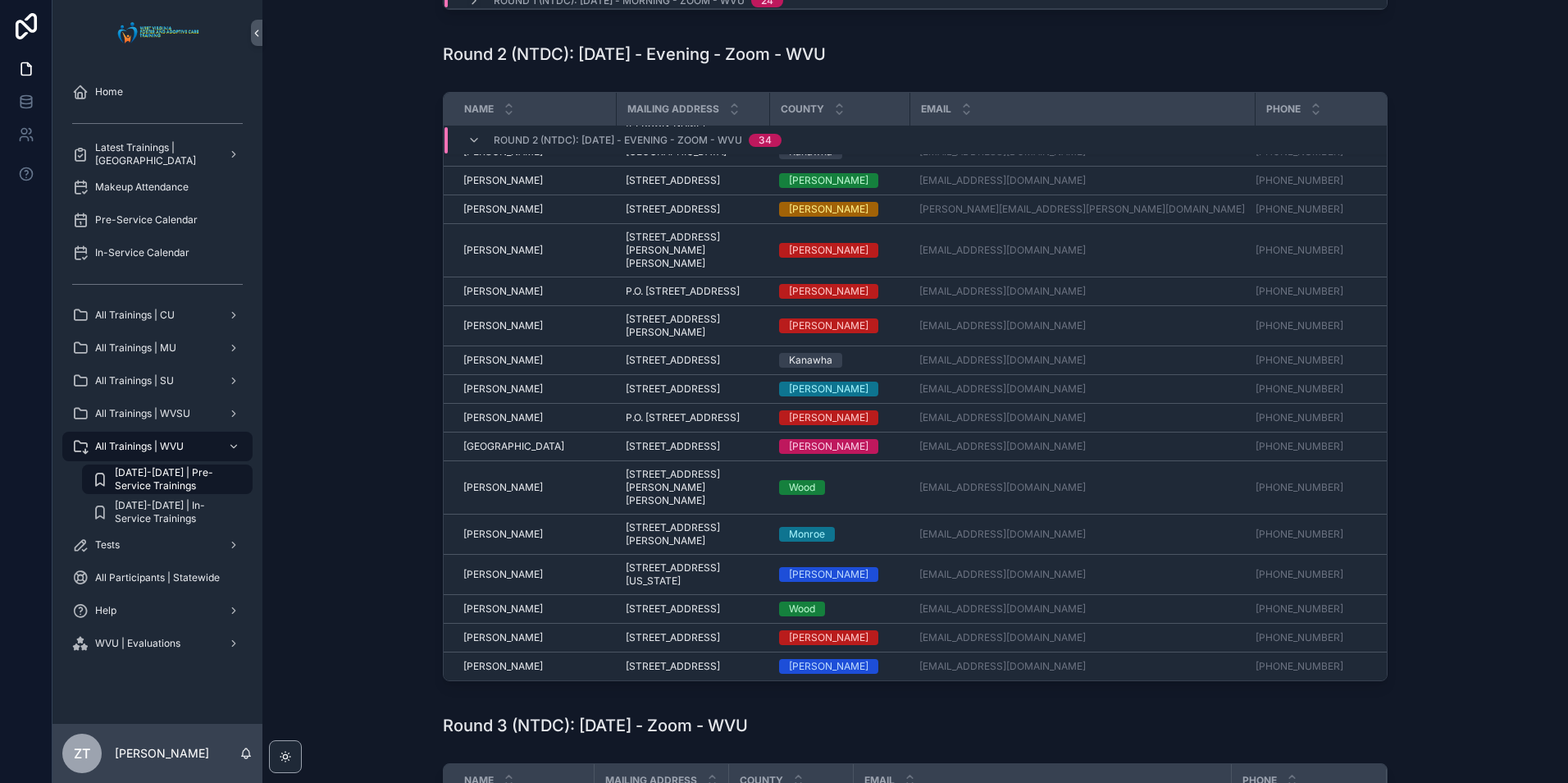
scroll to position [886, 0]
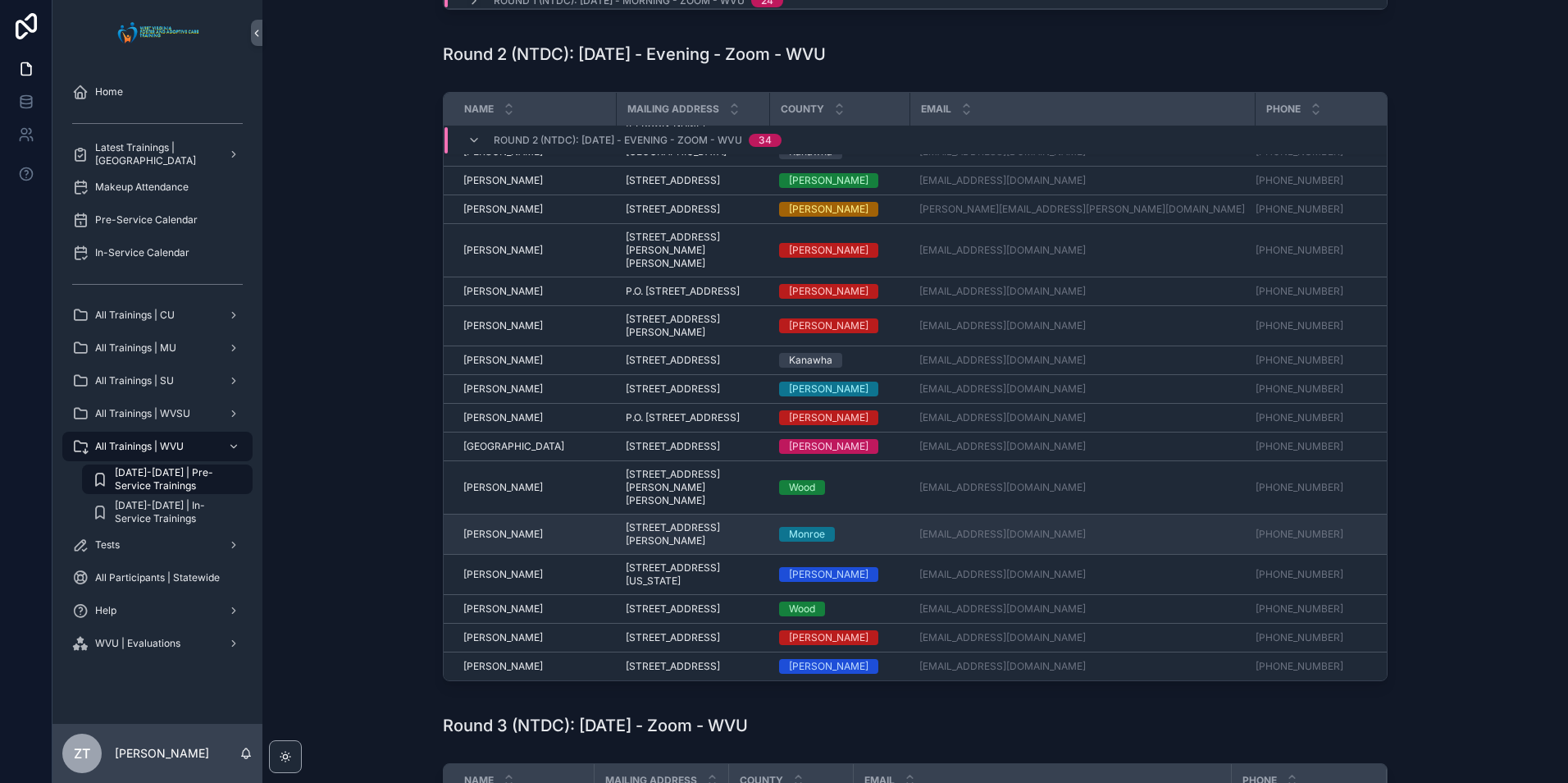
click at [501, 515] on td "[PERSON_NAME] [PERSON_NAME]" at bounding box center [530, 535] width 172 height 40
click at [496, 527] on span "[PERSON_NAME]" at bounding box center [503, 534] width 80 height 13
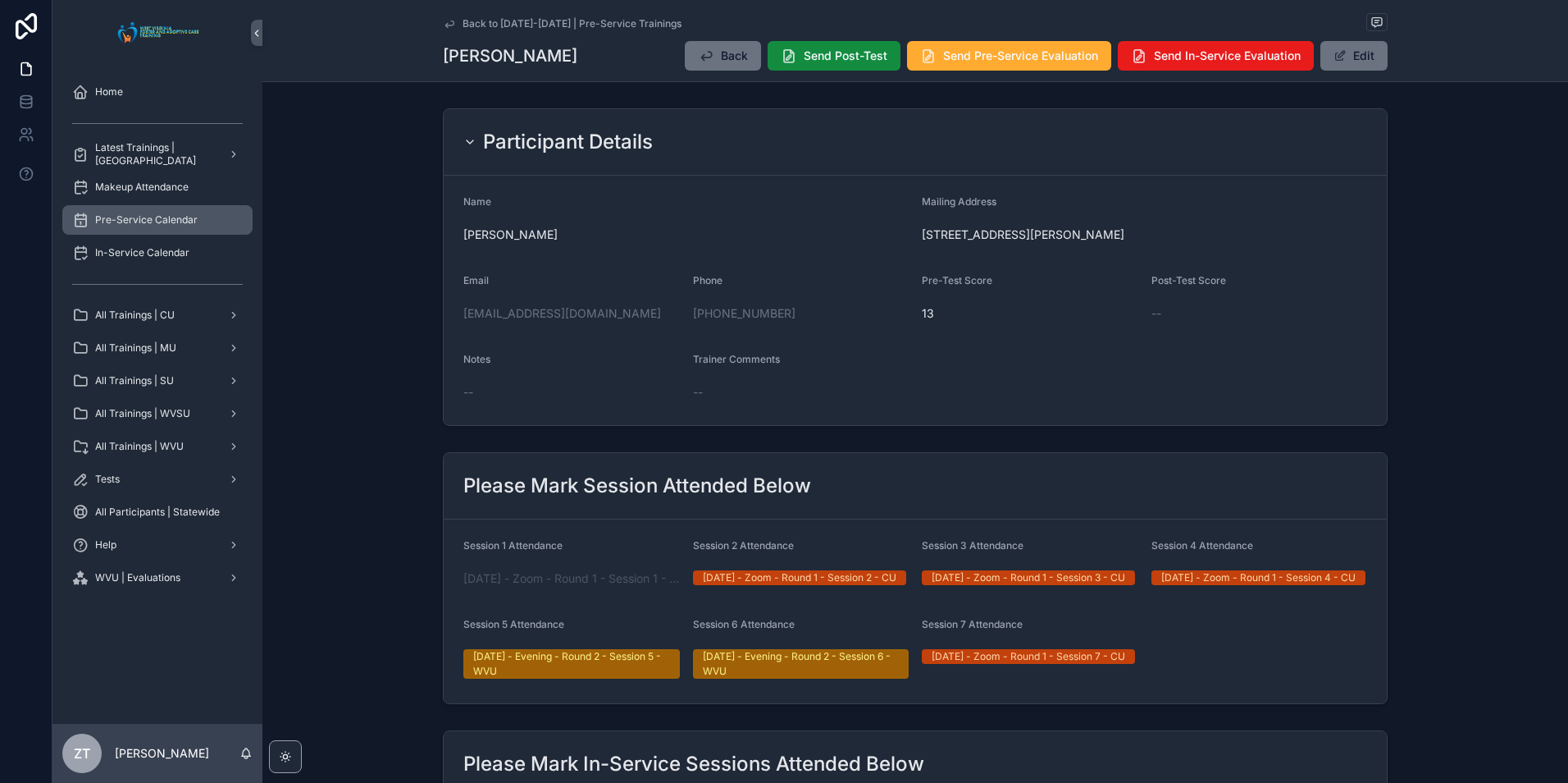
click at [450, 23] on icon "scrollable content" at bounding box center [449, 24] width 13 height 13
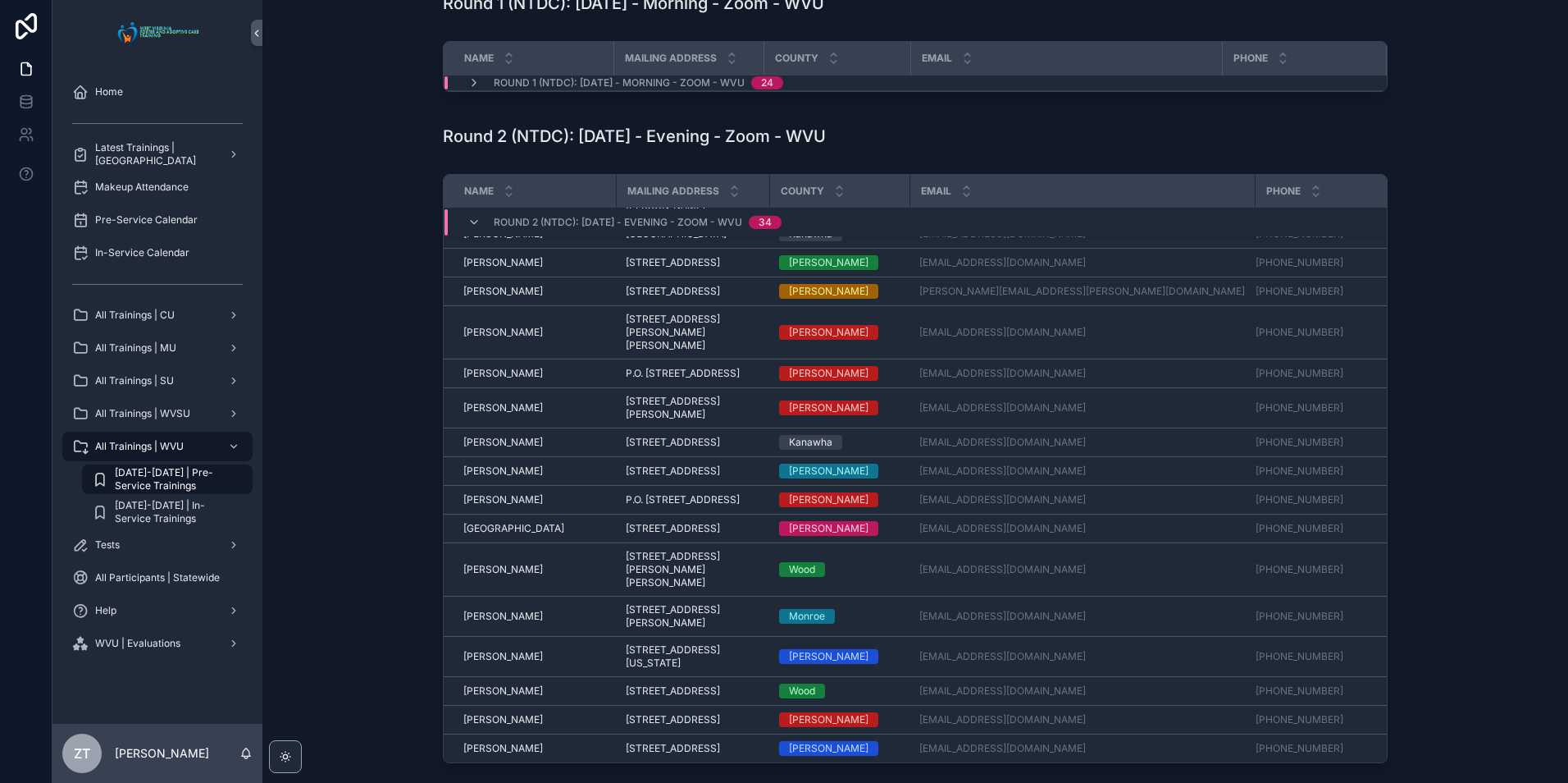
scroll to position [886, 0]
click at [504, 464] on span "Sally Mallendick" at bounding box center [503, 471] width 80 height 13
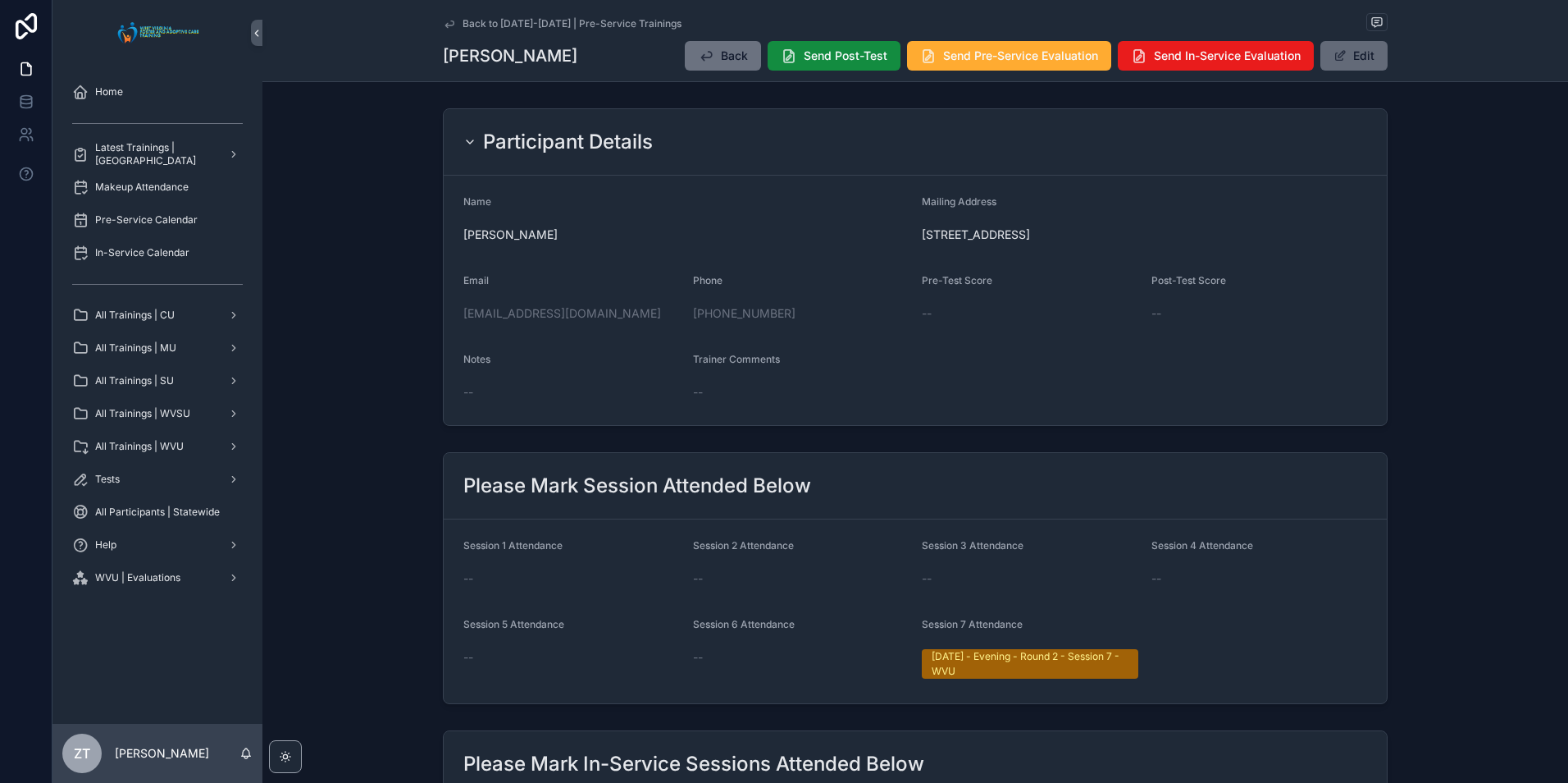
click at [1337, 52] on span "scrollable content" at bounding box center [1340, 56] width 13 height 13
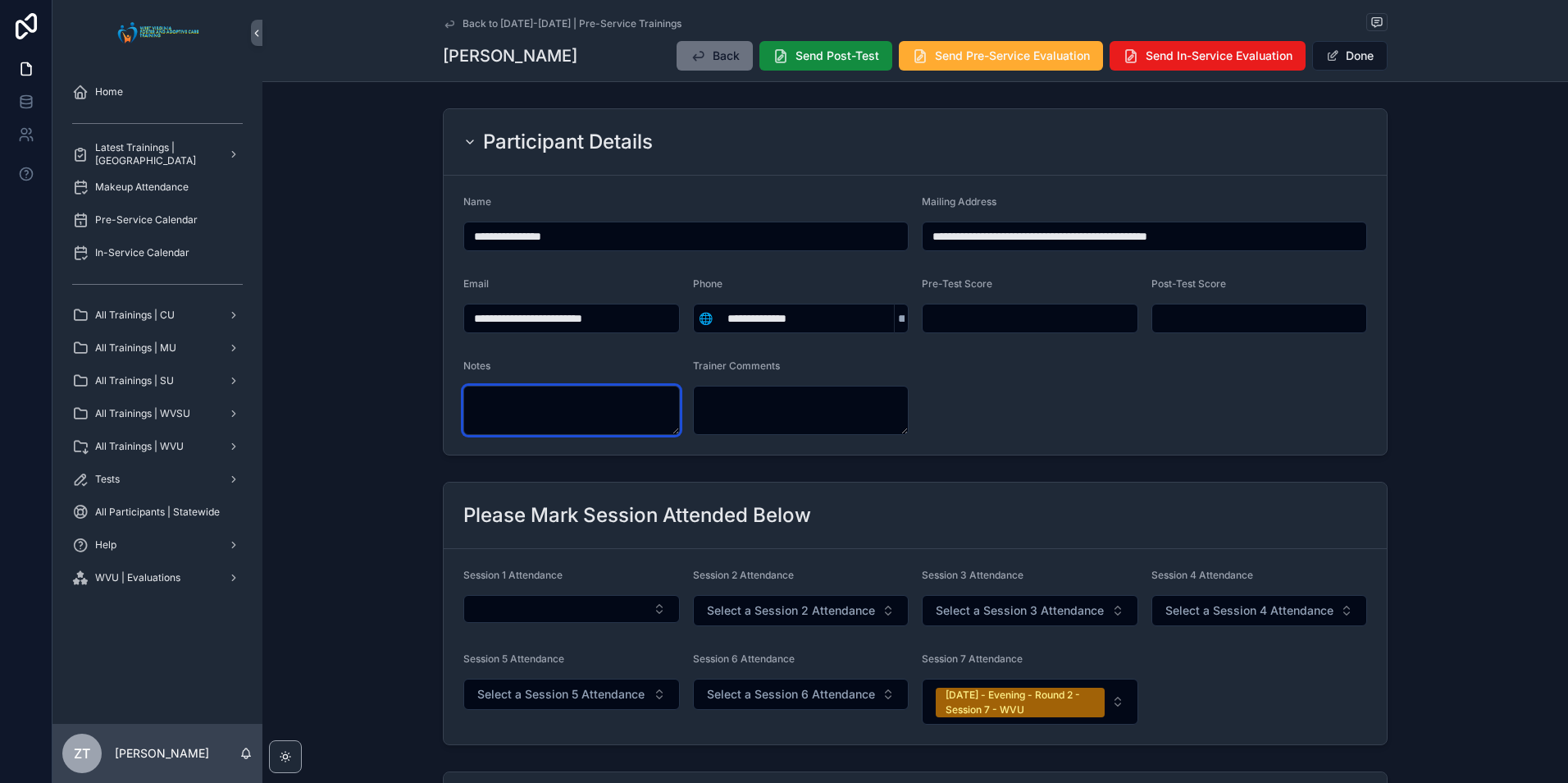
click at [575, 410] on textarea "scrollable content" at bounding box center [571, 410] width 216 height 49
paste textarea "**********"
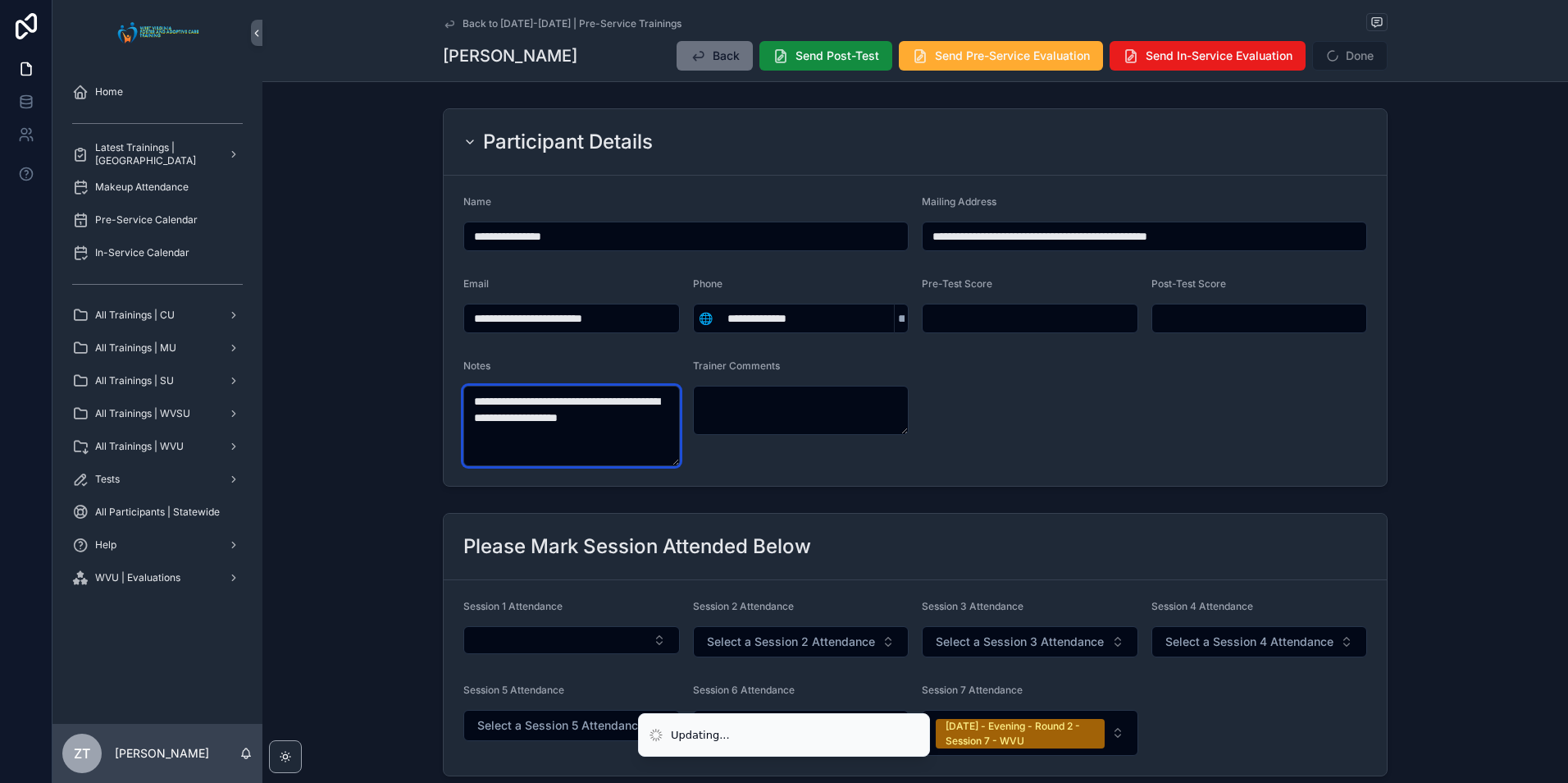
type textarea "**********"
click at [1098, 386] on form "**********" at bounding box center [915, 331] width 943 height 310
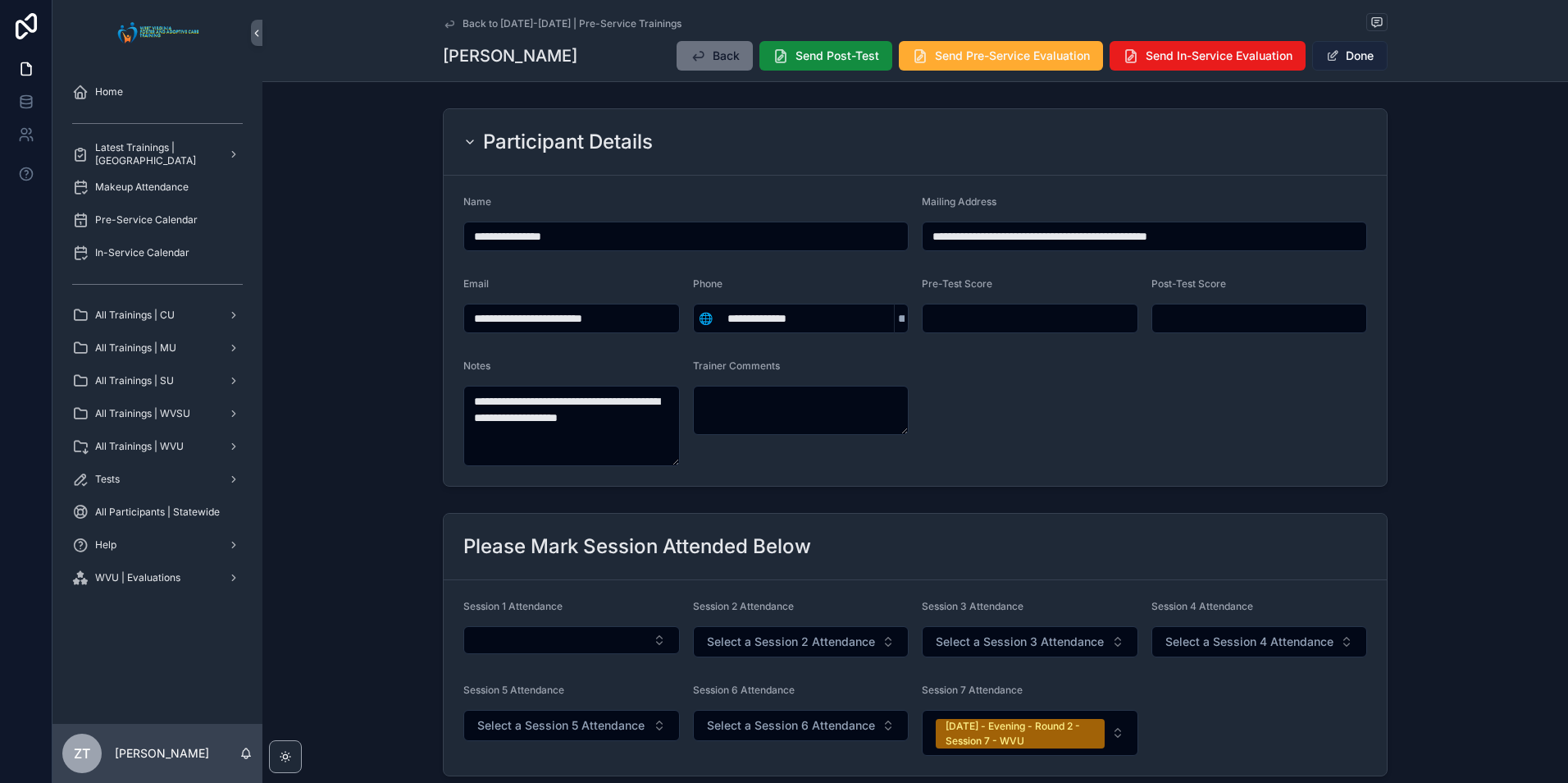
click at [1349, 43] on button "Done" at bounding box center [1349, 56] width 75 height 29
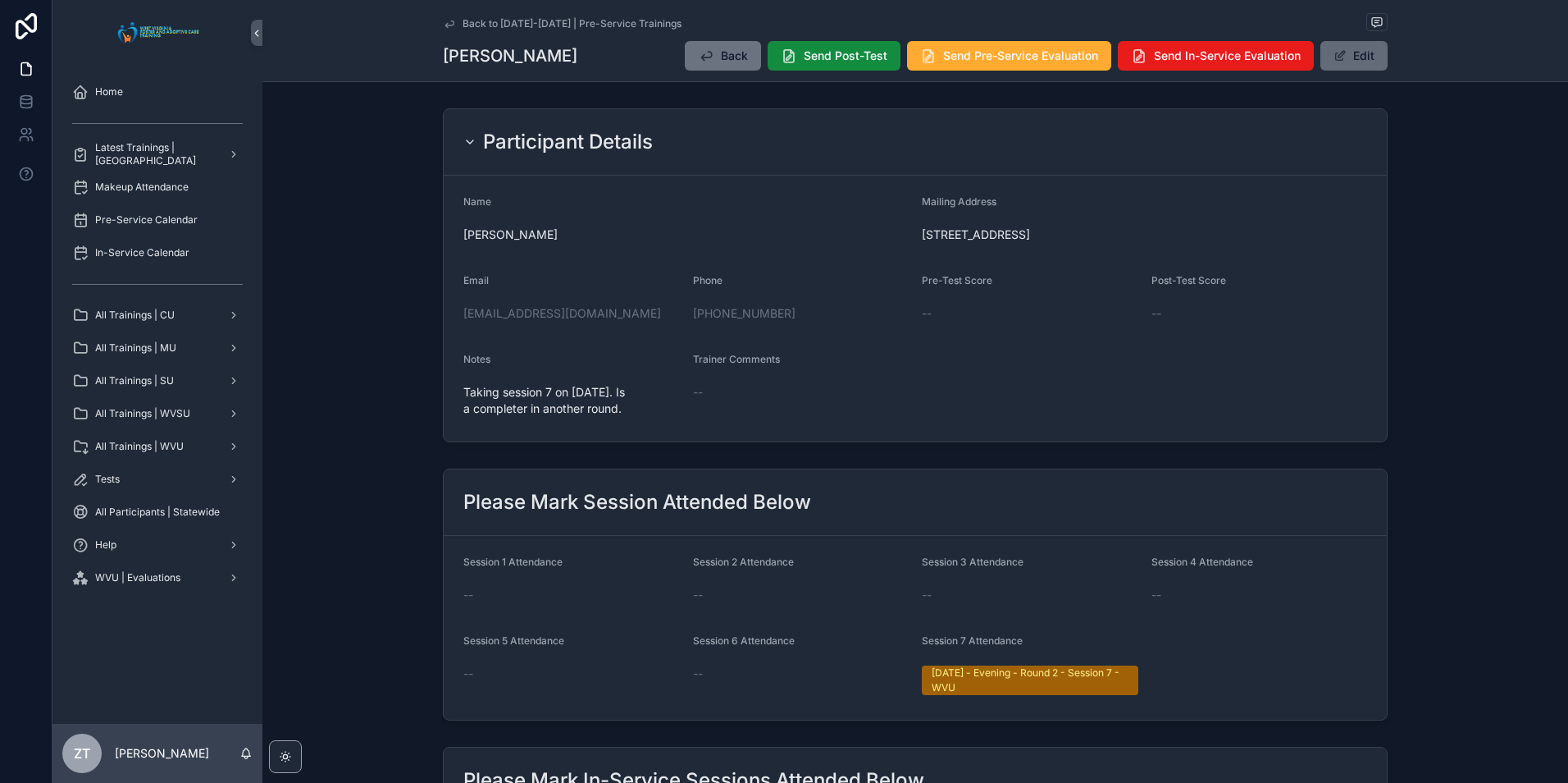
click at [1352, 53] on button "Edit" at bounding box center [1353, 56] width 67 height 29
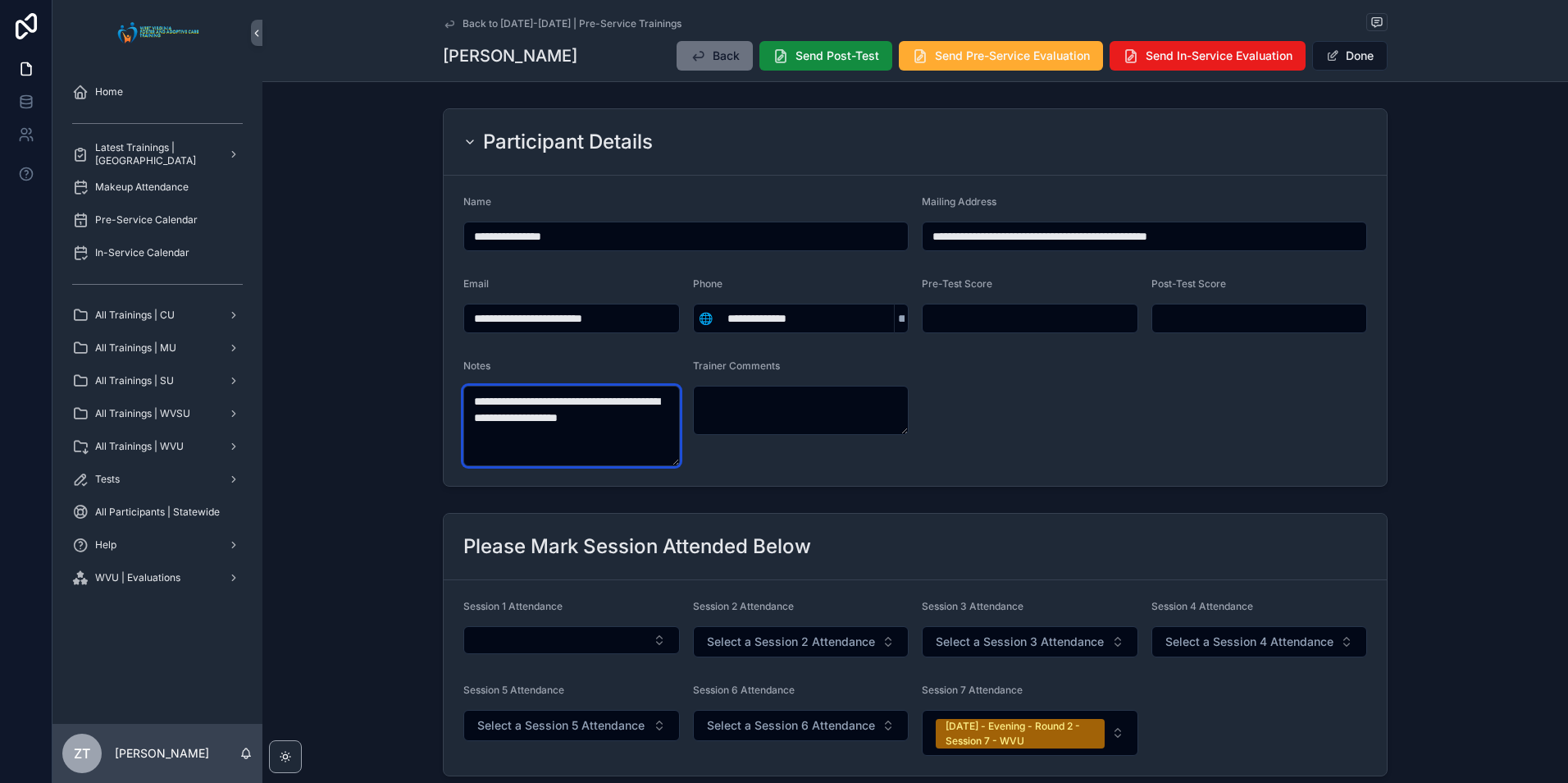
click at [648, 425] on textarea "**********" at bounding box center [571, 426] width 216 height 81
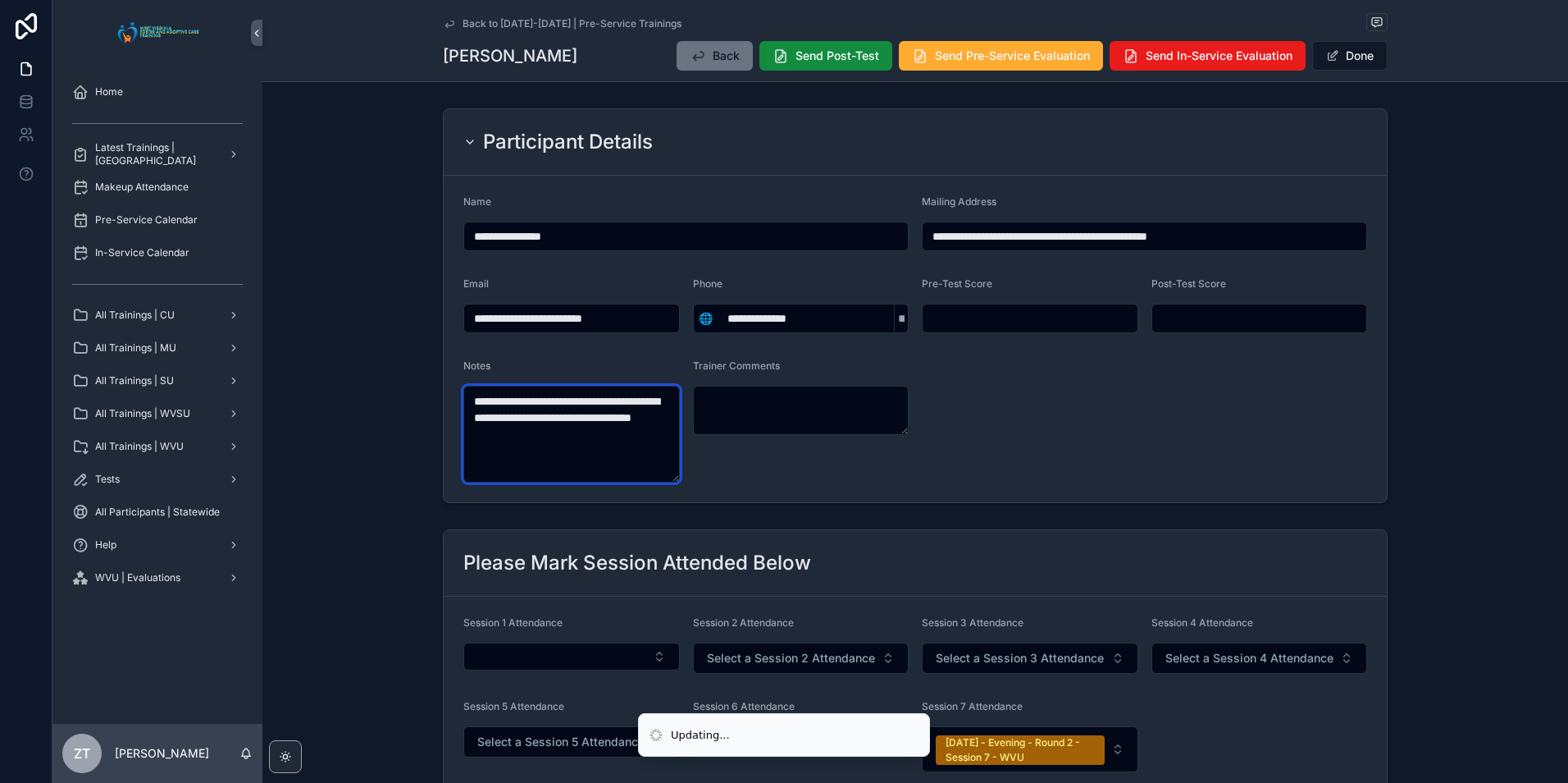
type textarea "**********"
click at [1231, 401] on form "**********" at bounding box center [915, 339] width 943 height 327
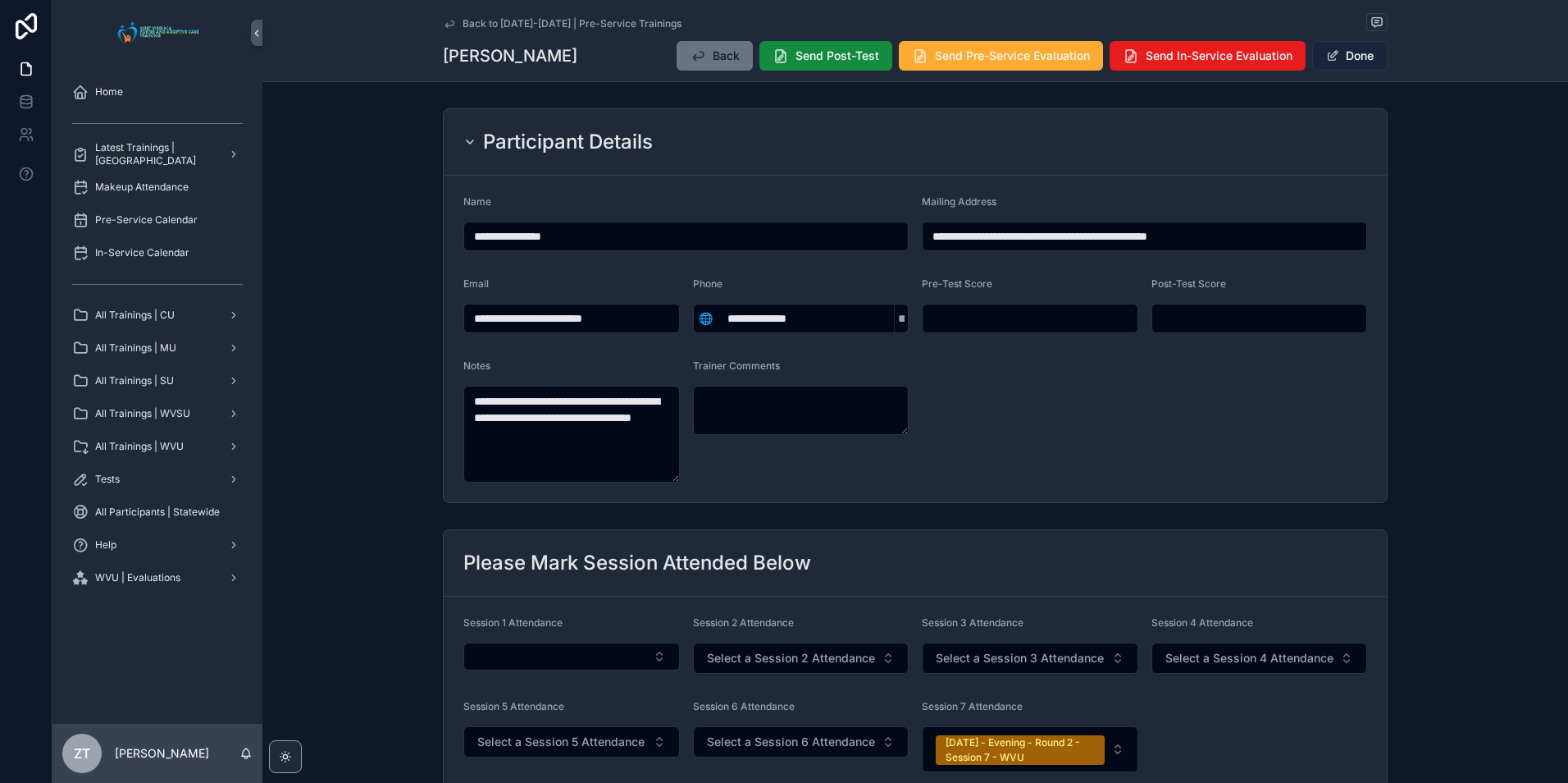
click at [1357, 51] on button "Done" at bounding box center [1349, 56] width 75 height 29
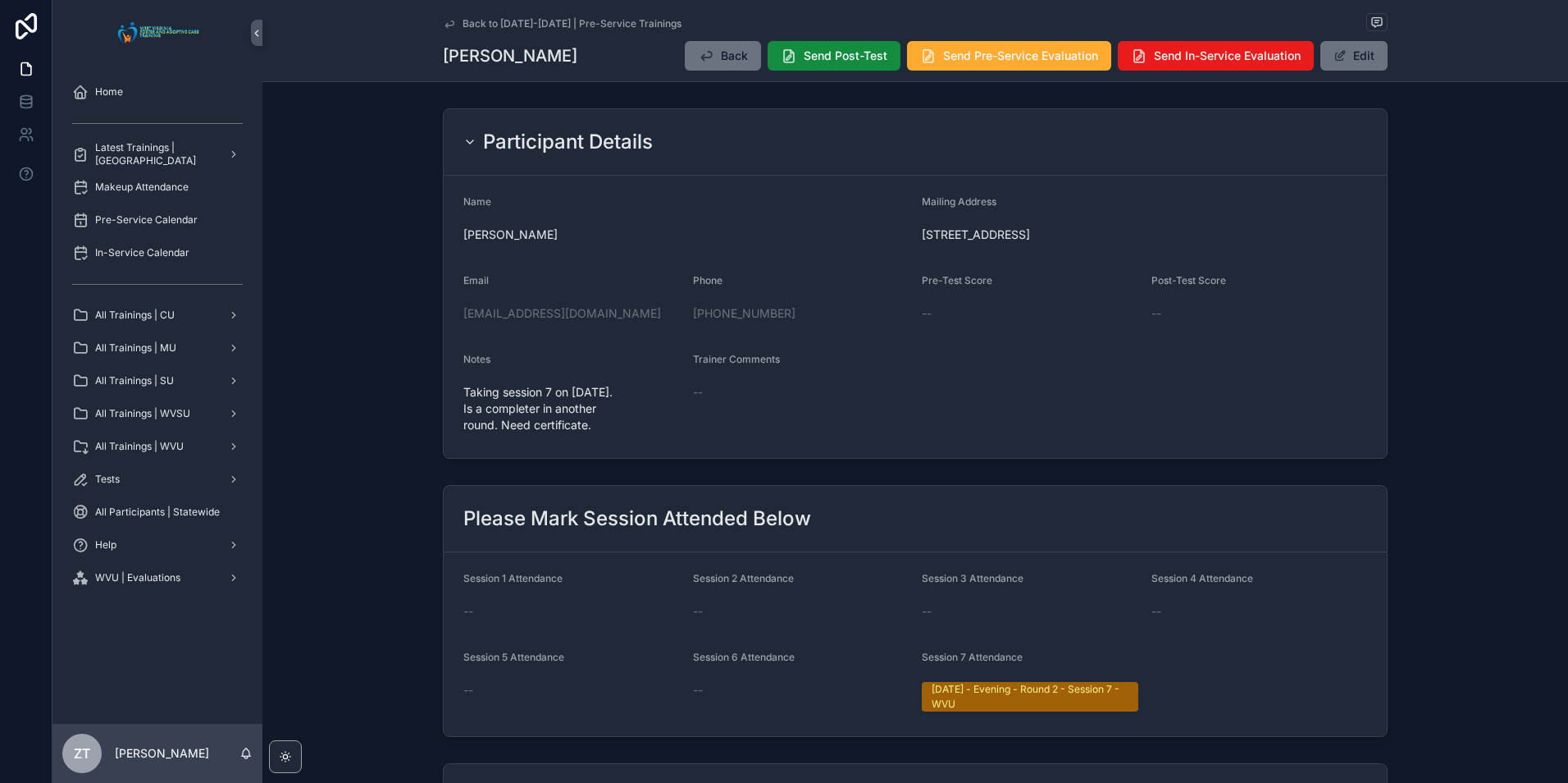
click at [445, 19] on icon "scrollable content" at bounding box center [449, 24] width 13 height 13
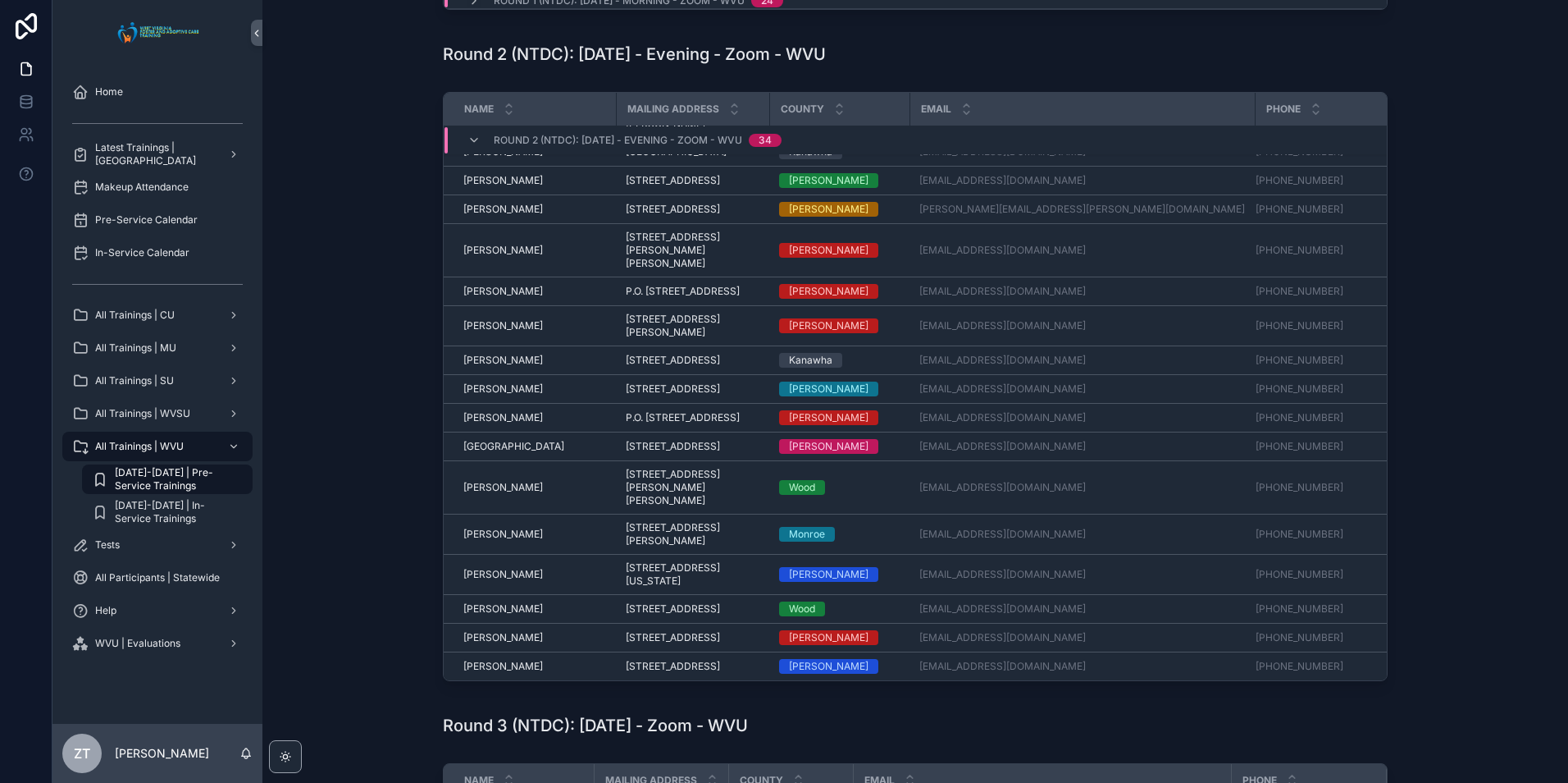
scroll to position [886, 0]
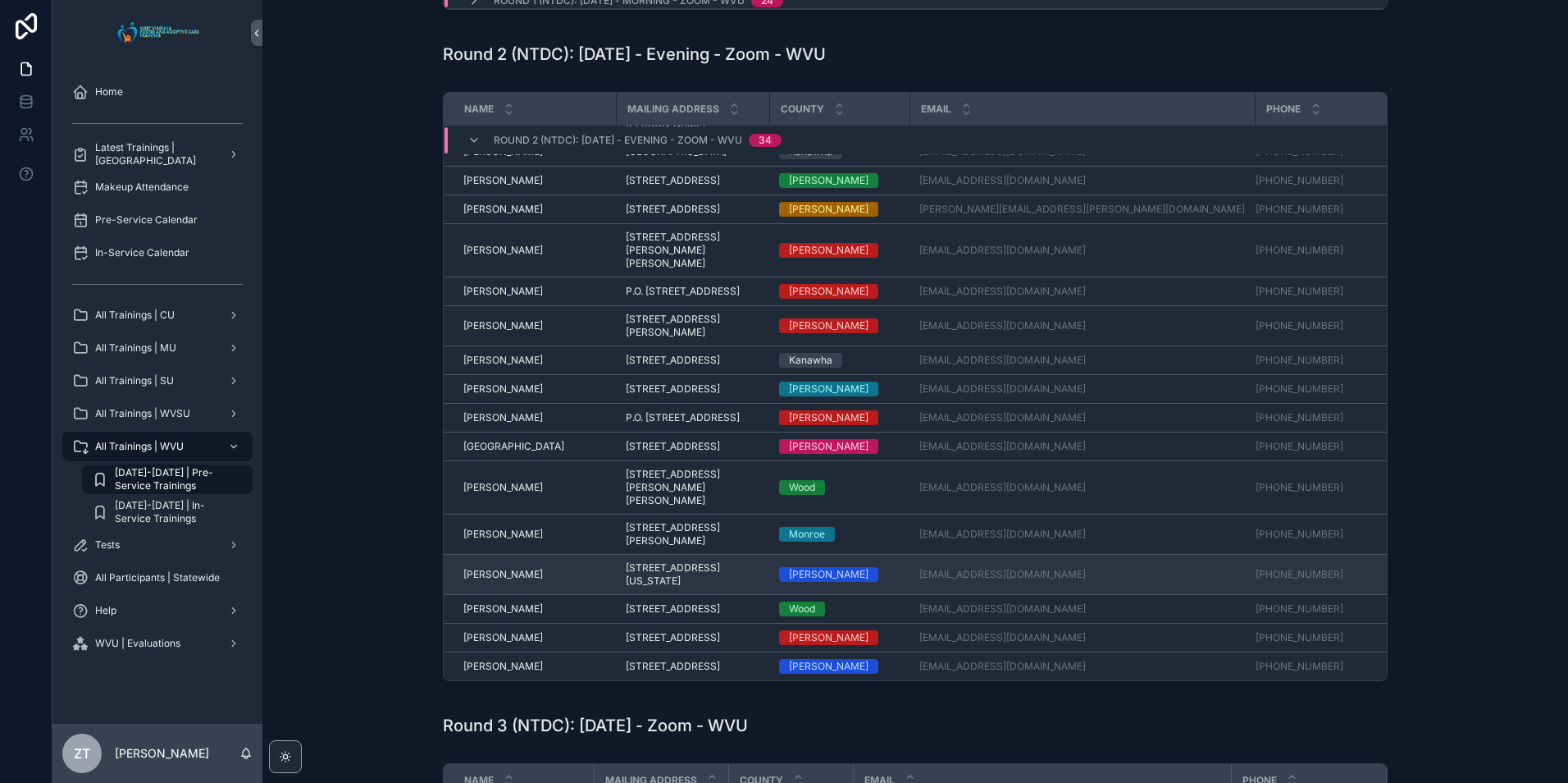
click at [491, 568] on span "Teresa Davis" at bounding box center [503, 574] width 80 height 13
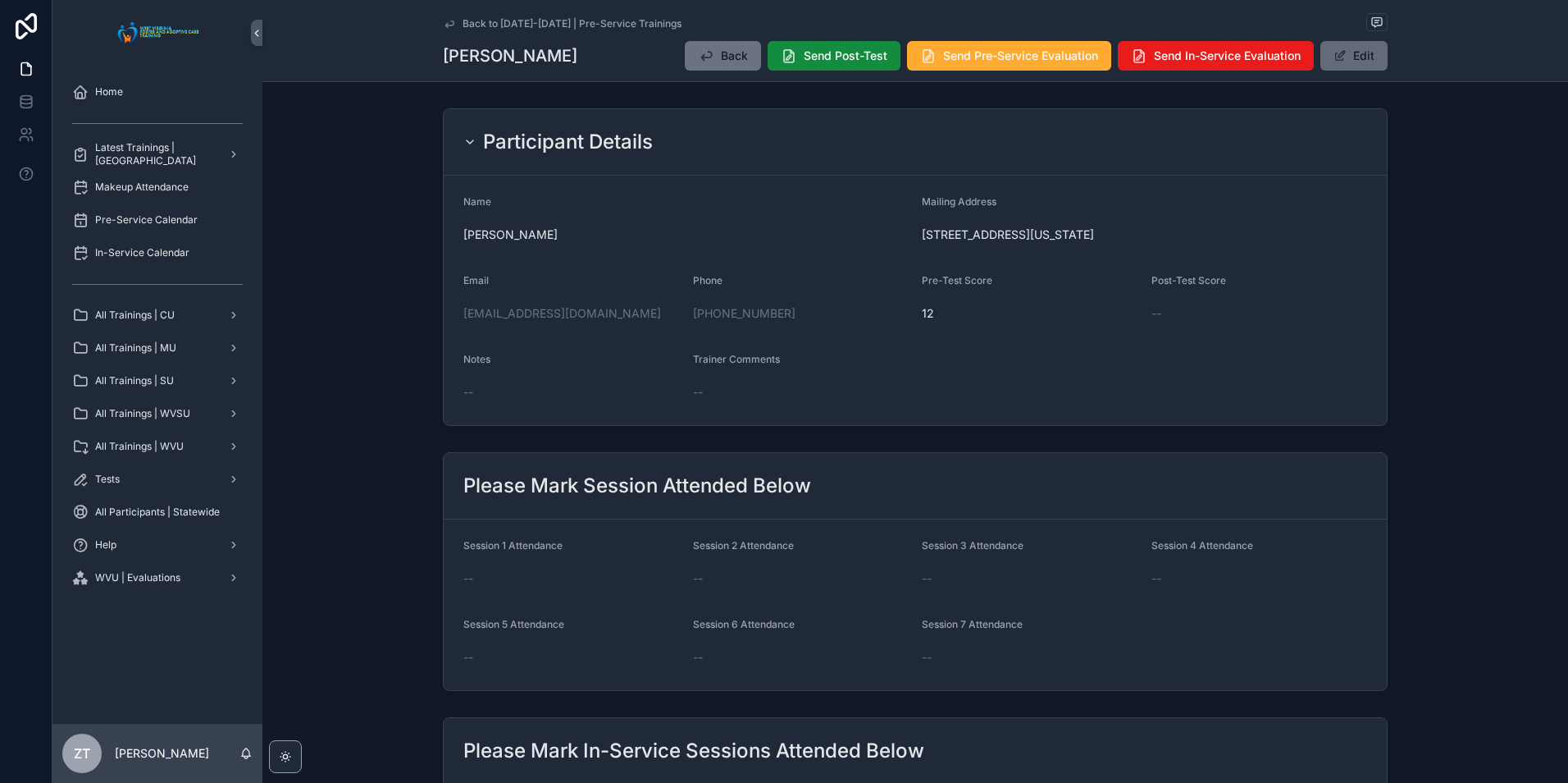
click at [1357, 55] on button "Edit" at bounding box center [1353, 56] width 67 height 29
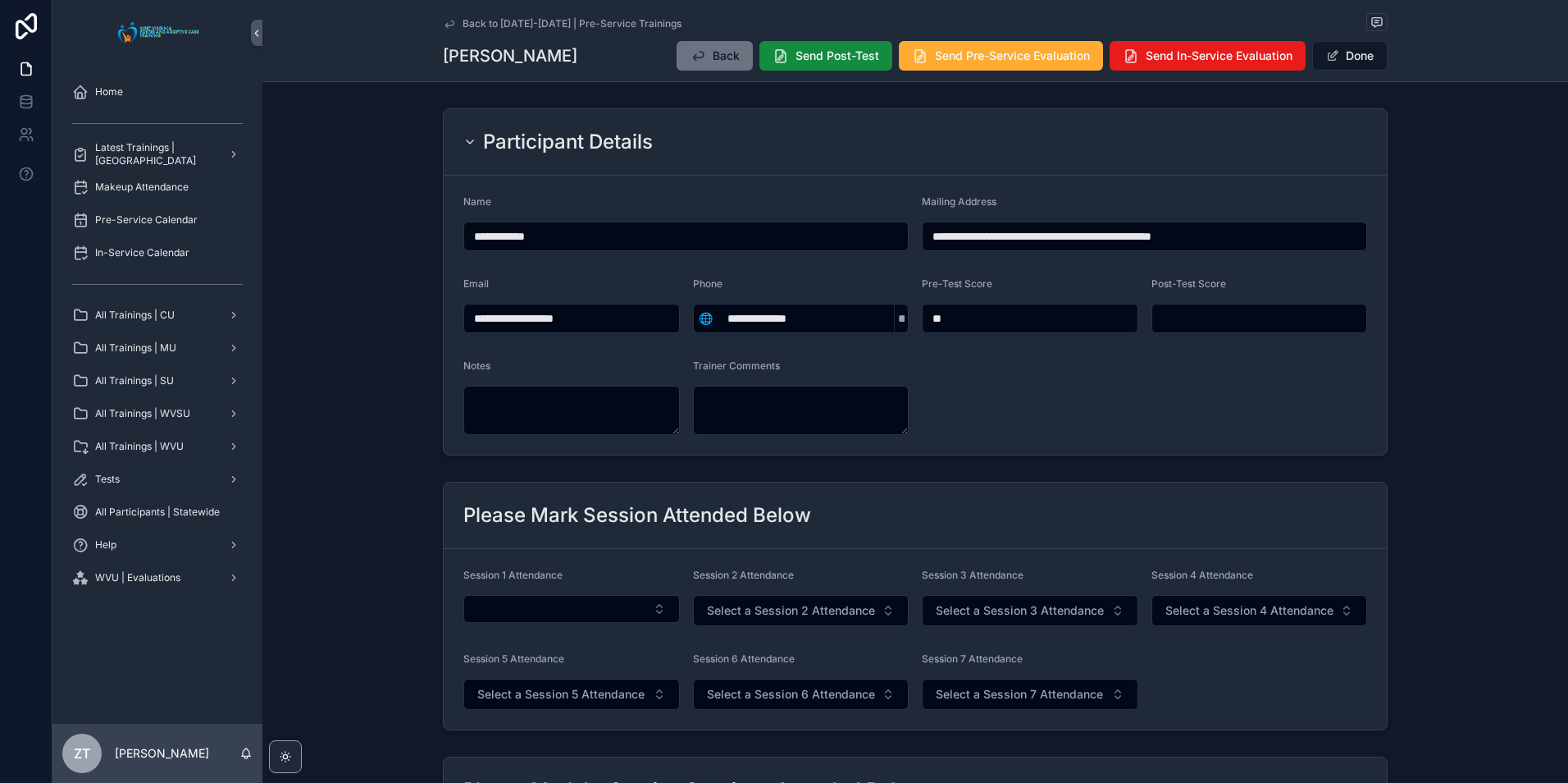
click at [564, 384] on div "Notes" at bounding box center [571, 397] width 216 height 75
click at [551, 401] on textarea "scrollable content" at bounding box center [571, 410] width 216 height 49
type textarea "**********"
click at [1067, 390] on form "**********" at bounding box center [915, 315] width 943 height 279
click at [1351, 49] on button "Done" at bounding box center [1349, 56] width 75 height 29
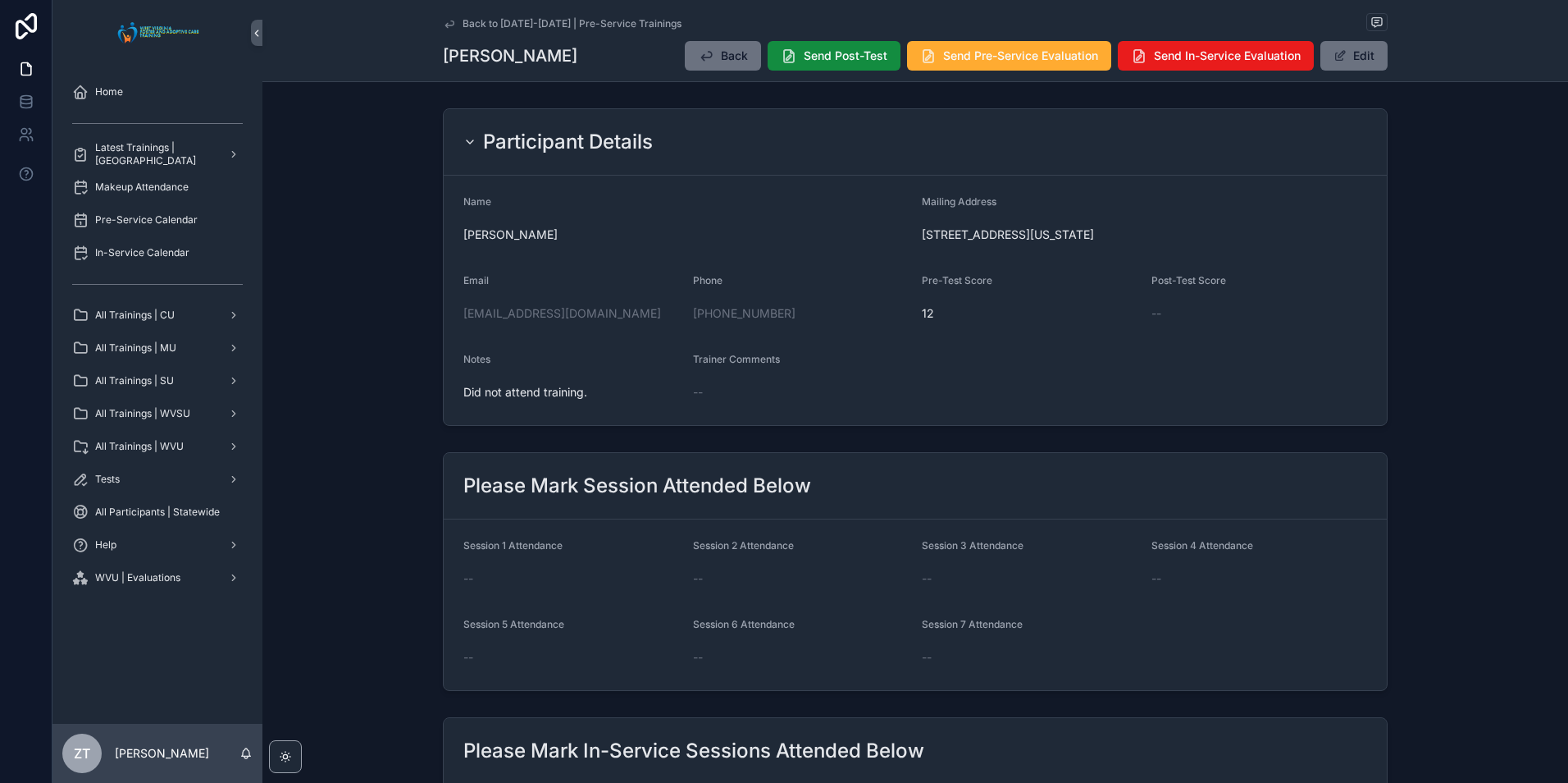
click at [449, 25] on icon "scrollable content" at bounding box center [449, 23] width 8 height 6
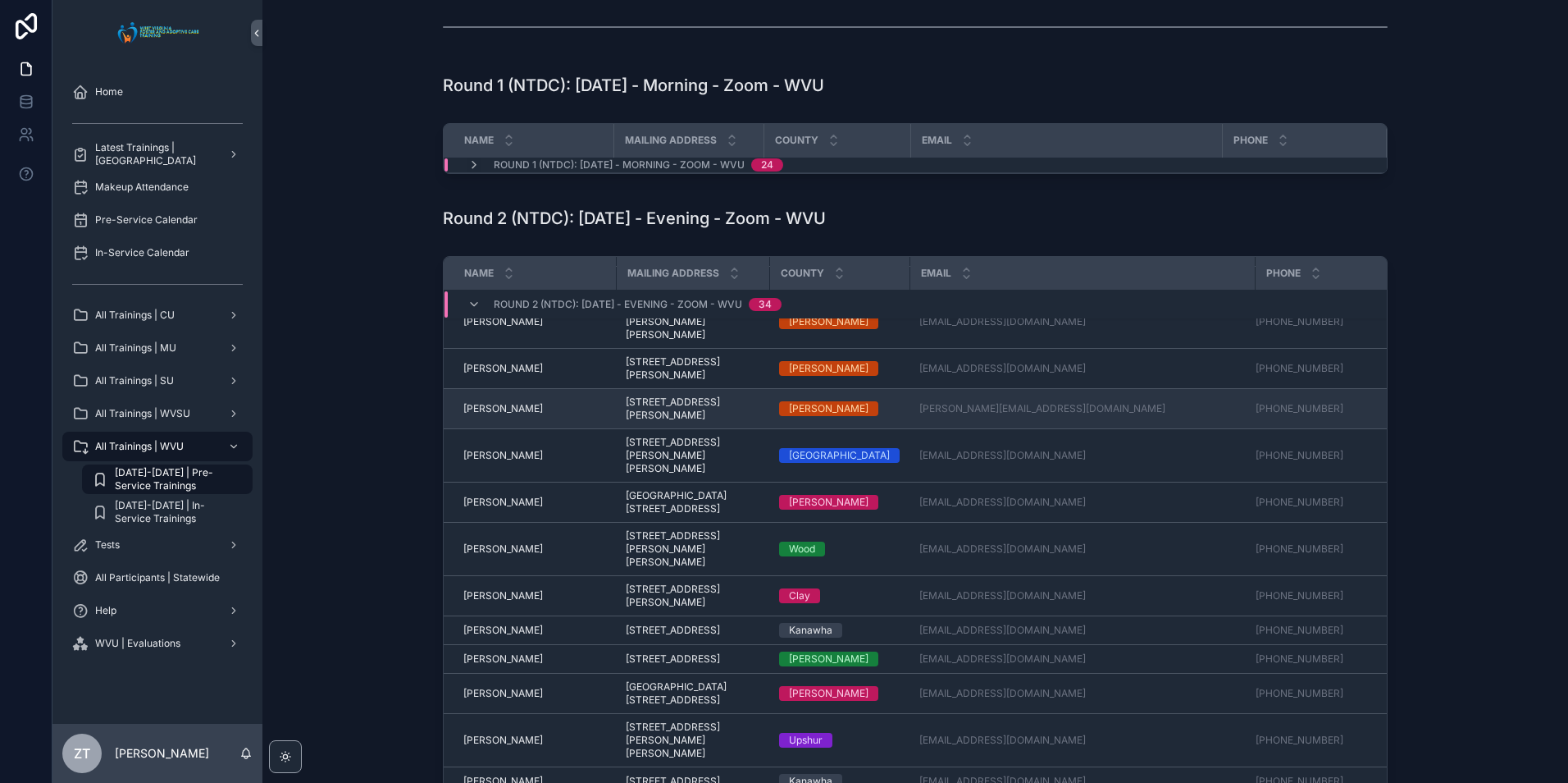
scroll to position [82, 0]
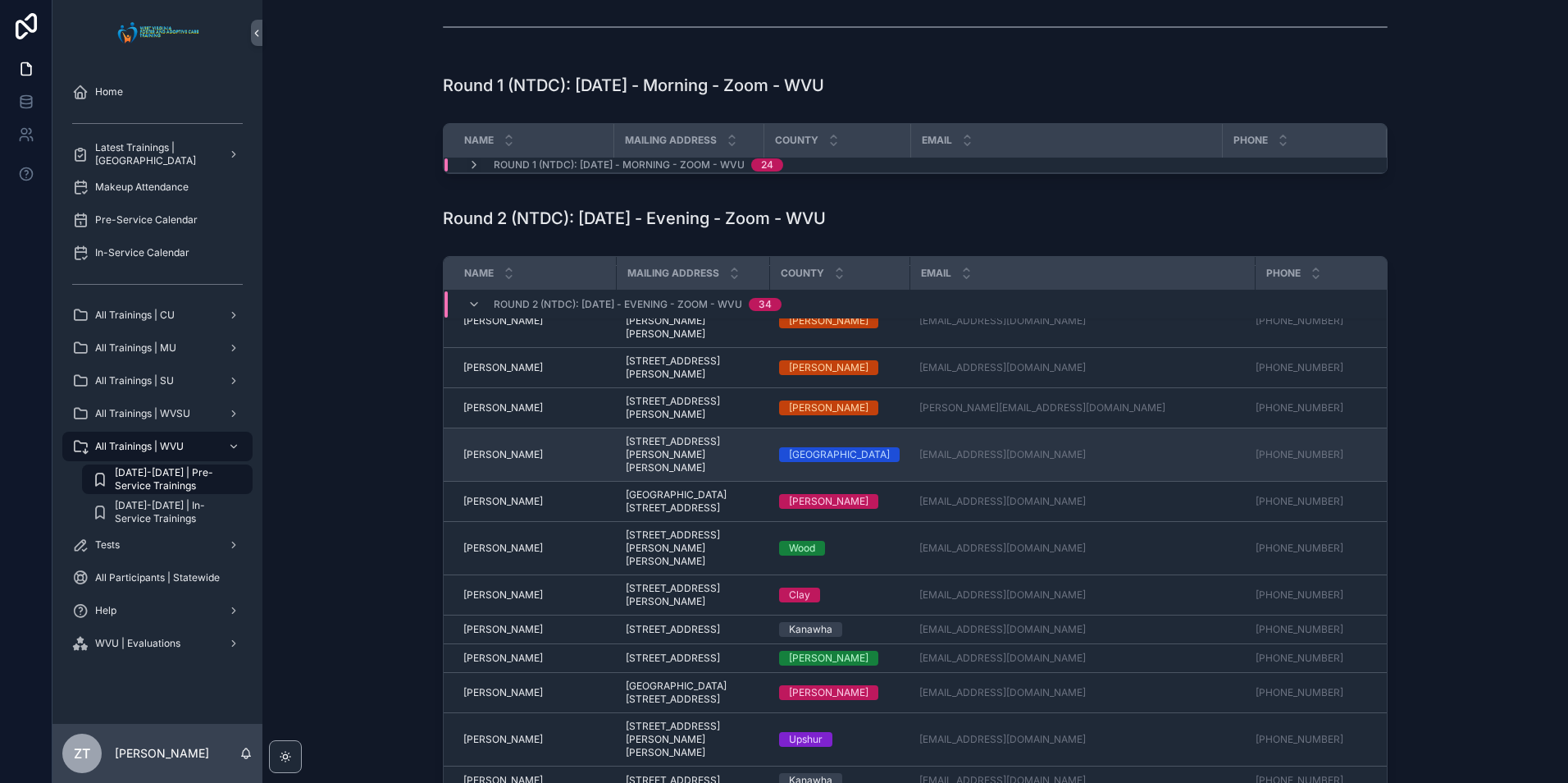
click at [503, 461] on span "Christina Pack" at bounding box center [503, 454] width 80 height 13
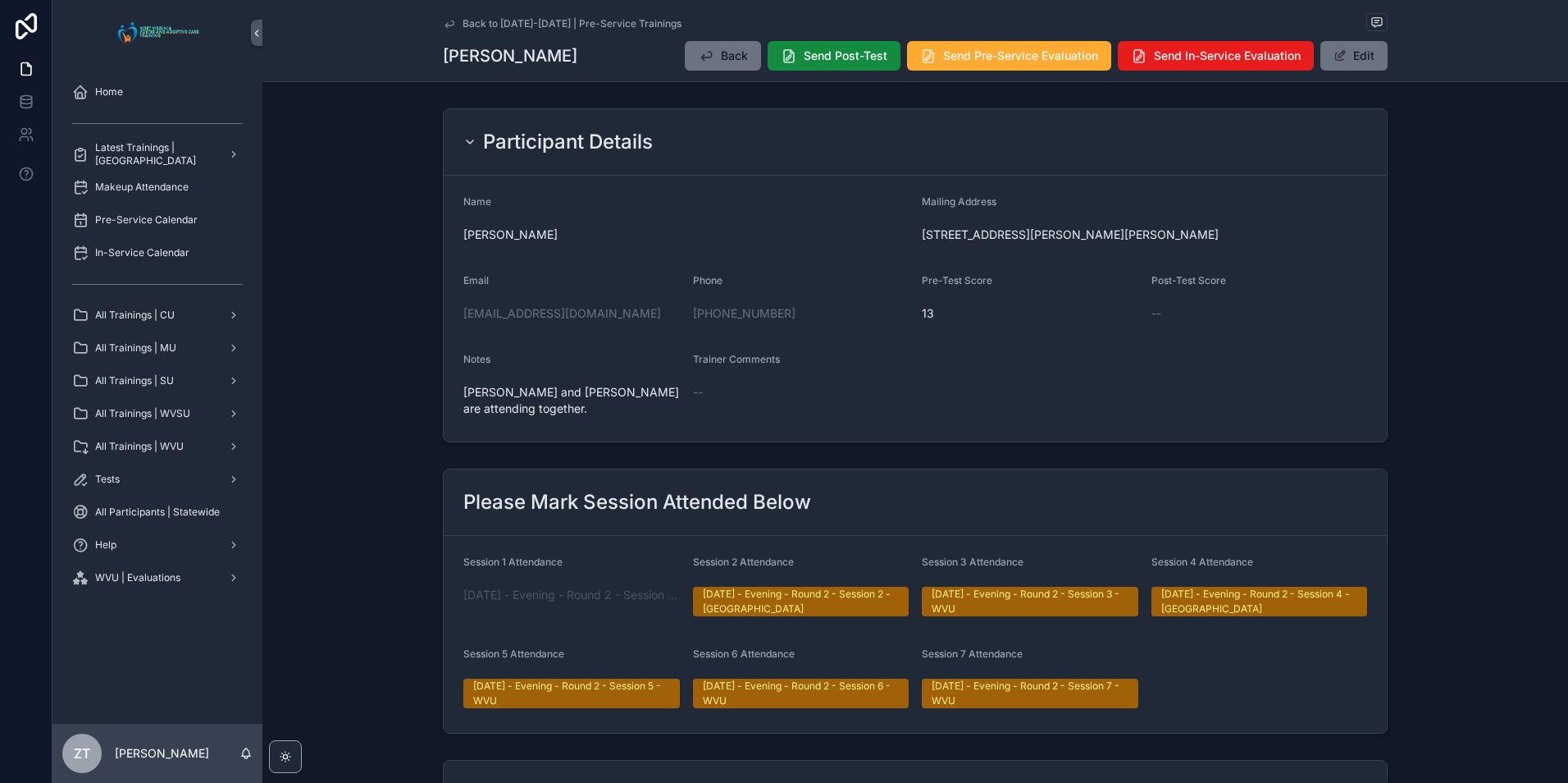
click at [445, 19] on icon "scrollable content" at bounding box center [449, 24] width 13 height 13
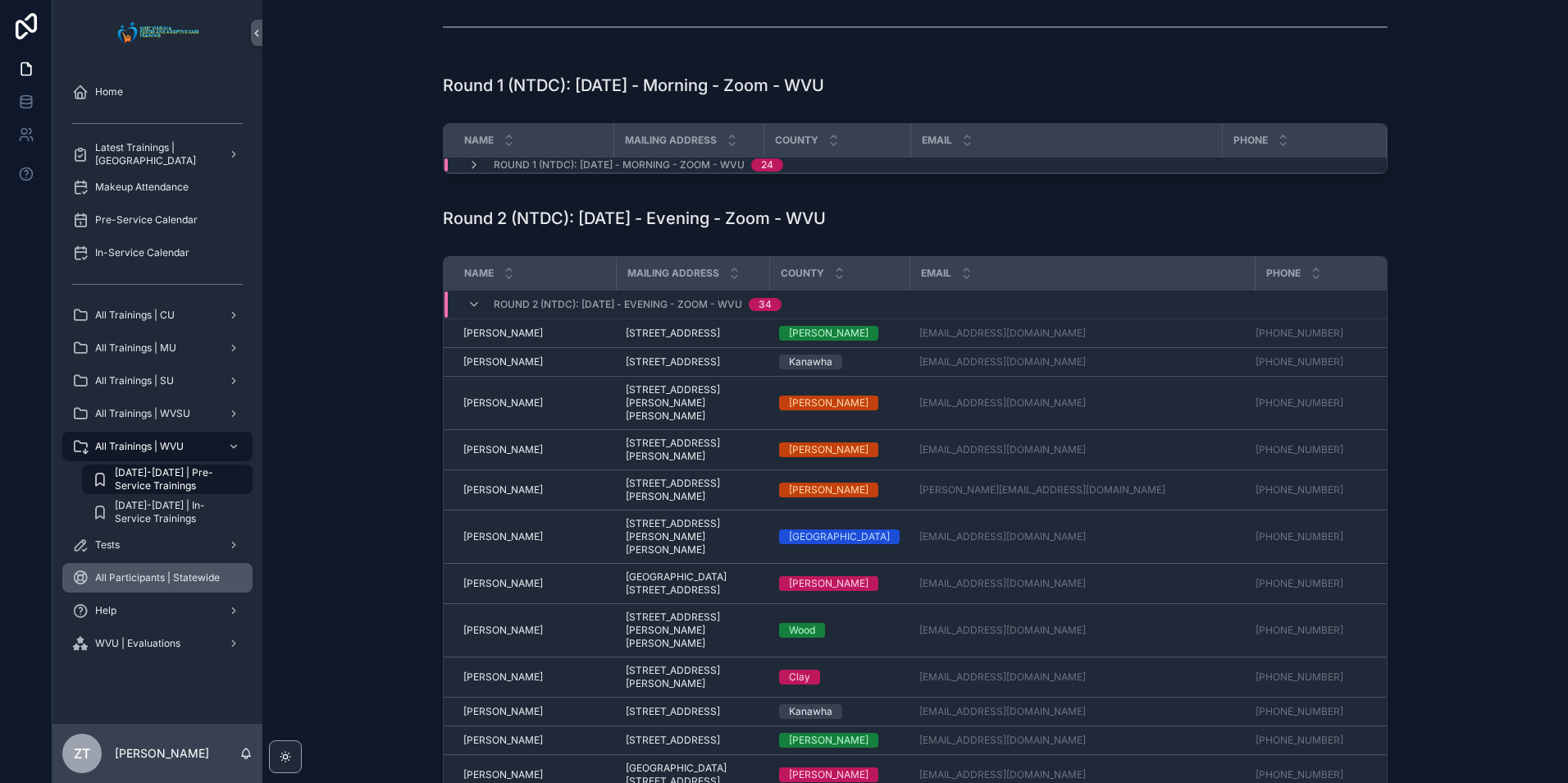
click at [168, 573] on span "All Participants | Statewide" at bounding box center [157, 577] width 124 height 13
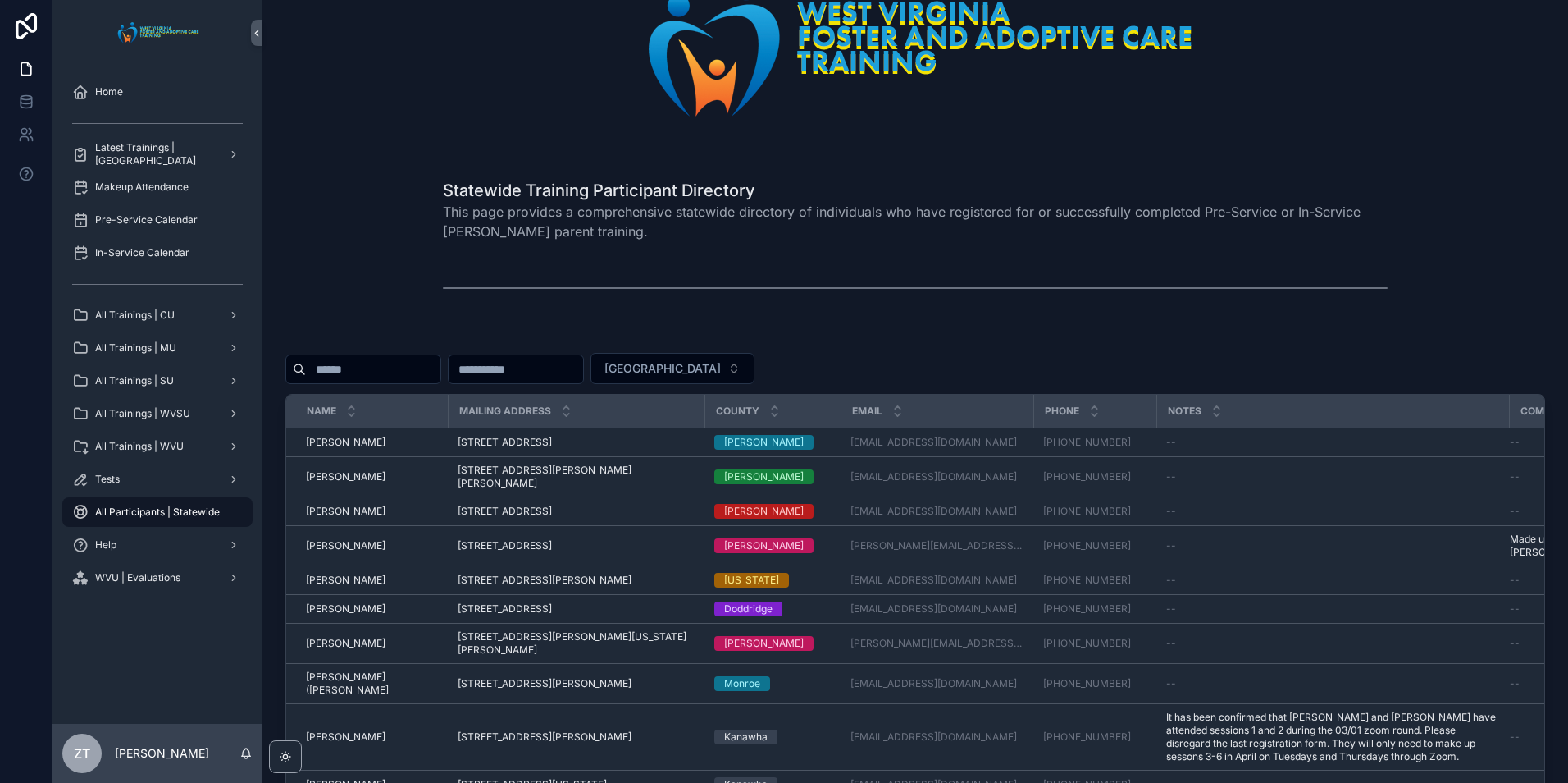
click at [440, 368] on input "scrollable content" at bounding box center [373, 369] width 135 height 23
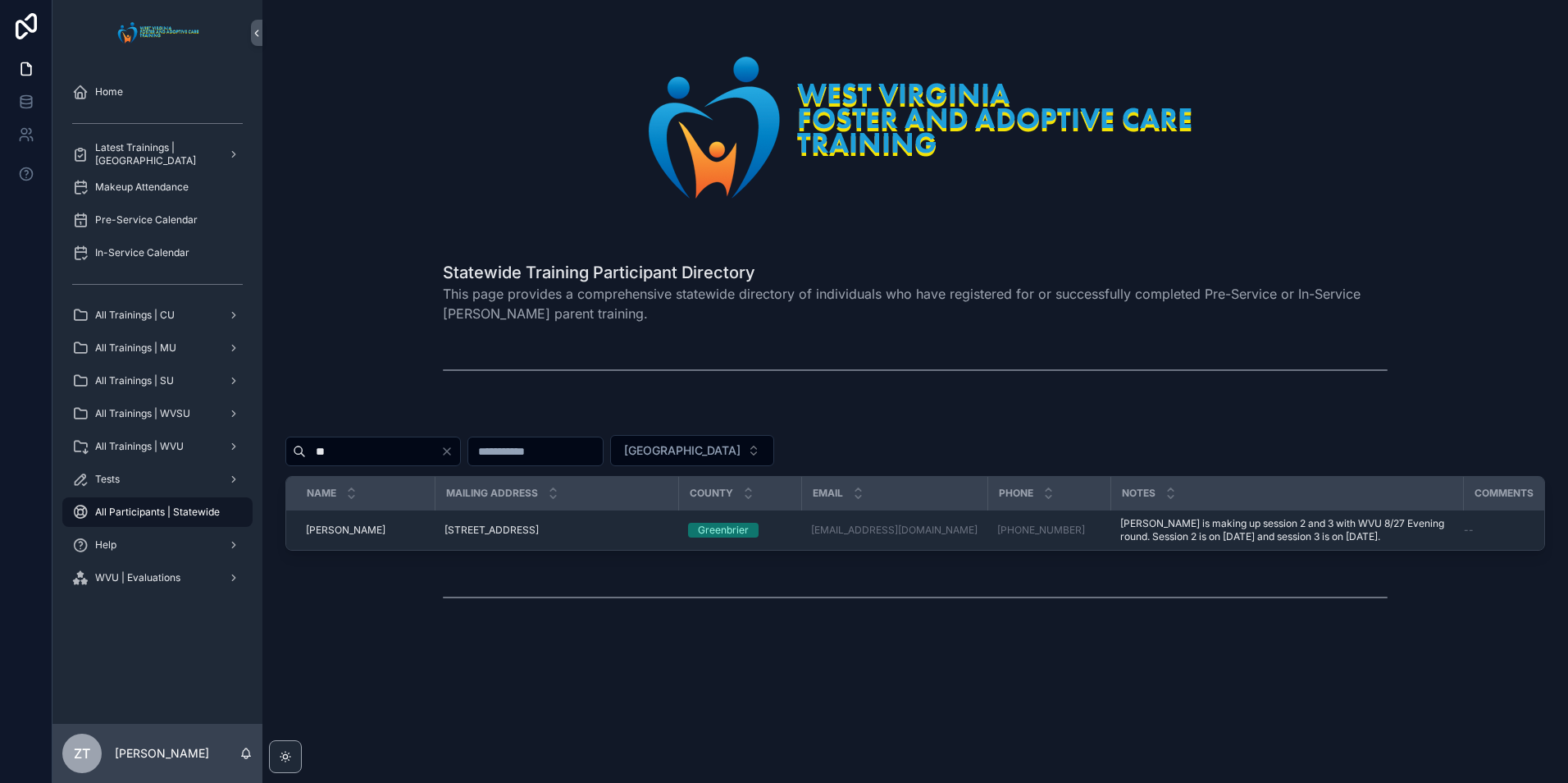
type input "*"
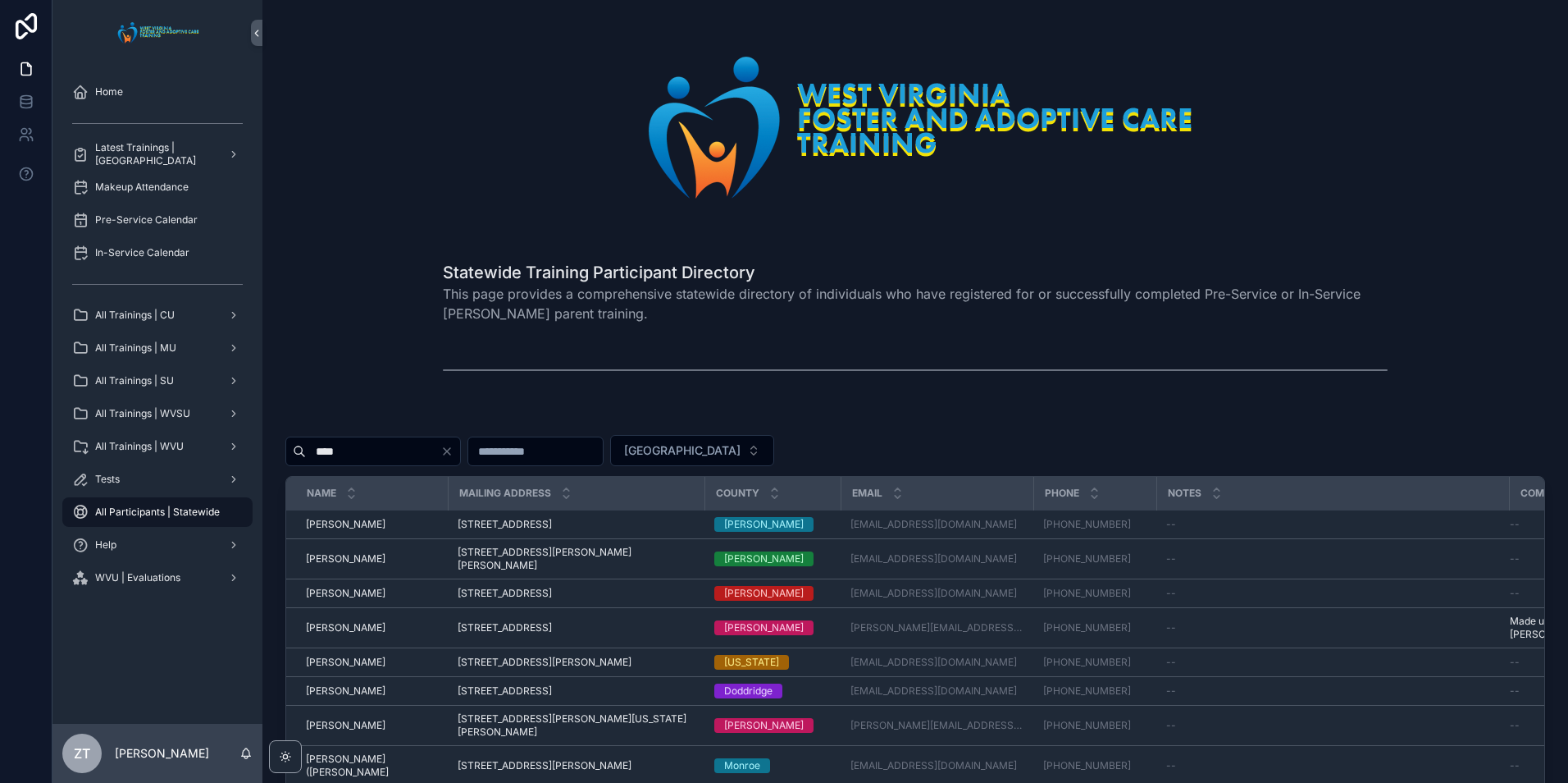
type input "*****"
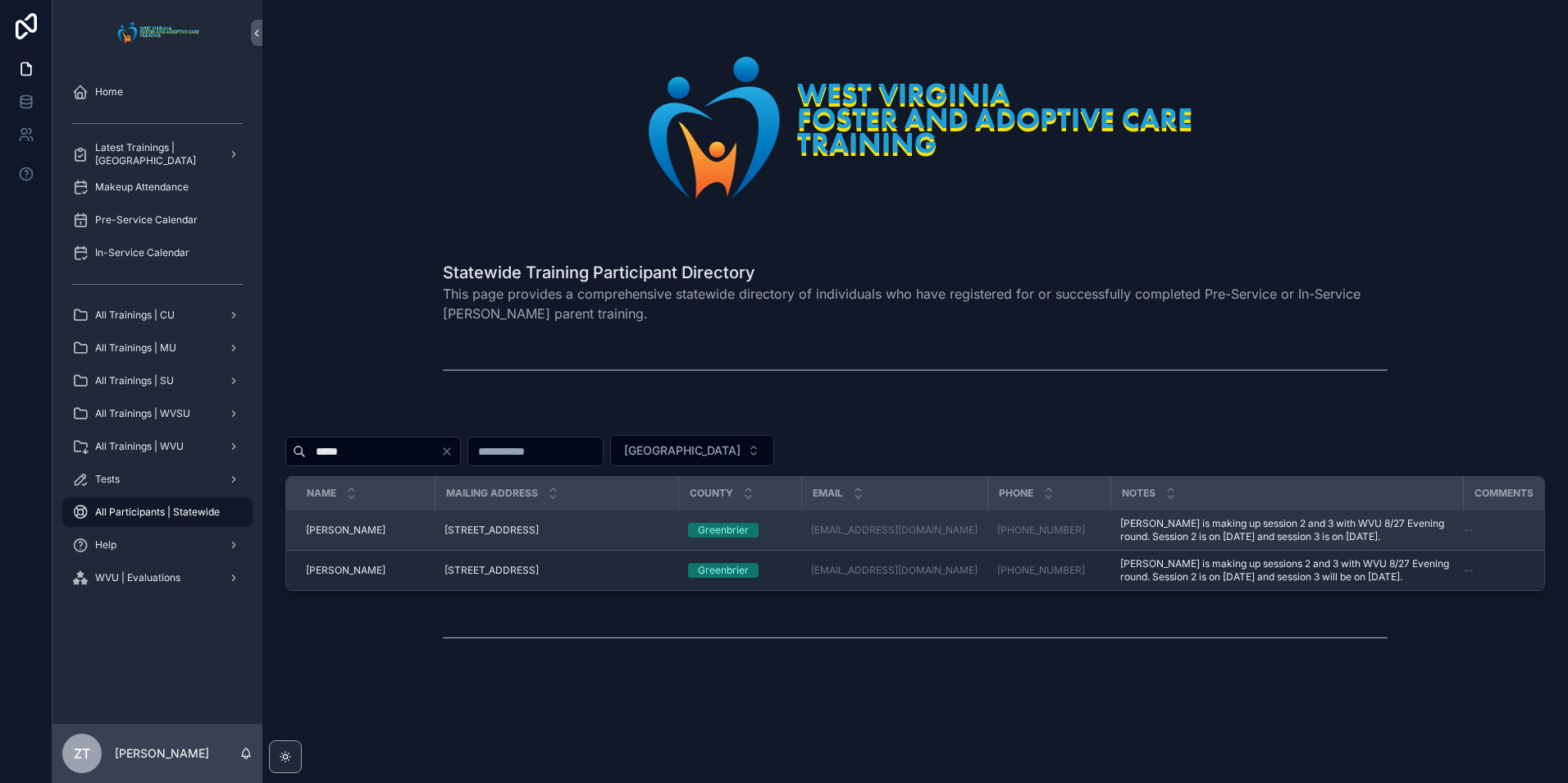
click at [349, 525] on span "[PERSON_NAME]" at bounding box center [345, 530] width 80 height 13
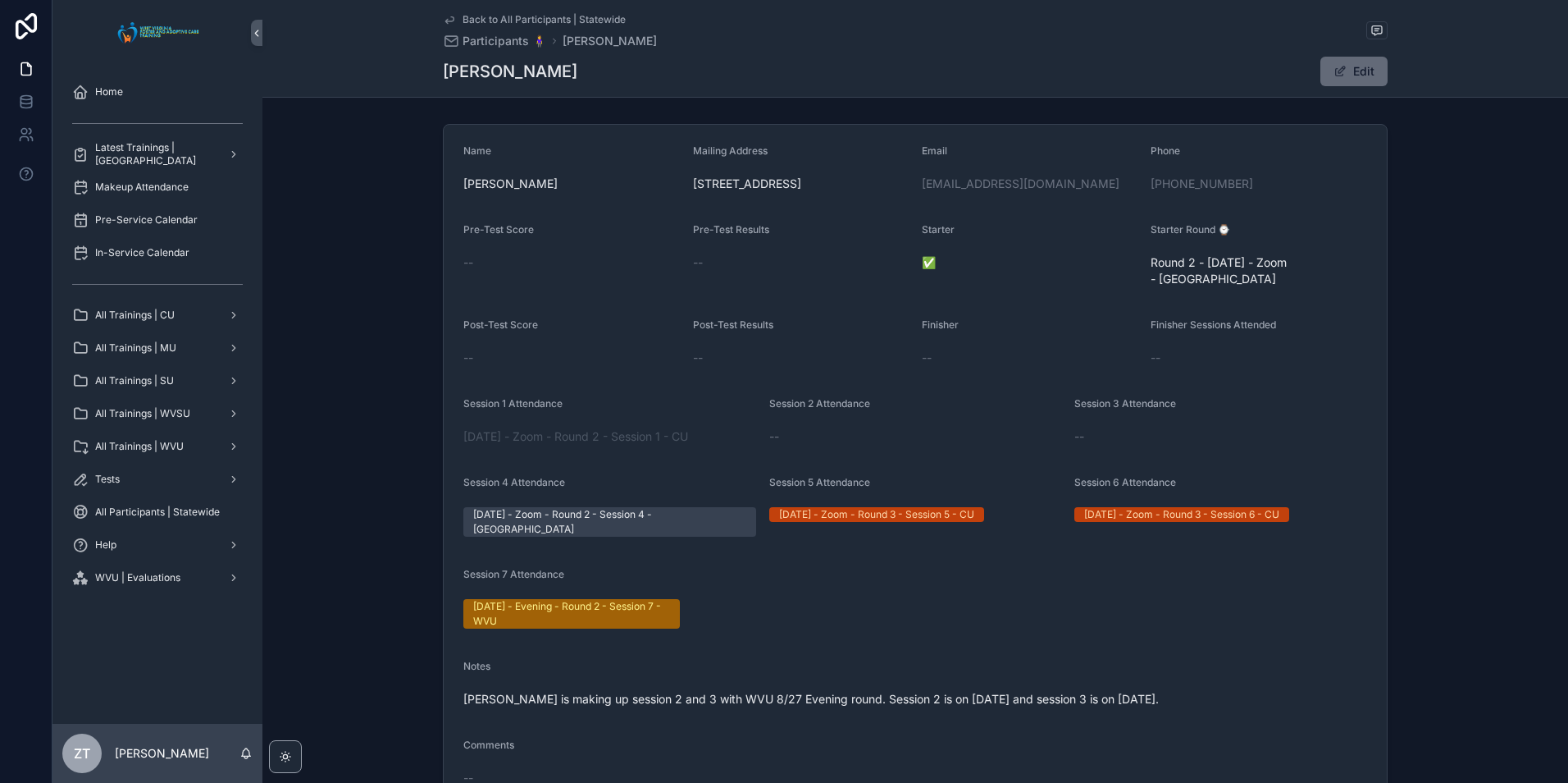
click at [1355, 71] on button "Edit" at bounding box center [1353, 71] width 67 height 29
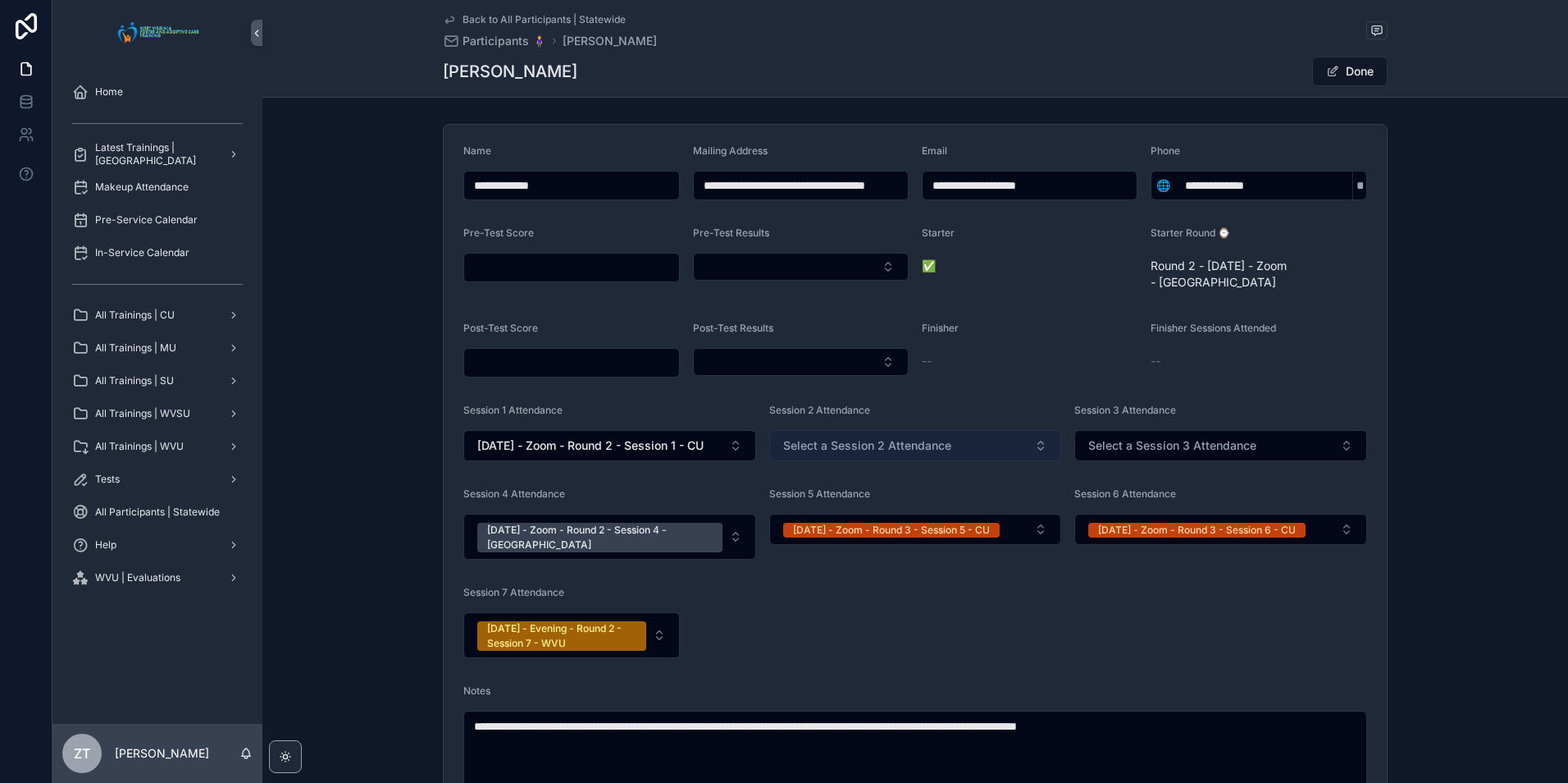
click at [864, 445] on span "Select a Session 2 Attendance" at bounding box center [867, 445] width 168 height 16
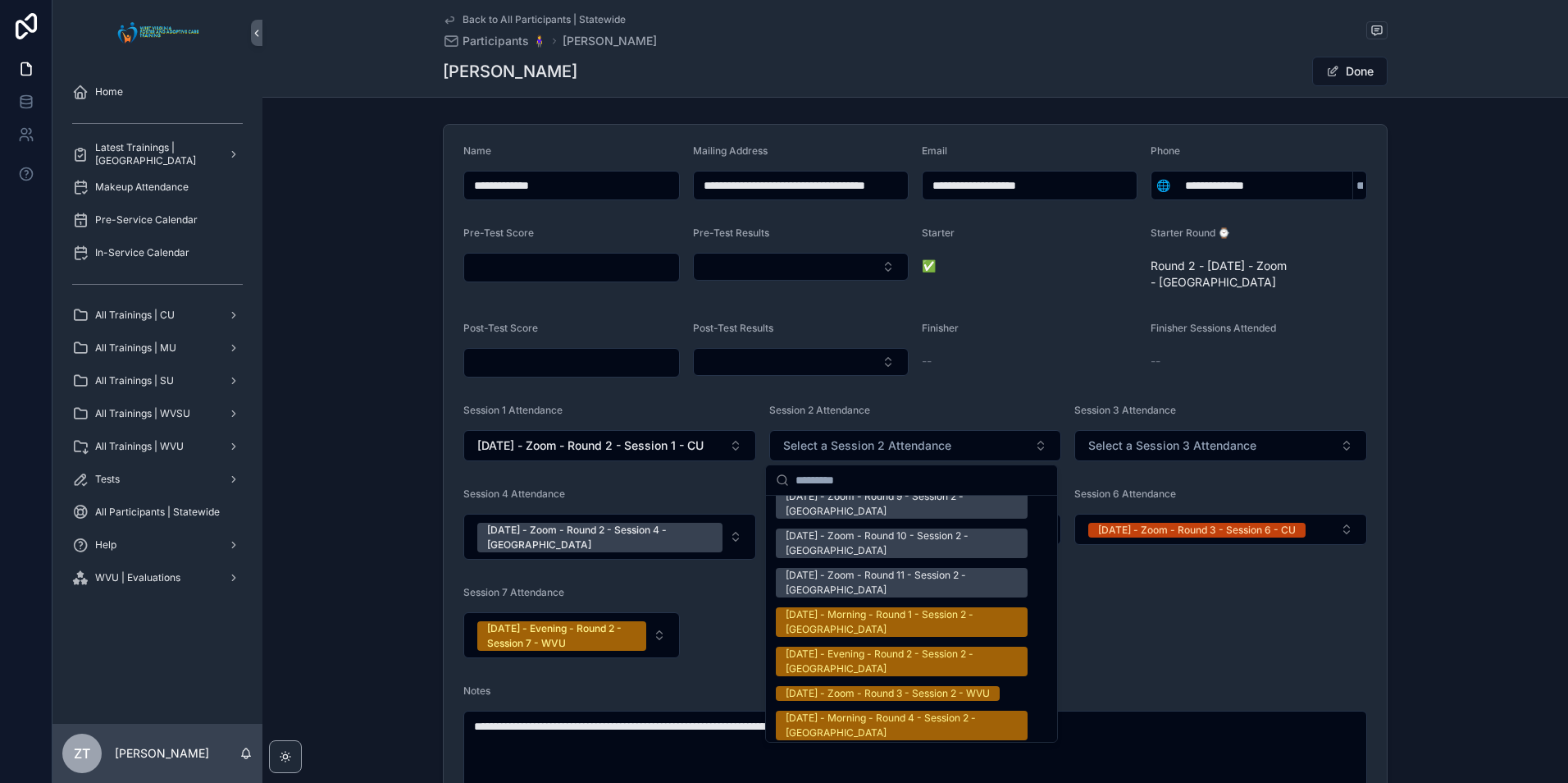
scroll to position [2297, 0]
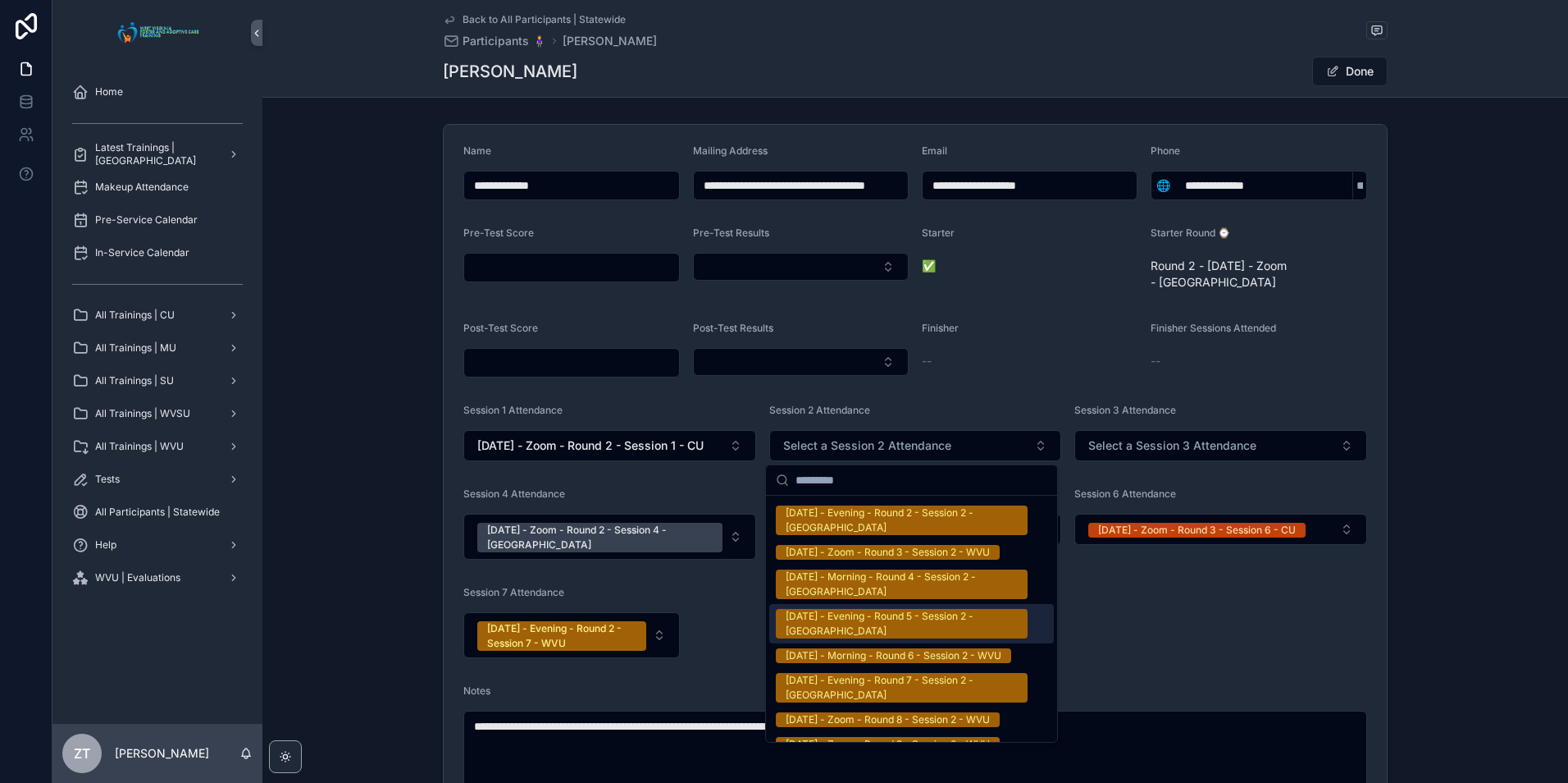
click at [837, 609] on div "8/27/2025 - Evening - Round 5 - Session 2 - WVU" at bounding box center [902, 624] width 232 height 29
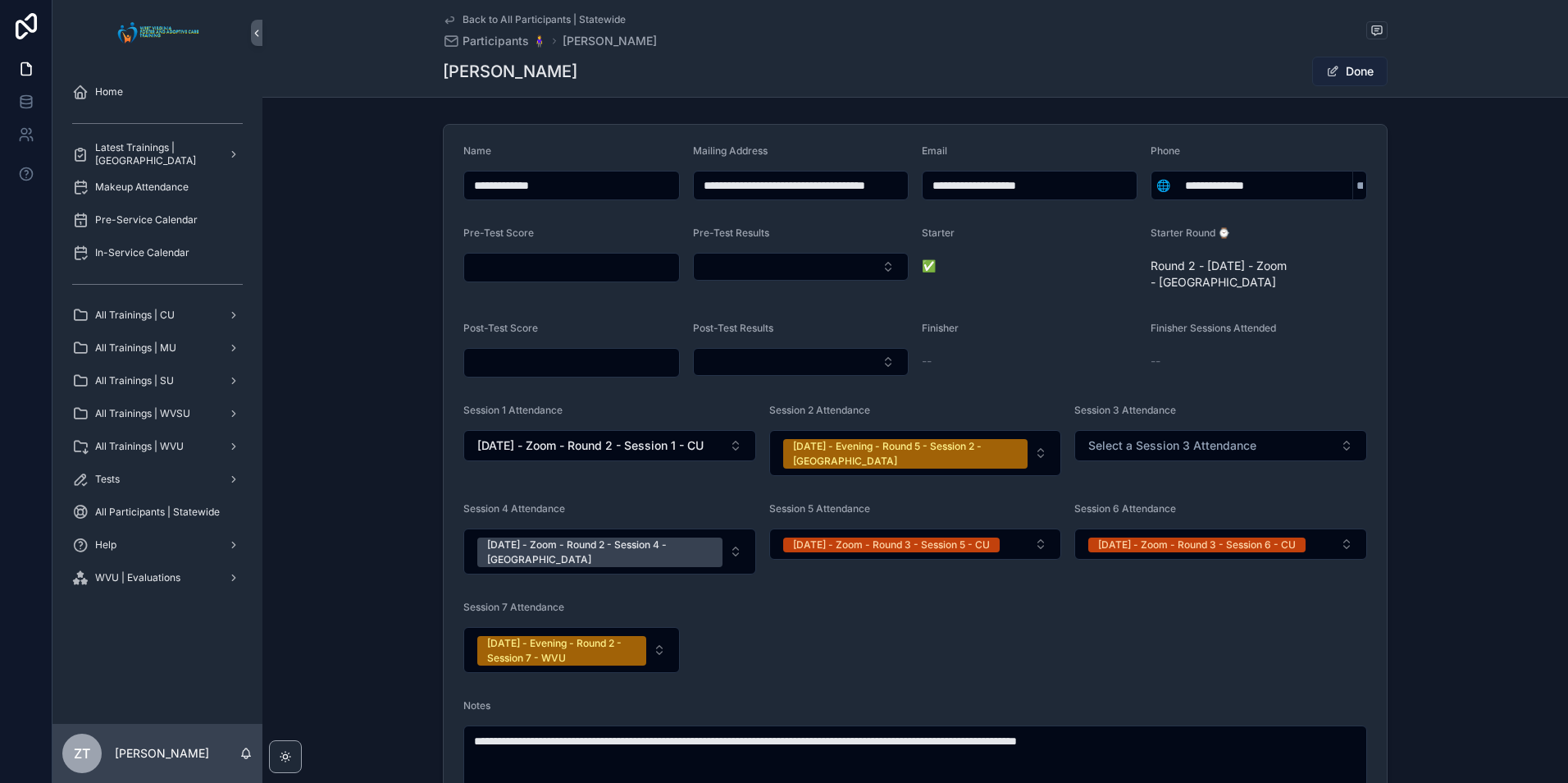
click at [1332, 80] on button "Done" at bounding box center [1349, 71] width 75 height 29
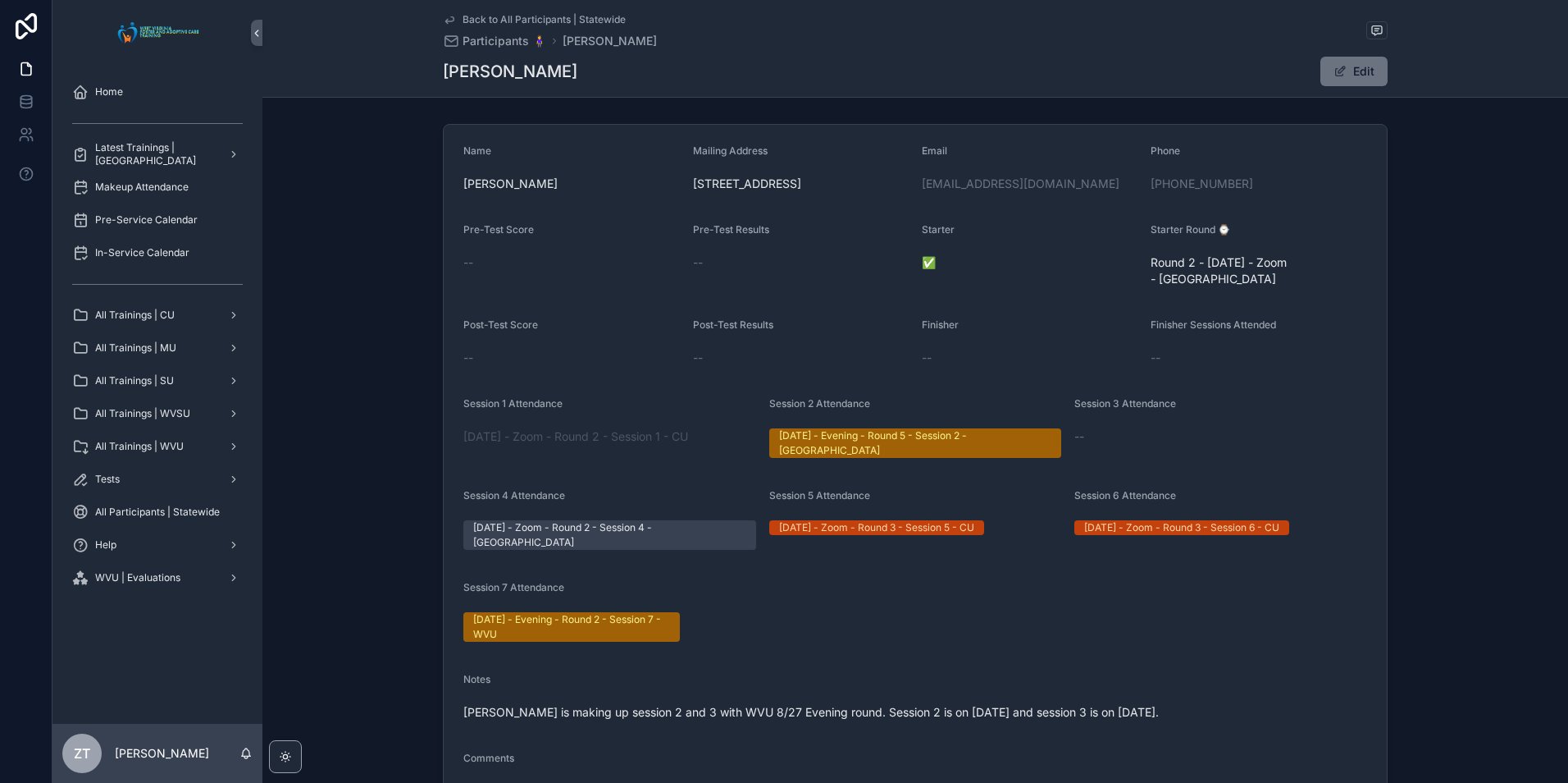
click at [447, 17] on icon "scrollable content" at bounding box center [449, 20] width 8 height 6
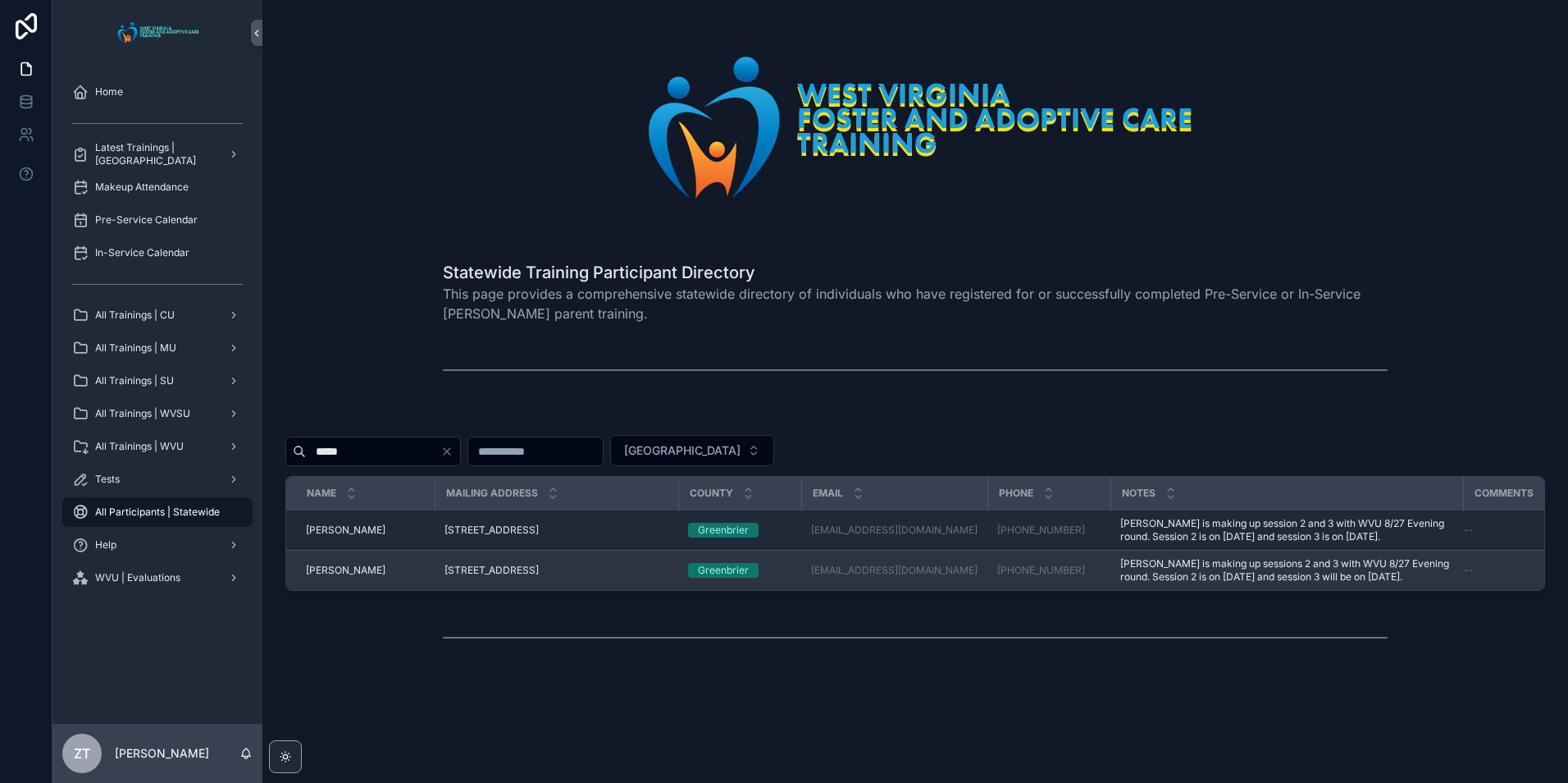
click at [324, 572] on span "[PERSON_NAME]" at bounding box center [345, 570] width 80 height 13
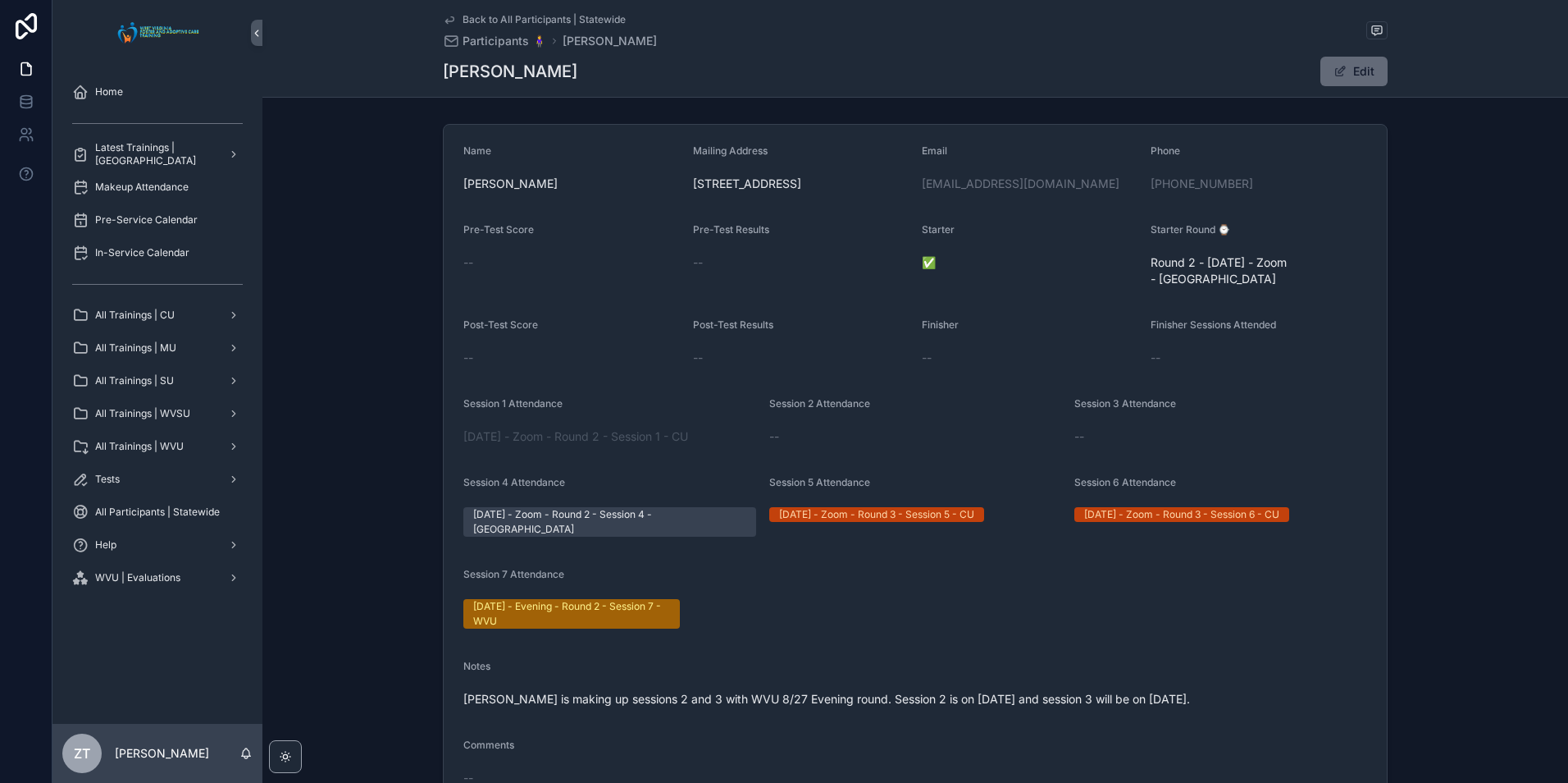
click at [1325, 69] on button "Edit" at bounding box center [1353, 71] width 67 height 29
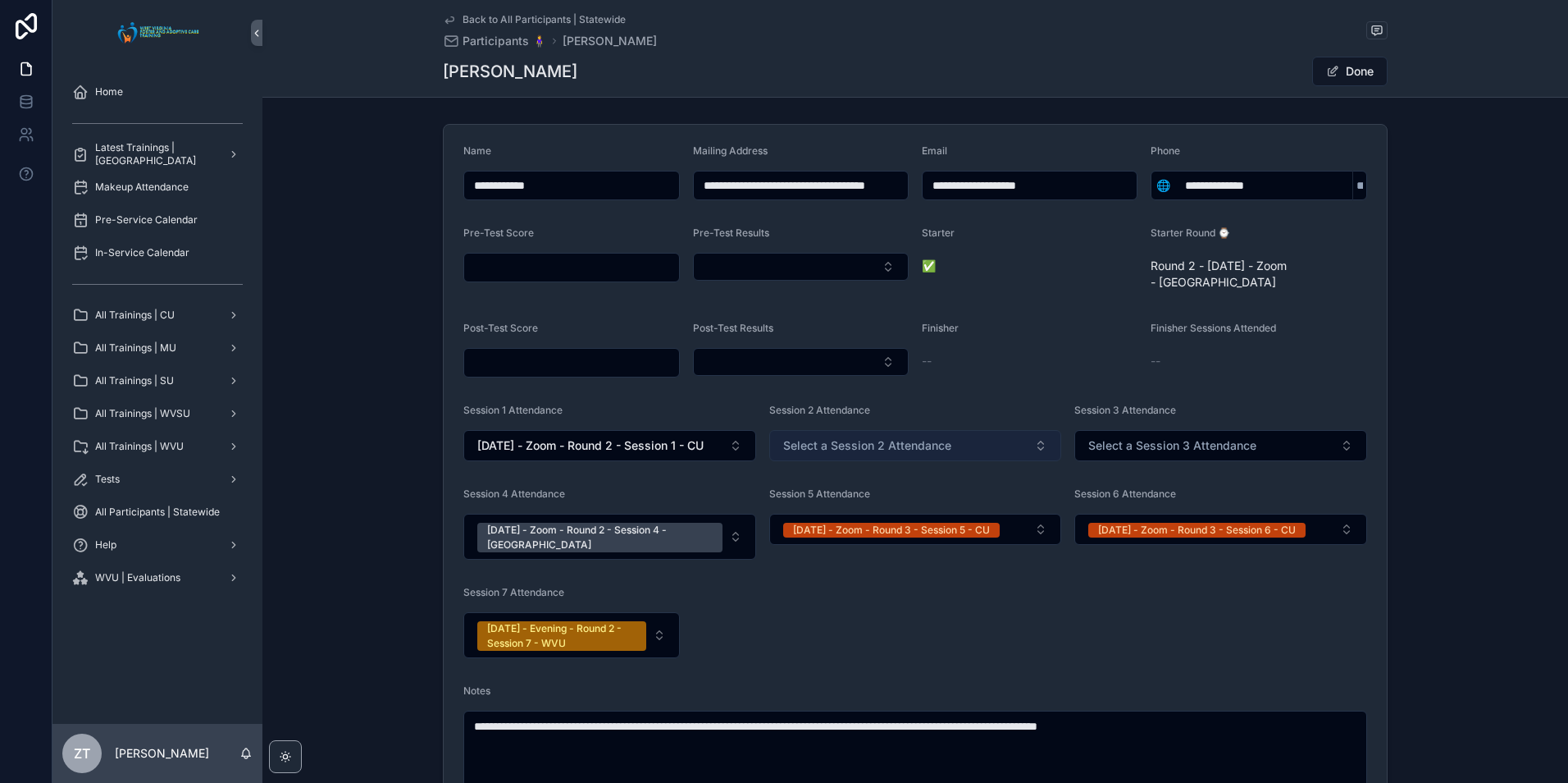
click at [951, 440] on button "Select a Session 2 Attendance" at bounding box center [915, 445] width 293 height 31
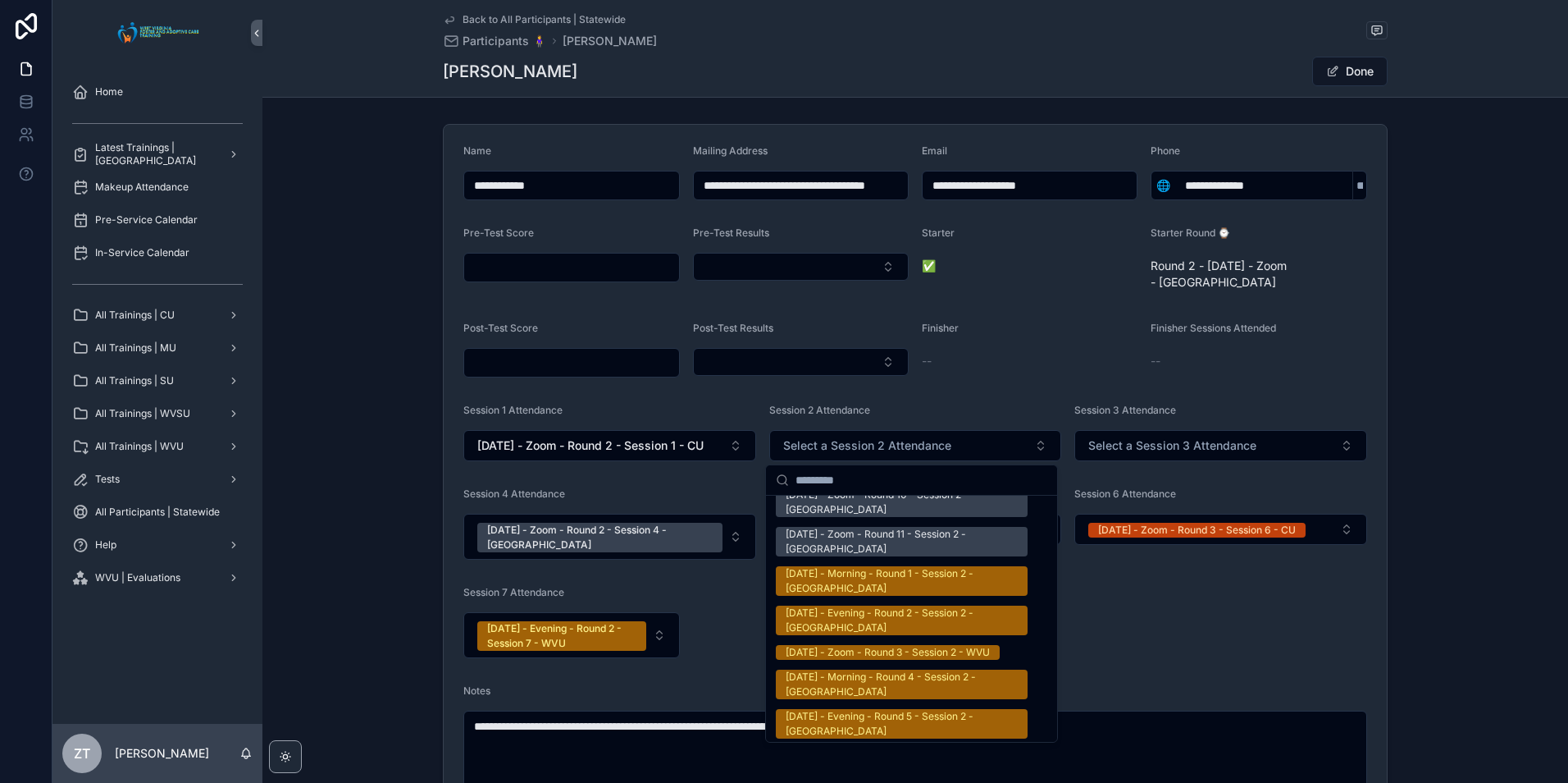
scroll to position [2215, 0]
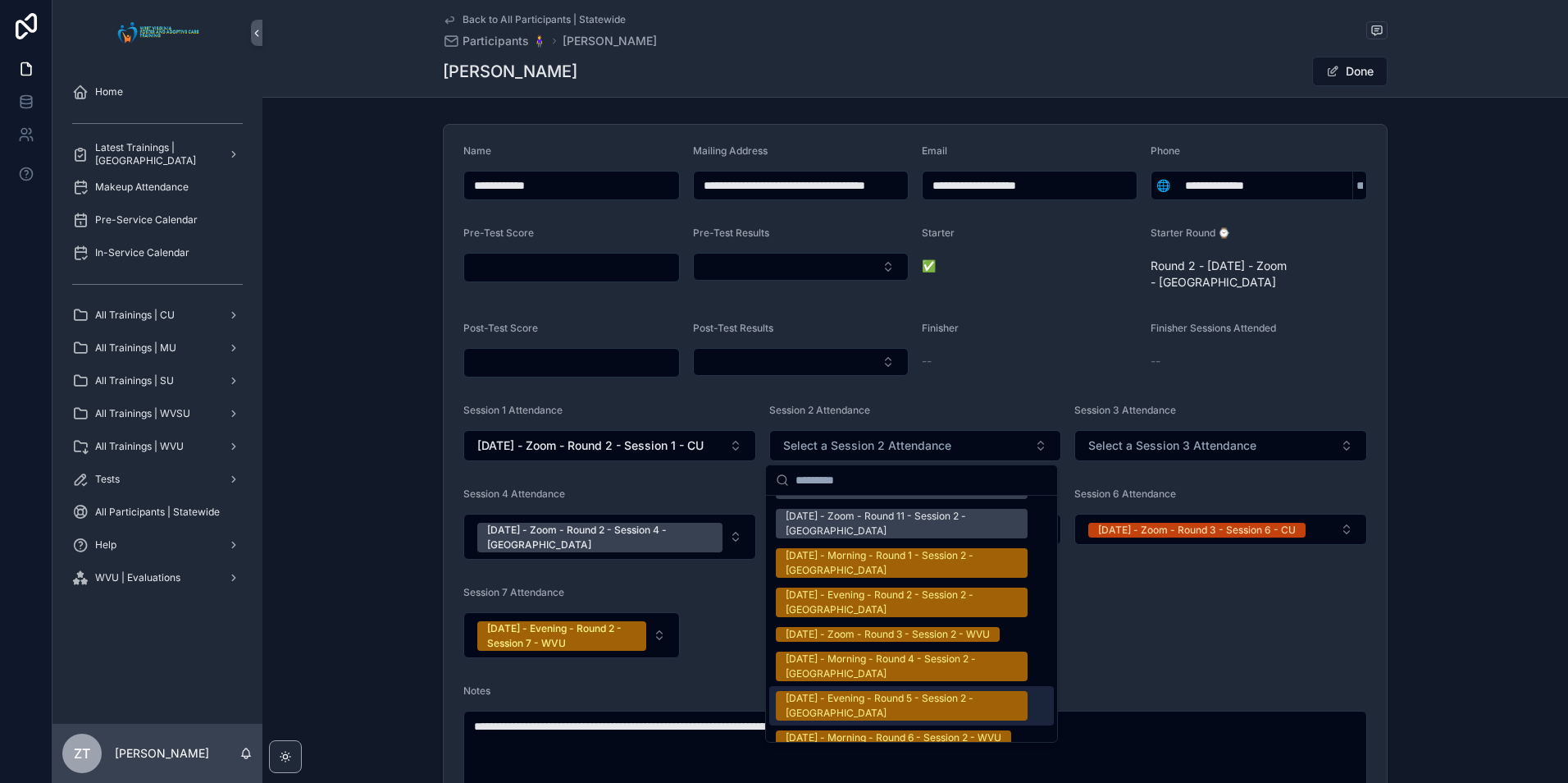
click at [841, 691] on div "8/27/2025 - Evening - Round 5 - Session 2 - WVU" at bounding box center [902, 705] width 232 height 29
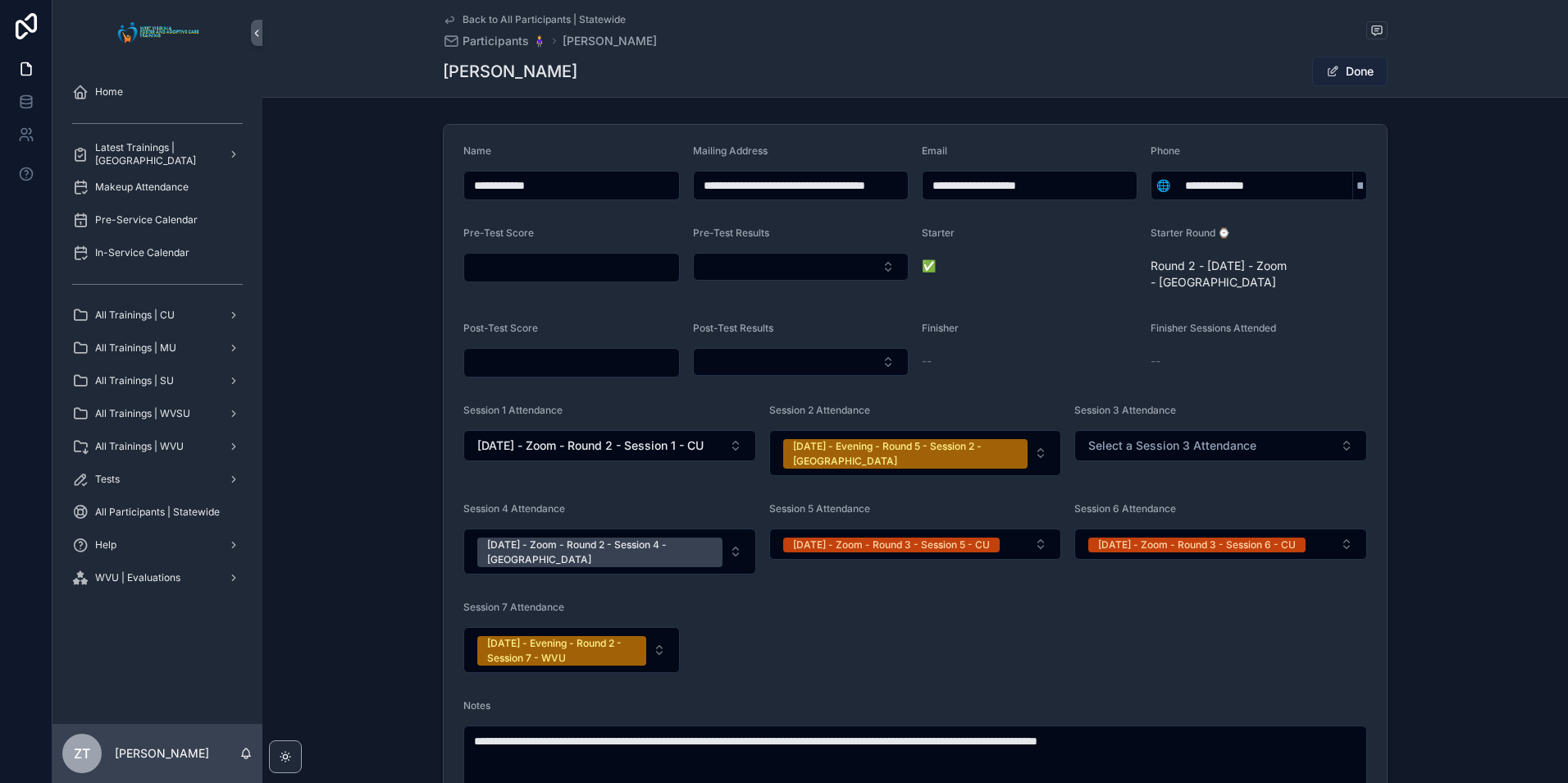
click at [1332, 71] on span "scrollable content" at bounding box center [1332, 71] width 13 height 13
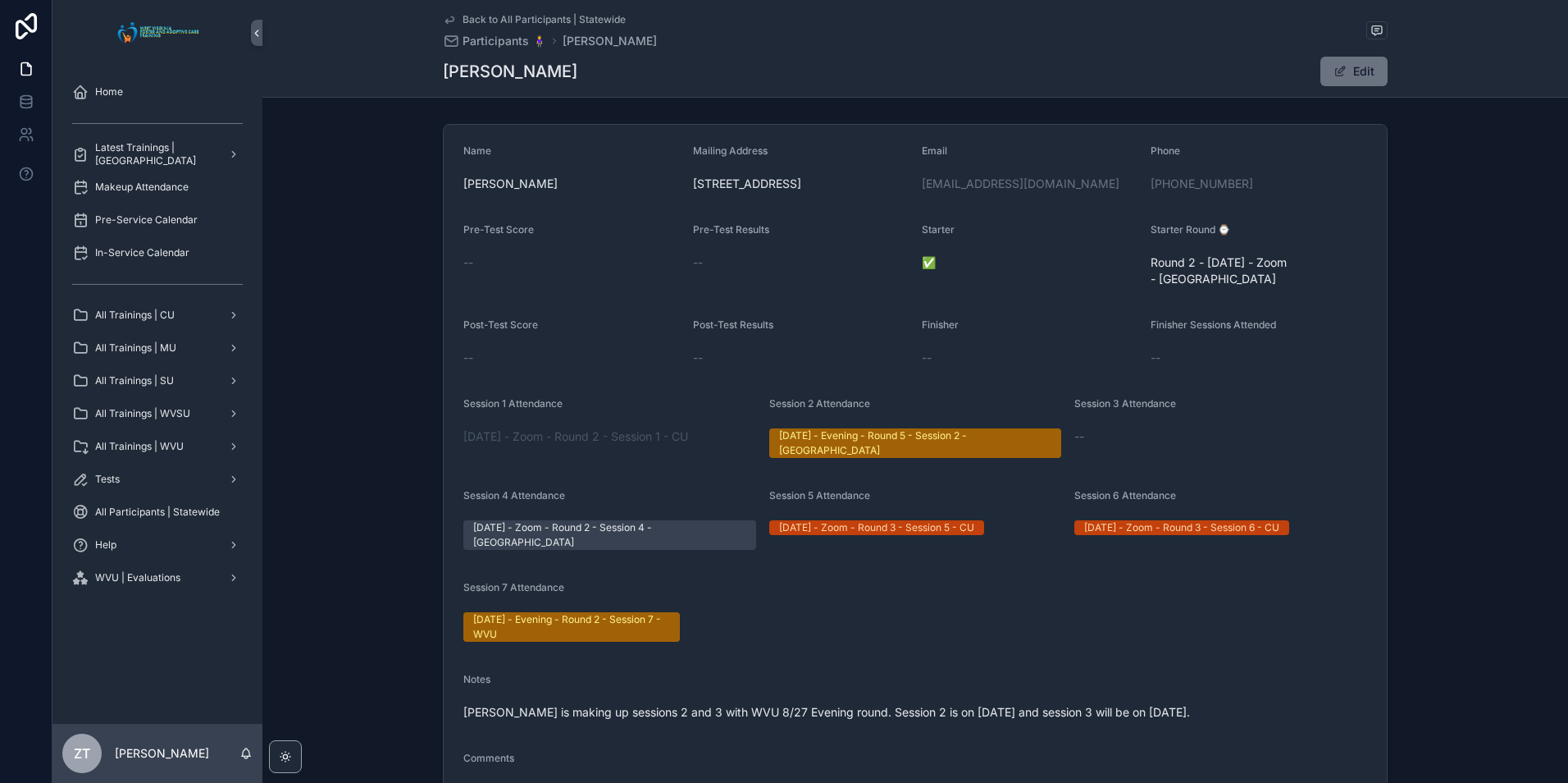
click at [448, 19] on icon "scrollable content" at bounding box center [449, 19] width 13 height 13
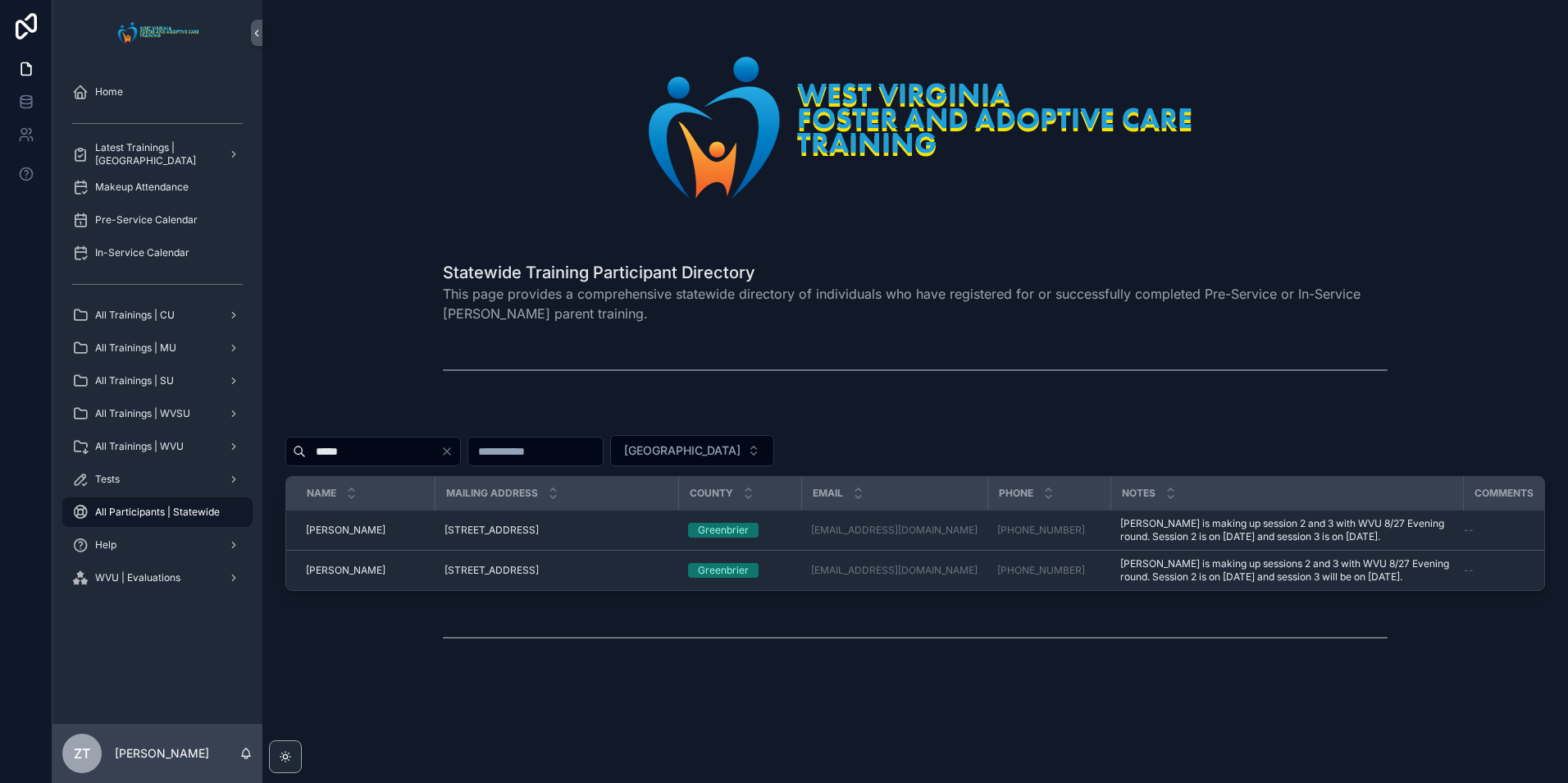
click at [450, 452] on icon "Clear" at bounding box center [447, 451] width 6 height 6
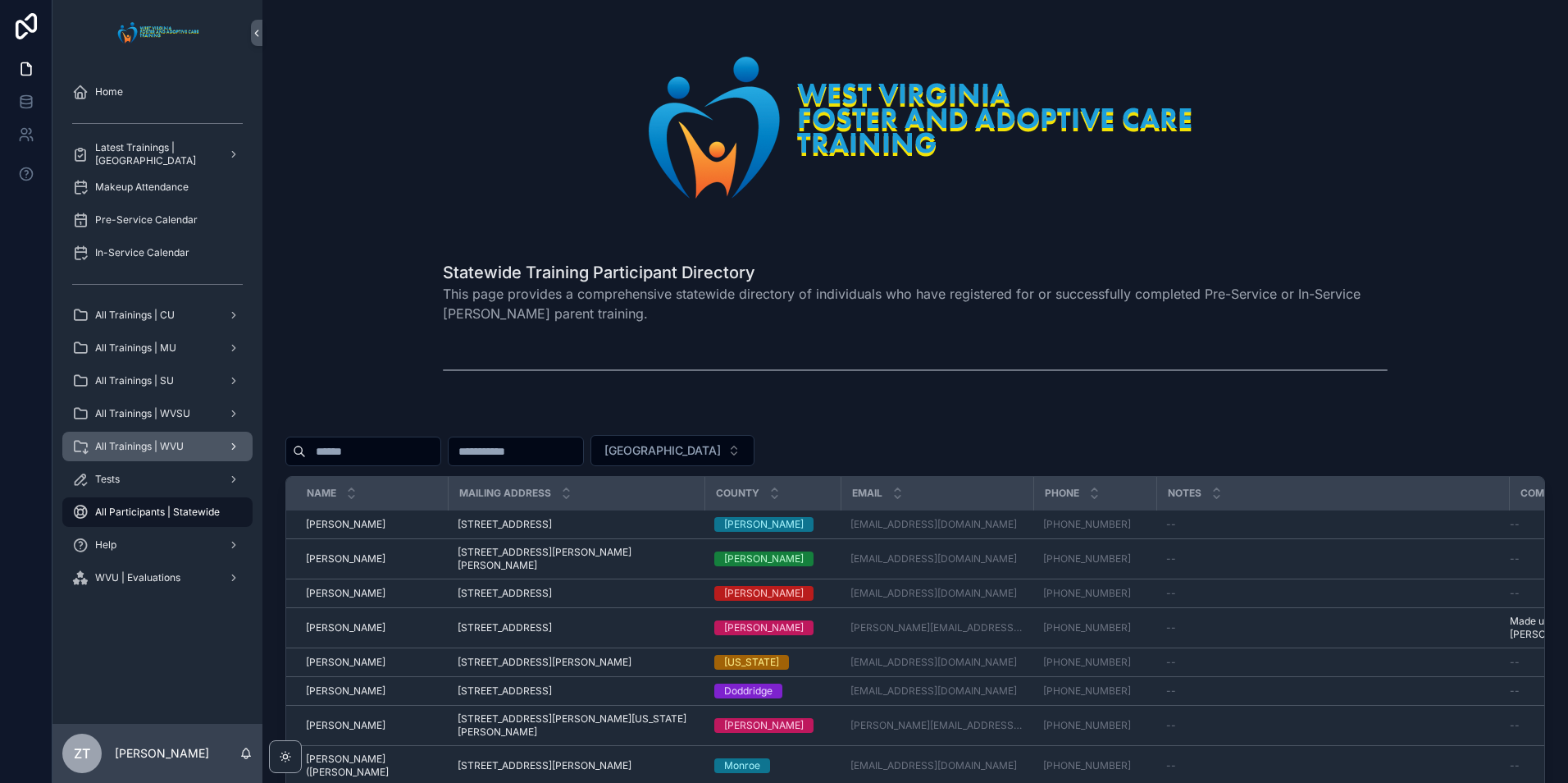
click at [172, 447] on span "All Trainings | WVU" at bounding box center [139, 446] width 89 height 13
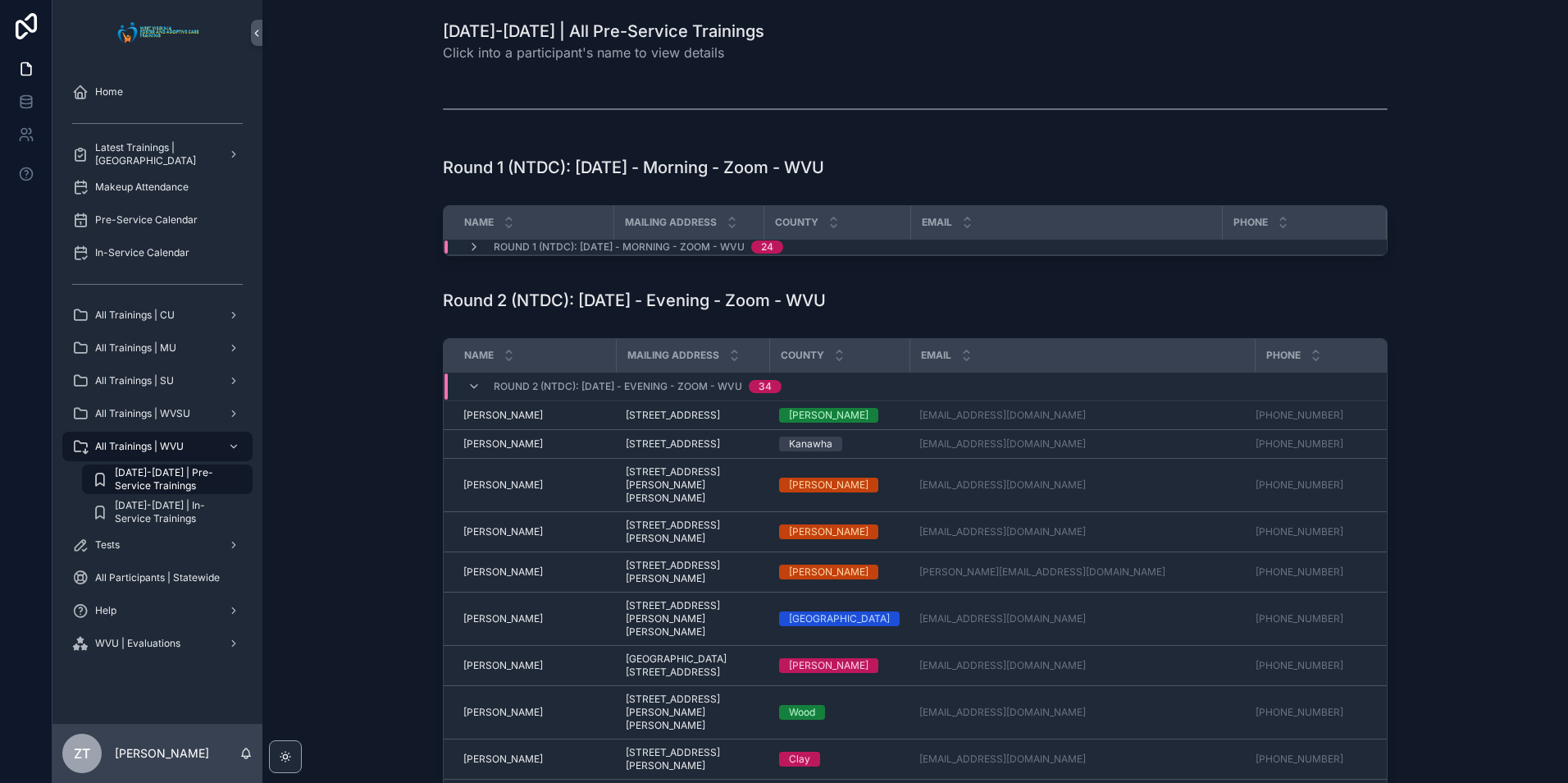
click at [168, 469] on span "[DATE]-[DATE] | Pre-Service Trainings" at bounding box center [175, 479] width 122 height 27
click at [353, 439] on div "Name Mailing Address County Email Phone Round 2 (NTDC): 7/9/2025 - Evening - Zo…" at bounding box center [914, 636] width 1279 height 609
click at [468, 381] on icon "scrollable content" at bounding box center [474, 386] width 13 height 13
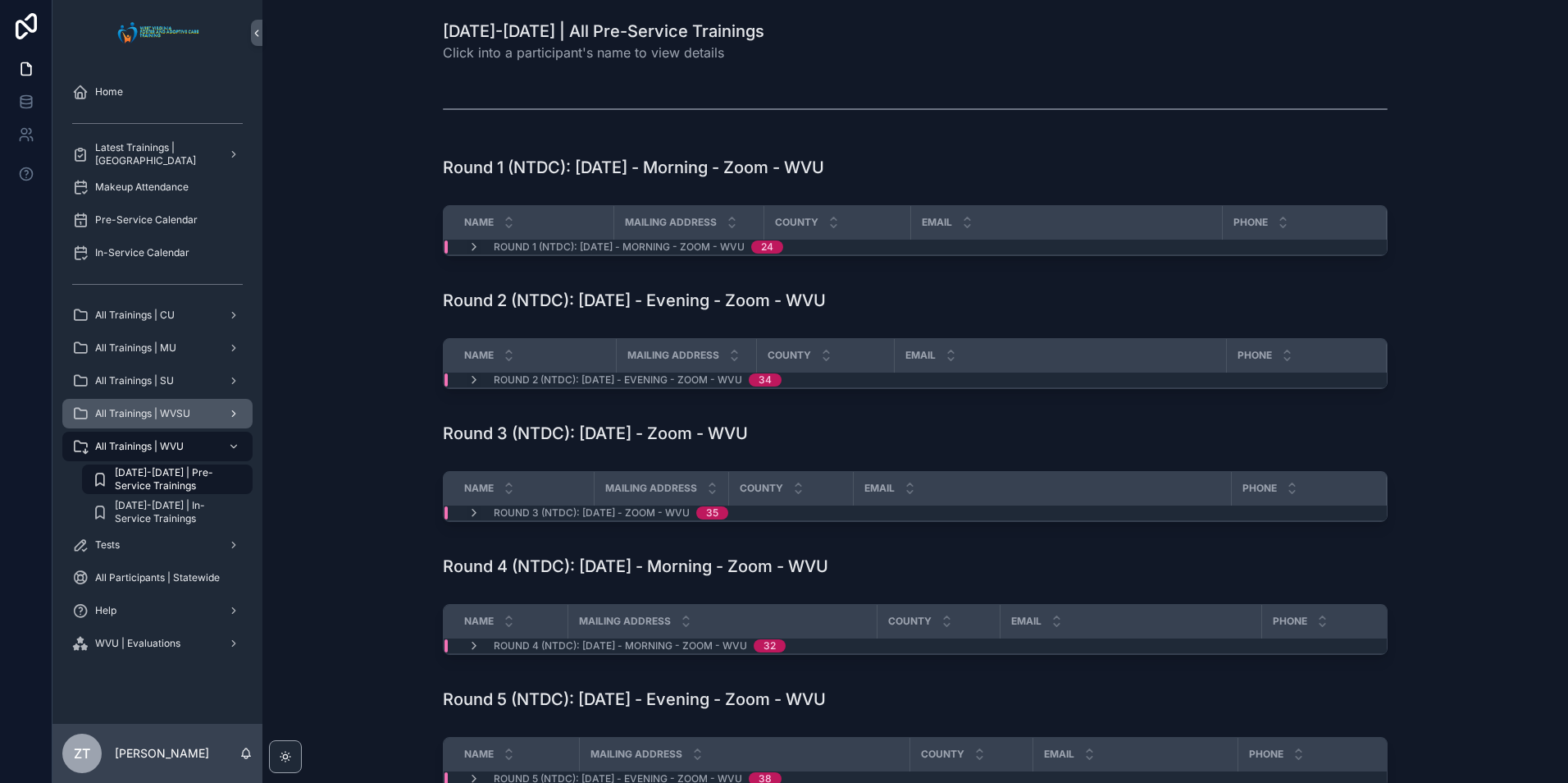
click at [185, 405] on div "All Trainings | WVSU" at bounding box center [157, 413] width 170 height 27
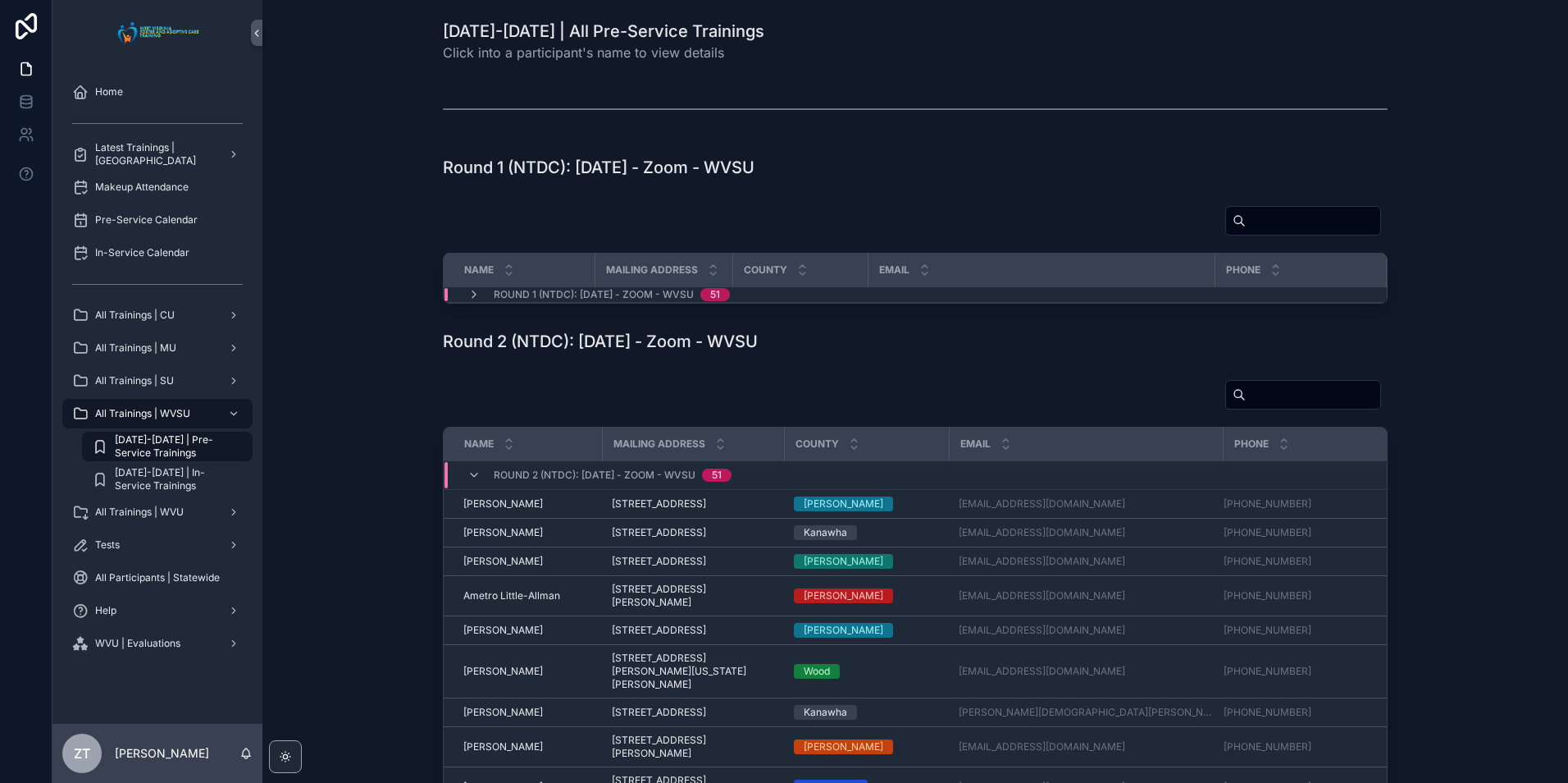
click at [461, 473] on div "Round 2 (NTDC): 8/12/2025 - Zoom - WVSU 51" at bounding box center [599, 474] width 303 height 27
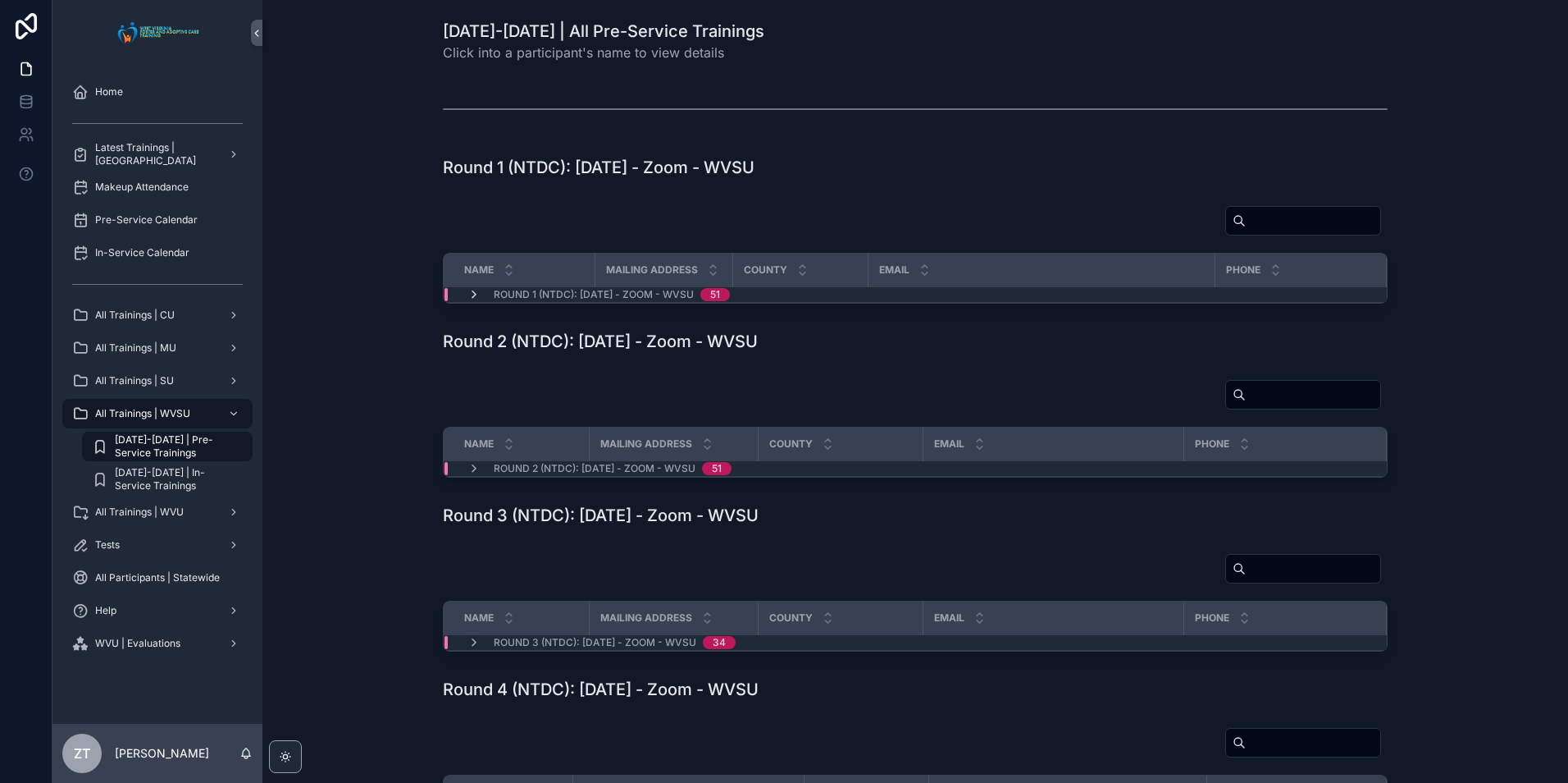
click at [468, 295] on icon "scrollable content" at bounding box center [474, 294] width 13 height 13
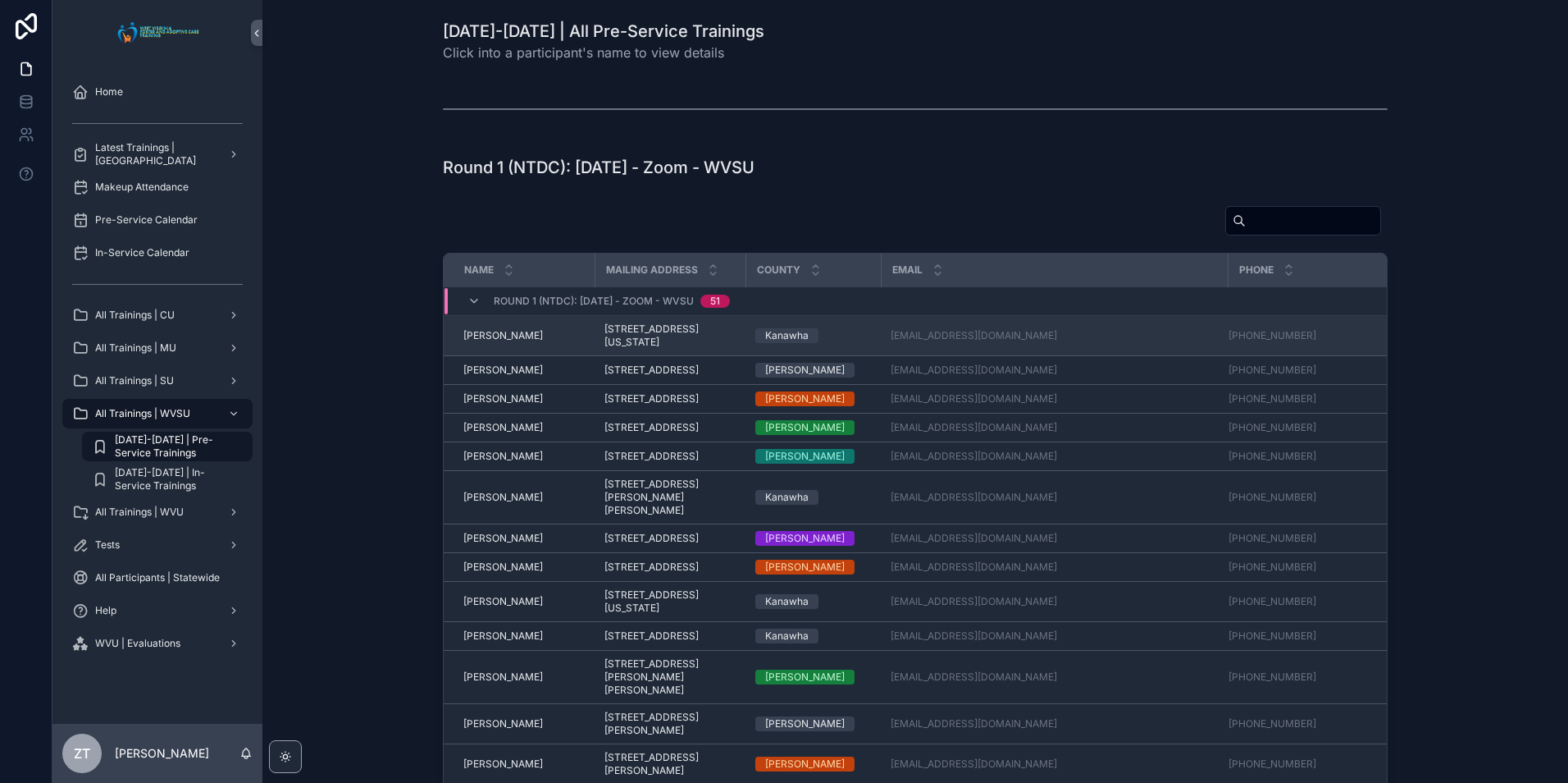
click at [483, 338] on span "Alan Haas" at bounding box center [503, 335] width 80 height 13
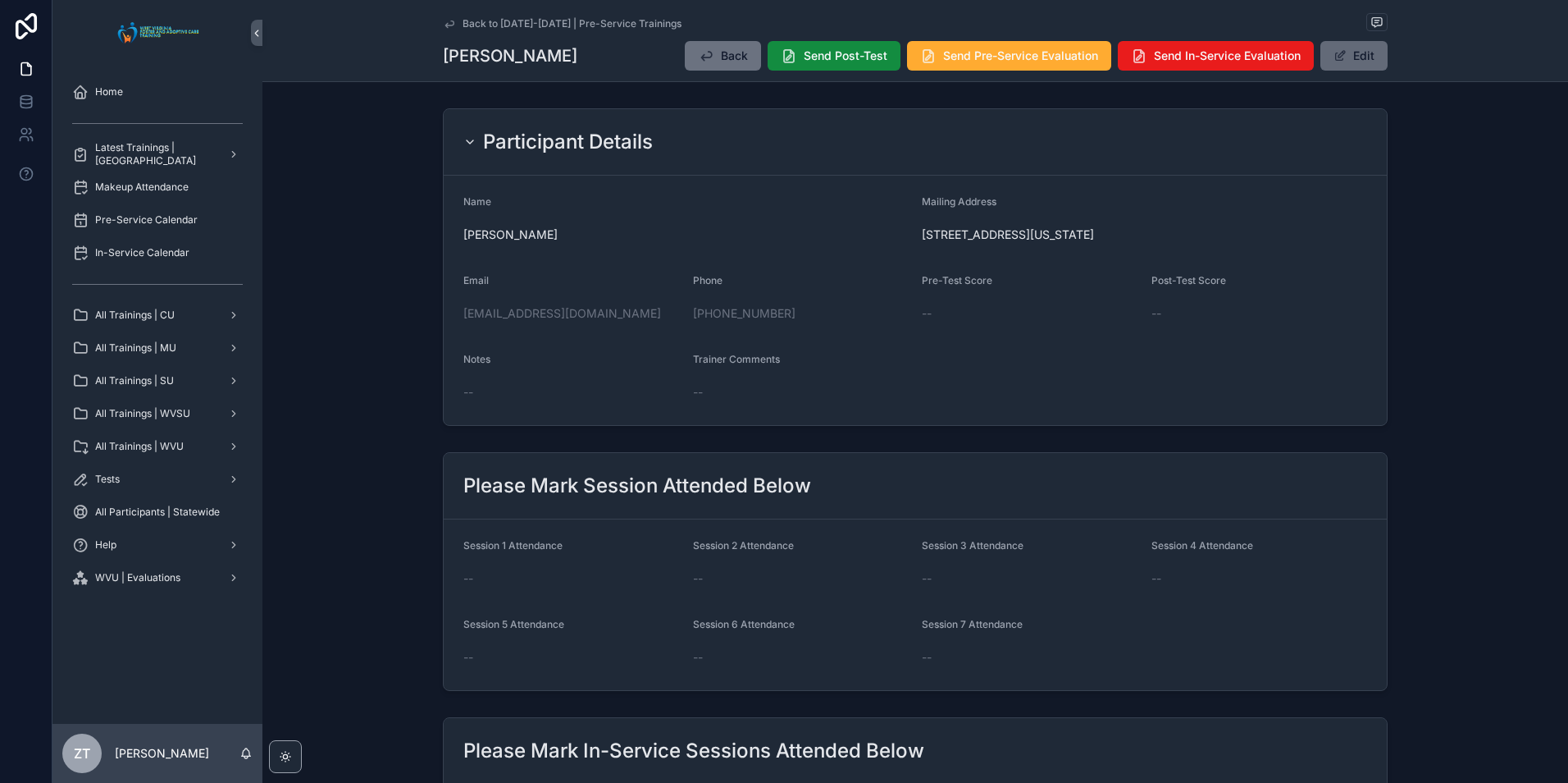
click at [1374, 63] on button "Edit" at bounding box center [1353, 56] width 67 height 29
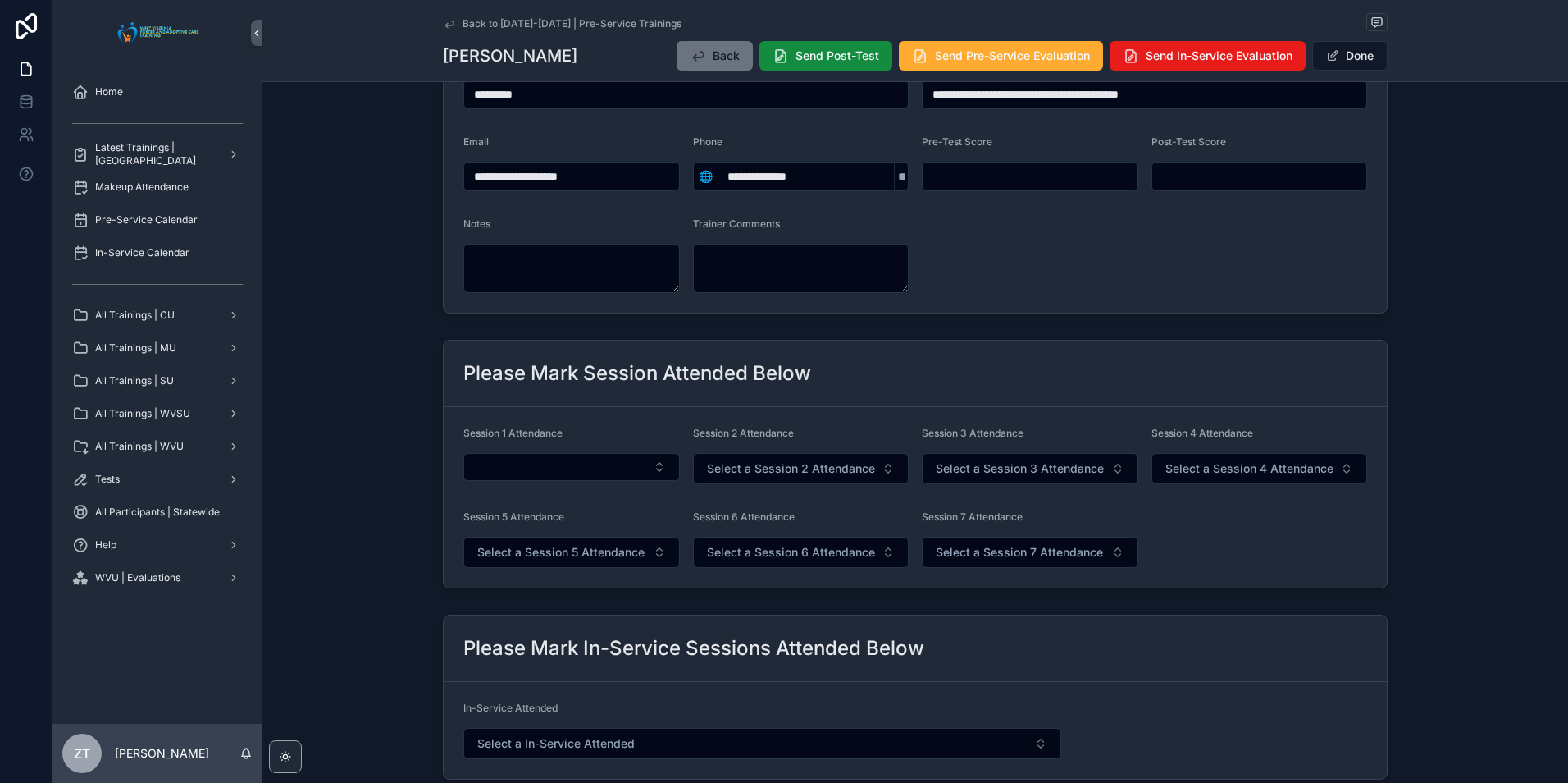
scroll to position [164, 0]
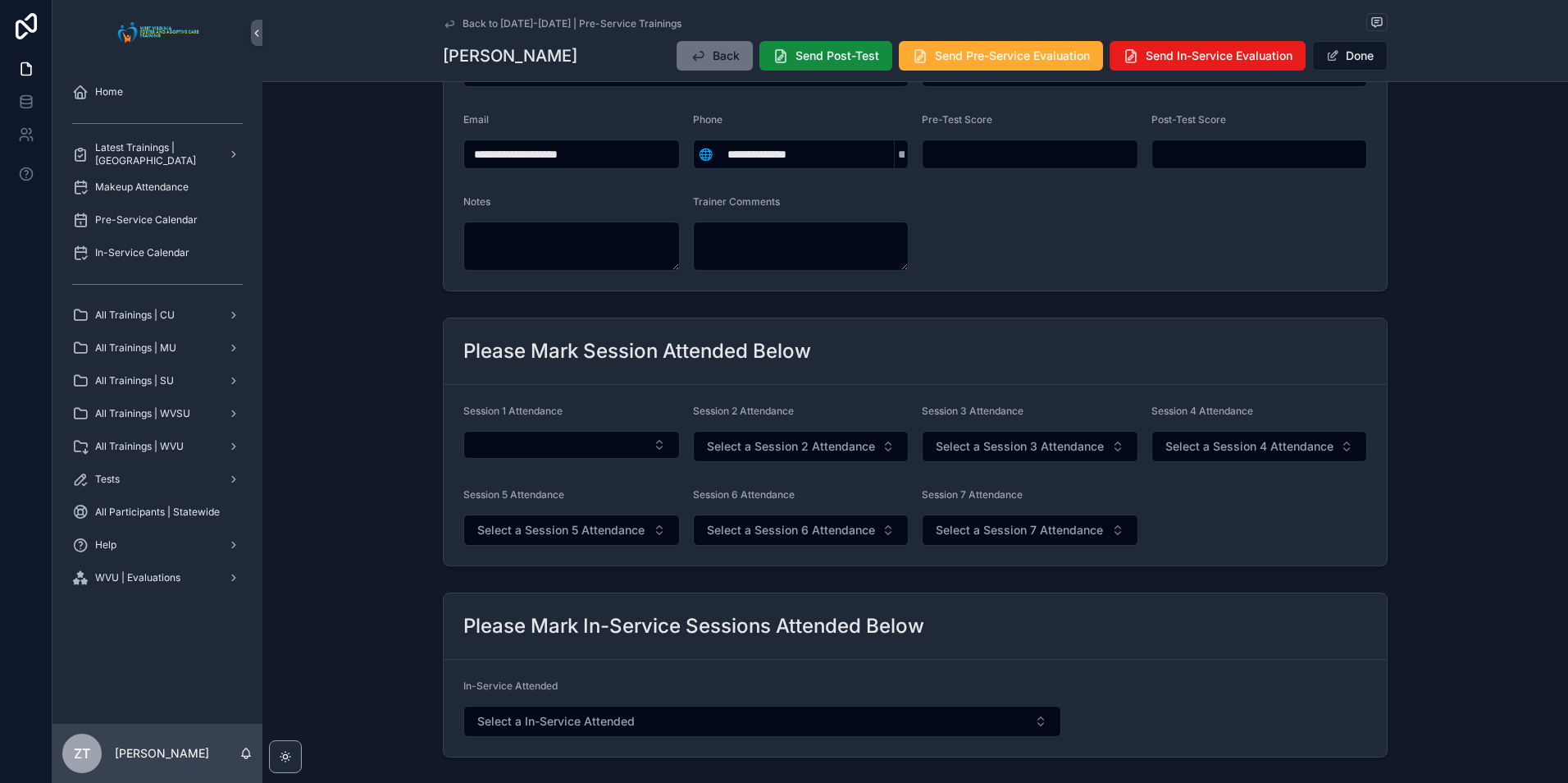
click at [555, 459] on div "Session 1 Attendance" at bounding box center [571, 433] width 216 height 58
click at [555, 449] on button "Select Button" at bounding box center [571, 444] width 216 height 27
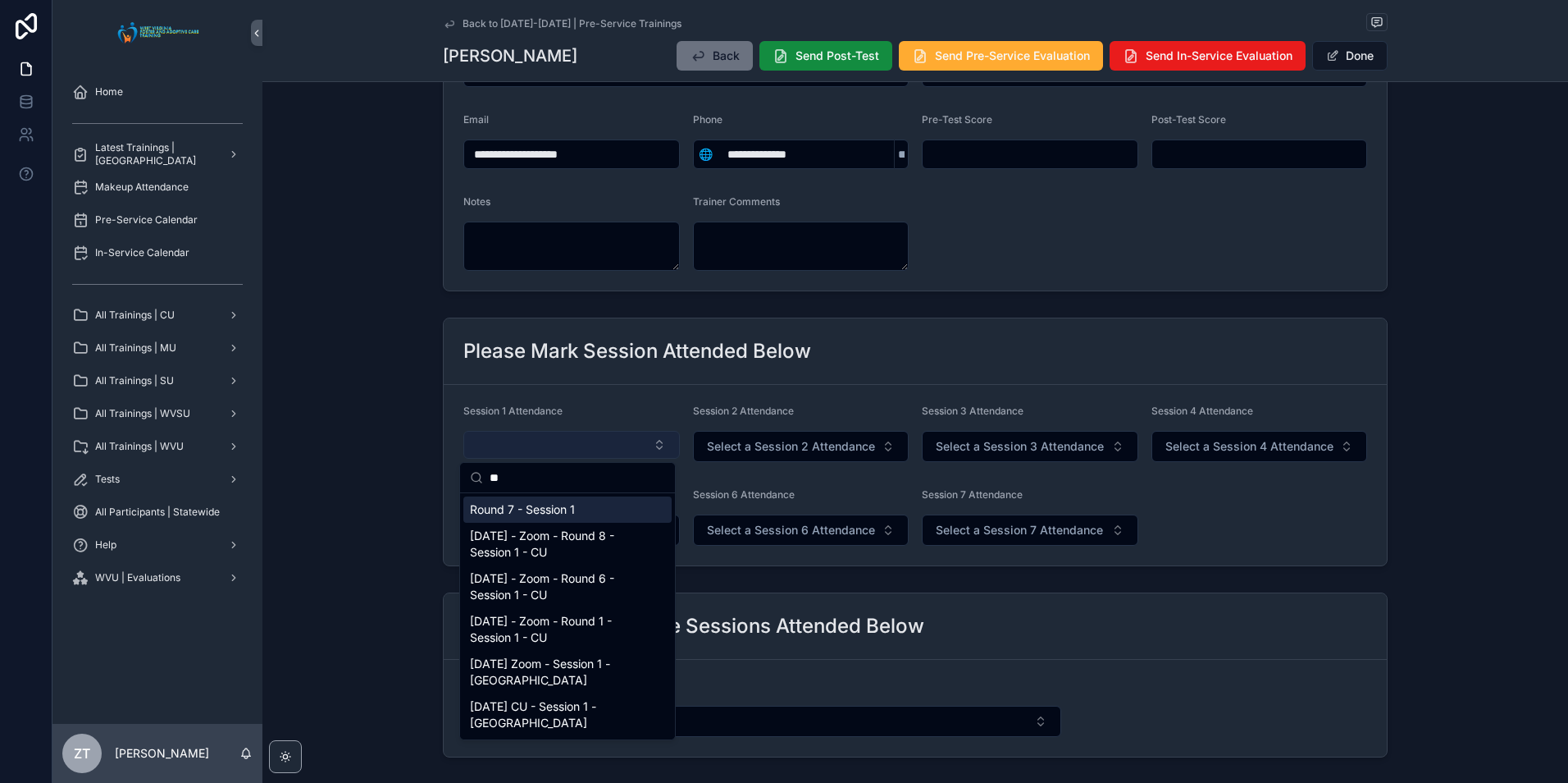
type input "*"
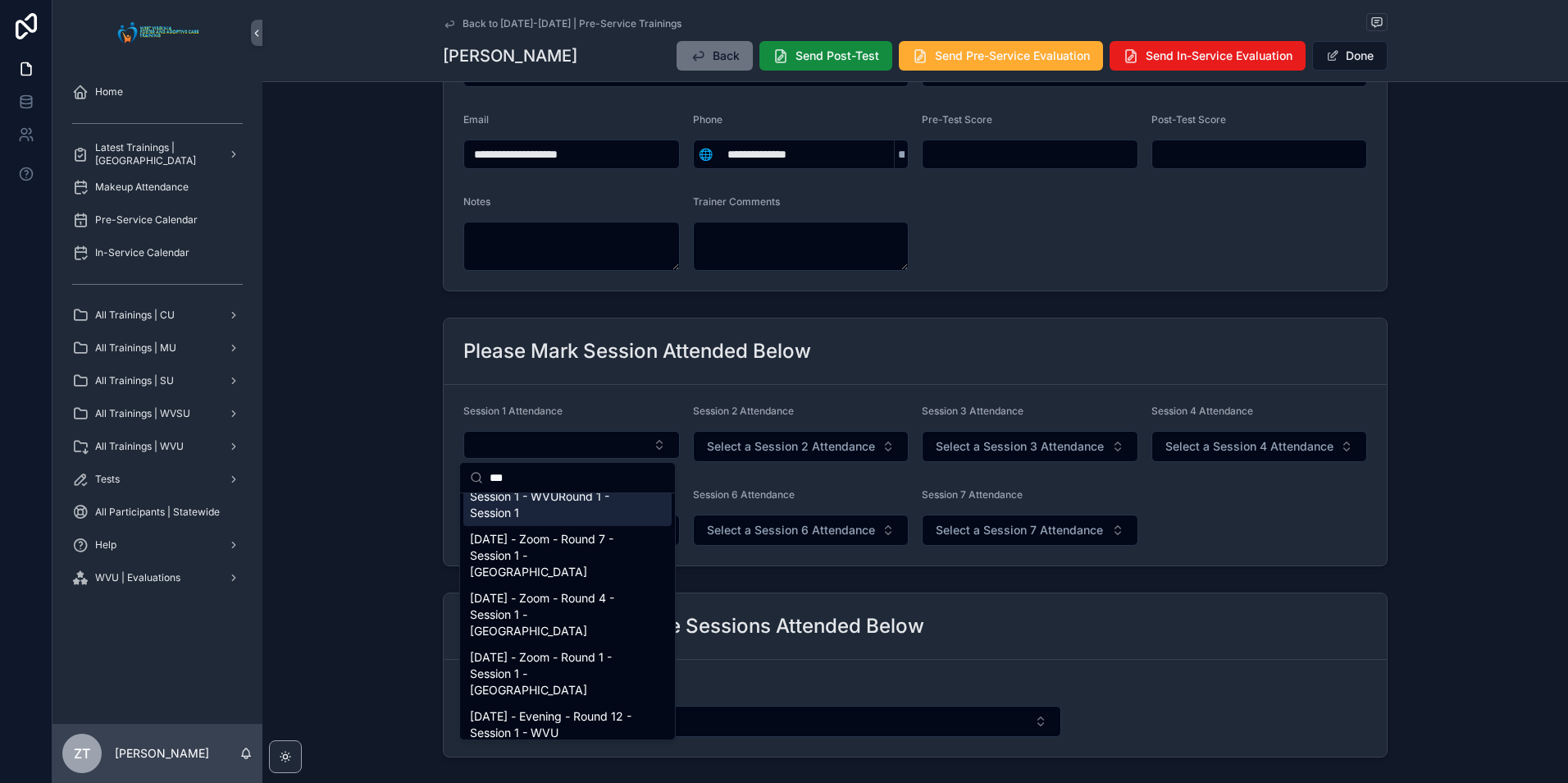
scroll to position [0, 0]
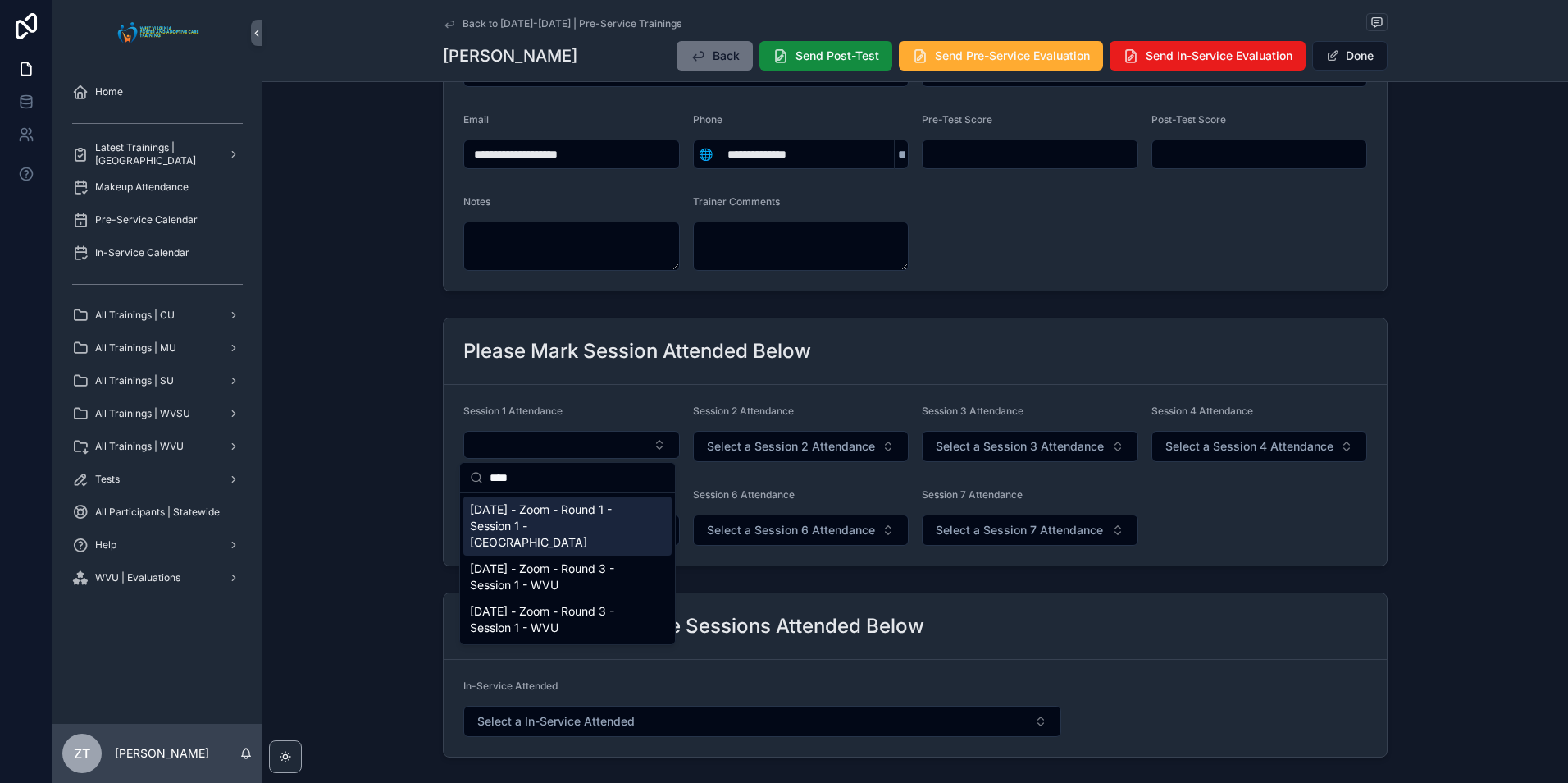
type input "****"
click at [558, 509] on span "7/12/2025 - Zoom - Round 1 - Session 1 - WVSU" at bounding box center [557, 526] width 176 height 49
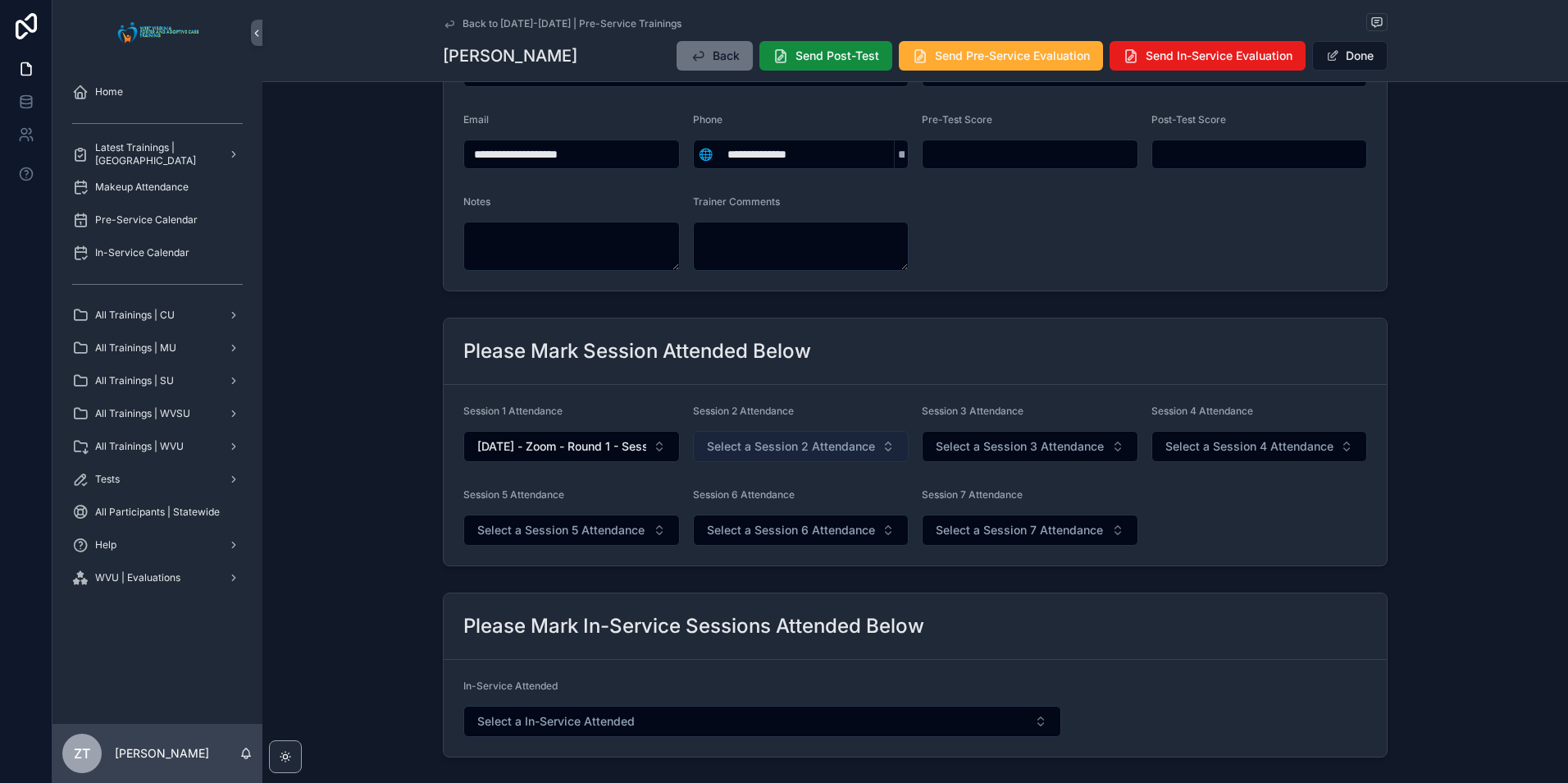
click at [737, 448] on span "Select a Session 2 Attendance" at bounding box center [791, 446] width 168 height 16
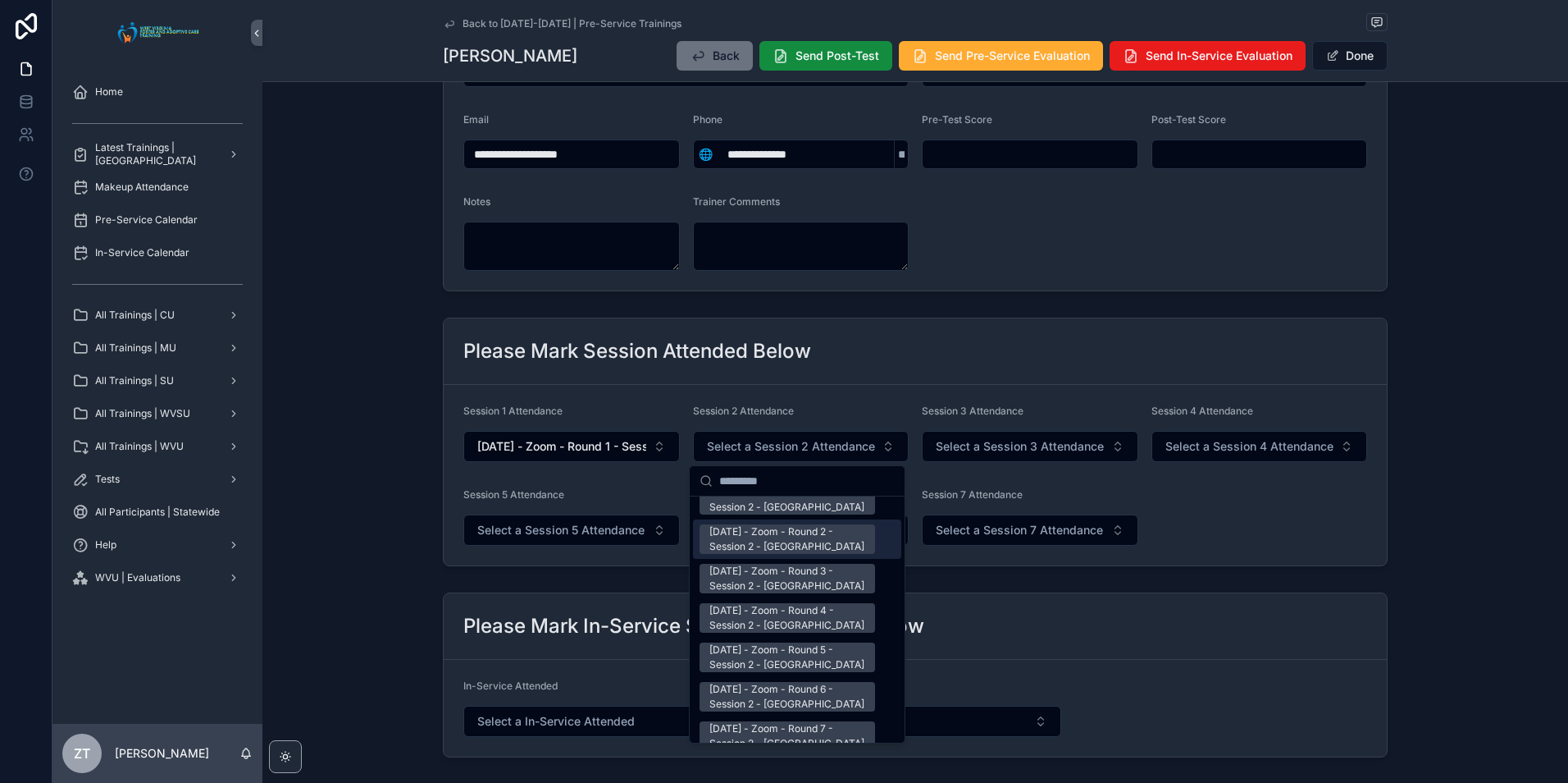
scroll to position [2133, 0]
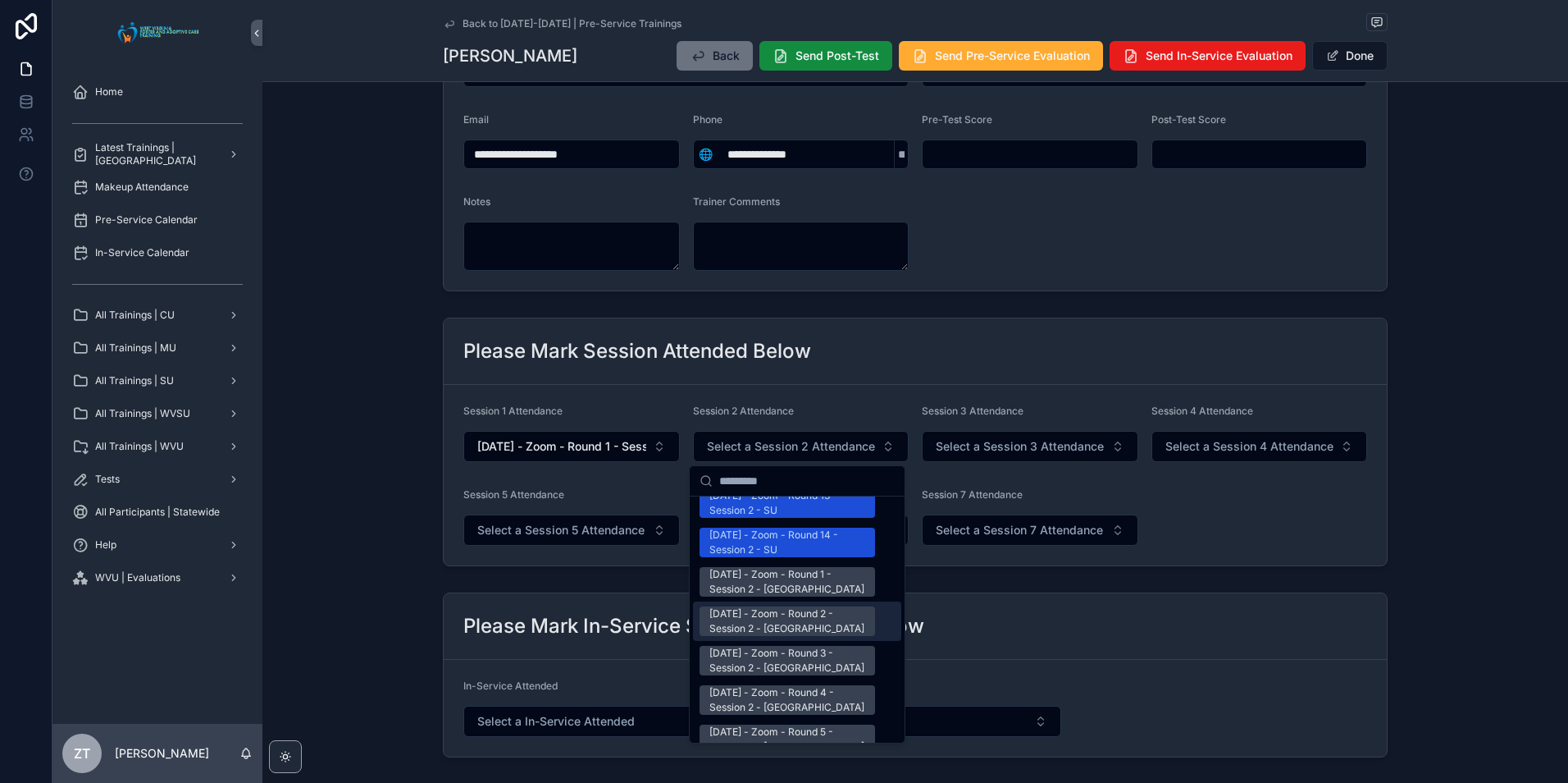
click at [724, 606] on div "[DATE] - Zoom - Round 2 - Session 2 - [GEOGRAPHIC_DATA]" at bounding box center [787, 621] width 156 height 29
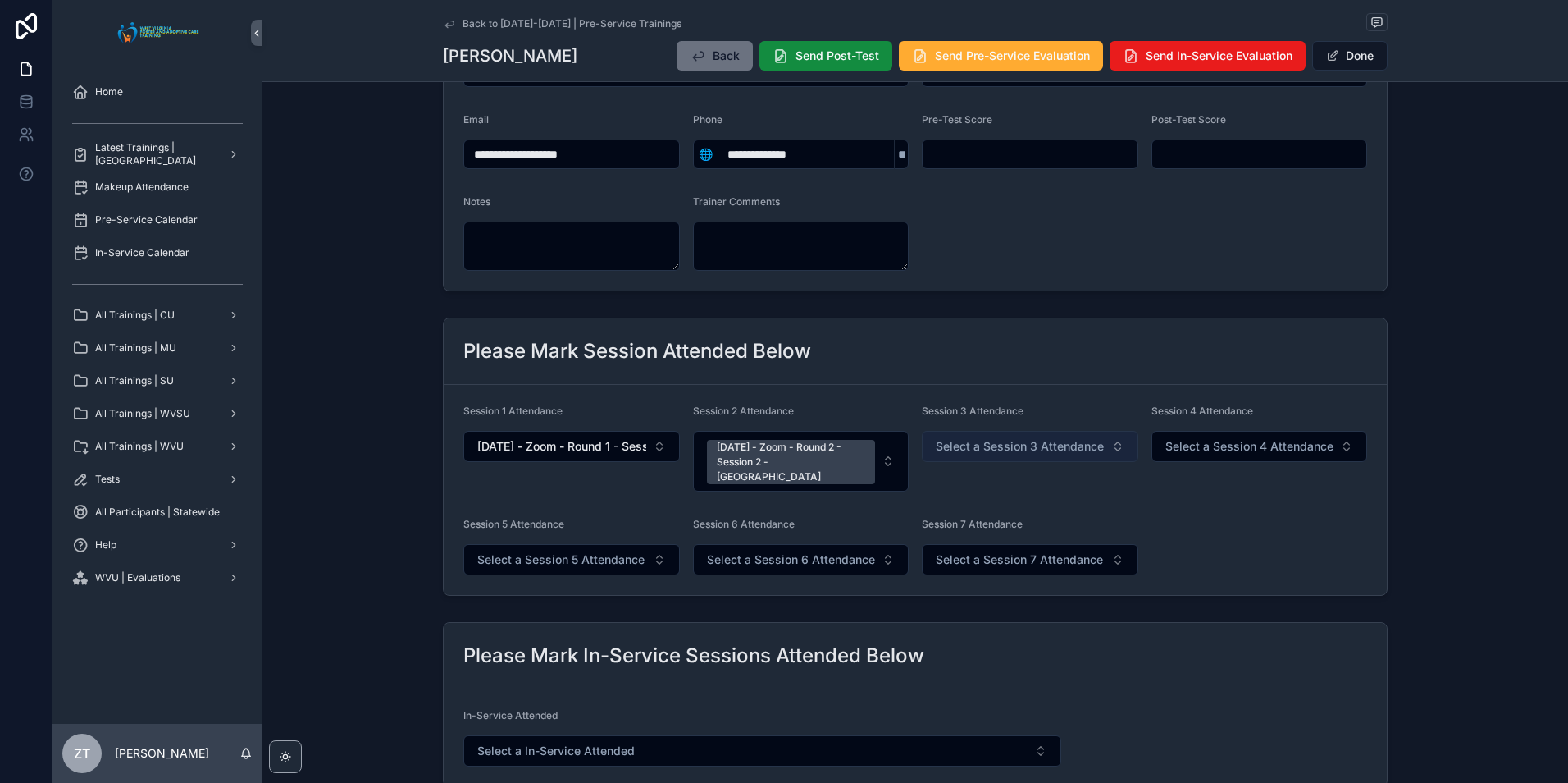
click at [1000, 452] on span "Select a Session 3 Attendance" at bounding box center [1020, 446] width 168 height 16
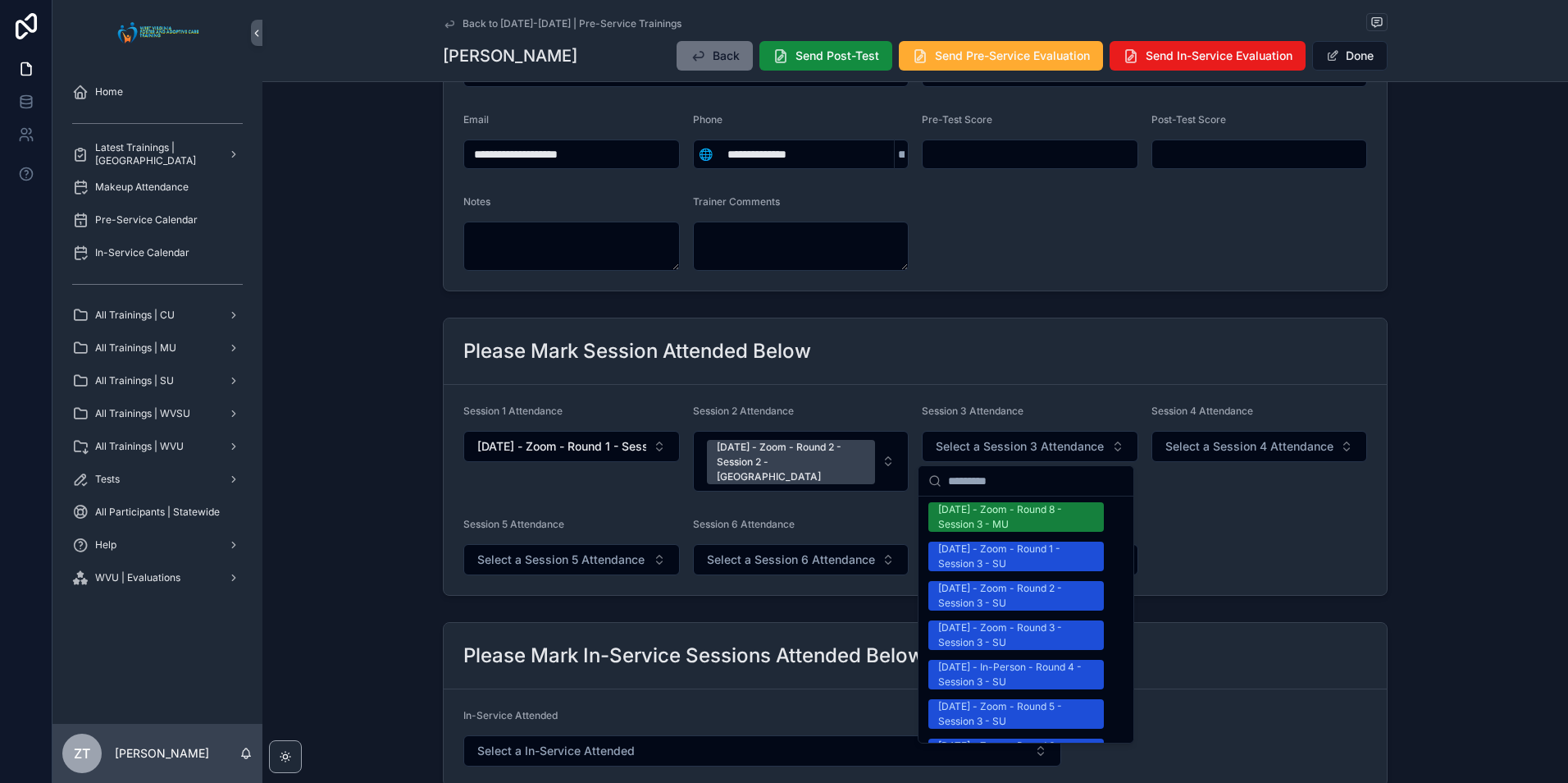
scroll to position [1641, 0]
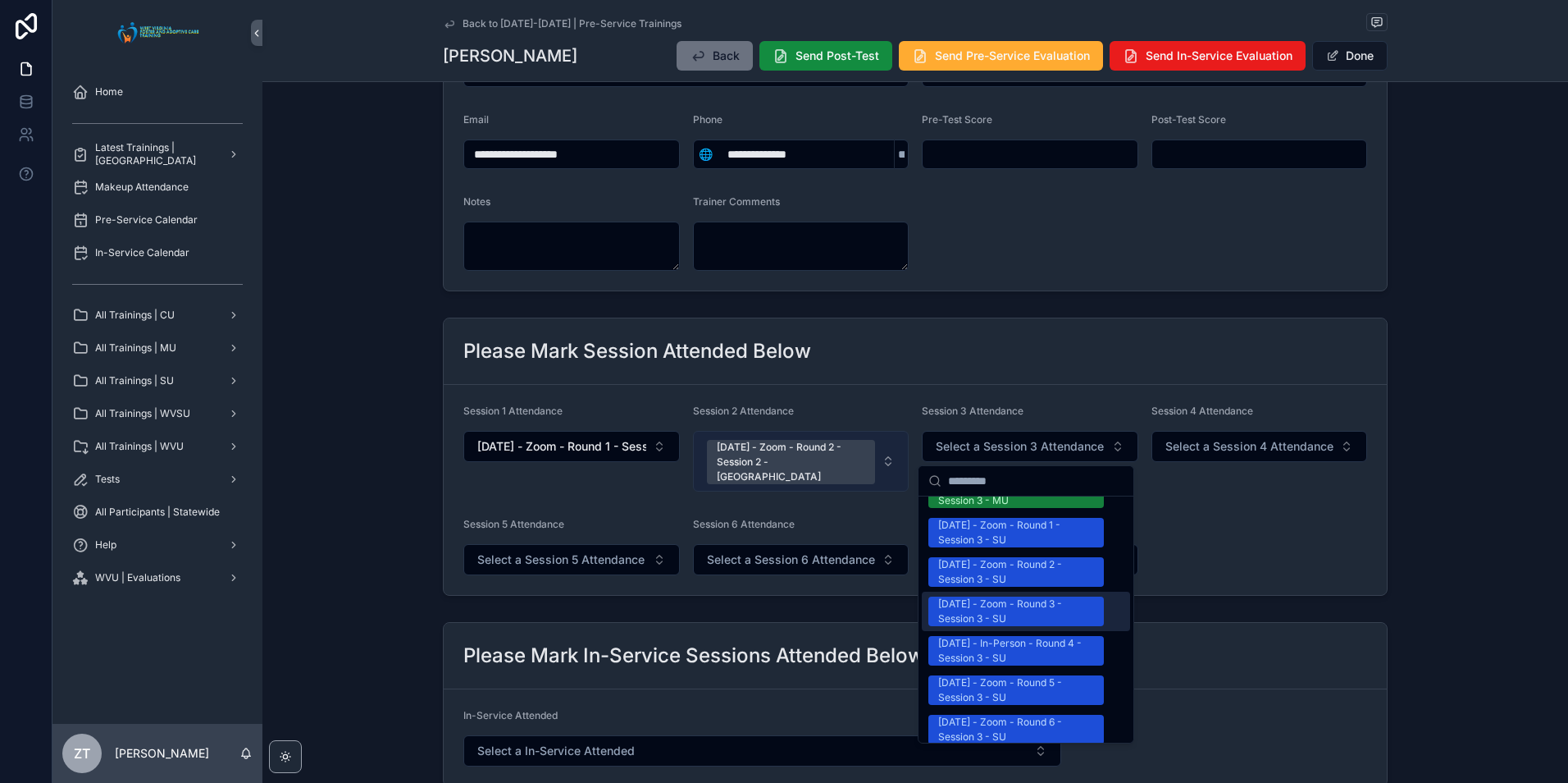
click at [765, 446] on div "[DATE] - Zoom - Round 2 - Session 2 - [GEOGRAPHIC_DATA]" at bounding box center [791, 462] width 149 height 44
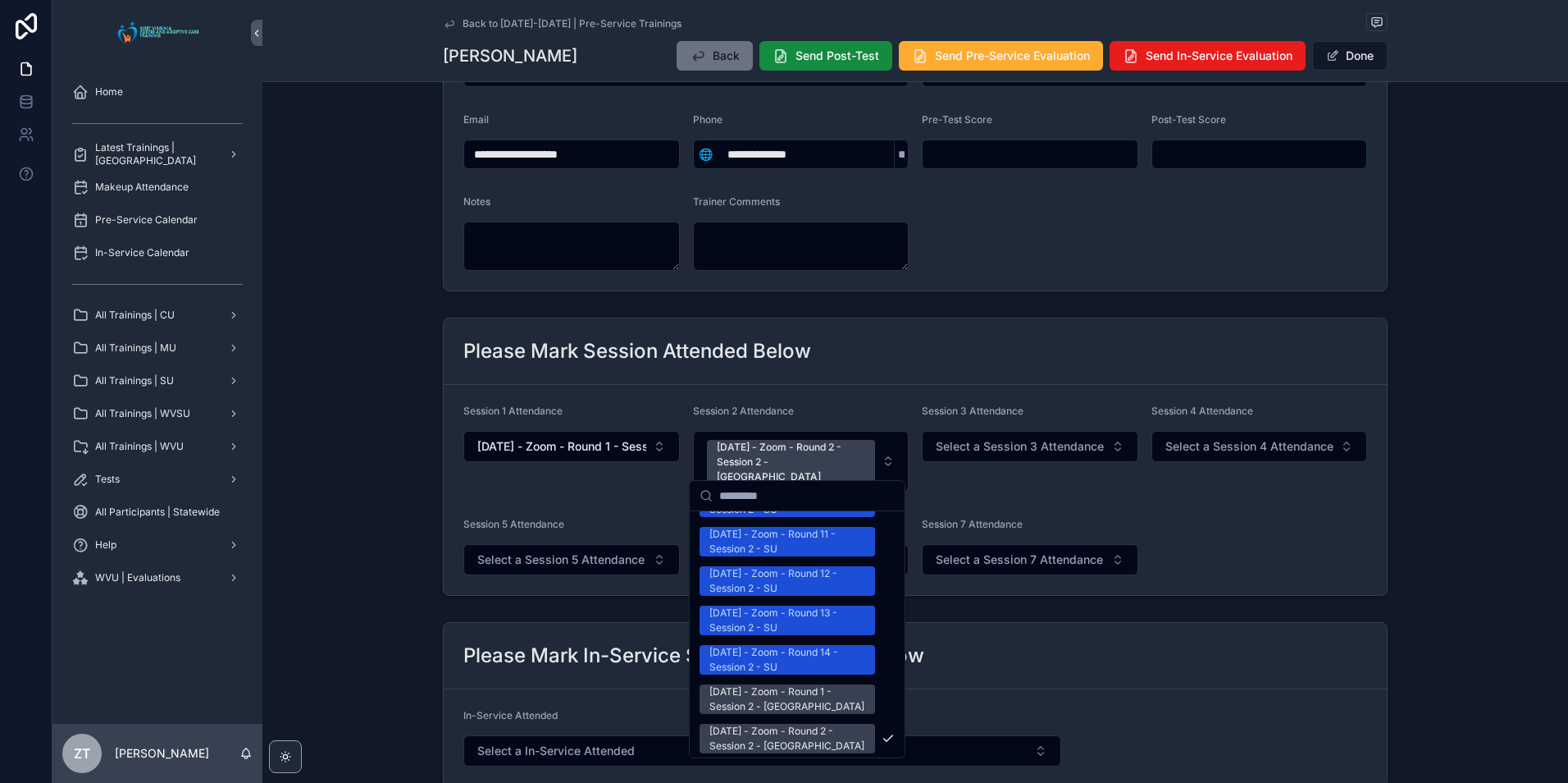
scroll to position [2133, 0]
click at [757, 606] on div "7/12/2025 - Zoom - Round 1 - Session 2 - WVSU" at bounding box center [787, 621] width 156 height 29
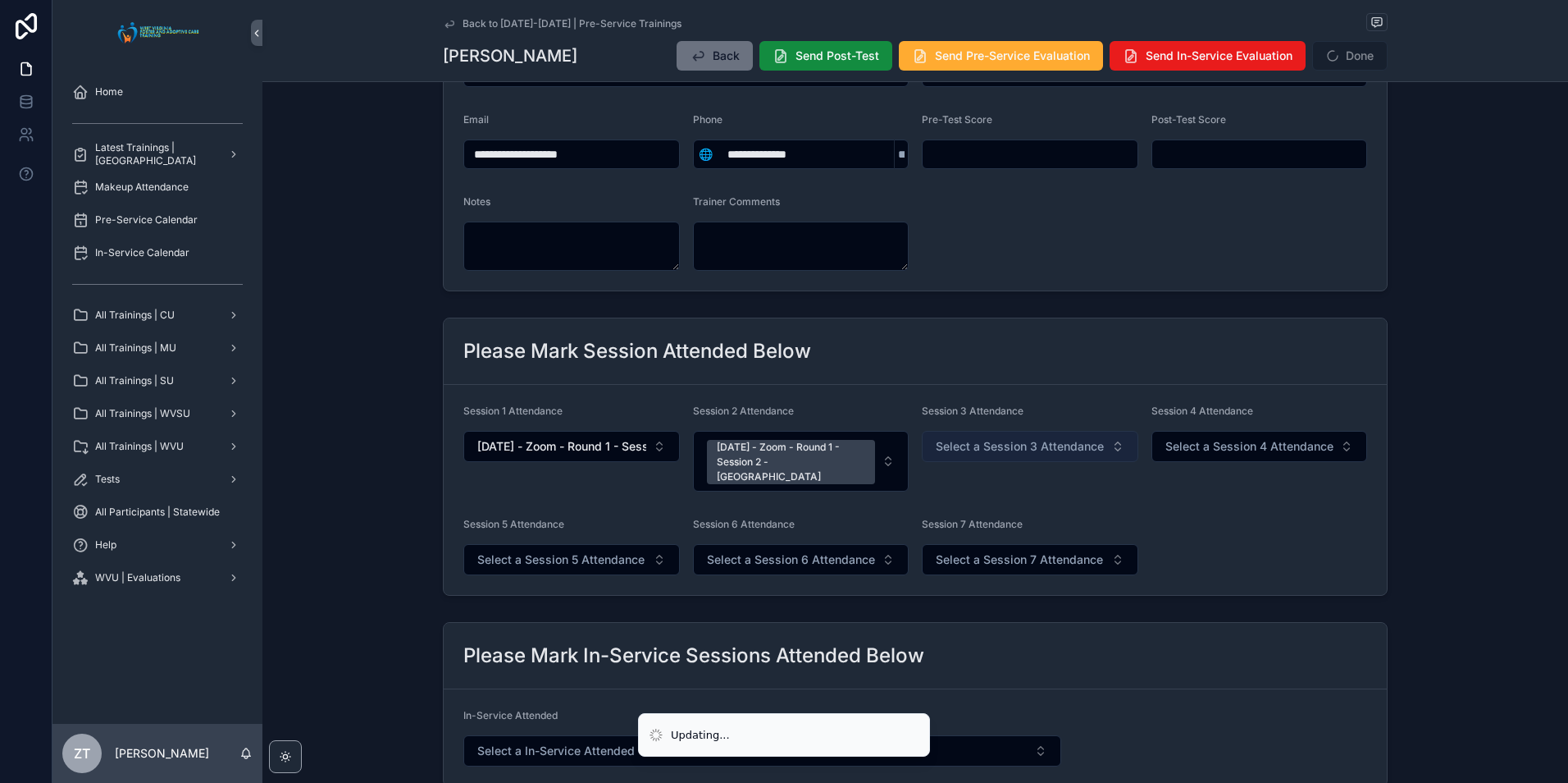
click at [1011, 445] on span "Select a Session 3 Attendance" at bounding box center [1020, 446] width 168 height 16
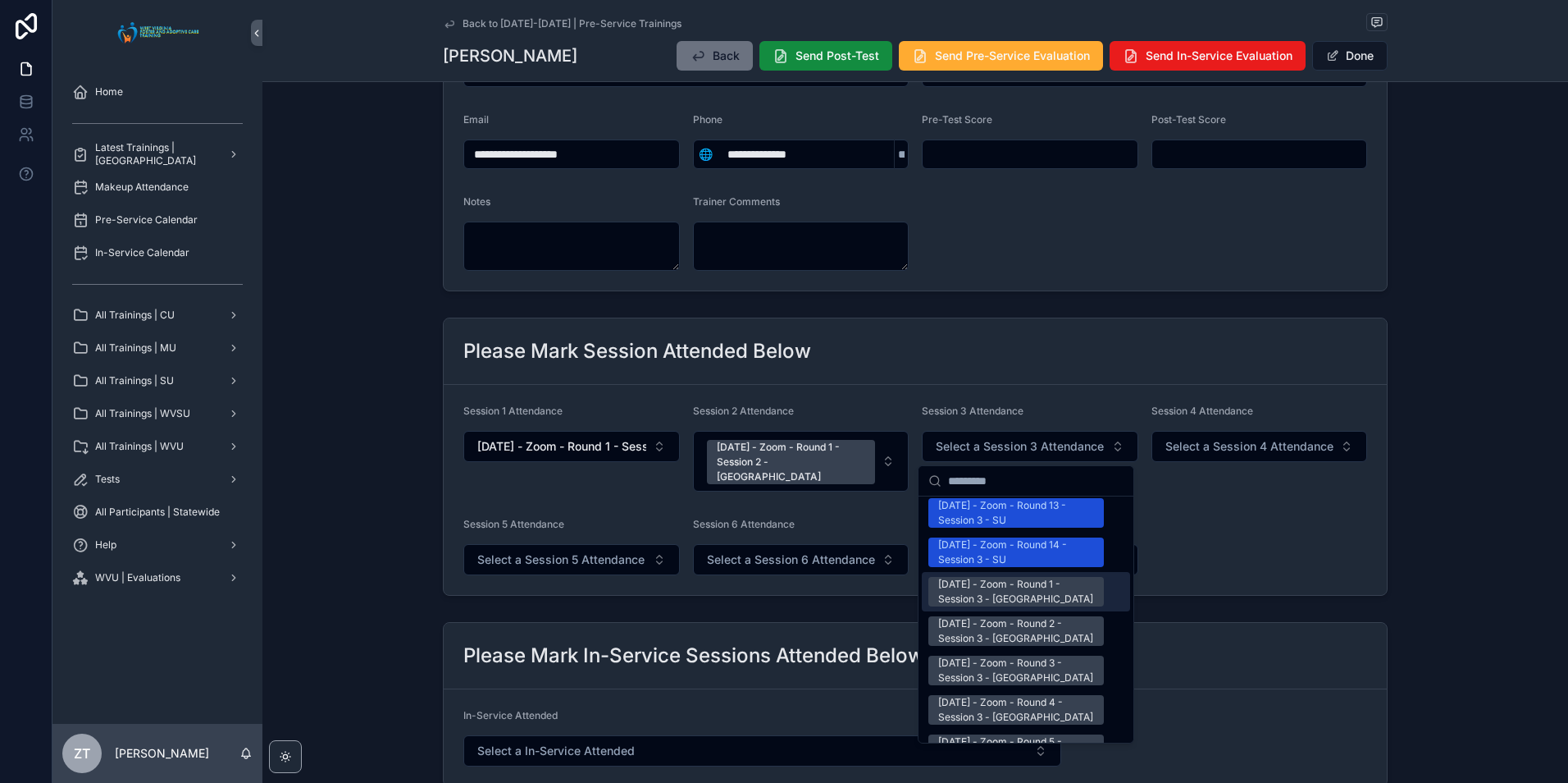
click at [993, 577] on div "7/12/2025 - Zoom - Round 1 - Session 3 - WVSU" at bounding box center [1016, 592] width 156 height 29
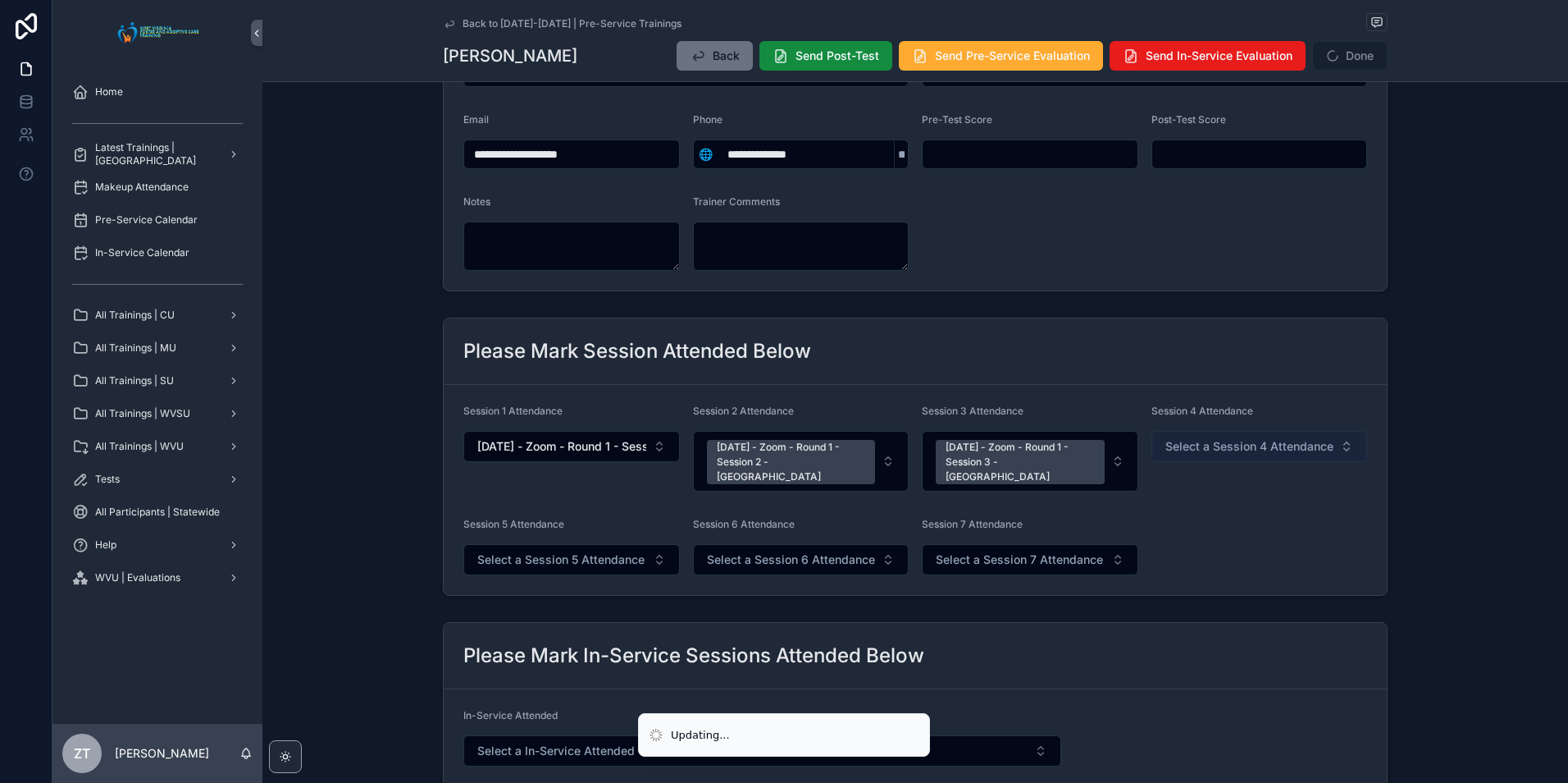
click at [1173, 445] on span "Select a Session 4 Attendance" at bounding box center [1249, 446] width 168 height 16
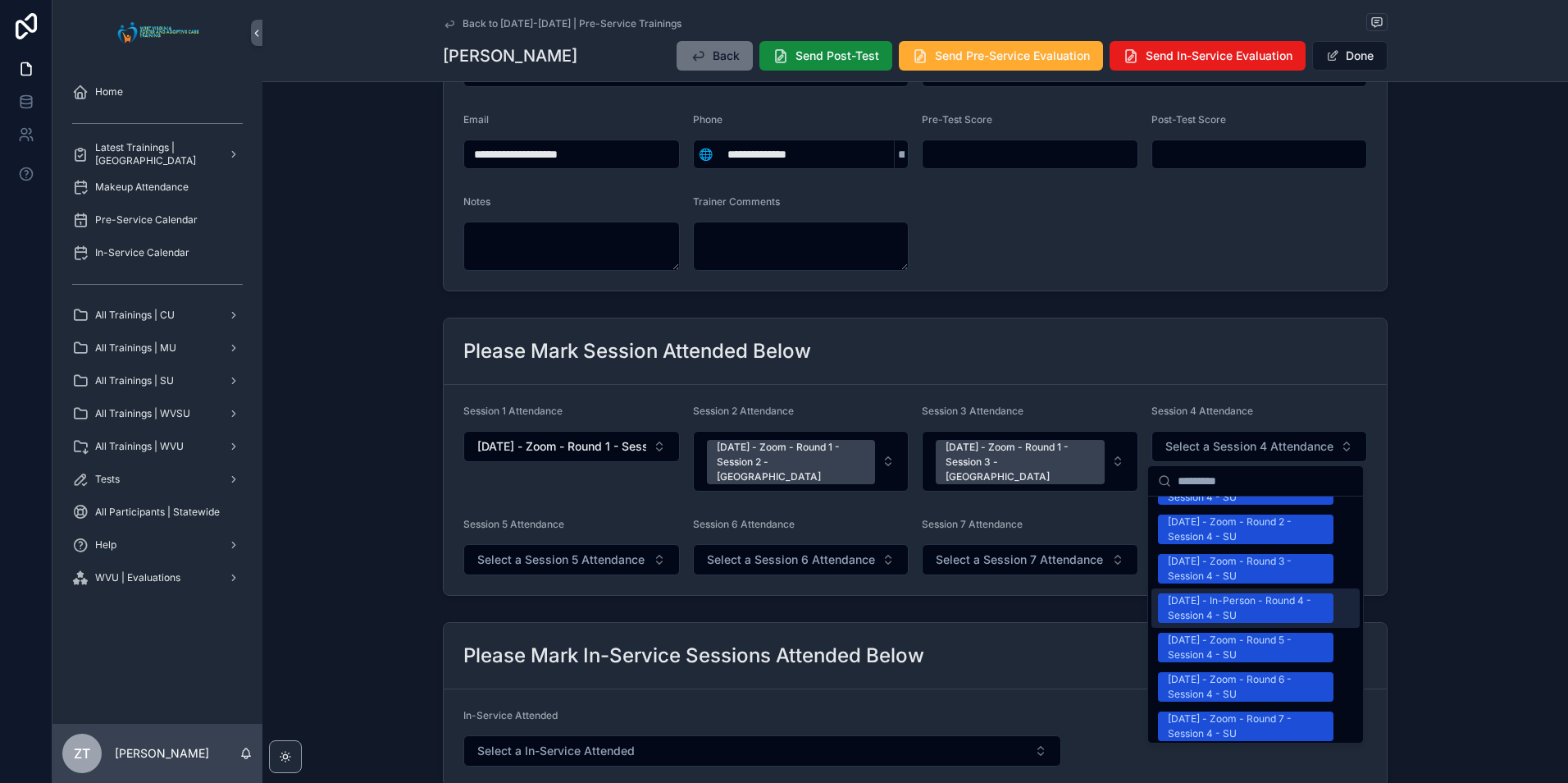
scroll to position [2050, 0]
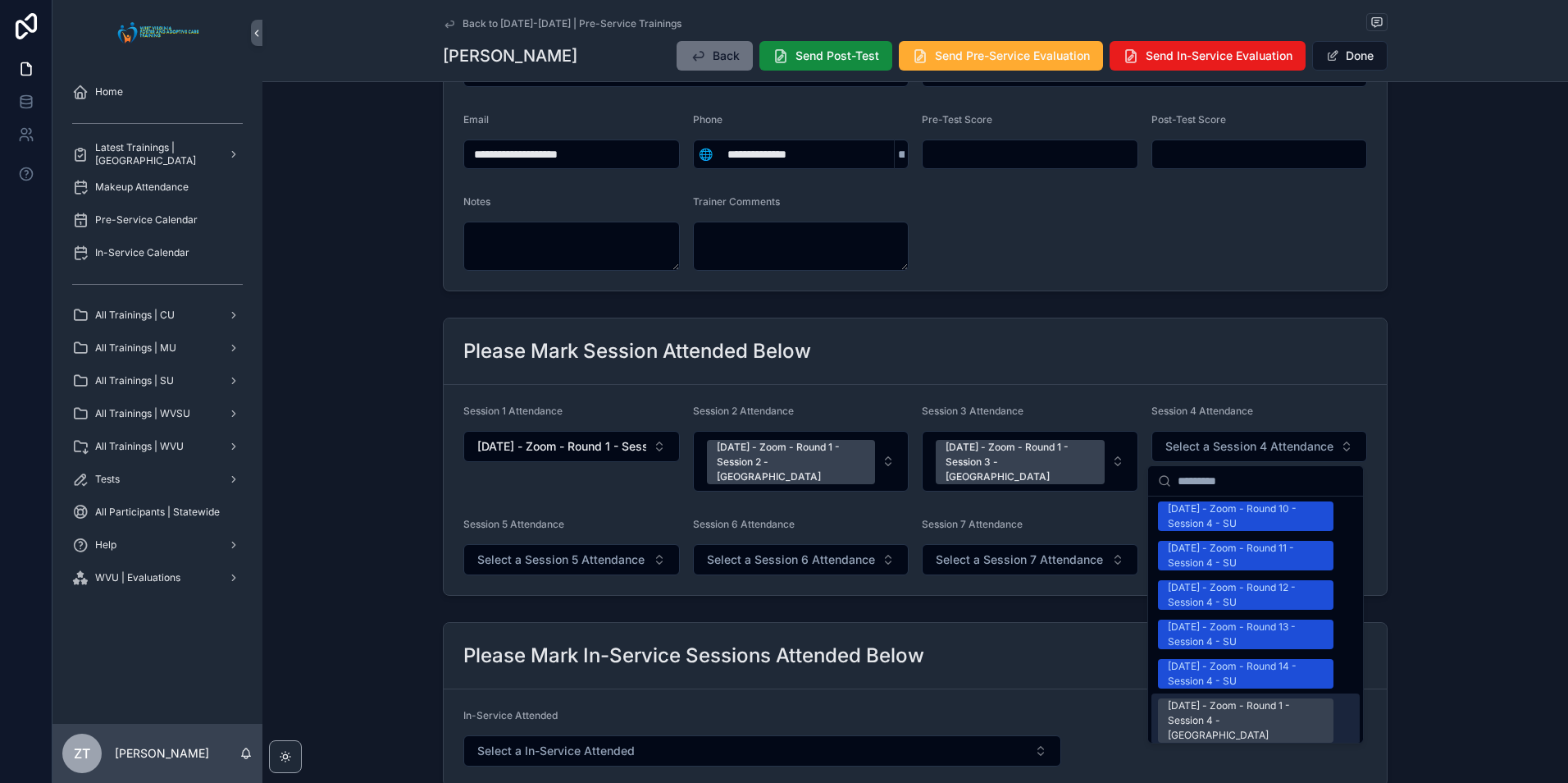
click at [1203, 698] on div "7/12/2025 - Zoom - Round 1 - Session 4 - WVSU" at bounding box center [1246, 720] width 156 height 44
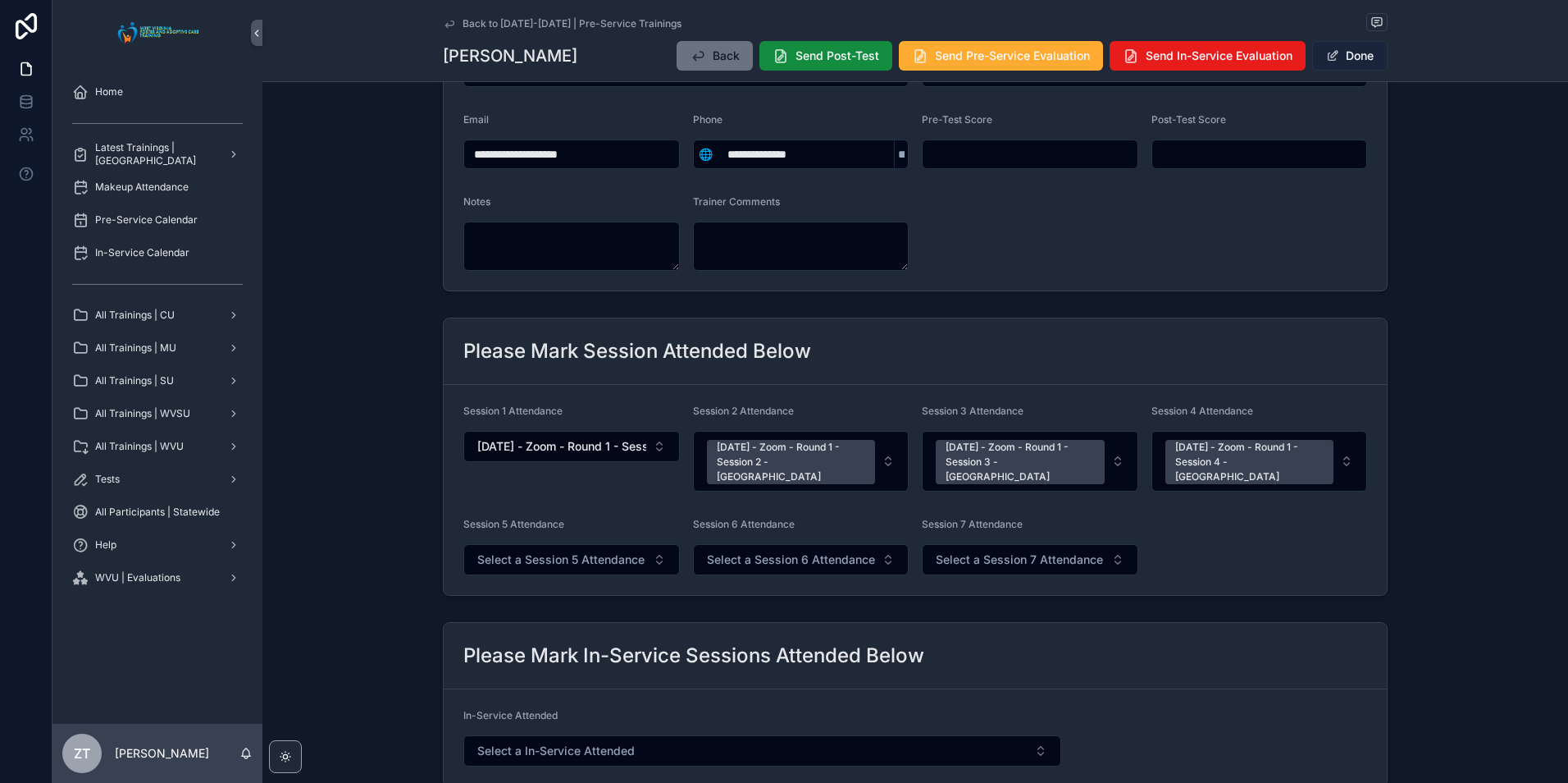
click at [1322, 46] on button "Done" at bounding box center [1349, 56] width 75 height 29
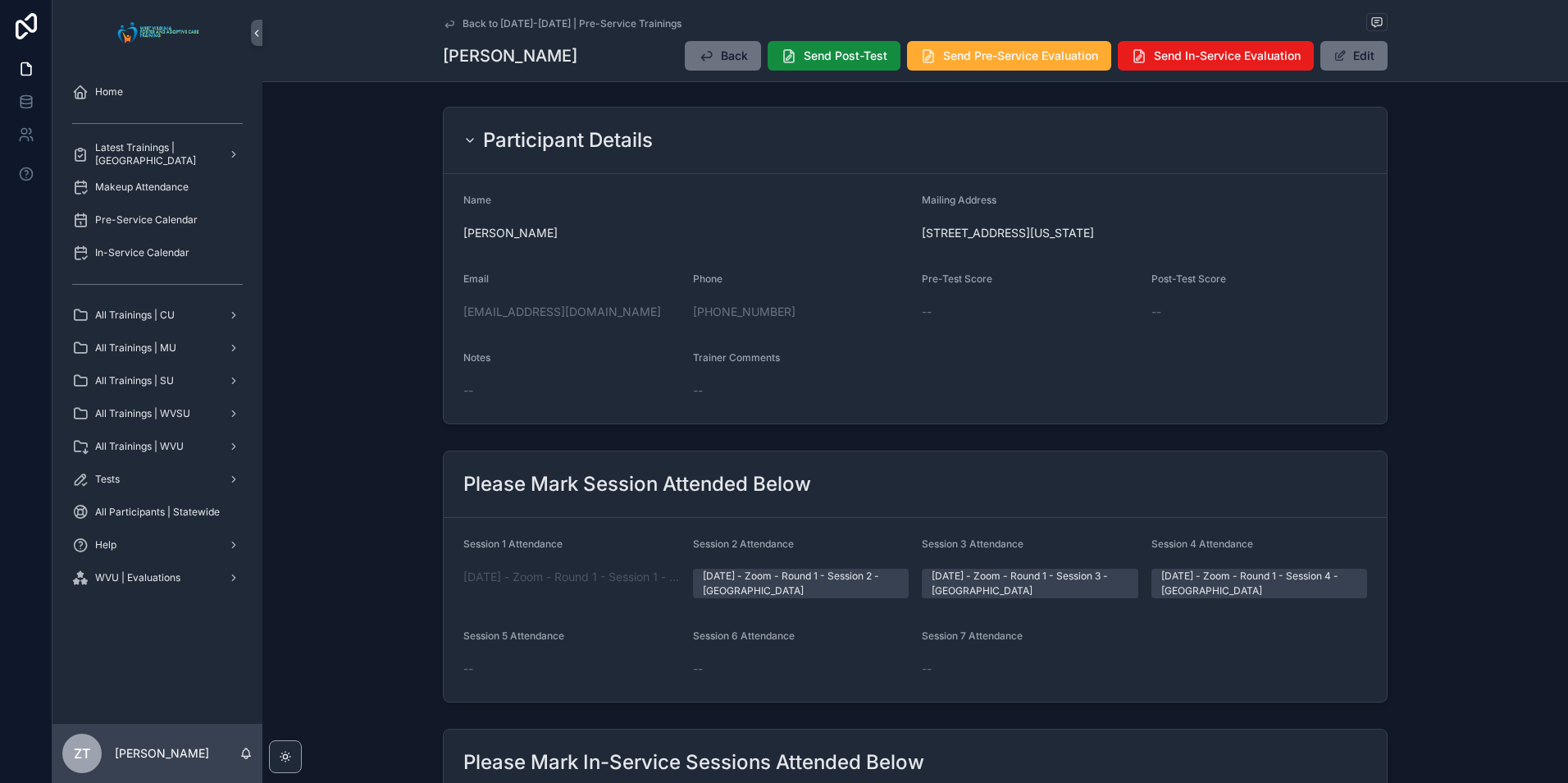
scroll to position [0, 0]
click at [1368, 59] on button "Edit" at bounding box center [1353, 56] width 67 height 29
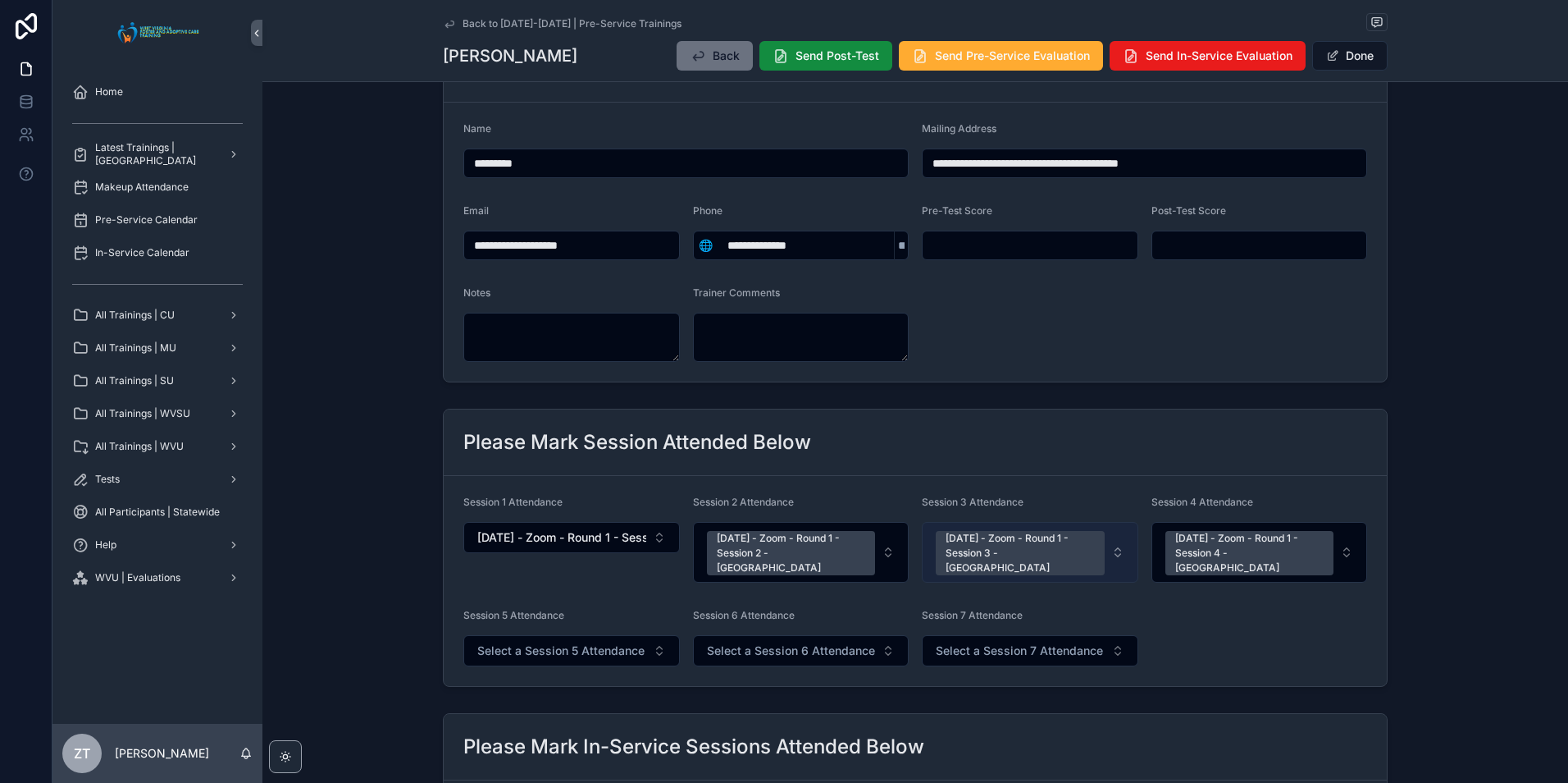
scroll to position [164, 0]
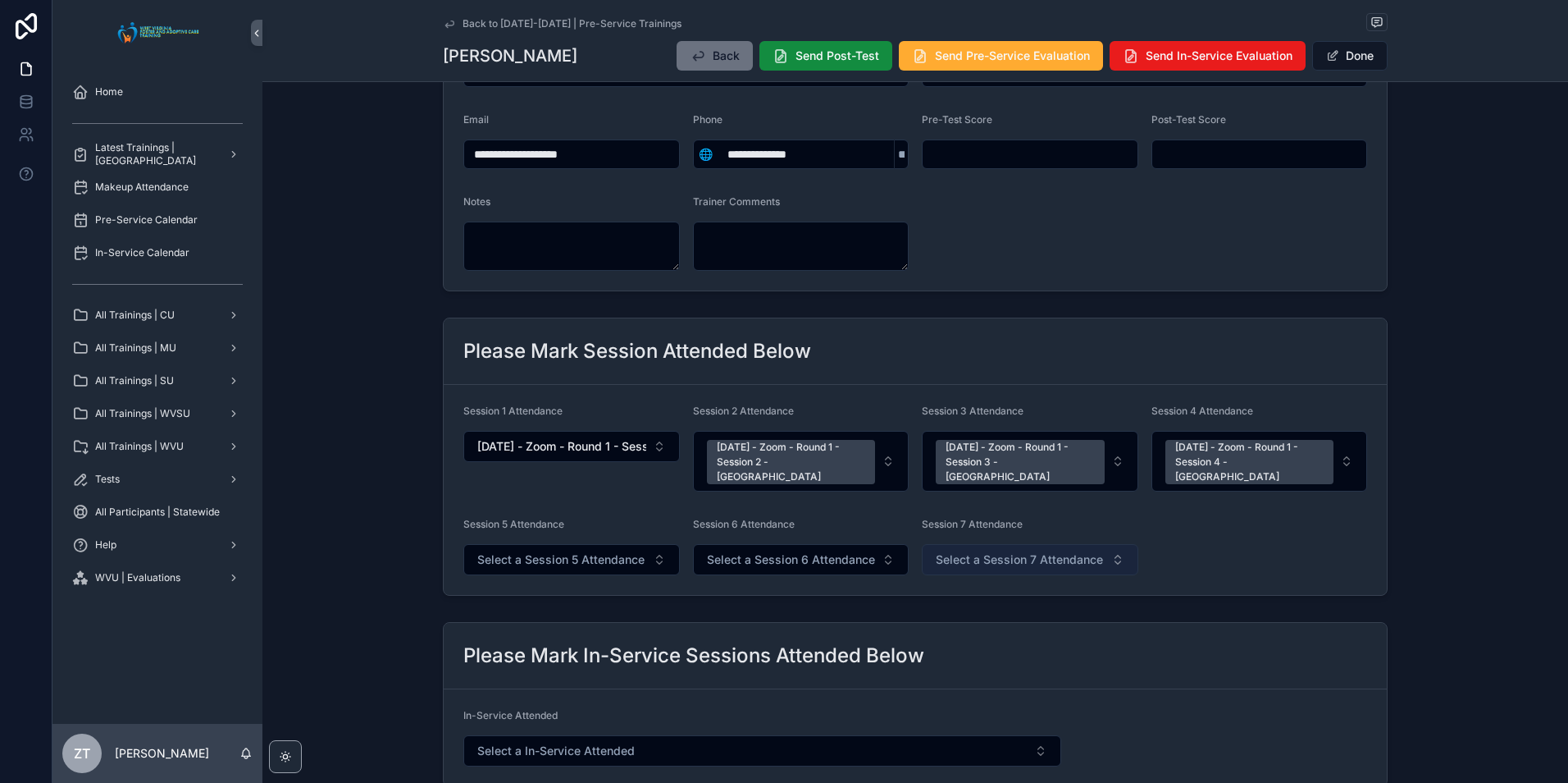
click at [1003, 551] on span "Select a Session 7 Attendance" at bounding box center [1019, 560] width 168 height 16
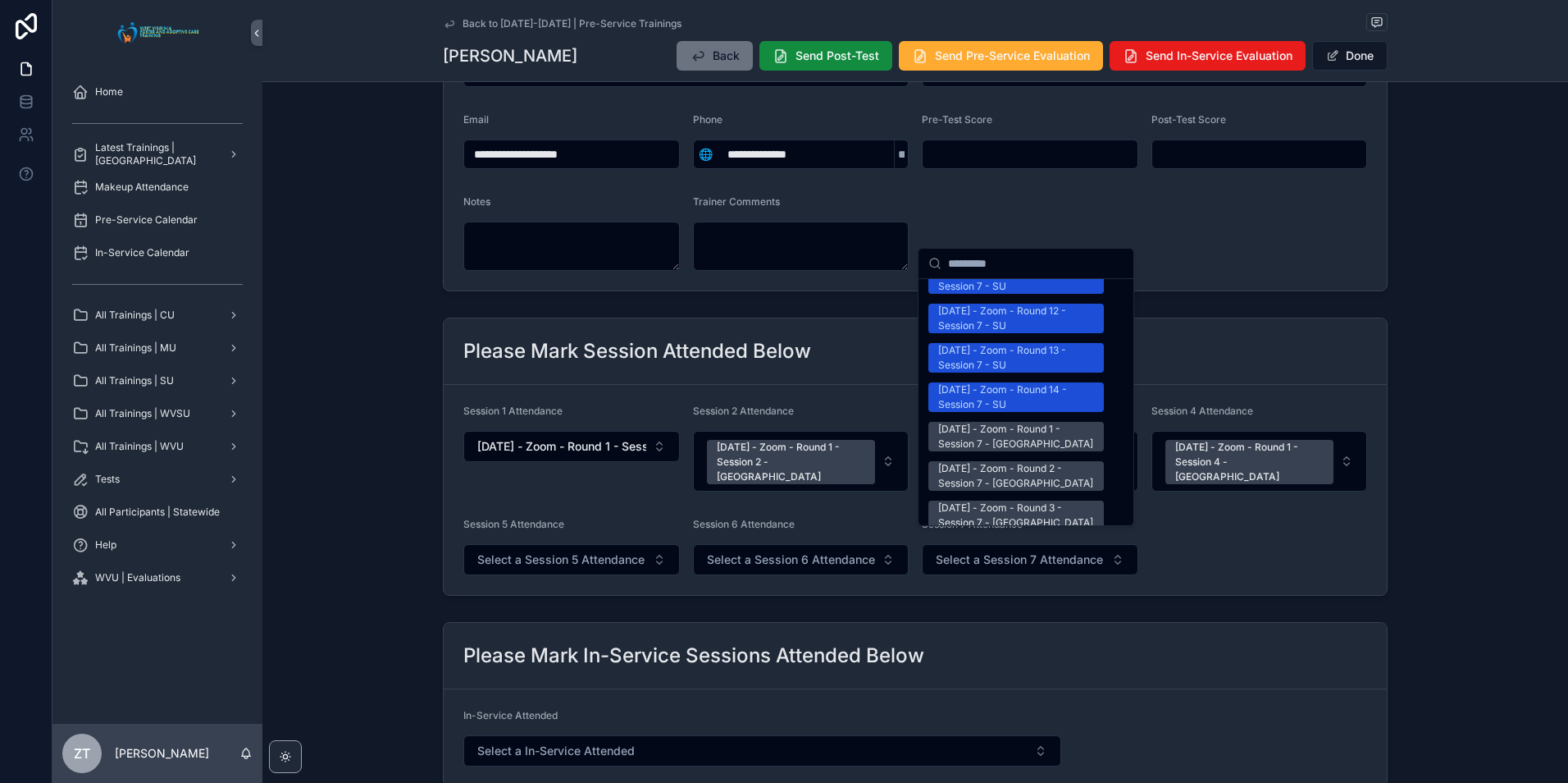
scroll to position [2050, 0]
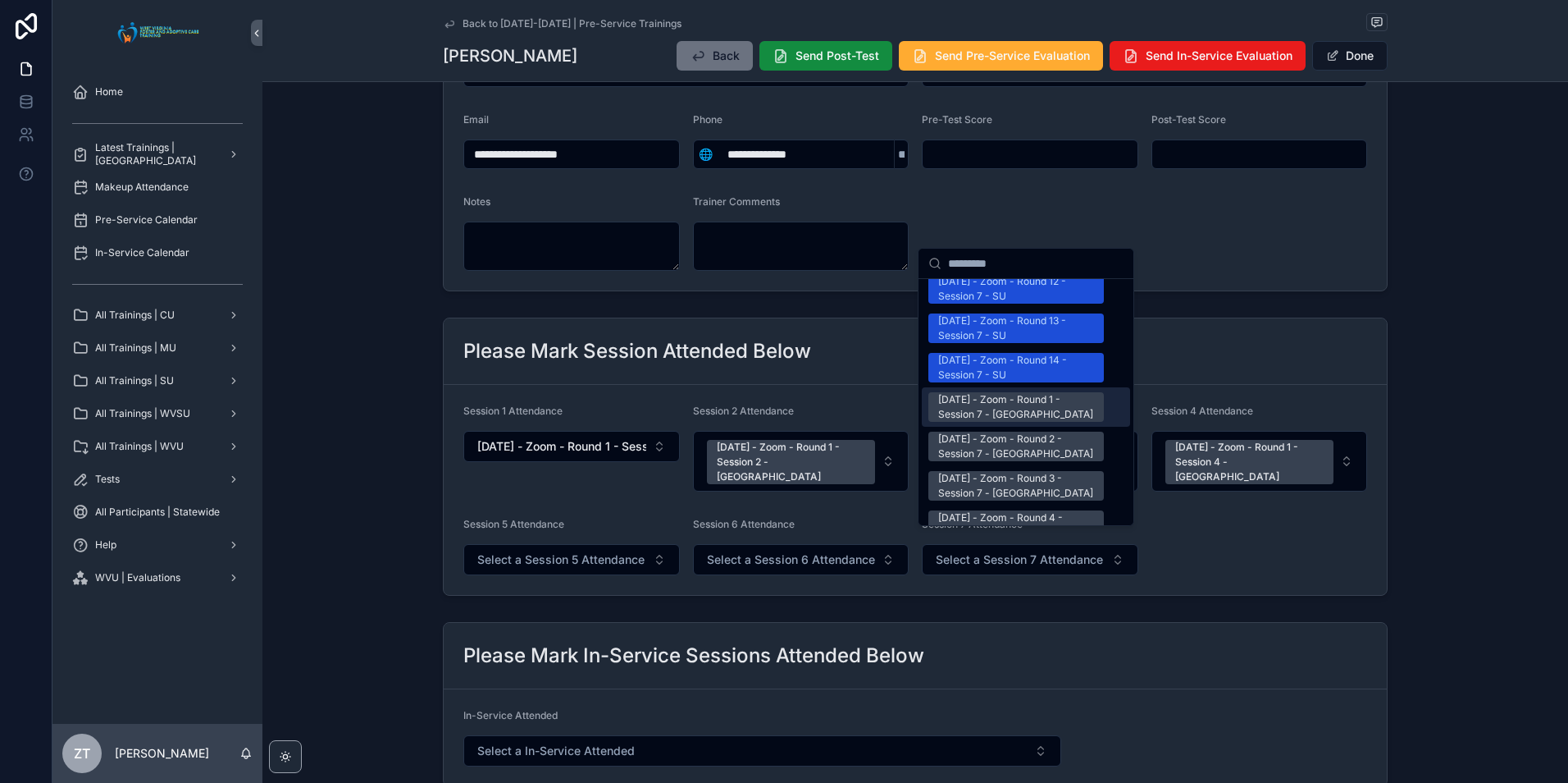
click at [985, 392] on div "7/12/2025 - Zoom - Round 1 - Session 7 - WVSU" at bounding box center [1016, 407] width 156 height 29
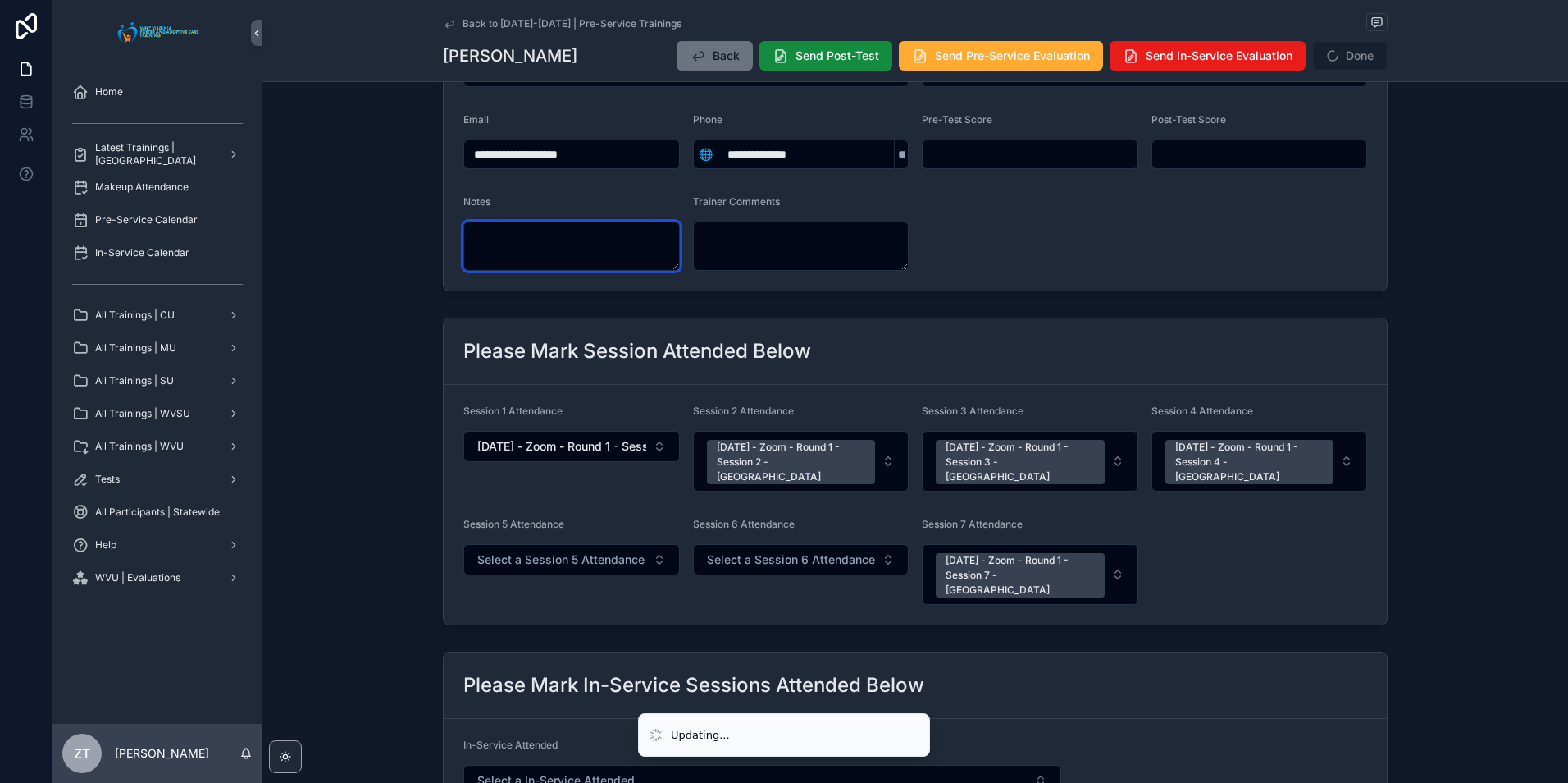
click at [540, 247] on textarea "scrollable content" at bounding box center [571, 246] width 216 height 49
type textarea "**********"
click at [1184, 299] on div "**********" at bounding box center [915, 582] width 1305 height 1288
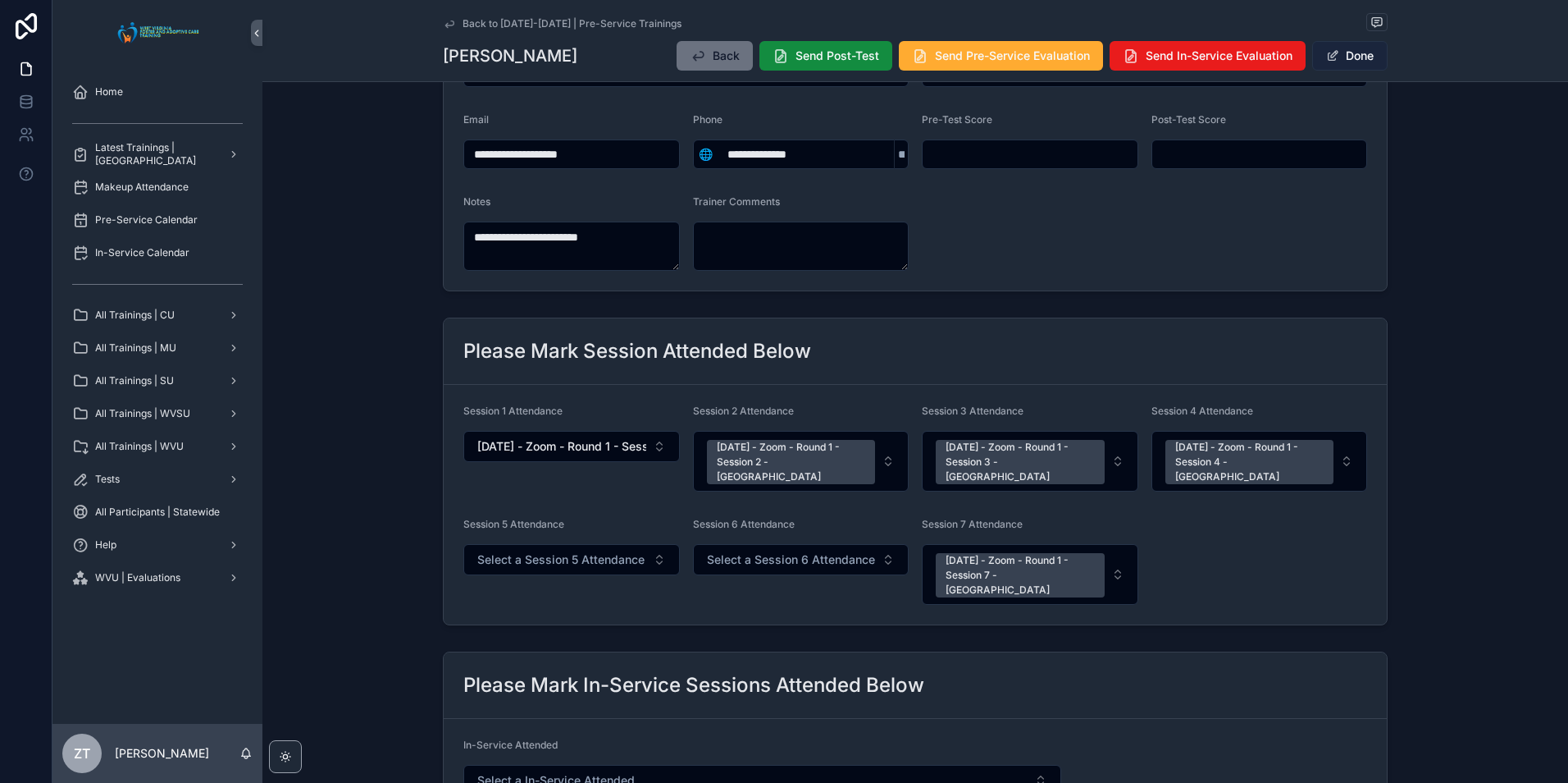
click at [1342, 57] on button "Done" at bounding box center [1349, 56] width 75 height 29
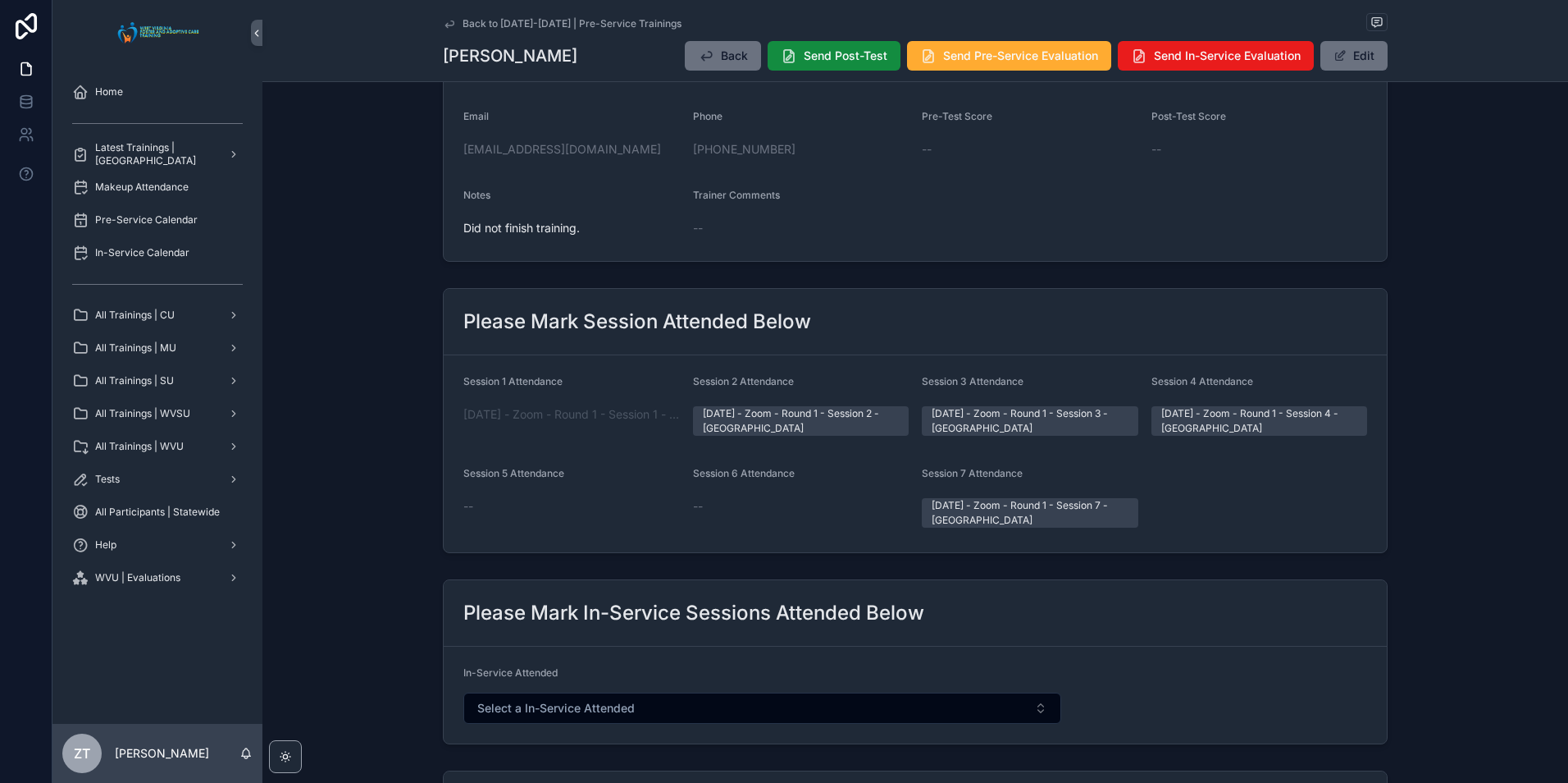
scroll to position [0, 0]
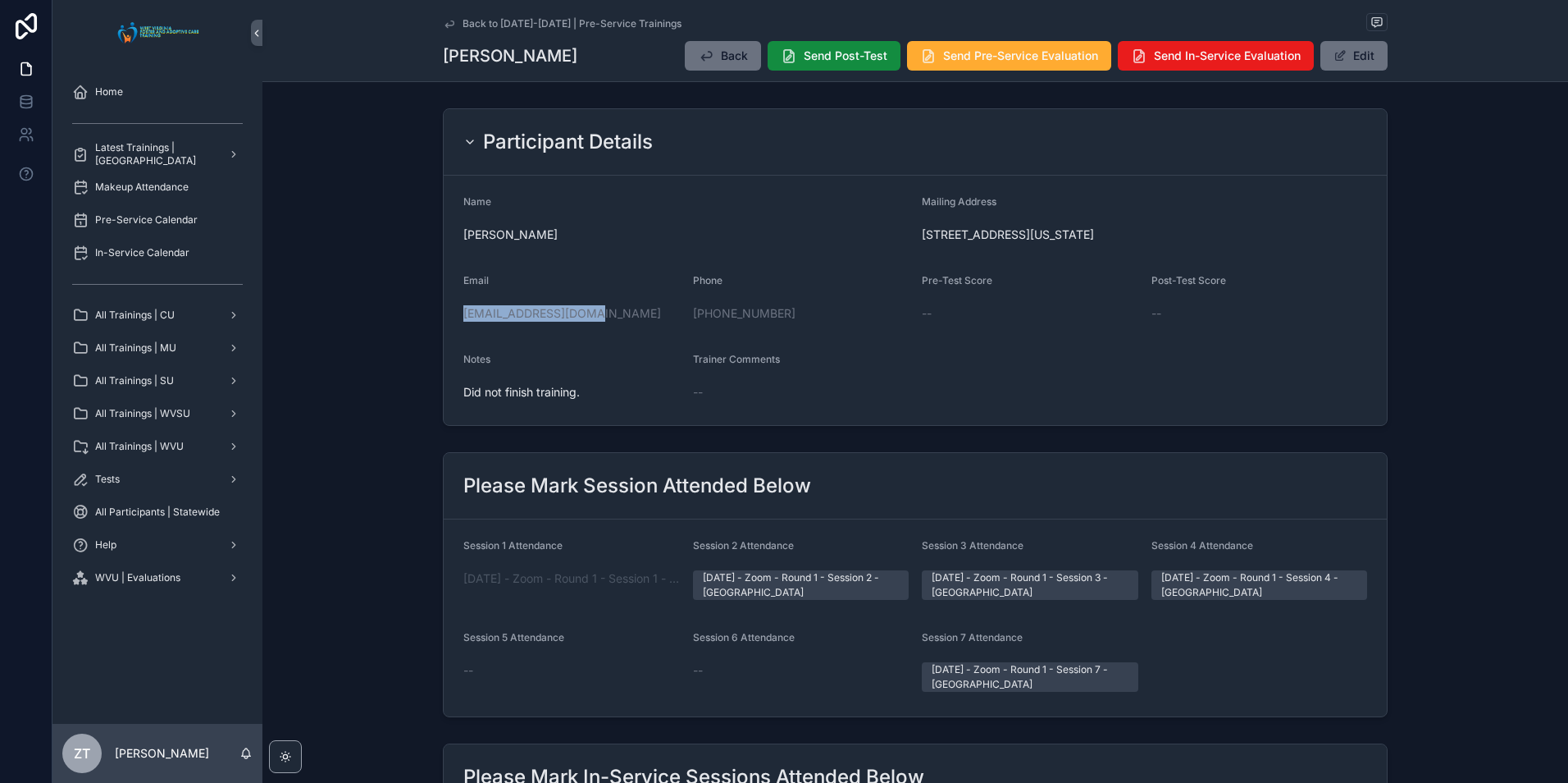
drag, startPoint x: 614, startPoint y: 313, endPoint x: 456, endPoint y: 314, distance: 158.0
click at [456, 314] on form "Name Alan Haas Mailing Address 113 Park Drive, Elkview, West Virginia, 25071 Em…" at bounding box center [915, 300] width 943 height 249
copy link "ccobb0203@icloud.com"
